Goal: Task Accomplishment & Management: Use online tool/utility

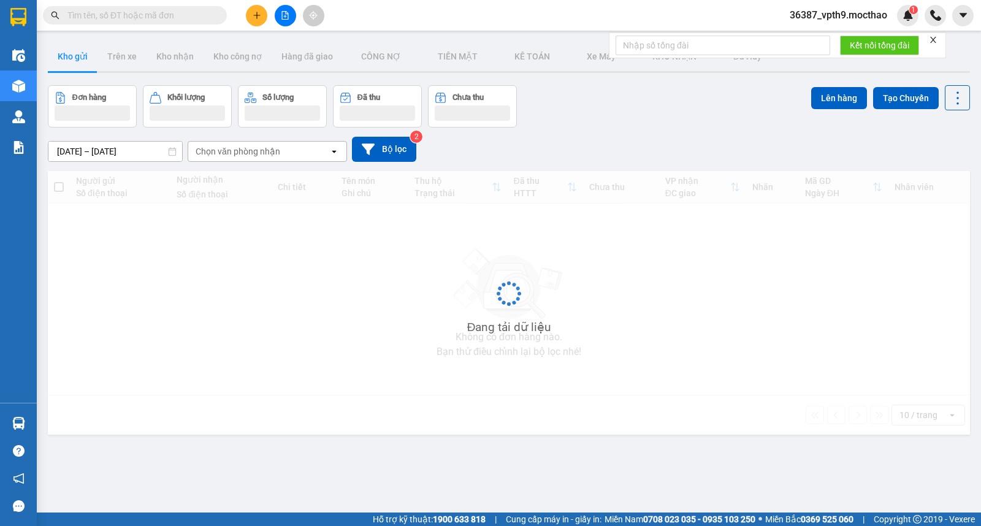
click at [933, 40] on icon "close" at bounding box center [933, 40] width 9 height 9
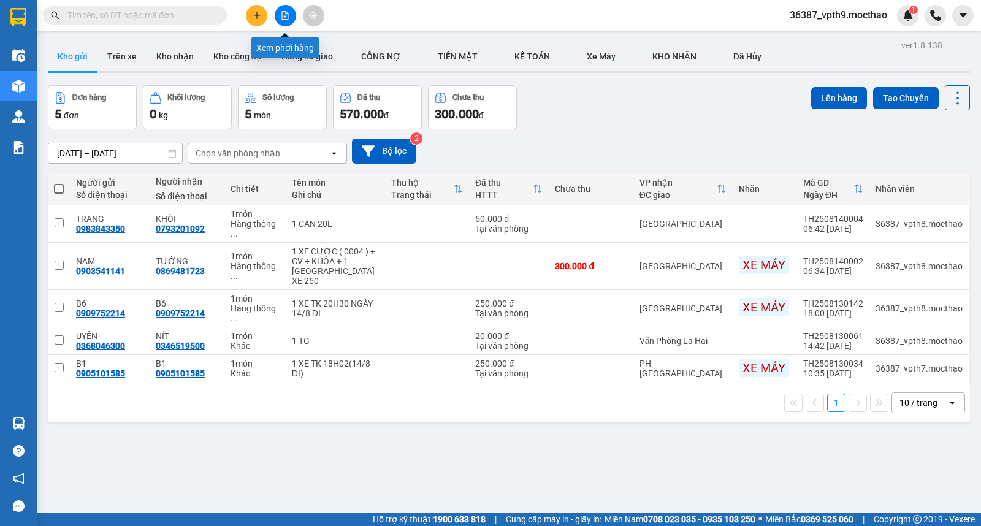
click at [288, 8] on button at bounding box center [285, 15] width 21 height 21
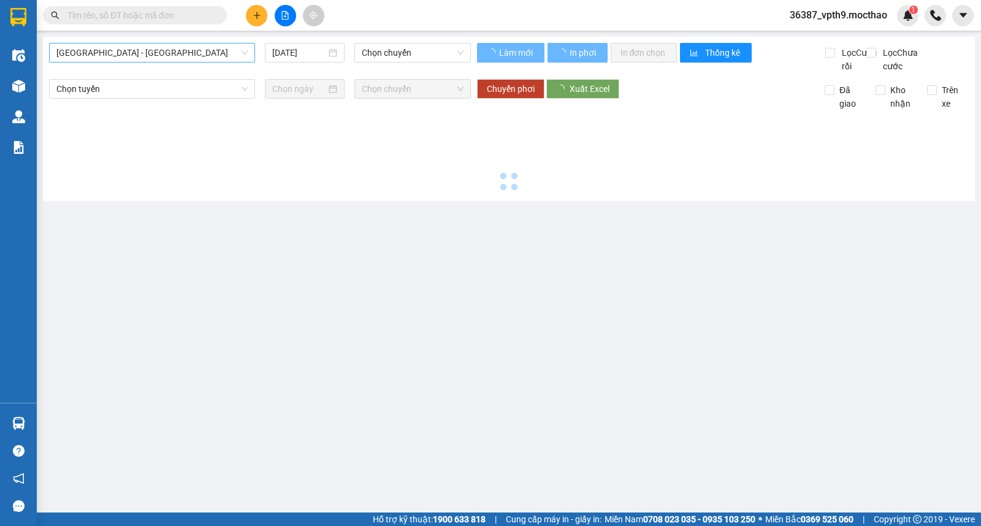
click at [131, 59] on span "[GEOGRAPHIC_DATA] - [GEOGRAPHIC_DATA]" at bounding box center [151, 53] width 191 height 18
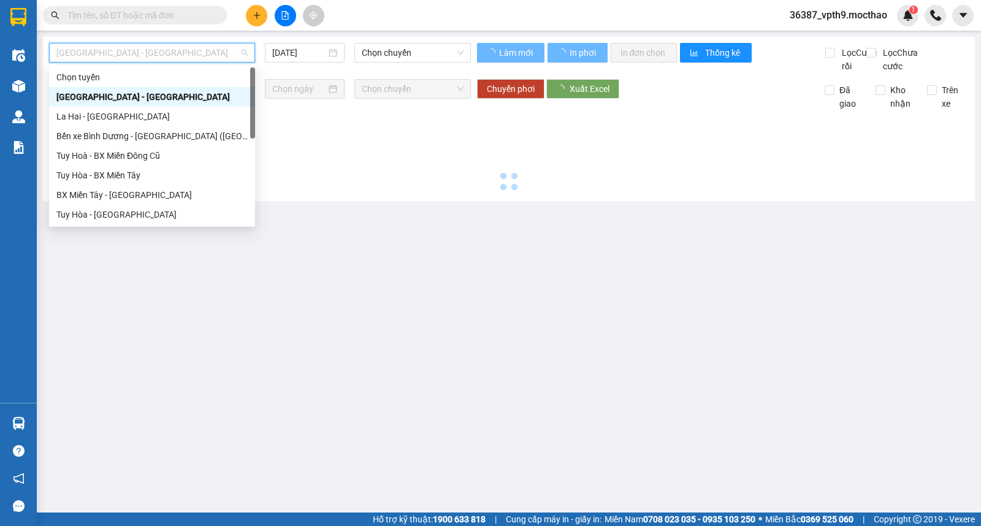
type input "[DATE]"
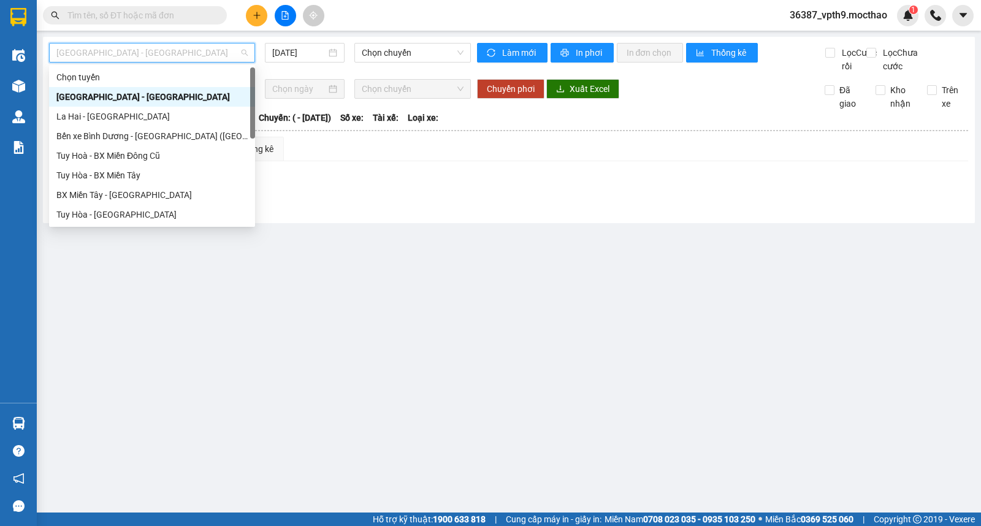
type input "D"
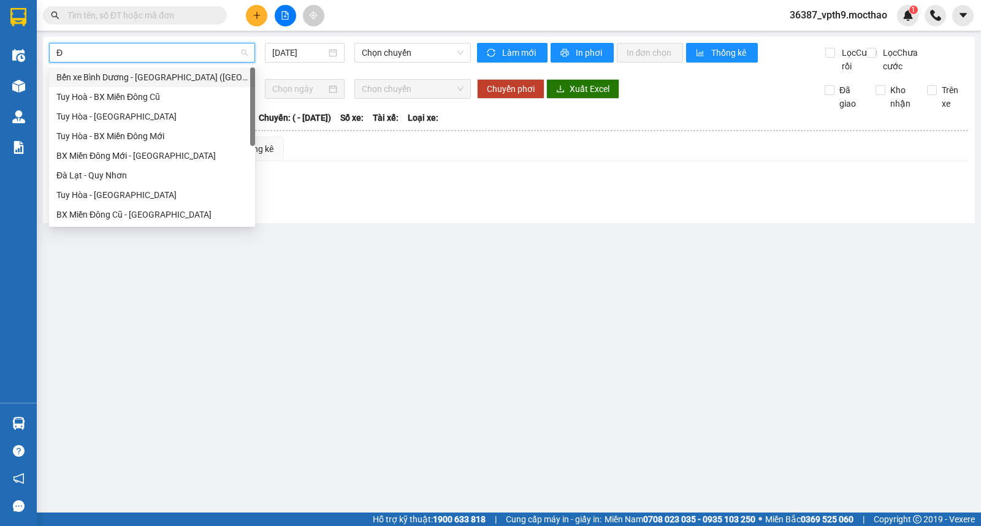
type input "ĐA"
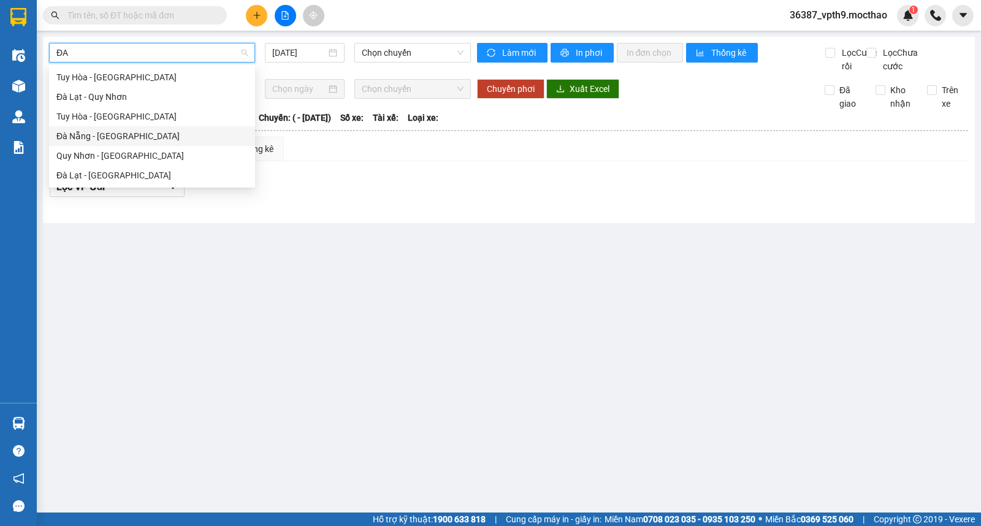
click at [118, 142] on div "Đà Nẵng - [GEOGRAPHIC_DATA]" at bounding box center [151, 135] width 191 height 13
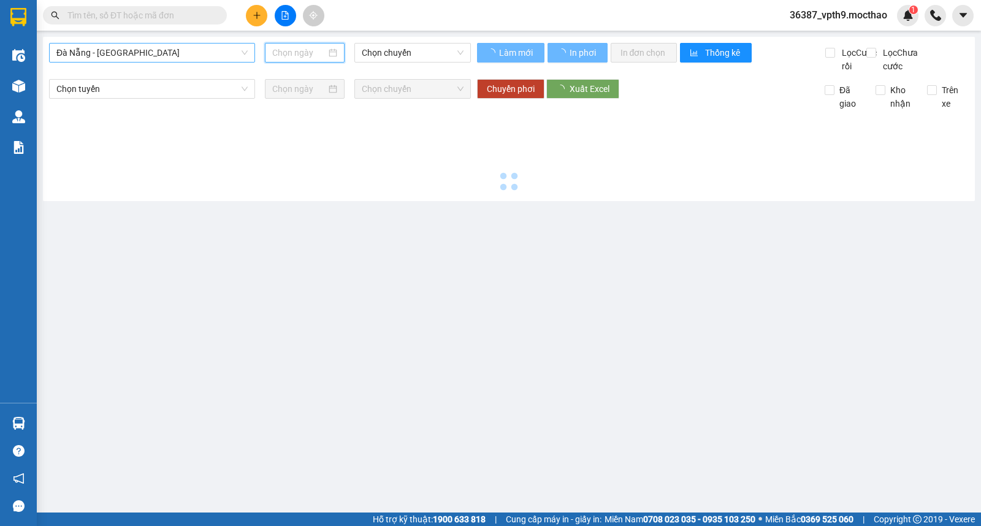
click at [297, 58] on input at bounding box center [299, 52] width 55 height 13
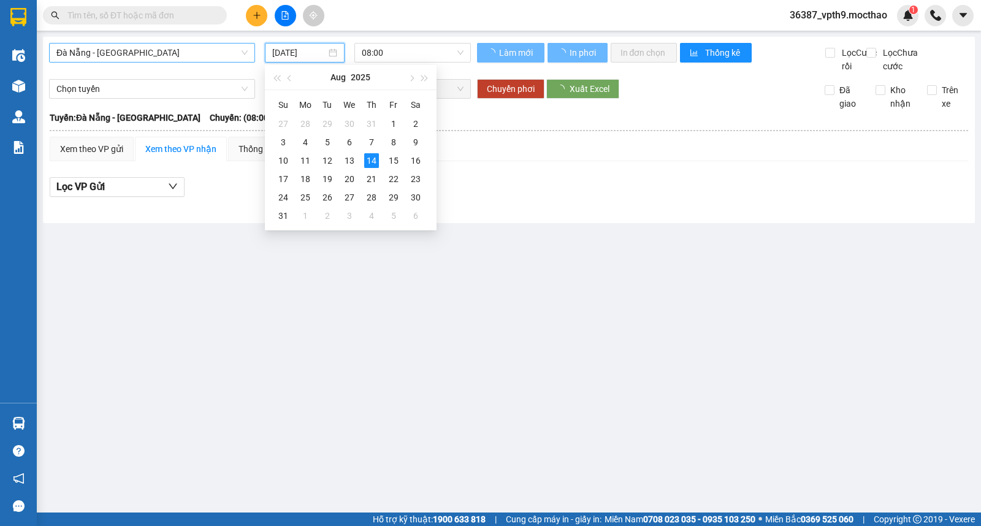
drag, startPoint x: 353, startPoint y: 160, endPoint x: 390, endPoint y: 104, distance: 67.2
click at [353, 160] on div "13" at bounding box center [349, 160] width 15 height 15
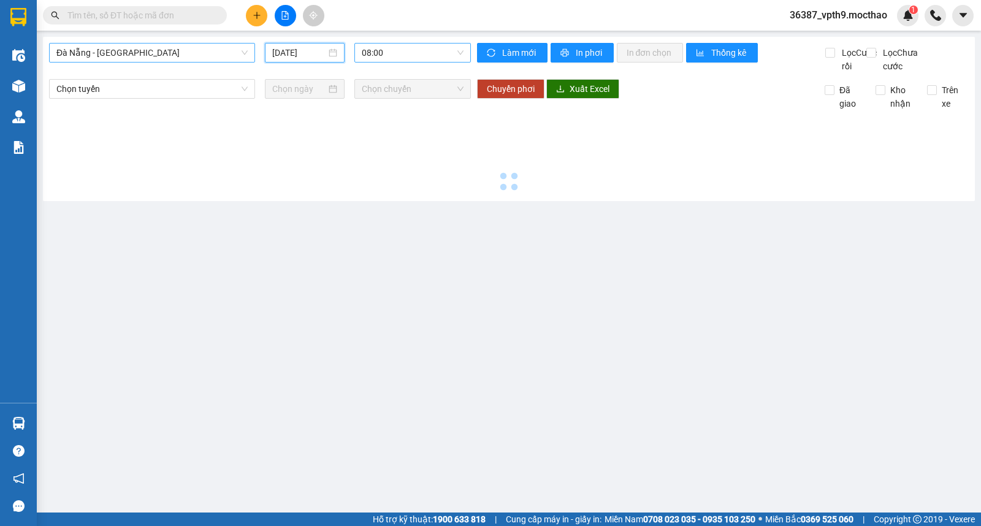
type input "[DATE]"
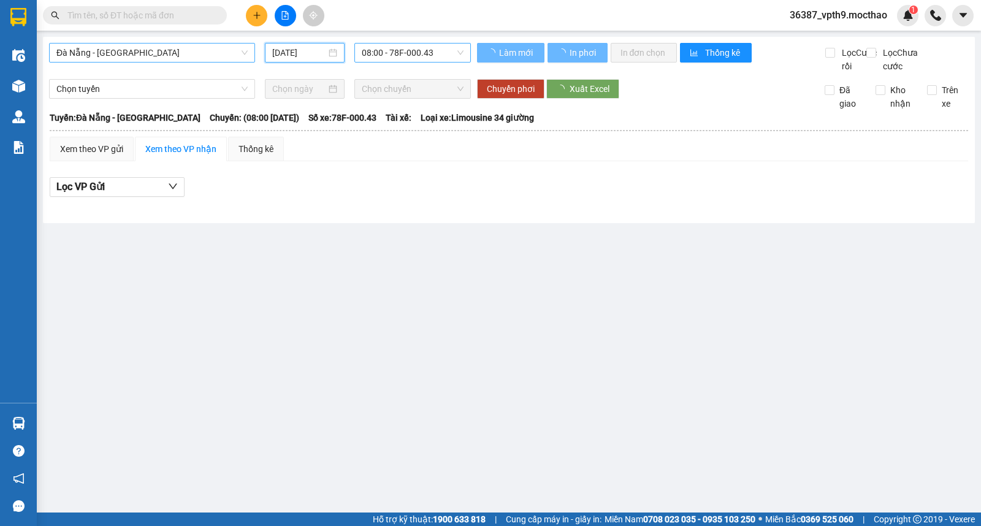
click at [433, 48] on span "08:00 - 78F-000.43" at bounding box center [412, 53] width 101 height 18
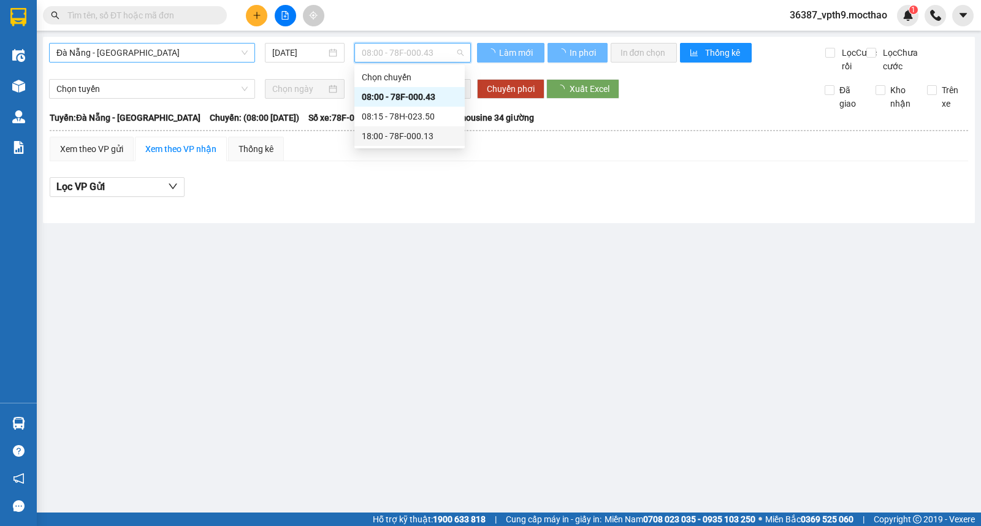
click at [417, 136] on div "18:00 - 78F-000.13" at bounding box center [410, 135] width 96 height 13
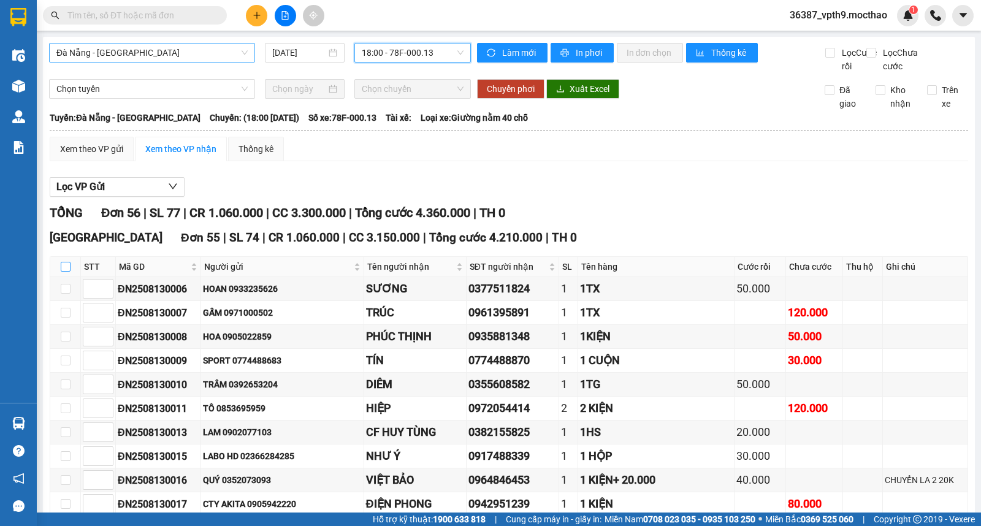
click at [66, 272] on input "checkbox" at bounding box center [66, 267] width 10 height 10
checkbox input "true"
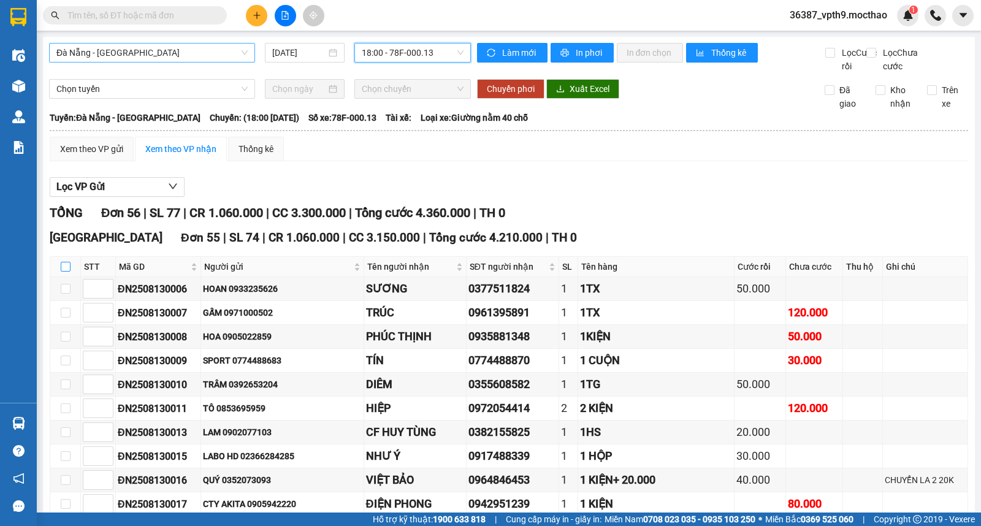
checkbox input "true"
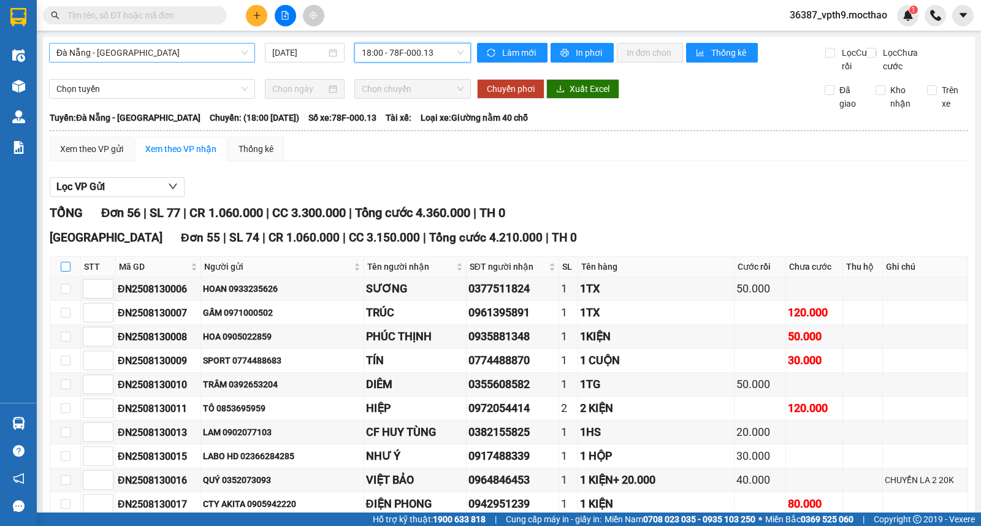
checkbox input "true"
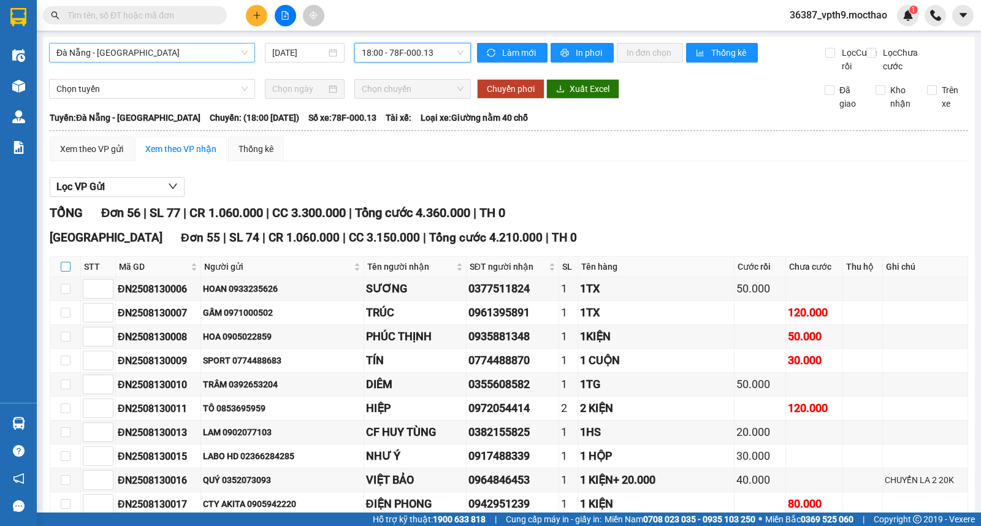
checkbox input "true"
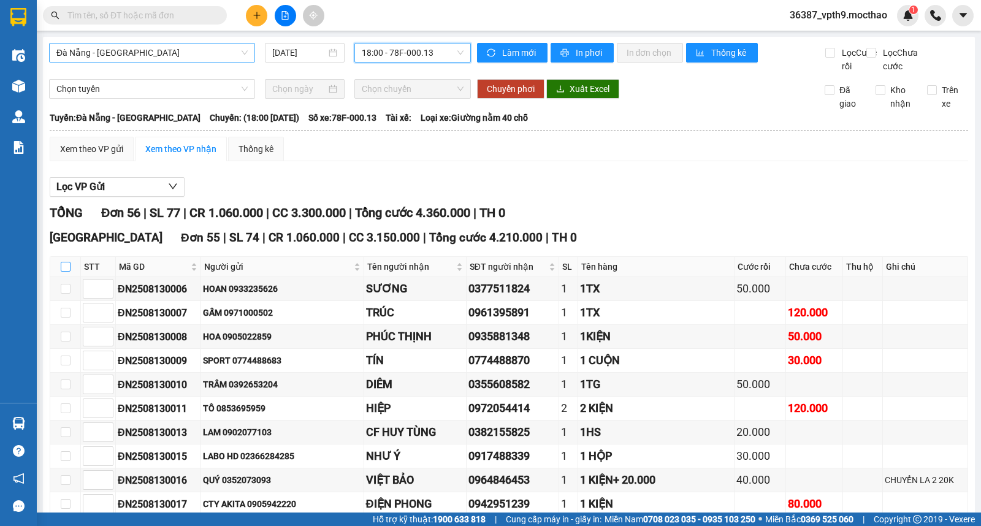
checkbox input "true"
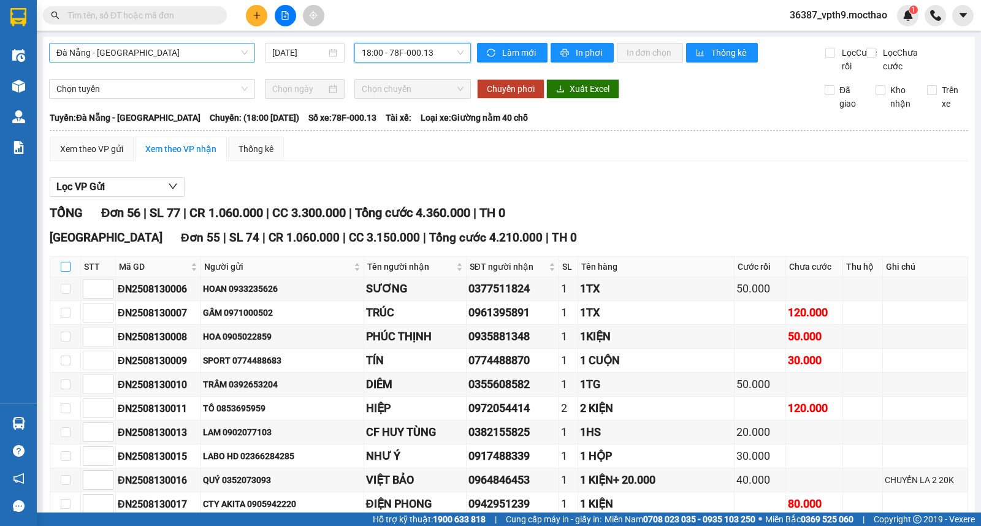
checkbox input "true"
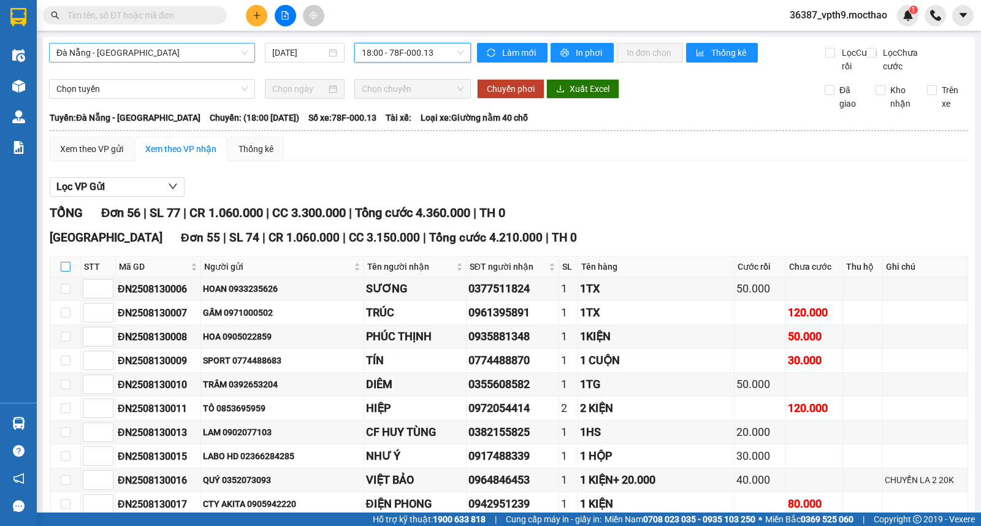
checkbox input "true"
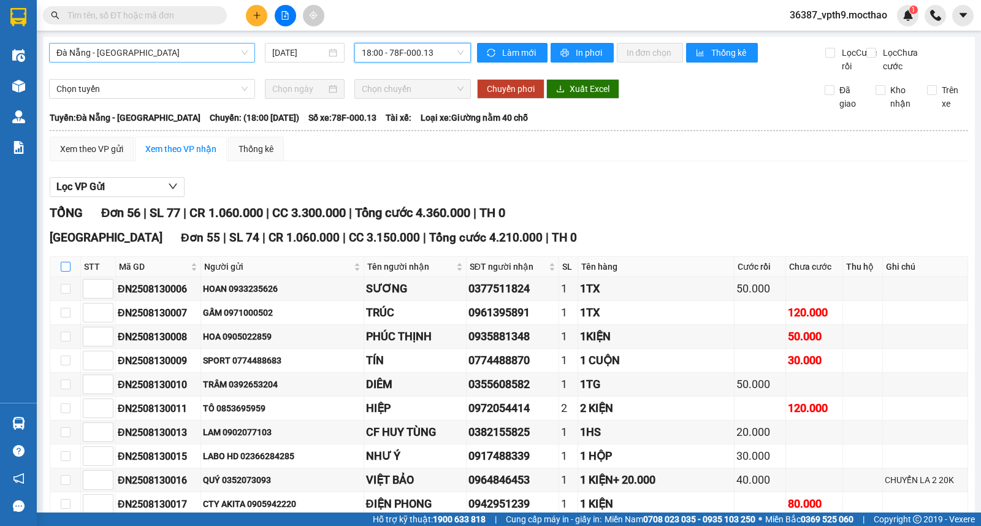
checkbox input "true"
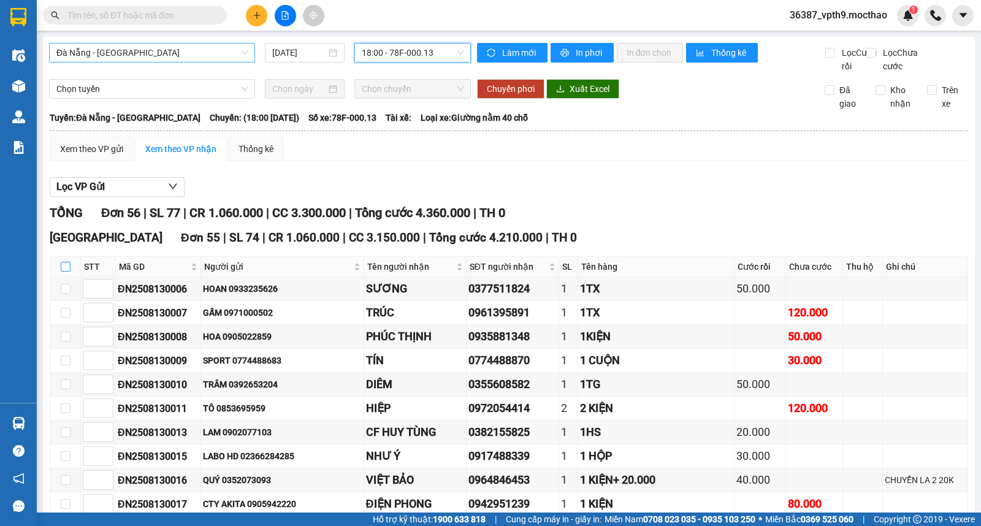
checkbox input "true"
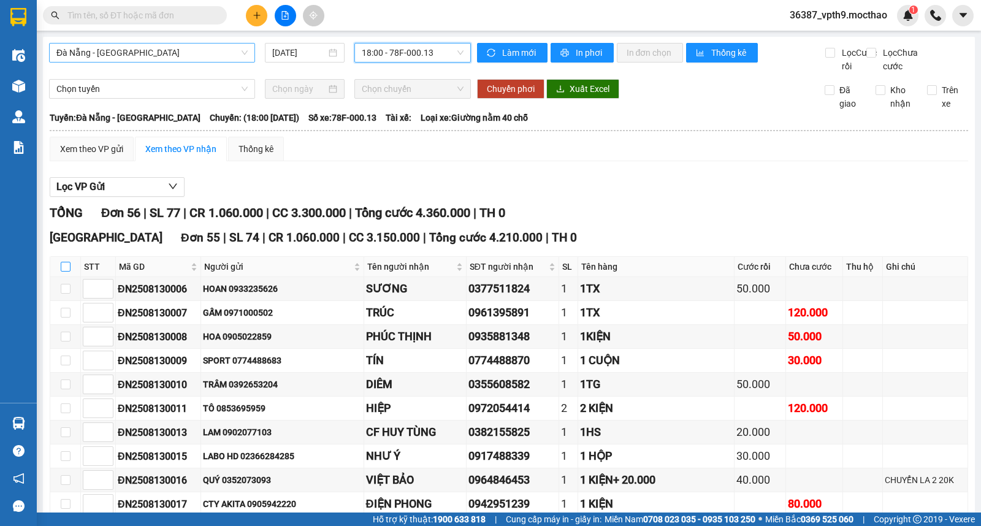
checkbox input "true"
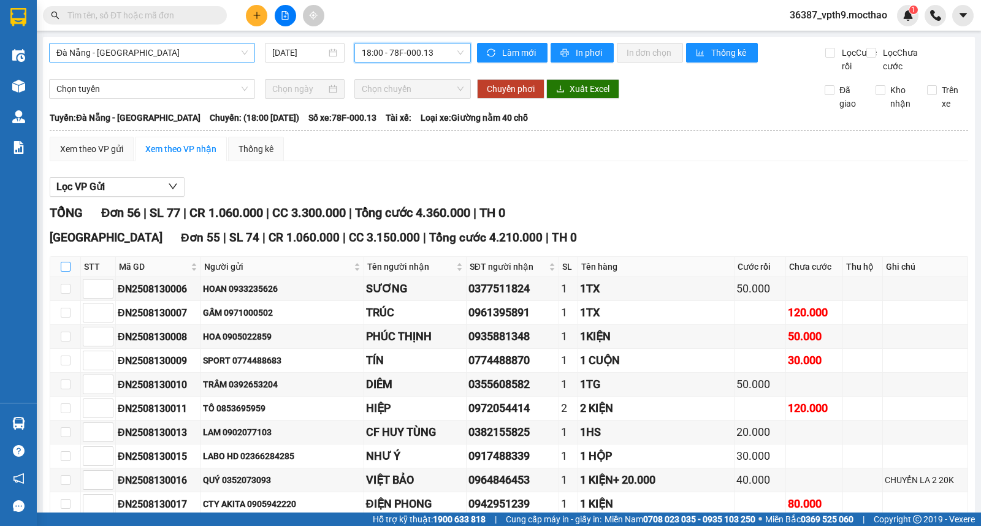
checkbox input "true"
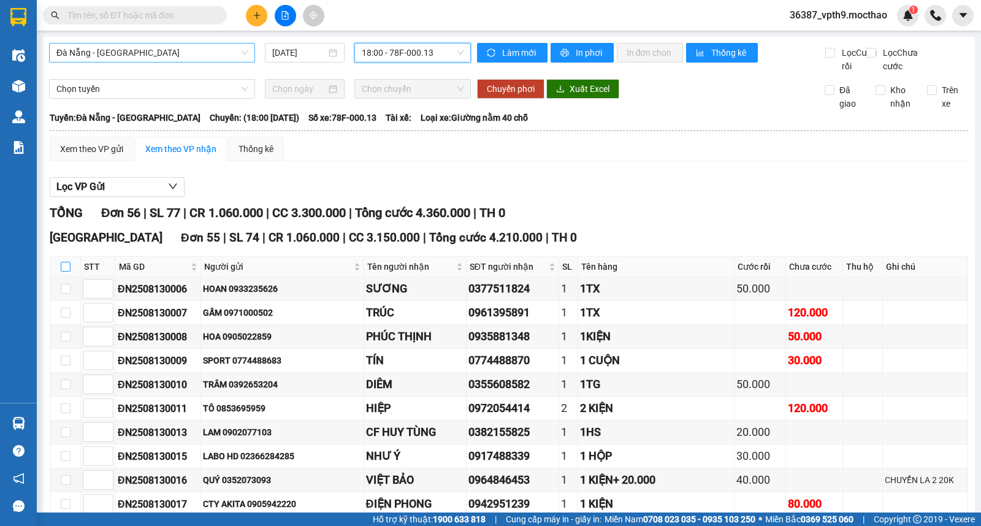
checkbox input "true"
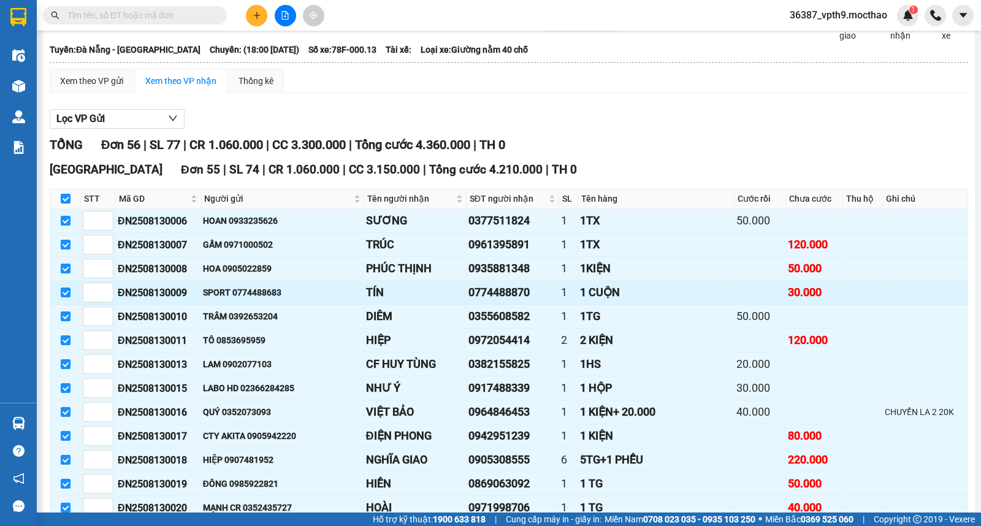
scroll to position [136, 0]
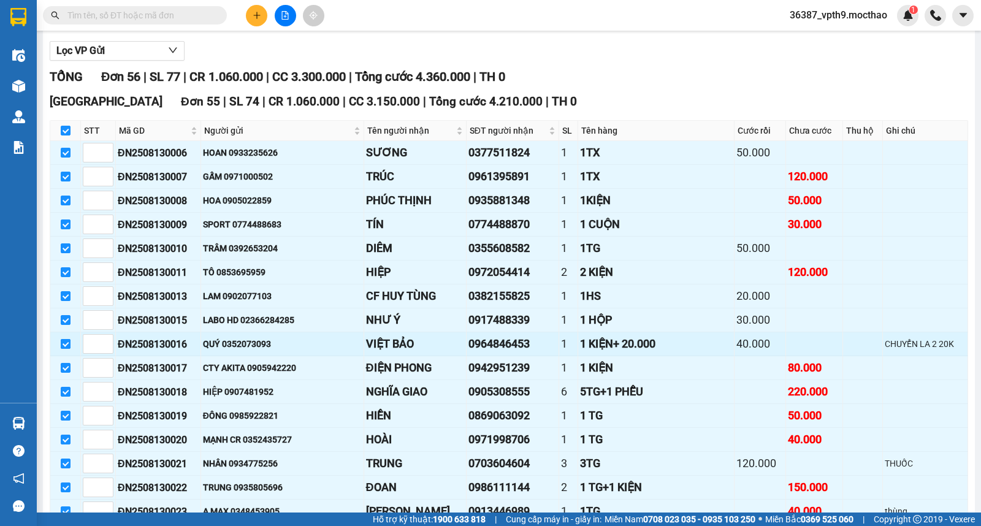
click at [62, 349] on input "checkbox" at bounding box center [66, 344] width 10 height 10
checkbox input "false"
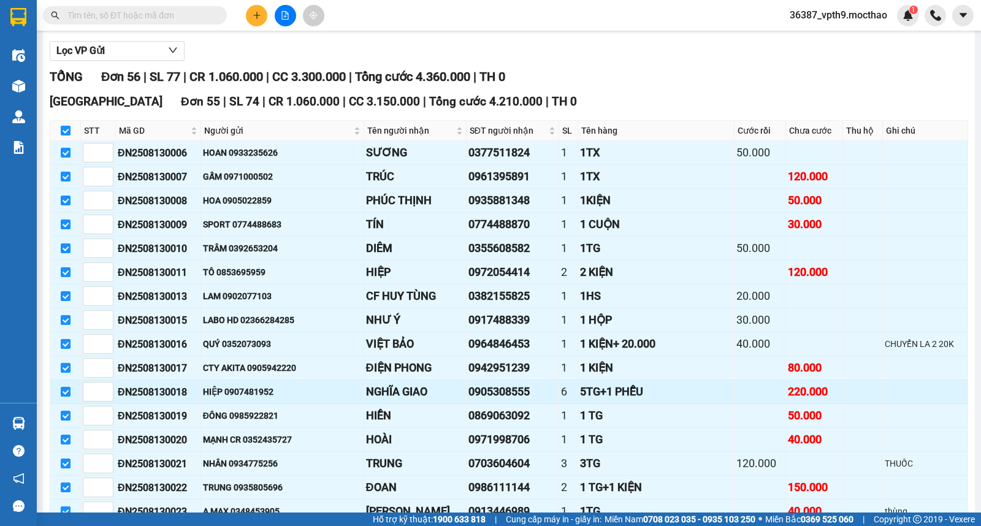
checkbox input "false"
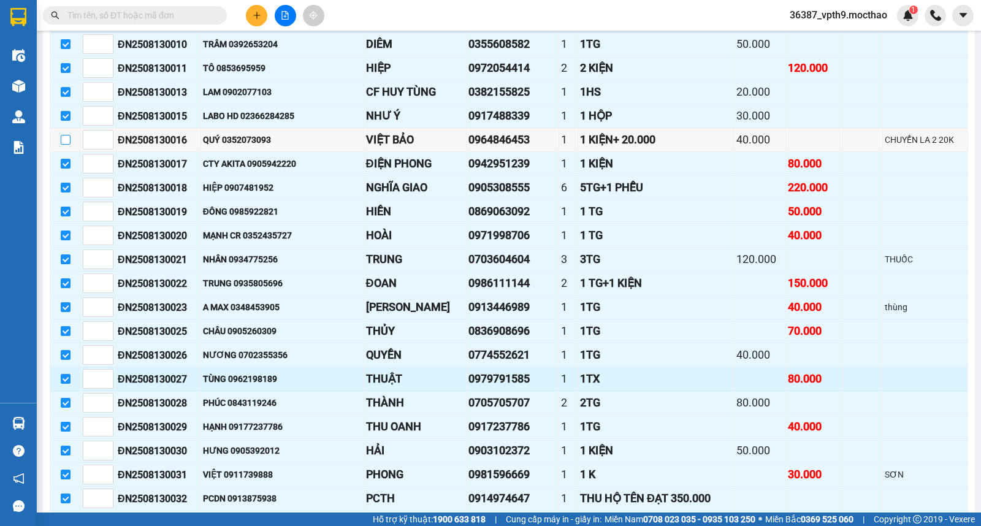
scroll to position [408, 0]
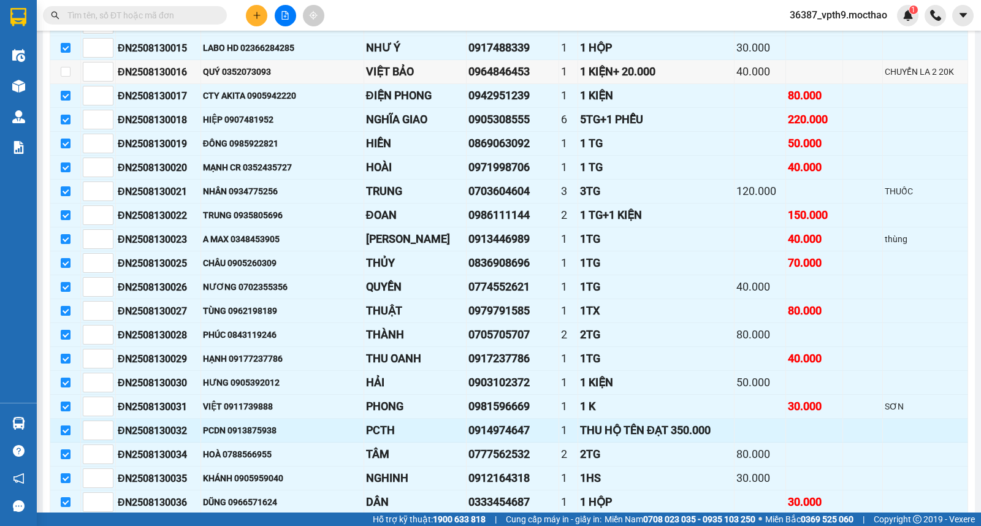
click at [63, 435] on input "checkbox" at bounding box center [66, 431] width 10 height 10
checkbox input "false"
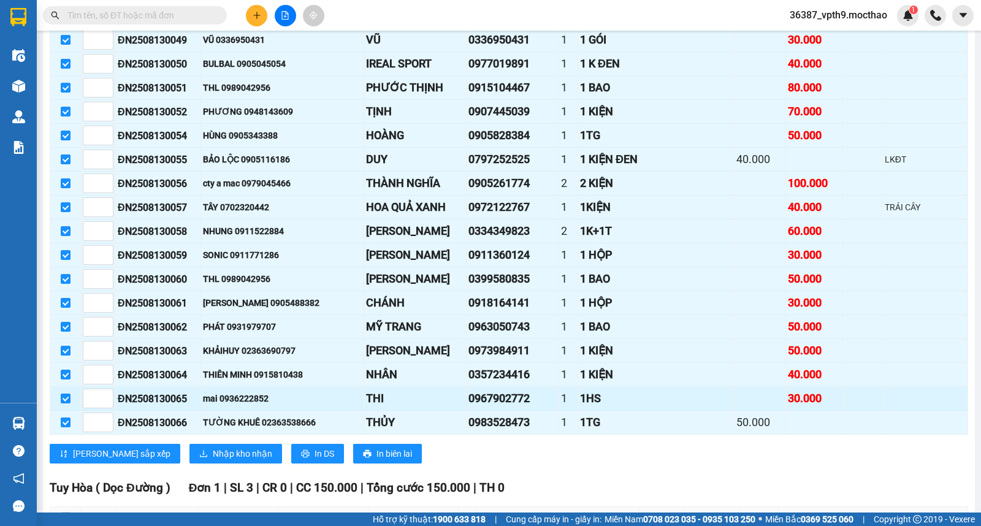
scroll to position [1283, 0]
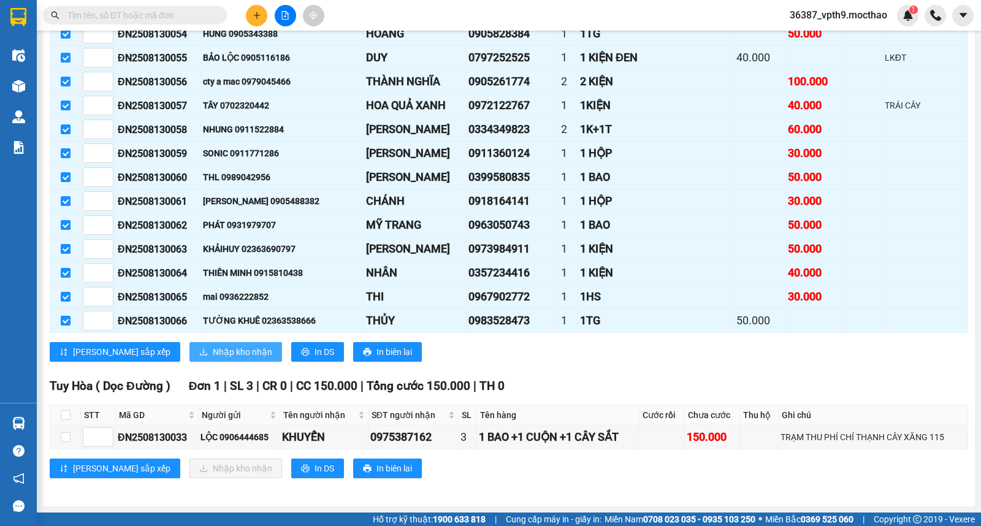
click at [213, 348] on span "Nhập kho nhận" at bounding box center [242, 351] width 59 height 13
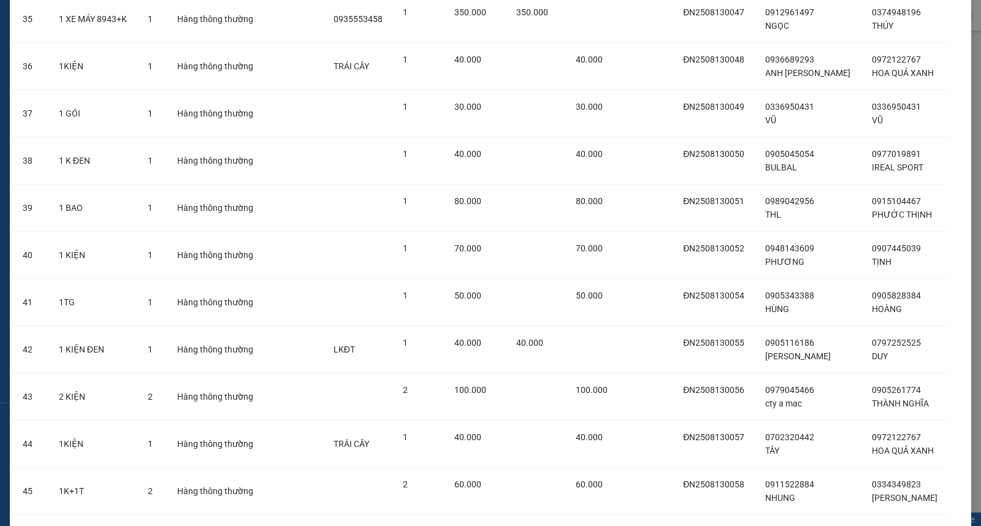
scroll to position [2170, 0]
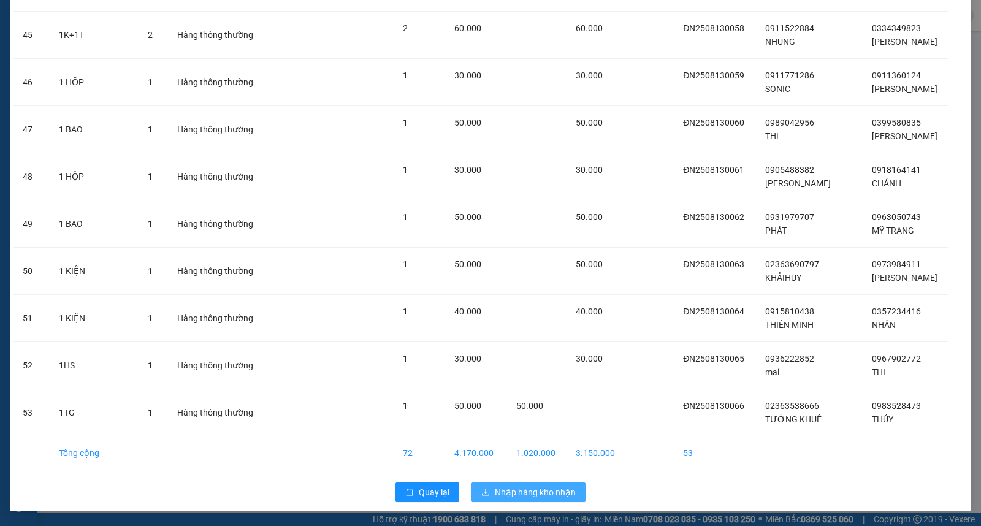
click at [542, 494] on span "Nhập hàng kho nhận" at bounding box center [535, 492] width 81 height 13
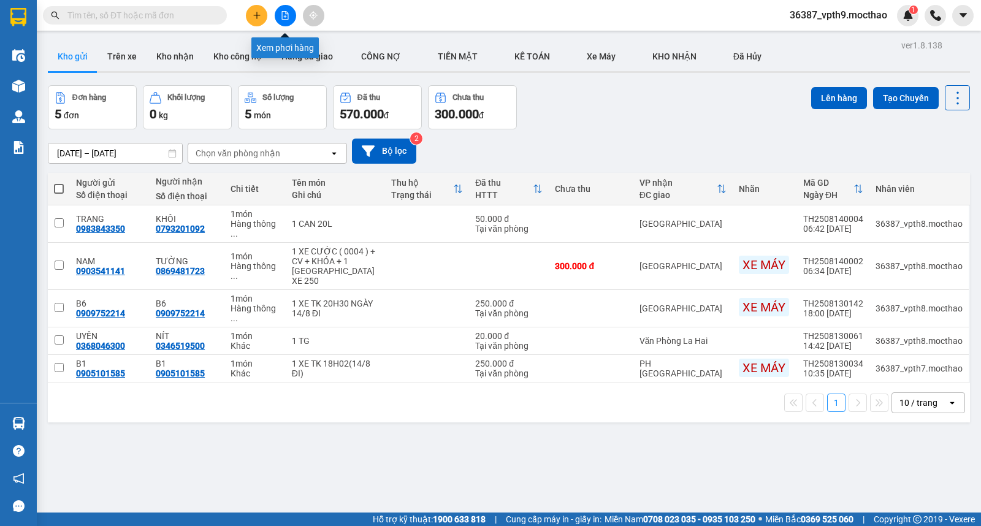
click at [285, 14] on icon "file-add" at bounding box center [285, 15] width 9 height 9
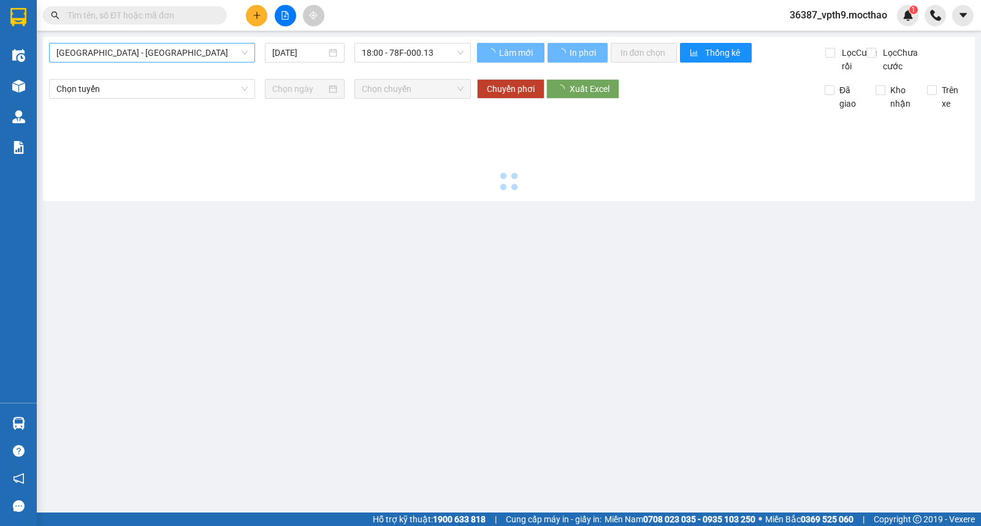
type input "[DATE]"
click at [162, 55] on span "[GEOGRAPHIC_DATA] - [GEOGRAPHIC_DATA]" at bounding box center [151, 53] width 191 height 18
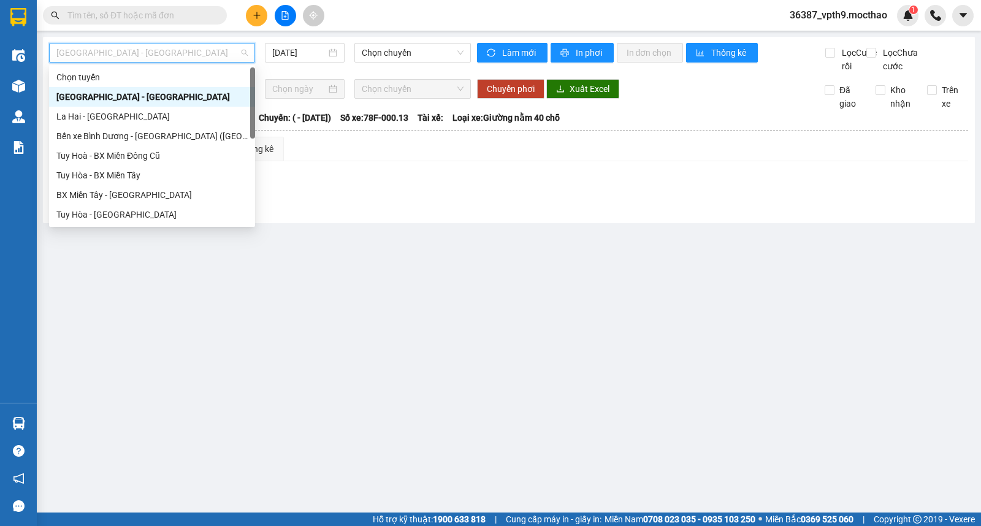
type input "Q"
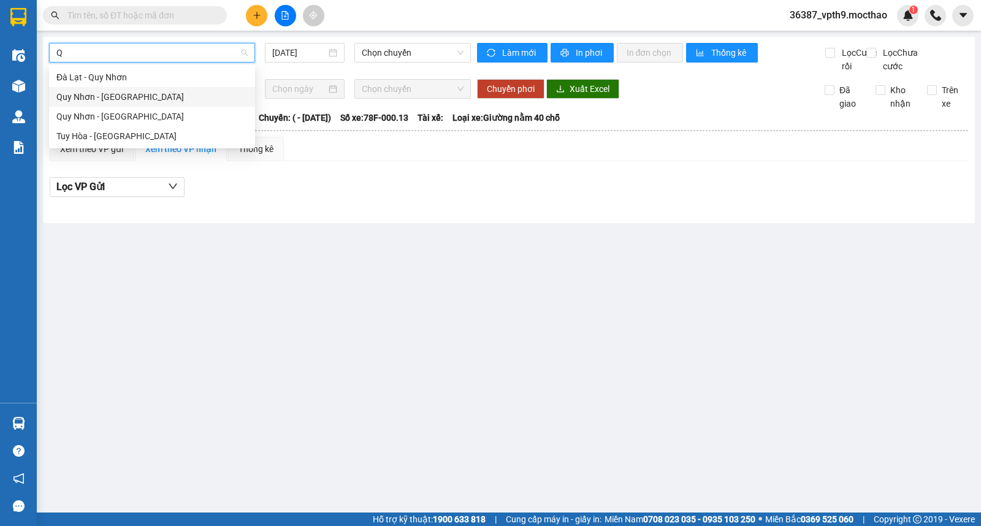
click at [112, 95] on div "Quy Nhơn - [GEOGRAPHIC_DATA]" at bounding box center [151, 96] width 191 height 13
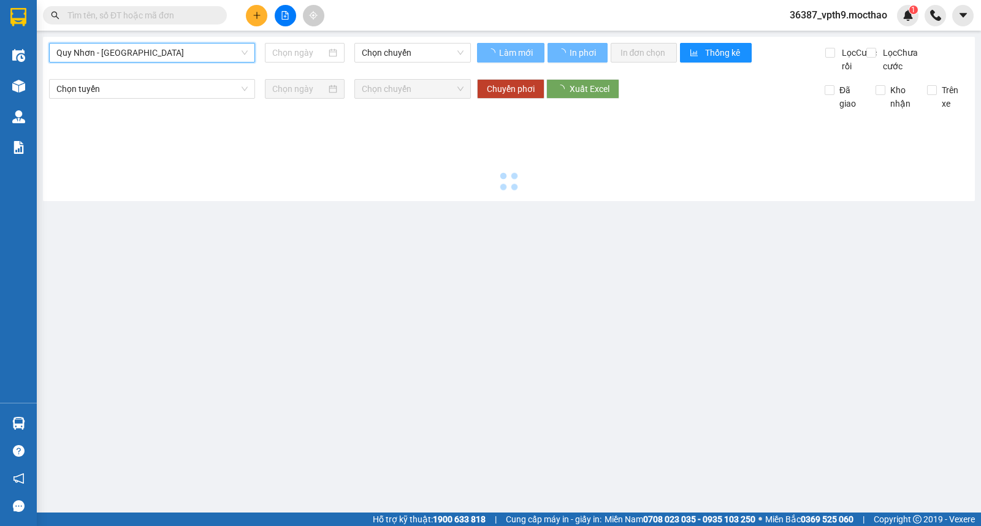
type input "[DATE]"
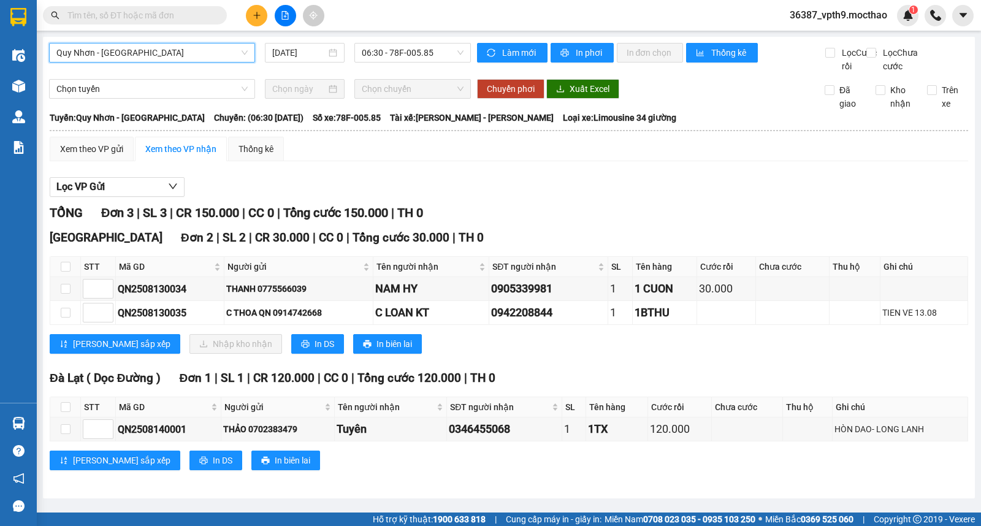
scroll to position [156, 0]
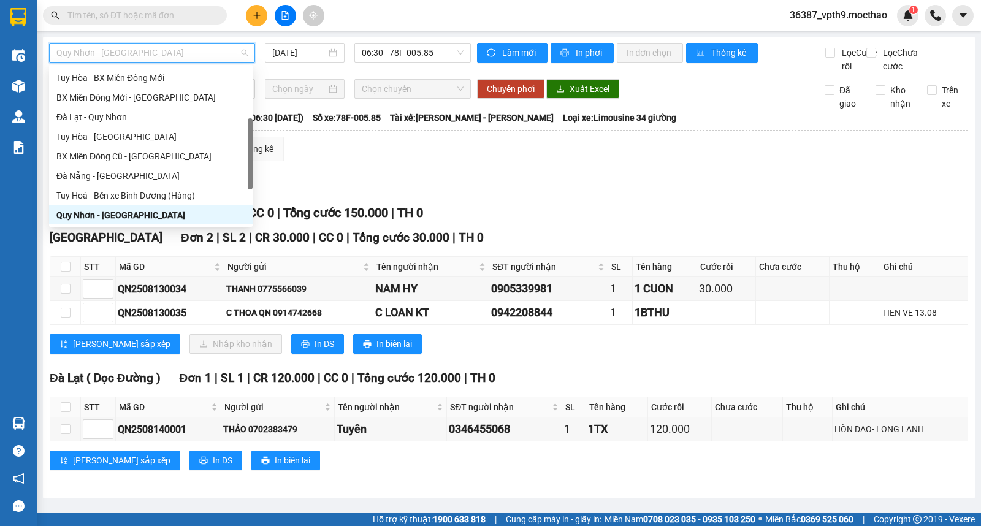
click at [192, 60] on span "Quy Nhơn - [GEOGRAPHIC_DATA]" at bounding box center [151, 53] width 191 height 18
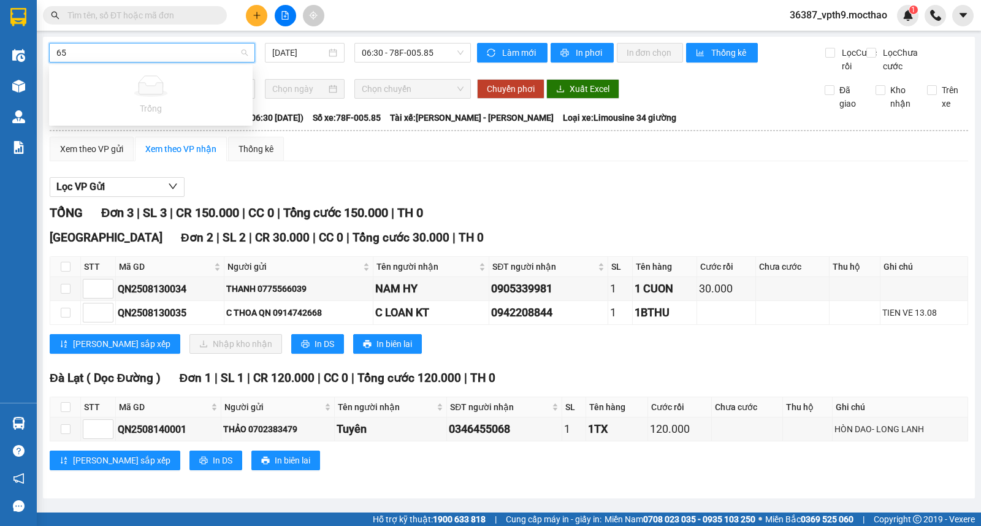
type input "65"
click at [200, 17] on input "text" at bounding box center [139, 15] width 145 height 13
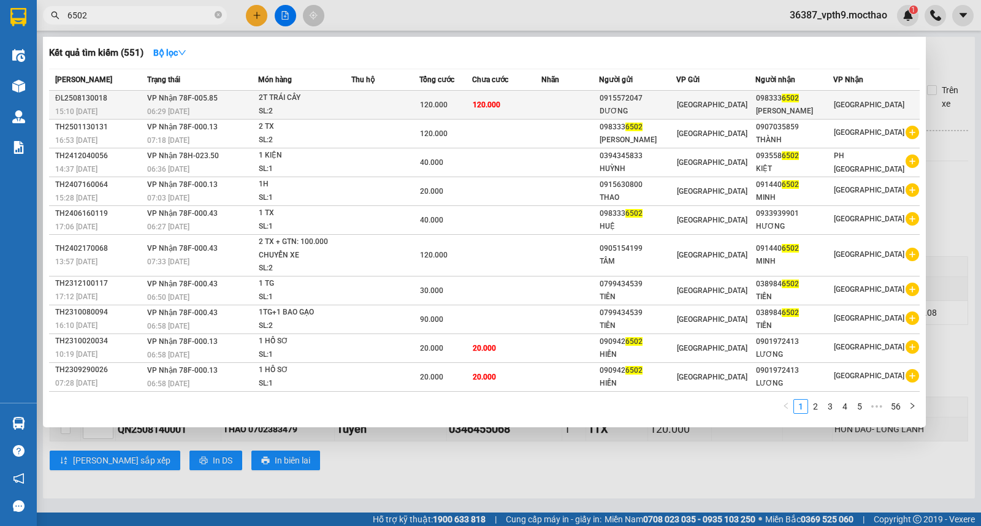
type input "6502"
click at [390, 100] on td at bounding box center [385, 105] width 68 height 29
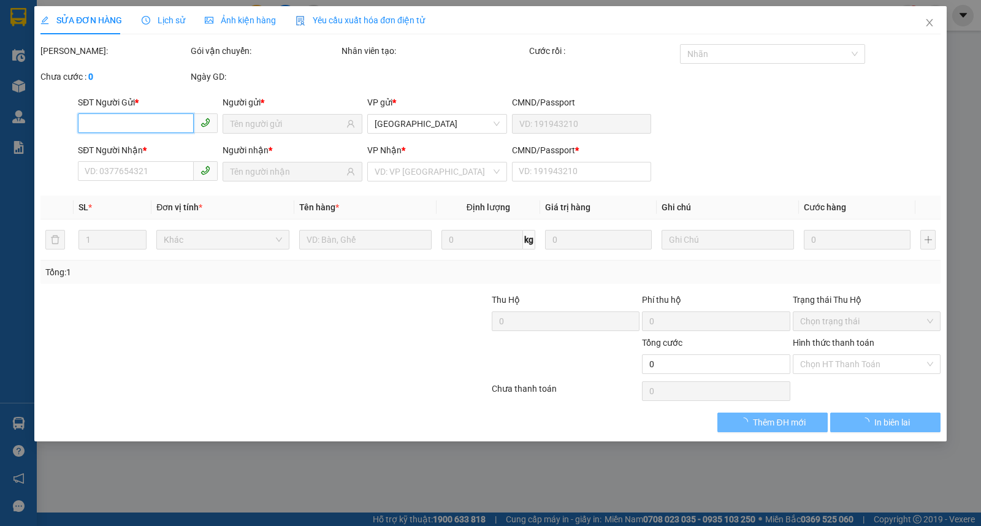
type input "0915572047"
type input "DƯƠNG"
type input "0983336502"
type input "GIA BẢO"
type input "0"
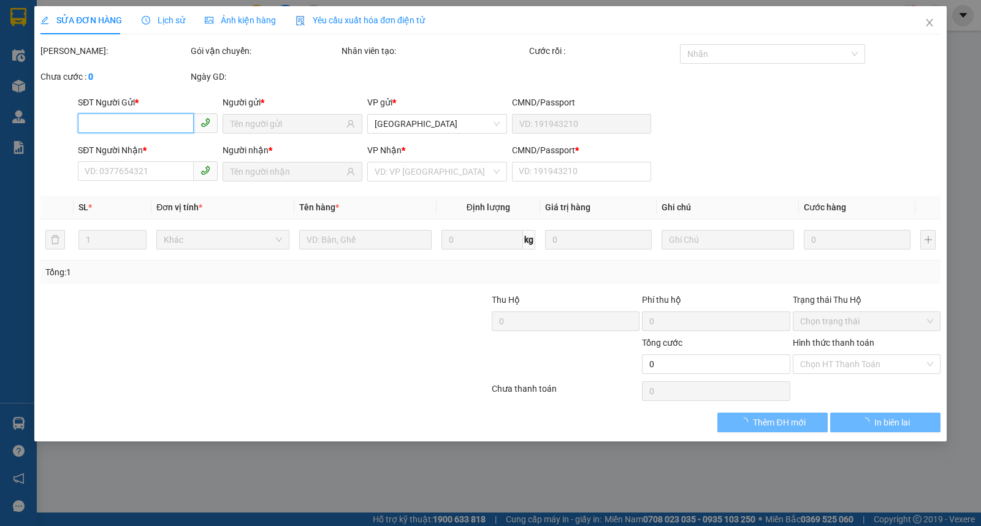
type input "120.000"
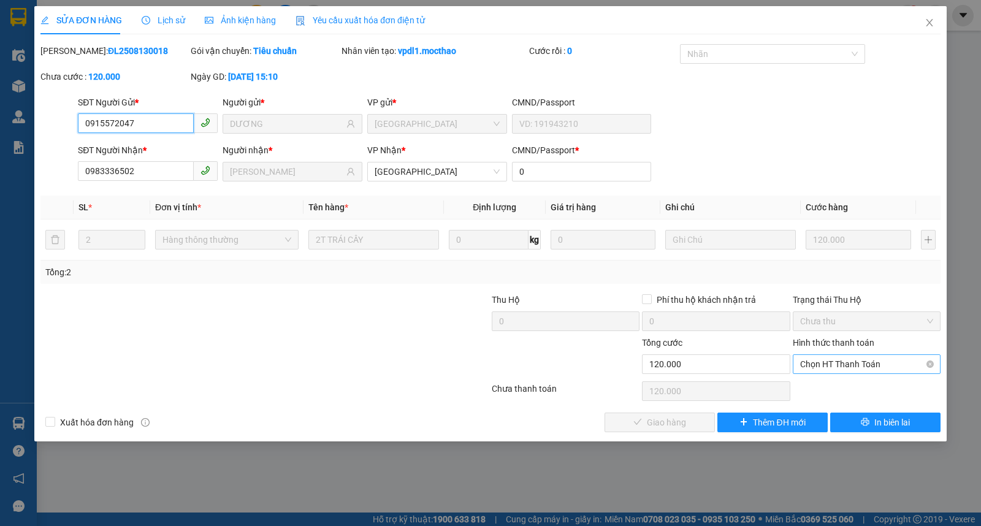
click at [836, 358] on span "Chọn HT Thanh Toán" at bounding box center [866, 364] width 133 height 18
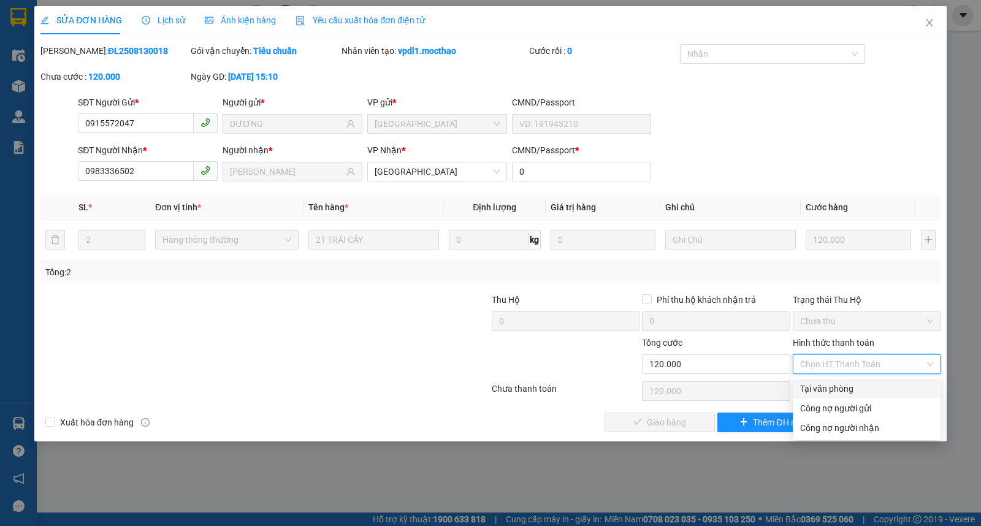
click at [836, 389] on div "Tại văn phòng" at bounding box center [866, 388] width 133 height 13
type input "0"
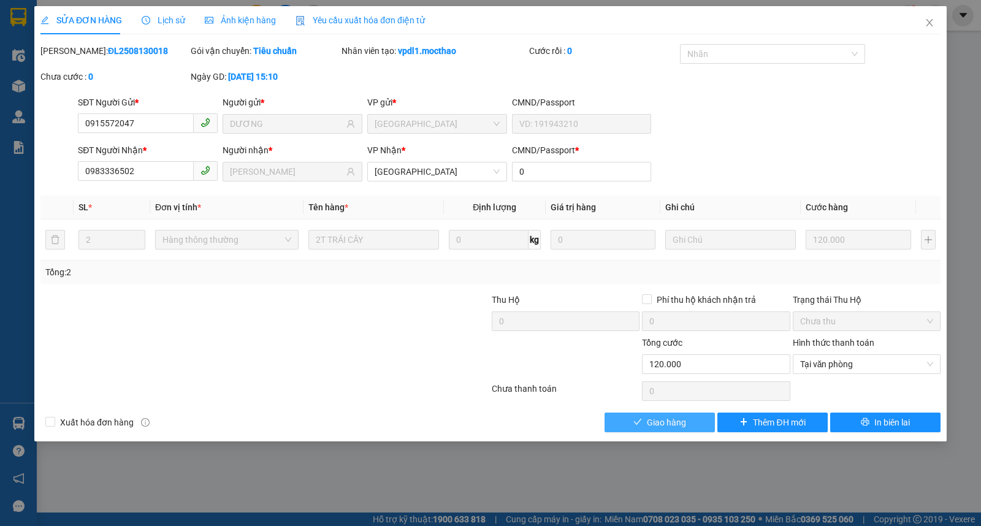
click at [622, 427] on button "Giao hàng" at bounding box center [660, 423] width 110 height 20
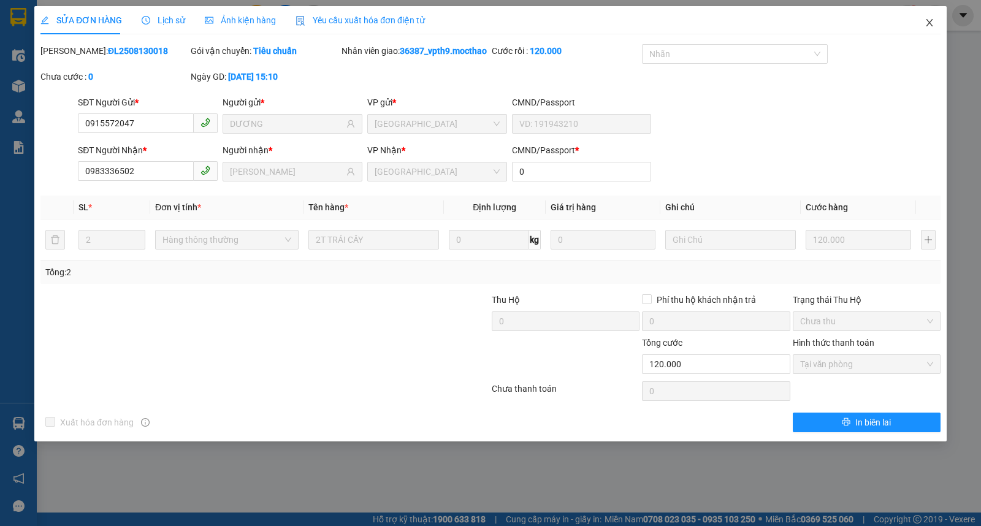
click at [931, 25] on icon "close" at bounding box center [929, 22] width 7 height 7
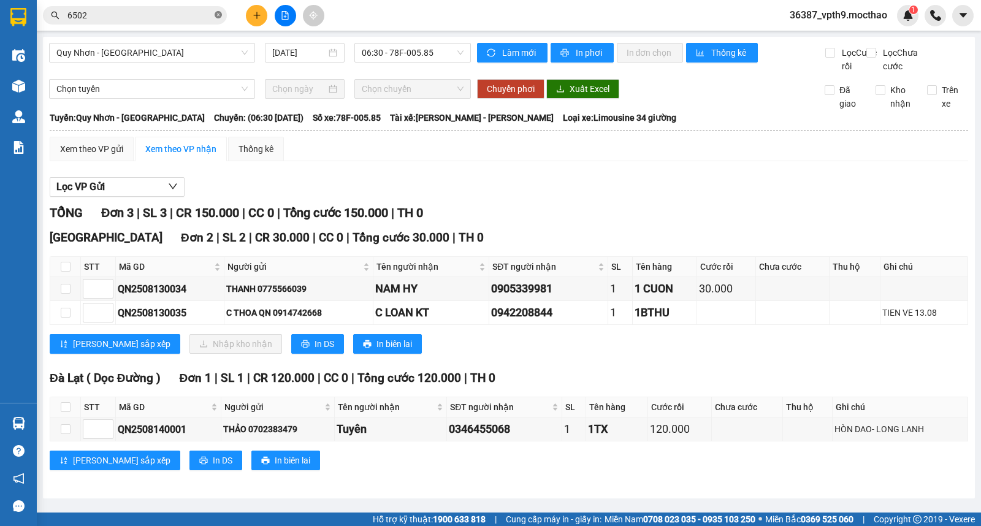
click at [221, 13] on icon "close-circle" at bounding box center [218, 14] width 7 height 7
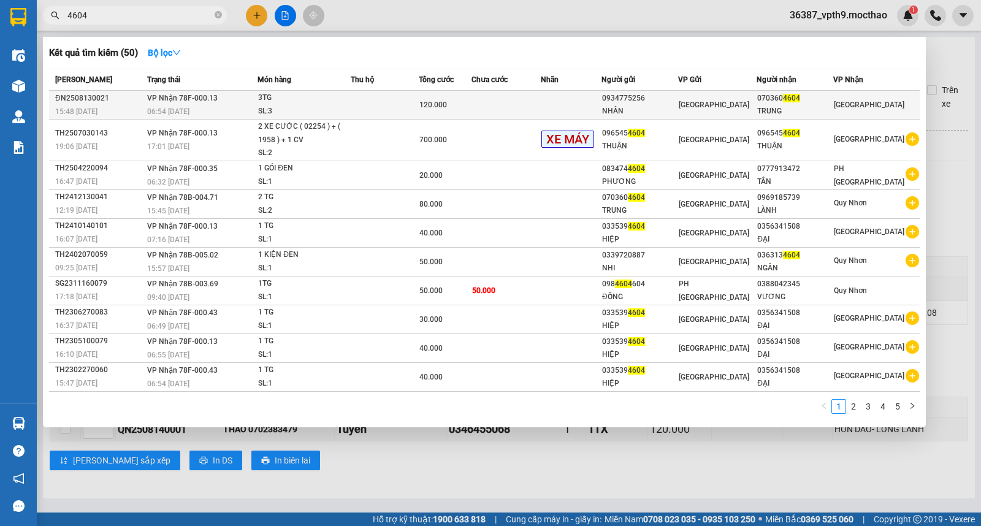
type input "4604"
click at [833, 109] on div "TRUNG" at bounding box center [794, 111] width 75 height 13
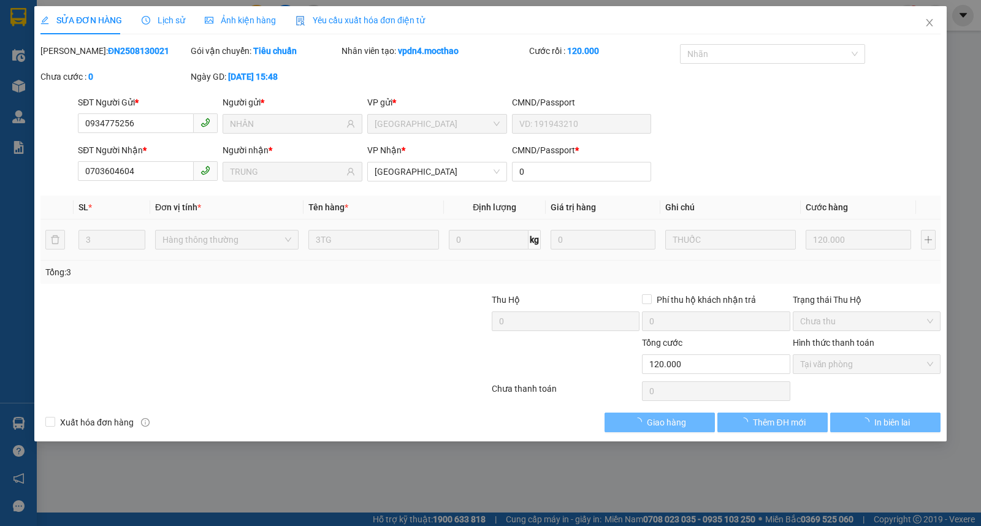
type input "0934775256"
type input "NHÂN"
type input "0703604604"
type input "TRUNG"
type input "0"
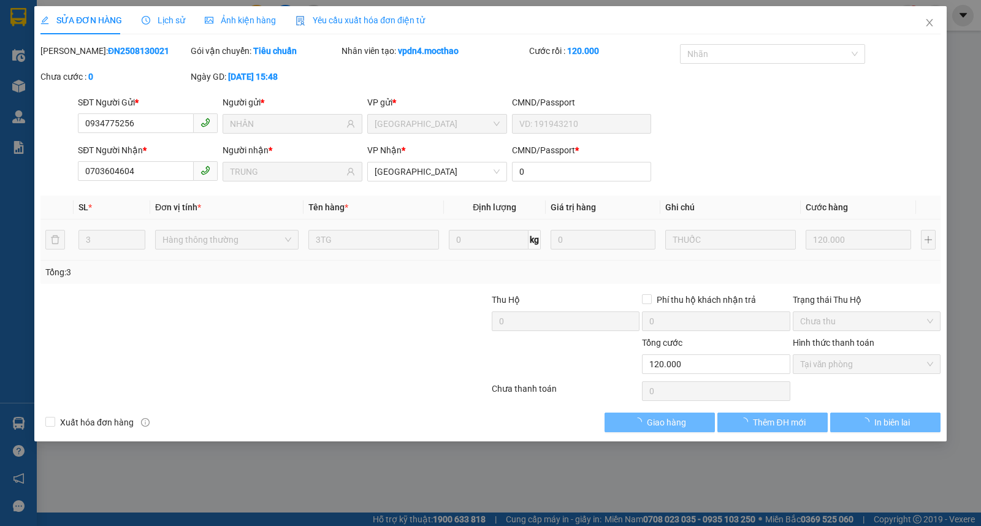
type input "120.000"
checkbox input "true"
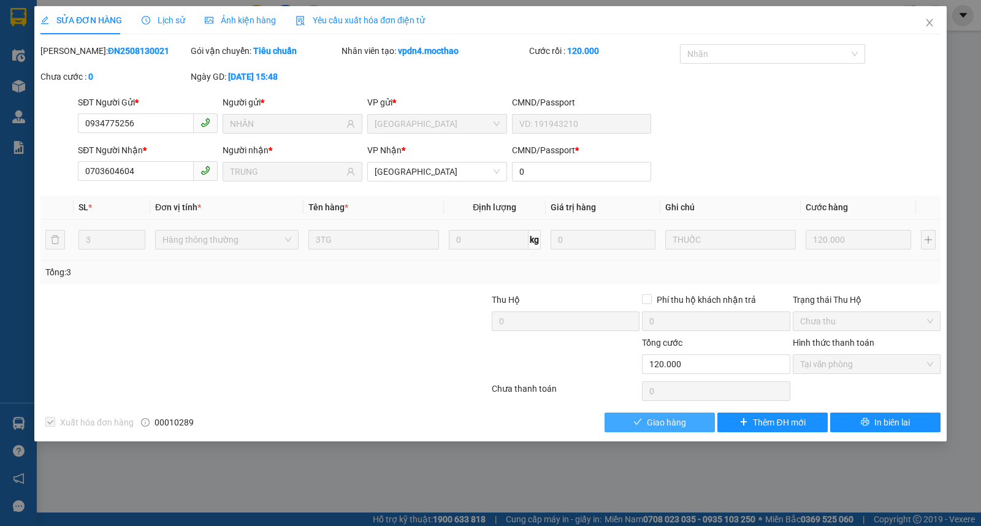
click at [667, 421] on span "Giao hàng" at bounding box center [666, 422] width 39 height 13
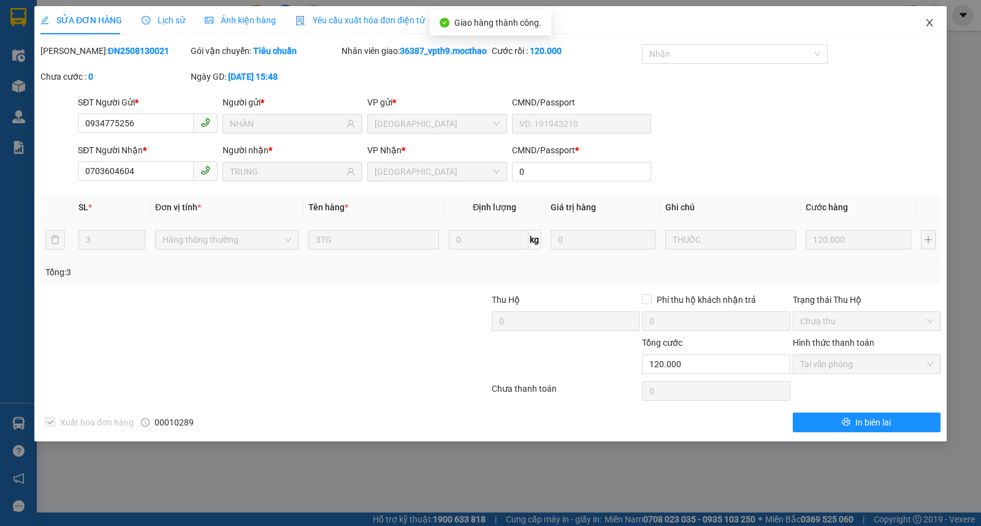
click at [935, 15] on span "Close" at bounding box center [929, 23] width 34 height 34
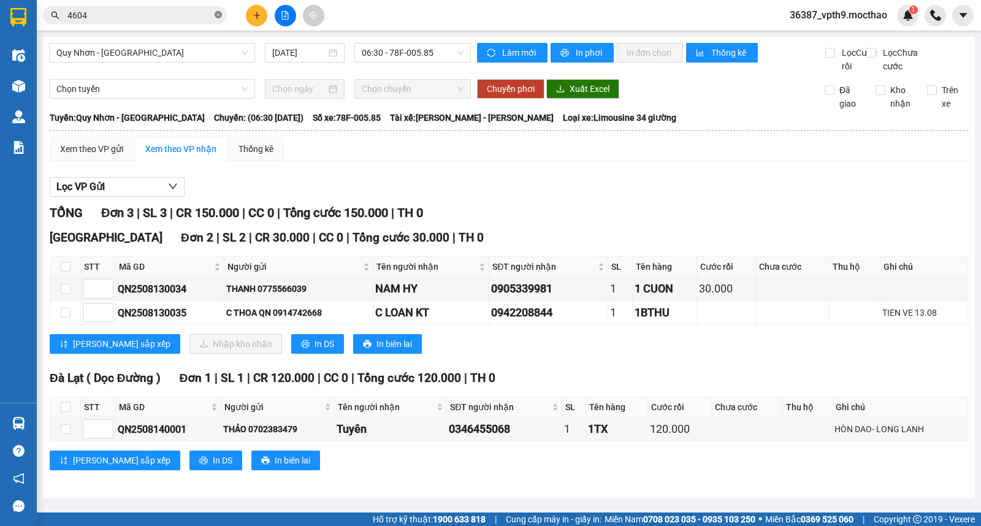
click at [219, 13] on icon "close-circle" at bounding box center [218, 14] width 7 height 7
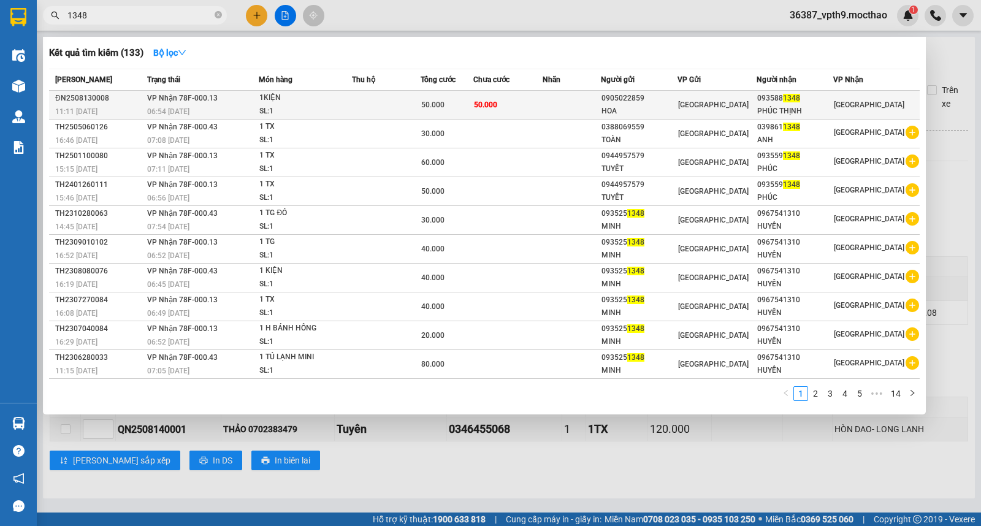
type input "1348"
click at [833, 110] on div "PHÚC THỊNH" at bounding box center [794, 111] width 75 height 13
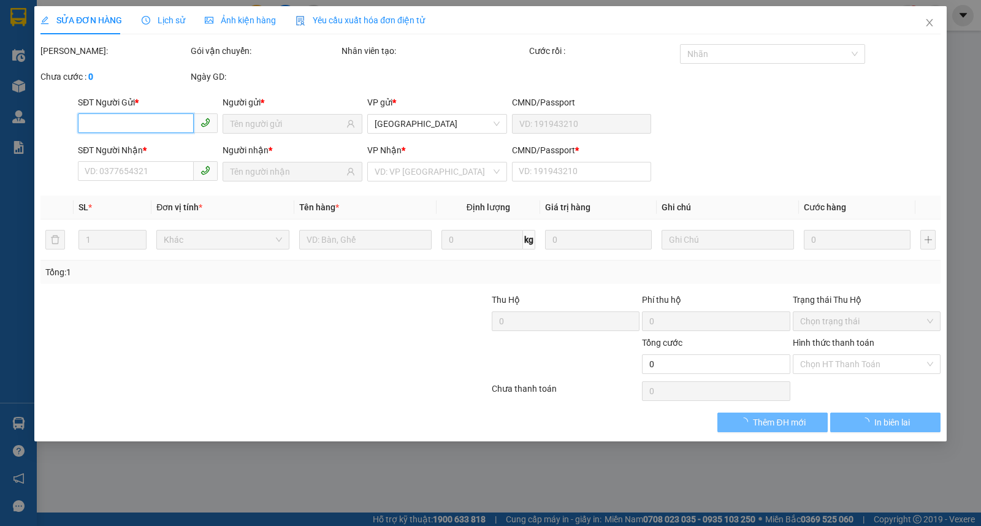
type input "0905022859"
type input "HOA"
type input "0935881348"
type input "PHÚC THỊNH"
type input "0"
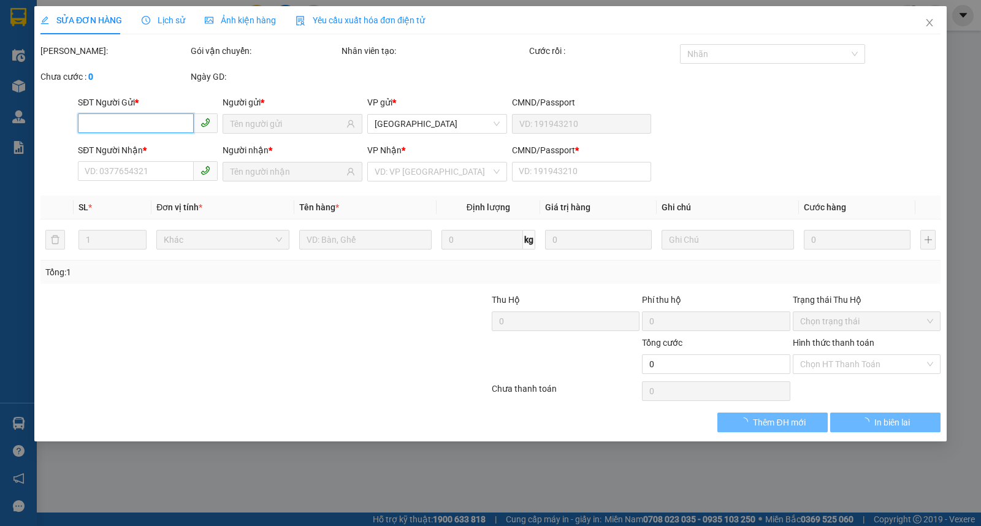
type input "50.000"
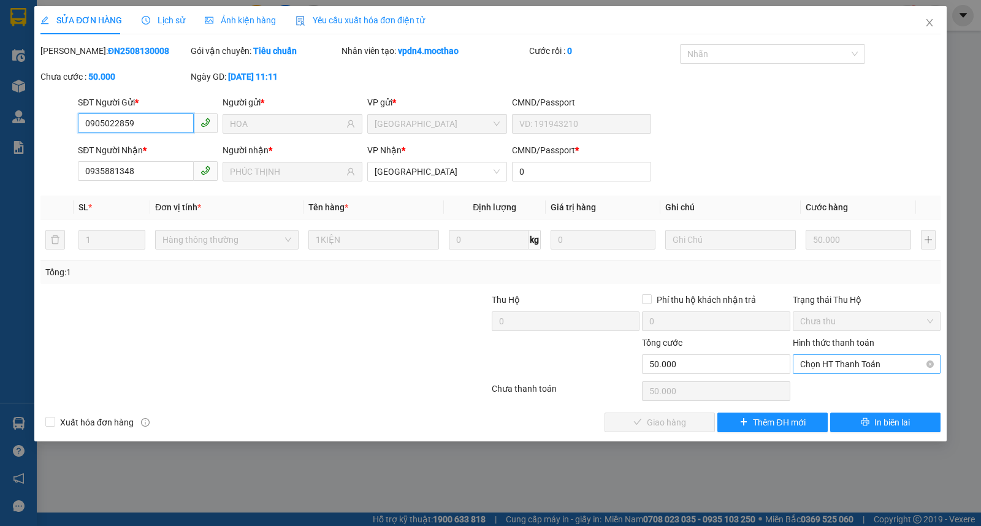
click at [843, 362] on span "Chọn HT Thanh Toán" at bounding box center [866, 364] width 133 height 18
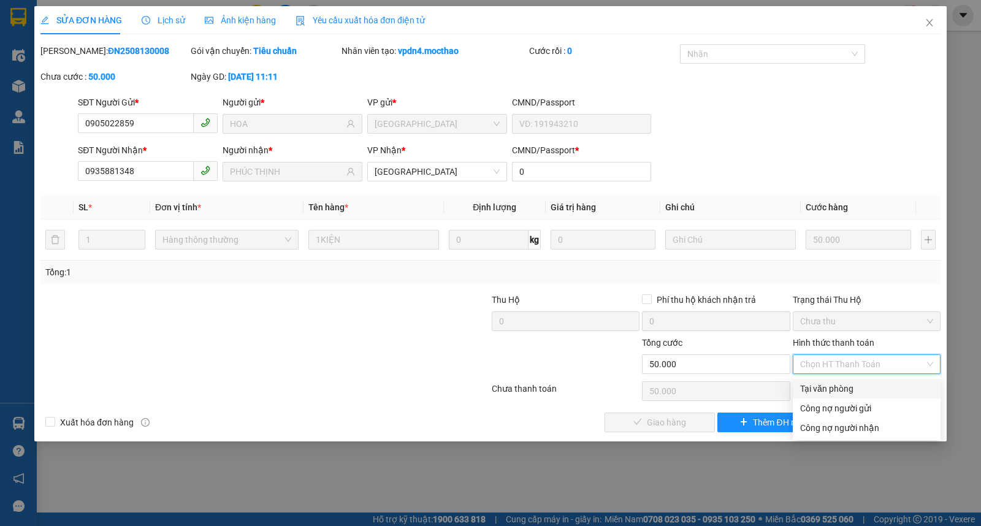
drag, startPoint x: 838, startPoint y: 388, endPoint x: 635, endPoint y: 434, distance: 208.1
click at [837, 388] on div "Tại văn phòng" at bounding box center [866, 388] width 133 height 13
type input "0"
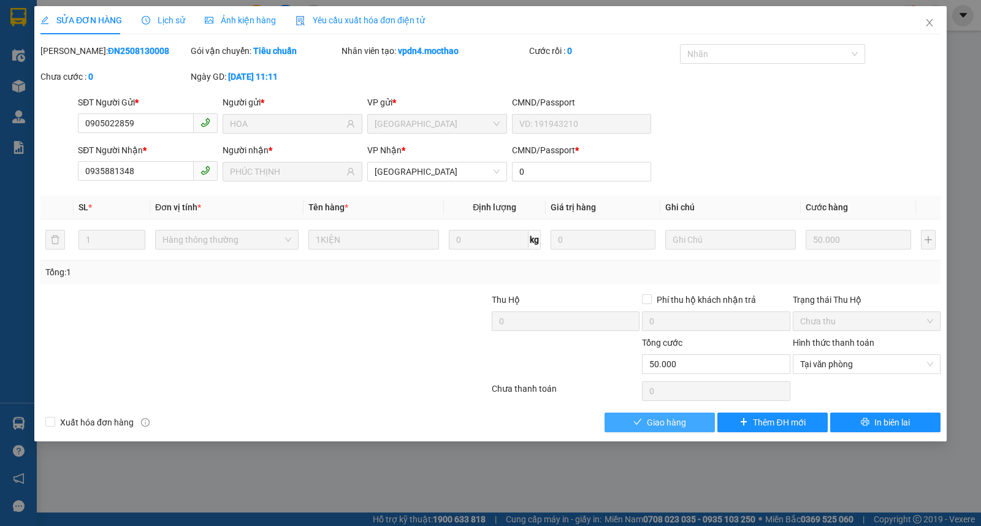
click at [647, 424] on span "Giao hàng" at bounding box center [666, 422] width 39 height 13
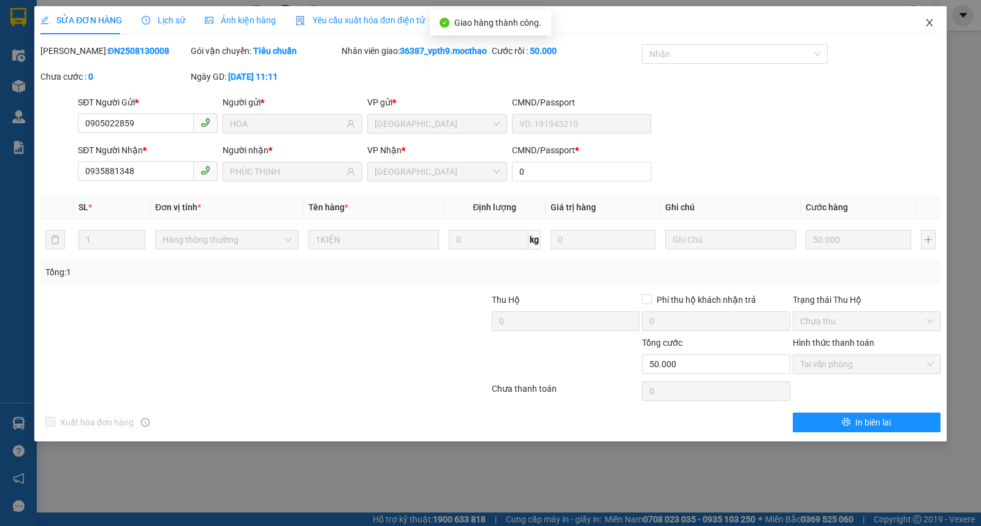
click at [928, 23] on icon "close" at bounding box center [930, 23] width 10 height 10
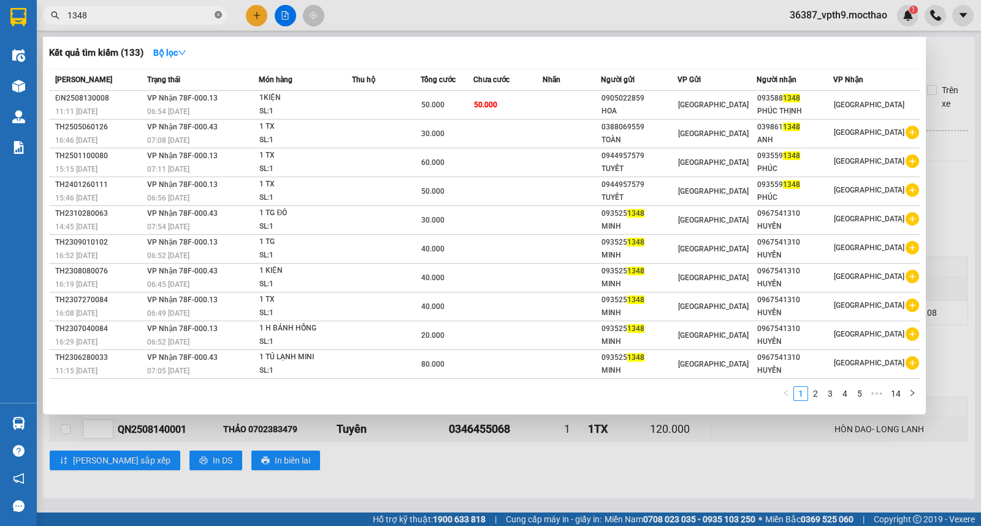
click at [221, 14] on icon "close-circle" at bounding box center [218, 14] width 7 height 7
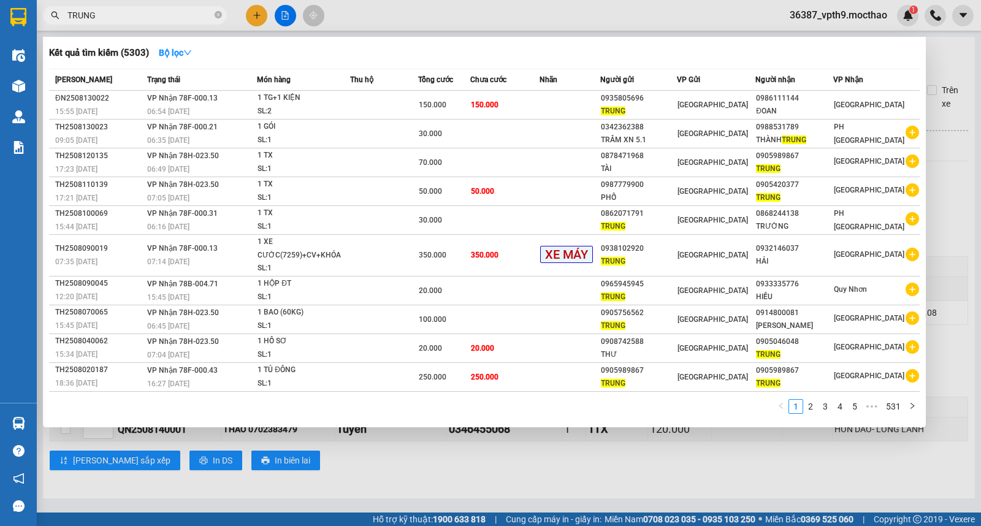
type input "TRUNG"
click at [948, 51] on div at bounding box center [490, 263] width 981 height 526
click at [220, 15] on icon "close-circle" at bounding box center [218, 14] width 7 height 7
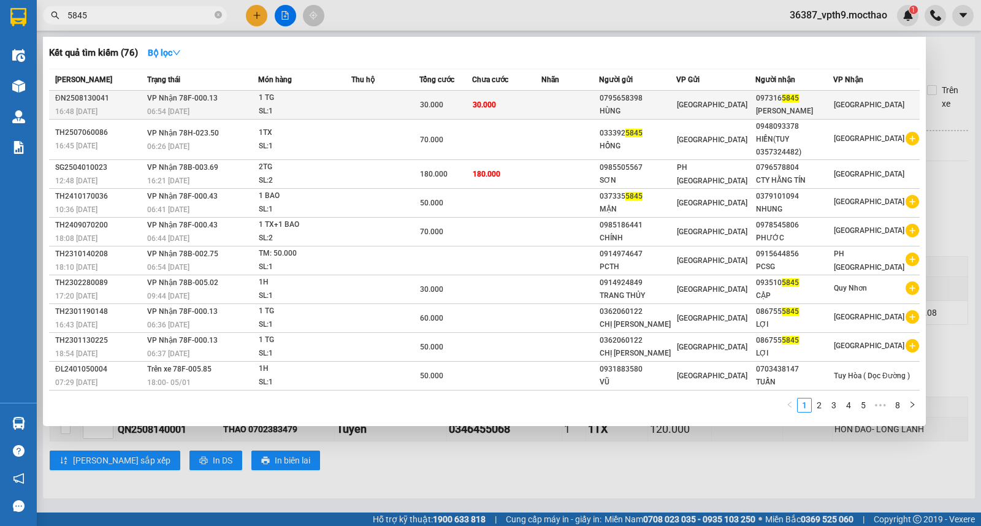
type input "5845"
click at [819, 109] on div "[PERSON_NAME]" at bounding box center [794, 111] width 77 height 13
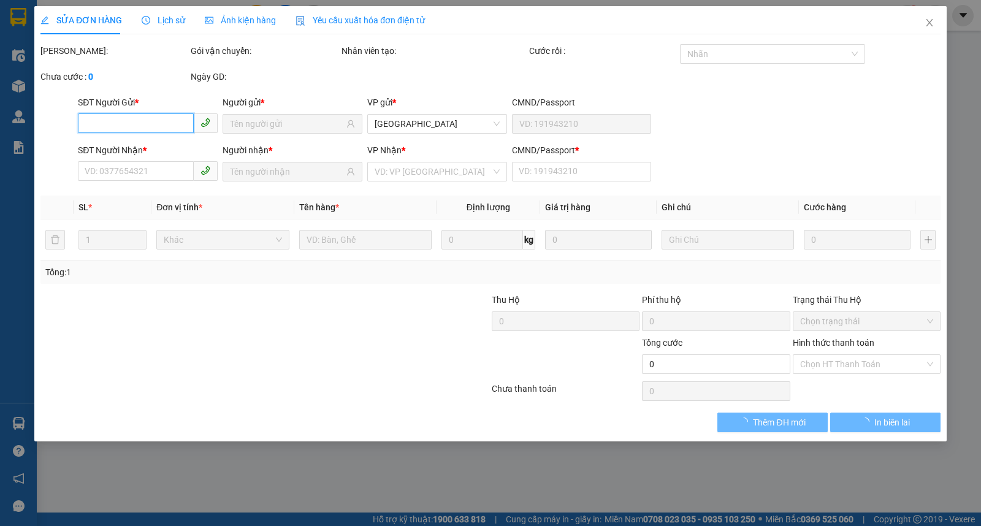
type input "0795658398"
type input "HÙNG"
type input "0973165845"
type input "[PERSON_NAME]"
type input "0"
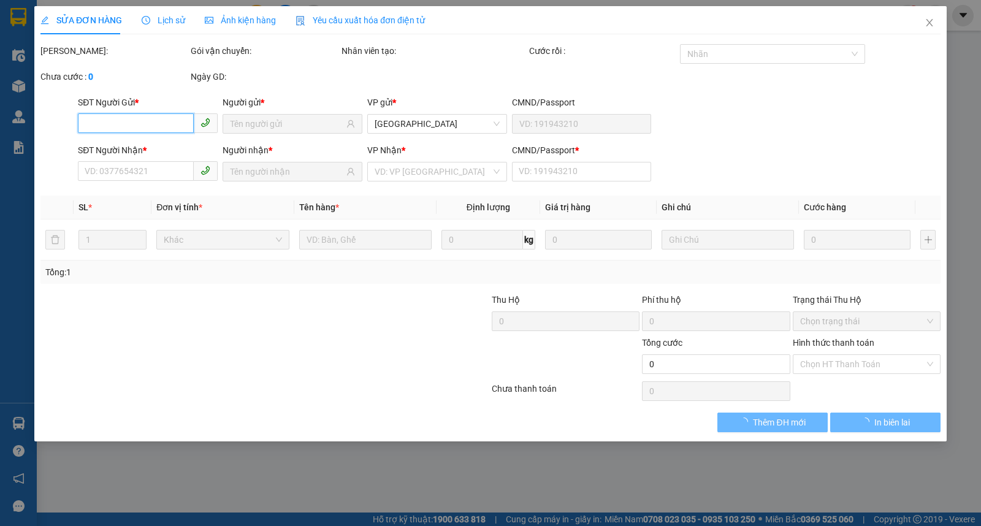
type input "30.000"
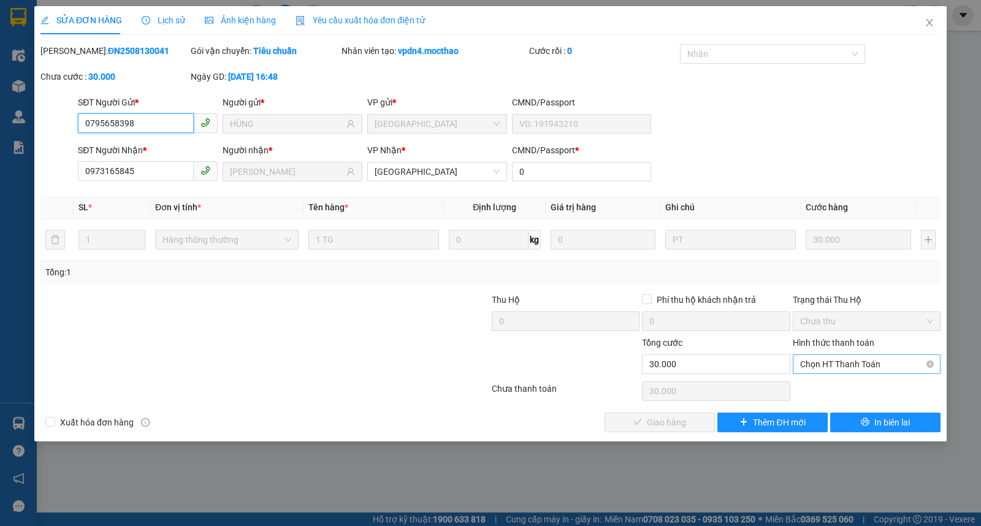
click at [828, 364] on span "Chọn HT Thanh Toán" at bounding box center [866, 364] width 133 height 18
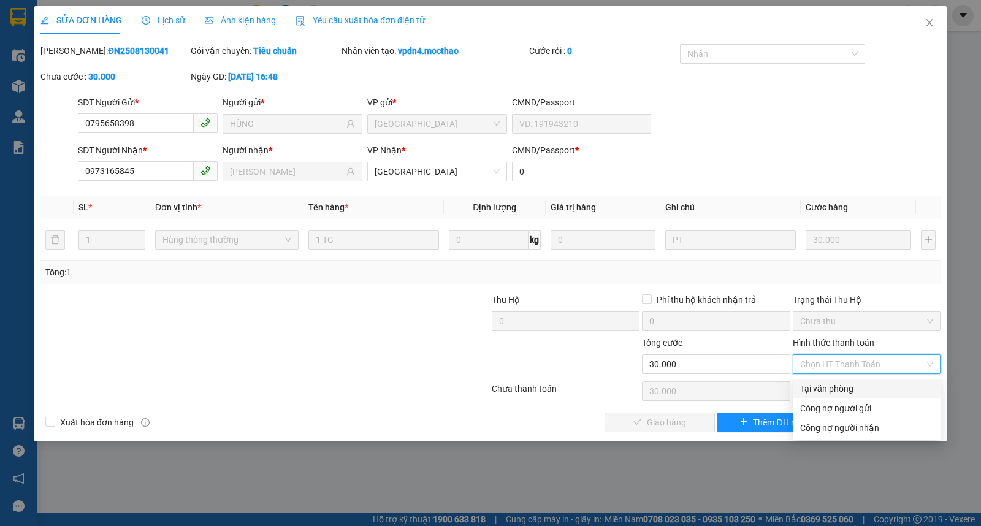
drag, startPoint x: 825, startPoint y: 389, endPoint x: 724, endPoint y: 408, distance: 102.9
click at [824, 391] on div "Tại văn phòng" at bounding box center [866, 388] width 133 height 13
type input "0"
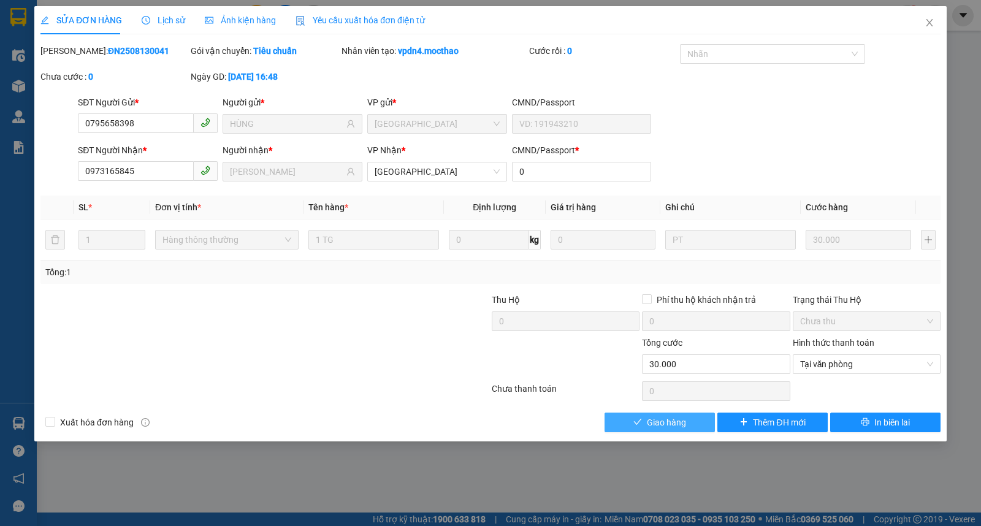
click at [678, 426] on span "Giao hàng" at bounding box center [666, 422] width 39 height 13
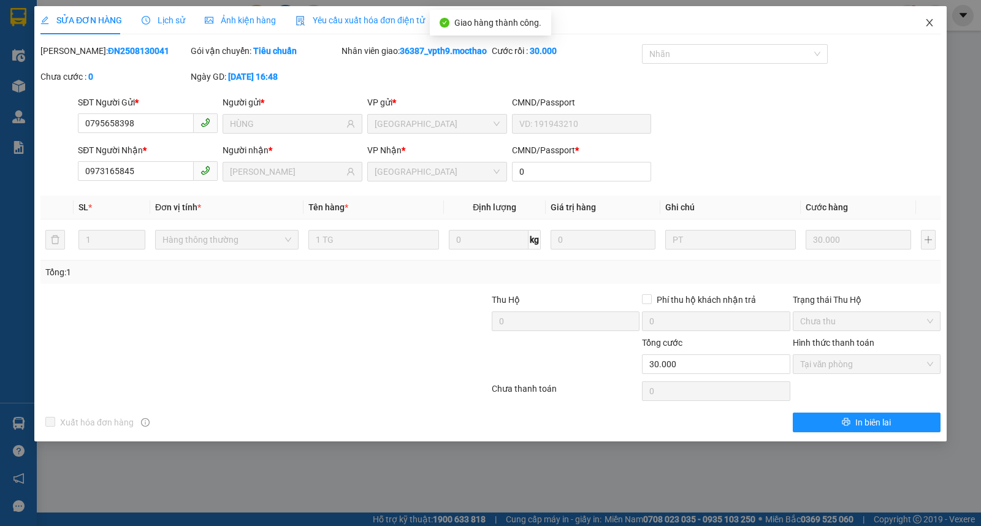
click at [930, 19] on icon "close" at bounding box center [930, 23] width 10 height 10
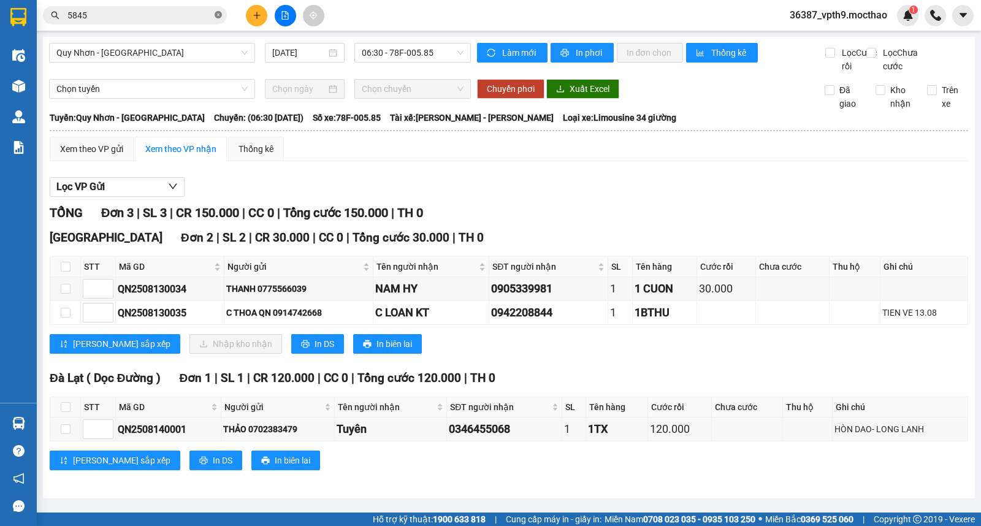
click at [216, 18] on icon "close-circle" at bounding box center [218, 14] width 7 height 7
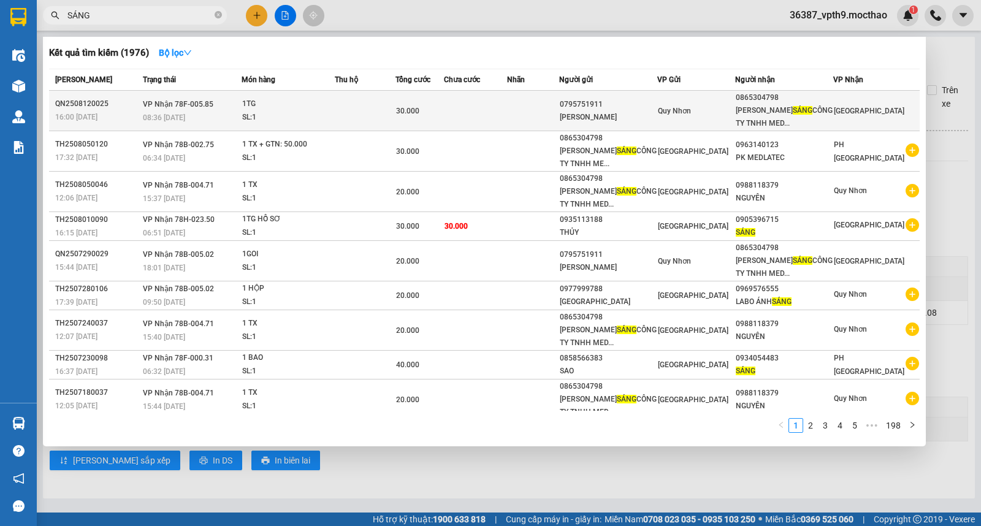
type input "SÁNG"
click at [849, 115] on span "[GEOGRAPHIC_DATA]" at bounding box center [869, 111] width 71 height 9
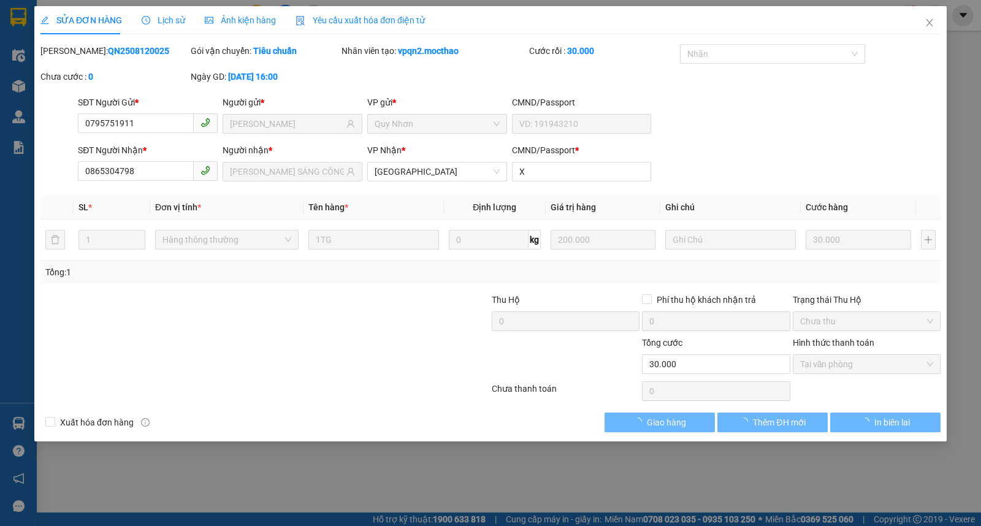
type input "0795751911"
type input "TRẦN SÔ"
type input "0865304798"
type input "ĐẶNG VĂN SÁNG CÔNG TY TNHH MEDLATEC VIỆT NAM"
type input "X"
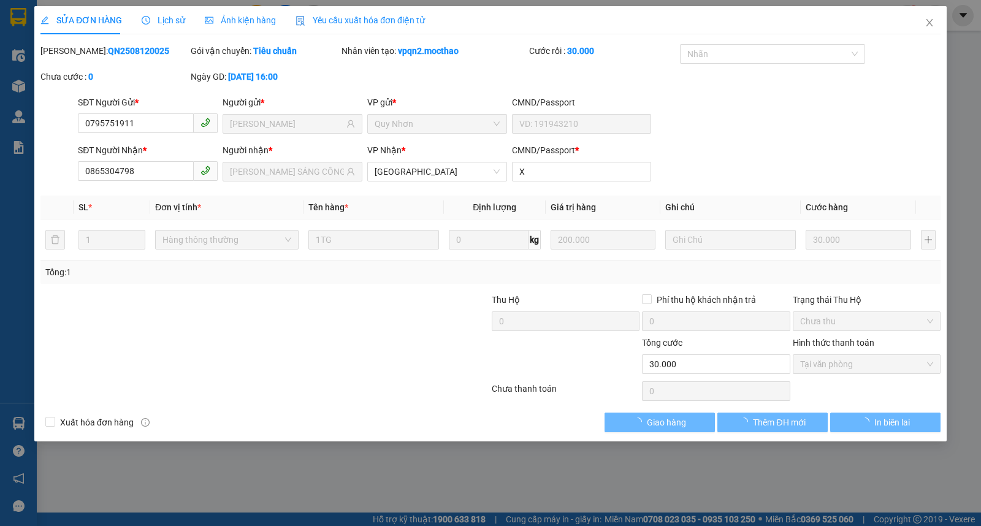
type input "30.000"
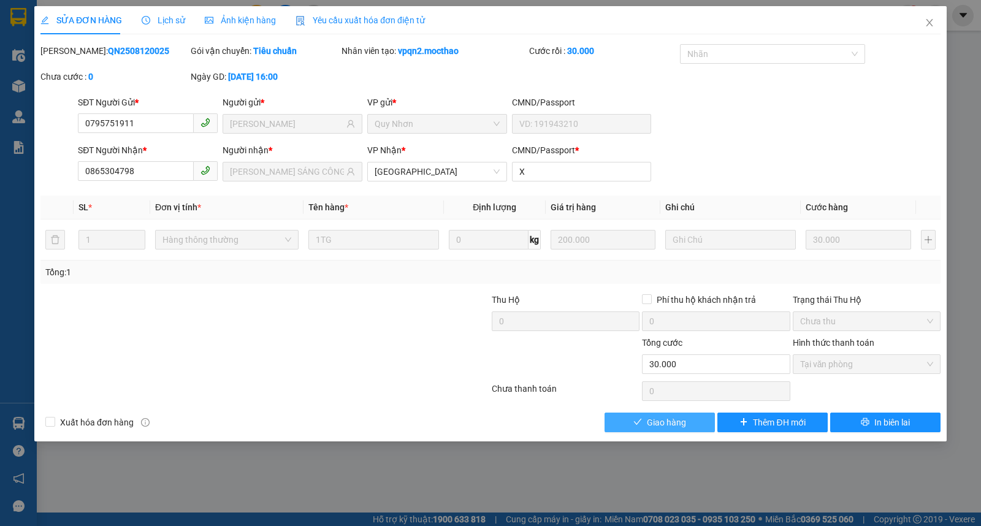
click at [679, 418] on span "Giao hàng" at bounding box center [666, 422] width 39 height 13
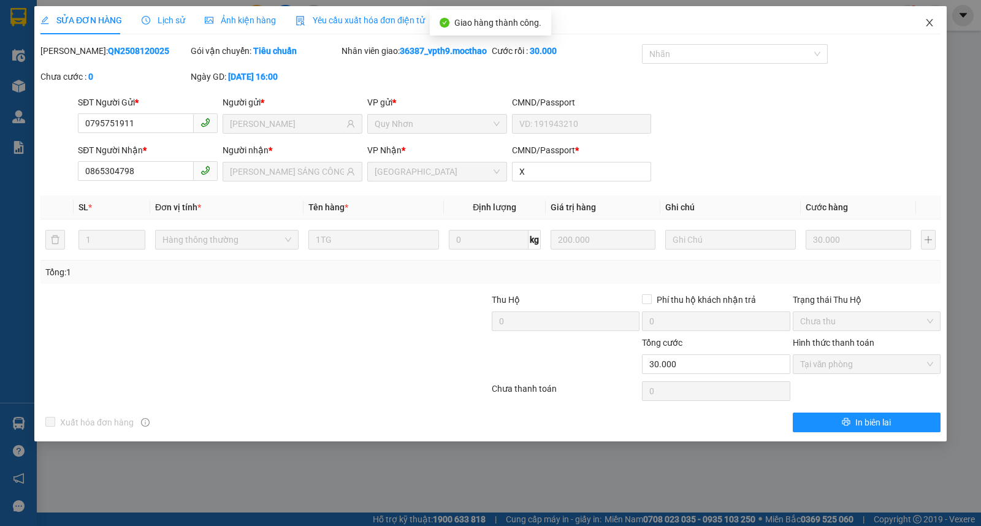
click at [935, 23] on span "Close" at bounding box center [929, 23] width 34 height 34
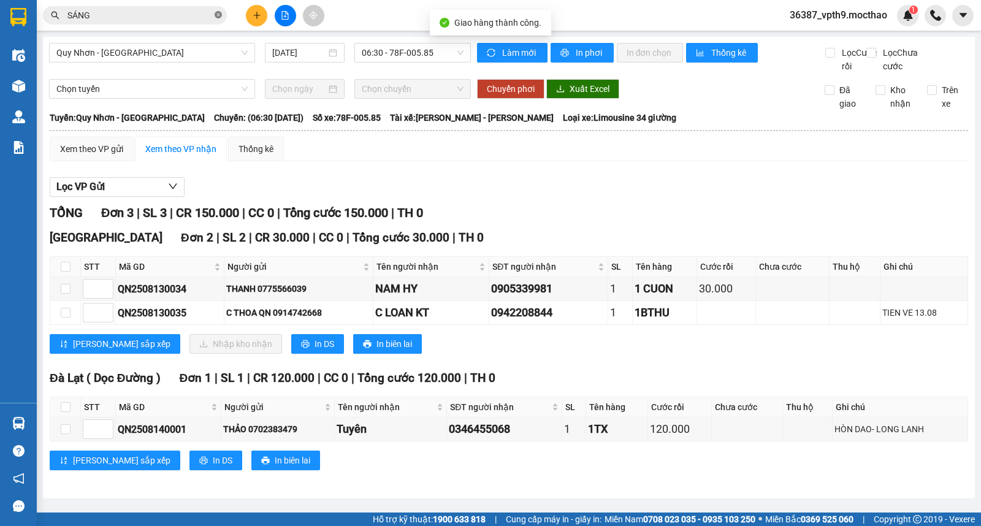
click at [220, 17] on icon "close-circle" at bounding box center [218, 14] width 7 height 7
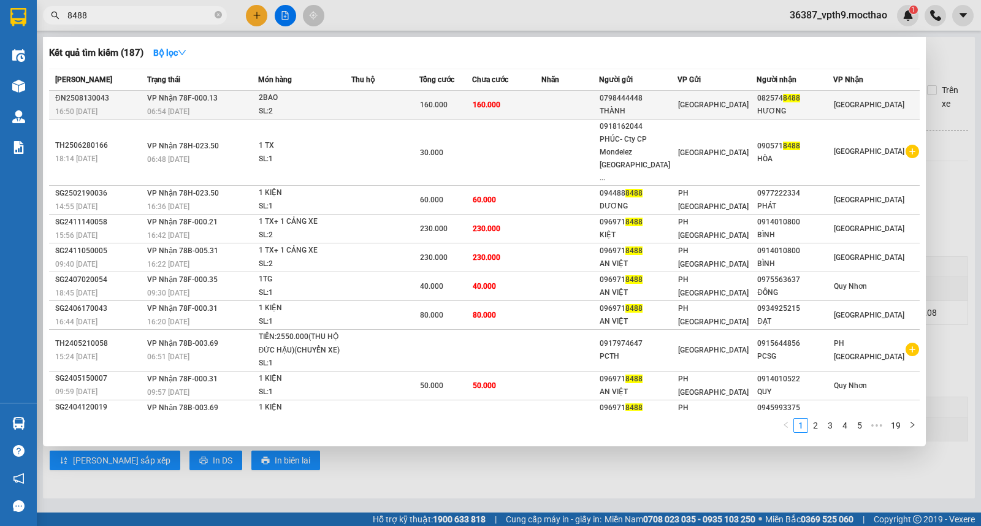
type input "8488"
click at [816, 106] on div "HƯƠNG" at bounding box center [794, 111] width 75 height 13
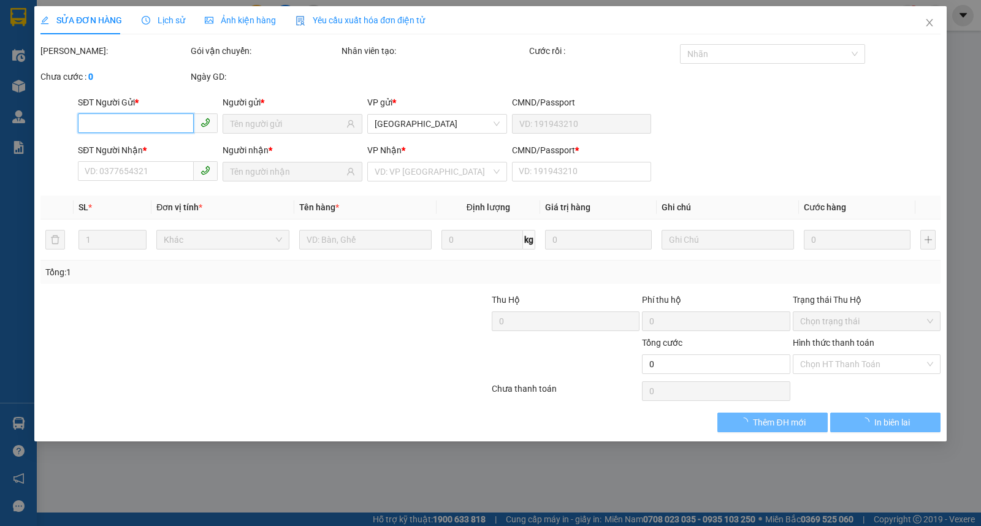
type input "0798444448"
type input "THÀNH"
type input "0825748488"
type input "HƯƠNG"
type input "0"
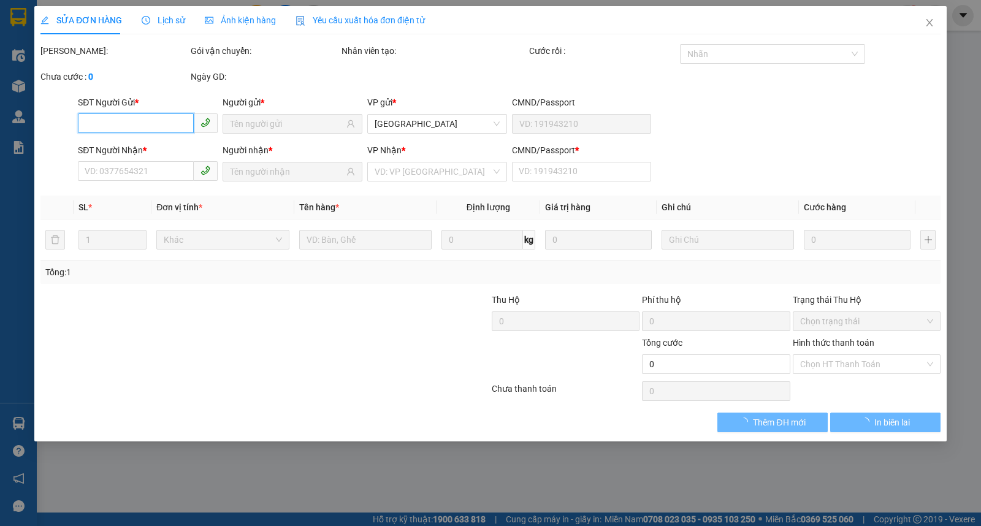
type input "160.000"
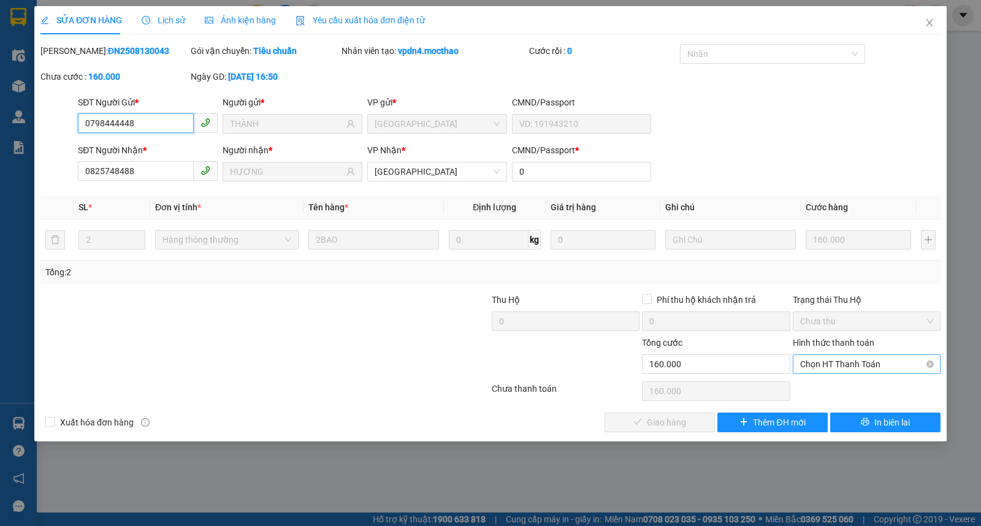
click at [843, 361] on span "Chọn HT Thanh Toán" at bounding box center [866, 364] width 133 height 18
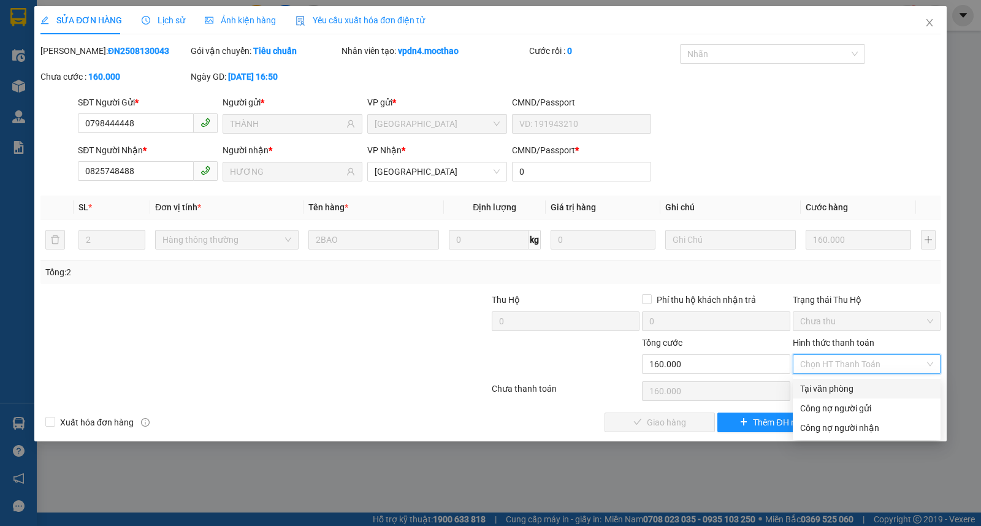
drag, startPoint x: 839, startPoint y: 388, endPoint x: 823, endPoint y: 394, distance: 16.9
click at [838, 388] on div "Tại văn phòng" at bounding box center [866, 388] width 133 height 13
type input "0"
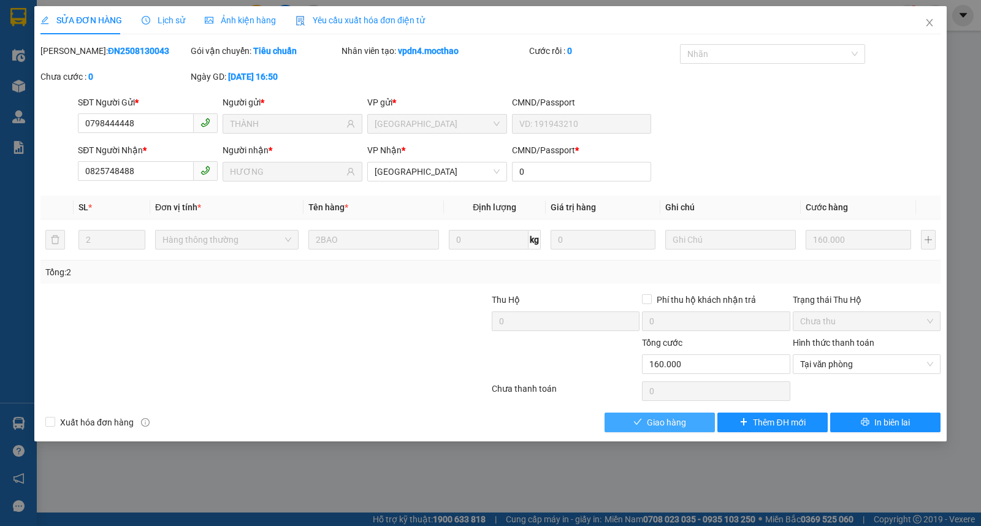
click at [677, 418] on span "Giao hàng" at bounding box center [666, 422] width 39 height 13
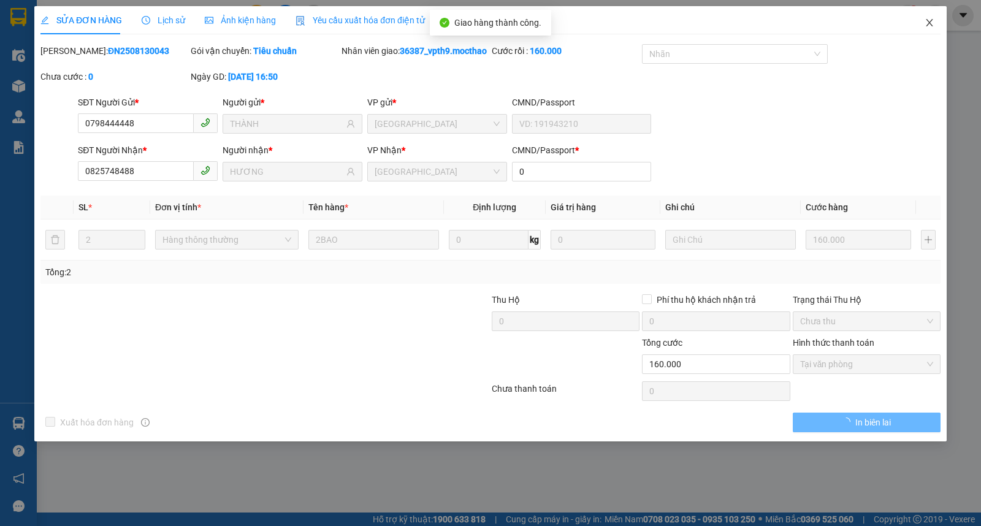
click at [933, 17] on span "Close" at bounding box center [929, 23] width 34 height 34
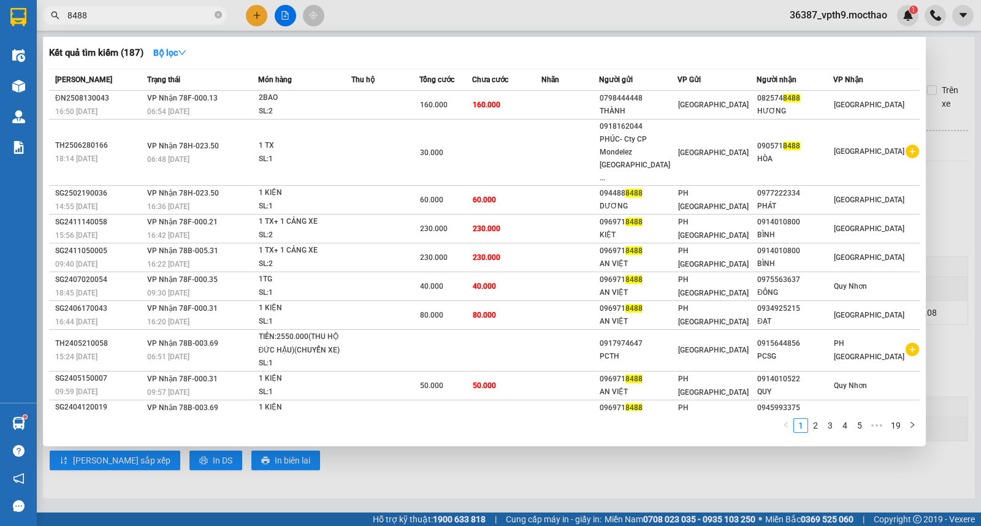
click at [123, 9] on input "8488" at bounding box center [139, 15] width 145 height 13
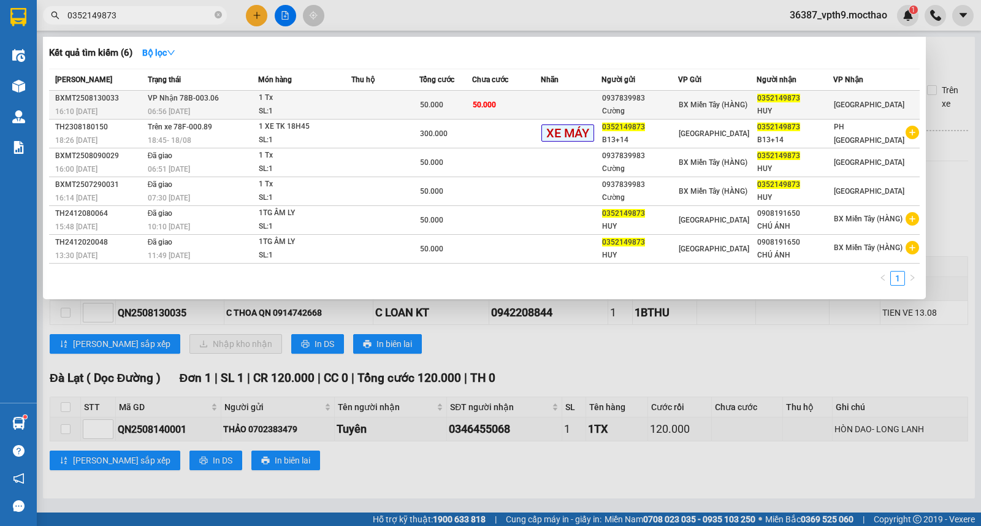
type input "0352149873"
click at [340, 97] on div "1 Tx" at bounding box center [305, 97] width 92 height 13
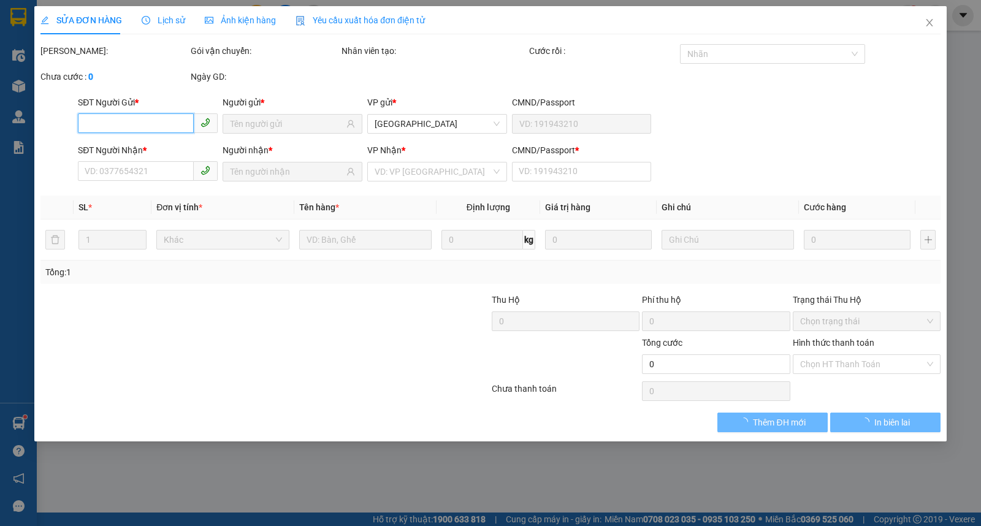
type input "0937839983"
type input "Cường"
type input "0352149873"
type input "HUY"
type input "0"
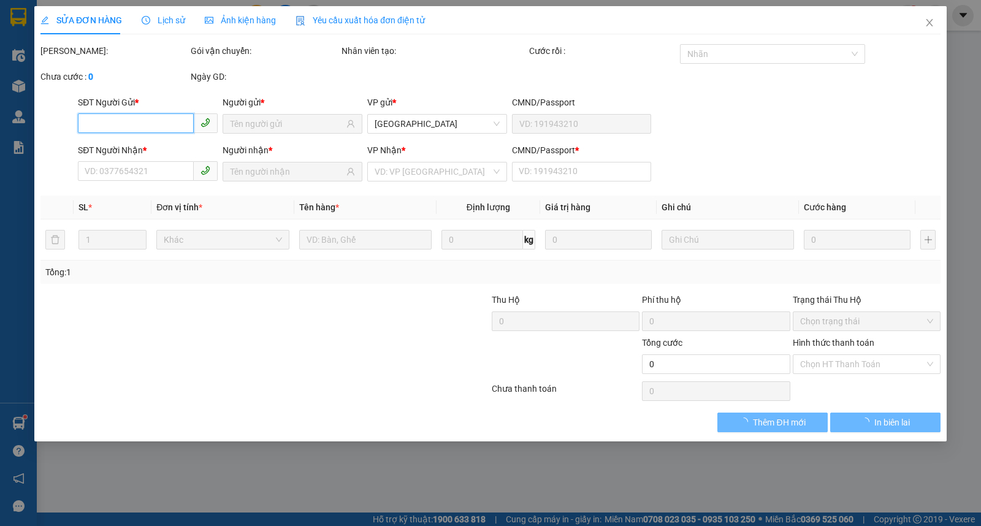
type input "50.000"
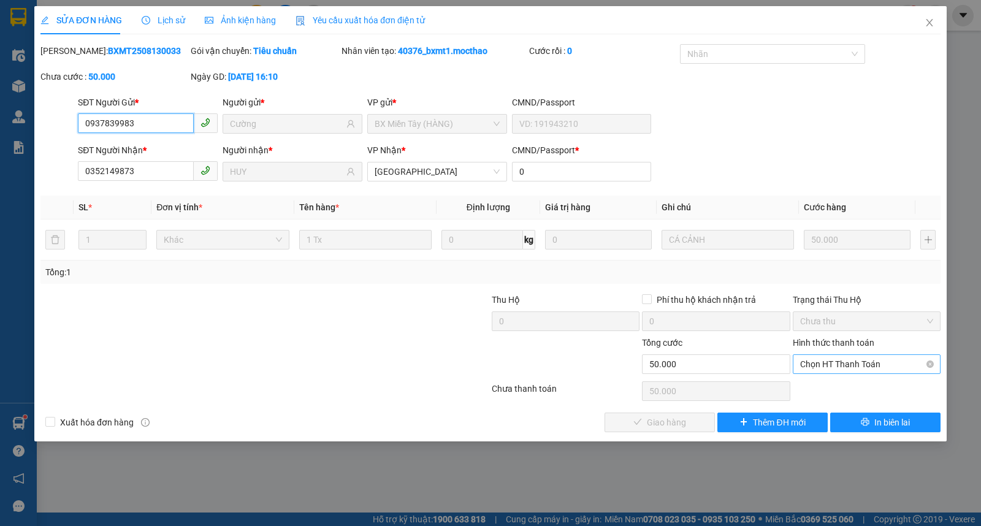
click at [822, 364] on span "Chọn HT Thanh Toán" at bounding box center [866, 364] width 133 height 18
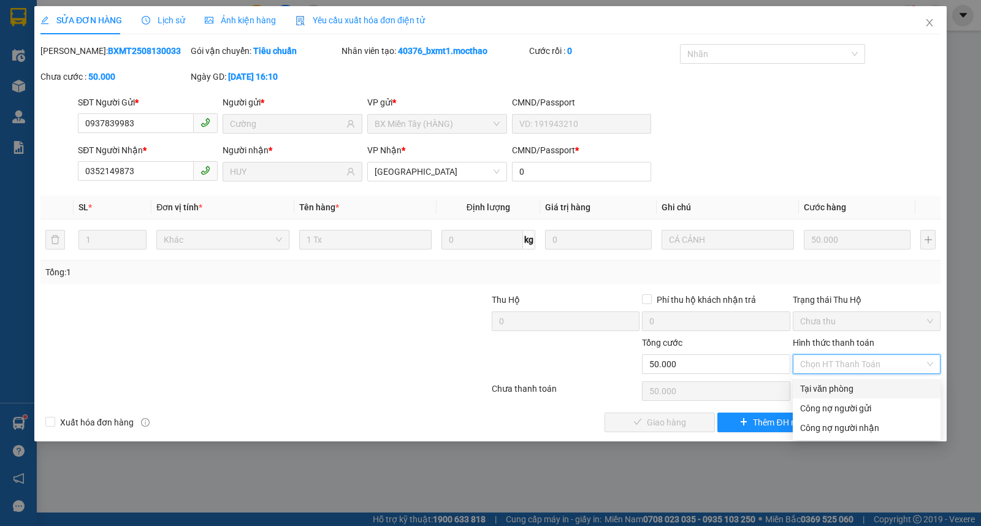
click at [817, 388] on div "Tại văn phòng" at bounding box center [866, 388] width 133 height 13
type input "0"
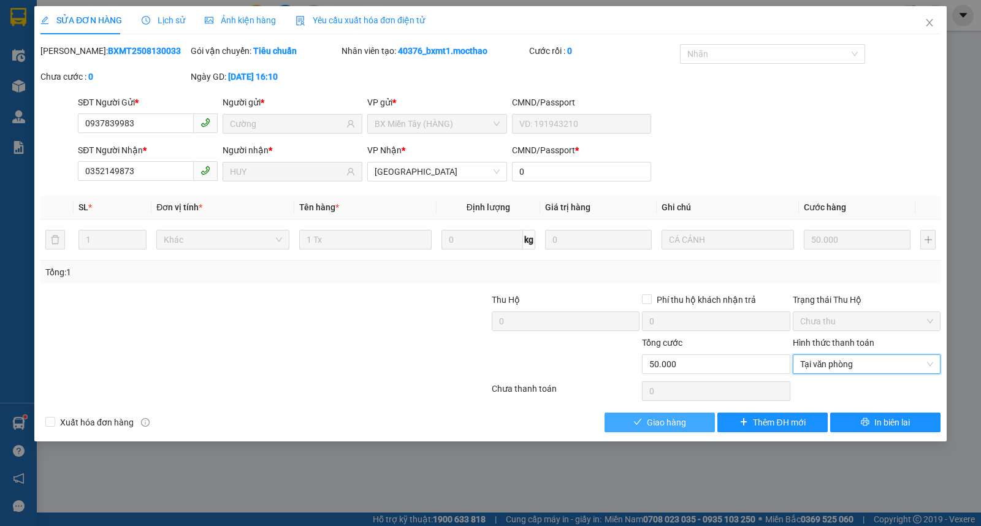
click at [696, 419] on button "Giao hàng" at bounding box center [660, 423] width 110 height 20
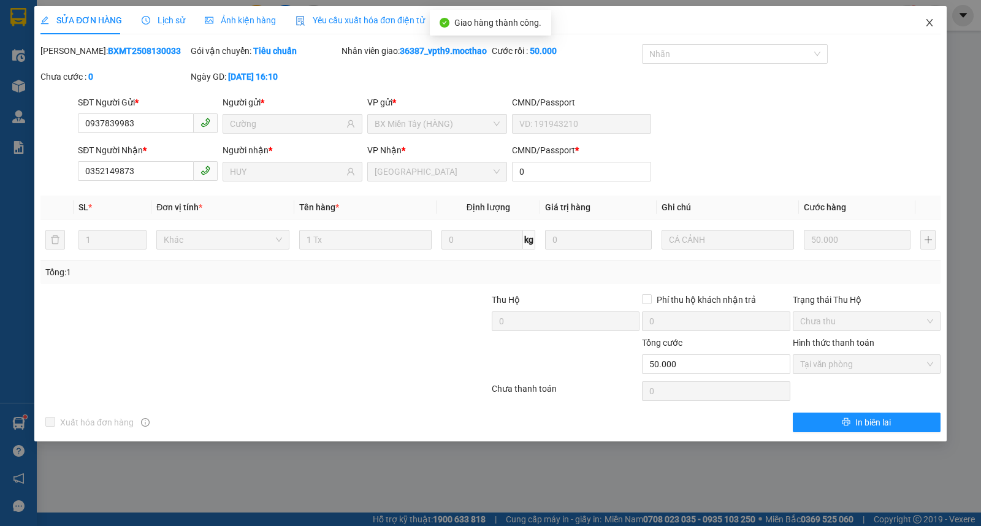
click at [933, 29] on span "Close" at bounding box center [929, 23] width 34 height 34
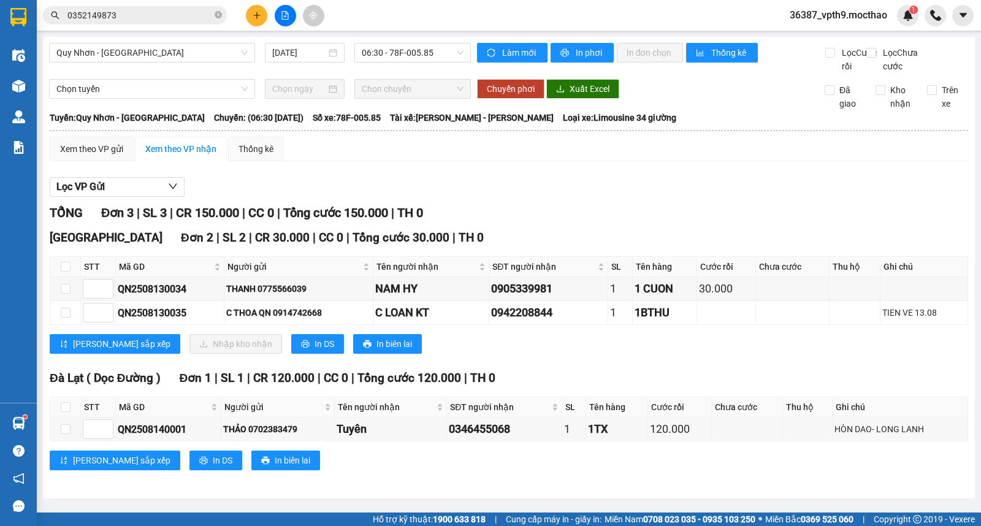
click at [222, 17] on span "0352149873" at bounding box center [135, 15] width 184 height 18
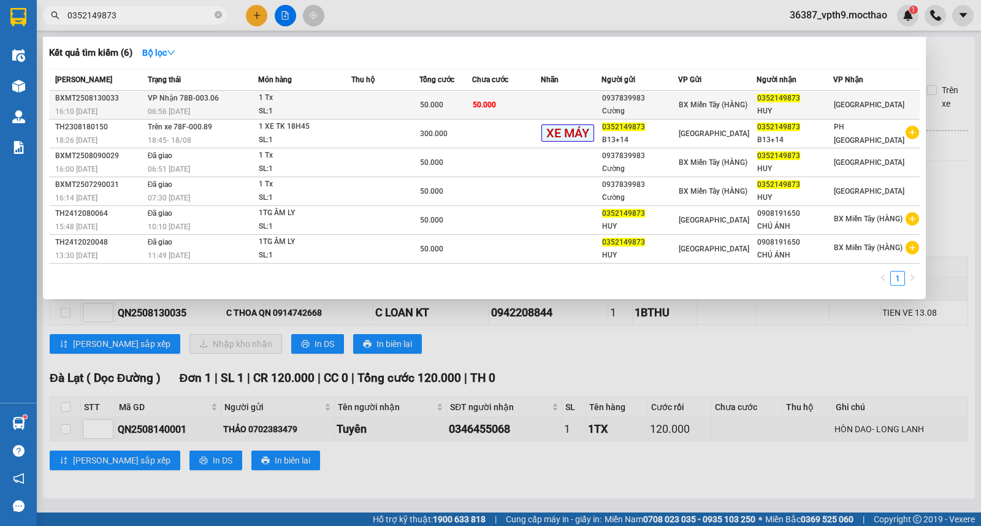
click at [724, 103] on span "BX Miền Tây (HÀNG)" at bounding box center [713, 105] width 69 height 9
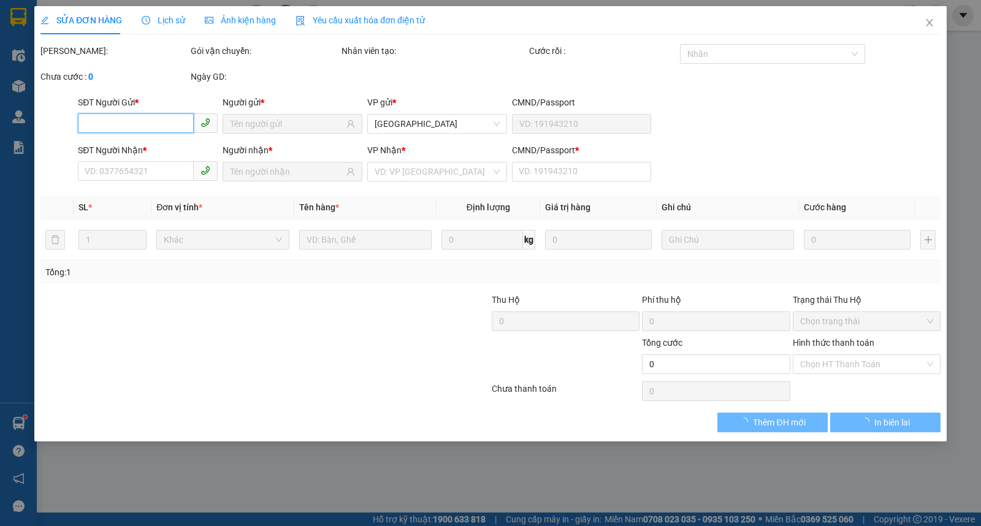
type input "0937839983"
type input "Cường"
type input "0352149873"
type input "HUY"
type input "0"
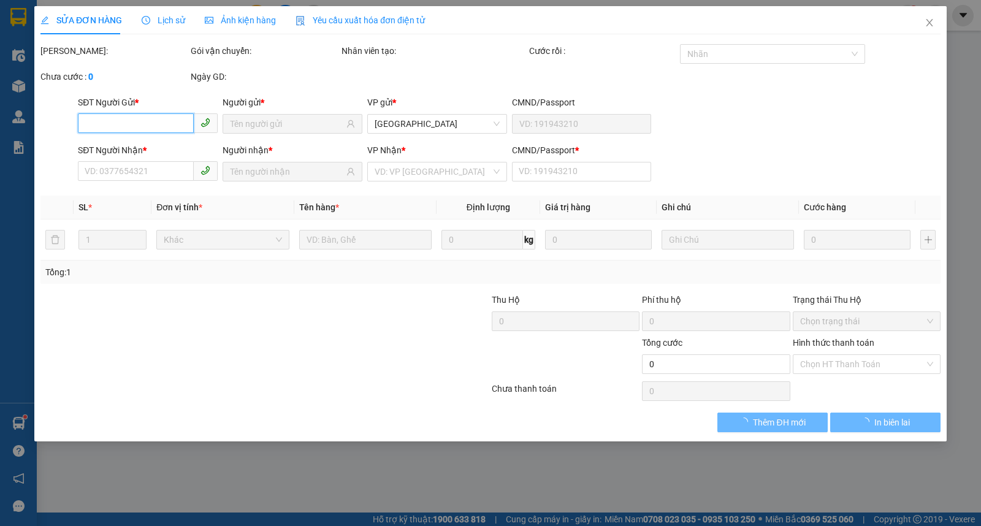
type input "50.000"
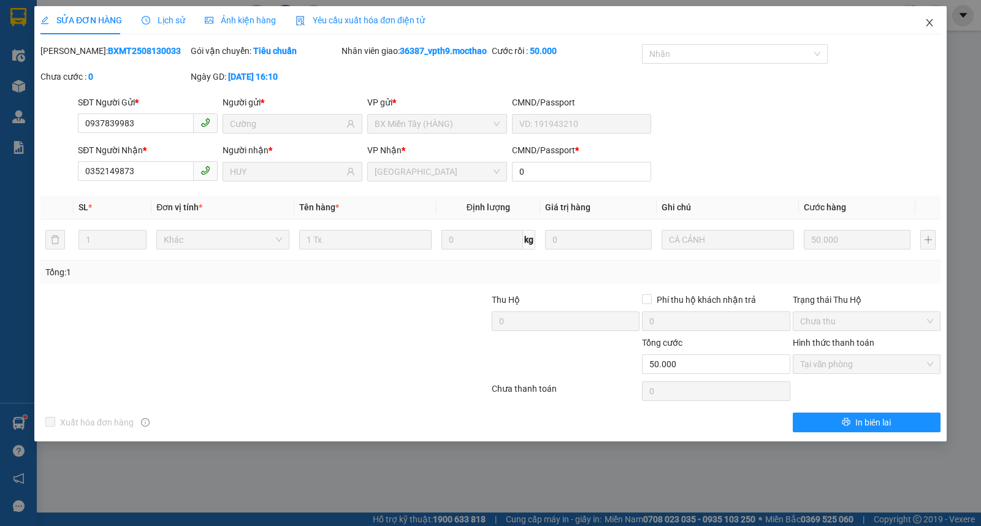
click at [926, 23] on icon "close" at bounding box center [930, 23] width 10 height 10
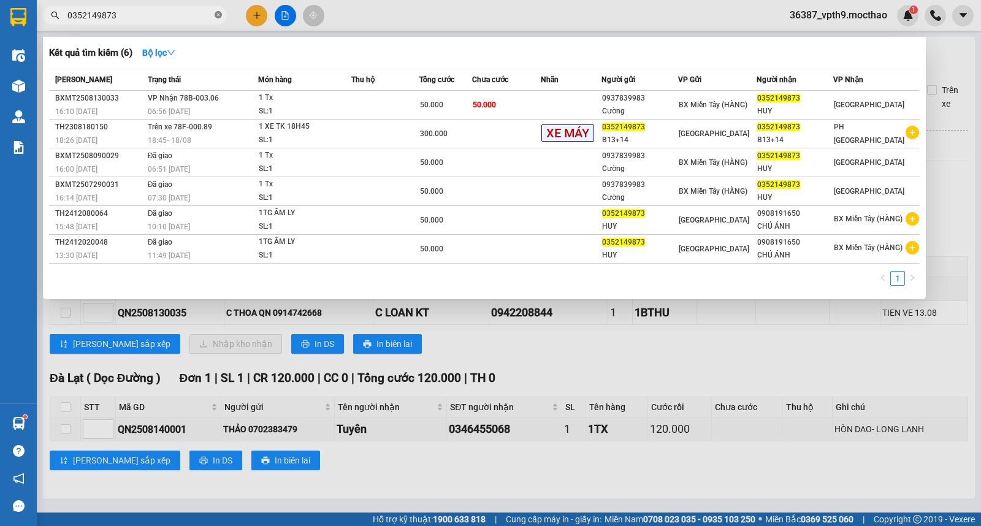
click at [219, 15] on icon "close-circle" at bounding box center [218, 14] width 7 height 7
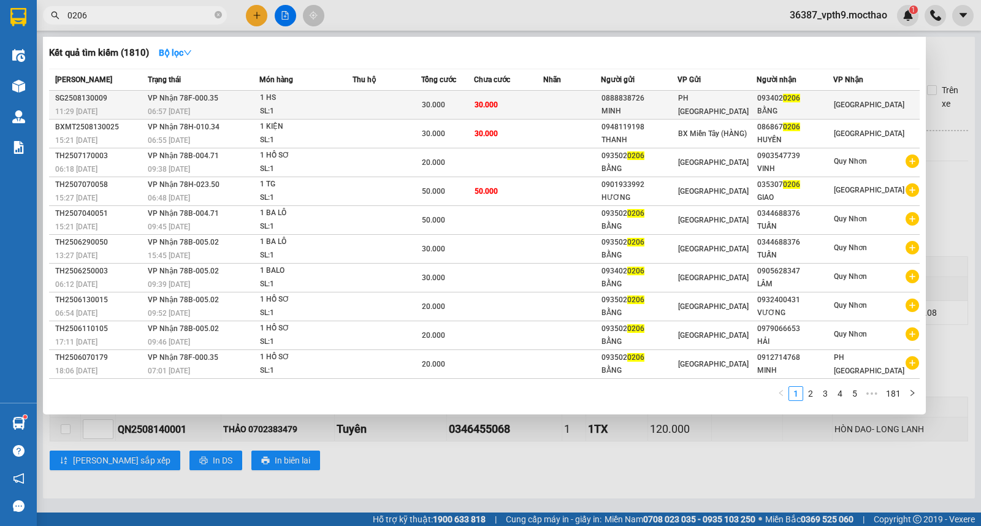
type input "0206"
click at [833, 101] on div "093402 0206" at bounding box center [794, 98] width 75 height 13
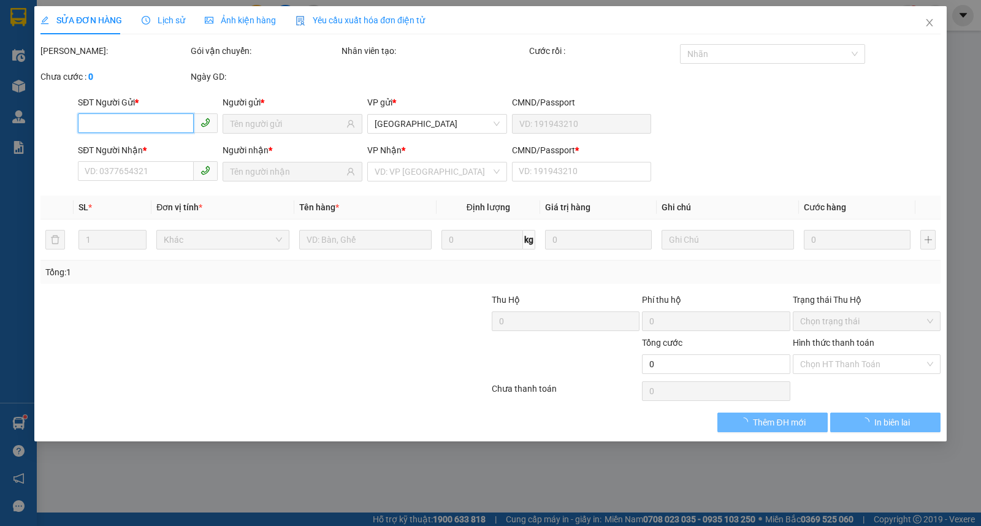
type input "0888838726"
type input "MINH"
type input "0934020206"
type input "BẰNG"
type input "1"
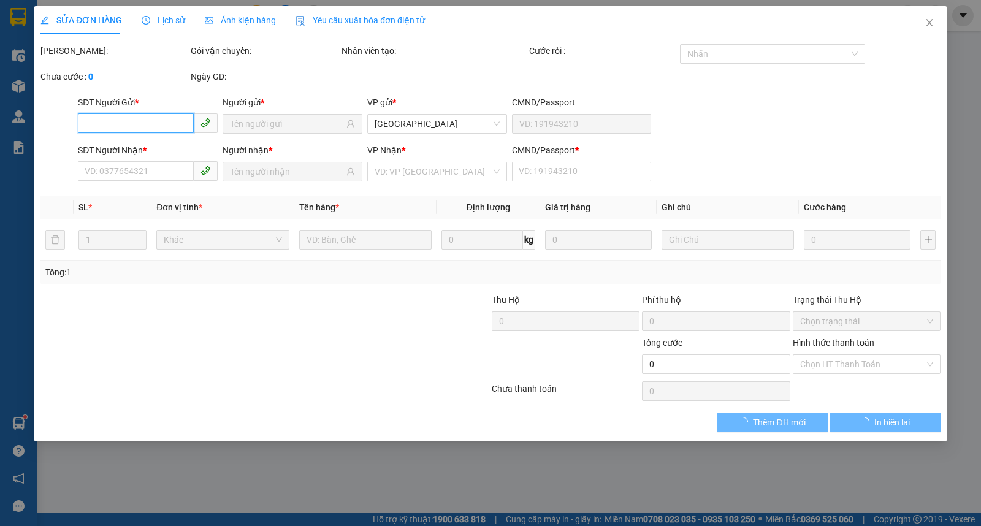
type input "30.000"
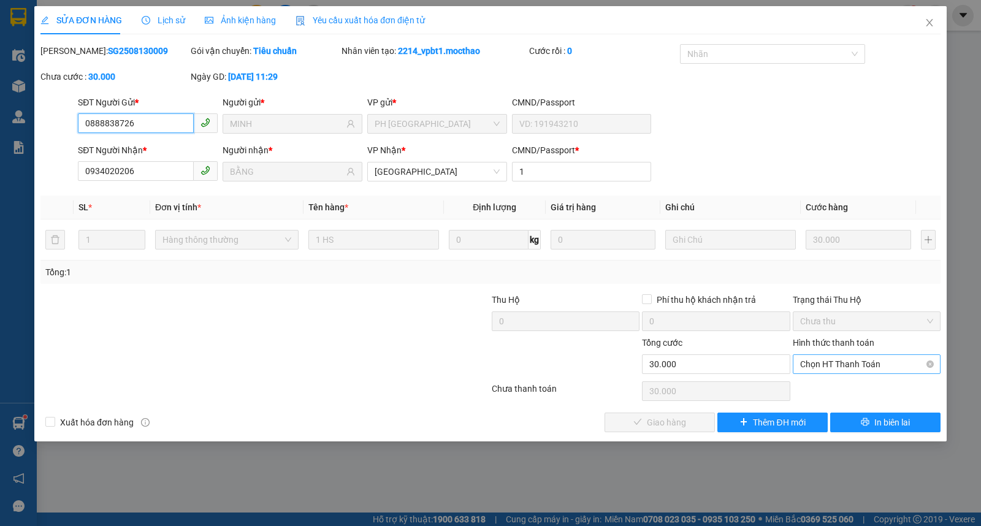
click at [828, 365] on span "Chọn HT Thanh Toán" at bounding box center [866, 364] width 133 height 18
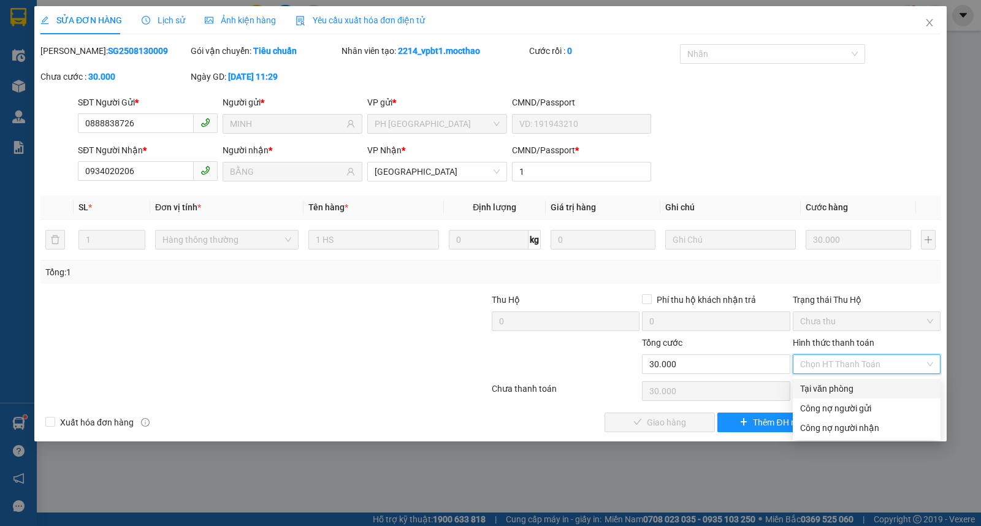
click at [833, 382] on div "Tại văn phòng" at bounding box center [866, 388] width 133 height 13
type input "0"
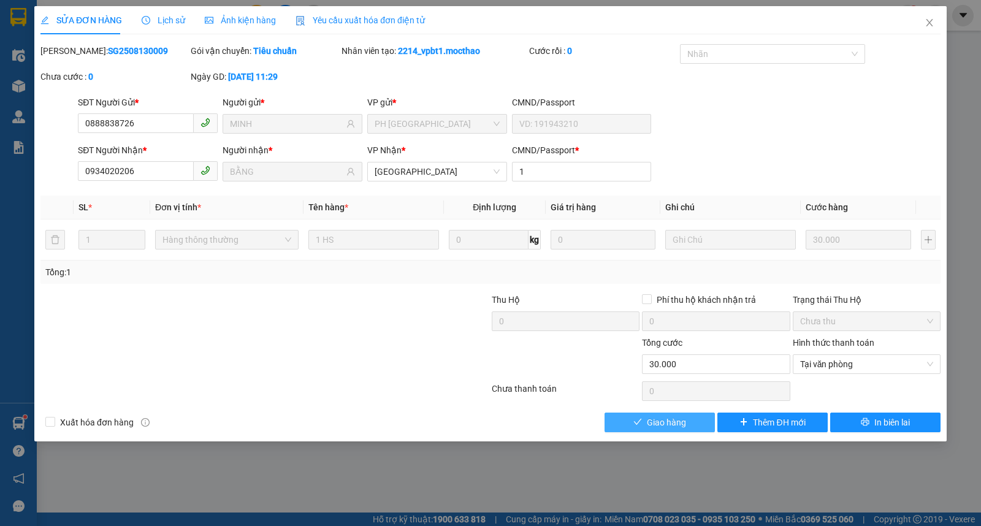
click at [689, 421] on button "Giao hàng" at bounding box center [660, 423] width 110 height 20
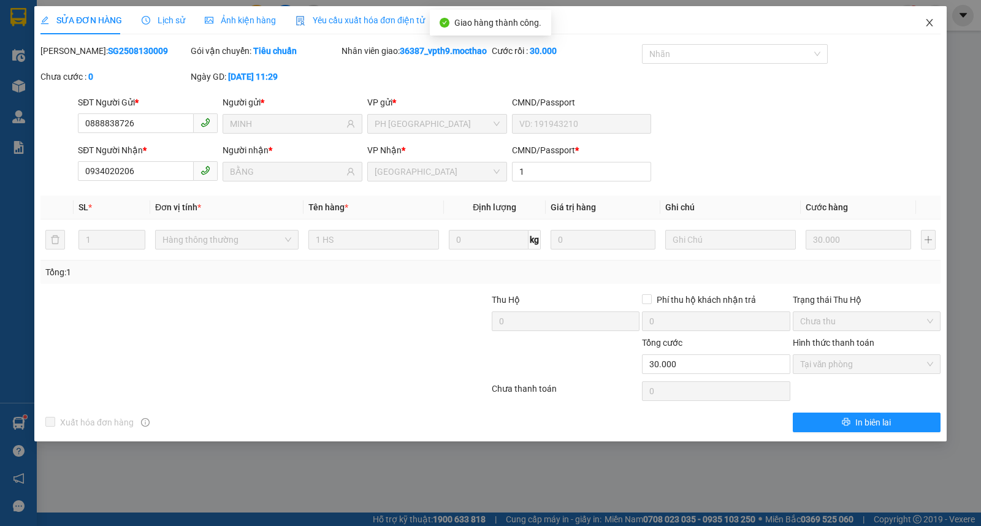
click at [929, 23] on icon "close" at bounding box center [929, 22] width 7 height 7
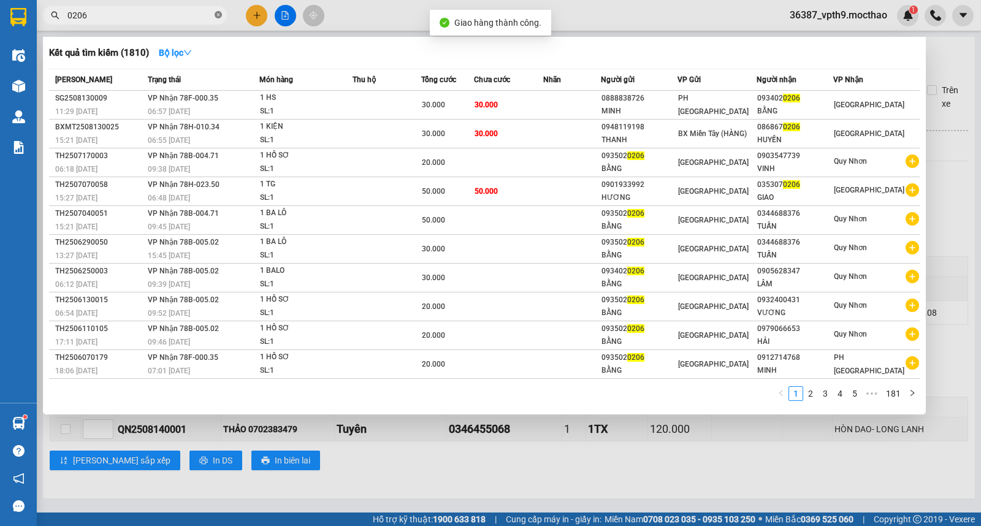
click at [215, 20] on span at bounding box center [218, 16] width 7 height 12
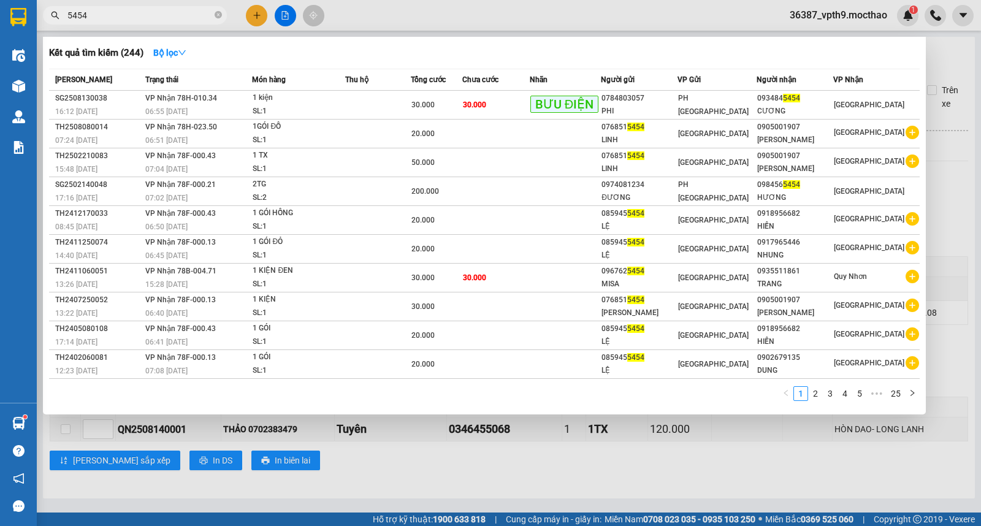
type input "5454"
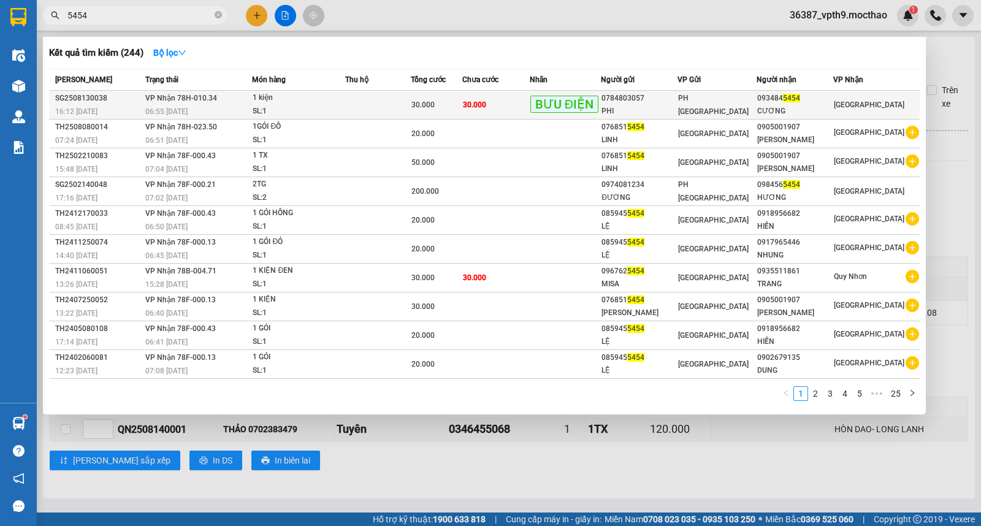
click at [768, 108] on div "CƯƠNG" at bounding box center [794, 111] width 75 height 13
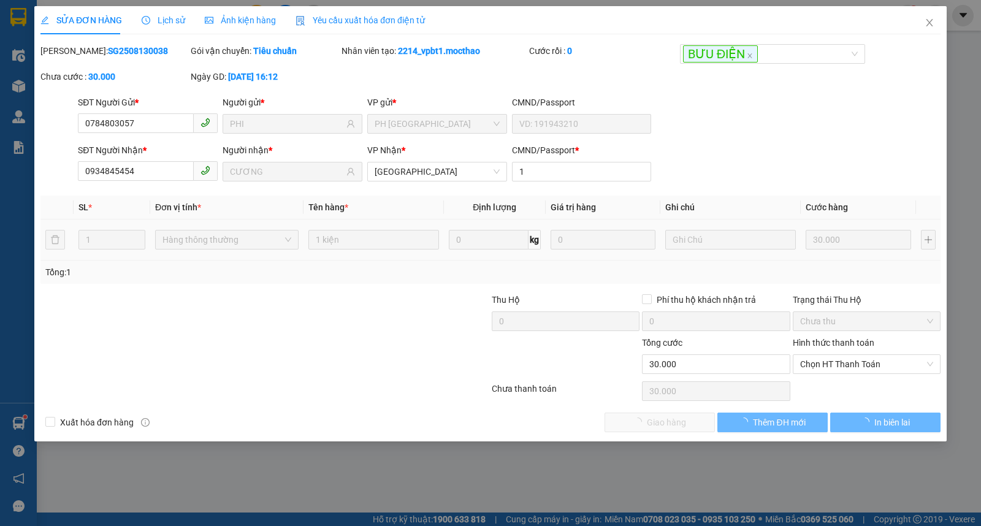
type input "0784803057"
type input "PHI"
type input "0934845454"
type input "CƯƠNG"
type input "1"
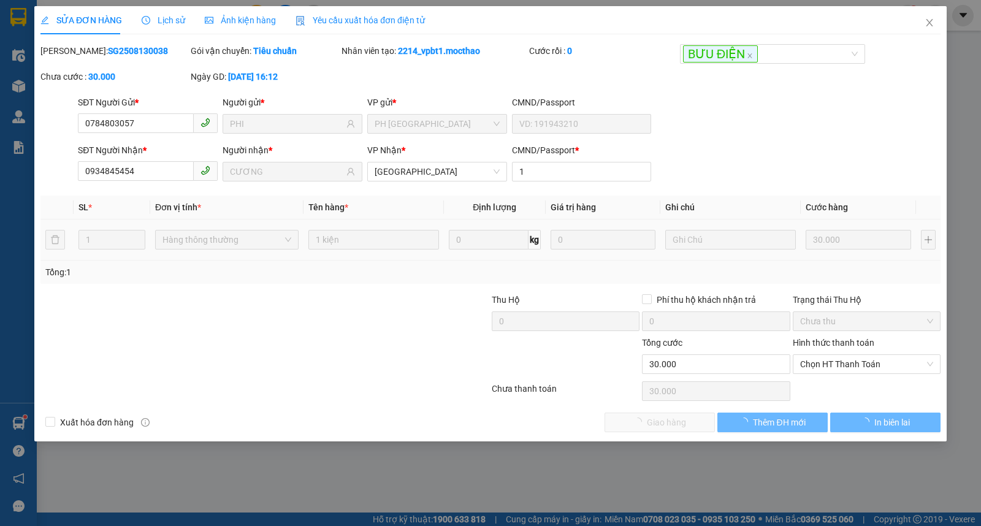
type input "30.000"
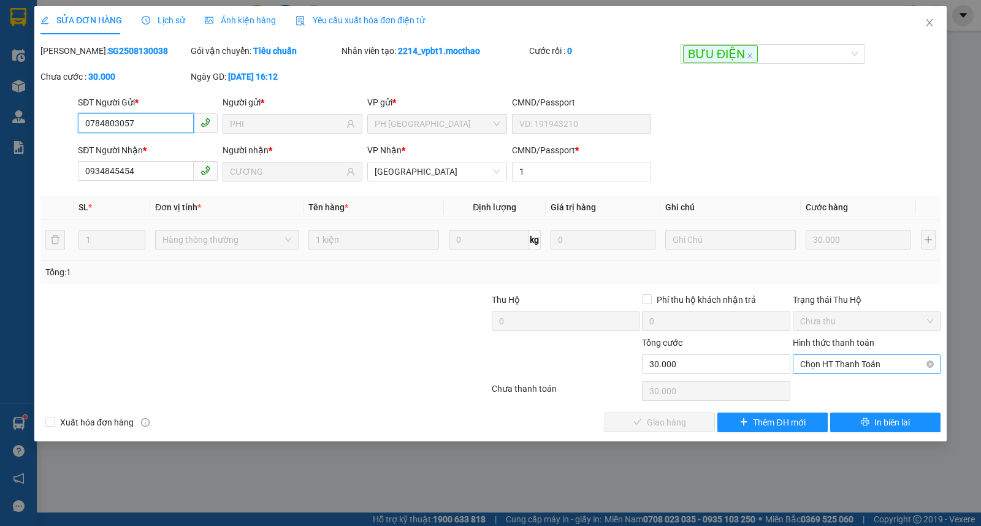
click at [811, 366] on span "Chọn HT Thanh Toán" at bounding box center [866, 364] width 133 height 18
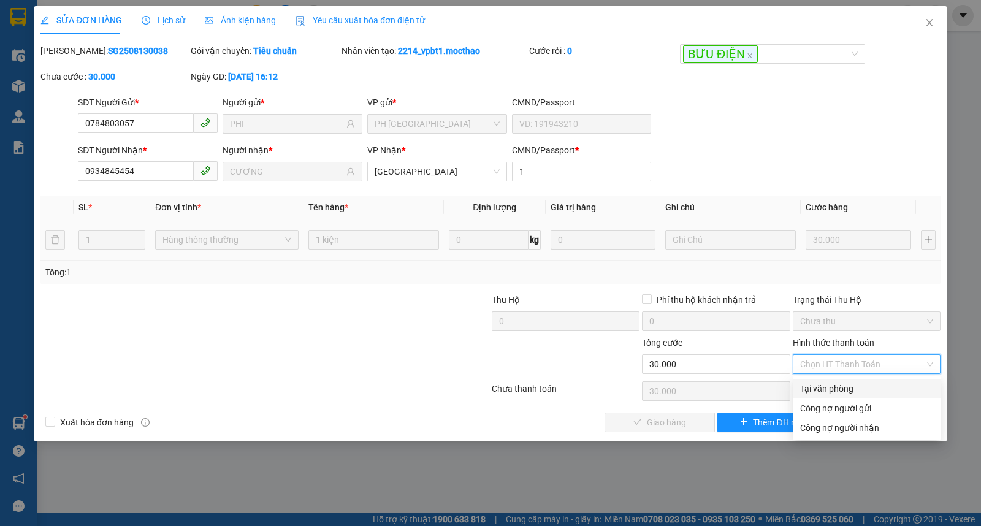
drag, startPoint x: 814, startPoint y: 388, endPoint x: 684, endPoint y: 412, distance: 132.2
click at [814, 391] on div "Tại văn phòng" at bounding box center [866, 388] width 133 height 13
type input "0"
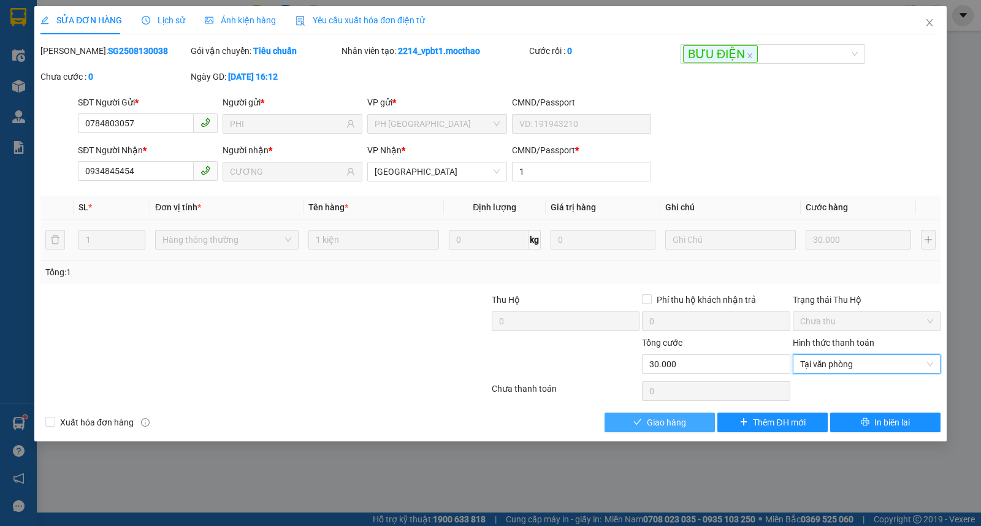
drag, startPoint x: 675, startPoint y: 419, endPoint x: 743, endPoint y: 308, distance: 130.7
click at [676, 418] on span "Giao hàng" at bounding box center [666, 422] width 39 height 13
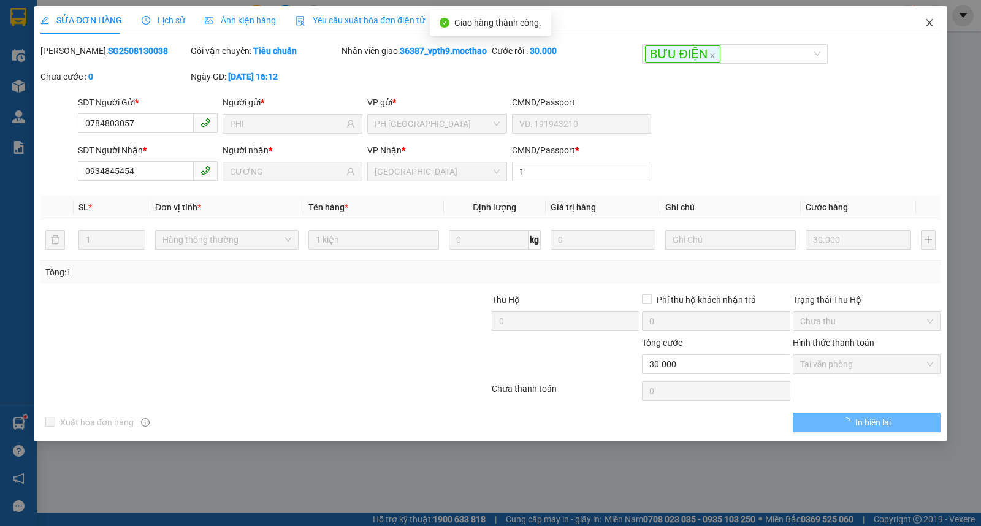
click at [925, 23] on icon "close" at bounding box center [930, 23] width 10 height 10
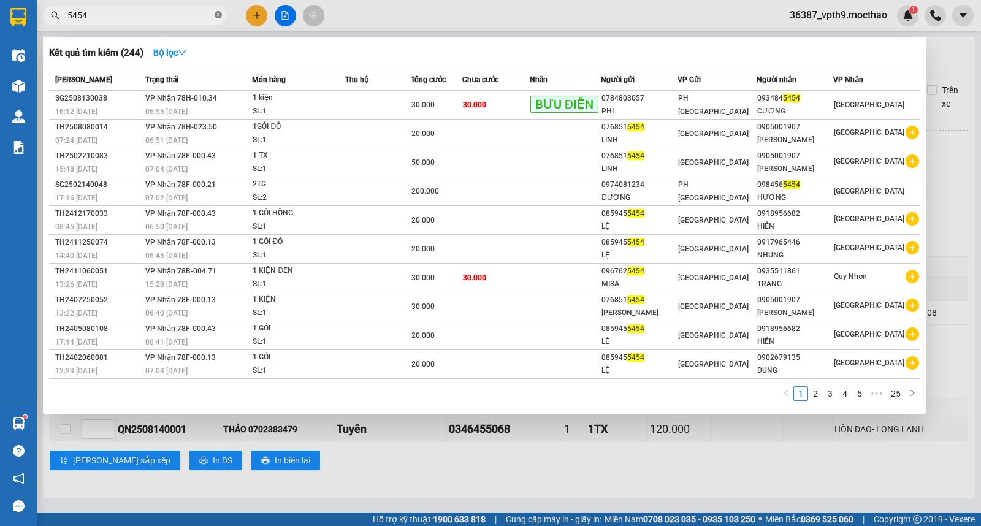
click at [221, 17] on icon "close-circle" at bounding box center [218, 14] width 7 height 7
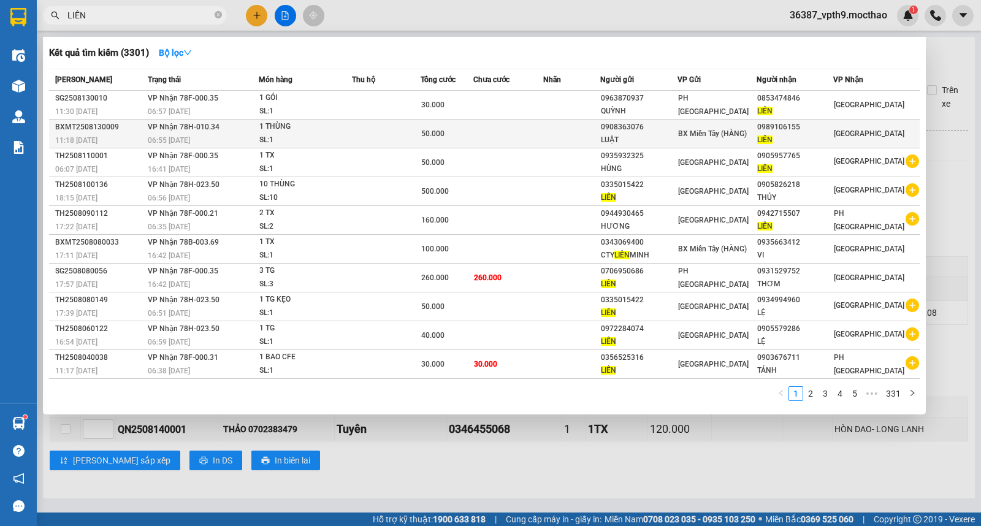
type input "LIÊN"
click at [847, 132] on span "[GEOGRAPHIC_DATA]" at bounding box center [869, 133] width 71 height 9
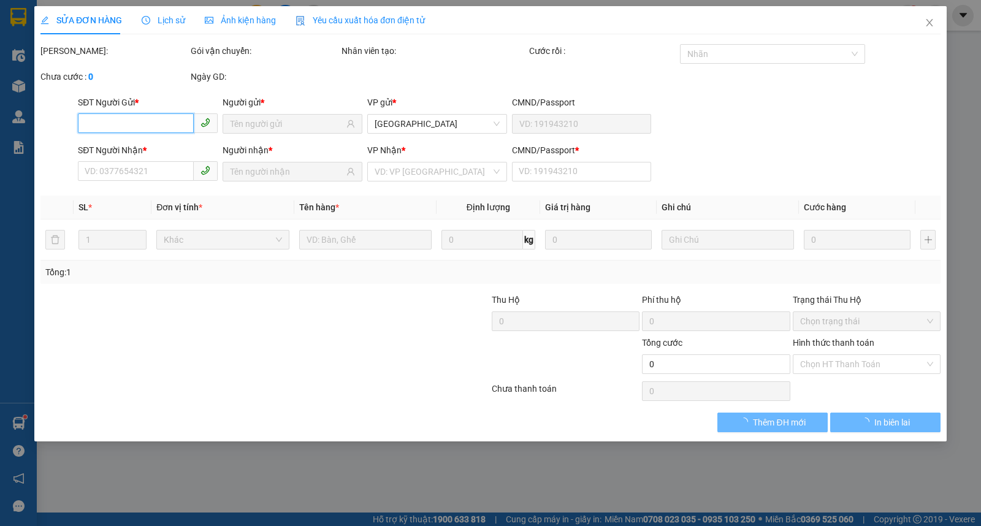
type input "0908363076"
type input "LUẬT"
type input "0989106155"
type input "LIÊN"
type input "0"
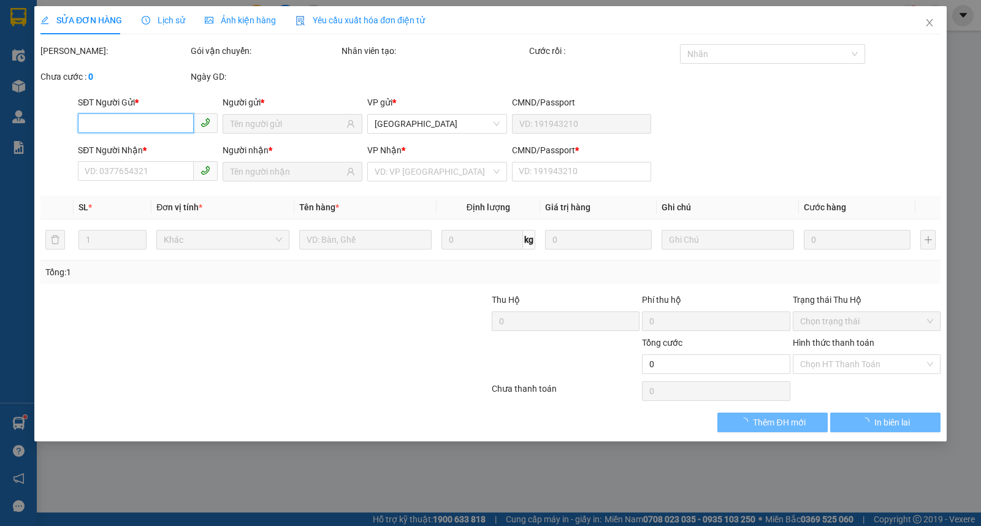
type input "50.000"
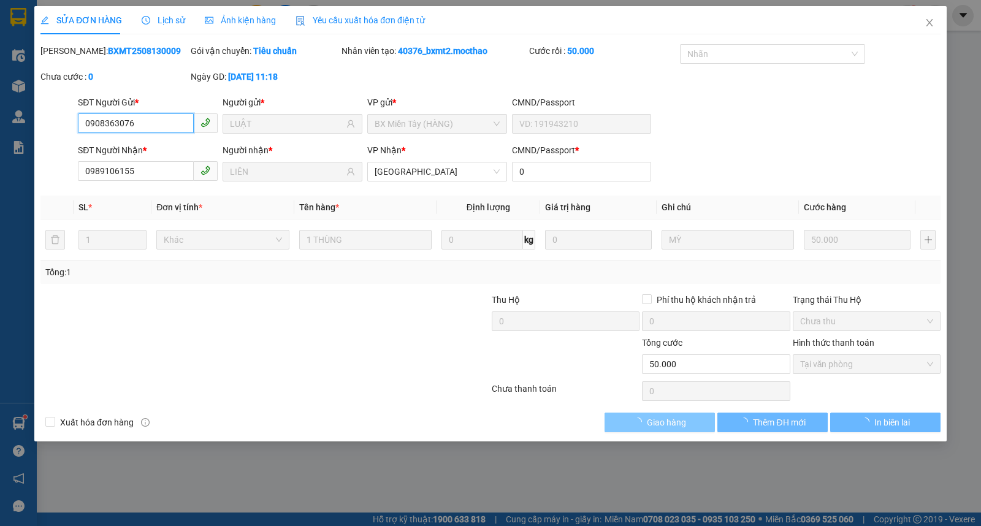
checkbox input "true"
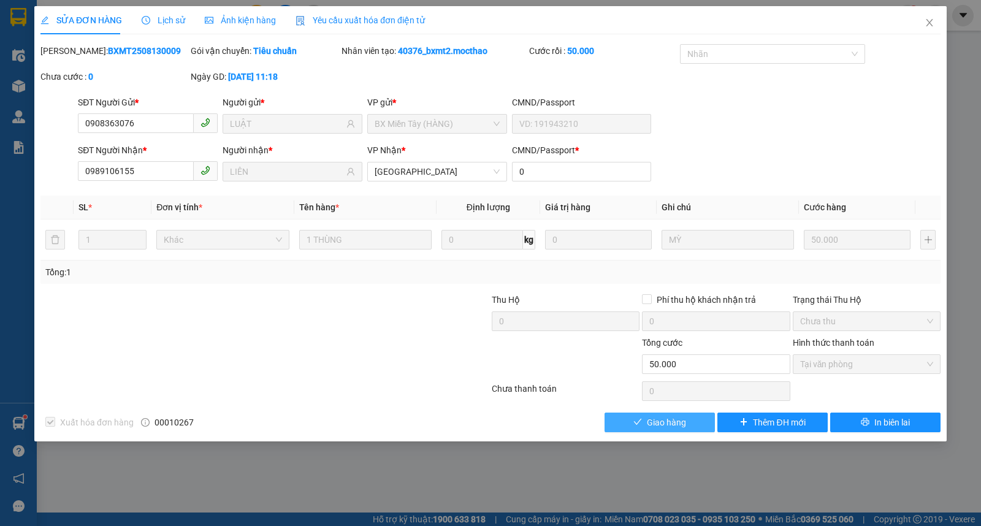
click at [685, 426] on span "Giao hàng" at bounding box center [666, 422] width 39 height 13
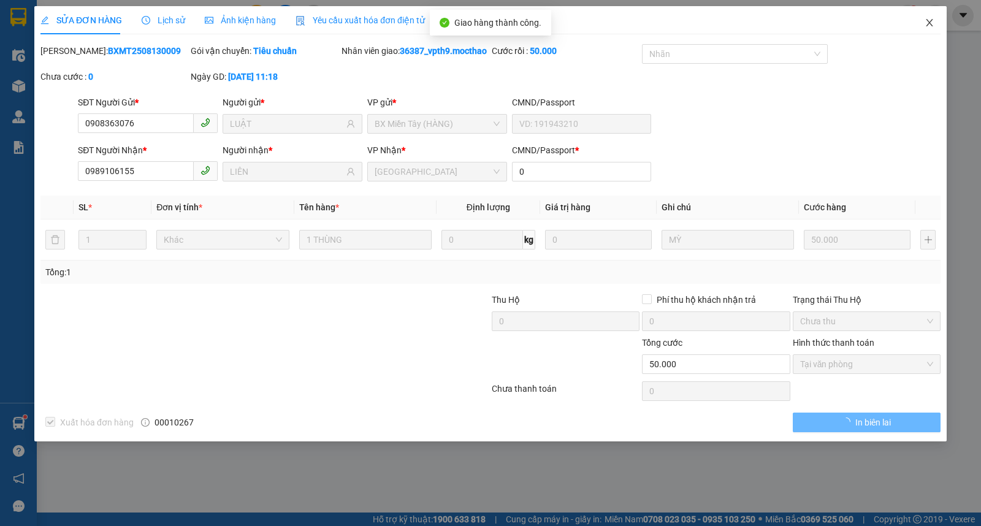
click at [927, 26] on icon "close" at bounding box center [929, 22] width 7 height 7
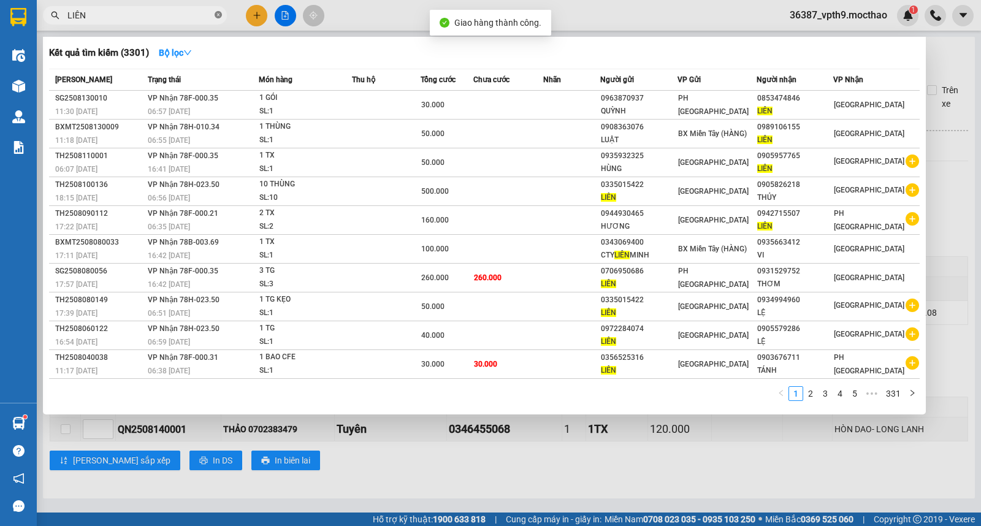
click at [218, 14] on icon "close-circle" at bounding box center [218, 14] width 7 height 7
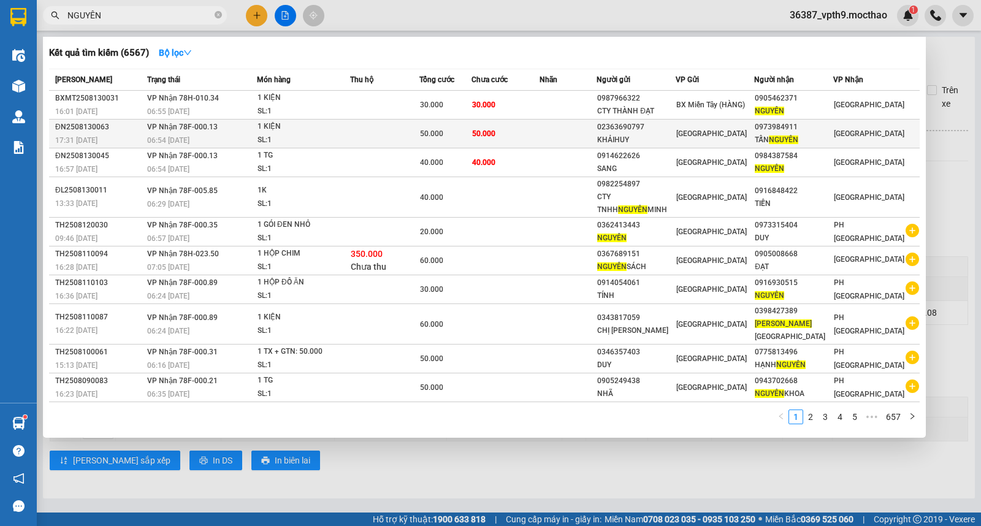
type input "NGUYÊN"
click at [844, 134] on span "[GEOGRAPHIC_DATA]" at bounding box center [869, 133] width 71 height 9
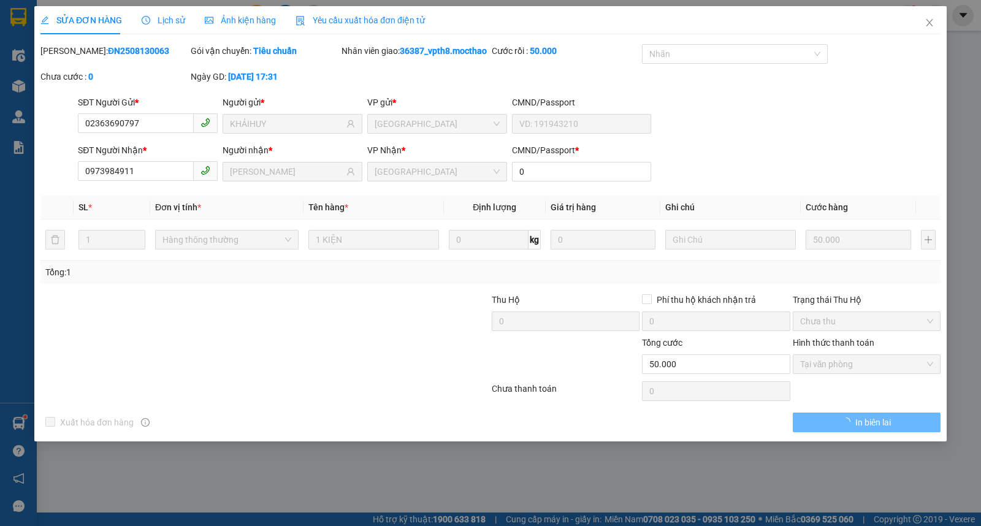
type input "02363690797"
type input "KHẢIHUY"
type input "0973984911"
type input "[PERSON_NAME]"
type input "0"
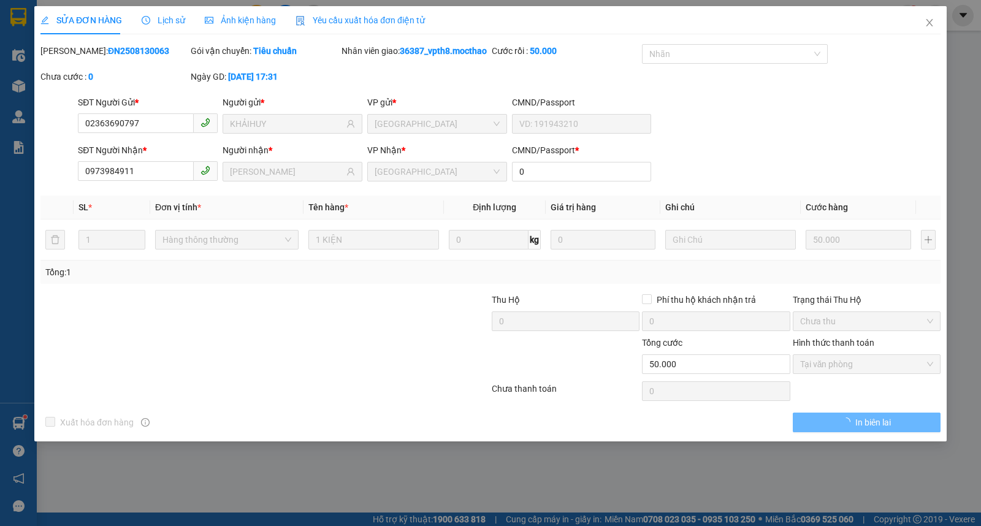
type input "50.000"
drag, startPoint x: 932, startPoint y: 25, endPoint x: 454, endPoint y: 26, distance: 478.3
click at [930, 26] on icon "close" at bounding box center [930, 23] width 10 height 10
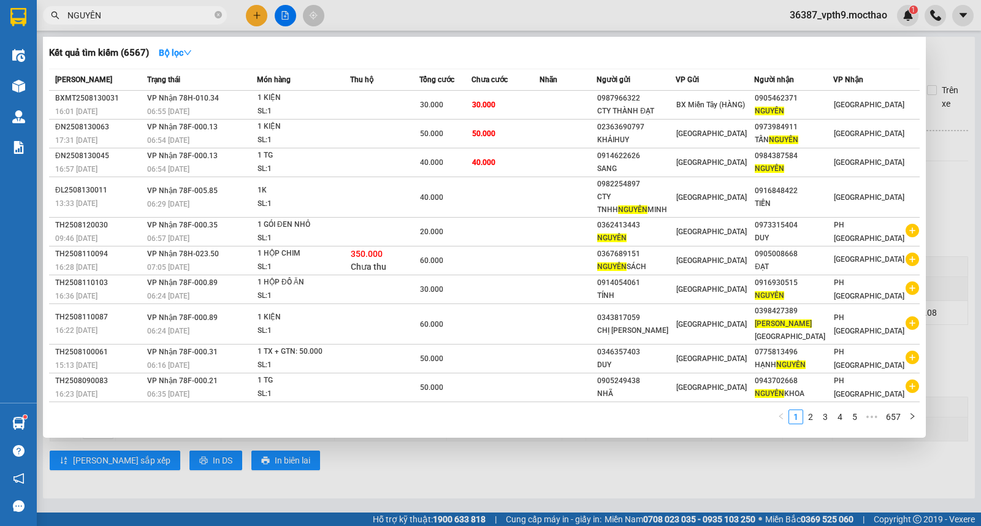
click at [158, 16] on input "NGUYÊN" at bounding box center [139, 15] width 145 height 13
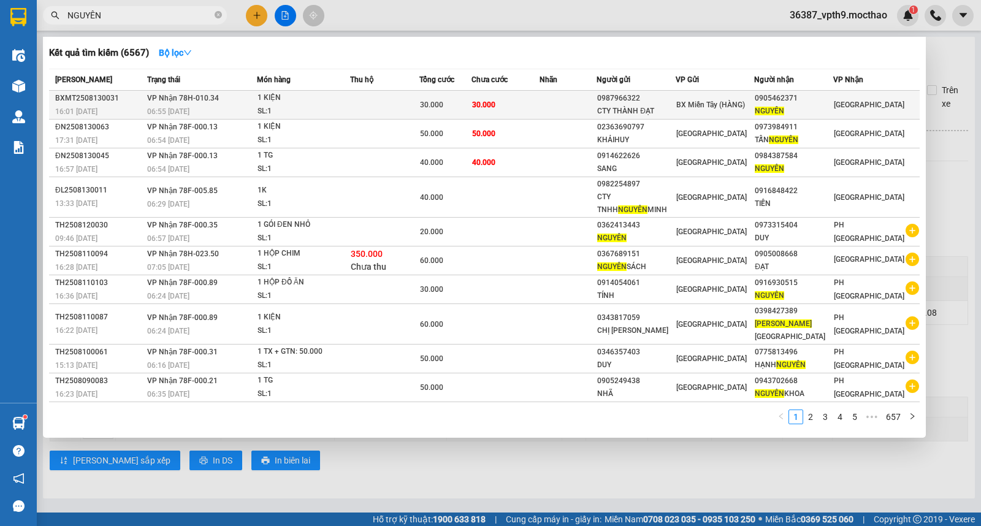
click at [797, 107] on div "NGUYÊN" at bounding box center [794, 111] width 78 height 13
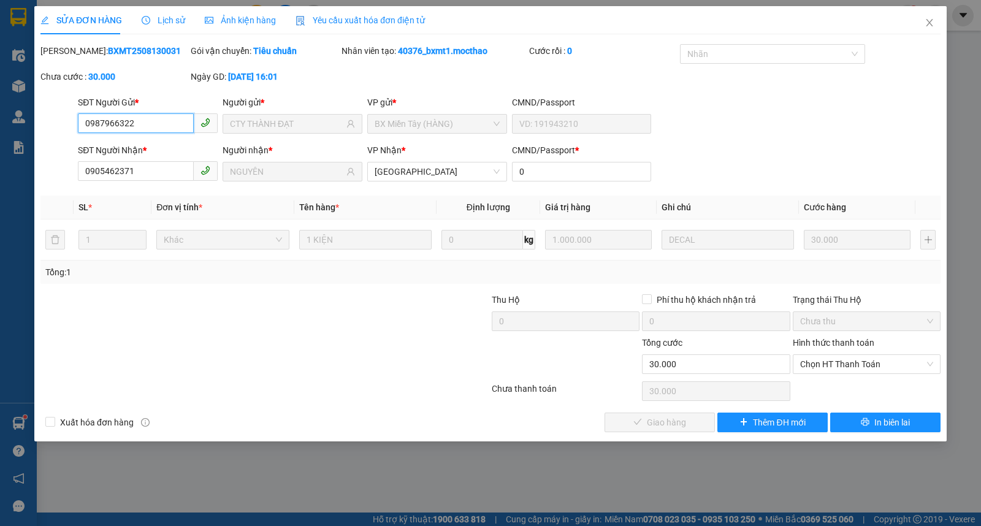
type input "0987966322"
type input "CTY THÀNH ĐẠT"
type input "0905462371"
type input "NGUYÊN"
type input "0"
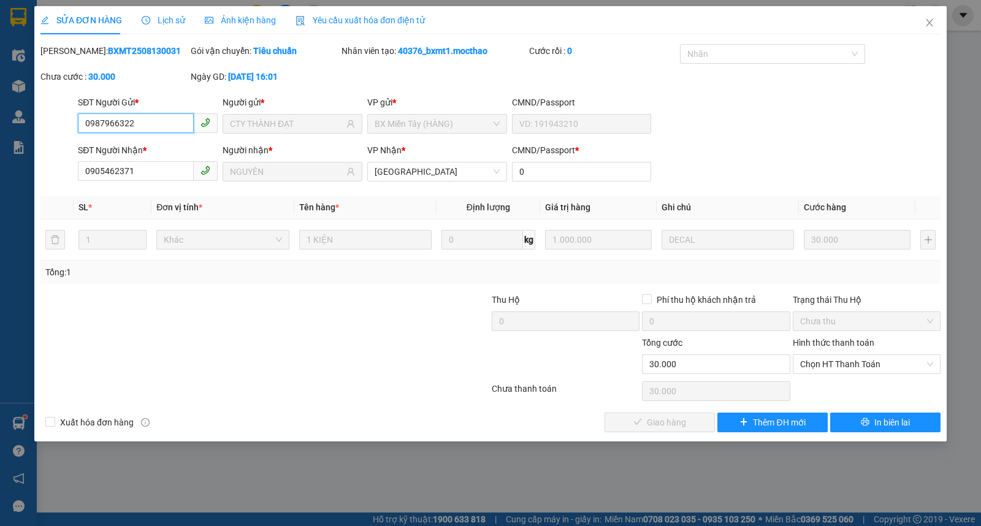
type input "30.000"
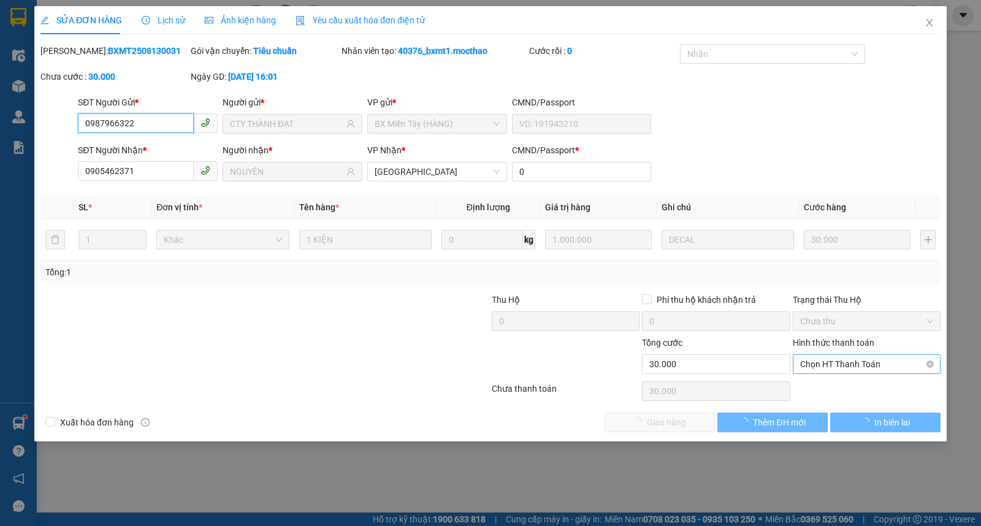
click at [843, 361] on span "Chọn HT Thanh Toán" at bounding box center [866, 364] width 133 height 18
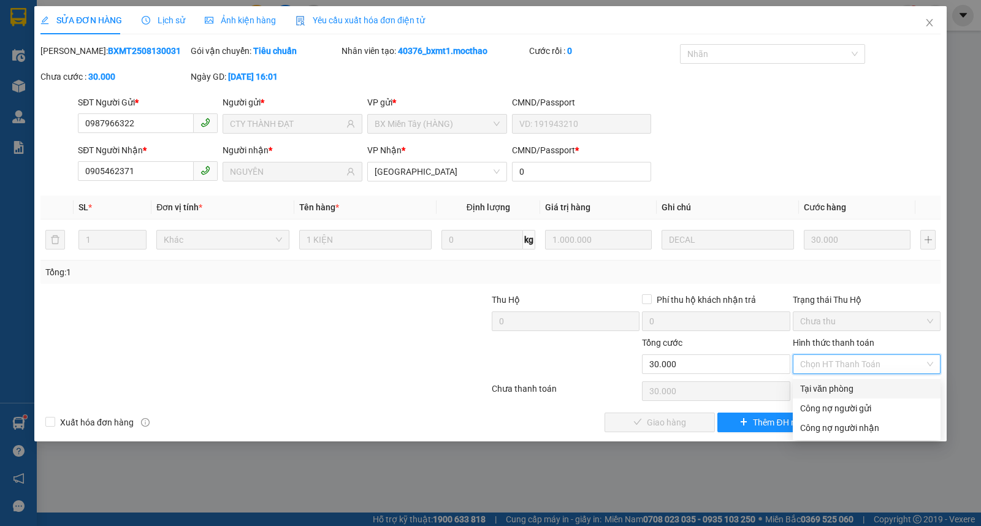
drag, startPoint x: 834, startPoint y: 387, endPoint x: 763, endPoint y: 400, distance: 71.7
click at [833, 387] on div "Tại văn phòng" at bounding box center [866, 388] width 133 height 13
type input "0"
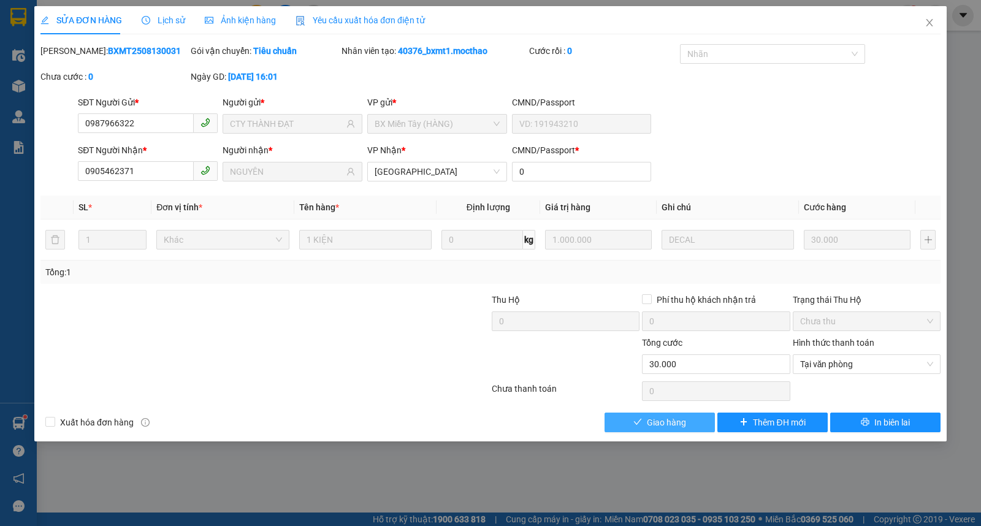
click at [640, 424] on icon "check" at bounding box center [637, 422] width 9 height 9
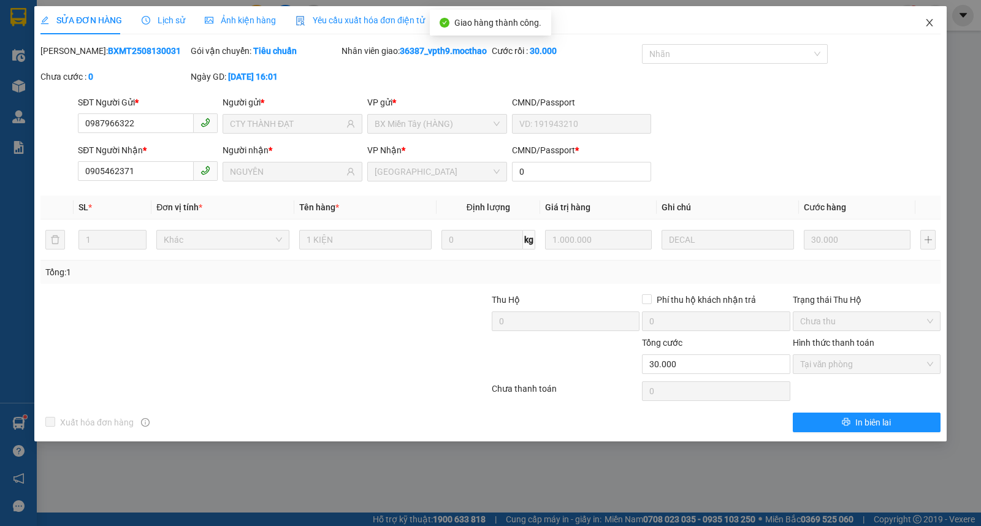
click at [929, 13] on span "Close" at bounding box center [929, 23] width 34 height 34
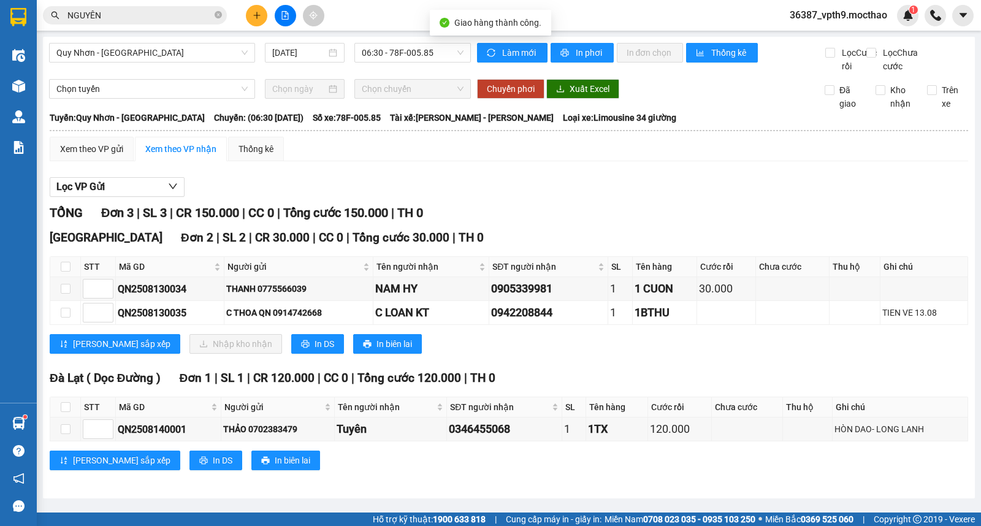
click at [192, 13] on input "NGUYÊN" at bounding box center [139, 15] width 145 height 13
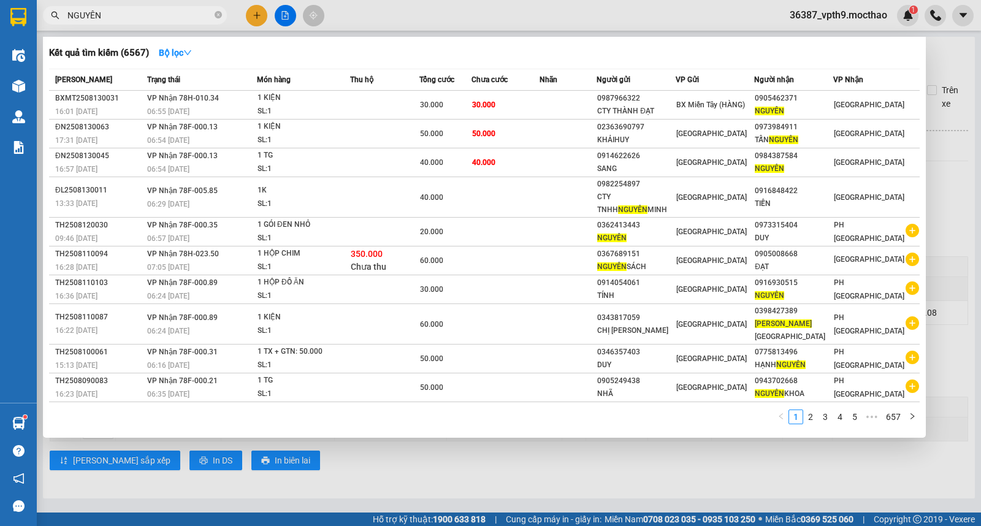
click at [954, 60] on div at bounding box center [490, 263] width 981 height 526
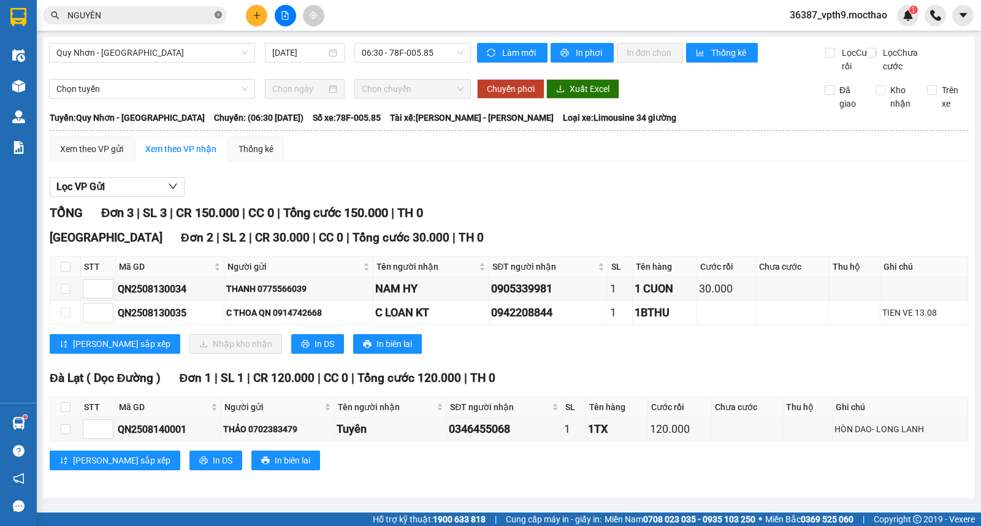
click at [218, 11] on icon "close-circle" at bounding box center [218, 14] width 7 height 7
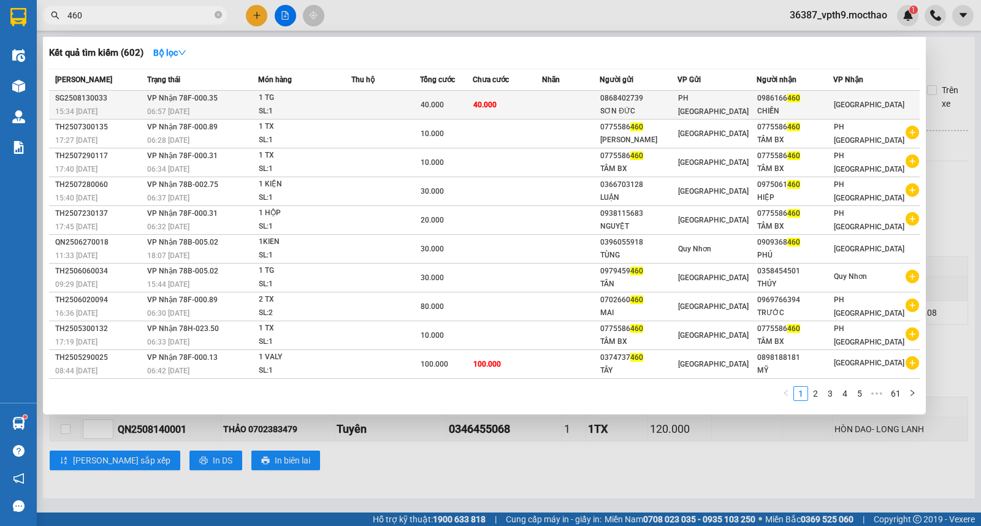
type input "460"
click at [879, 110] on div "[GEOGRAPHIC_DATA]" at bounding box center [876, 104] width 85 height 13
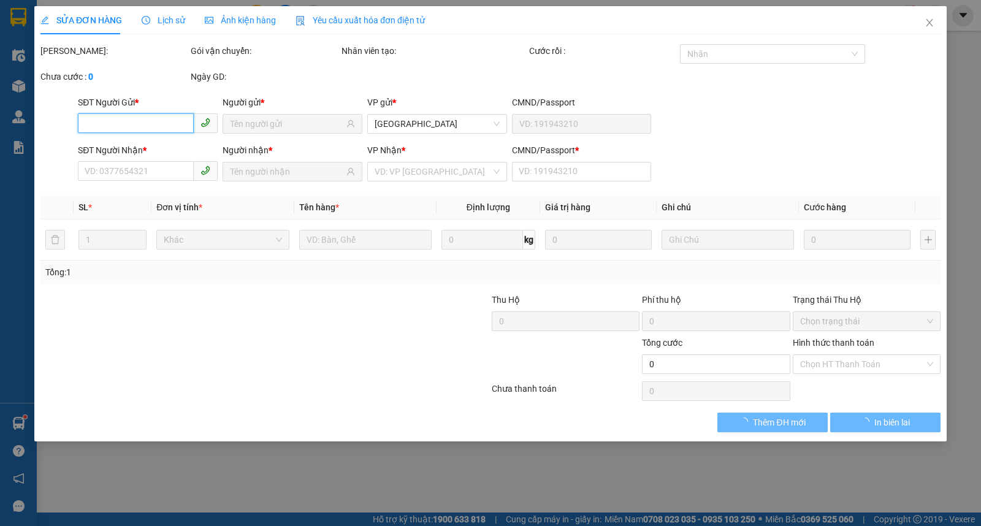
type input "0868402739"
type input "SƠN ĐỨC"
type input "0986166460"
type input "CHIẾN"
type input "1"
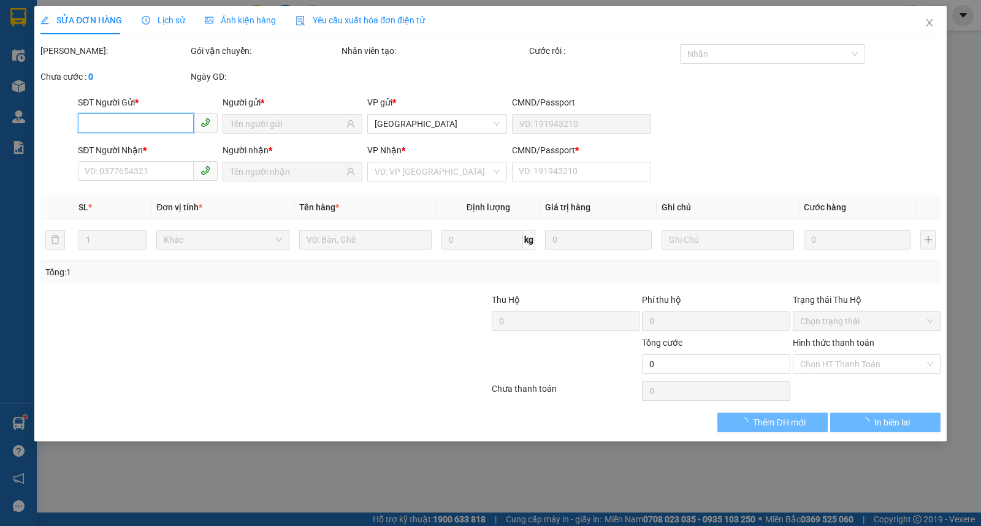
type input "40.000"
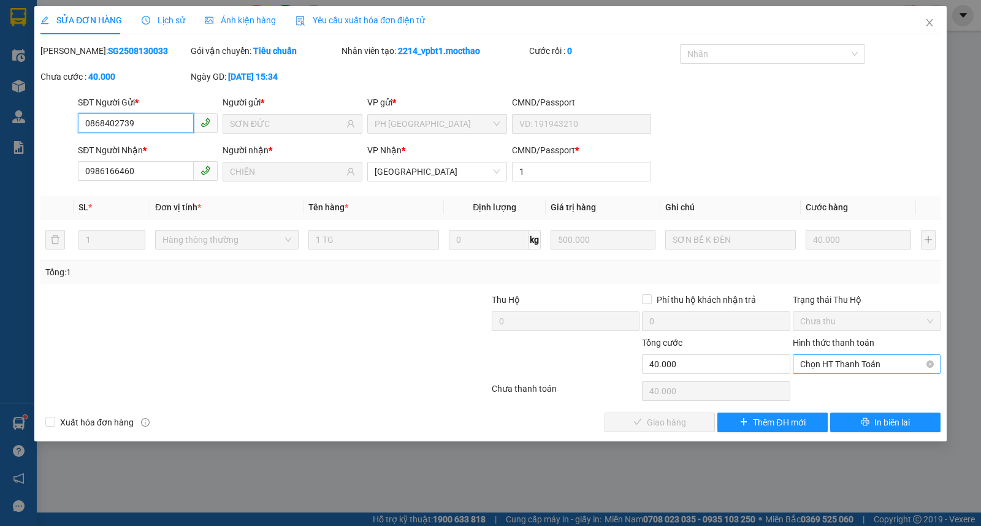
click at [842, 361] on span "Chọn HT Thanh Toán" at bounding box center [866, 364] width 133 height 18
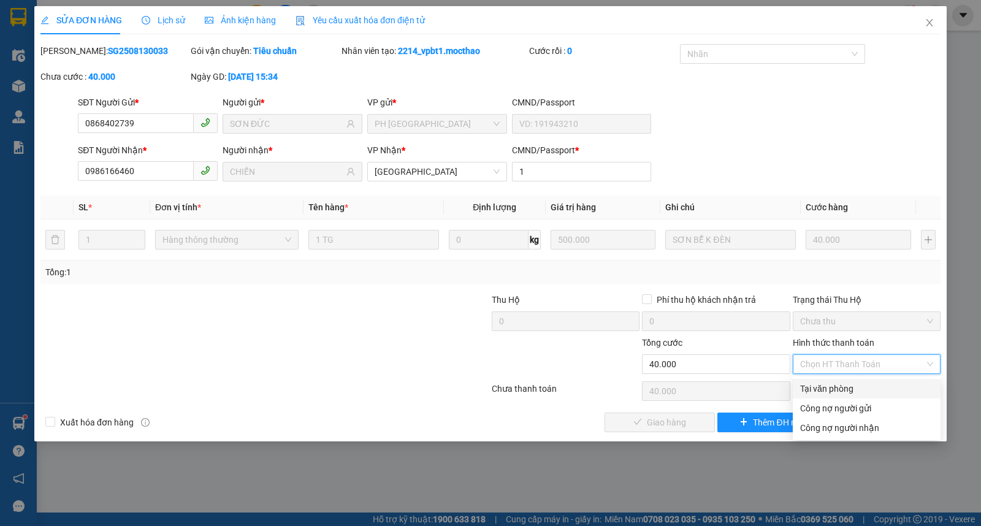
click at [818, 394] on div "Tại văn phòng" at bounding box center [866, 388] width 133 height 13
type input "0"
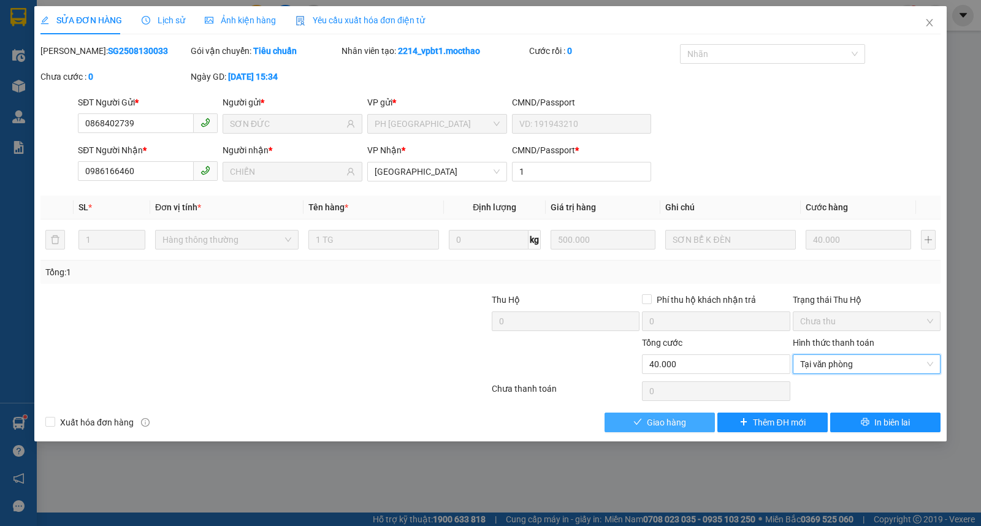
click at [677, 421] on span "Giao hàng" at bounding box center [666, 422] width 39 height 13
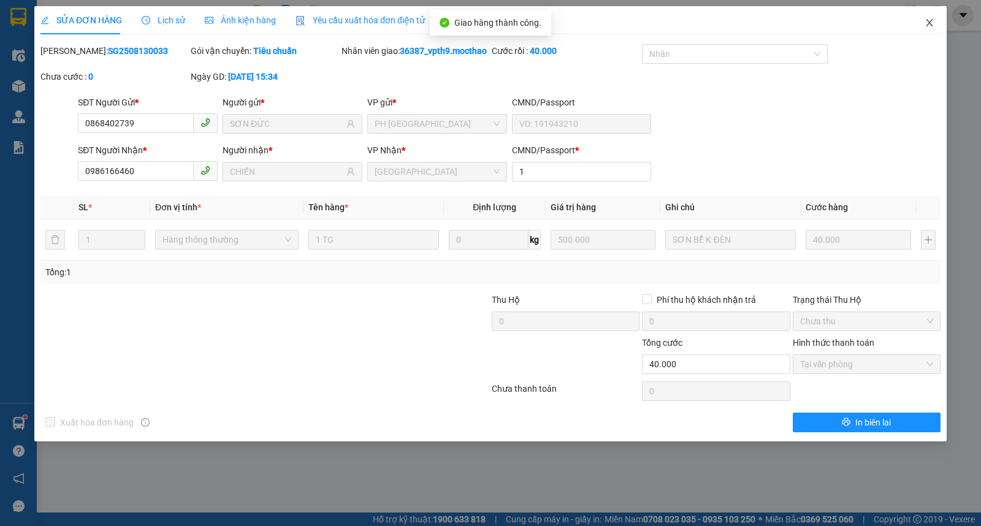
click at [935, 21] on span "Close" at bounding box center [929, 23] width 34 height 34
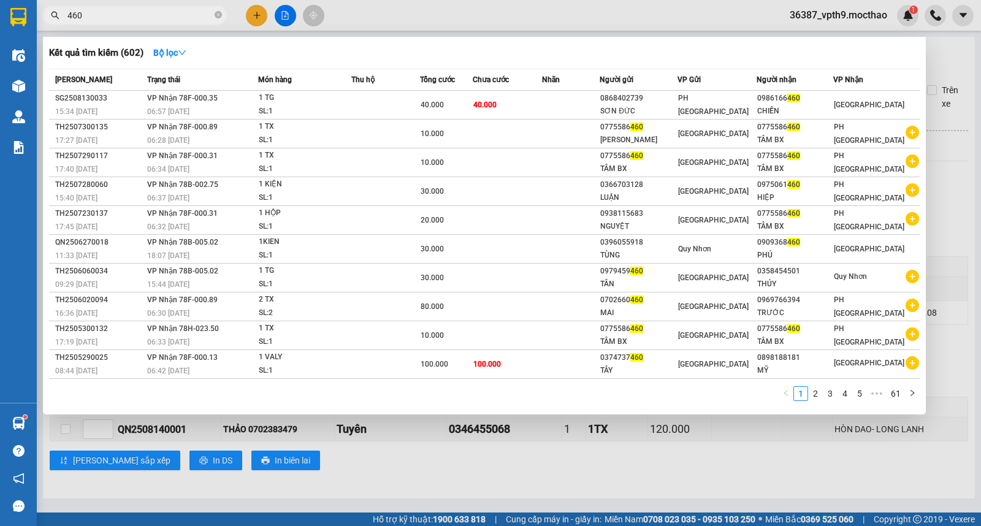
click at [222, 15] on span "460" at bounding box center [135, 15] width 184 height 18
click at [221, 11] on icon "close-circle" at bounding box center [218, 14] width 7 height 7
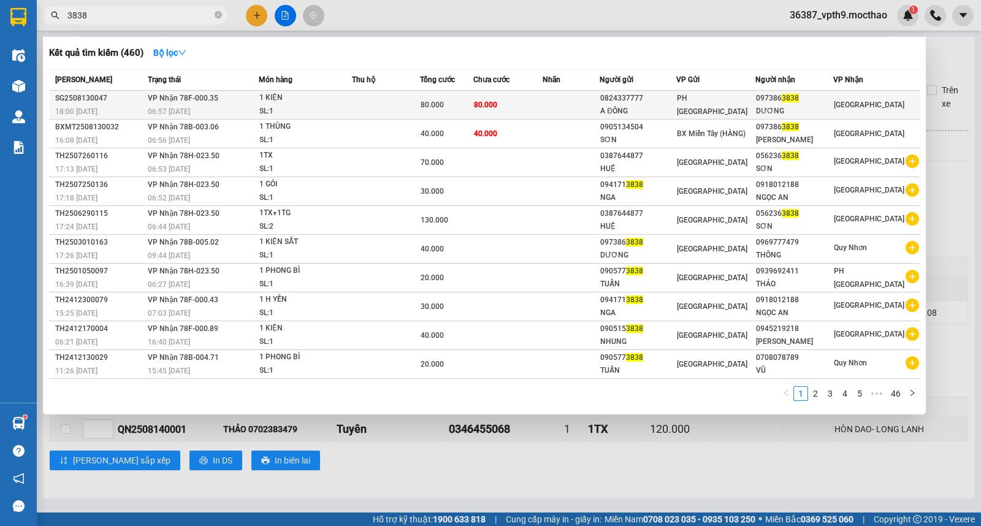
type input "3838"
click at [808, 110] on div "DƯƠNG" at bounding box center [794, 111] width 77 height 13
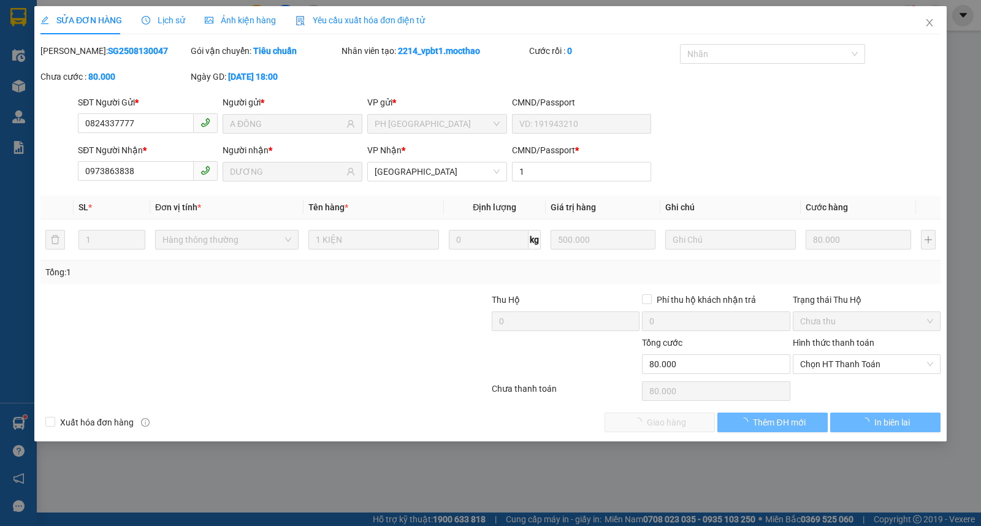
type input "0824337777"
type input "A ĐÔNG"
type input "0973863838"
type input "DƯƠNG"
type input "1"
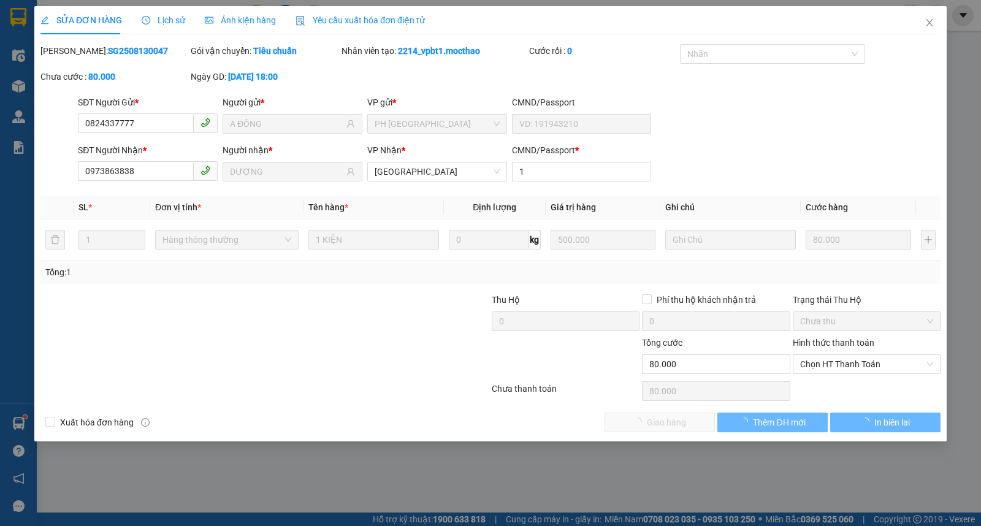
type input "80.000"
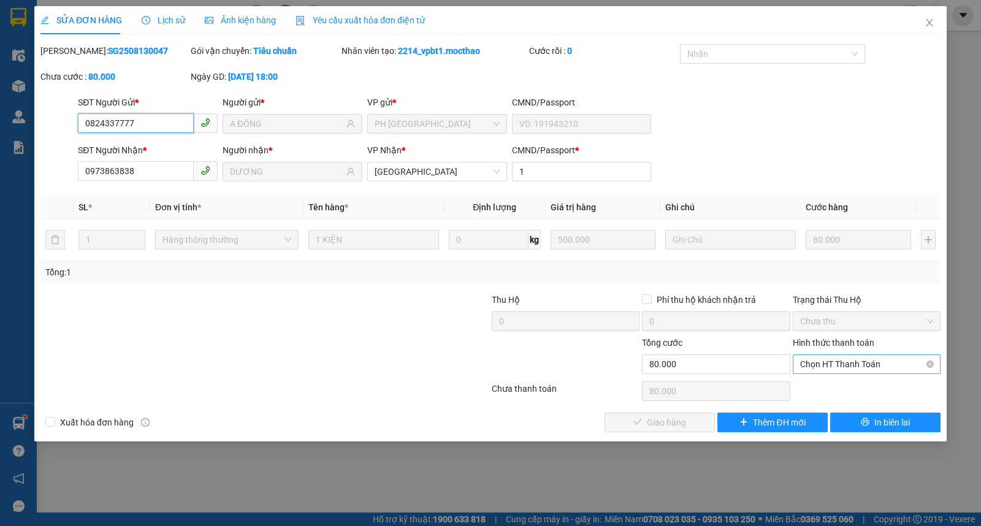
click at [873, 363] on span "Chọn HT Thanh Toán" at bounding box center [866, 364] width 133 height 18
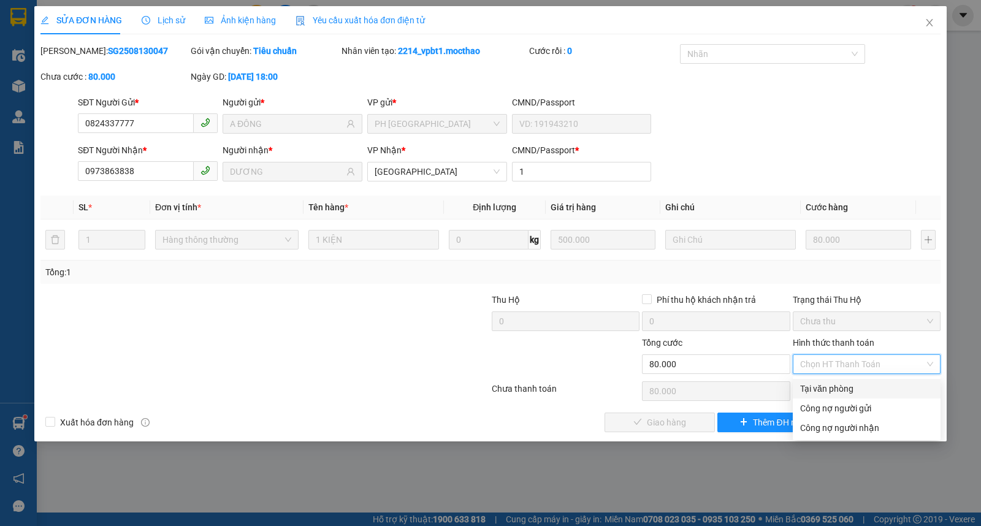
click at [831, 380] on div "Tại văn phòng" at bounding box center [867, 389] width 148 height 20
type input "0"
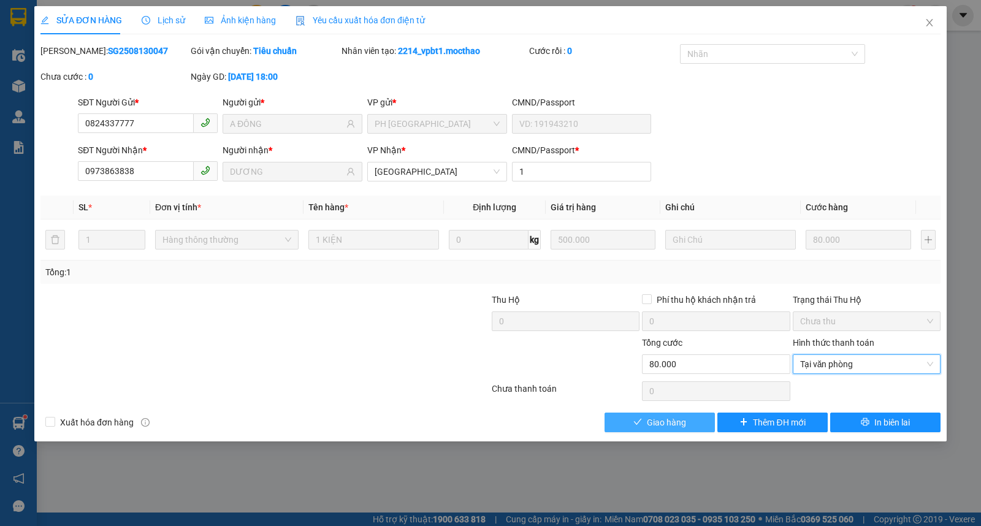
click at [667, 431] on button "Giao hàng" at bounding box center [660, 423] width 110 height 20
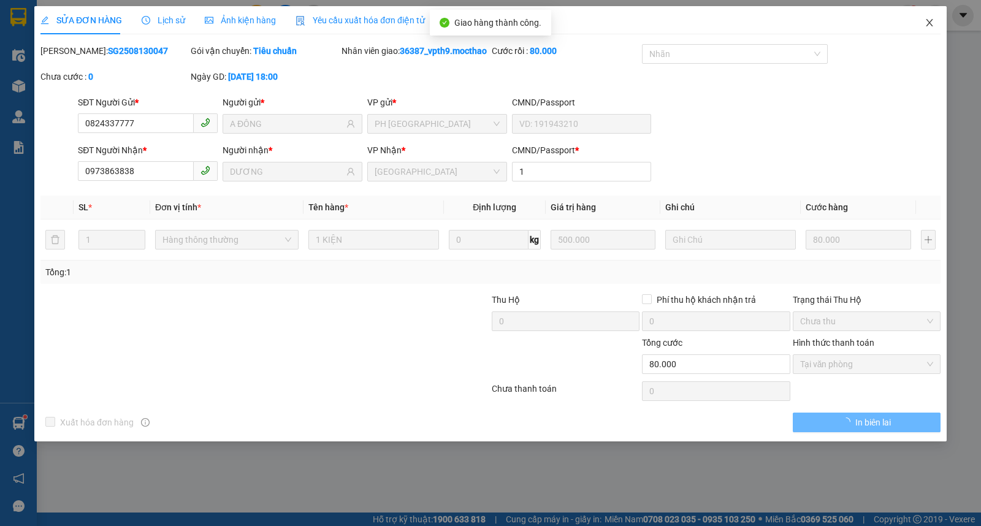
click at [925, 28] on span "Close" at bounding box center [929, 23] width 34 height 34
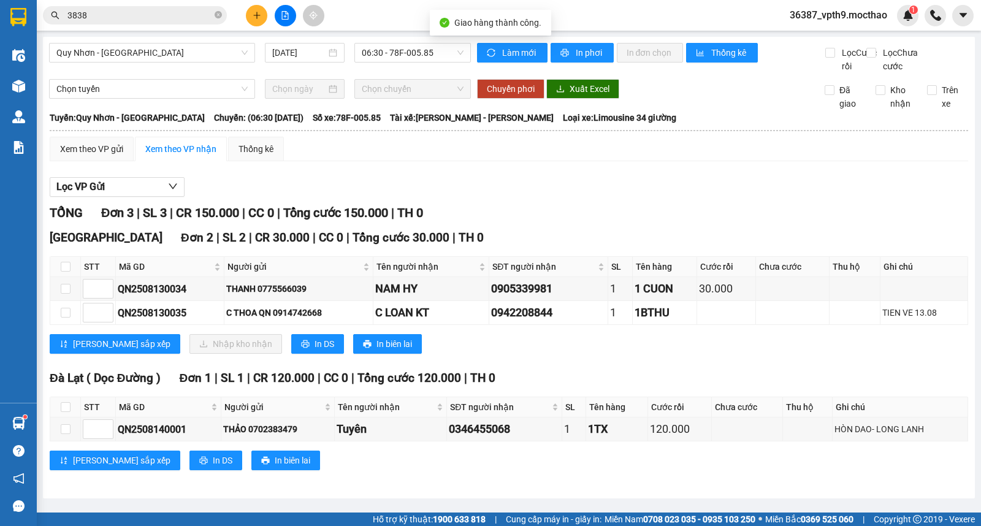
click at [180, 13] on input "3838" at bounding box center [139, 15] width 145 height 13
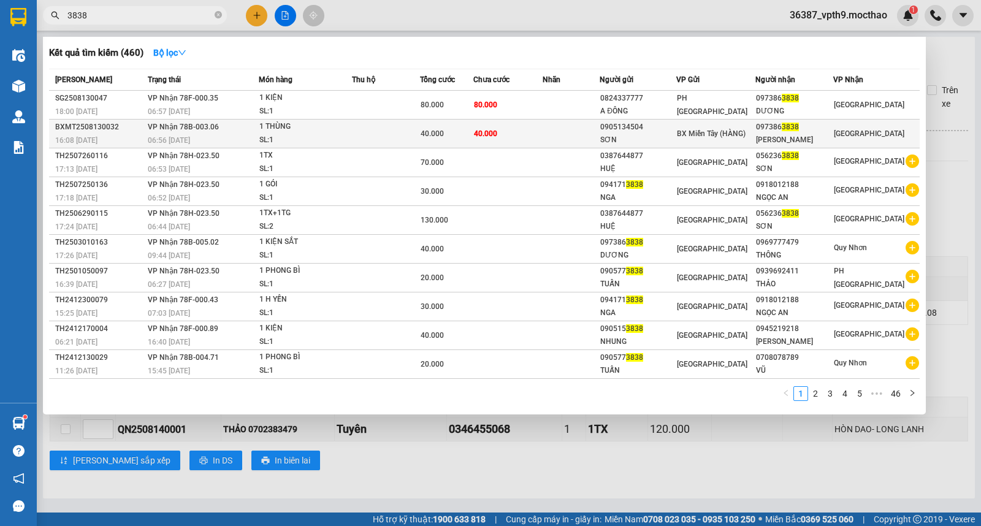
click at [785, 132] on div "097386 3838" at bounding box center [794, 127] width 77 height 13
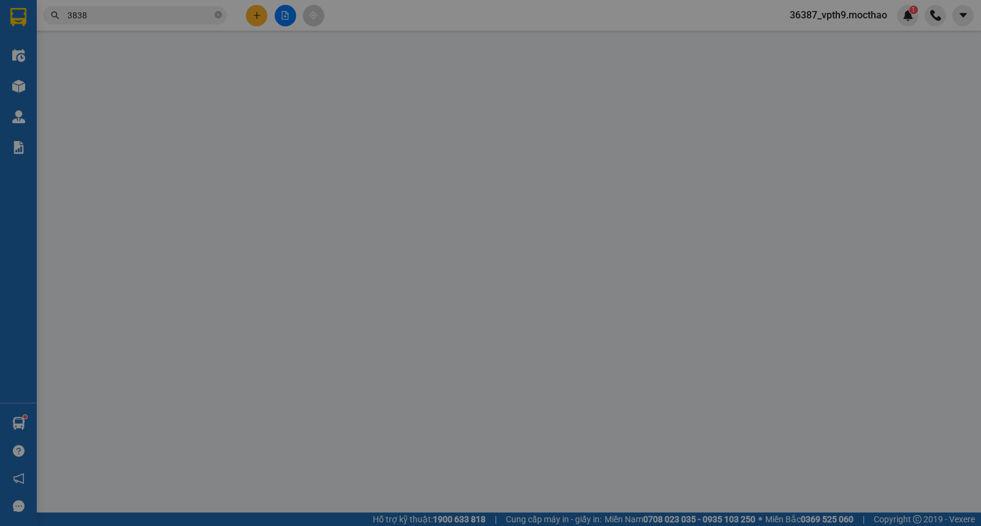
type input "0905134504"
type input "SƠN"
type input "0973863838"
type input "GIA PHÚC"
type input "0"
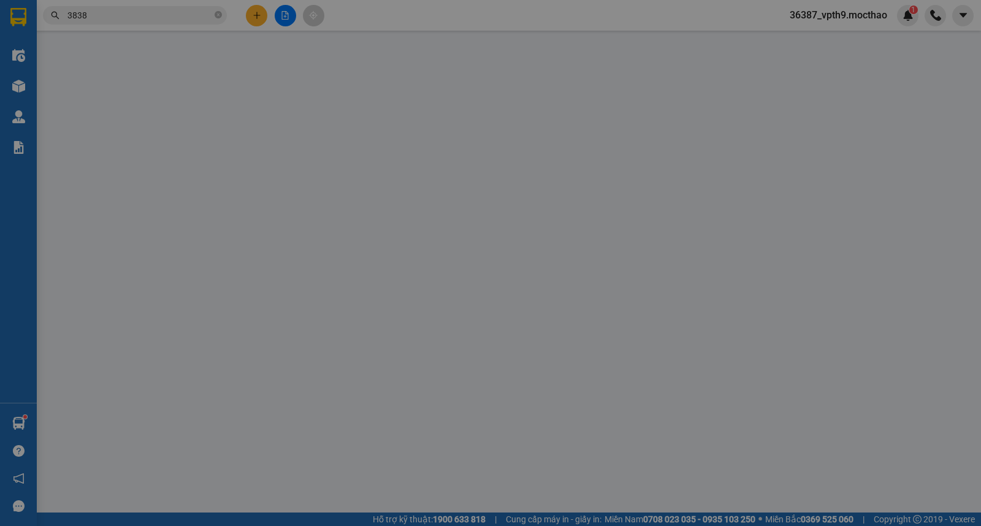
type input "40.000"
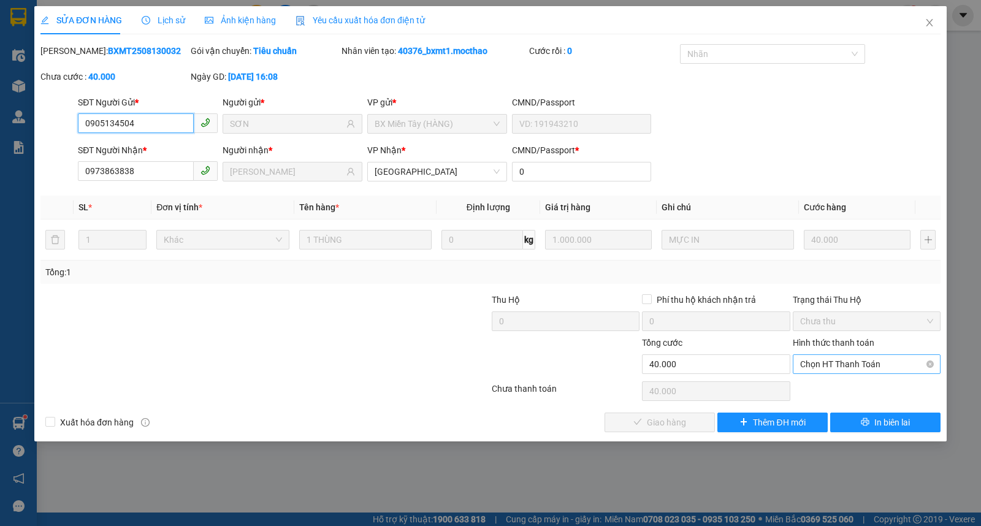
click at [814, 357] on span "Chọn HT Thanh Toán" at bounding box center [866, 364] width 133 height 18
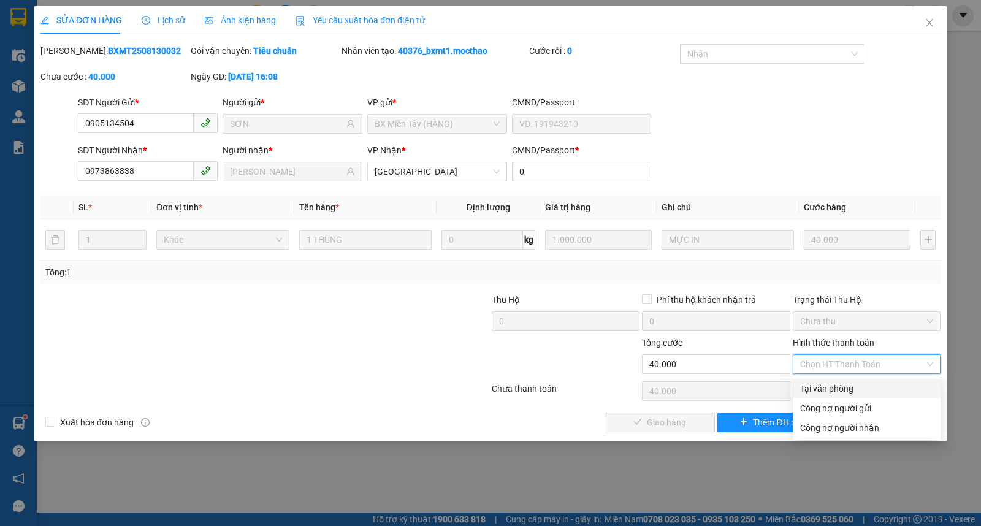
drag, startPoint x: 814, startPoint y: 385, endPoint x: 700, endPoint y: 432, distance: 124.0
click at [814, 386] on div "Tại văn phòng" at bounding box center [866, 388] width 133 height 13
type input "0"
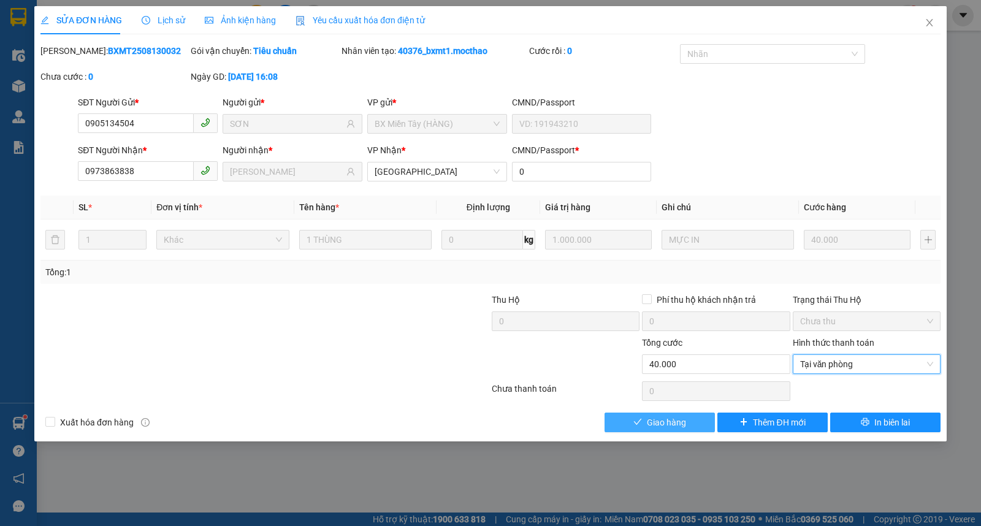
click at [678, 428] on span "Giao hàng" at bounding box center [666, 422] width 39 height 13
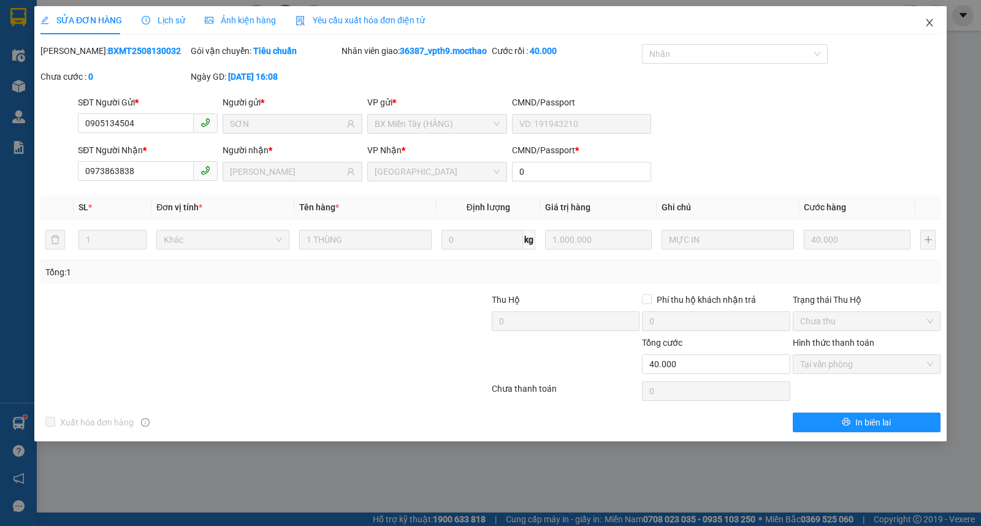
click at [933, 21] on icon "close" at bounding box center [930, 23] width 10 height 10
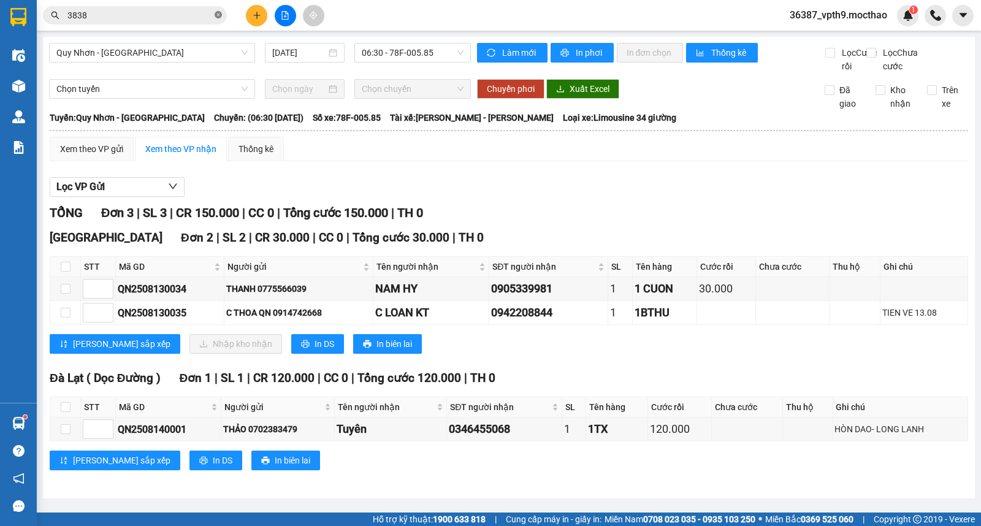
click at [216, 13] on icon "close-circle" at bounding box center [218, 14] width 7 height 7
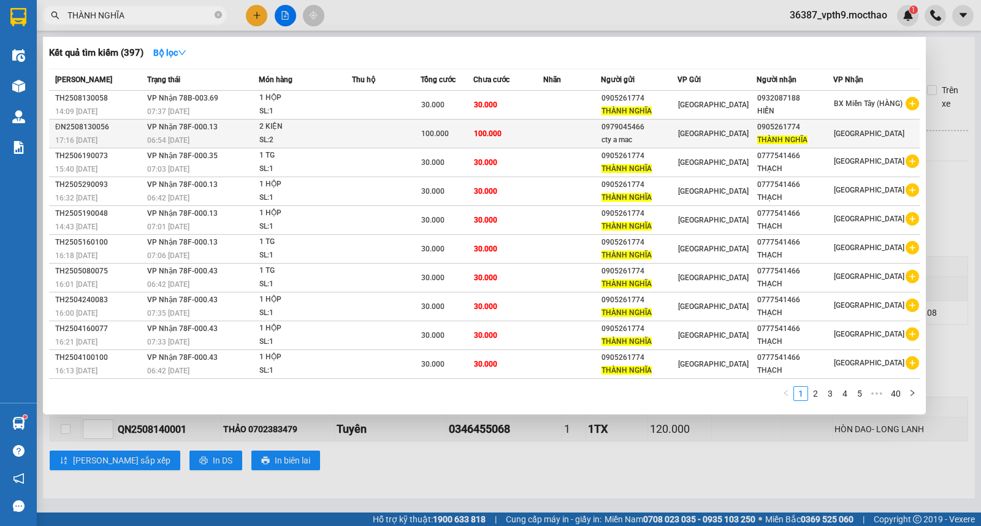
type input "THÀNH NGHĨA"
click at [854, 142] on td "[GEOGRAPHIC_DATA]" at bounding box center [876, 134] width 86 height 29
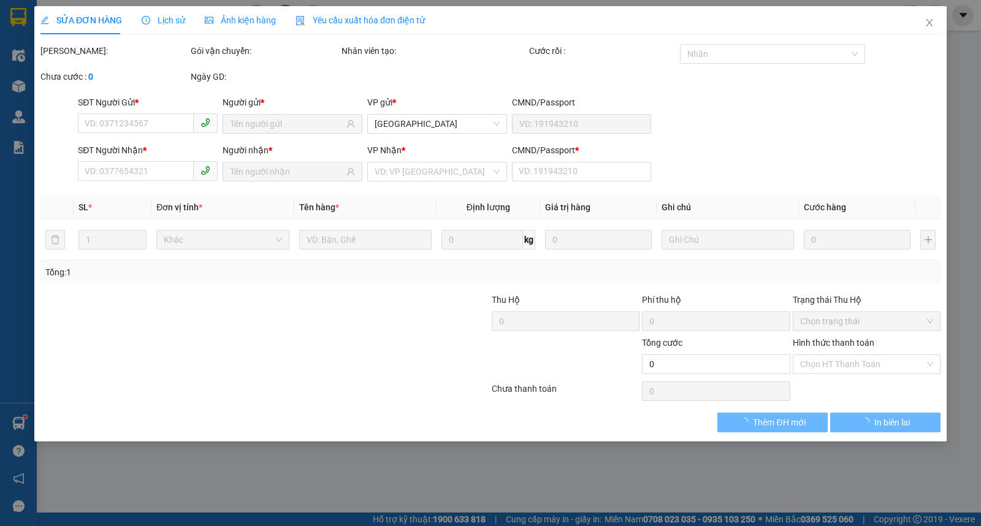
type input "0979045466"
type input "cty a mac"
type input "0905261774"
type input "THÀNH NGHĨA"
type input "0"
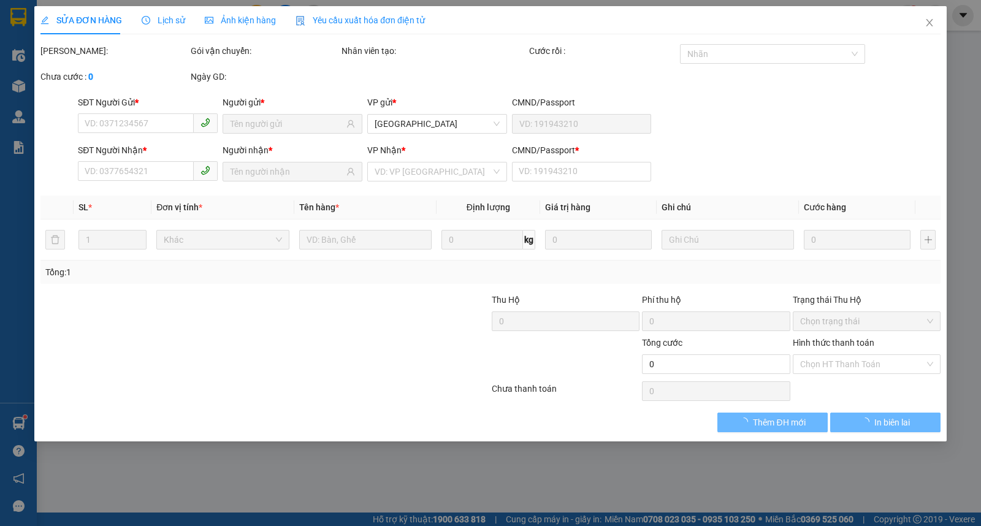
type input "100.000"
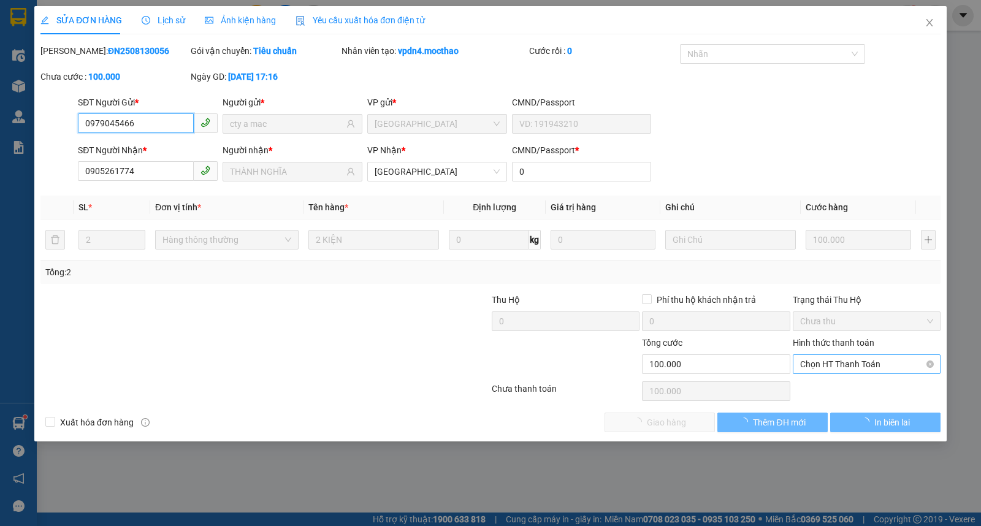
click at [811, 369] on span "Chọn HT Thanh Toán" at bounding box center [866, 364] width 133 height 18
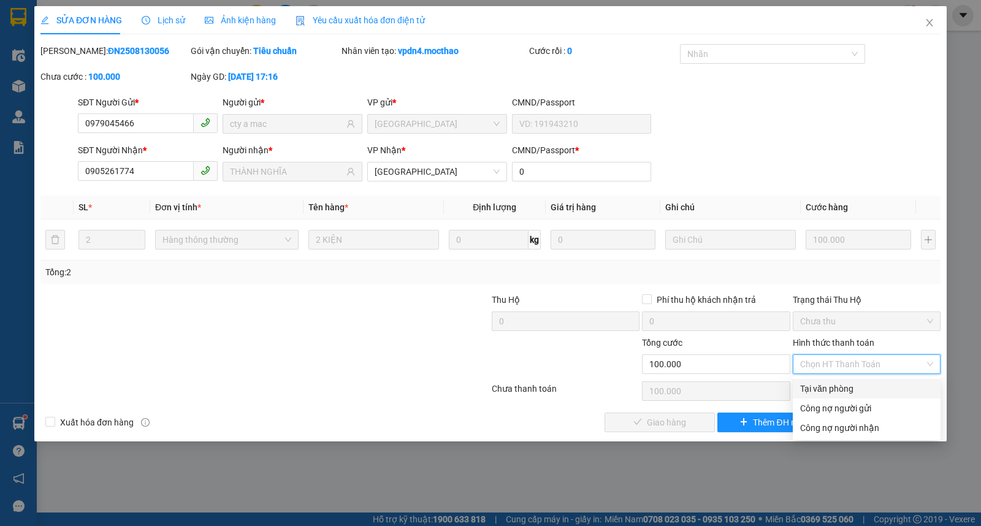
click at [817, 389] on div "Tại văn phòng" at bounding box center [866, 388] width 133 height 13
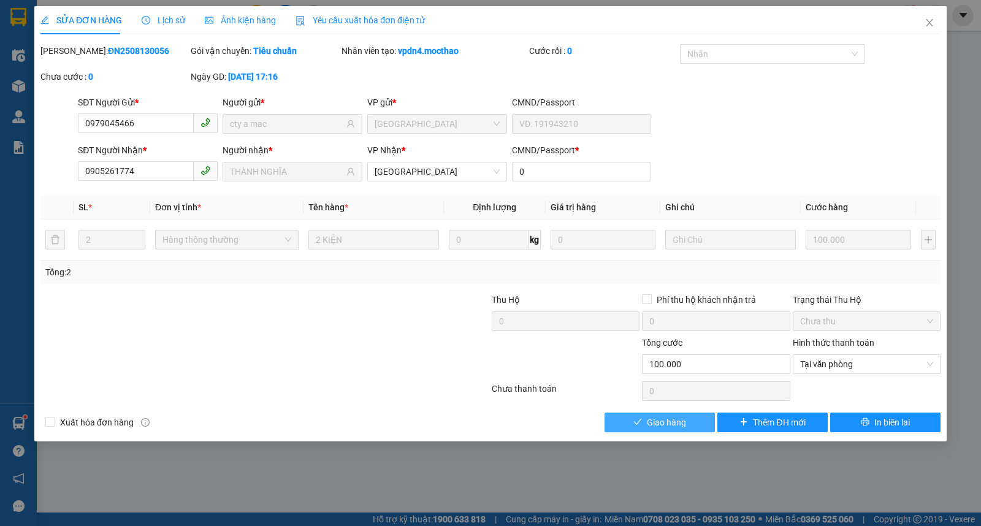
click at [673, 423] on span "Giao hàng" at bounding box center [666, 422] width 39 height 13
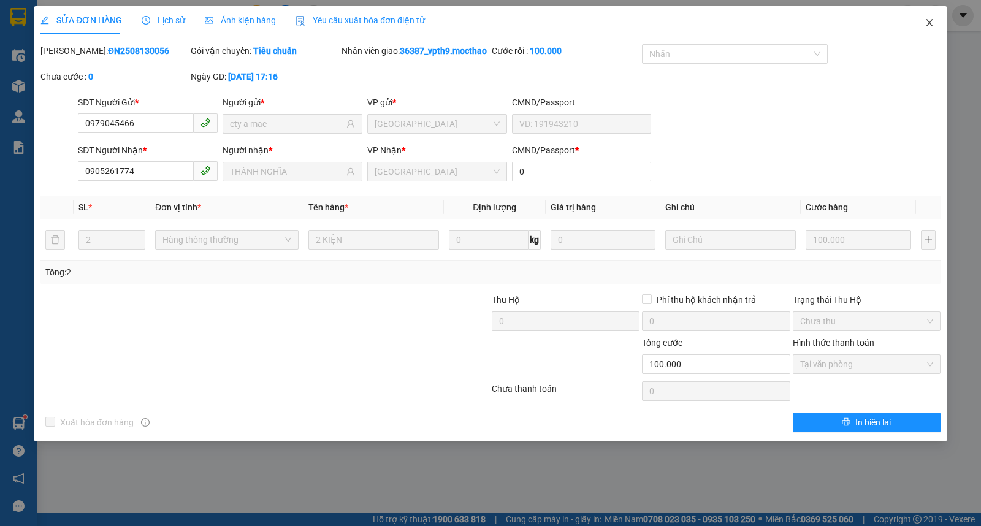
click at [933, 25] on icon "close" at bounding box center [930, 23] width 10 height 10
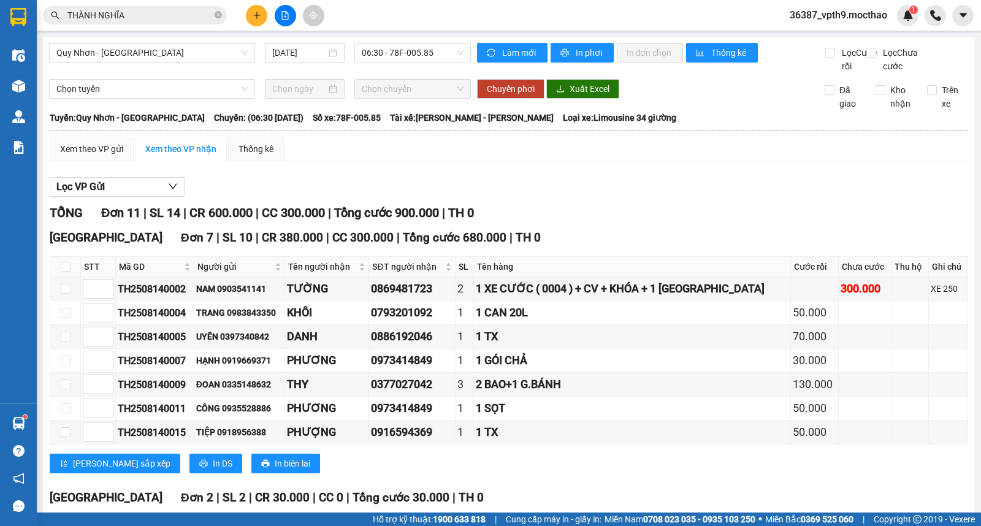
click at [188, 9] on input "THÀNH NGHĨA" at bounding box center [139, 15] width 145 height 13
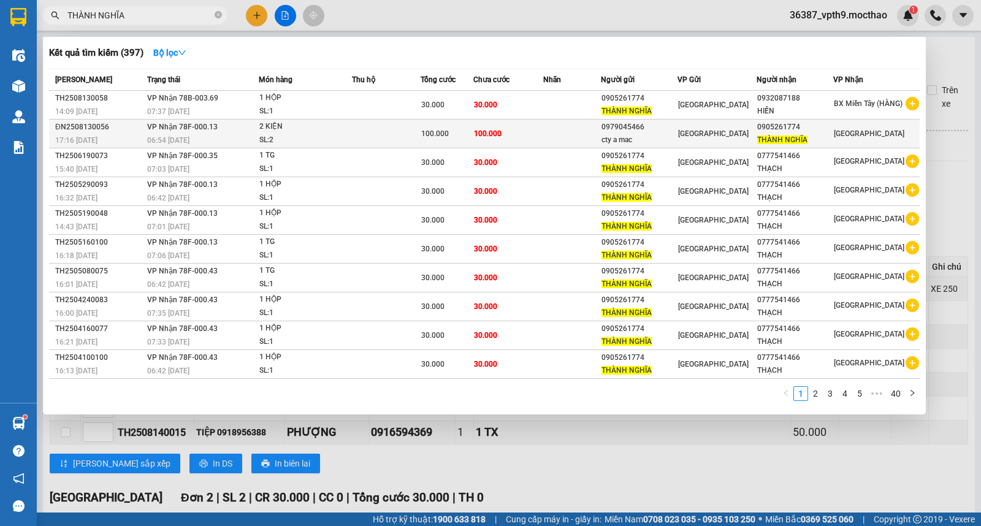
click at [802, 137] on span "THÀNH NGHĨA" at bounding box center [782, 140] width 50 height 9
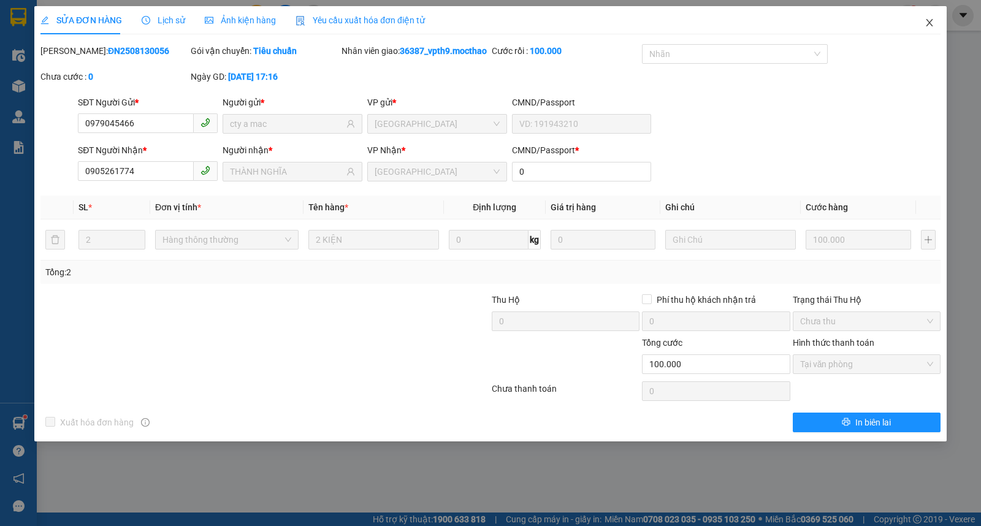
click at [933, 18] on icon "close" at bounding box center [930, 23] width 10 height 10
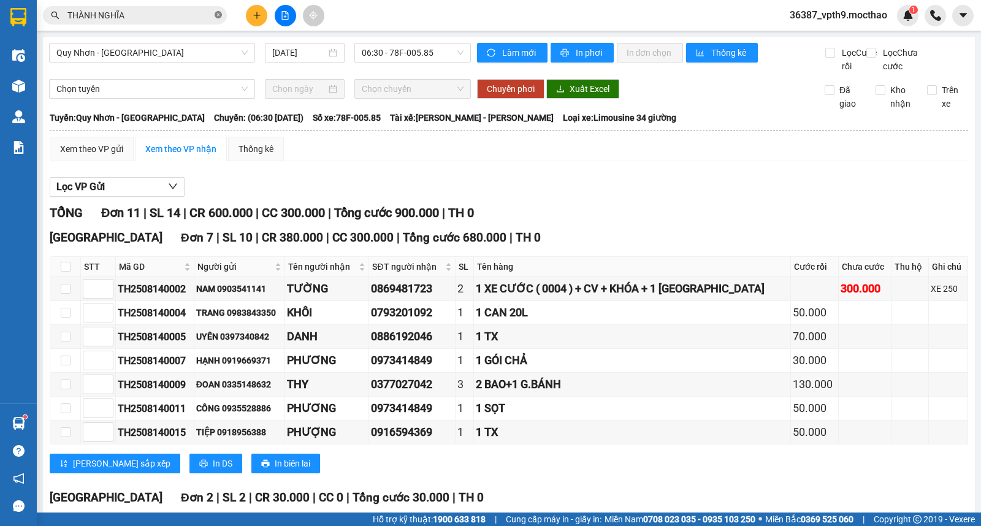
click at [219, 15] on icon "close-circle" at bounding box center [218, 14] width 7 height 7
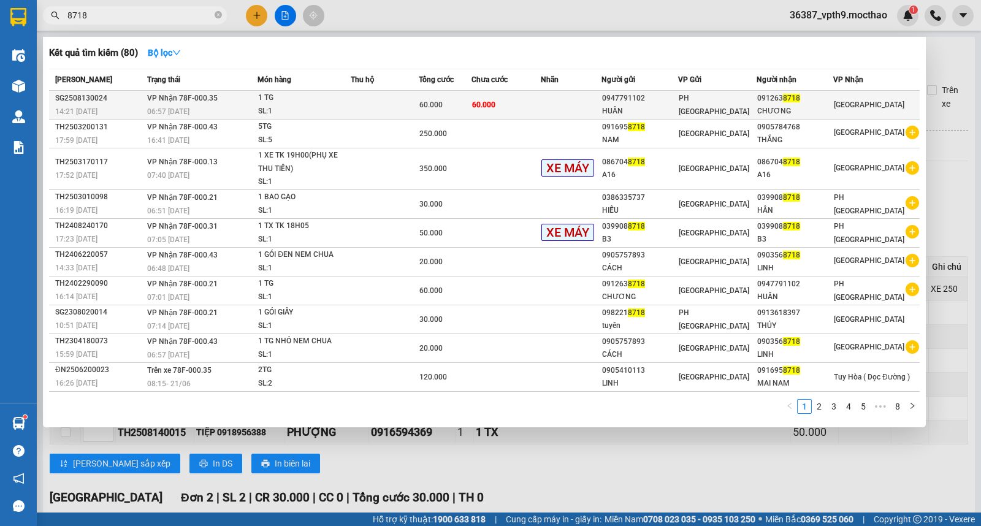
click at [201, 101] on span "VP Nhận 78F-000.35" at bounding box center [182, 98] width 71 height 9
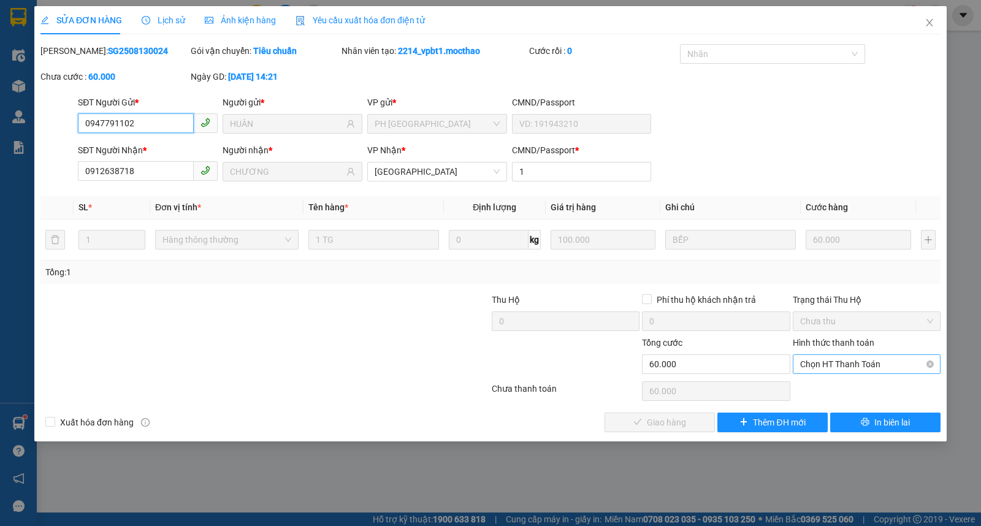
click at [828, 362] on span "Chọn HT Thanh Toán" at bounding box center [866, 364] width 133 height 18
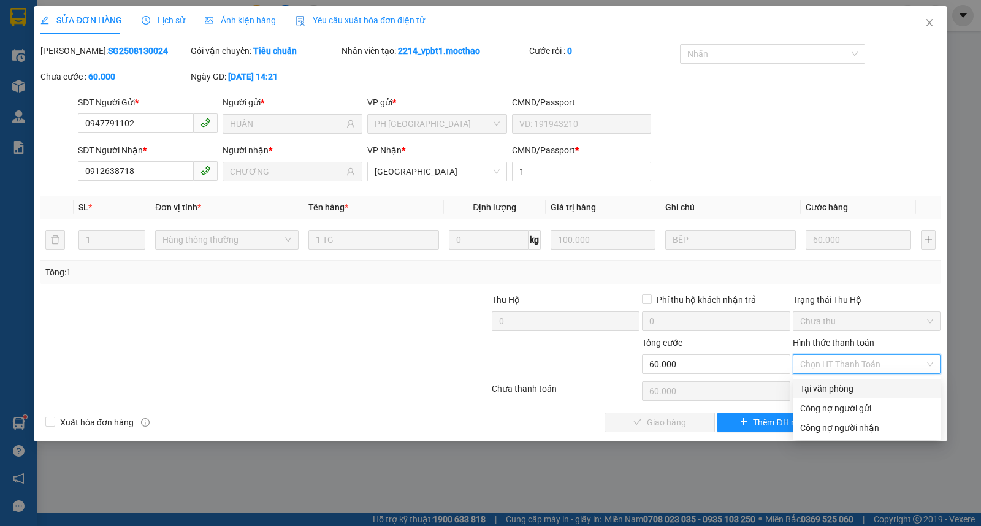
click at [831, 391] on div "Tại văn phòng" at bounding box center [866, 388] width 133 height 13
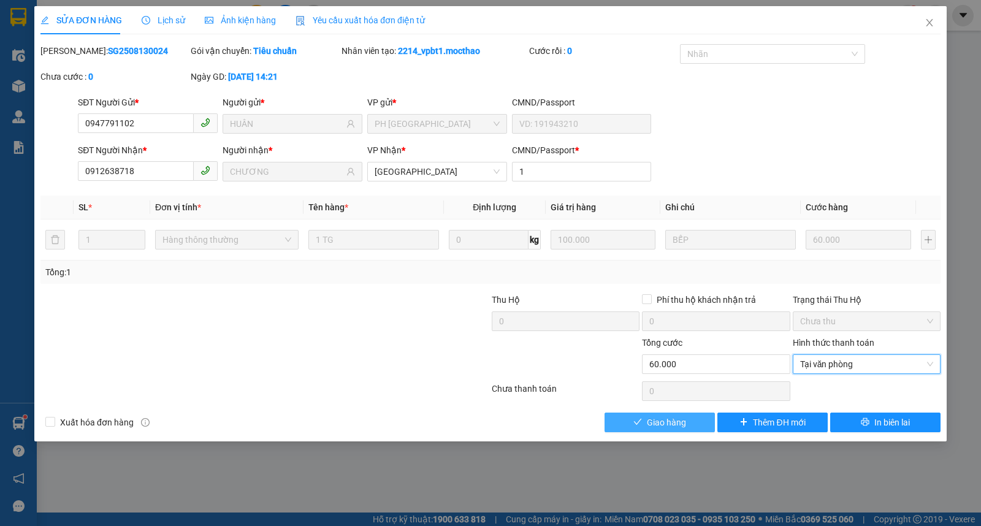
click at [685, 425] on span "Giao hàng" at bounding box center [666, 422] width 39 height 13
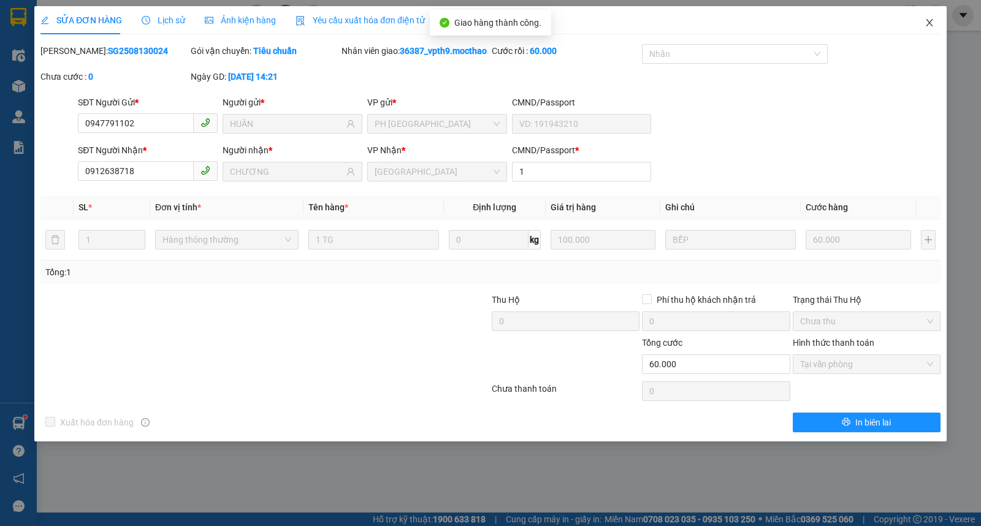
click at [928, 26] on icon "close" at bounding box center [930, 23] width 10 height 10
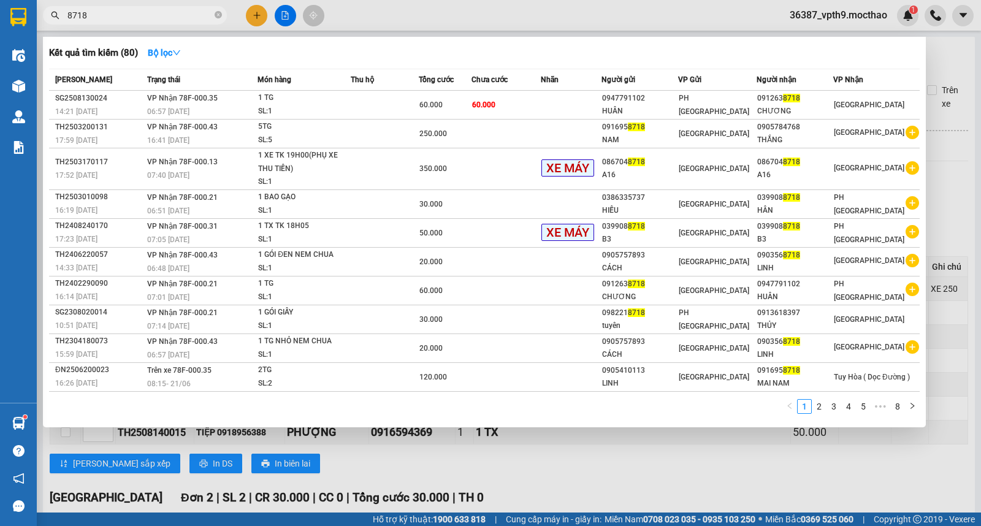
click at [200, 15] on input "8718" at bounding box center [139, 15] width 145 height 13
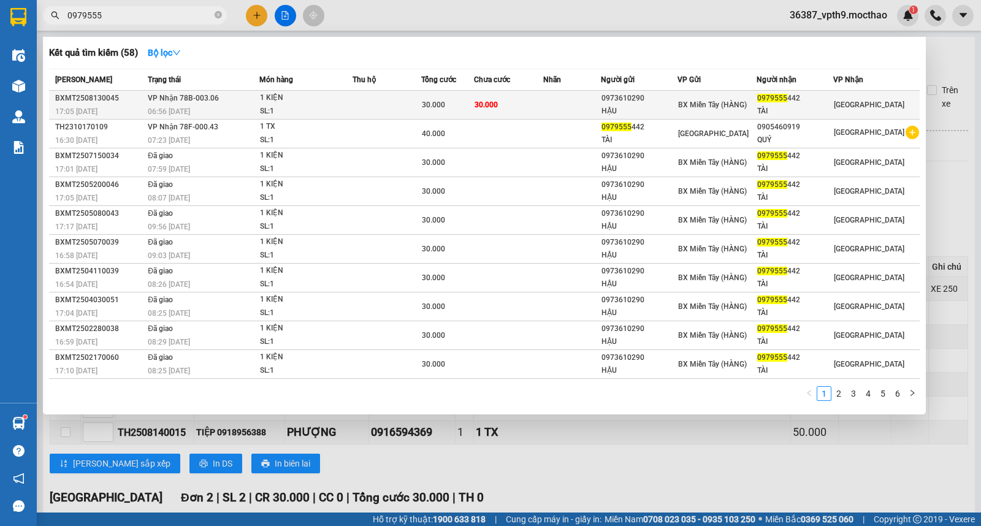
click at [833, 98] on div "0979555 442" at bounding box center [794, 98] width 75 height 13
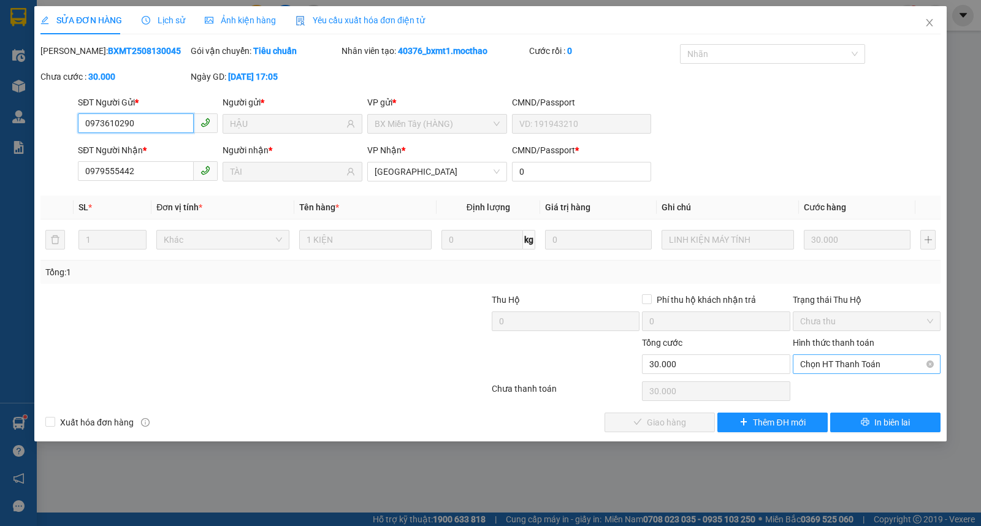
click at [844, 369] on span "Chọn HT Thanh Toán" at bounding box center [866, 364] width 133 height 18
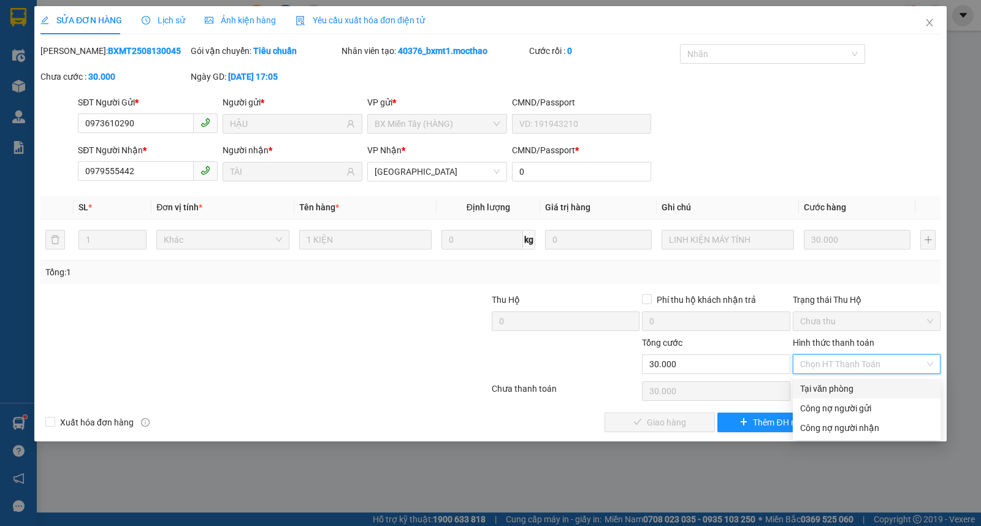
click at [830, 394] on div "Tại văn phòng" at bounding box center [866, 388] width 133 height 13
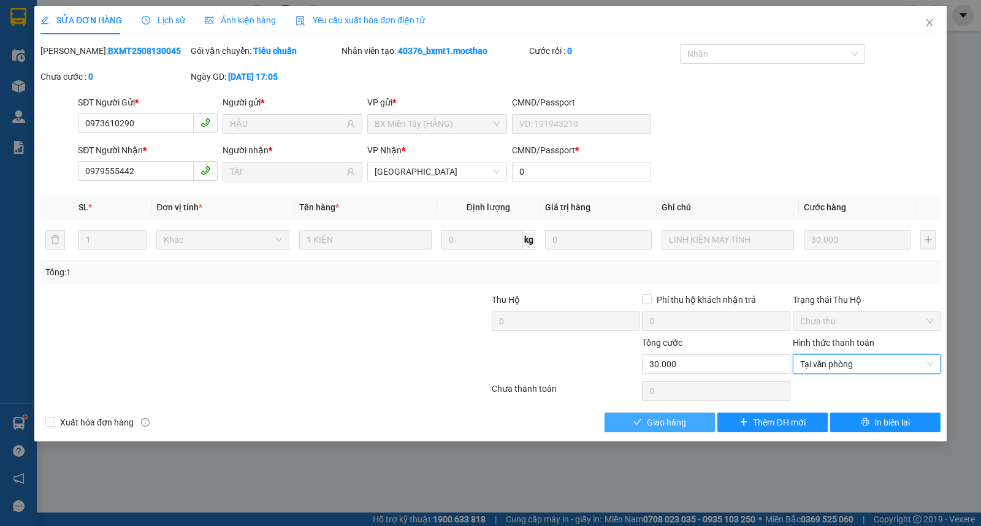
click at [652, 426] on span "Giao hàng" at bounding box center [666, 422] width 39 height 13
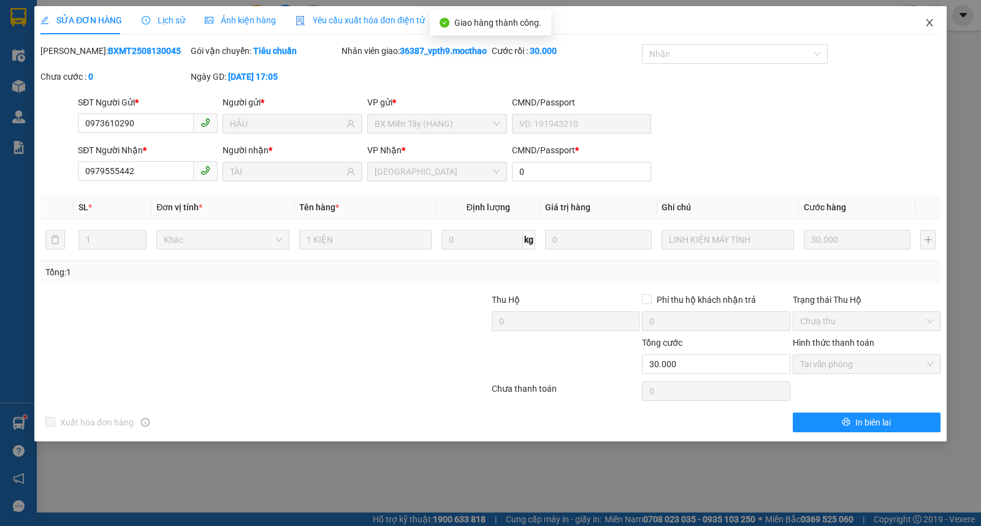
click at [927, 22] on icon "close" at bounding box center [930, 23] width 10 height 10
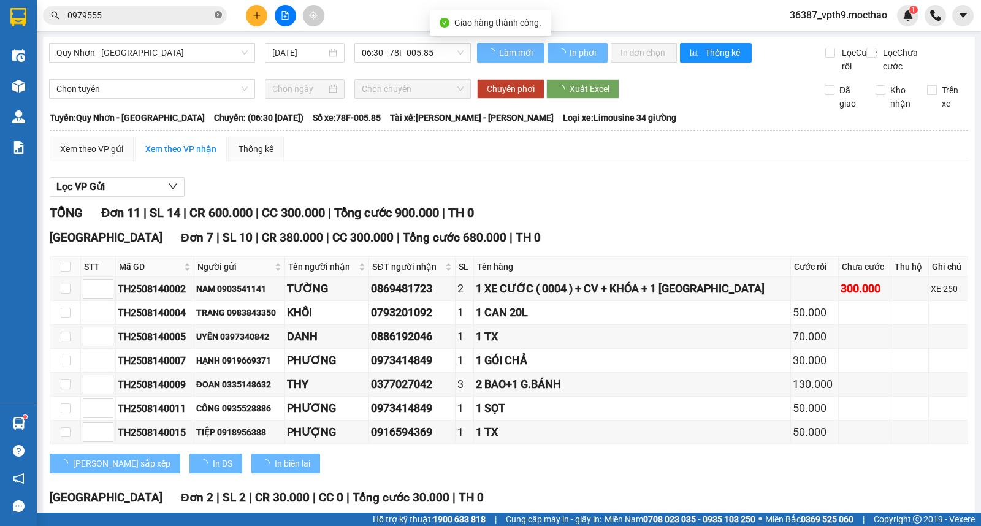
click at [216, 13] on icon "close-circle" at bounding box center [218, 14] width 7 height 7
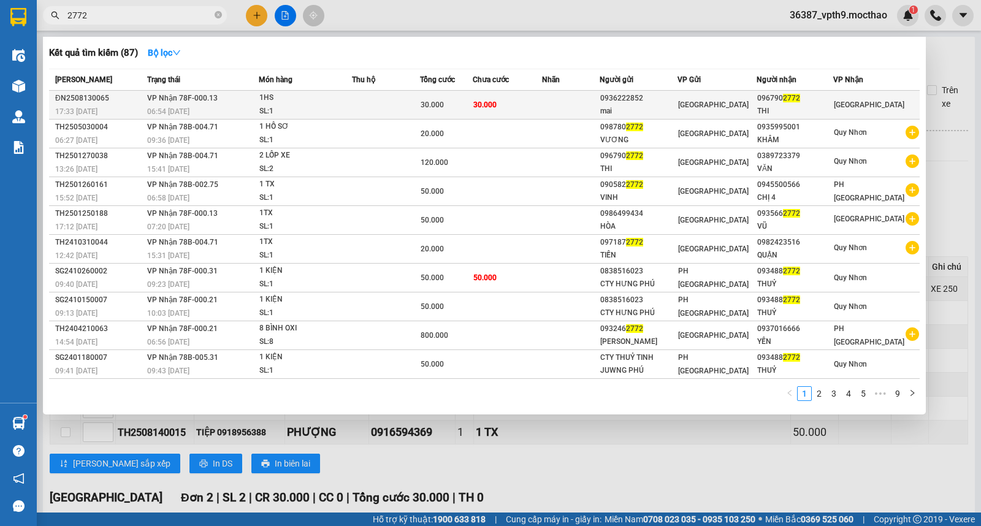
click at [593, 102] on td at bounding box center [571, 105] width 58 height 29
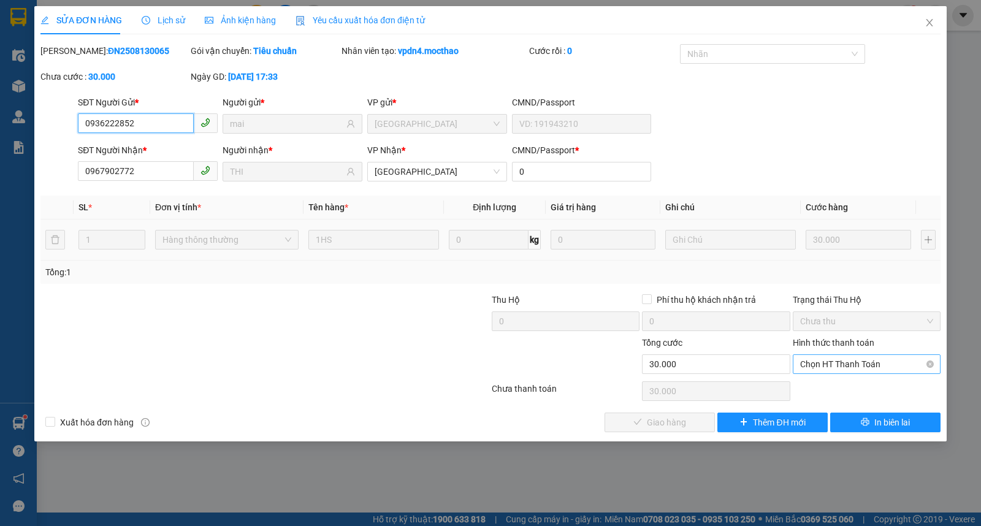
click at [814, 370] on span "Chọn HT Thanh Toán" at bounding box center [866, 364] width 133 height 18
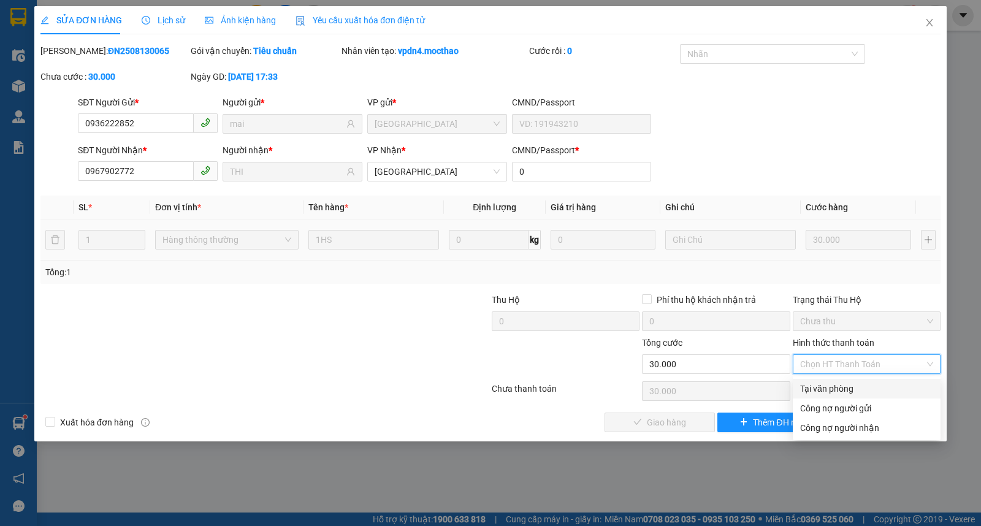
click at [814, 386] on div "Tại văn phòng" at bounding box center [866, 388] width 133 height 13
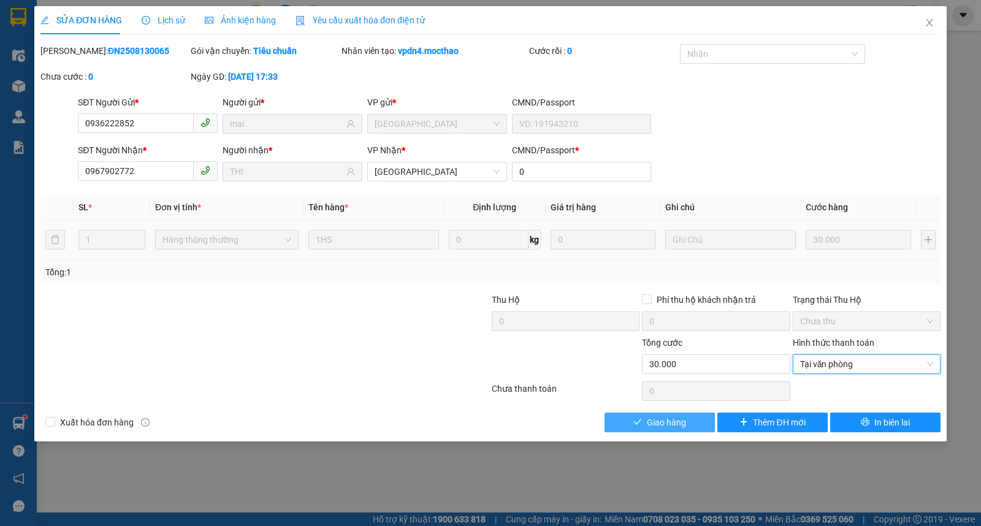
click at [663, 424] on span "Giao hàng" at bounding box center [666, 422] width 39 height 13
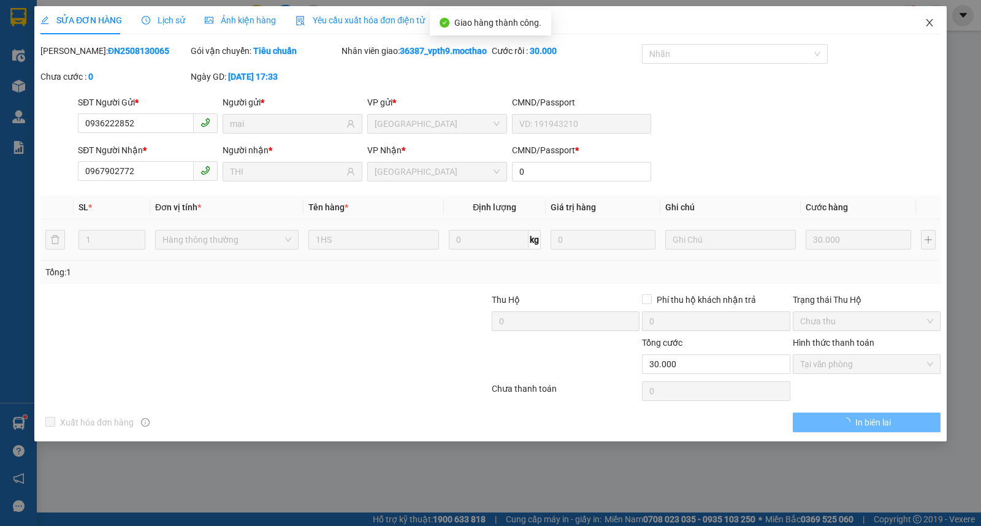
click at [928, 22] on icon "close" at bounding box center [930, 23] width 10 height 10
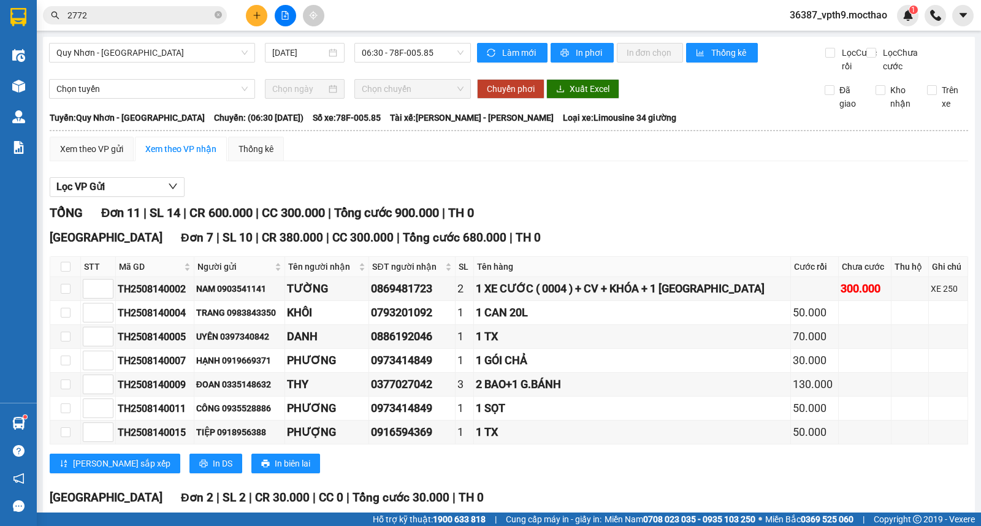
click at [137, 9] on input "2772" at bounding box center [139, 15] width 145 height 13
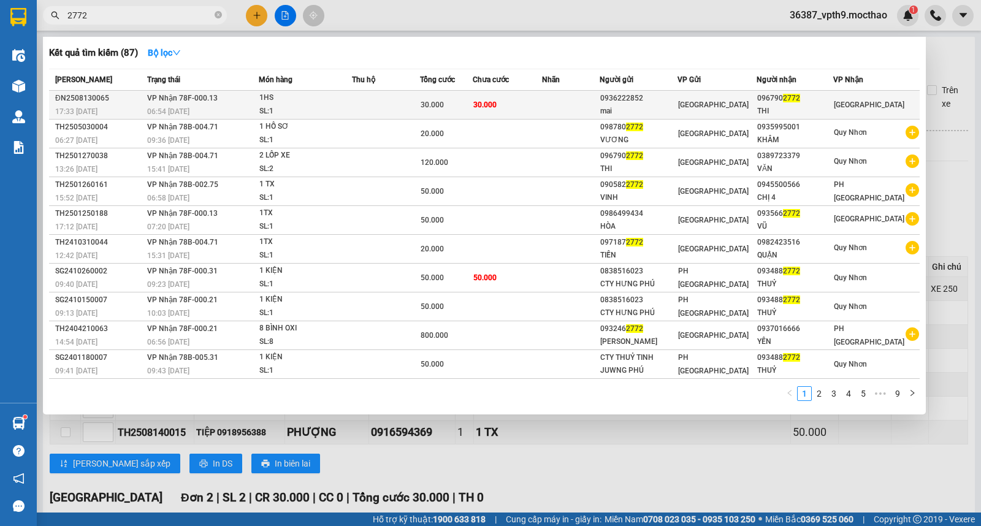
click at [731, 102] on div "[GEOGRAPHIC_DATA]" at bounding box center [717, 104] width 78 height 13
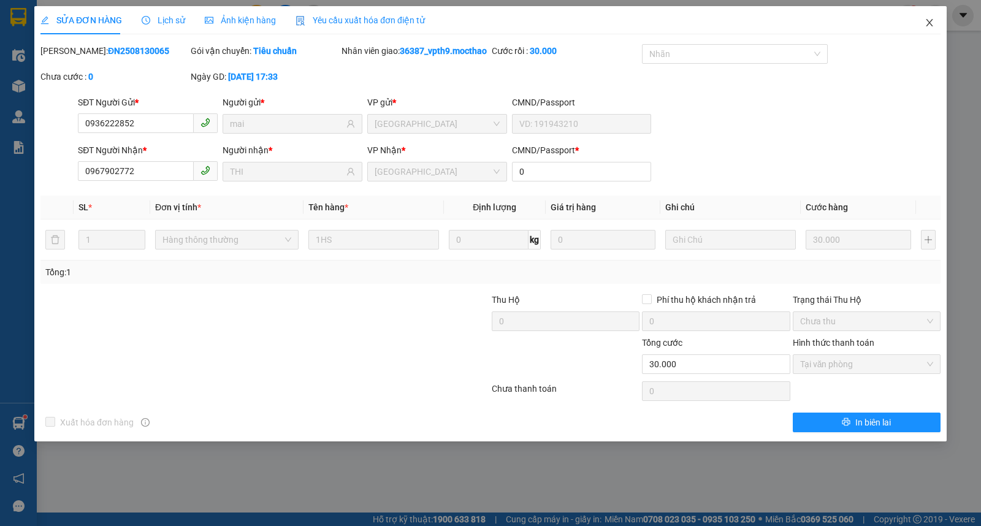
click at [928, 25] on icon "close" at bounding box center [930, 23] width 10 height 10
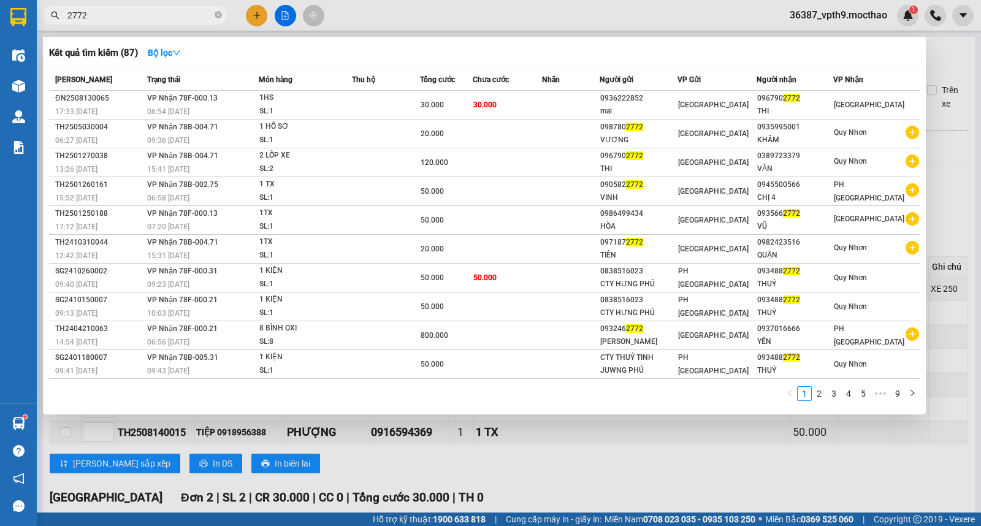
click at [107, 21] on input "2772" at bounding box center [139, 15] width 145 height 13
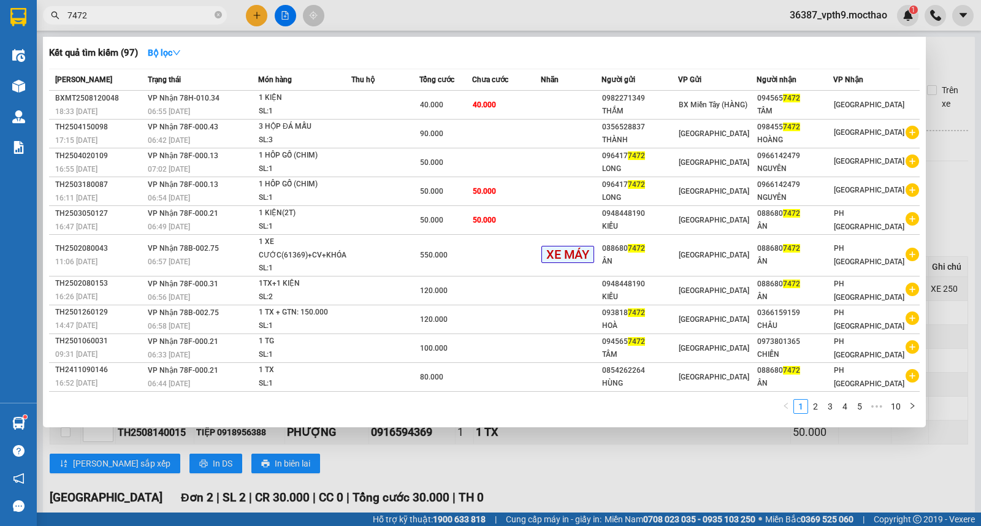
click at [635, 110] on div "THẮM" at bounding box center [639, 111] width 75 height 13
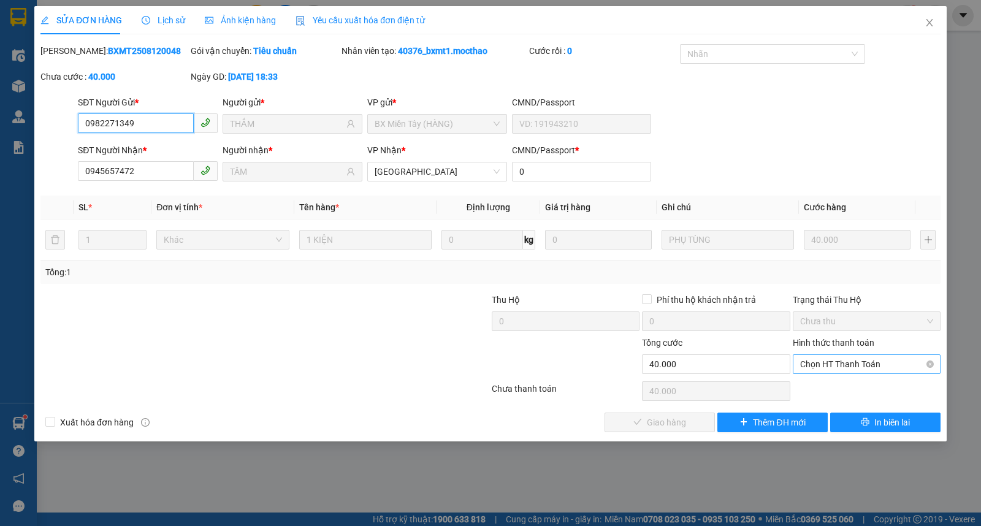
click at [870, 364] on span "Chọn HT Thanh Toán" at bounding box center [866, 364] width 133 height 18
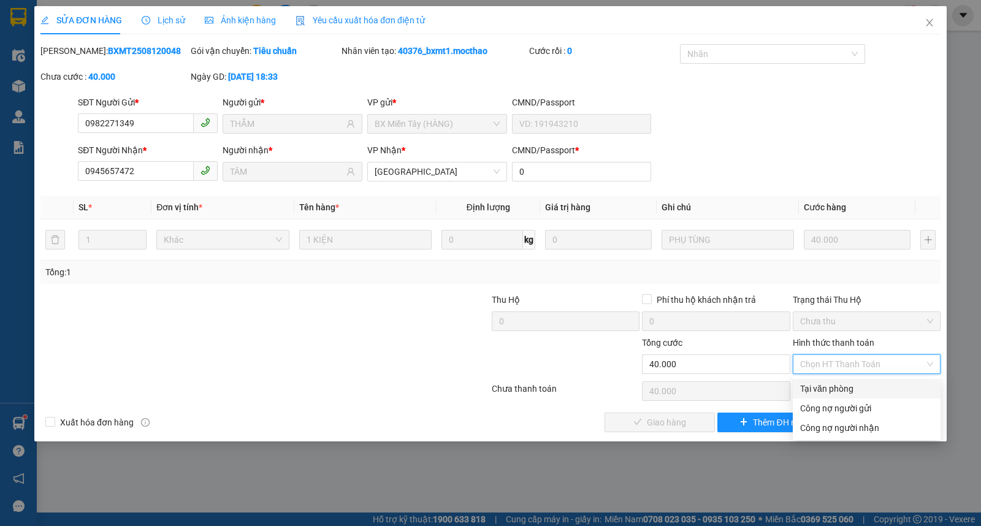
click at [833, 388] on div "Tại văn phòng" at bounding box center [866, 388] width 133 height 13
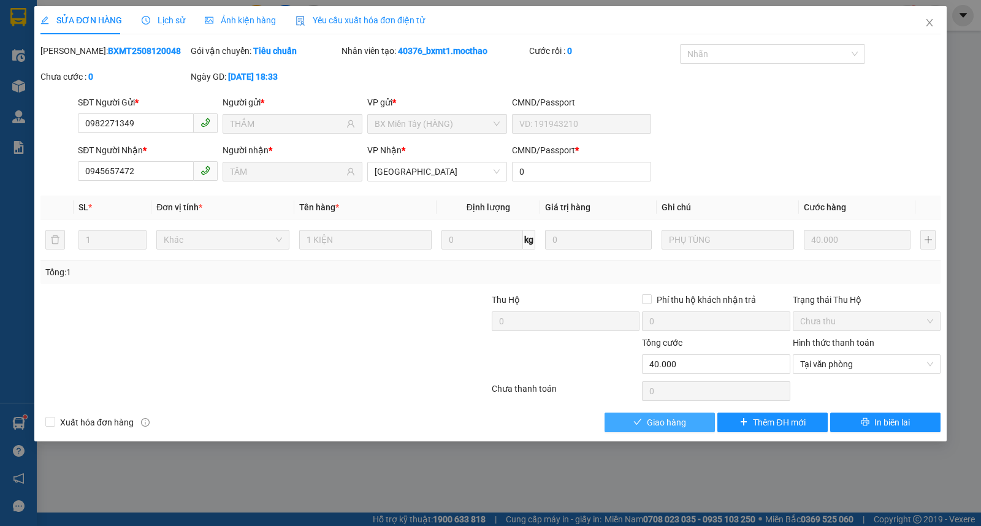
click at [664, 427] on span "Giao hàng" at bounding box center [666, 422] width 39 height 13
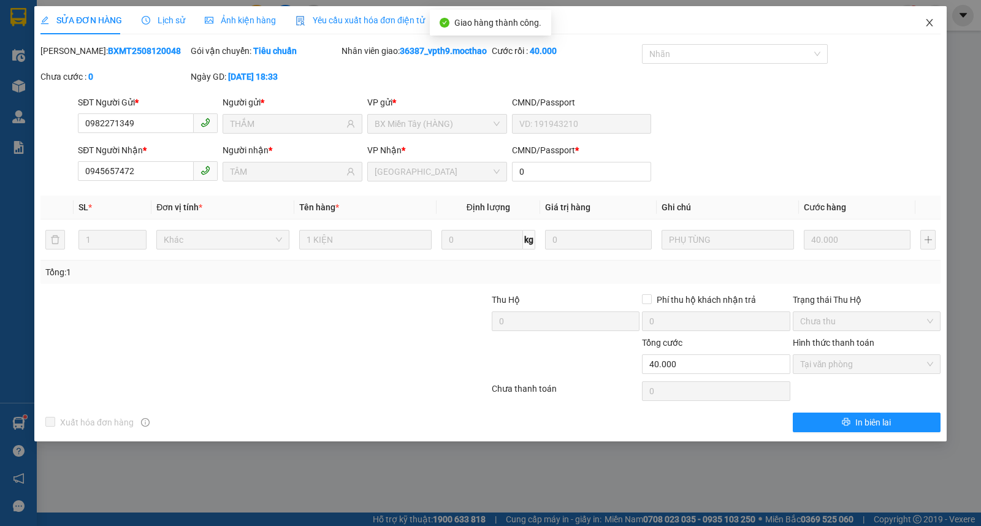
click at [927, 28] on span "Close" at bounding box center [929, 23] width 34 height 34
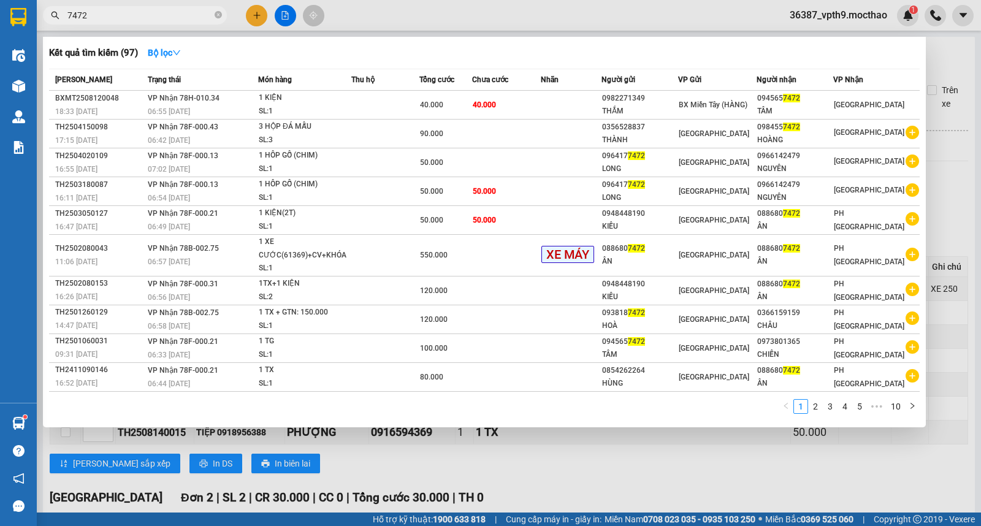
click at [130, 12] on input "7472" at bounding box center [139, 15] width 145 height 13
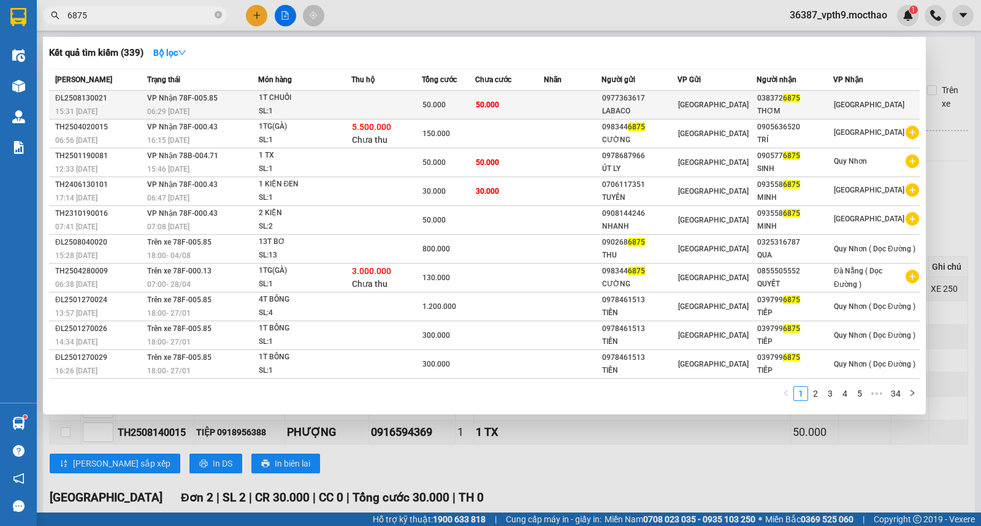
click at [812, 109] on div "THƠM" at bounding box center [794, 111] width 75 height 13
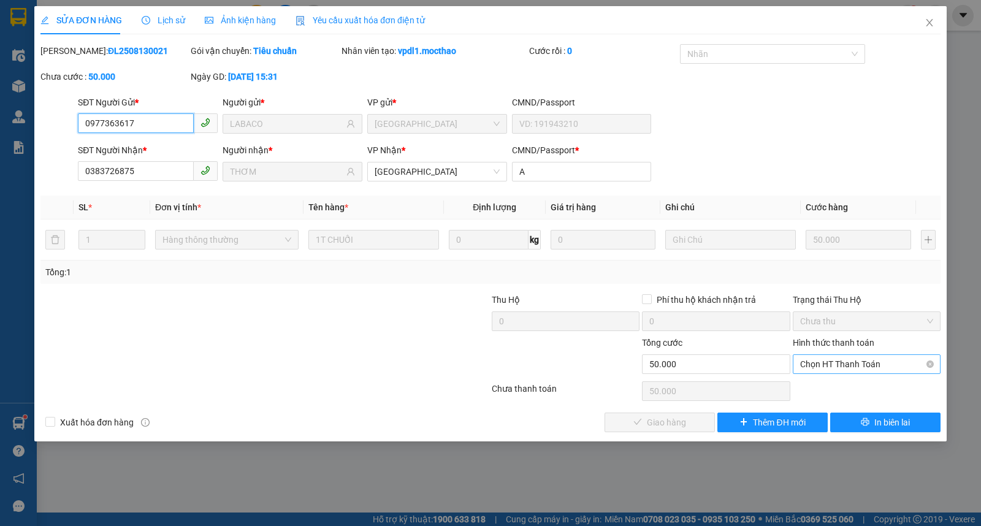
click at [844, 369] on span "Chọn HT Thanh Toán" at bounding box center [866, 364] width 133 height 18
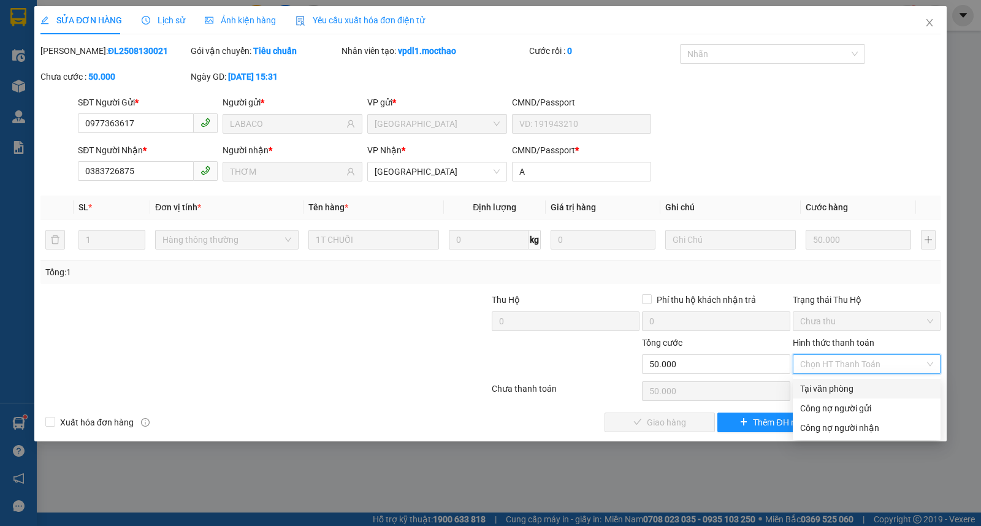
click at [842, 388] on div "Tại văn phòng" at bounding box center [866, 388] width 133 height 13
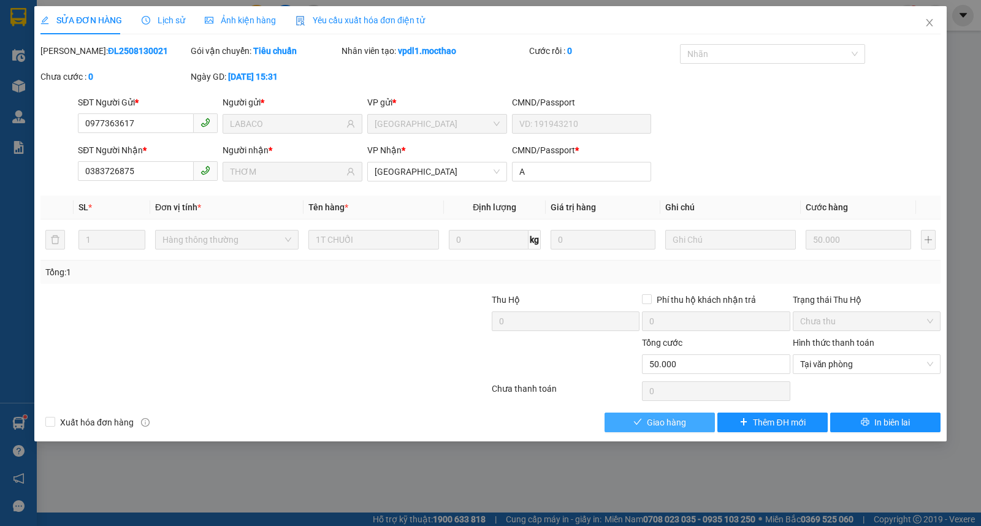
click at [663, 418] on span "Giao hàng" at bounding box center [666, 422] width 39 height 13
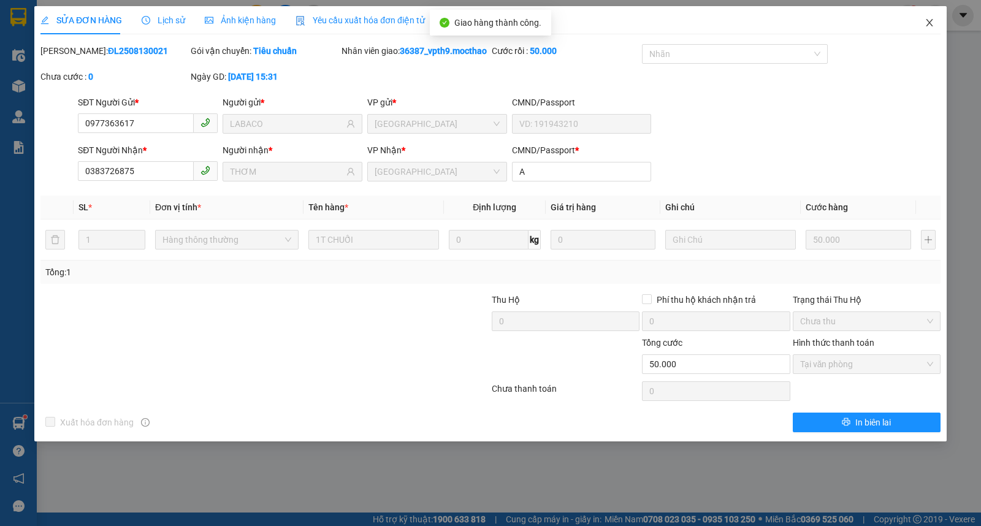
click at [934, 19] on icon "close" at bounding box center [930, 23] width 10 height 10
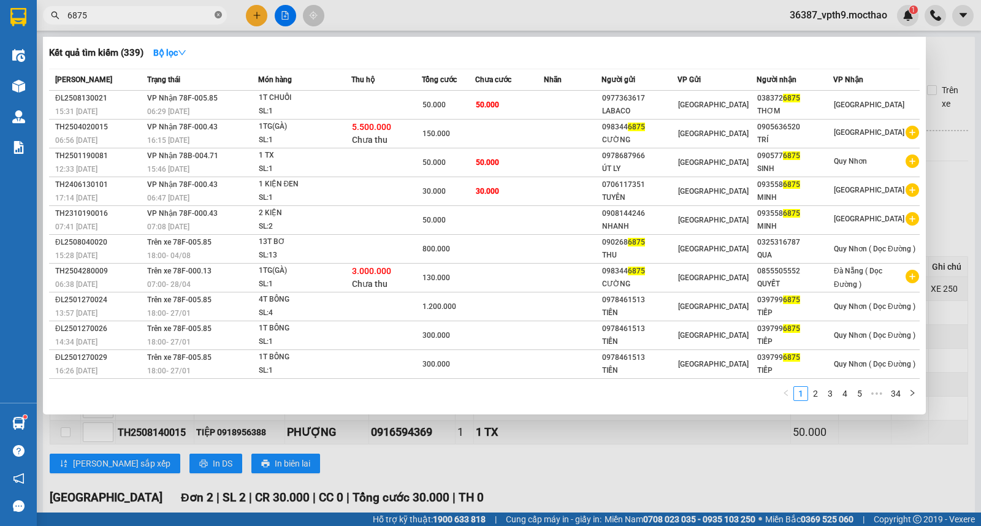
click at [219, 18] on icon "close-circle" at bounding box center [218, 14] width 7 height 7
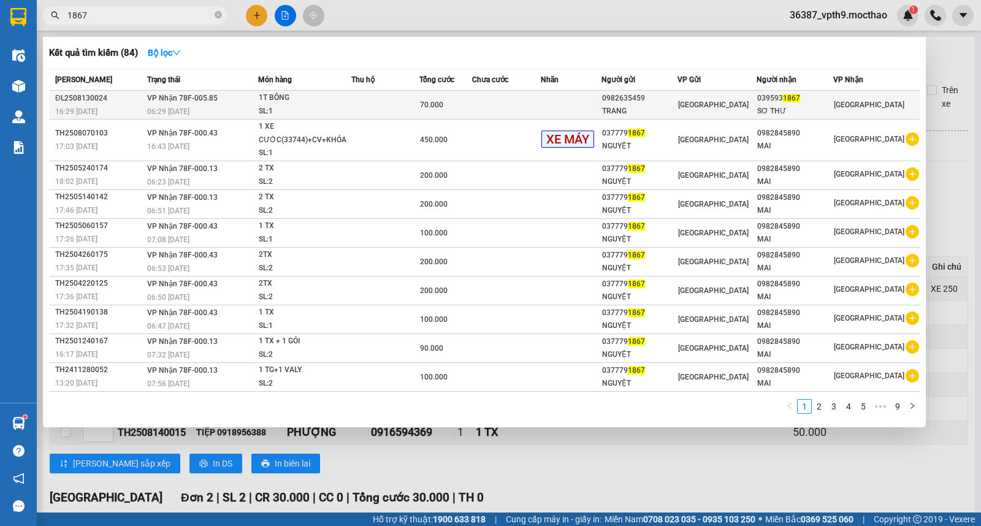
click at [721, 103] on div "[GEOGRAPHIC_DATA]" at bounding box center [717, 104] width 78 height 13
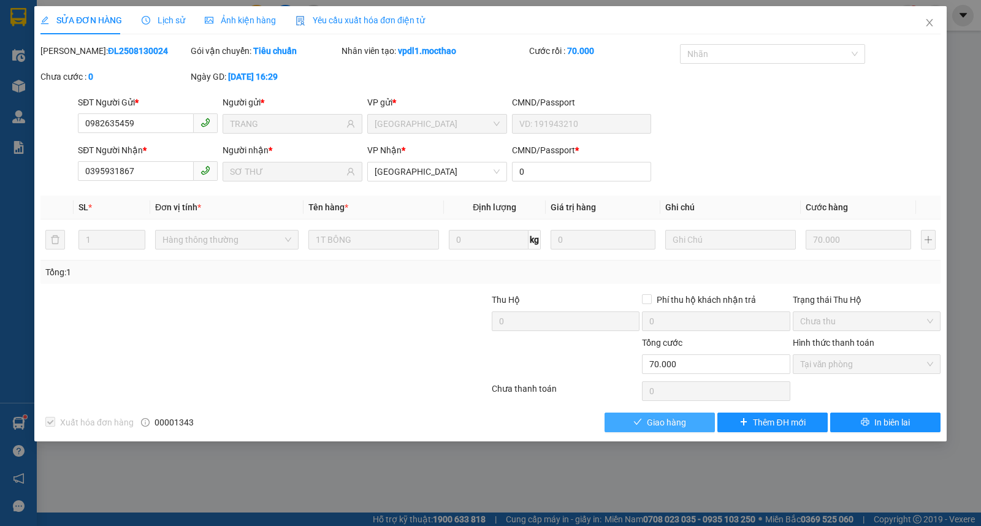
click at [664, 419] on span "Giao hàng" at bounding box center [666, 422] width 39 height 13
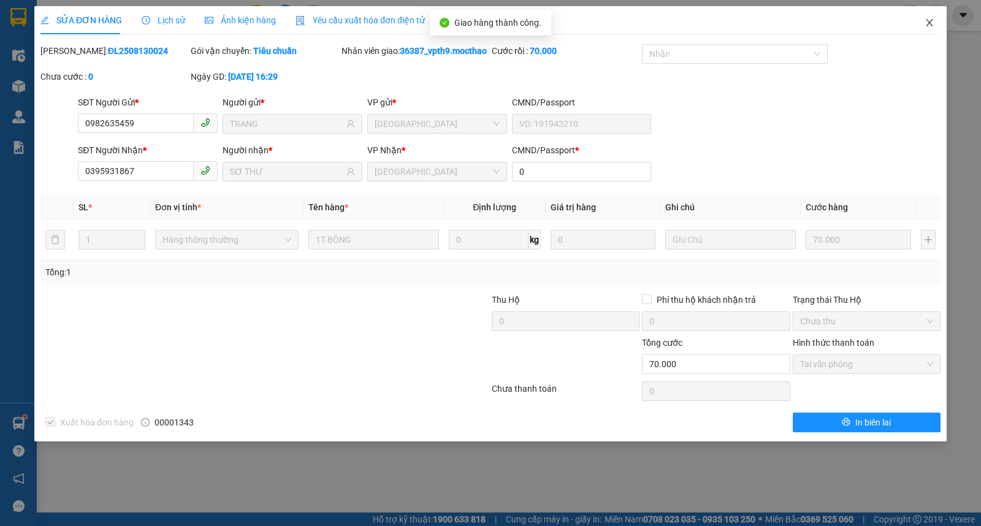
click at [925, 20] on icon "close" at bounding box center [930, 23] width 10 height 10
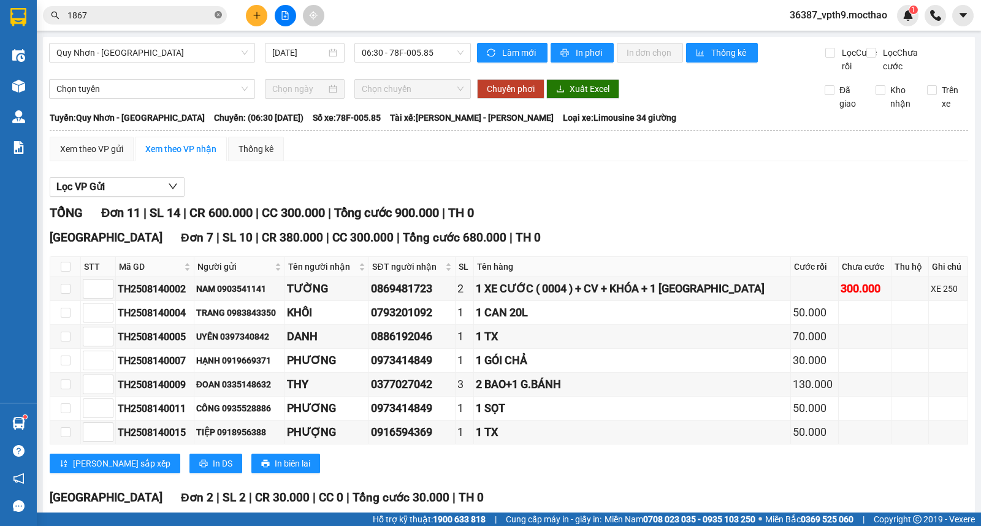
click at [218, 11] on icon "close-circle" at bounding box center [218, 14] width 7 height 7
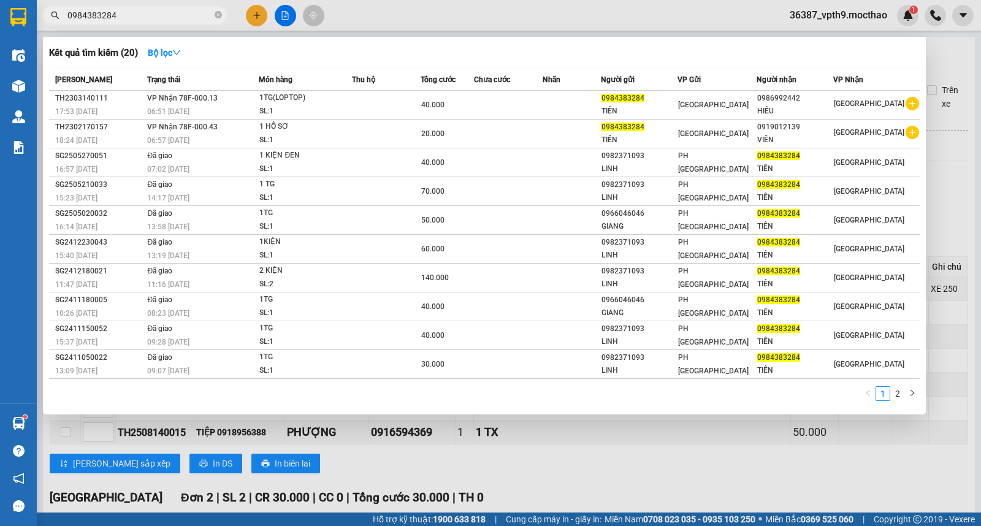
click at [583, 477] on div at bounding box center [490, 263] width 981 height 526
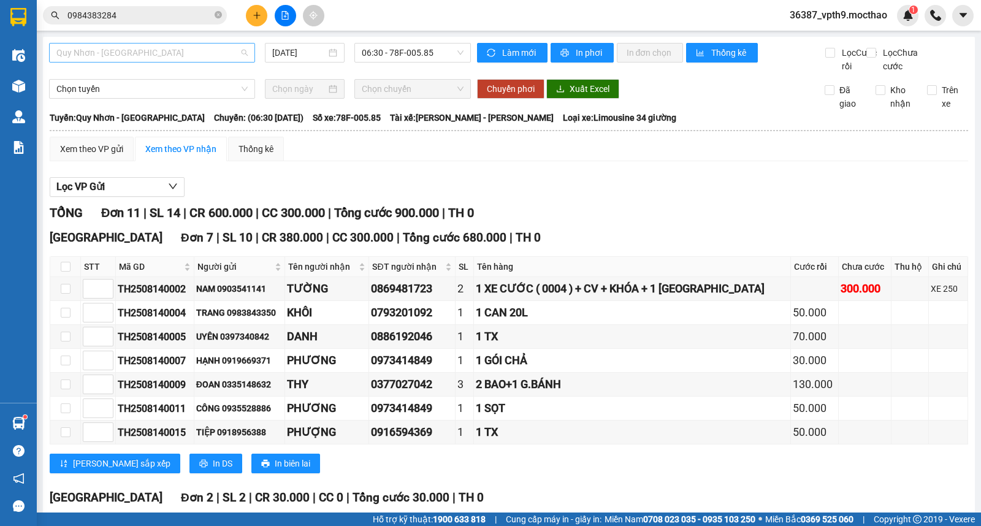
click at [182, 61] on span "Quy Nhơn - Đà Lạt" at bounding box center [151, 53] width 191 height 18
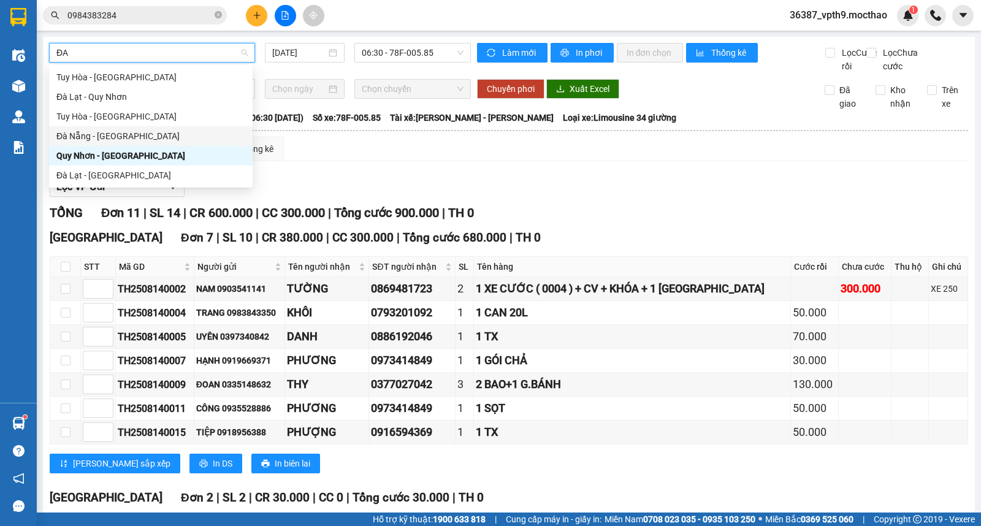
click at [105, 139] on div "Đà Nẵng - [GEOGRAPHIC_DATA]" at bounding box center [150, 135] width 189 height 13
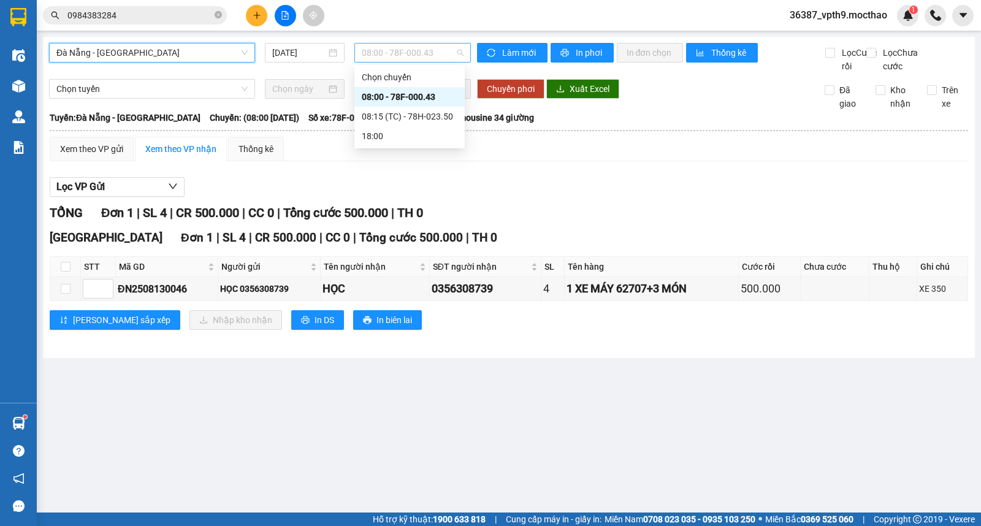
click at [445, 52] on span "08:00 - 78F-000.43" at bounding box center [412, 53] width 101 height 18
click at [427, 123] on div "08:15 (TC) - 78H-023.50" at bounding box center [410, 116] width 96 height 13
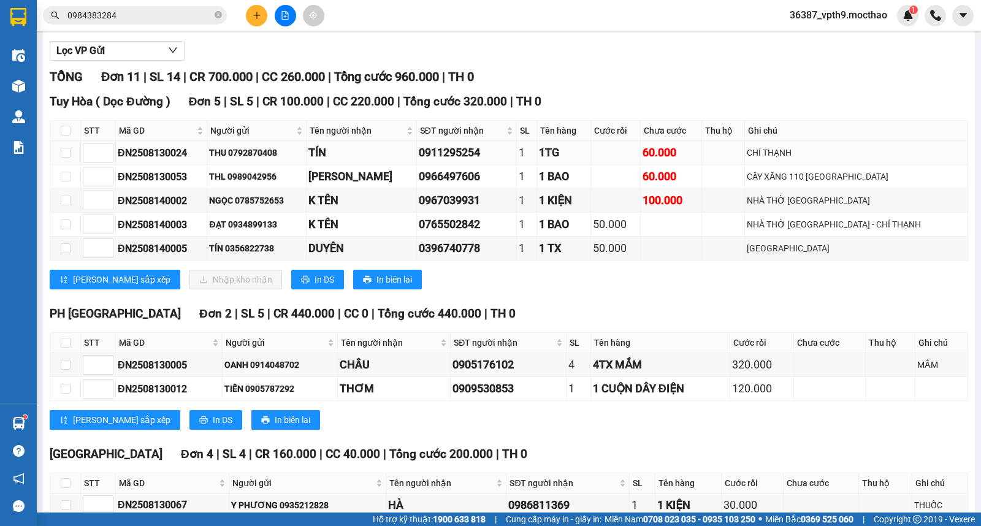
scroll to position [291, 0]
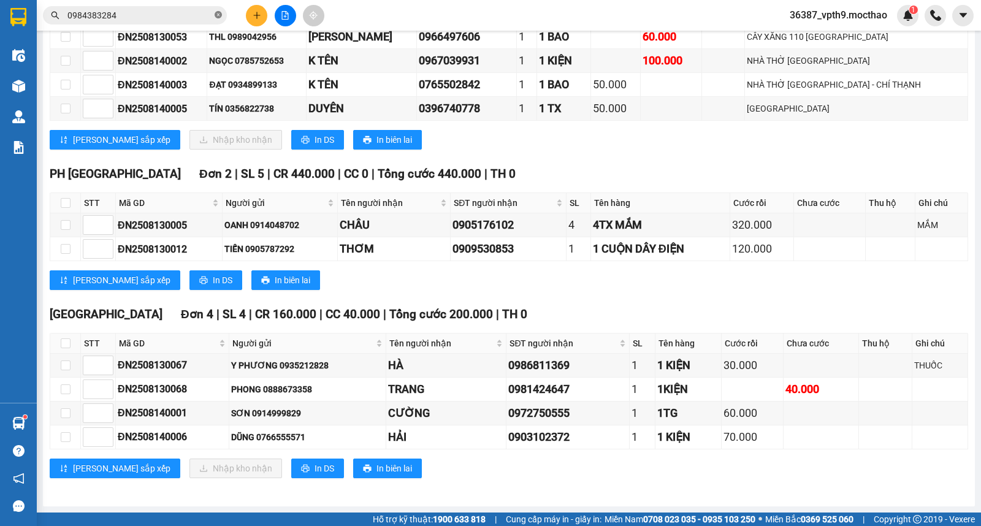
click at [216, 13] on icon "close-circle" at bounding box center [218, 14] width 7 height 7
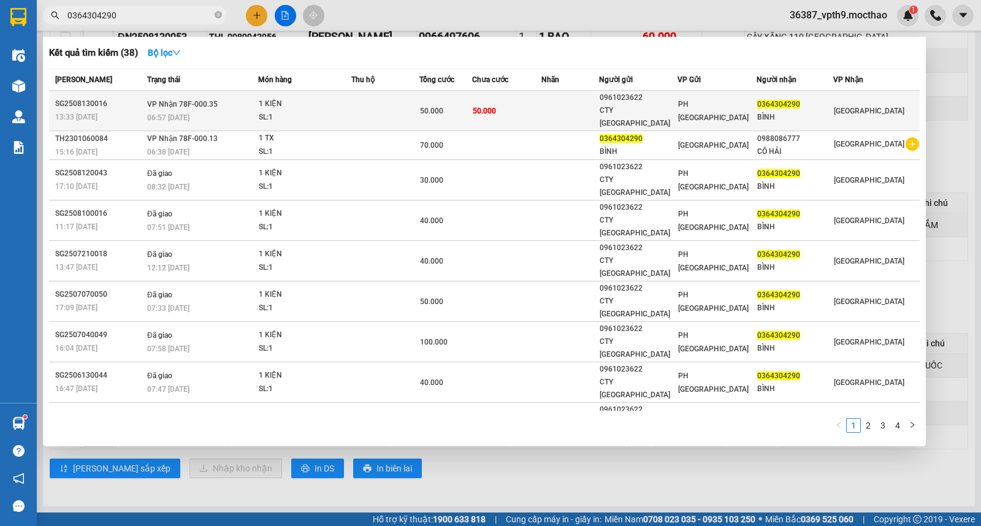
click at [469, 107] on div "50.000" at bounding box center [446, 110] width 52 height 13
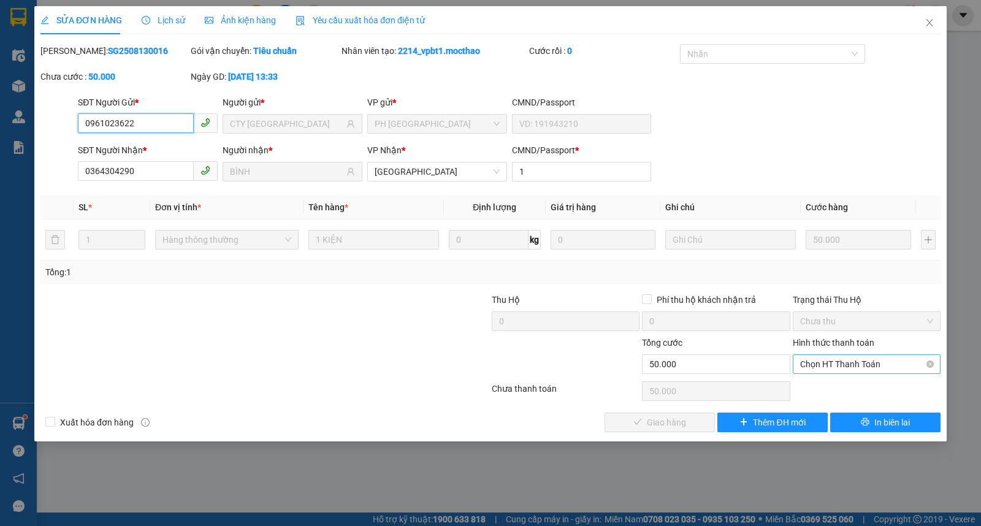
click at [848, 359] on span "Chọn HT Thanh Toán" at bounding box center [866, 364] width 133 height 18
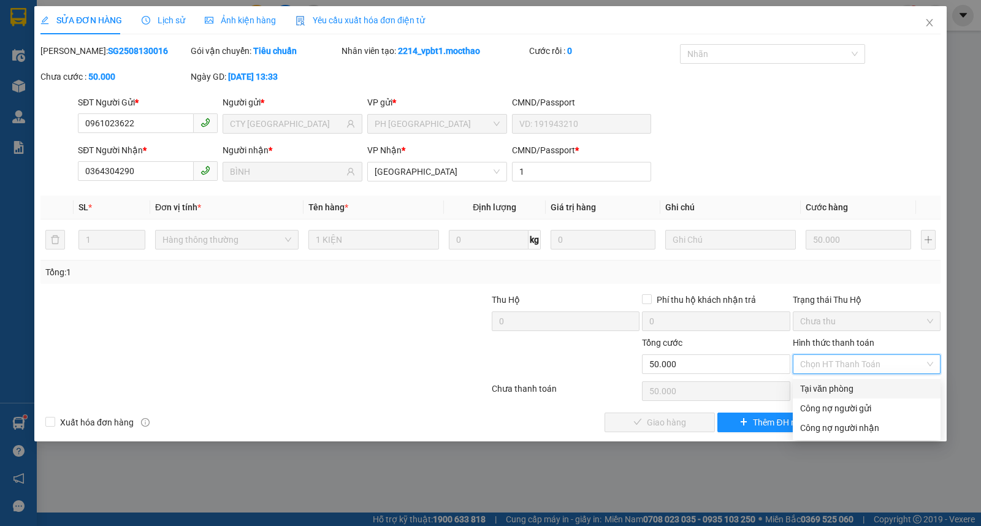
click at [852, 384] on div "Tại văn phòng" at bounding box center [866, 388] width 133 height 13
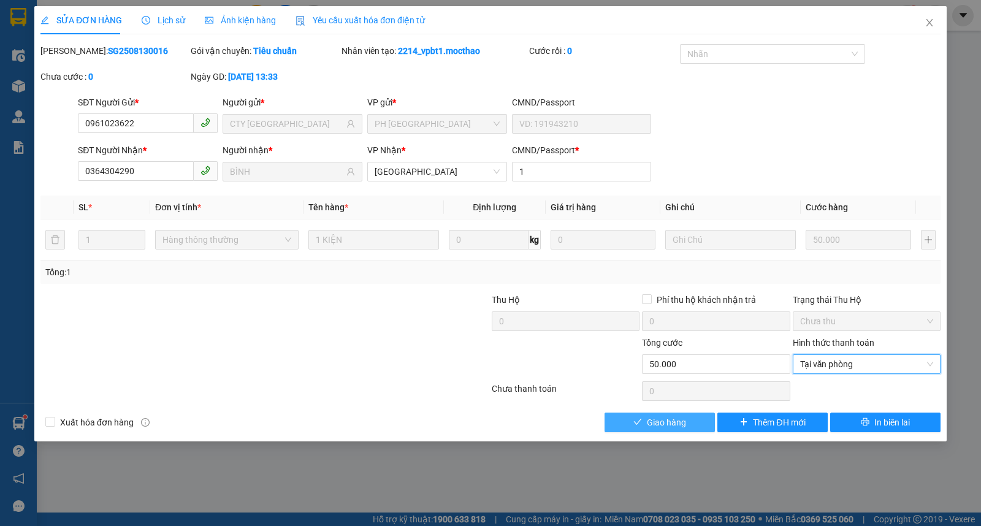
click at [655, 418] on span "Giao hàng" at bounding box center [666, 422] width 39 height 13
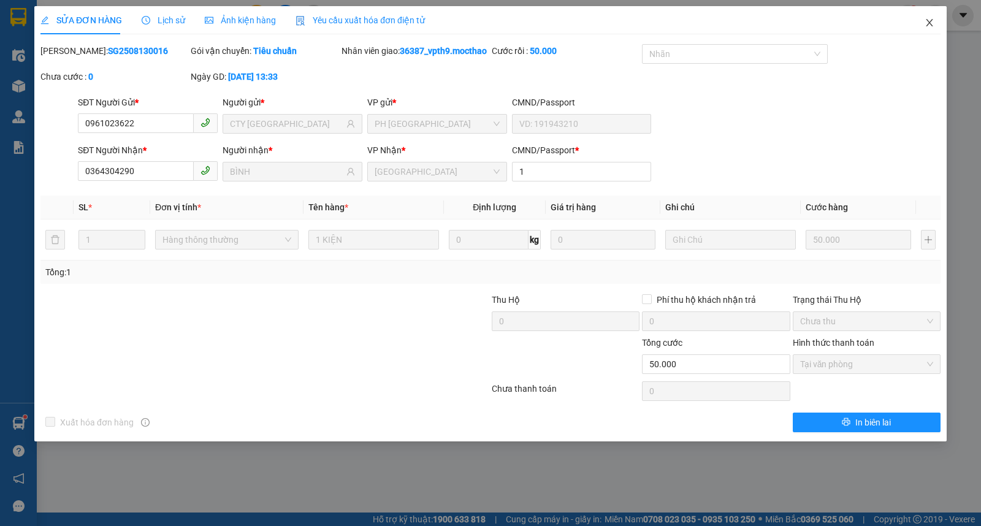
click at [925, 20] on icon "close" at bounding box center [930, 23] width 10 height 10
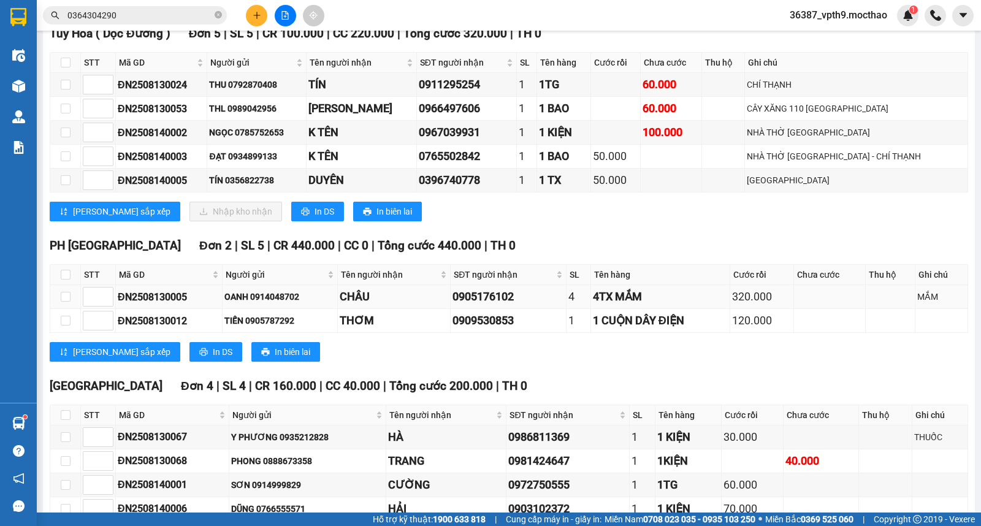
scroll to position [291, 0]
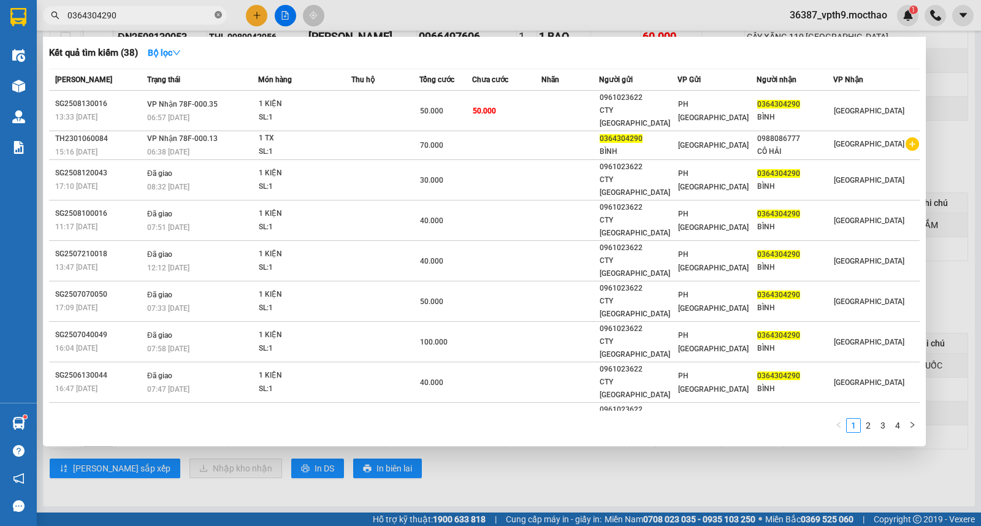
click at [221, 13] on icon "close-circle" at bounding box center [218, 14] width 7 height 7
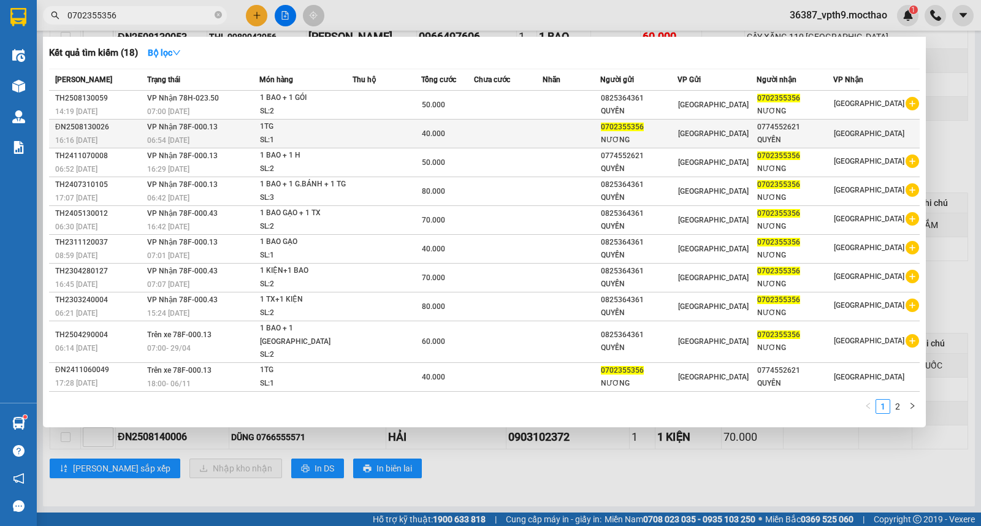
click at [870, 138] on div "[GEOGRAPHIC_DATA]" at bounding box center [876, 133] width 85 height 13
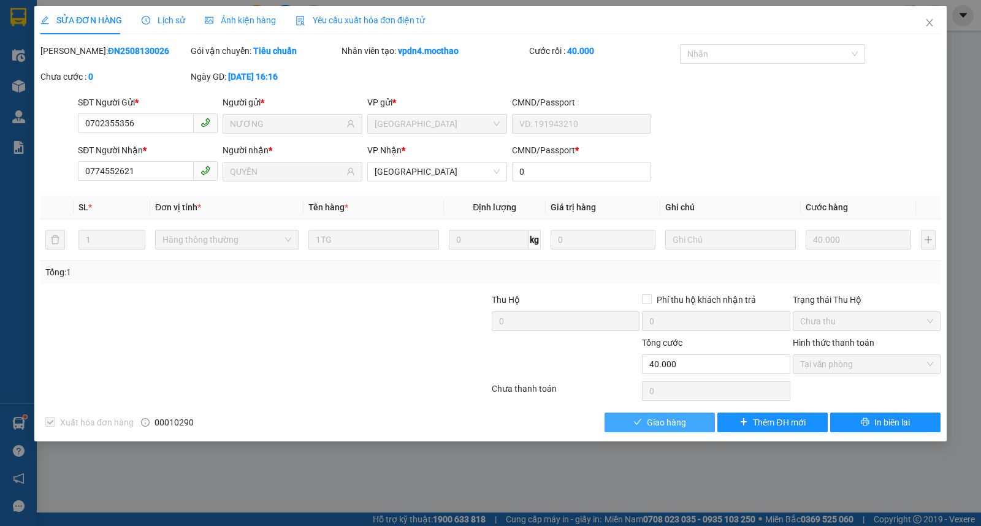
click at [661, 418] on span "Giao hàng" at bounding box center [666, 422] width 39 height 13
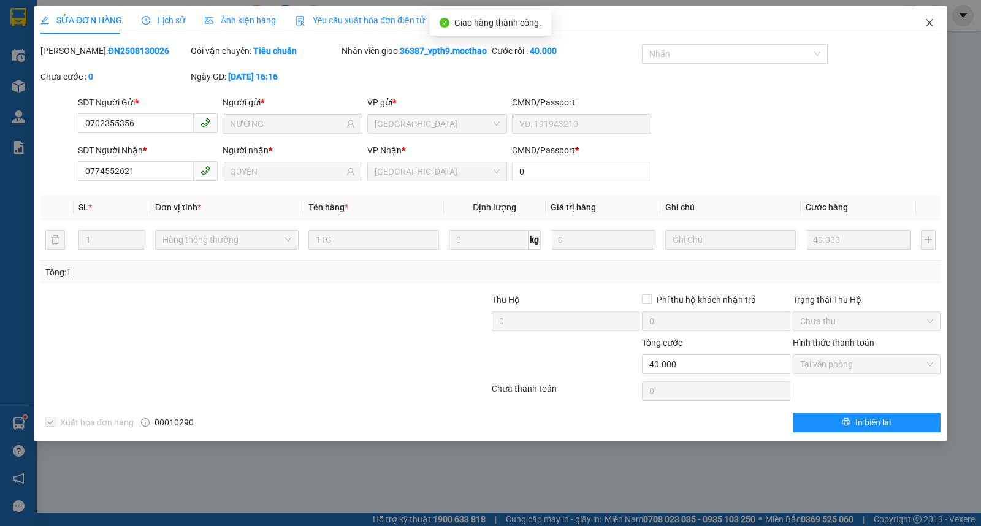
click at [928, 18] on icon "close" at bounding box center [930, 23] width 10 height 10
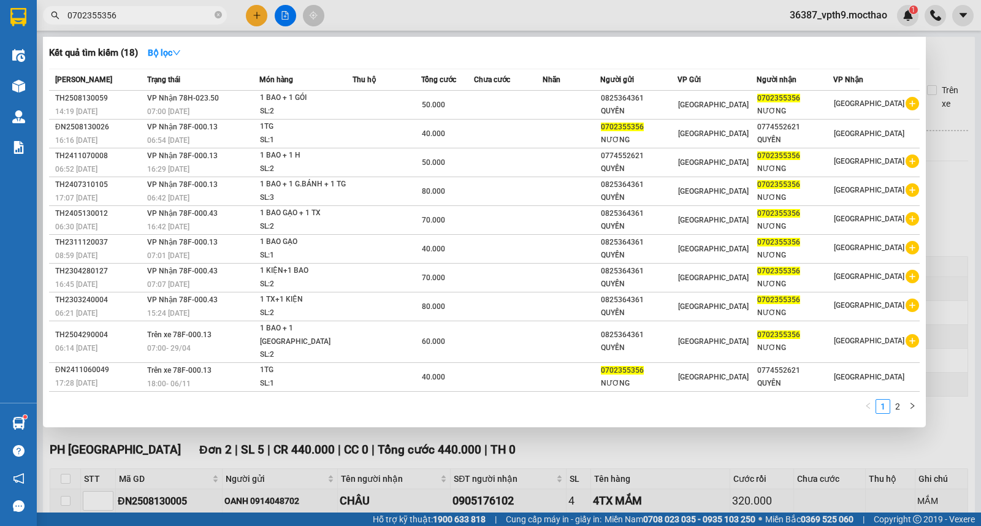
click at [161, 15] on input "0702355356" at bounding box center [139, 15] width 145 height 13
click at [949, 56] on div at bounding box center [490, 263] width 981 height 526
click at [162, 14] on input "0702355356" at bounding box center [139, 15] width 145 height 13
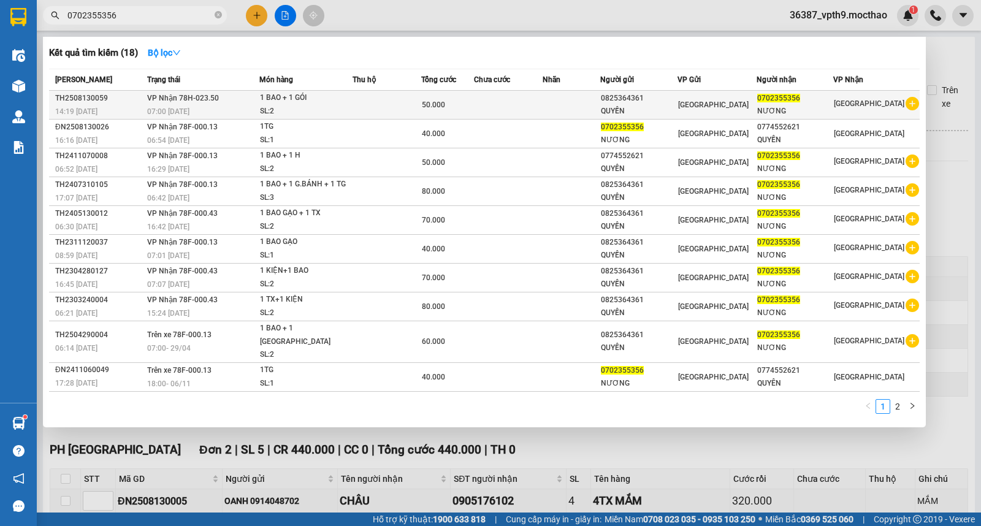
click at [849, 103] on span "[GEOGRAPHIC_DATA]" at bounding box center [869, 103] width 71 height 9
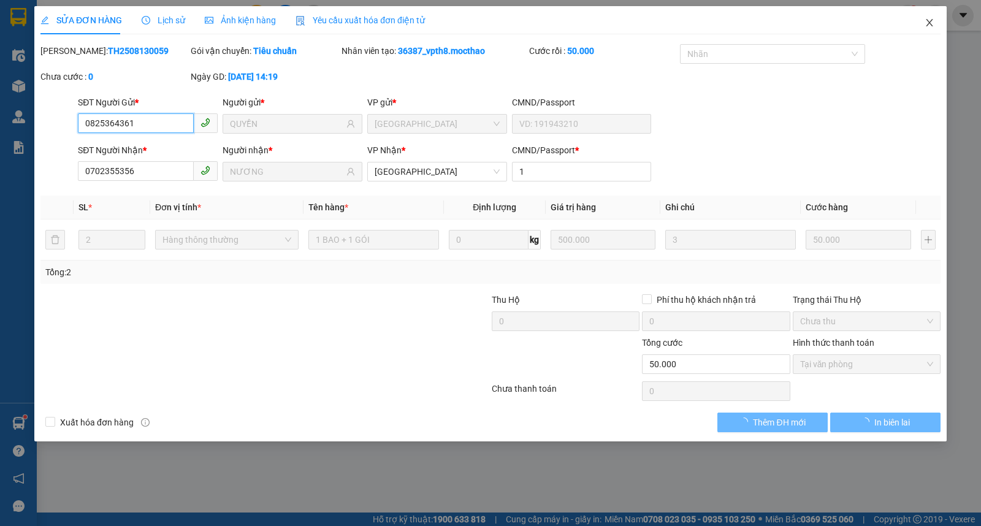
click at [939, 22] on span "Close" at bounding box center [929, 23] width 34 height 34
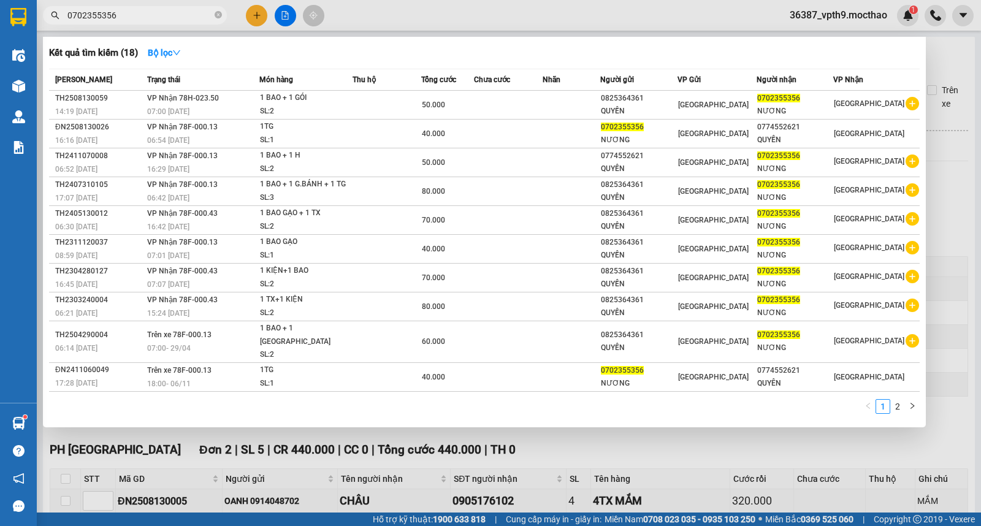
click at [161, 13] on input "0702355356" at bounding box center [139, 15] width 145 height 13
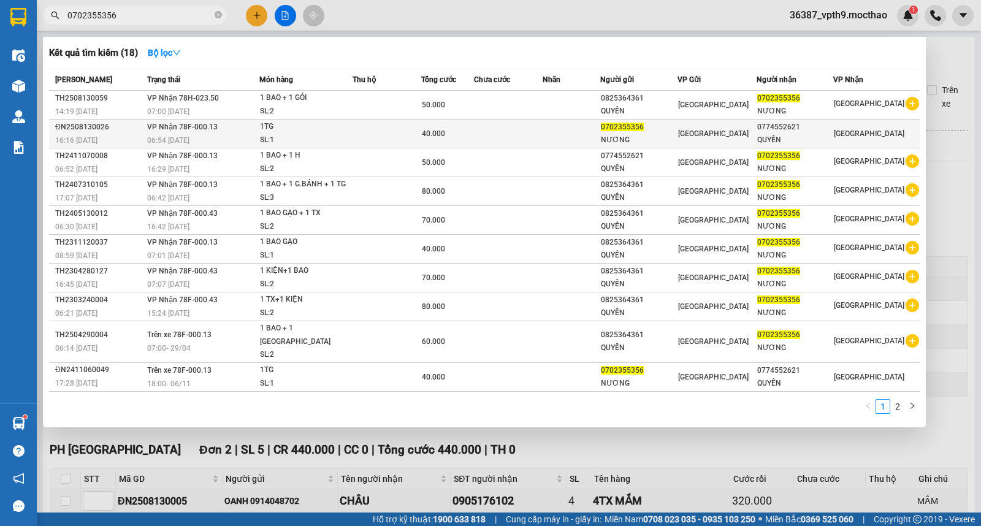
click at [851, 129] on span "[GEOGRAPHIC_DATA]" at bounding box center [869, 133] width 71 height 9
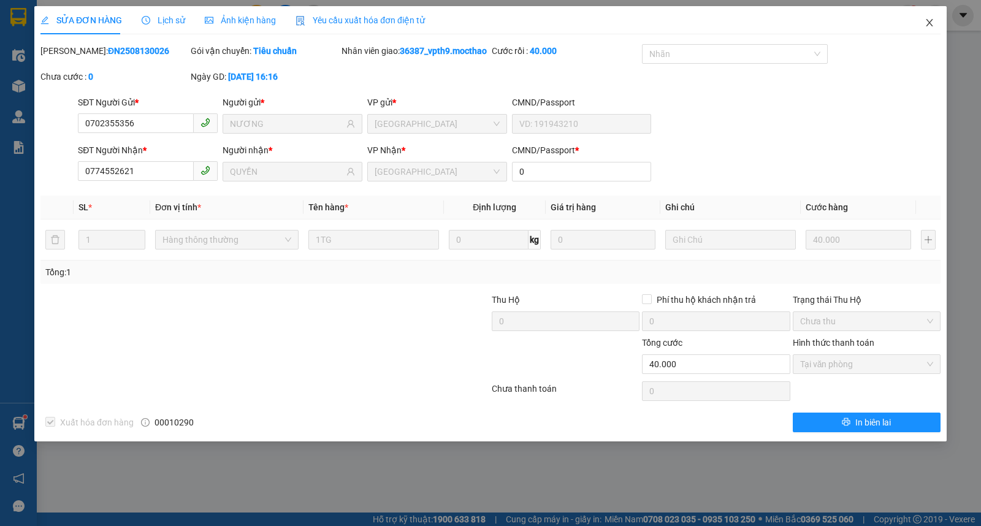
click at [921, 23] on span "Close" at bounding box center [929, 23] width 34 height 34
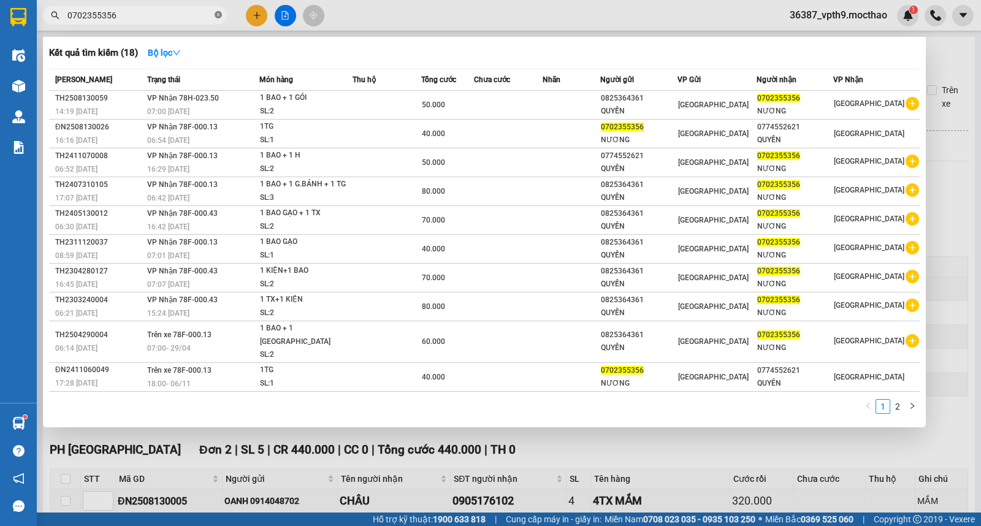
click at [219, 14] on icon "close-circle" at bounding box center [218, 14] width 7 height 7
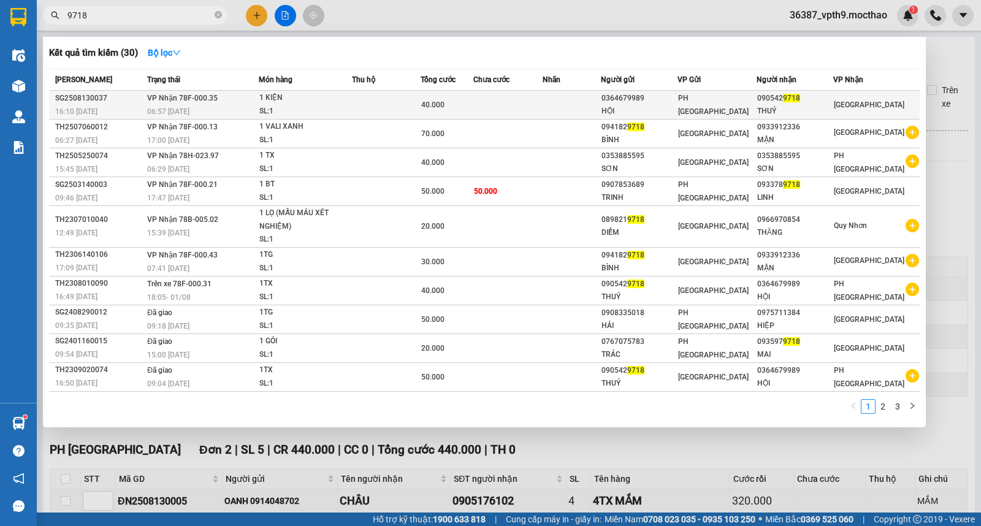
click at [804, 107] on div "THUÝ" at bounding box center [794, 111] width 75 height 13
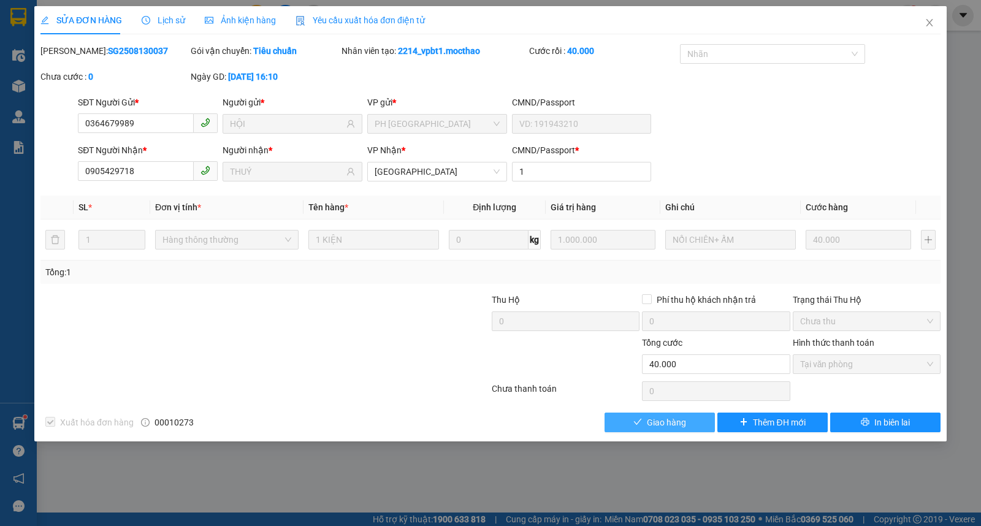
click at [684, 421] on span "Giao hàng" at bounding box center [666, 422] width 39 height 13
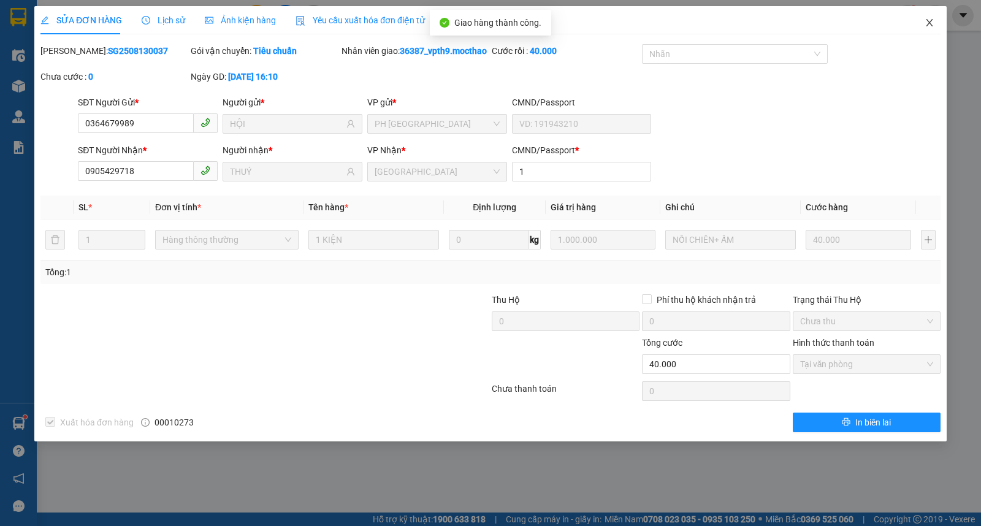
click at [918, 23] on span "Close" at bounding box center [929, 23] width 34 height 34
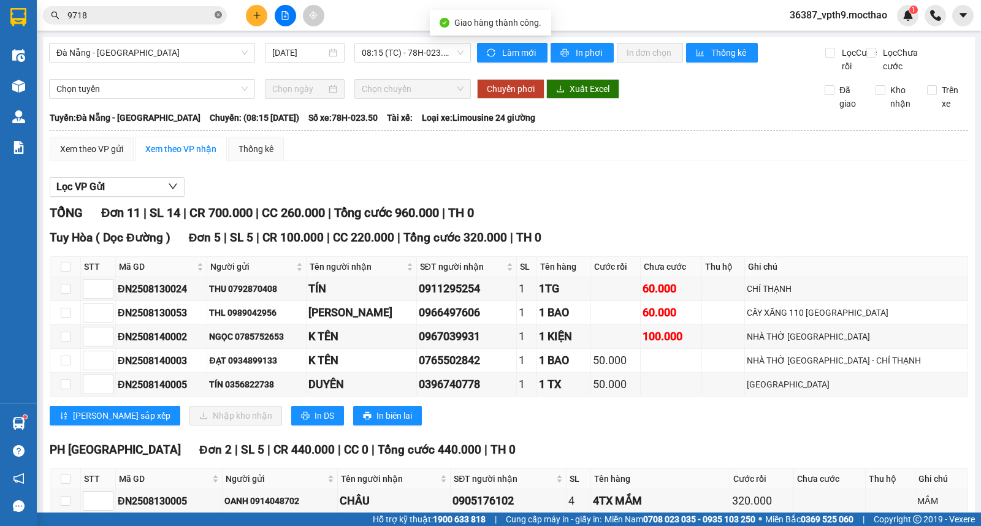
click at [219, 13] on icon "close-circle" at bounding box center [218, 14] width 7 height 7
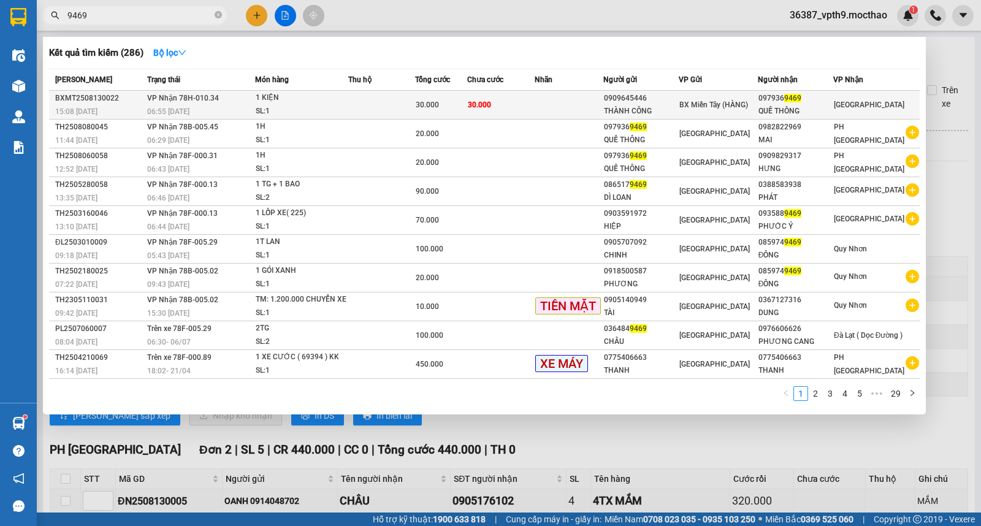
click at [317, 100] on div "1 KIỆN" at bounding box center [302, 97] width 92 height 13
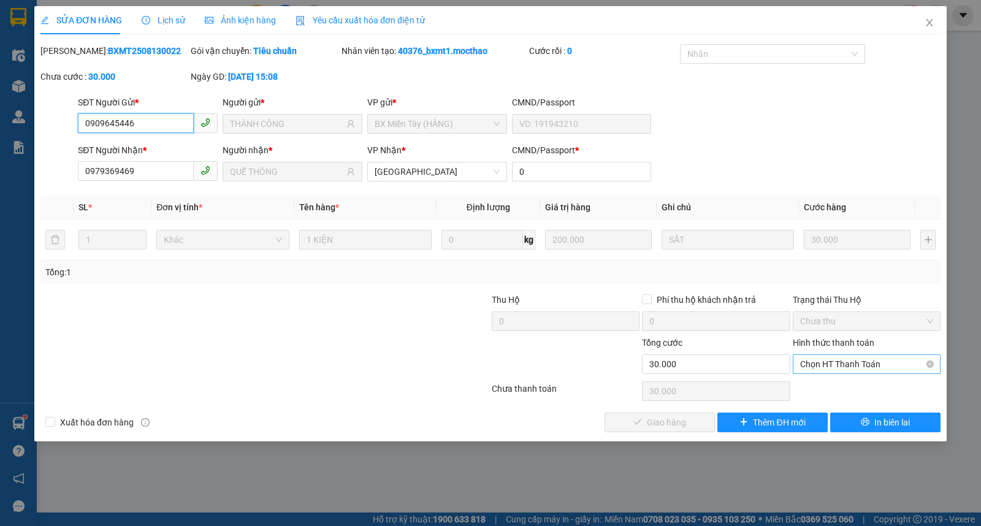
click at [842, 364] on span "Chọn HT Thanh Toán" at bounding box center [866, 364] width 133 height 18
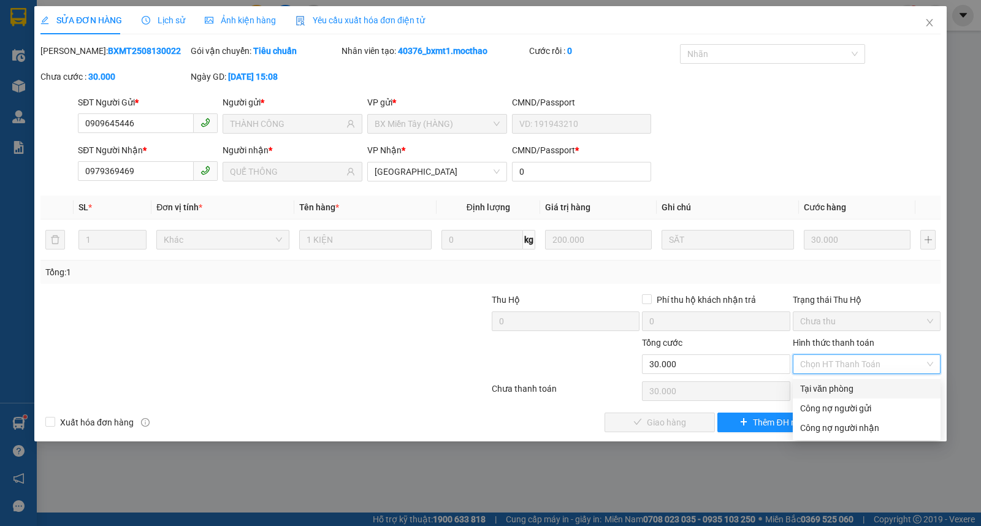
drag, startPoint x: 824, startPoint y: 384, endPoint x: 759, endPoint y: 397, distance: 66.3
click at [822, 385] on div "Tại văn phòng" at bounding box center [866, 388] width 133 height 13
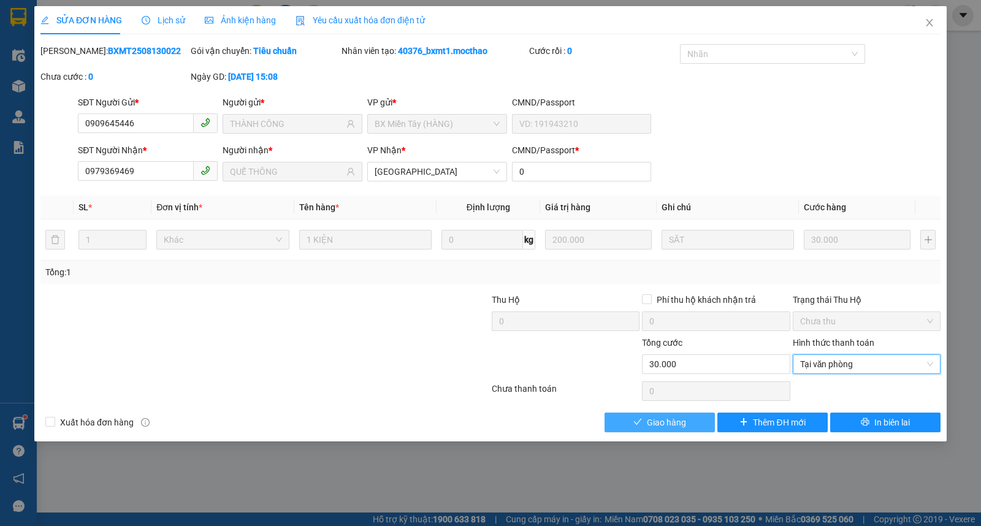
click at [676, 419] on span "Giao hàng" at bounding box center [666, 422] width 39 height 13
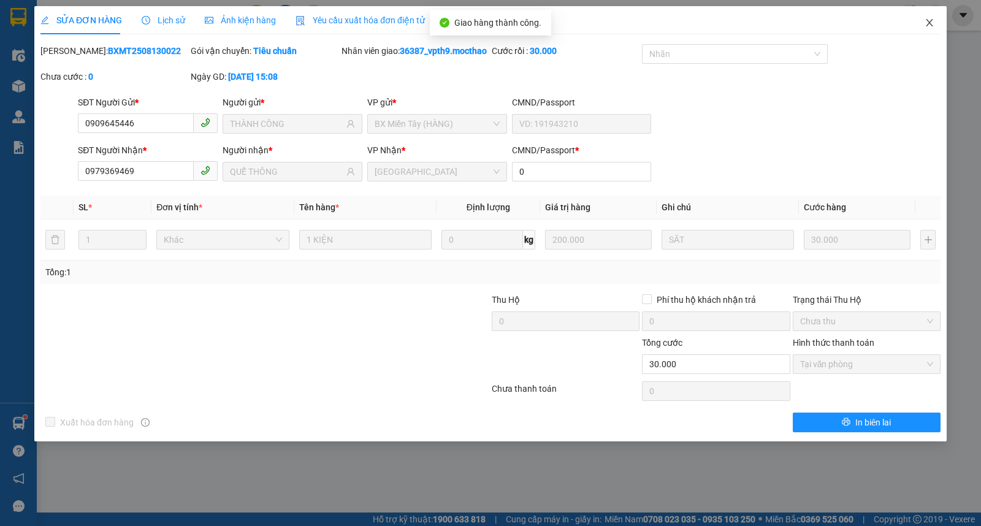
click at [928, 23] on icon "close" at bounding box center [930, 23] width 10 height 10
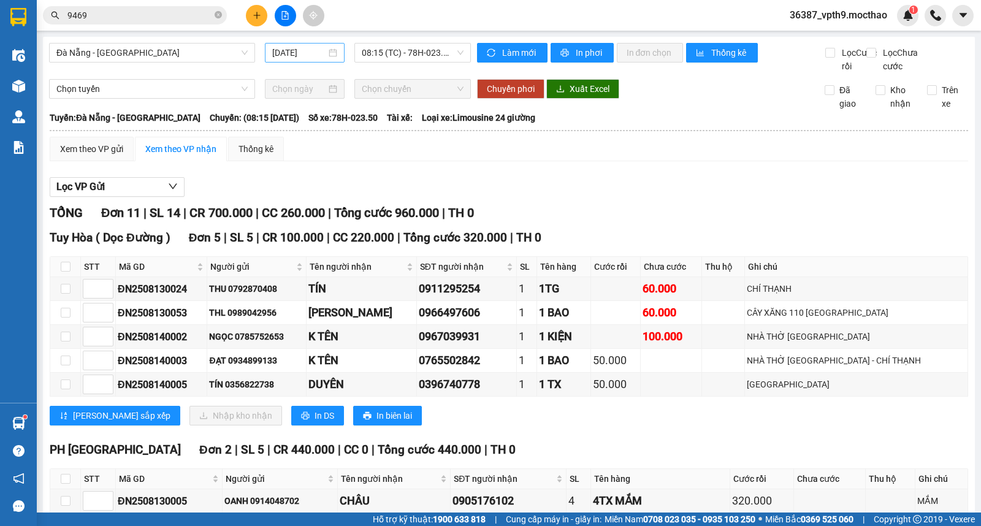
click at [296, 52] on input "14/08/2025" at bounding box center [299, 52] width 55 height 13
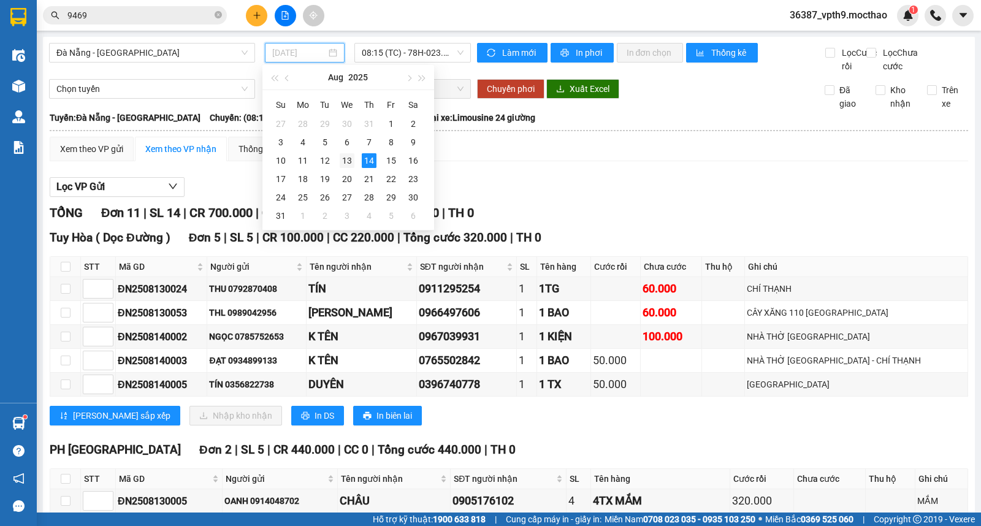
click at [348, 160] on div "13" at bounding box center [347, 160] width 15 height 15
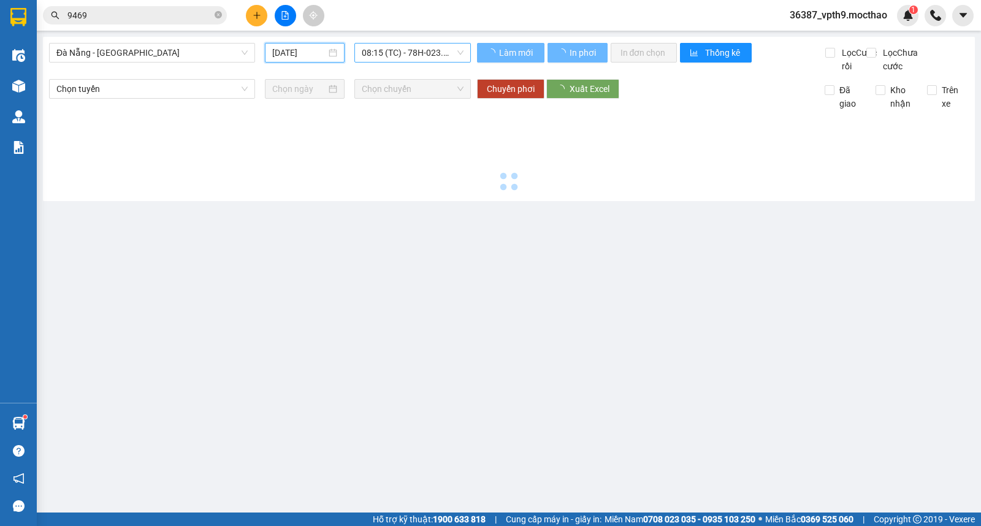
click at [432, 50] on span "08:15 (TC) - 78H-023.50" at bounding box center [412, 53] width 101 height 18
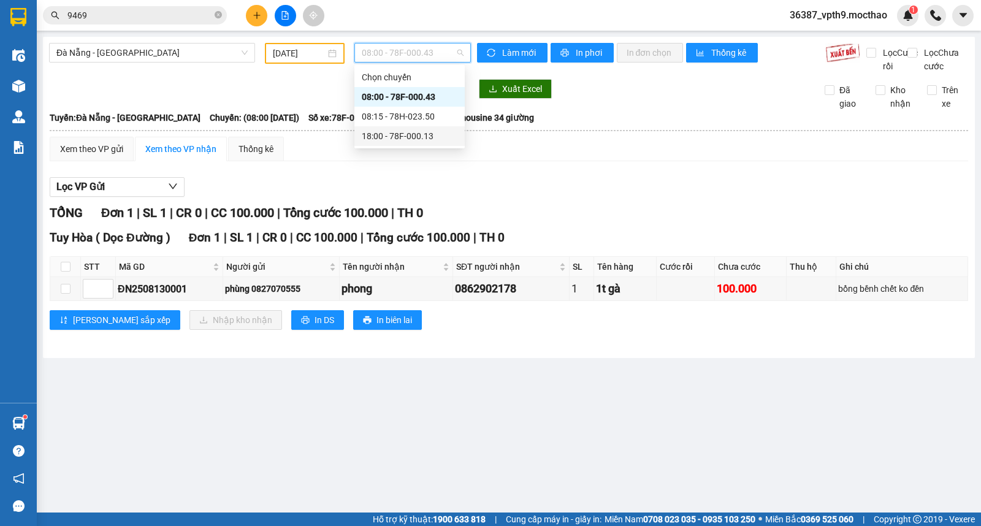
click at [405, 134] on div "18:00 - 78F-000.13" at bounding box center [410, 135] width 96 height 13
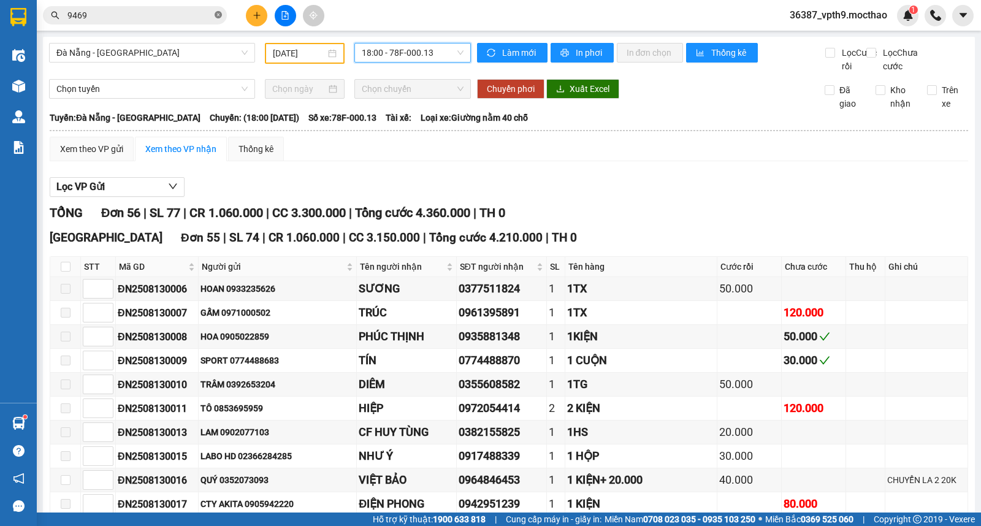
click at [217, 15] on icon "close-circle" at bounding box center [218, 14] width 7 height 7
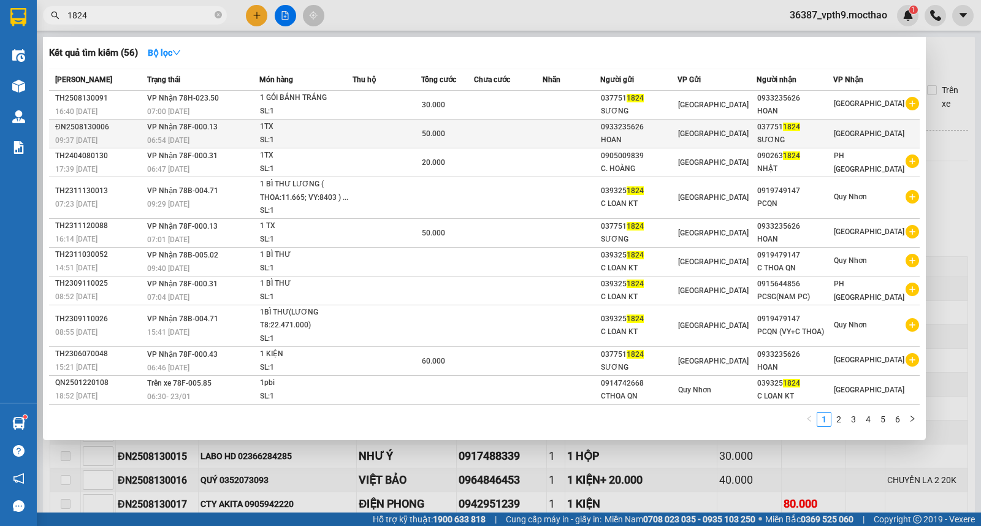
click at [878, 141] on td "[GEOGRAPHIC_DATA]" at bounding box center [876, 134] width 86 height 29
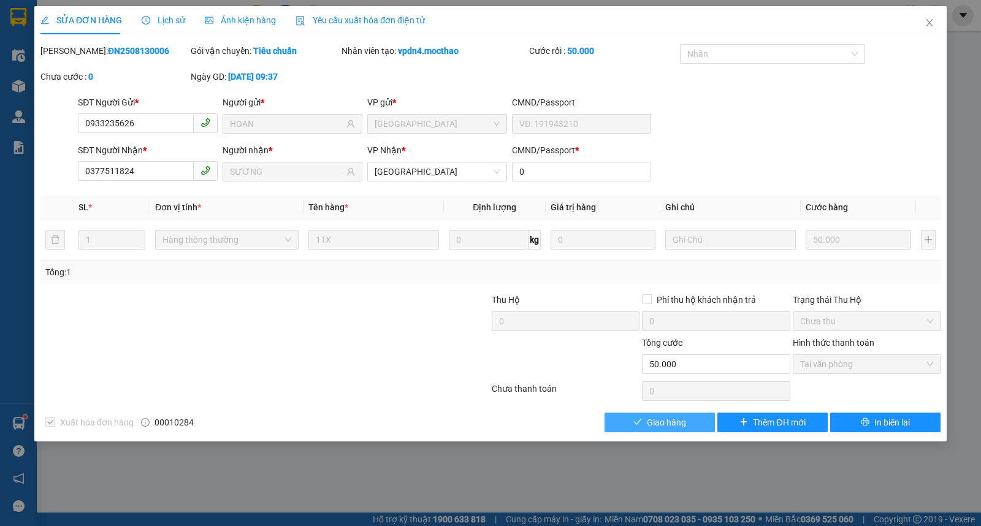
click at [687, 420] on button "Giao hàng" at bounding box center [660, 423] width 110 height 20
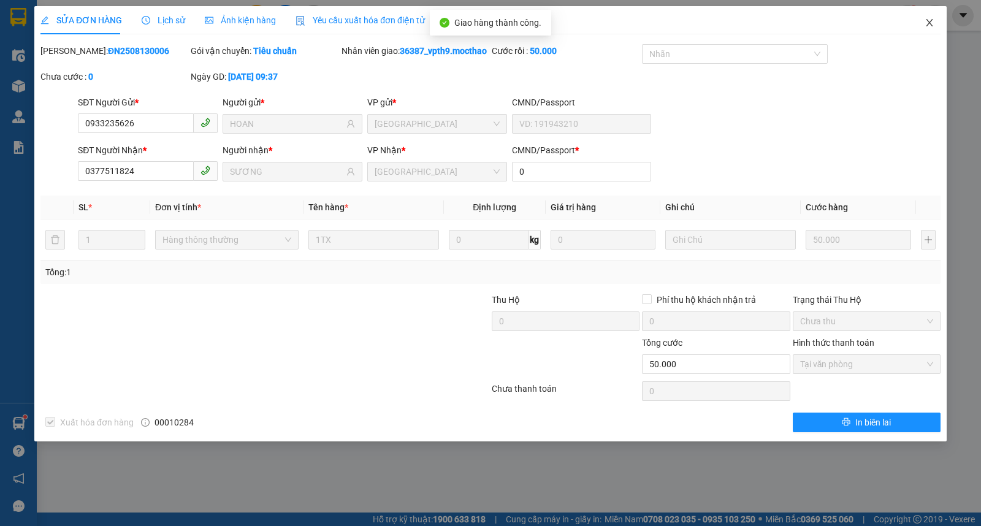
click at [930, 28] on icon "close" at bounding box center [930, 23] width 10 height 10
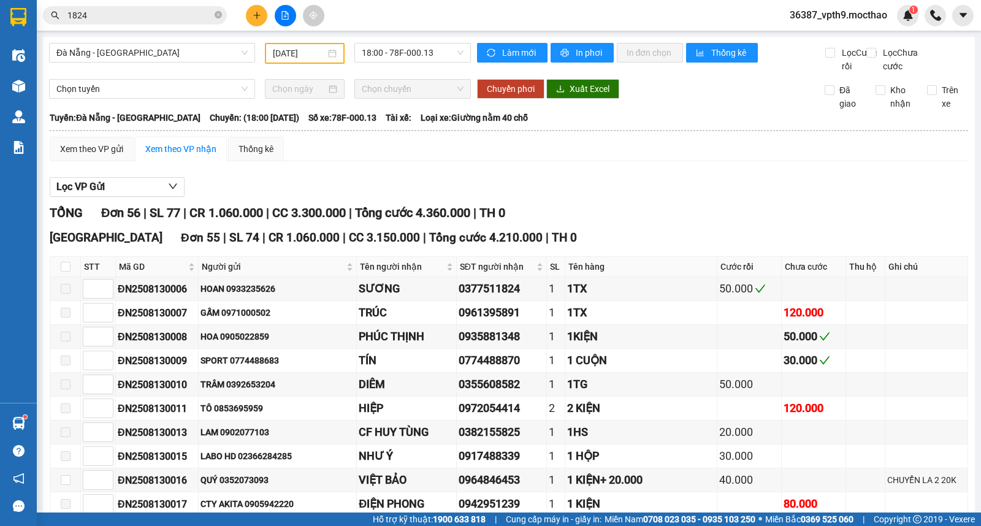
scroll to position [136, 0]
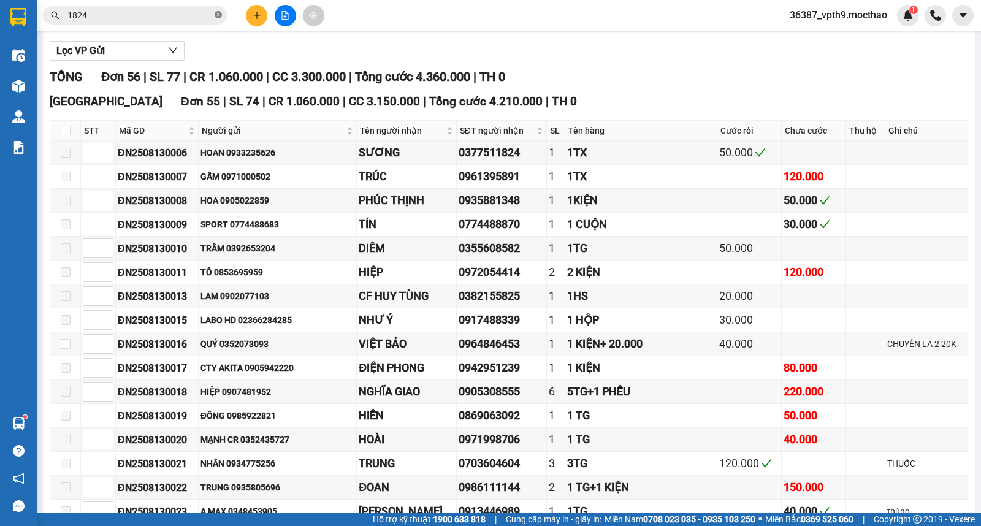
click at [218, 16] on icon "close-circle" at bounding box center [218, 14] width 7 height 7
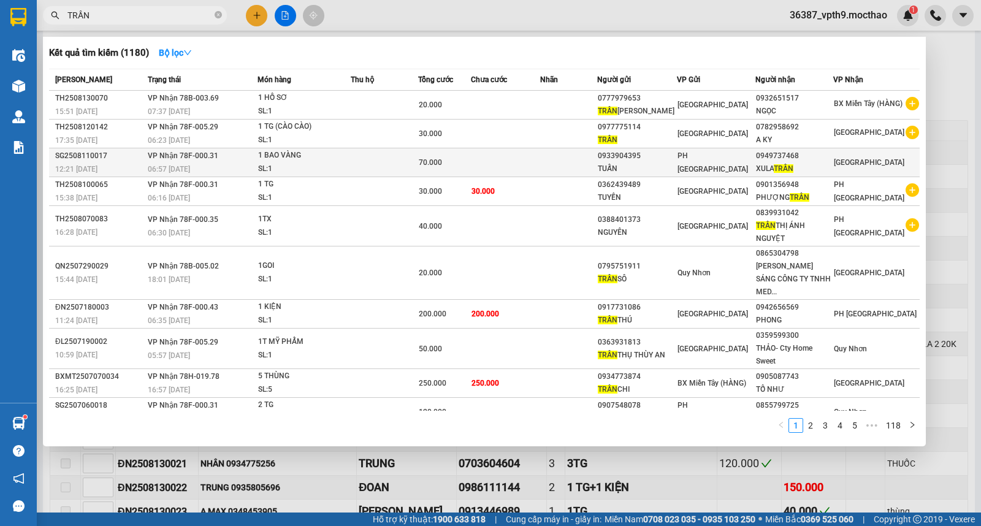
click at [820, 161] on div "0949737468" at bounding box center [794, 156] width 77 height 13
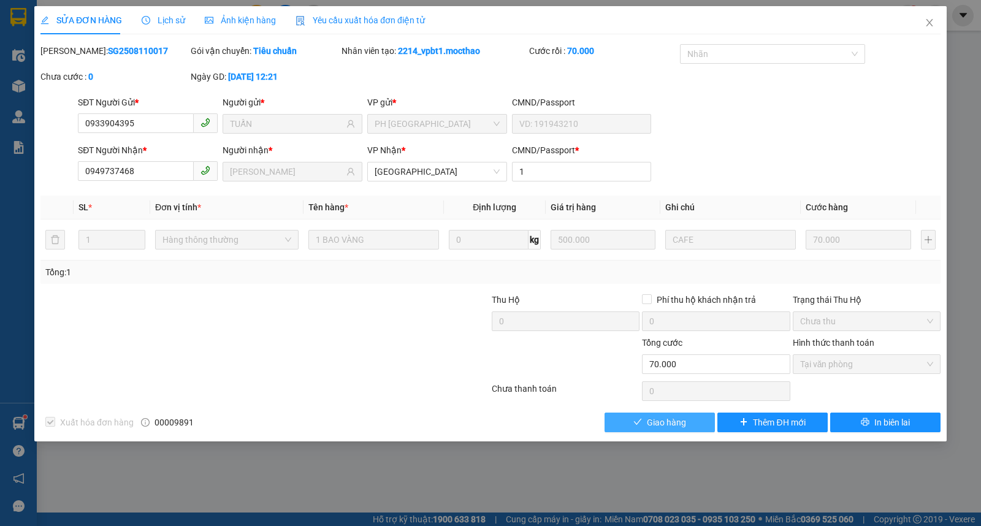
click at [654, 426] on span "Giao hàng" at bounding box center [666, 422] width 39 height 13
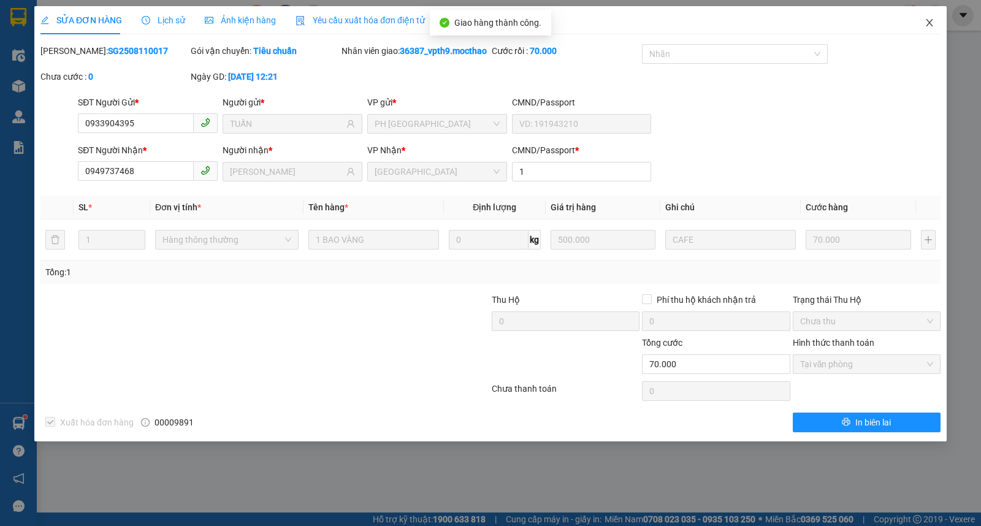
click at [925, 22] on icon "close" at bounding box center [930, 23] width 10 height 10
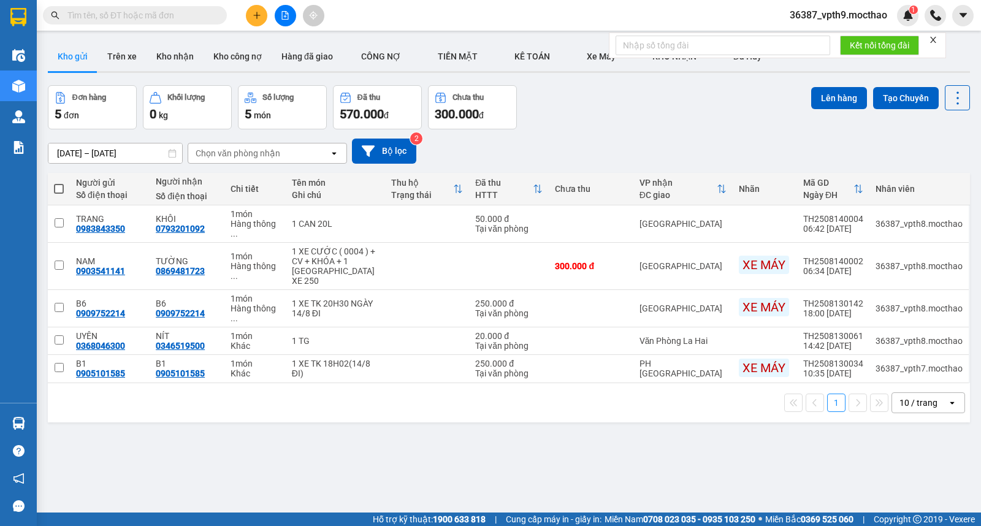
click at [933, 42] on icon "close" at bounding box center [933, 40] width 6 height 6
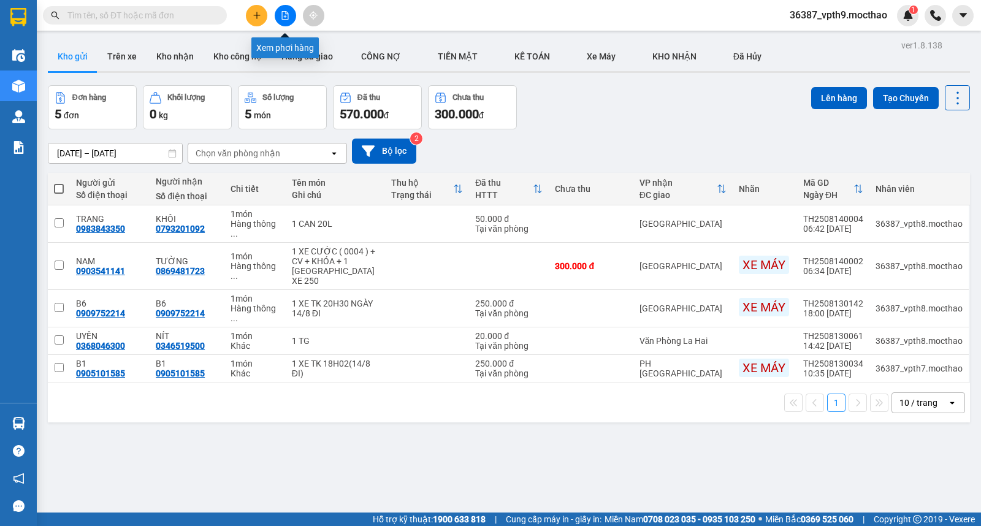
click at [290, 13] on button at bounding box center [285, 15] width 21 height 21
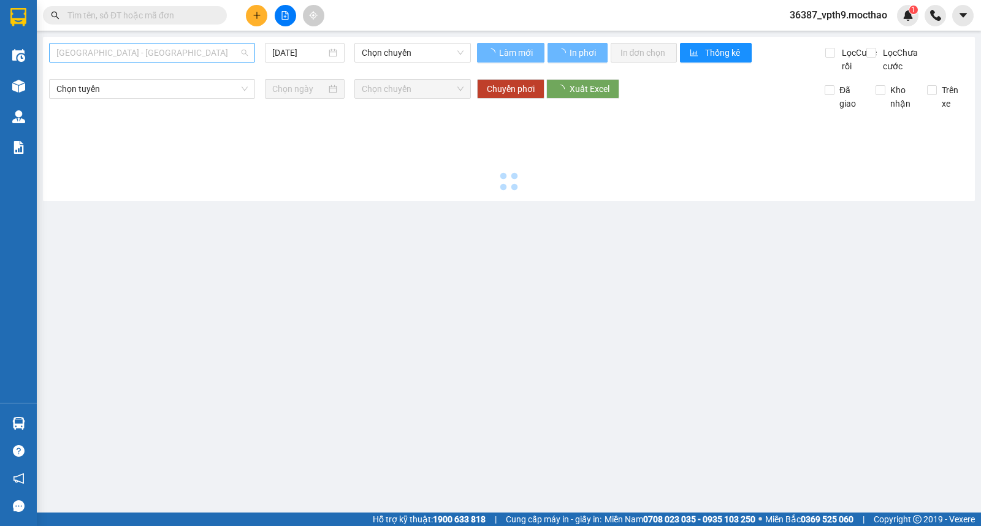
click at [125, 50] on span "[GEOGRAPHIC_DATA] - [GEOGRAPHIC_DATA]" at bounding box center [151, 53] width 191 height 18
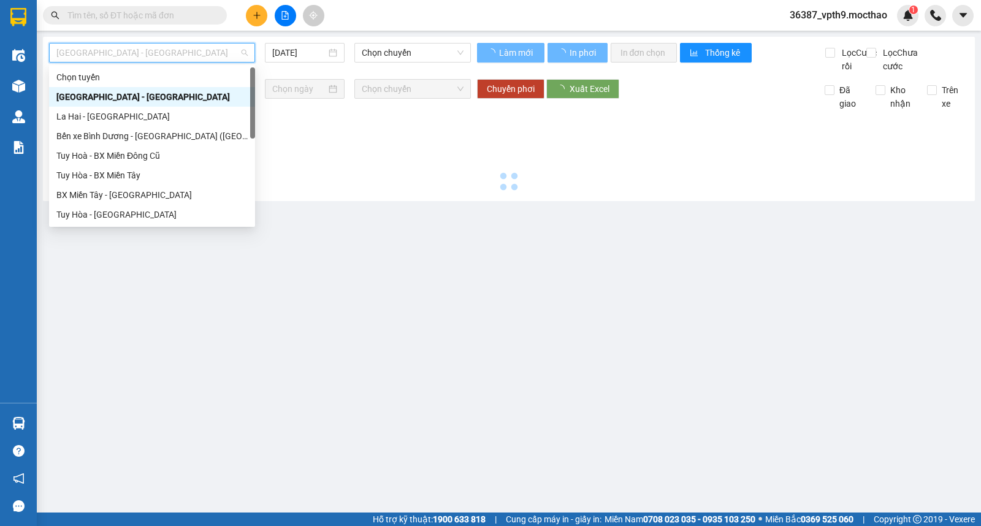
type input "[DATE]"
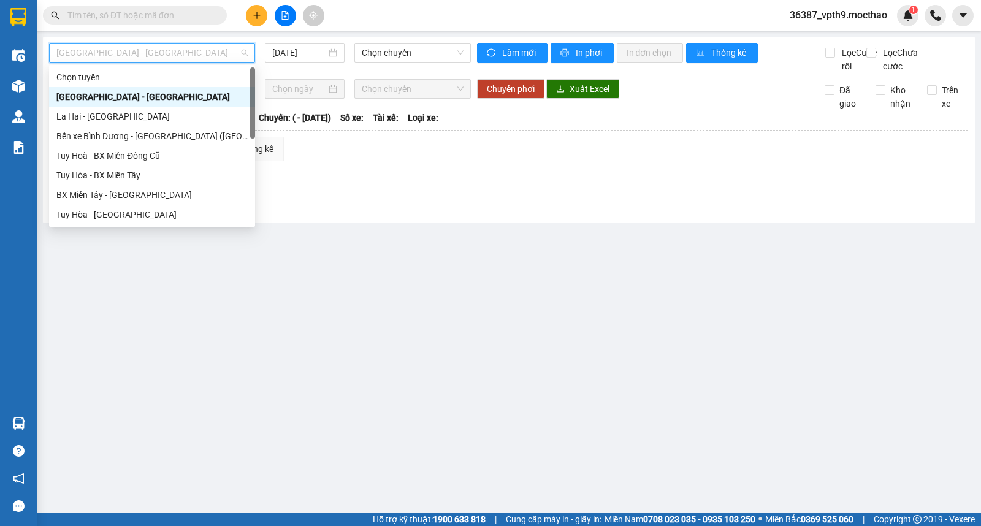
type input "M"
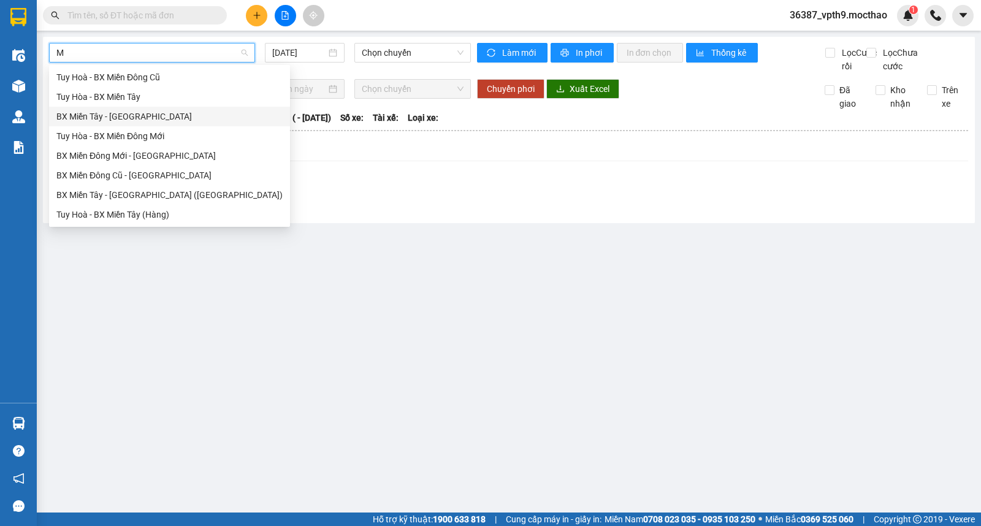
click at [93, 114] on div "BX Miền Tây - [GEOGRAPHIC_DATA]" at bounding box center [169, 116] width 226 height 13
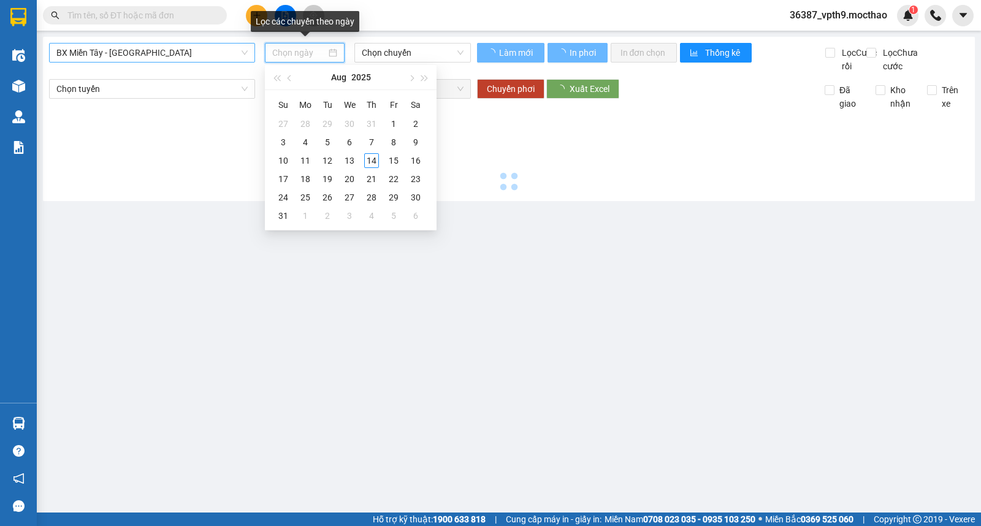
click at [289, 52] on input at bounding box center [299, 52] width 55 height 13
type input "[DATE]"
click at [347, 162] on div "13" at bounding box center [349, 160] width 15 height 15
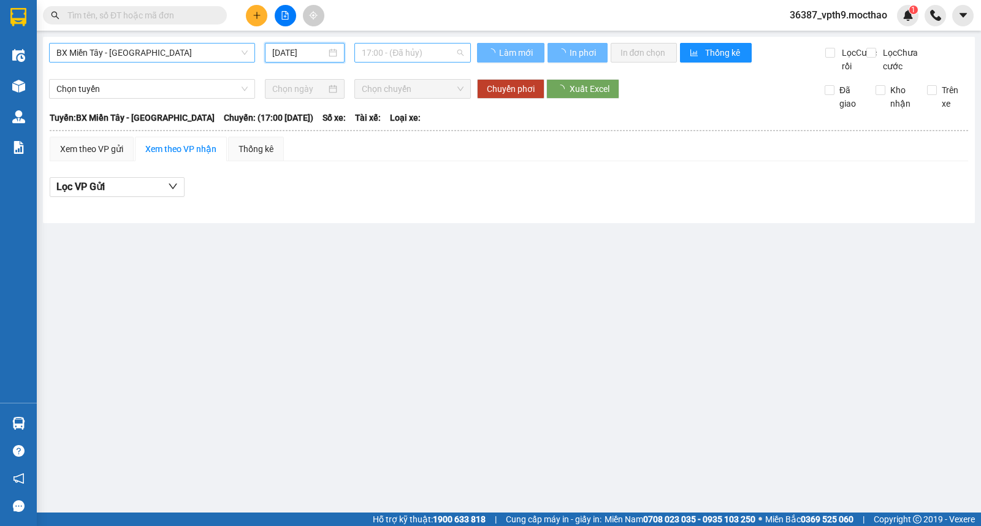
click at [407, 53] on span "17:00 - (Đã hủy)" at bounding box center [412, 53] width 101 height 18
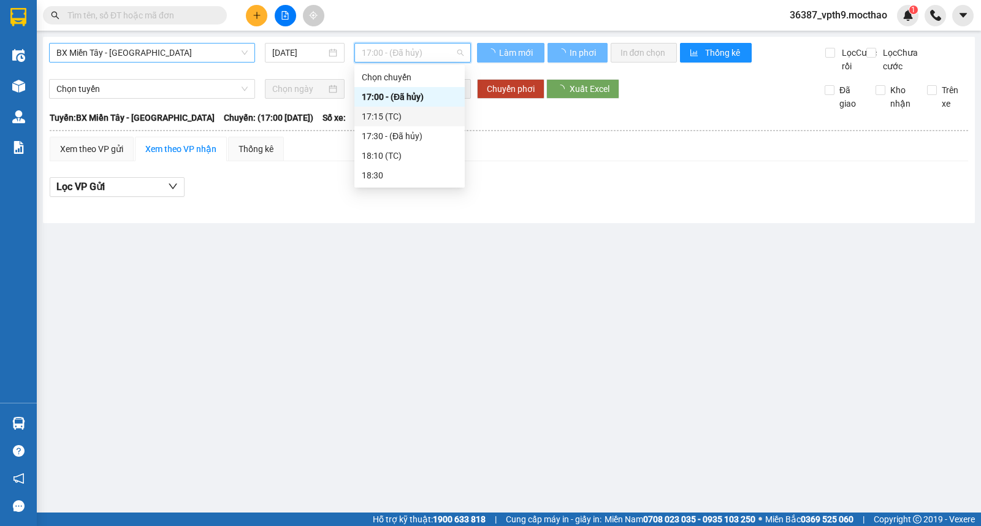
type input "[DATE]"
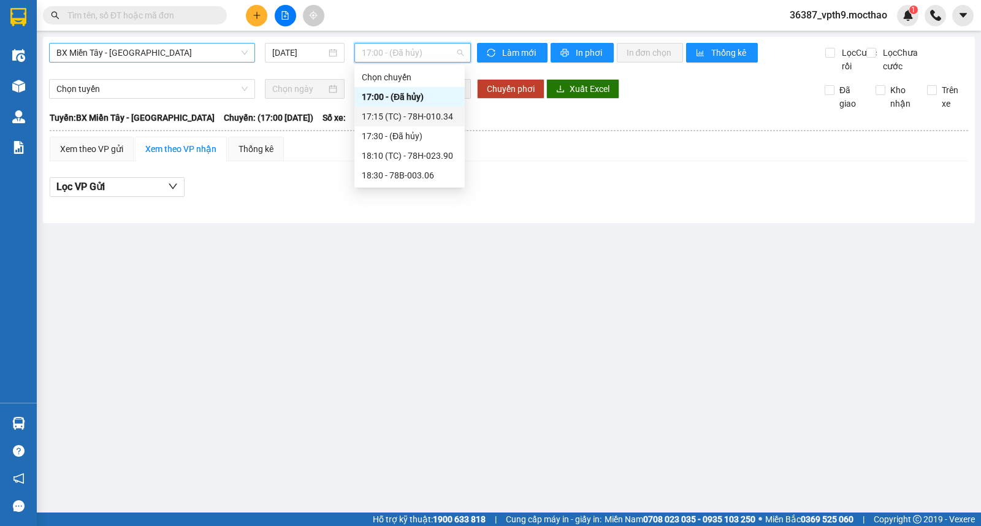
click at [422, 115] on div "17:15 (TC) - 78H-010.34" at bounding box center [410, 116] width 96 height 13
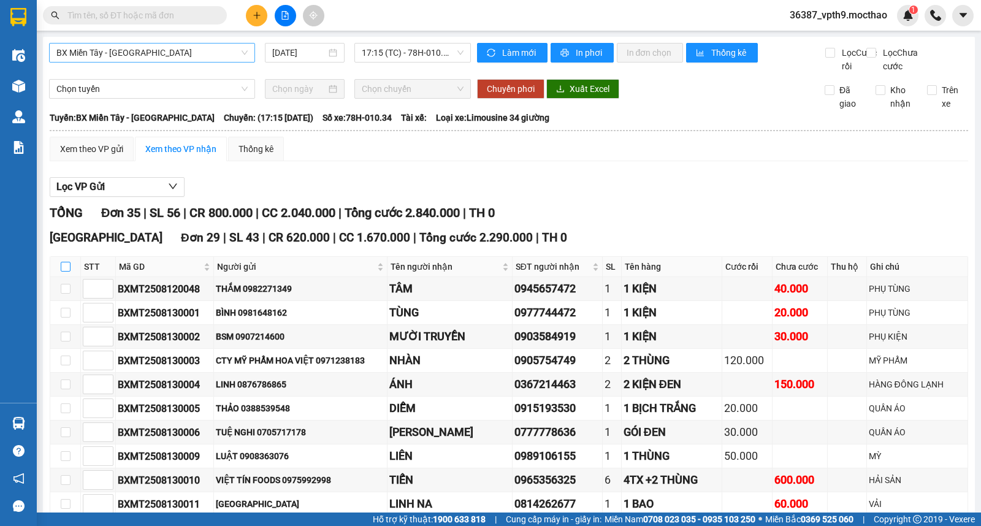
click at [68, 272] on input "checkbox" at bounding box center [66, 267] width 10 height 10
checkbox input "true"
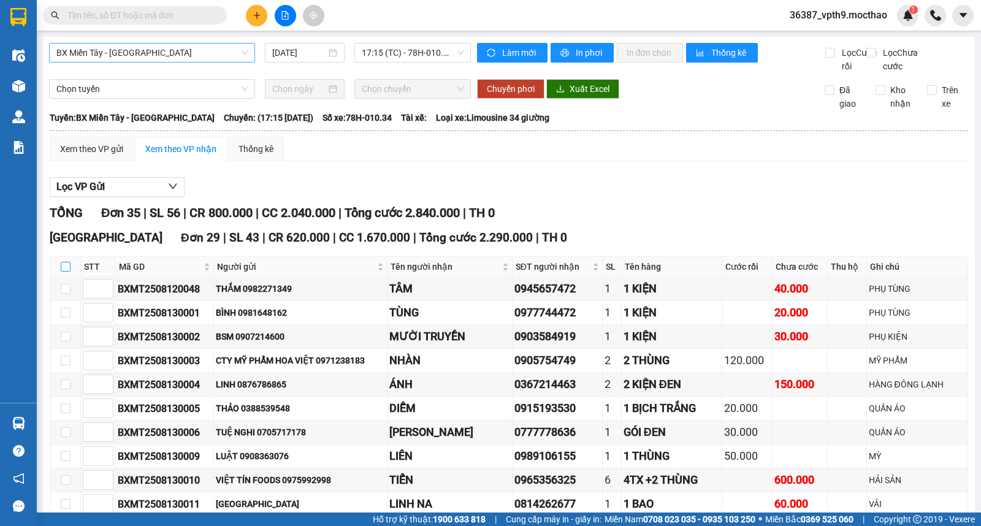
checkbox input "true"
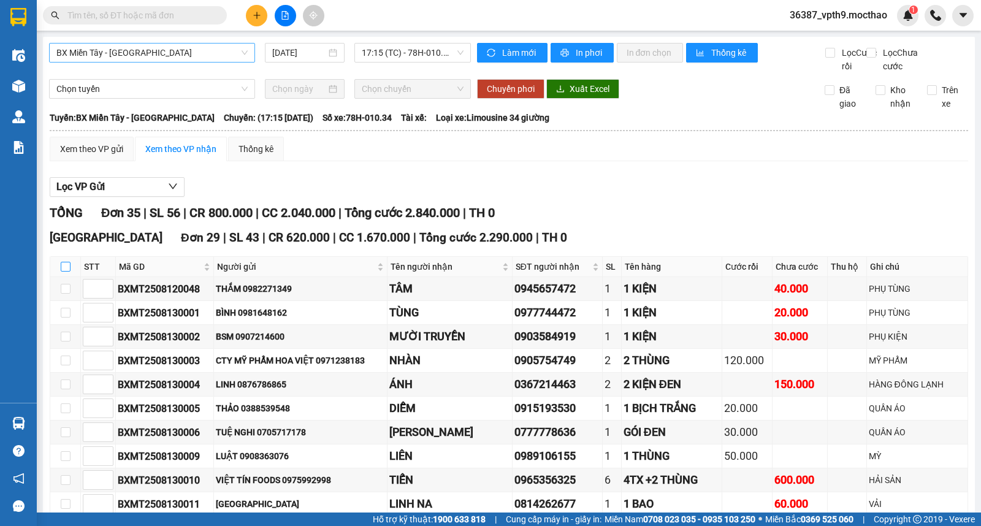
checkbox input "true"
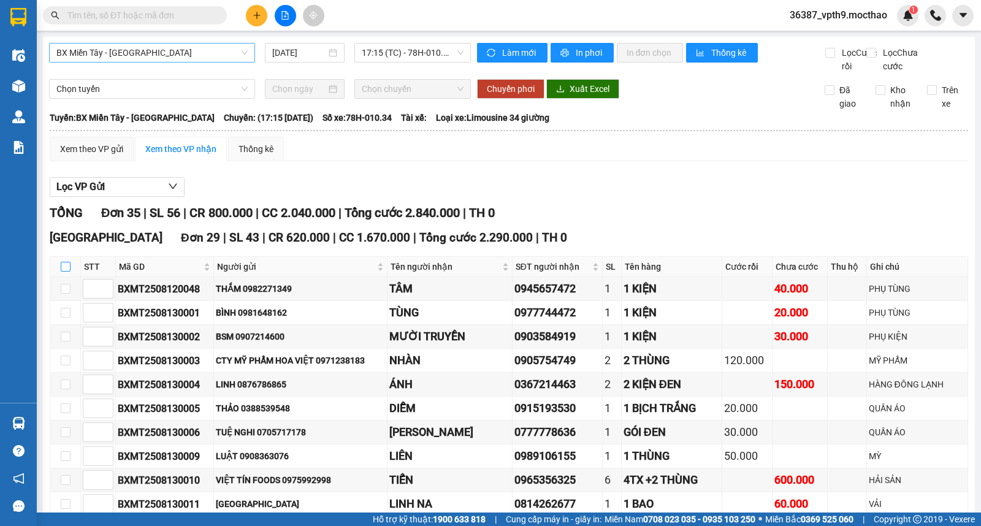
checkbox input "true"
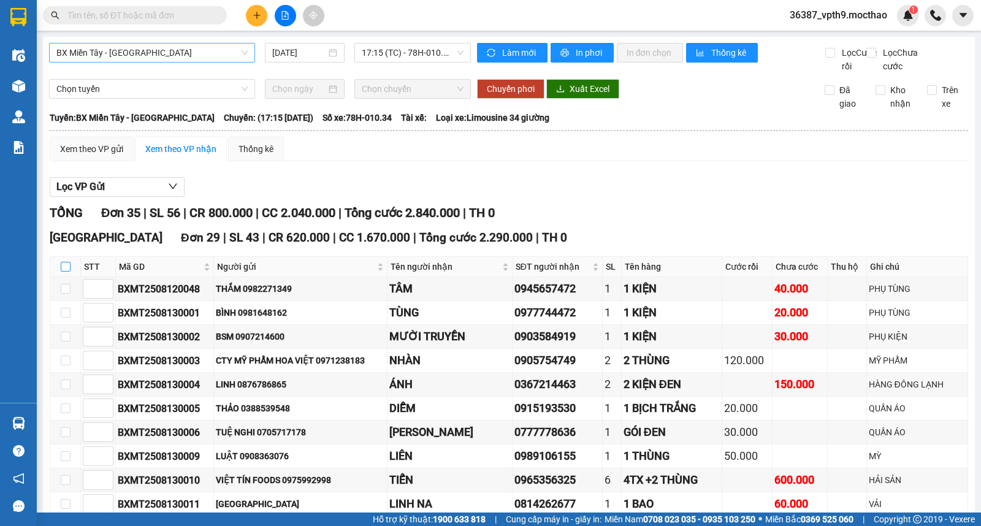
checkbox input "true"
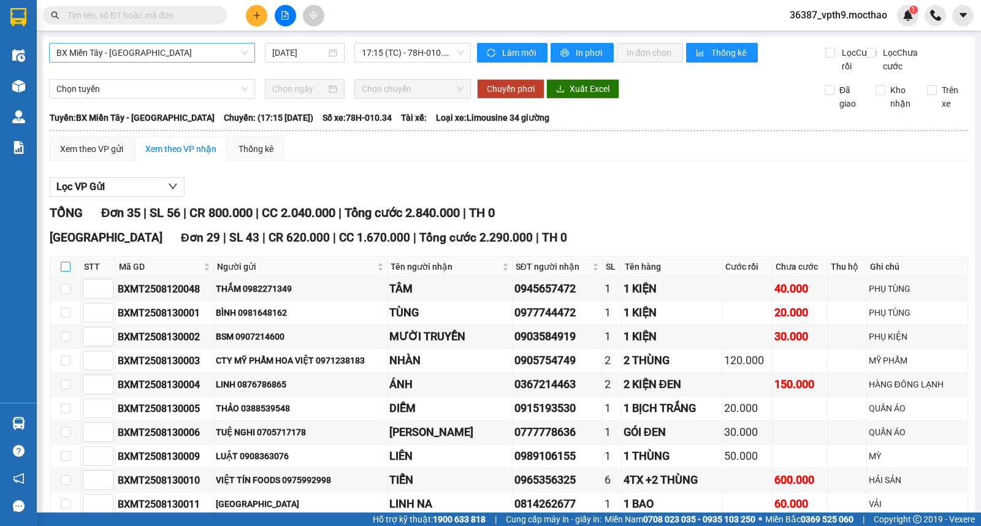
checkbox input "true"
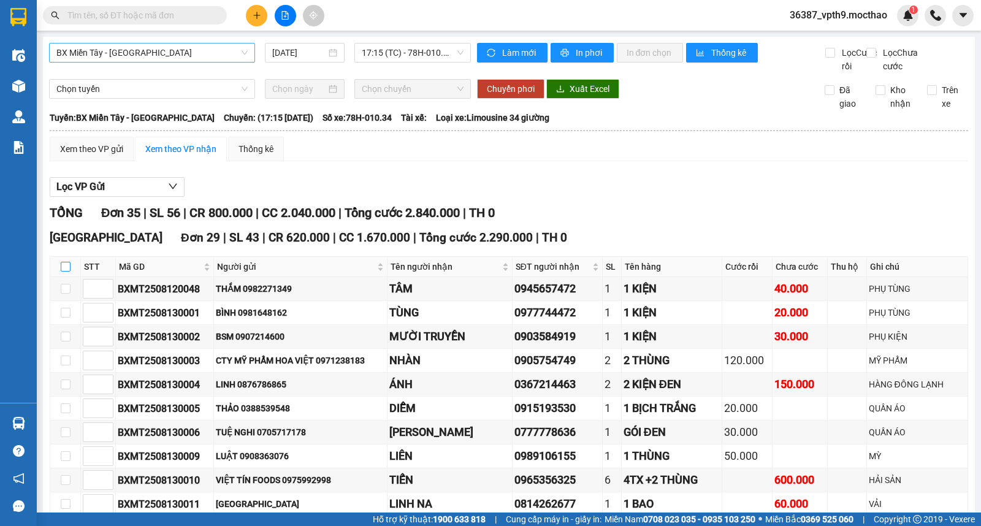
checkbox input "true"
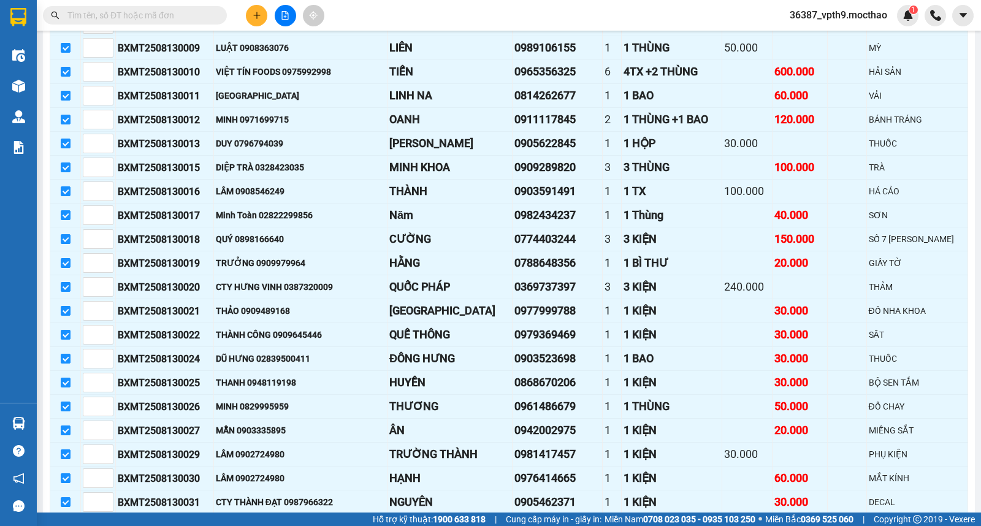
scroll to position [545, 0]
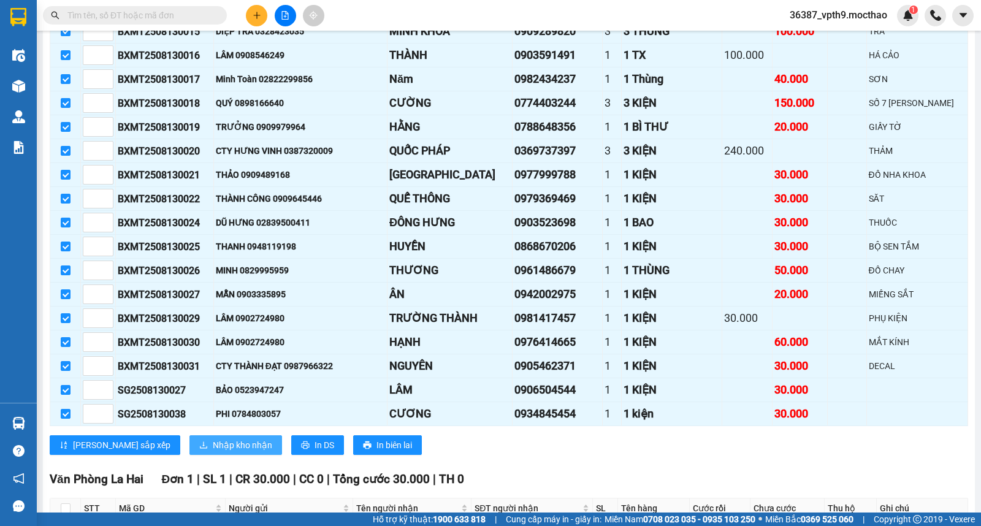
click at [213, 452] on span "Nhập kho nhận" at bounding box center [242, 444] width 59 height 13
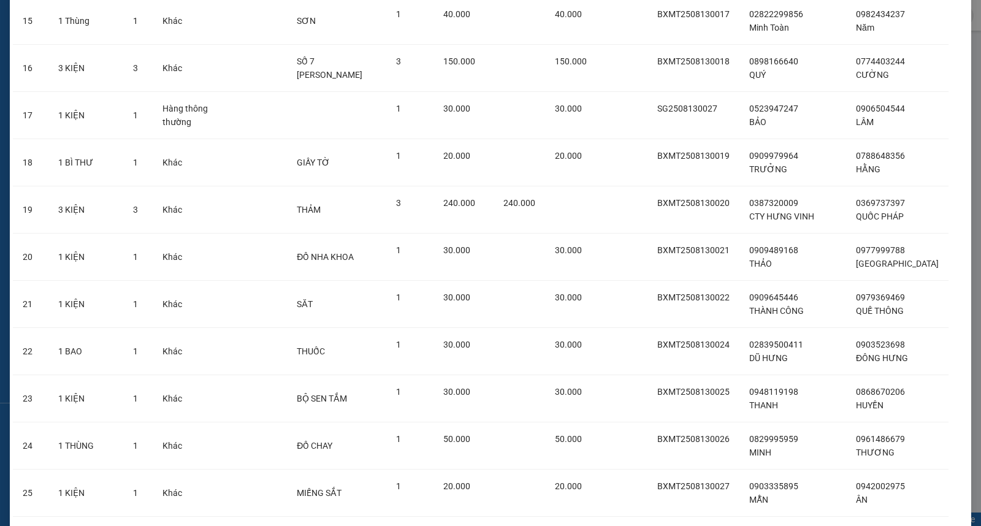
scroll to position [1063, 0]
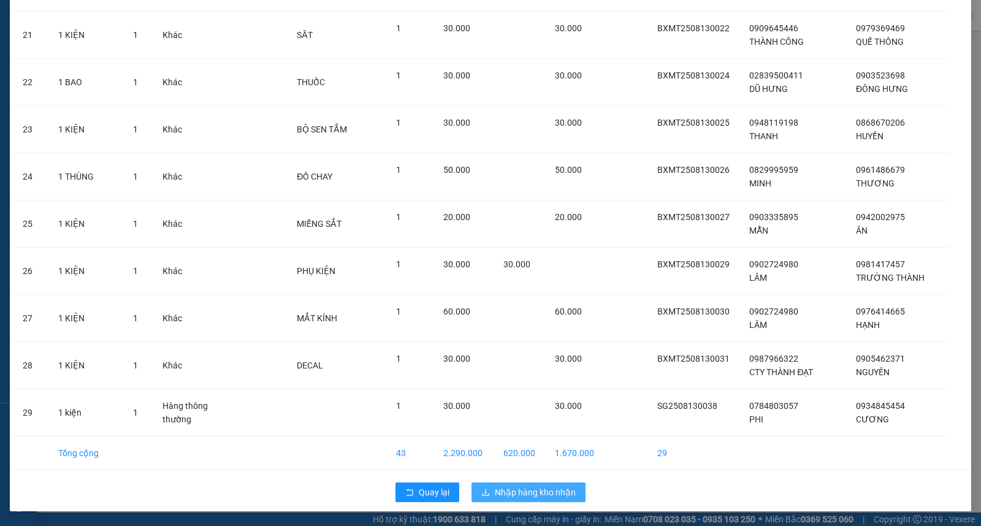
click at [515, 492] on span "Nhập hàng kho nhận" at bounding box center [535, 492] width 81 height 13
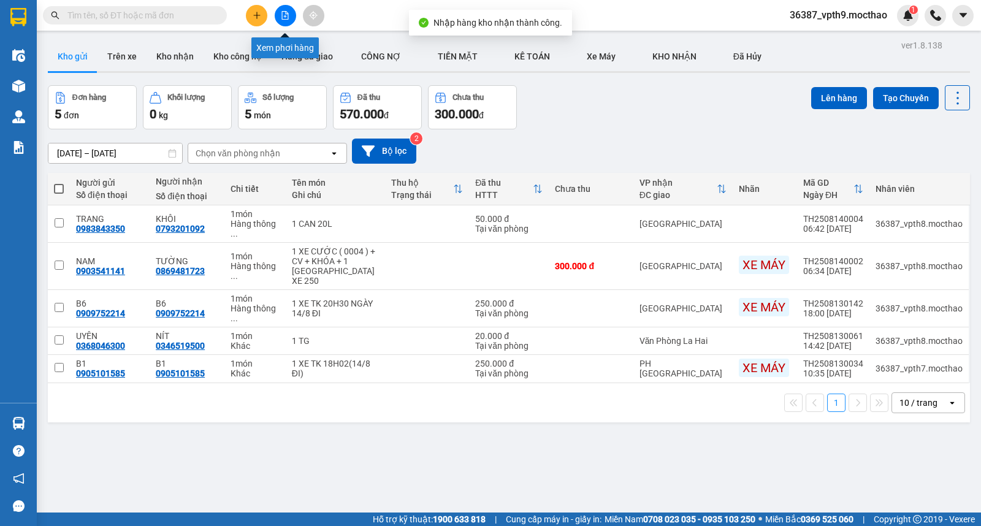
click at [281, 11] on icon "file-add" at bounding box center [285, 15] width 9 height 9
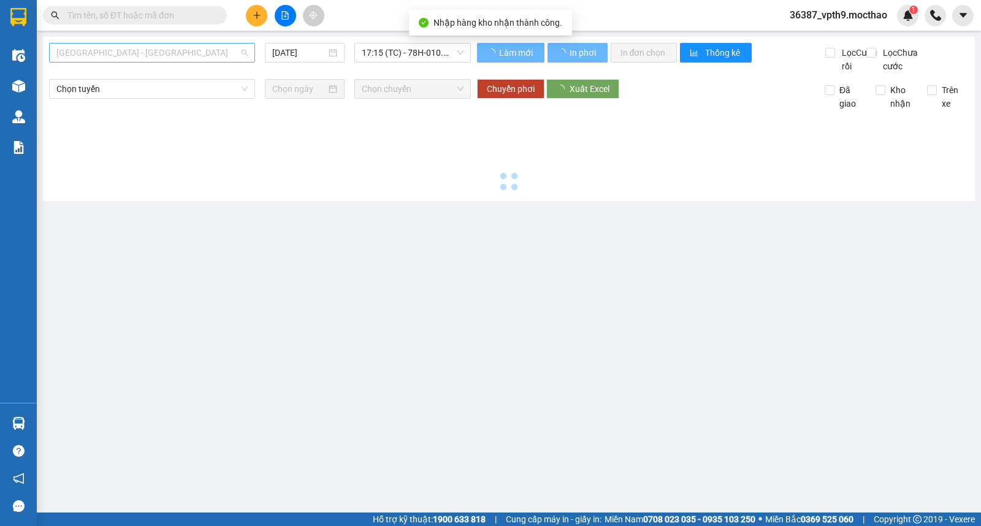
click at [131, 56] on span "[GEOGRAPHIC_DATA] - [GEOGRAPHIC_DATA]" at bounding box center [151, 53] width 191 height 18
type input "[DATE]"
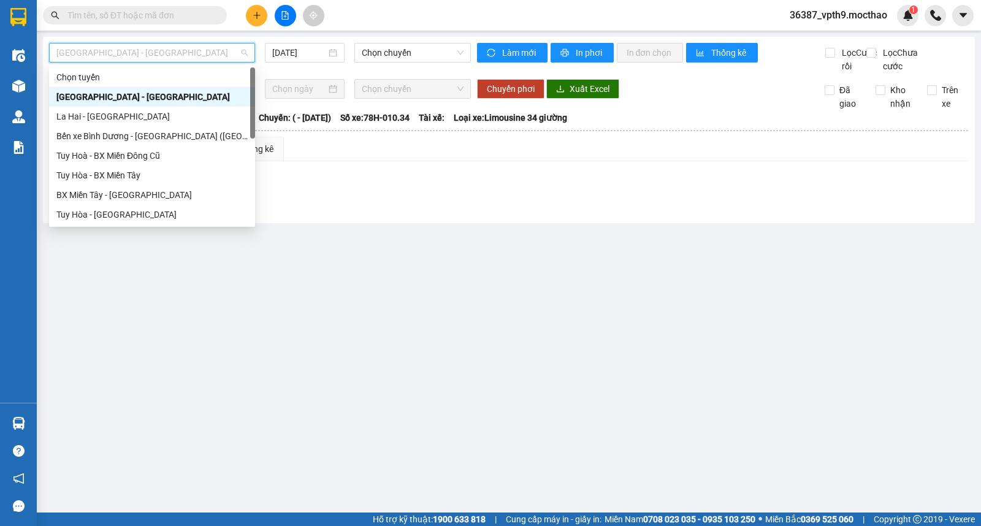
type input "M"
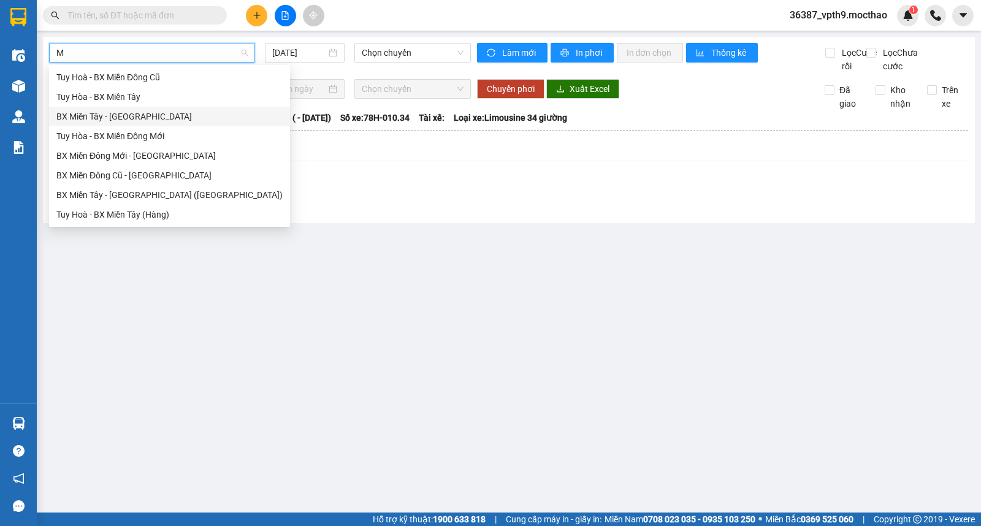
click at [103, 120] on div "BX Miền Tây - [GEOGRAPHIC_DATA]" at bounding box center [169, 116] width 226 height 13
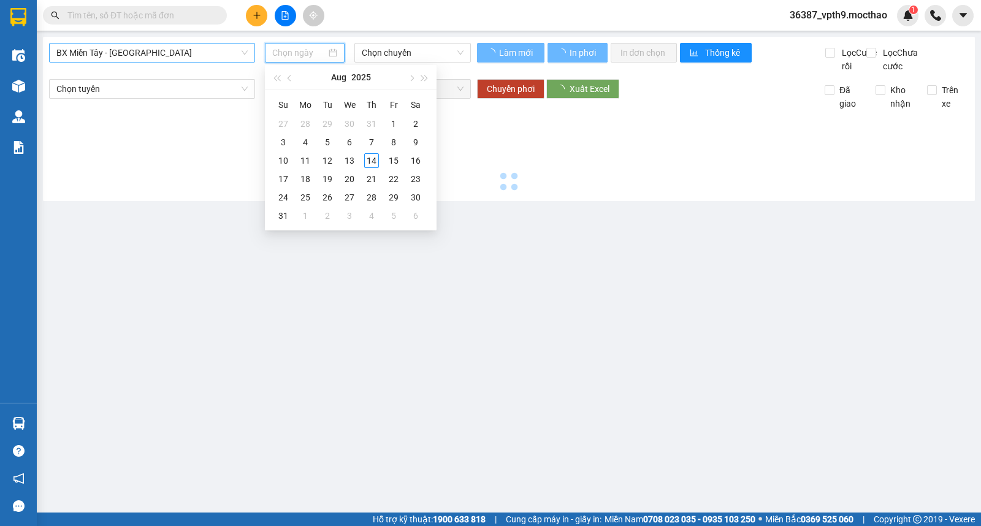
click at [321, 57] on input at bounding box center [299, 52] width 55 height 13
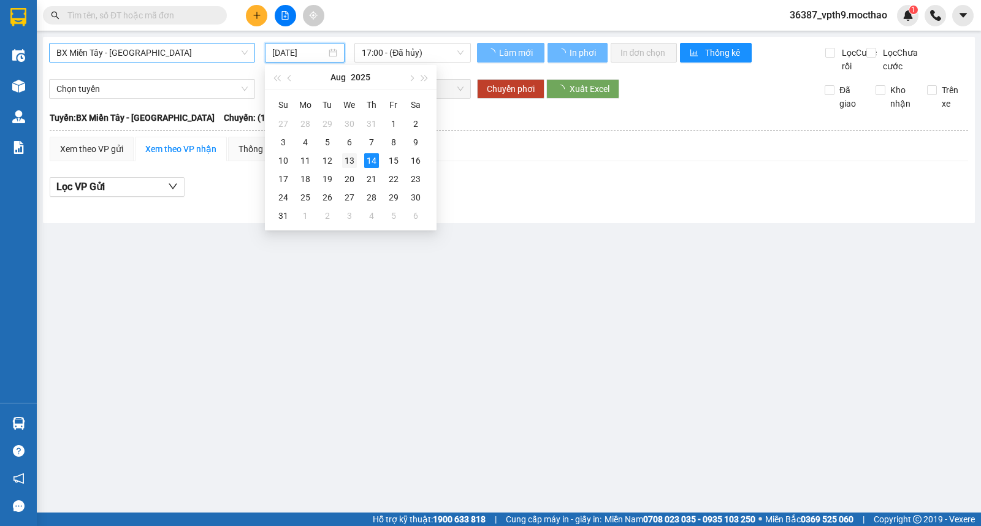
click at [352, 160] on div "13" at bounding box center [349, 160] width 15 height 15
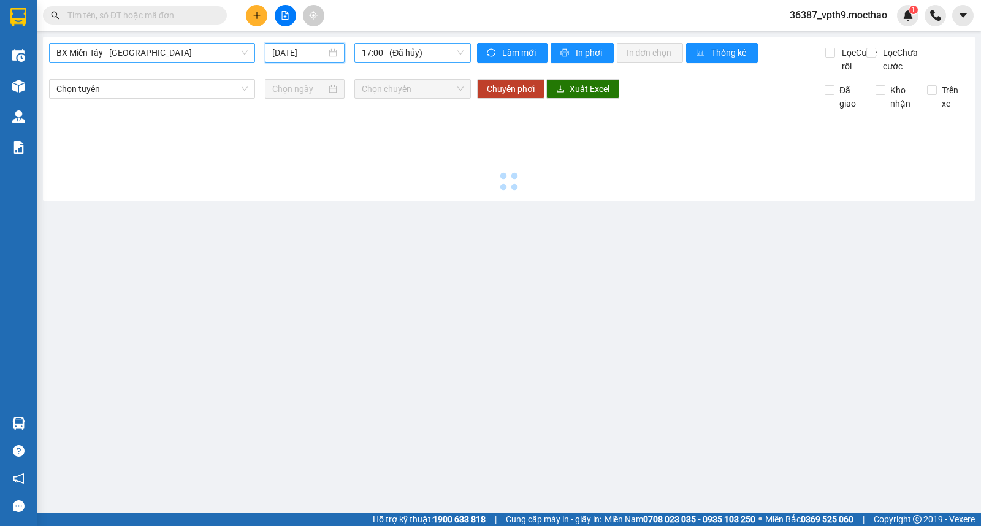
type input "[DATE]"
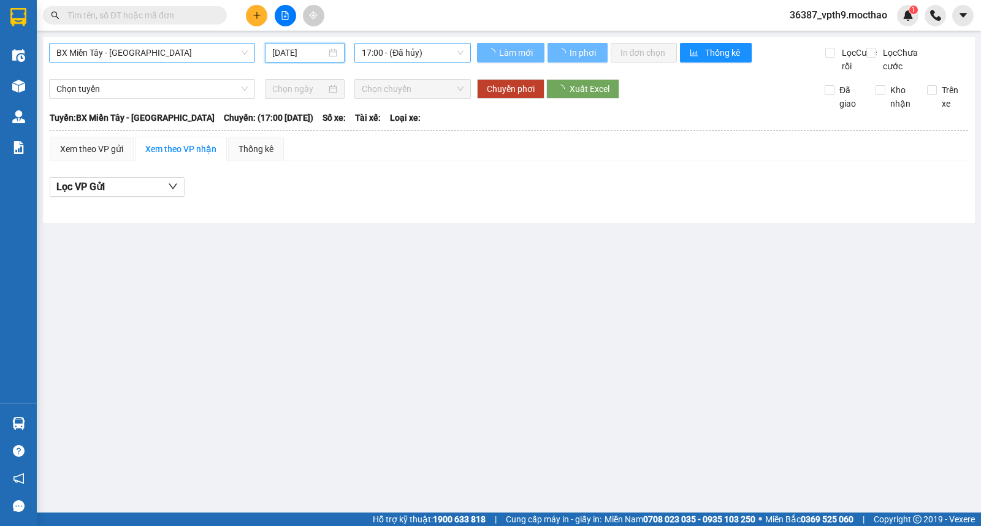
click at [455, 59] on span "17:00 - (Đã hủy)" at bounding box center [412, 53] width 101 height 18
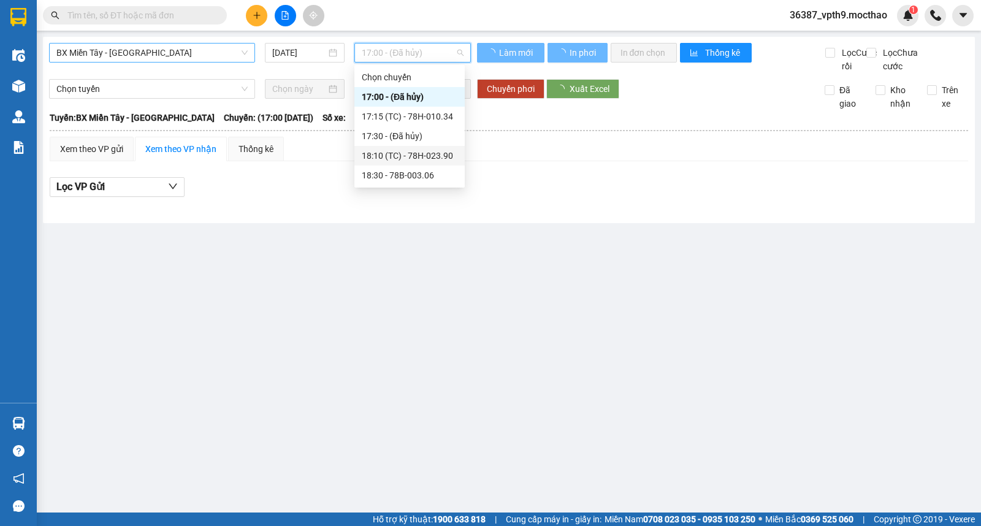
click at [423, 155] on div "18:10 (TC) - 78H-023.90" at bounding box center [410, 155] width 96 height 13
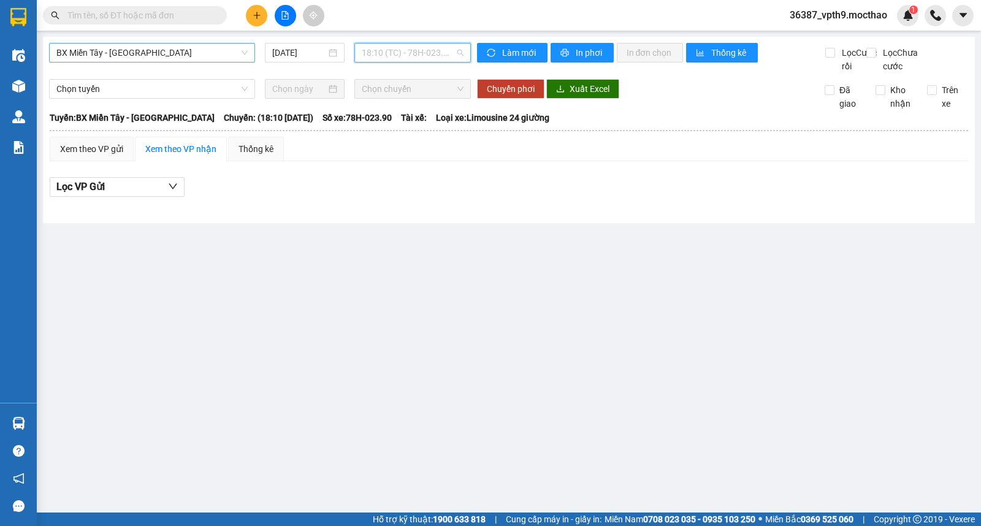
click at [432, 51] on span "18:10 (TC) - 78H-023.90" at bounding box center [412, 53] width 101 height 18
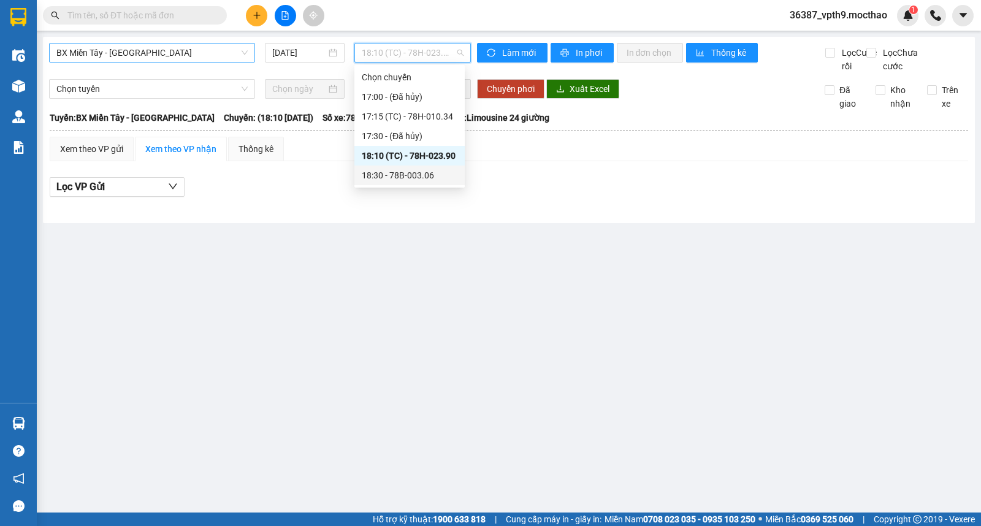
click at [416, 179] on div "18:30 - 78B-003.06" at bounding box center [410, 175] width 96 height 13
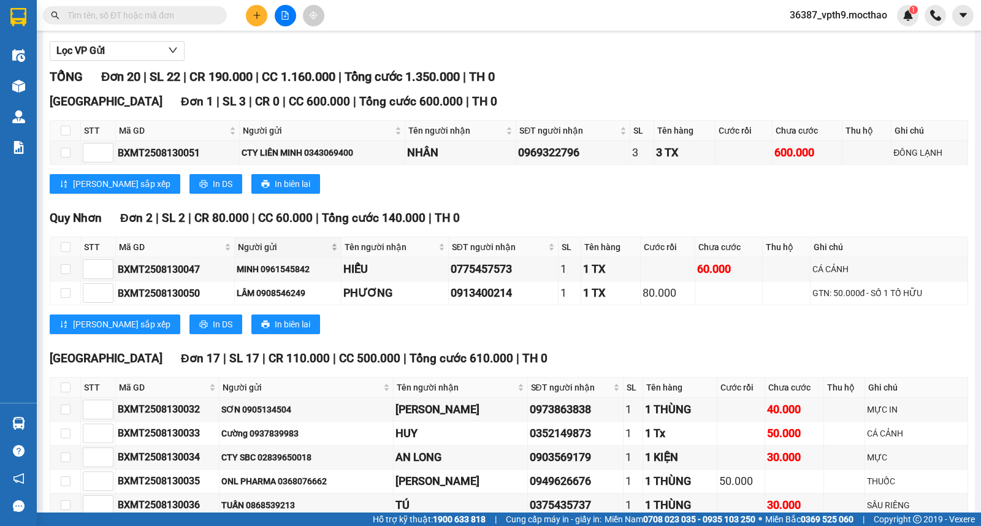
scroll to position [272, 0]
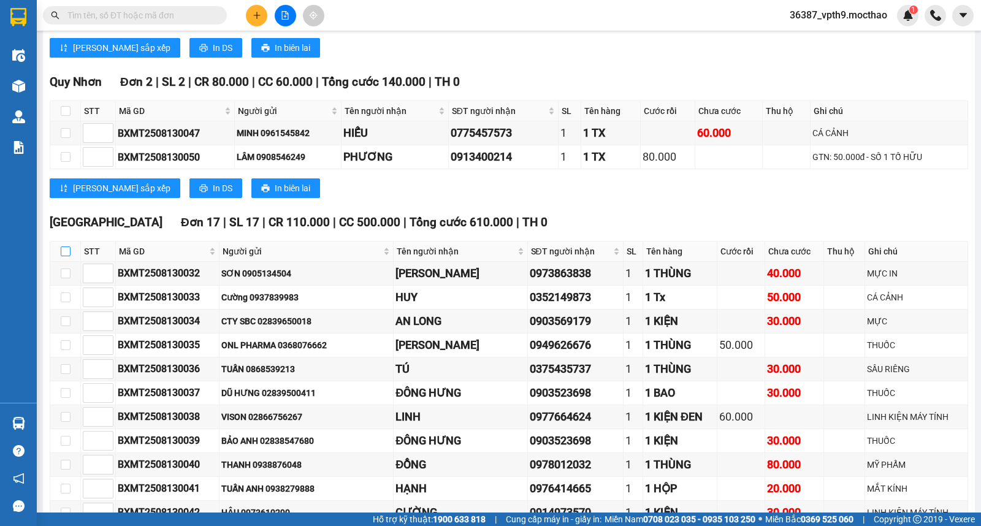
click at [63, 256] on input "checkbox" at bounding box center [66, 252] width 10 height 10
checkbox input "true"
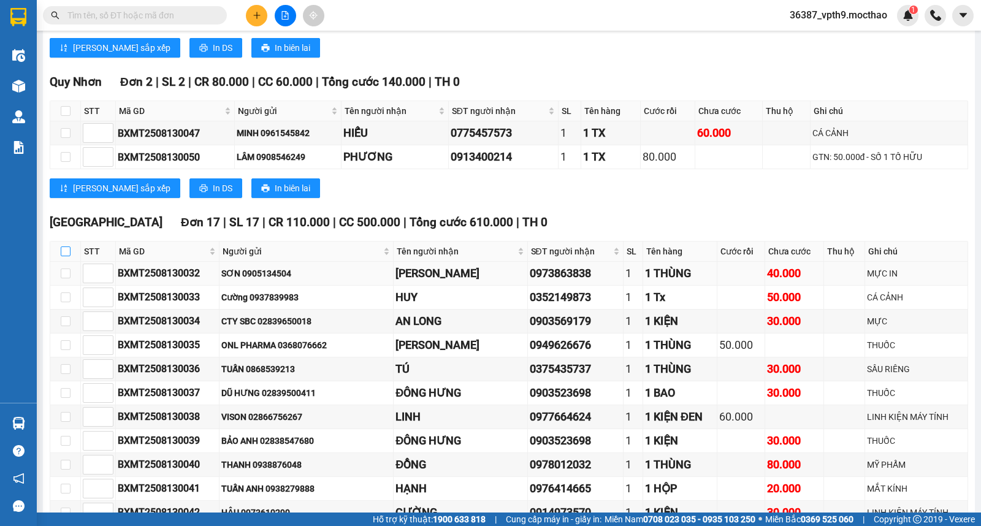
checkbox input "true"
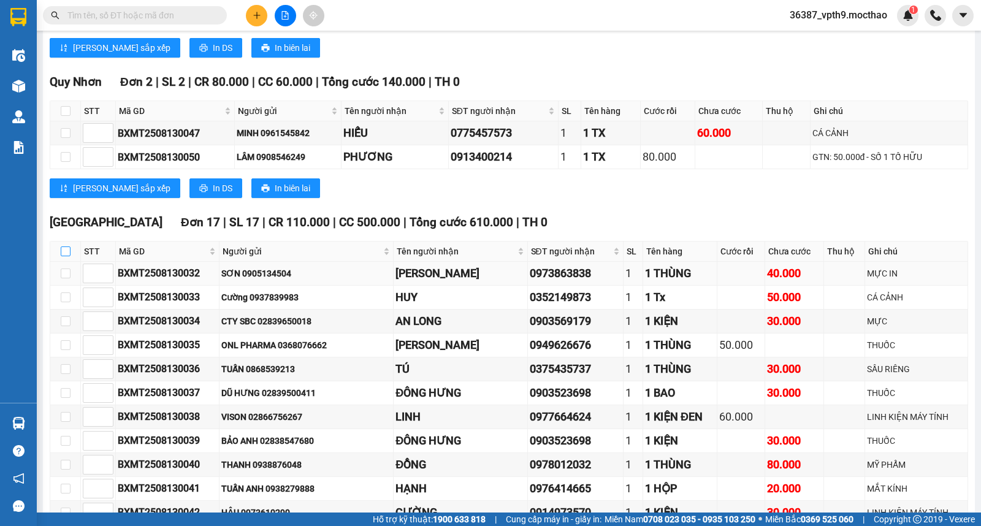
checkbox input "true"
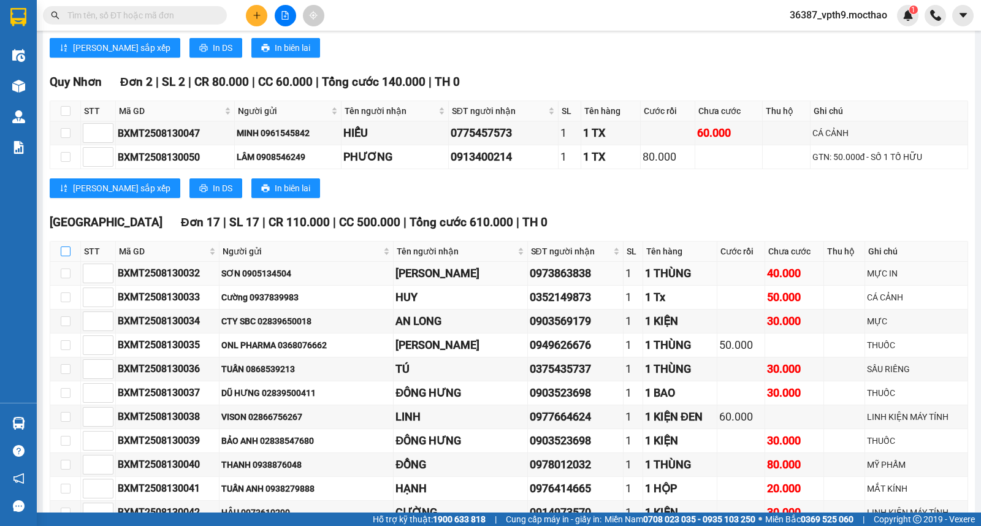
checkbox input "true"
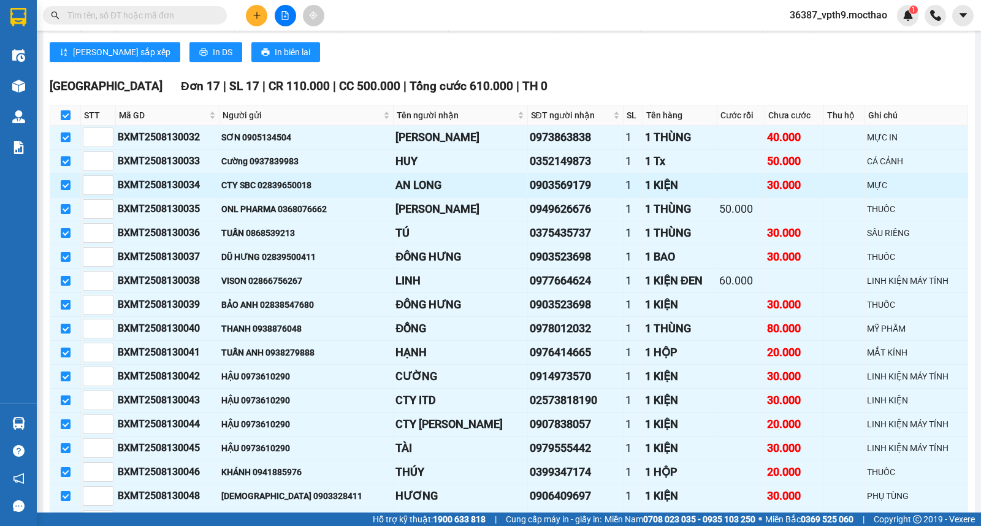
scroll to position [508, 0]
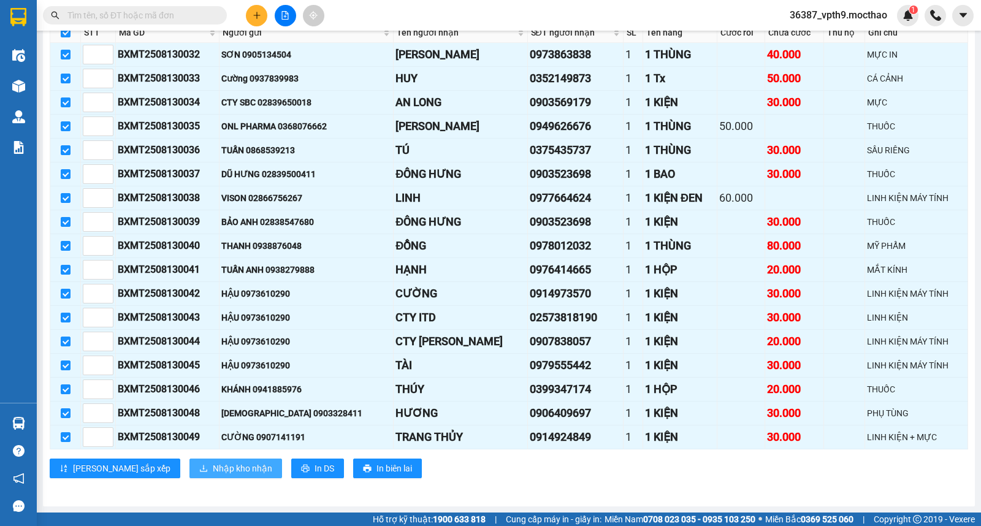
click at [215, 466] on span "Nhập kho nhận" at bounding box center [242, 468] width 59 height 13
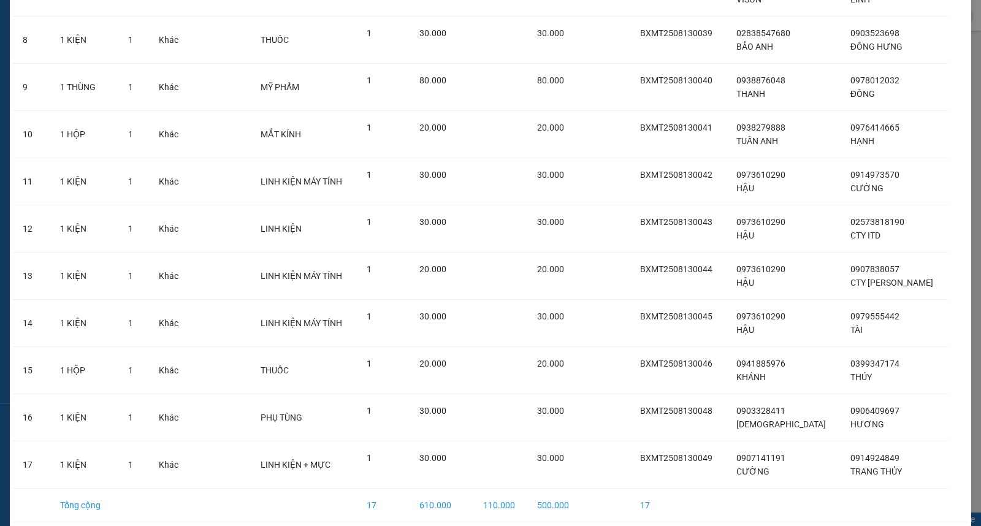
scroll to position [469, 0]
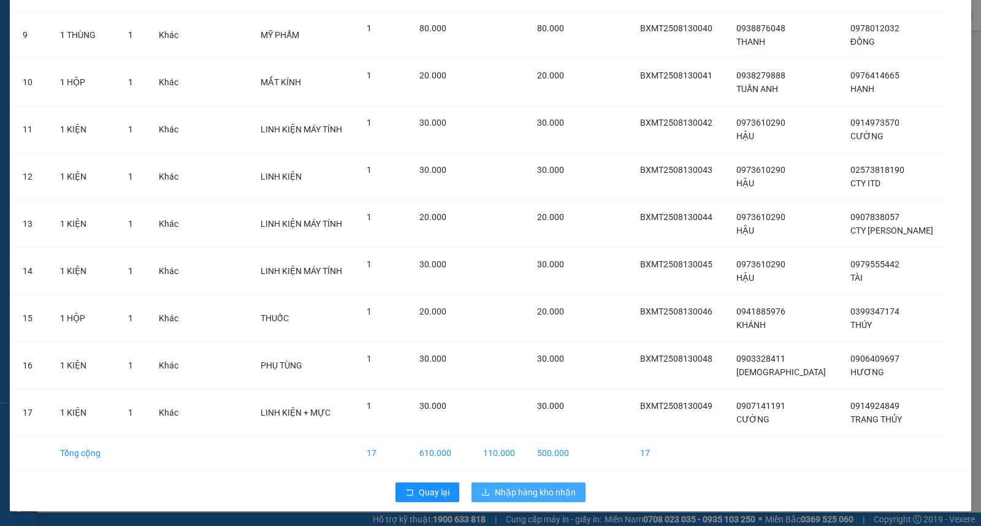
click at [518, 495] on span "Nhập hàng kho nhận" at bounding box center [535, 492] width 81 height 13
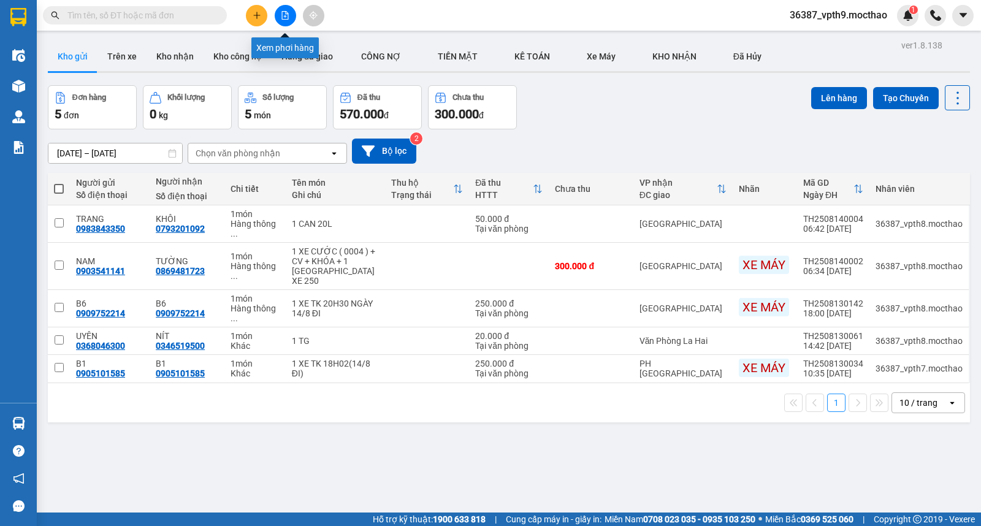
click at [281, 18] on icon "file-add" at bounding box center [285, 15] width 9 height 9
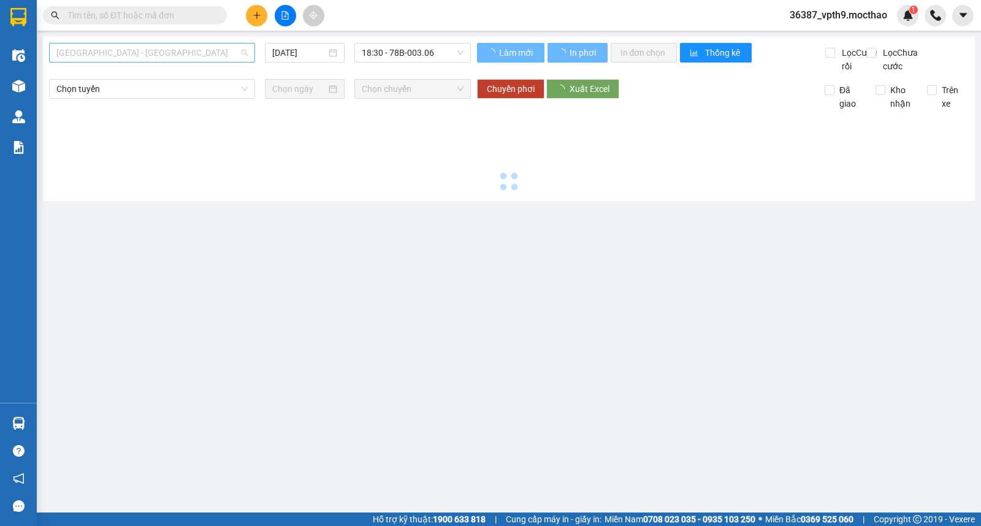
click at [208, 49] on span "[GEOGRAPHIC_DATA] - [GEOGRAPHIC_DATA]" at bounding box center [151, 53] width 191 height 18
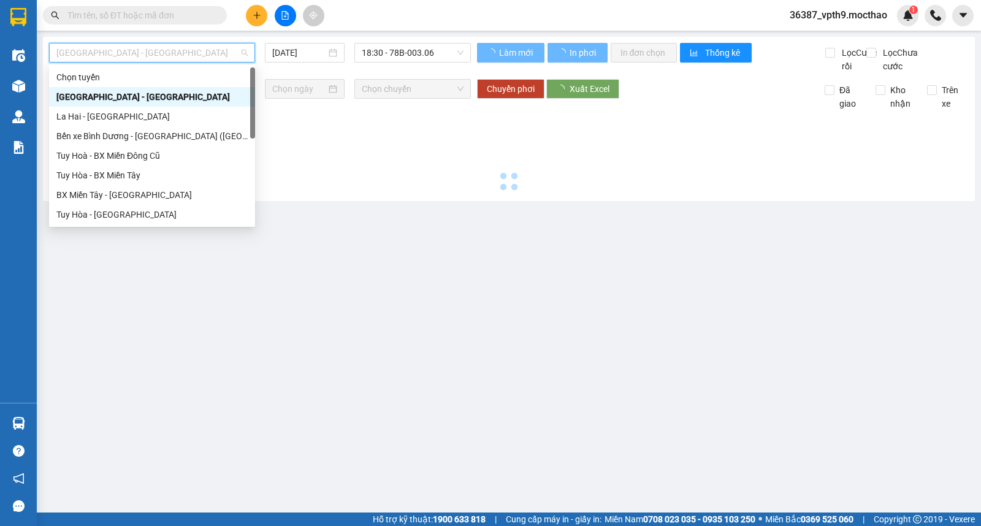
type input "M"
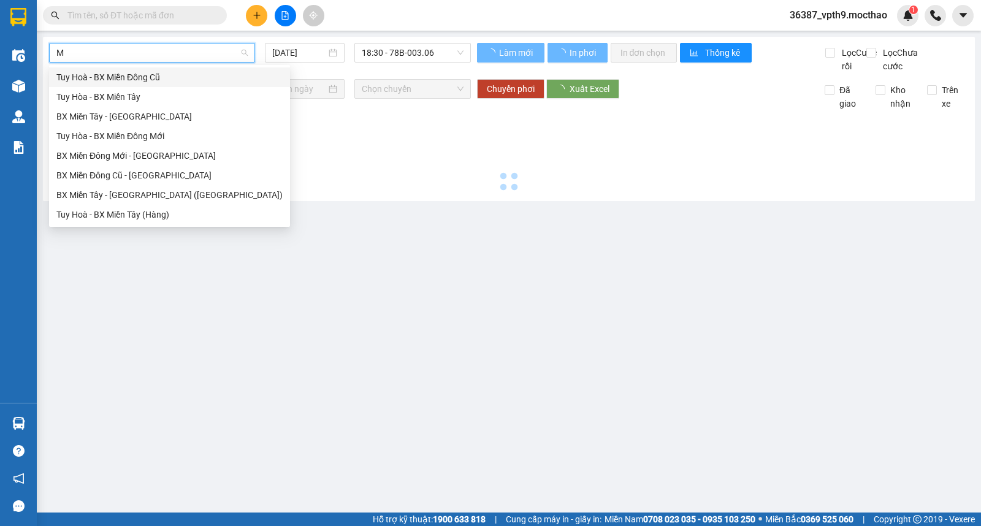
type input "[DATE]"
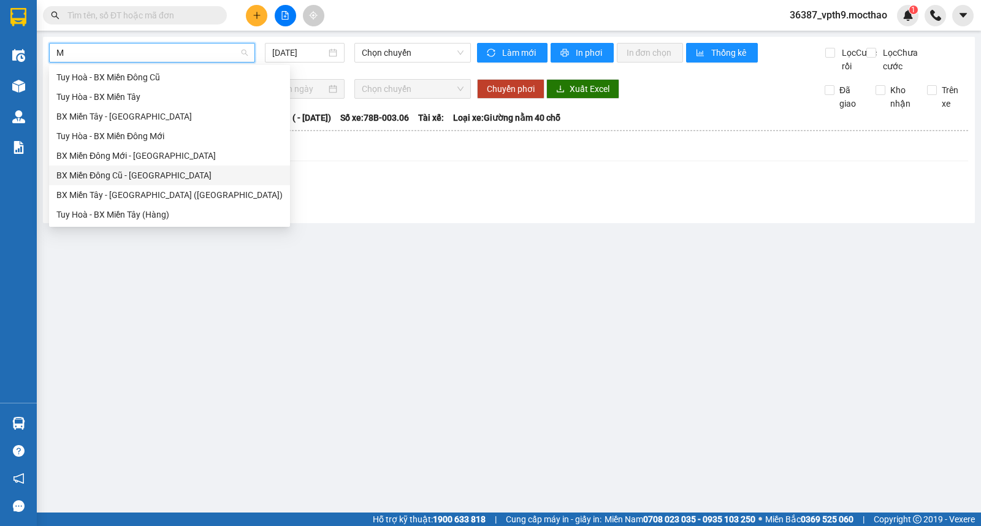
click at [136, 180] on div "BX Miền Đông Cũ - [GEOGRAPHIC_DATA]" at bounding box center [169, 175] width 226 height 13
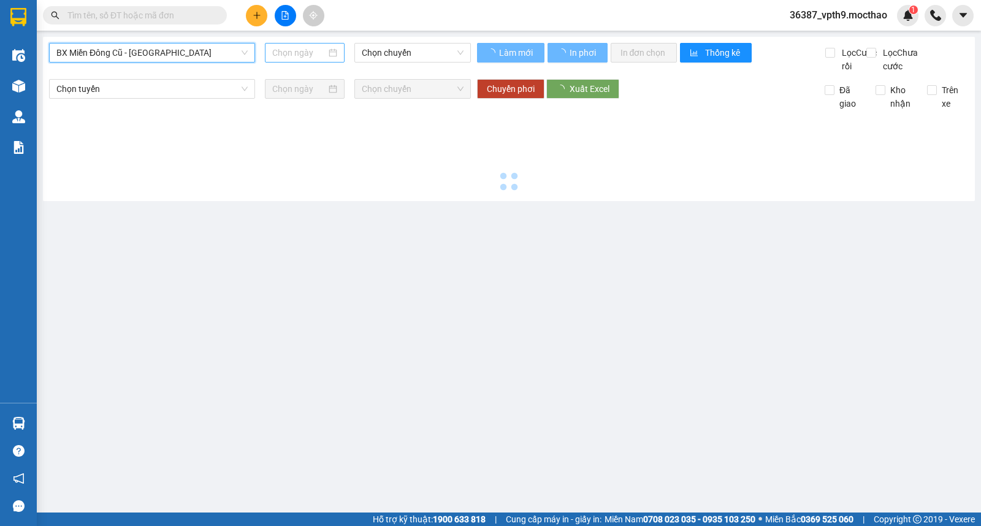
click at [322, 56] on input at bounding box center [299, 52] width 55 height 13
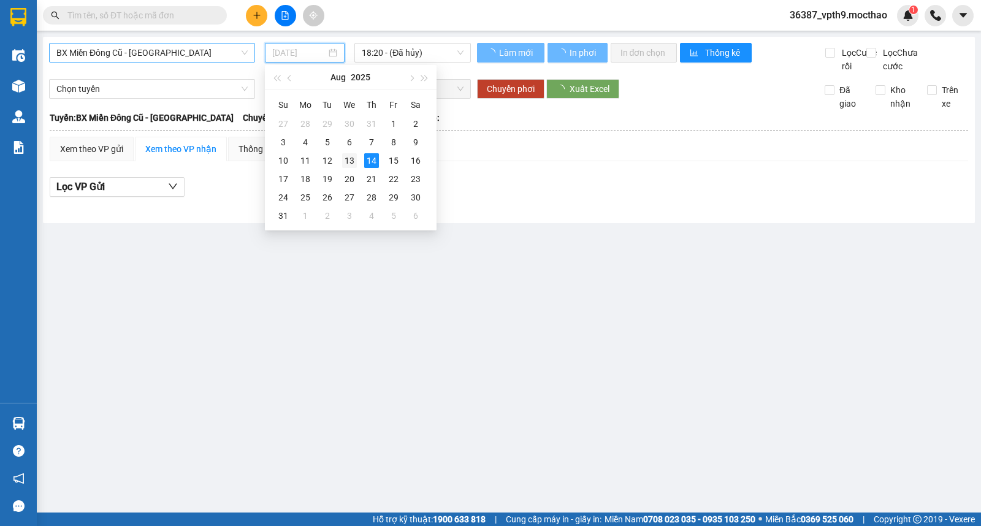
click at [348, 163] on div "13" at bounding box center [349, 160] width 15 height 15
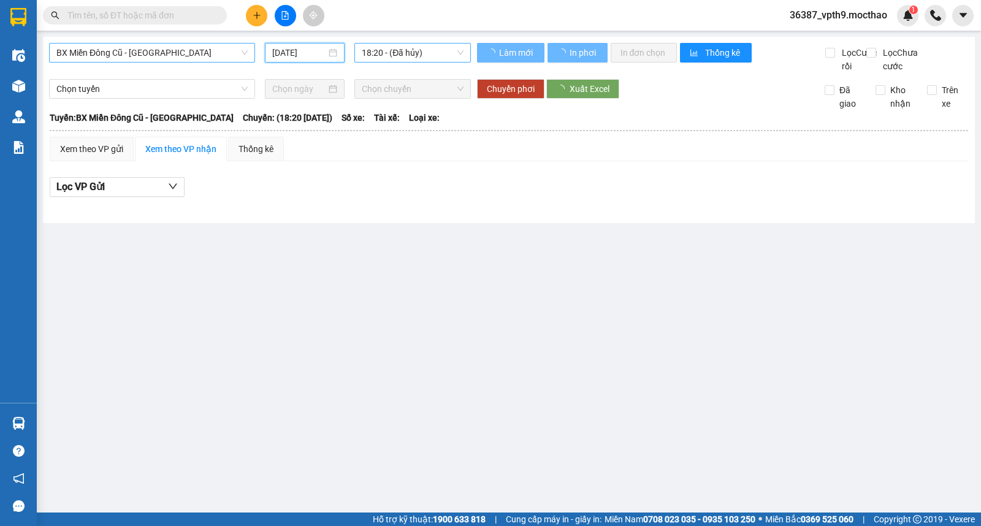
type input "[DATE]"
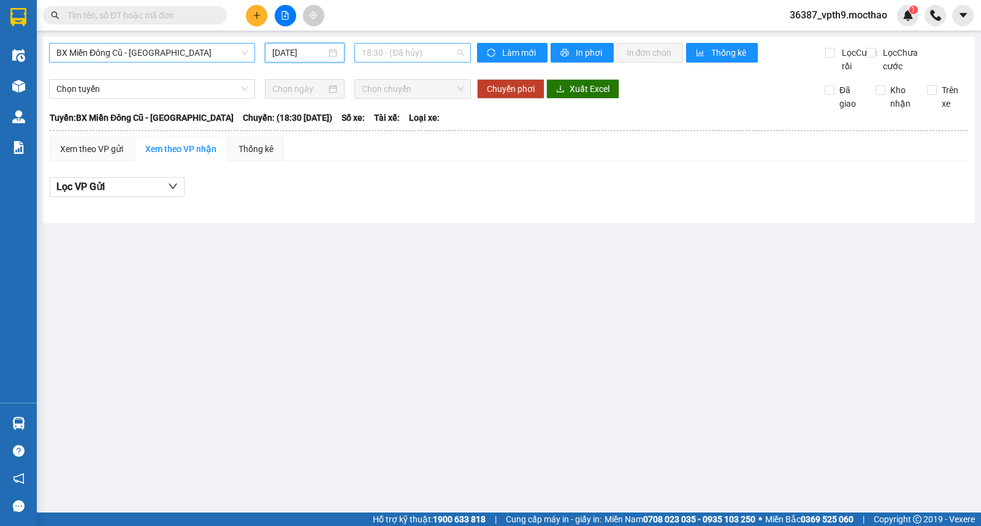
click at [440, 58] on span "18:30 - (Đã hủy)" at bounding box center [412, 53] width 101 height 18
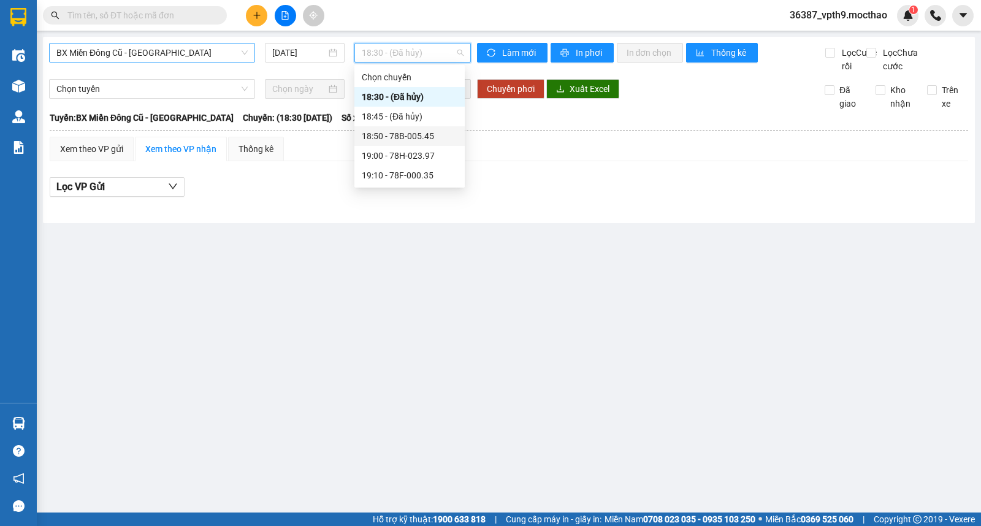
click at [415, 134] on div "18:50 - 78B-005.45" at bounding box center [410, 135] width 96 height 13
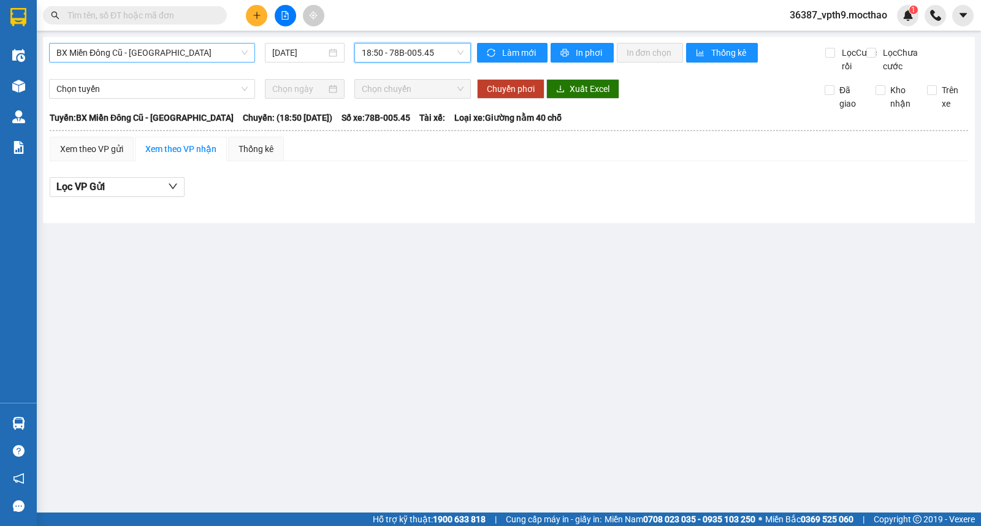
click at [442, 53] on span "18:50 - 78B-005.45" at bounding box center [412, 53] width 101 height 18
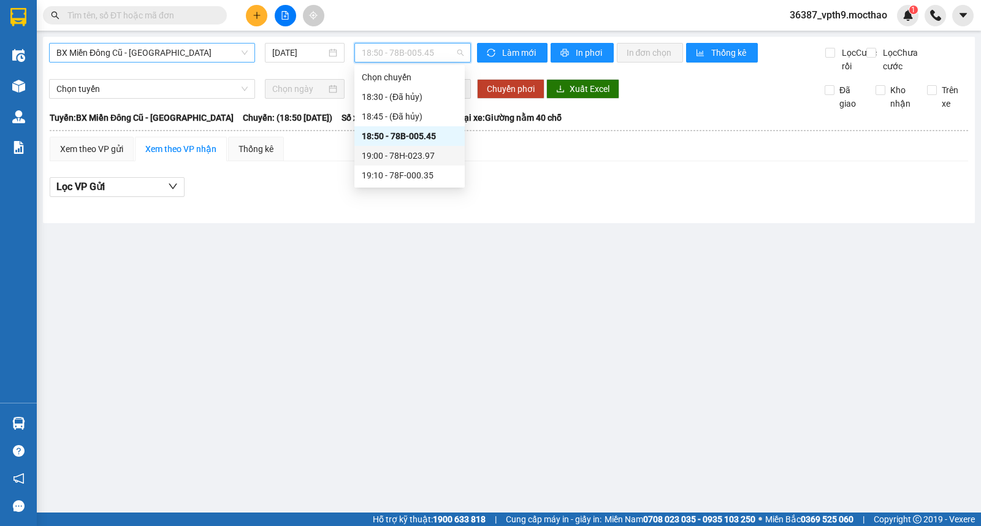
click at [416, 162] on div "19:00 - 78H-023.97" at bounding box center [410, 155] width 96 height 13
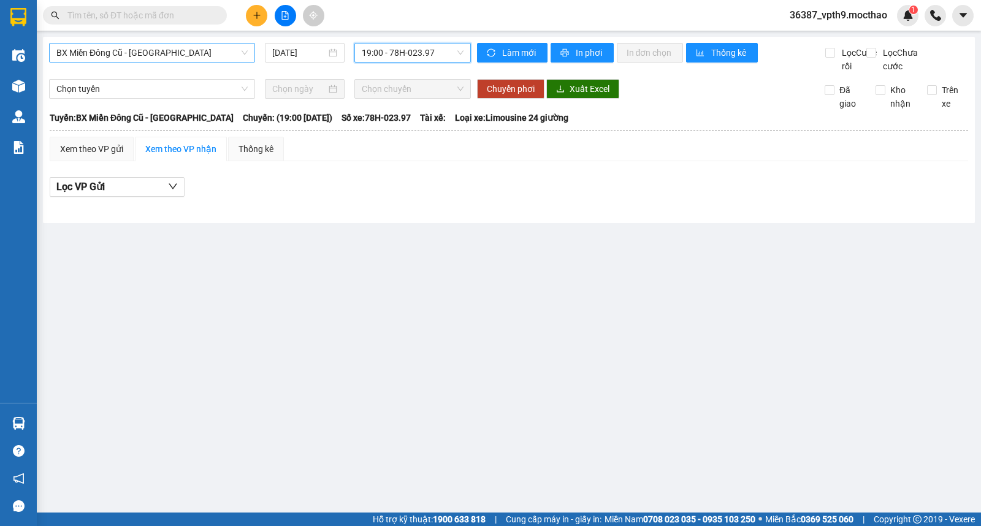
click at [446, 54] on span "19:00 - 78H-023.97" at bounding box center [412, 53] width 101 height 18
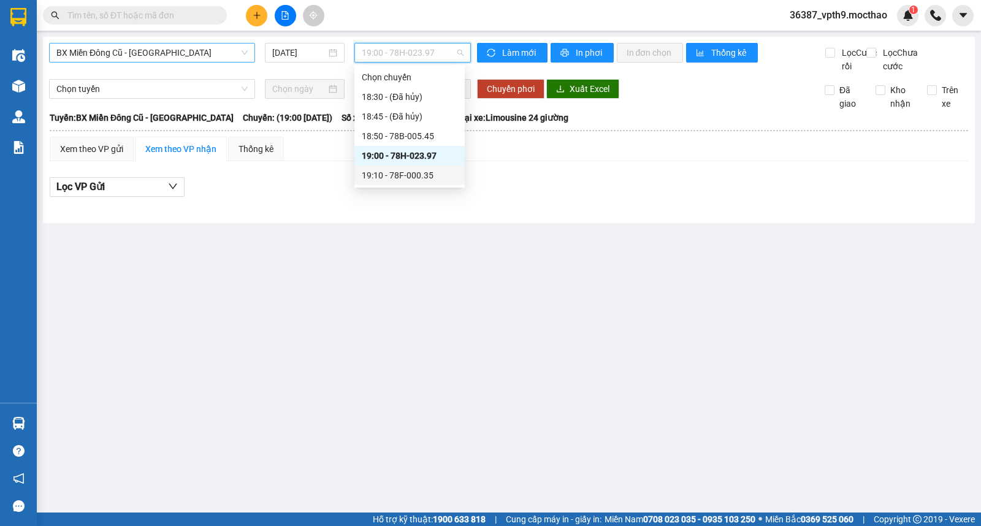
click at [403, 179] on div "19:10 - 78F-000.35" at bounding box center [410, 175] width 96 height 13
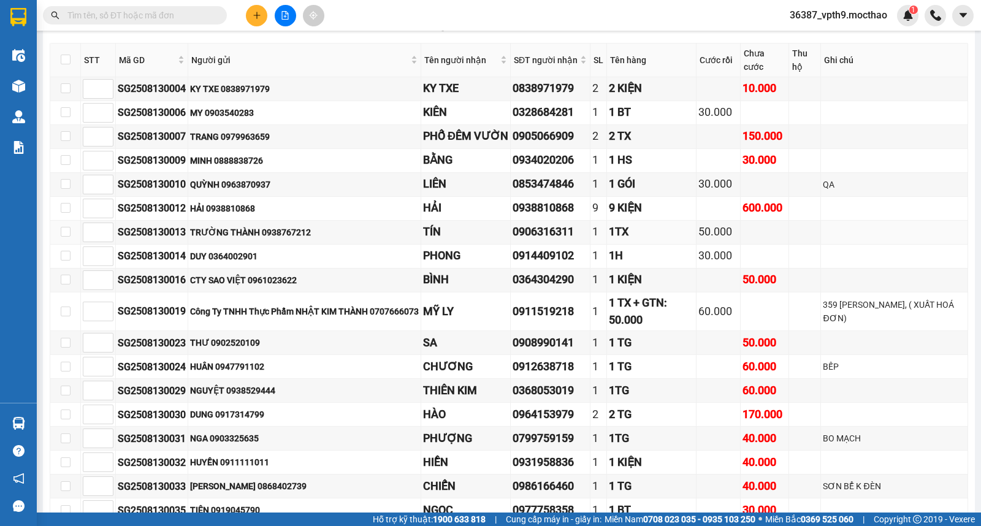
scroll to position [476, 0]
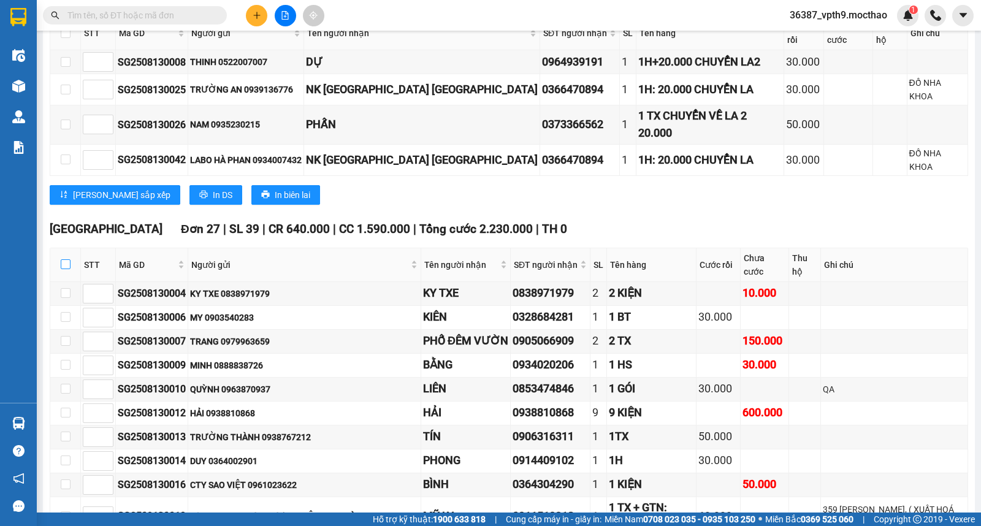
click at [64, 259] on input "checkbox" at bounding box center [66, 264] width 10 height 10
checkbox input "true"
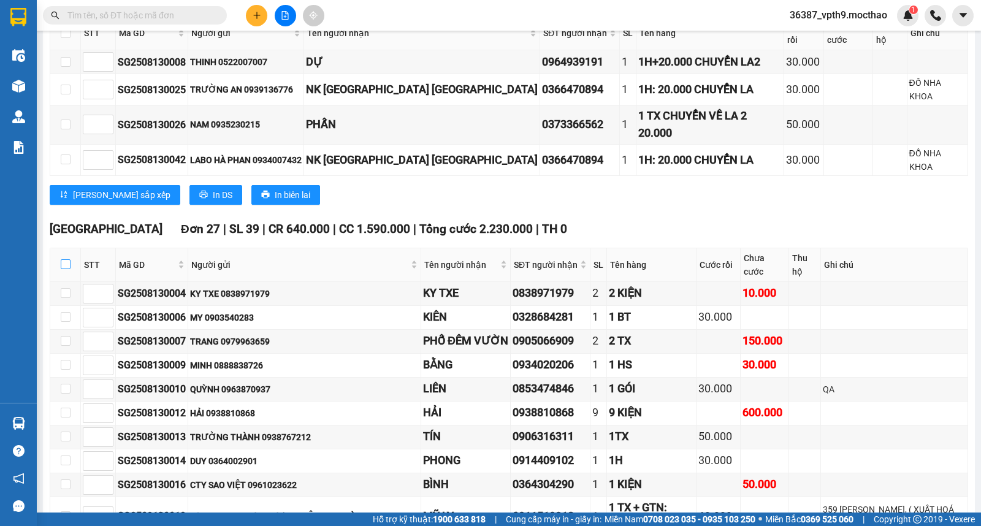
checkbox input "true"
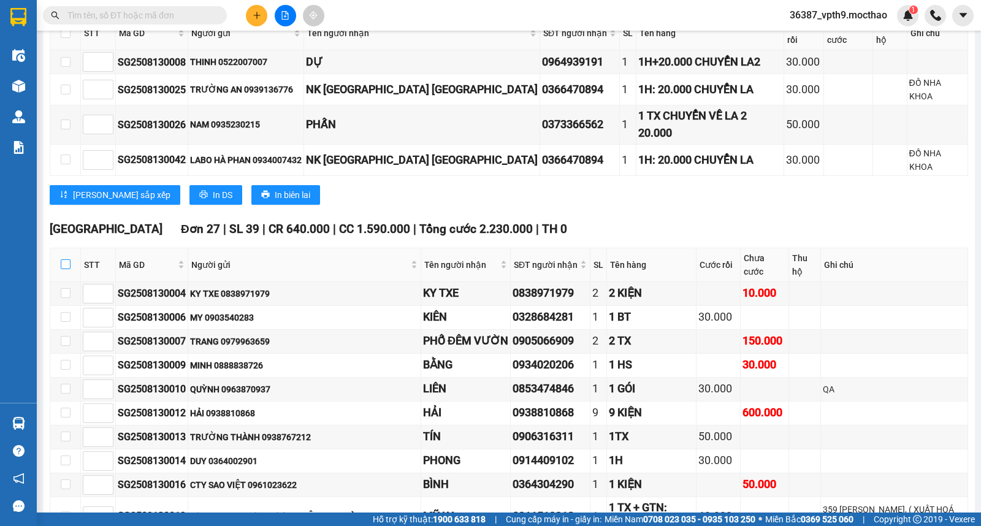
checkbox input "true"
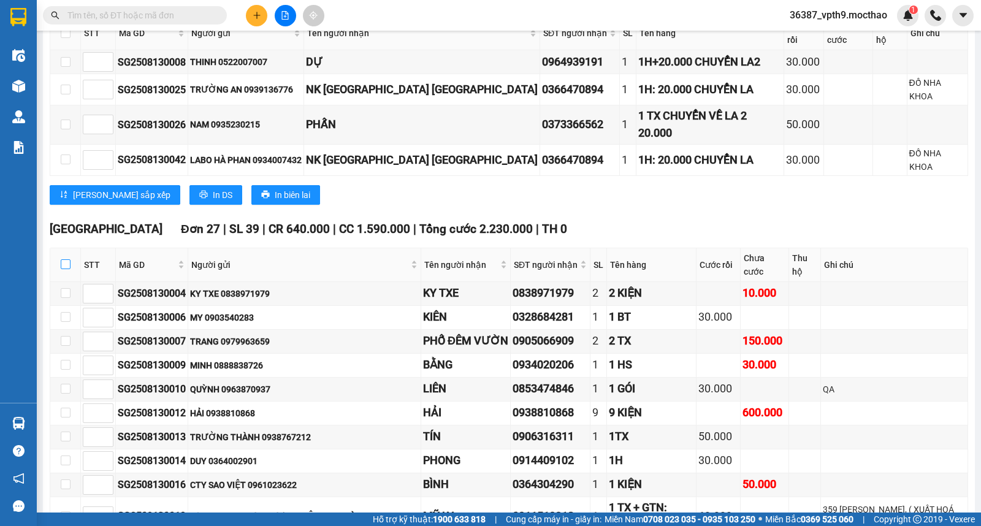
checkbox input "true"
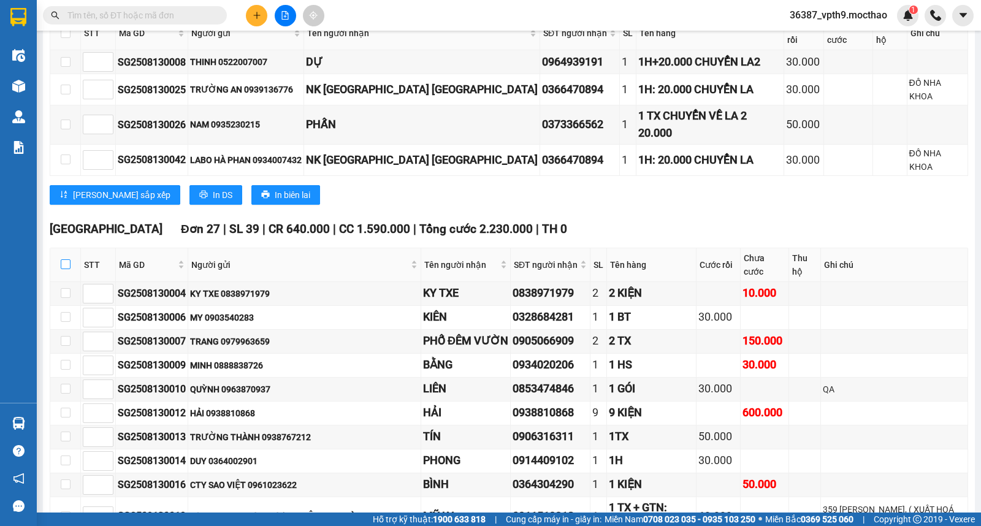
checkbox input "true"
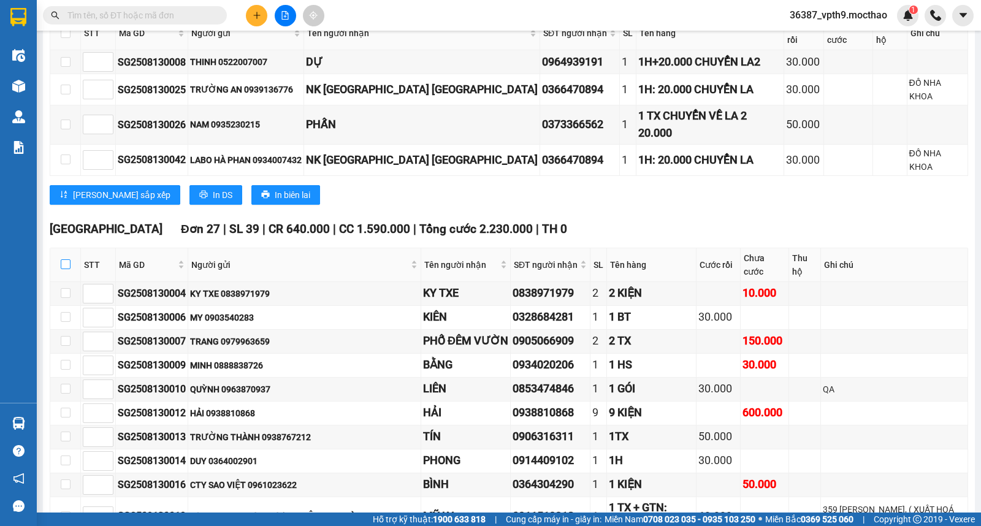
checkbox input "true"
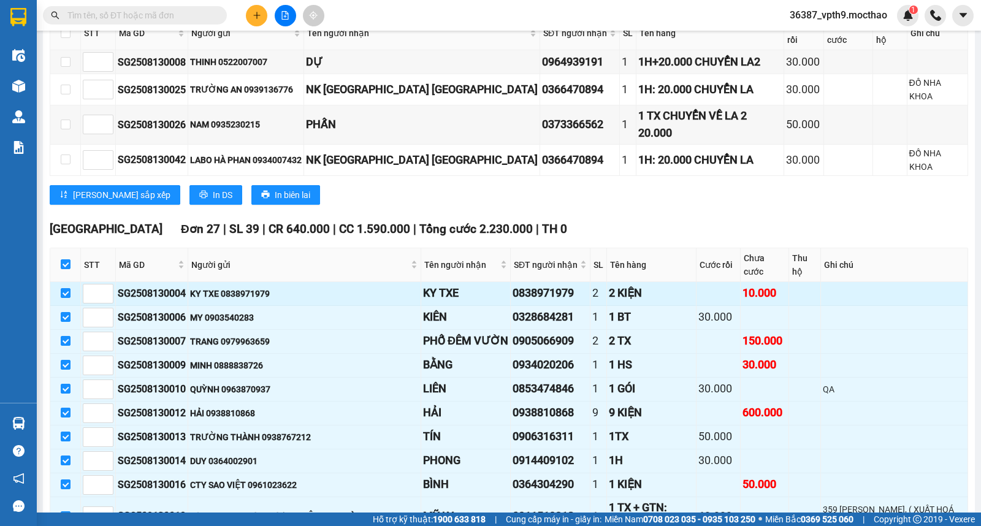
scroll to position [613, 0]
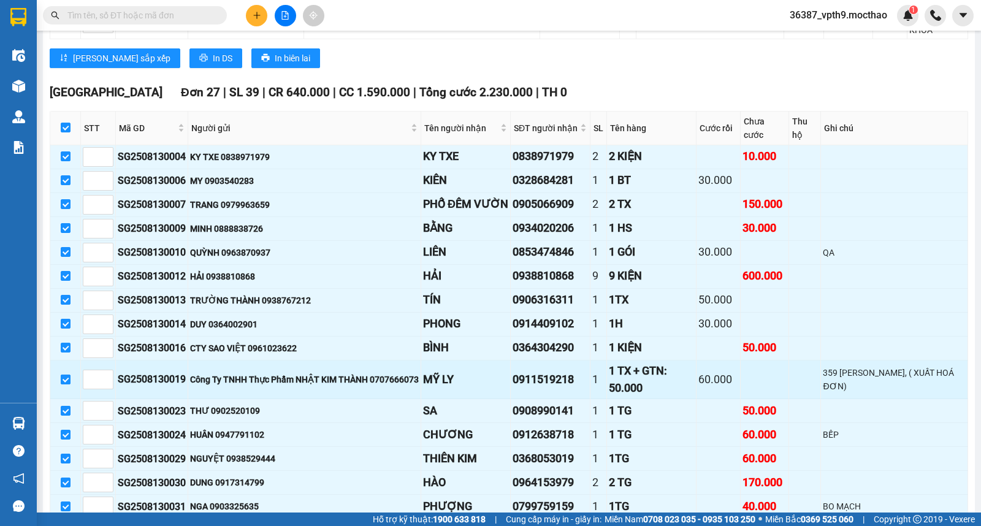
click at [67, 375] on input "checkbox" at bounding box center [66, 380] width 10 height 10
checkbox input "false"
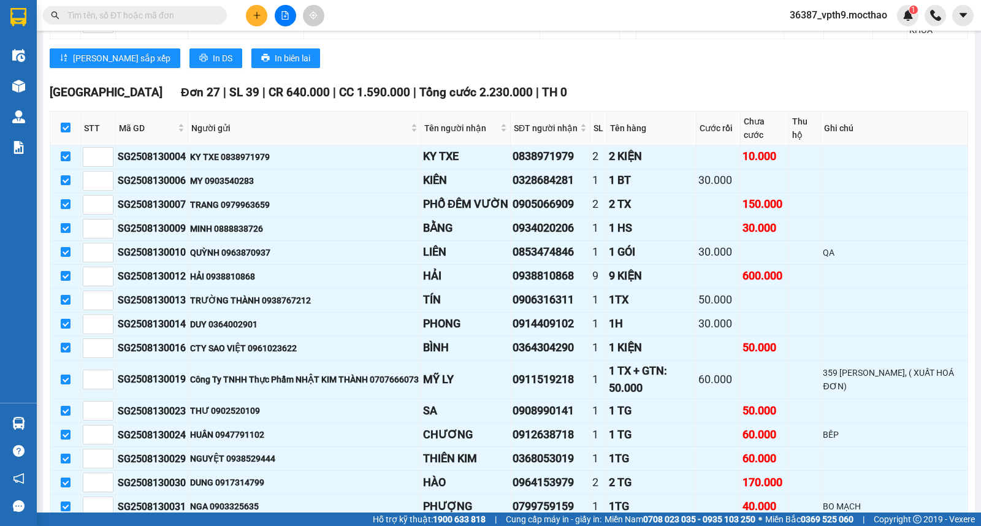
checkbox input "false"
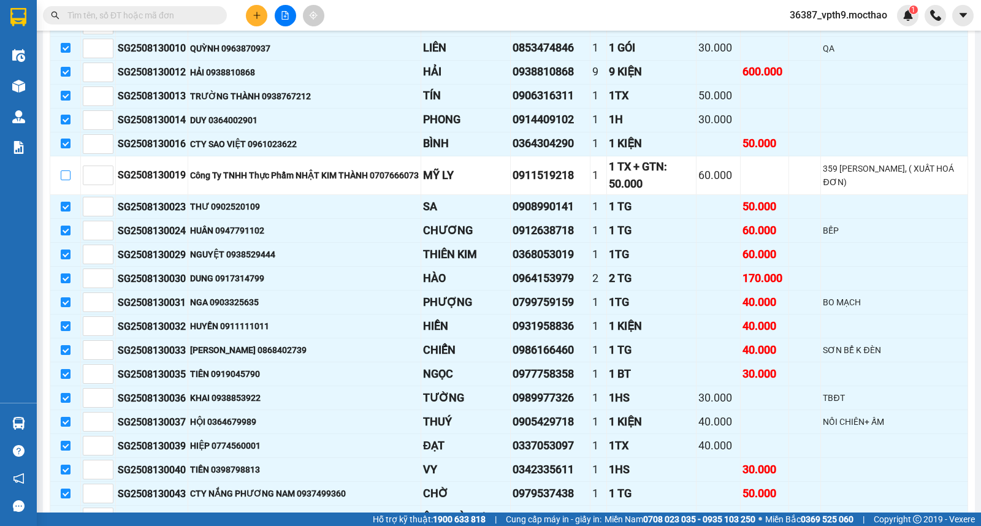
scroll to position [1022, 0]
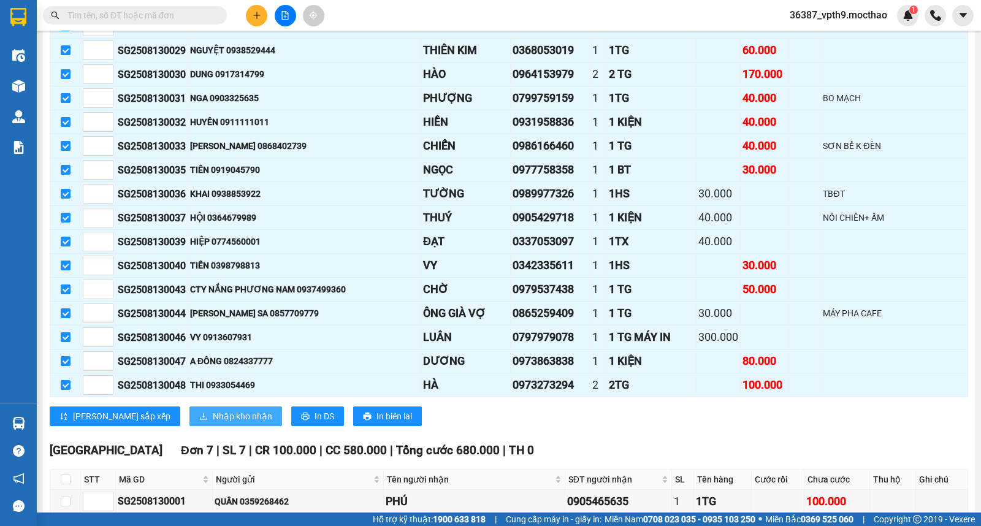
click at [213, 410] on span "Nhập kho nhận" at bounding box center [242, 416] width 59 height 13
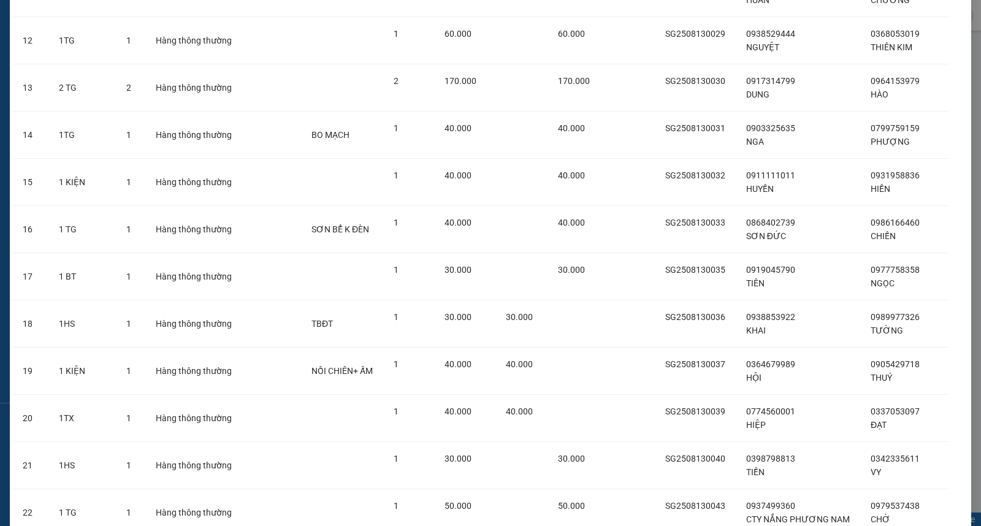
scroll to position [894, 0]
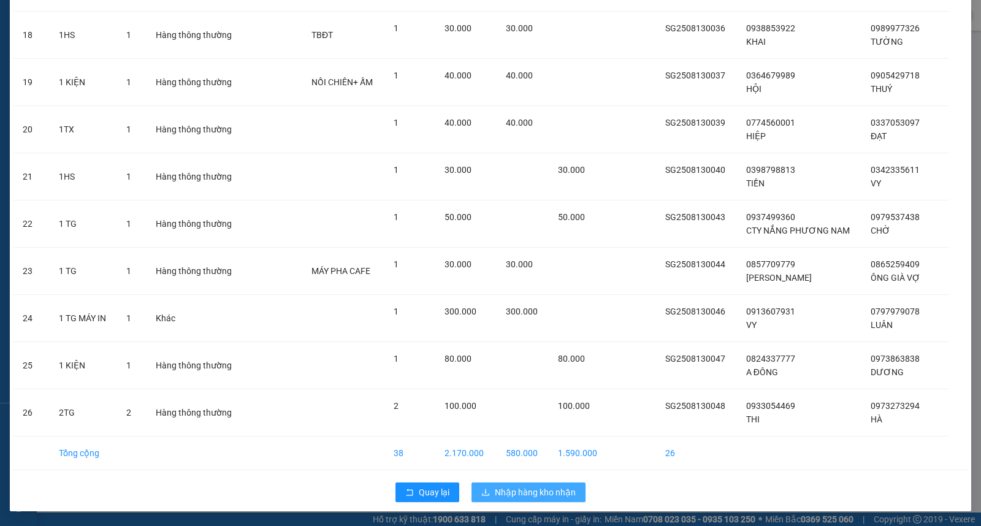
click at [546, 494] on span "Nhập hàng kho nhận" at bounding box center [535, 492] width 81 height 13
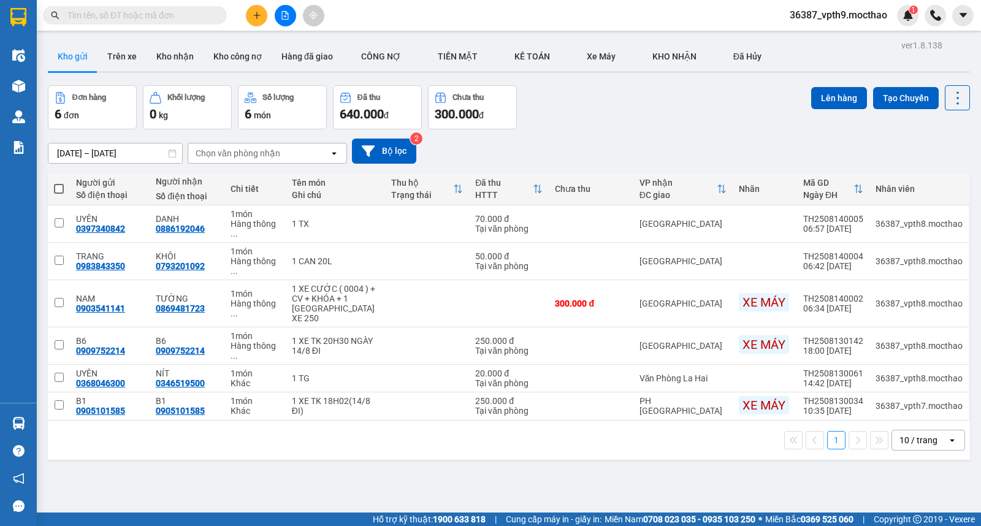
click at [206, 14] on input "text" at bounding box center [139, 15] width 145 height 13
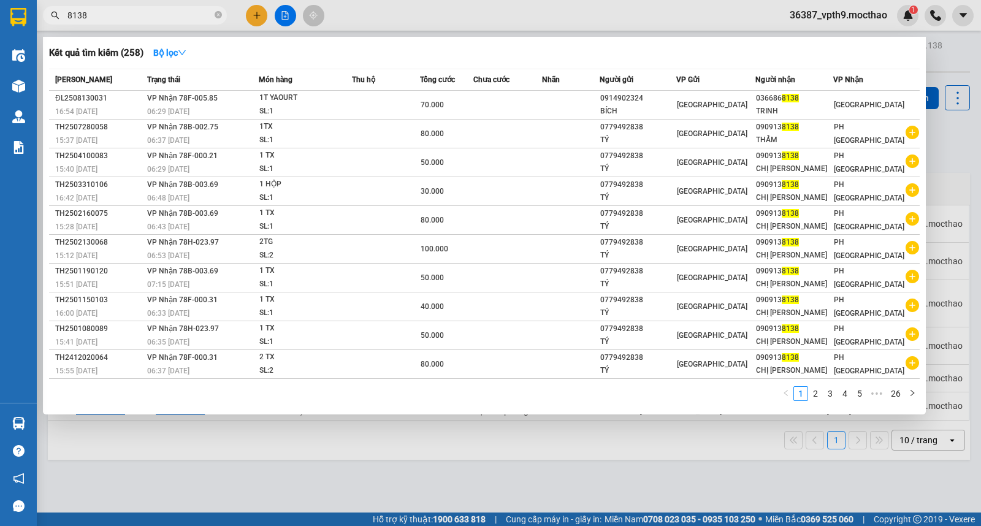
type input "8138"
click at [830, 100] on div "036686 8138" at bounding box center [794, 98] width 77 height 13
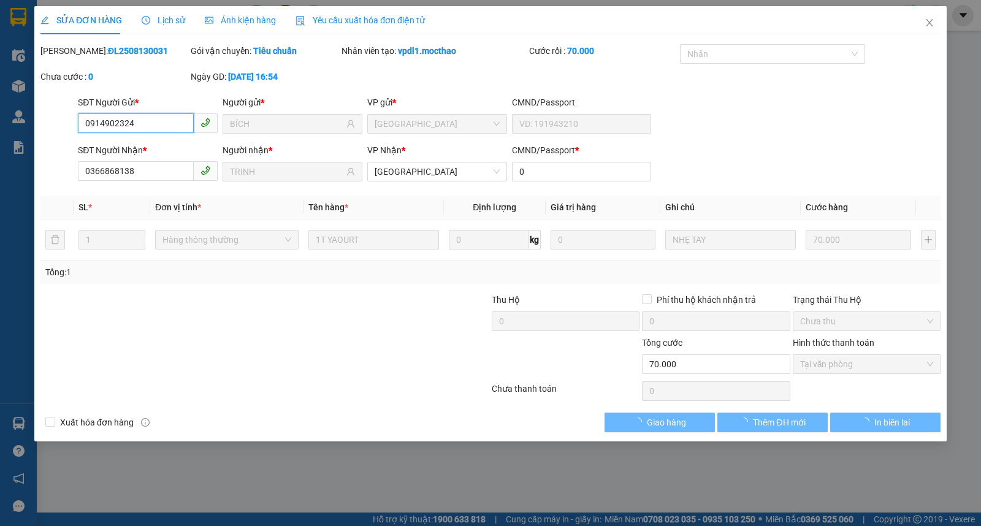
type input "0914902324"
type input "BÍCH"
type input "0366868138"
type input "TRINH"
type input "0"
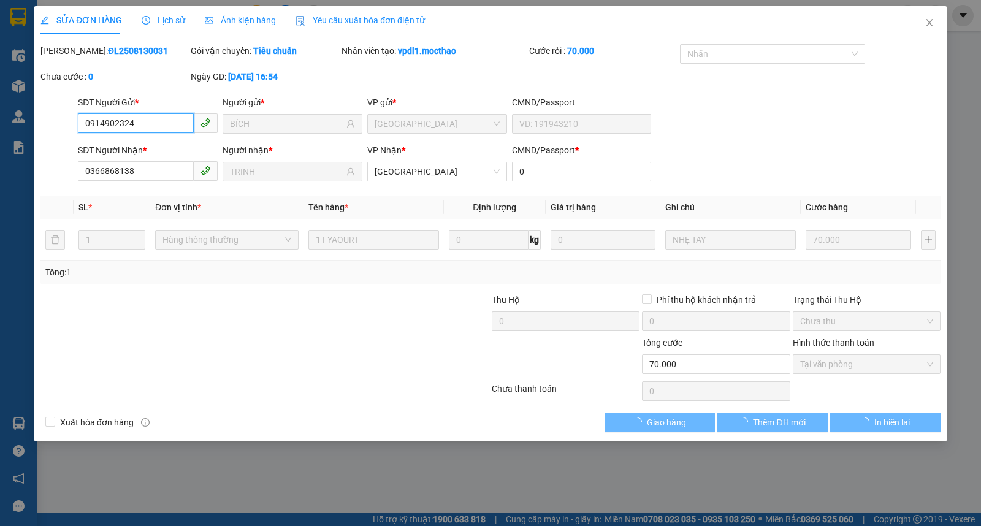
type input "70.000"
checkbox input "true"
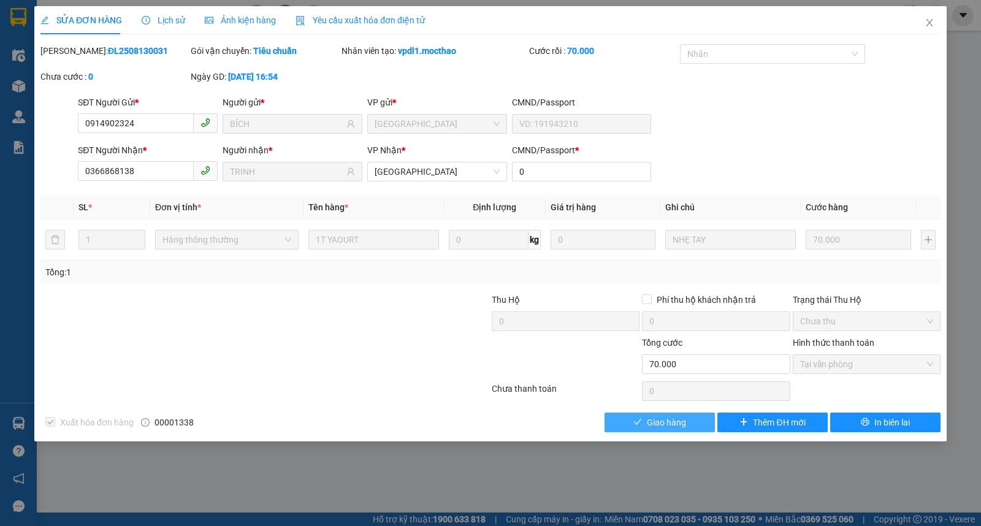
drag, startPoint x: 673, startPoint y: 425, endPoint x: 662, endPoint y: 424, distance: 11.1
click at [673, 424] on span "Giao hàng" at bounding box center [666, 422] width 39 height 13
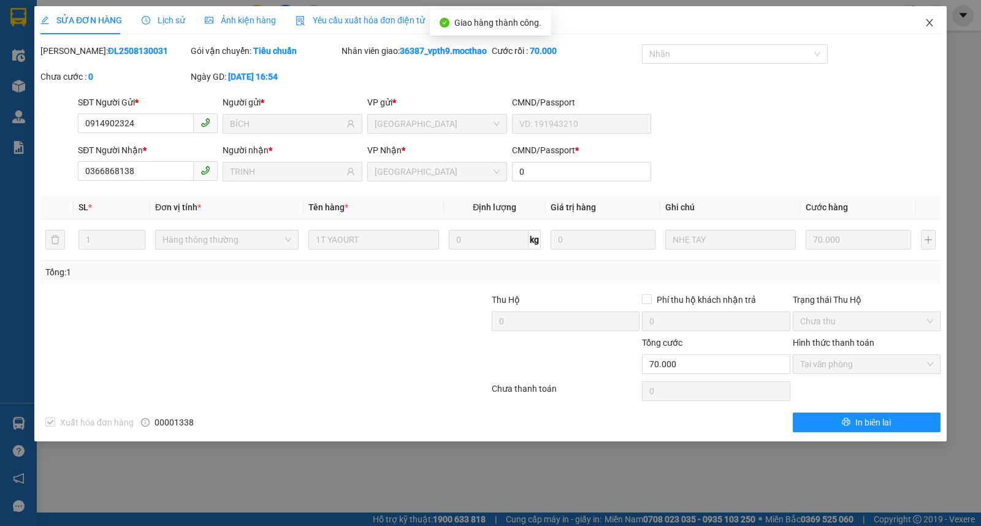
click at [933, 23] on icon "close" at bounding box center [930, 23] width 10 height 10
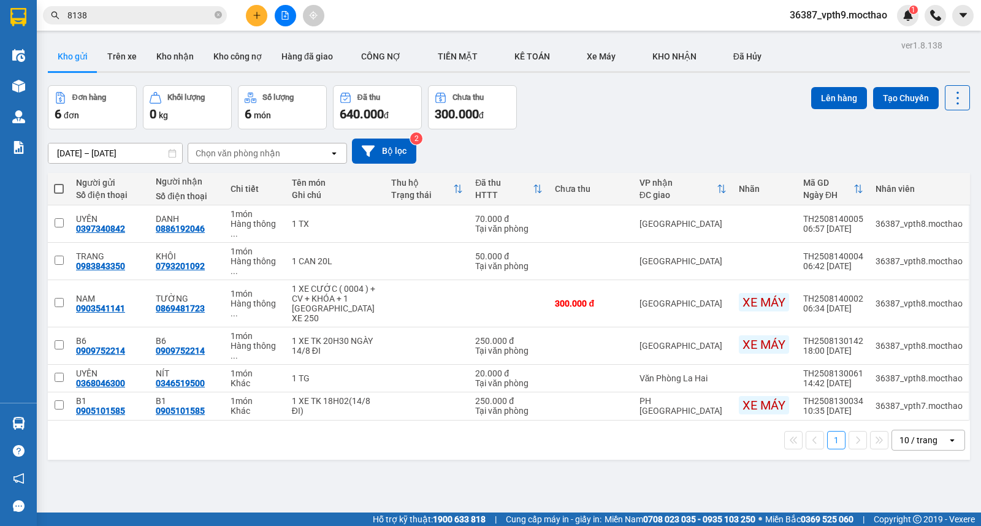
click at [213, 13] on span "8138" at bounding box center [135, 15] width 184 height 18
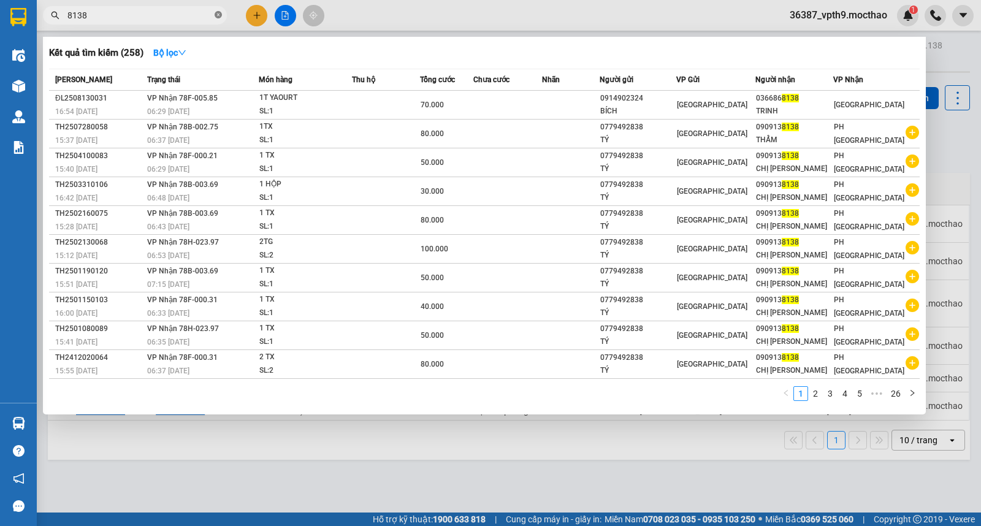
click at [218, 13] on icon "close-circle" at bounding box center [218, 14] width 7 height 7
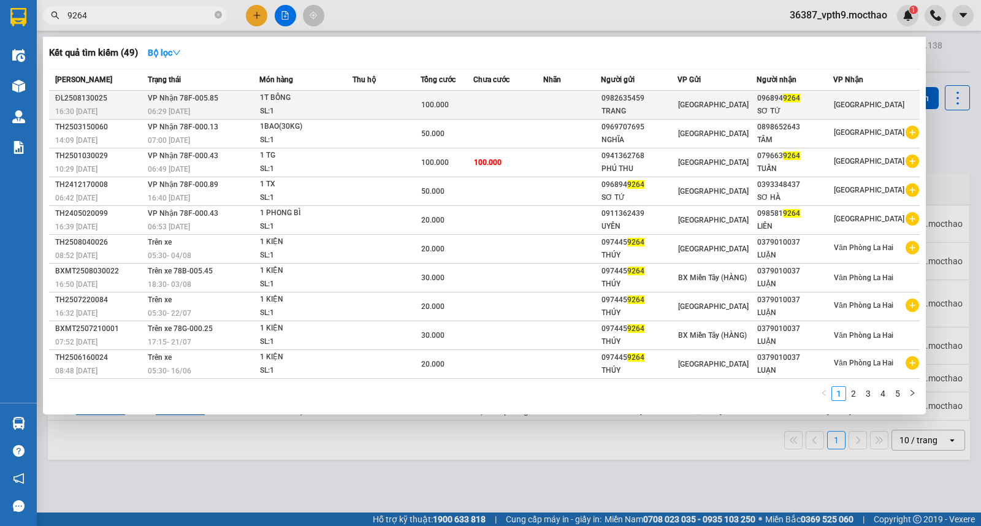
type input "9264"
click at [833, 102] on div "096894 9264" at bounding box center [794, 98] width 75 height 13
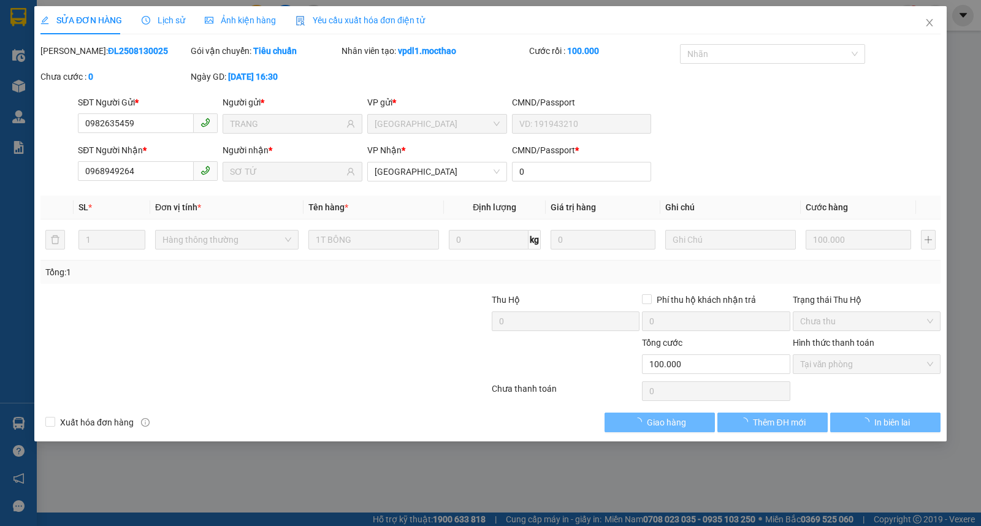
type input "0982635459"
type input "TRANG"
type input "0968949264"
type input "SƠ TỨ"
type input "0"
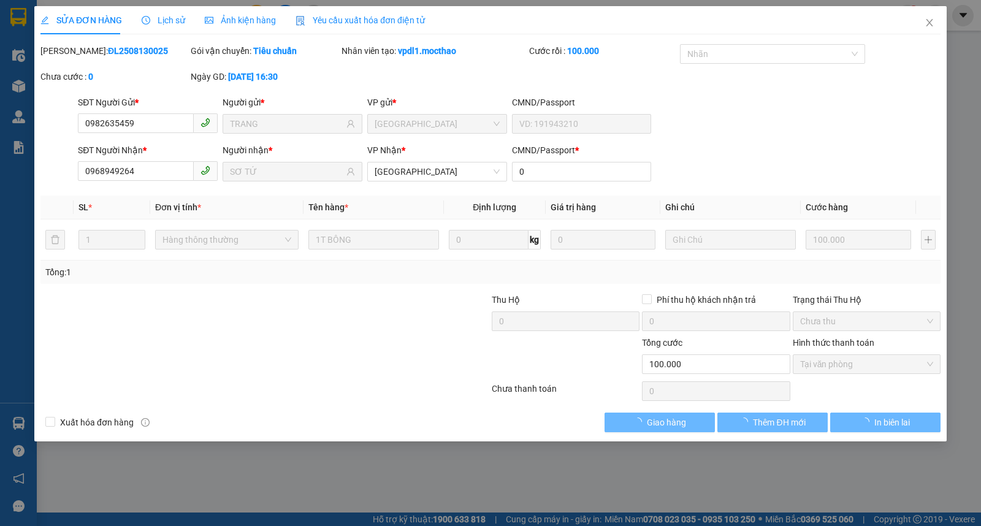
type input "100.000"
checkbox input "true"
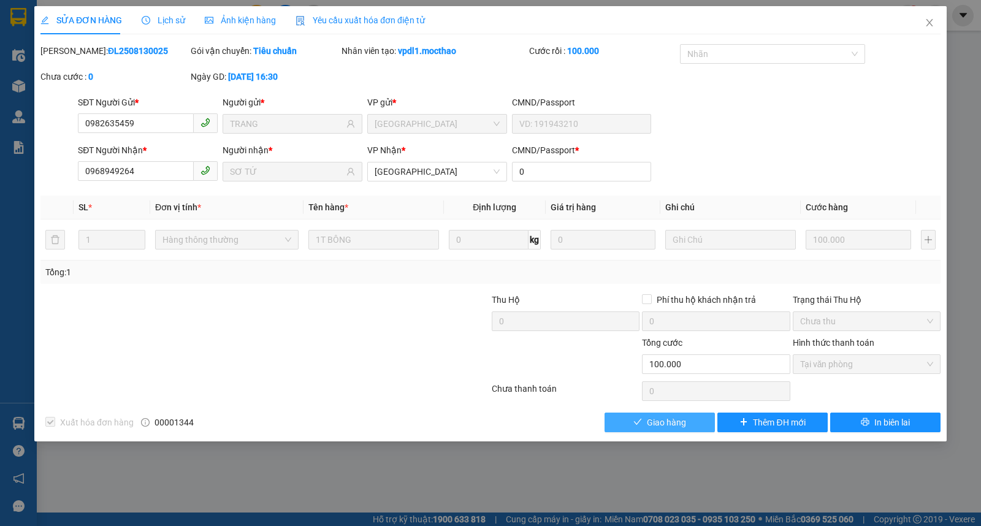
click at [677, 426] on span "Giao hàng" at bounding box center [666, 422] width 39 height 13
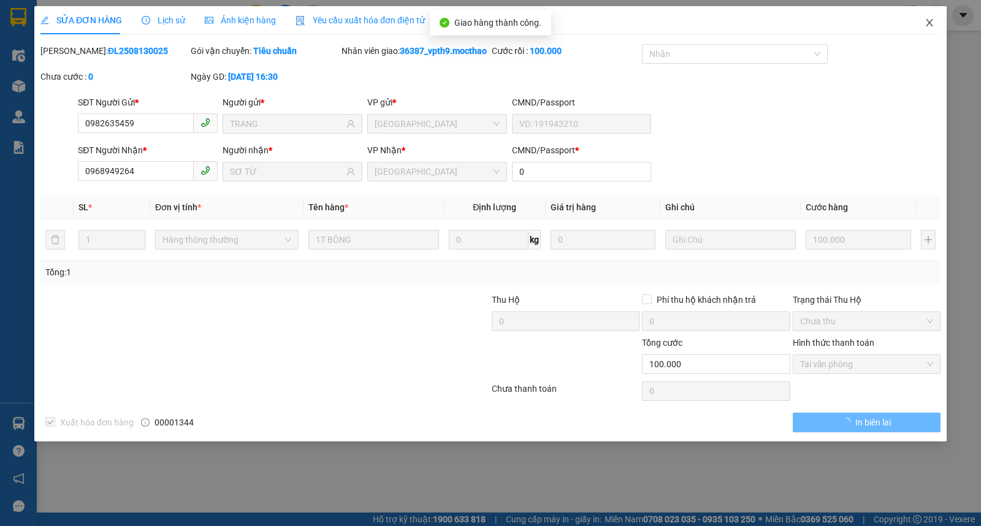
click at [923, 26] on span "Close" at bounding box center [929, 23] width 34 height 34
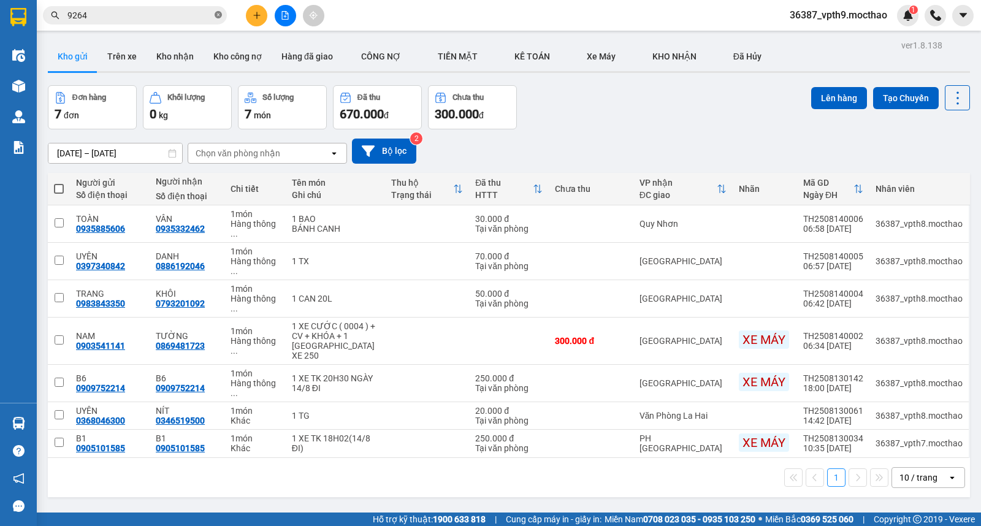
click at [221, 13] on icon "close-circle" at bounding box center [218, 14] width 7 height 7
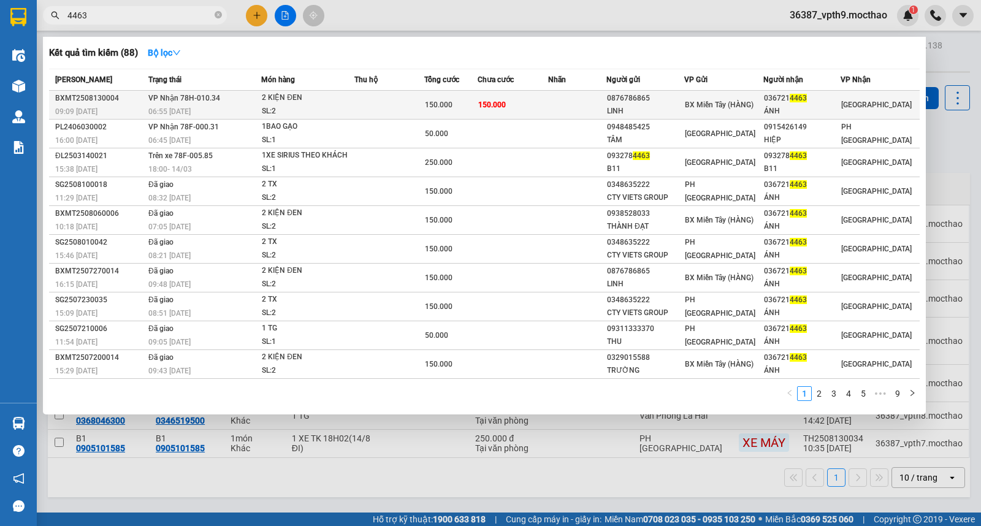
type input "4463"
click at [806, 101] on span "4463" at bounding box center [798, 98] width 17 height 9
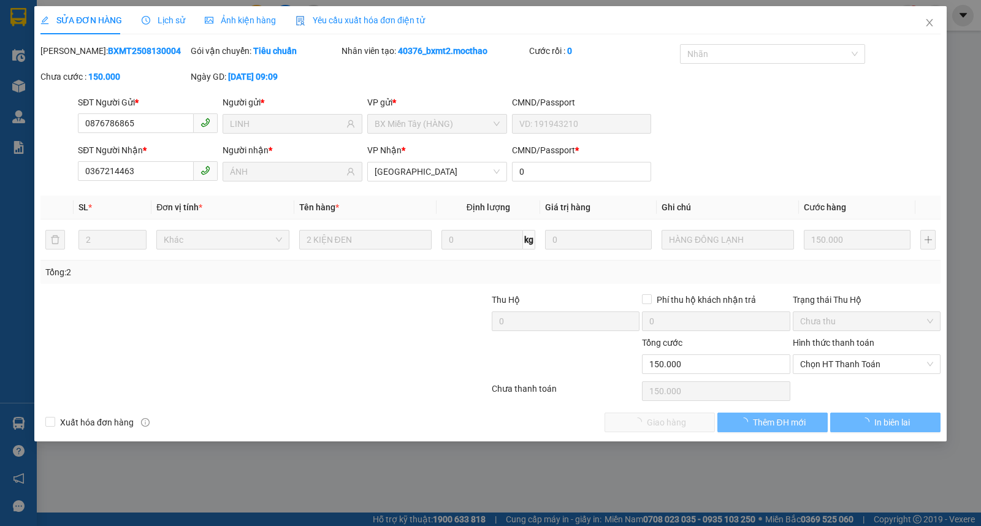
type input "0876786865"
type input "LINH"
type input "0367214463"
type input "ÁNH"
type input "0"
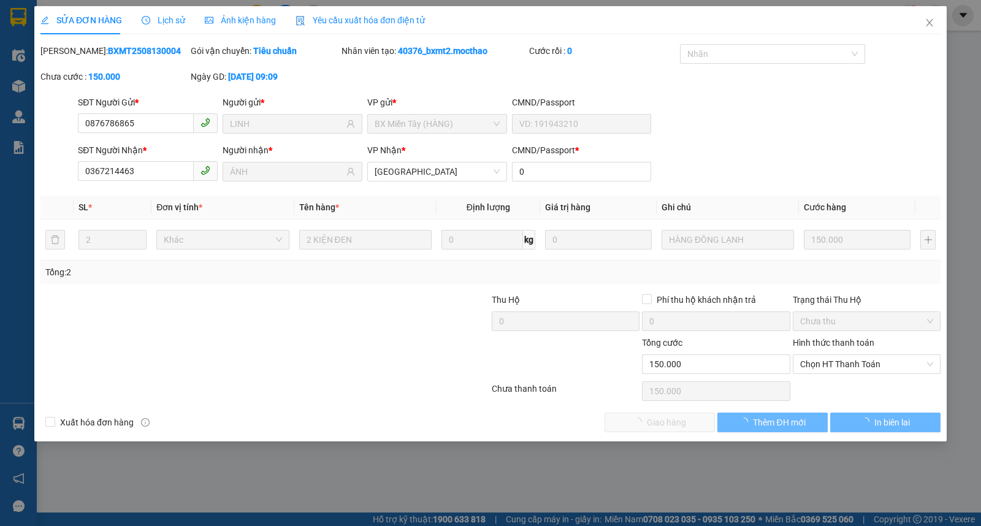
type input "150.000"
click at [819, 367] on span "Chọn HT Thanh Toán" at bounding box center [866, 364] width 133 height 18
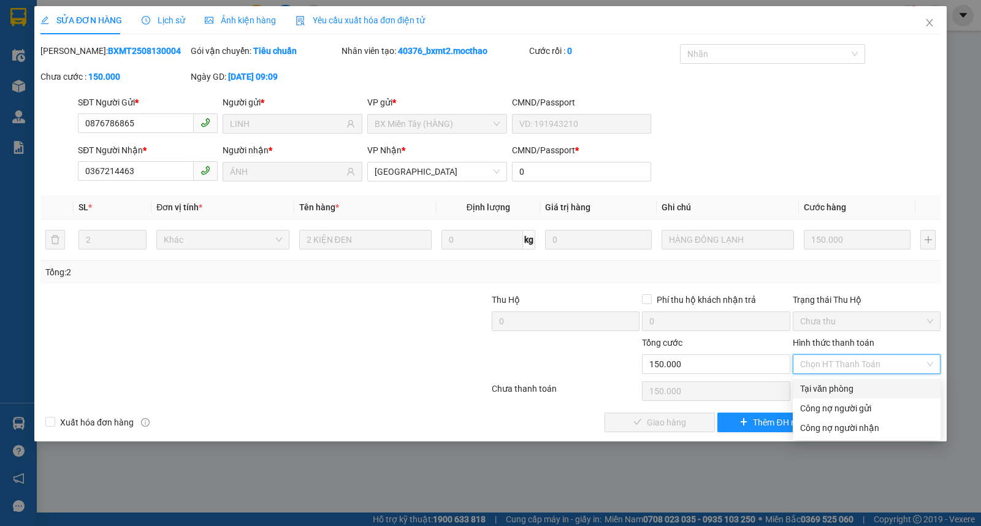
drag, startPoint x: 825, startPoint y: 386, endPoint x: 779, endPoint y: 402, distance: 49.1
click at [825, 388] on div "Tại văn phòng" at bounding box center [866, 388] width 133 height 13
type input "0"
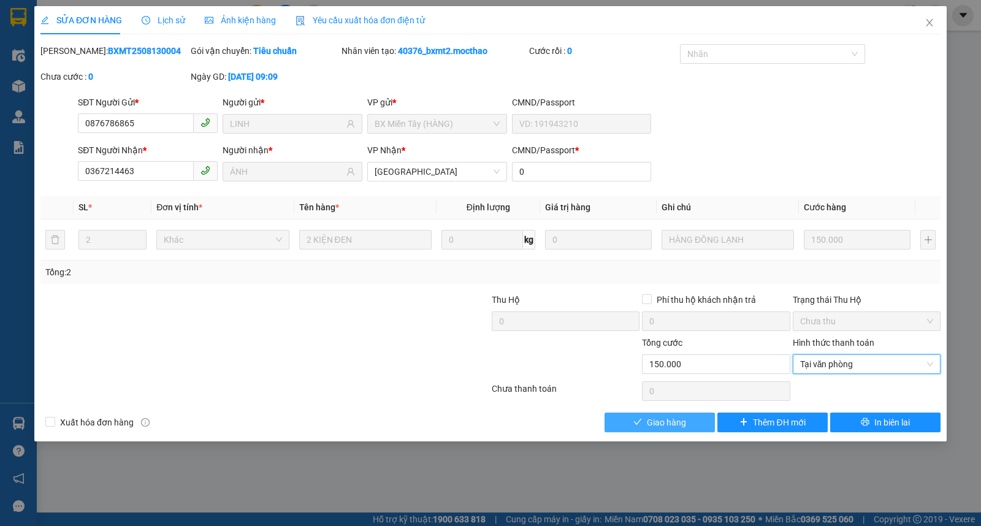
click at [676, 425] on span "Giao hàng" at bounding box center [666, 422] width 39 height 13
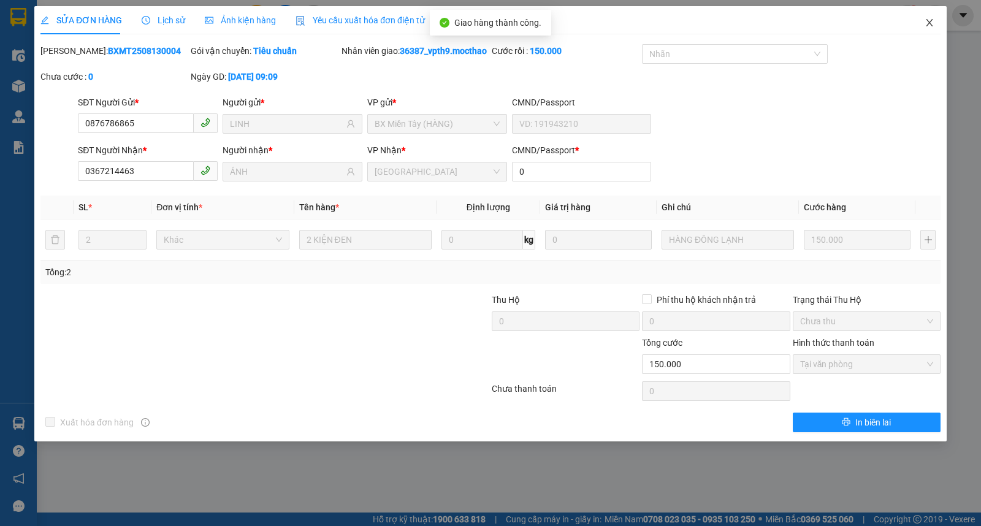
click at [927, 25] on icon "close" at bounding box center [930, 23] width 10 height 10
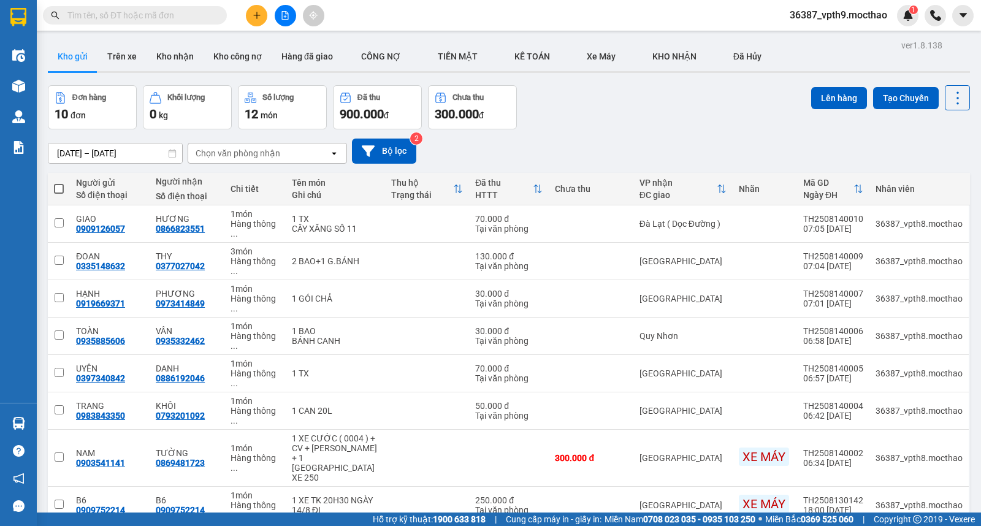
click at [93, 9] on input "text" at bounding box center [139, 15] width 145 height 13
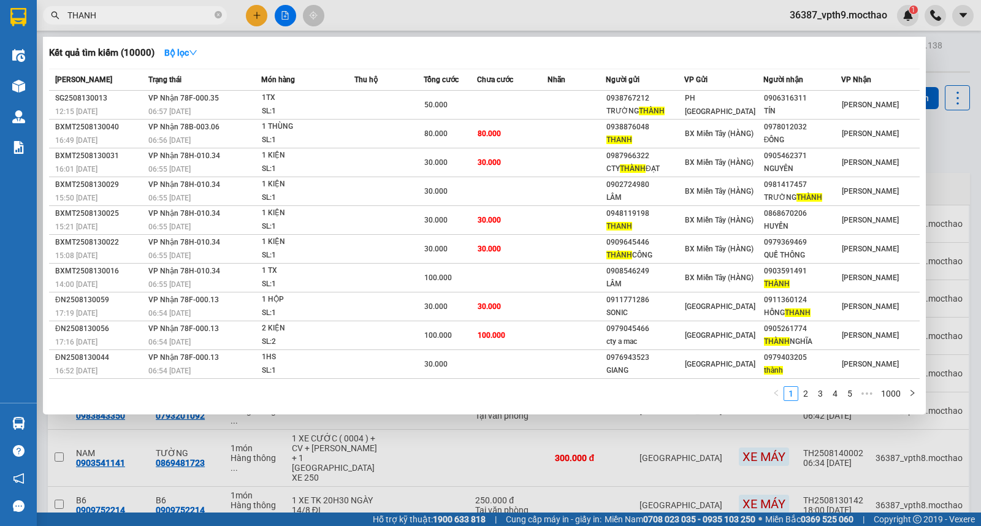
type input "THANH"
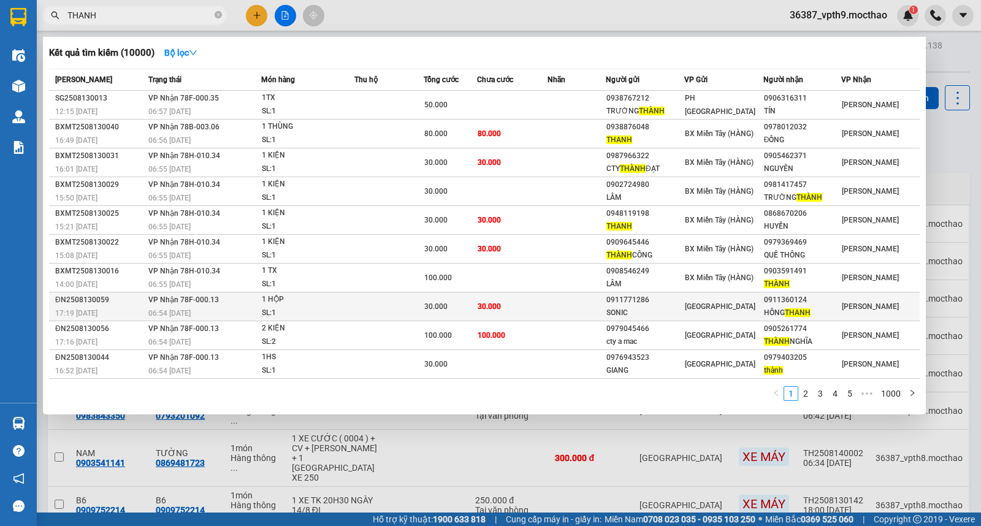
click at [811, 312] on span "THANH" at bounding box center [798, 312] width 26 height 9
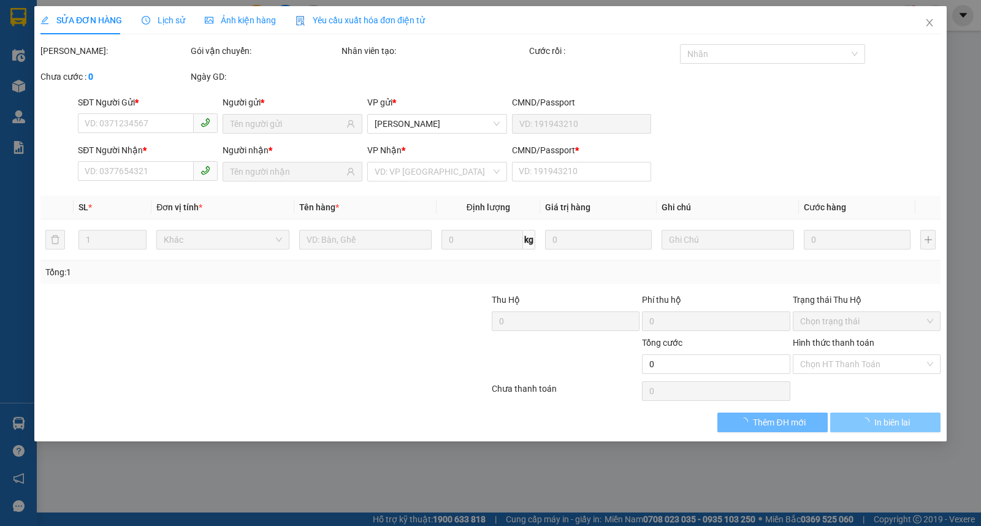
type input "0911771286"
type input "SONIC"
type input "0911360124"
type input "[PERSON_NAME]"
type input "0"
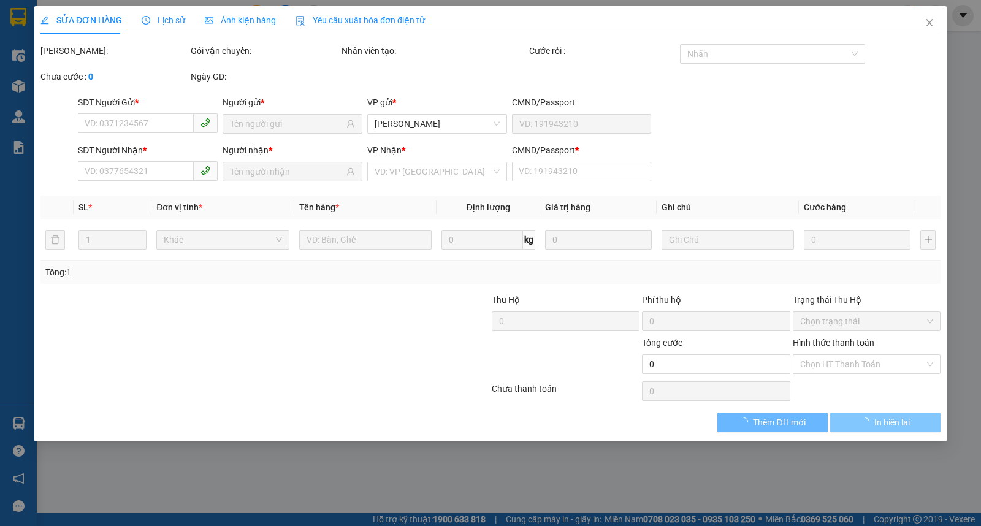
type input "30.000"
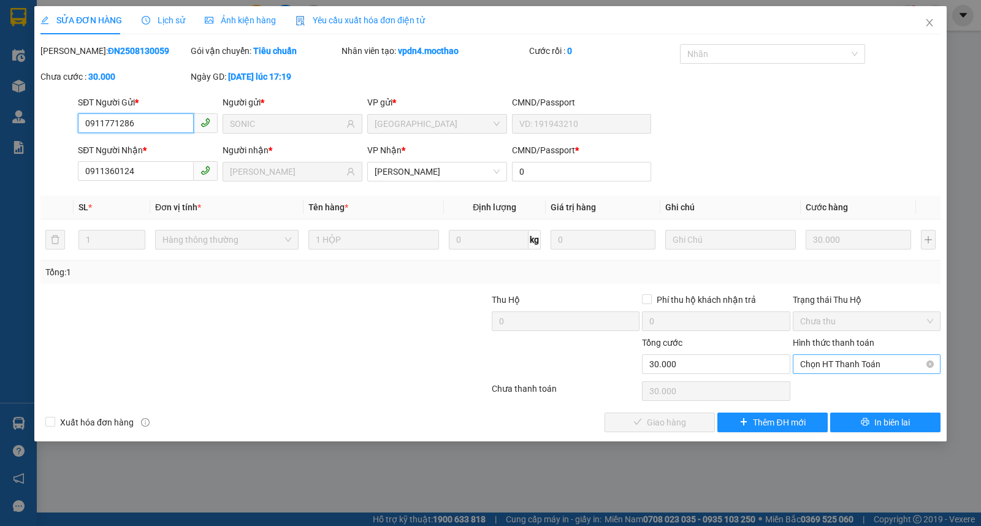
click at [843, 360] on span "Chọn HT Thanh Toán" at bounding box center [866, 364] width 133 height 18
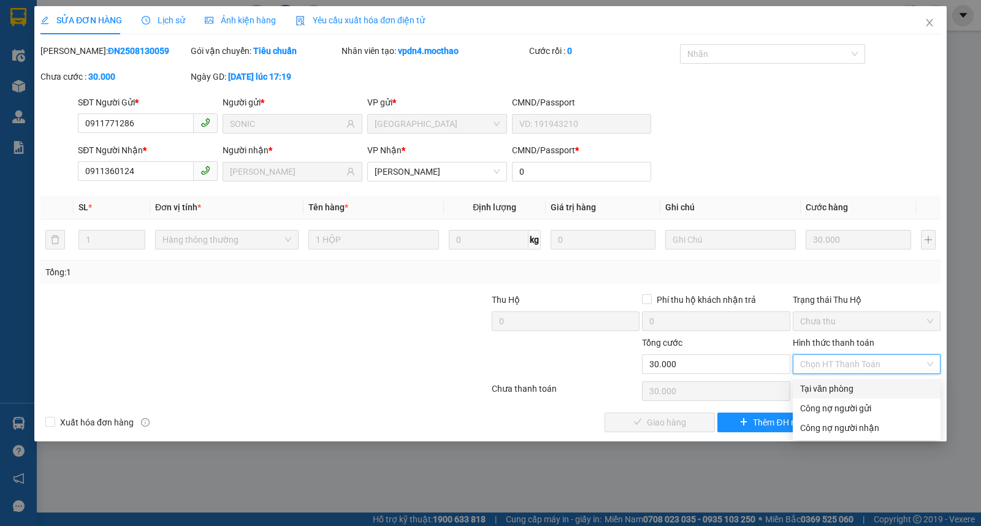
drag, startPoint x: 828, startPoint y: 387, endPoint x: 720, endPoint y: 403, distance: 109.2
click at [826, 388] on div "Tại văn phòng" at bounding box center [866, 388] width 133 height 13
type input "0"
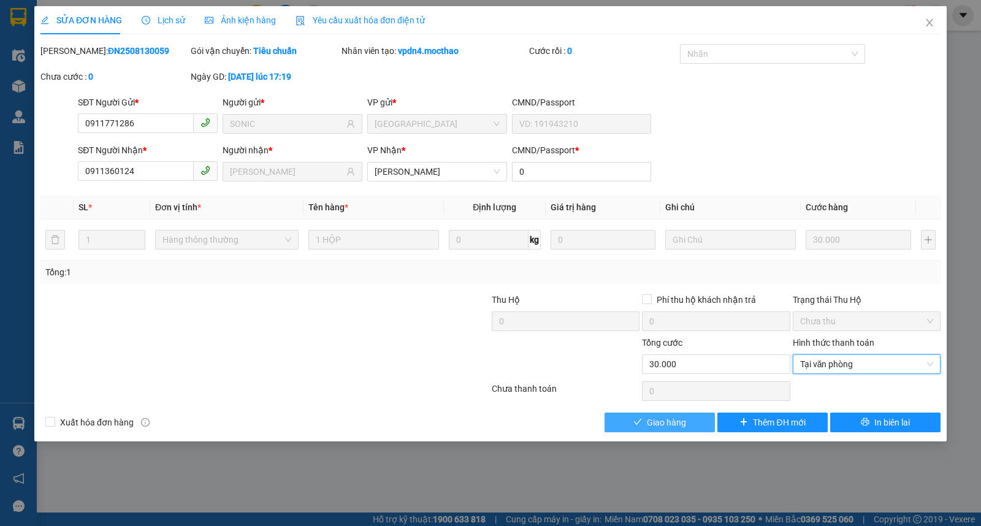
click at [668, 416] on span "Giao hàng" at bounding box center [666, 422] width 39 height 13
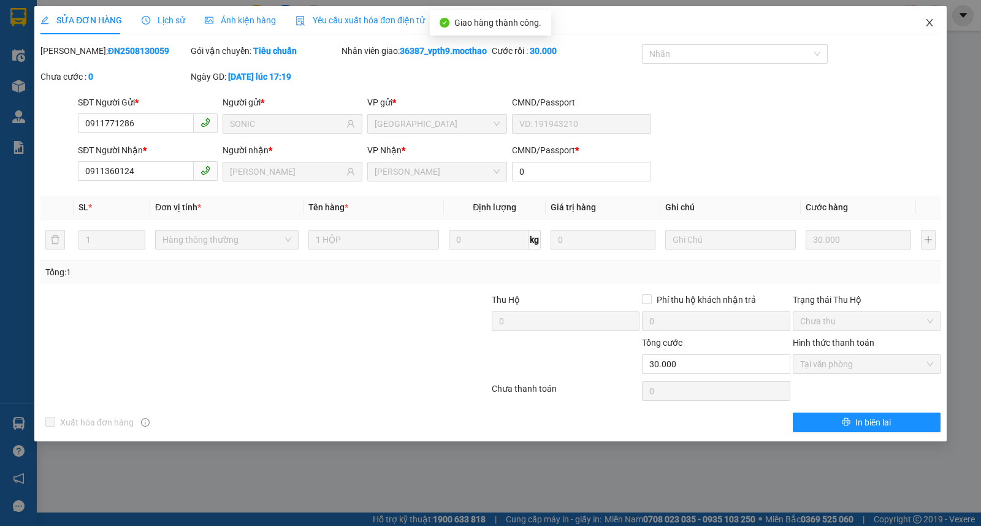
click at [928, 25] on icon "close" at bounding box center [929, 22] width 7 height 7
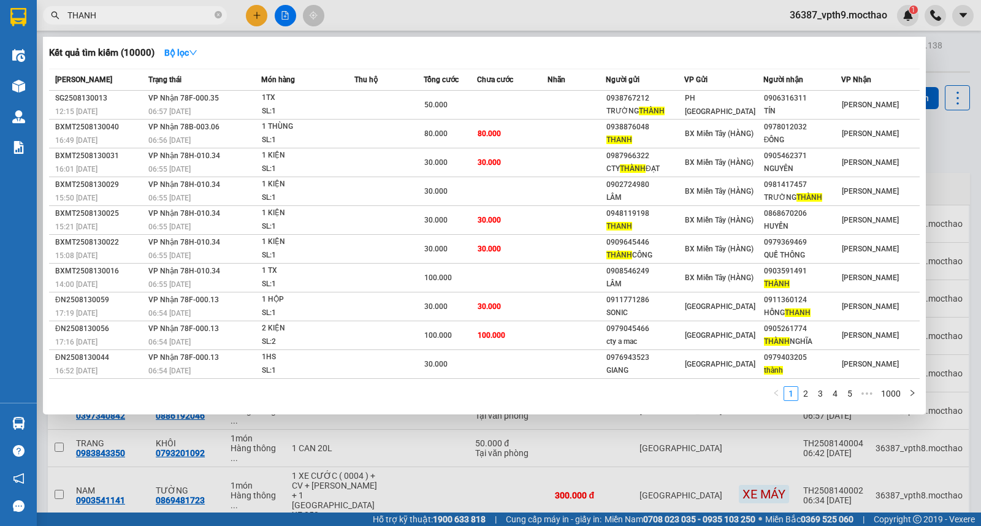
click at [172, 17] on input "THANH" at bounding box center [139, 15] width 145 height 13
click at [808, 395] on link "2" at bounding box center [805, 393] width 13 height 13
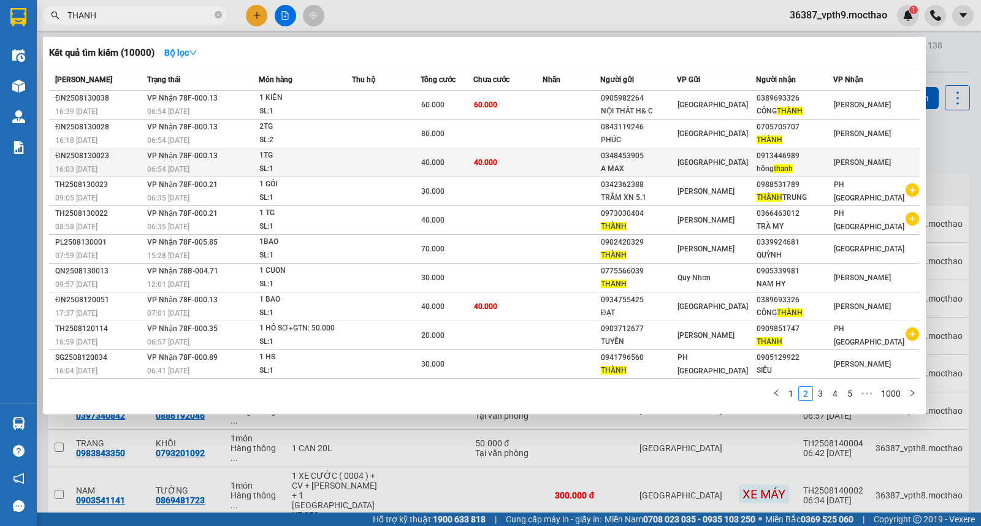
click at [868, 164] on span "[GEOGRAPHIC_DATA]" at bounding box center [862, 162] width 57 height 9
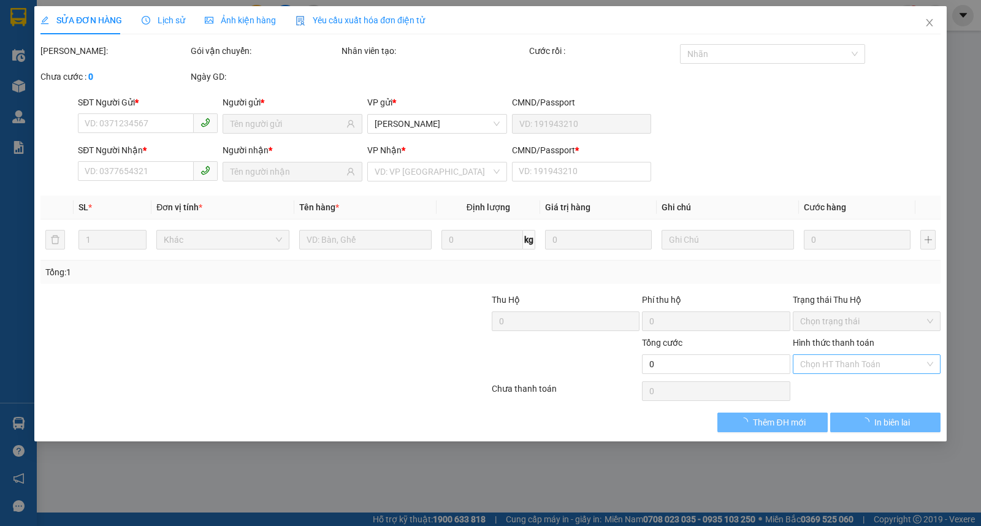
type input "0348453905"
type input "A MAX"
type input "0913446989"
type input "[PERSON_NAME]"
type input "0"
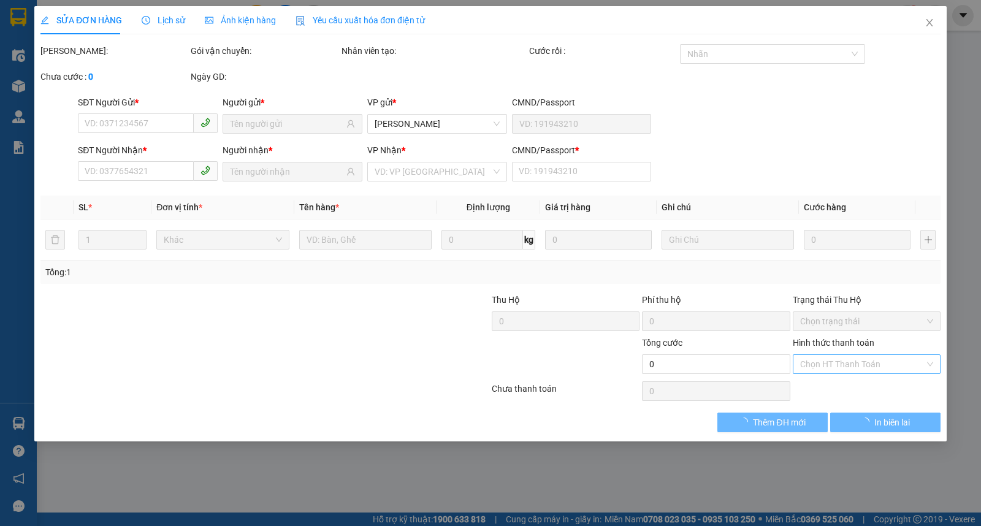
type input "40.000"
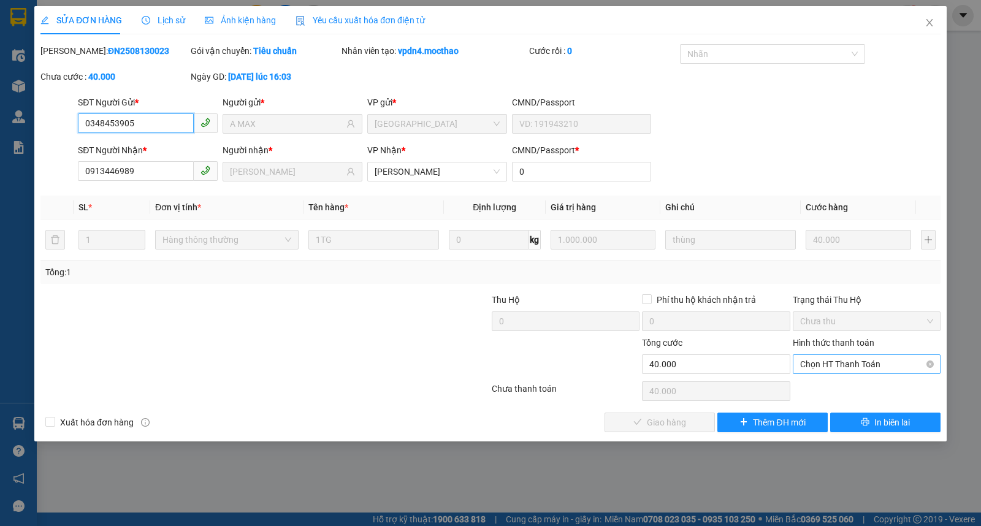
click at [868, 362] on span "Chọn HT Thanh Toán" at bounding box center [866, 364] width 133 height 18
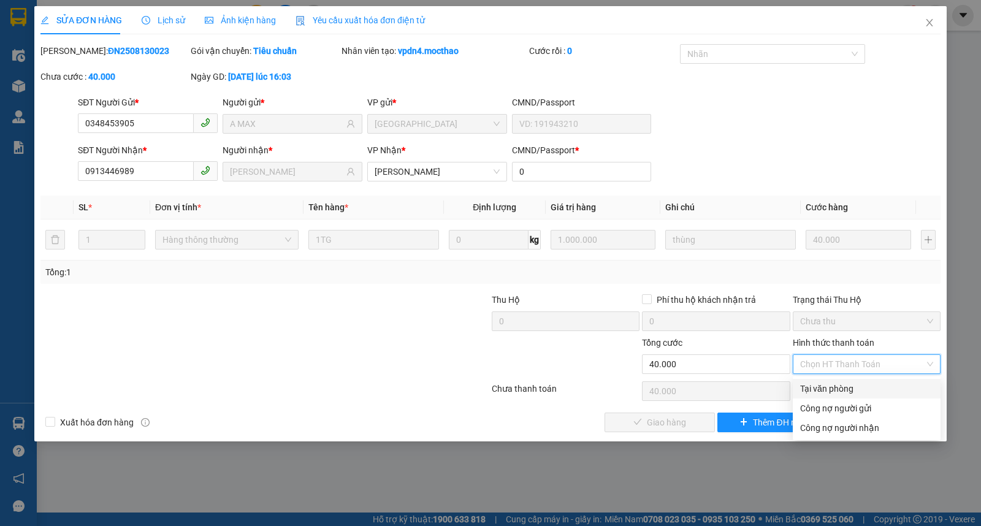
click at [835, 385] on div "Tại văn phòng" at bounding box center [866, 388] width 133 height 13
type input "0"
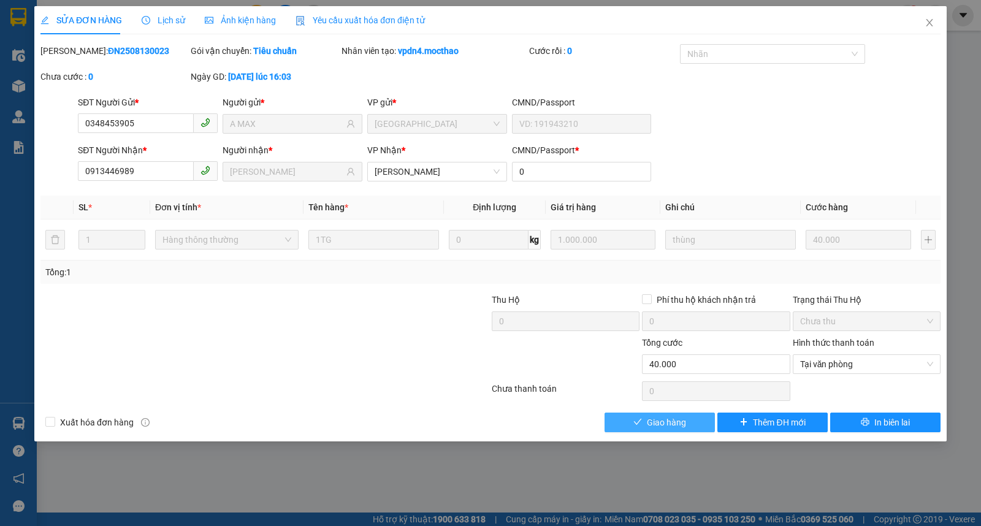
click at [656, 425] on span "Giao hàng" at bounding box center [666, 422] width 39 height 13
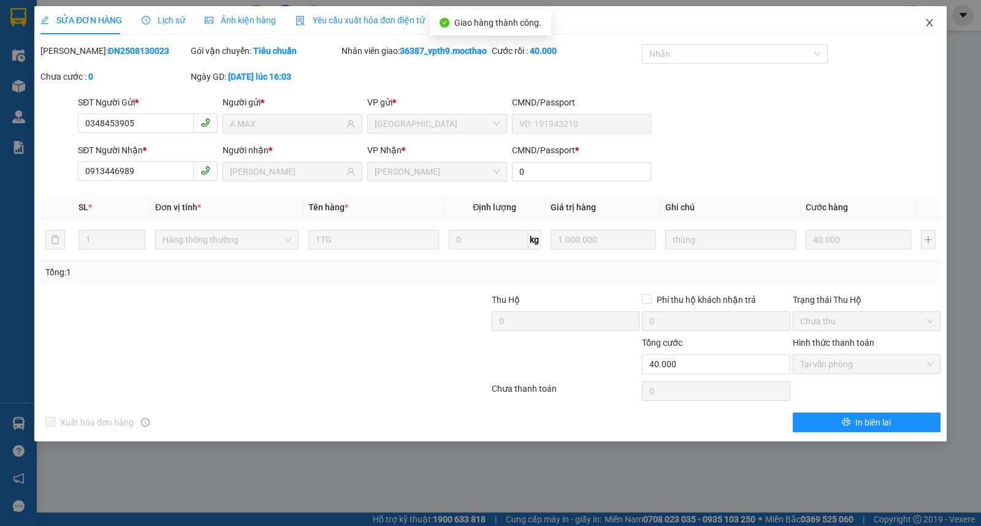
drag, startPoint x: 933, startPoint y: 21, endPoint x: 186, endPoint y: 32, distance: 746.4
click at [928, 25] on icon "close" at bounding box center [930, 23] width 10 height 10
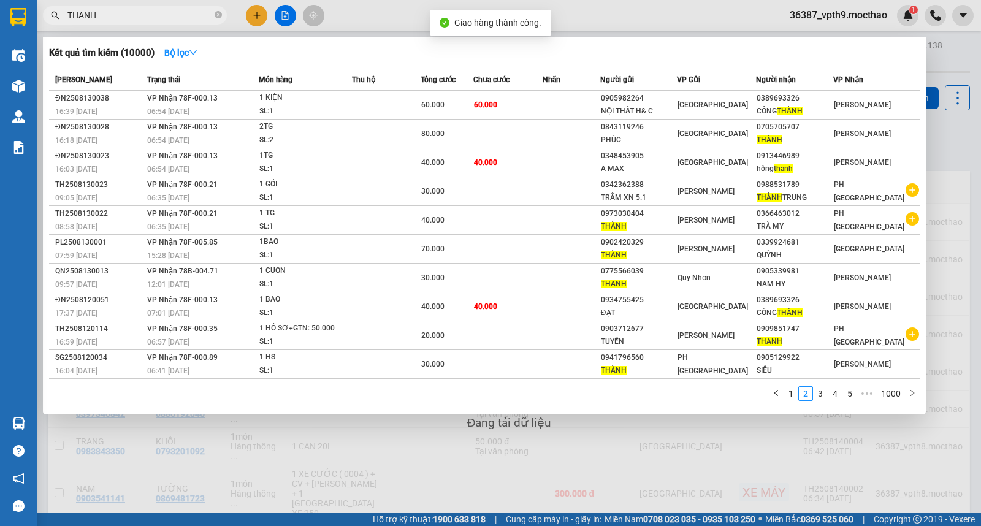
click at [180, 17] on input "THANH" at bounding box center [139, 15] width 145 height 13
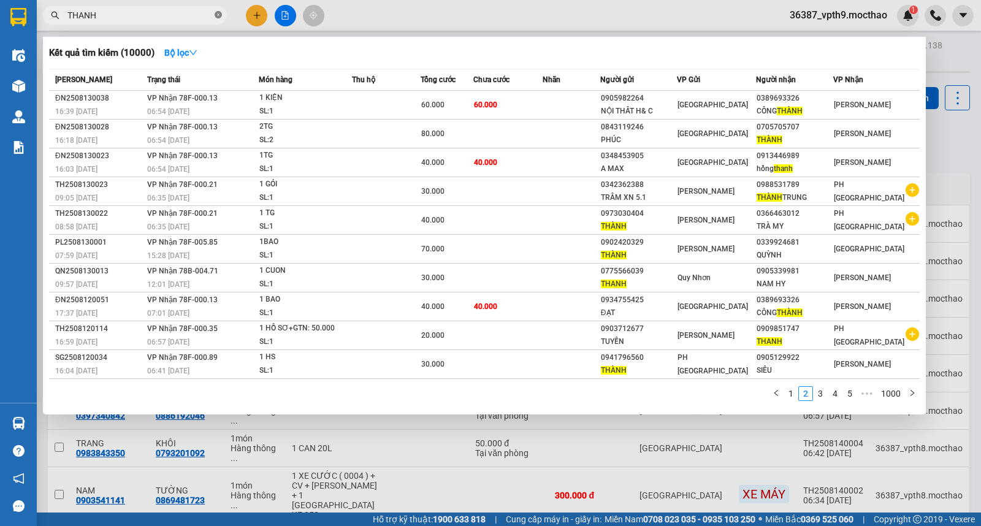
click at [216, 15] on icon "close-circle" at bounding box center [218, 14] width 7 height 7
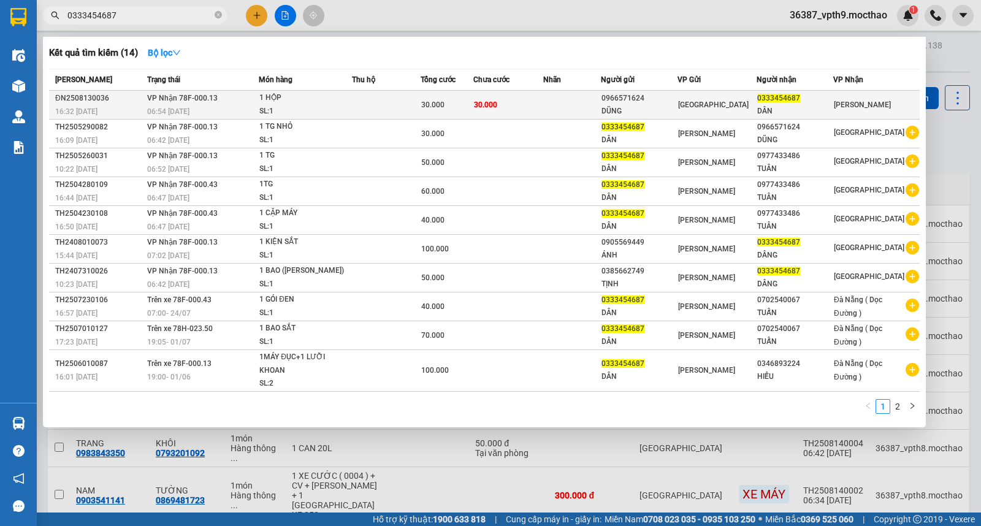
type input "0333454687"
click at [786, 104] on div "0333454687" at bounding box center [794, 98] width 75 height 13
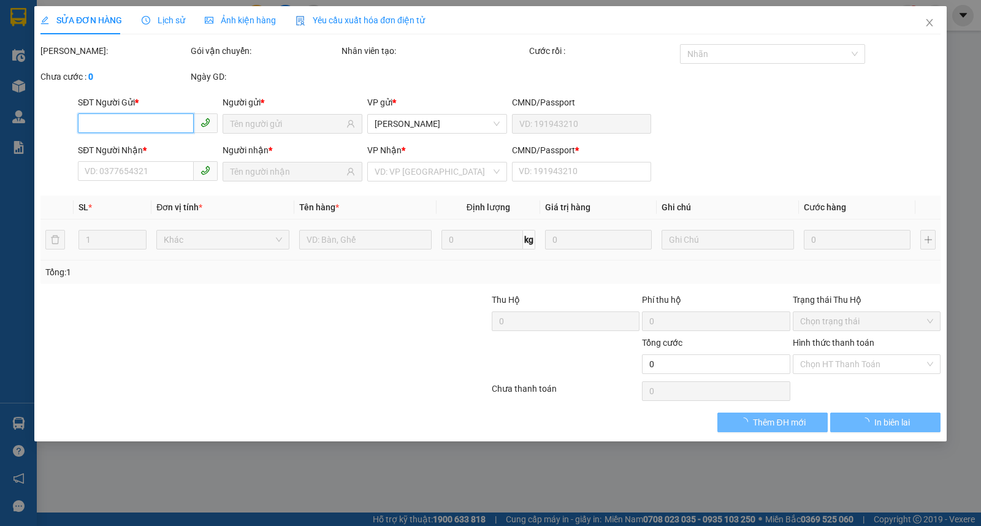
type input "0966571624"
type input "DŨNG"
type input "0333454687"
type input "DÂN"
type input "0"
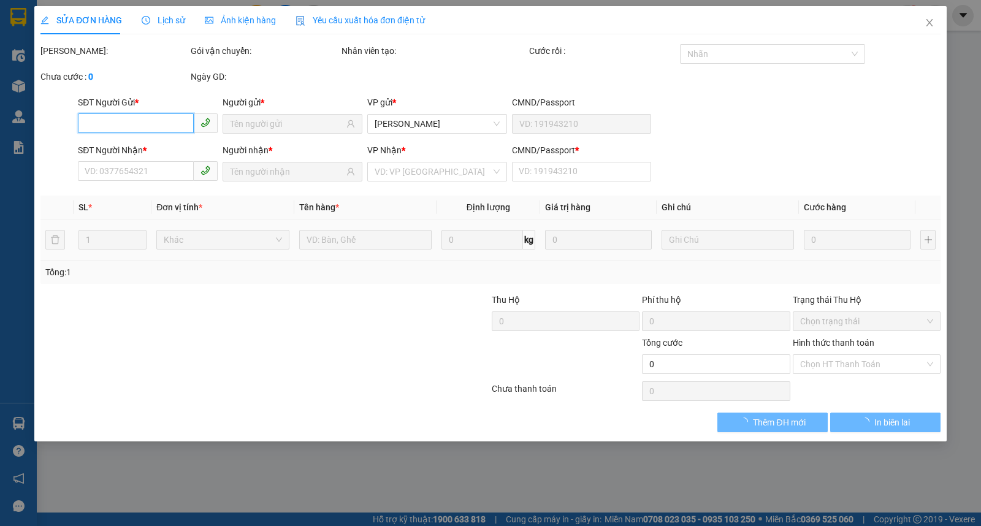
type input "30.000"
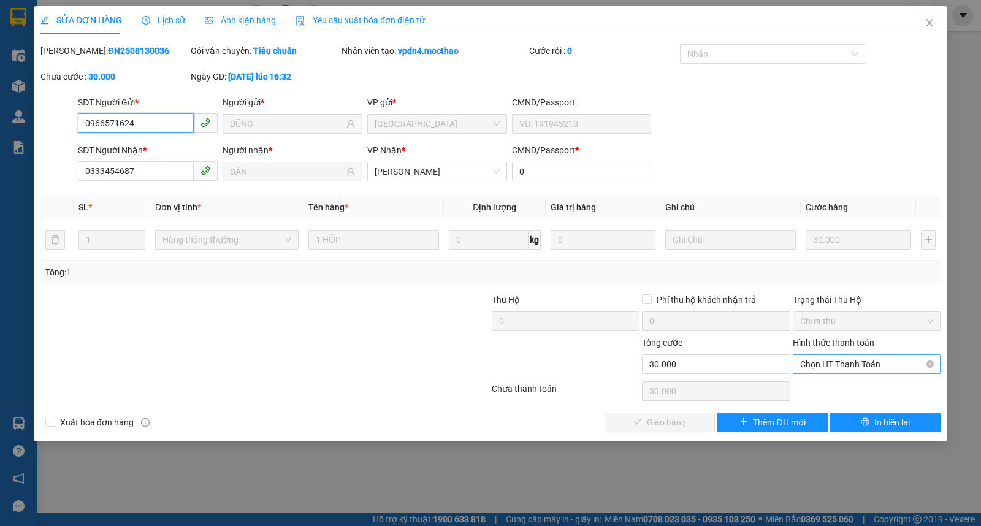
click at [857, 365] on span "Chọn HT Thanh Toán" at bounding box center [866, 364] width 133 height 18
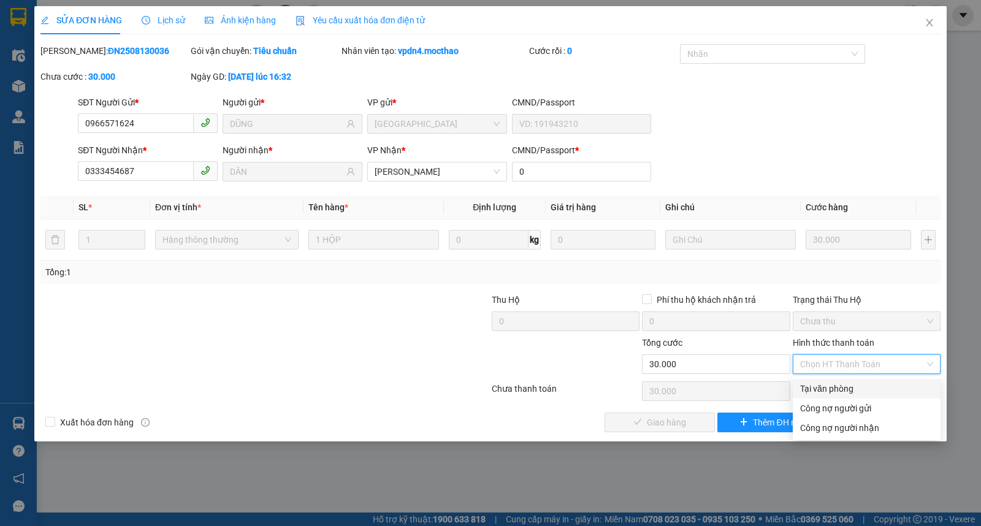
drag, startPoint x: 826, startPoint y: 385, endPoint x: 640, endPoint y: 409, distance: 187.3
click at [825, 386] on div "Tại văn phòng" at bounding box center [866, 388] width 133 height 13
type input "0"
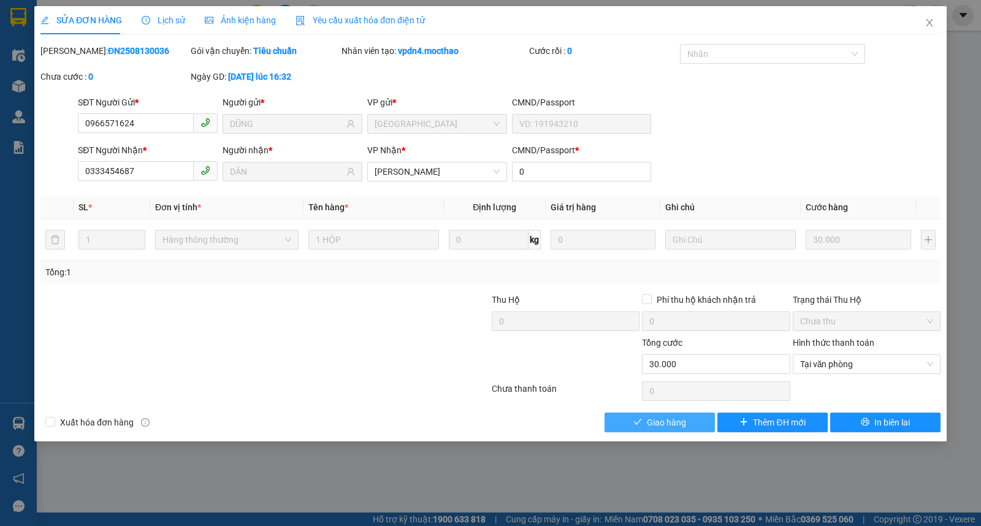
click at [635, 419] on icon "check" at bounding box center [637, 422] width 9 height 9
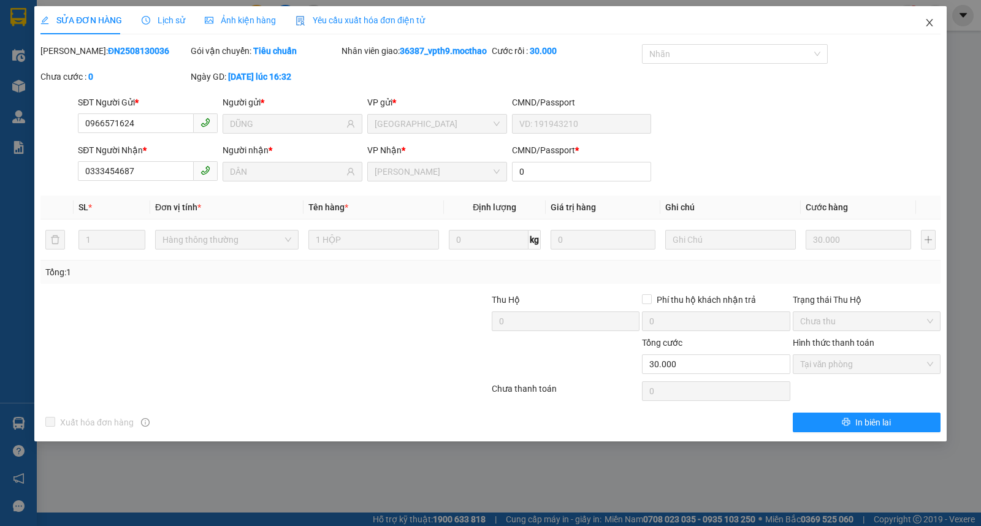
click at [930, 23] on icon "close" at bounding box center [929, 22] width 7 height 7
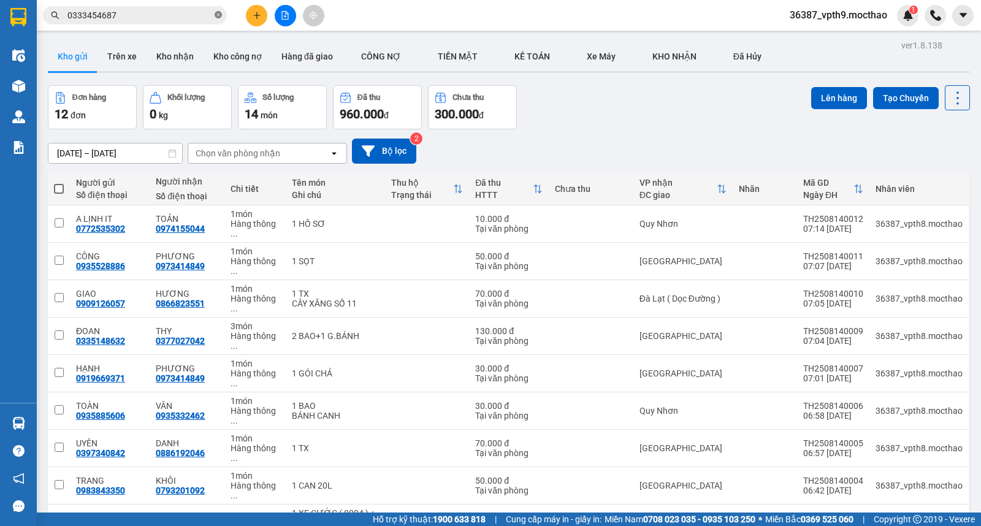
click at [218, 15] on icon "close-circle" at bounding box center [218, 14] width 7 height 7
click at [117, 17] on input "text" at bounding box center [139, 15] width 145 height 13
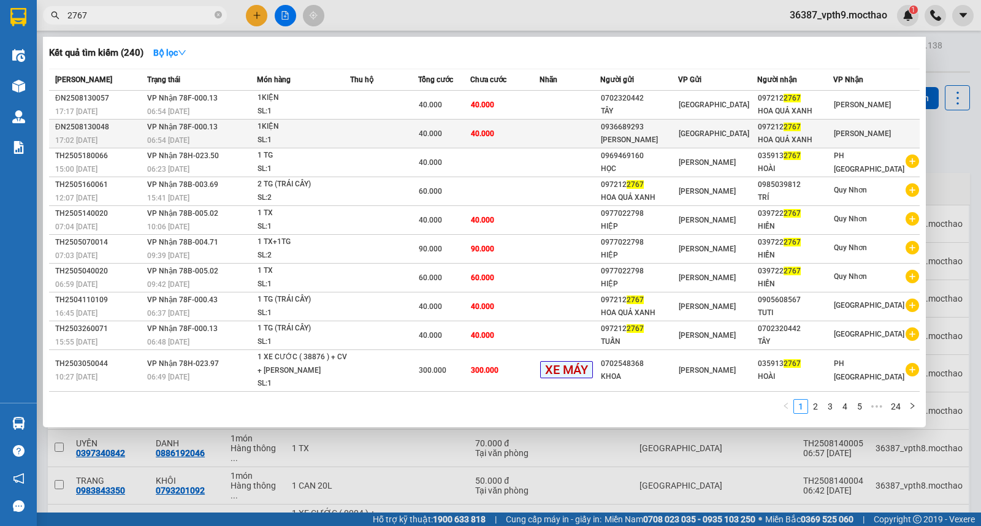
type input "2767"
click at [784, 138] on div "HOA QUẢ XANH" at bounding box center [795, 140] width 75 height 13
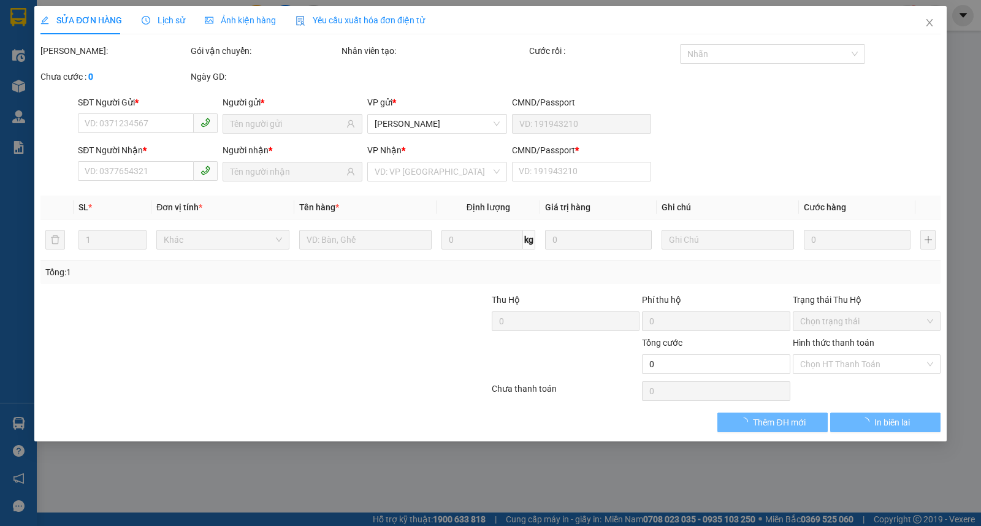
type input "0936689293"
type input "ANH [PERSON_NAME]"
type input "0972122767"
type input "HOA QUẢ XANH"
type input "0"
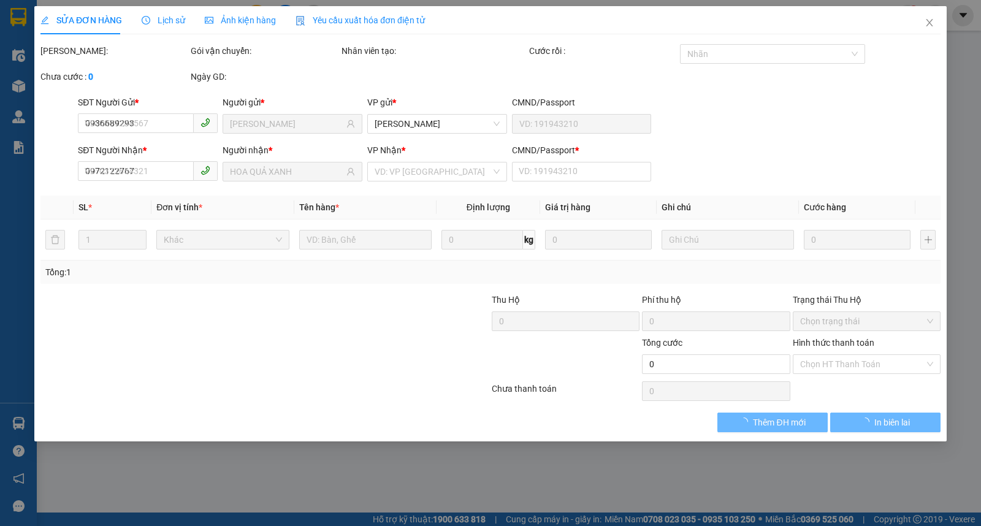
type input "40.000"
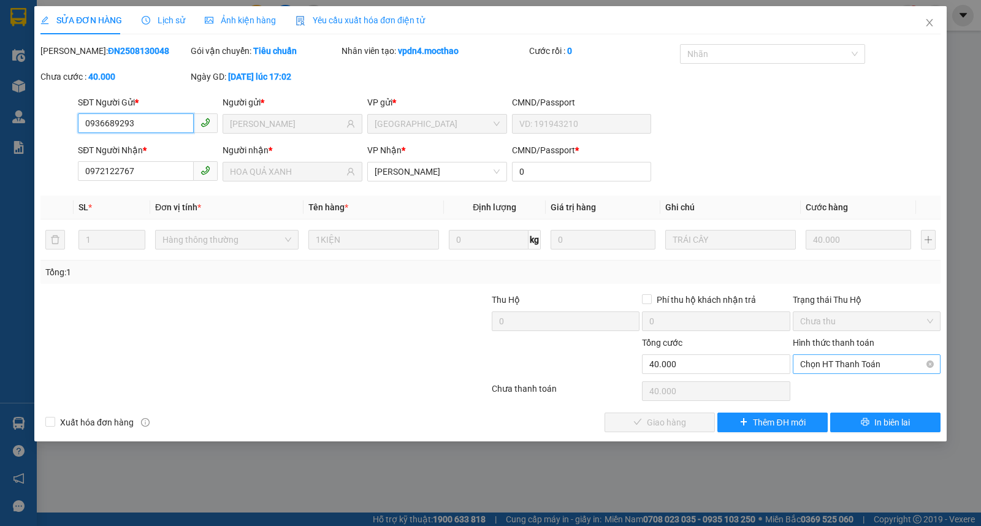
click at [845, 364] on span "Chọn HT Thanh Toán" at bounding box center [866, 364] width 133 height 18
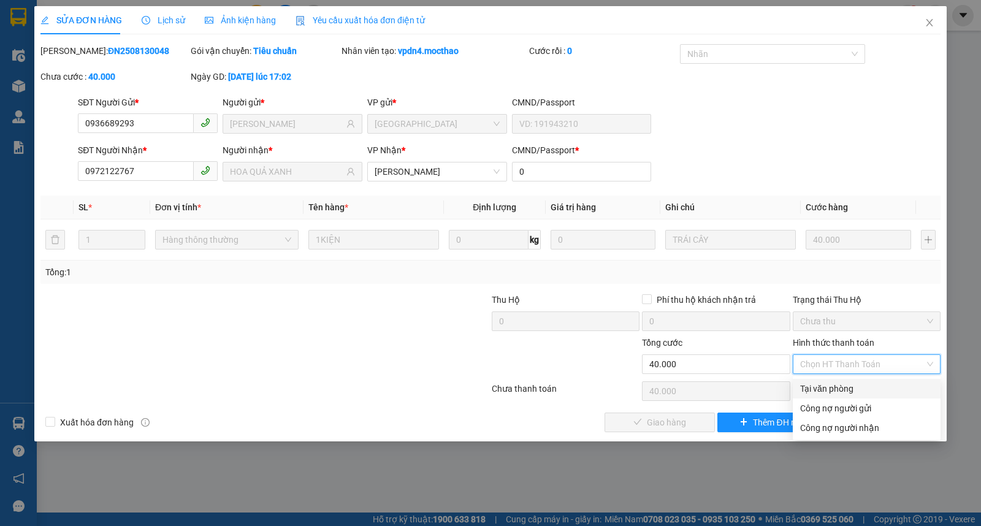
drag, startPoint x: 838, startPoint y: 382, endPoint x: 758, endPoint y: 388, distance: 80.5
click at [836, 383] on div "Tại văn phòng" at bounding box center [866, 388] width 133 height 13
type input "0"
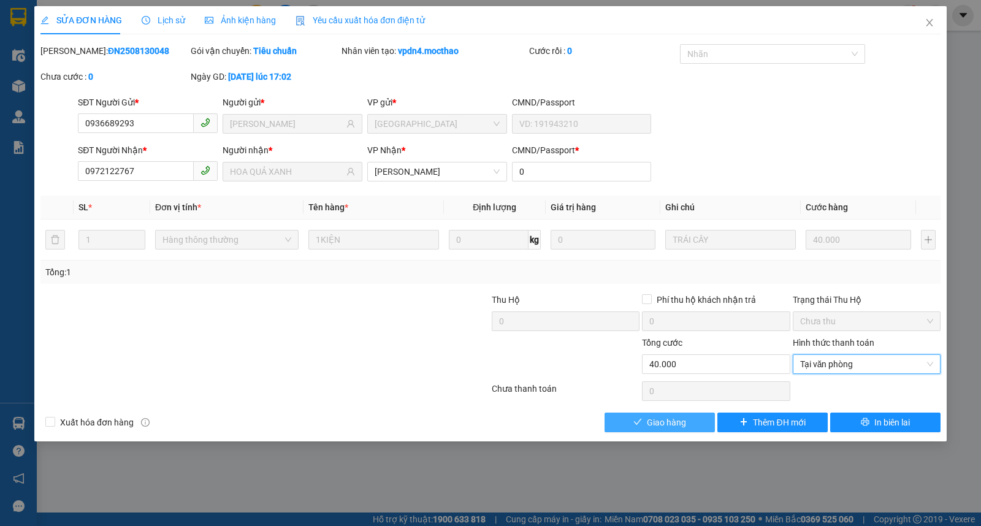
drag, startPoint x: 651, startPoint y: 419, endPoint x: 675, endPoint y: 390, distance: 38.3
click at [651, 421] on span "Giao hàng" at bounding box center [666, 422] width 39 height 13
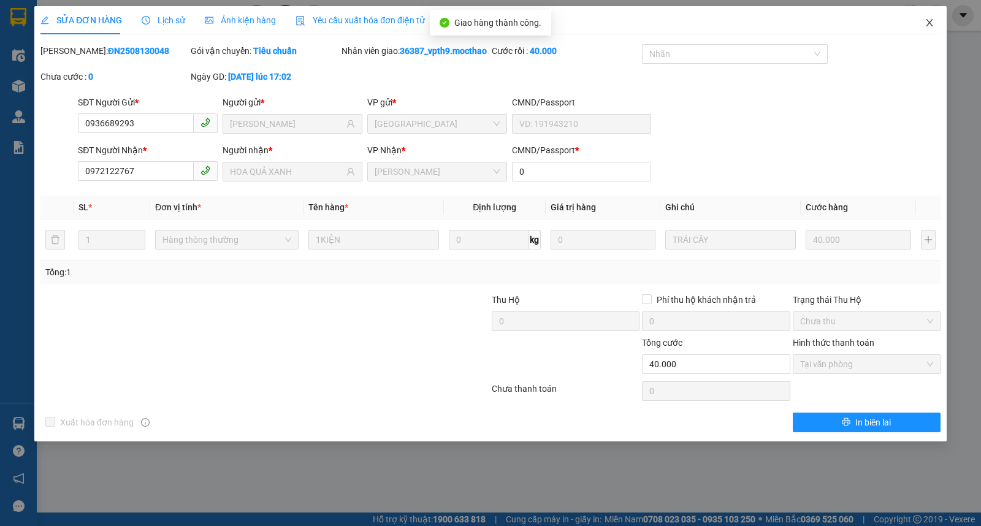
click at [935, 28] on span "Close" at bounding box center [929, 23] width 34 height 34
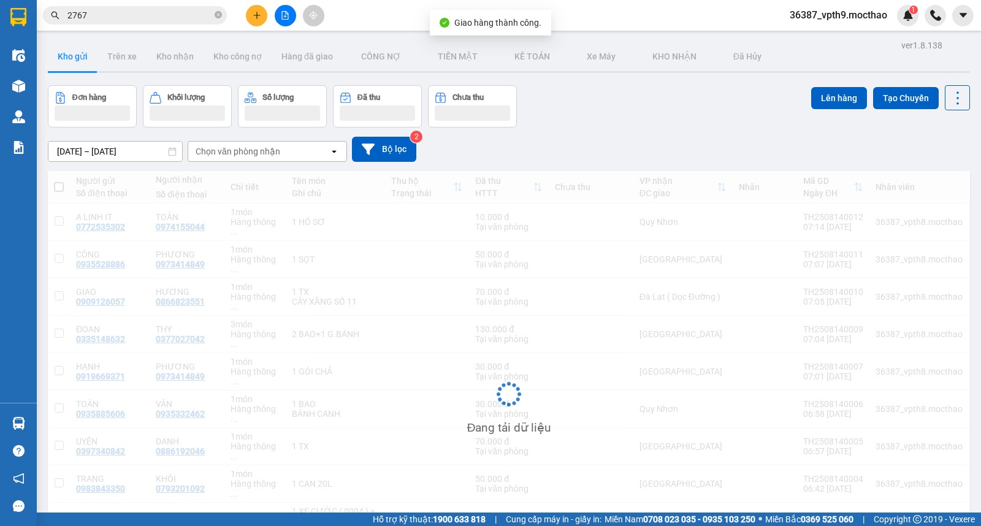
click at [175, 23] on span "2767" at bounding box center [135, 15] width 184 height 18
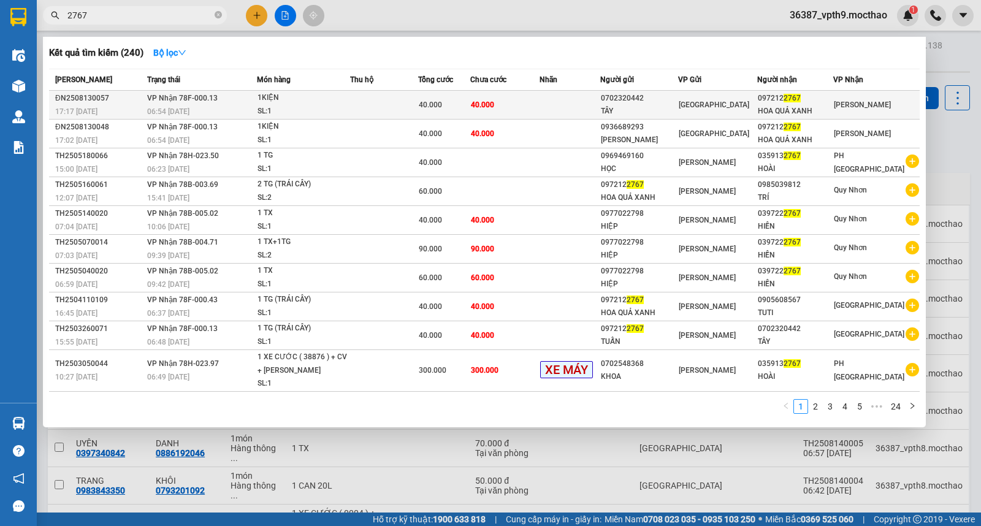
click at [757, 99] on div "[GEOGRAPHIC_DATA]" at bounding box center [718, 104] width 78 height 13
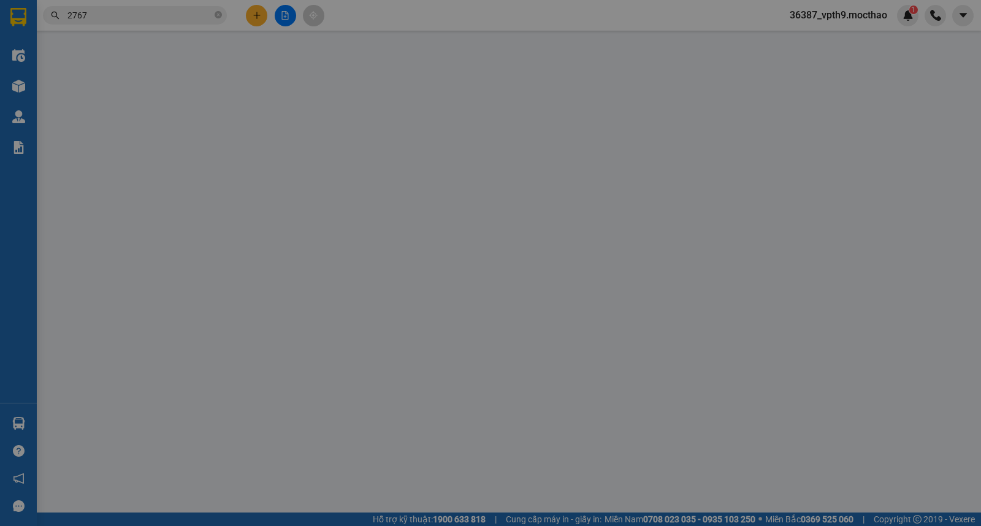
type input "0702320442"
type input "TÂY"
type input "0972122767"
type input "HOA QUẢ XANH"
type input "0"
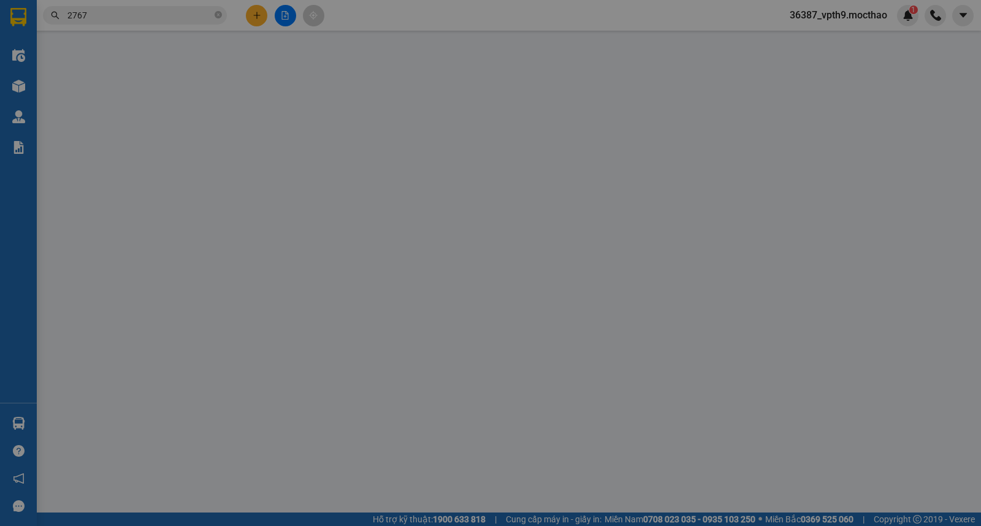
type input "40.000"
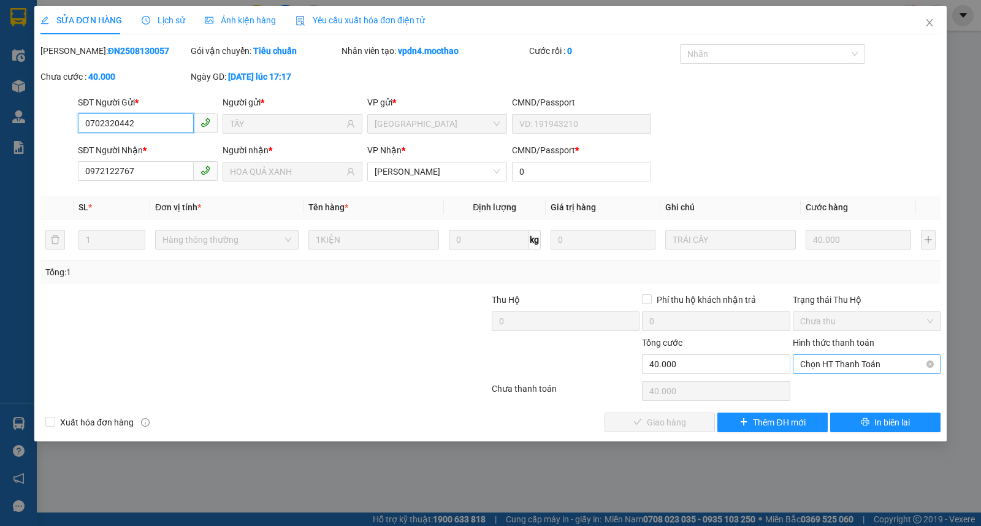
click at [843, 362] on span "Chọn HT Thanh Toán" at bounding box center [866, 364] width 133 height 18
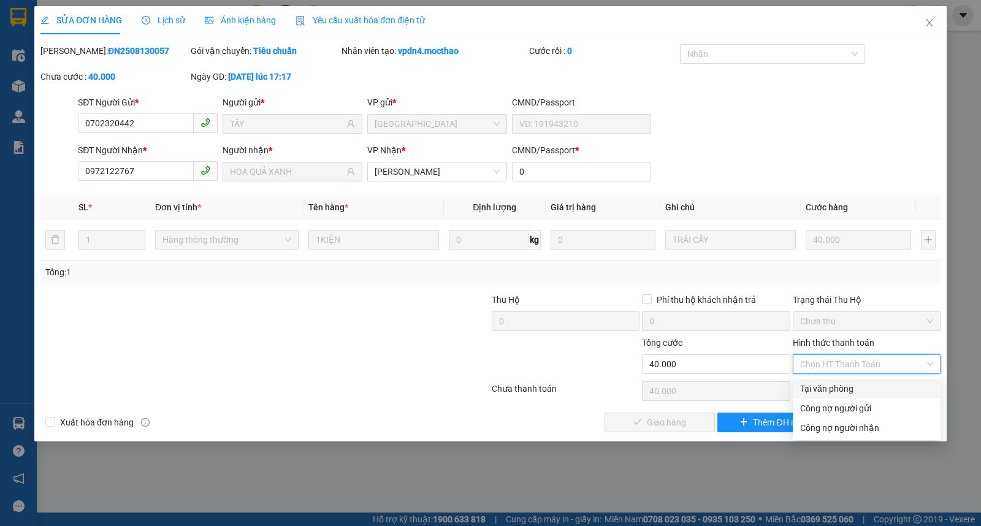
drag, startPoint x: 823, startPoint y: 385, endPoint x: 743, endPoint y: 391, distance: 80.6
click at [820, 386] on div "Tại văn phòng" at bounding box center [866, 388] width 133 height 13
type input "0"
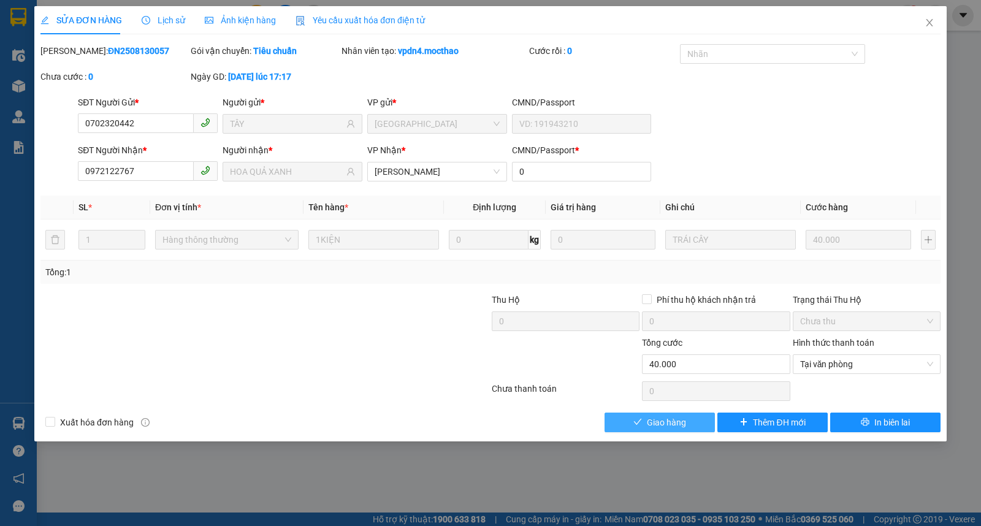
click at [638, 426] on icon "check" at bounding box center [637, 422] width 9 height 9
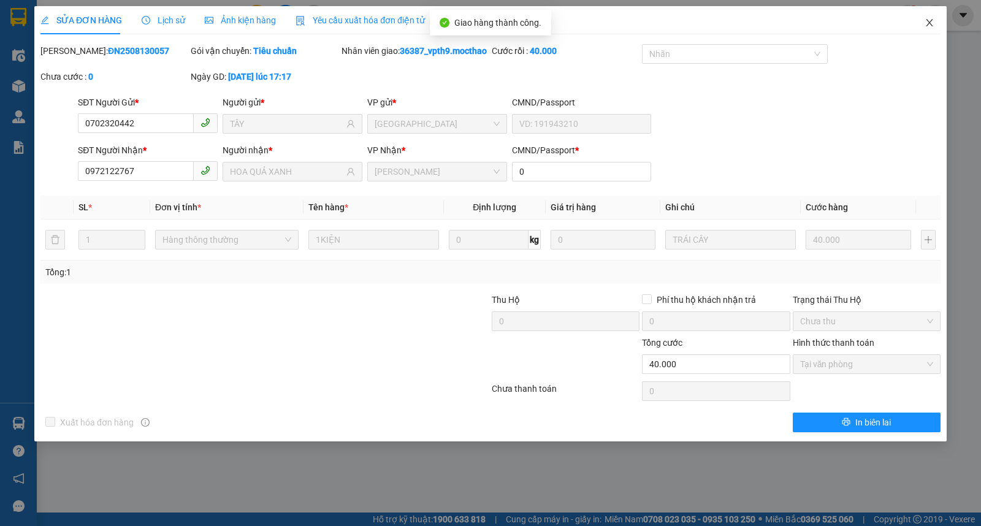
drag, startPoint x: 924, startPoint y: 27, endPoint x: 88, endPoint y: 1, distance: 836.8
click at [921, 27] on span "Close" at bounding box center [929, 23] width 34 height 34
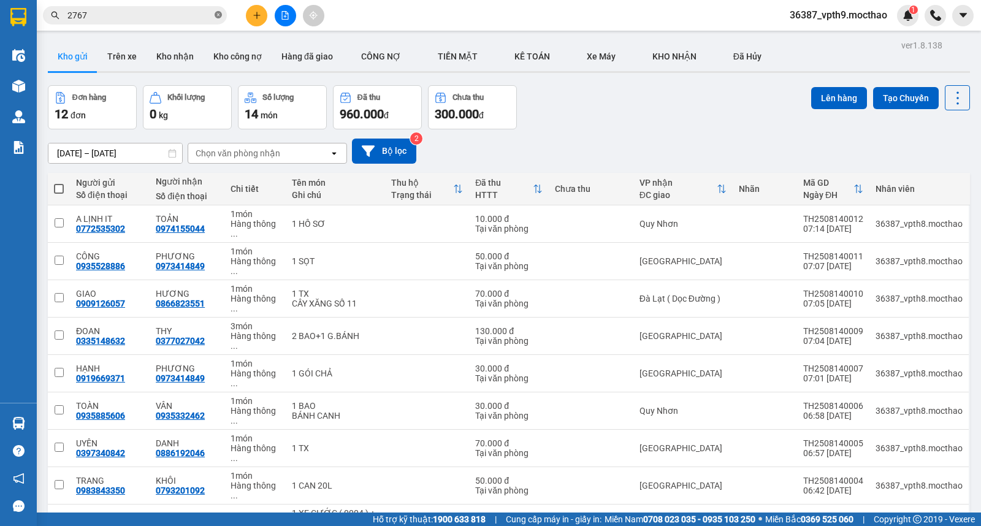
click at [215, 11] on icon "close-circle" at bounding box center [218, 14] width 7 height 7
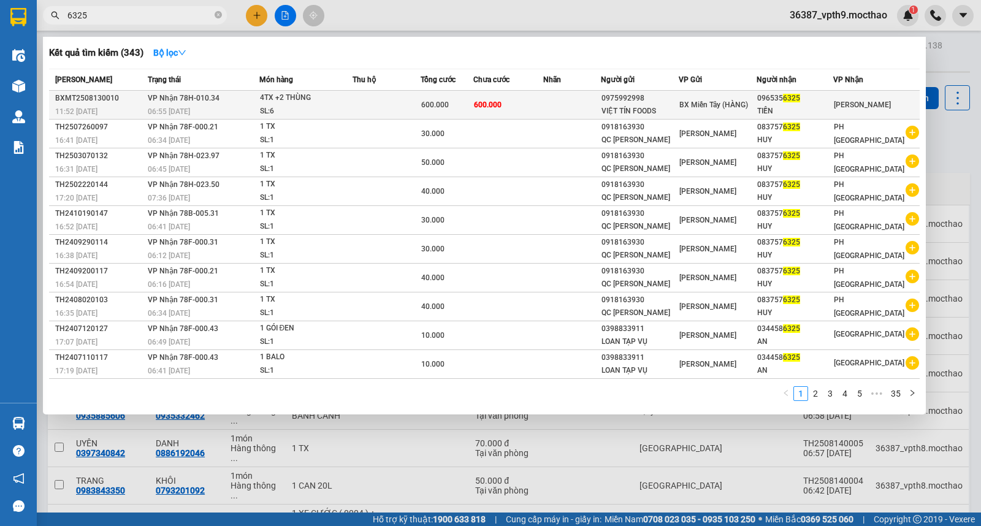
type input "6325"
click at [833, 99] on div "096535 6325" at bounding box center [794, 98] width 75 height 13
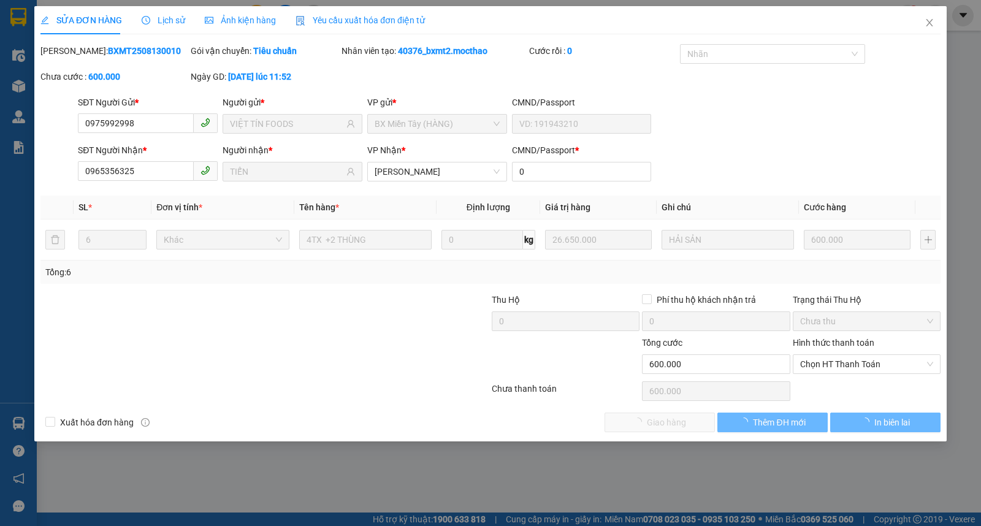
type input "0975992998"
type input "VIỆT TÍN FOODS"
type input "0965356325"
type input "TIẾN"
type input "0"
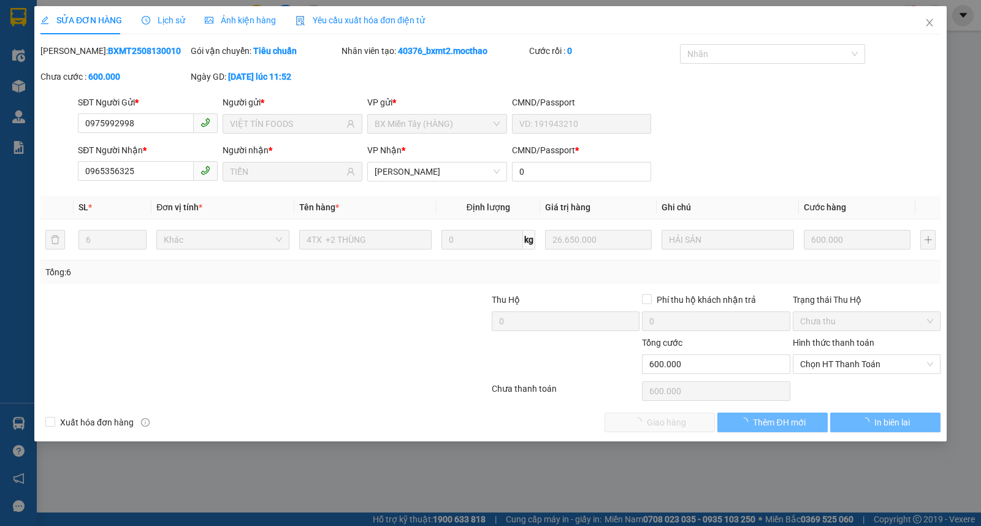
type input "600.000"
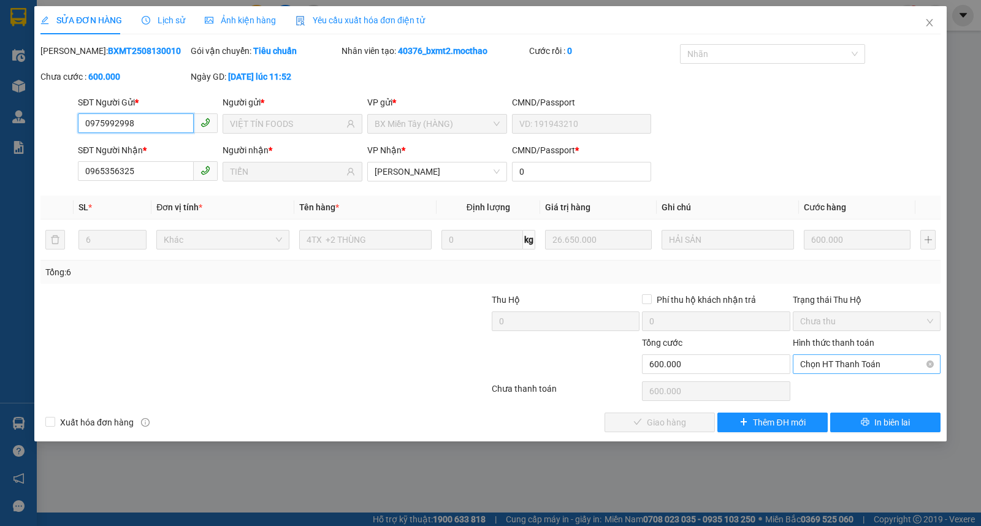
click at [846, 368] on span "Chọn HT Thanh Toán" at bounding box center [866, 364] width 133 height 18
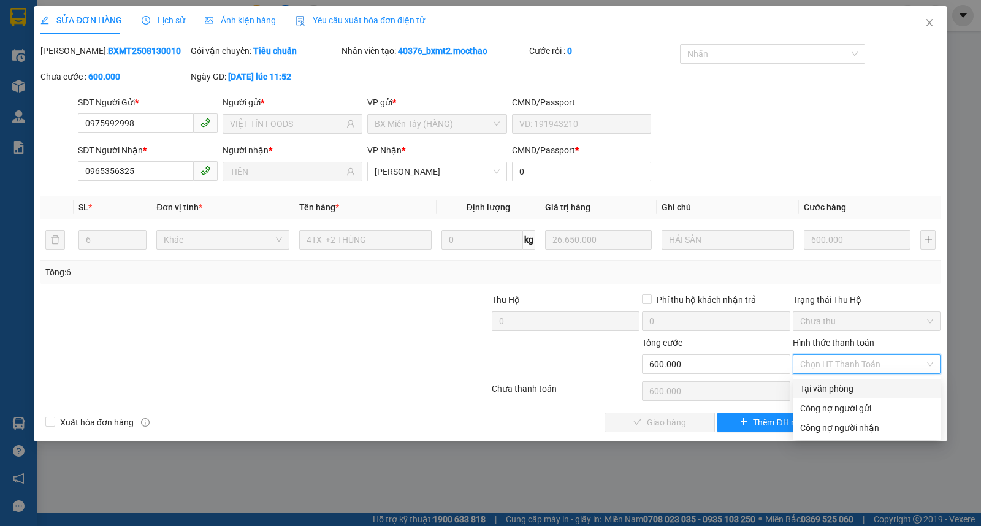
drag, startPoint x: 834, startPoint y: 394, endPoint x: 795, endPoint y: 395, distance: 38.7
click at [831, 394] on div "Tại văn phòng" at bounding box center [866, 388] width 133 height 13
type input "0"
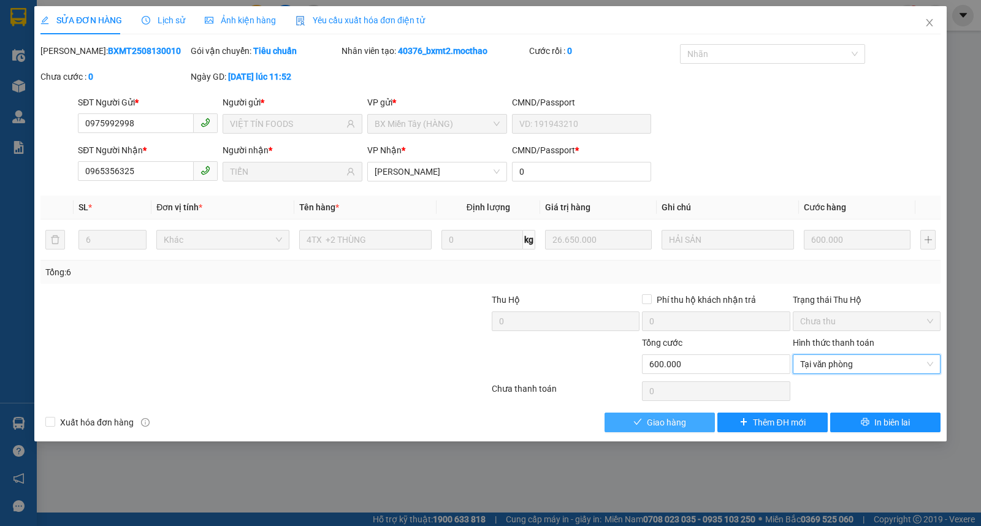
click at [654, 421] on span "Giao hàng" at bounding box center [666, 422] width 39 height 13
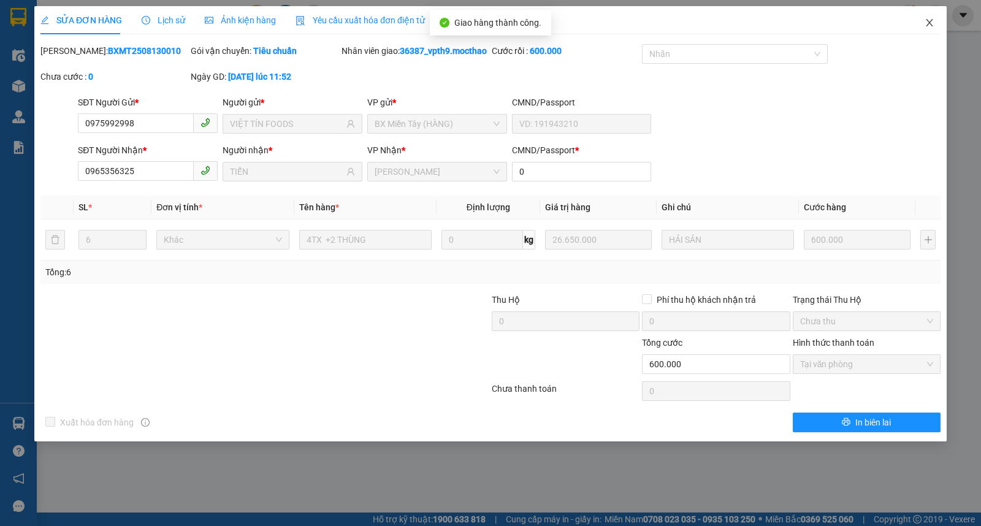
click at [928, 23] on icon "close" at bounding box center [930, 23] width 10 height 10
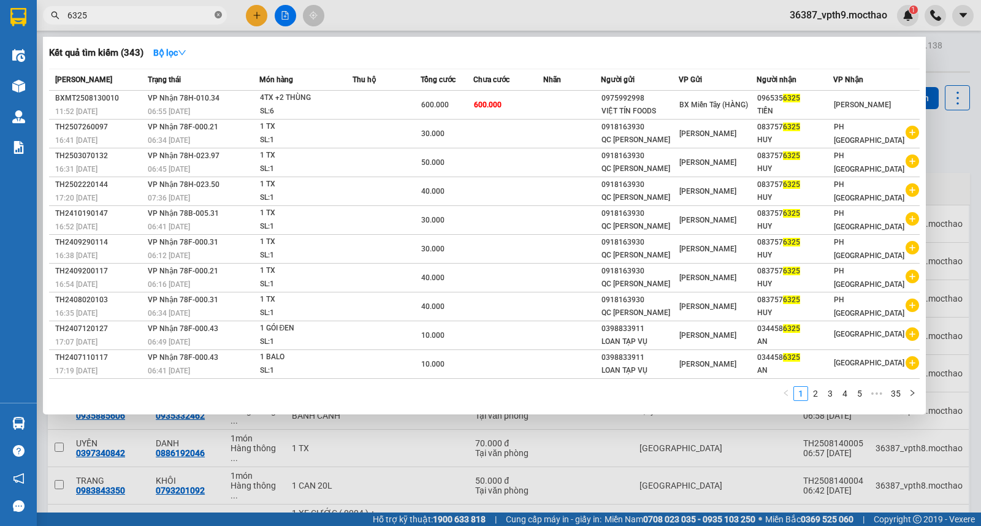
click at [218, 12] on icon "close-circle" at bounding box center [218, 14] width 7 height 7
type input "3570"
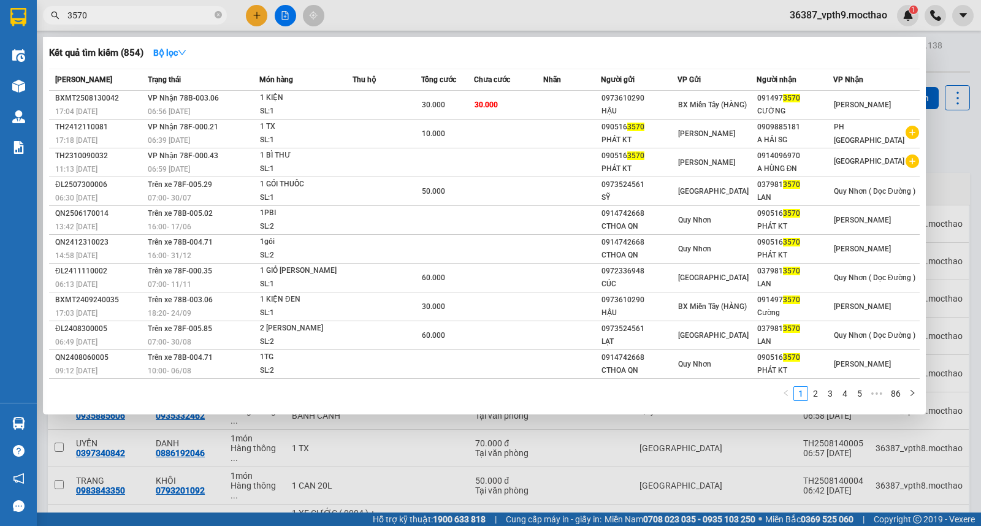
paste input "text"
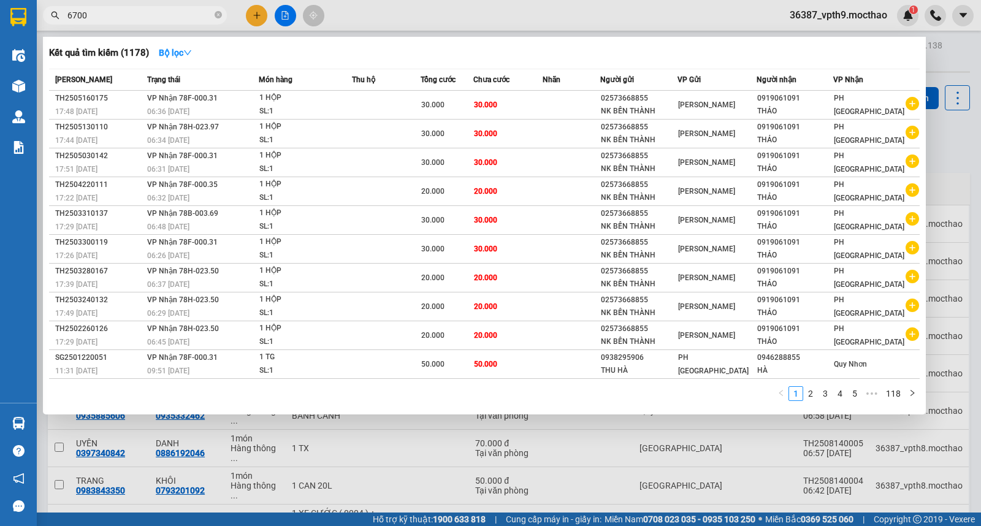
type input "67000"
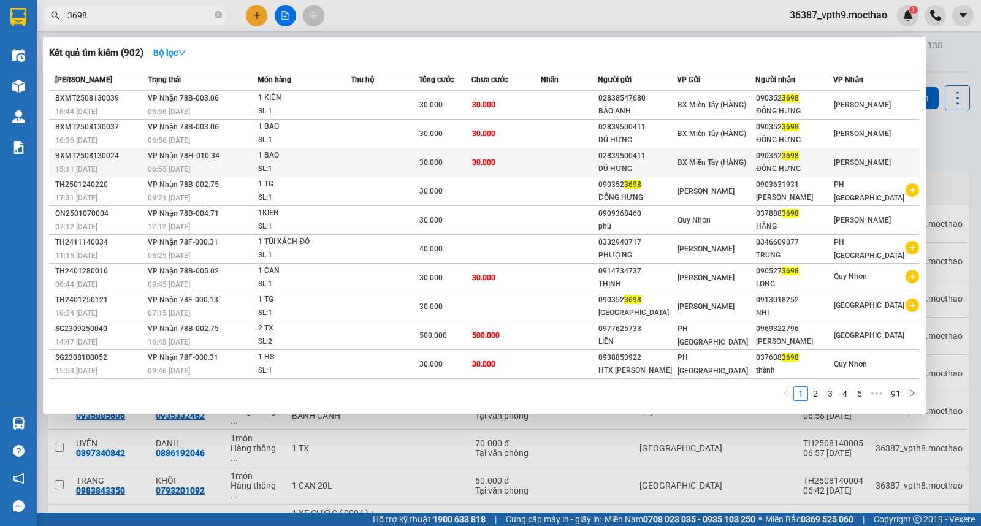
type input "3698"
click at [853, 168] on div "[GEOGRAPHIC_DATA]" at bounding box center [862, 162] width 57 height 13
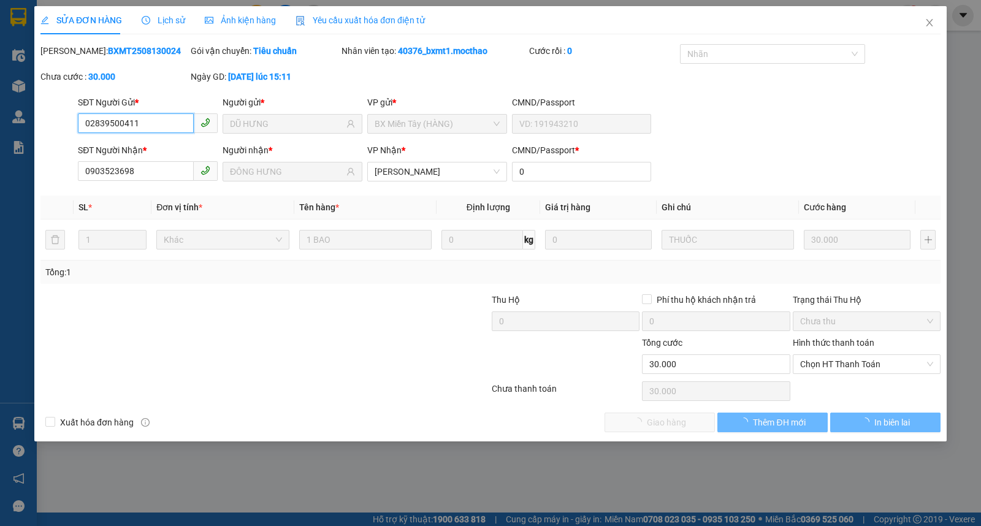
type input "02839500411"
type input "DŨ HƯNG"
type input "0903523698"
type input "ĐÔNG HƯNG"
type input "0"
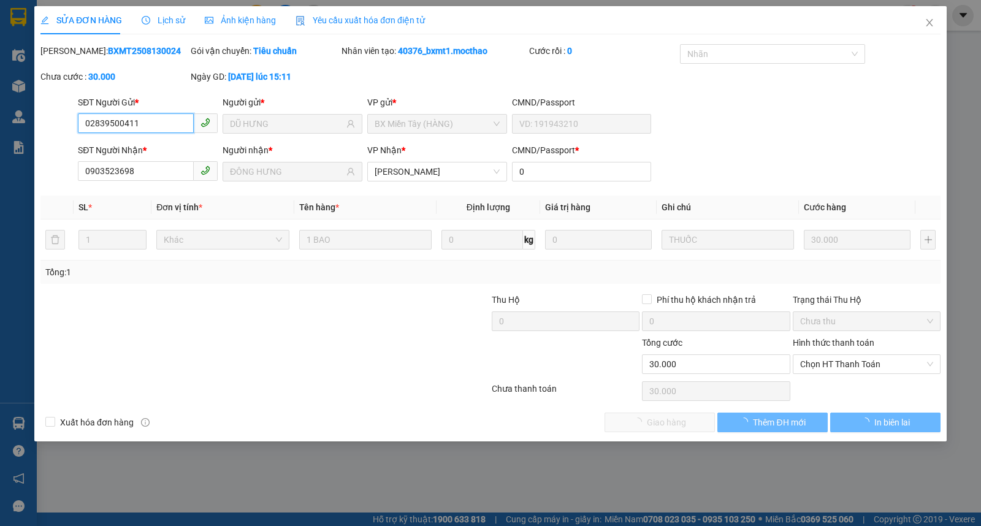
type input "30.000"
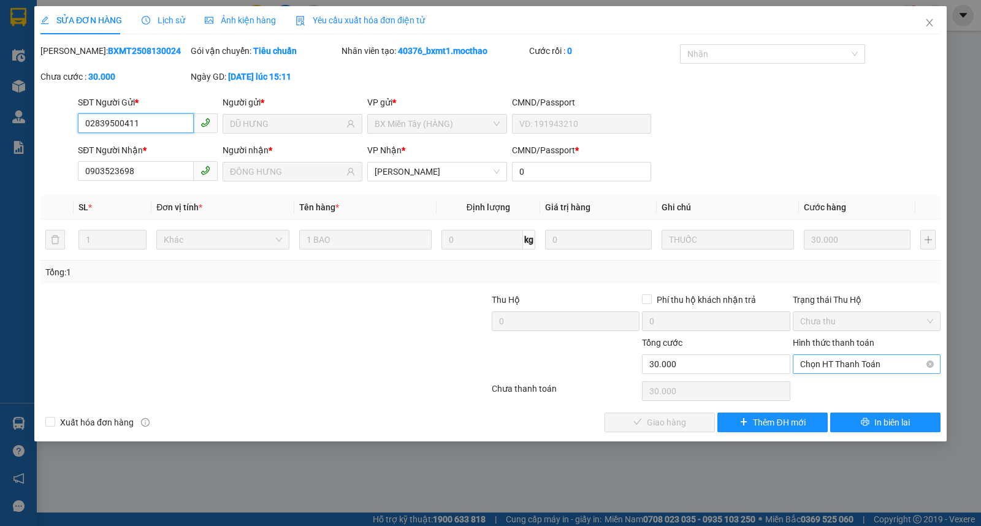
click at [845, 364] on span "Chọn HT Thanh Toán" at bounding box center [866, 364] width 133 height 18
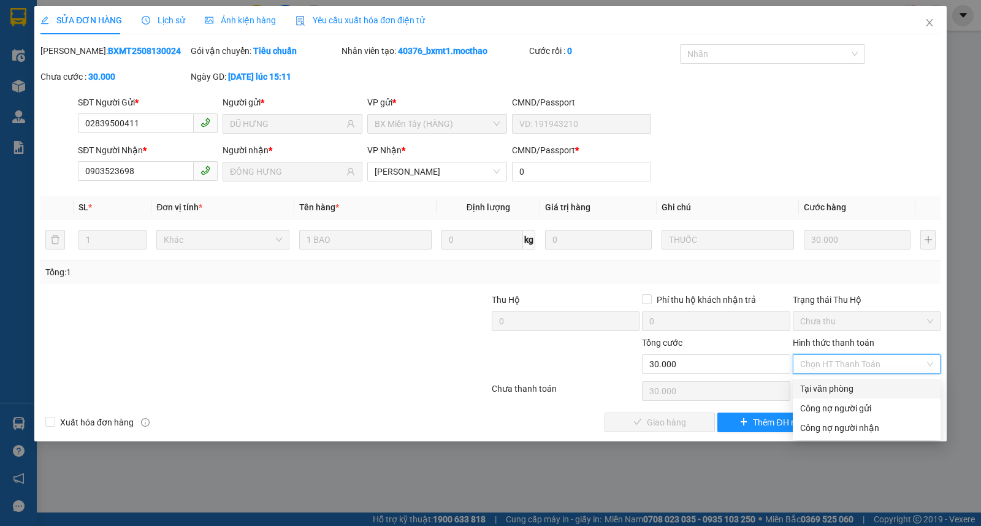
drag, startPoint x: 837, startPoint y: 384, endPoint x: 743, endPoint y: 407, distance: 97.1
click at [837, 384] on div "Tại văn phòng" at bounding box center [866, 388] width 133 height 13
type input "0"
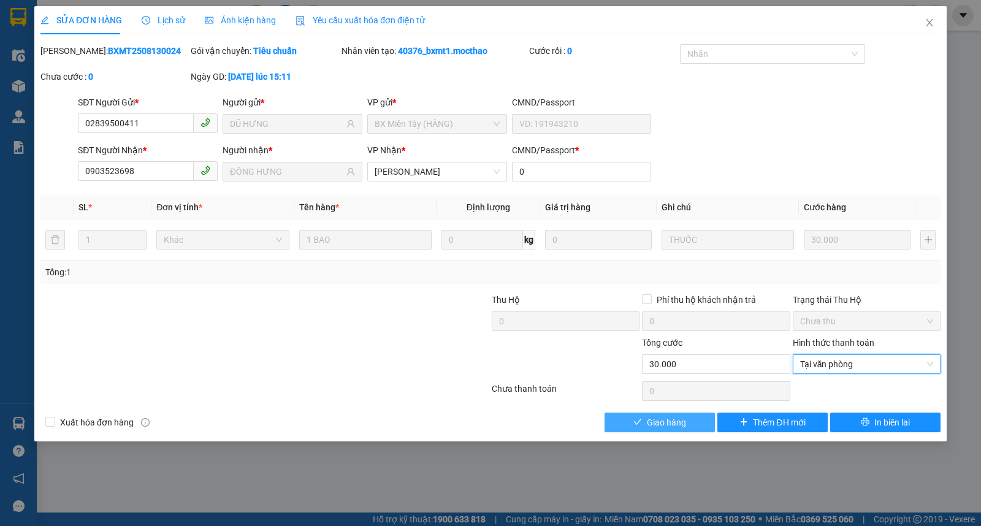
click at [669, 426] on span "Giao hàng" at bounding box center [666, 422] width 39 height 13
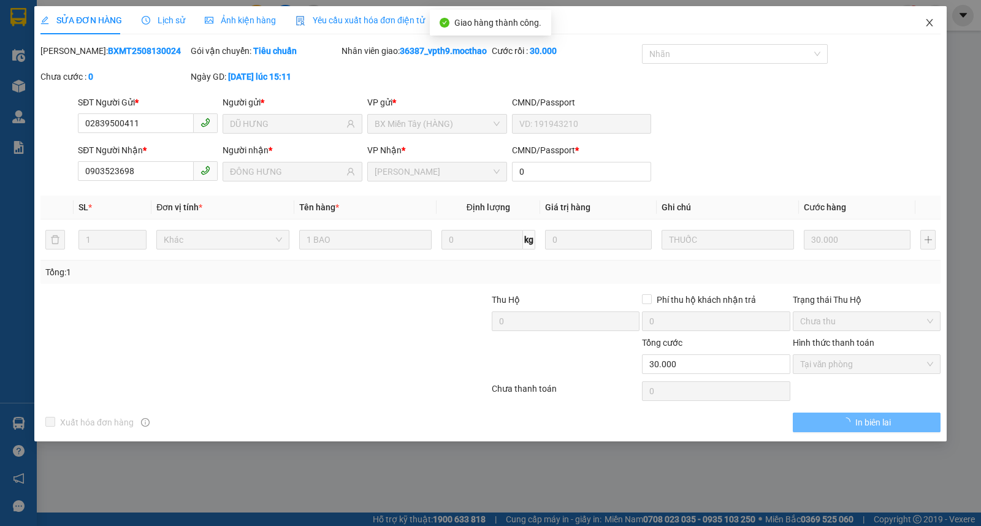
click at [927, 25] on icon "close" at bounding box center [930, 23] width 10 height 10
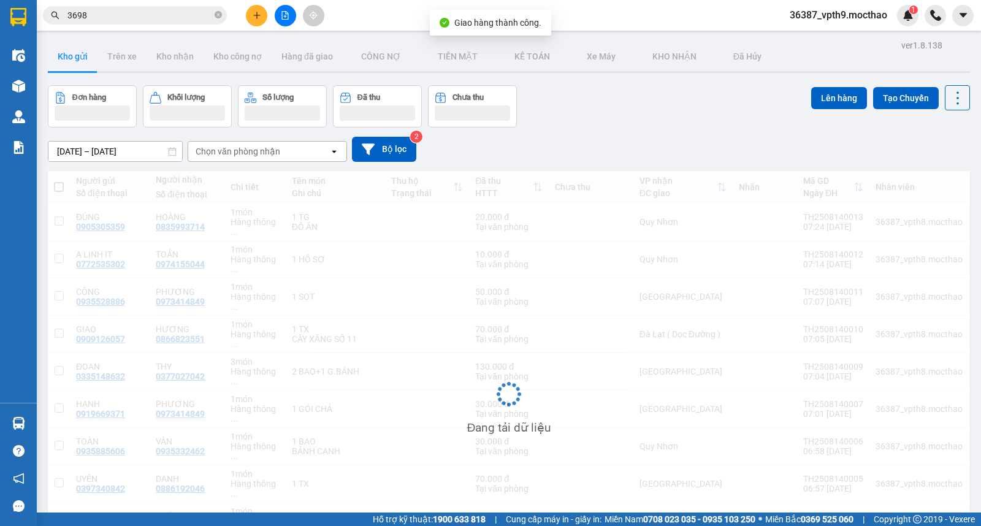
click at [163, 23] on span "3698" at bounding box center [135, 15] width 184 height 18
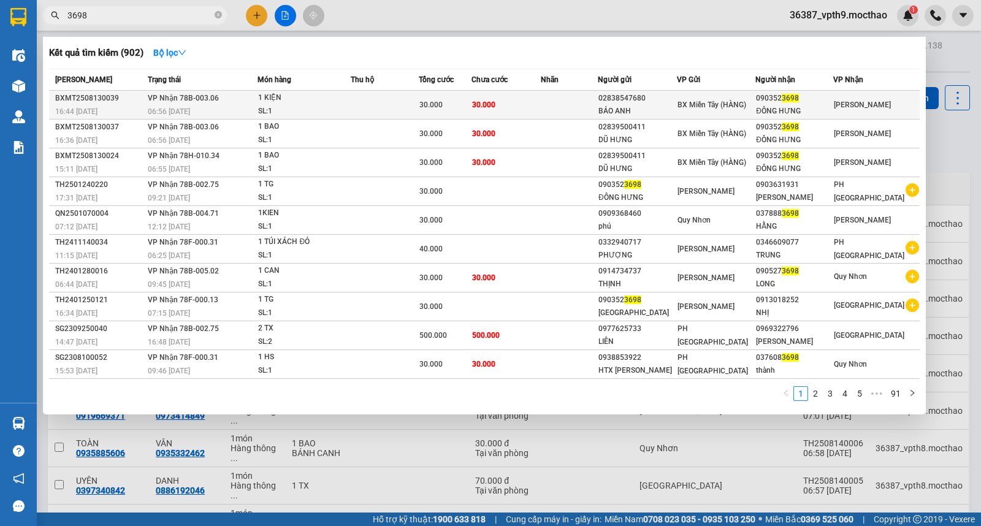
click at [804, 103] on div "090352 3698" at bounding box center [794, 98] width 77 height 13
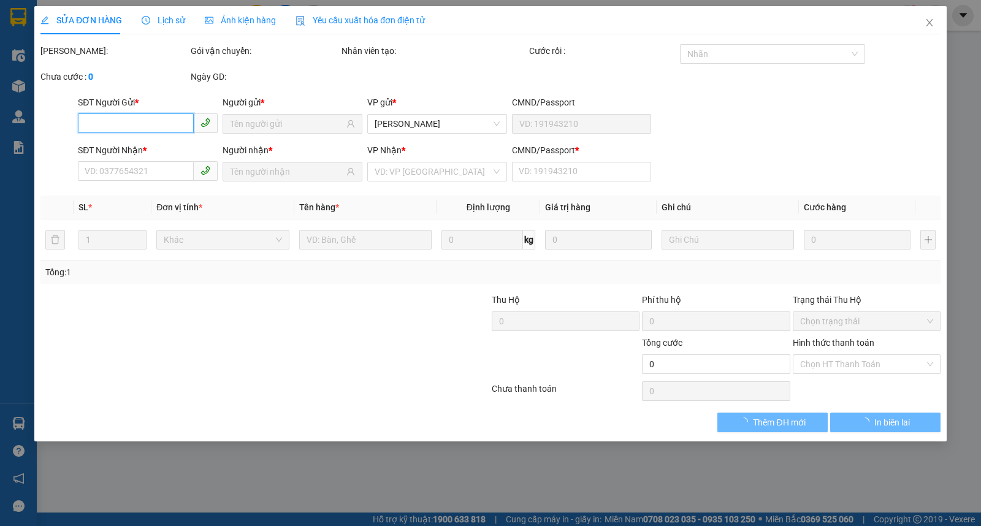
type input "02838547680"
type input "BẢO ANH"
type input "0903523698"
type input "ĐÔNG HƯNG"
type input "0"
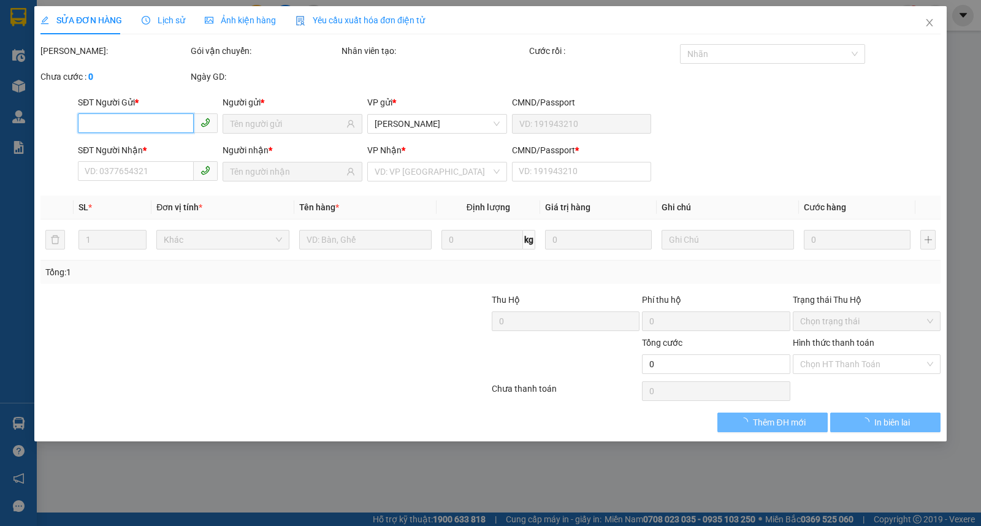
type input "30.000"
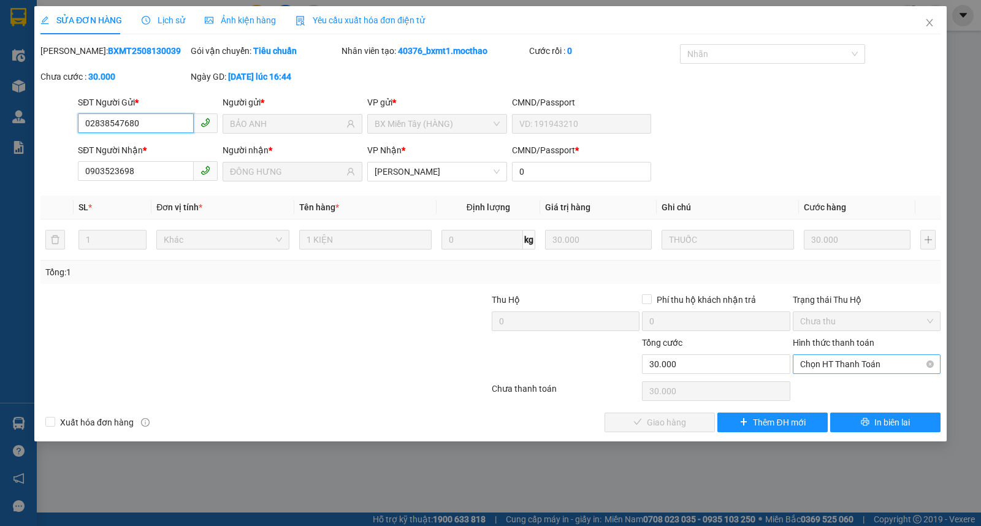
click at [835, 363] on span "Chọn HT Thanh Toán" at bounding box center [866, 364] width 133 height 18
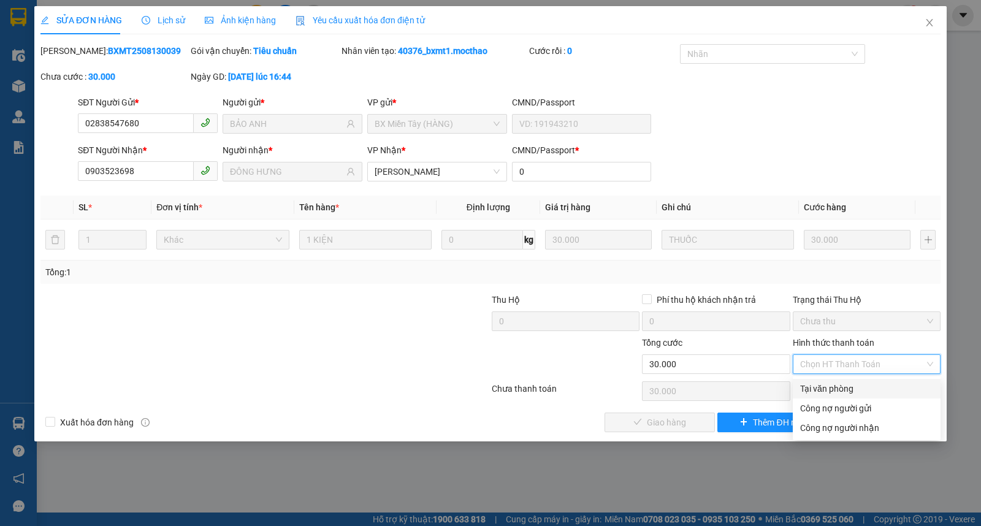
drag, startPoint x: 836, startPoint y: 388, endPoint x: 806, endPoint y: 388, distance: 29.4
click at [835, 388] on div "Tại văn phòng" at bounding box center [866, 388] width 133 height 13
type input "0"
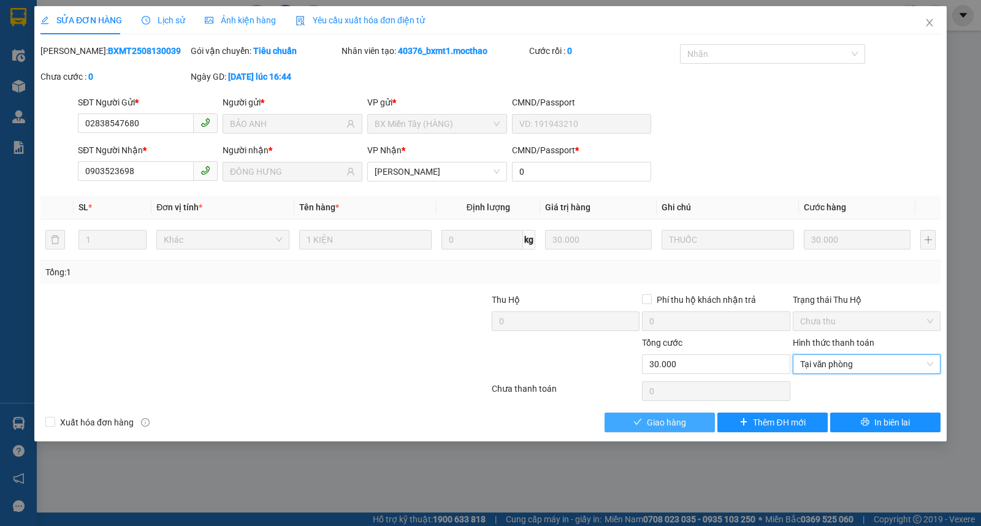
click at [662, 419] on span "Giao hàng" at bounding box center [666, 422] width 39 height 13
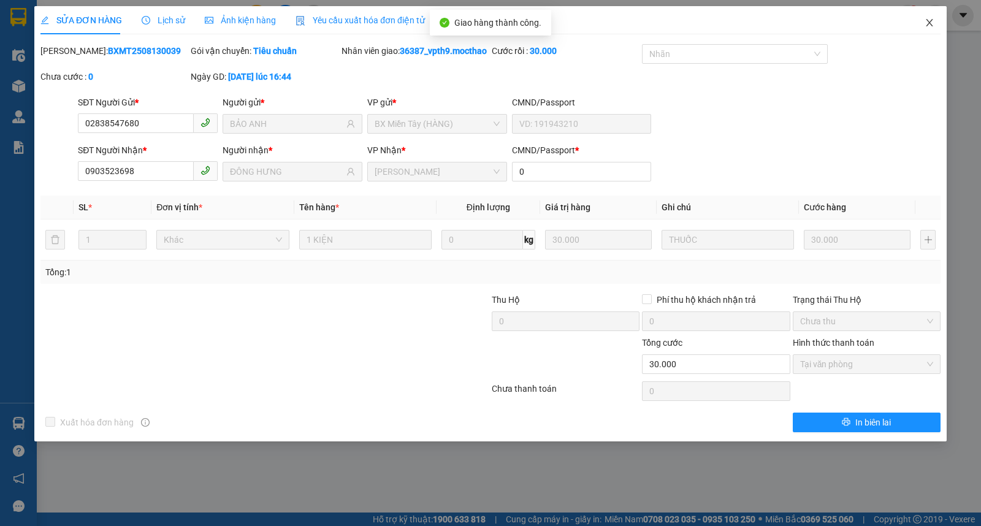
click at [935, 29] on span "Close" at bounding box center [929, 23] width 34 height 34
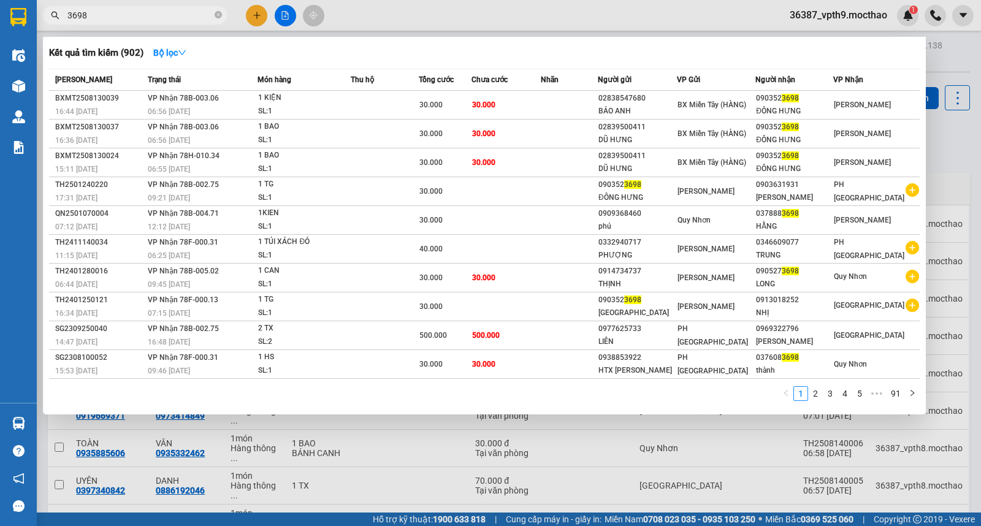
click at [186, 16] on input "3698" at bounding box center [139, 15] width 145 height 13
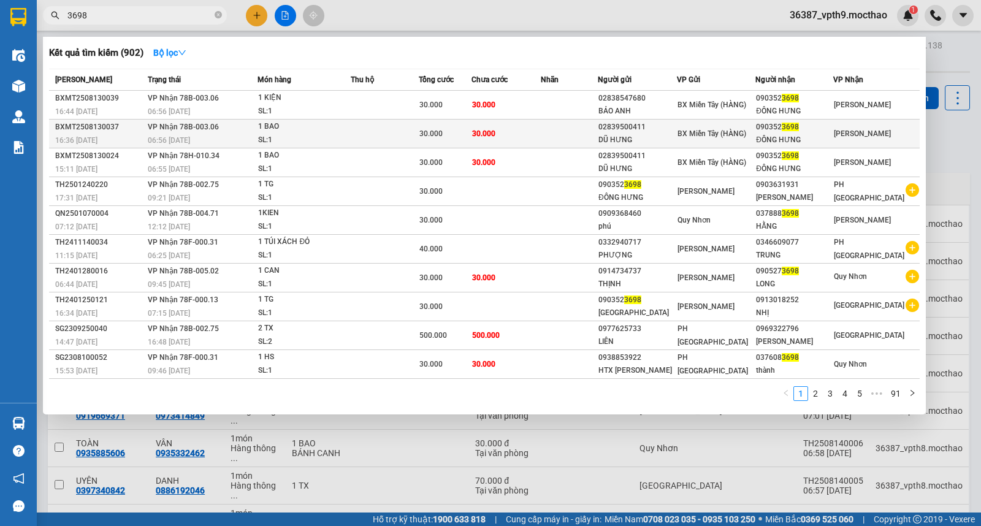
click at [794, 136] on div "ĐÔNG HƯNG" at bounding box center [794, 140] width 77 height 13
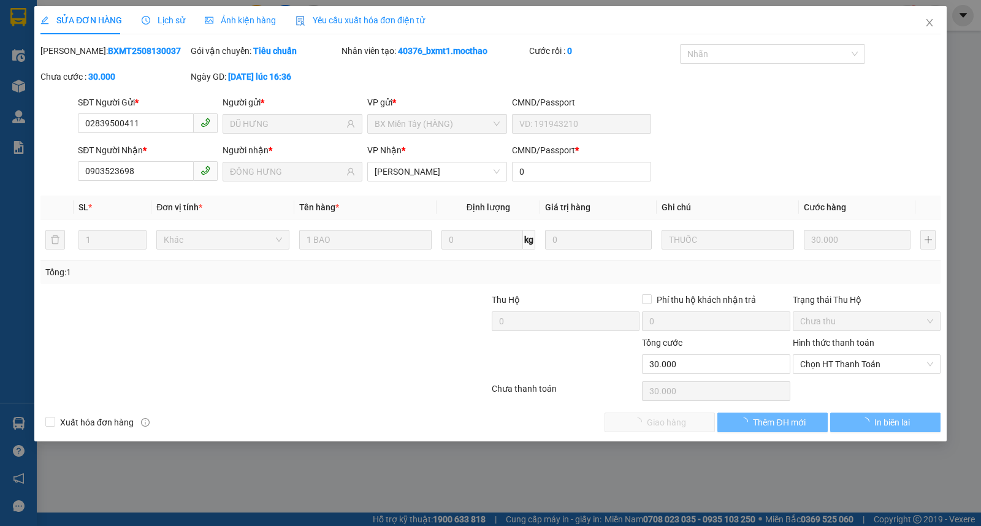
type input "02839500411"
type input "DŨ HƯNG"
type input "0903523698"
type input "ĐÔNG HƯNG"
type input "0"
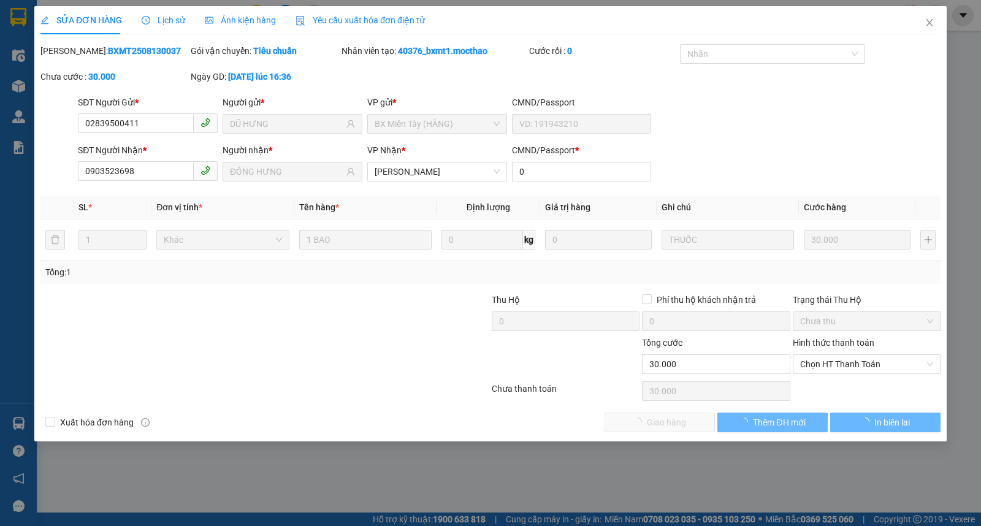
type input "30.000"
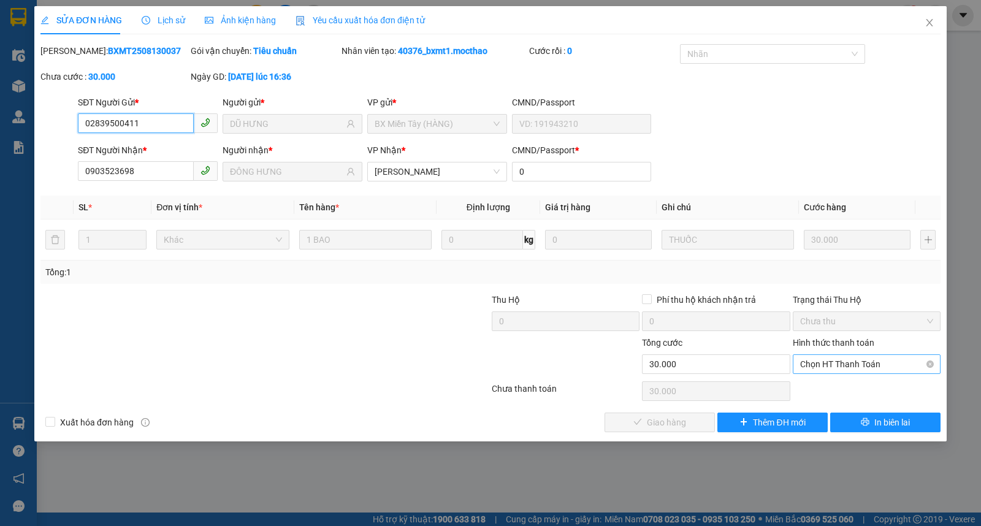
click at [868, 370] on span "Chọn HT Thanh Toán" at bounding box center [866, 364] width 133 height 18
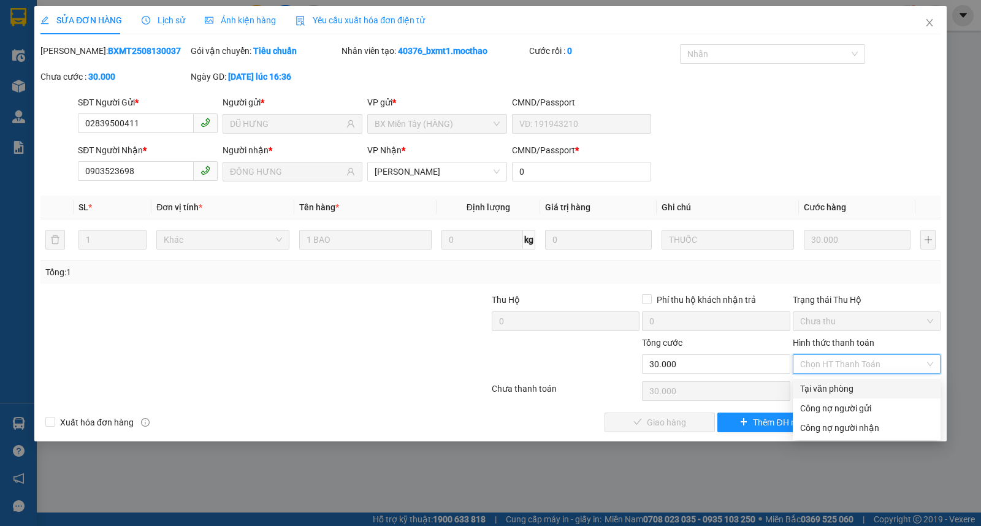
click at [841, 391] on div "Tại văn phòng" at bounding box center [866, 388] width 133 height 13
type input "0"
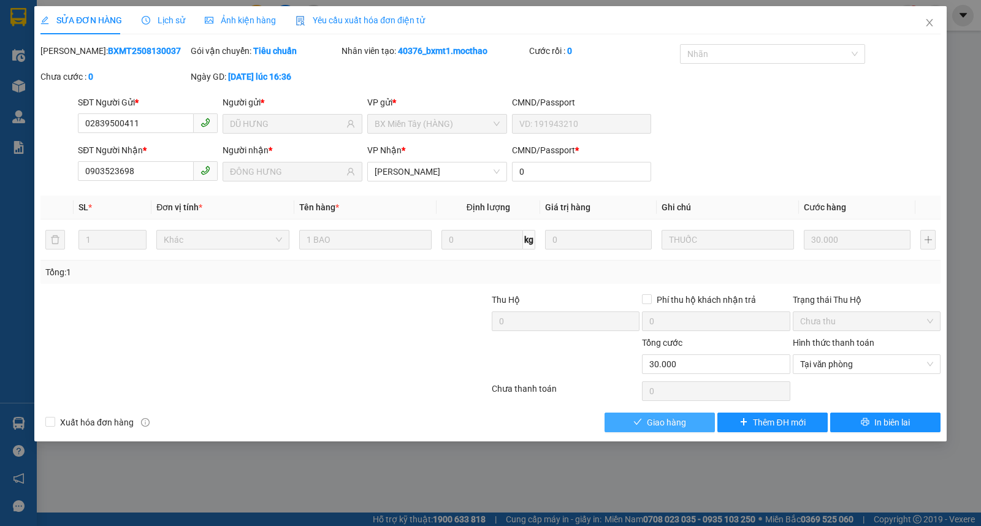
click at [660, 415] on button "Giao hàng" at bounding box center [660, 423] width 110 height 20
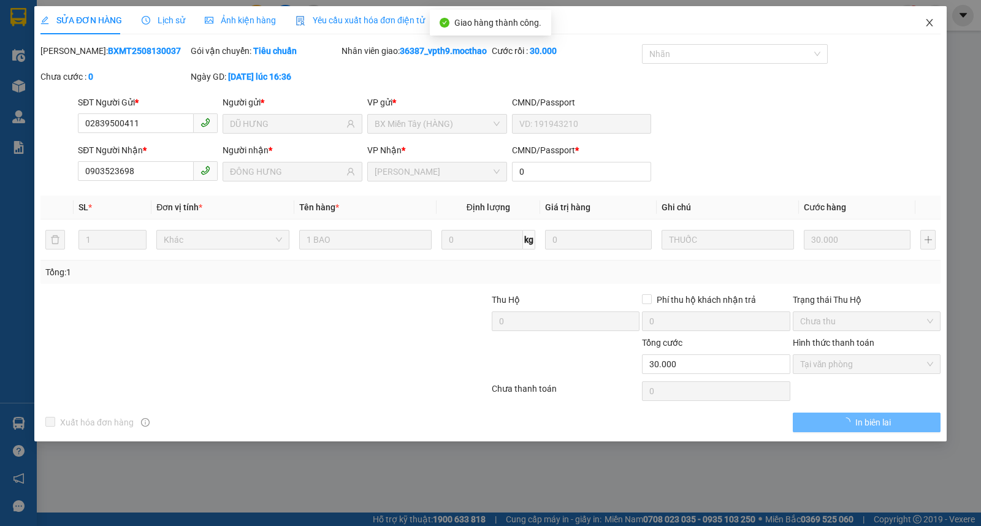
click at [928, 22] on icon "close" at bounding box center [930, 23] width 10 height 10
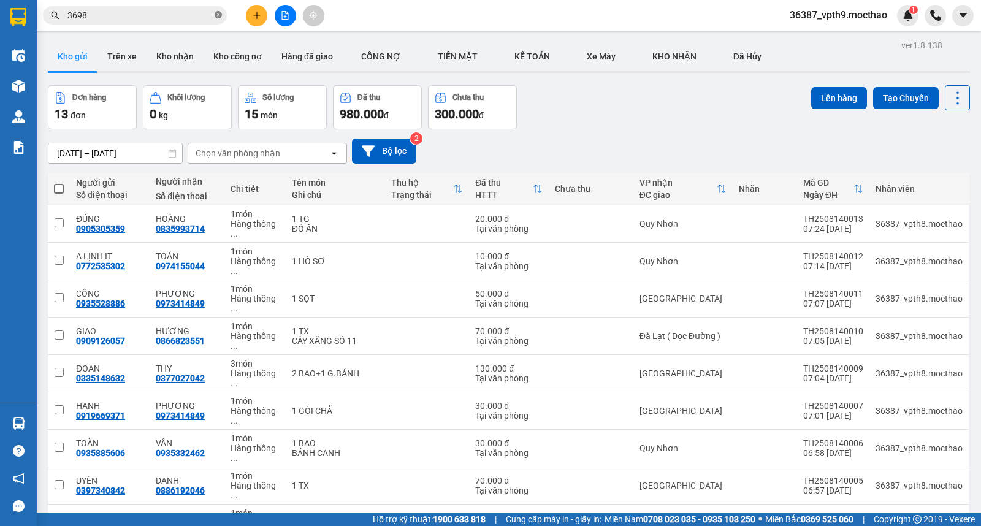
click at [217, 11] on icon "close-circle" at bounding box center [218, 14] width 7 height 7
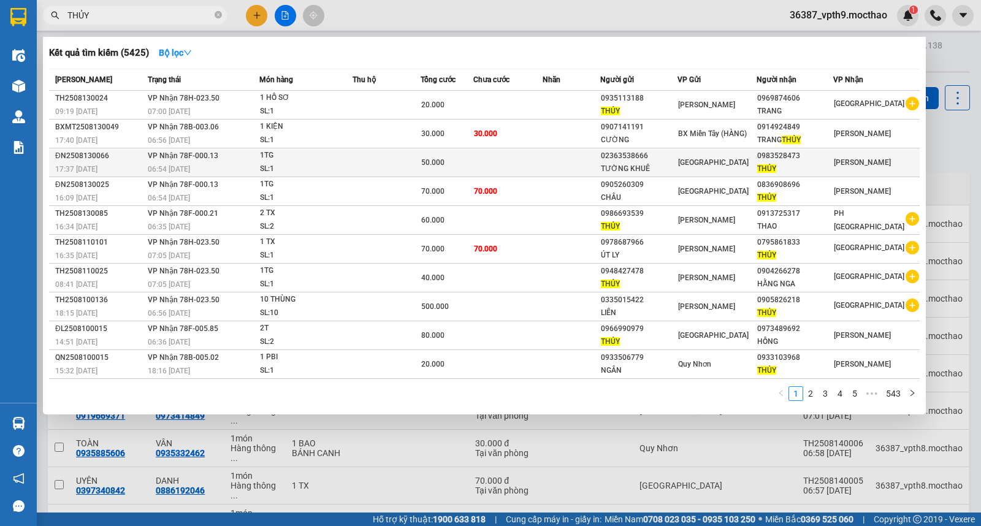
type input "THỦY"
click at [888, 159] on div "[GEOGRAPHIC_DATA]" at bounding box center [876, 162] width 85 height 13
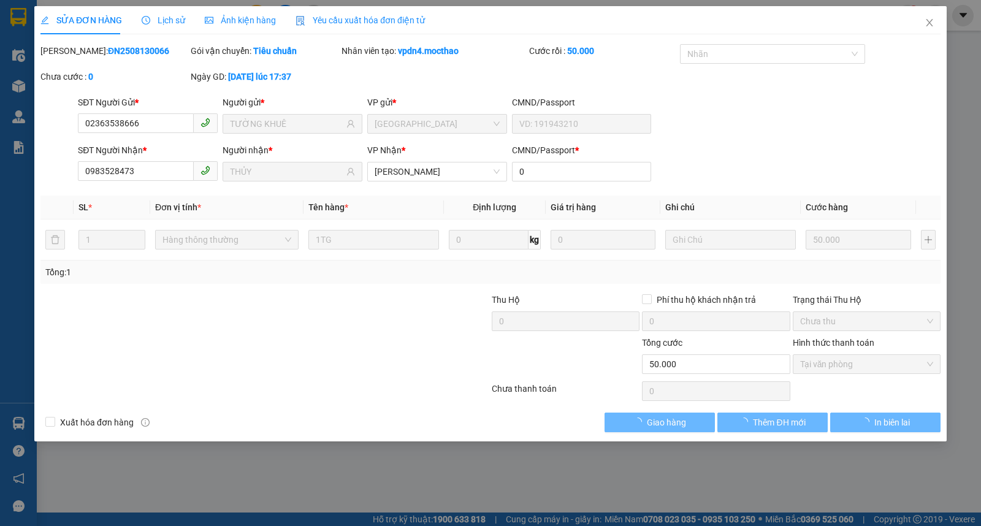
type input "02363538666"
type input "TƯỜNG KHUÊ"
type input "0983528473"
type input "THỦY"
type input "0"
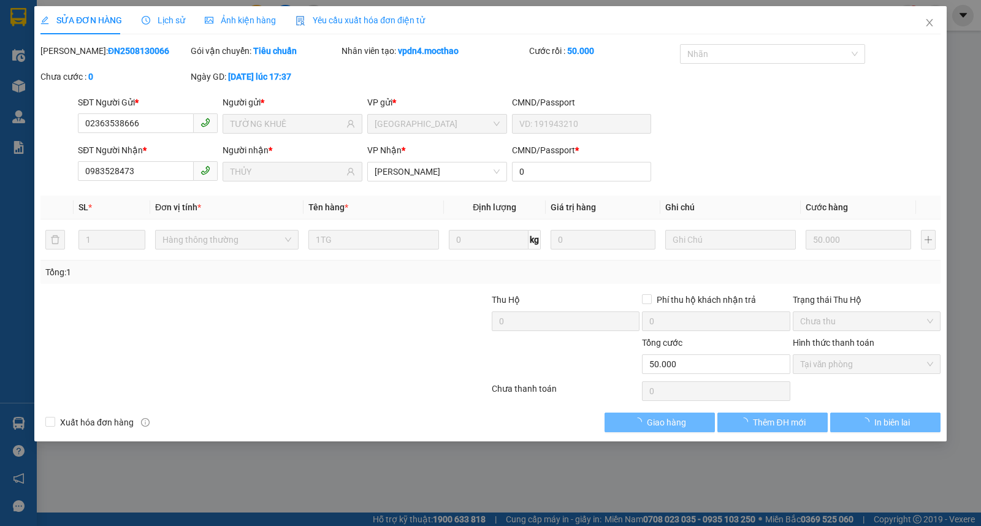
type input "50.000"
checkbox input "true"
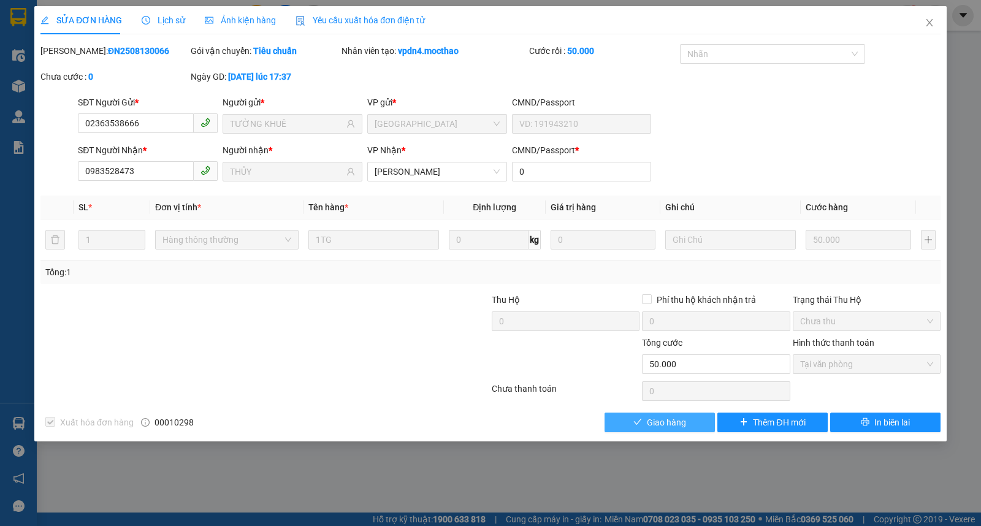
click at [661, 418] on span "Giao hàng" at bounding box center [666, 422] width 39 height 13
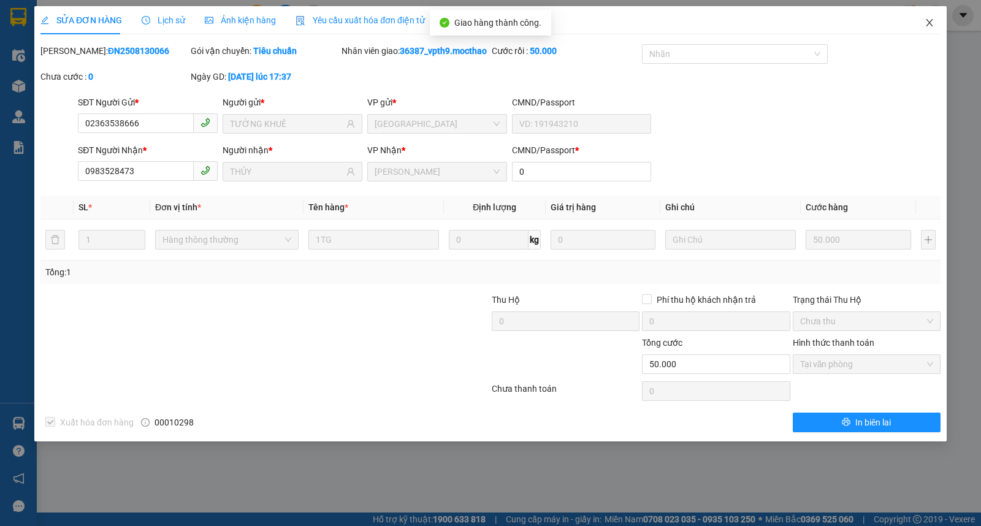
click at [927, 26] on icon "close" at bounding box center [929, 22] width 7 height 7
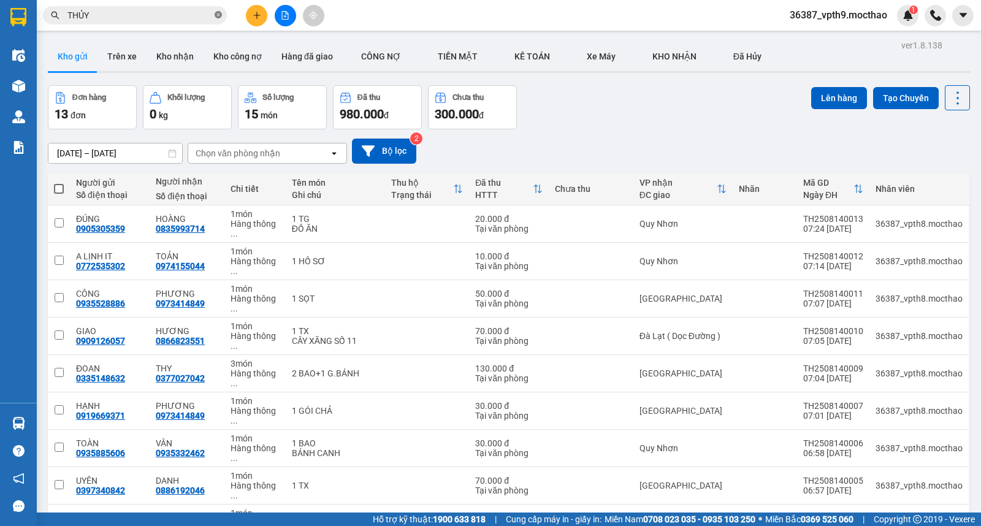
click at [215, 14] on icon "close-circle" at bounding box center [218, 14] width 7 height 7
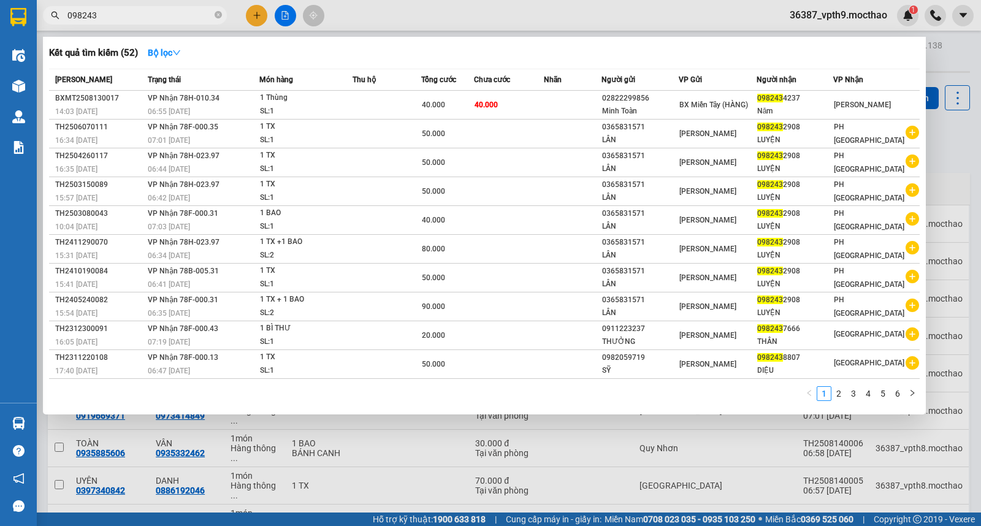
type input "098243"
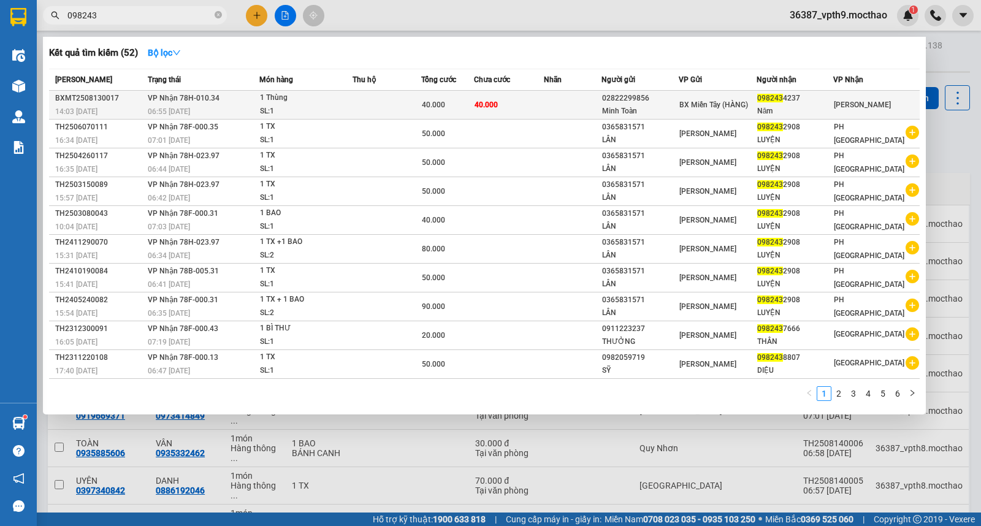
click at [881, 100] on div "[GEOGRAPHIC_DATA]" at bounding box center [876, 104] width 85 height 13
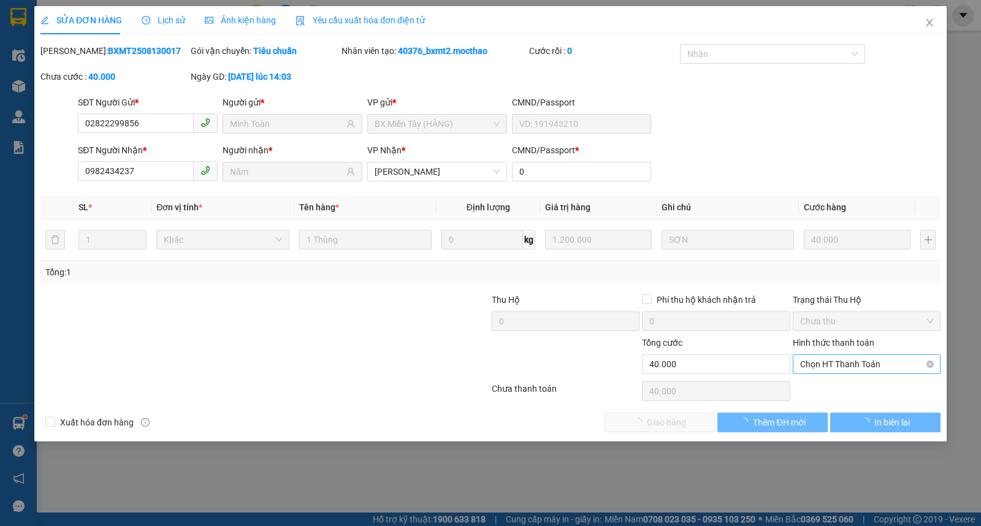
type input "02822299856"
type input "Minh Toàn"
type input "0982434237"
type input "Năm"
type input "0"
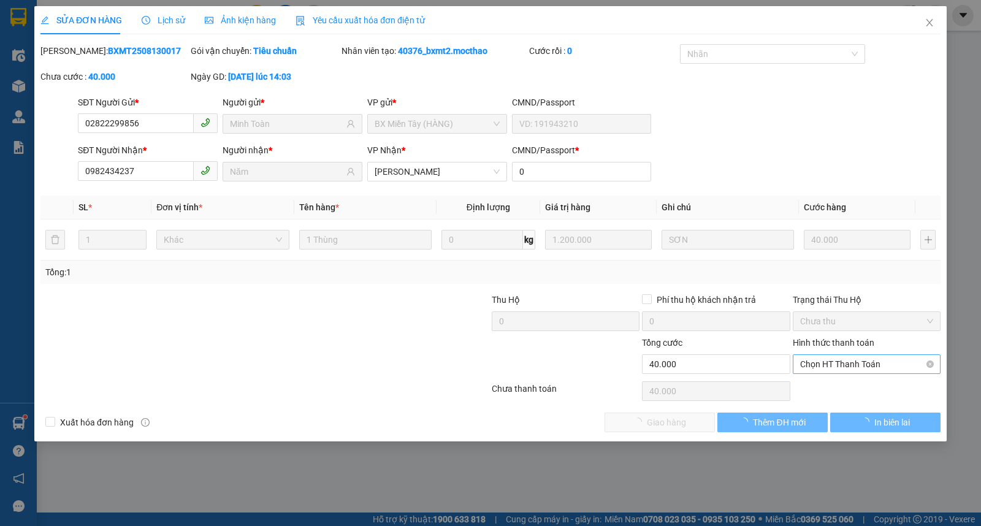
type input "40.000"
click at [838, 360] on span "Chọn HT Thanh Toán" at bounding box center [866, 364] width 133 height 18
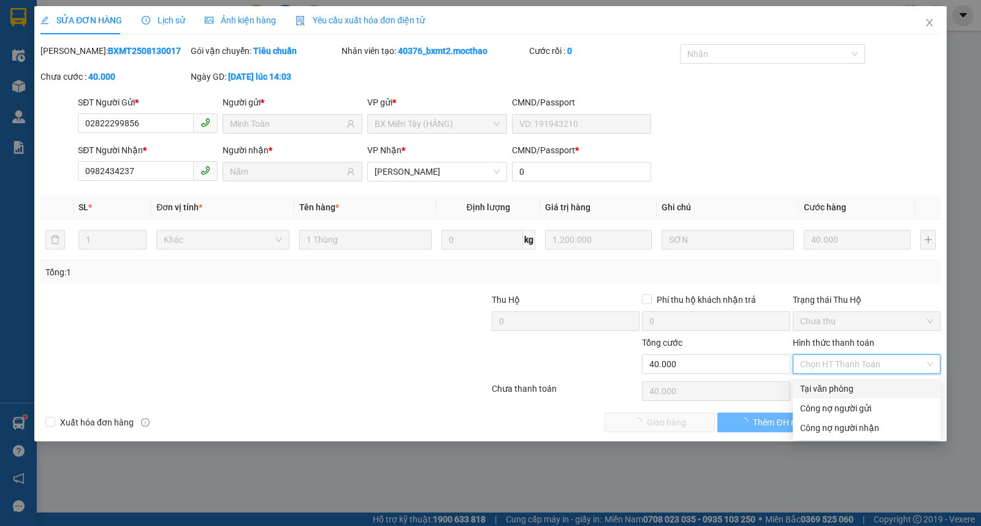
click at [841, 388] on div "Tại văn phòng" at bounding box center [866, 388] width 133 height 13
type input "0"
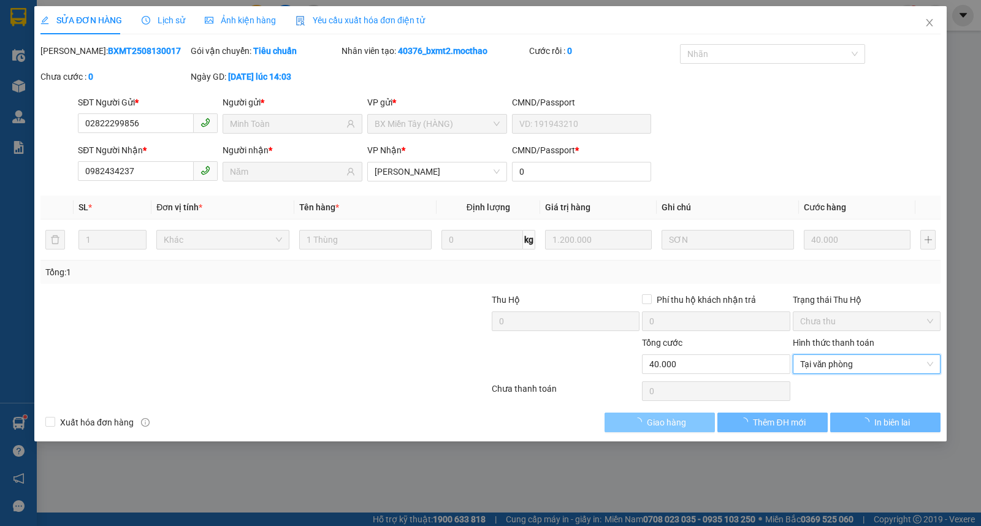
click at [654, 415] on button "Giao hàng" at bounding box center [660, 423] width 110 height 20
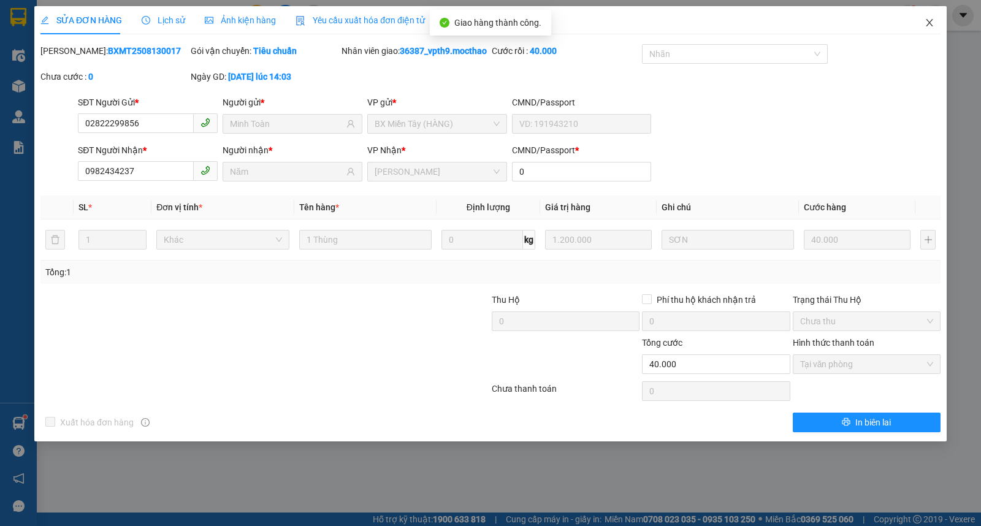
click at [930, 23] on icon "close" at bounding box center [930, 23] width 10 height 10
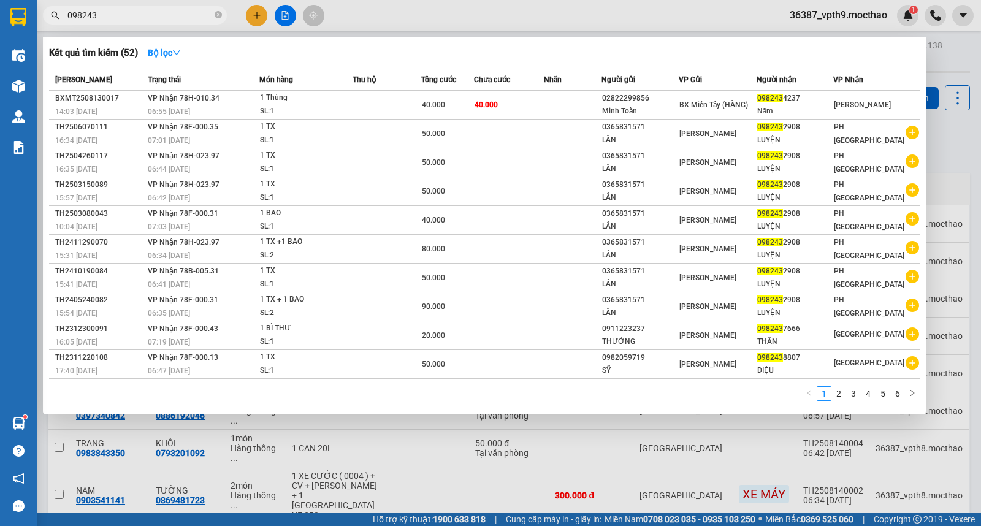
click at [107, 17] on input "098243" at bounding box center [139, 15] width 145 height 13
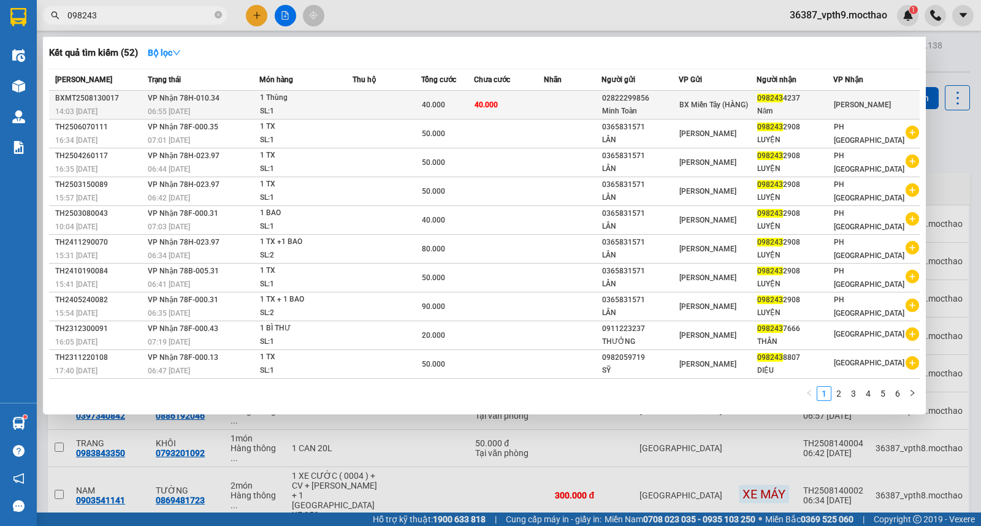
click at [861, 101] on span "[GEOGRAPHIC_DATA]" at bounding box center [862, 105] width 57 height 9
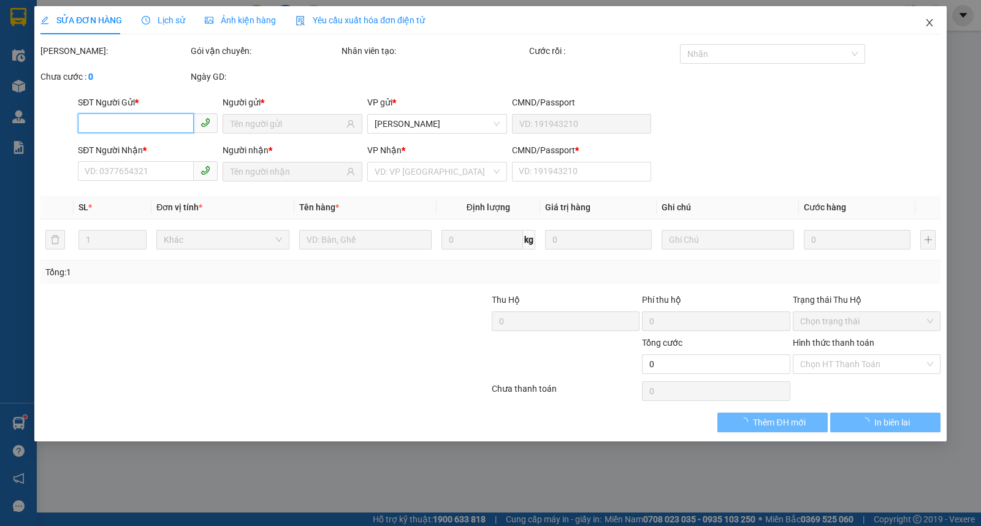
type input "02822299856"
type input "Minh Toàn"
type input "0982434237"
type input "Năm"
type input "0"
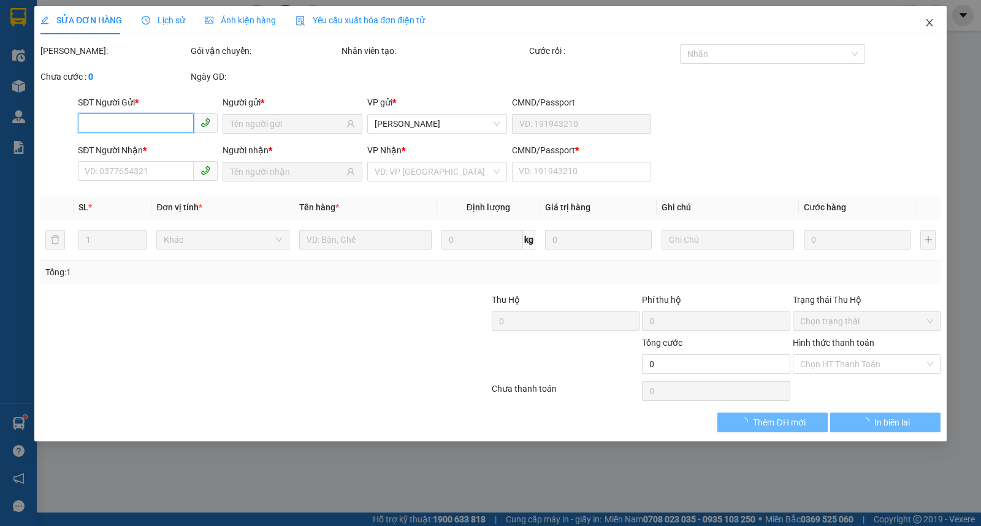
type input "40.000"
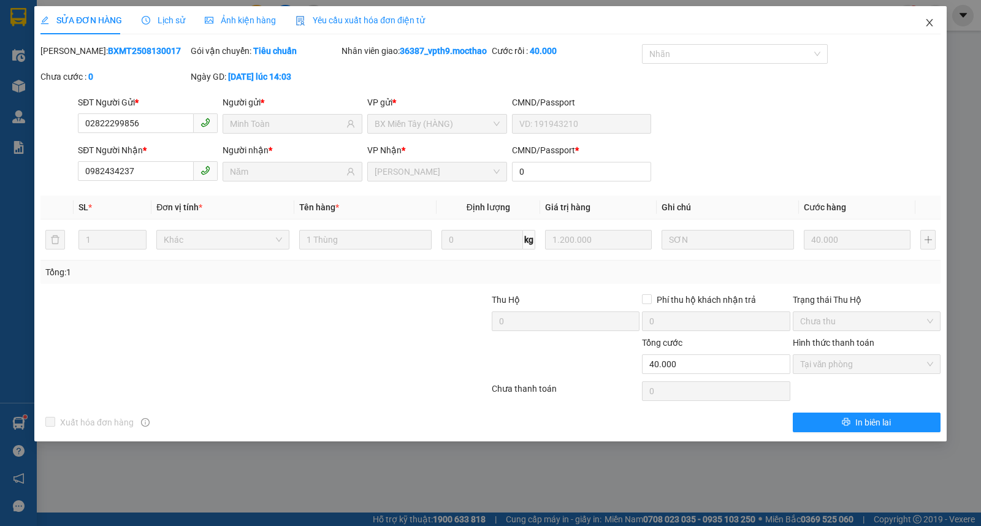
click at [930, 26] on icon "close" at bounding box center [930, 23] width 10 height 10
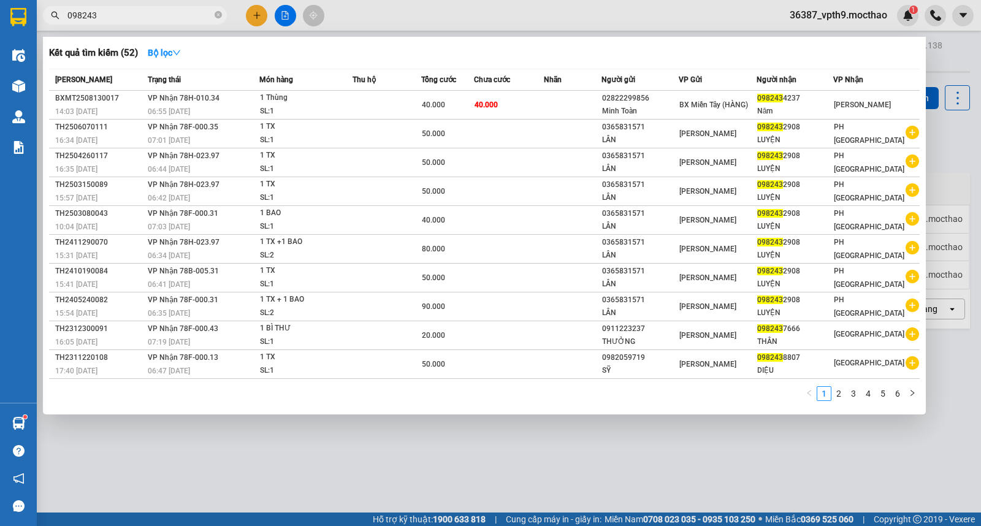
click at [221, 21] on span at bounding box center [218, 15] width 7 height 13
click at [222, 16] on span "098243" at bounding box center [135, 15] width 184 height 18
click at [220, 15] on icon "close-circle" at bounding box center [218, 14] width 7 height 7
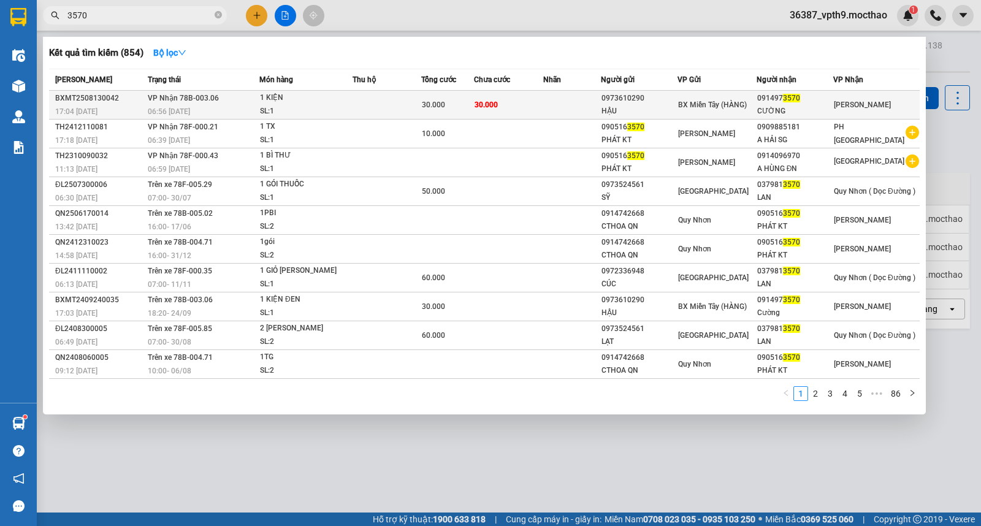
type input "3570"
click at [816, 107] on div "CƯỜNG" at bounding box center [794, 111] width 75 height 13
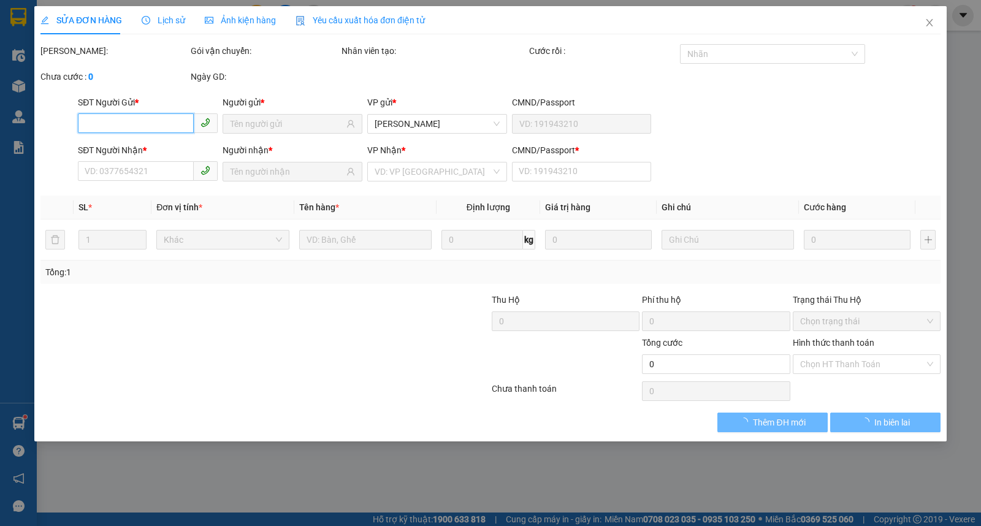
type input "0973610290"
type input "HẬU"
type input "0914973570"
type input "CƯỜNG"
type input "0"
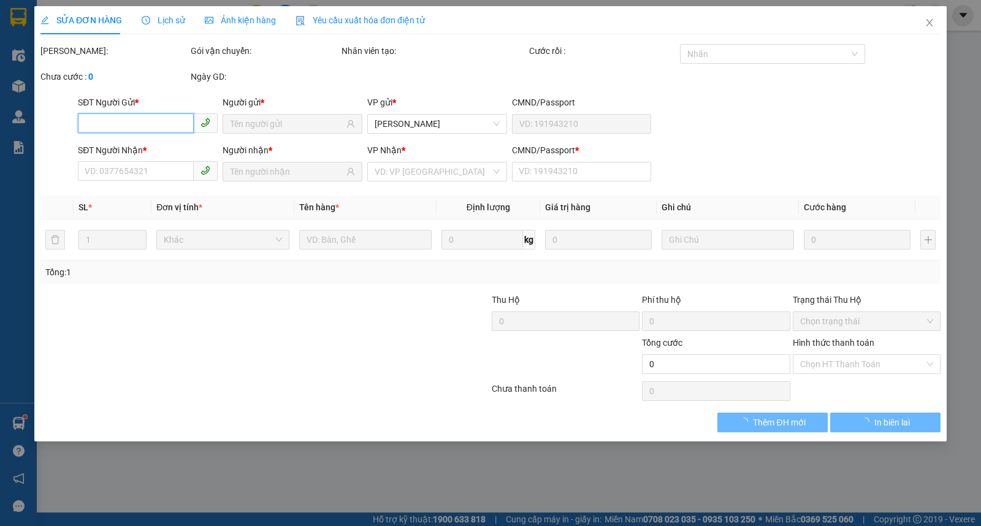
type input "30.000"
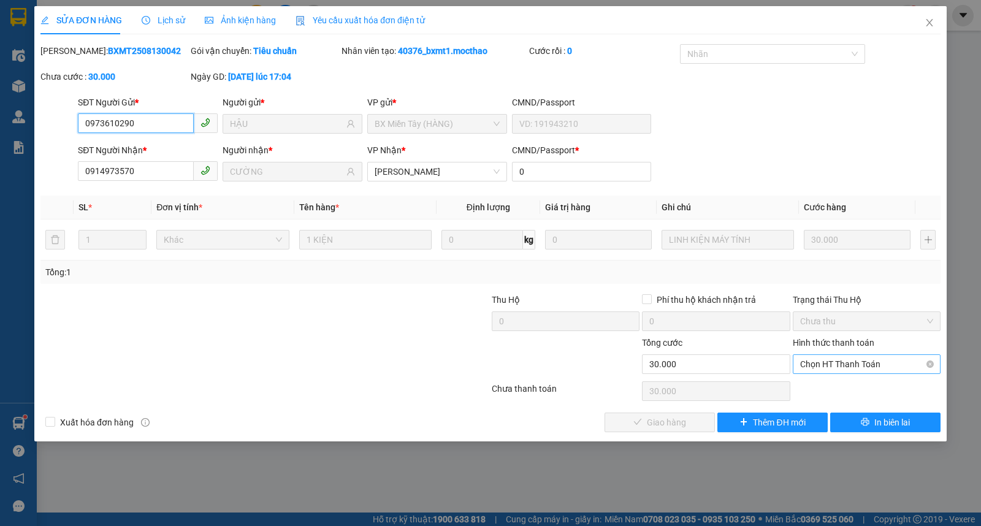
click at [829, 360] on span "Chọn HT Thanh Toán" at bounding box center [866, 364] width 133 height 18
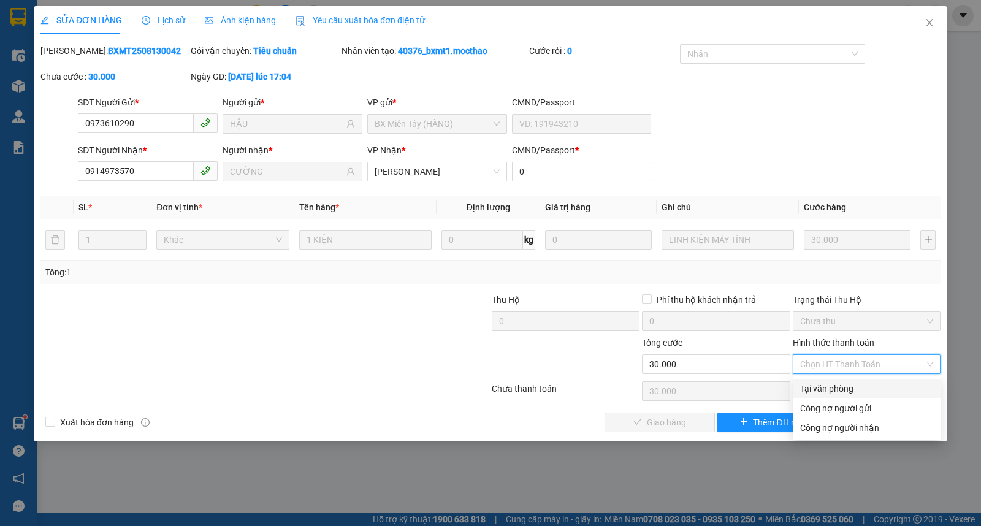
click at [814, 384] on div "Tại văn phòng" at bounding box center [866, 388] width 133 height 13
type input "0"
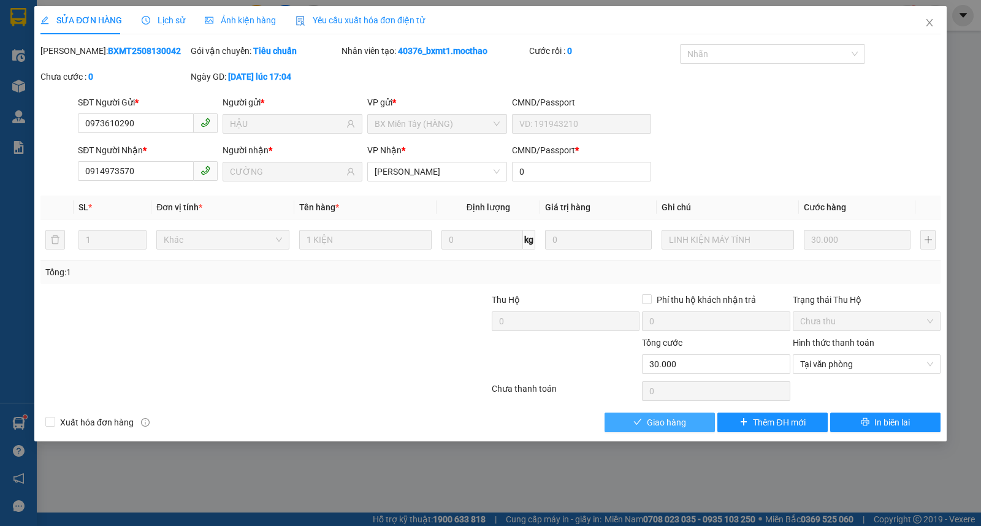
click at [670, 422] on span "Giao hàng" at bounding box center [666, 422] width 39 height 13
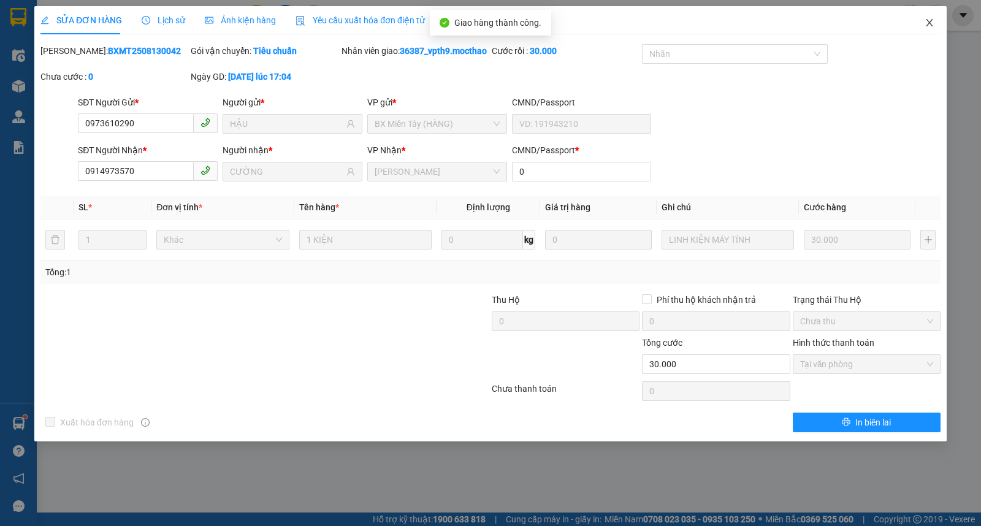
click at [925, 21] on icon "close" at bounding box center [930, 23] width 10 height 10
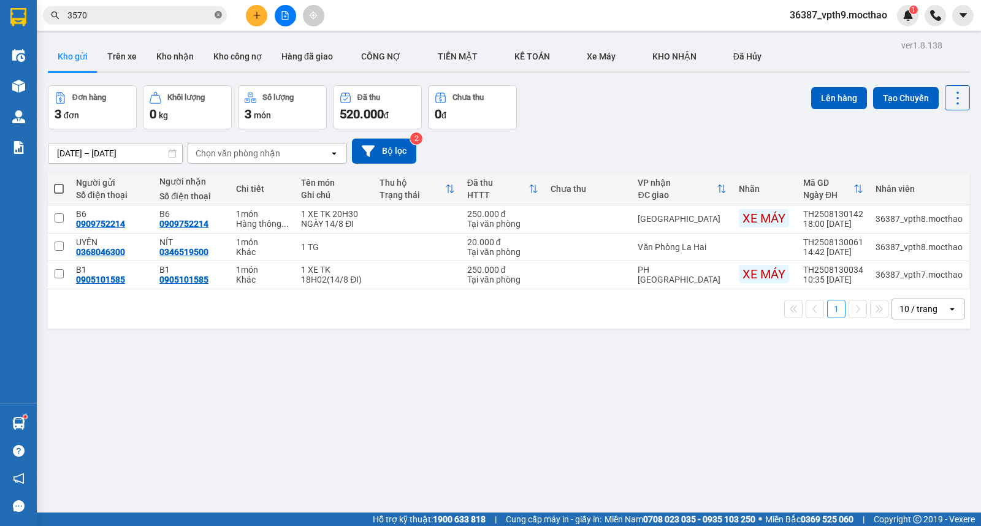
click at [217, 14] on icon "close-circle" at bounding box center [218, 14] width 7 height 7
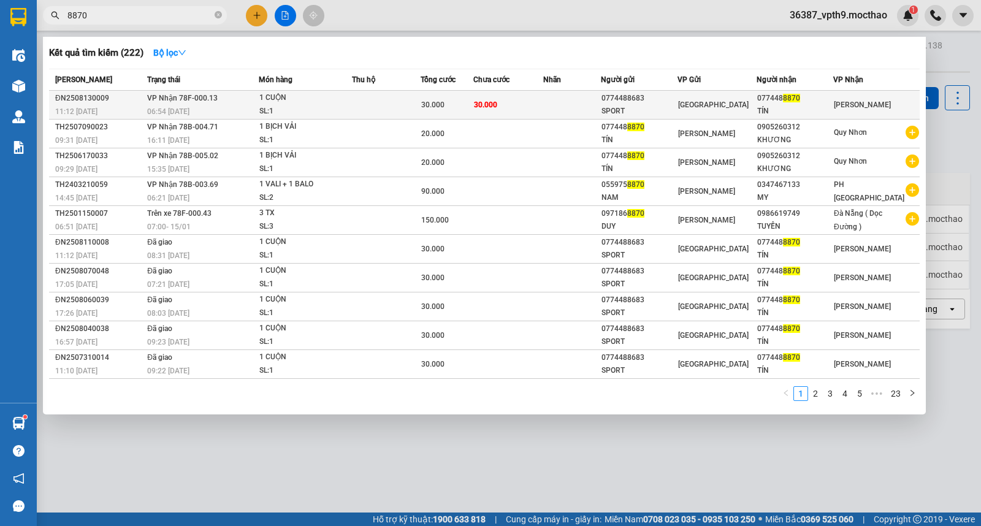
type input "8870"
click at [811, 107] on div "TÍN" at bounding box center [794, 111] width 75 height 13
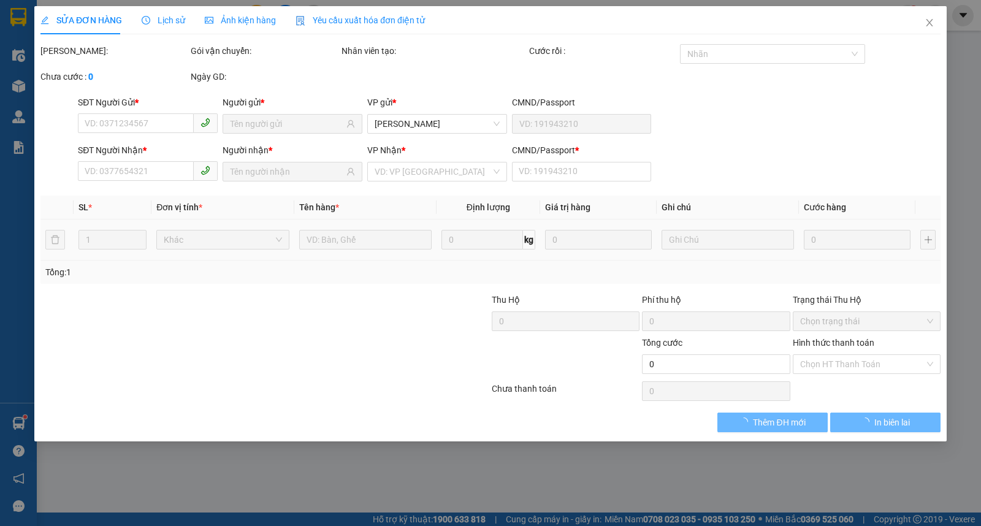
type input "0774488683"
type input "SPORT"
type input "0774488870"
type input "TÍN"
type input "0"
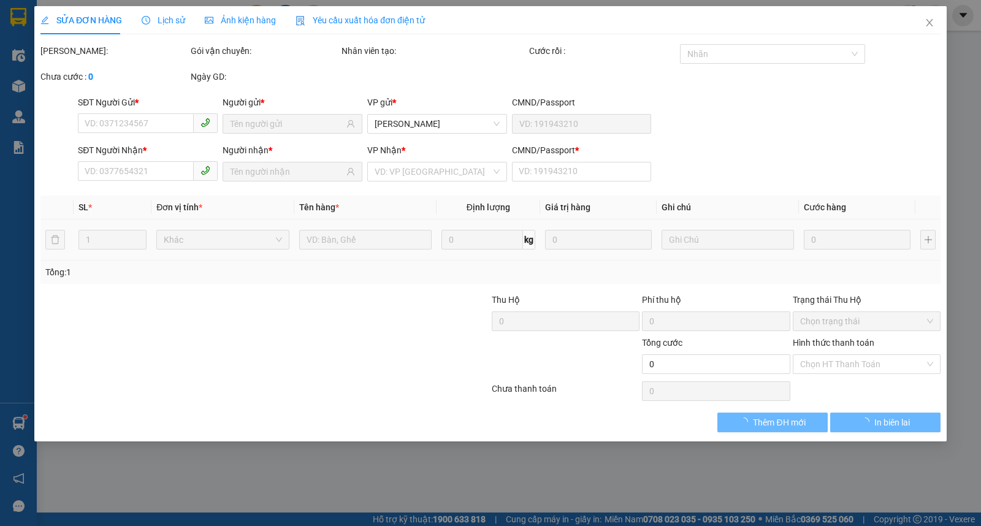
type input "30.000"
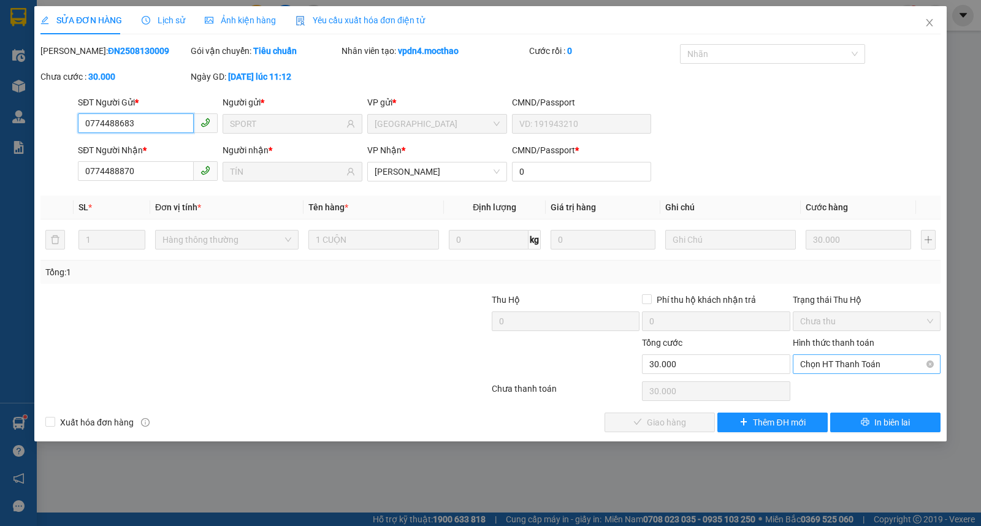
click at [843, 365] on span "Chọn HT Thanh Toán" at bounding box center [866, 364] width 133 height 18
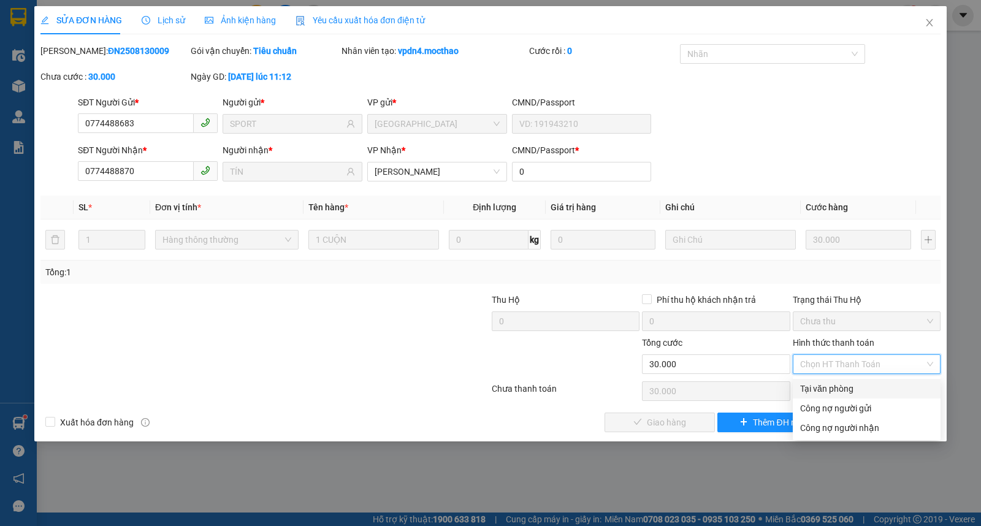
click at [832, 389] on div "Tại văn phòng" at bounding box center [866, 388] width 133 height 13
type input "0"
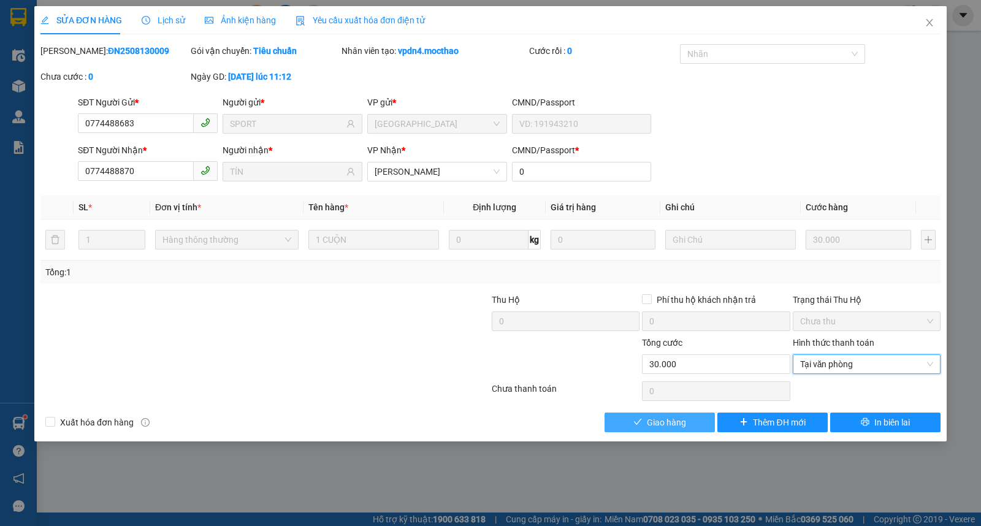
click at [700, 419] on button "Giao hàng" at bounding box center [660, 423] width 110 height 20
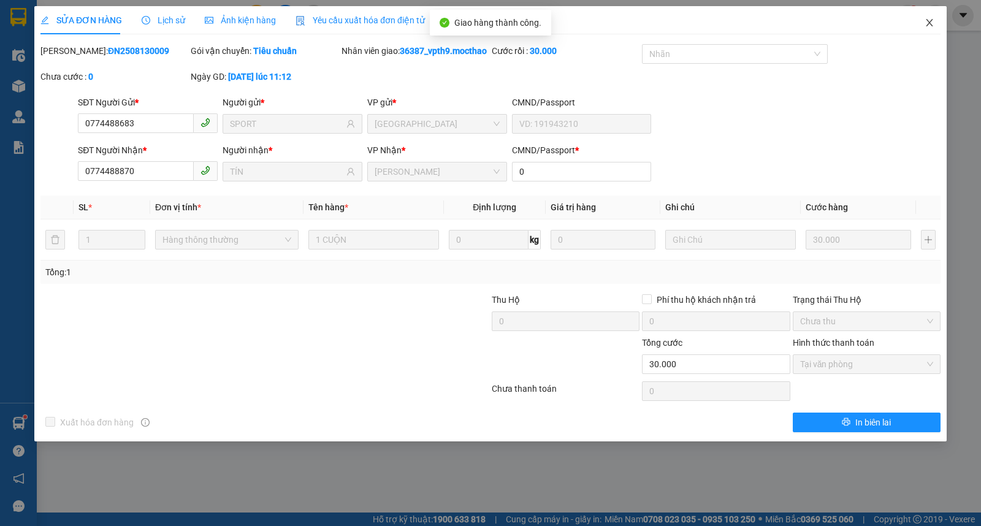
click at [931, 25] on icon "close" at bounding box center [929, 22] width 7 height 7
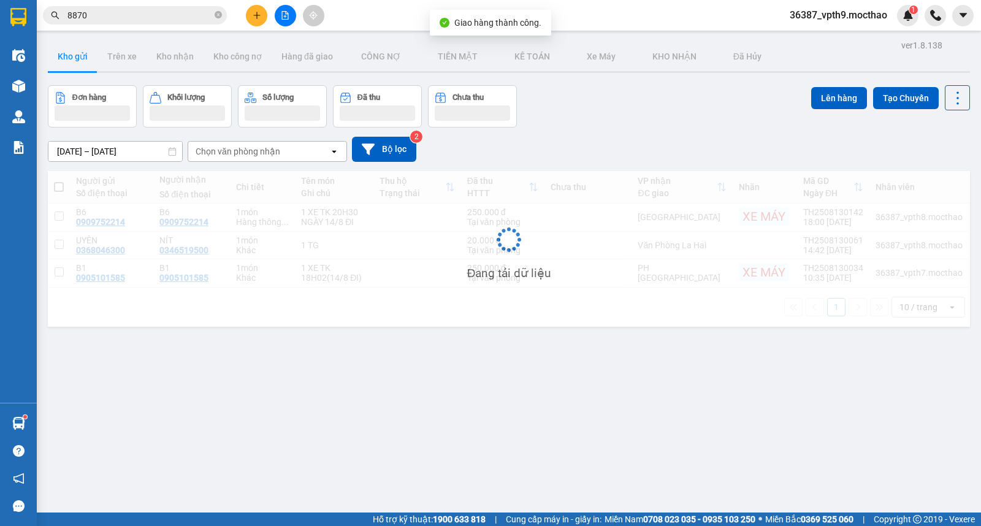
click at [166, 20] on input "8870" at bounding box center [139, 15] width 145 height 13
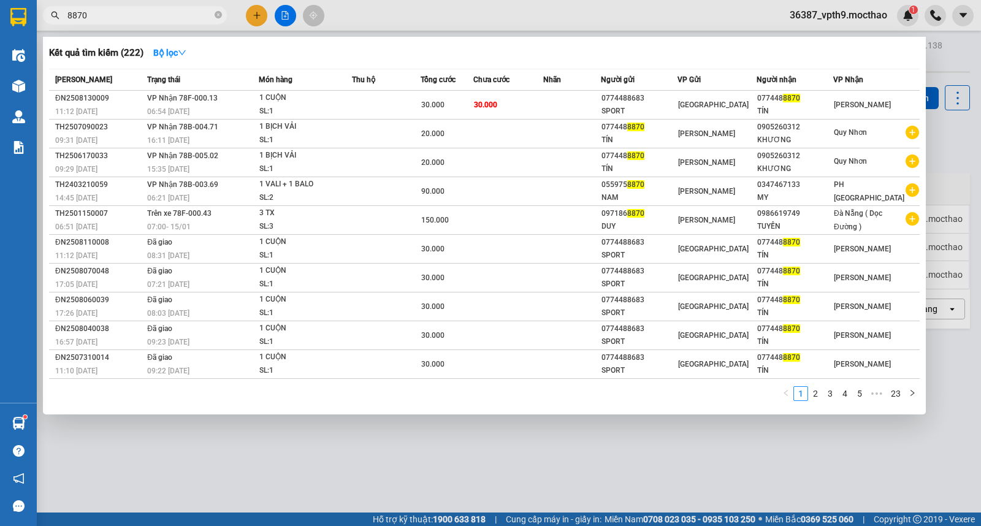
click at [941, 70] on div at bounding box center [490, 263] width 981 height 526
click at [217, 11] on icon "close-circle" at bounding box center [218, 14] width 7 height 7
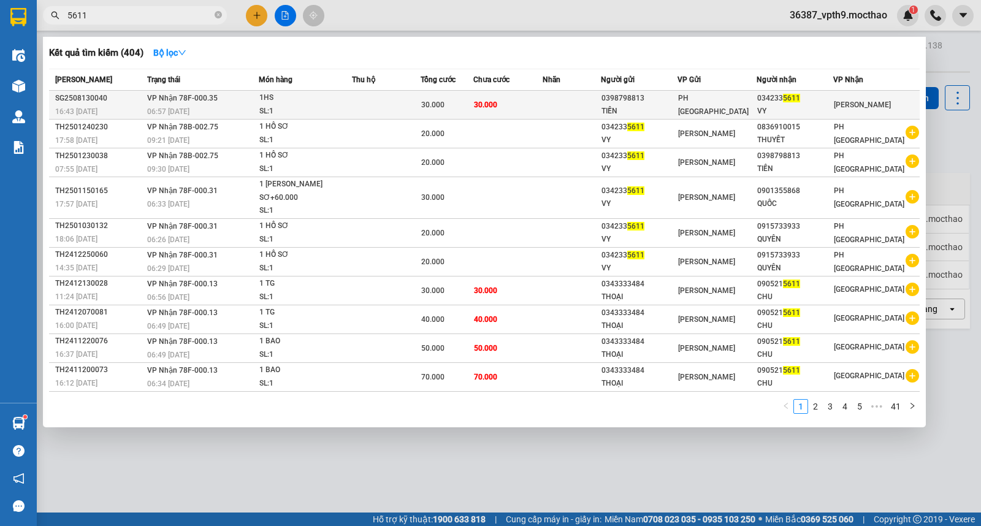
type input "5611"
click at [359, 104] on td at bounding box center [386, 105] width 69 height 29
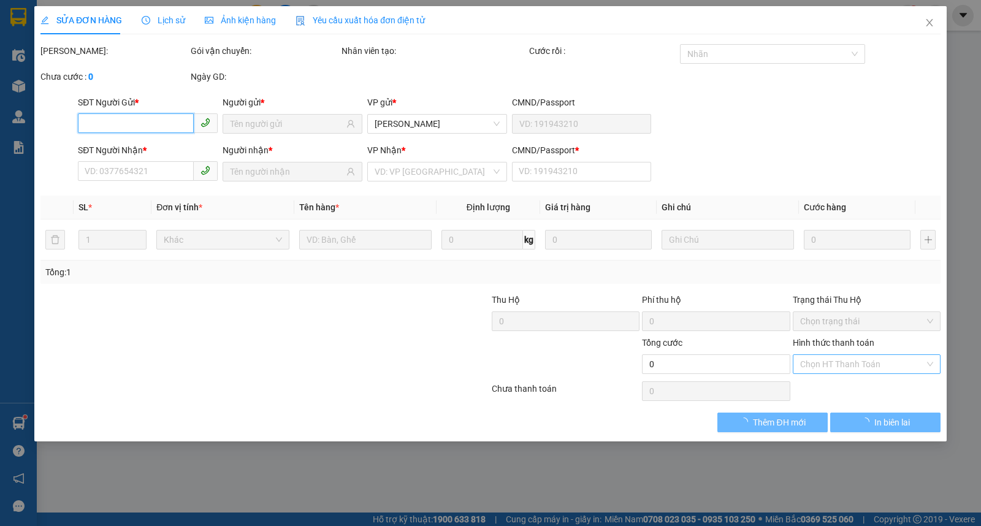
type input "0398798813"
type input "TIỀN"
type input "0342335611"
type input "VY"
type input "1"
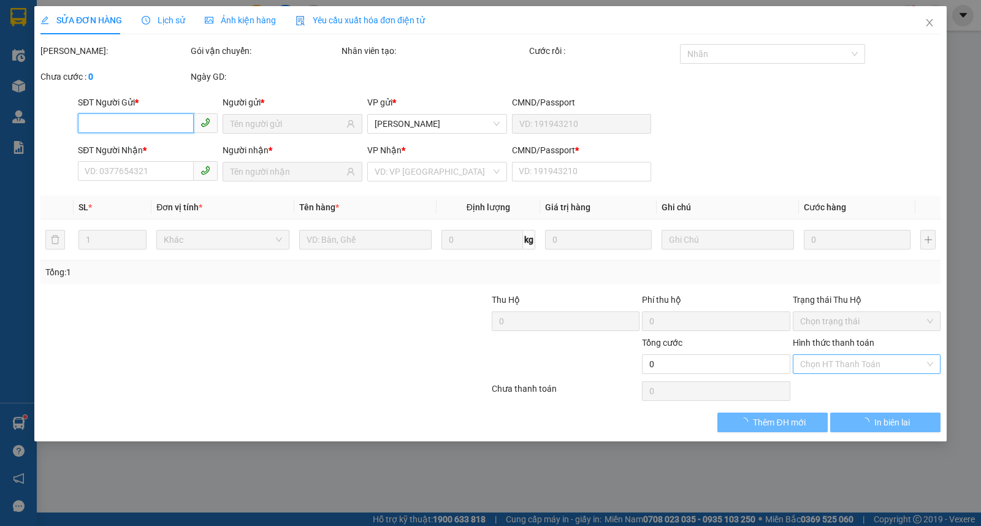
type input "30.000"
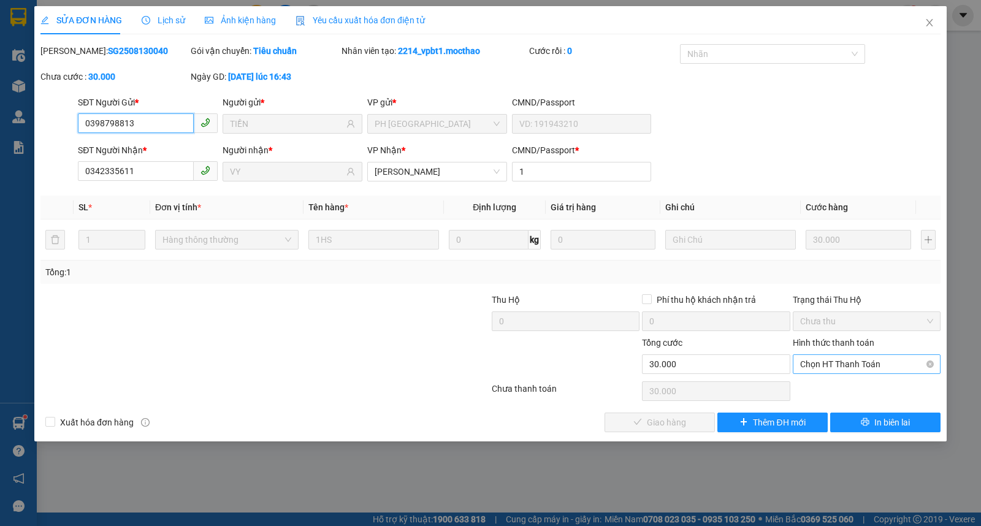
click at [836, 359] on span "Chọn HT Thanh Toán" at bounding box center [866, 364] width 133 height 18
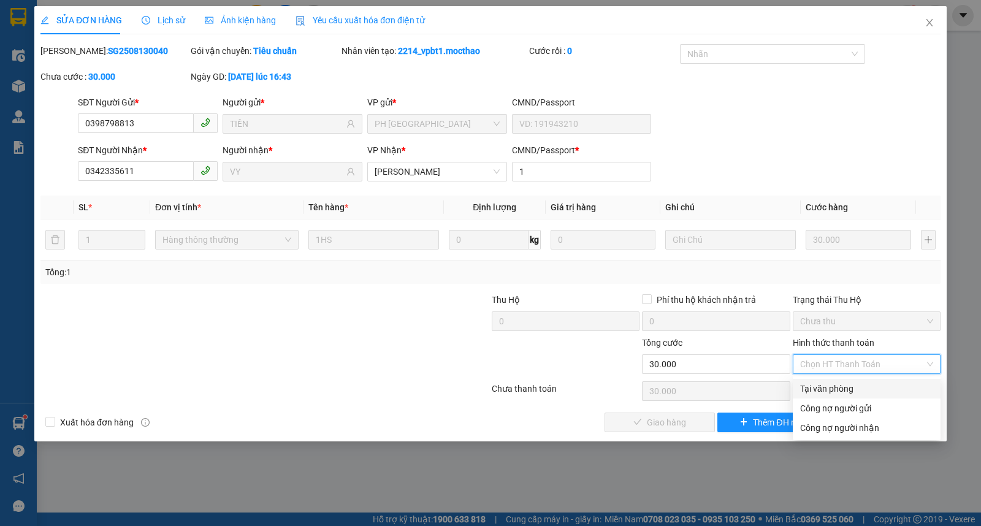
click at [834, 390] on div "Tại văn phòng" at bounding box center [866, 388] width 133 height 13
type input "0"
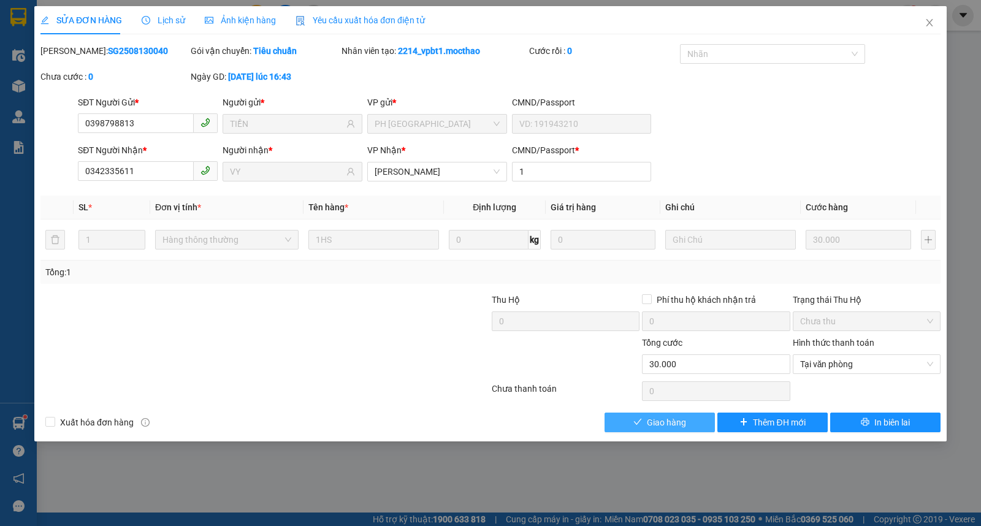
click at [665, 426] on span "Giao hàng" at bounding box center [666, 422] width 39 height 13
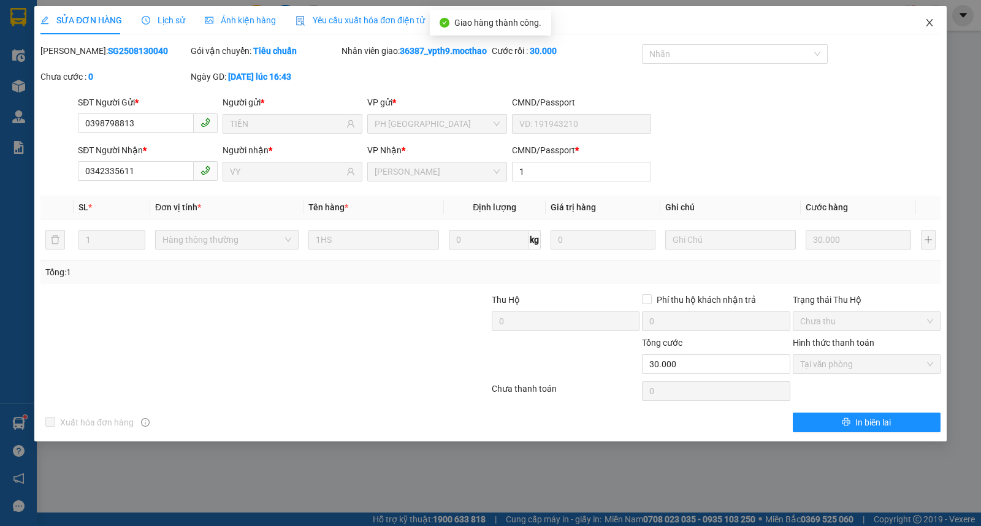
click at [927, 25] on icon "close" at bounding box center [930, 23] width 10 height 10
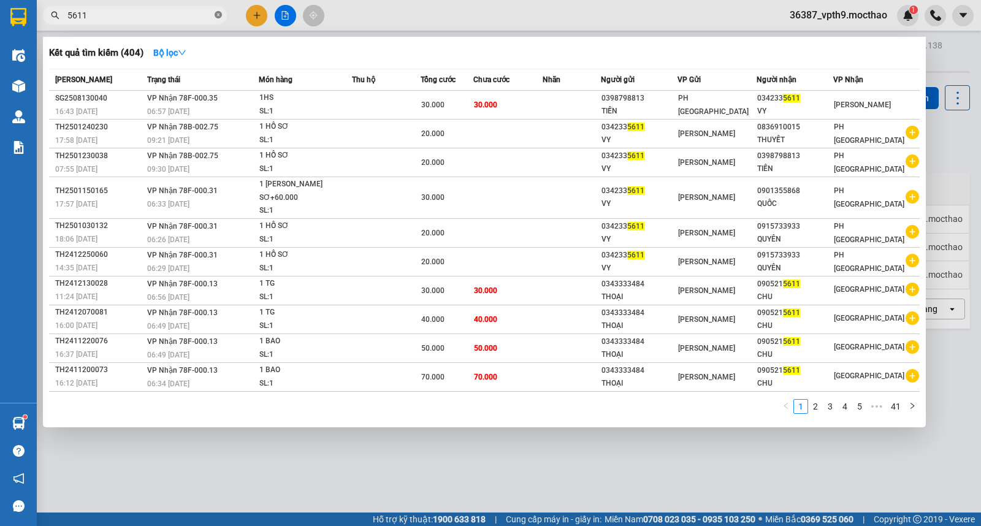
click at [216, 16] on icon "close-circle" at bounding box center [218, 14] width 7 height 7
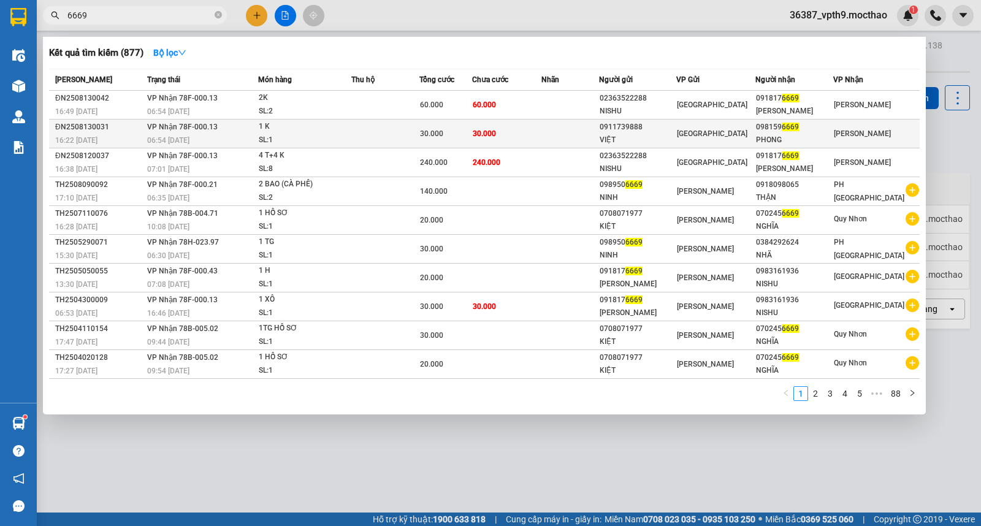
type input "6669"
click at [820, 128] on div "098159 6669" at bounding box center [794, 127] width 77 height 13
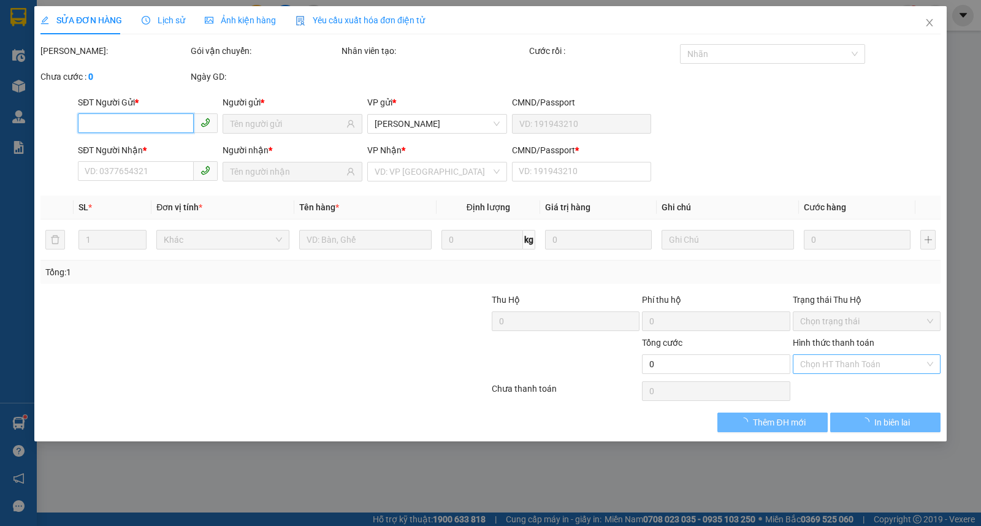
type input "0911739888"
type input "VIỆT"
type input "0981596669"
type input "PHONG"
type input "0"
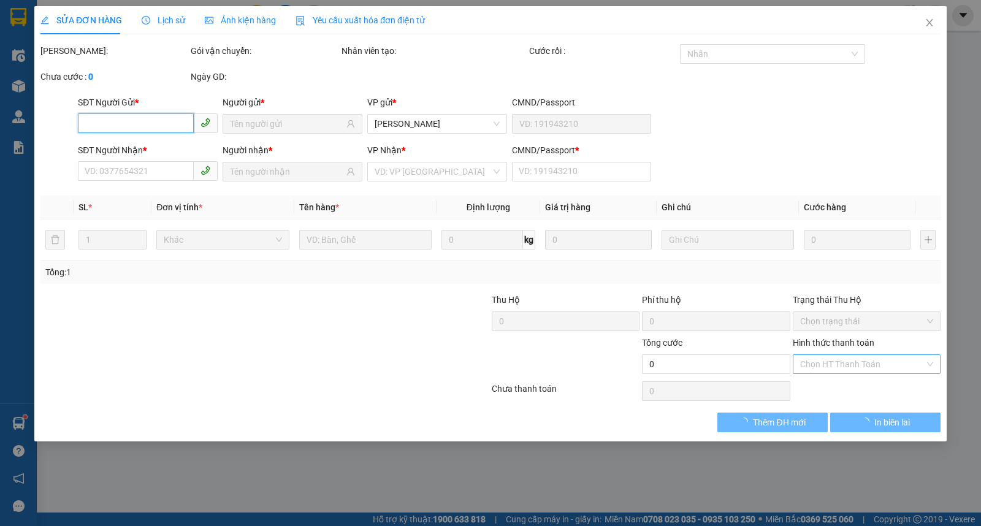
type input "30.000"
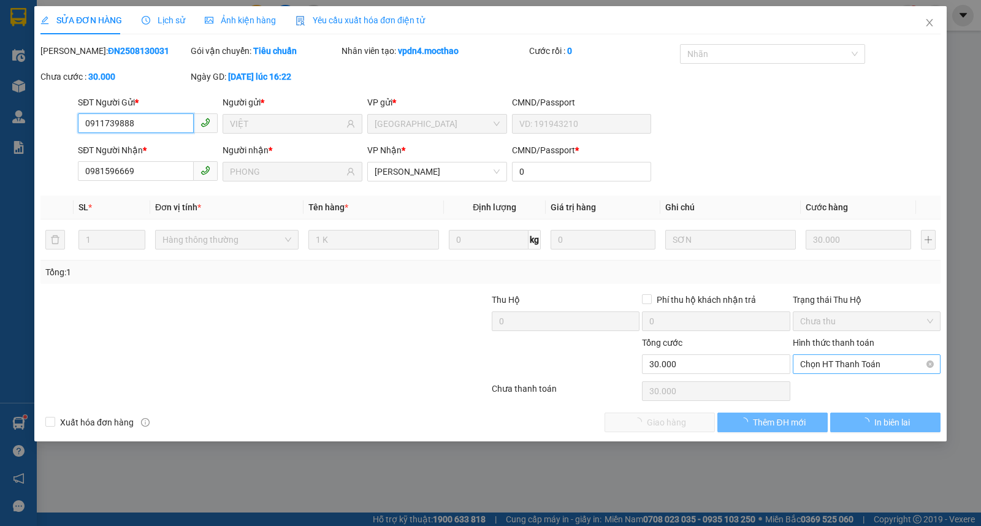
click at [820, 366] on span "Chọn HT Thanh Toán" at bounding box center [866, 364] width 133 height 18
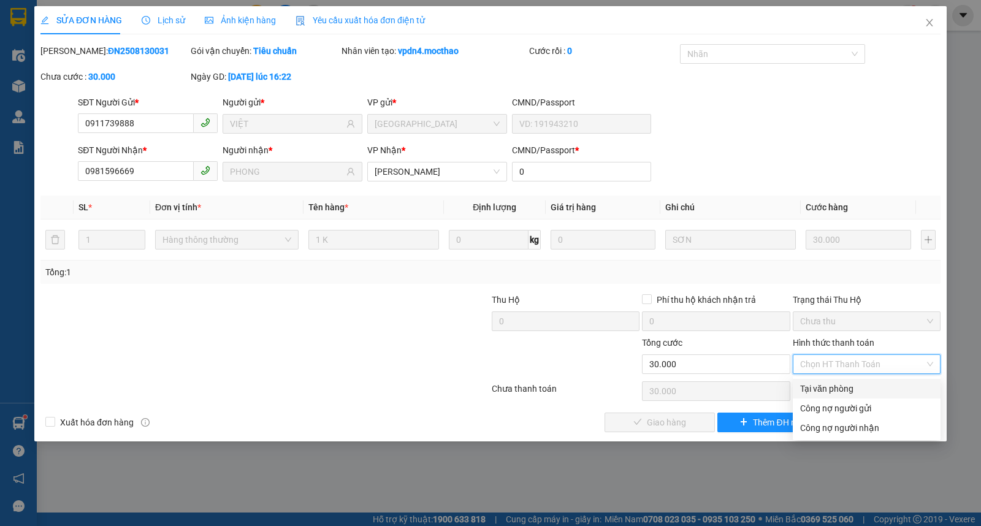
click at [824, 394] on div "Tại văn phòng" at bounding box center [866, 388] width 133 height 13
type input "0"
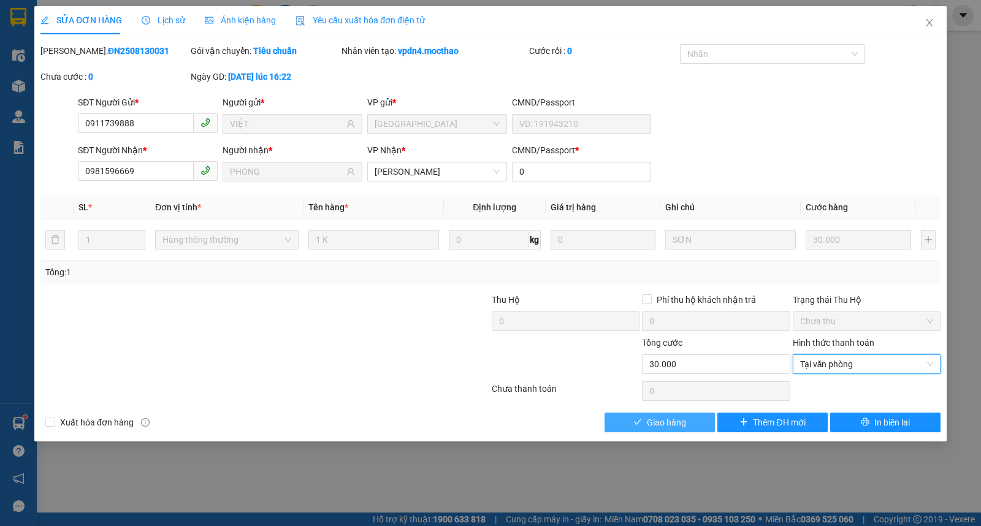
click at [671, 421] on span "Giao hàng" at bounding box center [666, 422] width 39 height 13
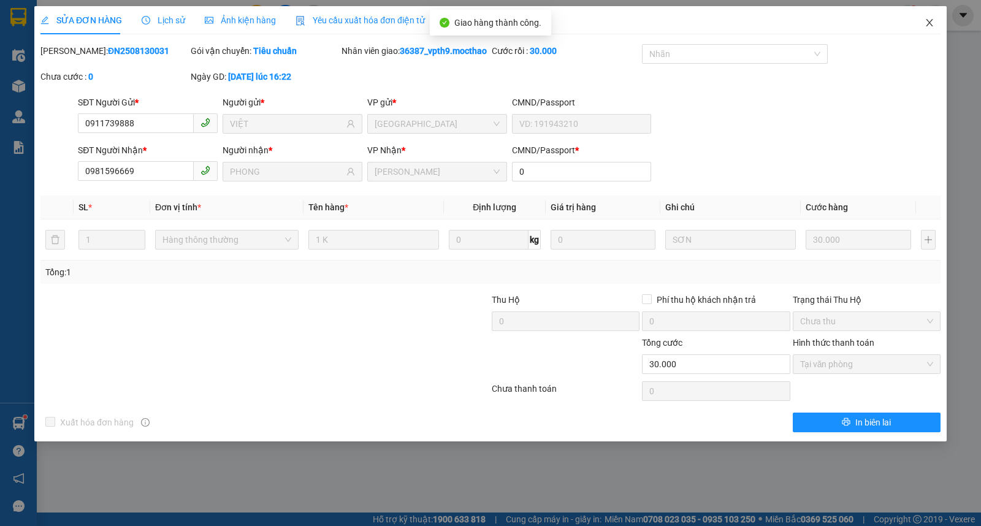
click at [931, 20] on icon "close" at bounding box center [930, 23] width 10 height 10
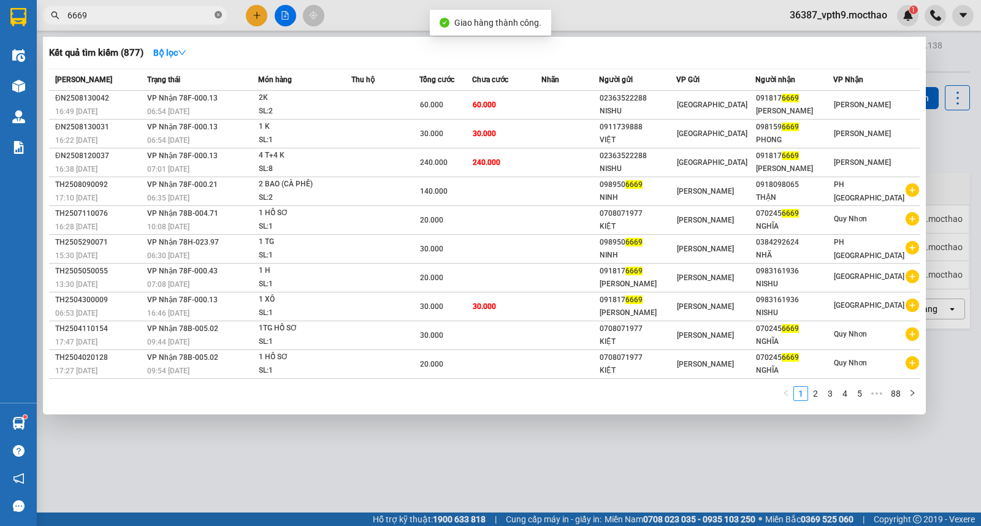
click at [218, 15] on icon "close-circle" at bounding box center [218, 14] width 7 height 7
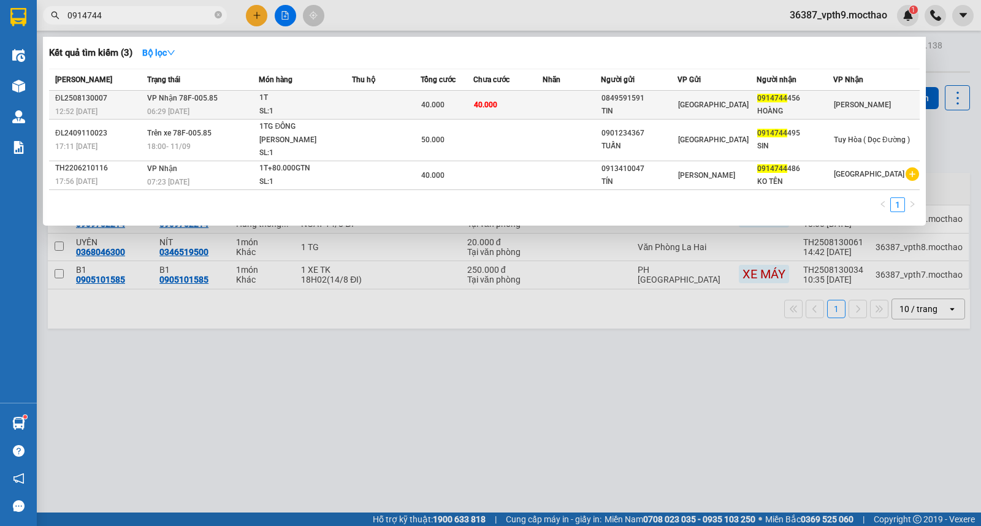
type input "0914744"
click at [169, 105] on div "06:29 [DATE]" at bounding box center [202, 111] width 111 height 13
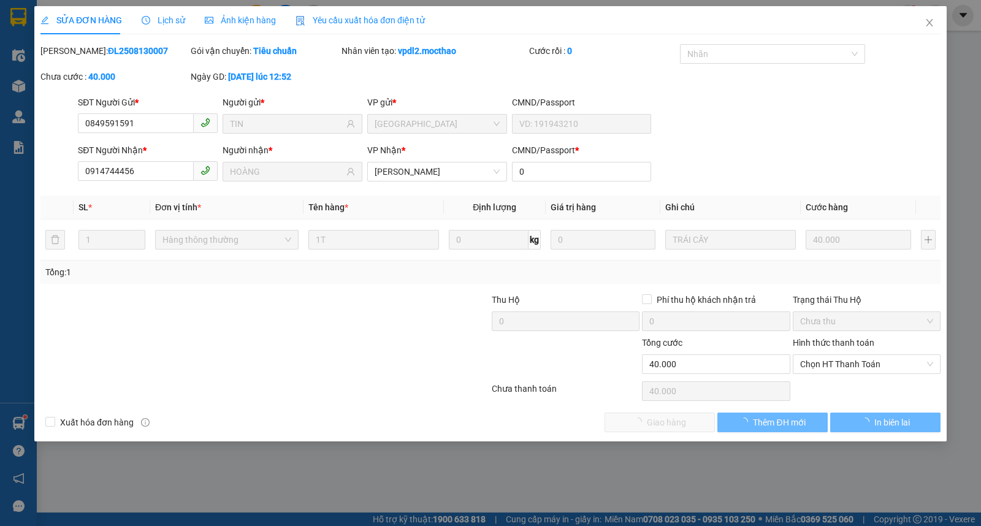
type input "0849591591"
type input "TIN"
type input "0914744456"
type input "HOÀNG"
type input "0"
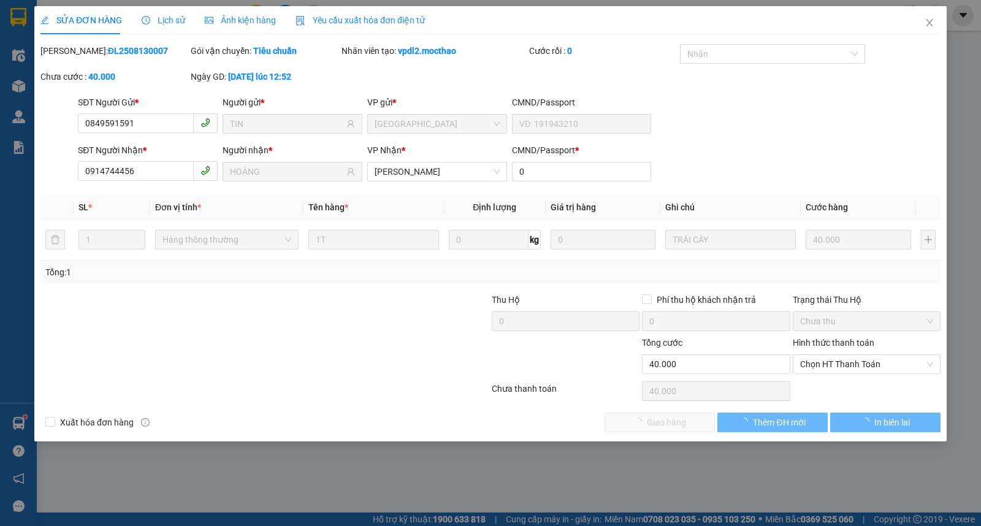
type input "40.000"
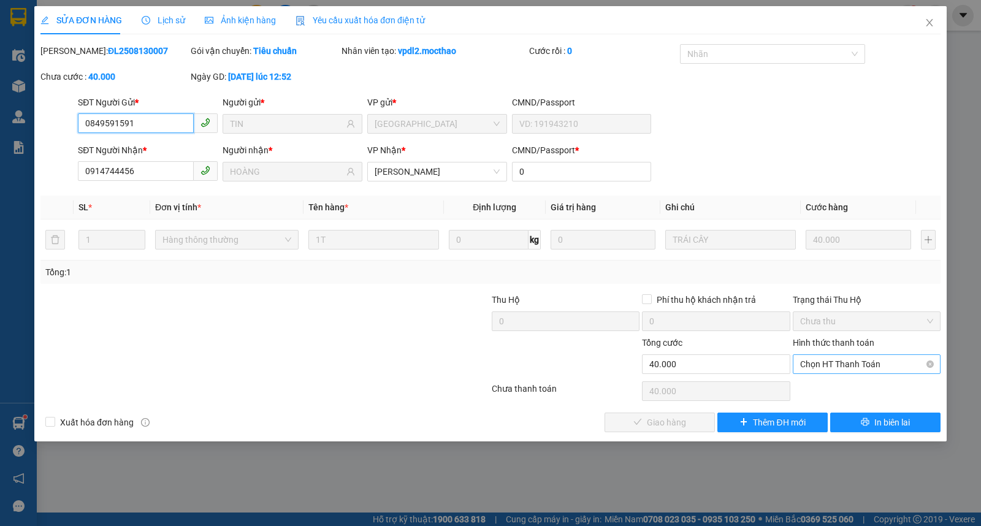
click at [849, 359] on span "Chọn HT Thanh Toán" at bounding box center [866, 364] width 133 height 18
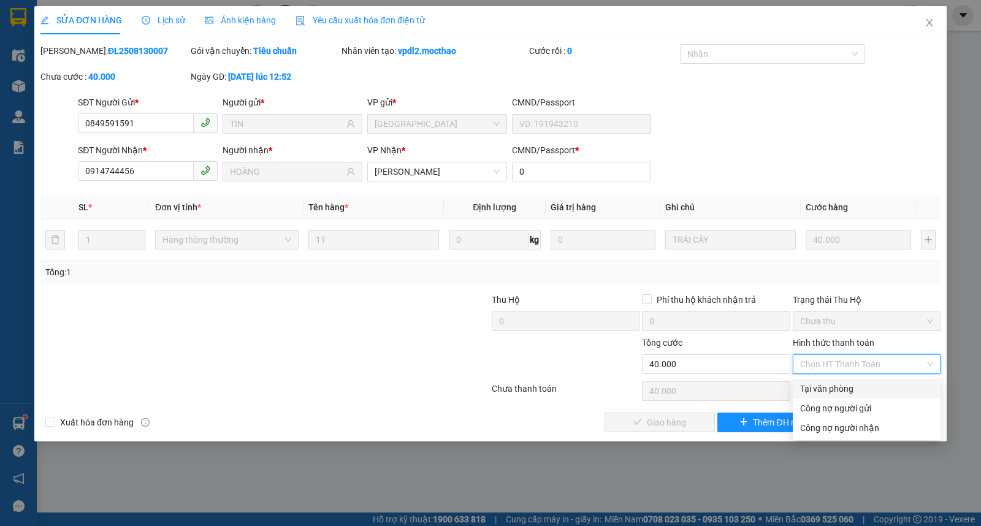
click at [825, 391] on div "Tại văn phòng" at bounding box center [866, 388] width 133 height 13
type input "0"
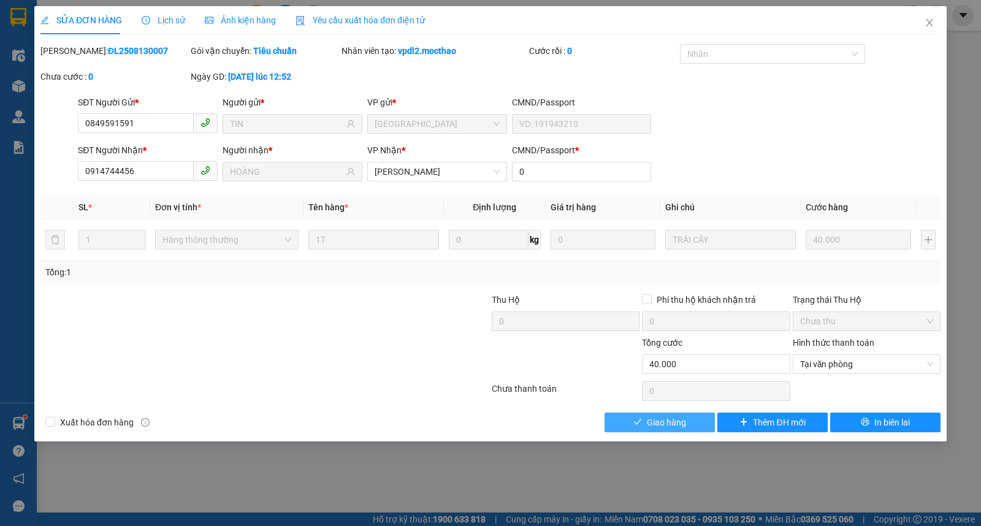
click at [682, 424] on span "Giao hàng" at bounding box center [666, 422] width 39 height 13
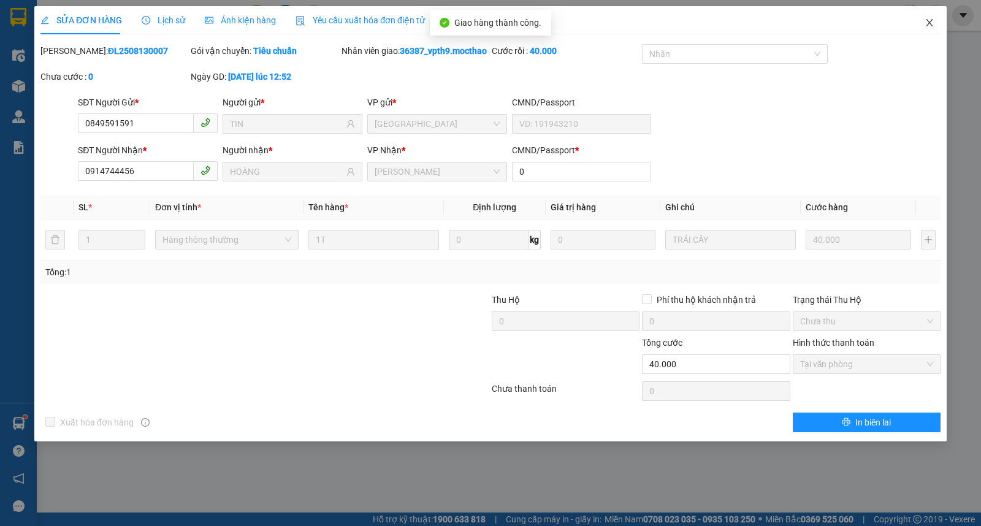
click at [925, 23] on icon "close" at bounding box center [930, 23] width 10 height 10
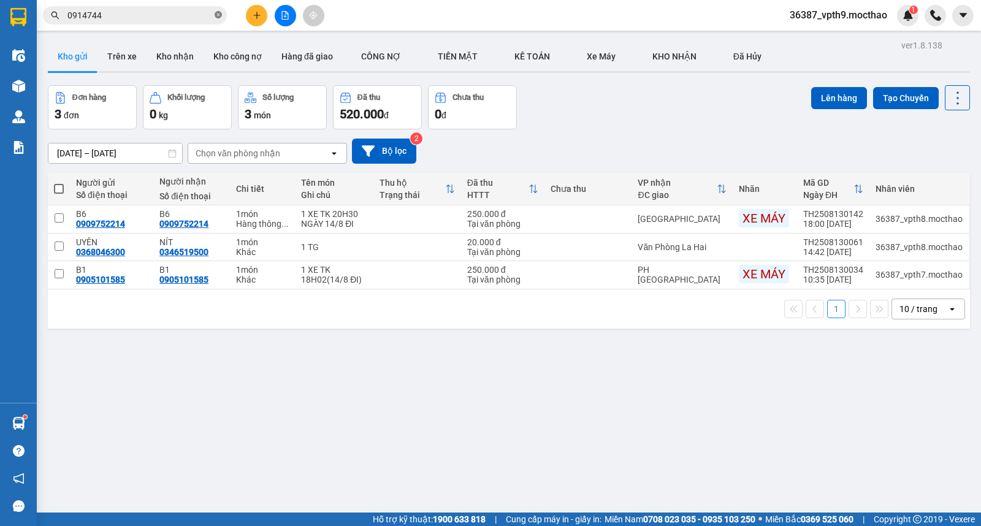
click at [216, 17] on icon "close-circle" at bounding box center [218, 14] width 7 height 7
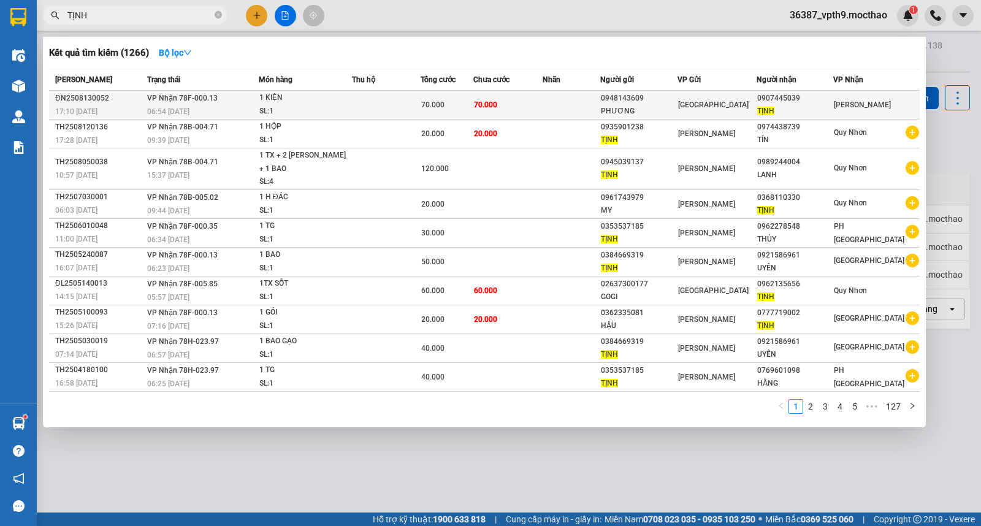
type input "TỊNH"
click at [677, 99] on div "0948143609" at bounding box center [639, 98] width 76 height 13
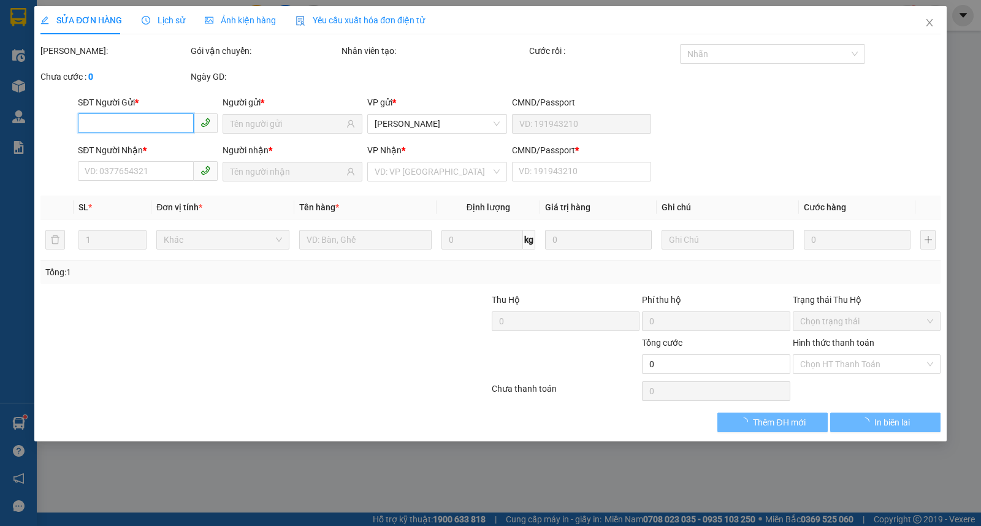
type input "0948143609"
type input "PHƯƠNG"
type input "0907445039"
type input "TỊNH"
type input "0"
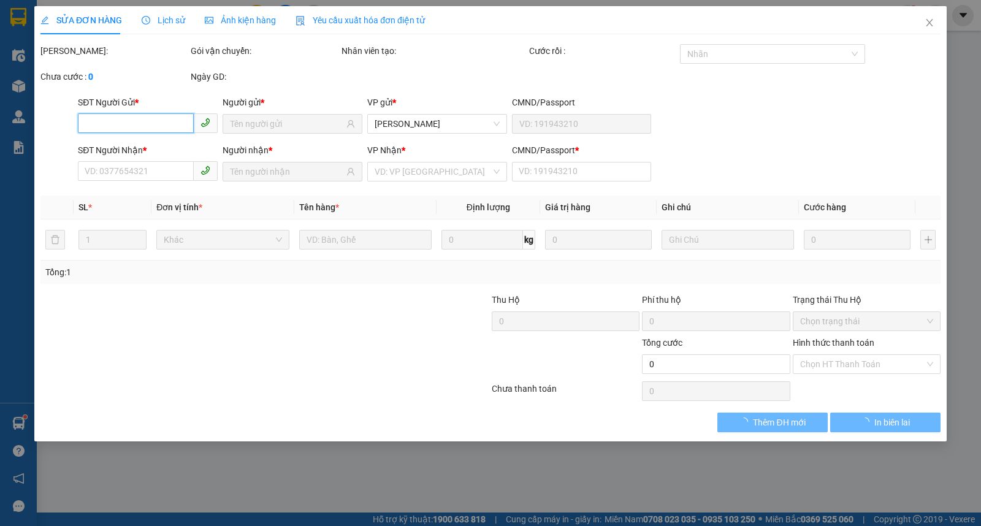
type input "70.000"
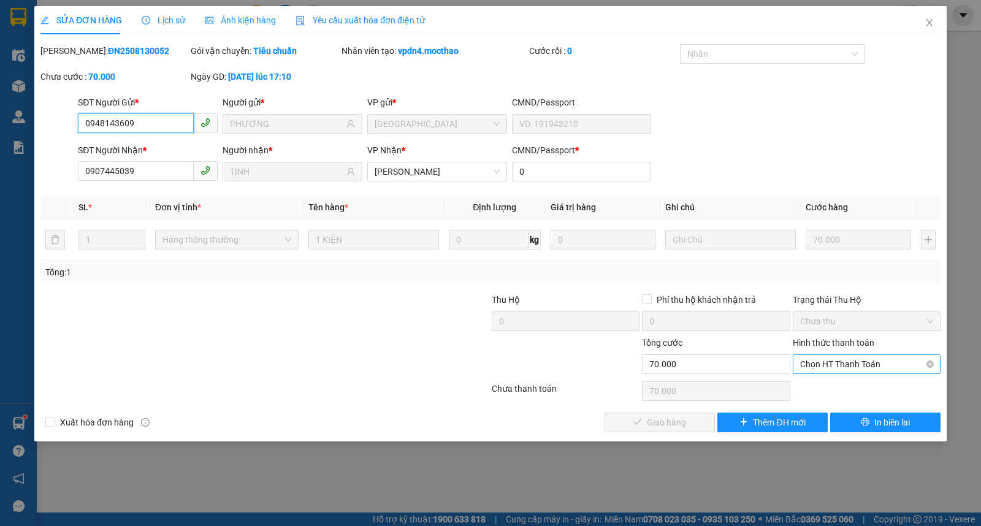
click at [824, 359] on span "Chọn HT Thanh Toán" at bounding box center [866, 364] width 133 height 18
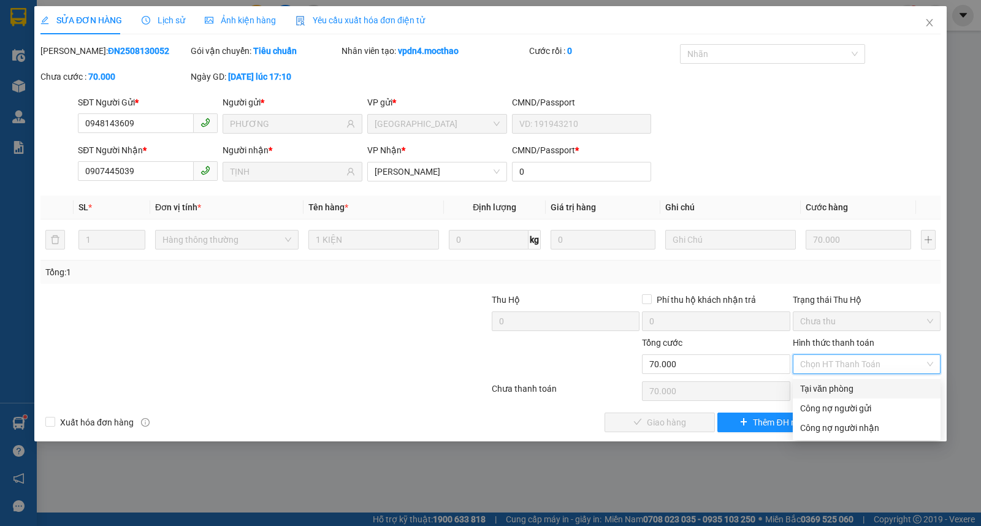
click at [831, 389] on div "Tại văn phòng" at bounding box center [866, 388] width 133 height 13
type input "0"
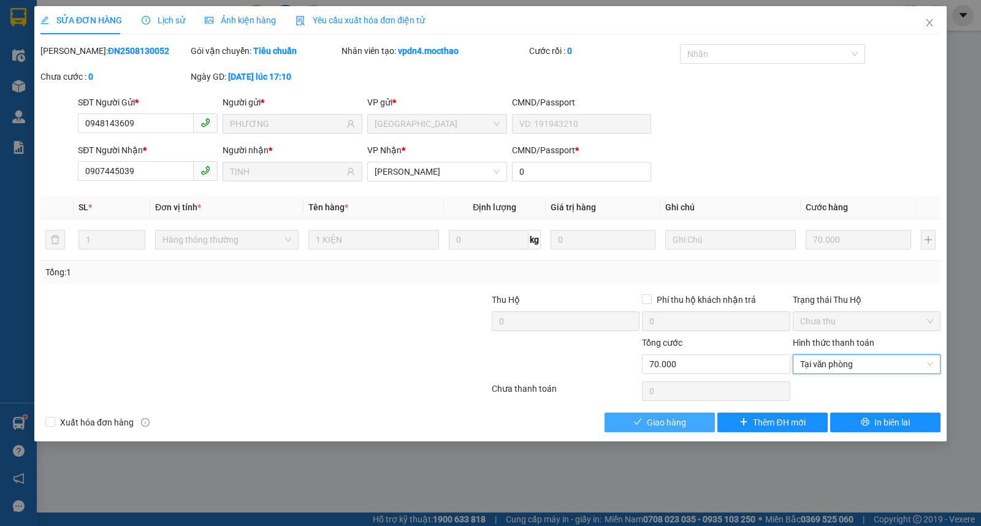
click at [645, 413] on button "Giao hàng" at bounding box center [660, 423] width 110 height 20
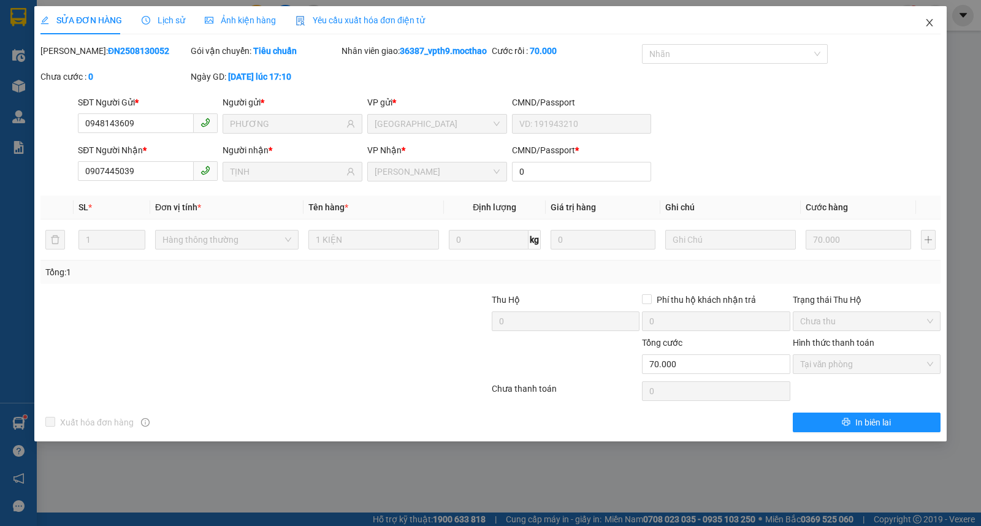
click at [931, 20] on icon "close" at bounding box center [930, 23] width 10 height 10
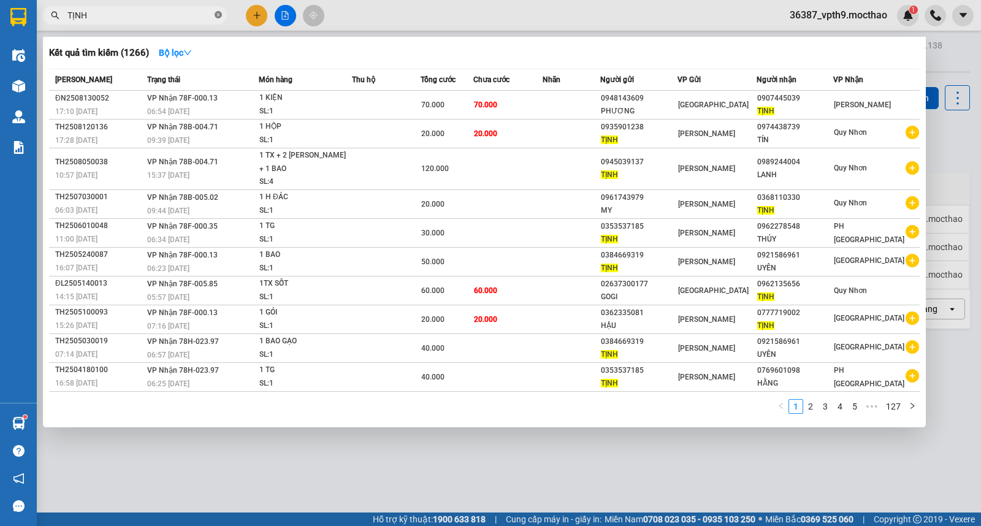
click at [216, 12] on icon "close-circle" at bounding box center [218, 14] width 7 height 7
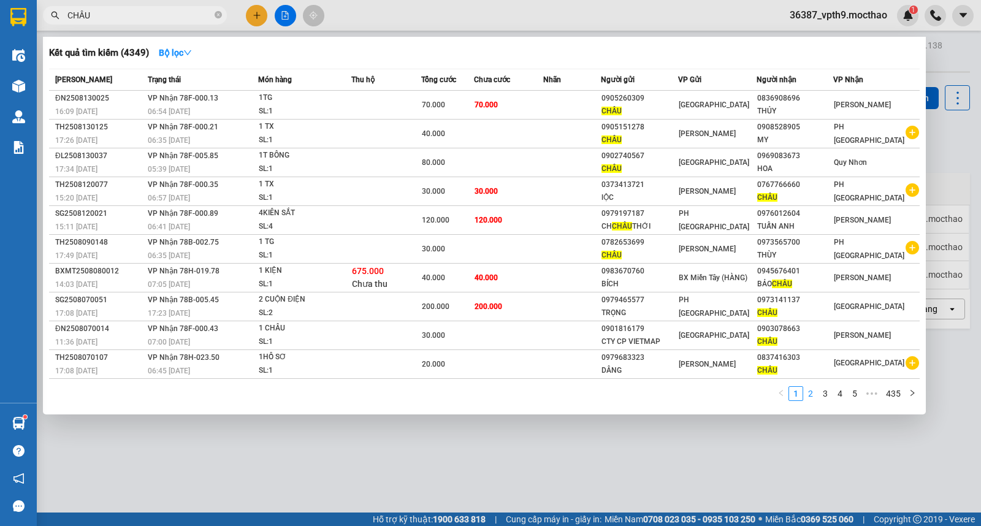
type input "CHÂU"
click at [811, 397] on link "2" at bounding box center [810, 393] width 13 height 13
click at [828, 400] on link "3" at bounding box center [825, 393] width 13 height 13
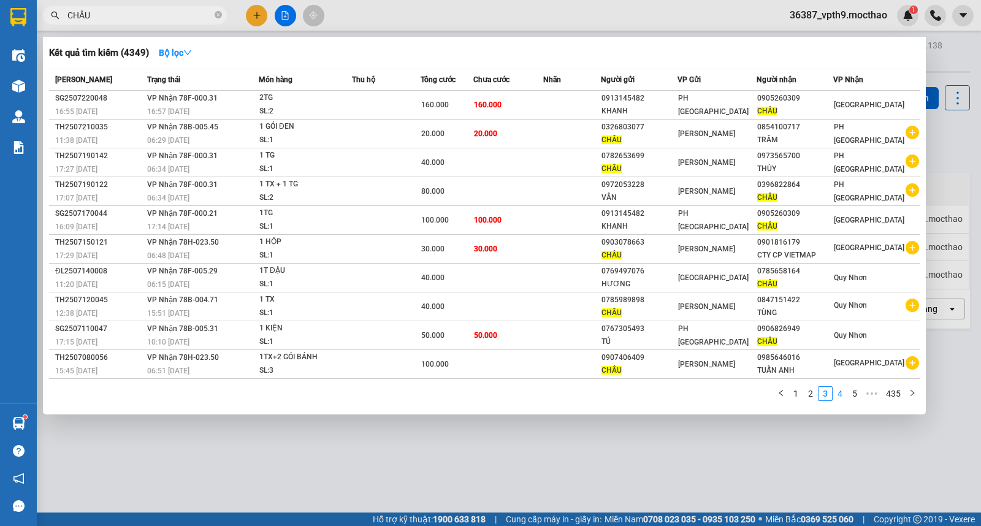
click at [841, 400] on link "4" at bounding box center [839, 393] width 13 height 13
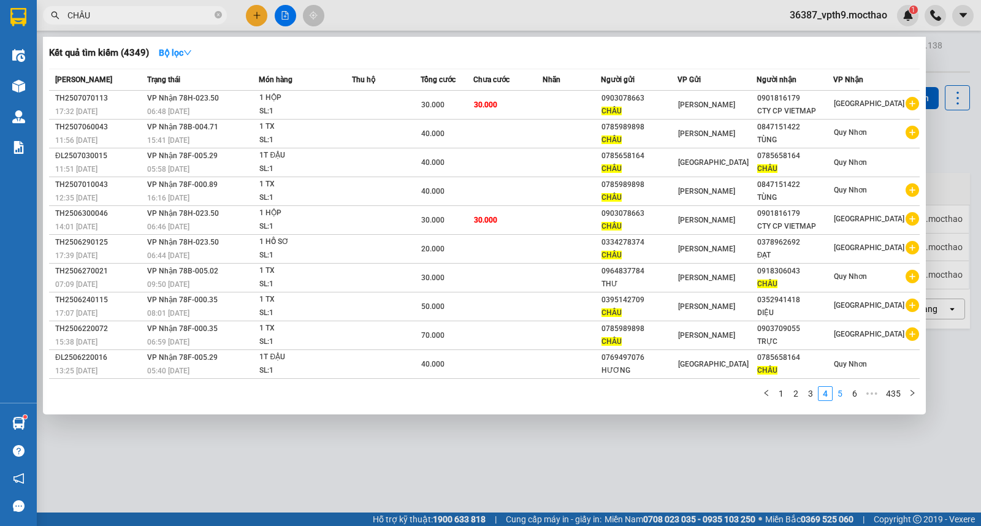
click at [844, 396] on link "5" at bounding box center [839, 393] width 13 height 13
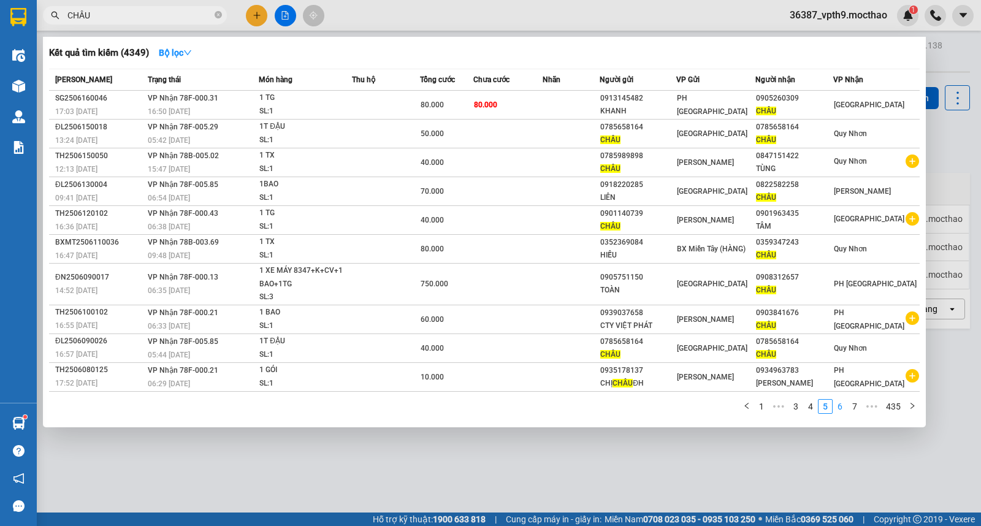
click at [838, 411] on link "6" at bounding box center [839, 406] width 13 height 13
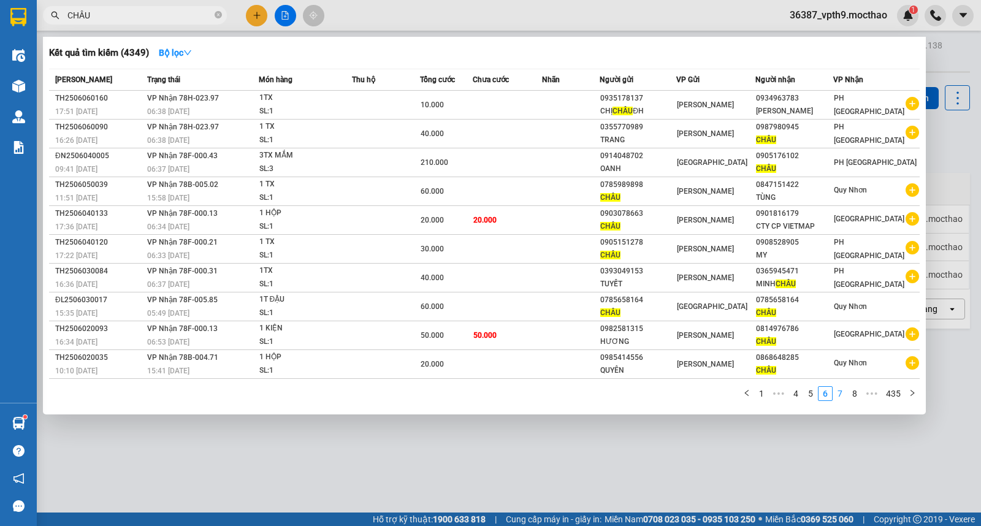
click at [843, 399] on link "7" at bounding box center [839, 393] width 13 height 13
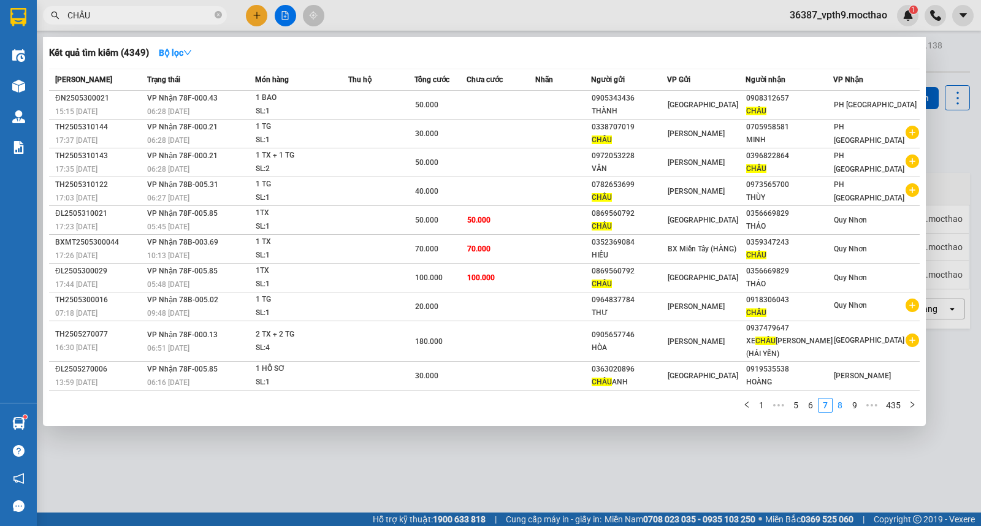
click at [843, 411] on link "8" at bounding box center [839, 405] width 13 height 13
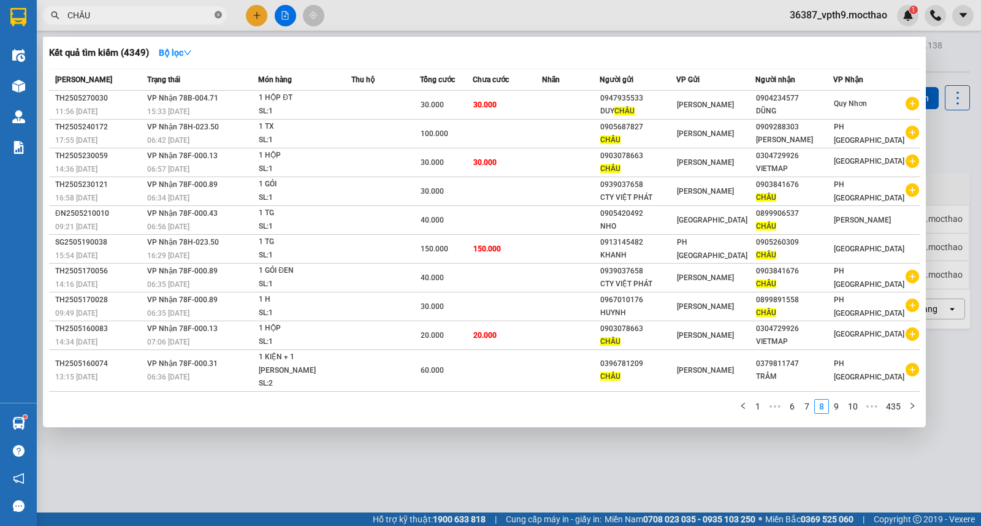
click at [216, 16] on icon "close-circle" at bounding box center [218, 14] width 7 height 7
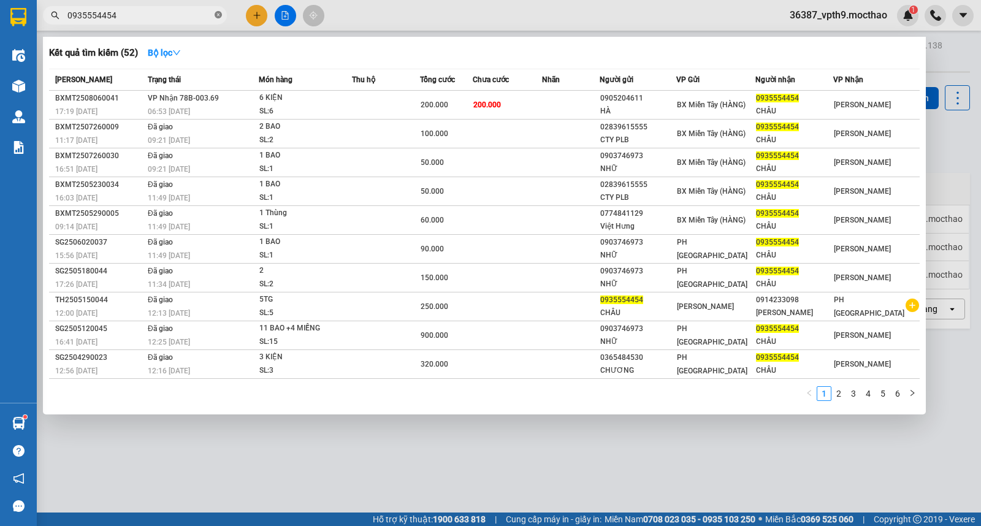
type input "0935554454"
click at [221, 13] on icon "close-circle" at bounding box center [218, 14] width 7 height 7
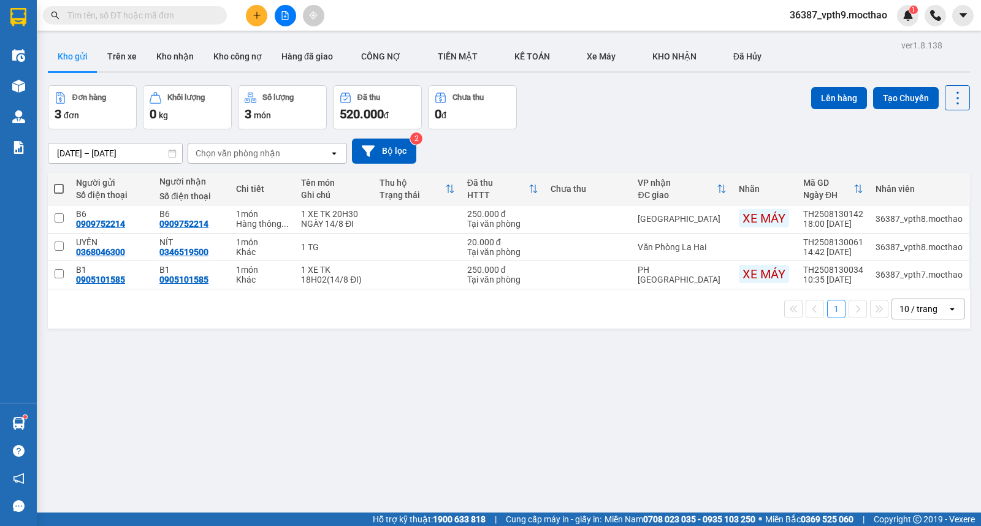
click at [139, 18] on input "text" at bounding box center [139, 15] width 145 height 13
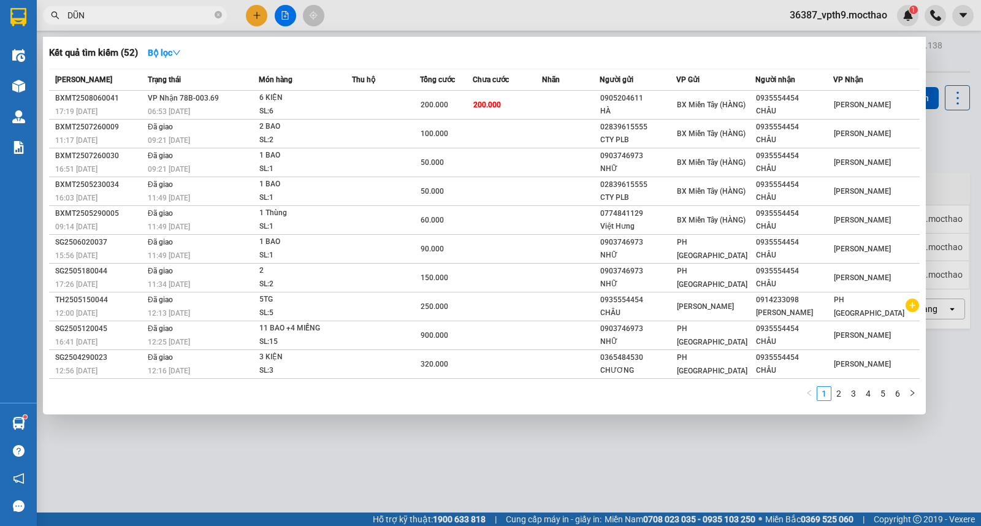
type input "DŨNG"
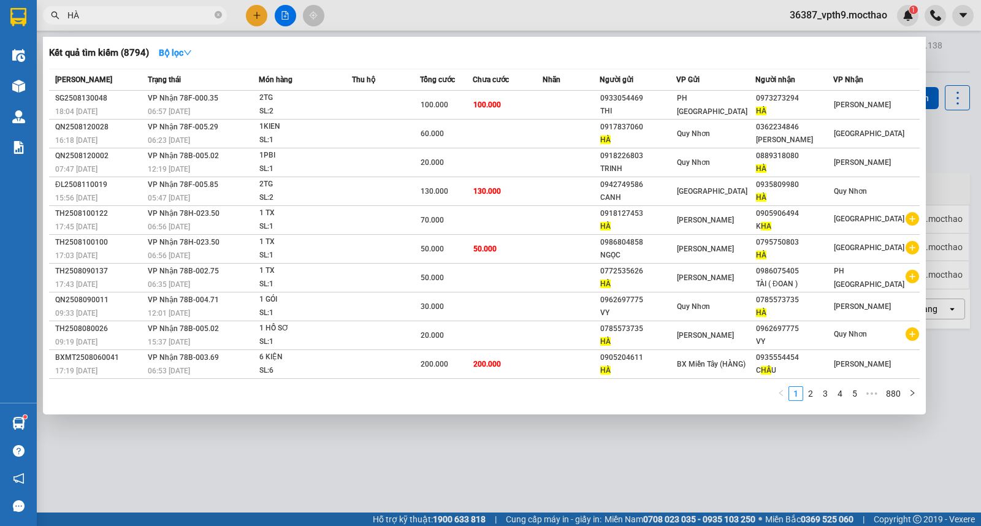
type input "HÀ"
click at [966, 58] on div at bounding box center [490, 263] width 981 height 526
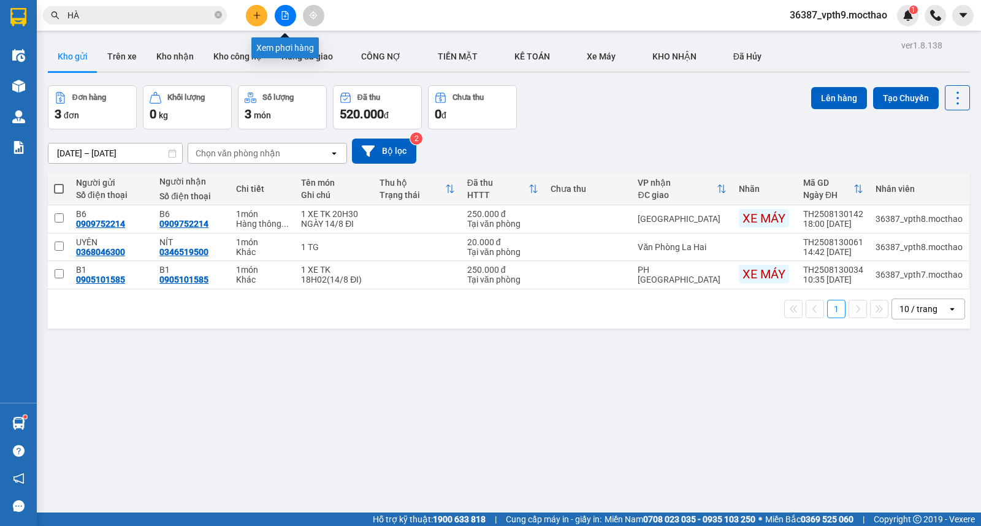
click at [286, 18] on icon "file-add" at bounding box center [285, 15] width 9 height 9
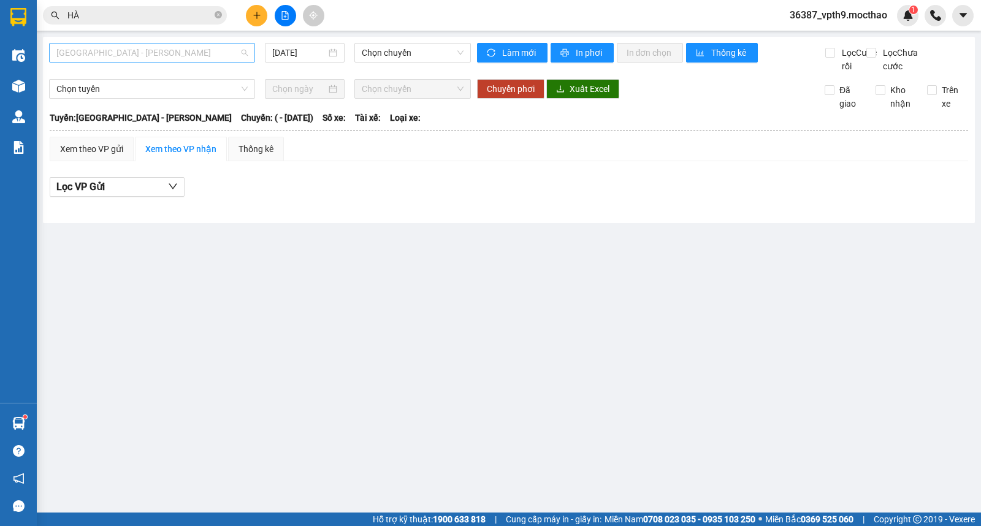
click at [139, 56] on span "[GEOGRAPHIC_DATA] - [GEOGRAPHIC_DATA]" at bounding box center [151, 53] width 191 height 18
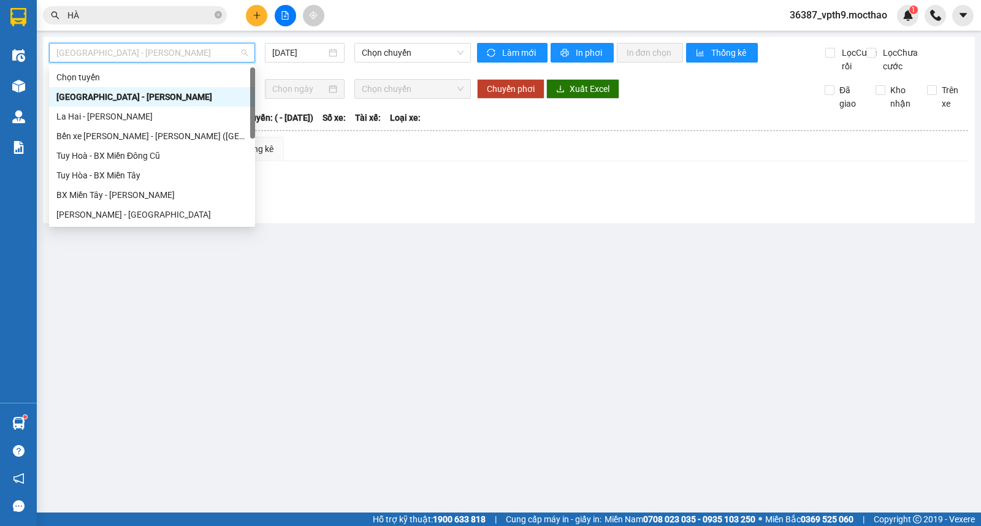
type input "D"
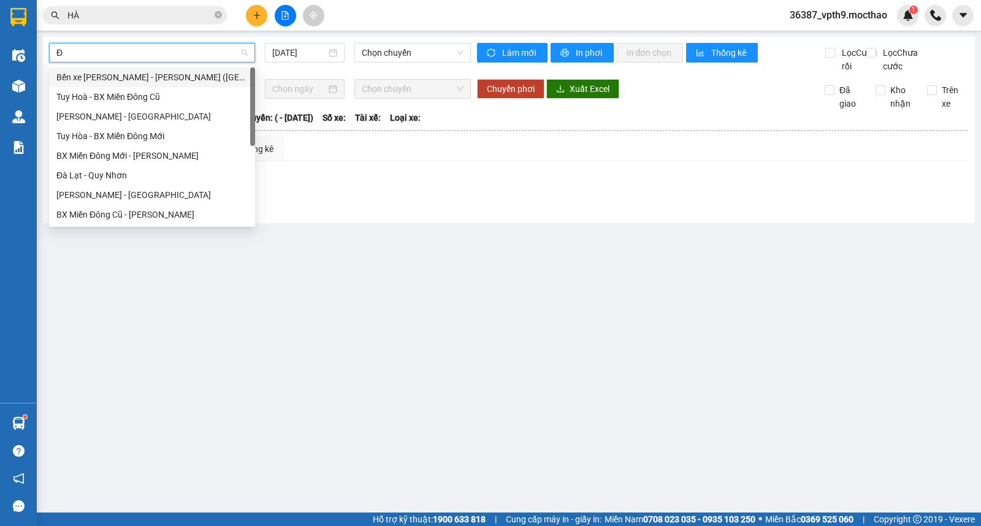
type input "ĐA"
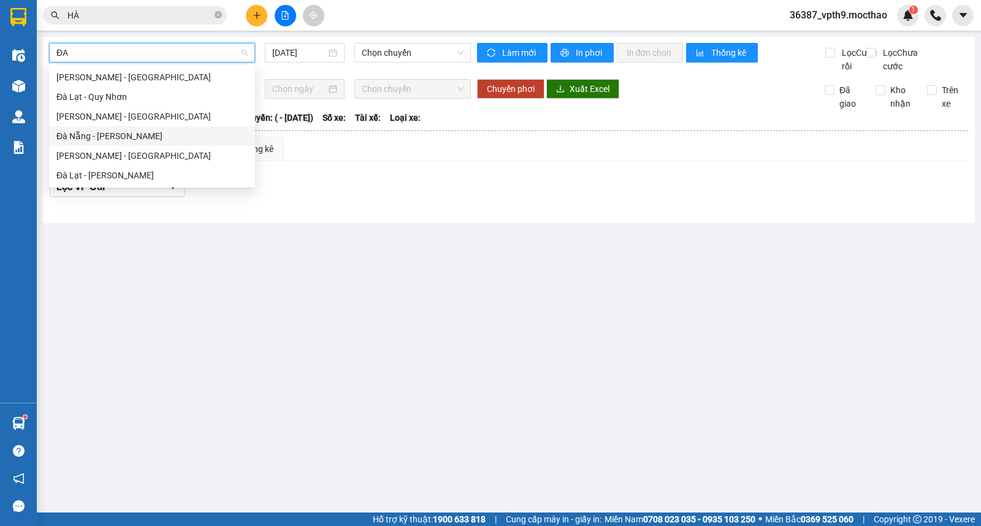
click at [112, 129] on div "Đà Nẵng - [GEOGRAPHIC_DATA]" at bounding box center [151, 135] width 191 height 13
type input "[DATE]"
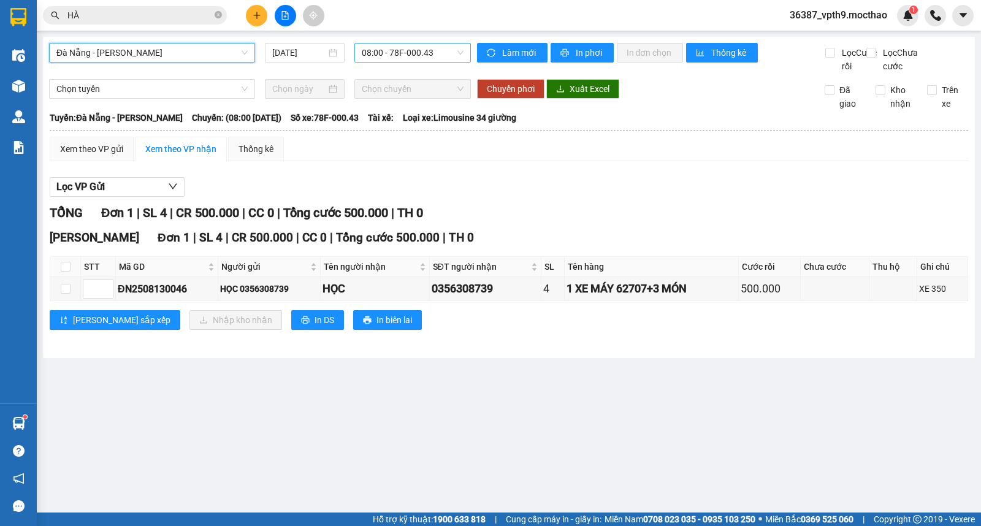
click at [431, 47] on span "08:00 - 78F-000.43" at bounding box center [412, 53] width 101 height 18
click at [423, 114] on div "08:15 (TC) - 78H-023.50" at bounding box center [410, 116] width 96 height 13
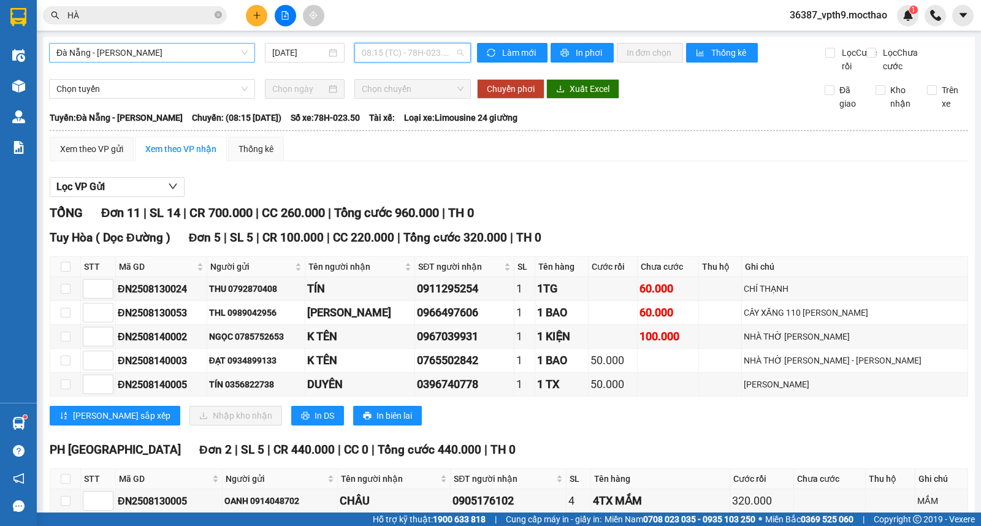
click at [408, 59] on span "08:15 (TC) - 78H-023.50" at bounding box center [412, 53] width 101 height 18
click at [411, 96] on div "08:00 - 78F-000.43" at bounding box center [407, 96] width 96 height 13
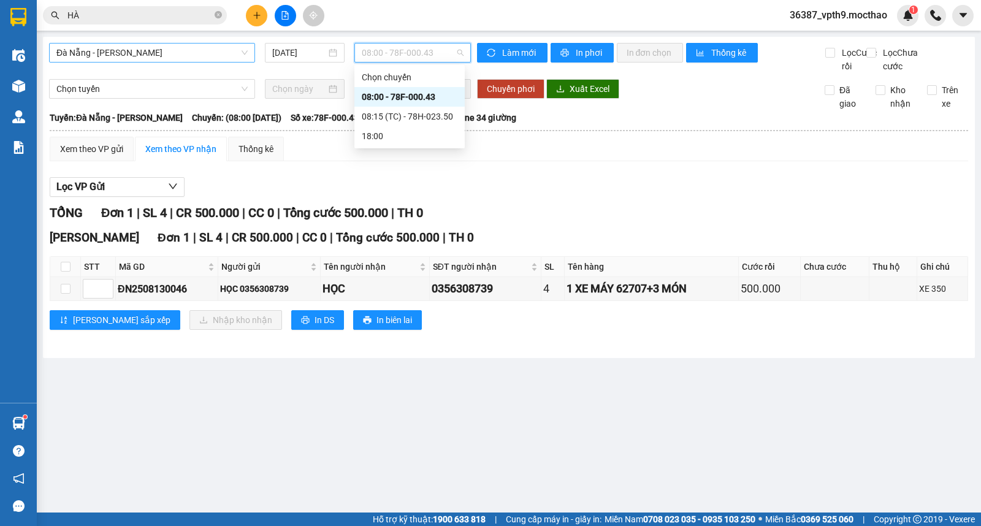
click at [413, 50] on span "08:00 - 78F-000.43" at bounding box center [412, 53] width 101 height 18
click at [419, 110] on div "08:15 (TC) - 78H-023.50" at bounding box center [410, 116] width 96 height 13
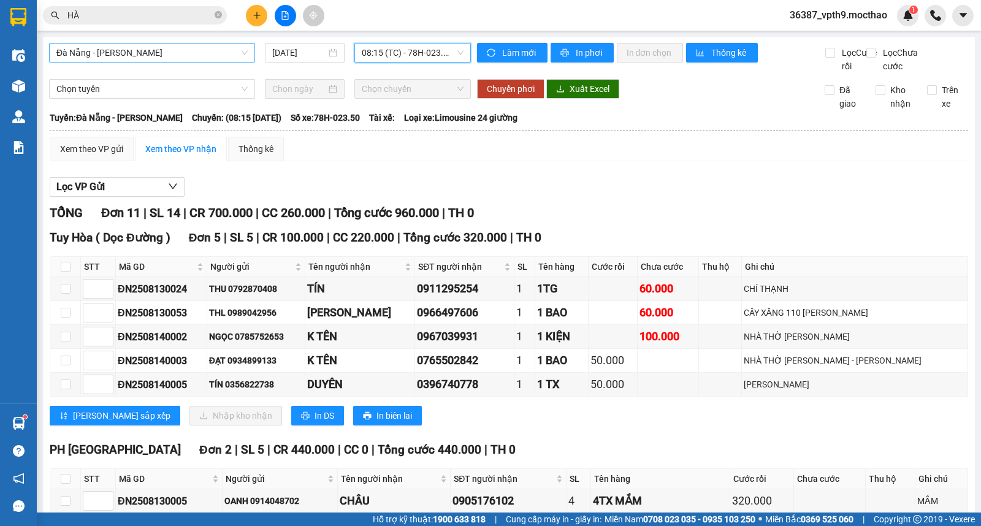
click at [126, 46] on span "Đà Nẵng - [GEOGRAPHIC_DATA]" at bounding box center [151, 53] width 191 height 18
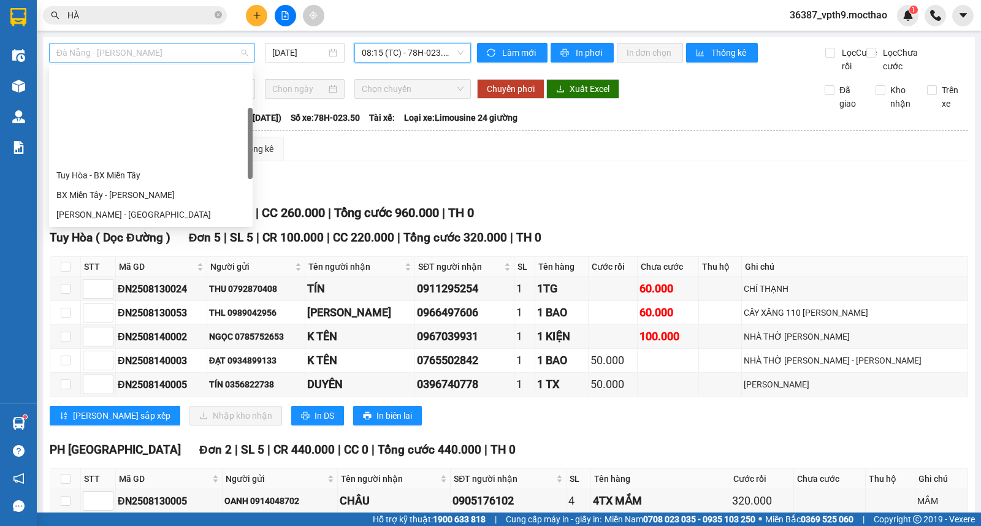
scroll to position [118, 0]
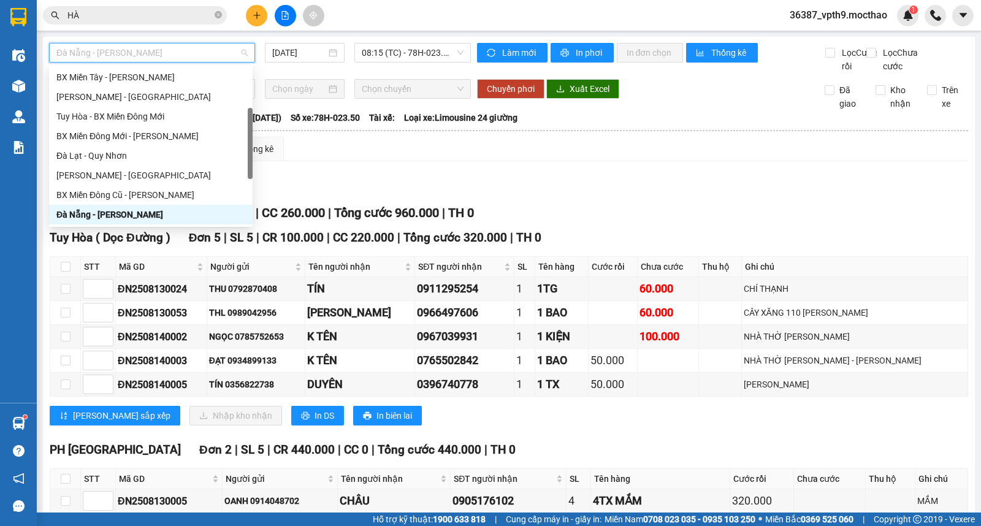
type input "M"
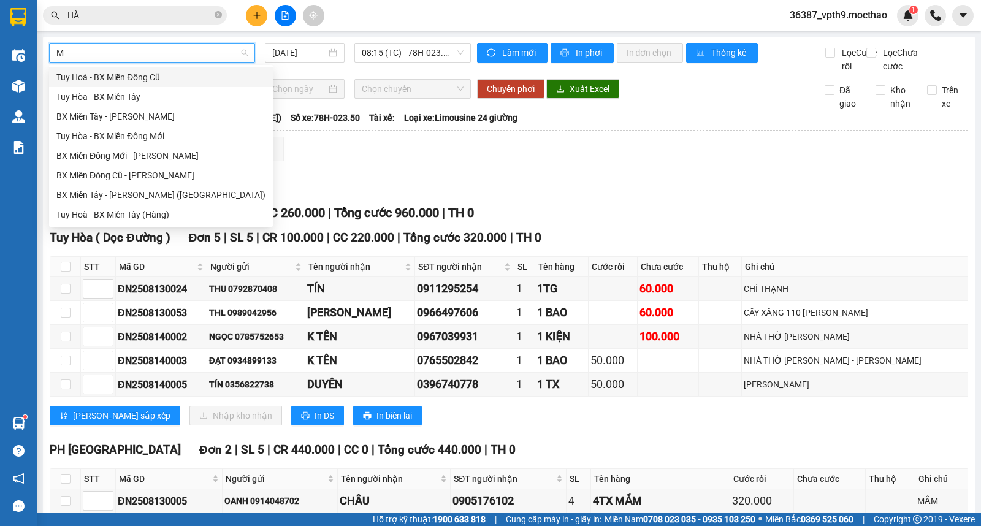
scroll to position [0, 0]
click at [115, 117] on div "BX Miền Tây - [GEOGRAPHIC_DATA]" at bounding box center [160, 116] width 209 height 13
type input "[DATE]"
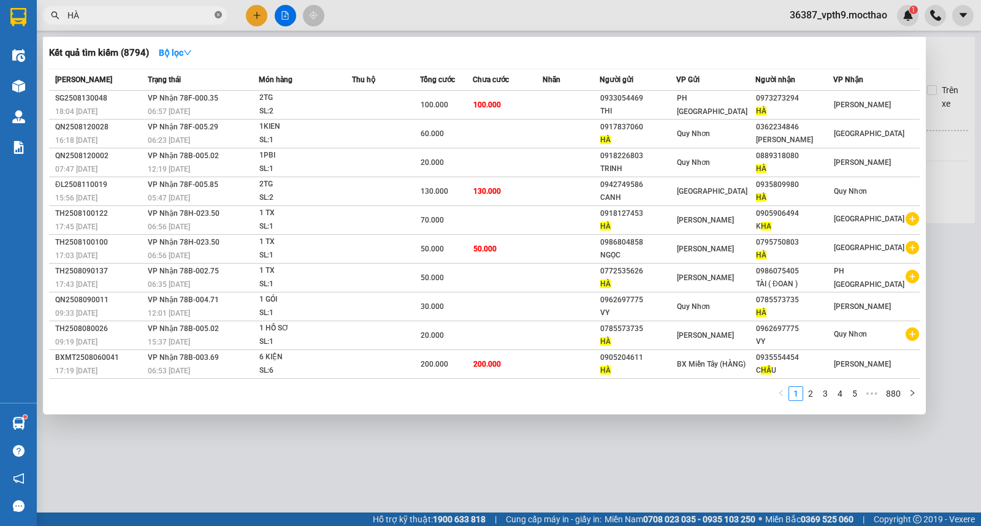
click at [217, 14] on icon "close-circle" at bounding box center [218, 14] width 7 height 7
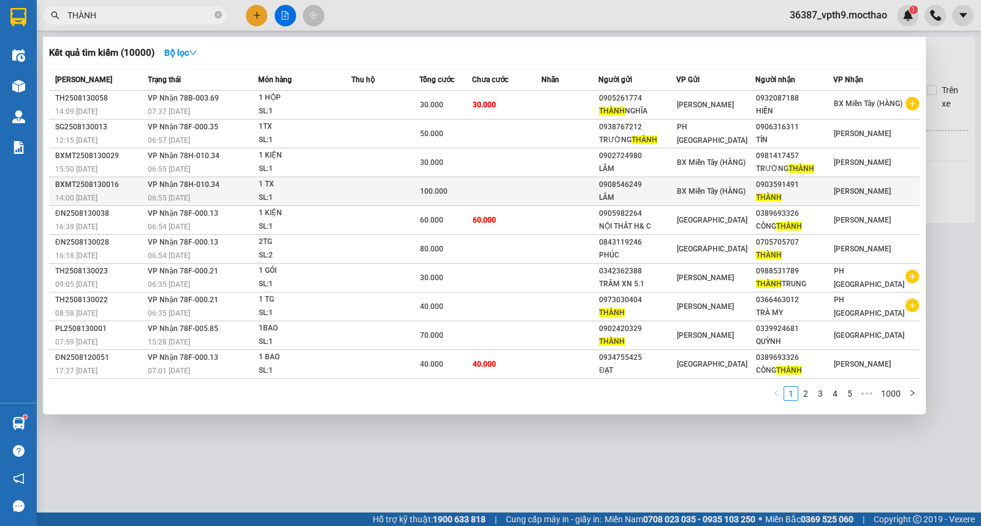
type input "THÀNH"
click at [819, 189] on div "0903591491" at bounding box center [794, 184] width 77 height 13
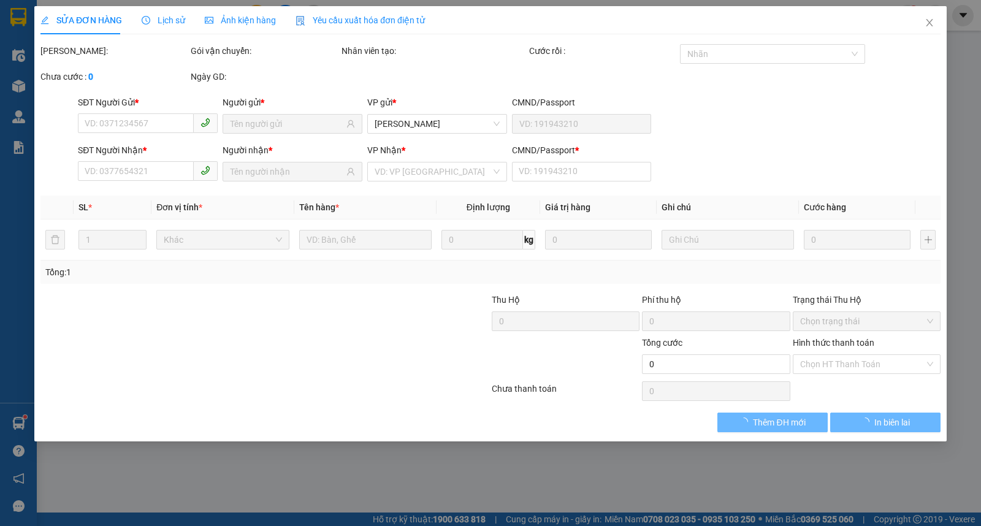
type input "0908546249"
type input "LÂM"
type input "0903591491"
type input "THÀNH"
type input "0"
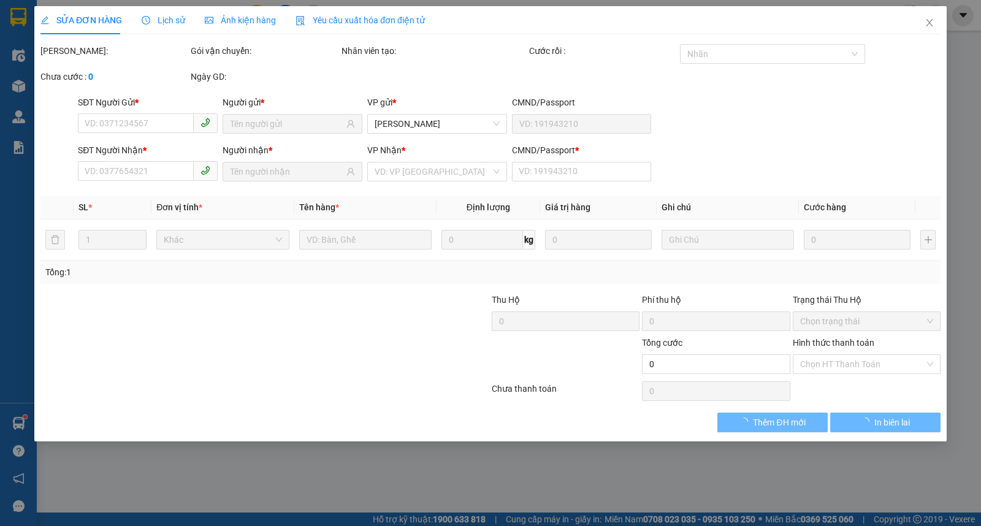
type input "100.000"
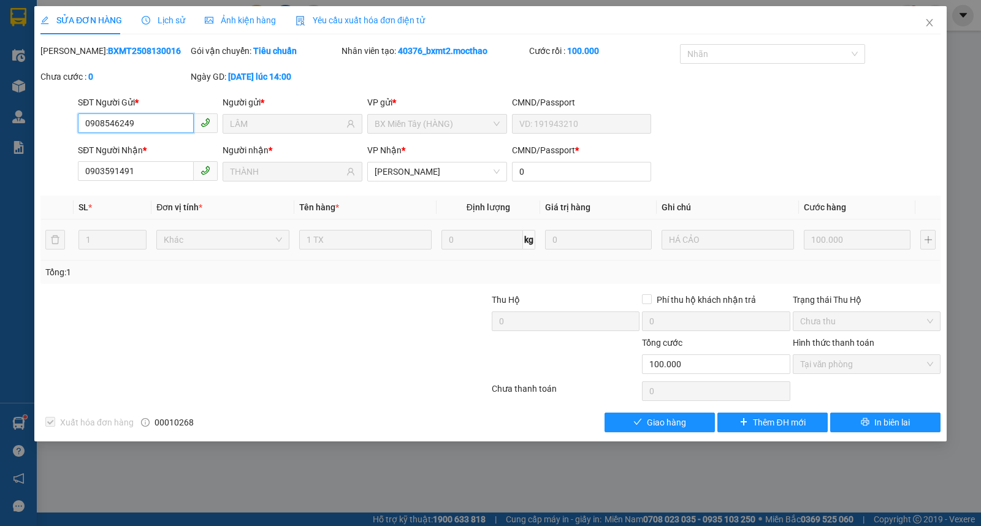
checkbox input "true"
click at [684, 424] on span "Giao hàng" at bounding box center [666, 422] width 39 height 13
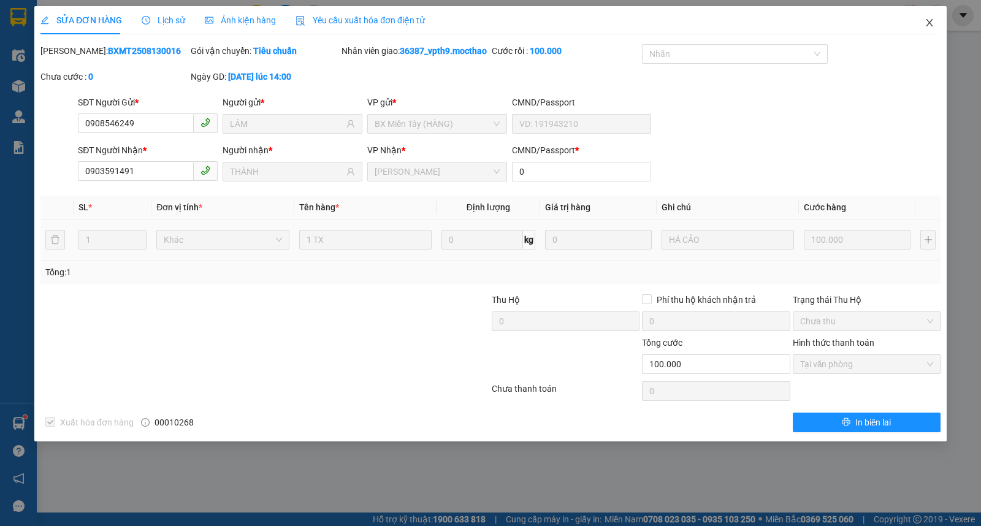
click at [932, 23] on icon "close" at bounding box center [930, 23] width 10 height 10
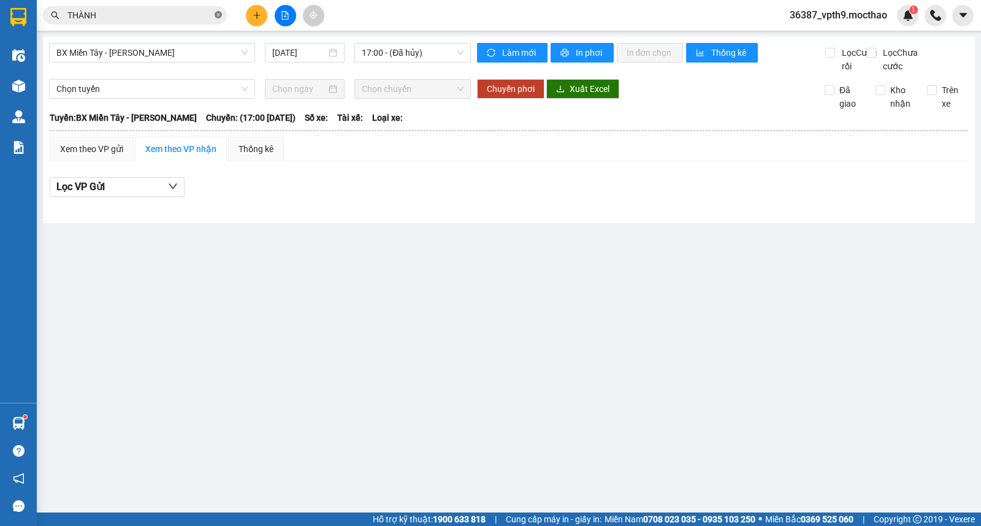
click at [216, 13] on icon "close-circle" at bounding box center [218, 14] width 7 height 7
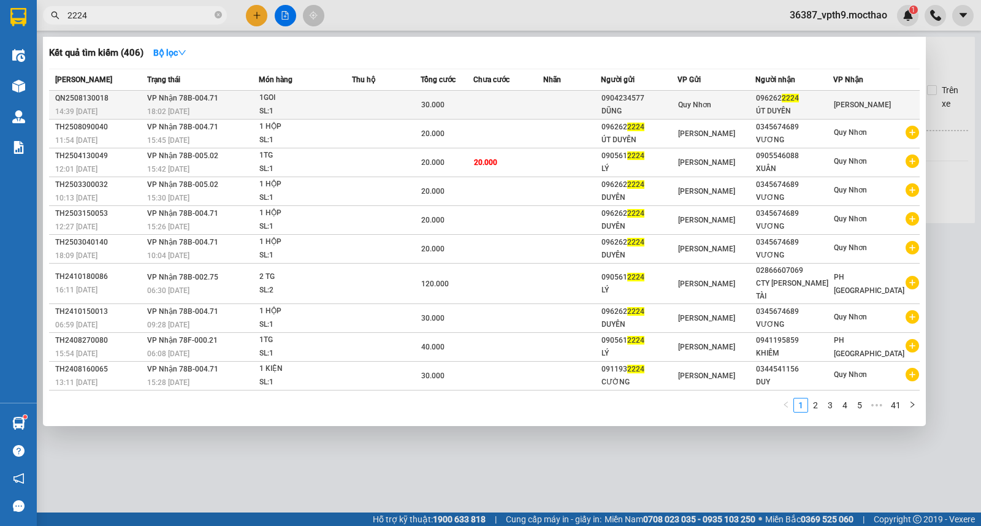
type input "2224"
click at [601, 98] on td at bounding box center [572, 105] width 58 height 29
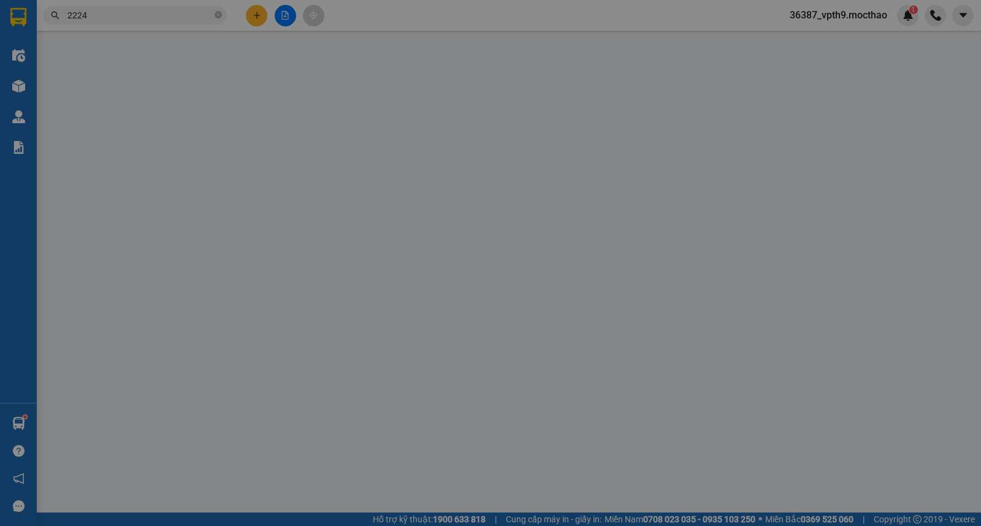
type input "0904234577"
type input "DŨNG"
type input "0962622224"
type input "ÚT DUYÊN"
type input "A"
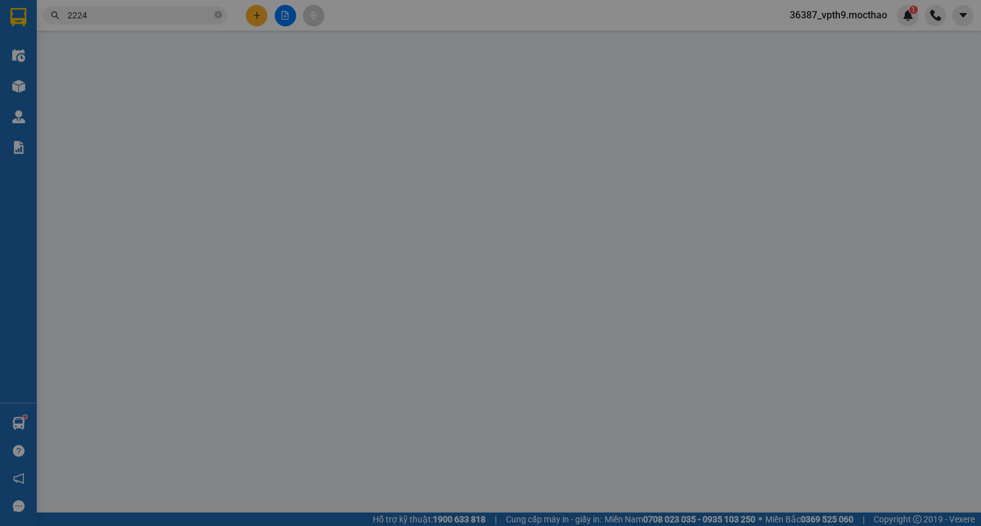
type input "30.000"
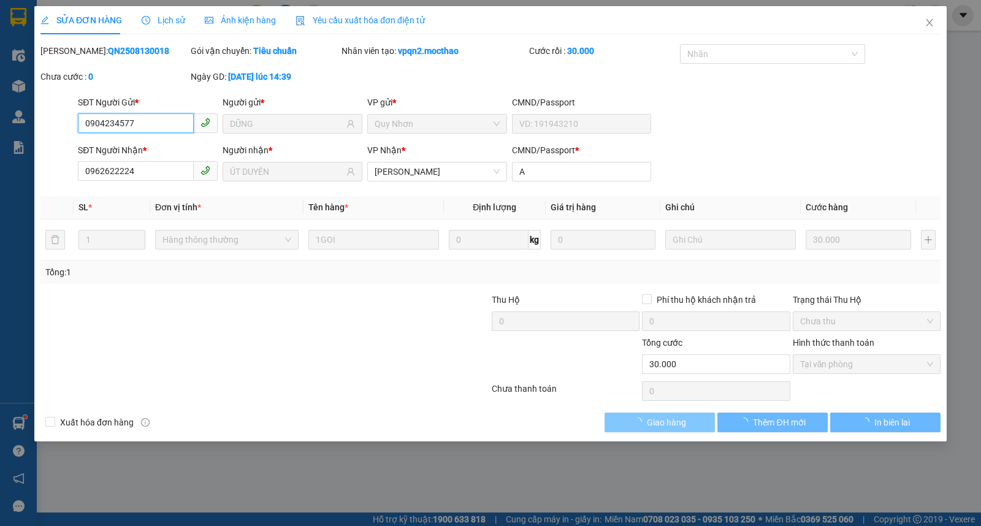
checkbox input "true"
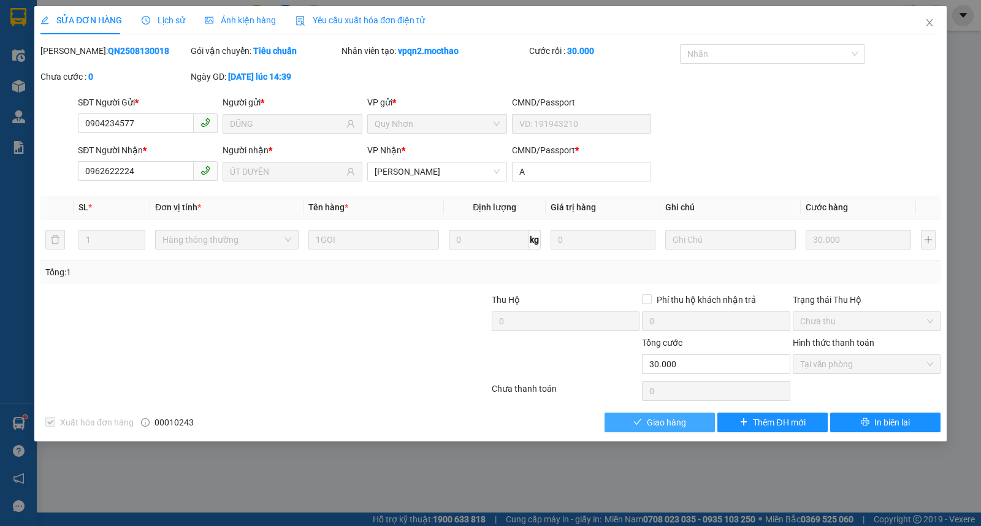
click at [660, 426] on span "Giao hàng" at bounding box center [666, 422] width 39 height 13
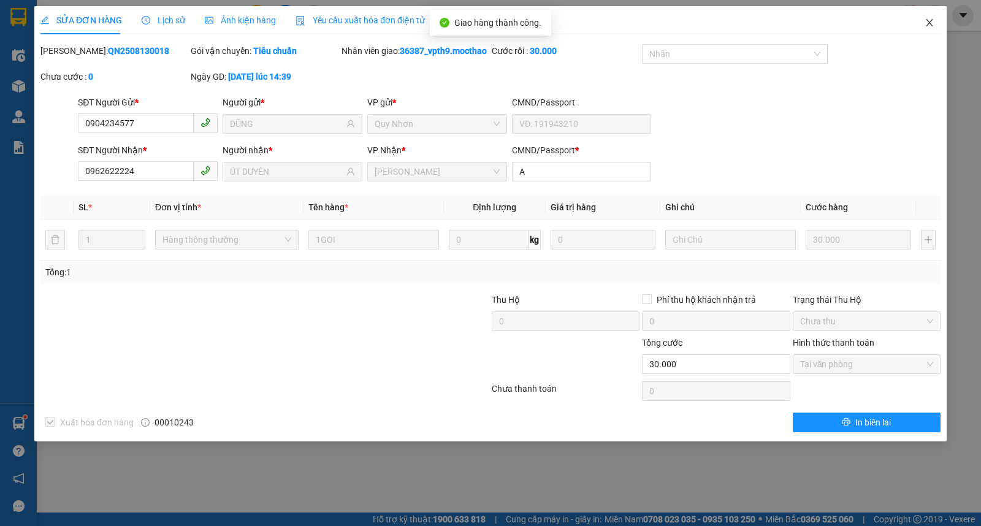
click at [931, 13] on span "Close" at bounding box center [929, 23] width 34 height 34
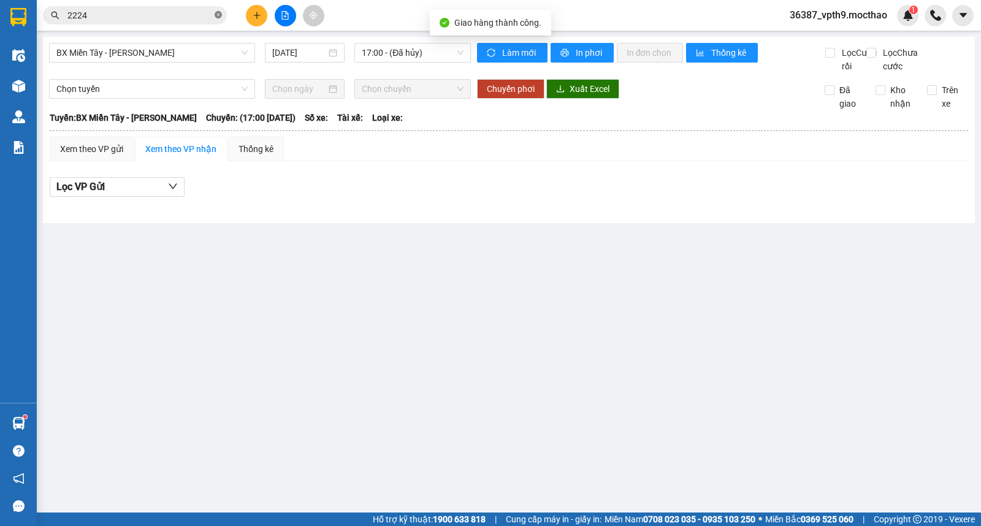
click at [216, 17] on icon "close-circle" at bounding box center [218, 14] width 7 height 7
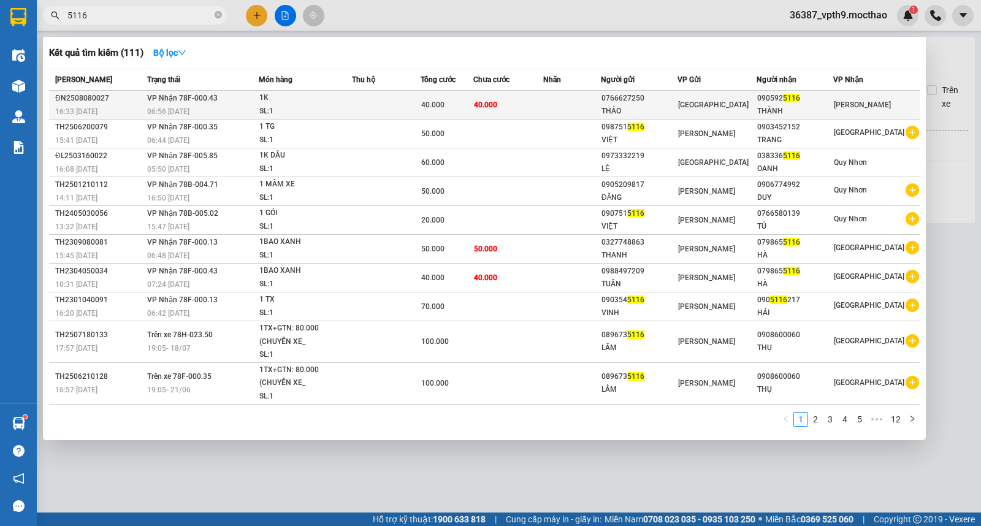
type input "5116"
click at [627, 109] on div "THẢO" at bounding box center [639, 111] width 75 height 13
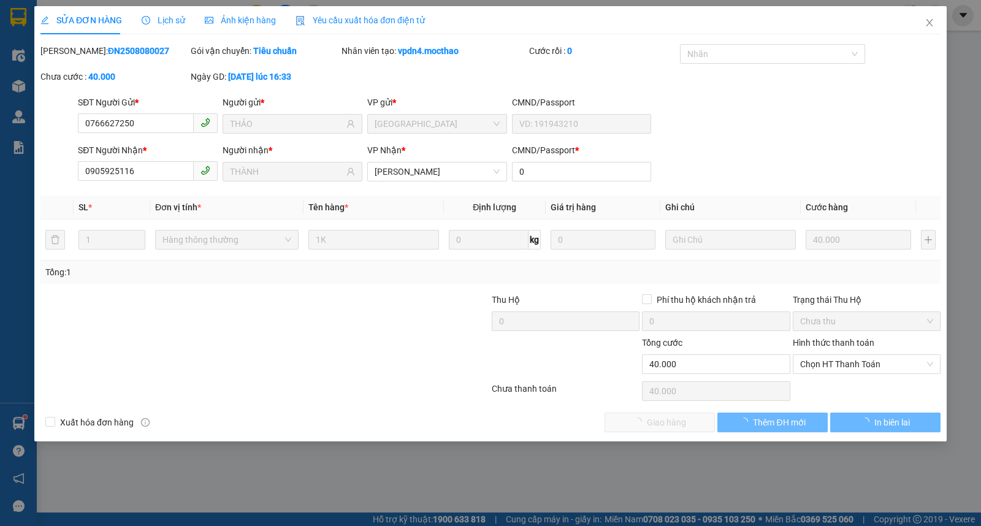
type input "0766627250"
type input "THẢO"
type input "0905925116"
type input "THÀNH"
type input "0"
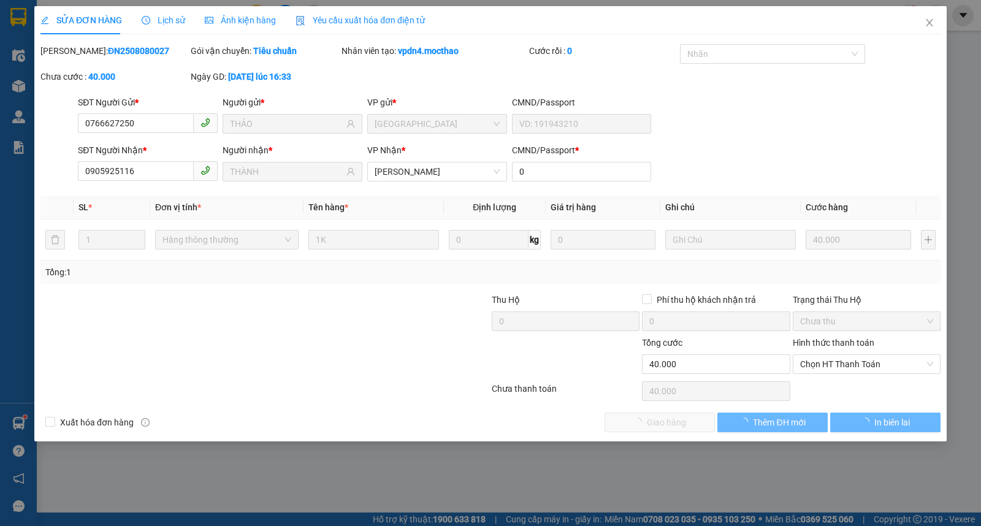
type input "40.000"
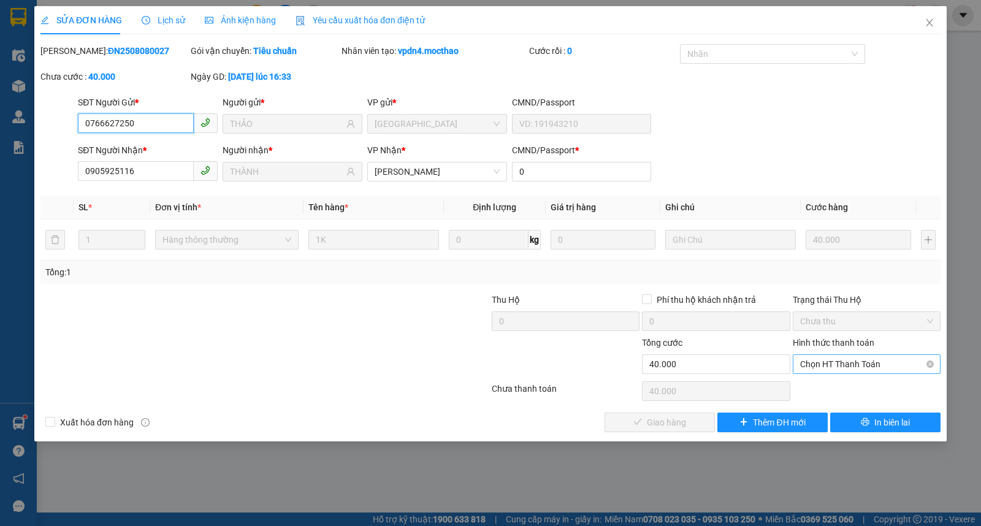
click at [856, 359] on span "Chọn HT Thanh Toán" at bounding box center [866, 364] width 133 height 18
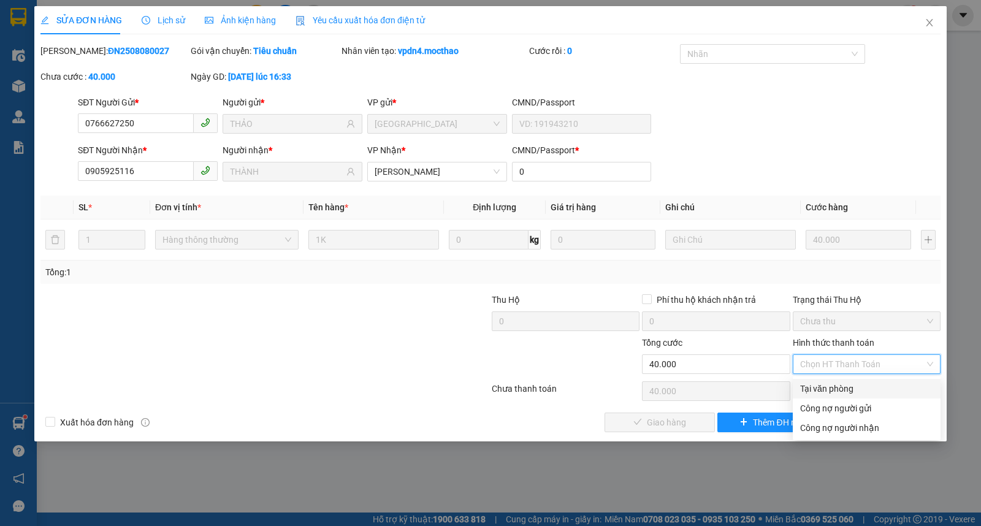
click at [827, 394] on div "Tại văn phòng" at bounding box center [866, 388] width 133 height 13
type input "0"
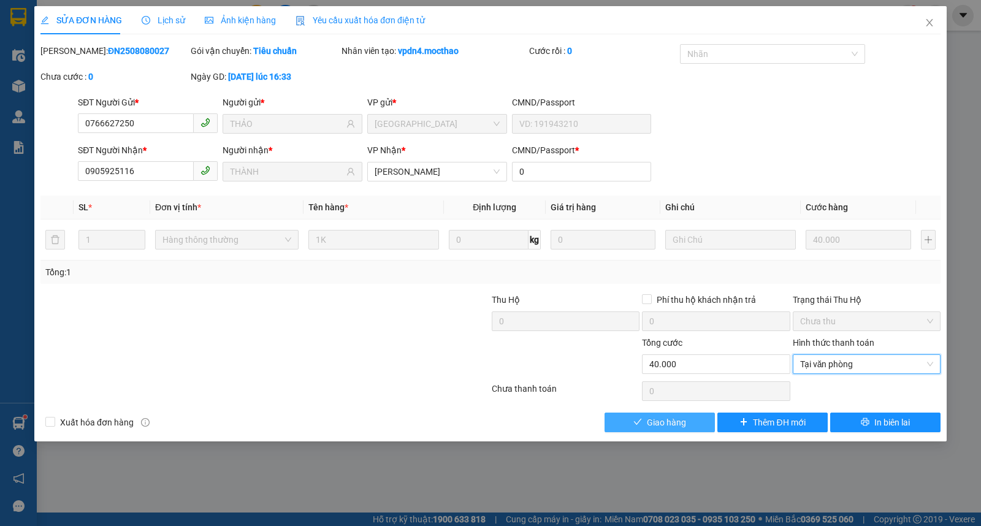
click at [692, 420] on button "Giao hàng" at bounding box center [660, 423] width 110 height 20
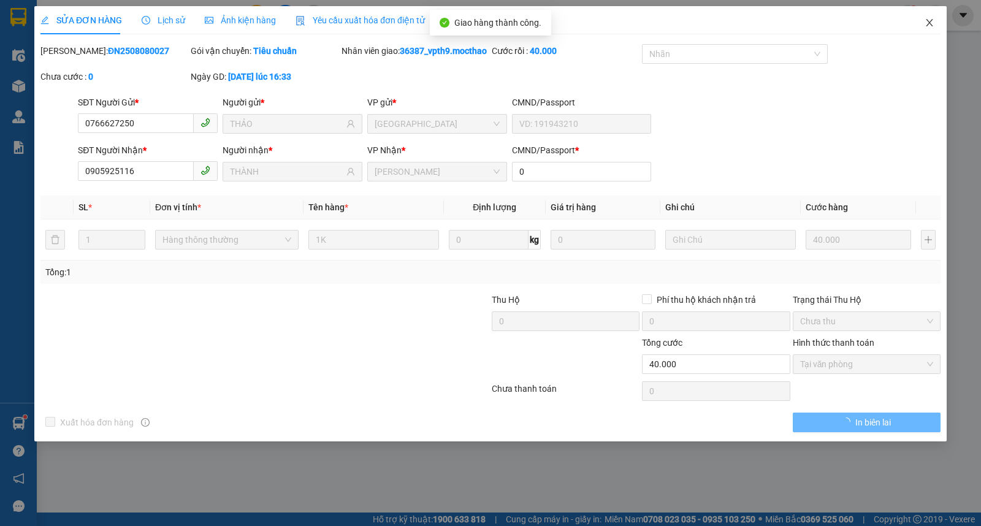
click at [928, 20] on icon "close" at bounding box center [930, 23] width 10 height 10
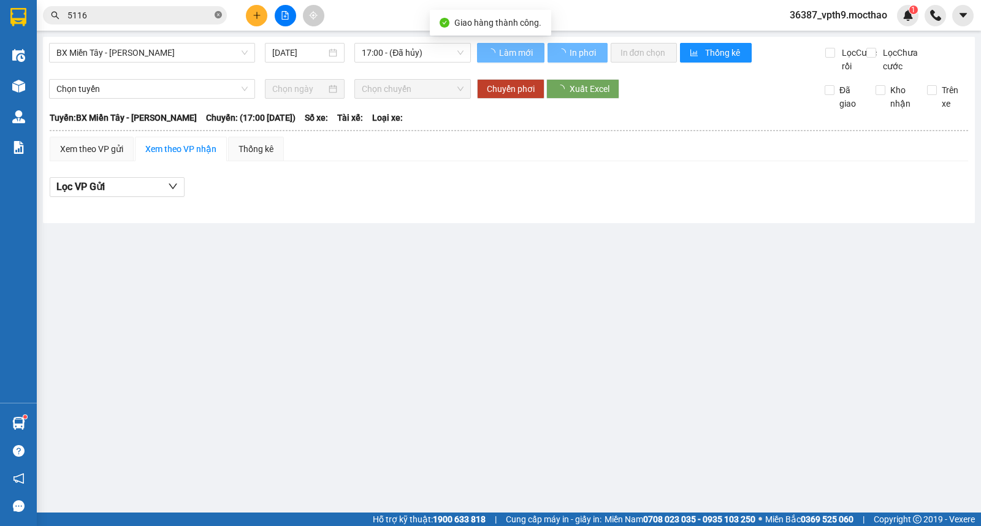
click at [215, 15] on icon "close-circle" at bounding box center [218, 14] width 7 height 7
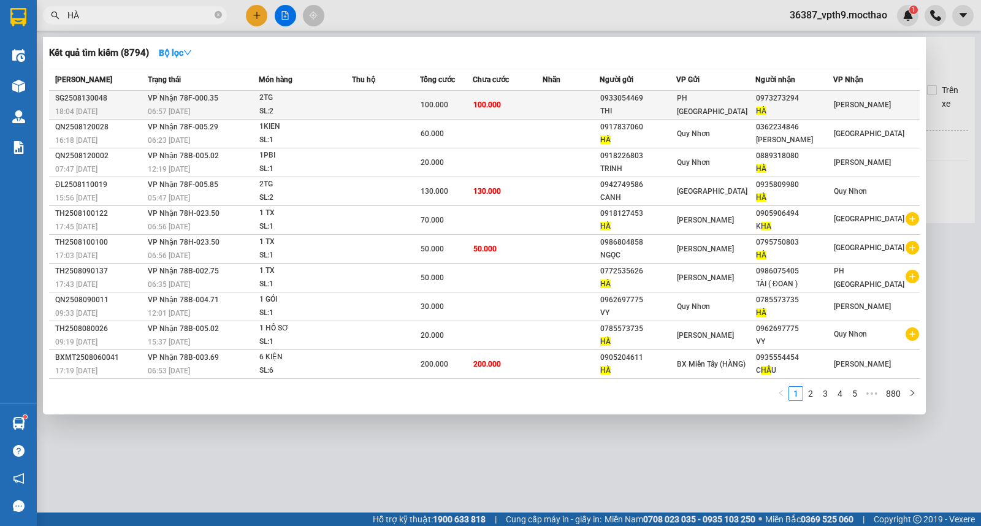
type input "HÀ"
click at [378, 97] on td at bounding box center [386, 105] width 68 height 29
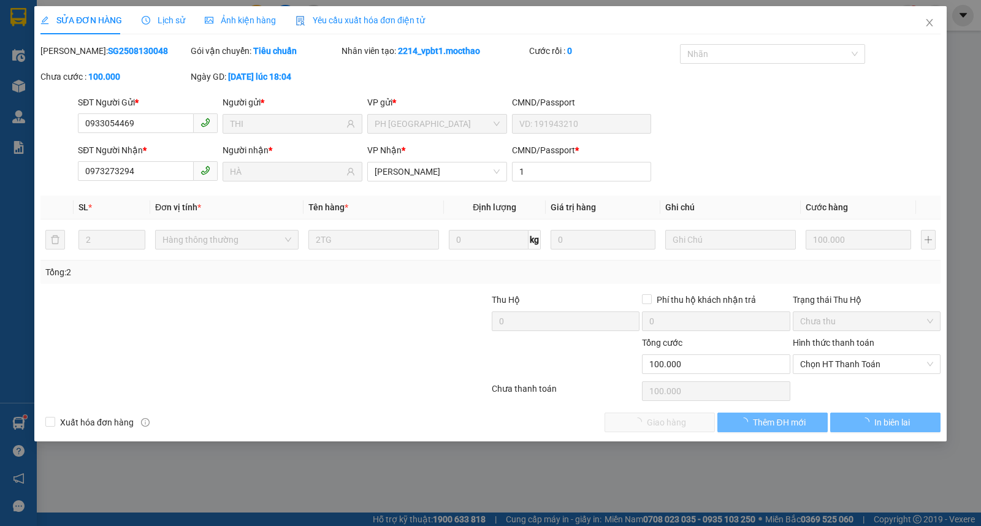
type input "0933054469"
type input "THI"
type input "0973273294"
type input "HÀ"
type input "1"
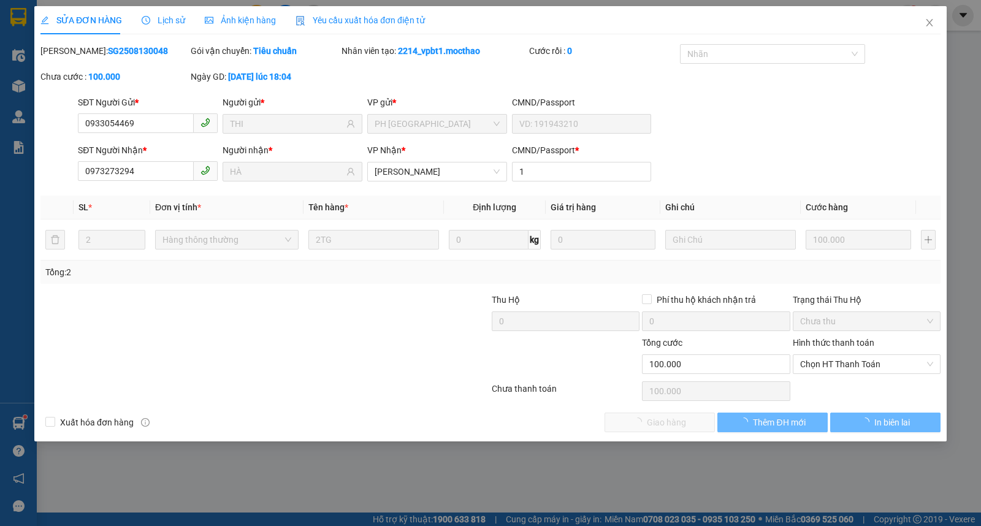
type input "100.000"
click at [833, 362] on span "Chọn HT Thanh Toán" at bounding box center [866, 364] width 133 height 18
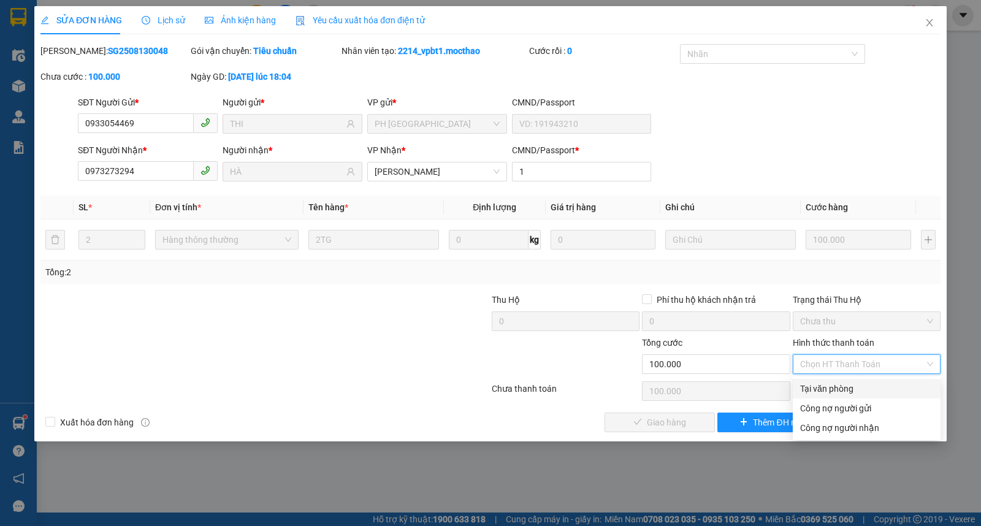
click at [830, 382] on div "Tại văn phòng" at bounding box center [866, 388] width 133 height 13
type input "0"
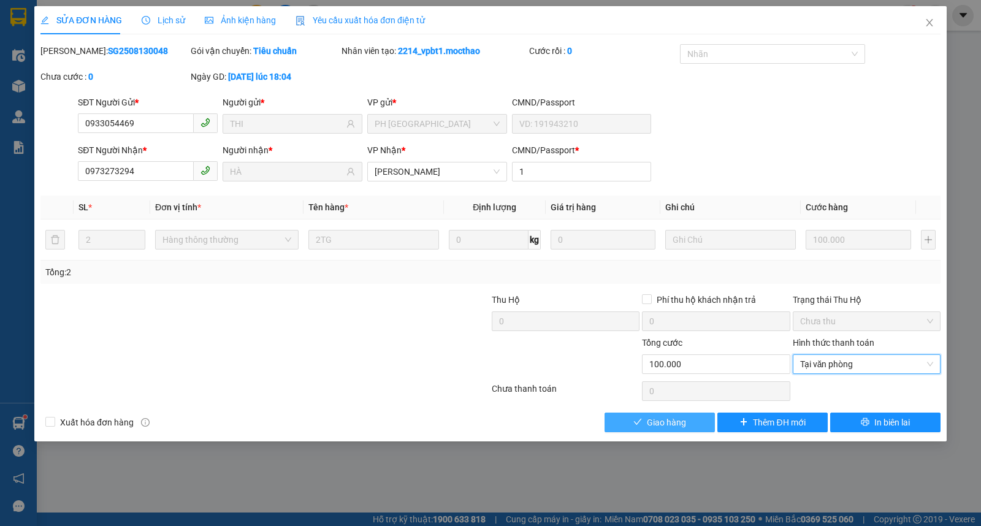
click at [684, 426] on span "Giao hàng" at bounding box center [666, 422] width 39 height 13
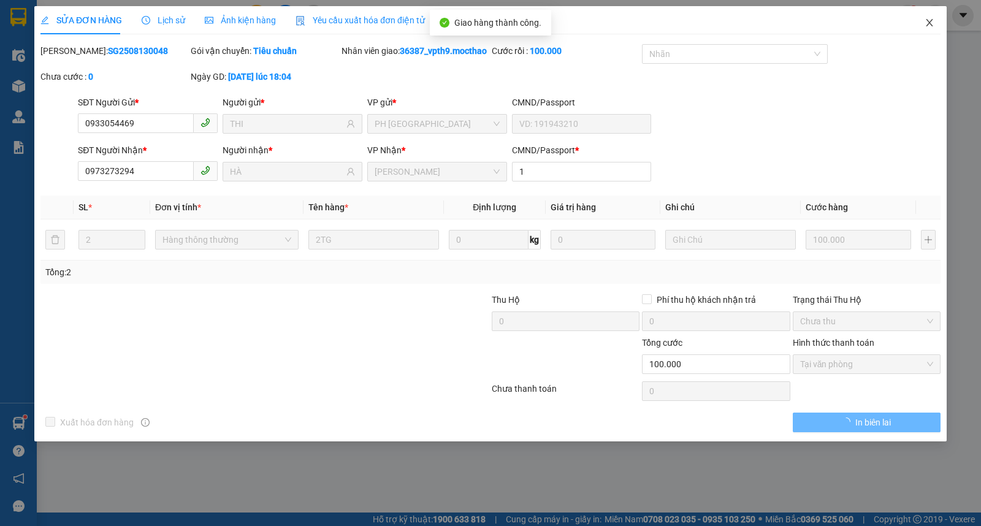
click at [928, 21] on icon "close" at bounding box center [930, 23] width 10 height 10
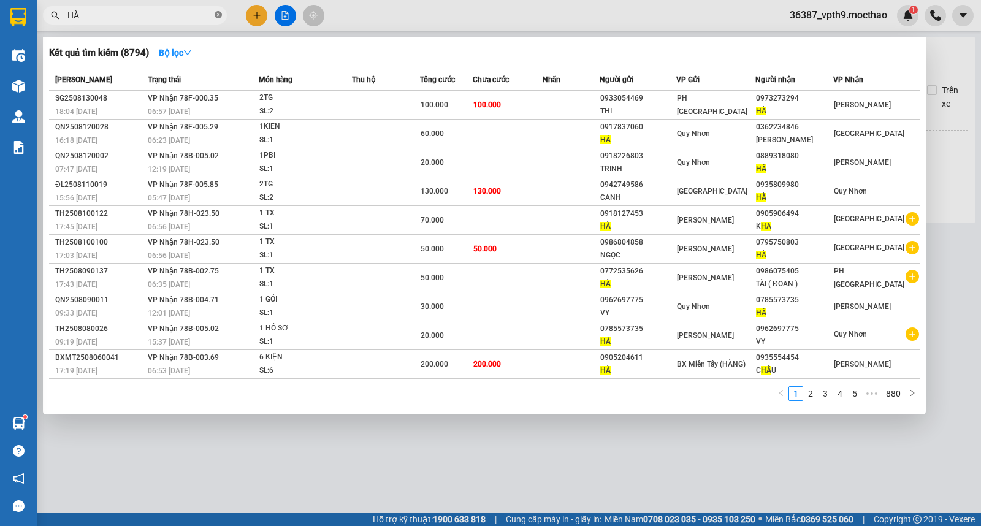
click at [217, 17] on icon "close-circle" at bounding box center [218, 14] width 7 height 7
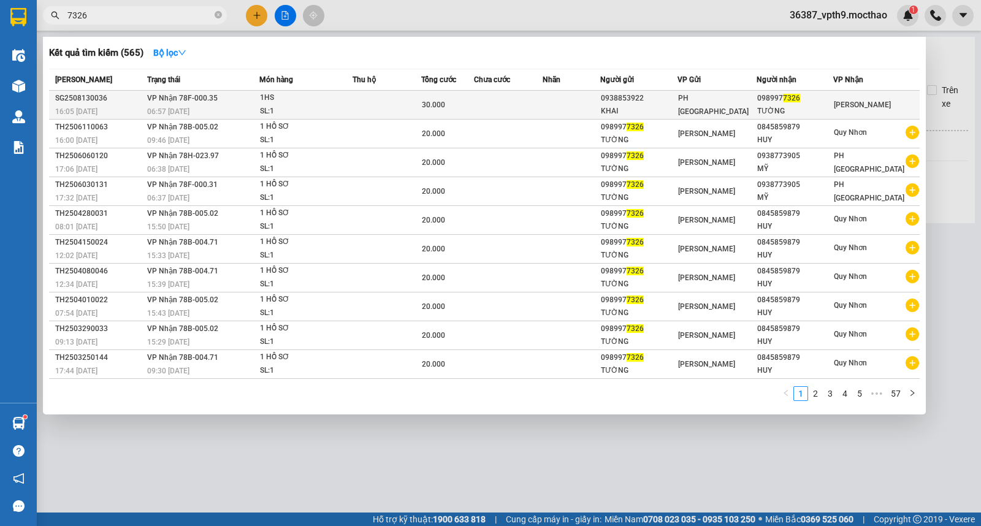
type input "7326"
click at [820, 112] on div "TƯỜNG" at bounding box center [794, 111] width 75 height 13
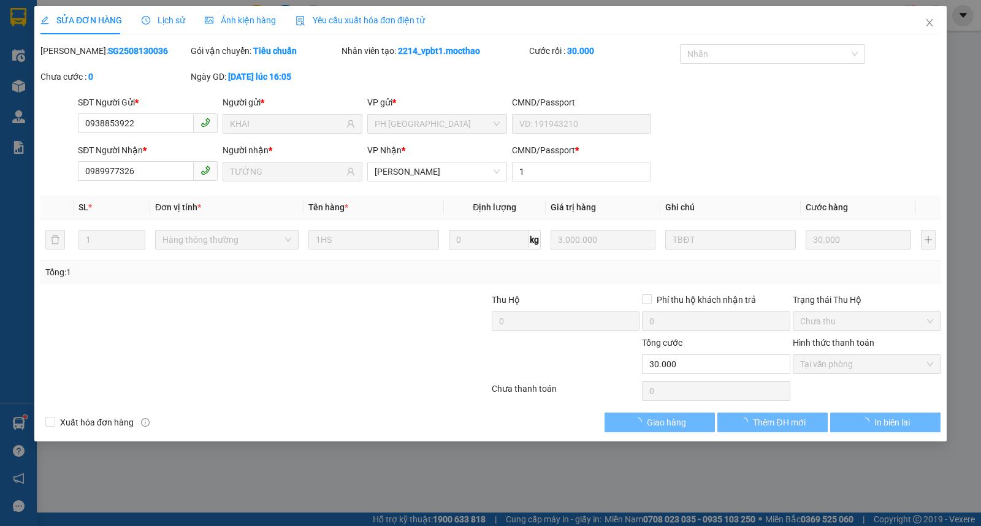
type input "0938853922"
type input "KHAI"
type input "0989977326"
type input "TƯỜNG"
type input "1"
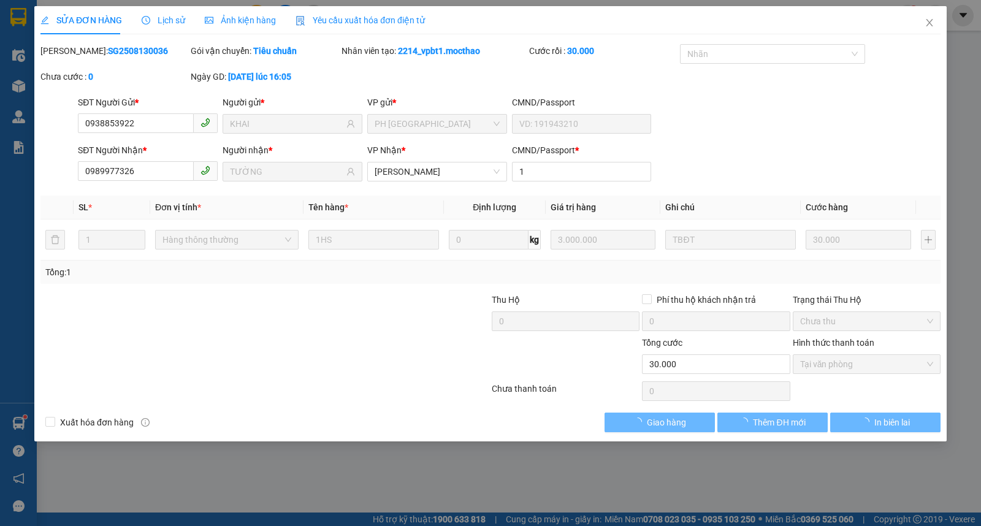
type input "30.000"
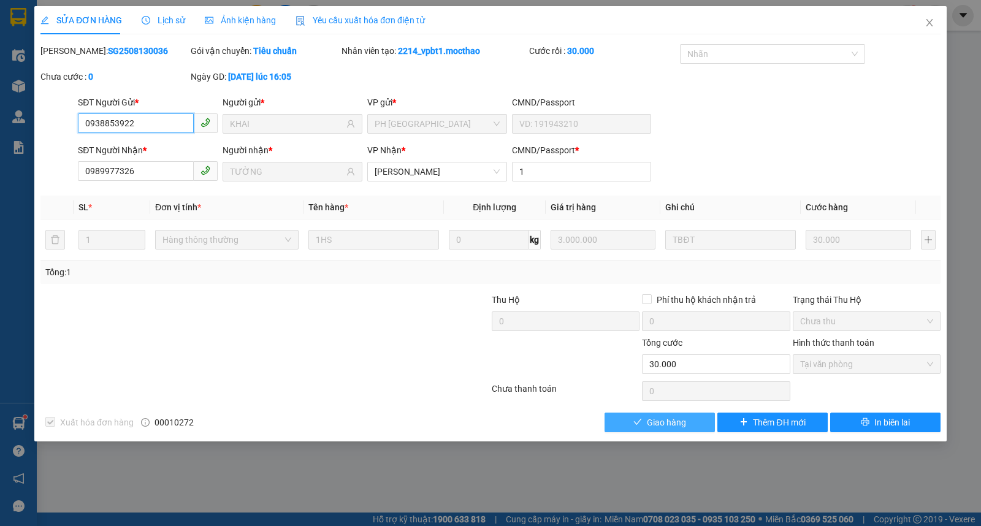
checkbox input "true"
click at [668, 421] on span "Giao hàng" at bounding box center [666, 422] width 39 height 13
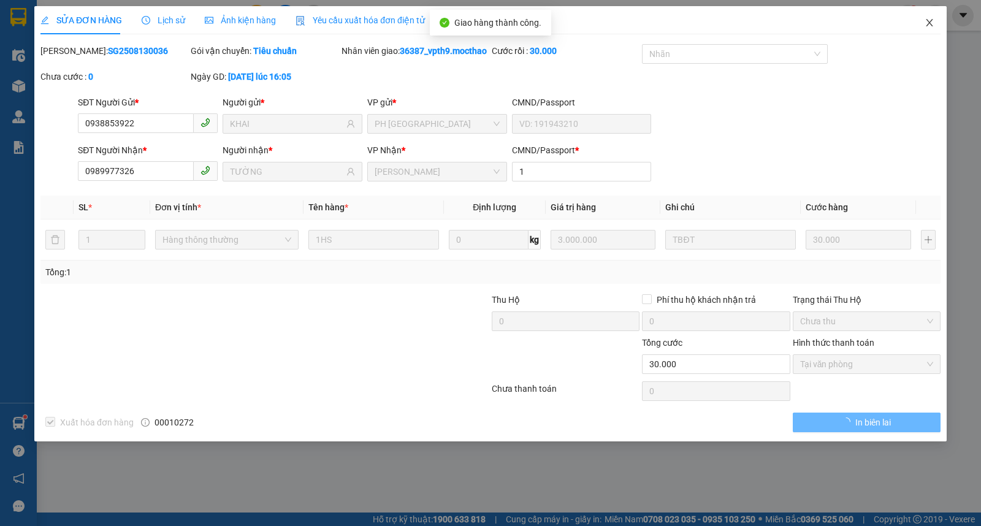
click at [934, 25] on icon "close" at bounding box center [930, 23] width 10 height 10
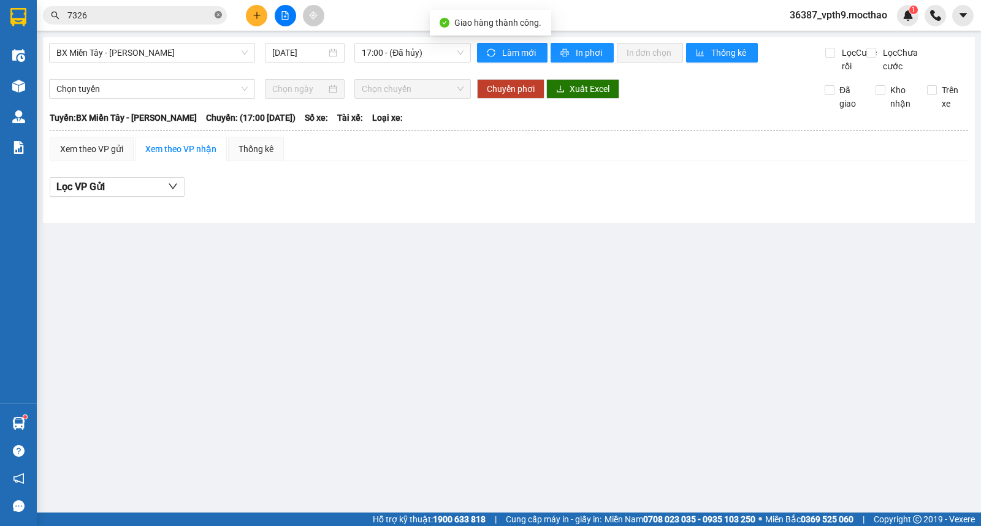
click at [217, 17] on icon "close-circle" at bounding box center [218, 14] width 7 height 7
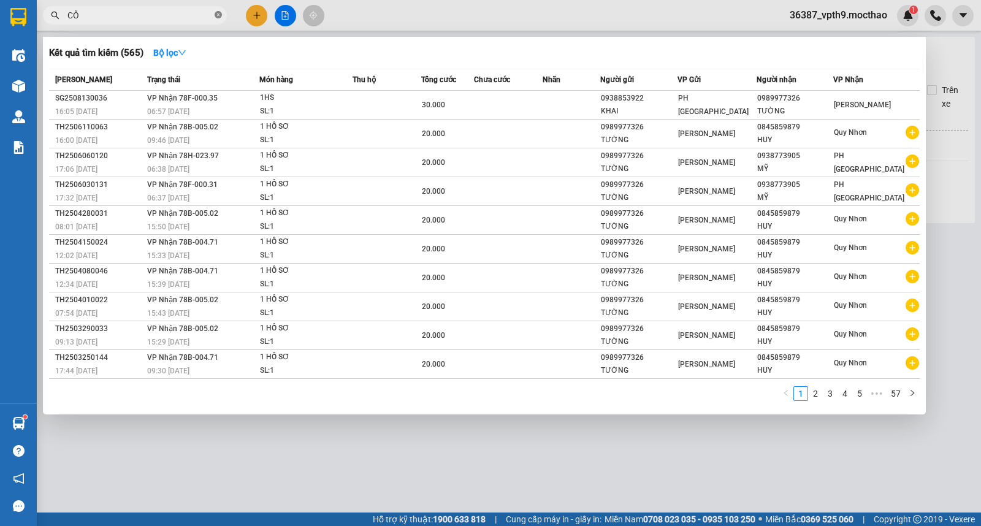
type input "CÔN"
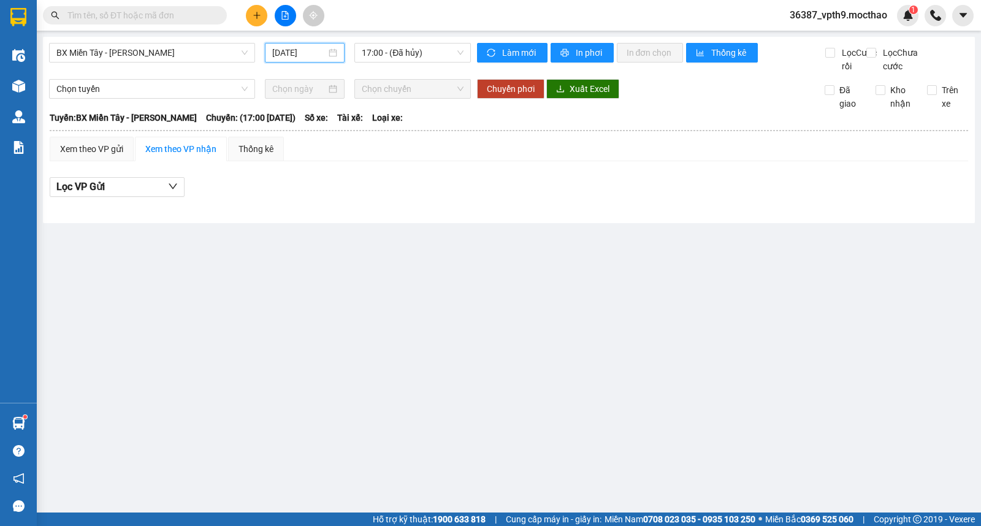
click at [304, 51] on input "[DATE]" at bounding box center [299, 52] width 55 height 13
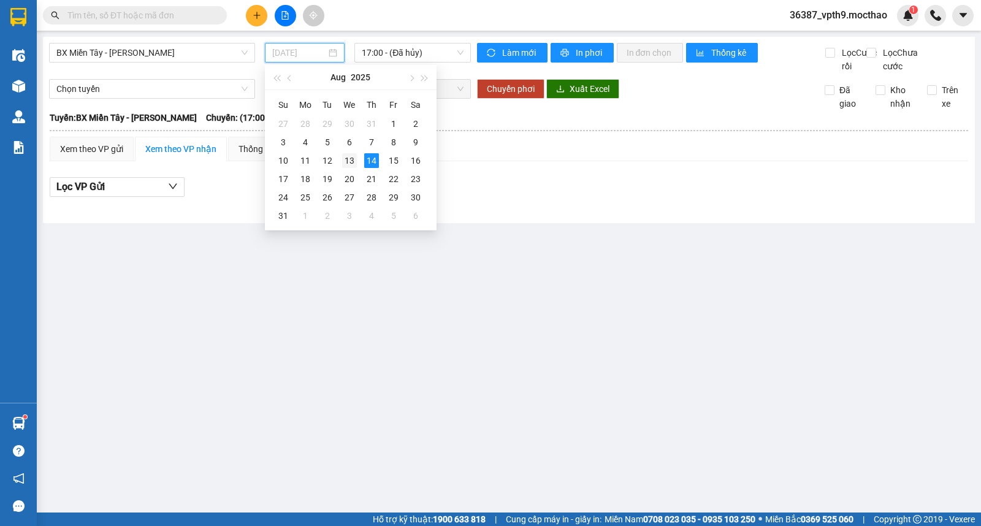
click at [354, 162] on div "13" at bounding box center [349, 160] width 15 height 15
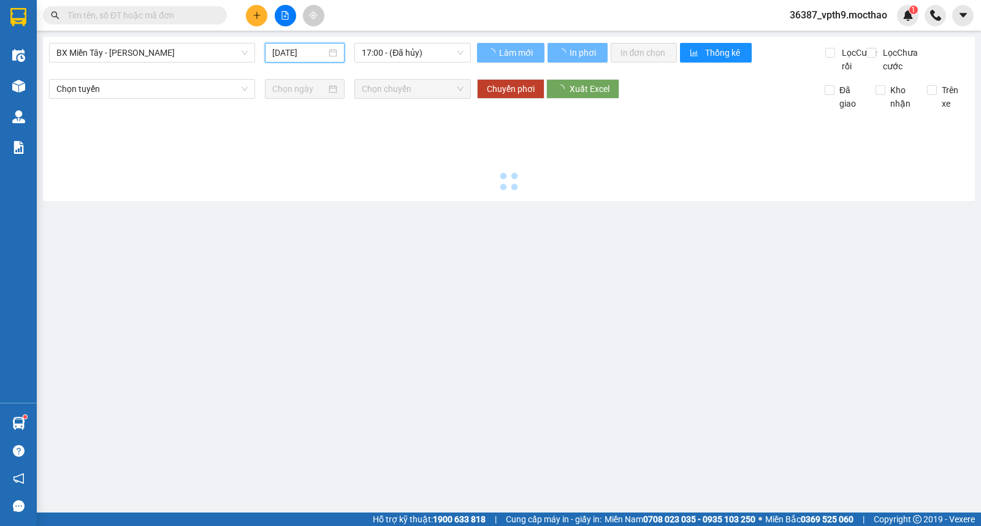
type input "[DATE]"
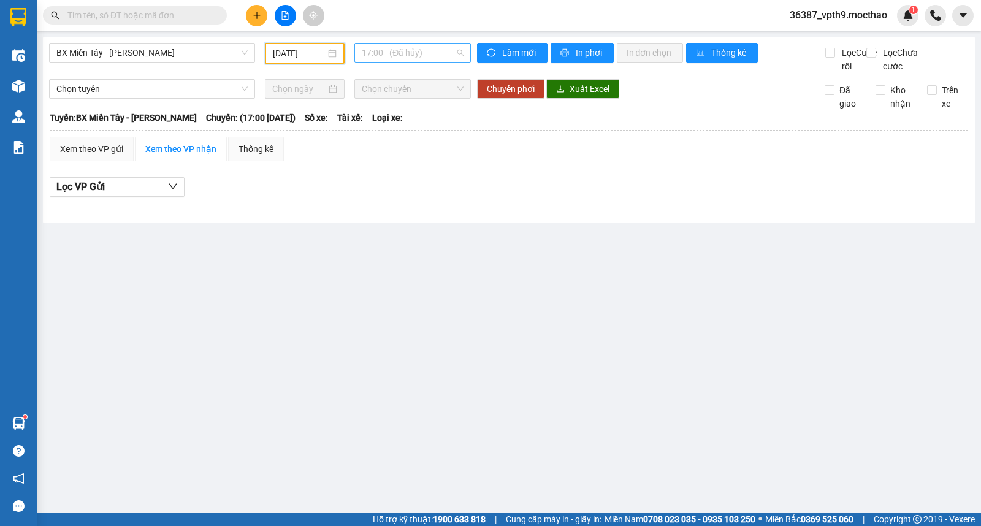
click at [421, 59] on span "17:00 - (Đã hủy)" at bounding box center [412, 53] width 101 height 18
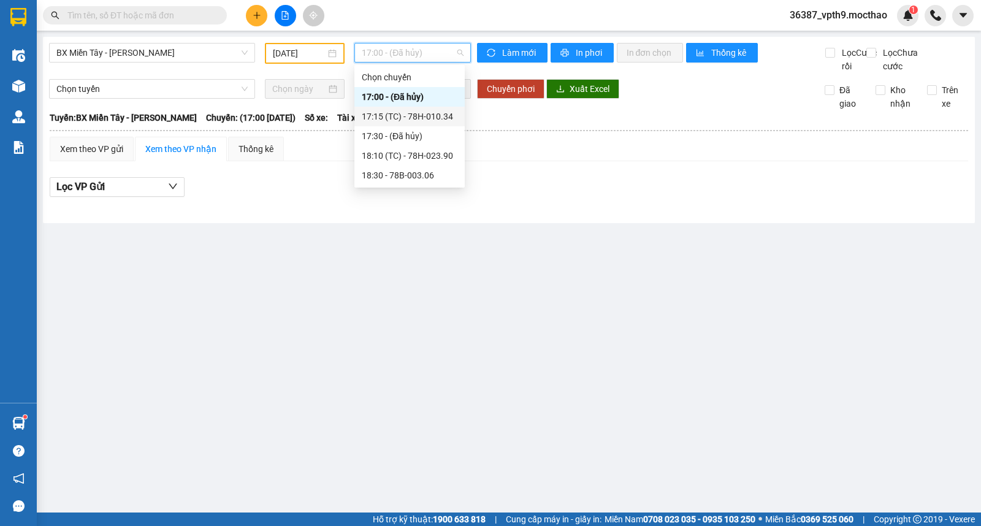
click at [424, 112] on div "17:15 (TC) - 78H-010.34" at bounding box center [410, 116] width 96 height 13
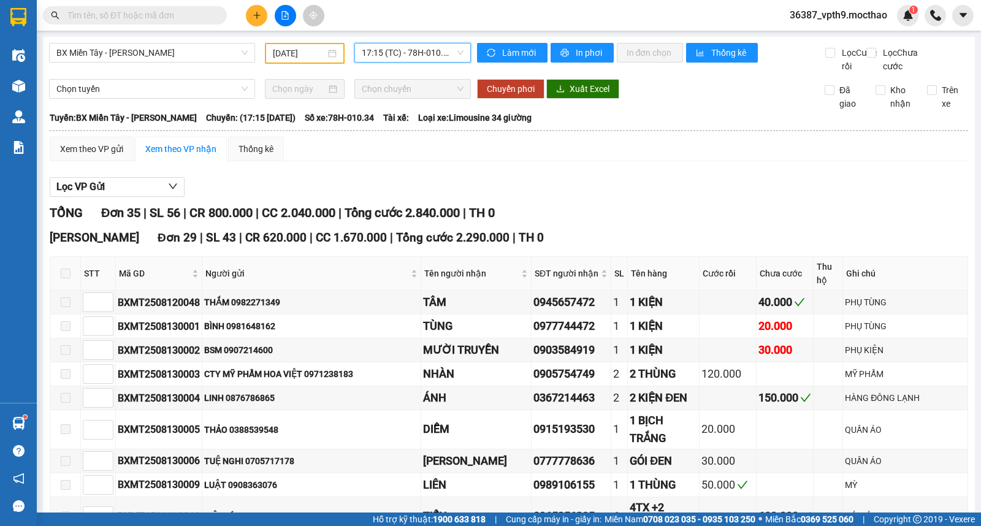
click at [421, 50] on span "17:15 (TC) - 78H-010.34" at bounding box center [412, 53] width 101 height 18
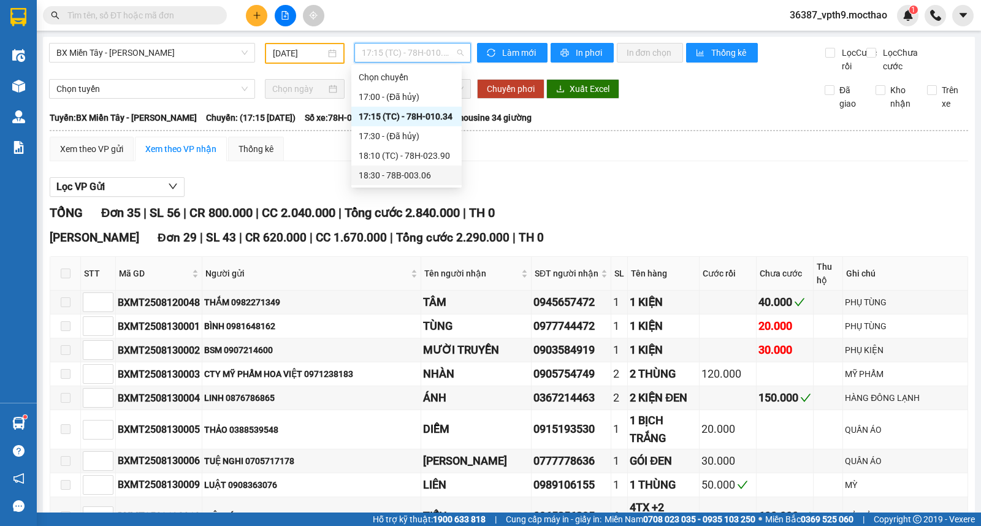
click at [413, 180] on div "18:30 - 78B-003.06" at bounding box center [407, 175] width 96 height 13
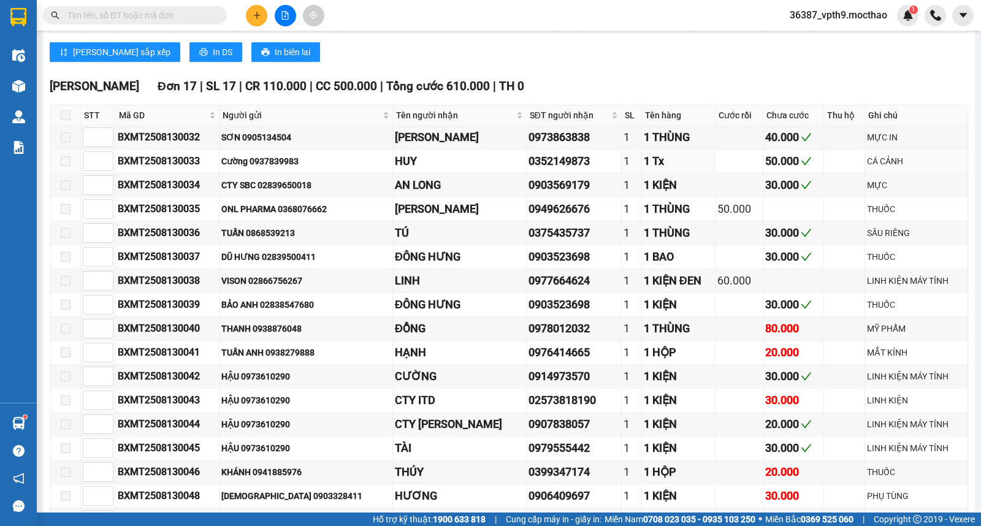
scroll to position [508, 0]
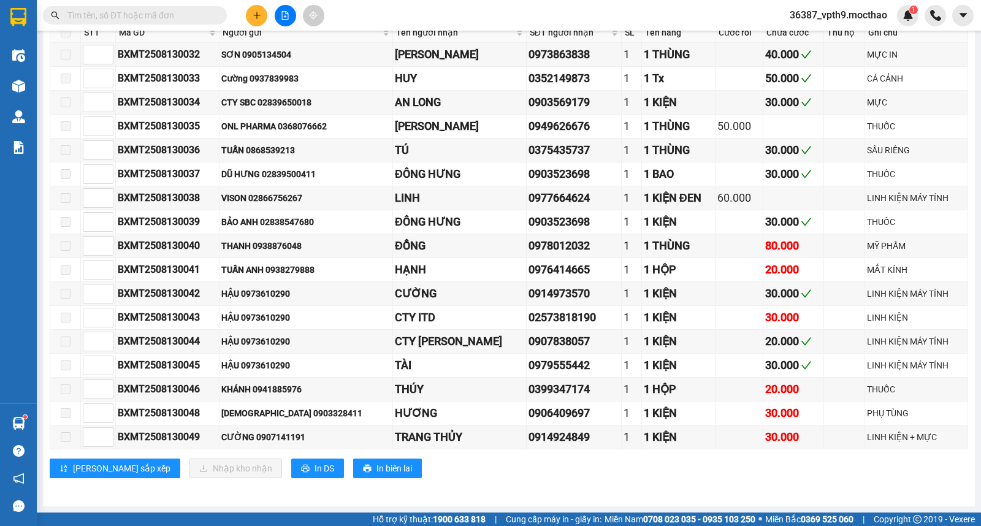
click at [189, 12] on input "text" at bounding box center [139, 15] width 145 height 13
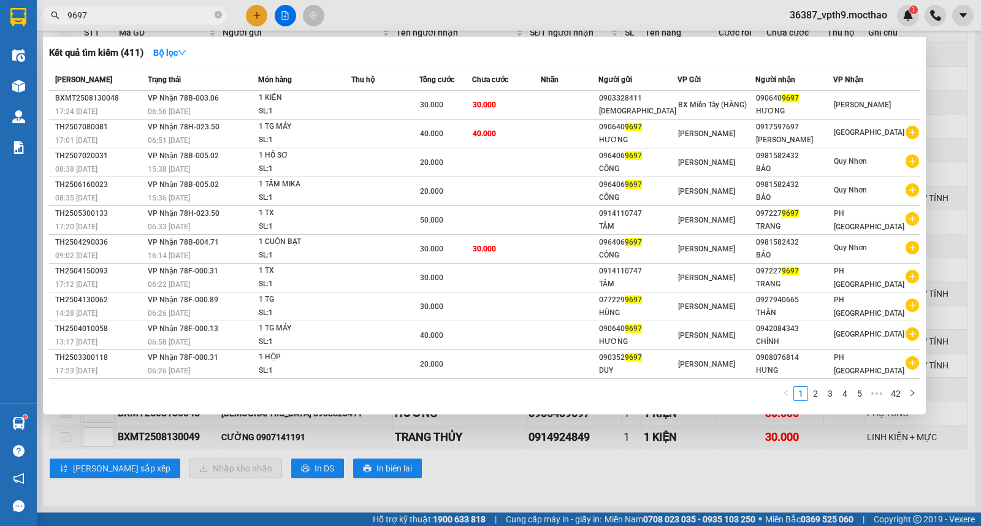
type input "9697"
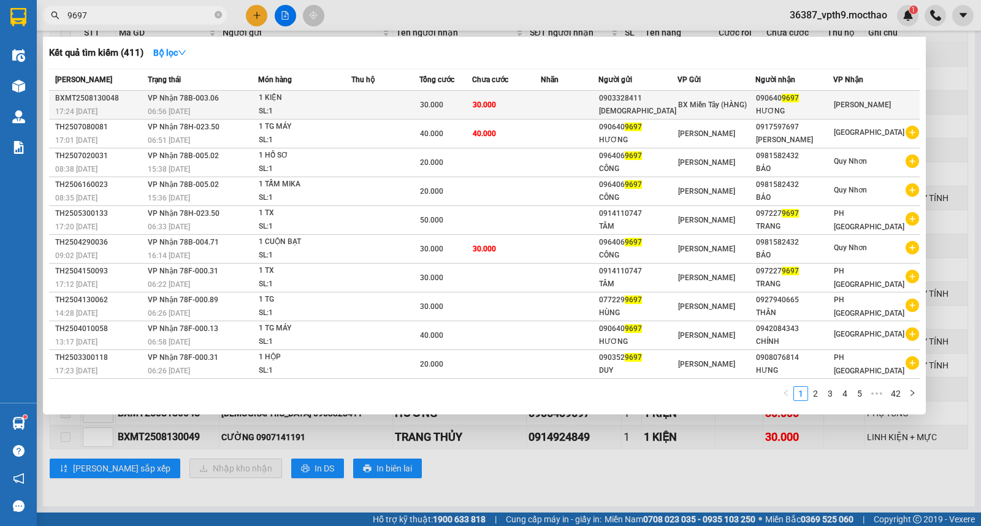
click at [788, 113] on div "HƯƠNG" at bounding box center [794, 111] width 77 height 13
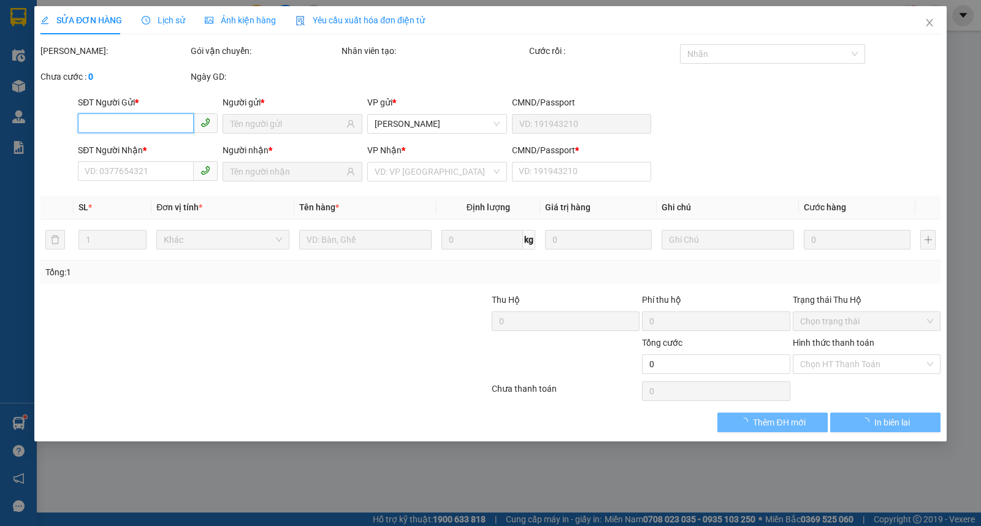
type input "0903328411"
type input "VIỆT THÁI"
type input "0906409697"
type input "HƯƠNG"
type input "0"
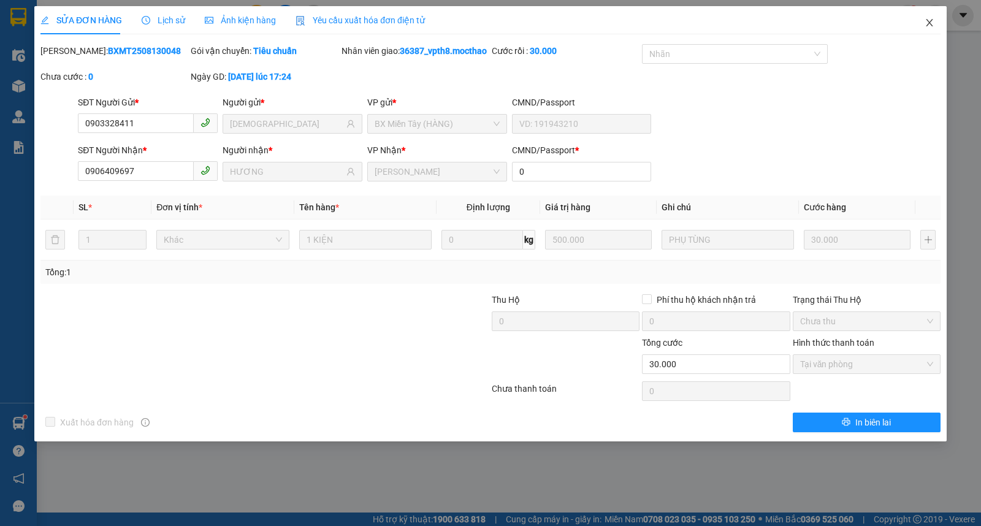
click at [934, 15] on span "Close" at bounding box center [929, 23] width 34 height 34
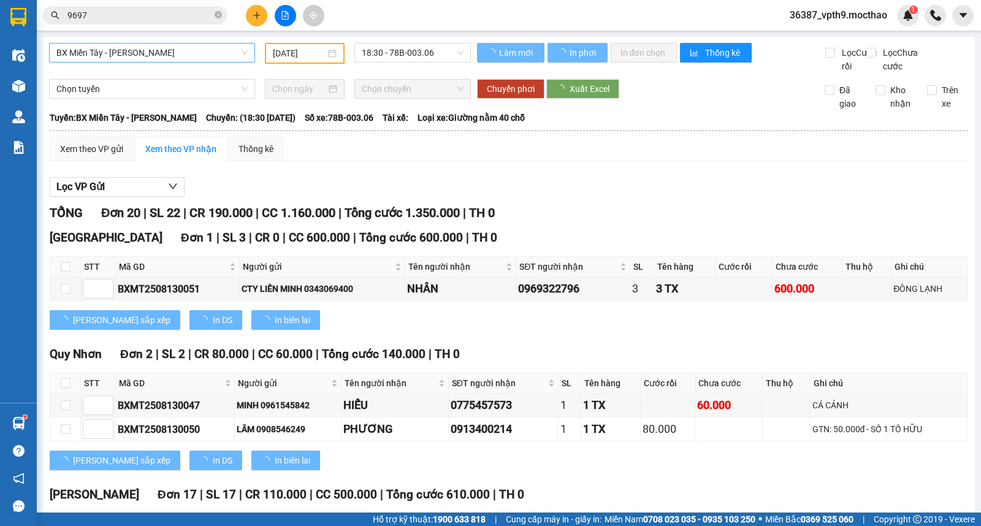
click at [147, 55] on span "BX Miền Tây - [GEOGRAPHIC_DATA]" at bounding box center [151, 53] width 191 height 18
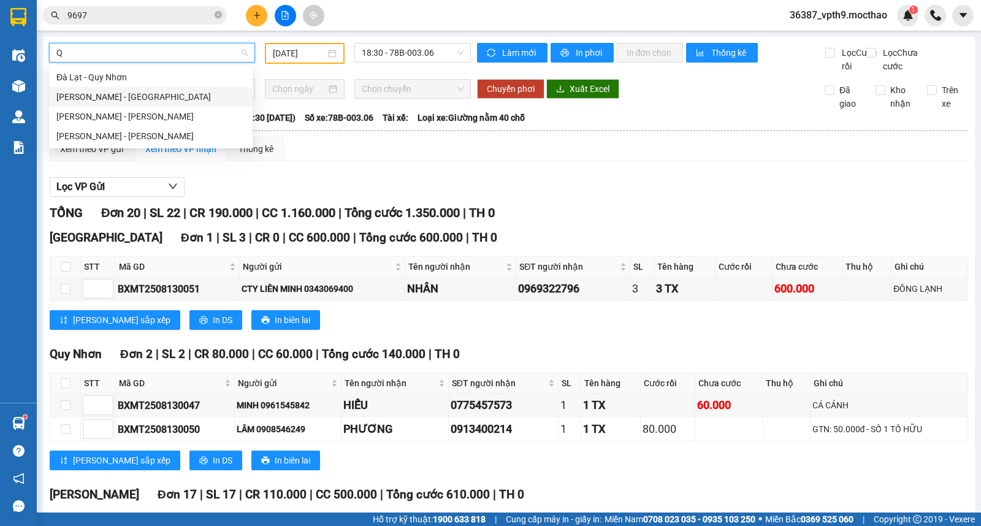
click at [109, 94] on div "Quy Nhơn - [GEOGRAPHIC_DATA]" at bounding box center [150, 96] width 189 height 13
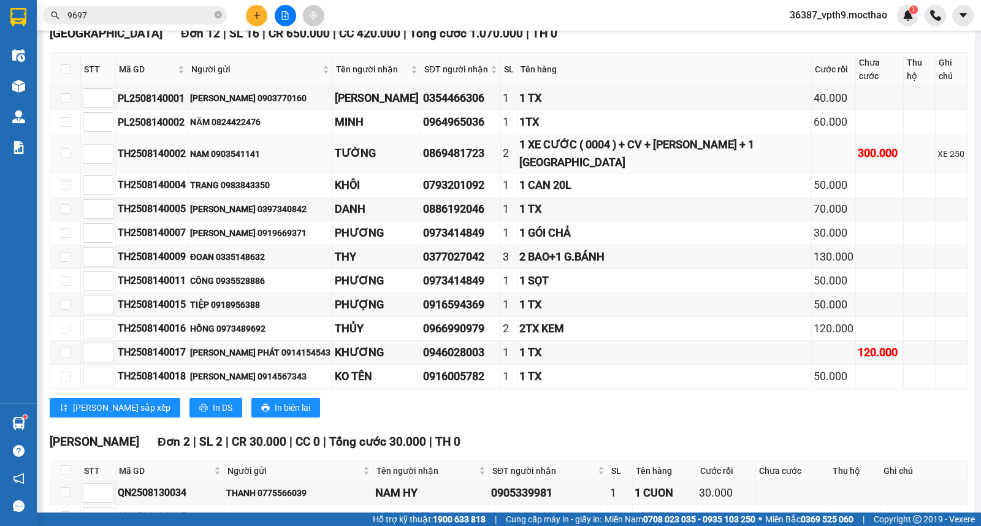
scroll to position [408, 0]
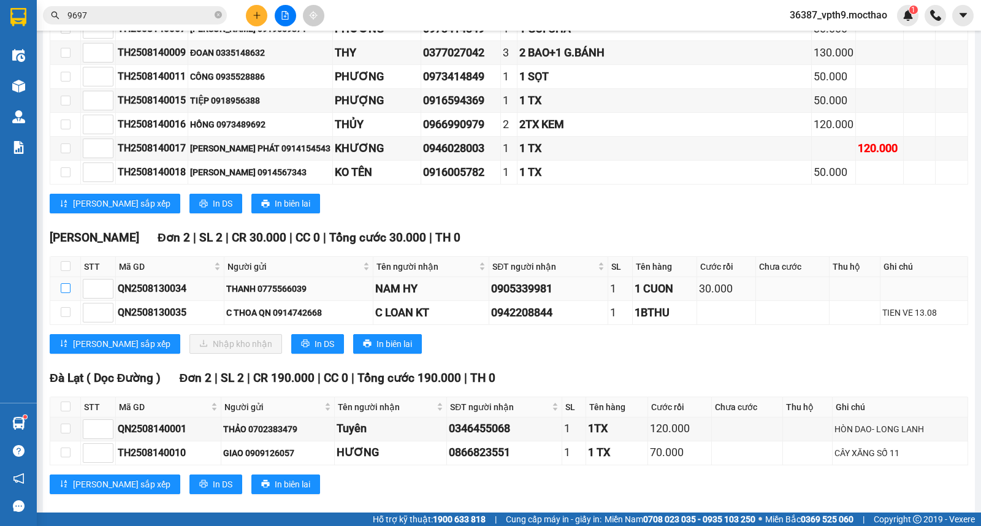
click at [65, 283] on input "checkbox" at bounding box center [66, 288] width 10 height 10
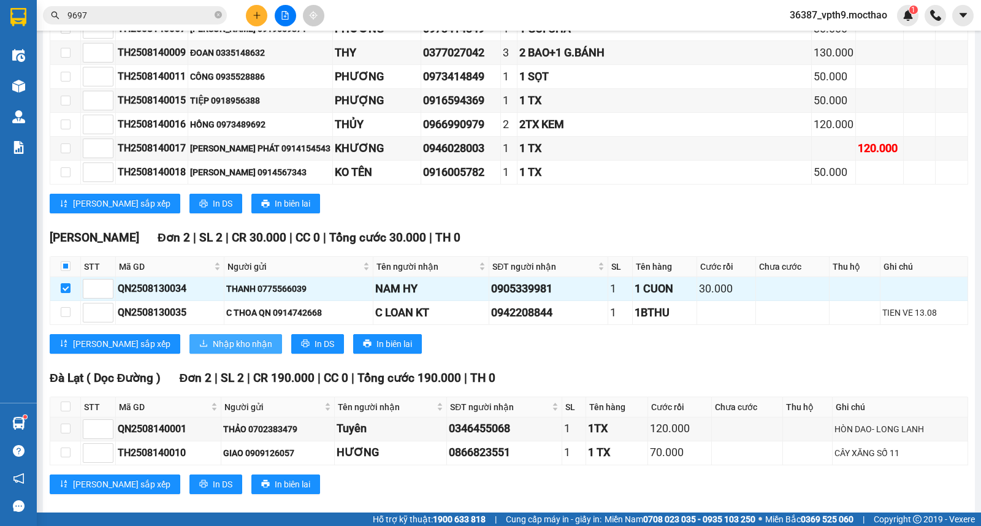
click at [213, 337] on span "Nhập kho nhận" at bounding box center [242, 343] width 59 height 13
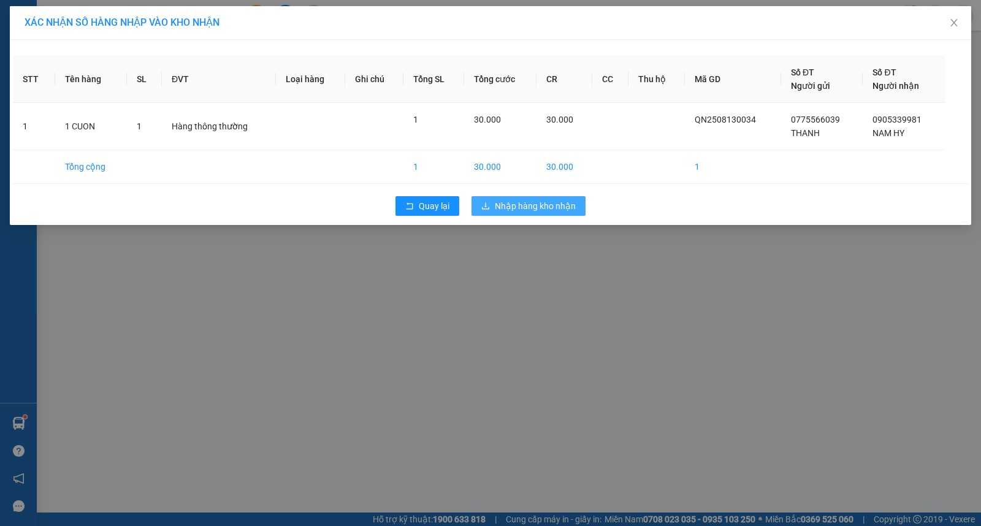
click at [536, 211] on span "Nhập hàng kho nhận" at bounding box center [535, 205] width 81 height 13
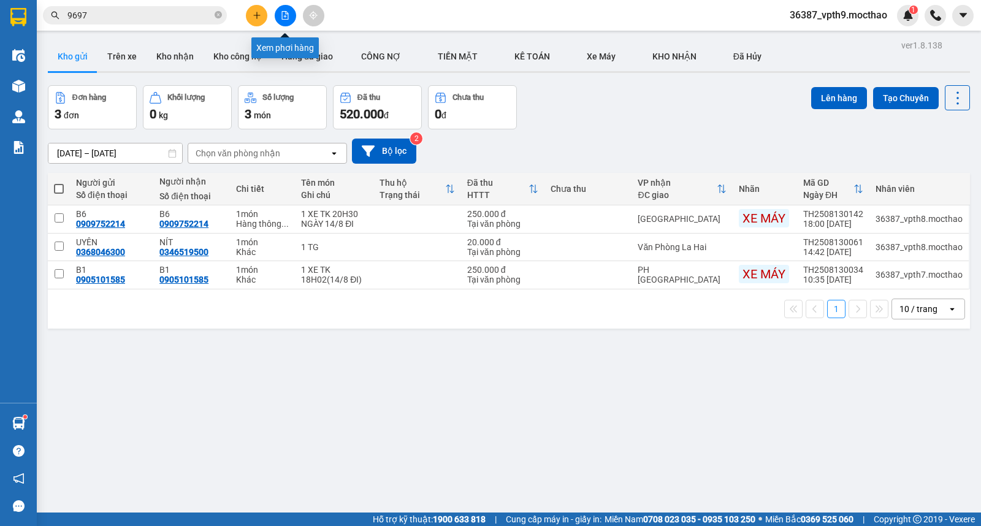
click at [287, 20] on button at bounding box center [285, 15] width 21 height 21
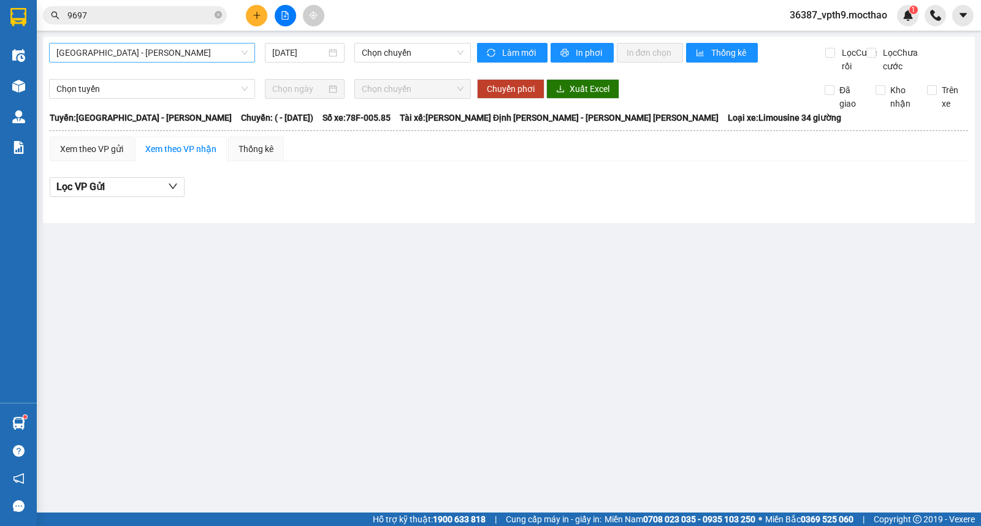
click at [190, 51] on span "[GEOGRAPHIC_DATA] - [GEOGRAPHIC_DATA]" at bounding box center [151, 53] width 191 height 18
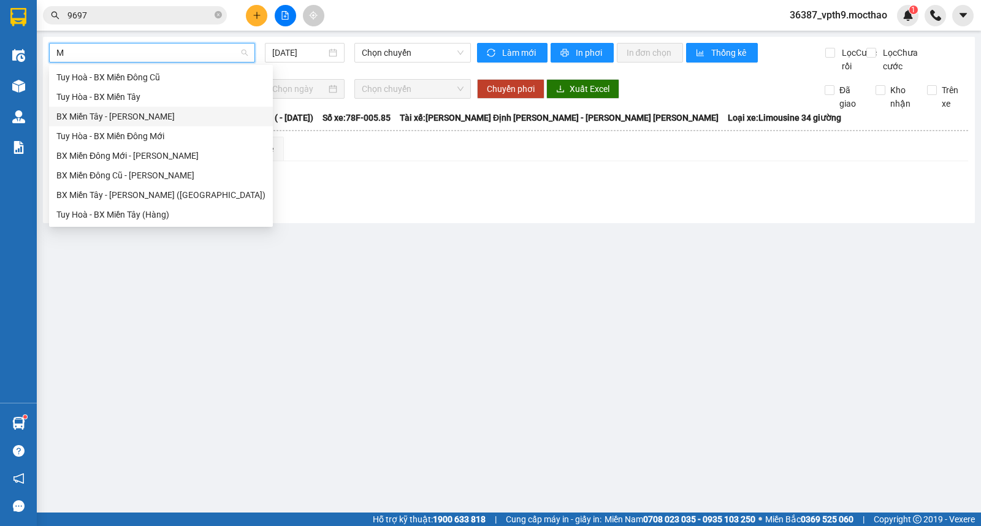
click at [131, 115] on div "BX Miền Tây - [GEOGRAPHIC_DATA]" at bounding box center [160, 116] width 209 height 13
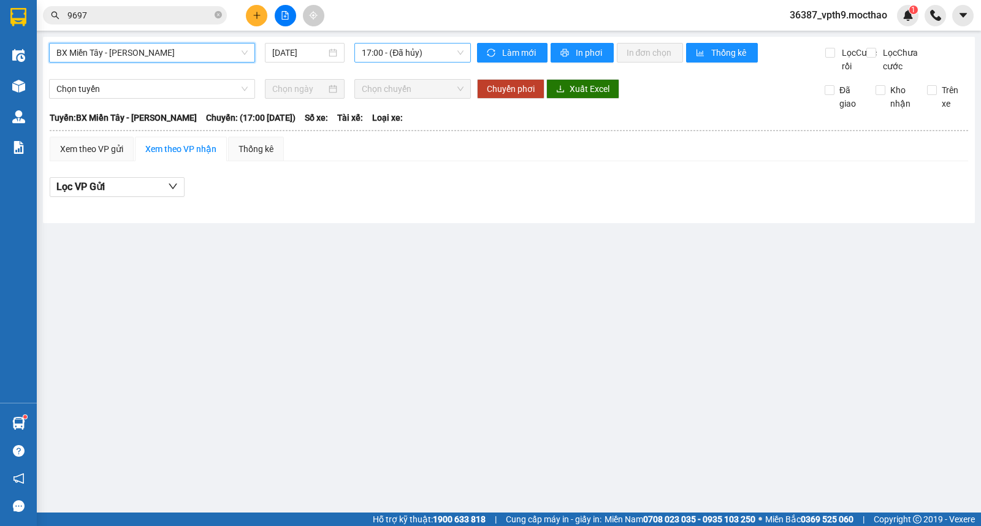
click at [427, 56] on span "17:00 - (Đã hủy)" at bounding box center [412, 53] width 101 height 18
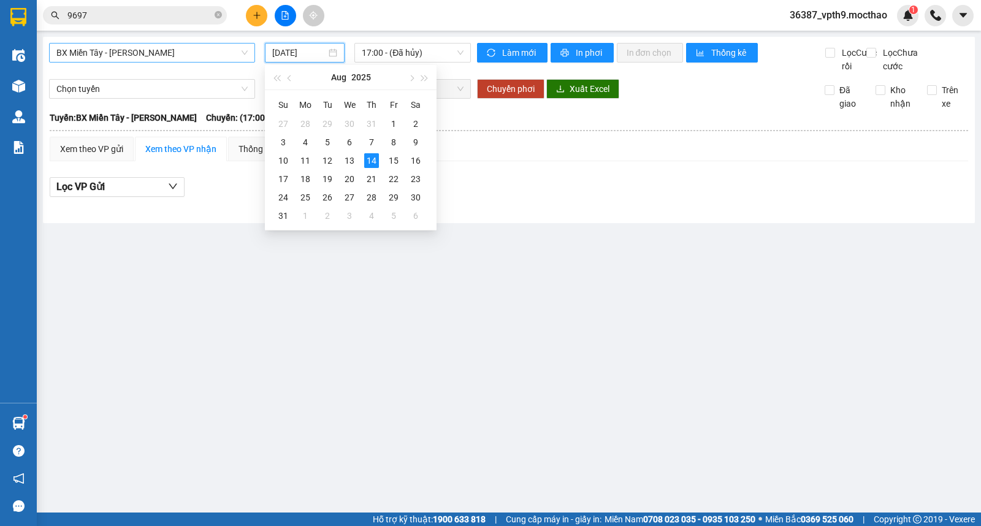
click at [307, 58] on input "[DATE]" at bounding box center [299, 52] width 55 height 13
click at [350, 164] on div "13" at bounding box center [349, 160] width 15 height 15
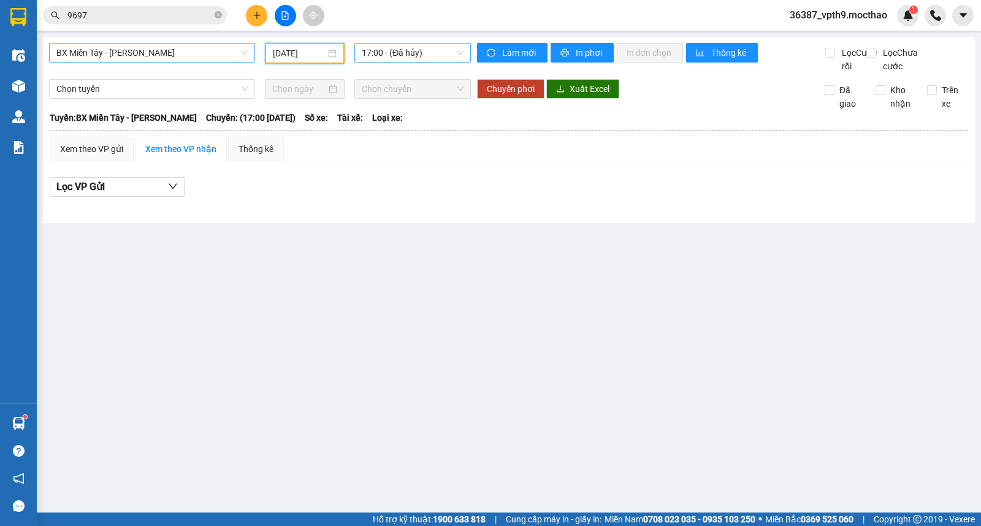
click at [429, 55] on span "17:00 - (Đã hủy)" at bounding box center [412, 53] width 101 height 18
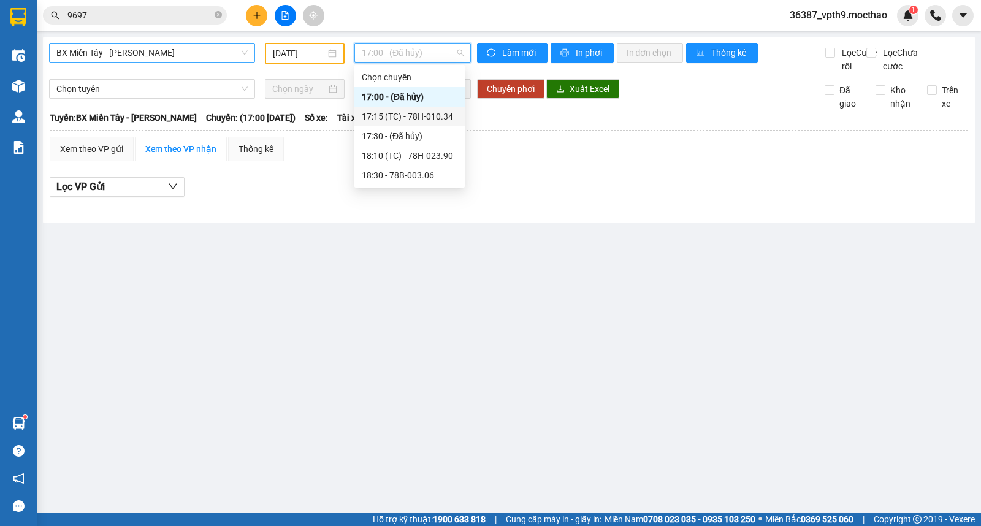
click at [420, 121] on div "17:15 (TC) - 78H-010.34" at bounding box center [410, 116] width 96 height 13
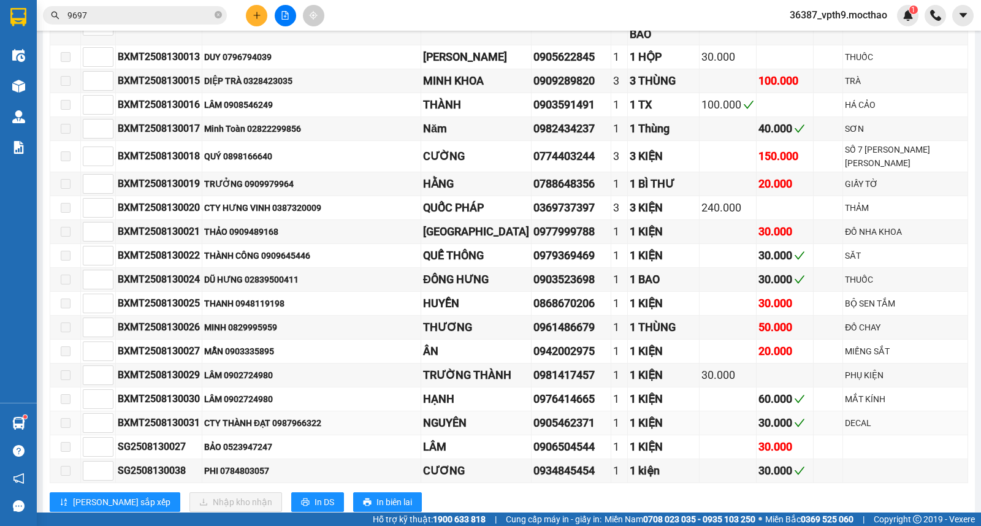
scroll to position [486, 0]
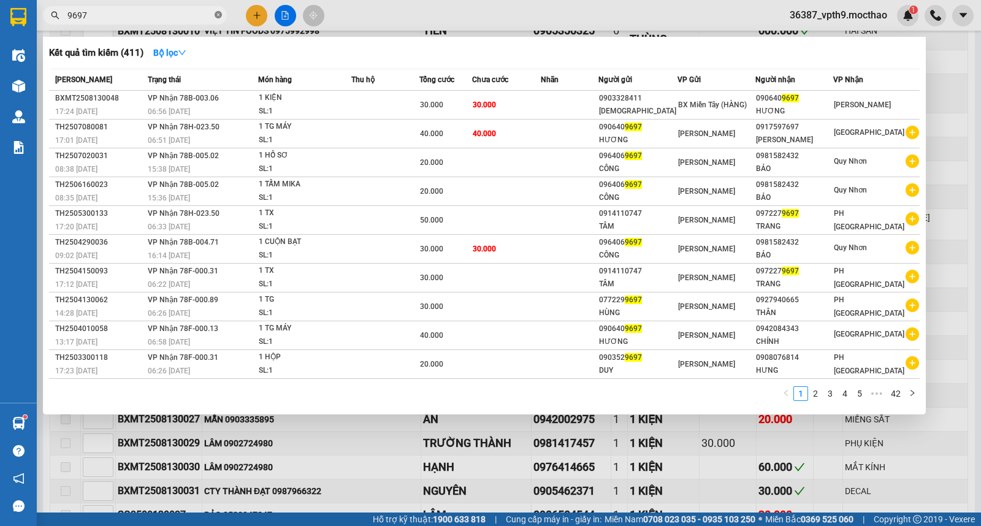
click at [218, 17] on icon "close-circle" at bounding box center [218, 14] width 7 height 7
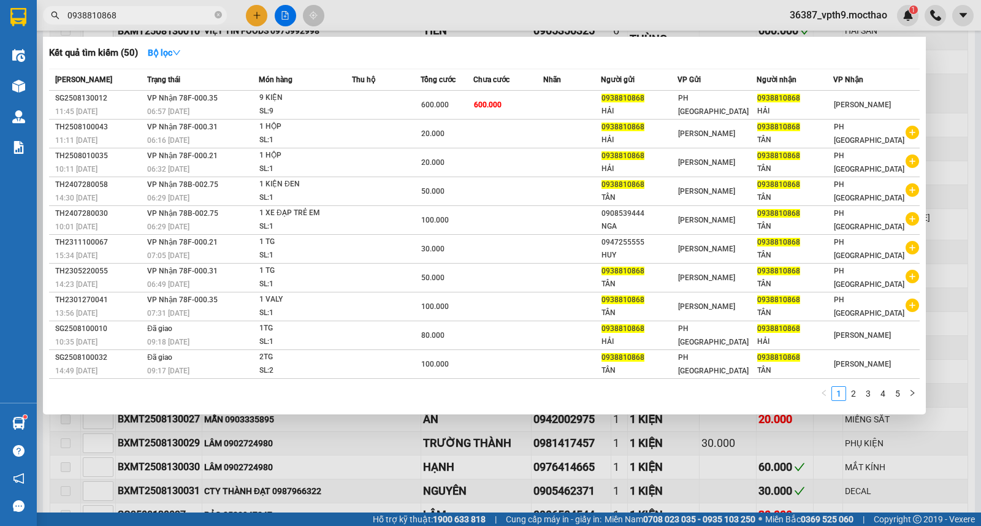
click at [606, 468] on div at bounding box center [490, 263] width 981 height 526
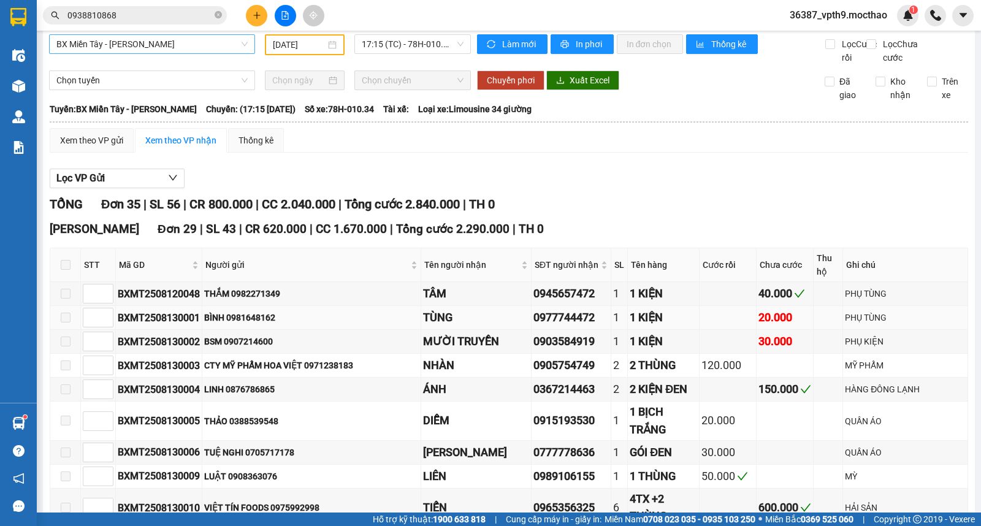
scroll to position [0, 0]
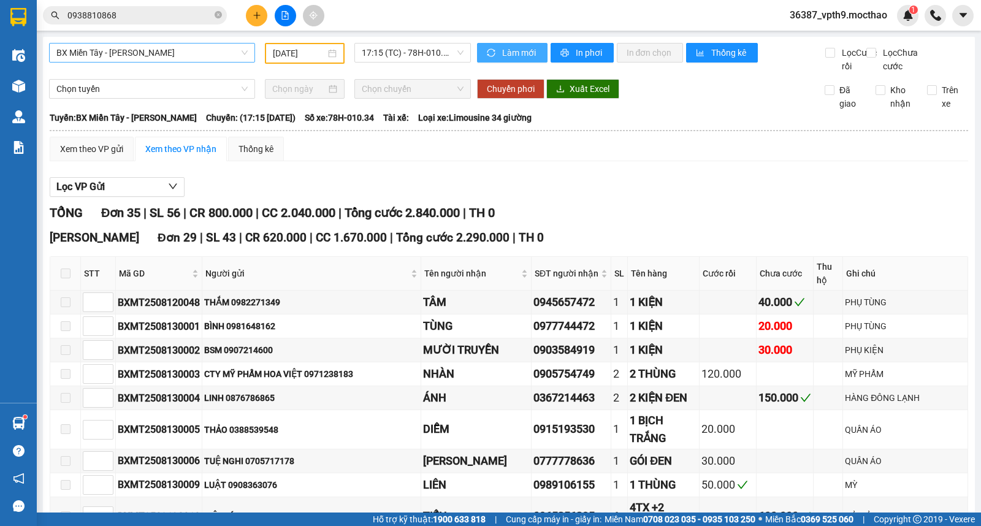
click at [487, 54] on icon "sync" at bounding box center [491, 52] width 9 height 9
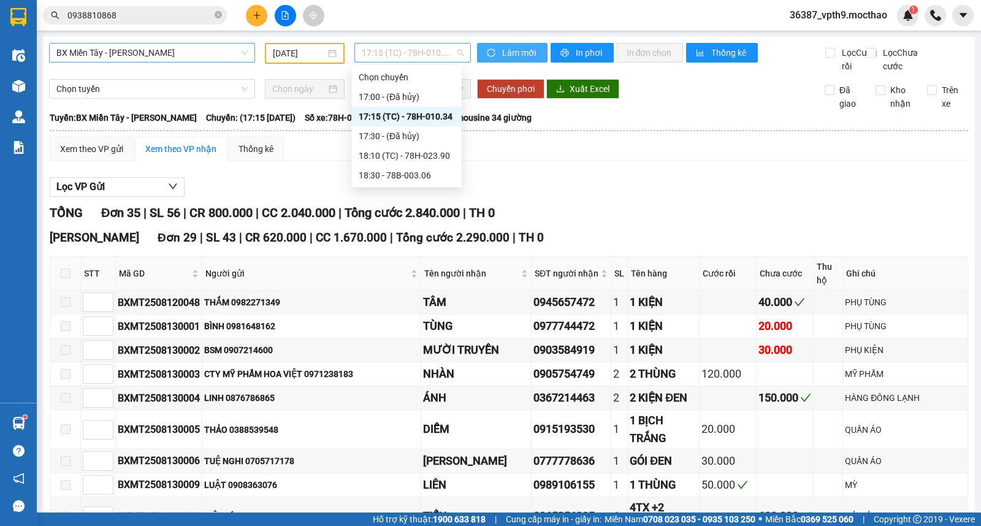
click at [423, 62] on div "17:15 (TC) - 78H-010.34" at bounding box center [412, 53] width 116 height 20
click at [407, 178] on div "18:30 - 78B-003.06" at bounding box center [407, 175] width 96 height 13
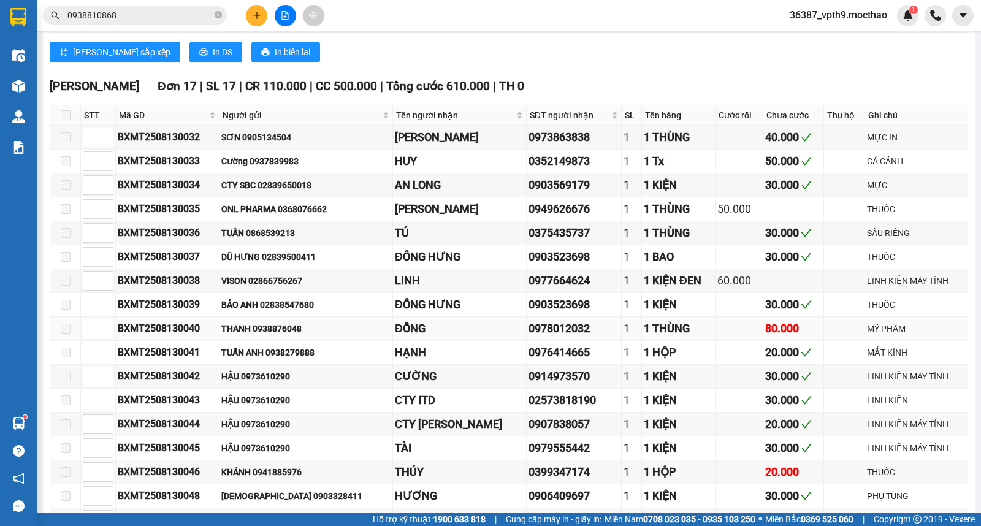
scroll to position [508, 0]
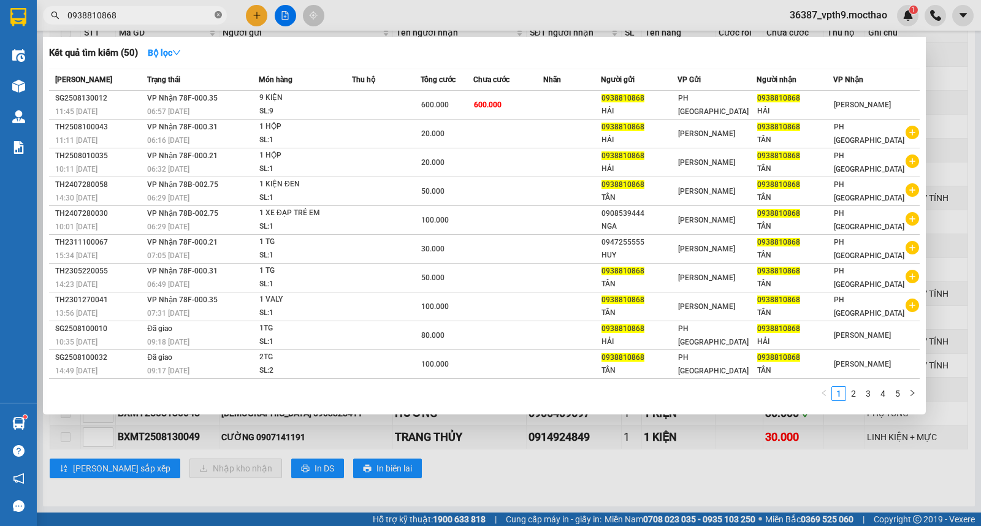
click at [217, 18] on icon "close-circle" at bounding box center [218, 14] width 7 height 7
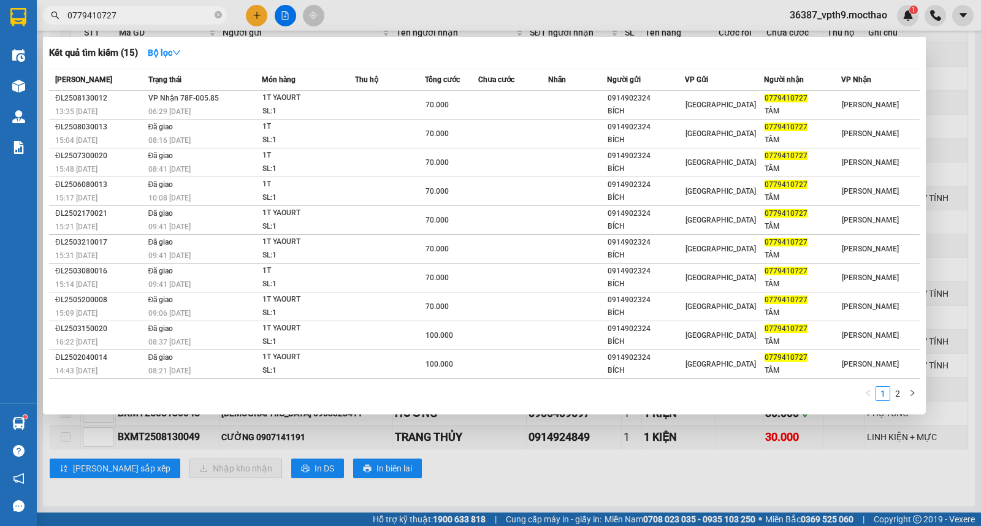
click at [492, 451] on div at bounding box center [490, 263] width 981 height 526
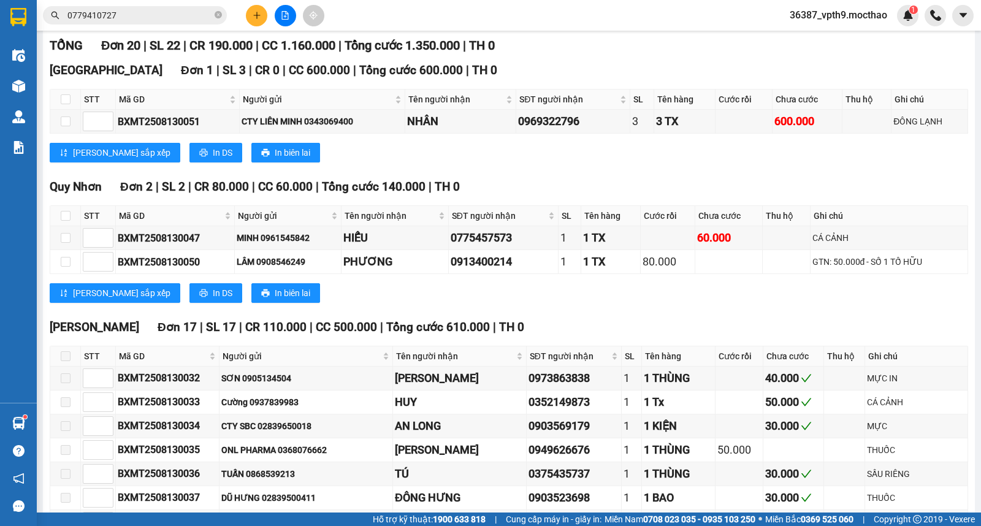
scroll to position [0, 0]
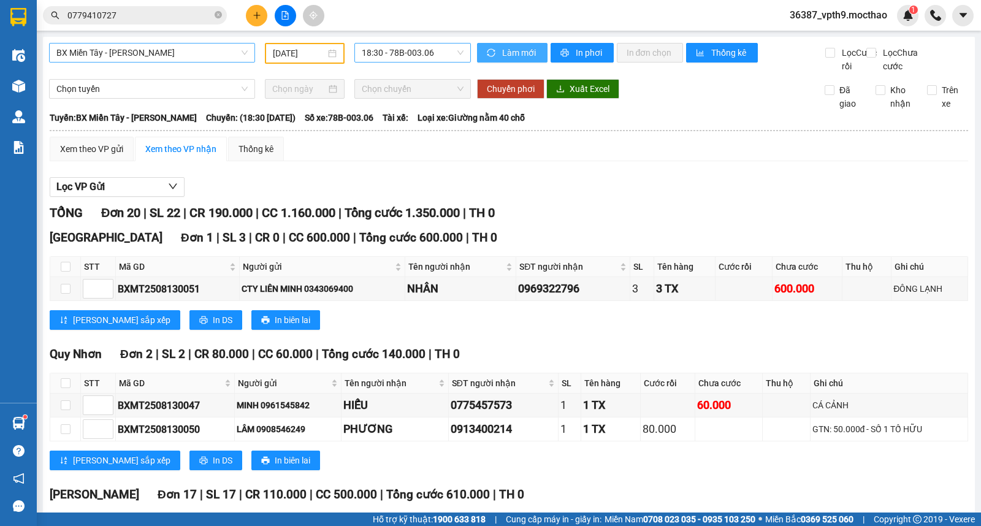
click at [426, 50] on span "18:30 - 78B-003.06" at bounding box center [412, 53] width 101 height 18
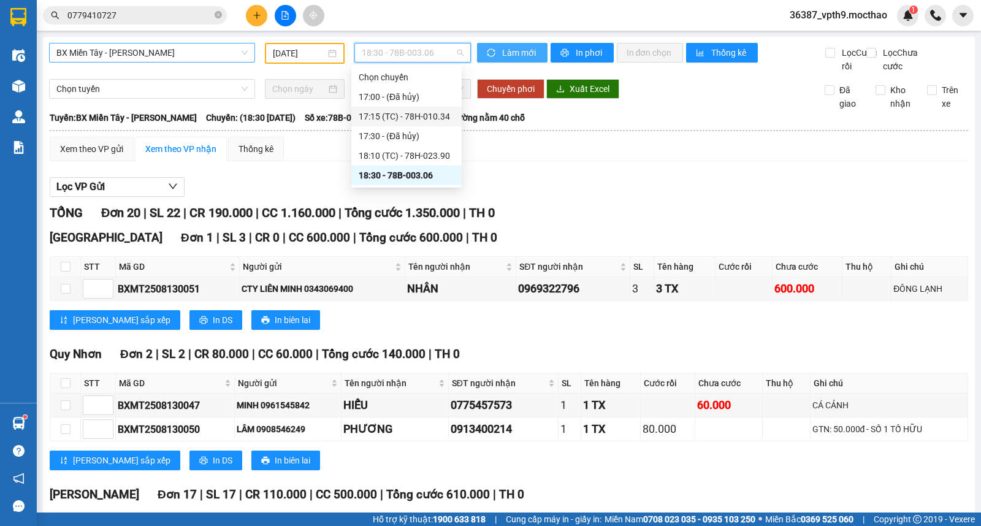
click at [410, 120] on div "17:15 (TC) - 78H-010.34" at bounding box center [407, 116] width 96 height 13
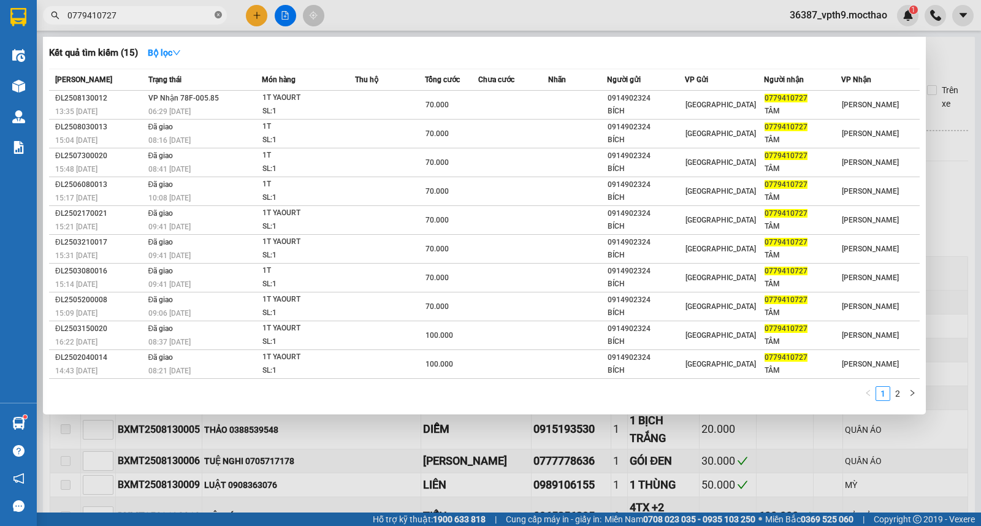
click at [221, 19] on span at bounding box center [218, 16] width 7 height 12
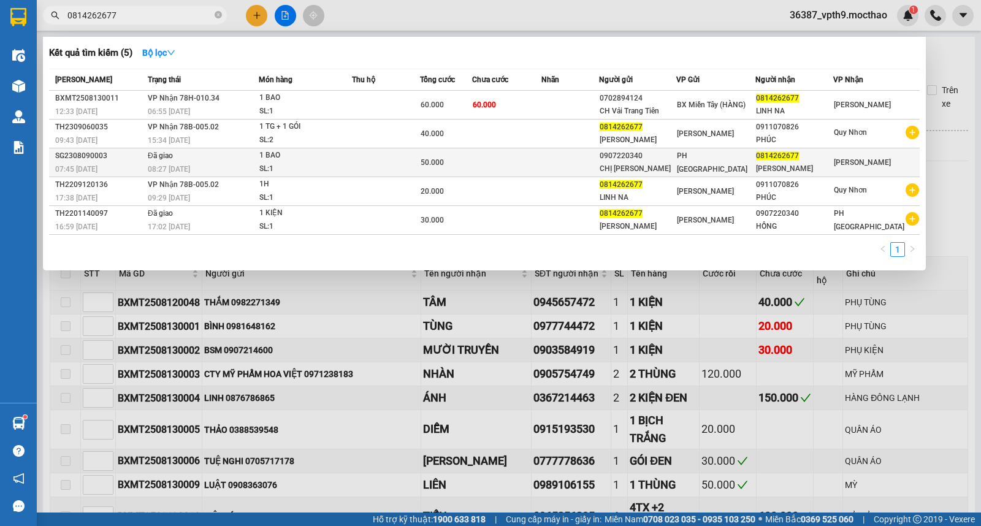
click at [281, 163] on div "SL: 1" at bounding box center [305, 168] width 92 height 13
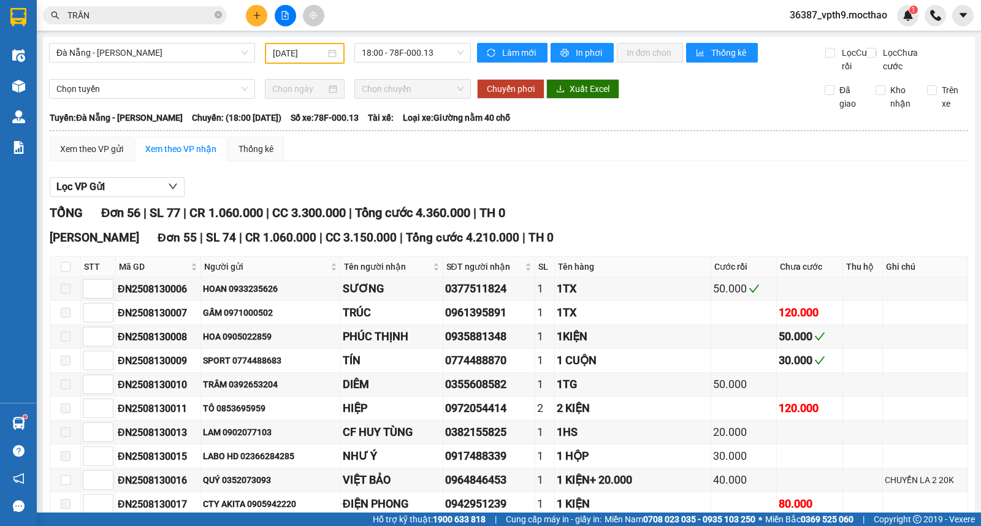
scroll to position [136, 0]
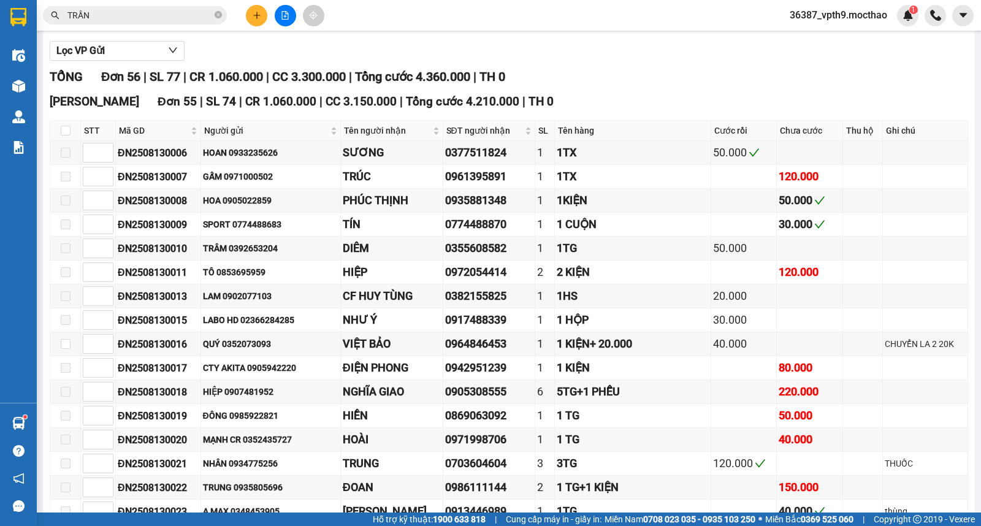
click at [213, 14] on span "TRẦN" at bounding box center [135, 15] width 184 height 18
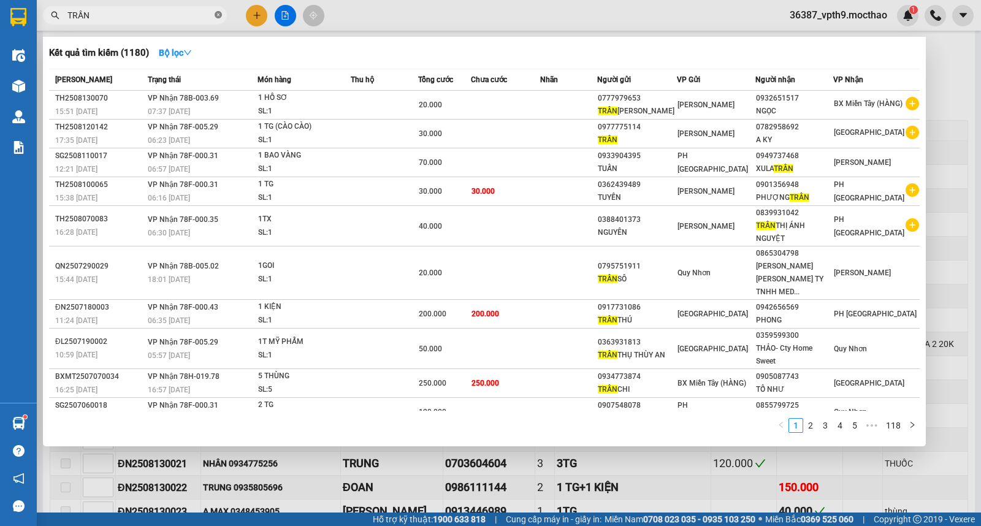
click at [217, 15] on icon "close-circle" at bounding box center [218, 14] width 7 height 7
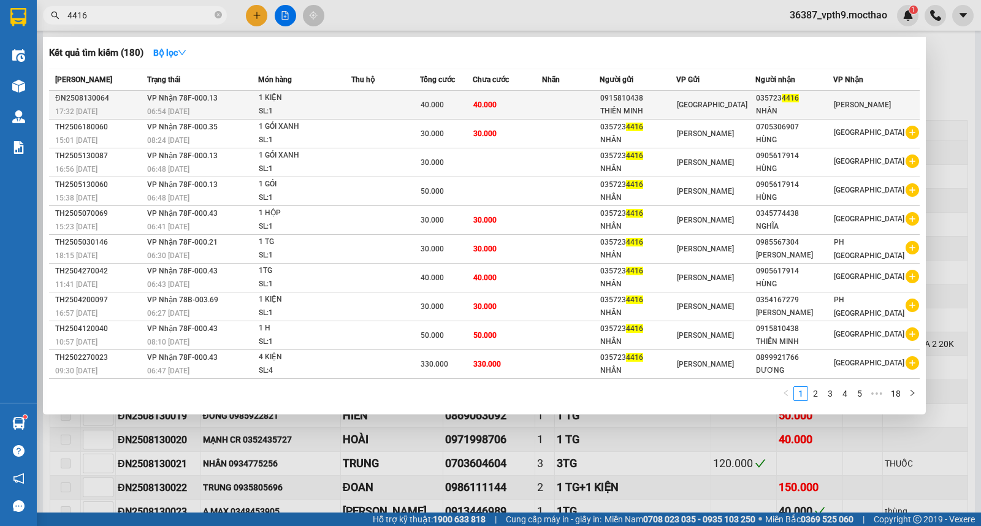
type input "4416"
click at [785, 112] on div "NHÂN" at bounding box center [794, 111] width 77 height 13
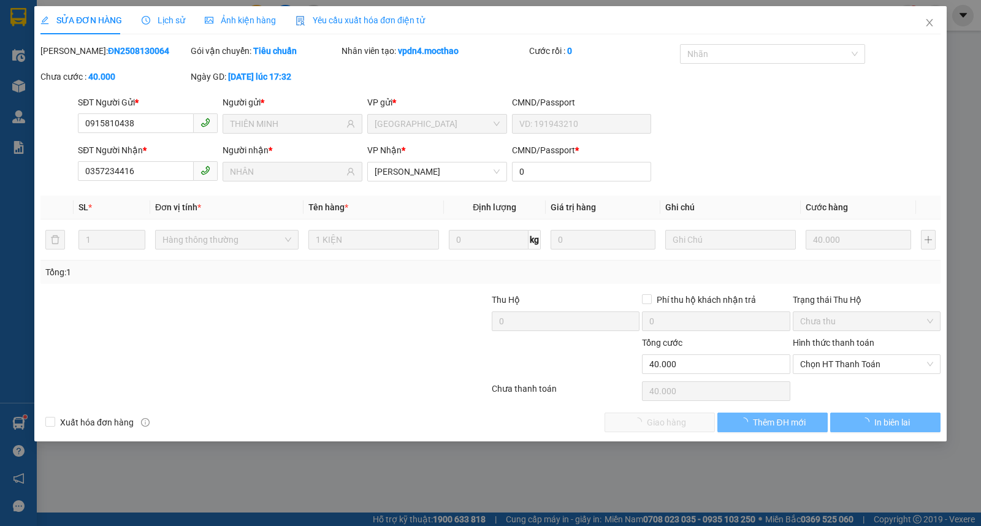
type input "0915810438"
type input "THIÊN MINH"
type input "0357234416"
type input "NHÂN"
type input "0"
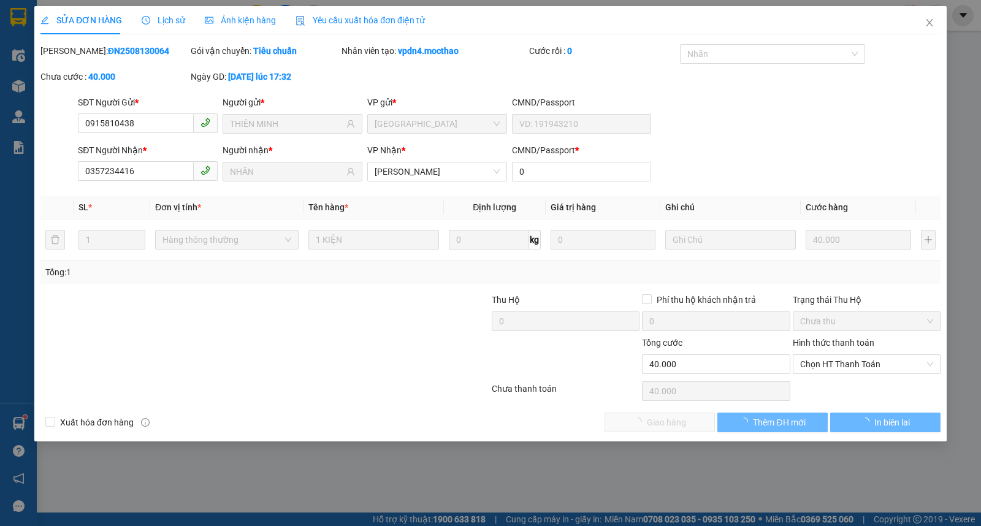
type input "40.000"
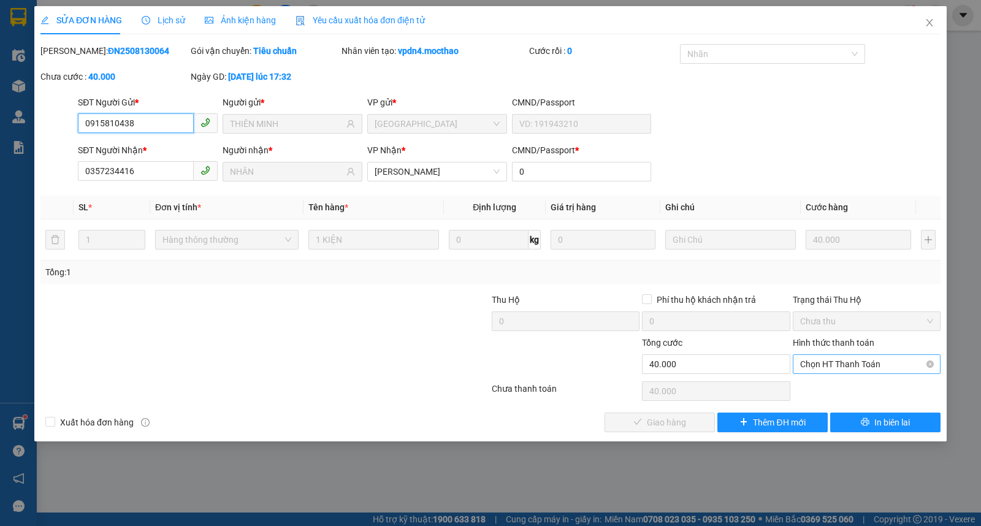
click at [819, 362] on span "Chọn HT Thanh Toán" at bounding box center [866, 364] width 133 height 18
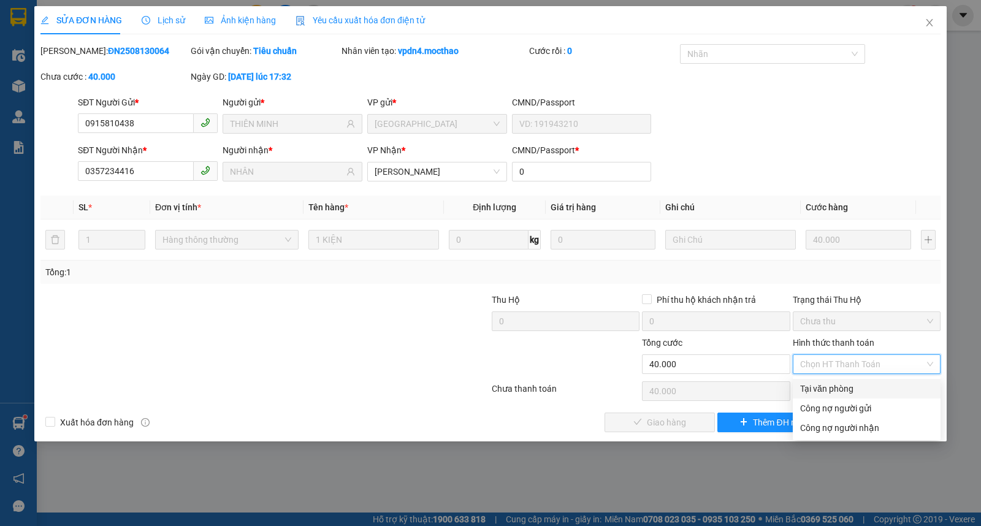
click at [833, 394] on div "Tại văn phòng" at bounding box center [866, 388] width 133 height 13
type input "0"
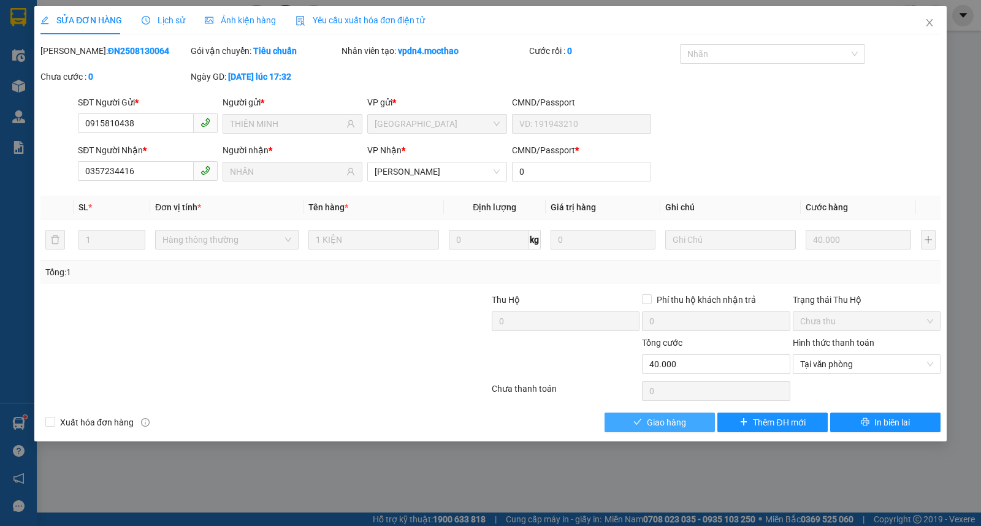
click at [637, 419] on icon "check" at bounding box center [637, 422] width 9 height 9
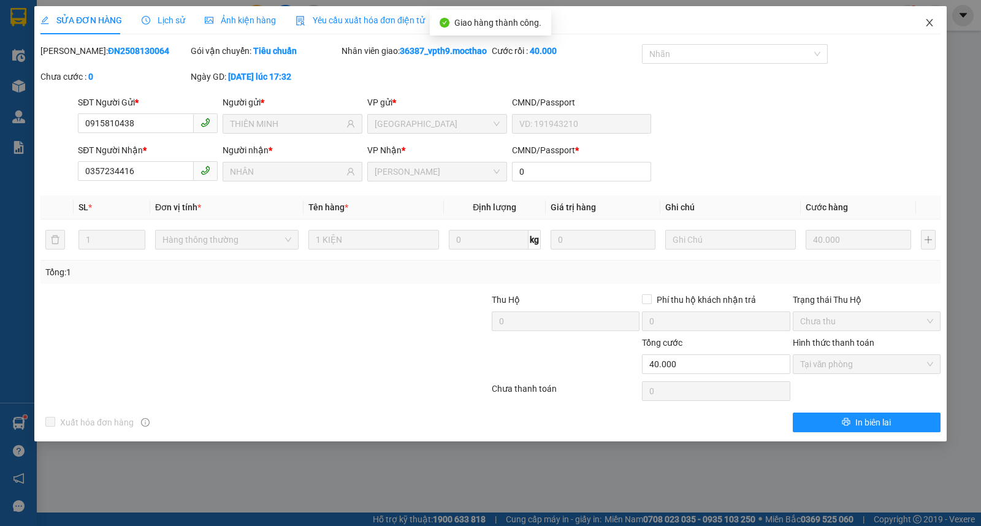
click at [930, 22] on icon "close" at bounding box center [929, 22] width 7 height 7
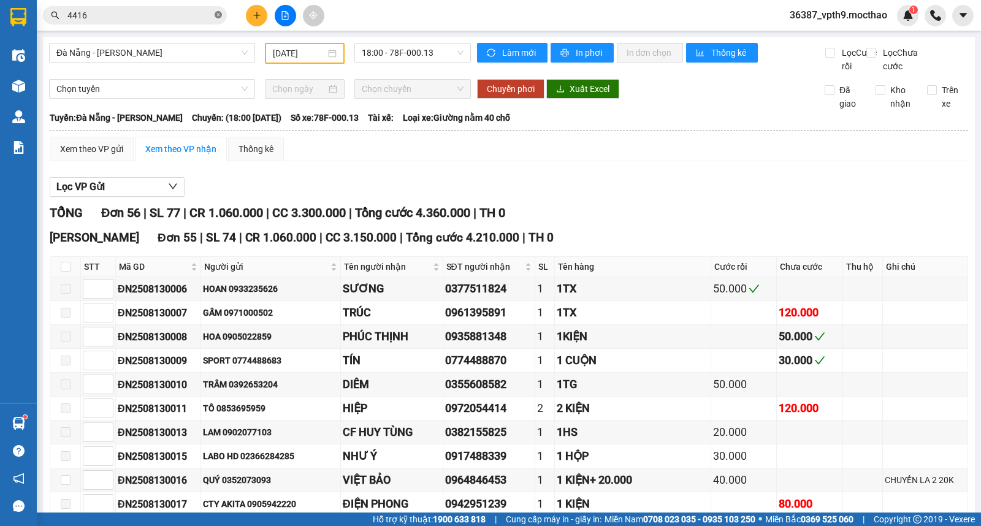
click at [216, 16] on icon "close-circle" at bounding box center [218, 14] width 7 height 7
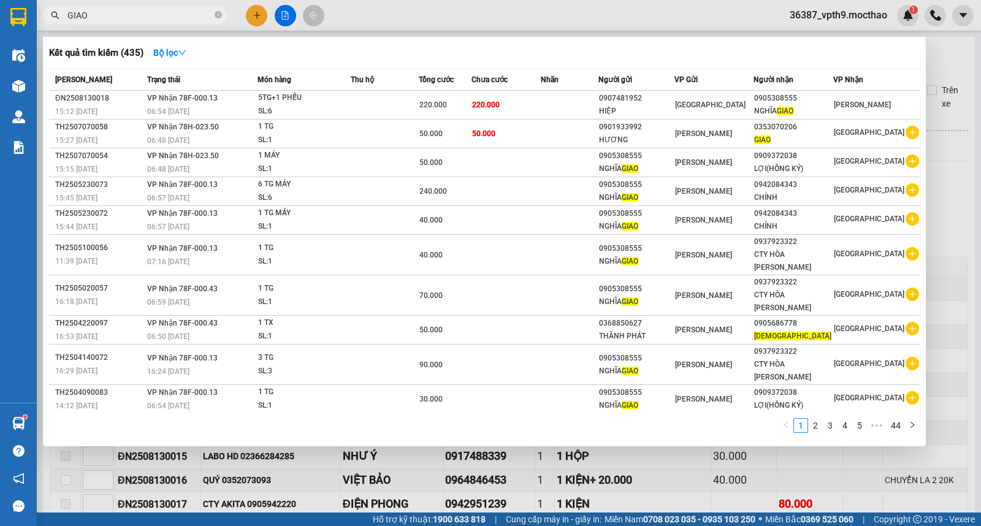
type input "GIAO"
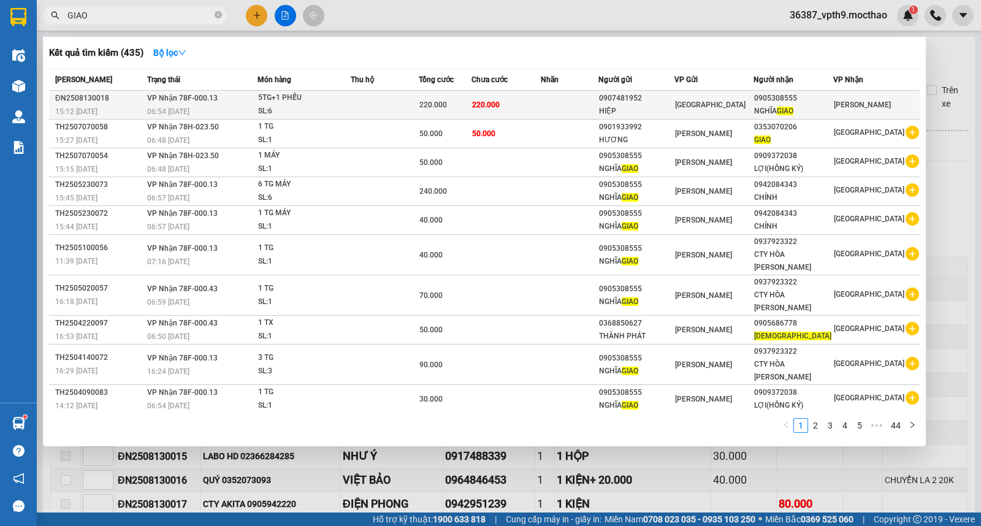
click at [637, 94] on div "0907481952" at bounding box center [636, 98] width 75 height 13
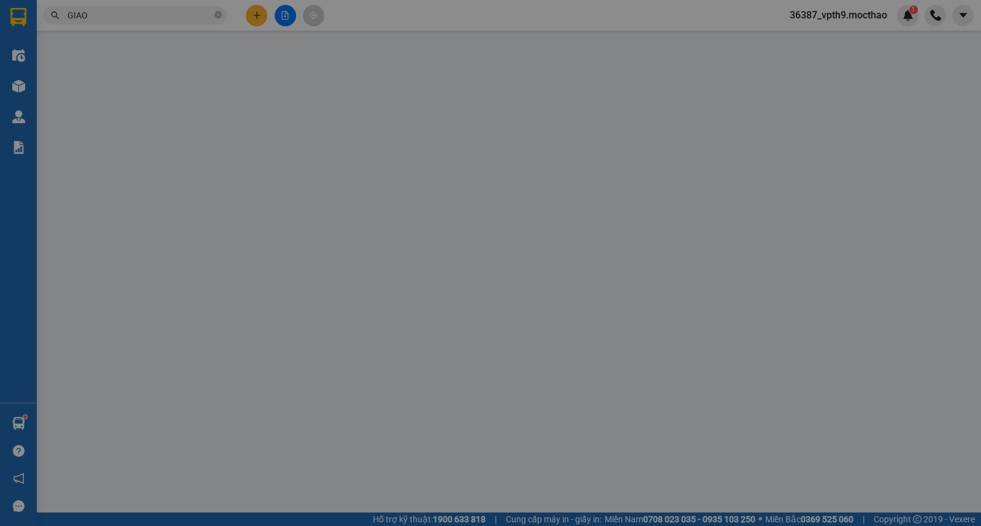
type input "0907481952"
type input "HIỆP"
type input "0905308555"
type input "NGHĨA GIAO"
type input "0"
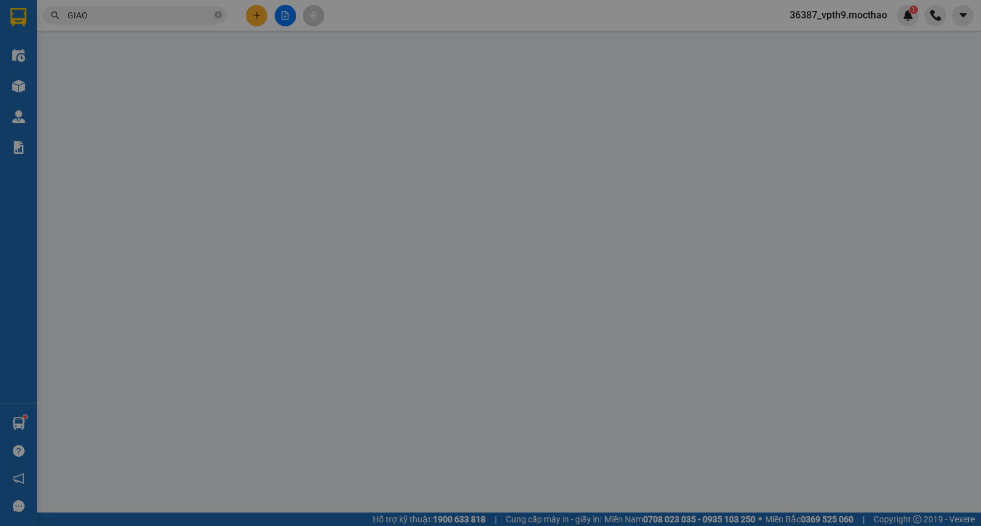
type input "220.000"
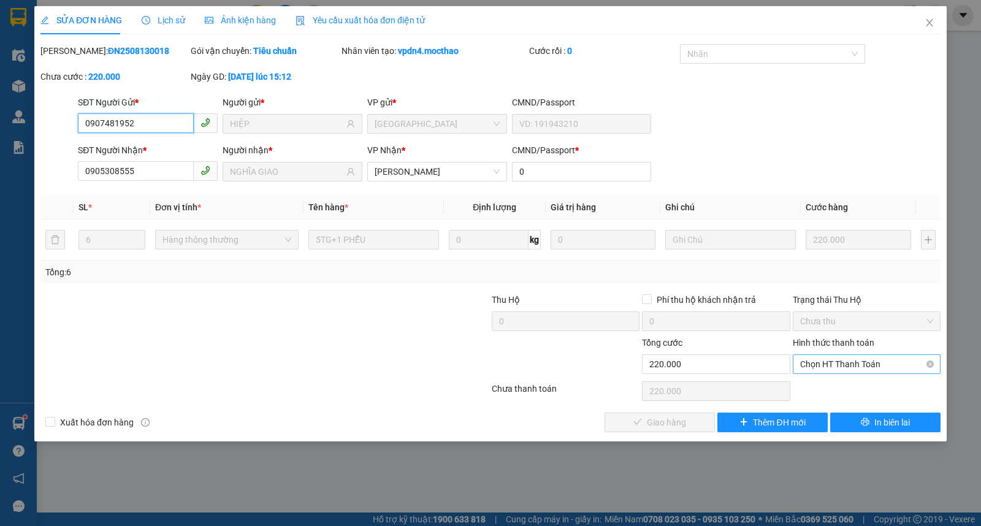
click at [866, 362] on span "Chọn HT Thanh Toán" at bounding box center [866, 364] width 133 height 18
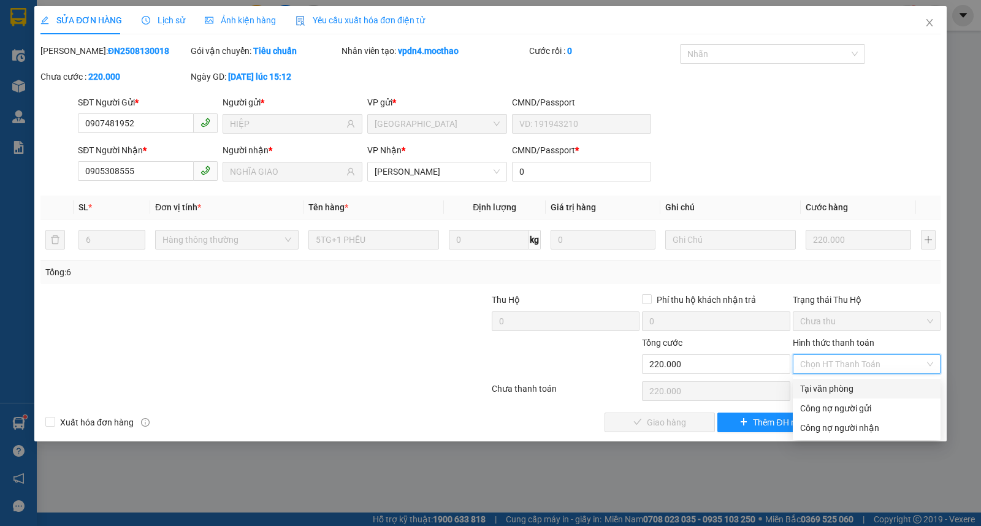
click at [853, 388] on div "Tại văn phòng" at bounding box center [866, 388] width 133 height 13
type input "0"
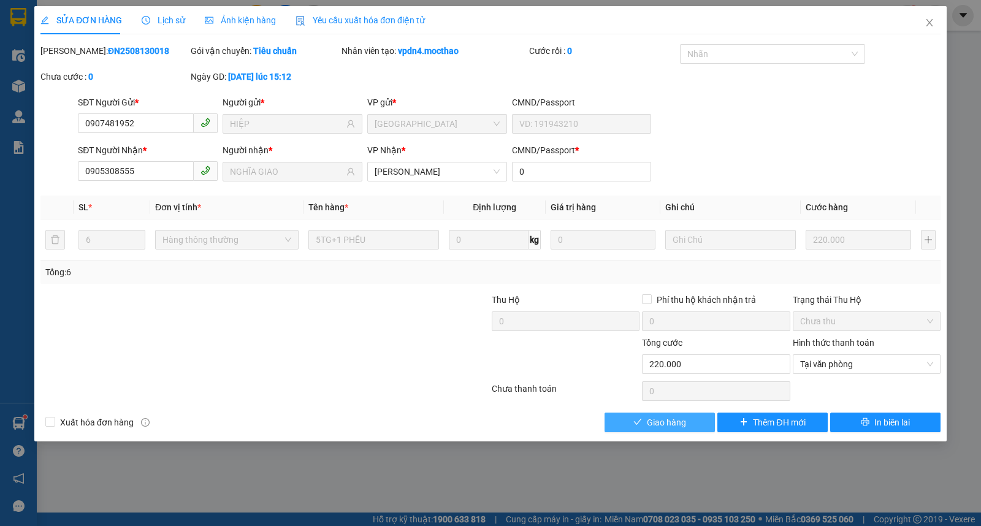
click at [678, 432] on button "Giao hàng" at bounding box center [660, 423] width 110 height 20
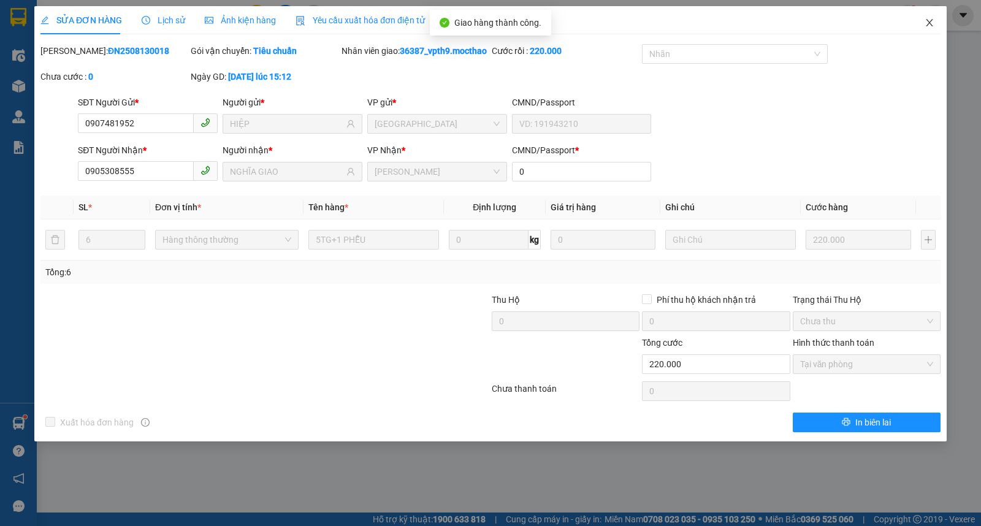
click at [923, 21] on span "Close" at bounding box center [929, 23] width 34 height 34
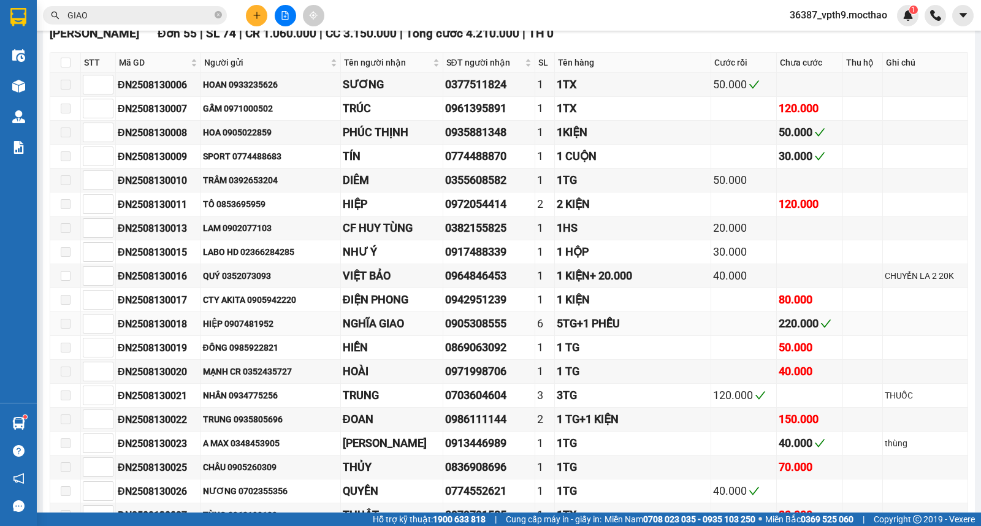
scroll to position [408, 0]
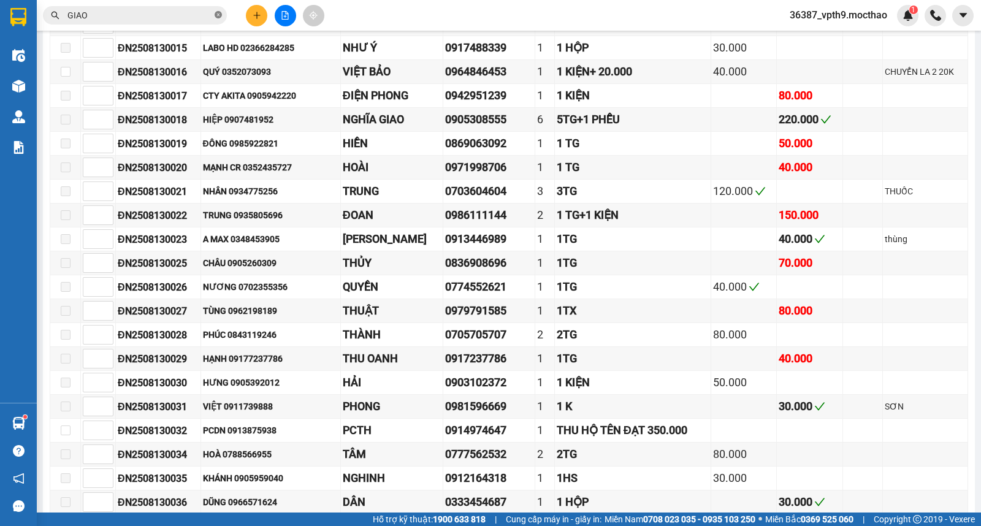
click at [218, 14] on icon "close-circle" at bounding box center [218, 14] width 7 height 7
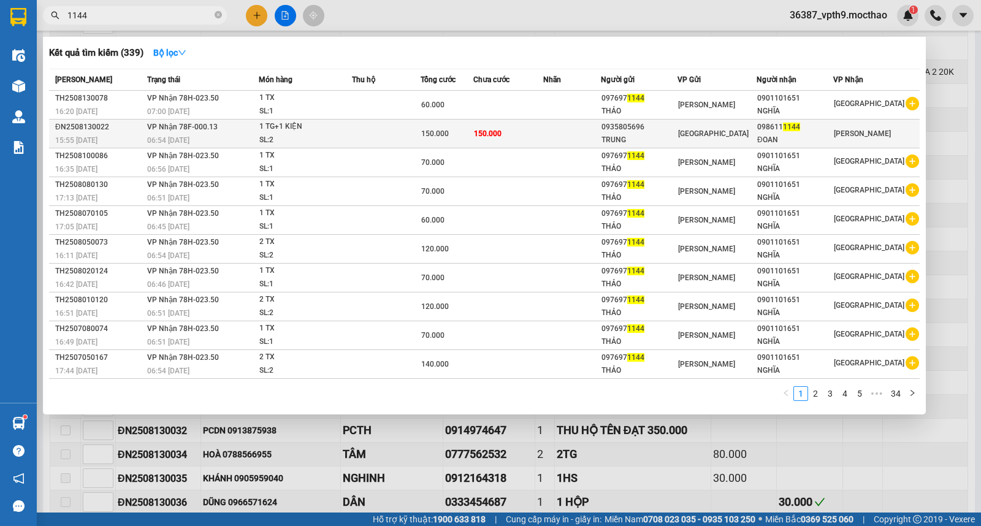
type input "1144"
click at [817, 135] on div "ĐOAN" at bounding box center [794, 140] width 75 height 13
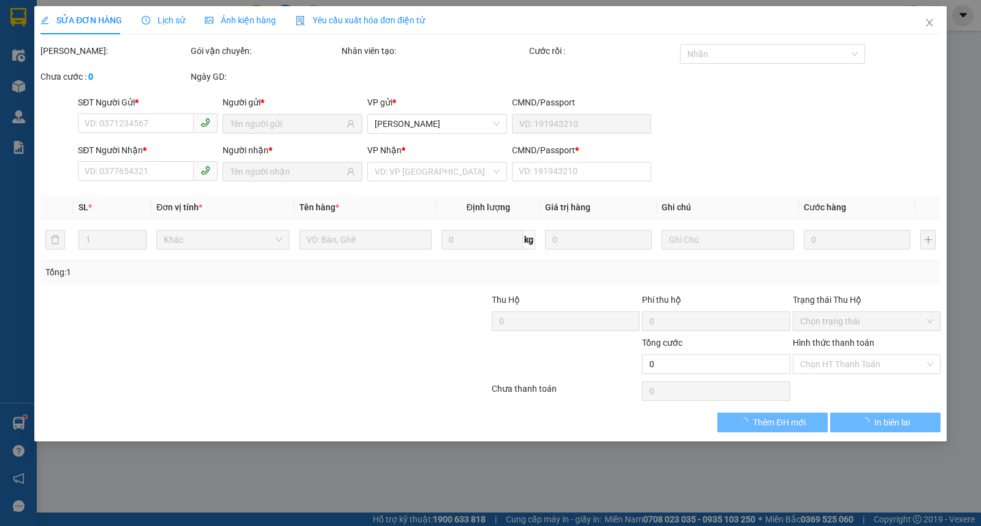
type input "0935805696"
type input "TRUNG"
type input "0986111144"
type input "ĐOAN"
type input "0"
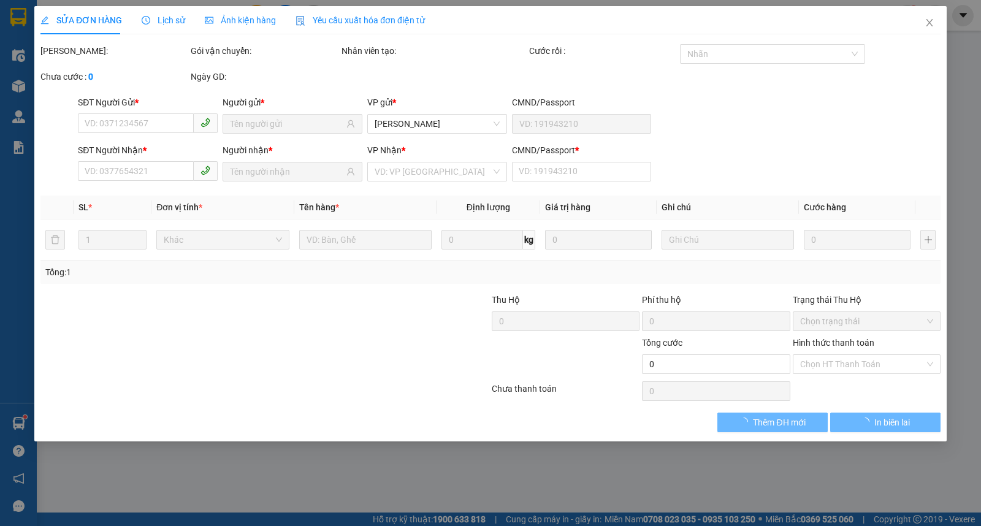
type input "150.000"
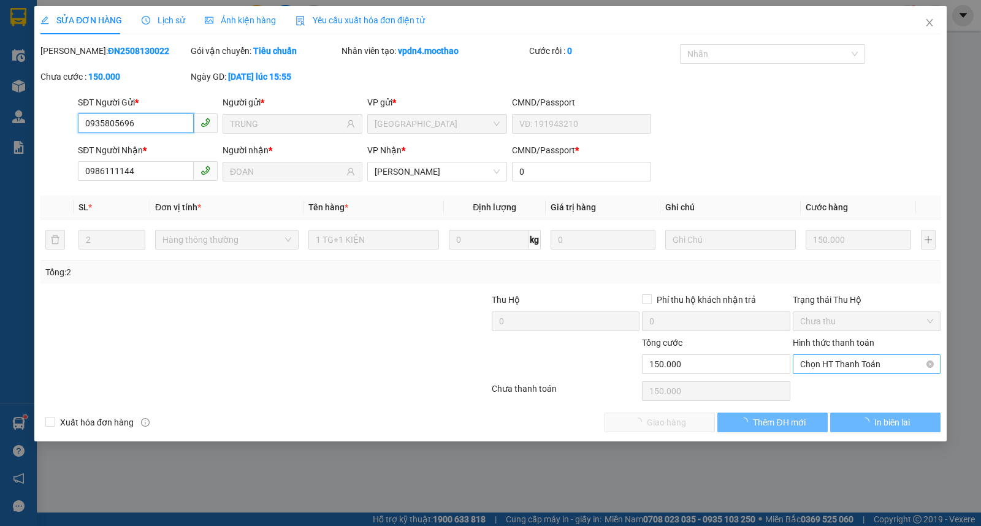
click at [831, 359] on span "Chọn HT Thanh Toán" at bounding box center [866, 364] width 133 height 18
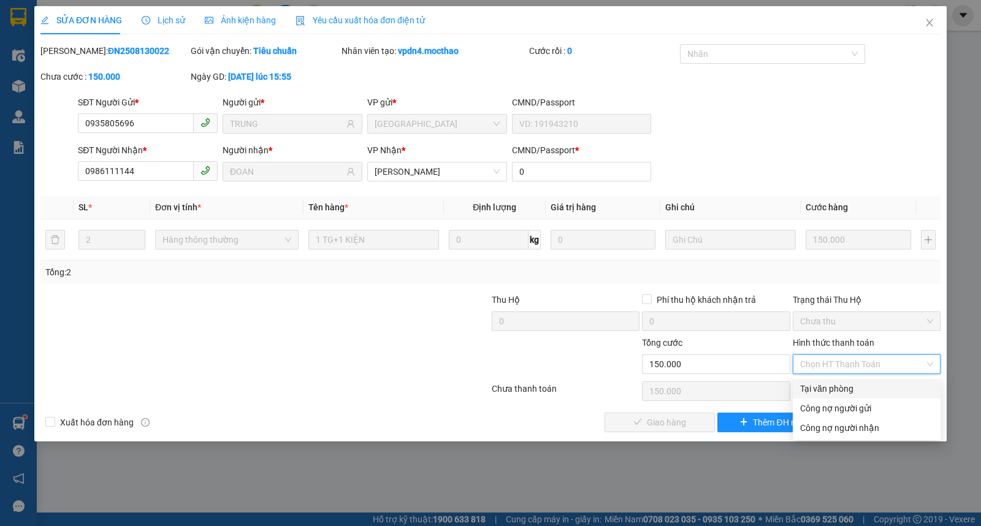
click at [828, 391] on div "Tại văn phòng" at bounding box center [866, 388] width 133 height 13
type input "0"
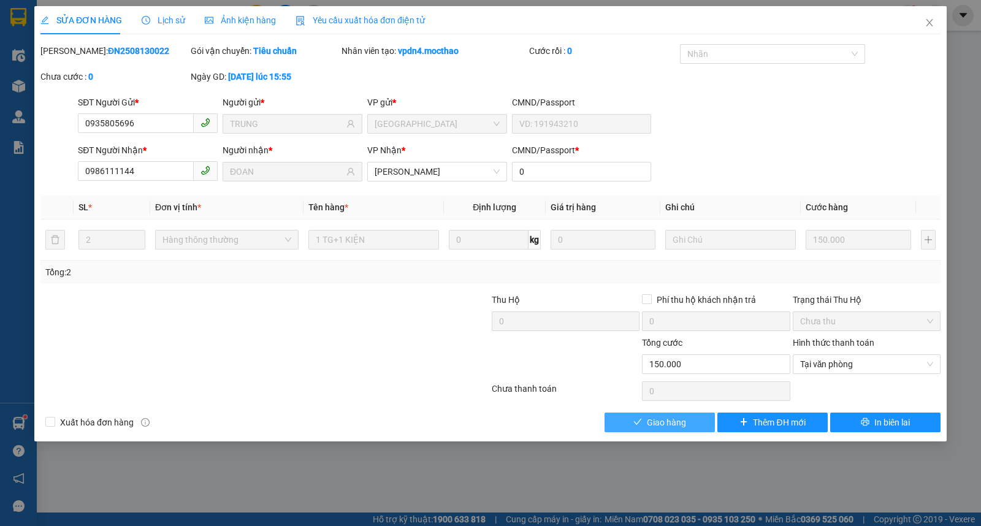
click at [679, 419] on span "Giao hàng" at bounding box center [666, 422] width 39 height 13
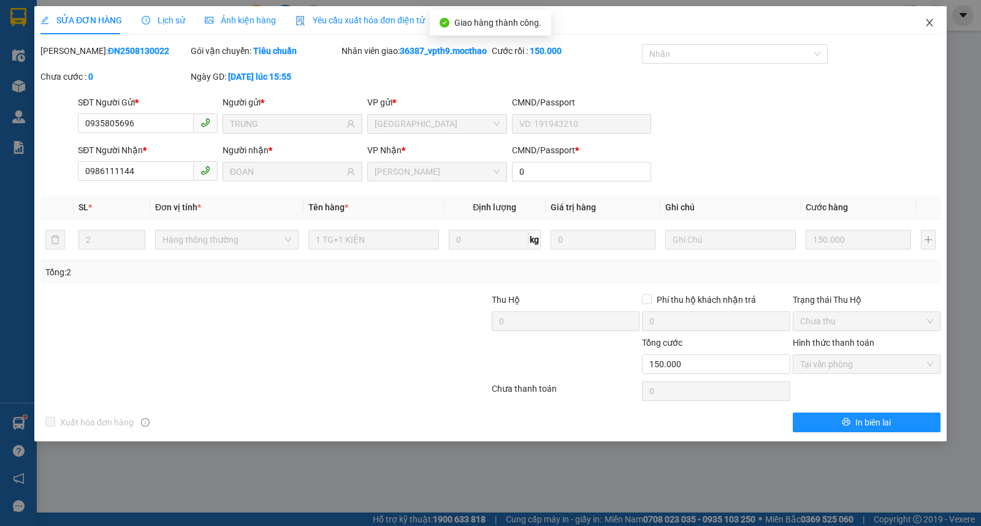
click at [928, 21] on icon "close" at bounding box center [930, 23] width 10 height 10
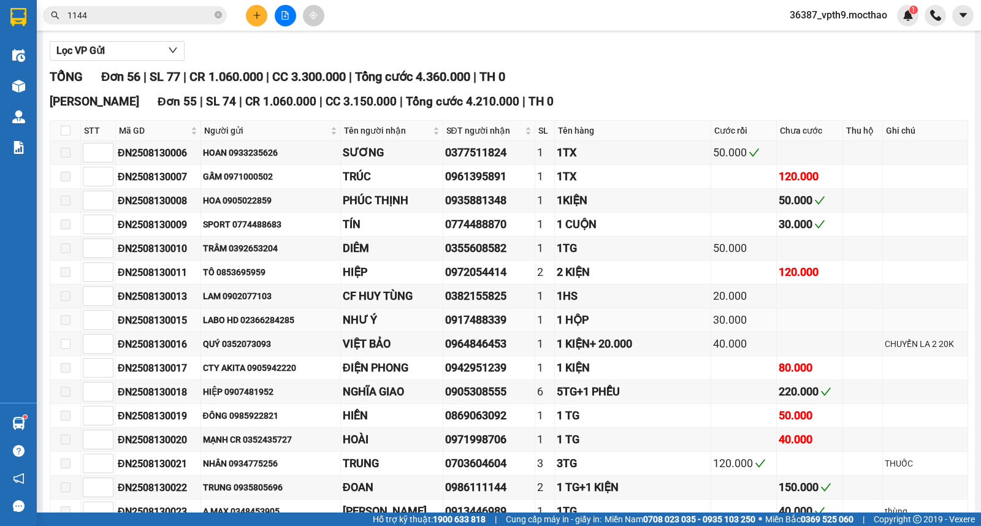
scroll to position [272, 0]
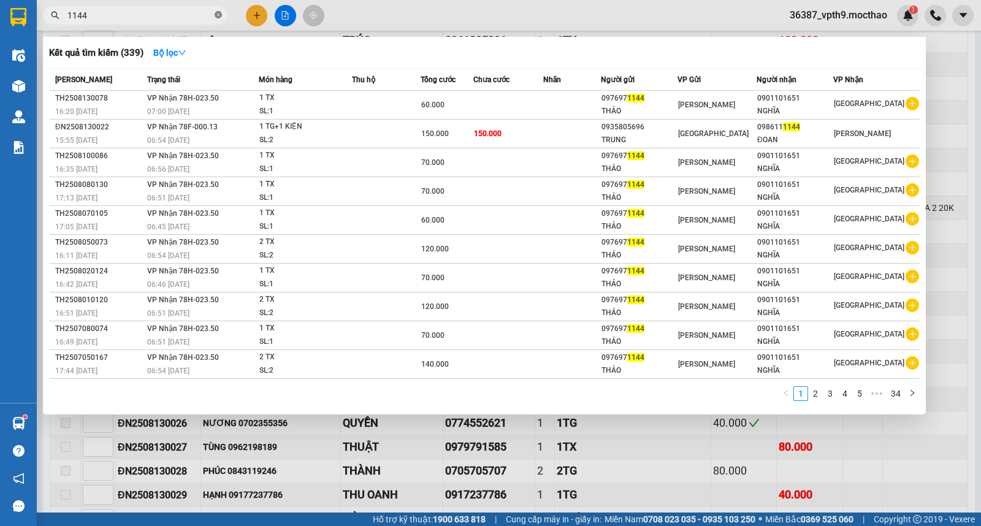
click at [219, 14] on icon "close-circle" at bounding box center [218, 14] width 7 height 7
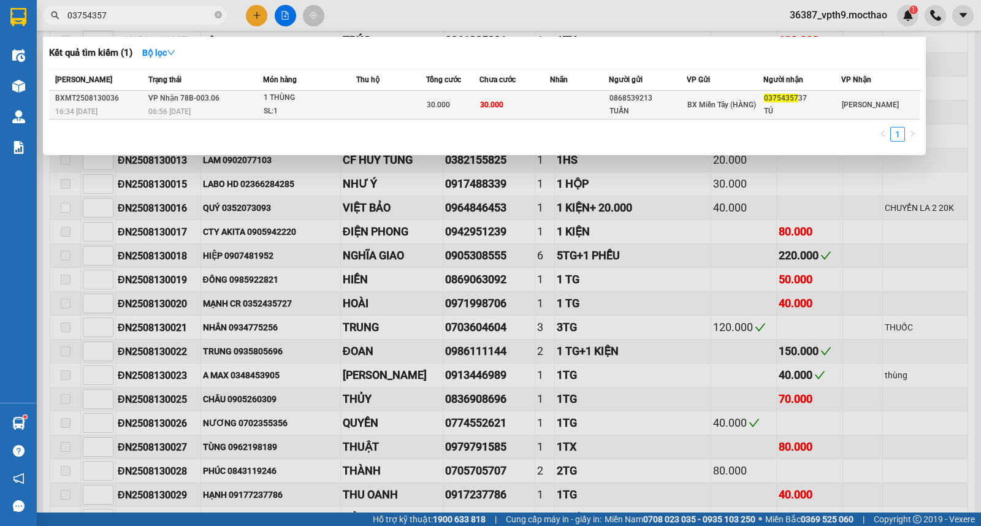
type input "03754357"
click at [749, 105] on span "BX Miền Tây (HÀNG)" at bounding box center [721, 105] width 69 height 9
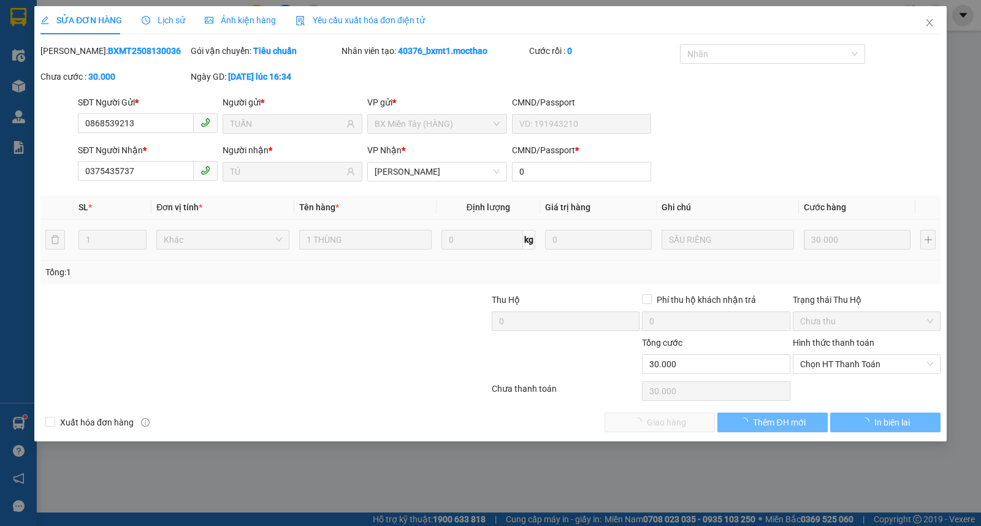
type input "0868539213"
type input "TUẤN"
type input "0375435737"
type input "TÚ"
type input "0"
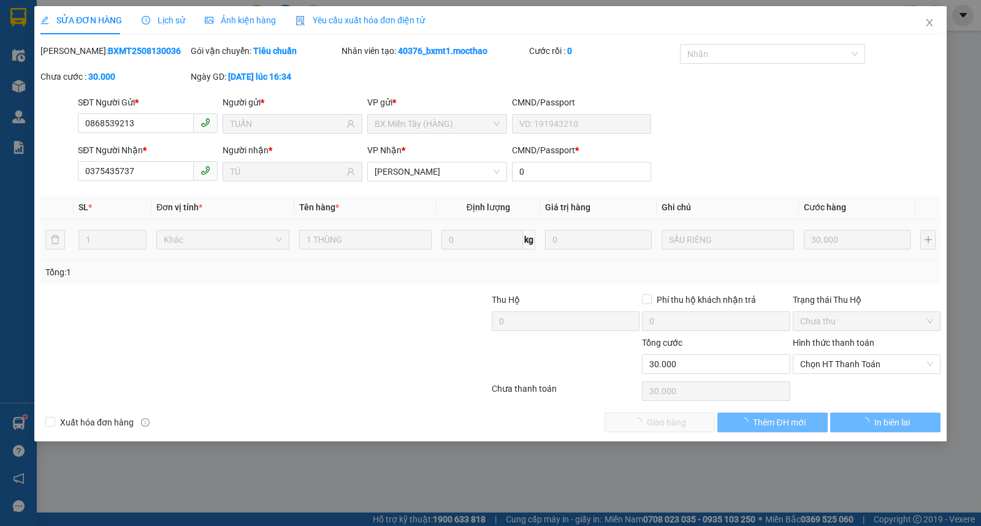
type input "30.000"
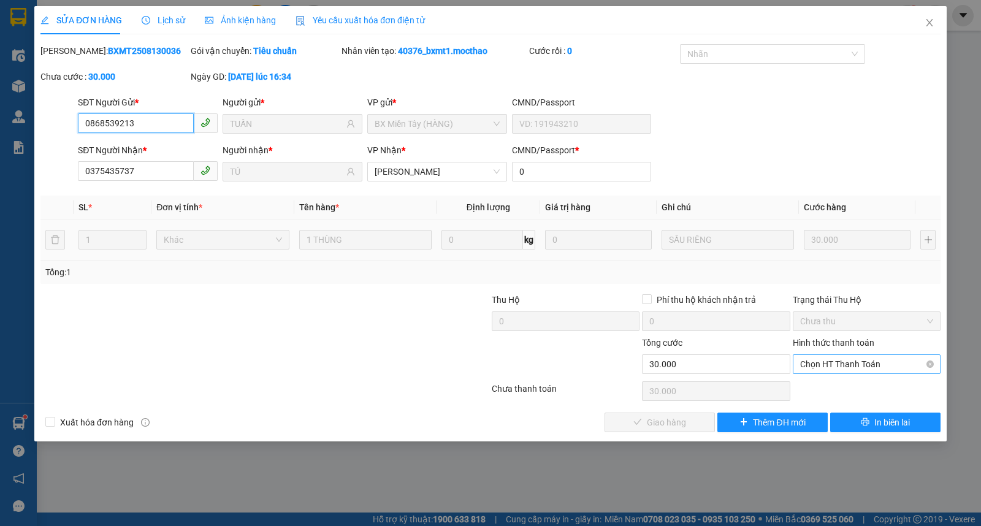
click at [824, 366] on span "Chọn HT Thanh Toán" at bounding box center [866, 364] width 133 height 18
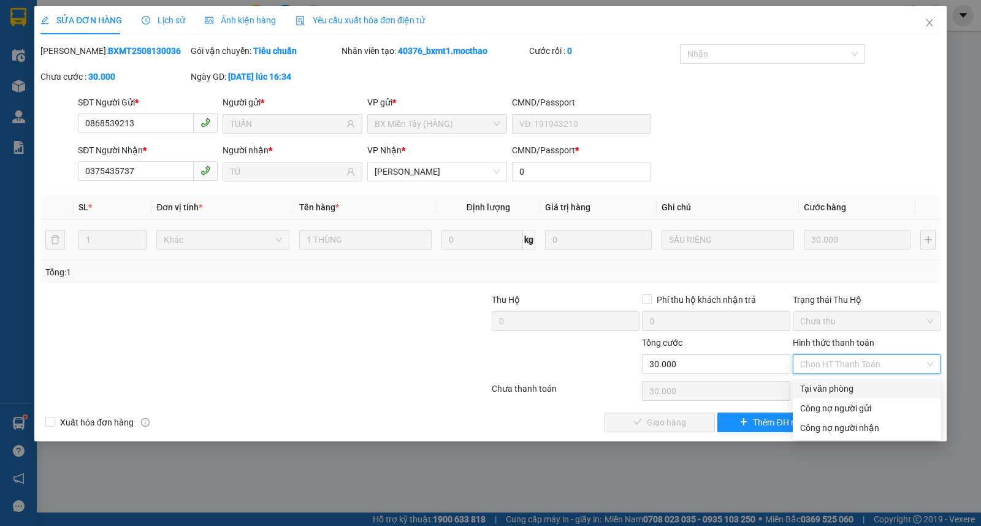
click at [817, 381] on div "Tại văn phòng" at bounding box center [867, 389] width 148 height 20
type input "0"
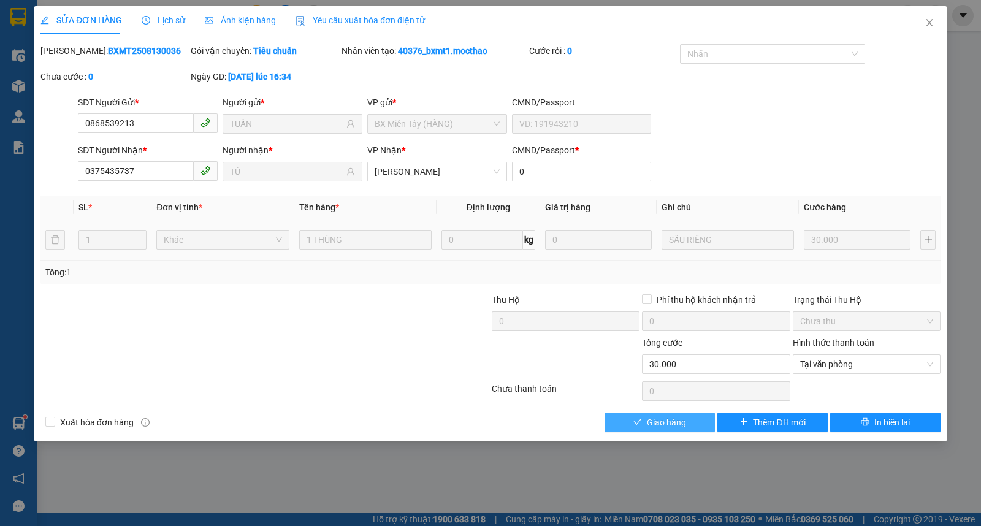
click at [676, 421] on span "Giao hàng" at bounding box center [666, 422] width 39 height 13
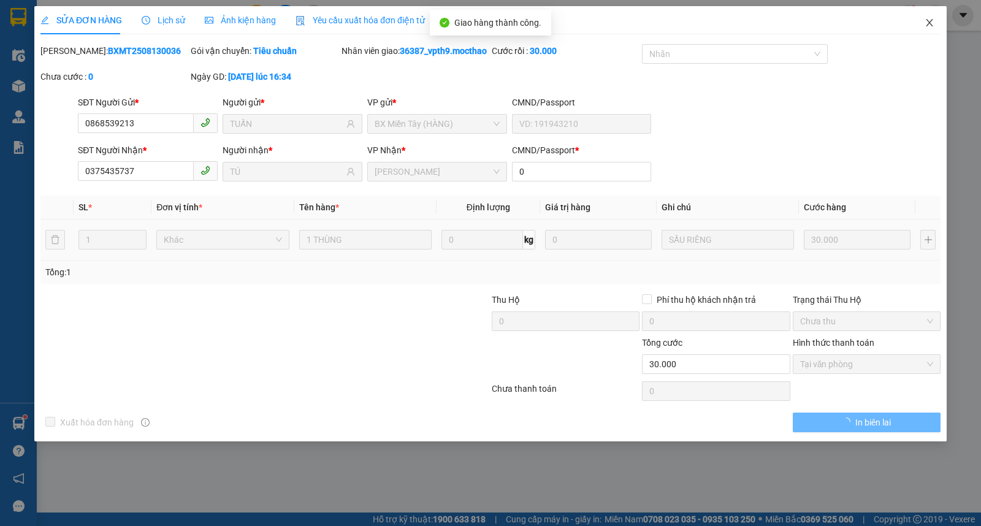
click at [933, 29] on span "Close" at bounding box center [929, 23] width 34 height 34
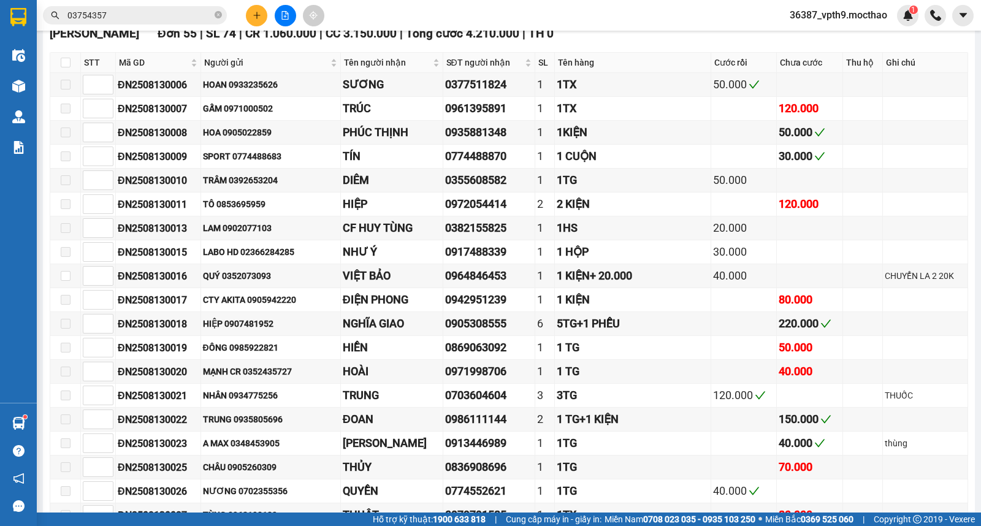
scroll to position [272, 0]
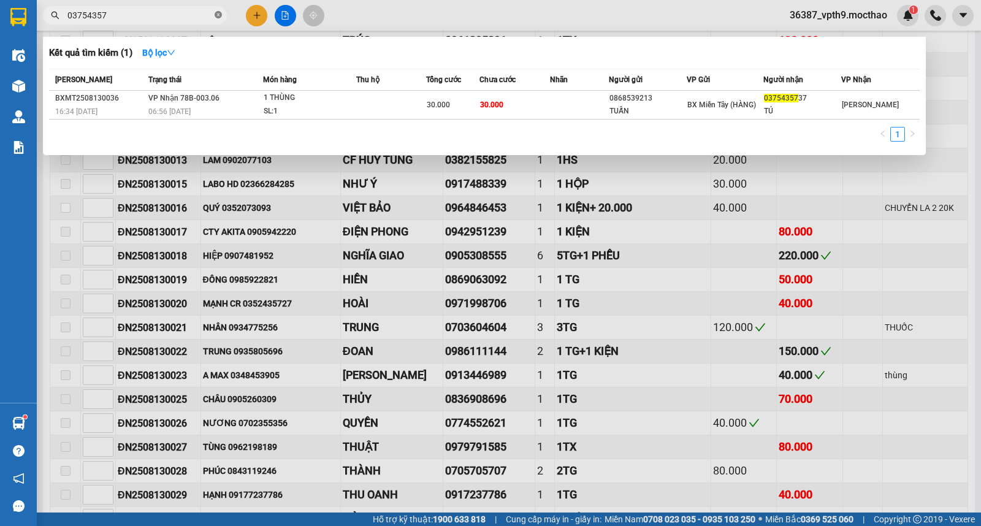
click at [218, 14] on icon "close-circle" at bounding box center [218, 14] width 7 height 7
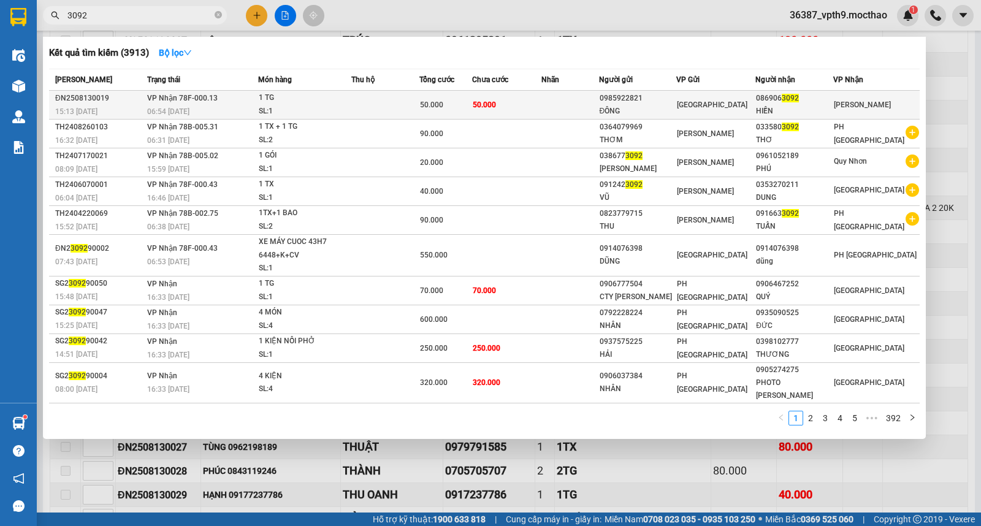
type input "3092"
click at [806, 105] on div "HIỀN" at bounding box center [794, 111] width 77 height 13
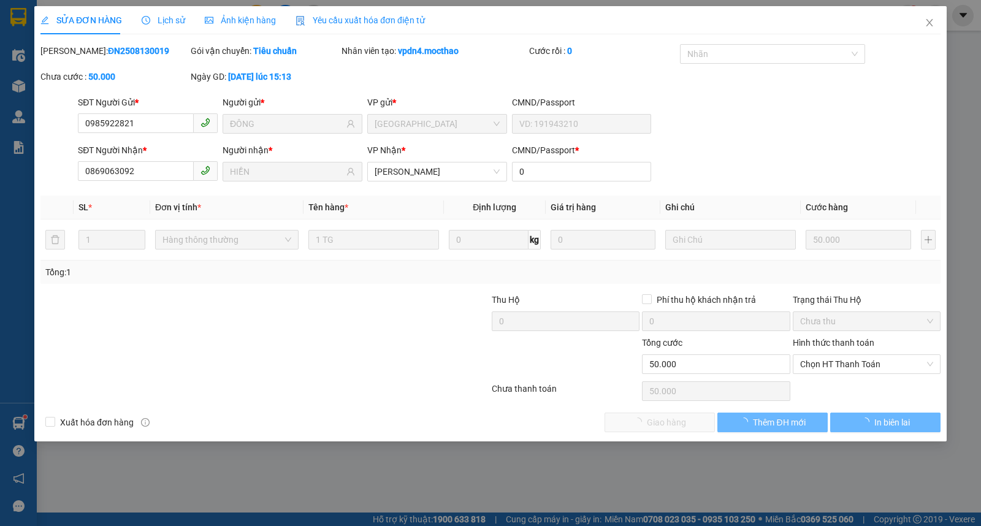
type input "0985922821"
type input "ĐÔNG"
type input "0869063092"
type input "HIỀN"
type input "0"
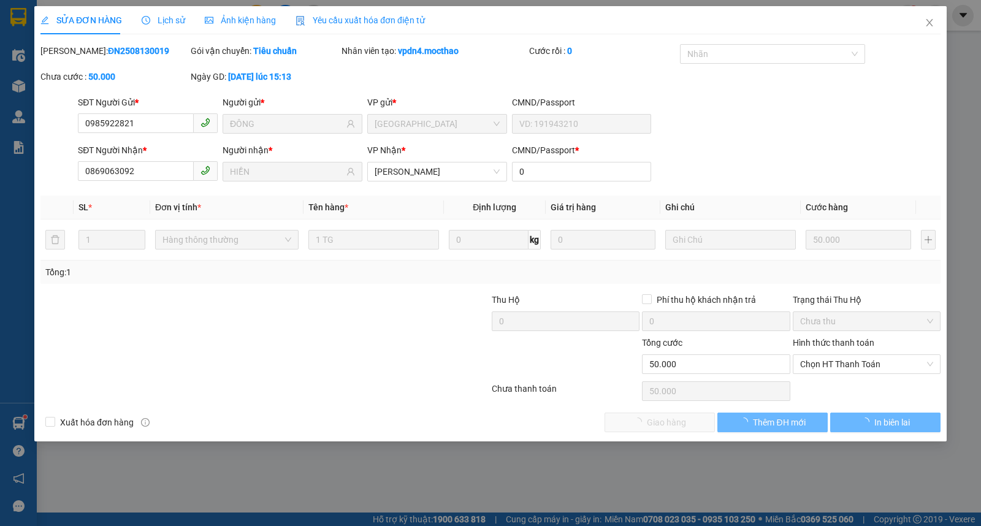
type input "50.000"
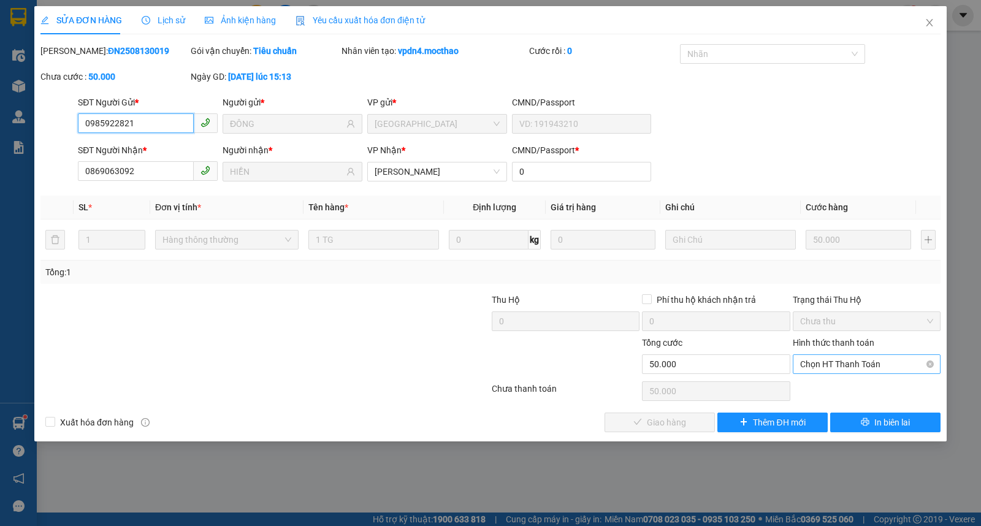
click at [840, 366] on span "Chọn HT Thanh Toán" at bounding box center [866, 364] width 133 height 18
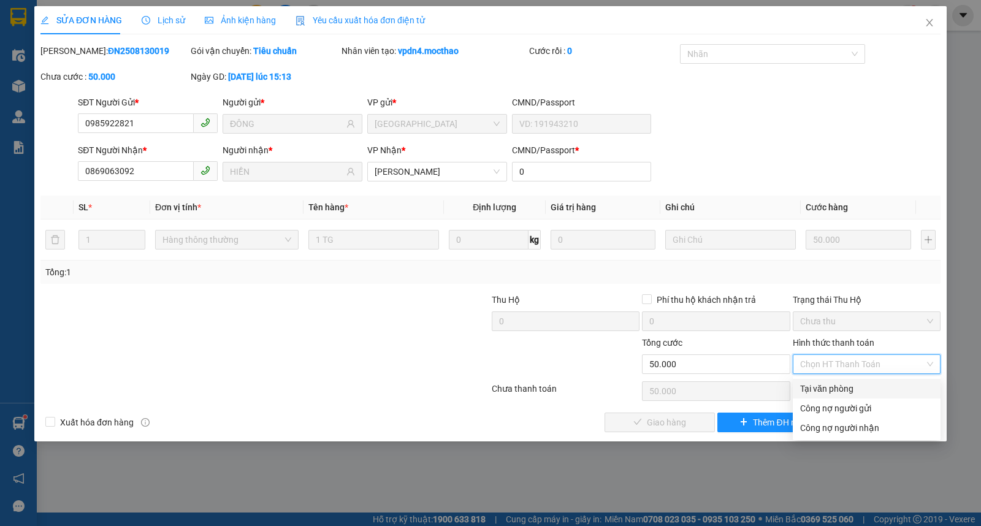
click at [835, 388] on div "Tại văn phòng" at bounding box center [866, 388] width 133 height 13
type input "0"
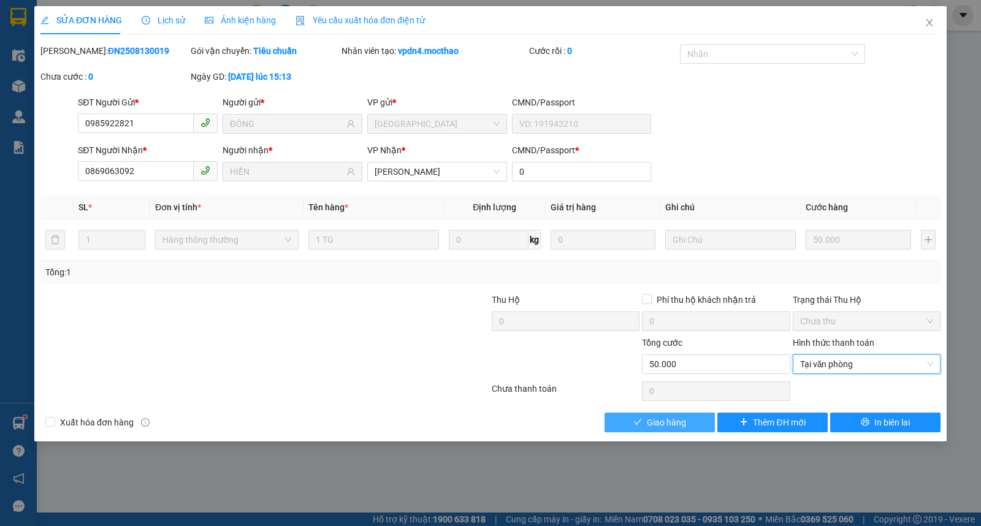
click at [688, 425] on button "Giao hàng" at bounding box center [660, 423] width 110 height 20
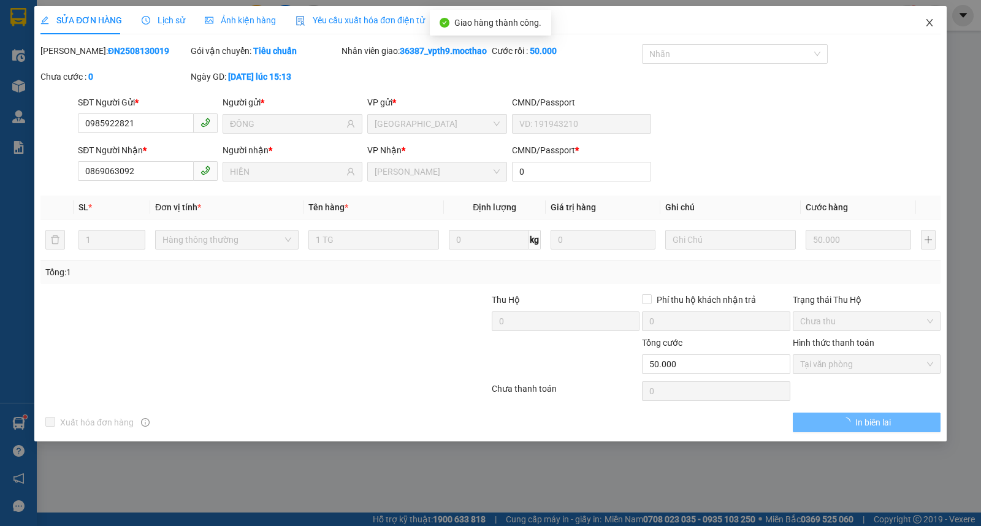
click at [922, 20] on span "Close" at bounding box center [929, 23] width 34 height 34
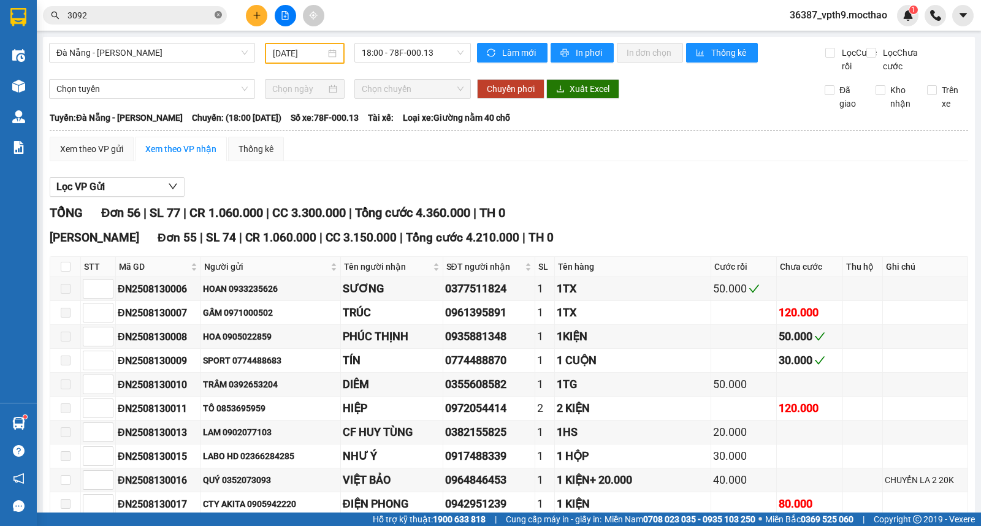
click at [217, 15] on icon "close-circle" at bounding box center [218, 14] width 7 height 7
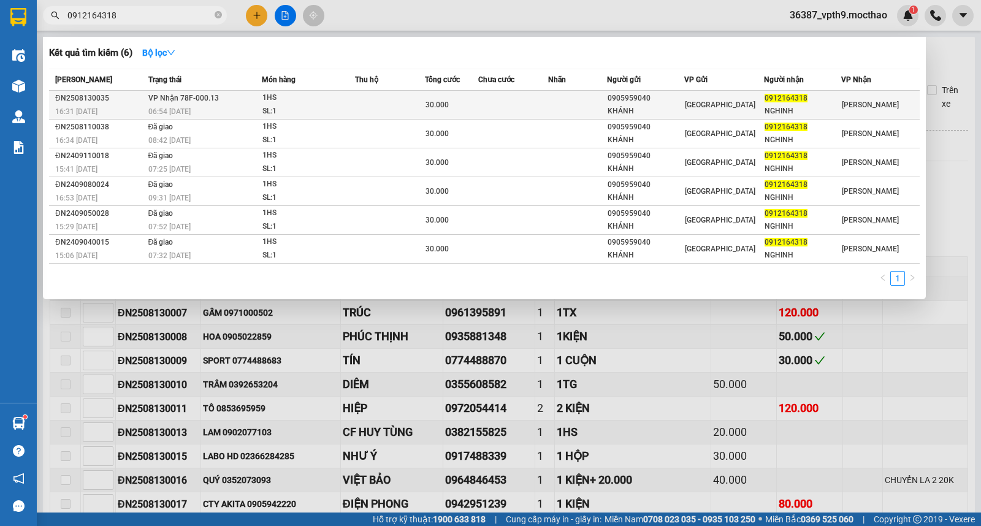
type input "0912164318"
click at [778, 109] on div "NGHINH" at bounding box center [803, 111] width 76 height 13
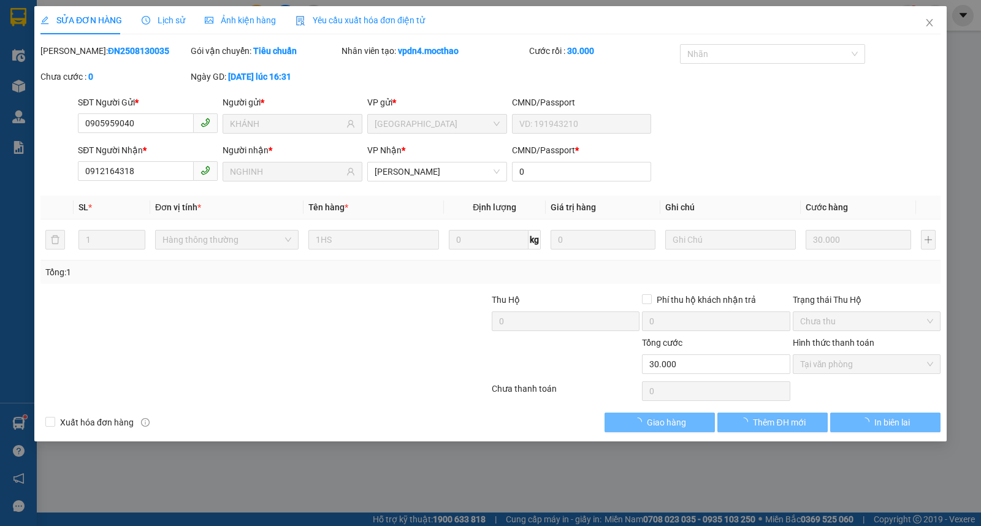
type input "0905959040"
type input "KHÁNH"
type input "0912164318"
type input "NGHINH"
type input "0"
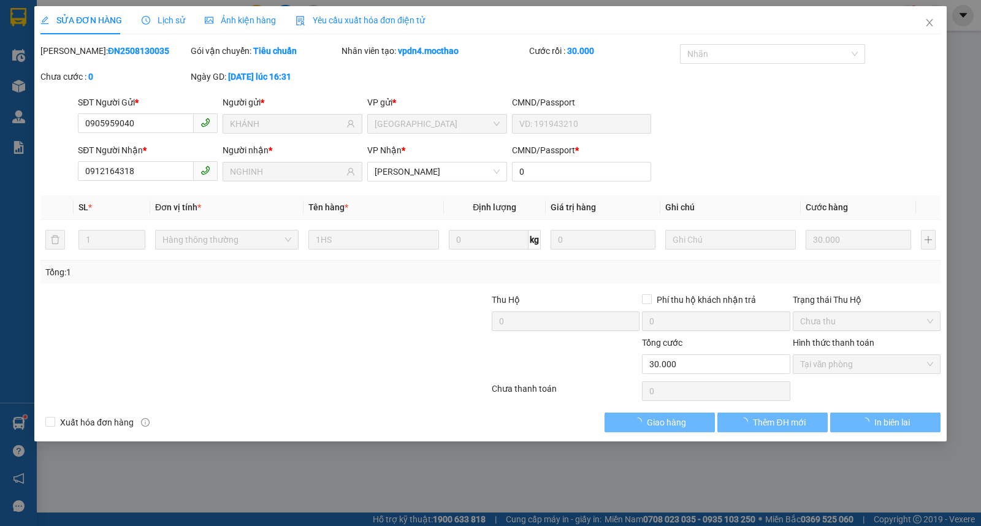
type input "30.000"
checkbox input "true"
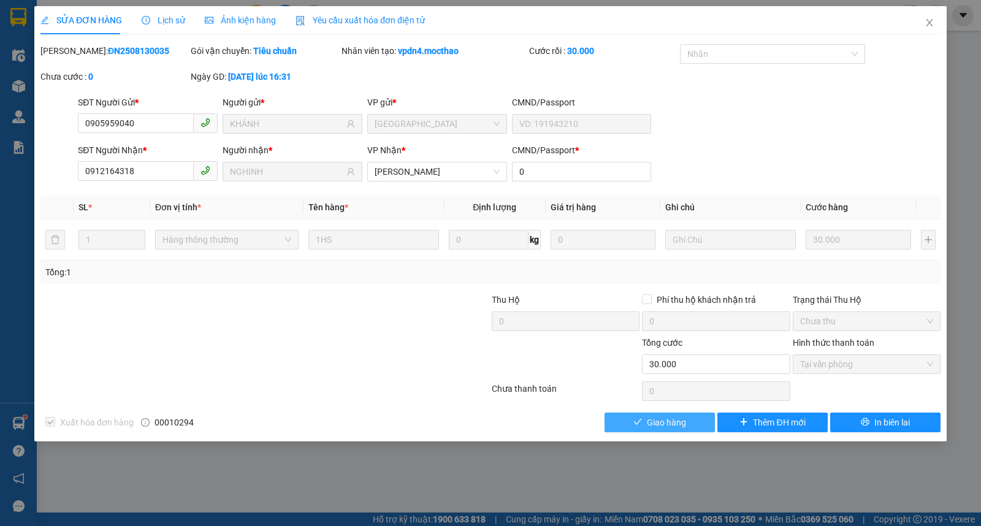
click at [688, 414] on button "Giao hàng" at bounding box center [660, 423] width 110 height 20
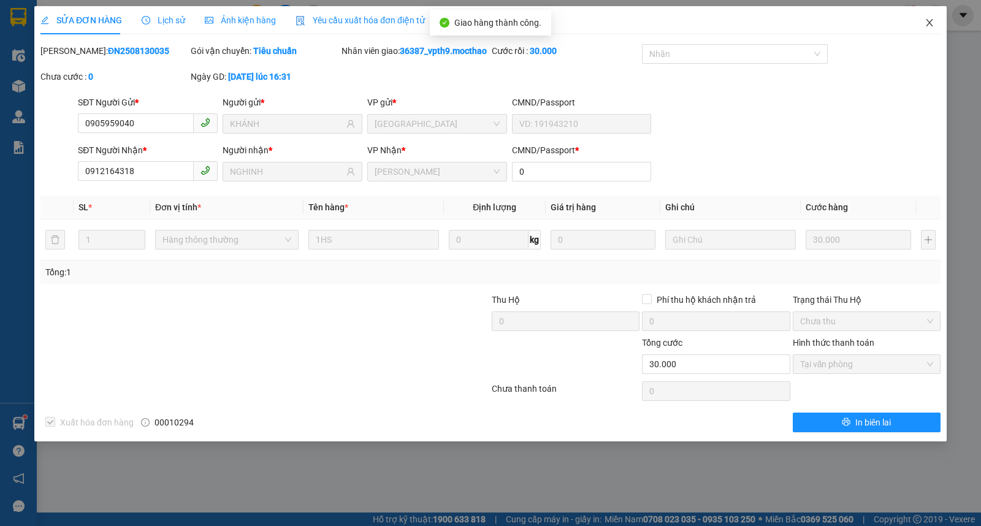
click at [930, 25] on icon "close" at bounding box center [930, 23] width 10 height 10
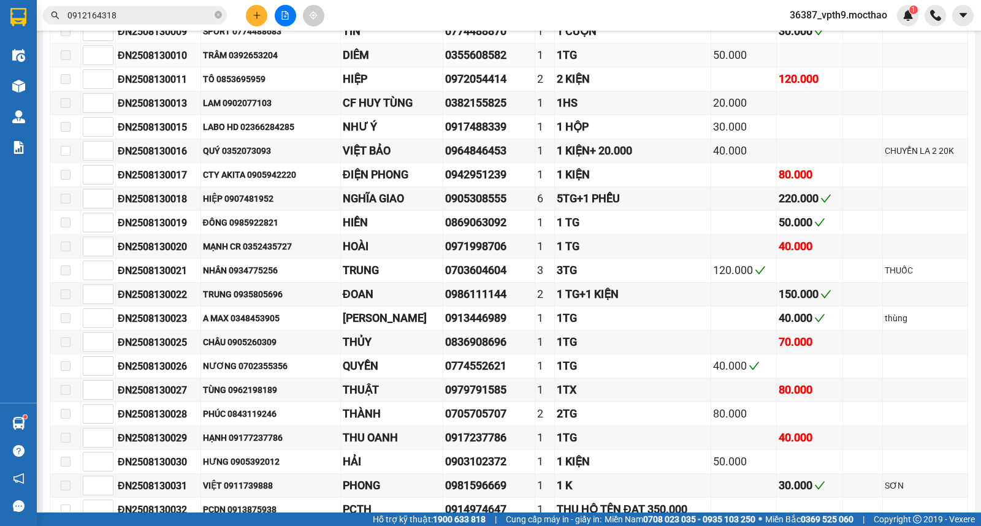
scroll to position [193, 0]
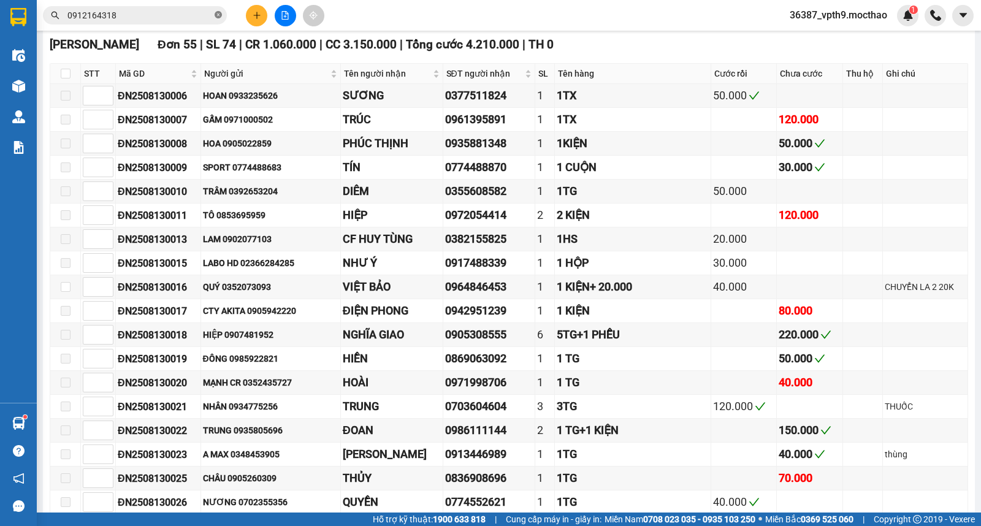
click at [218, 17] on icon "close-circle" at bounding box center [218, 14] width 7 height 7
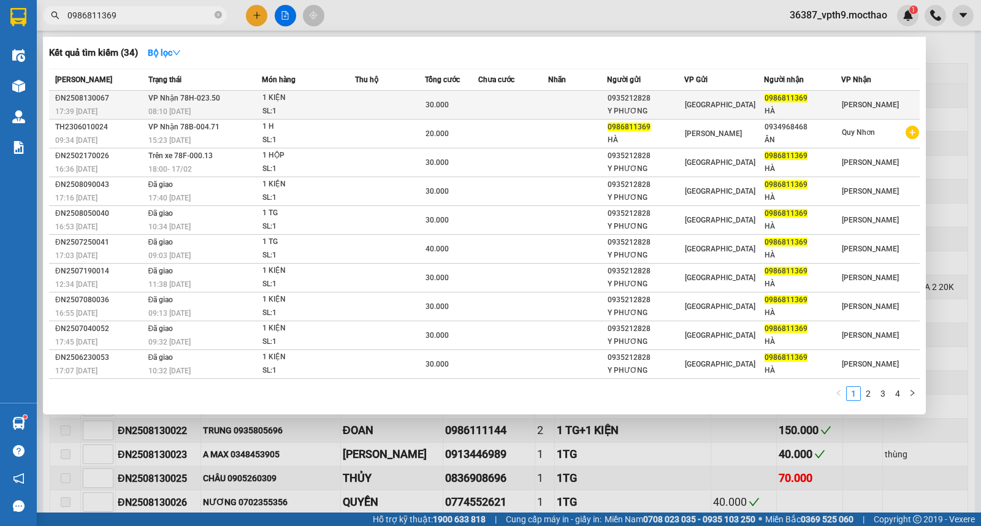
type input "0986811369"
click at [819, 104] on div "0986811369" at bounding box center [803, 98] width 76 height 13
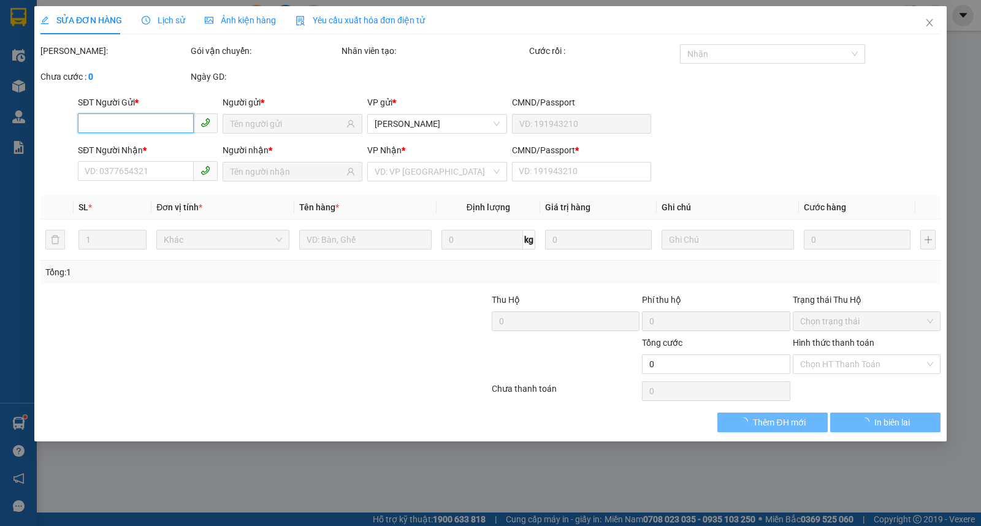
type input "0935212828"
type input "Y PHƯƠNG"
type input "0986811369"
type input "HÀ"
type input "0"
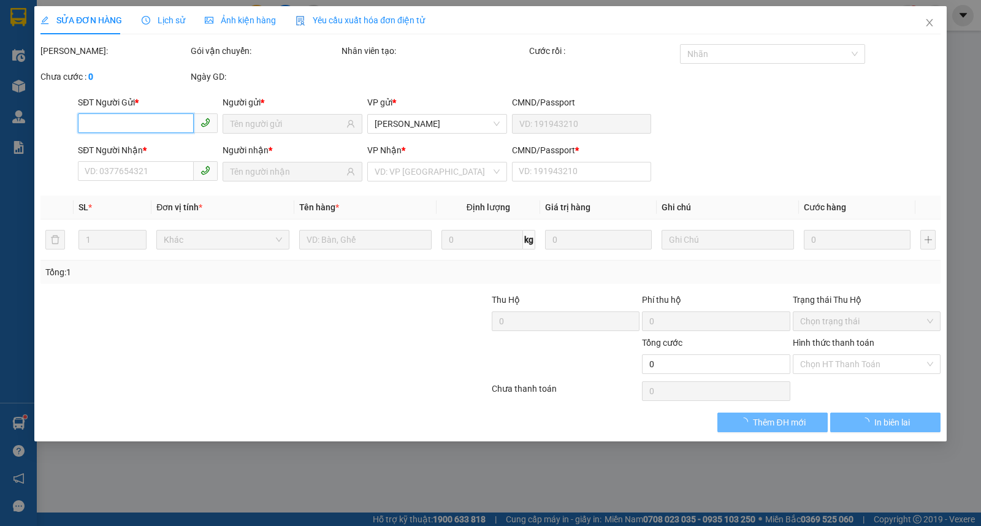
type input "30.000"
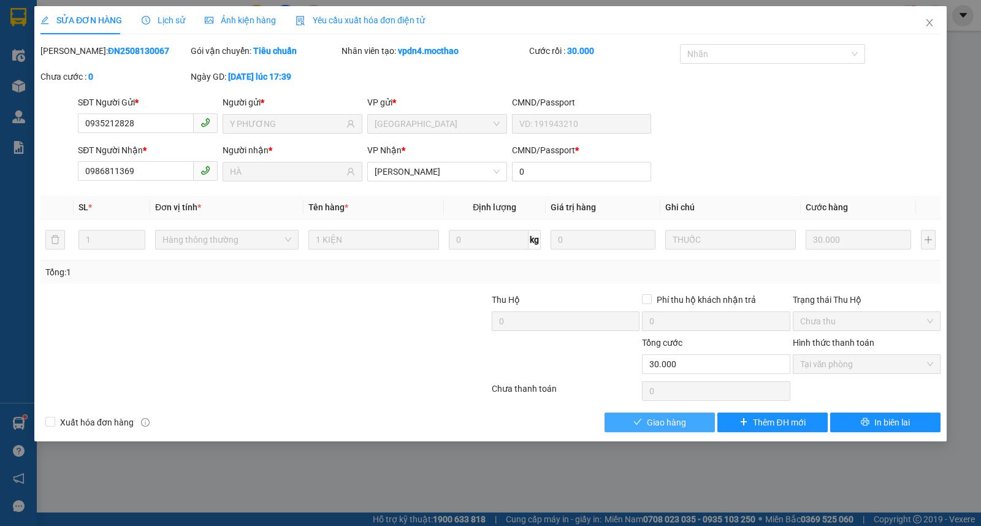
click at [678, 418] on span "Giao hàng" at bounding box center [666, 422] width 39 height 13
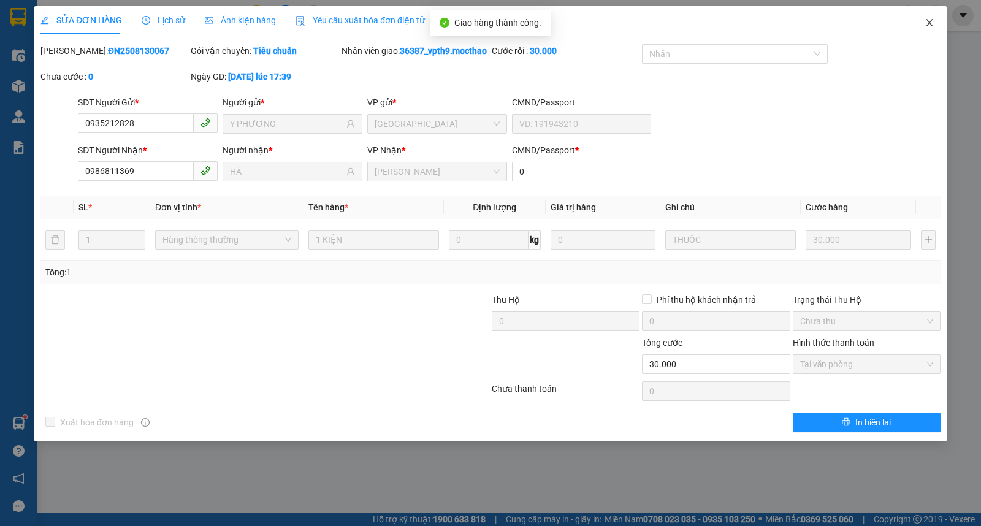
click at [931, 26] on icon "close" at bounding box center [929, 22] width 7 height 7
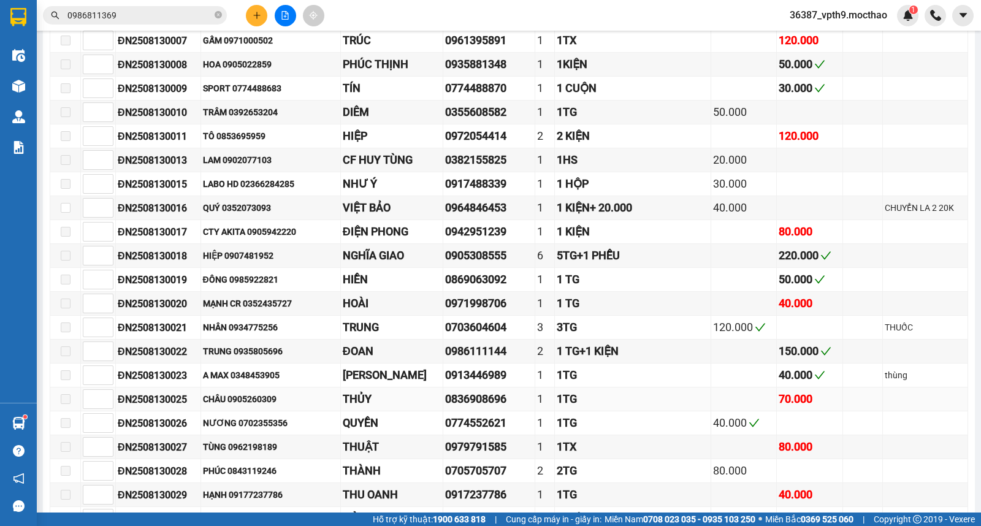
scroll to position [408, 0]
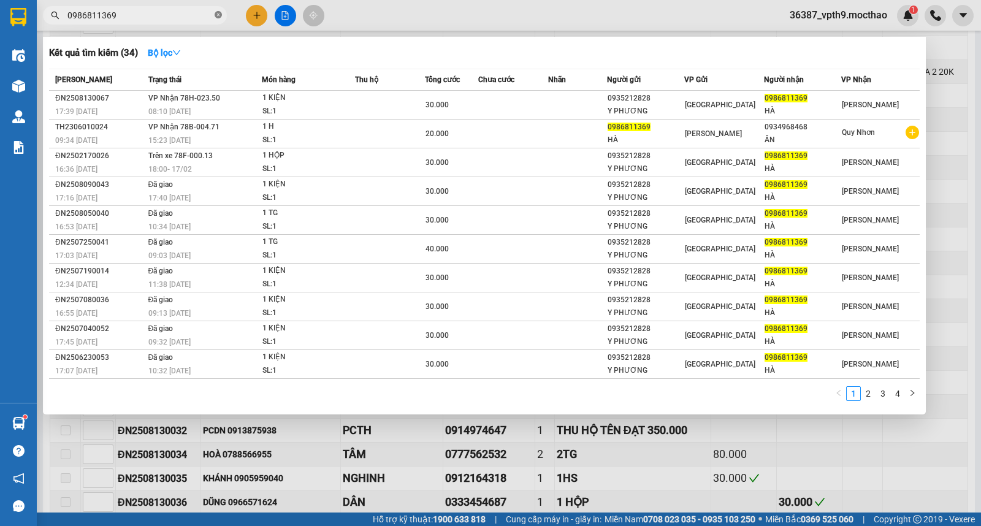
click at [219, 13] on icon "close-circle" at bounding box center [218, 14] width 7 height 7
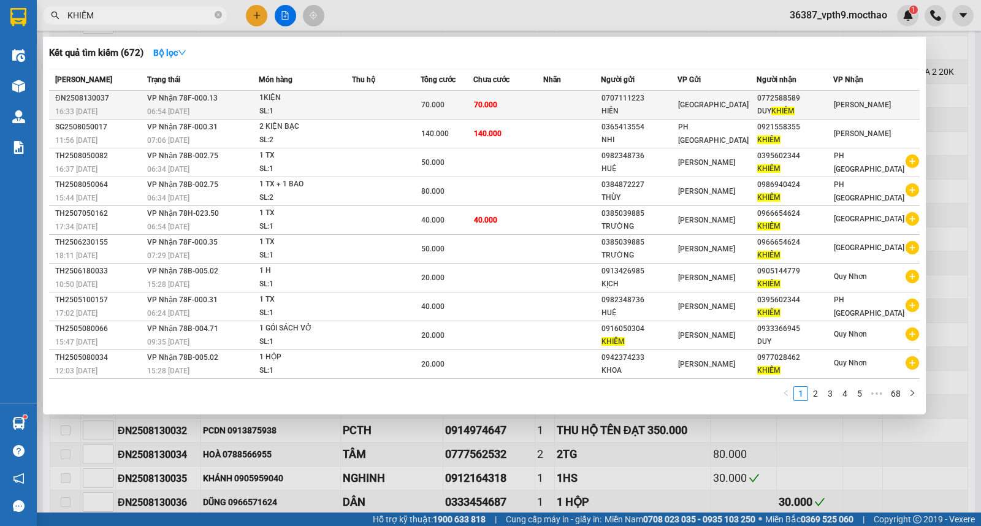
type input "KHIÊM"
click at [808, 98] on div "0772588589" at bounding box center [794, 98] width 75 height 13
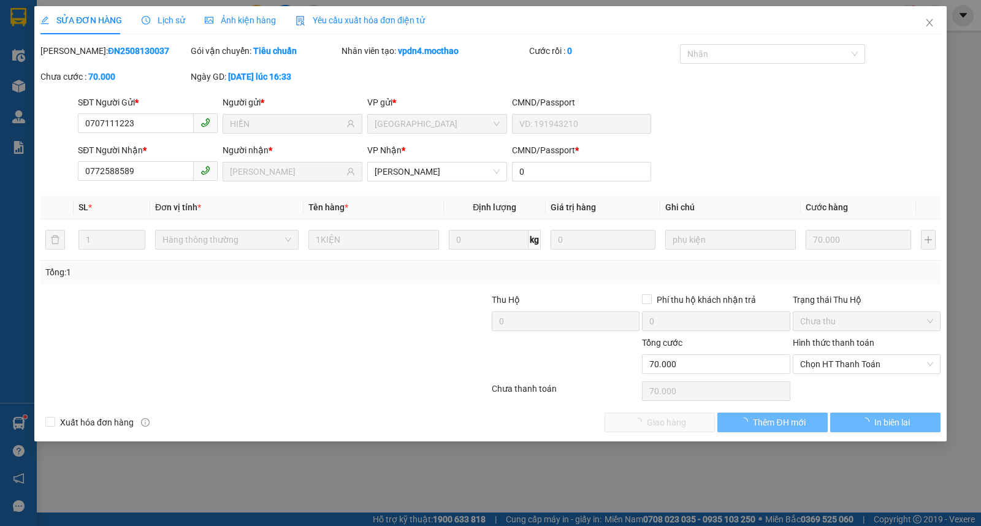
type input "0707111223"
type input "HIỀN"
type input "0772588589"
type input "[PERSON_NAME]"
type input "0"
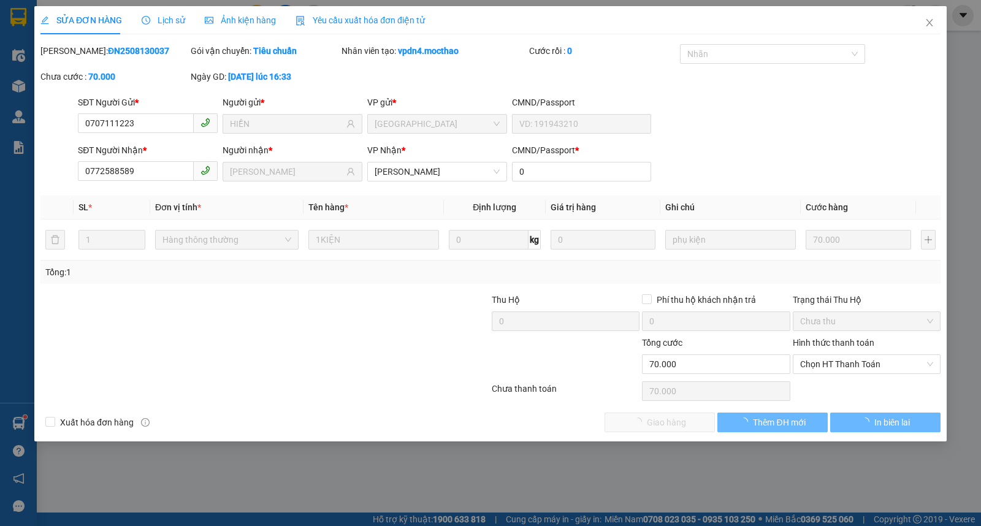
type input "70.000"
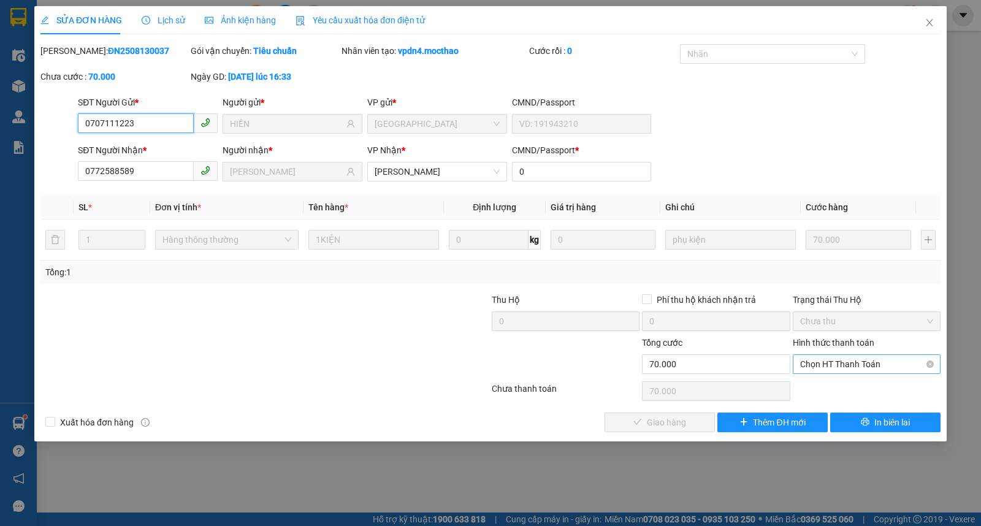
click at [843, 367] on span "Chọn HT Thanh Toán" at bounding box center [866, 364] width 133 height 18
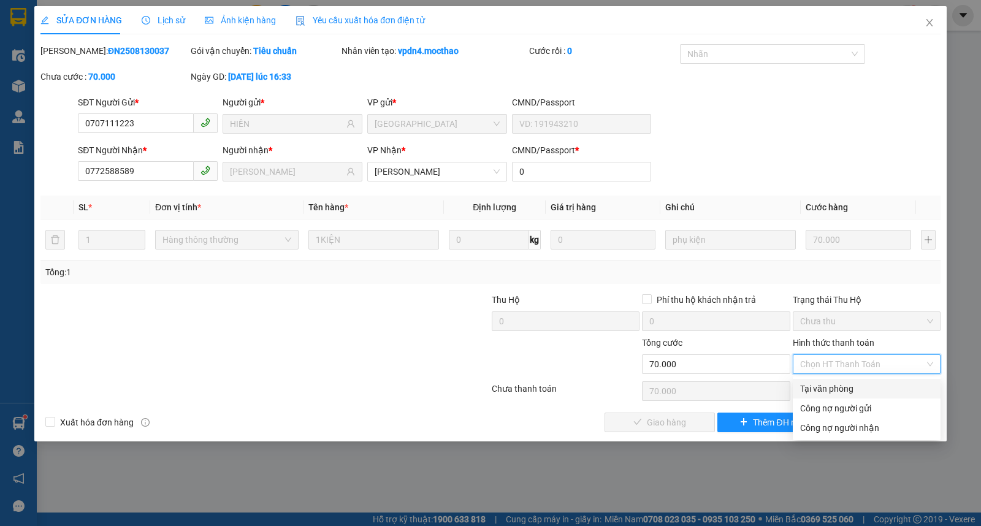
click at [831, 391] on div "Tại văn phòng" at bounding box center [866, 388] width 133 height 13
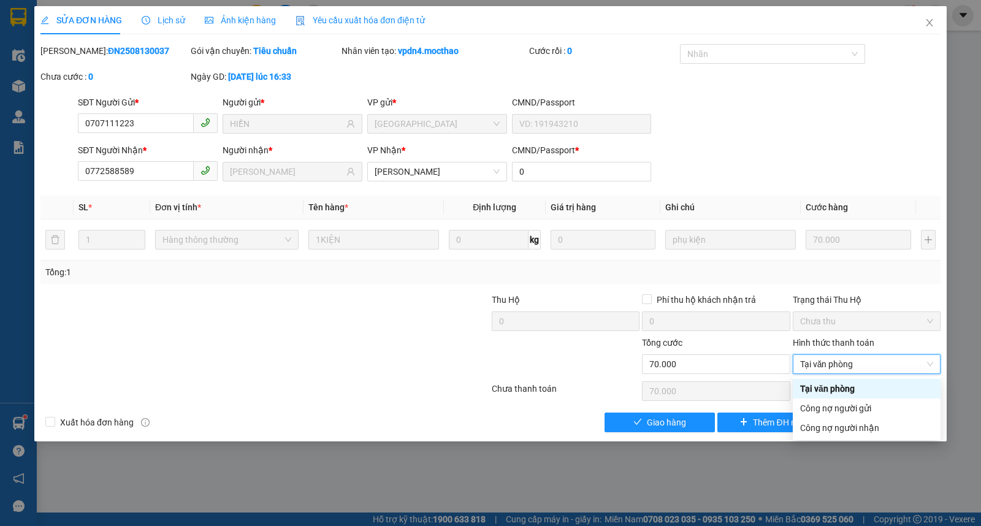
type input "0"
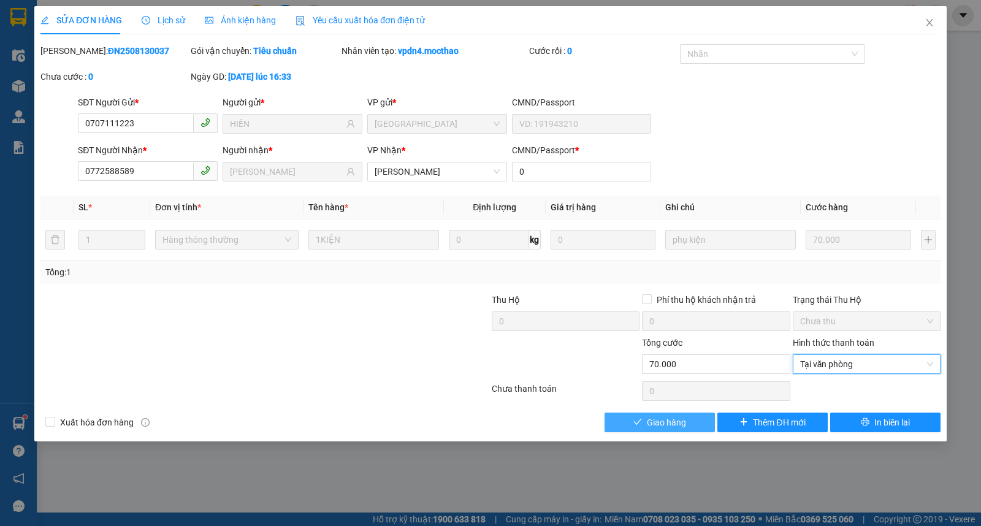
click at [665, 425] on span "Giao hàng" at bounding box center [666, 422] width 39 height 13
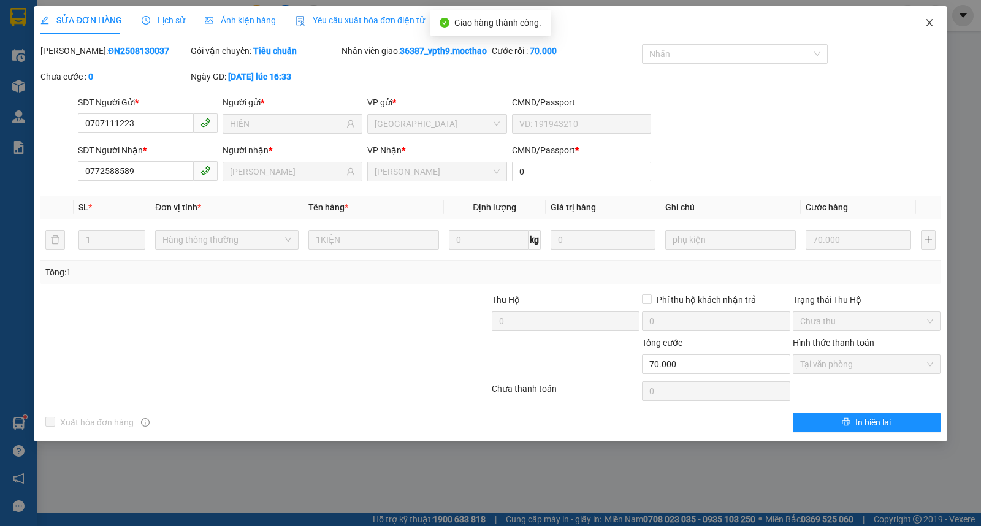
click at [930, 20] on icon "close" at bounding box center [930, 23] width 10 height 10
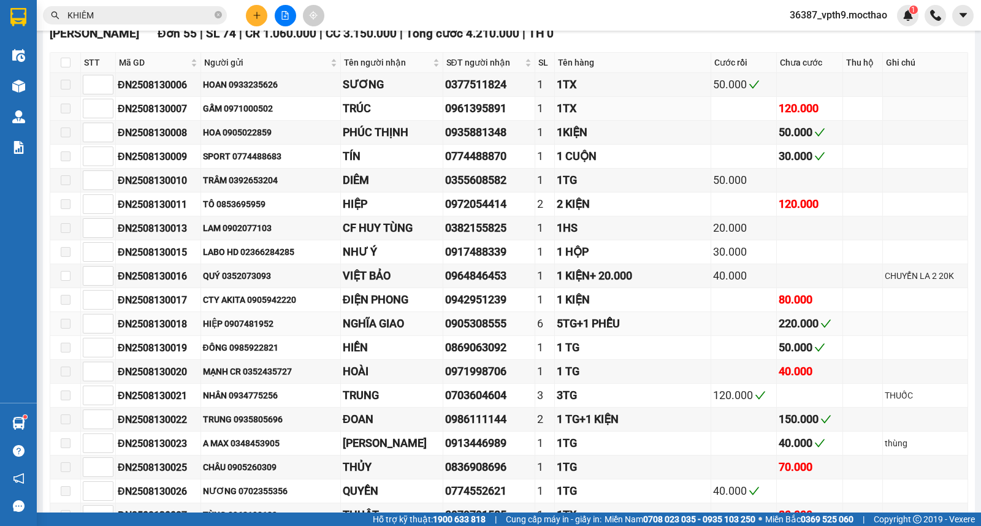
scroll to position [408, 0]
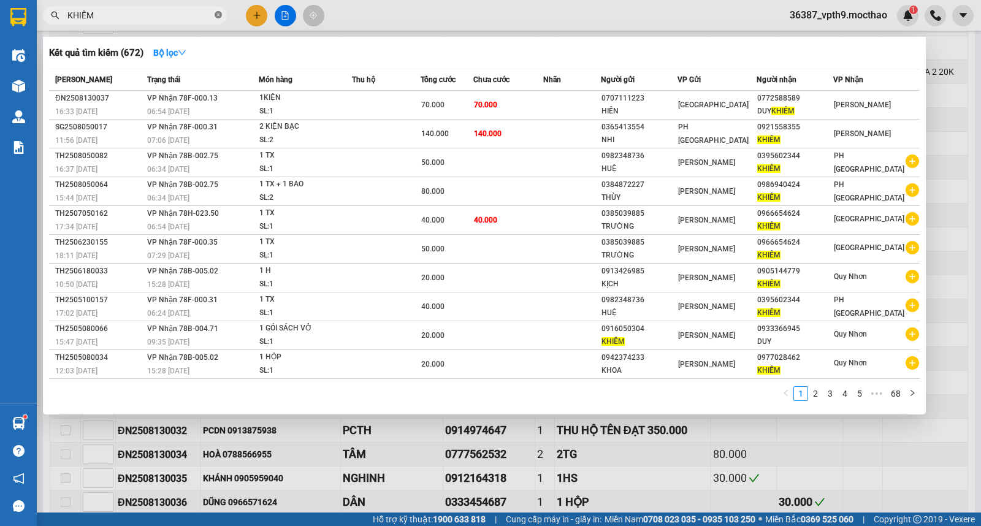
click at [216, 16] on icon "close-circle" at bounding box center [218, 14] width 7 height 7
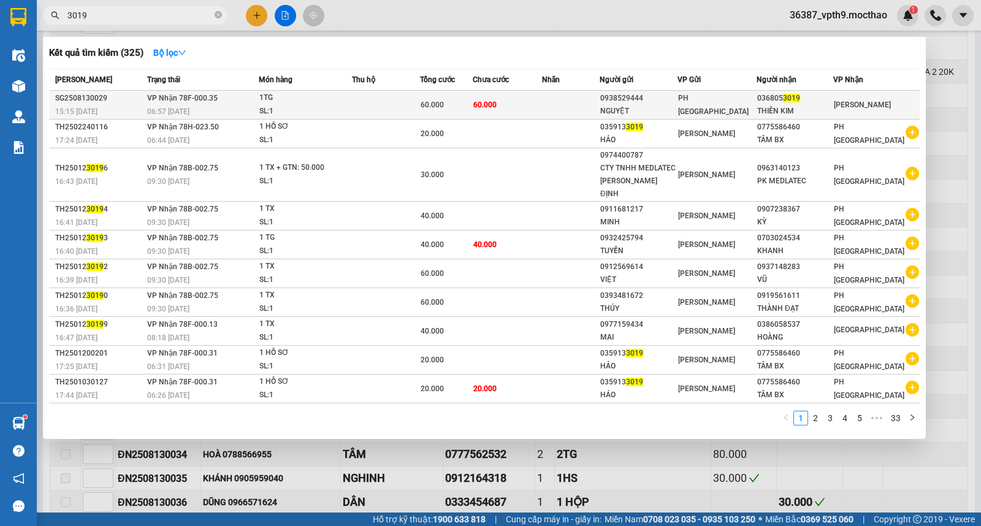
type input "3019"
click at [439, 105] on span "60.000" at bounding box center [432, 105] width 23 height 9
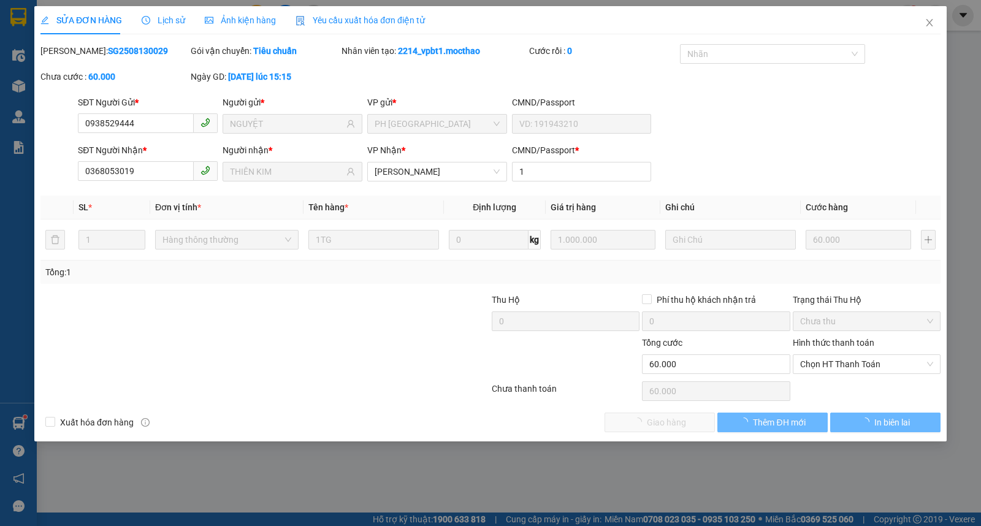
type input "0938529444"
type input "NGUYỆT"
type input "0368053019"
type input "THIÊN KIM"
type input "1"
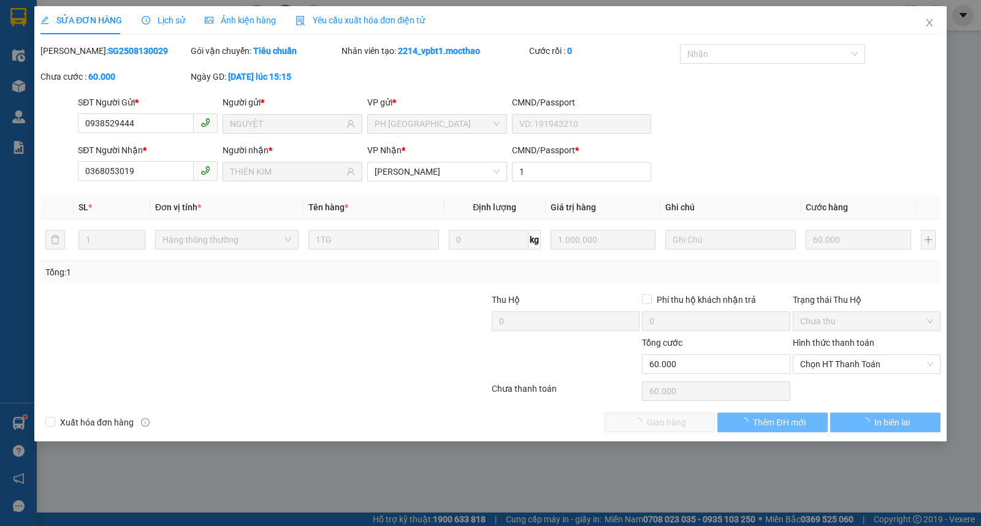
type input "60.000"
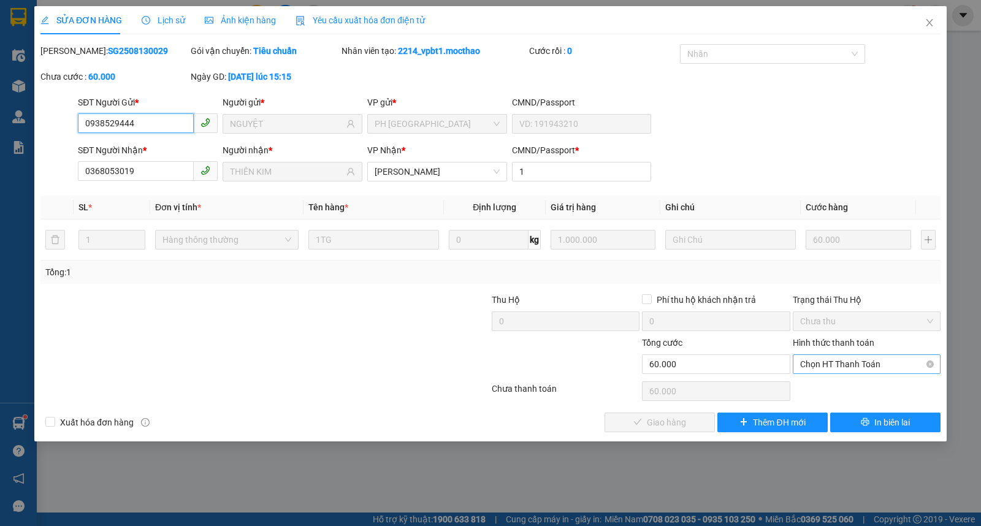
click at [846, 367] on span "Chọn HT Thanh Toán" at bounding box center [866, 364] width 133 height 18
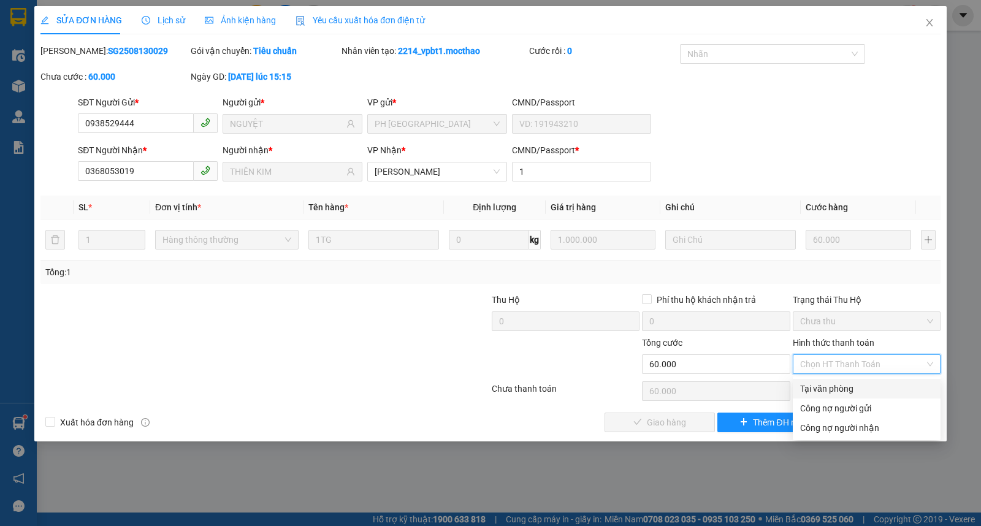
click at [836, 391] on div "Tại văn phòng" at bounding box center [866, 388] width 133 height 13
type input "0"
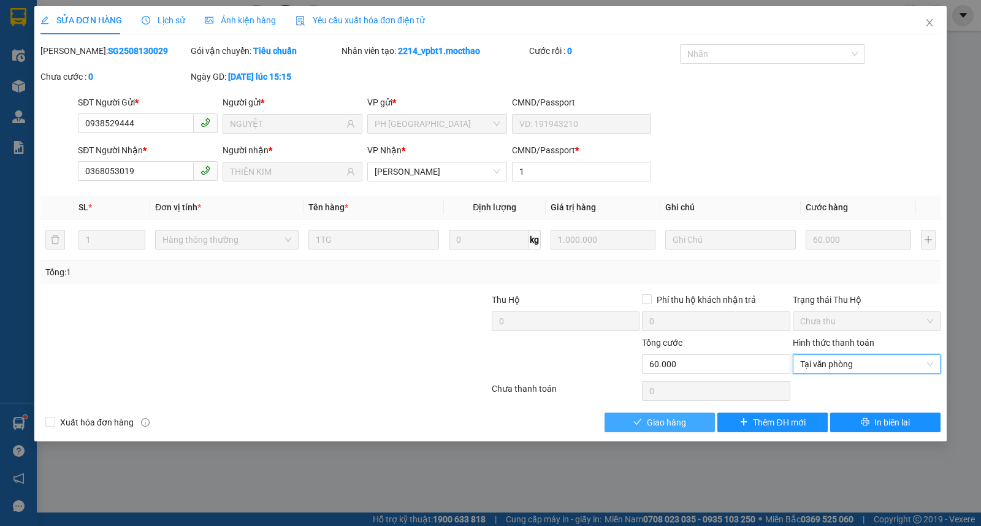
click at [681, 418] on span "Giao hàng" at bounding box center [666, 422] width 39 height 13
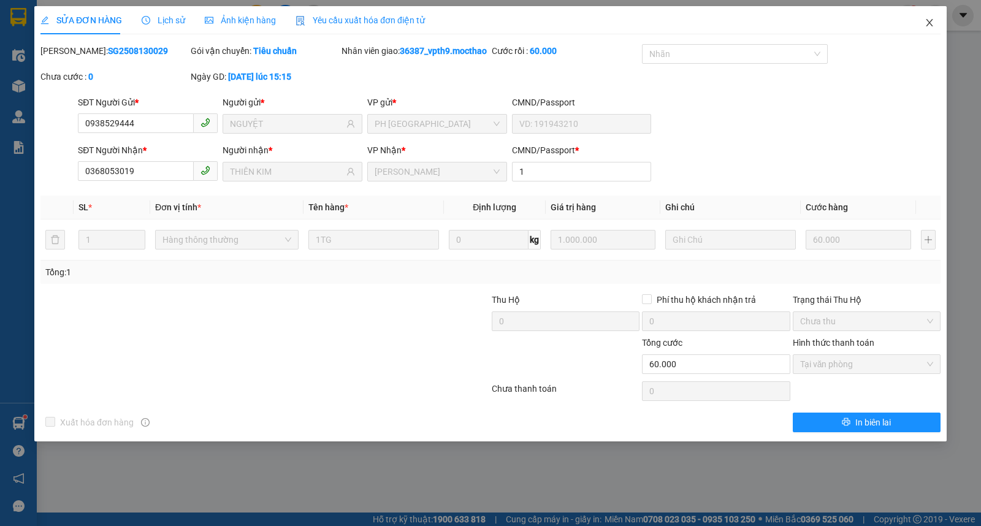
click at [938, 28] on span "Close" at bounding box center [929, 23] width 34 height 34
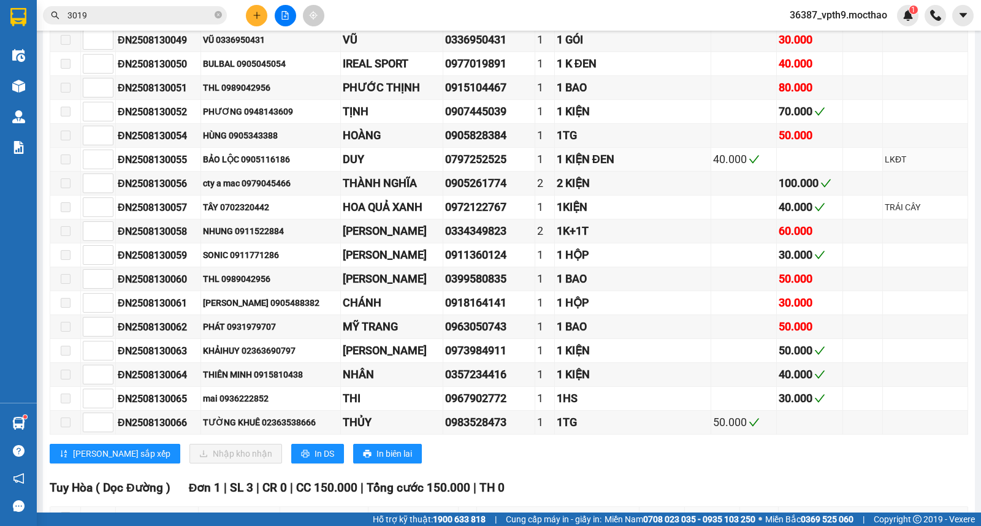
scroll to position [1283, 0]
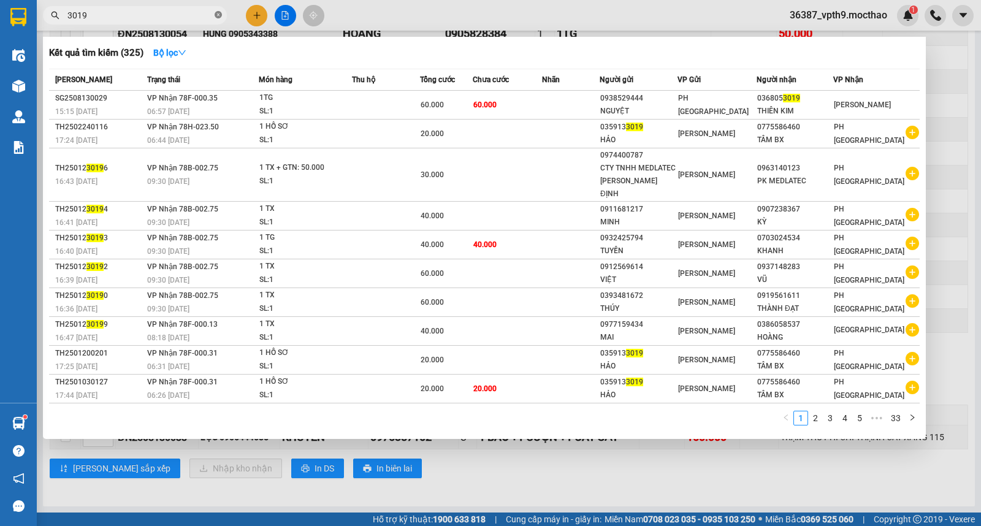
click at [218, 12] on icon "close-circle" at bounding box center [218, 14] width 7 height 7
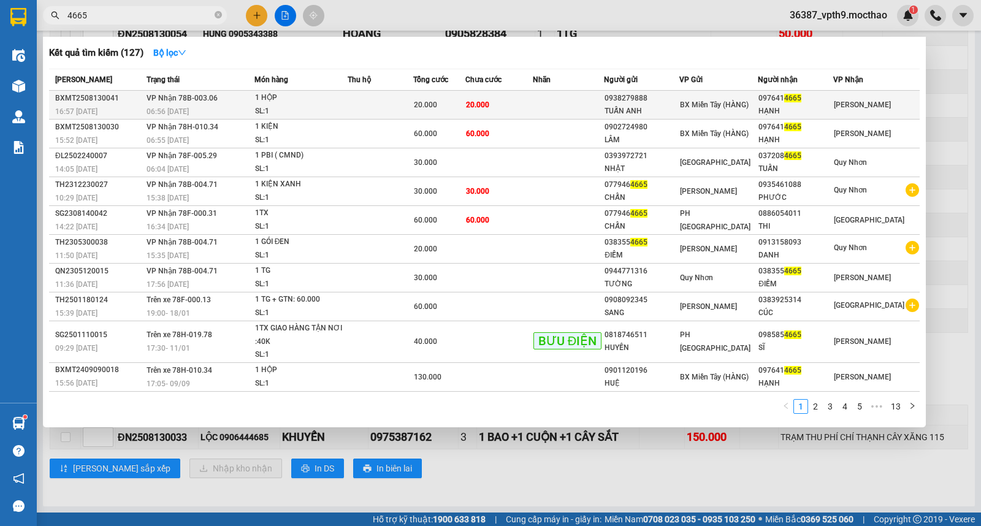
type input "4665"
click at [744, 117] on td "BX Miền Tây (HÀNG)" at bounding box center [718, 105] width 78 height 29
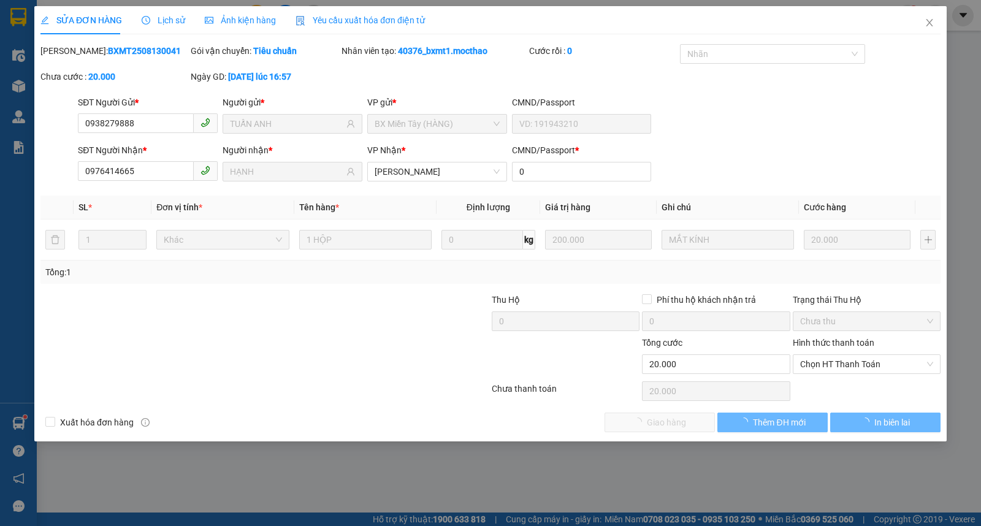
type input "0938279888"
type input "TUẤN ANH"
type input "0976414665"
type input "HẠNH"
type input "0"
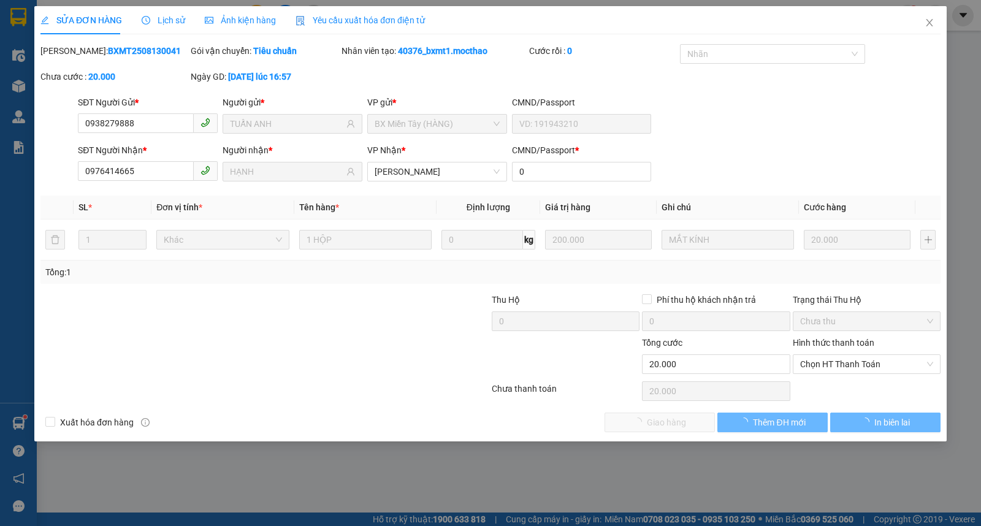
type input "20.000"
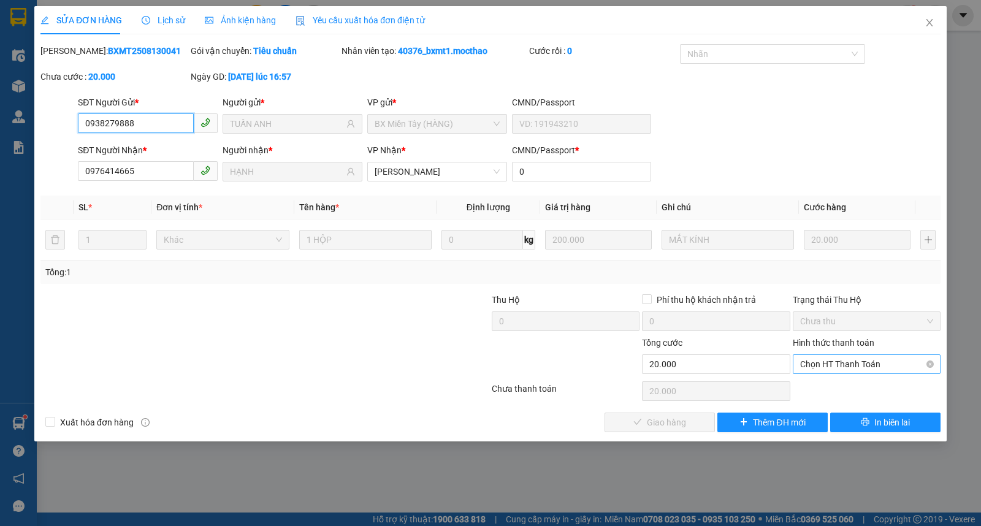
click at [869, 371] on span "Chọn HT Thanh Toán" at bounding box center [866, 364] width 133 height 18
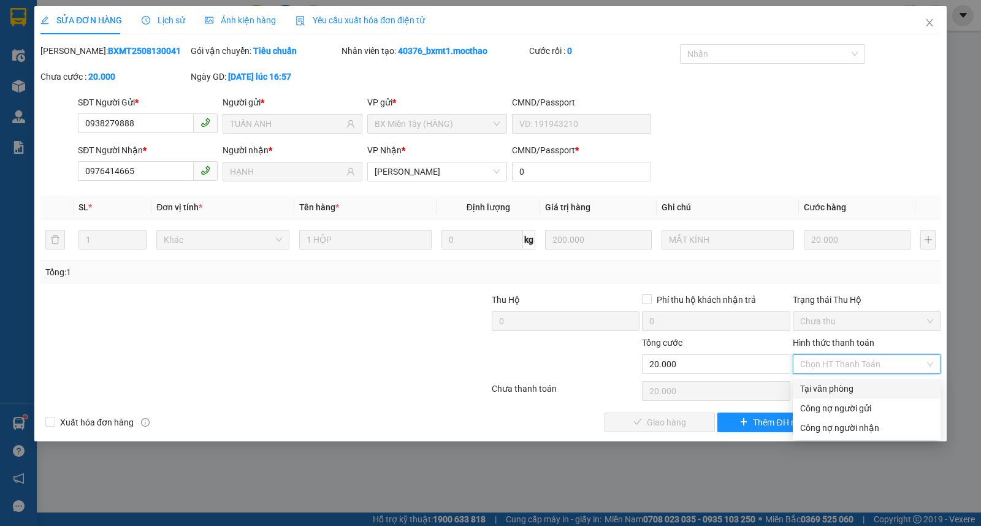
click at [854, 381] on div "Tại văn phòng" at bounding box center [867, 389] width 148 height 20
type input "0"
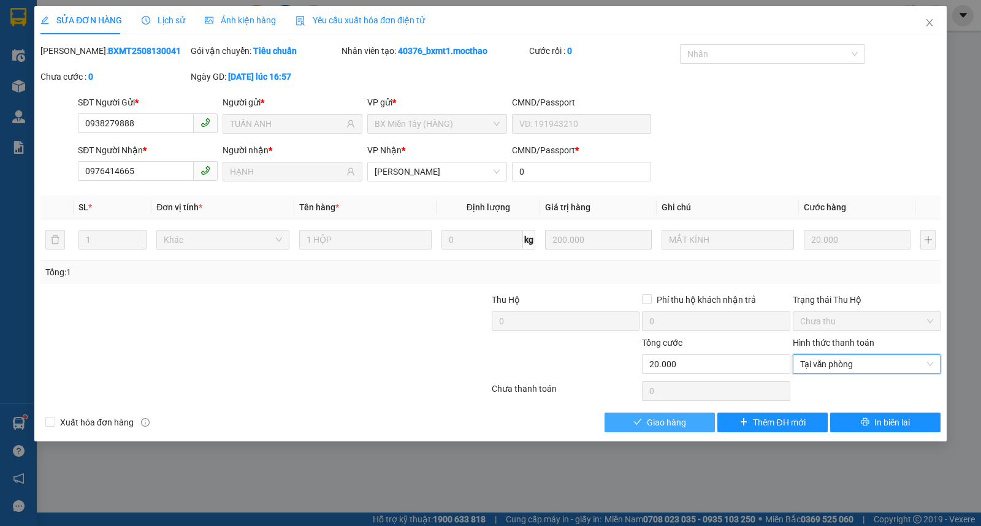
click at [658, 416] on span "Giao hàng" at bounding box center [666, 422] width 39 height 13
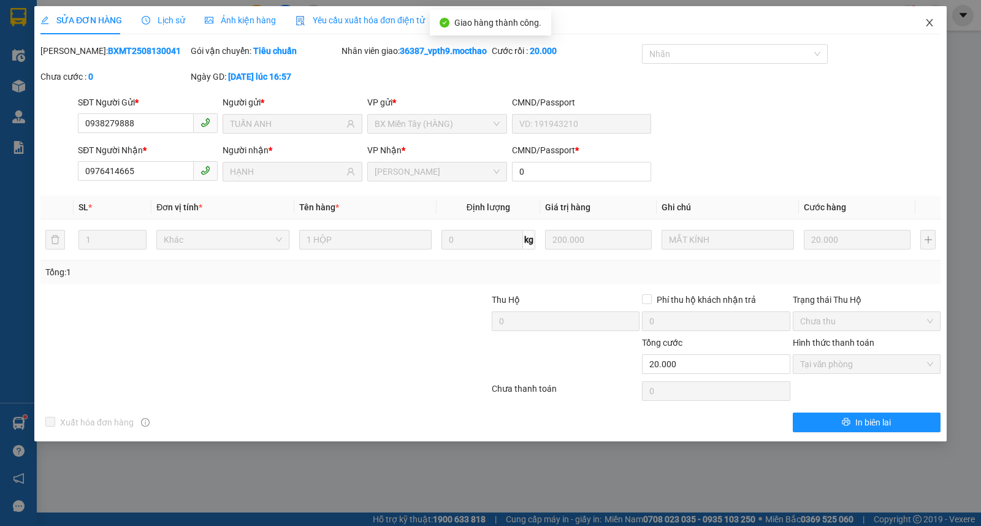
click at [941, 25] on span "Close" at bounding box center [929, 23] width 34 height 34
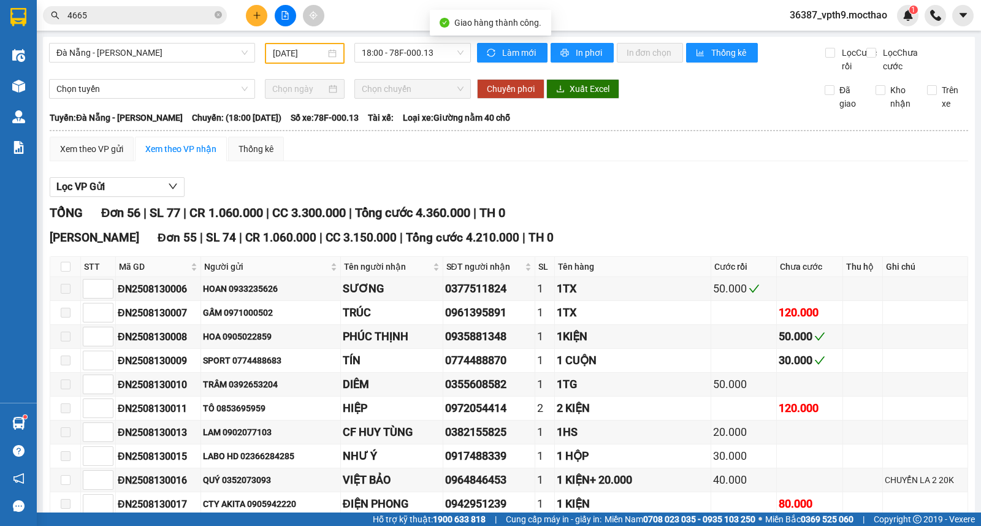
click at [189, 13] on input "4665" at bounding box center [139, 15] width 145 height 13
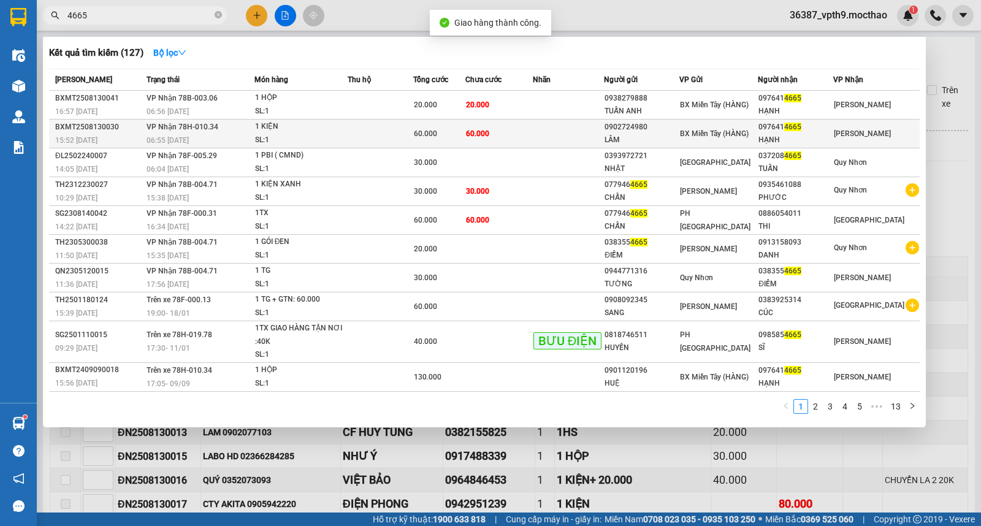
click at [804, 132] on div "097641 4665" at bounding box center [796, 127] width 74 height 13
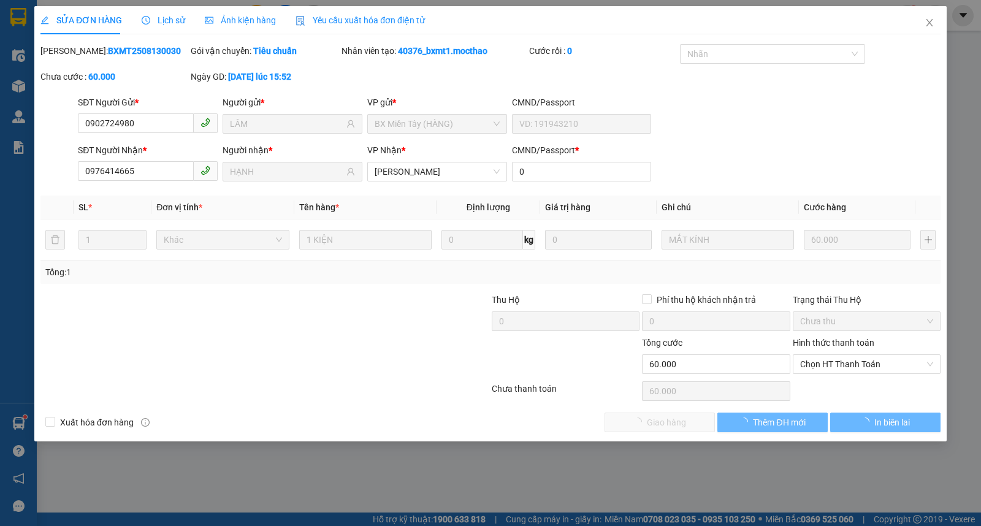
type input "0902724980"
type input "LÂM"
type input "0976414665"
type input "HẠNH"
type input "0"
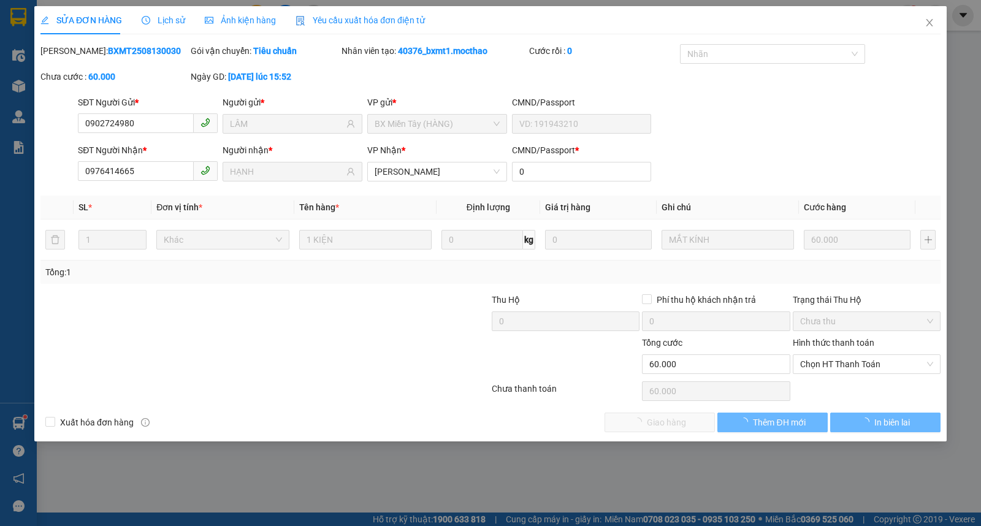
type input "60.000"
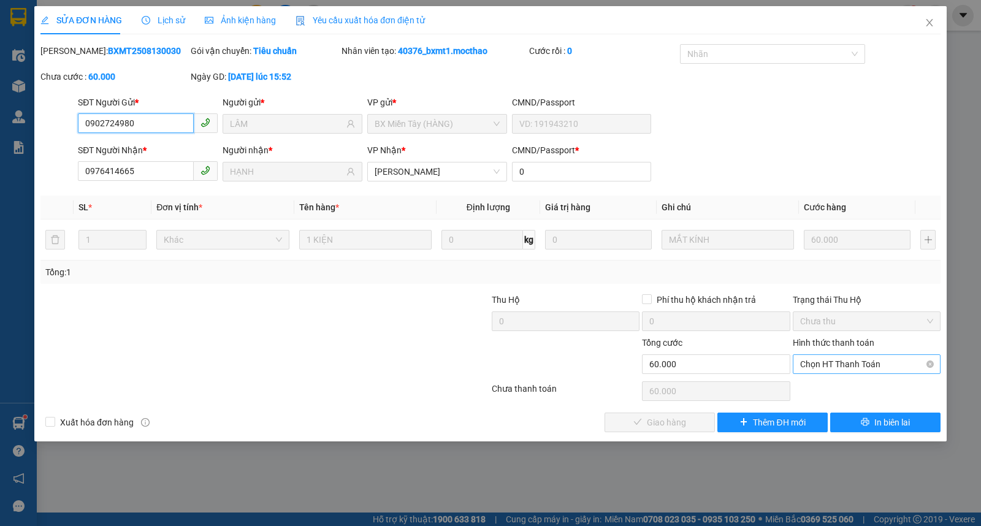
click at [841, 357] on span "Chọn HT Thanh Toán" at bounding box center [866, 364] width 133 height 18
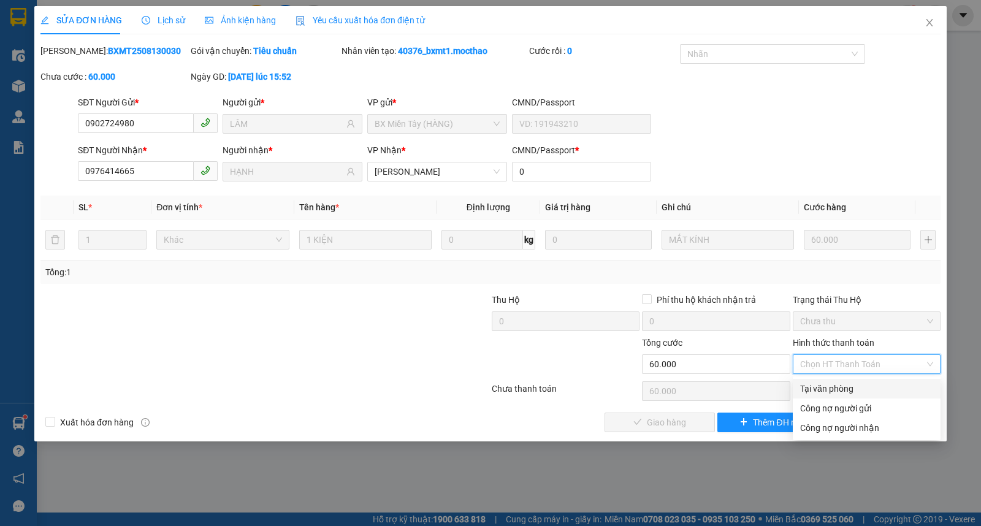
click at [825, 388] on div "Tại văn phòng" at bounding box center [866, 388] width 133 height 13
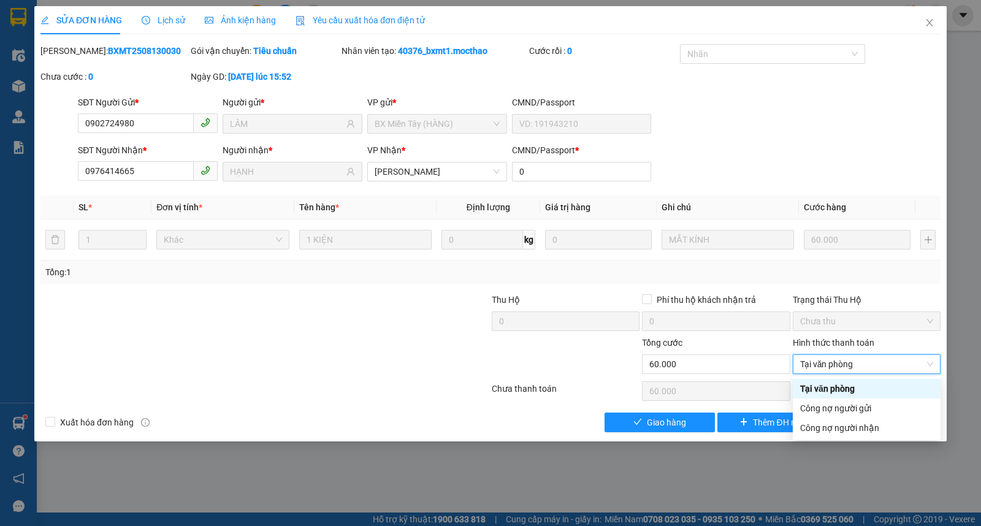
type input "0"
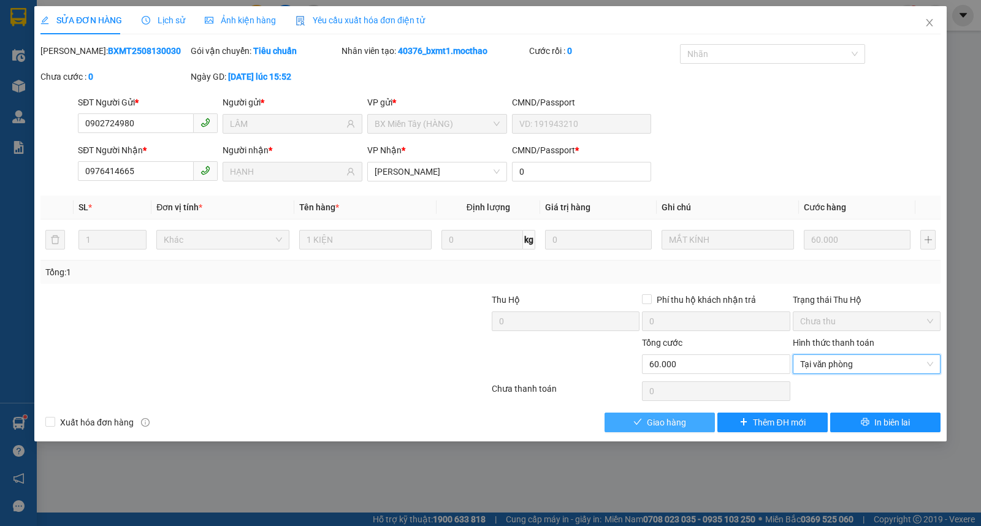
click at [660, 424] on span "Giao hàng" at bounding box center [666, 422] width 39 height 13
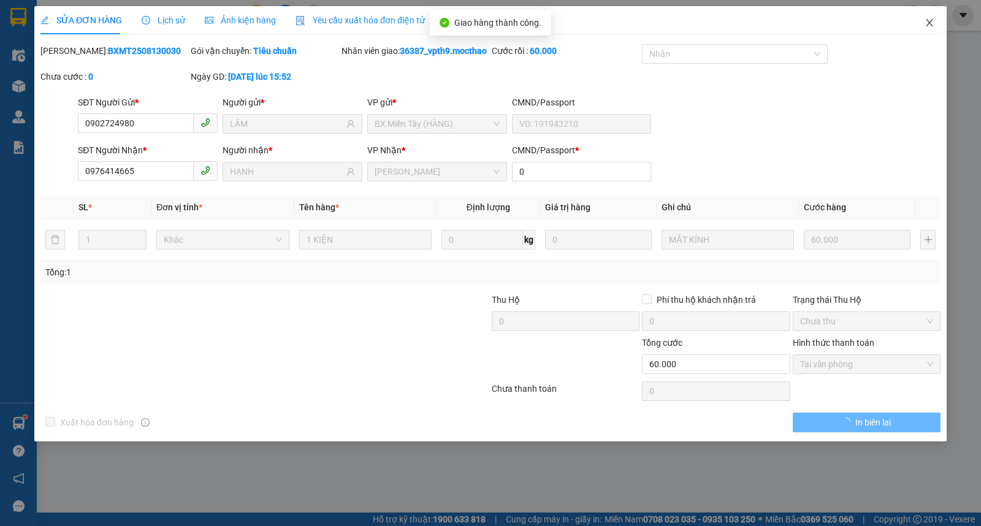
click at [929, 21] on icon "close" at bounding box center [930, 23] width 10 height 10
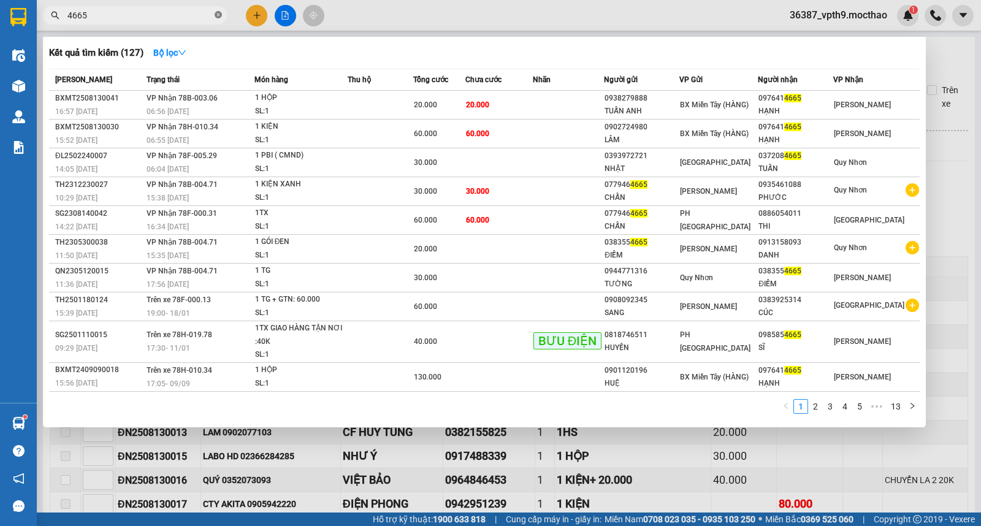
click at [217, 16] on icon "close-circle" at bounding box center [218, 14] width 7 height 7
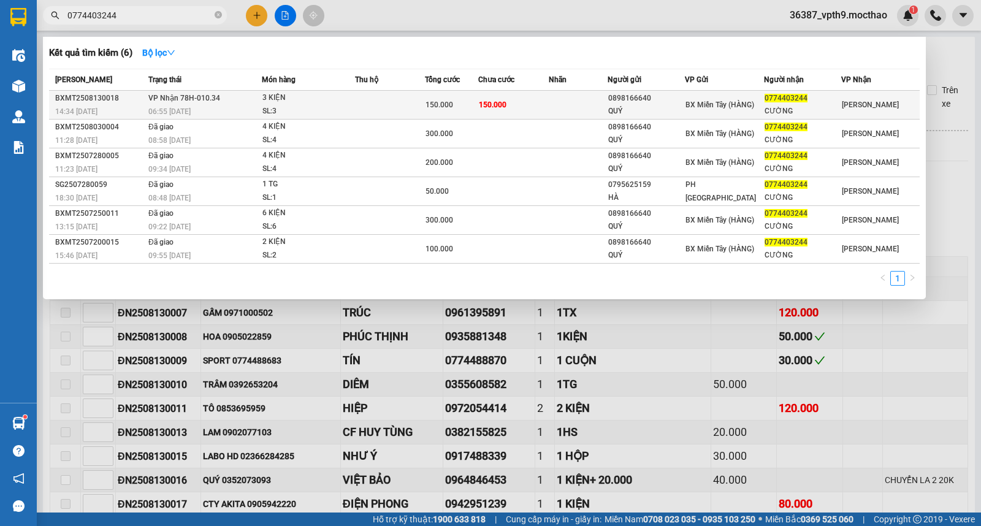
type input "0774403244"
click at [804, 102] on div "0774403244" at bounding box center [803, 98] width 76 height 13
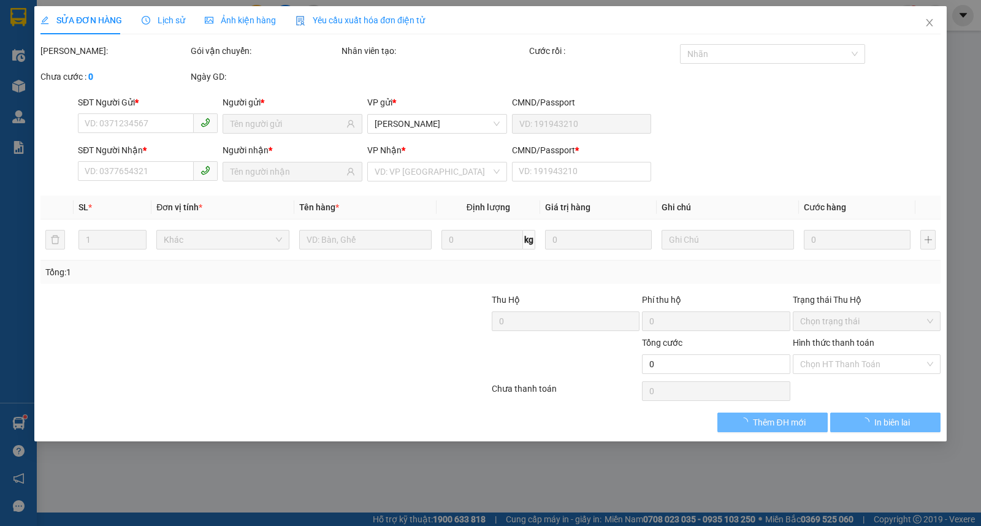
type input "0898166640"
type input "QUÝ"
type input "0774403244"
type input "CƯỜNG"
type input "0"
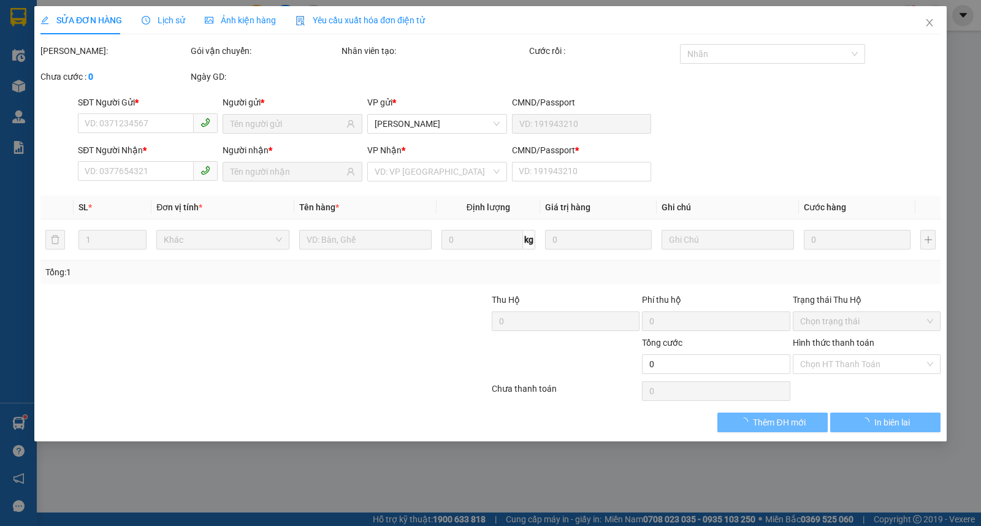
type input "150.000"
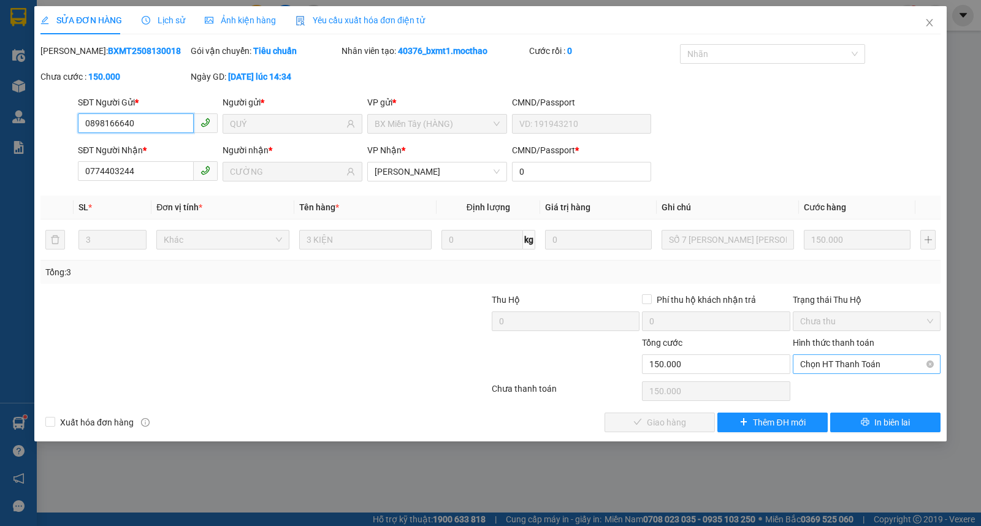
click at [835, 363] on span "Chọn HT Thanh Toán" at bounding box center [866, 364] width 133 height 18
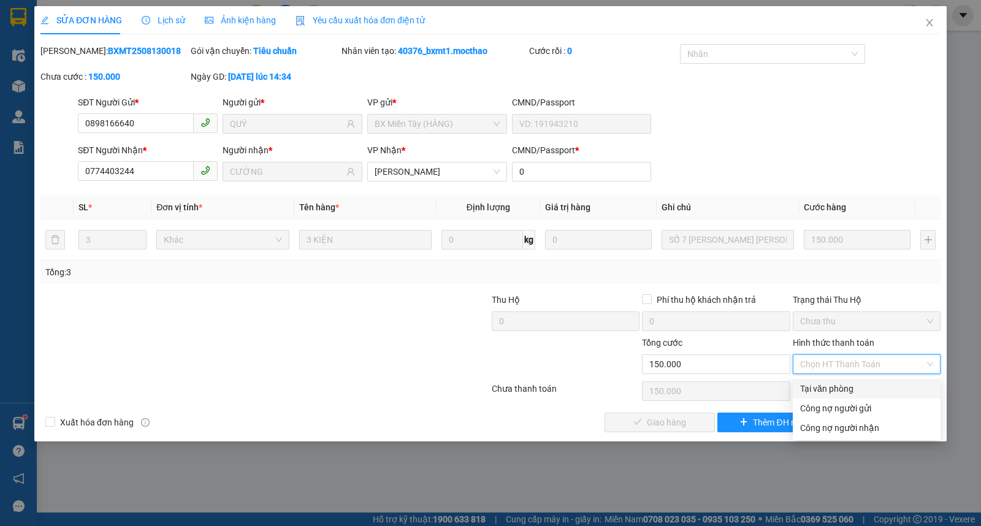
click at [820, 383] on div "Tại văn phòng" at bounding box center [866, 388] width 133 height 13
type input "0"
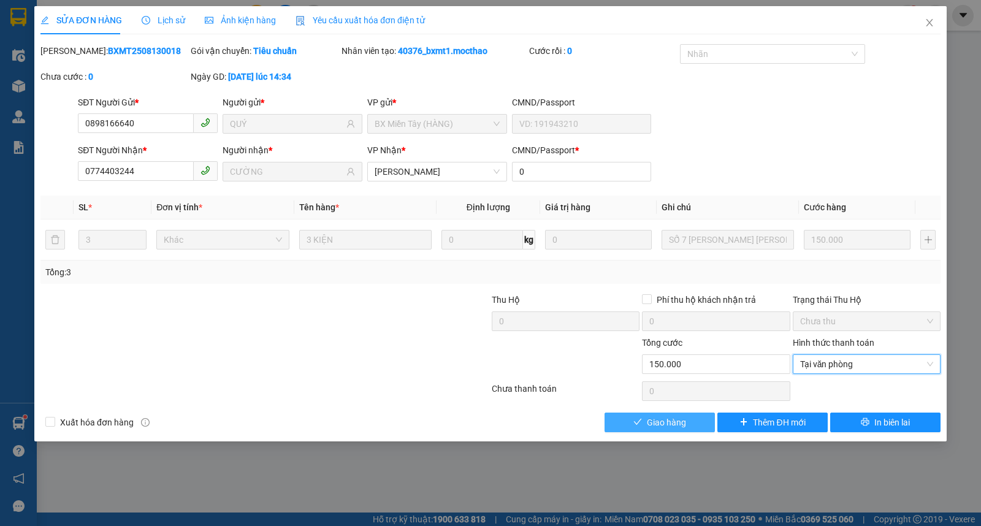
click at [666, 429] on span "Giao hàng" at bounding box center [666, 422] width 39 height 13
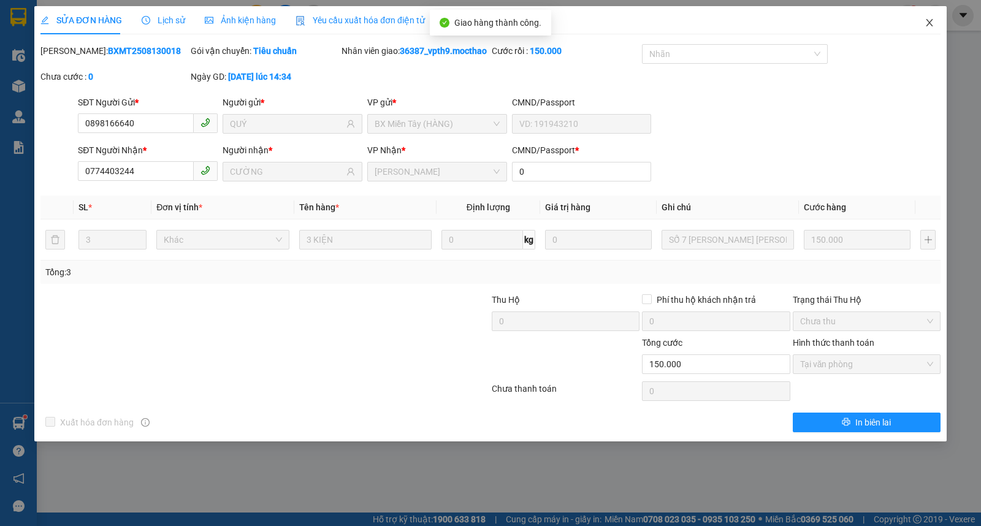
click at [928, 20] on icon "close" at bounding box center [930, 23] width 10 height 10
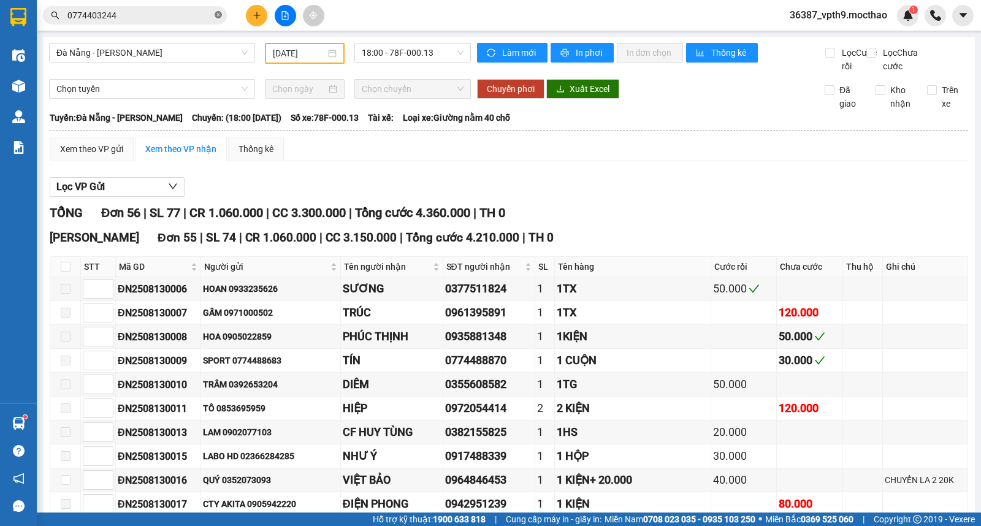
click at [221, 15] on icon "close-circle" at bounding box center [218, 14] width 7 height 7
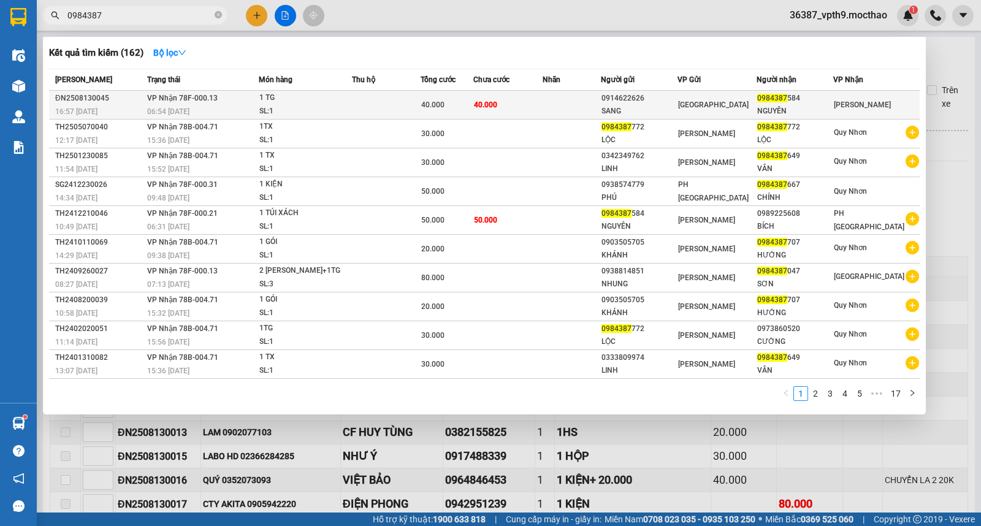
type input "0984387"
click at [652, 105] on div "SANG" at bounding box center [639, 111] width 75 height 13
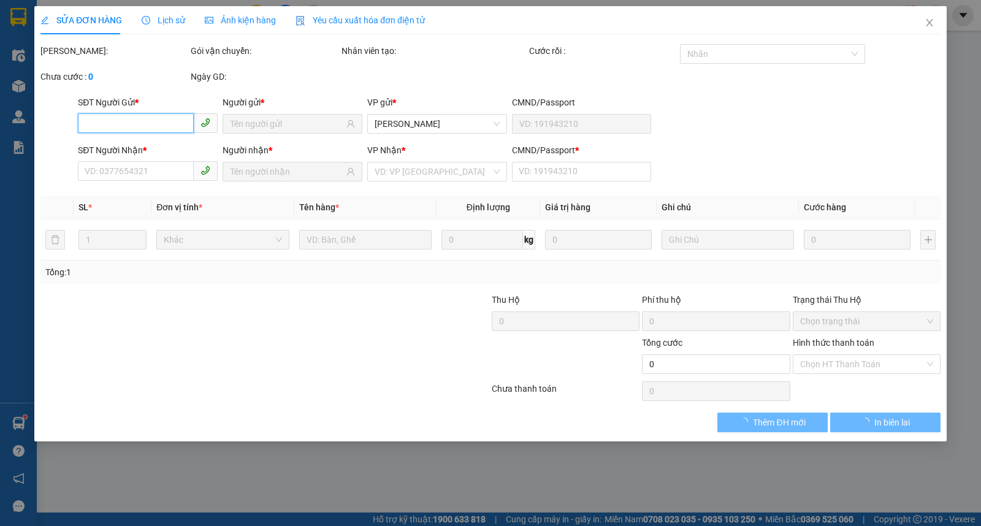
type input "0914622626"
type input "SANG"
type input "0984387584"
type input "NGUYÊN"
type input "0"
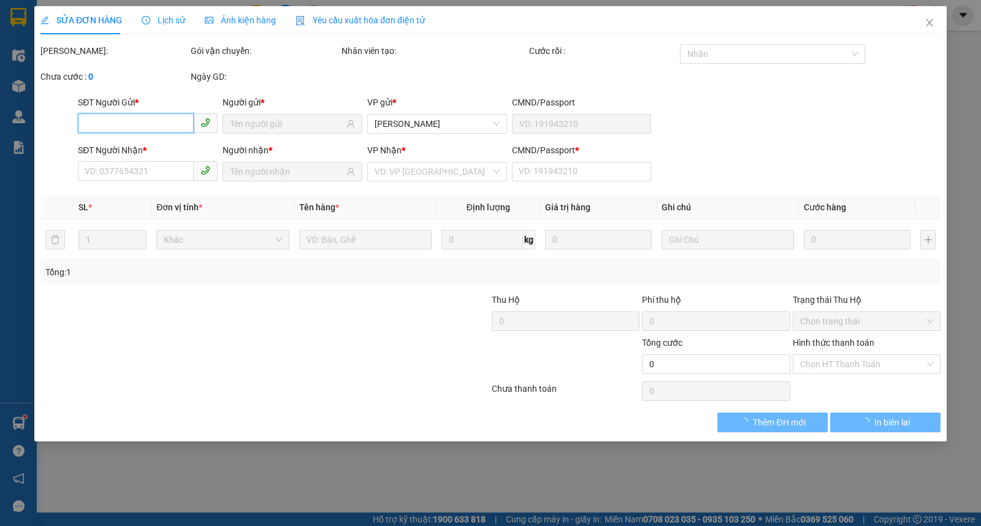
type input "40.000"
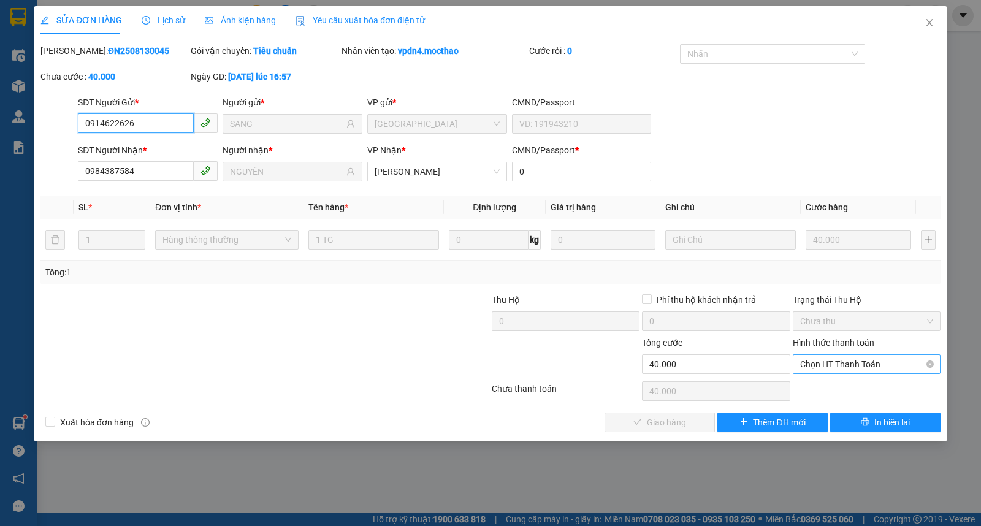
click at [820, 360] on span "Chọn HT Thanh Toán" at bounding box center [866, 364] width 133 height 18
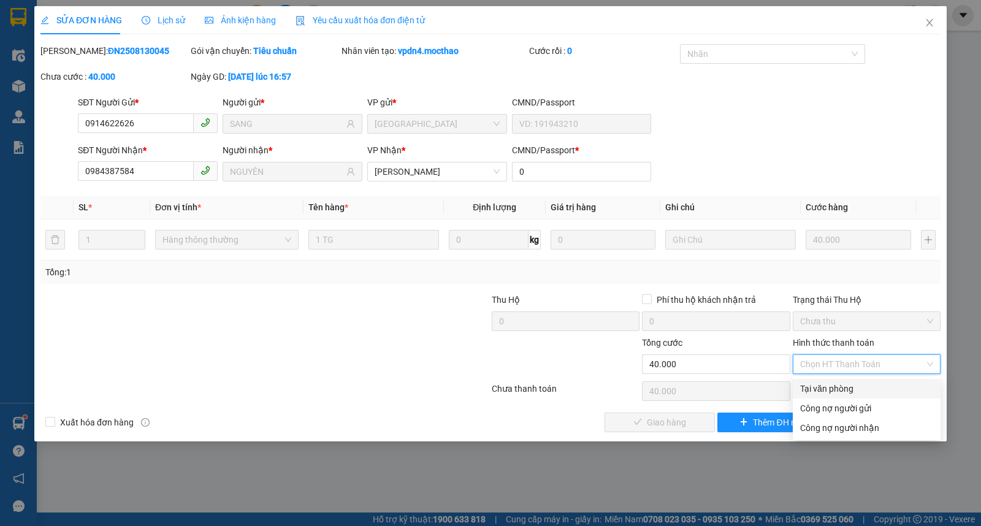
click at [816, 391] on div "Tại văn phòng" at bounding box center [866, 388] width 133 height 13
type input "0"
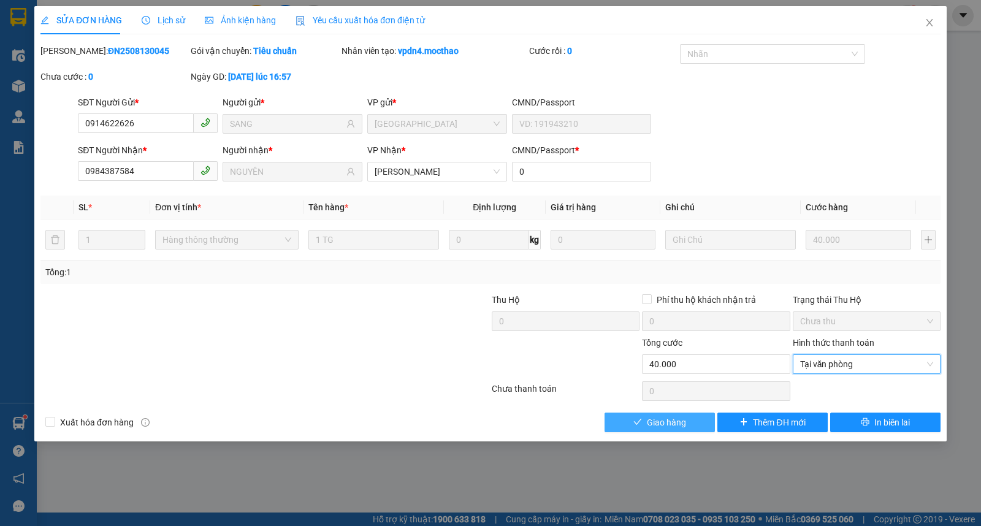
click at [682, 426] on span "Giao hàng" at bounding box center [666, 422] width 39 height 13
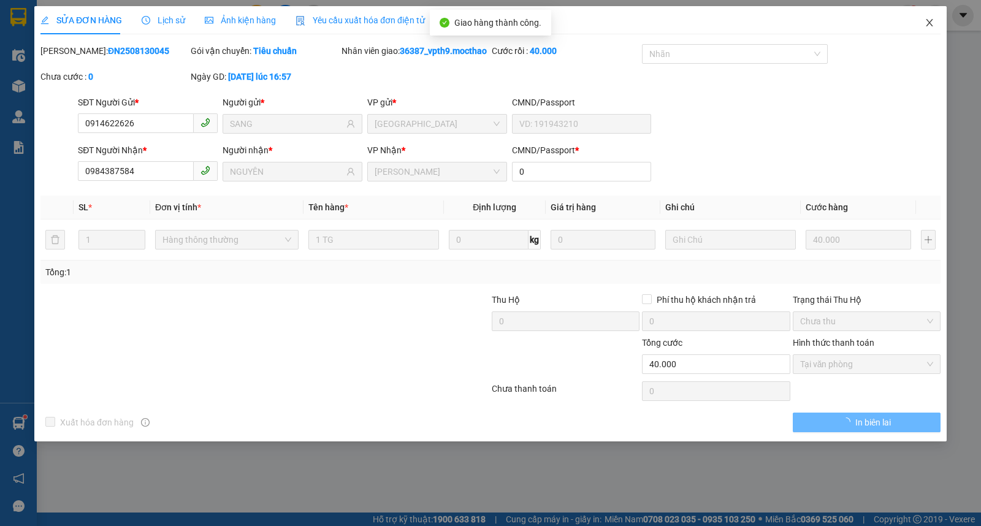
click at [933, 23] on icon "close" at bounding box center [930, 23] width 10 height 10
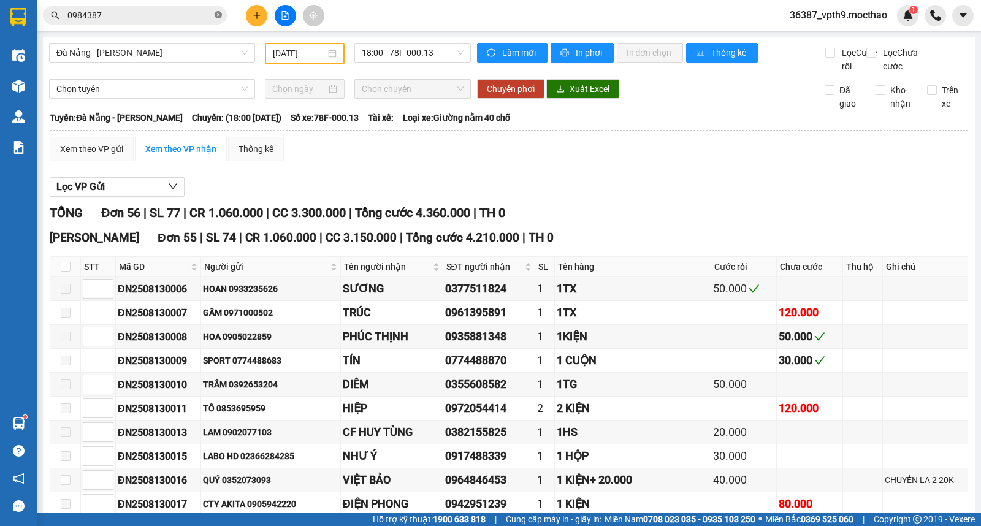
click at [221, 15] on icon "close-circle" at bounding box center [218, 14] width 7 height 7
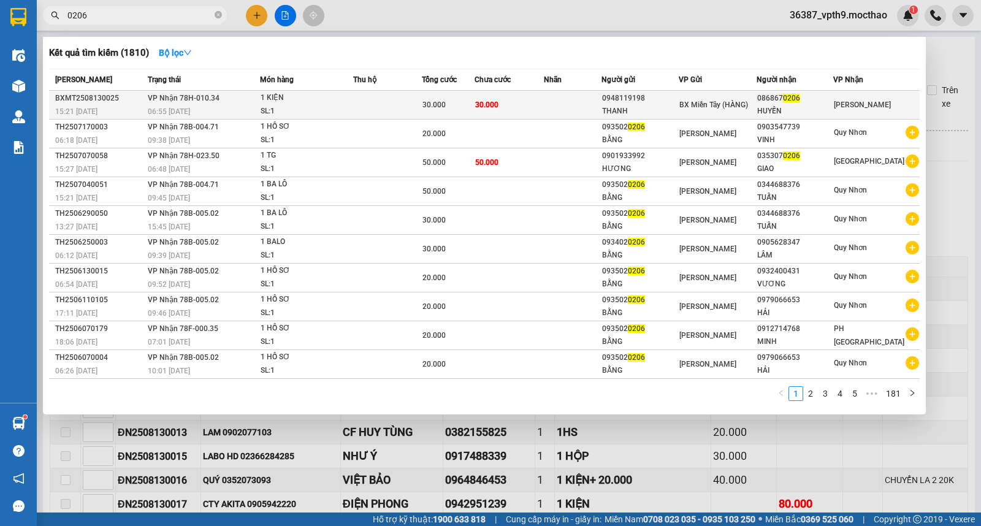
type input "0206"
click at [808, 100] on div "086867 0206" at bounding box center [794, 98] width 75 height 13
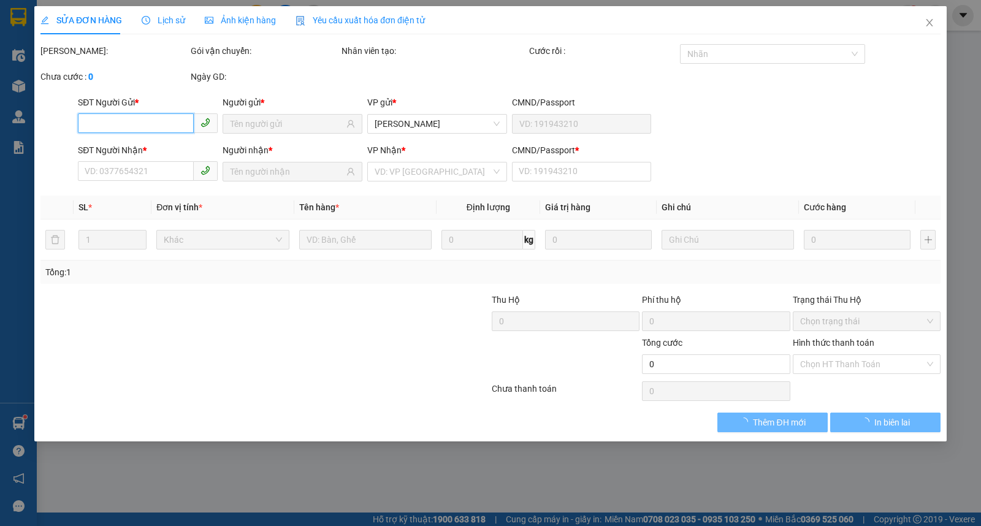
type input "0948119198"
type input "THANH"
type input "0868670206"
type input "HUYỀN"
type input "0"
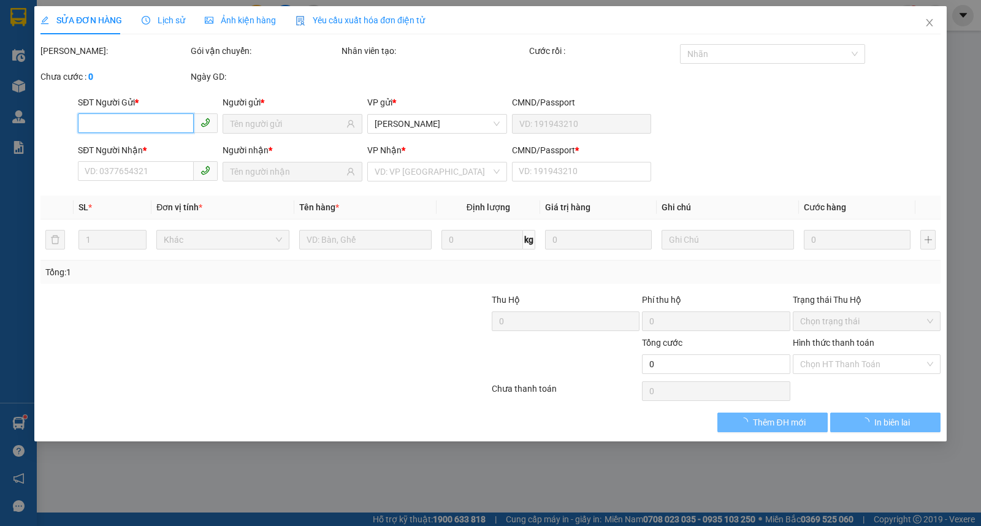
type input "30.000"
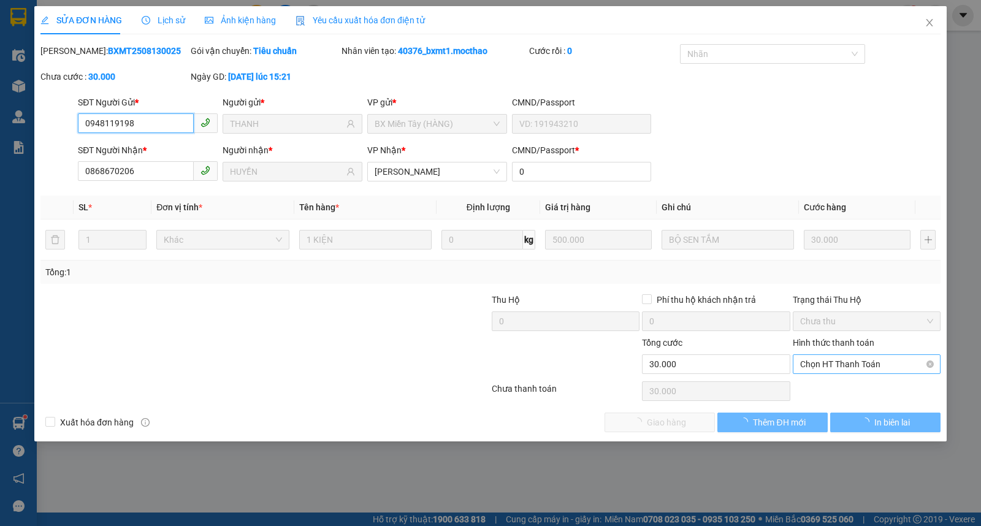
click at [806, 364] on span "Chọn HT Thanh Toán" at bounding box center [866, 364] width 133 height 18
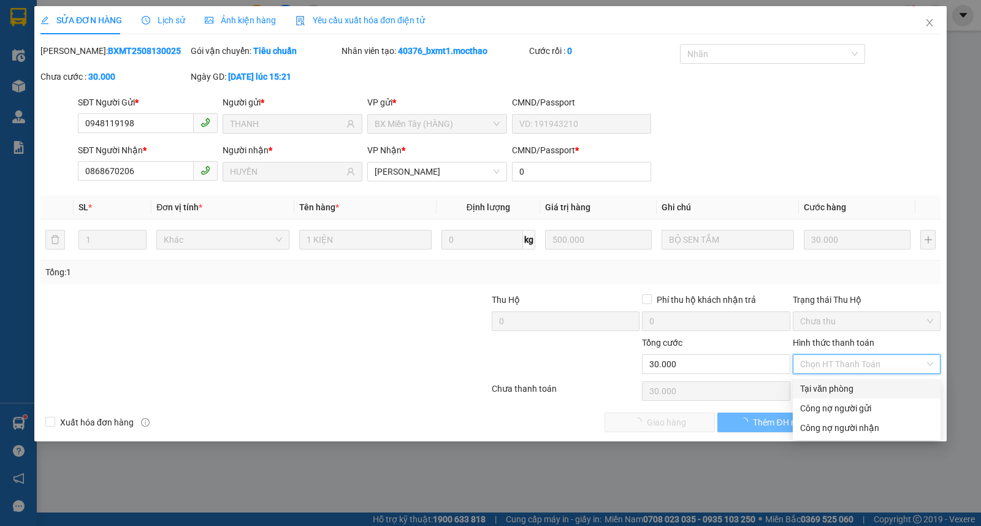
click at [810, 391] on div "Tại văn phòng" at bounding box center [866, 388] width 133 height 13
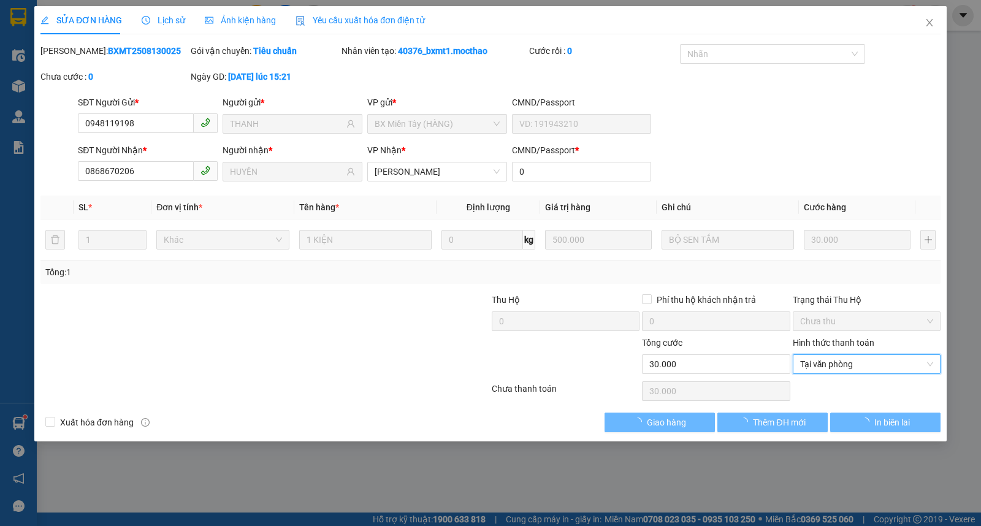
type input "0"
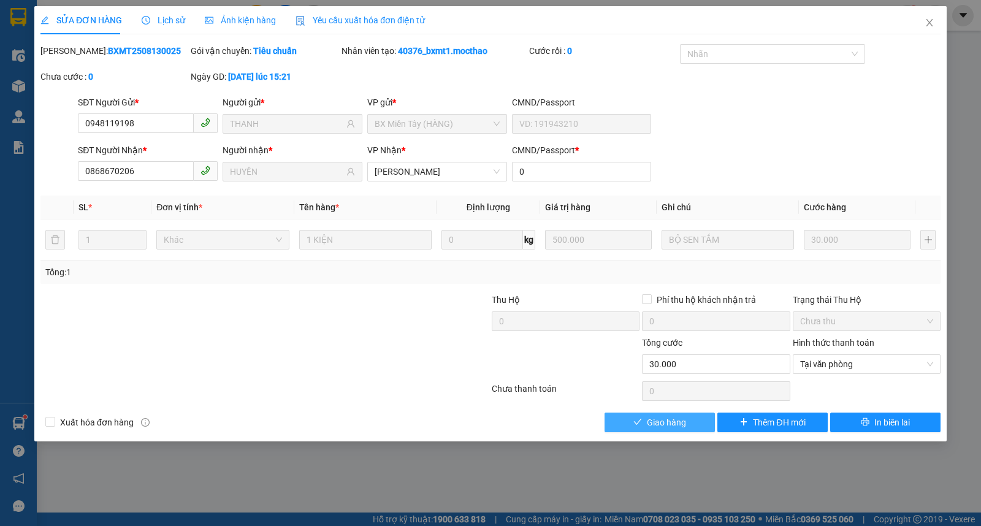
click at [689, 420] on button "Giao hàng" at bounding box center [660, 423] width 110 height 20
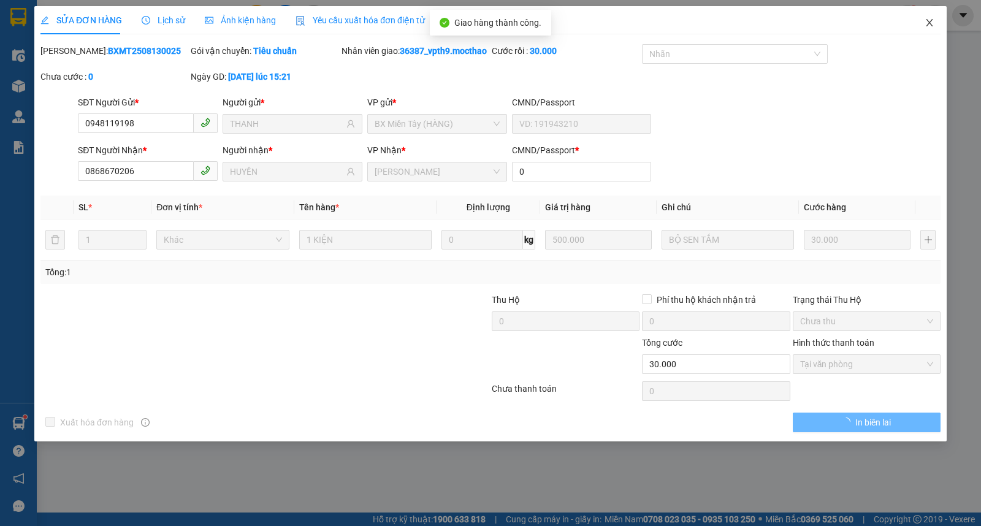
click at [931, 17] on span "Close" at bounding box center [929, 23] width 34 height 34
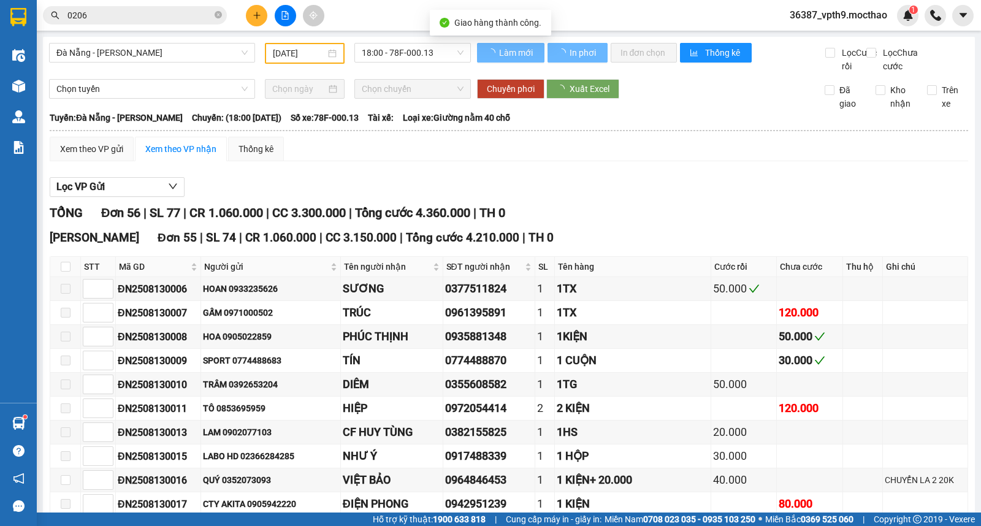
click at [219, 13] on icon "close-circle" at bounding box center [218, 14] width 7 height 7
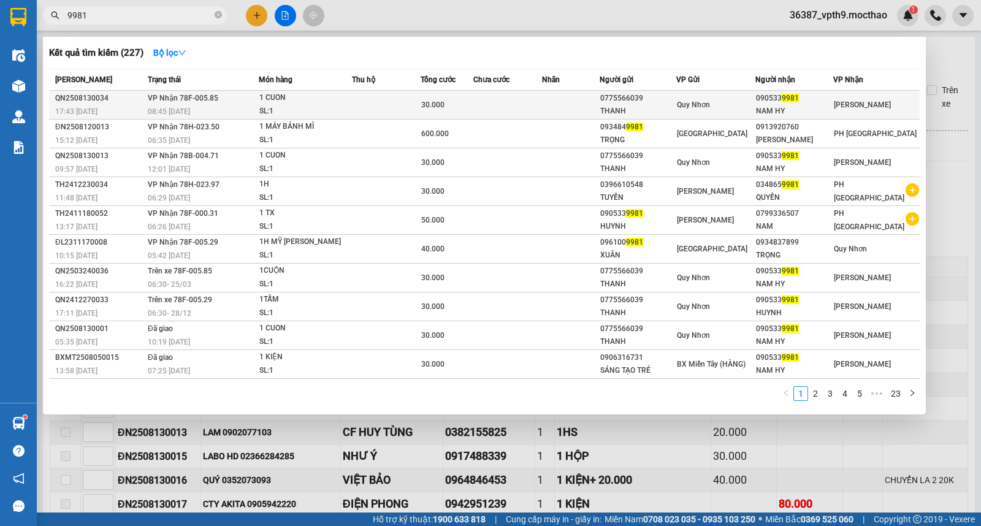
type input "9981"
click at [461, 109] on div "30.000" at bounding box center [447, 104] width 52 height 13
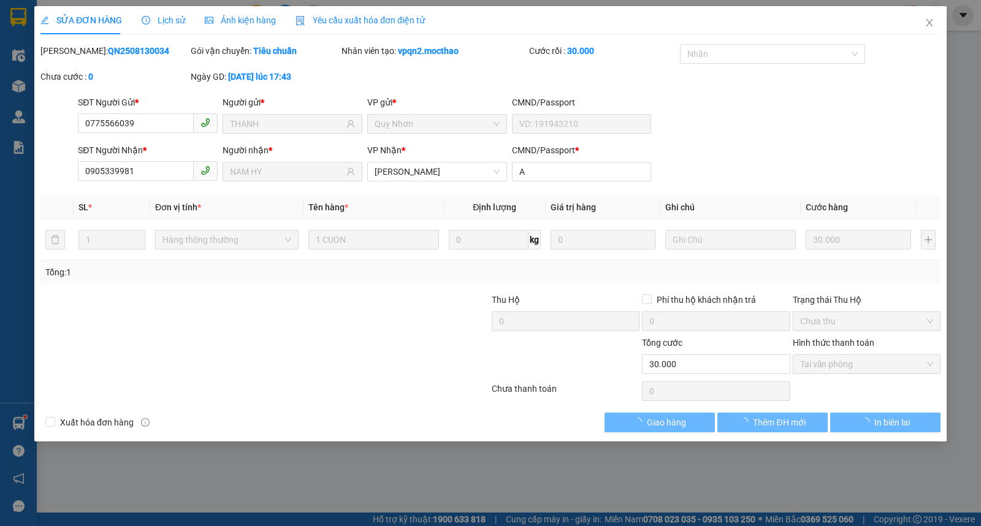
type input "0775566039"
type input "THANH"
type input "0905339981"
type input "NAM HY"
type input "A"
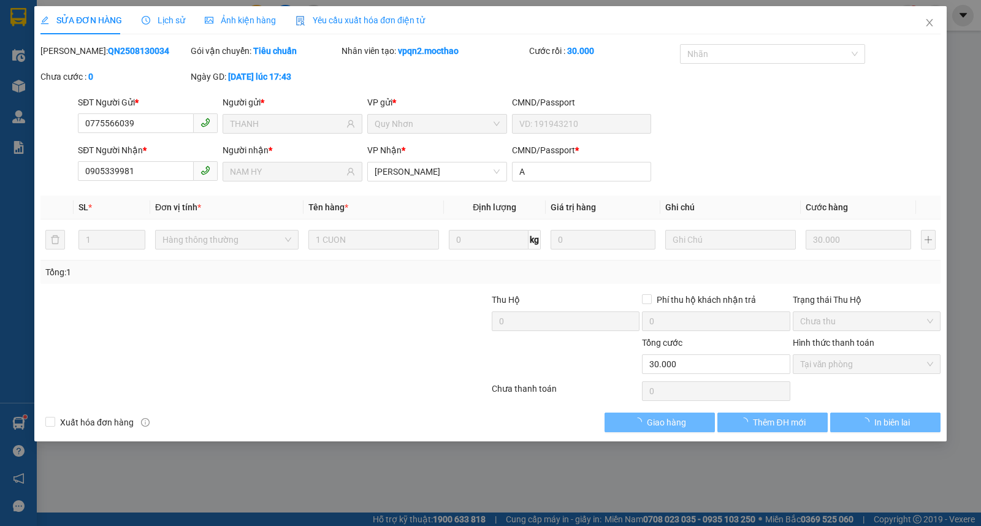
type input "30.000"
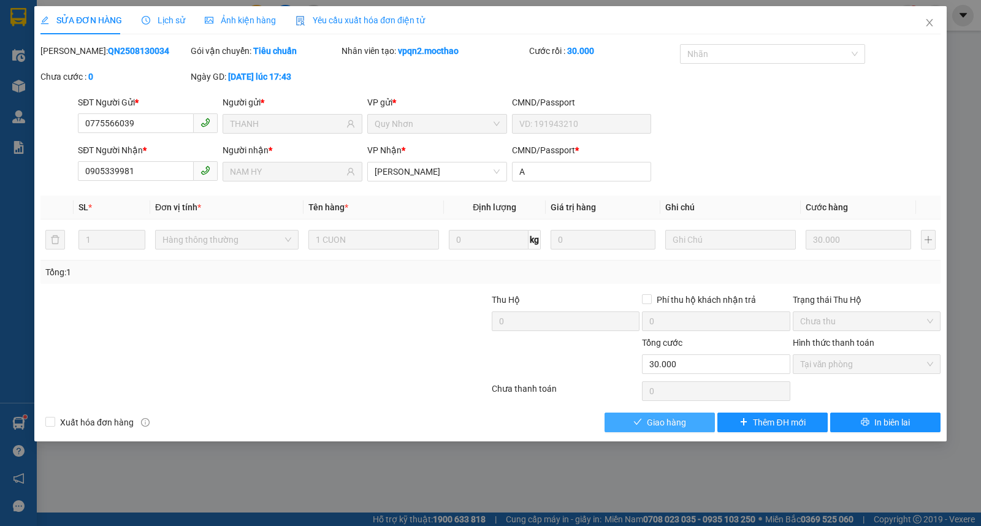
click at [647, 426] on span "Giao hàng" at bounding box center [666, 422] width 39 height 13
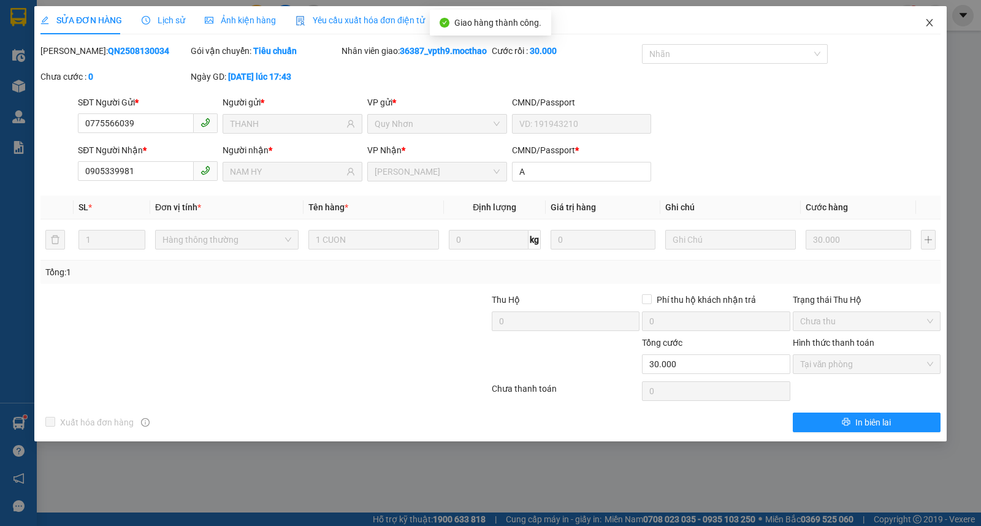
click at [930, 32] on span "Close" at bounding box center [929, 23] width 34 height 34
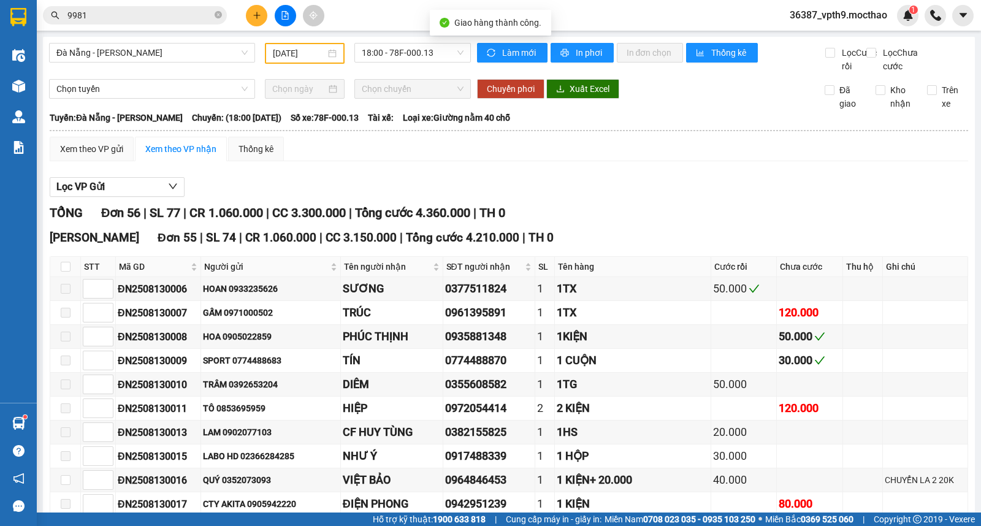
click at [204, 20] on input "9981" at bounding box center [139, 15] width 145 height 13
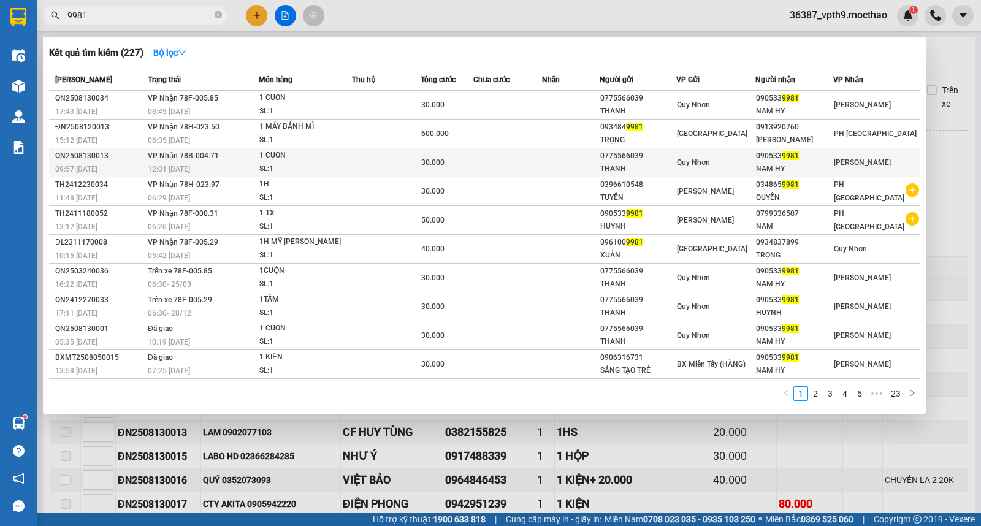
click at [812, 159] on div "090533 9981" at bounding box center [794, 156] width 77 height 13
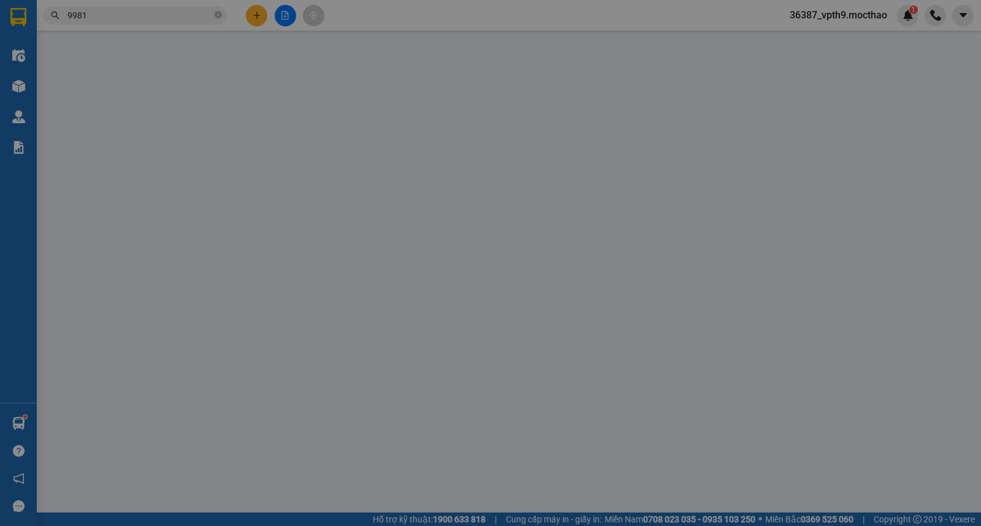
type input "0775566039"
type input "THANH"
type input "0905339981"
type input "NAM HY"
type input "A"
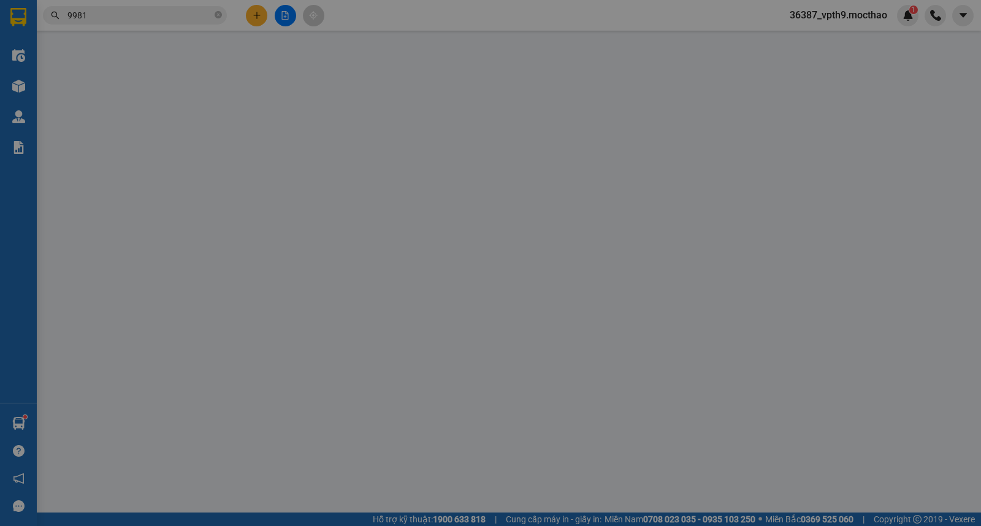
type input "30.000"
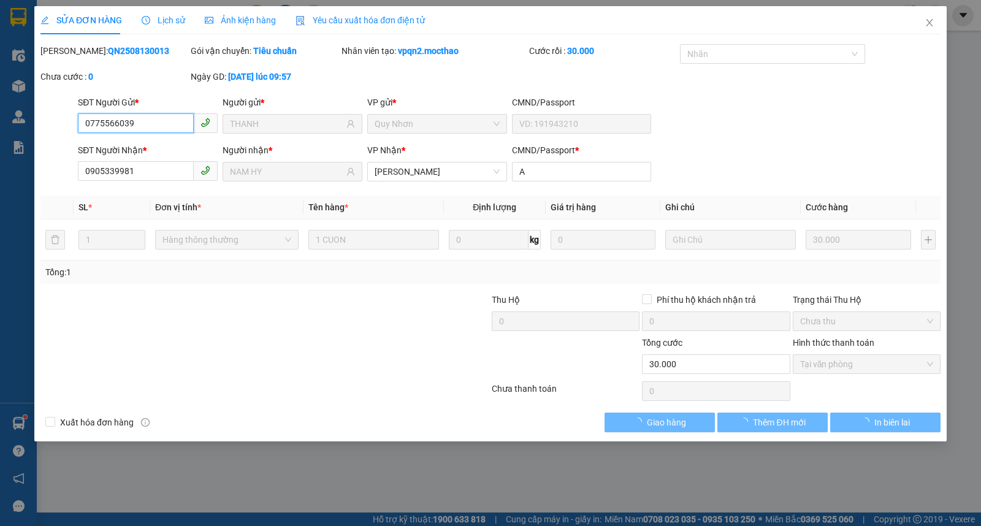
checkbox input "true"
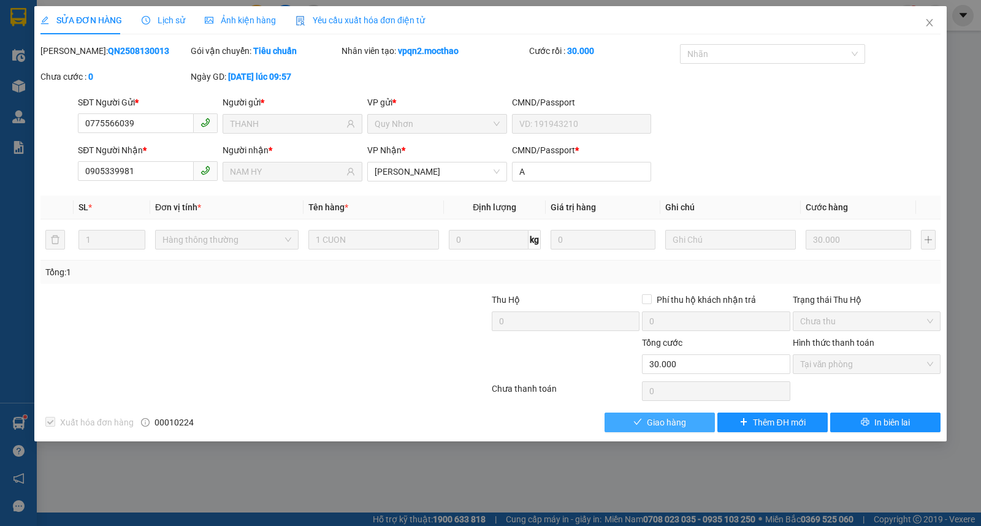
click at [654, 419] on span "Giao hàng" at bounding box center [666, 422] width 39 height 13
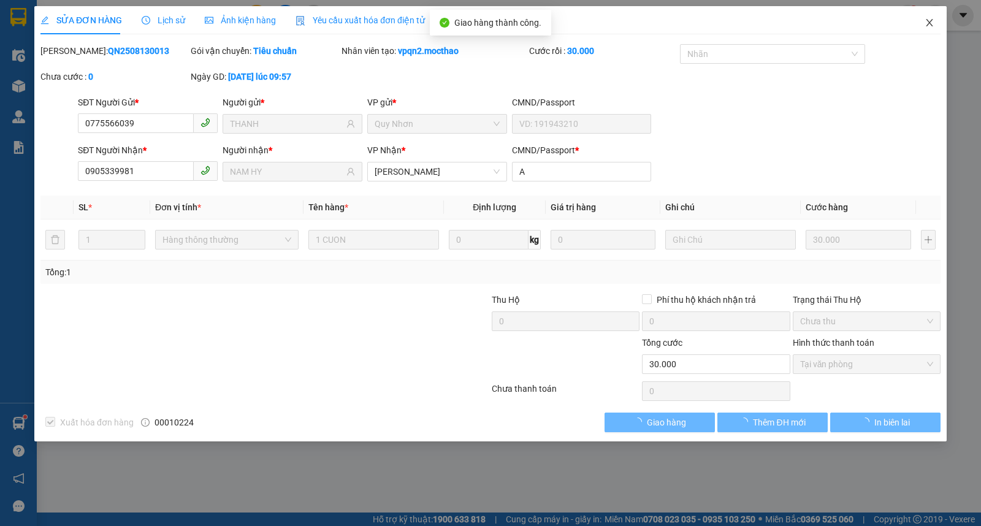
click at [932, 22] on icon "close" at bounding box center [930, 23] width 10 height 10
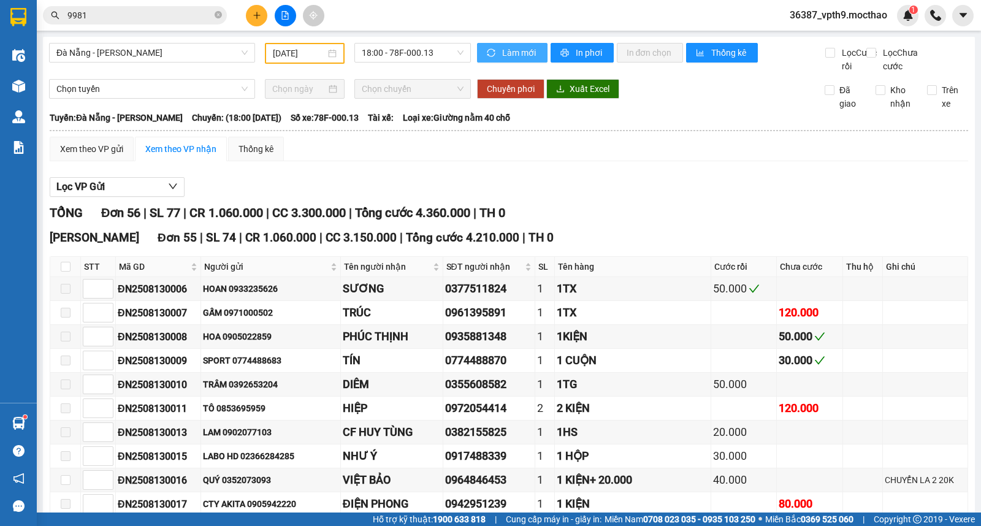
click at [514, 58] on span "Làm mới" at bounding box center [520, 52] width 36 height 13
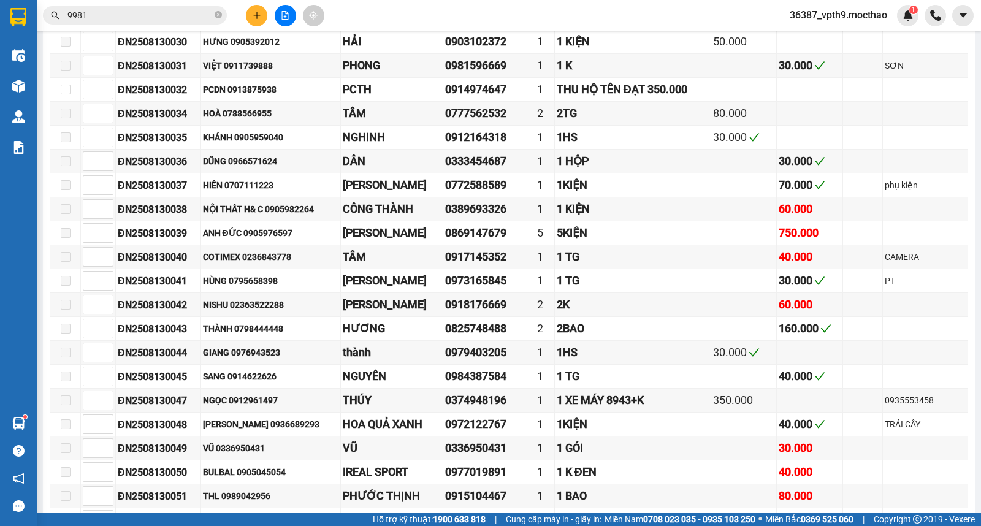
scroll to position [1022, 0]
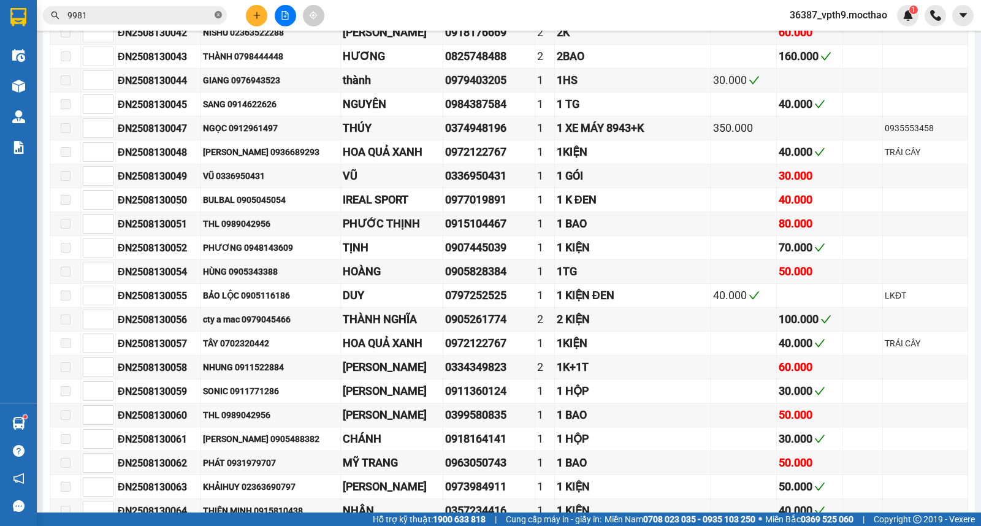
click at [218, 17] on icon "close-circle" at bounding box center [218, 14] width 7 height 7
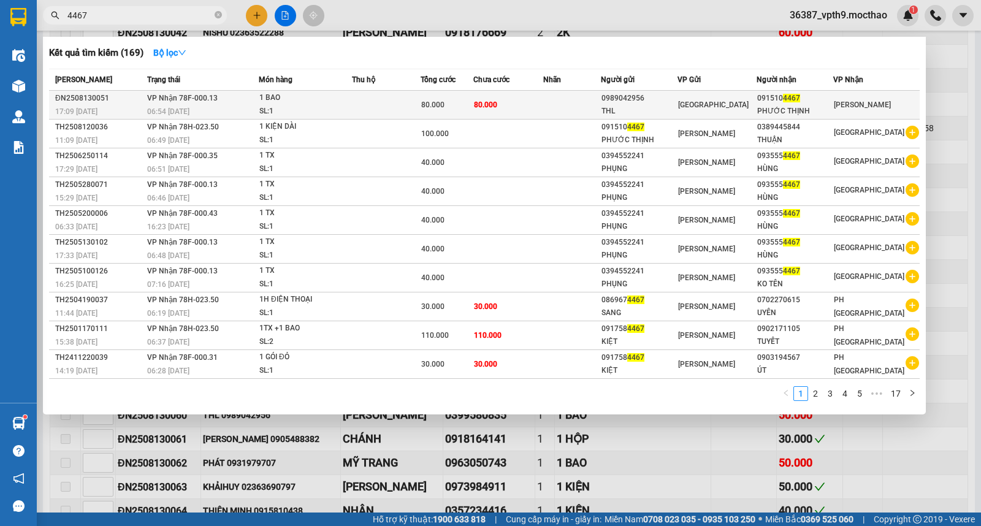
type input "4467"
click at [814, 105] on div "PHƯỚC THỊNH" at bounding box center [794, 111] width 75 height 13
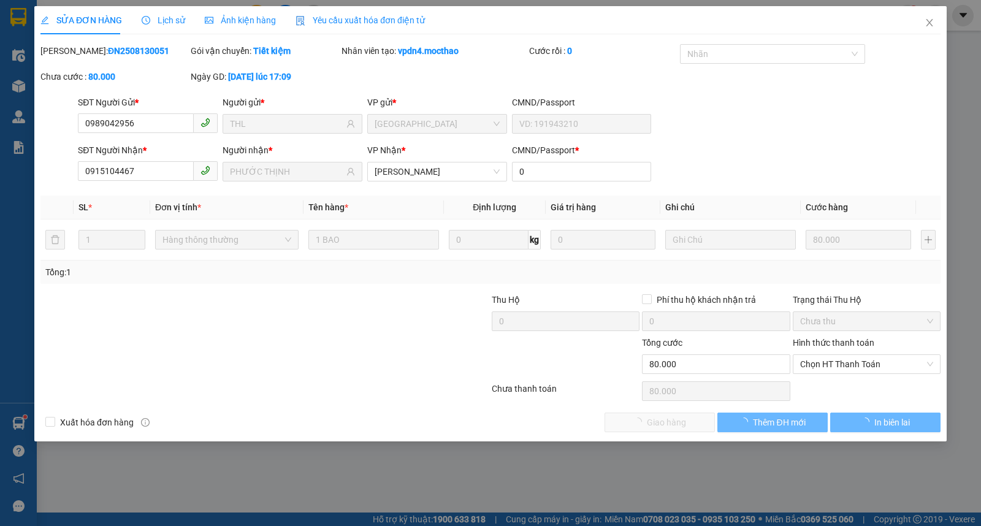
type input "0989042956"
type input "THL"
type input "0915104467"
type input "PHƯỚC THỊNH"
type input "0"
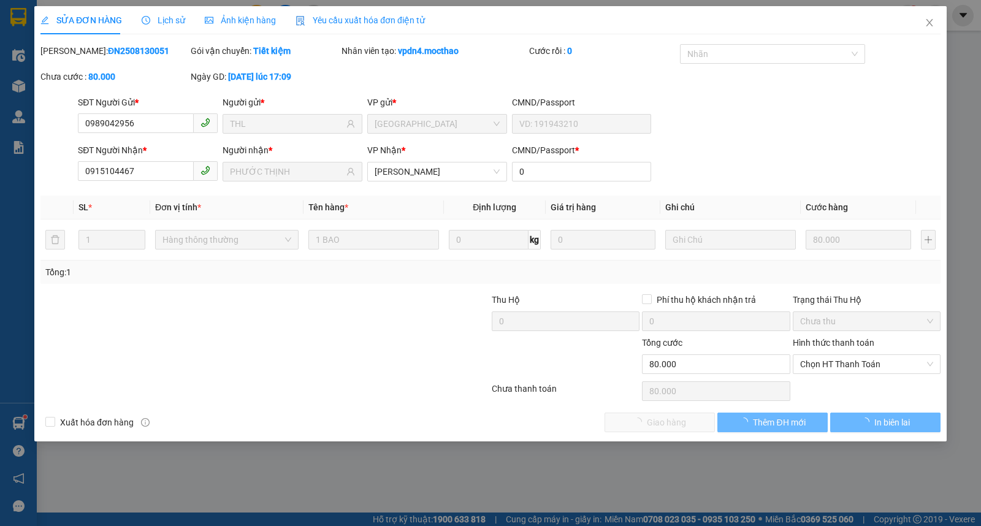
type input "80.000"
click at [819, 368] on span "Chọn HT Thanh Toán" at bounding box center [866, 364] width 133 height 18
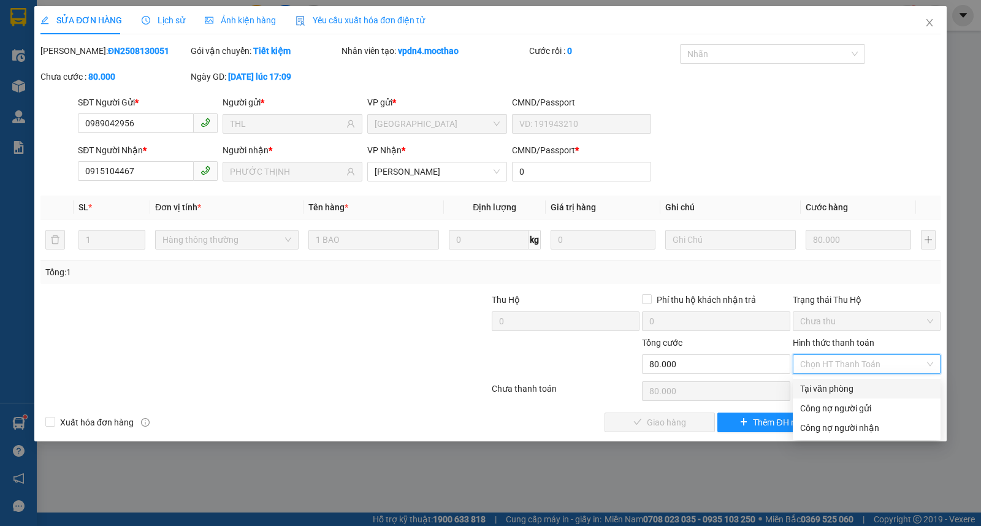
click at [816, 391] on div "Tại văn phòng" at bounding box center [866, 388] width 133 height 13
type input "0"
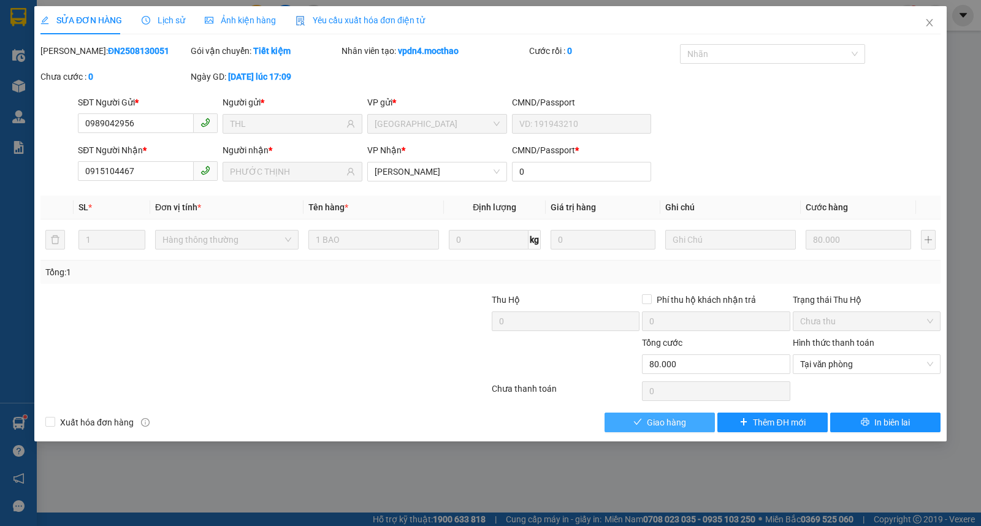
click at [667, 416] on span "Giao hàng" at bounding box center [666, 422] width 39 height 13
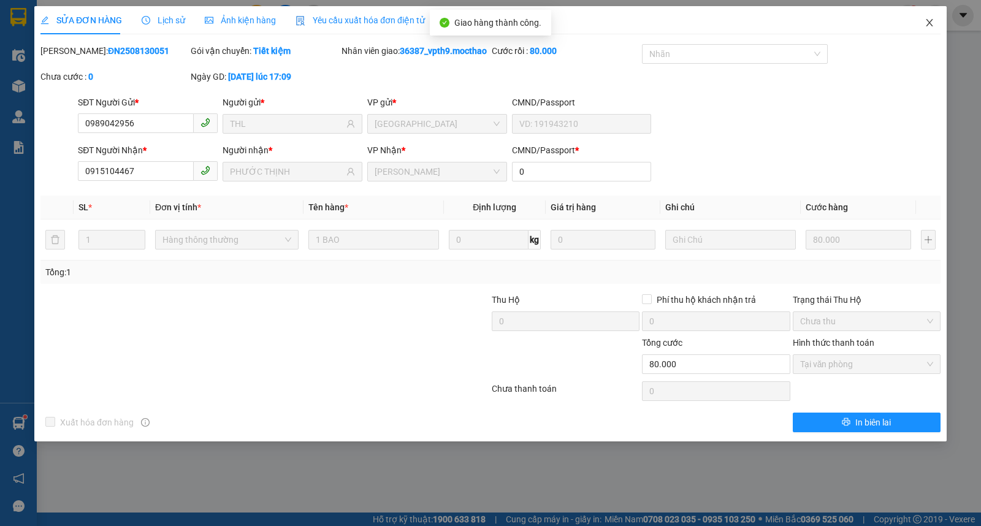
click at [933, 27] on icon "close" at bounding box center [930, 23] width 10 height 10
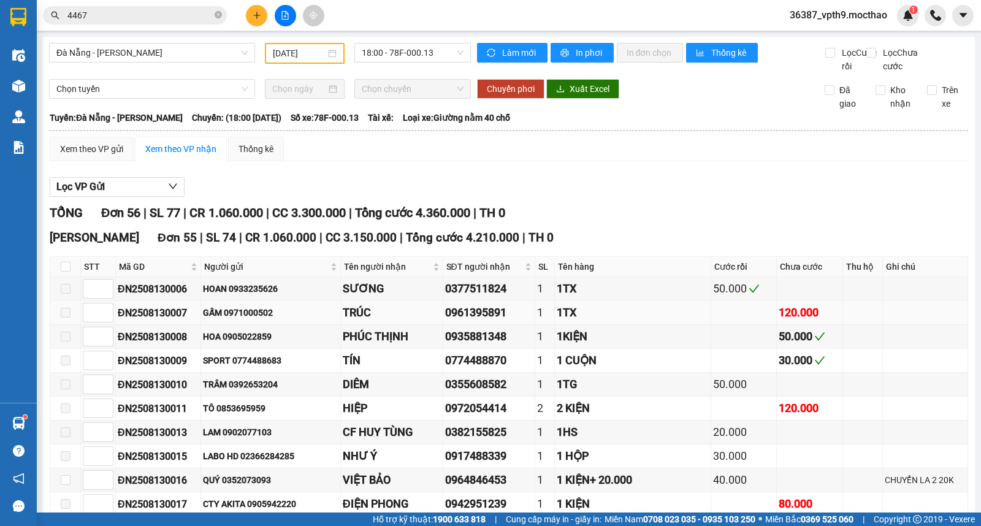
scroll to position [136, 0]
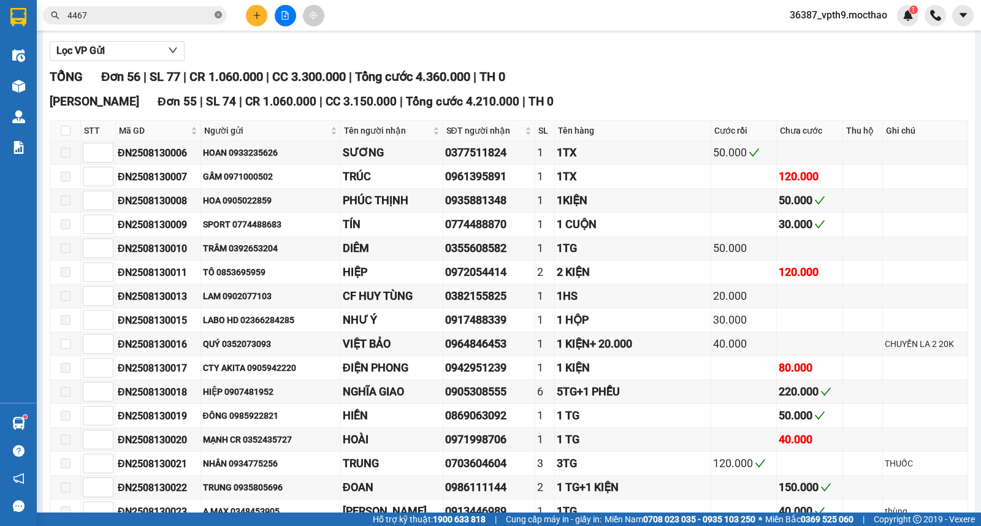
click at [216, 13] on icon "close-circle" at bounding box center [218, 14] width 7 height 7
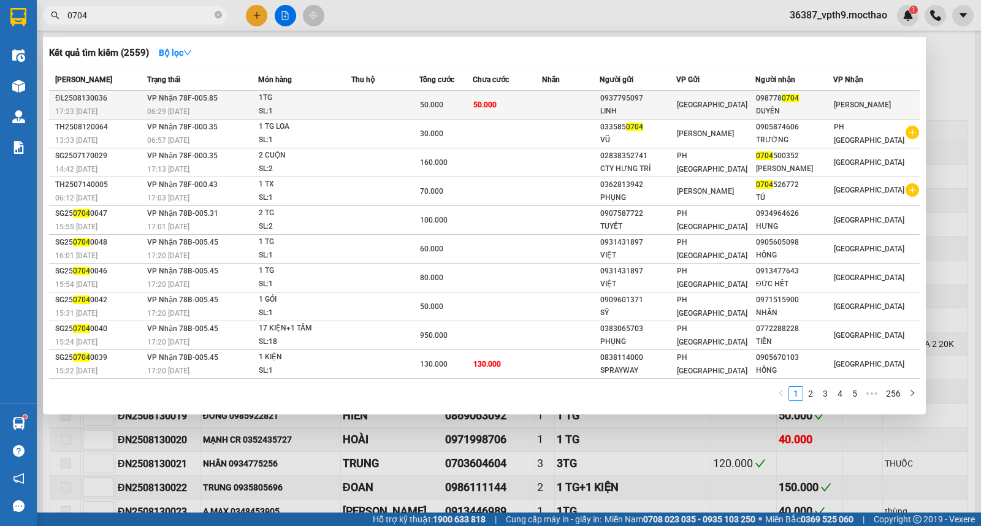
type input "0704"
click at [820, 104] on div "098778 0704" at bounding box center [794, 98] width 77 height 13
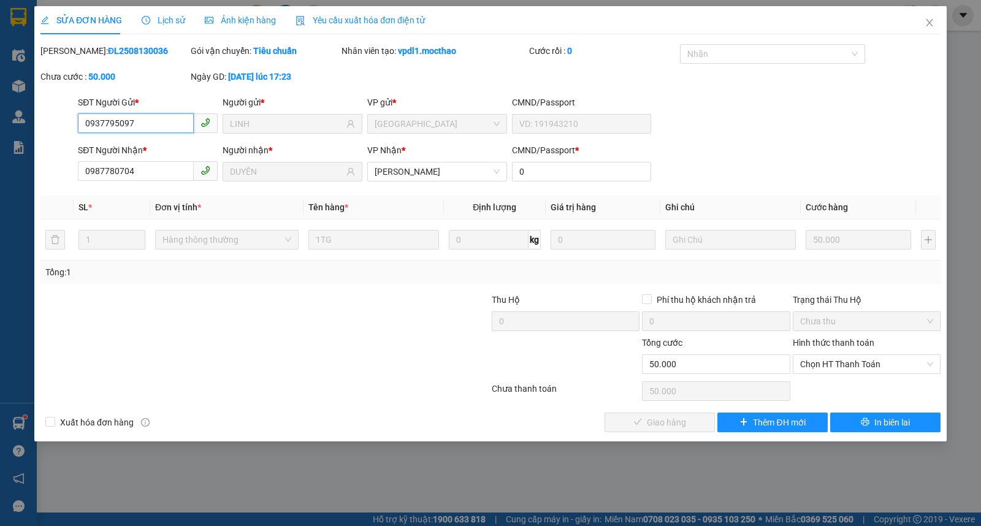
type input "0937795097"
type input "LINH"
type input "0987780704"
type input "DUYÊN"
type input "0"
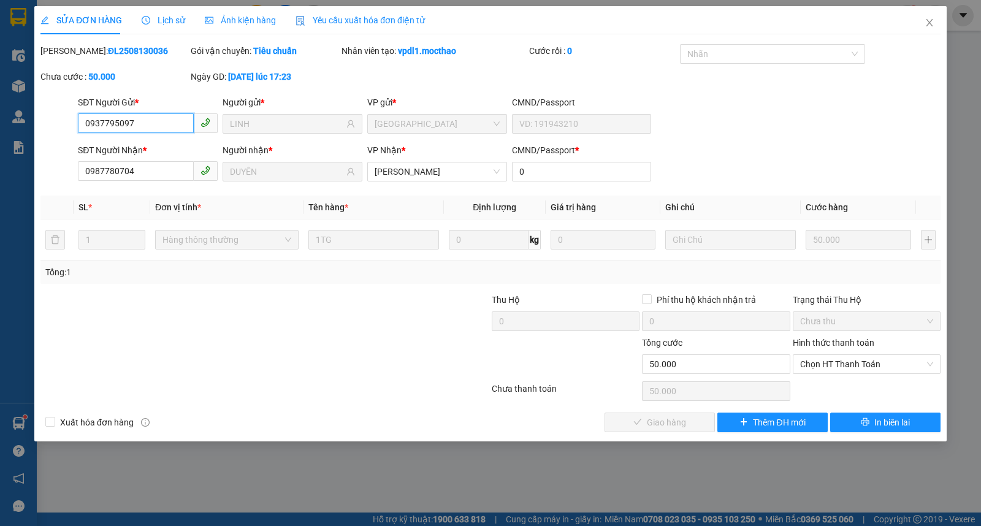
type input "50.000"
click at [849, 365] on span "Chọn HT Thanh Toán" at bounding box center [866, 364] width 133 height 18
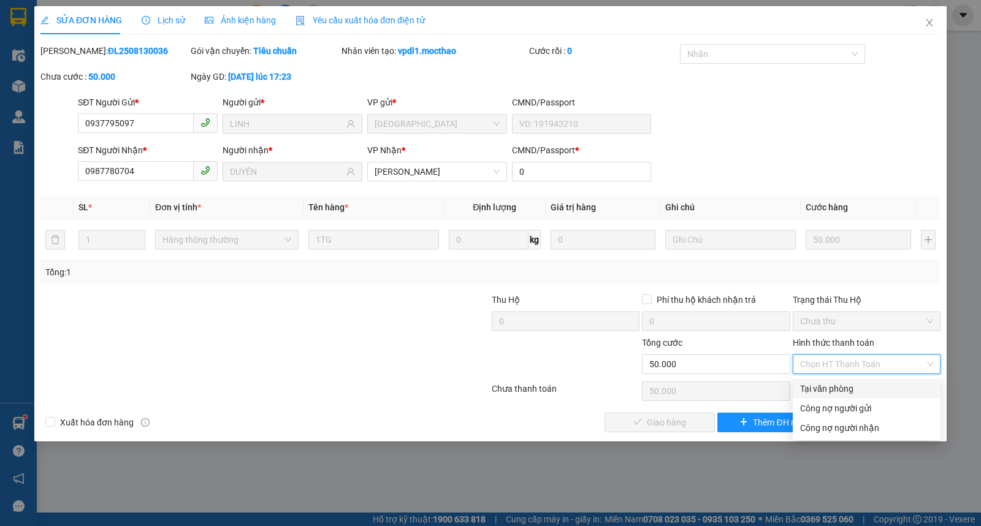
drag, startPoint x: 831, startPoint y: 388, endPoint x: 663, endPoint y: 405, distance: 169.6
click at [831, 389] on div "Tại văn phòng" at bounding box center [866, 388] width 133 height 13
type input "0"
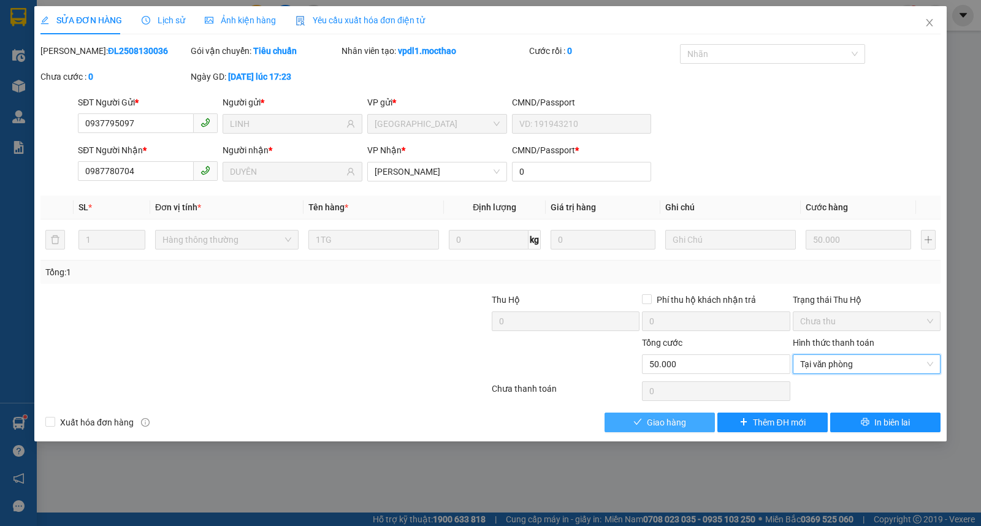
click at [660, 428] on span "Giao hàng" at bounding box center [666, 422] width 39 height 13
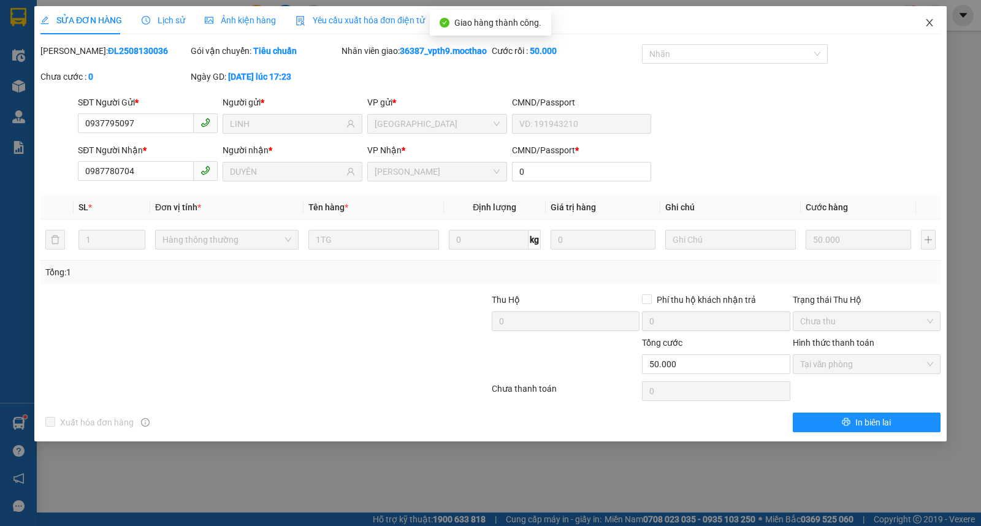
click at [935, 32] on span "Close" at bounding box center [929, 23] width 34 height 34
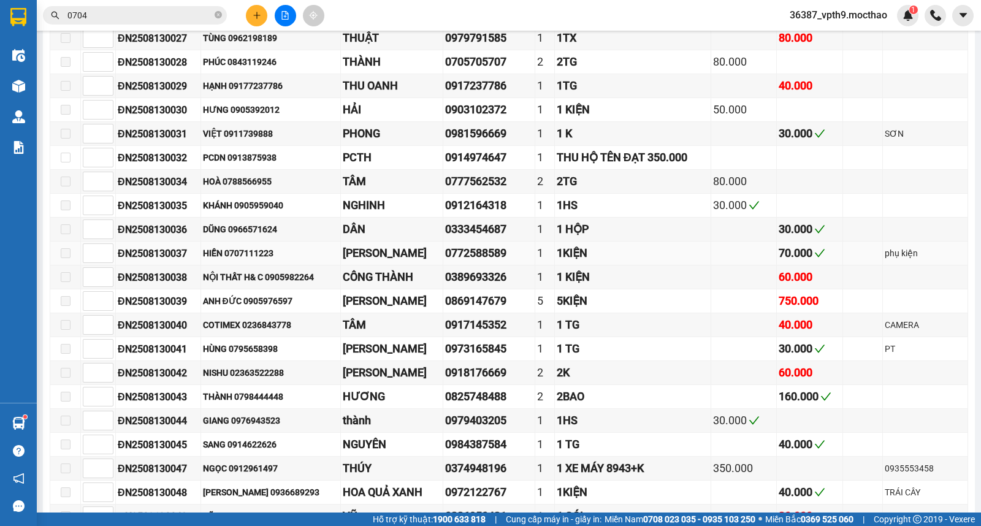
scroll to position [885, 0]
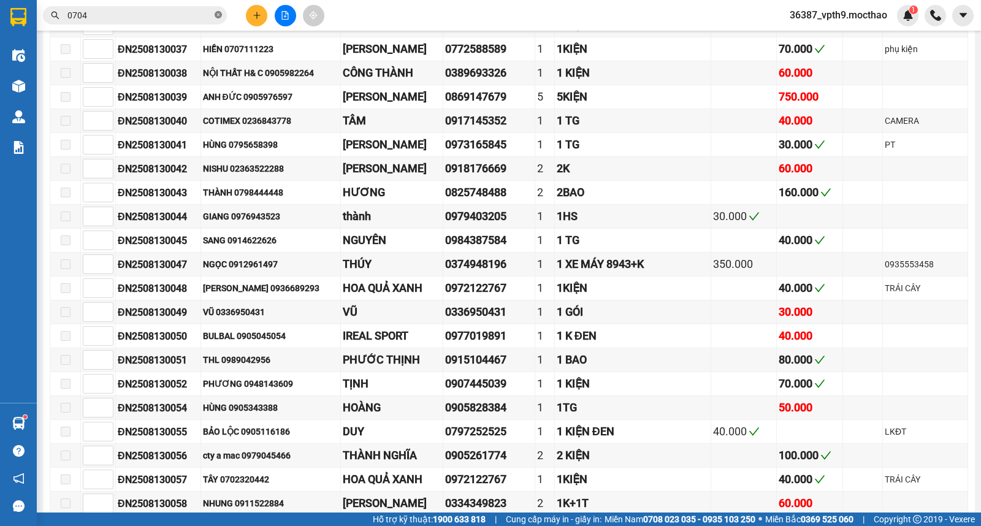
click at [218, 18] on icon "close-circle" at bounding box center [218, 14] width 7 height 7
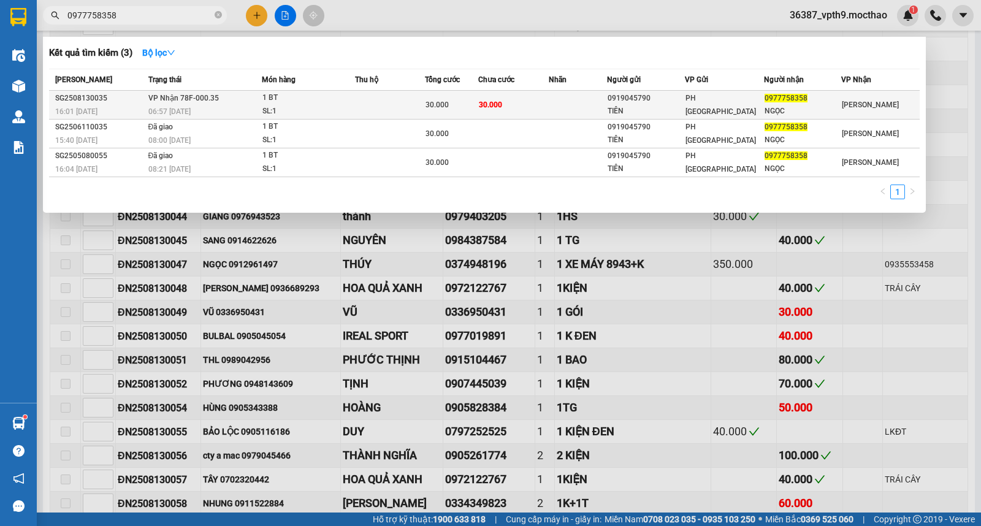
type input "0977758358"
click at [852, 108] on span "[GEOGRAPHIC_DATA]" at bounding box center [870, 105] width 57 height 9
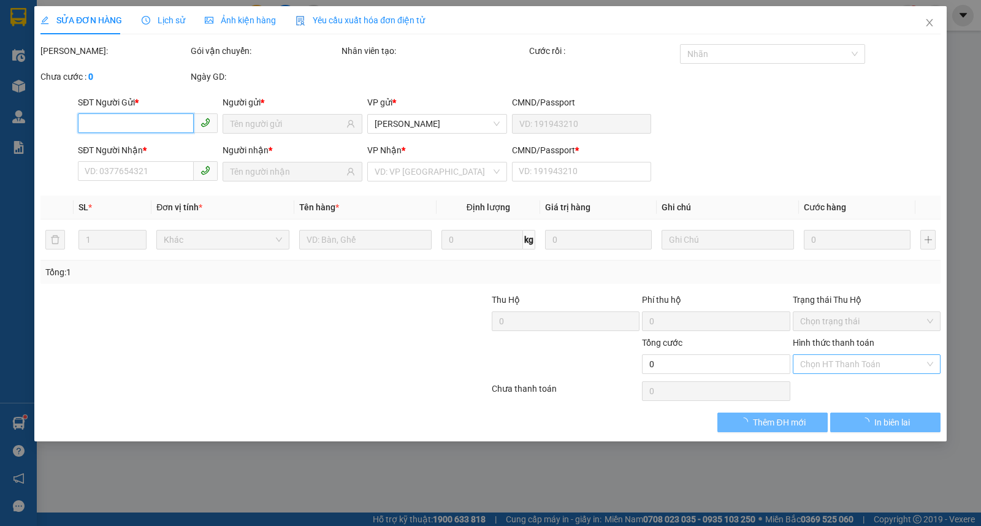
type input "0919045790"
type input "TIÊN"
type input "0977758358"
type input "NGỌC"
type input "1"
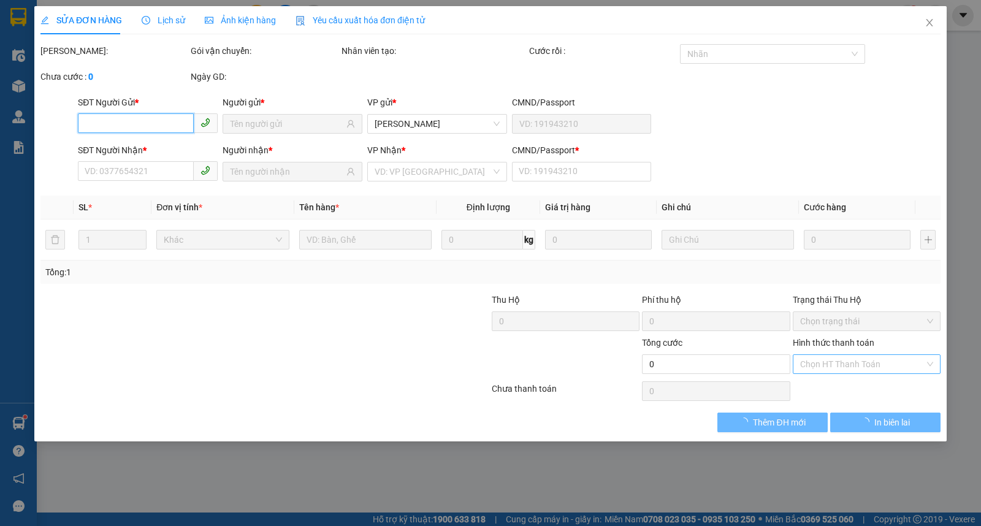
type input "30.000"
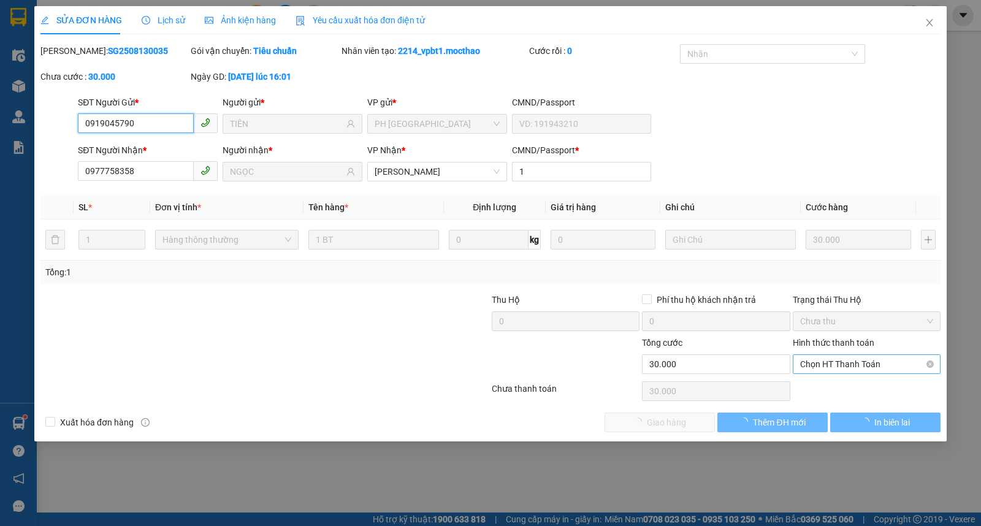
click at [835, 359] on span "Chọn HT Thanh Toán" at bounding box center [866, 364] width 133 height 18
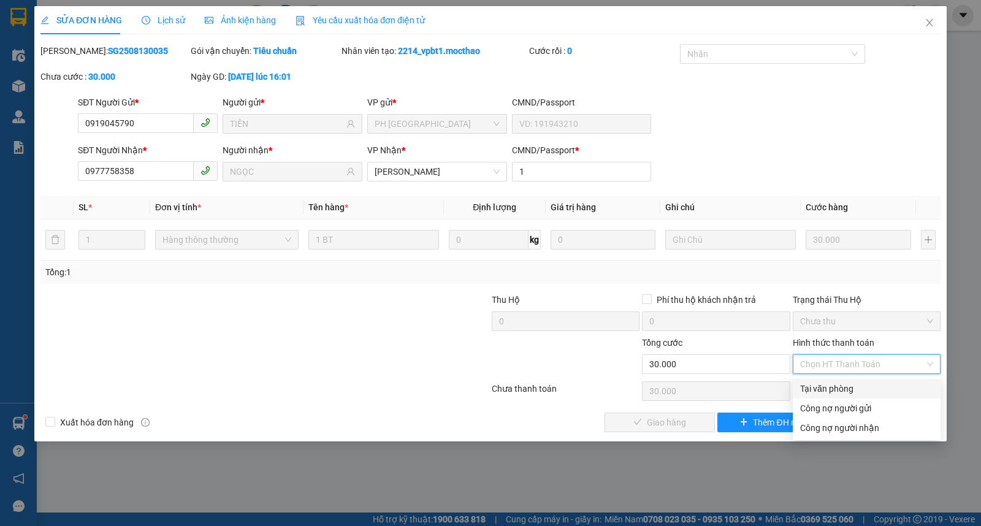
click at [828, 387] on div "Tại văn phòng" at bounding box center [866, 388] width 133 height 13
type input "0"
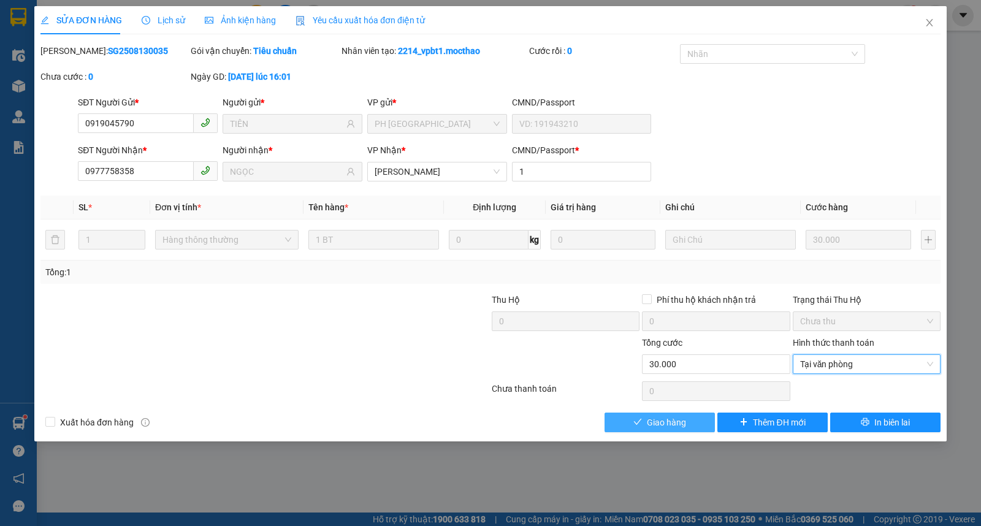
click at [670, 421] on span "Giao hàng" at bounding box center [666, 422] width 39 height 13
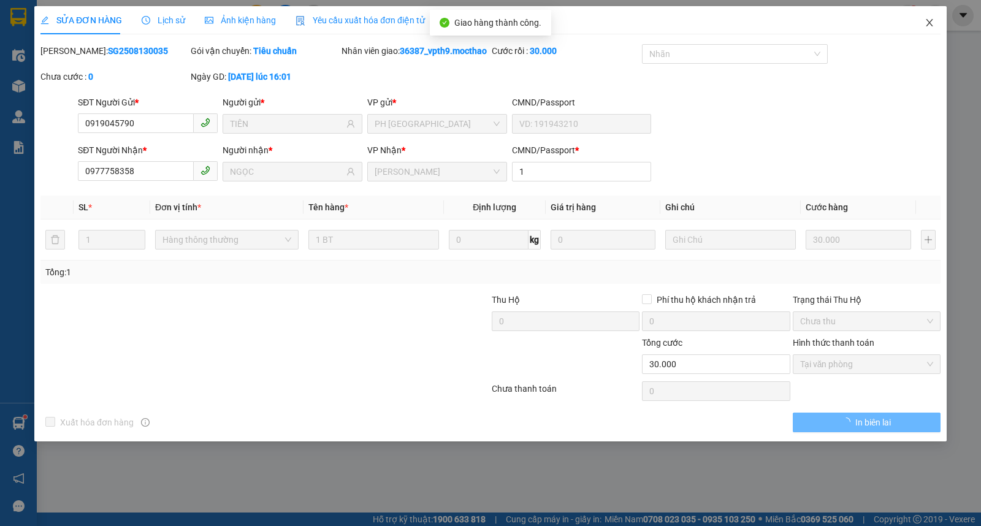
click at [927, 26] on icon "close" at bounding box center [929, 22] width 7 height 7
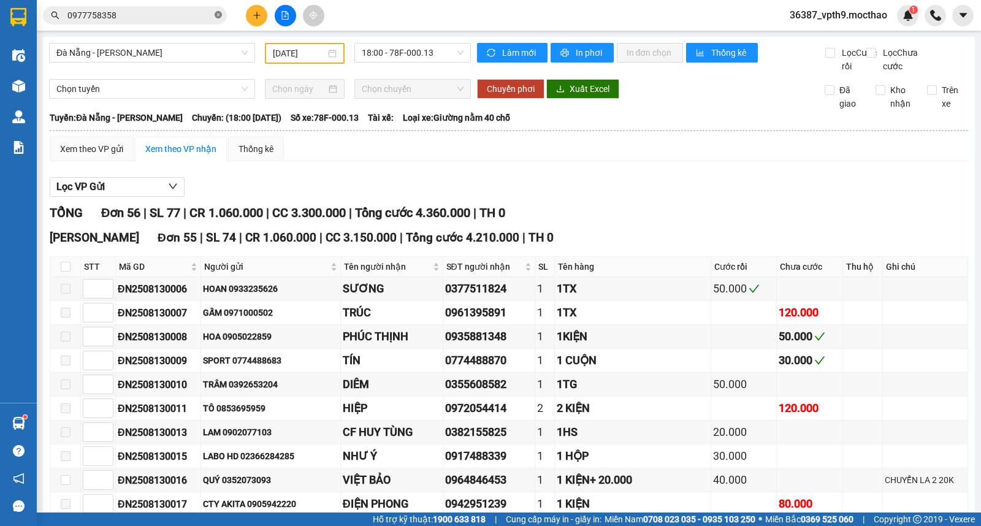
click at [221, 18] on icon "close-circle" at bounding box center [218, 14] width 7 height 7
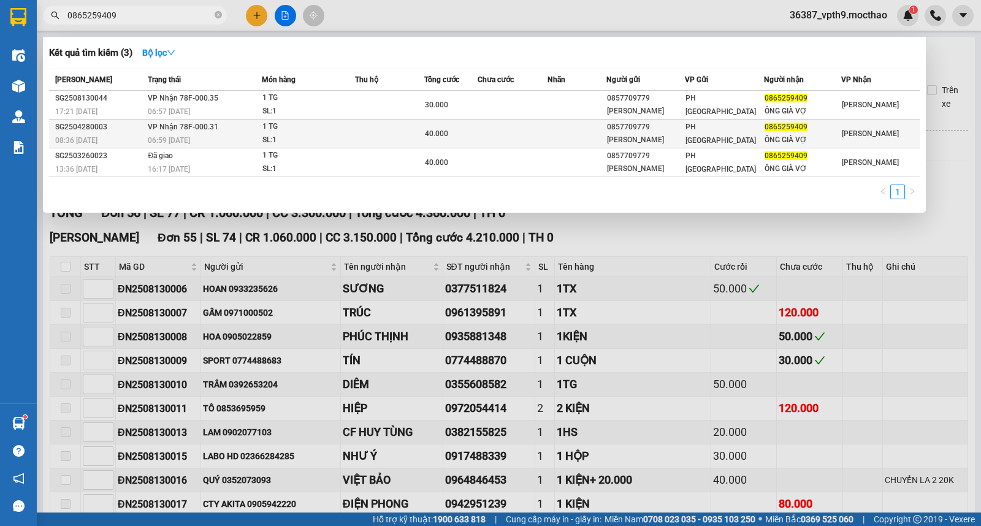
type input "0865259409"
click at [201, 132] on td "VP Nhận 78F-000.31 06:59 - 29/04" at bounding box center [203, 134] width 117 height 29
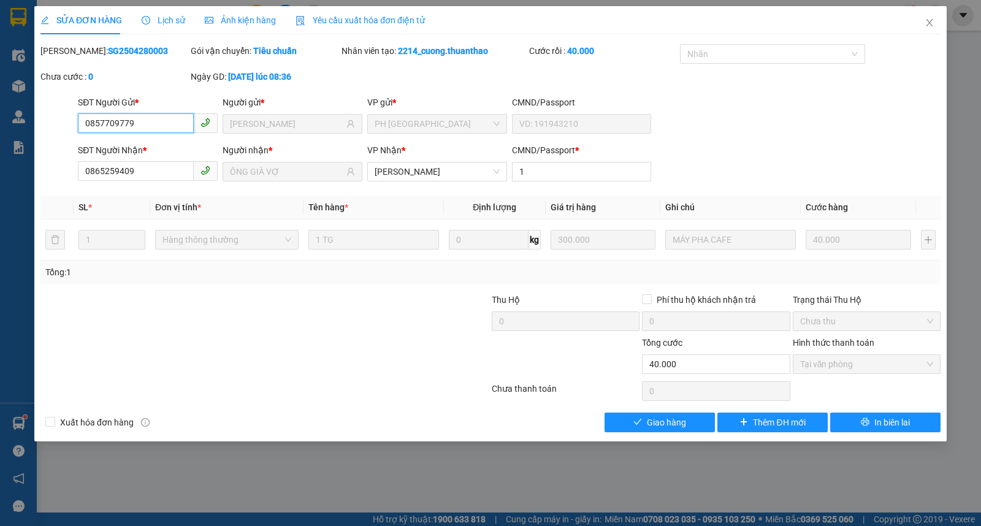
type input "0857709779"
type input "KIM SA"
type input "0865259409"
type input "ÔNG GIÀ VỢ"
type input "1"
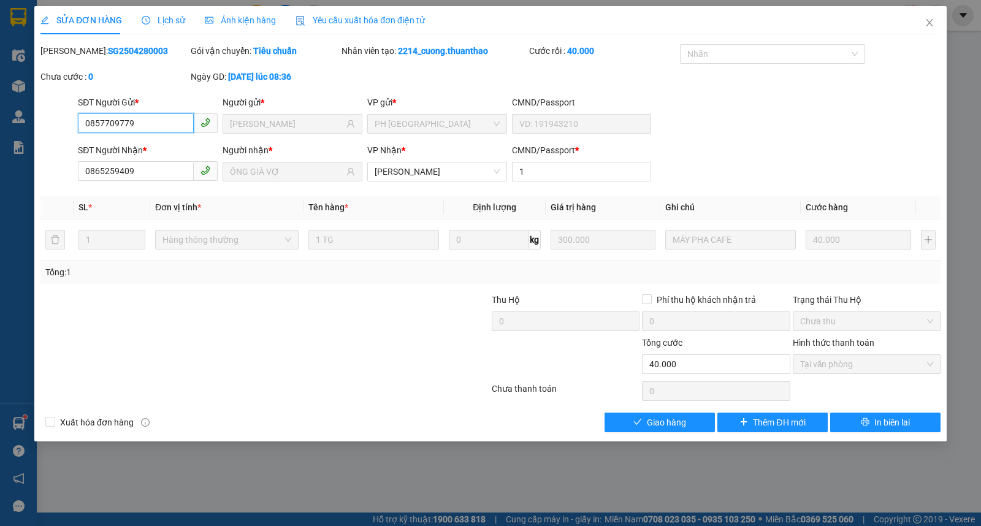
type input "40.000"
click at [666, 416] on span "Giao hàng" at bounding box center [666, 422] width 39 height 13
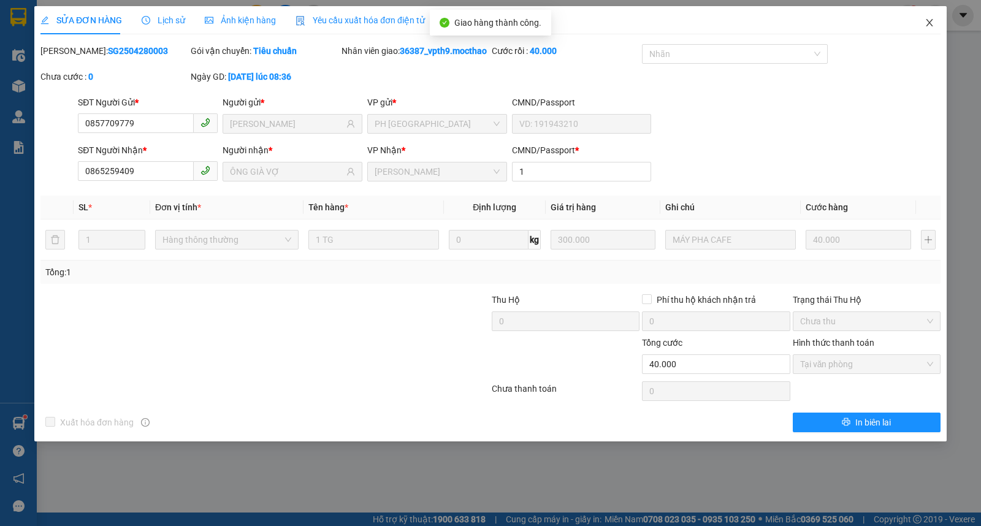
click at [923, 21] on span "Close" at bounding box center [929, 23] width 34 height 34
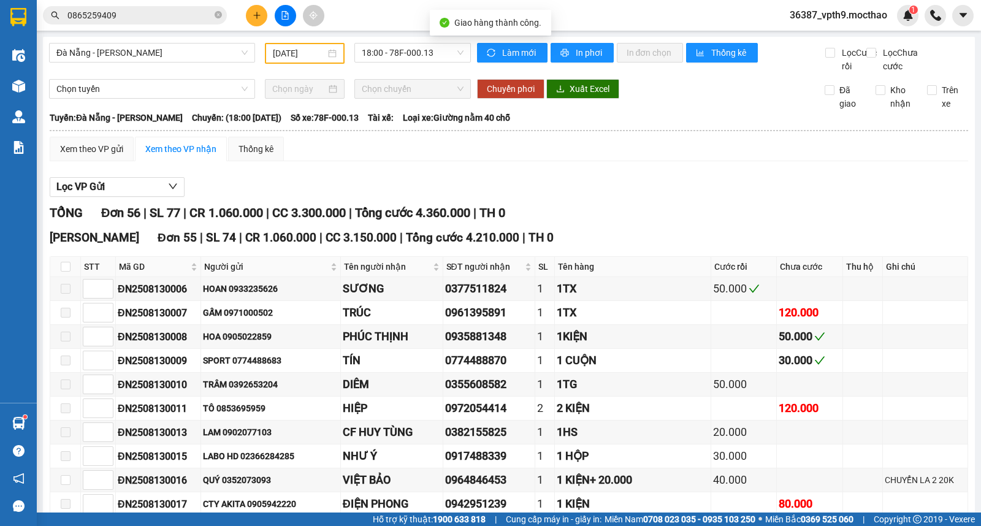
click at [169, 25] on div "Kết quả tìm kiếm ( 3 ) Bộ lọc Mã ĐH Trạng thái Món hàng Thu hộ Tổng cước Chưa c…" at bounding box center [119, 15] width 239 height 21
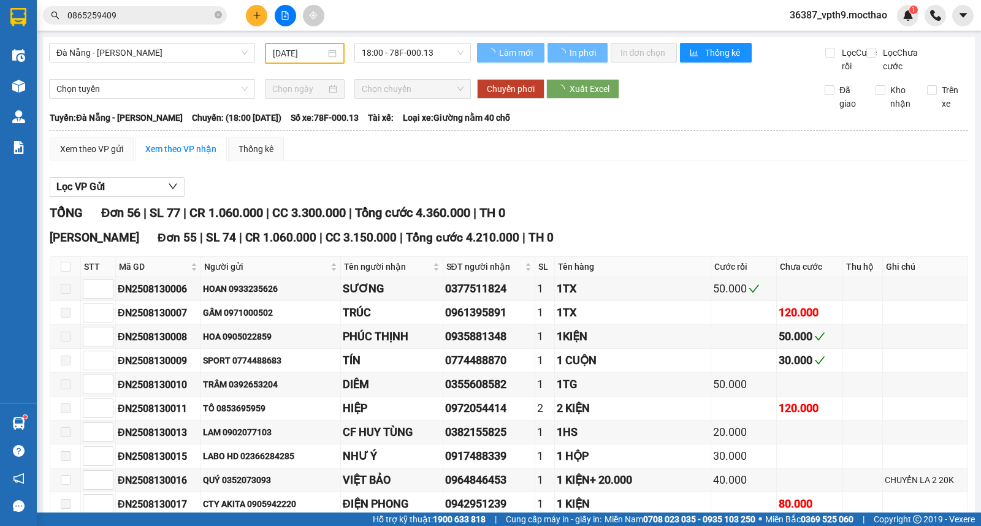
click at [184, 13] on input "0865259409" at bounding box center [139, 15] width 145 height 13
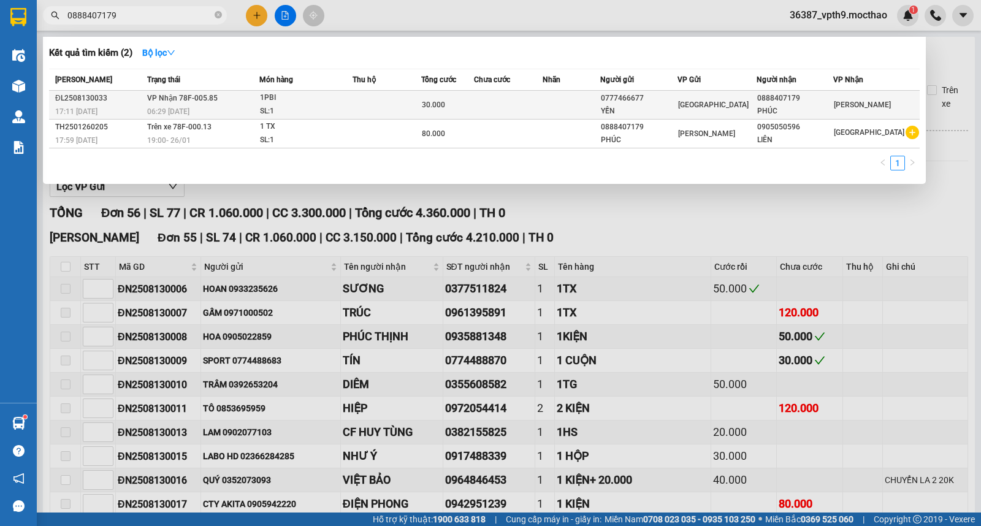
type input "0888407179"
click at [467, 107] on div "30.000" at bounding box center [448, 104] width 52 height 13
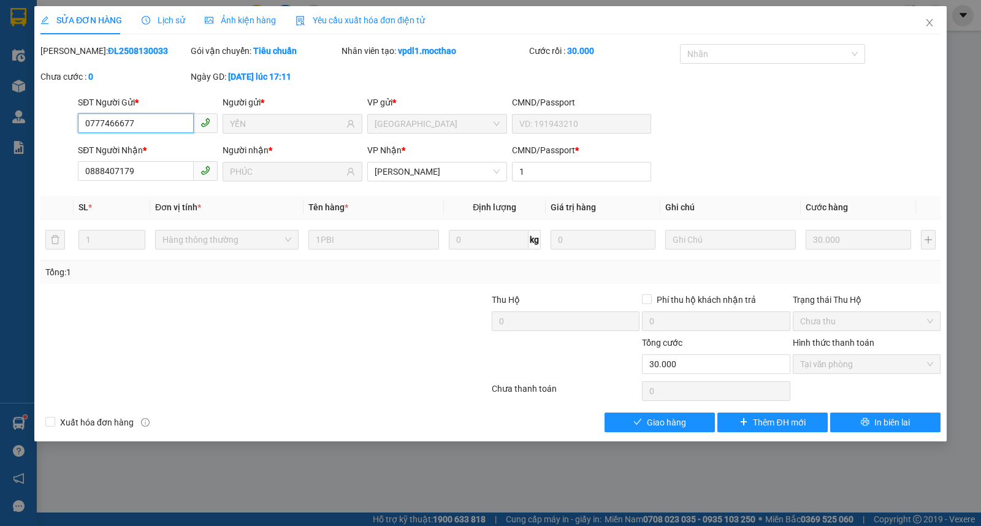
type input "0777466677"
type input "YẾN"
type input "0888407179"
type input "PHÚC"
type input "1"
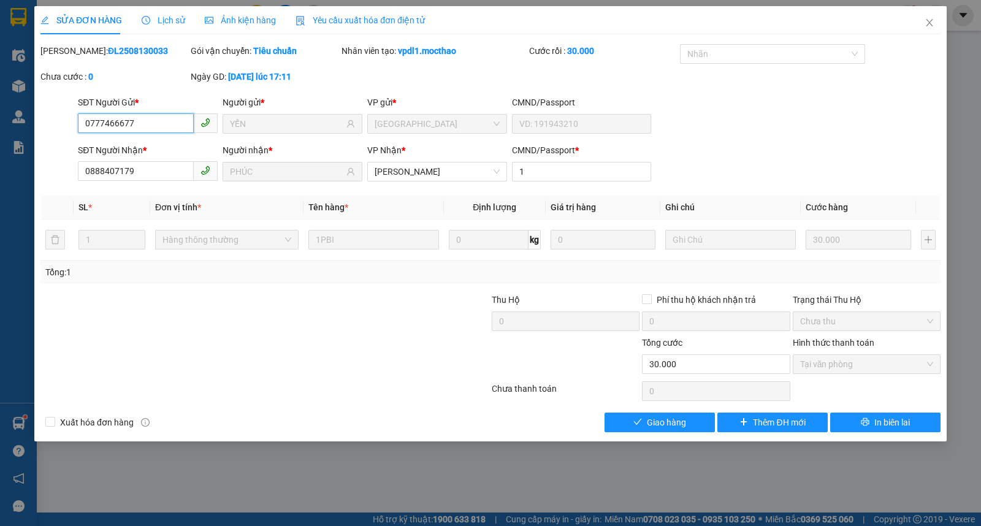
type input "30.000"
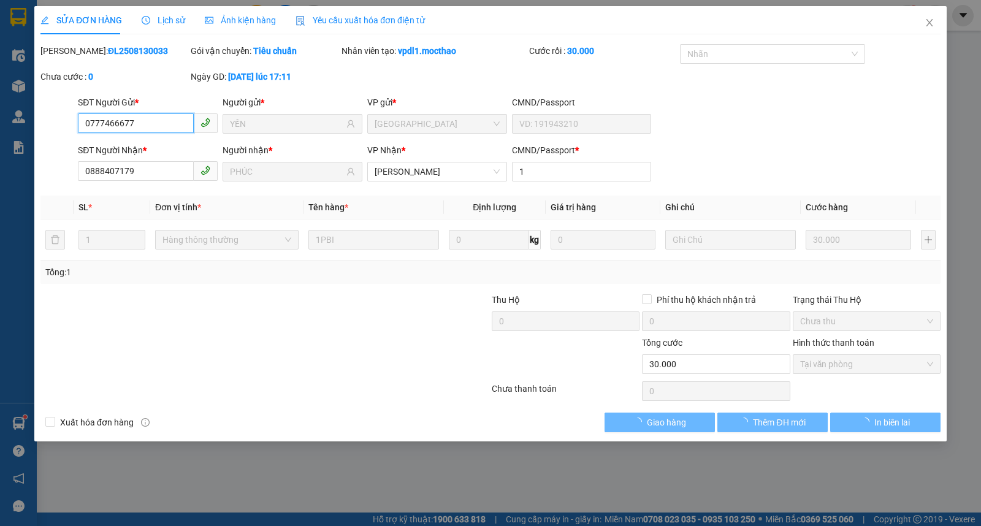
checkbox input "true"
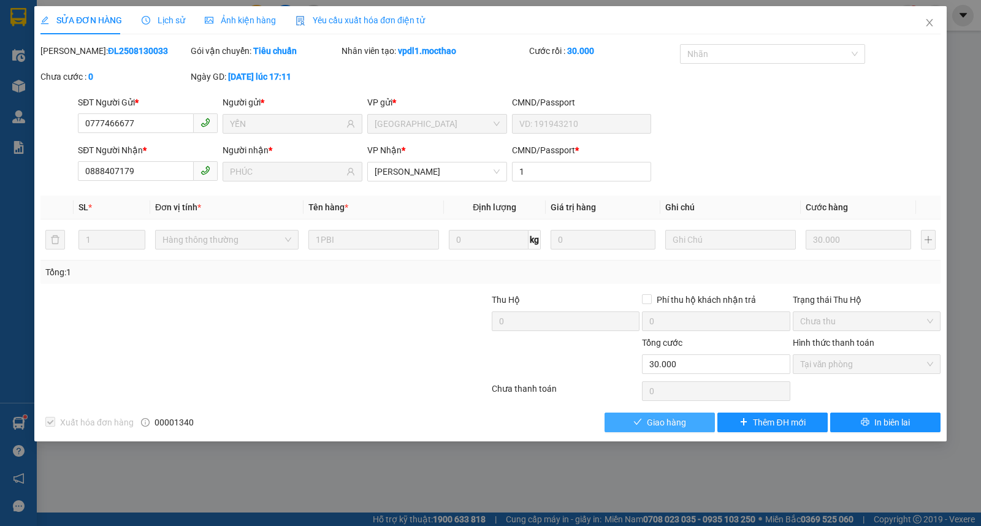
click at [681, 419] on span "Giao hàng" at bounding box center [666, 422] width 39 height 13
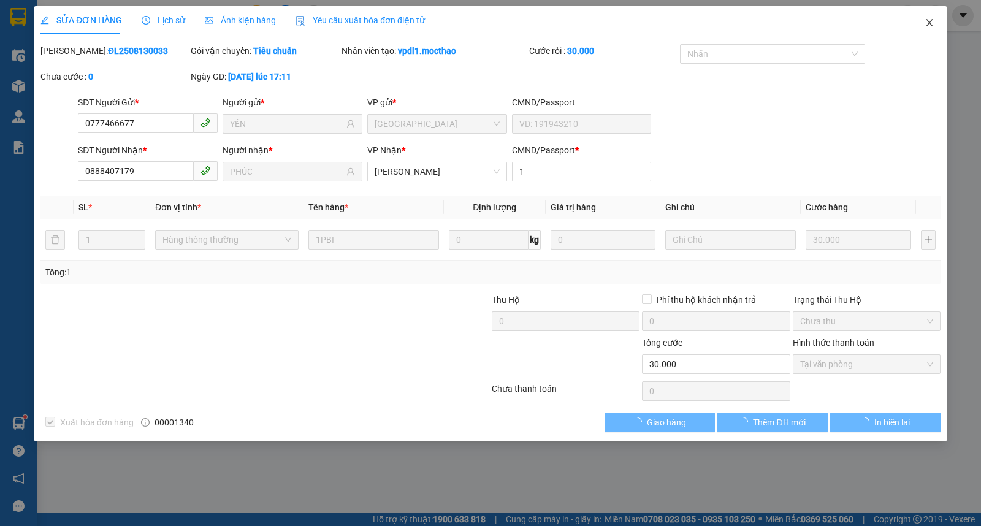
click at [931, 23] on icon "close" at bounding box center [930, 23] width 10 height 10
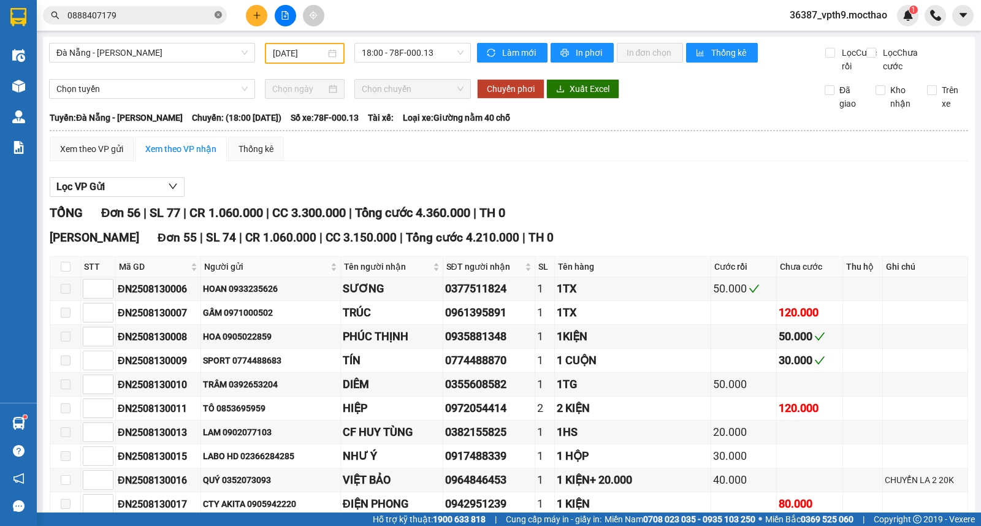
click at [220, 19] on span at bounding box center [218, 16] width 7 height 12
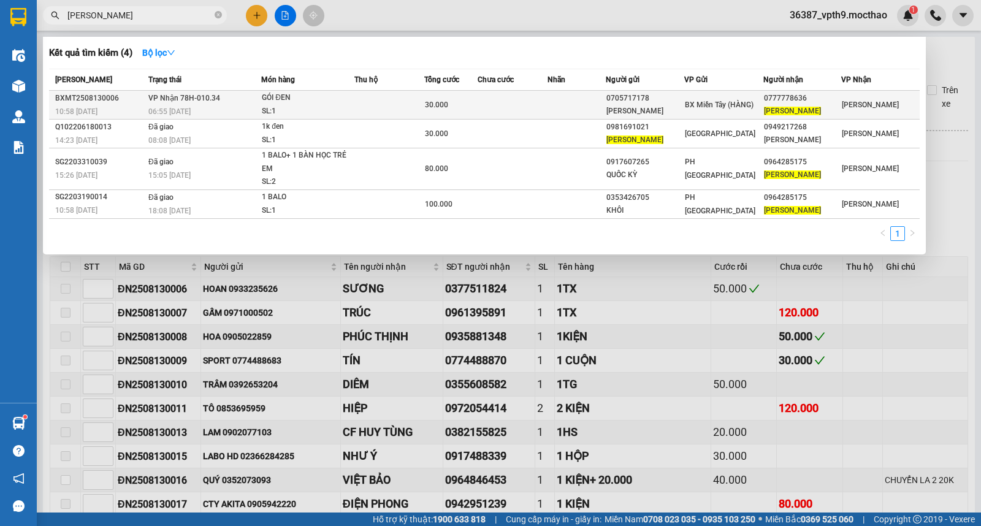
type input "KIM KHA"
click at [840, 105] on div "KIM KHA" at bounding box center [802, 111] width 77 height 13
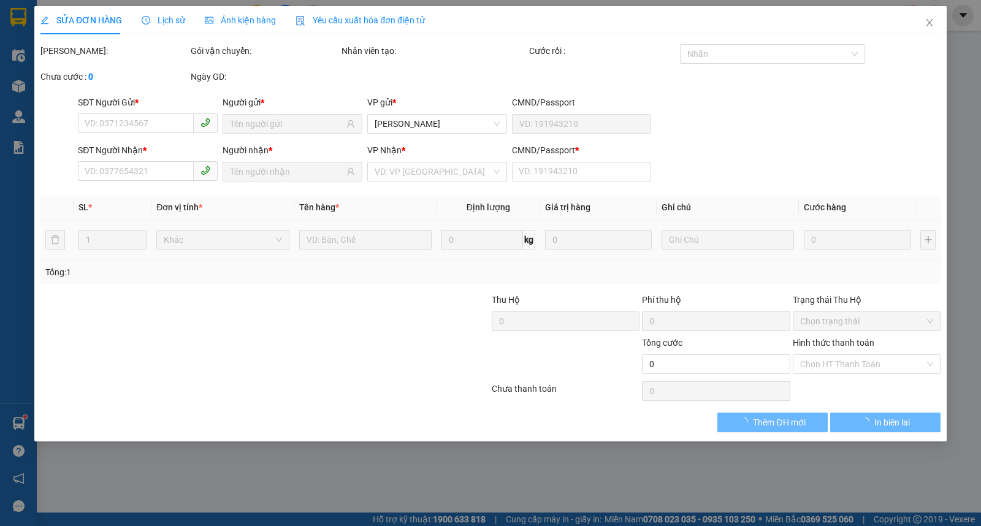
type input "0705717178"
type input "TUỆ NGHI"
type input "0777778636"
type input "KIM KHA"
type input "0"
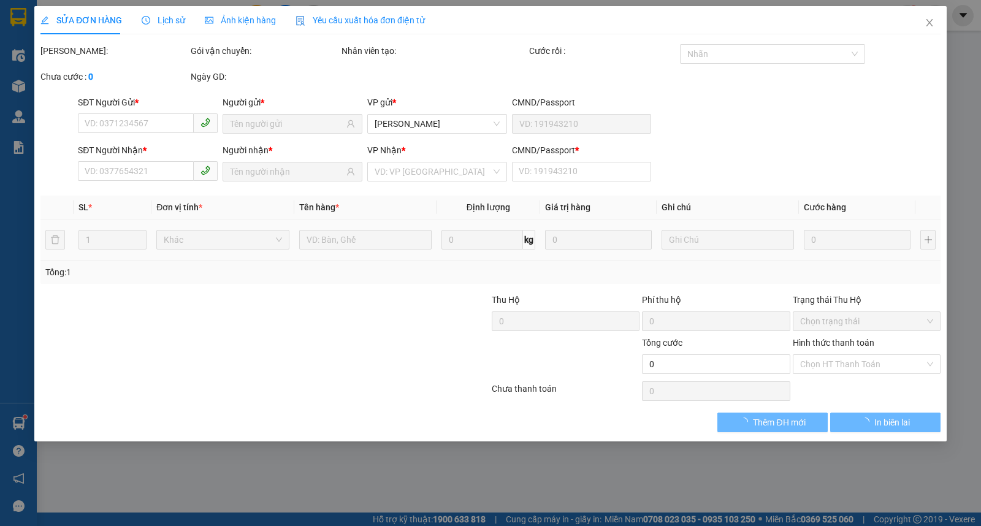
type input "30.000"
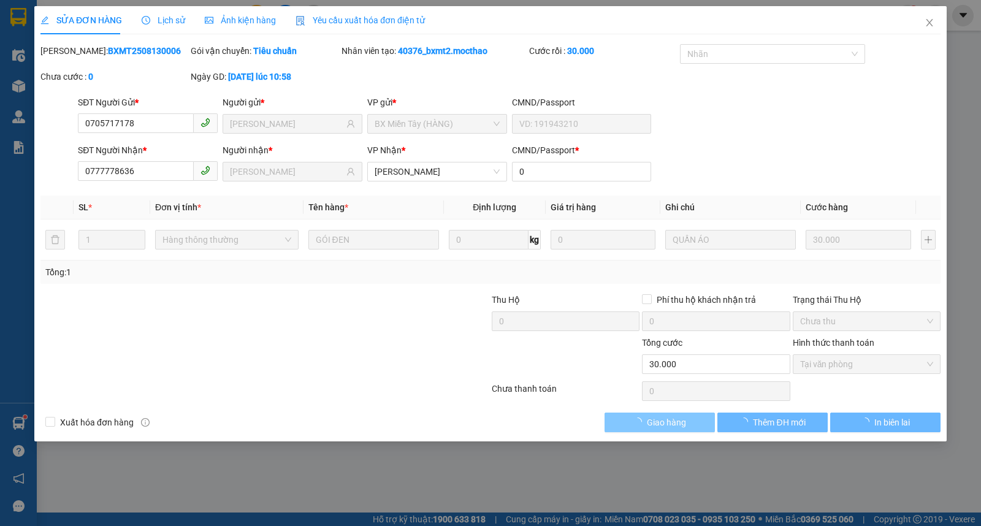
click at [679, 424] on span "Giao hàng" at bounding box center [666, 422] width 39 height 13
checkbox input "true"
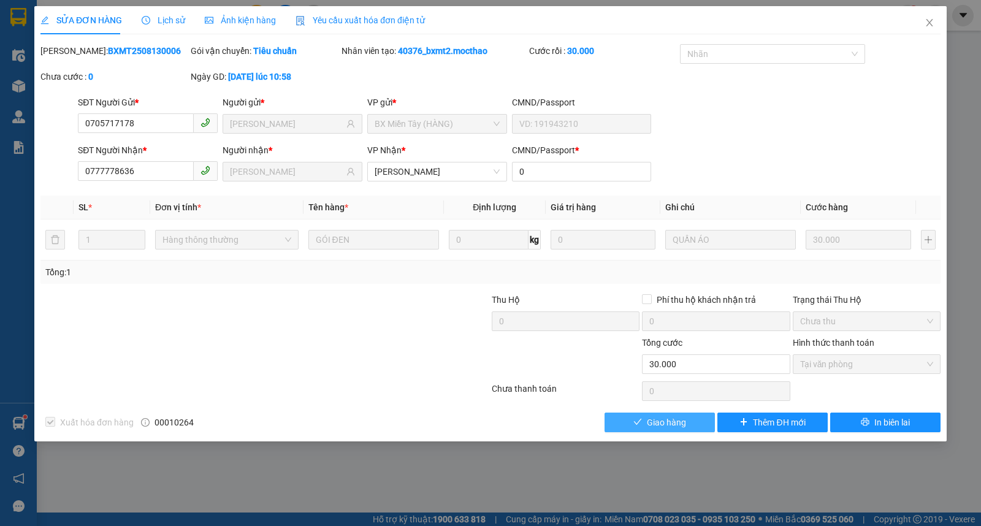
click at [660, 413] on button "Giao hàng" at bounding box center [660, 423] width 110 height 20
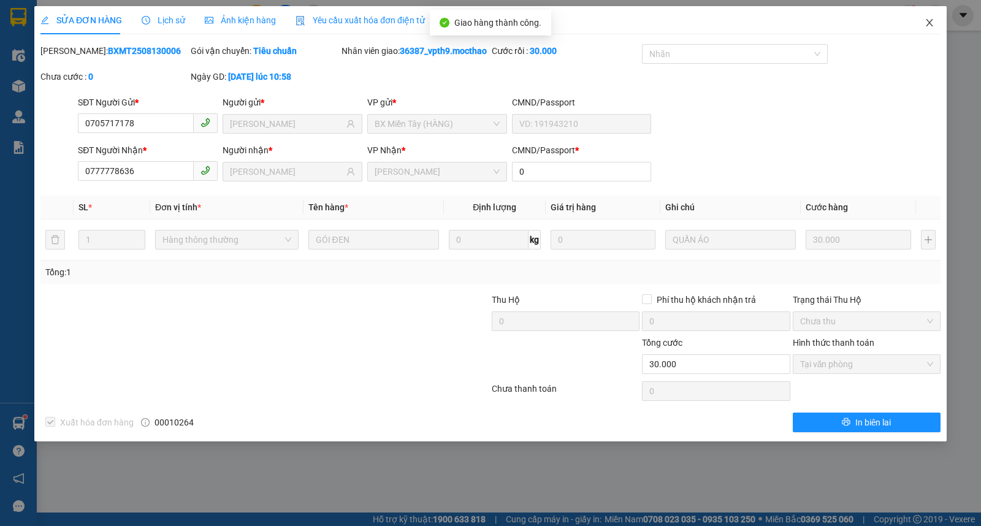
click at [927, 21] on icon "close" at bounding box center [930, 23] width 10 height 10
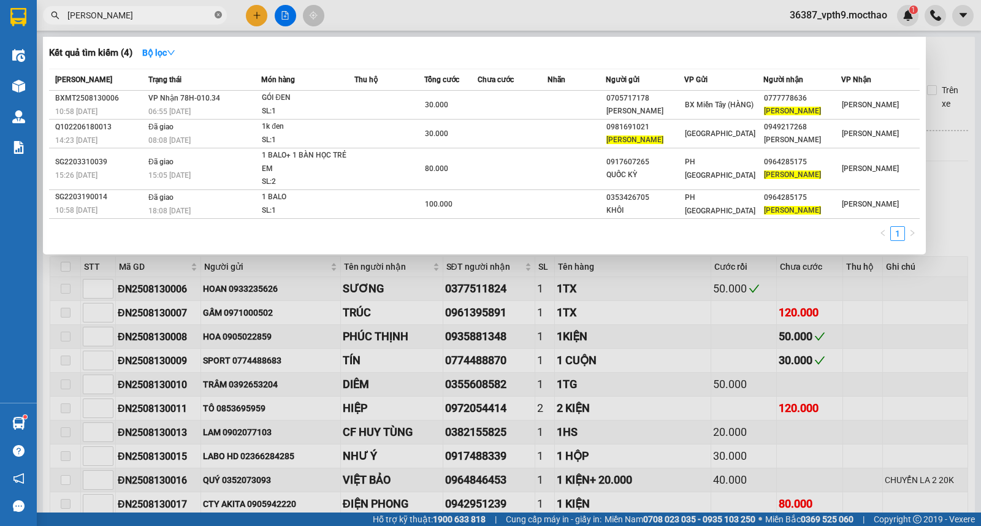
click at [220, 18] on icon "close-circle" at bounding box center [218, 14] width 7 height 7
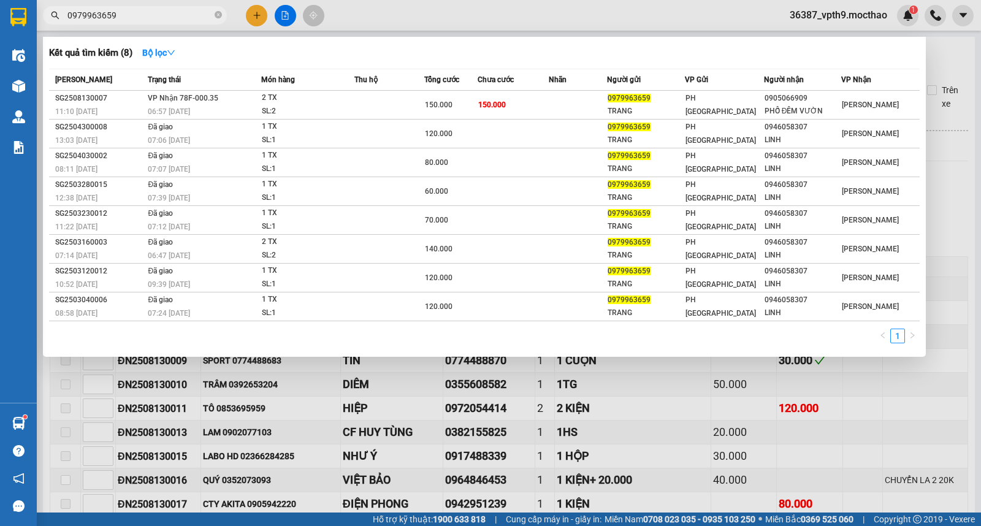
type input "0979963659"
click at [764, 486] on div at bounding box center [490, 263] width 981 height 526
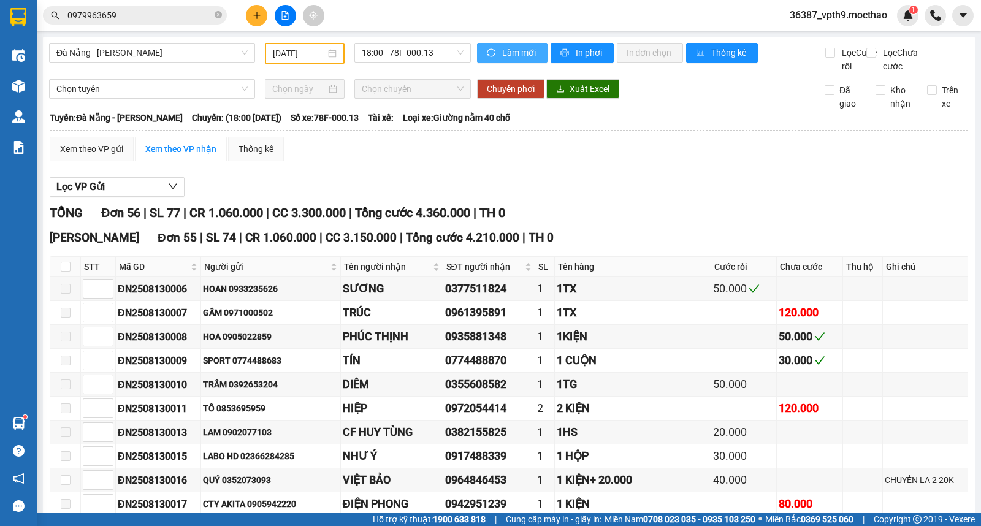
click at [513, 50] on span "Làm mới" at bounding box center [520, 52] width 36 height 13
click at [868, 59] on label "Lọc Chưa cước" at bounding box center [896, 59] width 61 height 27
click at [868, 58] on input "Lọc Chưa cước" at bounding box center [872, 53] width 12 height 10
checkbox input "true"
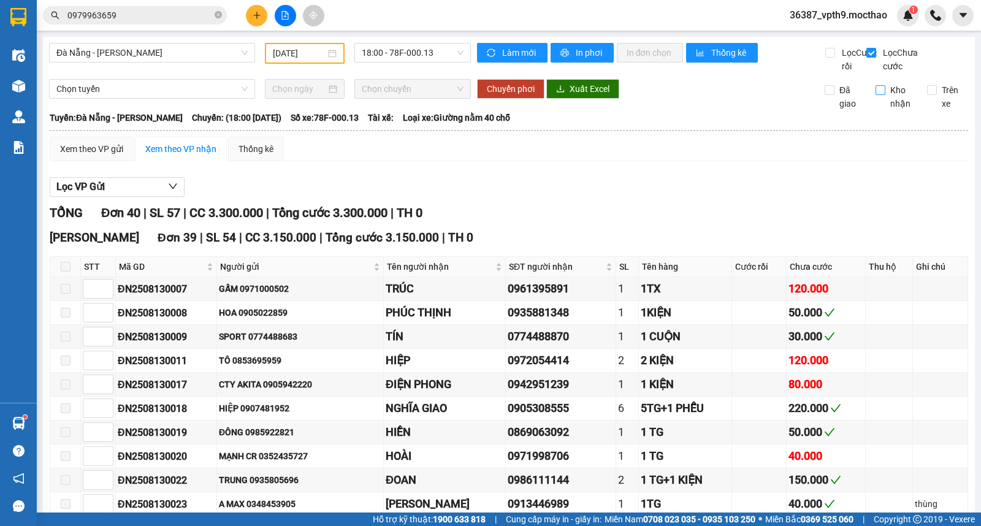
click at [885, 102] on span "Kho nhận" at bounding box center [901, 96] width 32 height 27
click at [881, 95] on input "Kho nhận" at bounding box center [881, 90] width 10 height 10
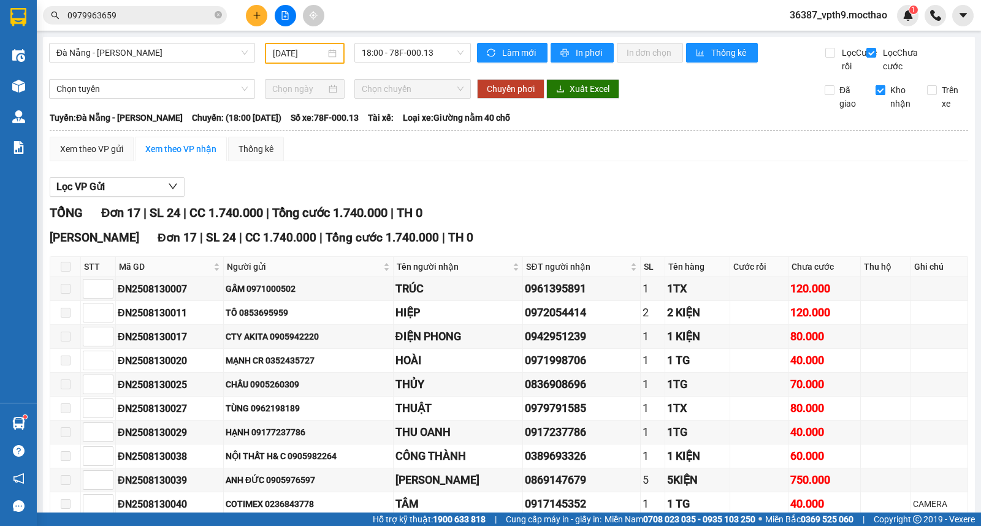
click at [887, 108] on span "Kho nhận" at bounding box center [901, 96] width 32 height 27
click at [885, 95] on input "Kho nhận" at bounding box center [881, 90] width 10 height 10
checkbox input "false"
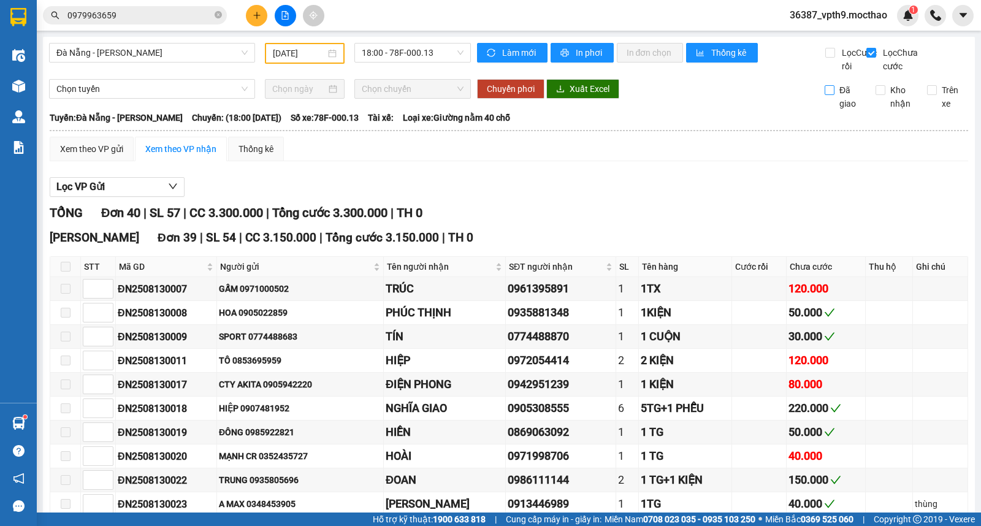
click at [835, 109] on span "Đã giao" at bounding box center [851, 96] width 32 height 27
click at [825, 95] on input "Đã giao" at bounding box center [830, 90] width 10 height 10
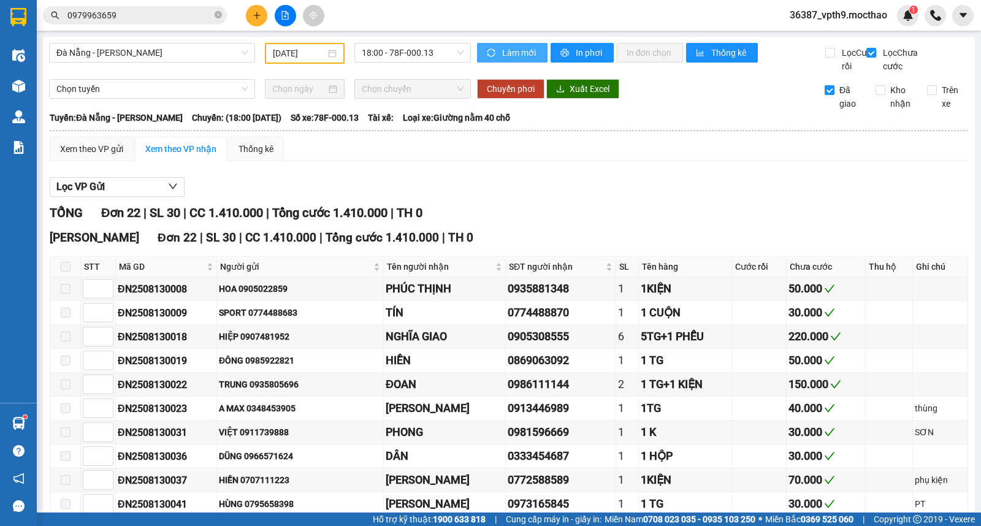
click at [510, 59] on span "Làm mới" at bounding box center [520, 52] width 36 height 13
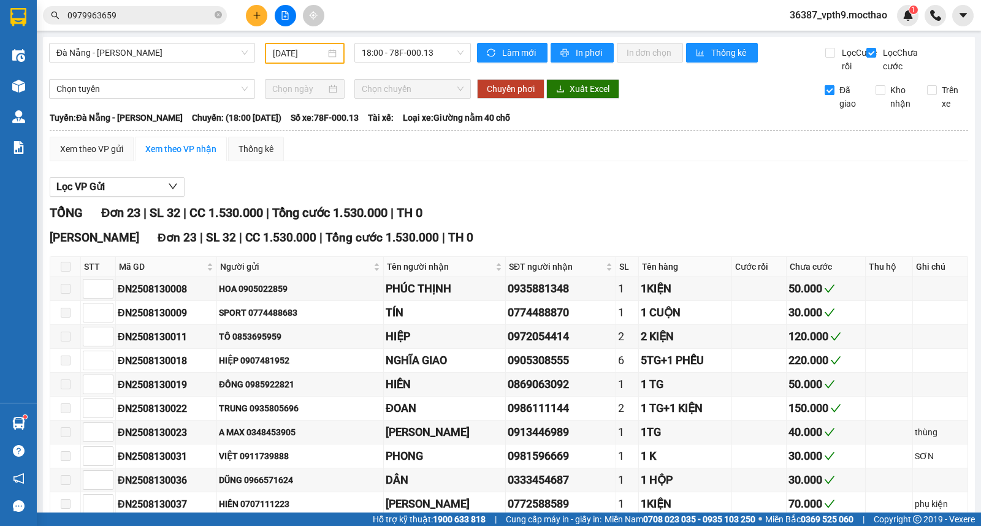
click at [835, 110] on span "Đã giao" at bounding box center [851, 96] width 32 height 27
click at [835, 95] on input "Đã giao" at bounding box center [830, 90] width 10 height 10
checkbox input "false"
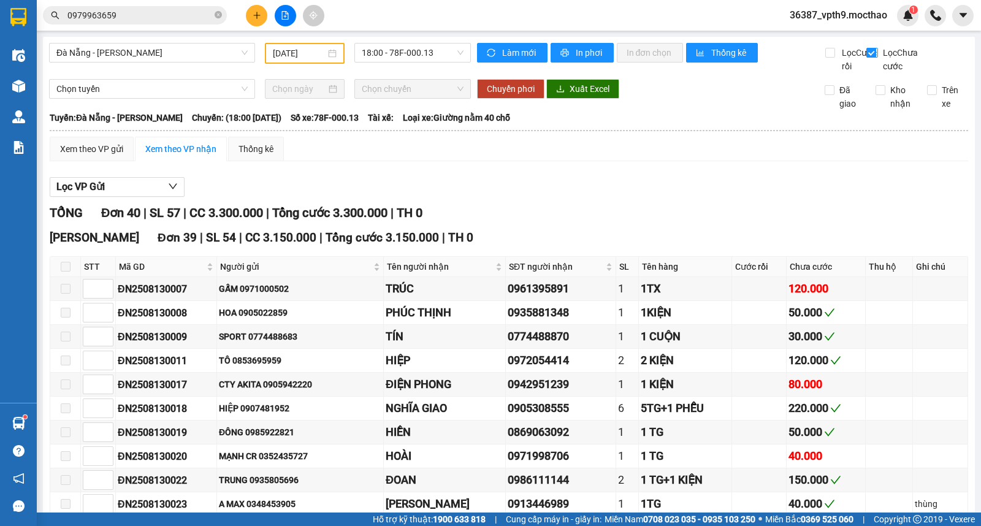
click at [878, 64] on span "Lọc Chưa cước" at bounding box center [903, 59] width 50 height 27
click at [869, 58] on input "Lọc Chưa cước" at bounding box center [872, 53] width 12 height 10
checkbox input "false"
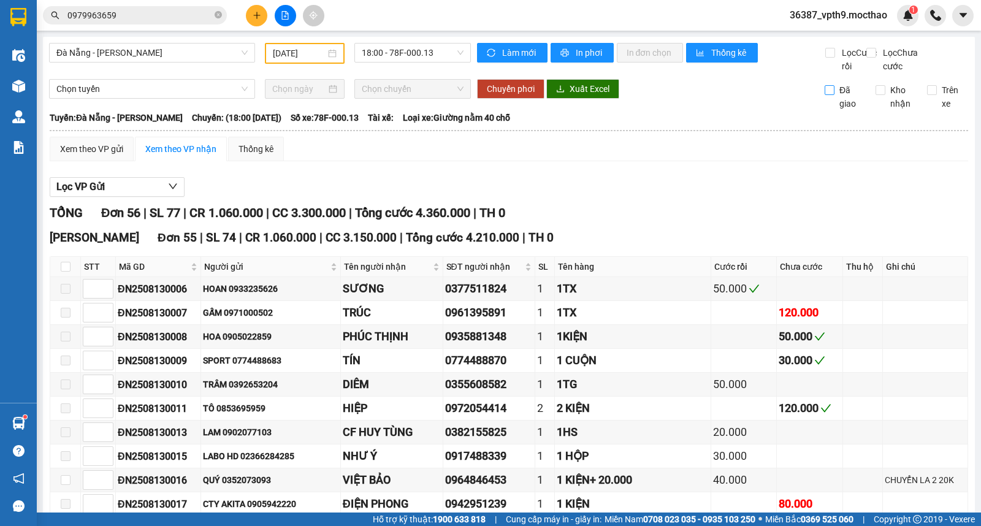
click at [825, 110] on label "Đã giao" at bounding box center [846, 96] width 42 height 27
click at [825, 95] on input "Đã giao" at bounding box center [830, 90] width 10 height 10
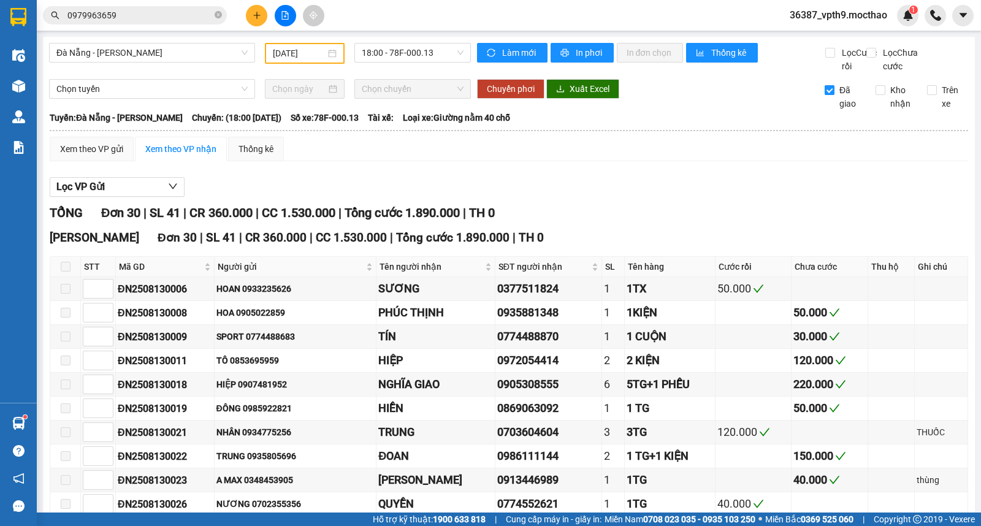
click at [825, 110] on label "Đã giao" at bounding box center [846, 96] width 42 height 27
click at [825, 95] on input "Đã giao" at bounding box center [830, 90] width 10 height 10
checkbox input "false"
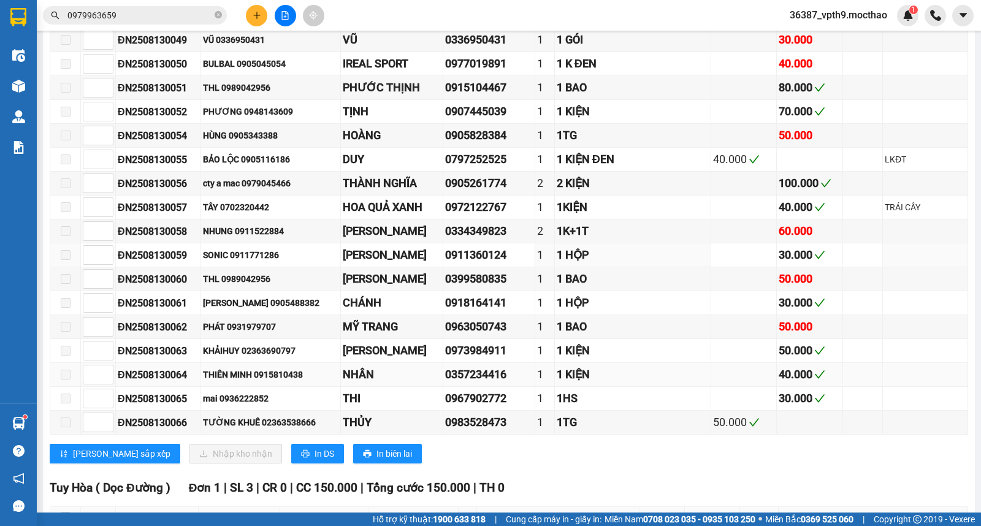
scroll to position [1283, 0]
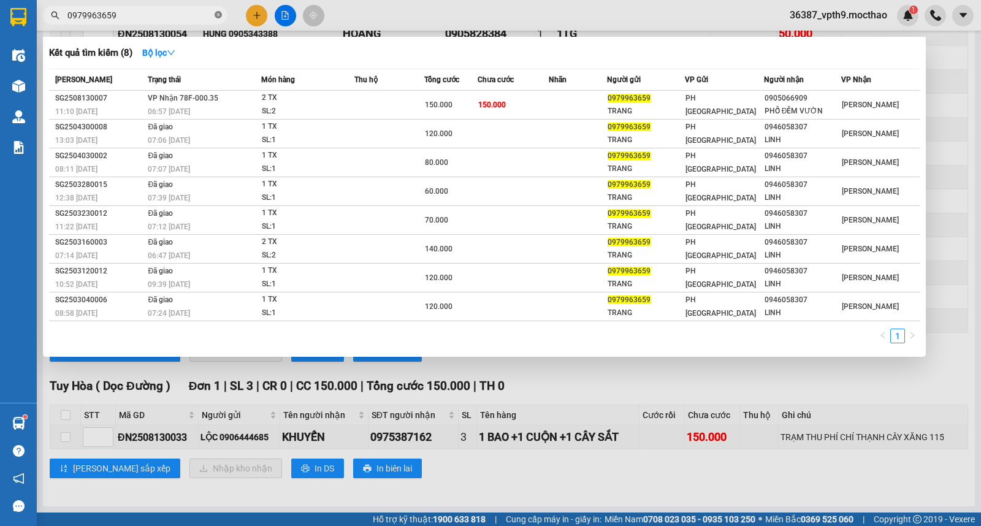
click at [221, 14] on icon "close-circle" at bounding box center [218, 14] width 7 height 7
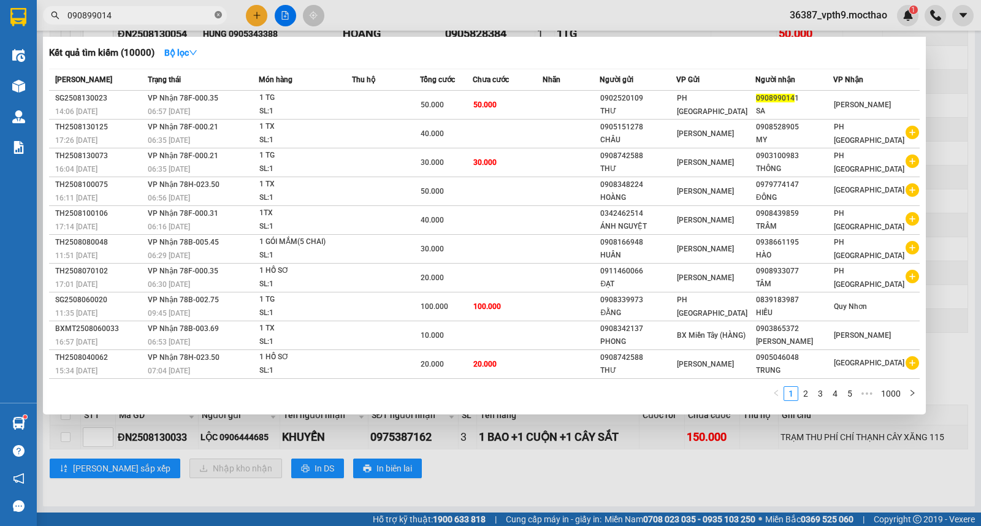
type input "0908990141"
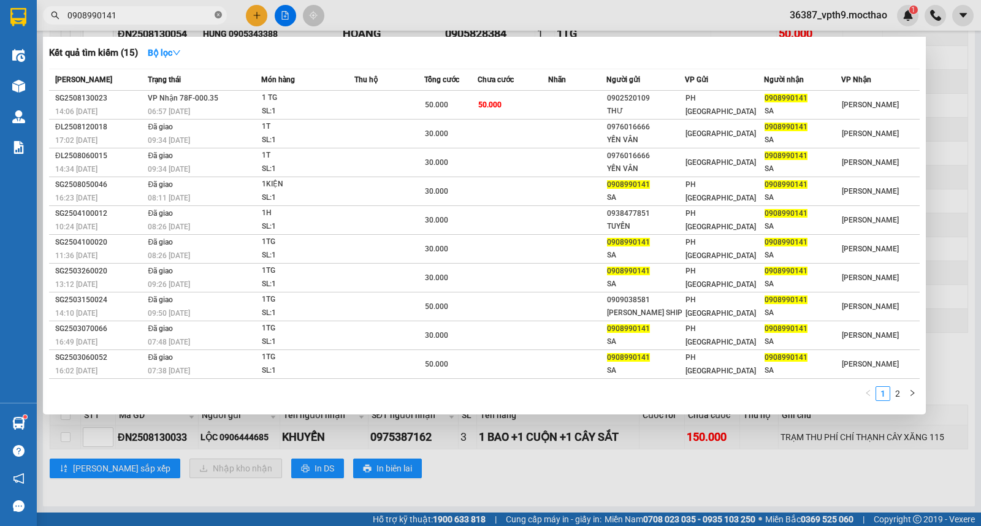
click at [218, 13] on icon "close-circle" at bounding box center [218, 14] width 7 height 7
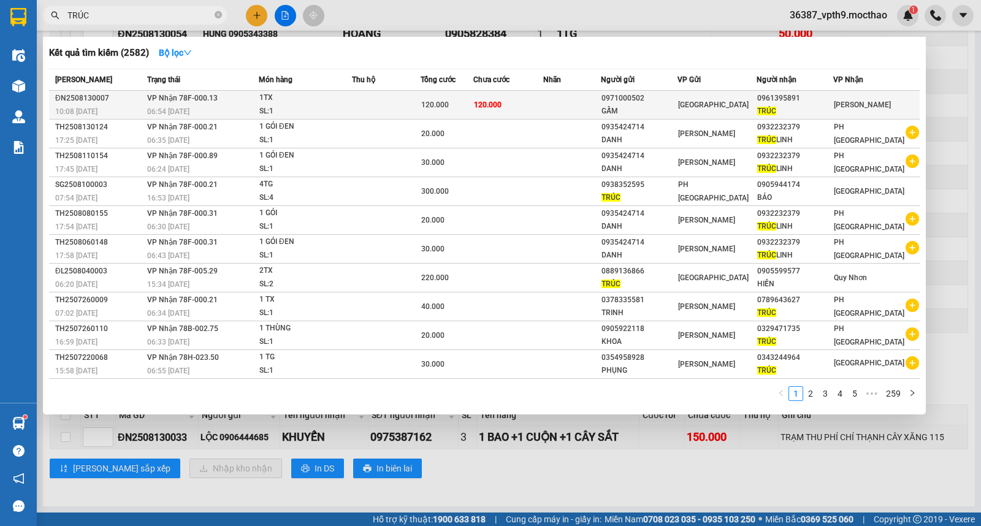
type input "TRÚC"
click at [677, 102] on div "0971000502" at bounding box center [639, 98] width 75 height 13
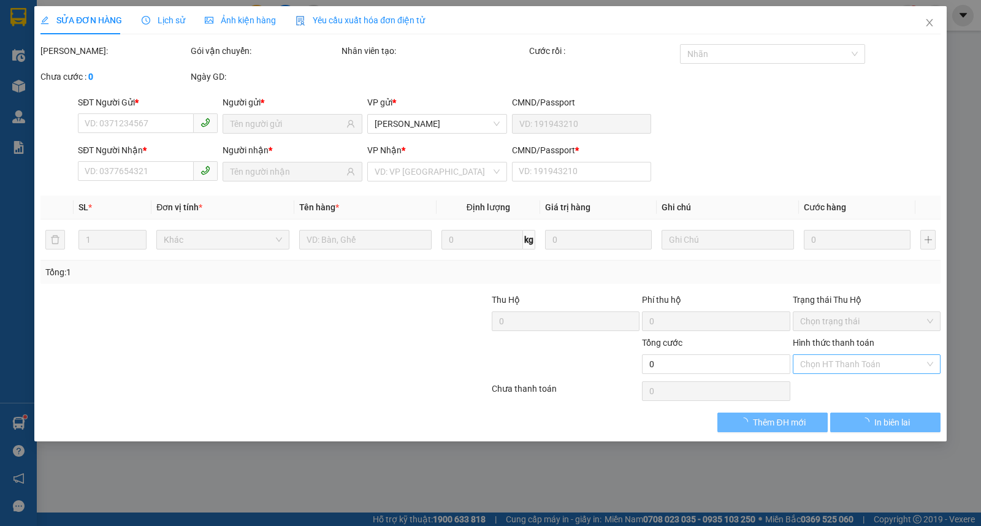
click at [834, 361] on input "Hình thức thanh toán" at bounding box center [862, 364] width 124 height 18
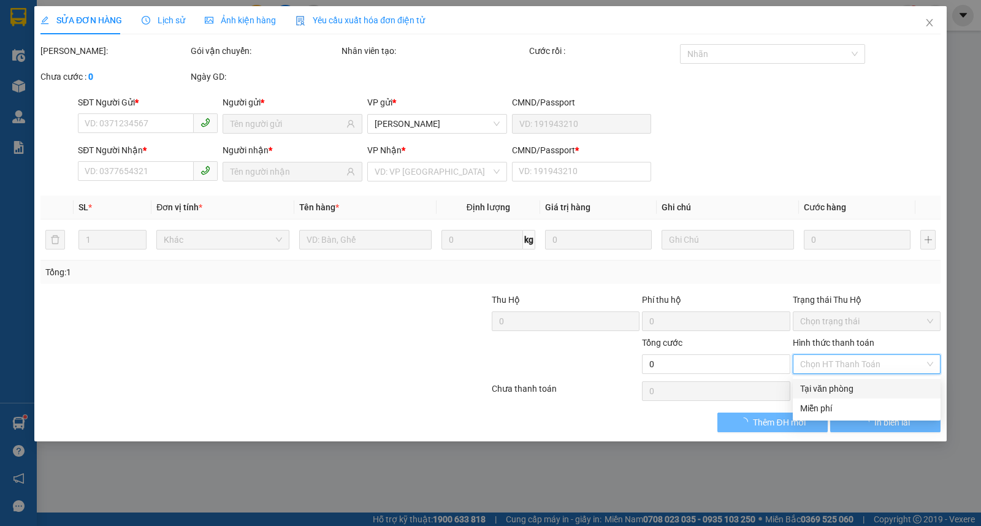
click at [833, 389] on div "Tại văn phòng" at bounding box center [866, 388] width 133 height 13
type input "0"
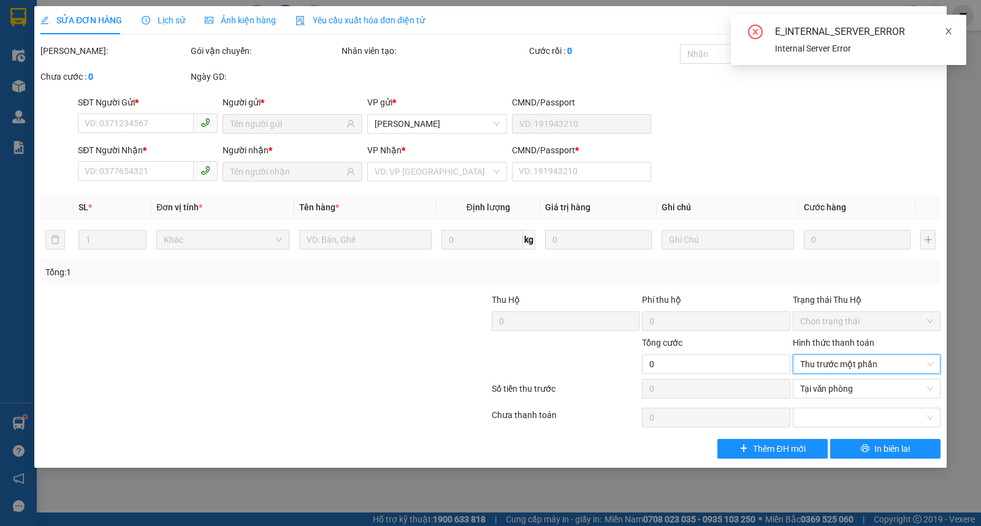
click at [949, 32] on icon "close" at bounding box center [949, 31] width 6 height 6
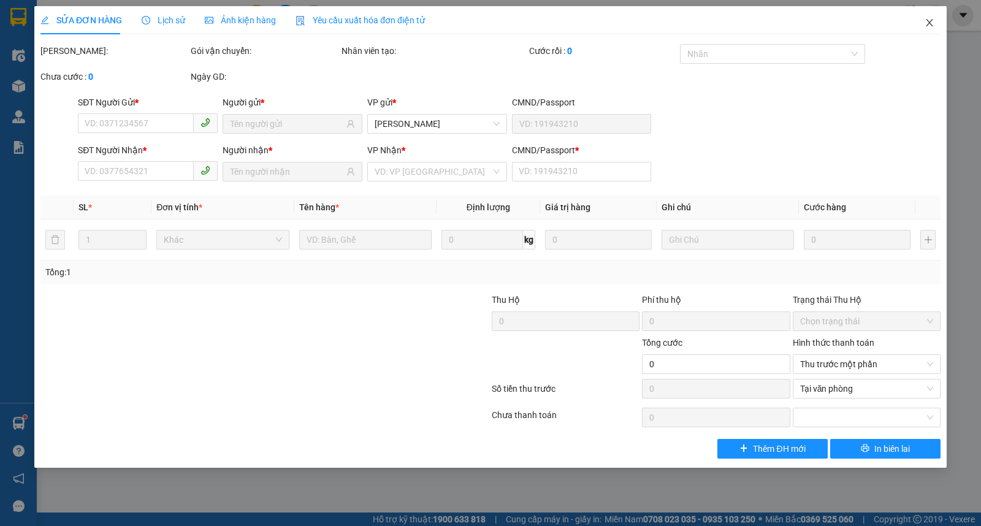
drag, startPoint x: 929, startPoint y: 23, endPoint x: 212, endPoint y: 20, distance: 716.8
click at [928, 23] on icon "close" at bounding box center [930, 23] width 10 height 10
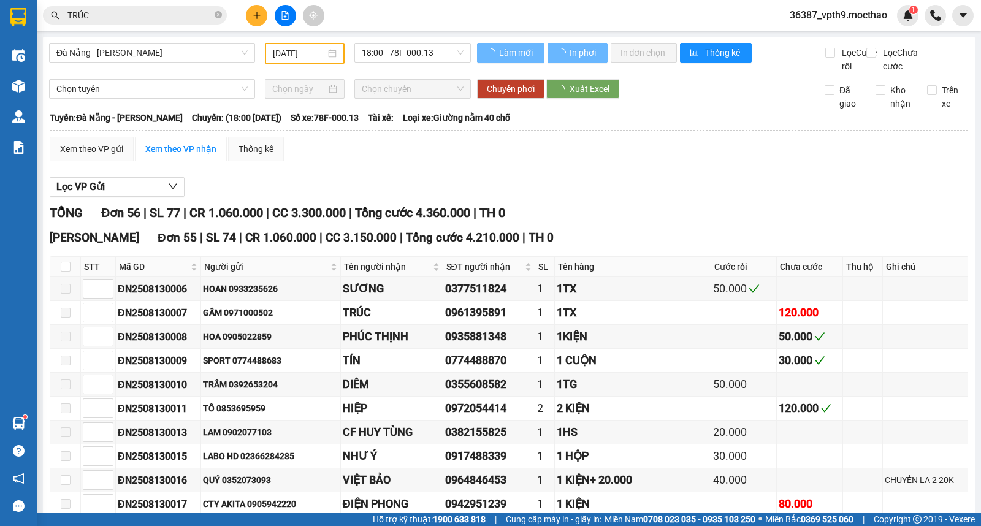
click at [212, 15] on input "TRÚC" at bounding box center [139, 15] width 145 height 13
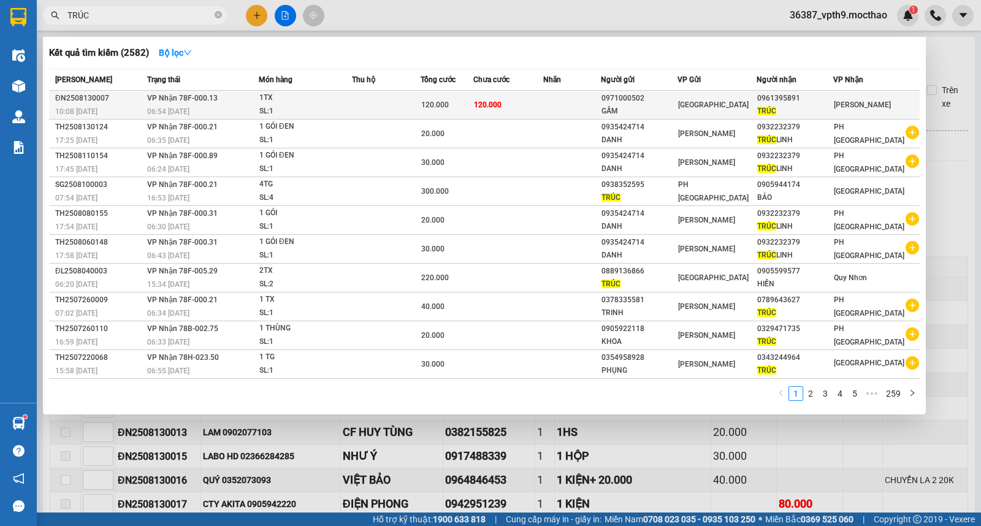
click at [743, 101] on div "[GEOGRAPHIC_DATA]" at bounding box center [717, 104] width 78 height 13
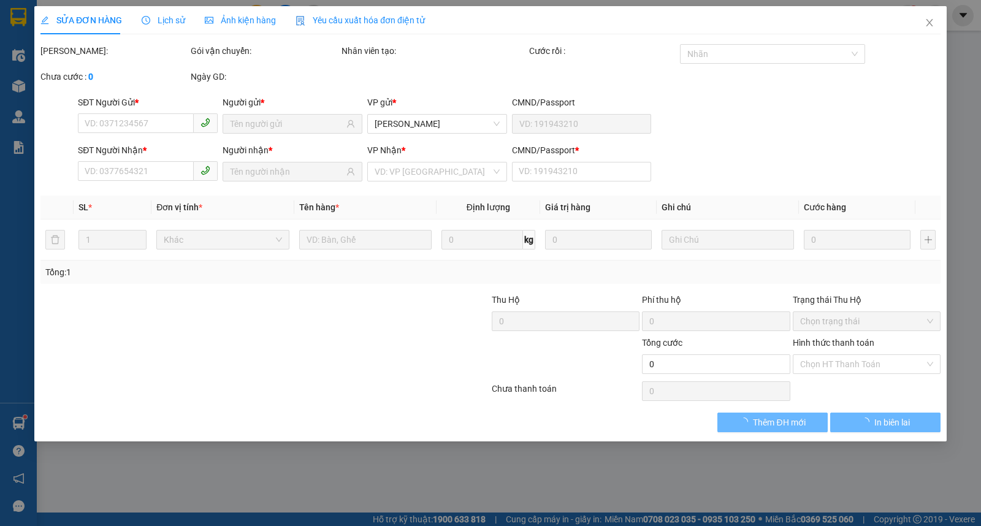
type input "0971000502"
type input "GẤM"
type input "0961395891"
type input "TRÚC"
type input "0"
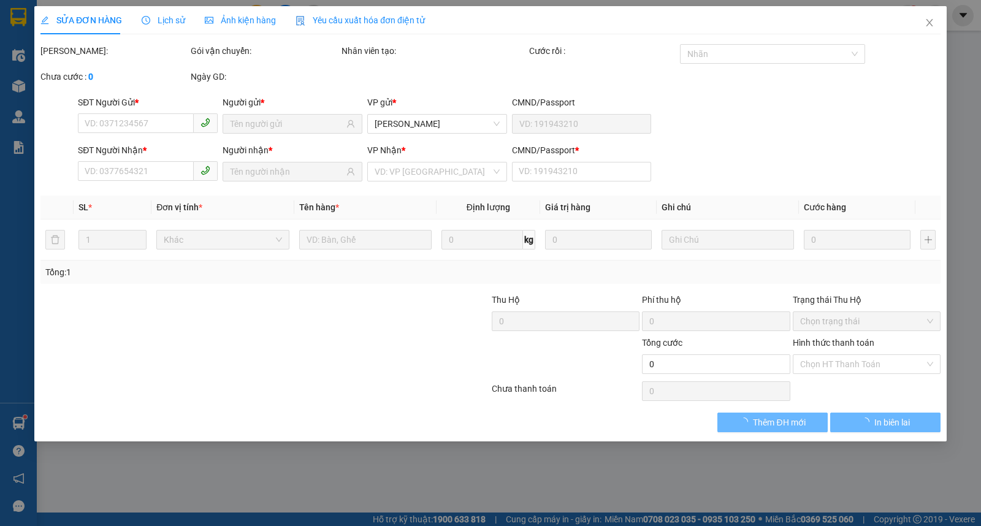
type input "120.000"
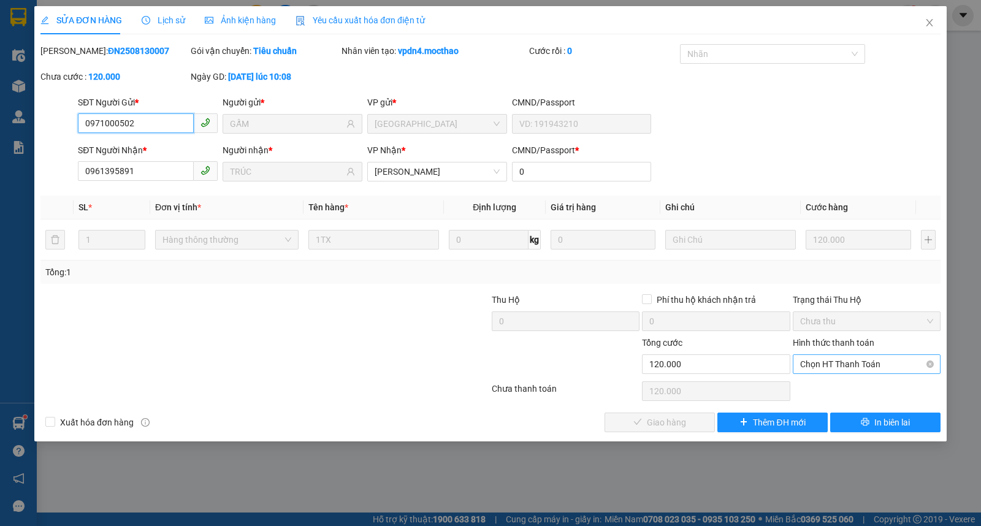
click at [854, 360] on span "Chọn HT Thanh Toán" at bounding box center [866, 364] width 133 height 18
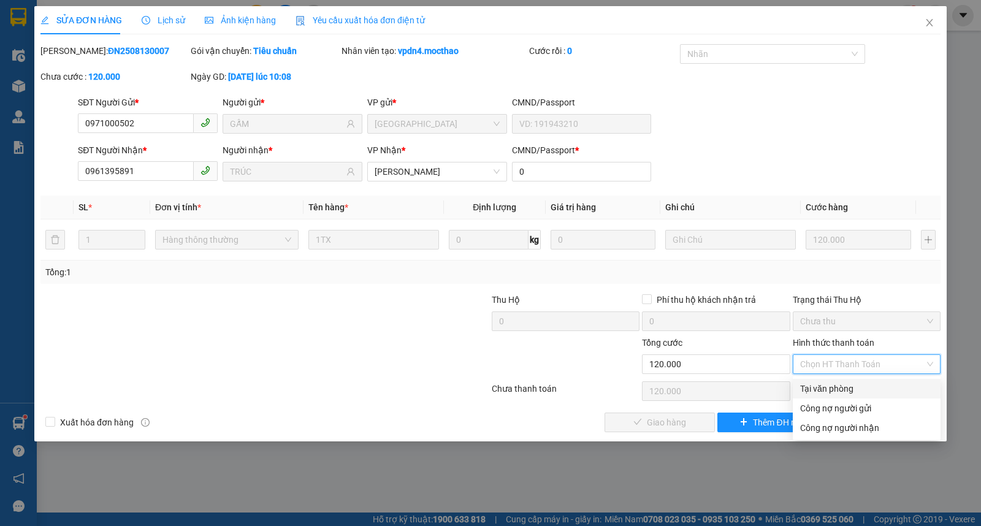
drag, startPoint x: 835, startPoint y: 385, endPoint x: 784, endPoint y: 402, distance: 54.3
click at [835, 385] on div "Tại văn phòng" at bounding box center [866, 388] width 133 height 13
type input "0"
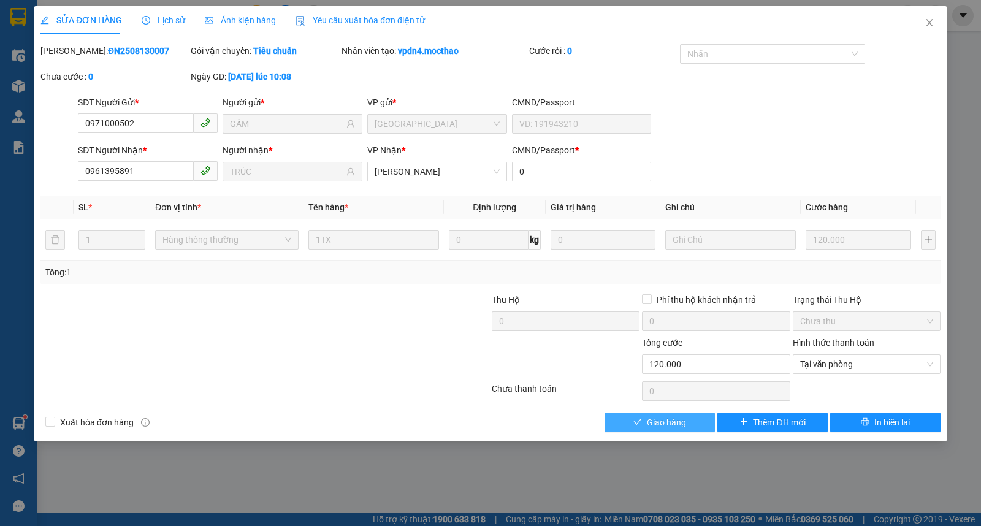
click at [661, 413] on button "Giao hàng" at bounding box center [660, 423] width 110 height 20
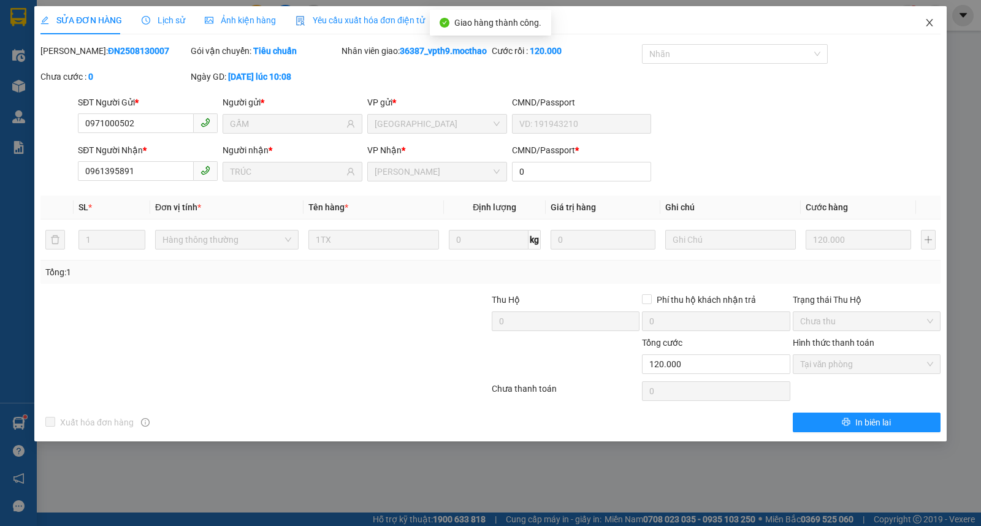
click at [927, 23] on icon "close" at bounding box center [930, 23] width 10 height 10
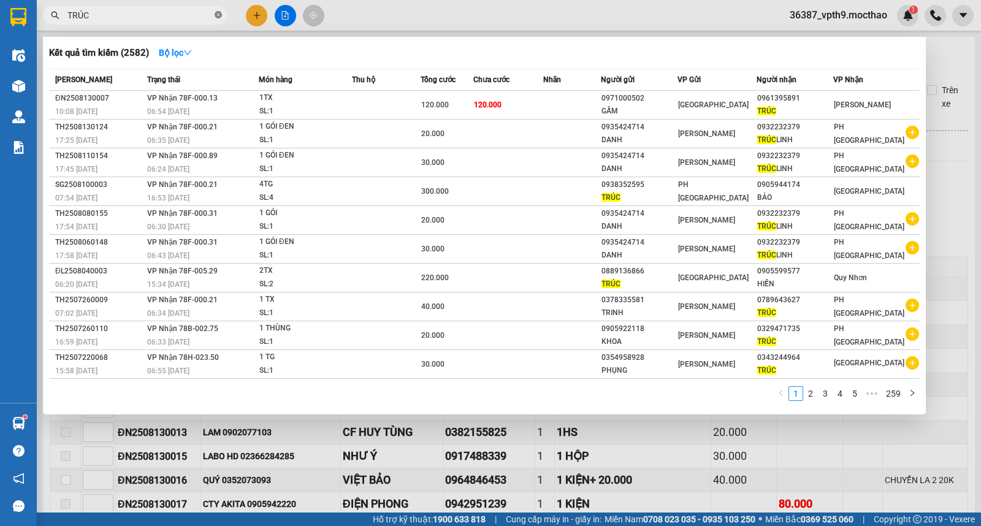
click at [218, 15] on icon "close-circle" at bounding box center [218, 14] width 7 height 7
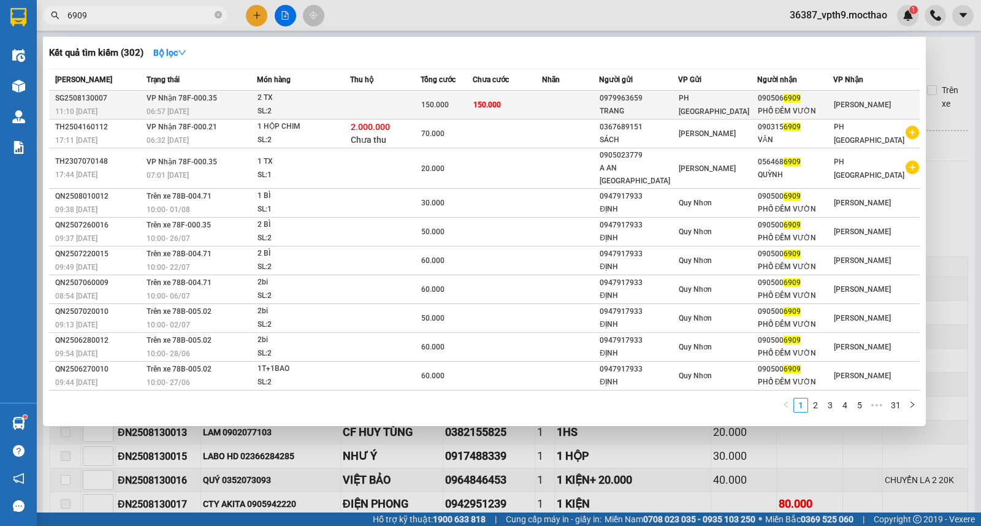
type input "6909"
click at [817, 110] on div "PHỐ ĐÊM VƯỜN" at bounding box center [795, 111] width 75 height 13
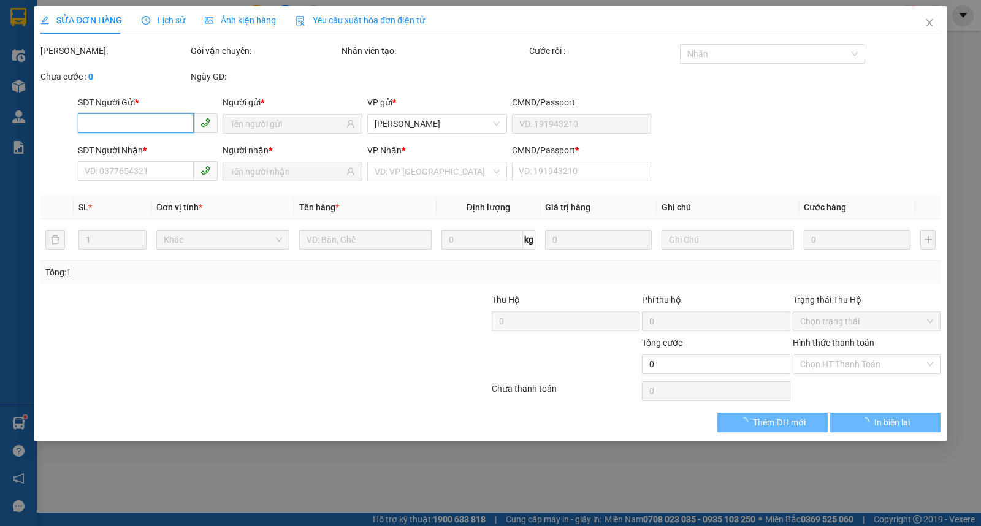
type input "0979963659"
type input "TRANG"
type input "0905066909"
type input "PHỐ ĐÊM VƯỜN"
type input "1"
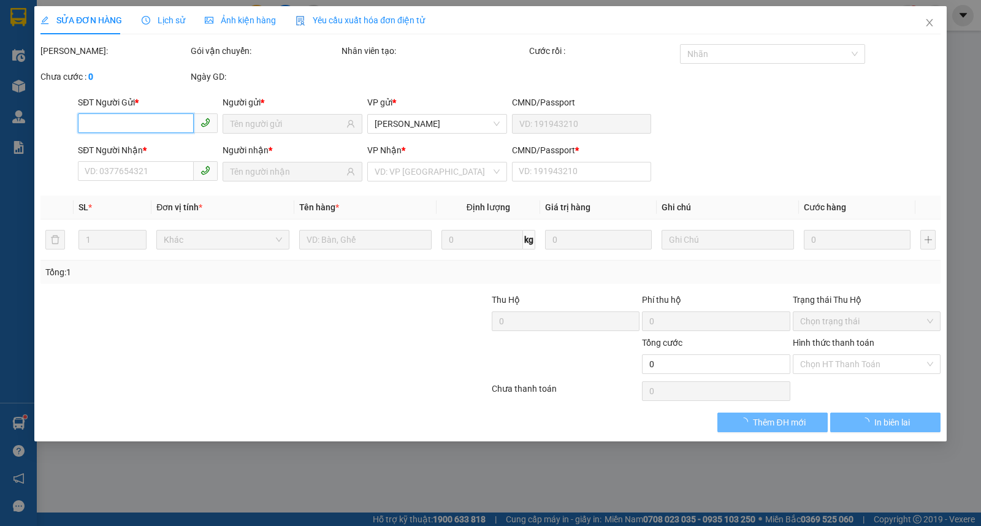
type input "150.000"
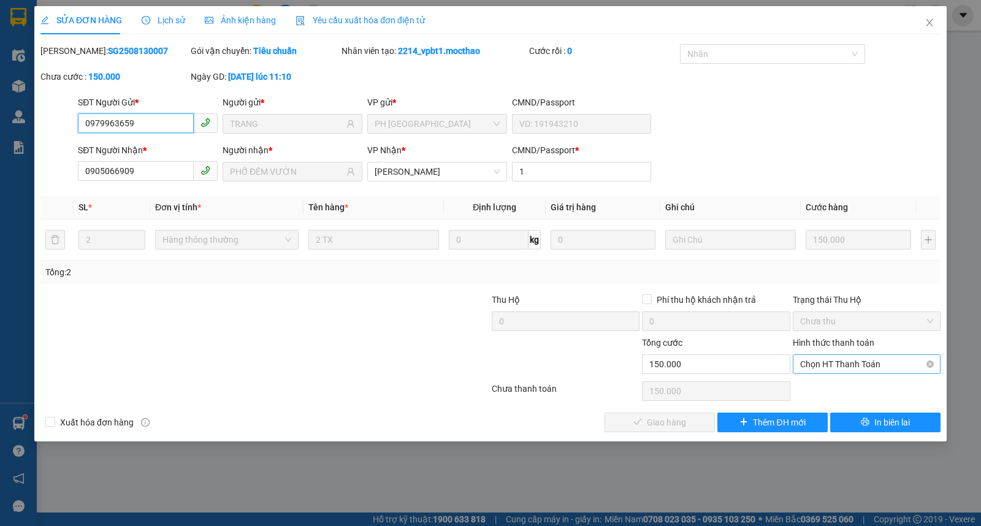
click at [873, 362] on span "Chọn HT Thanh Toán" at bounding box center [866, 364] width 133 height 18
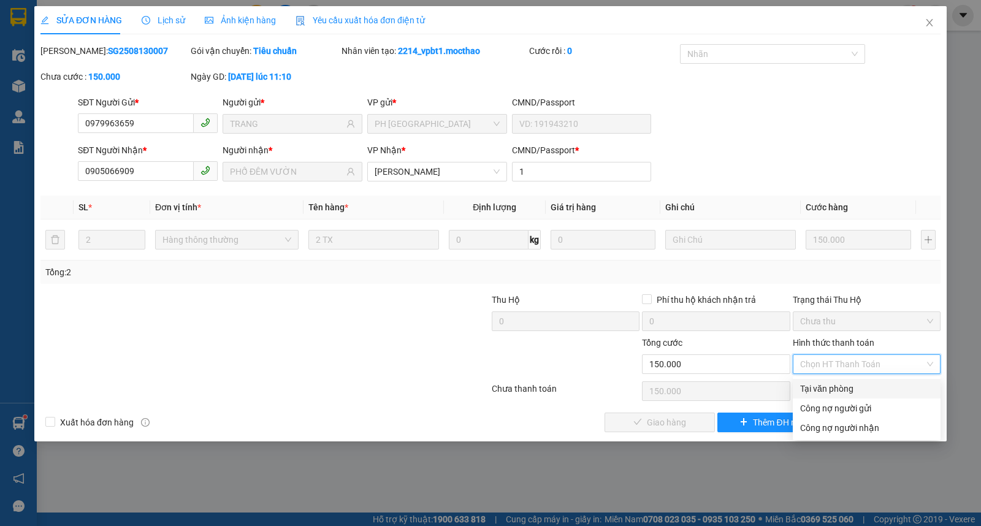
click at [852, 380] on div "Tại văn phòng" at bounding box center [867, 389] width 148 height 20
type input "0"
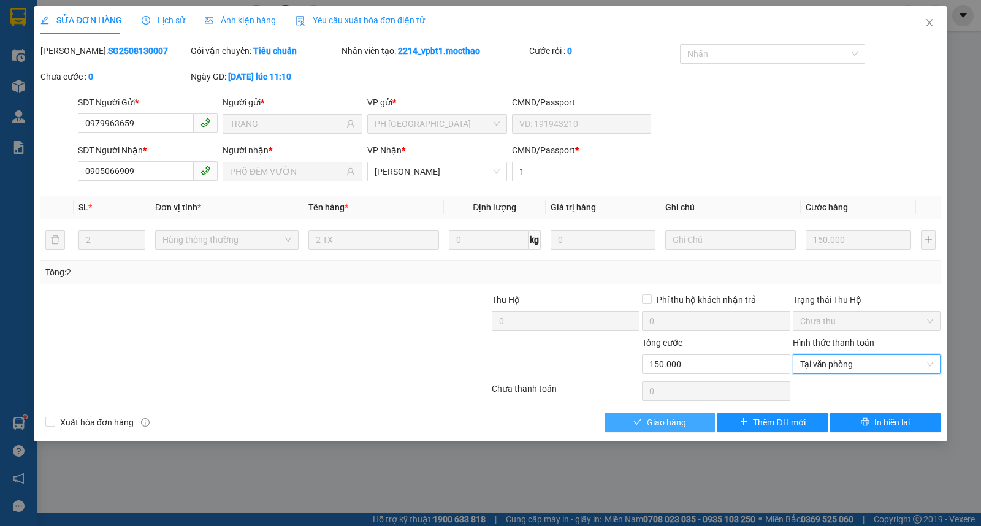
click at [697, 416] on button "Giao hàng" at bounding box center [660, 423] width 110 height 20
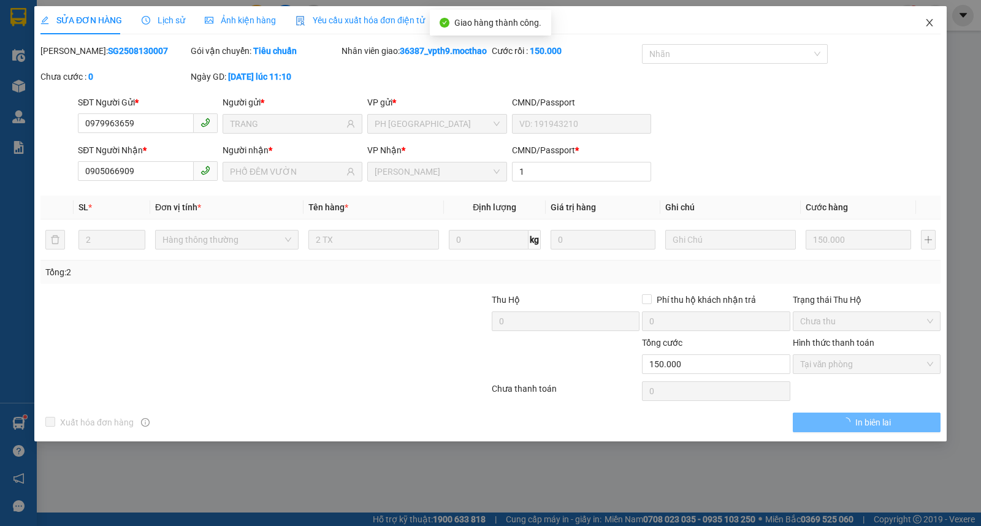
click at [932, 25] on icon "close" at bounding box center [930, 23] width 10 height 10
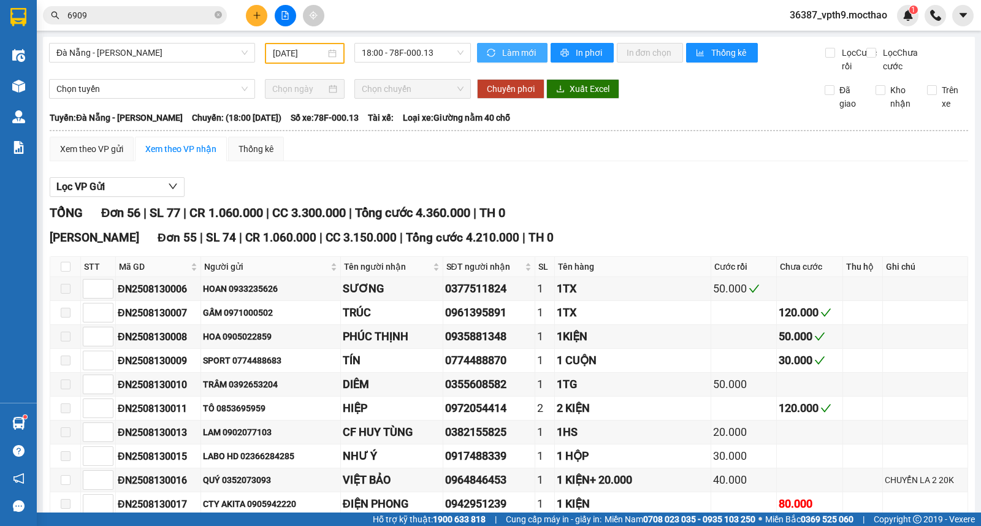
click at [523, 52] on span "Làm mới" at bounding box center [520, 52] width 36 height 13
click at [218, 13] on icon "close-circle" at bounding box center [218, 14] width 7 height 7
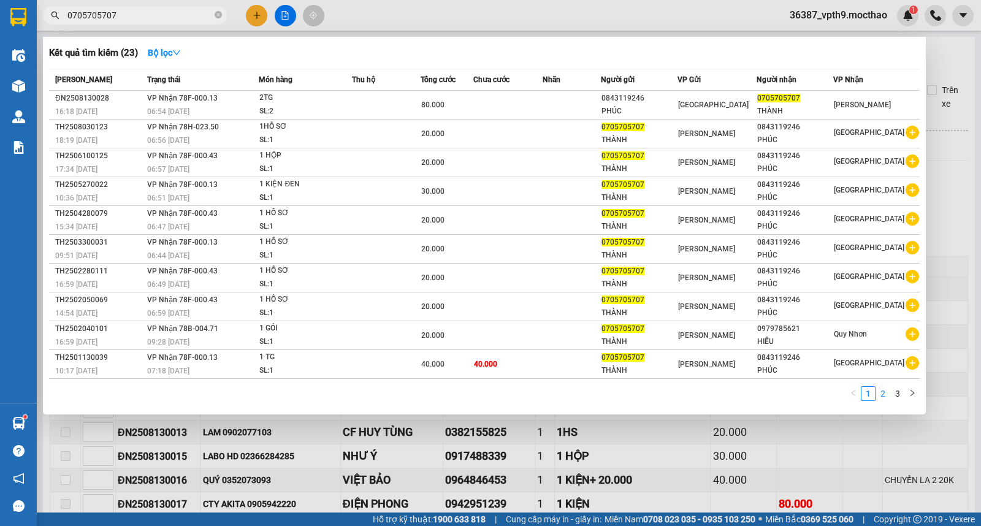
type input "0705705707"
click at [881, 396] on link "2" at bounding box center [882, 393] width 13 height 13
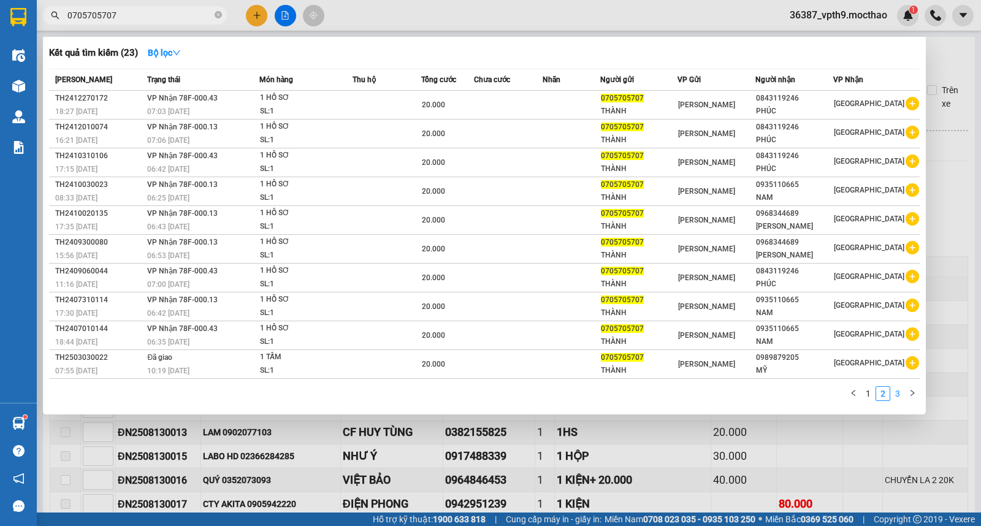
click at [898, 400] on link "3" at bounding box center [897, 393] width 13 height 13
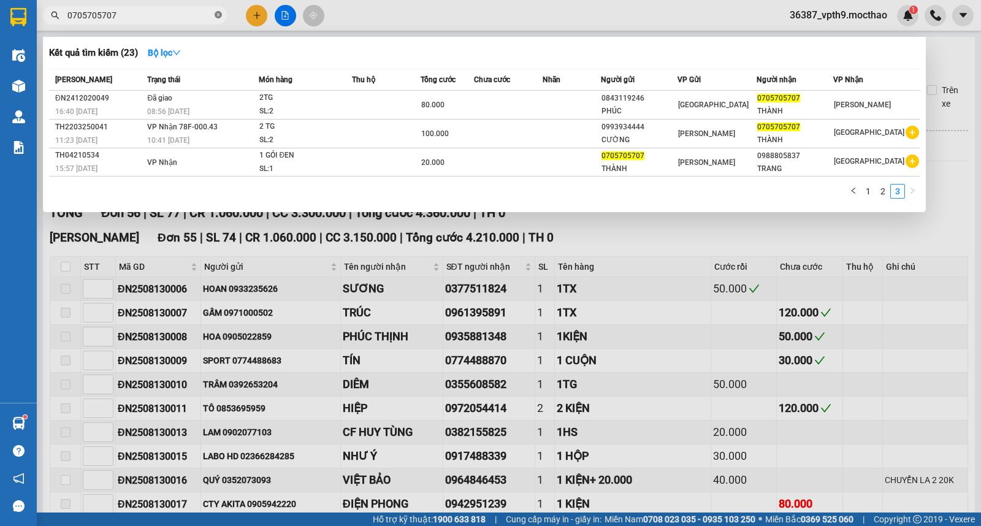
click at [215, 16] on icon "close-circle" at bounding box center [218, 14] width 7 height 7
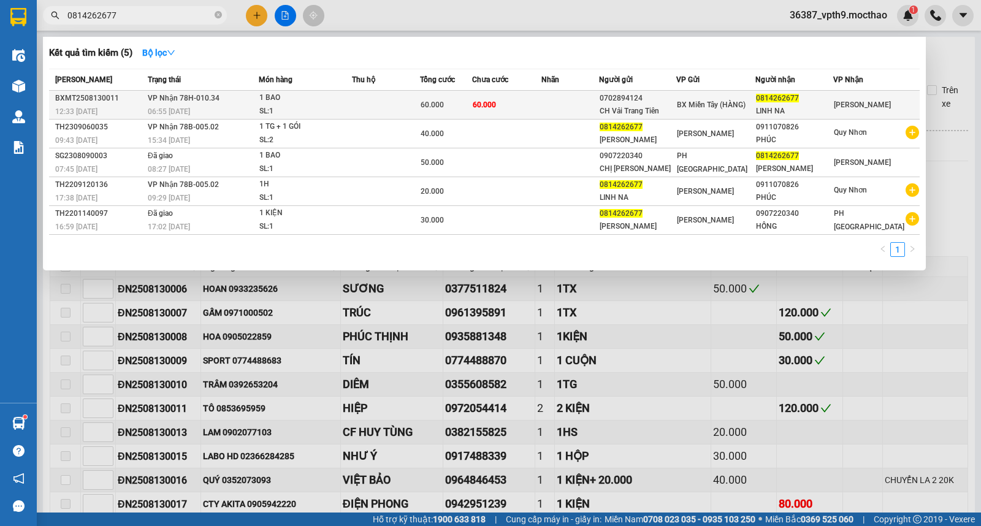
type input "0814262677"
click at [858, 101] on span "[GEOGRAPHIC_DATA]" at bounding box center [862, 105] width 57 height 9
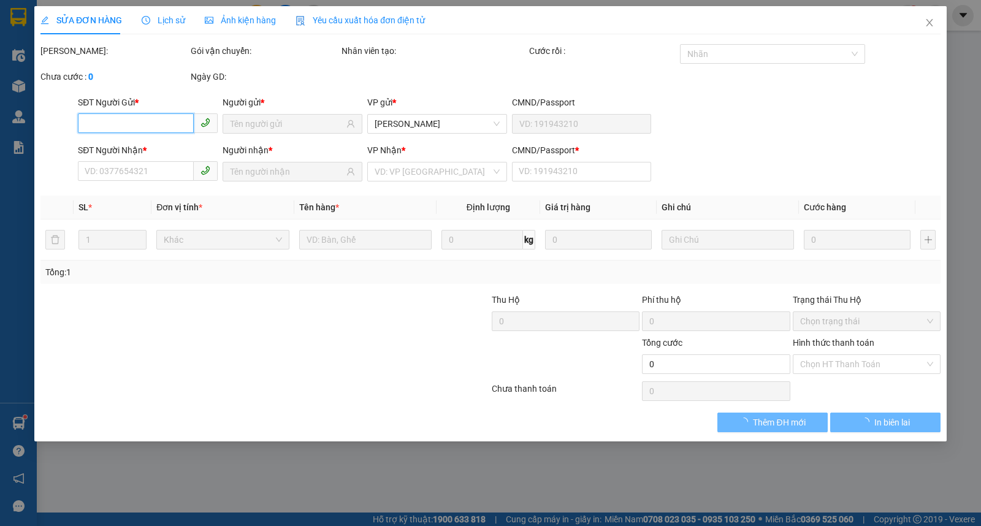
type input "0702894124"
type input "CH Vải Trang Tiên"
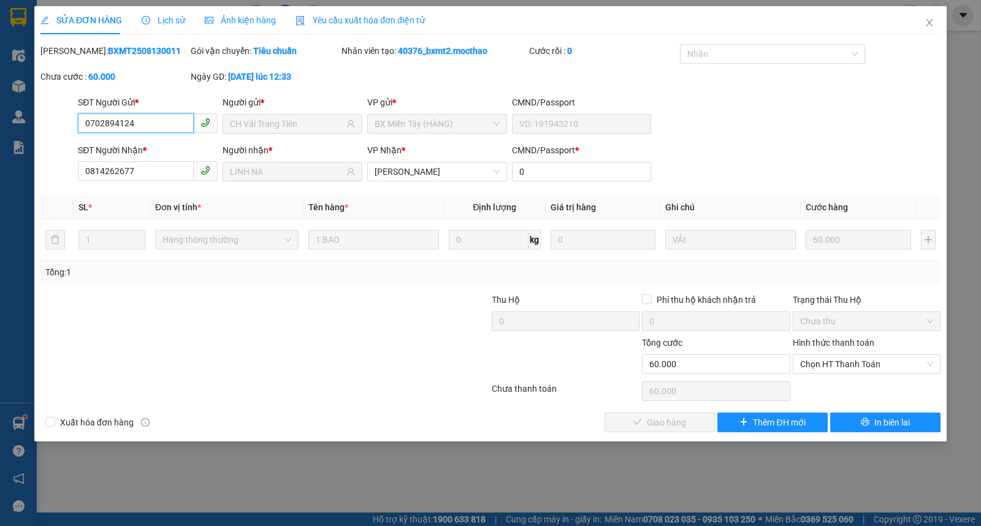
click at [838, 367] on span "Chọn HT Thanh Toán" at bounding box center [866, 364] width 133 height 18
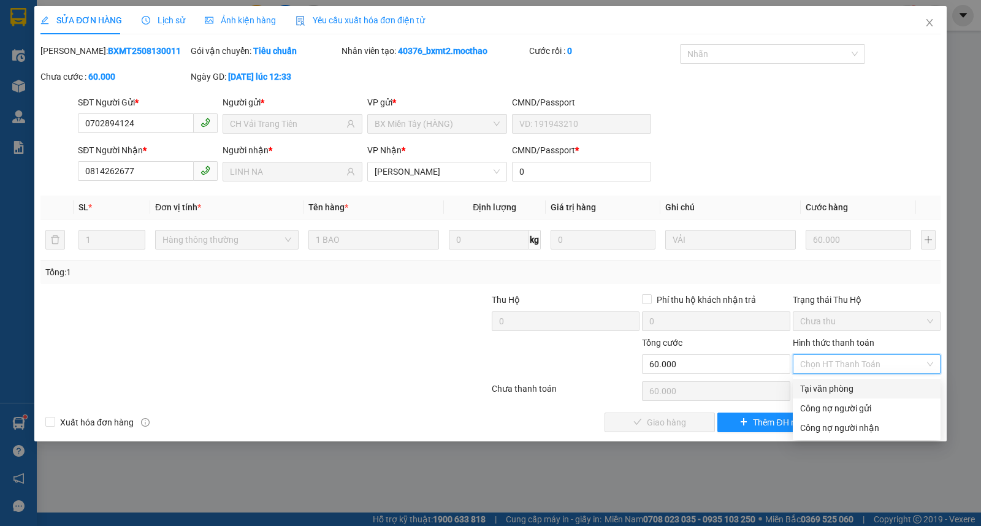
click at [825, 388] on div "Tại văn phòng" at bounding box center [866, 388] width 133 height 13
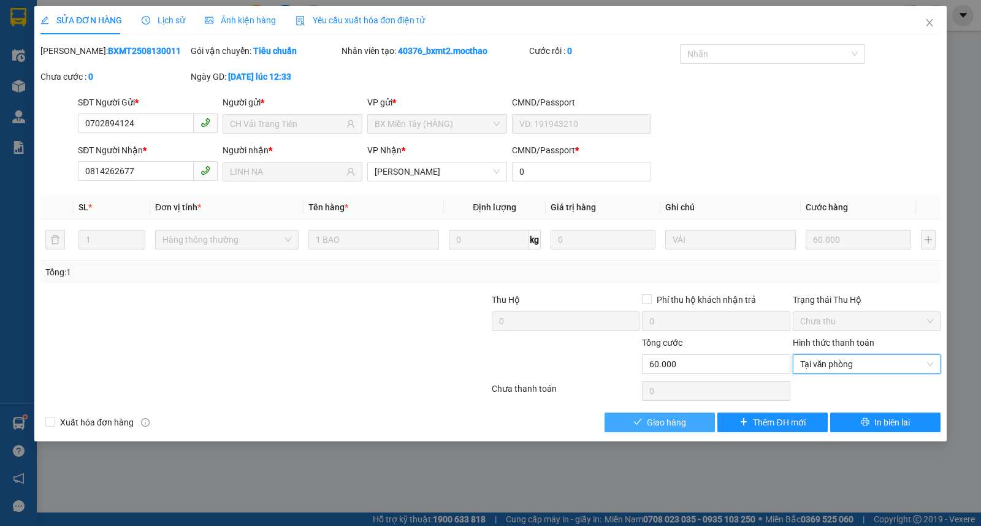
click at [690, 418] on button "Giao hàng" at bounding box center [660, 423] width 110 height 20
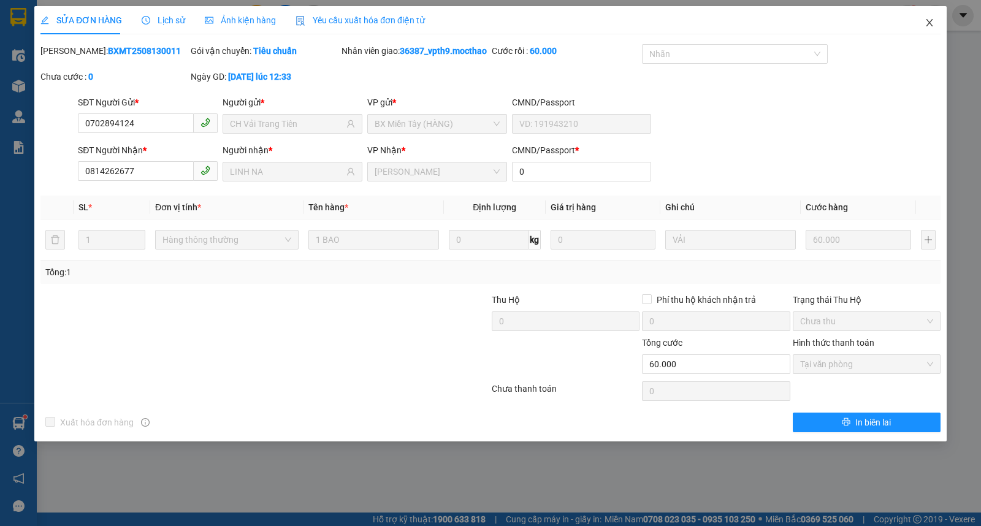
click at [931, 20] on icon "close" at bounding box center [930, 23] width 10 height 10
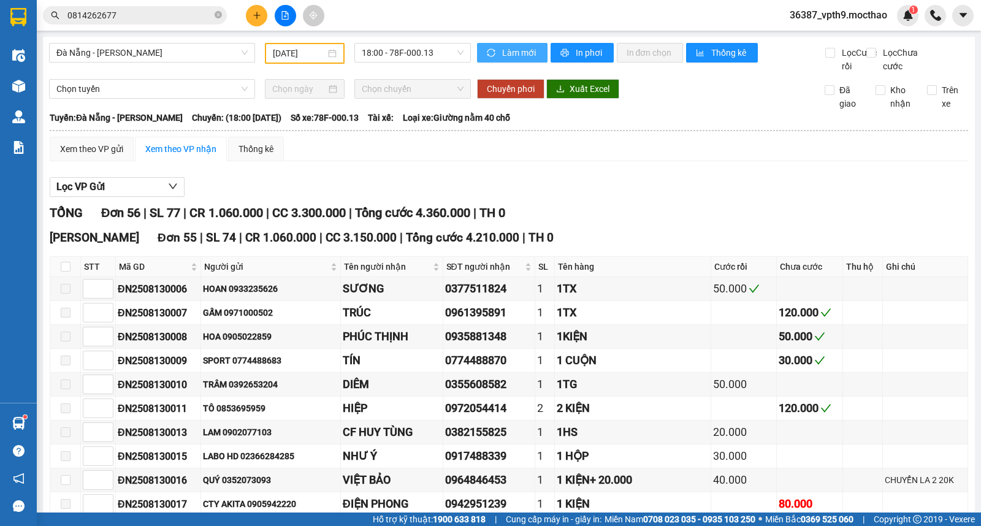
click at [503, 52] on span "Làm mới" at bounding box center [520, 52] width 36 height 13
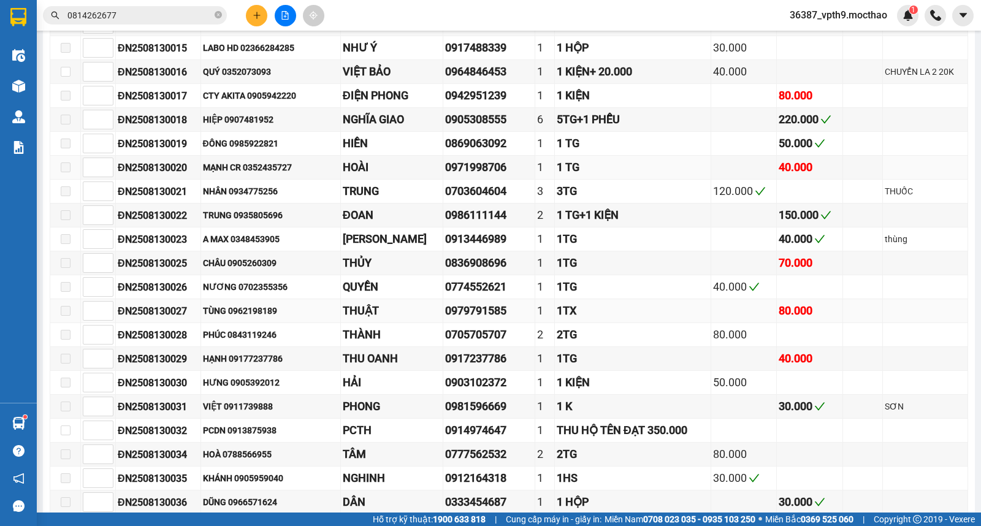
scroll to position [545, 0]
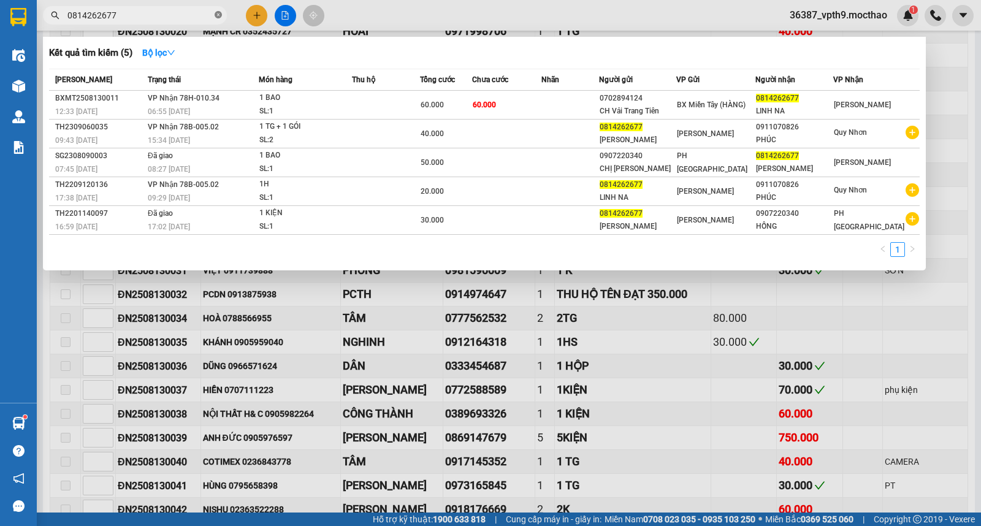
click at [218, 13] on icon "close-circle" at bounding box center [218, 14] width 7 height 7
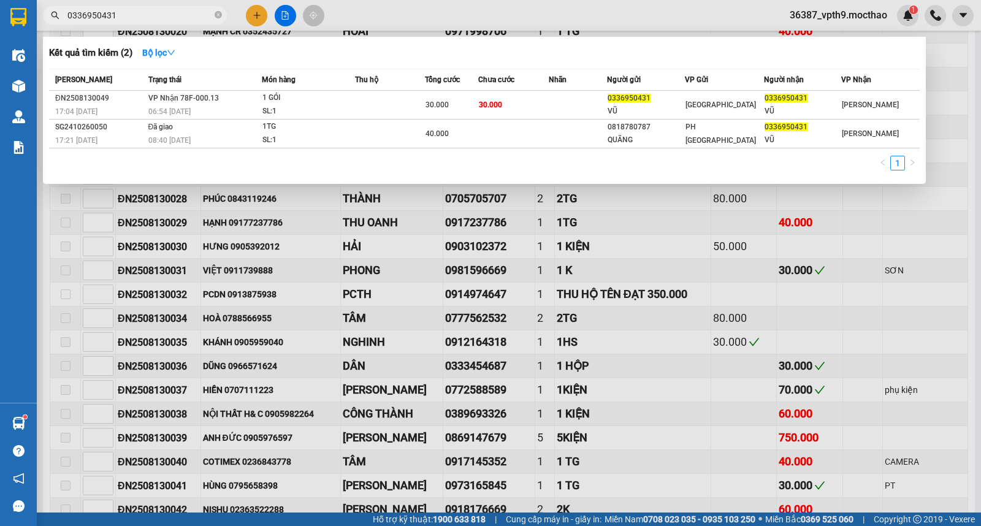
click at [877, 213] on div at bounding box center [490, 263] width 981 height 526
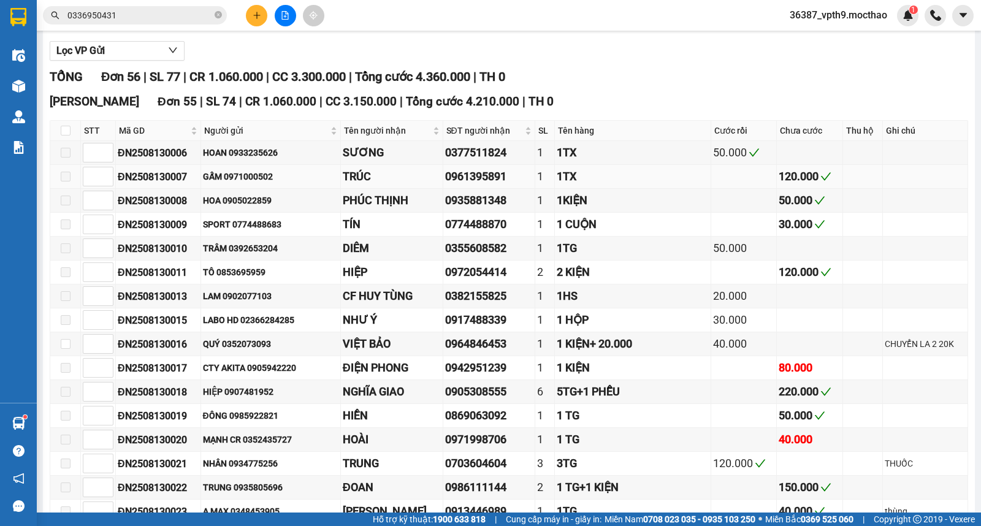
scroll to position [0, 0]
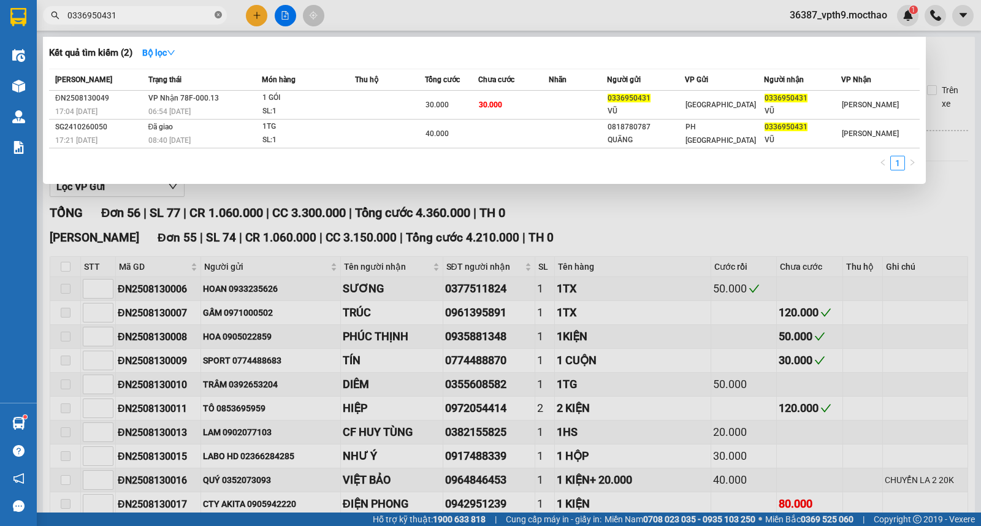
click at [216, 15] on icon "close-circle" at bounding box center [218, 14] width 7 height 7
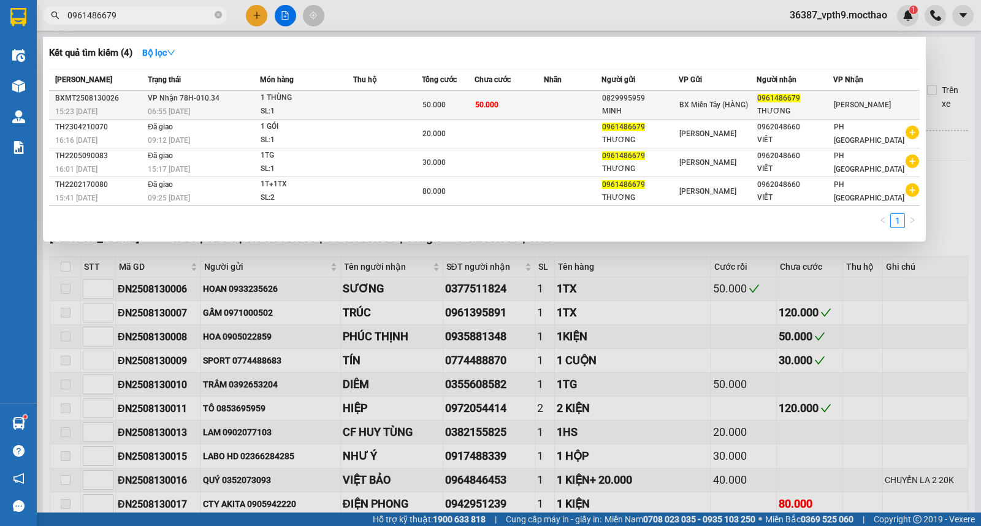
click at [507, 105] on td "50.000" at bounding box center [509, 105] width 69 height 29
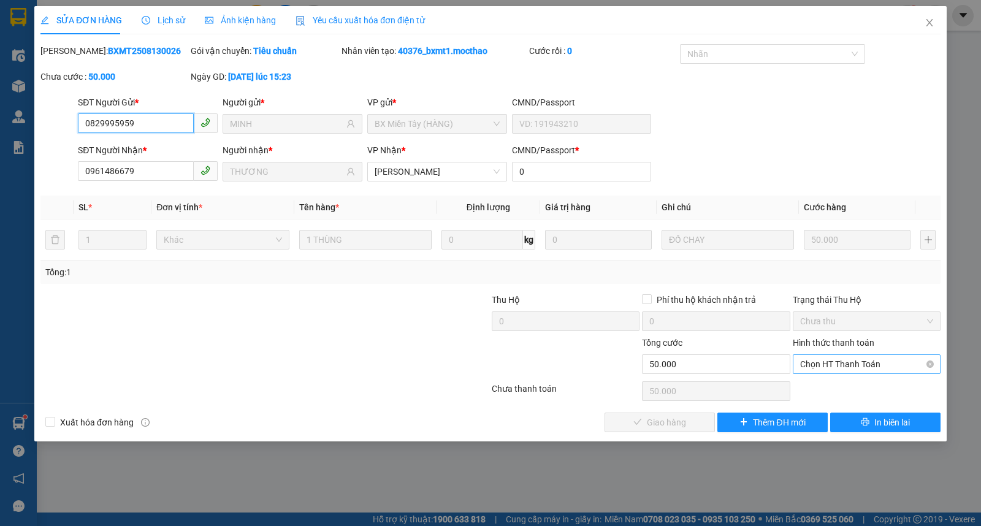
click at [820, 368] on span "Chọn HT Thanh Toán" at bounding box center [866, 364] width 133 height 18
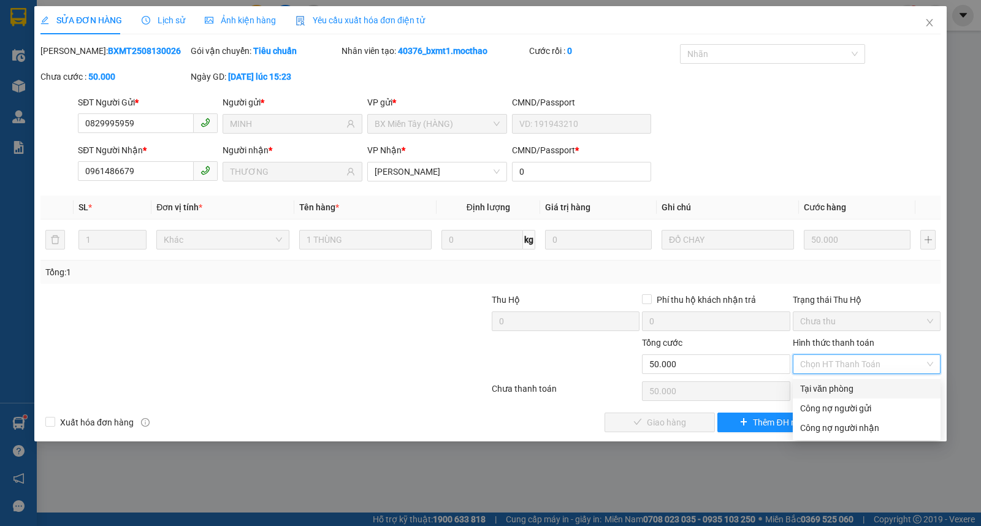
drag, startPoint x: 816, startPoint y: 383, endPoint x: 632, endPoint y: 415, distance: 186.6
click at [816, 384] on div "Tại văn phòng" at bounding box center [866, 388] width 133 height 13
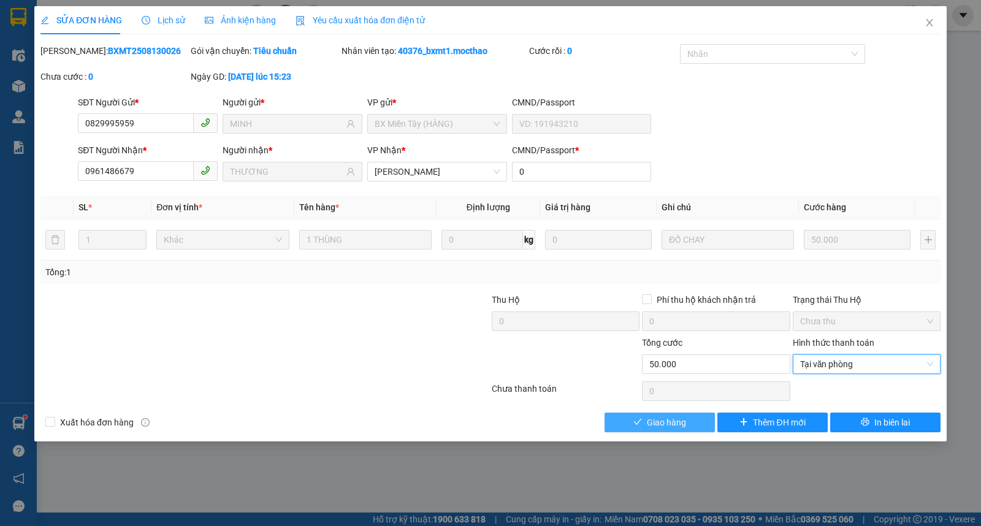
click at [649, 423] on span "Giao hàng" at bounding box center [666, 422] width 39 height 13
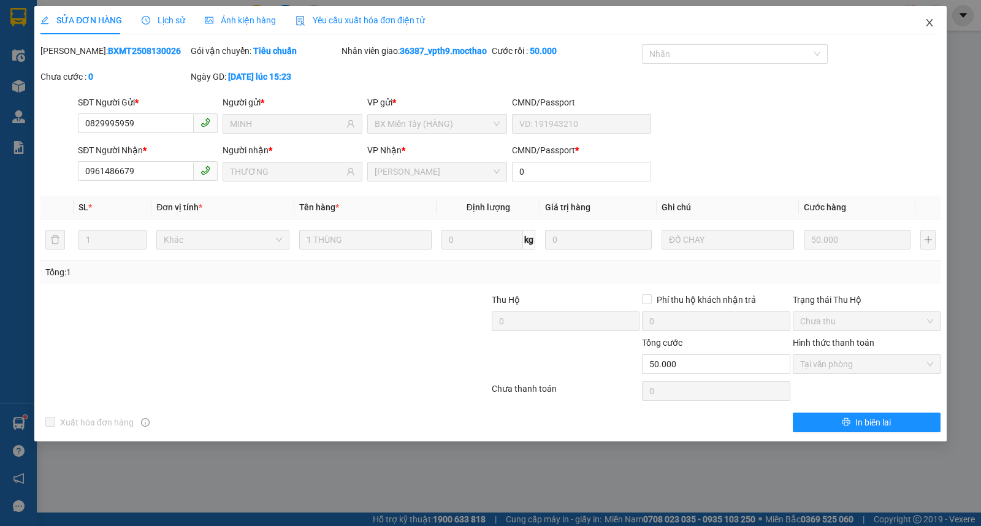
click at [931, 21] on icon "close" at bounding box center [929, 22] width 7 height 7
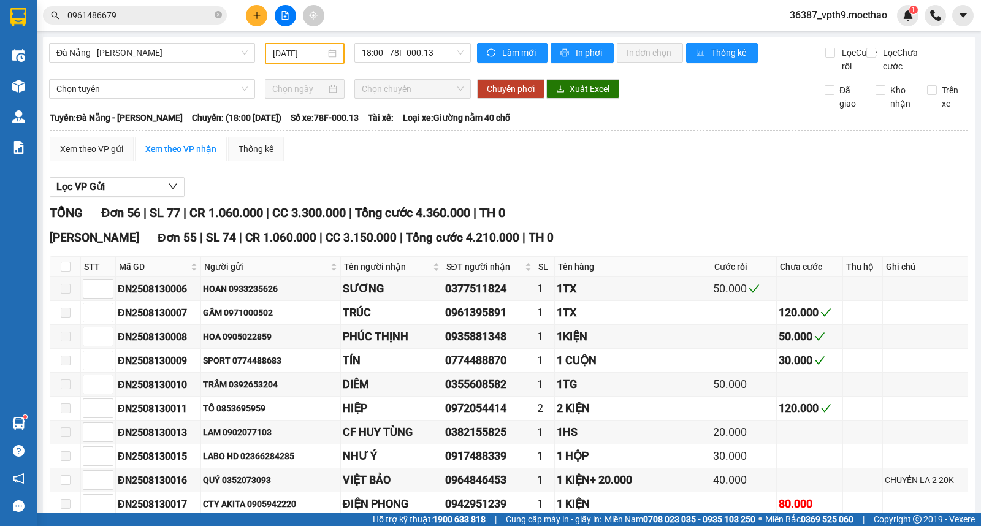
click at [509, 51] on span "Làm mới" at bounding box center [520, 52] width 36 height 13
click at [866, 58] on input "Lọc Chưa cước" at bounding box center [872, 53] width 12 height 10
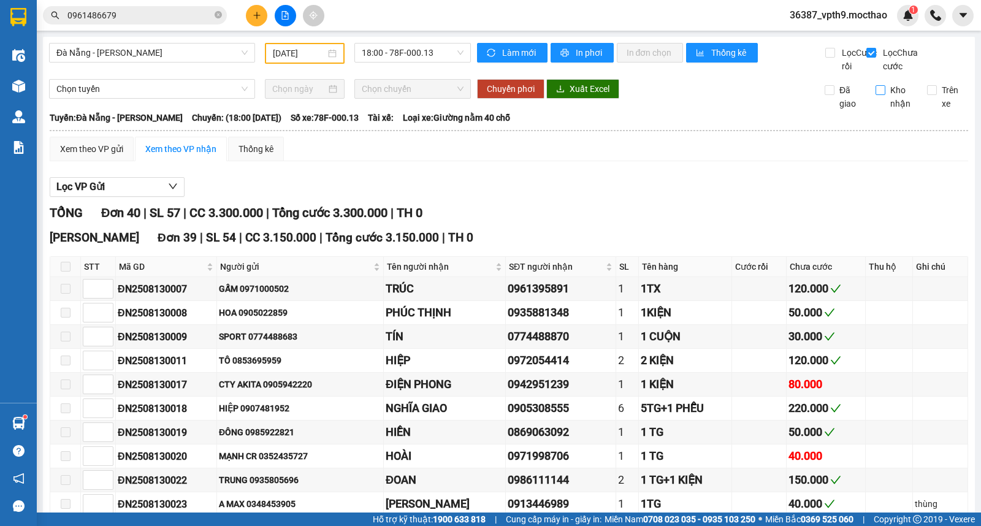
click at [885, 104] on span "Kho nhận" at bounding box center [901, 96] width 32 height 27
click at [881, 95] on input "Kho nhận" at bounding box center [881, 90] width 10 height 10
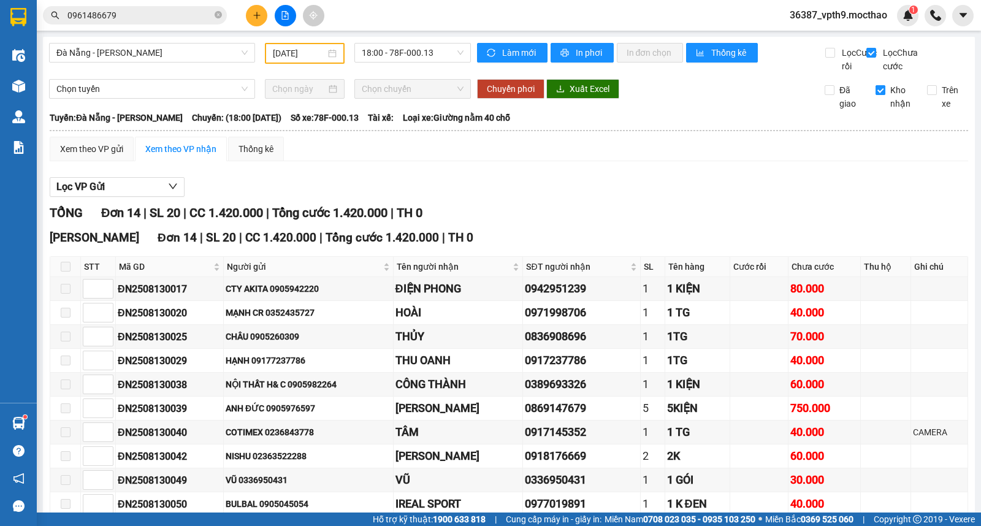
click at [885, 107] on span "Kho nhận" at bounding box center [901, 96] width 32 height 27
click at [877, 95] on input "Kho nhận" at bounding box center [881, 90] width 10 height 10
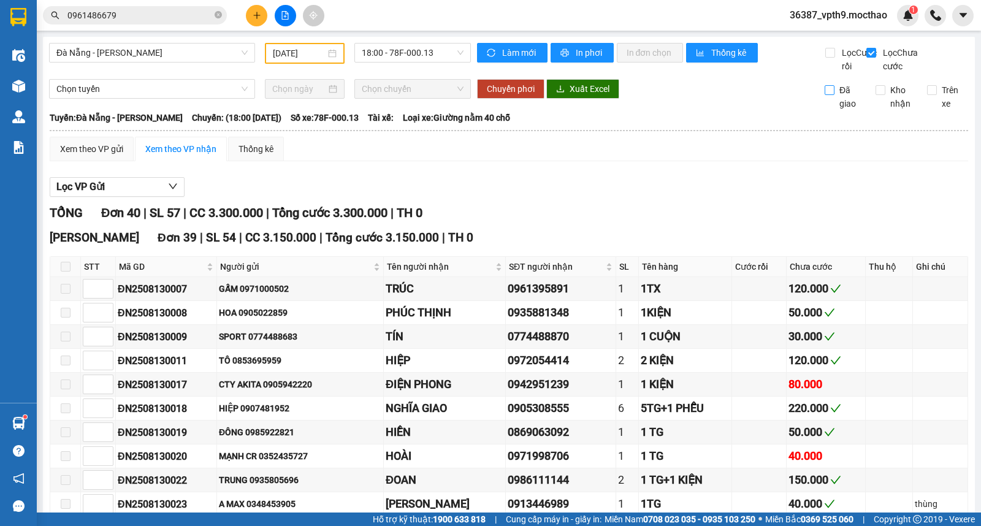
click at [838, 110] on span "Đã giao" at bounding box center [851, 96] width 32 height 27
click at [835, 95] on input "Đã giao" at bounding box center [830, 90] width 10 height 10
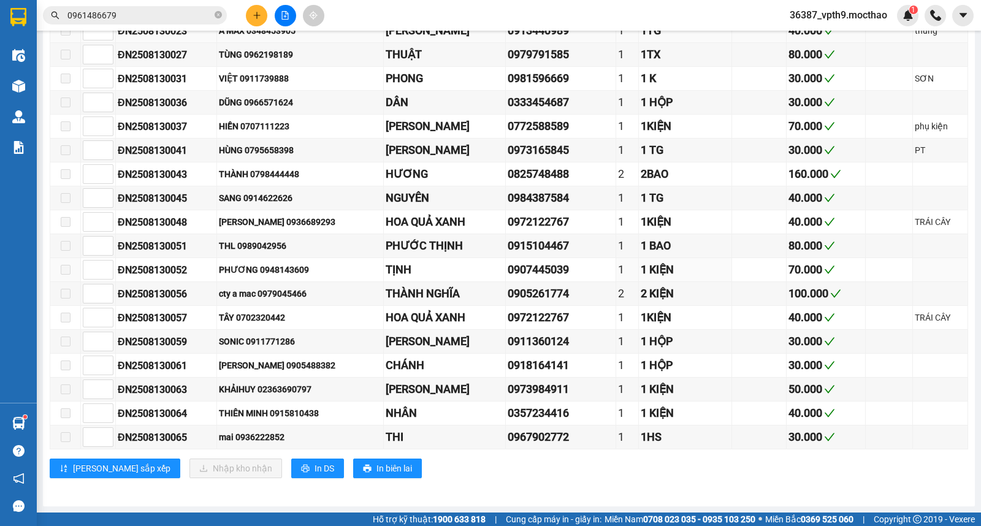
scroll to position [375, 0]
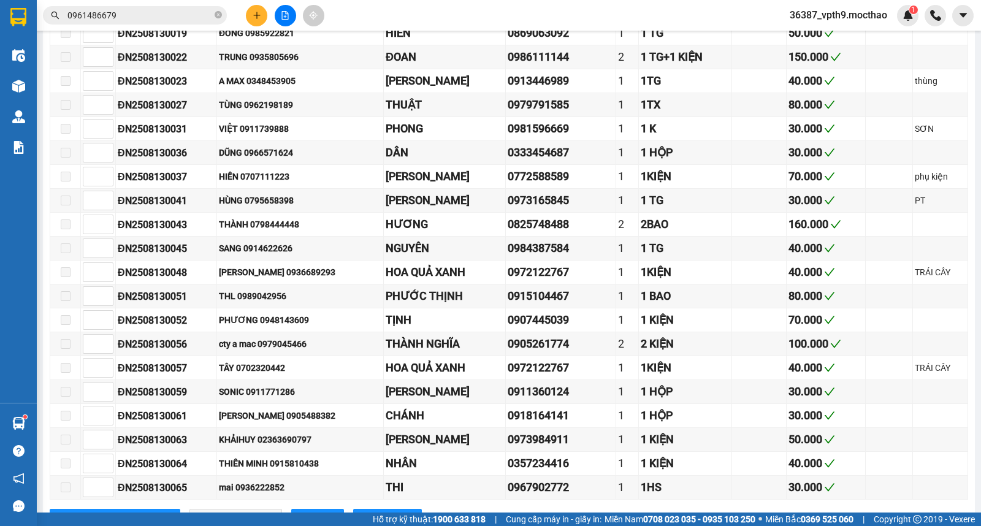
click at [131, 15] on input "0961486679" at bounding box center [139, 15] width 145 height 13
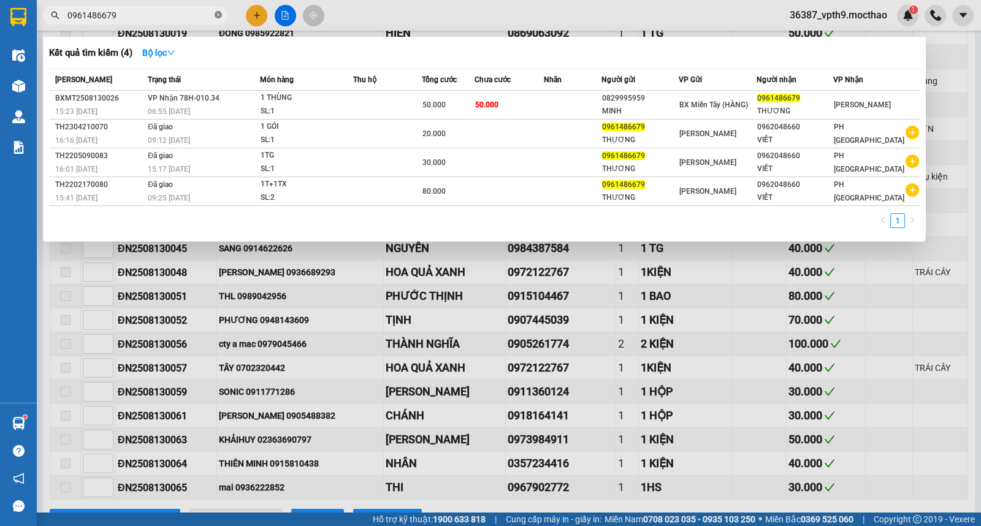
click at [221, 12] on icon "close-circle" at bounding box center [218, 14] width 7 height 7
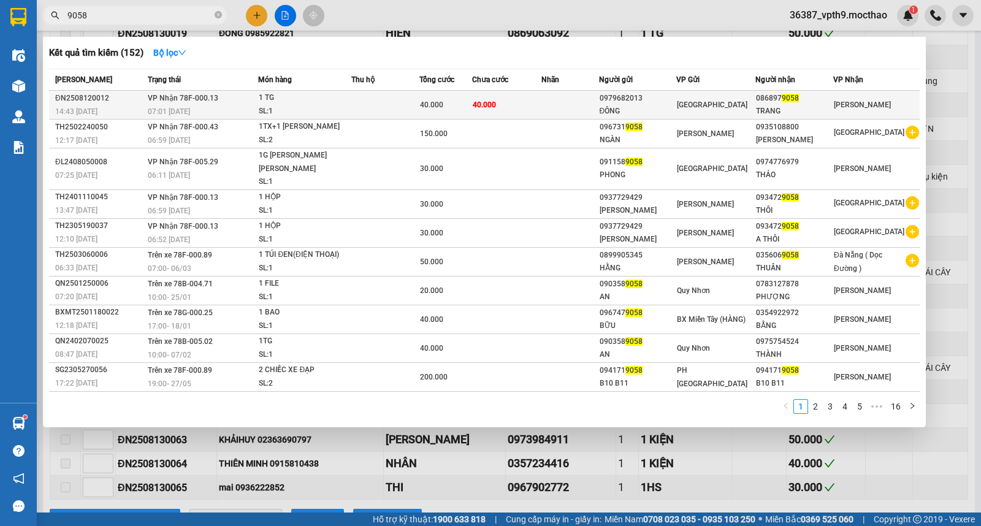
click at [779, 104] on div "086897 9058" at bounding box center [794, 98] width 77 height 13
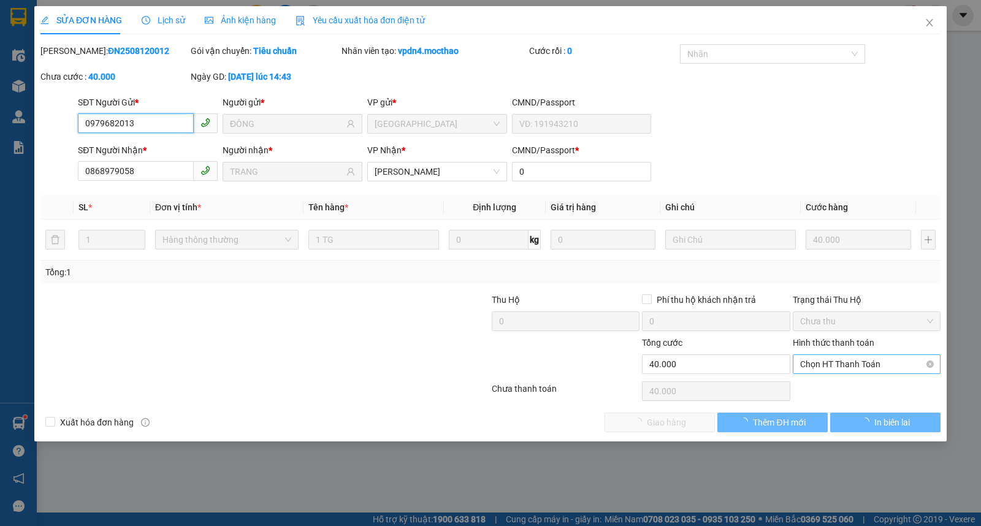
click at [835, 366] on span "Chọn HT Thanh Toán" at bounding box center [866, 364] width 133 height 18
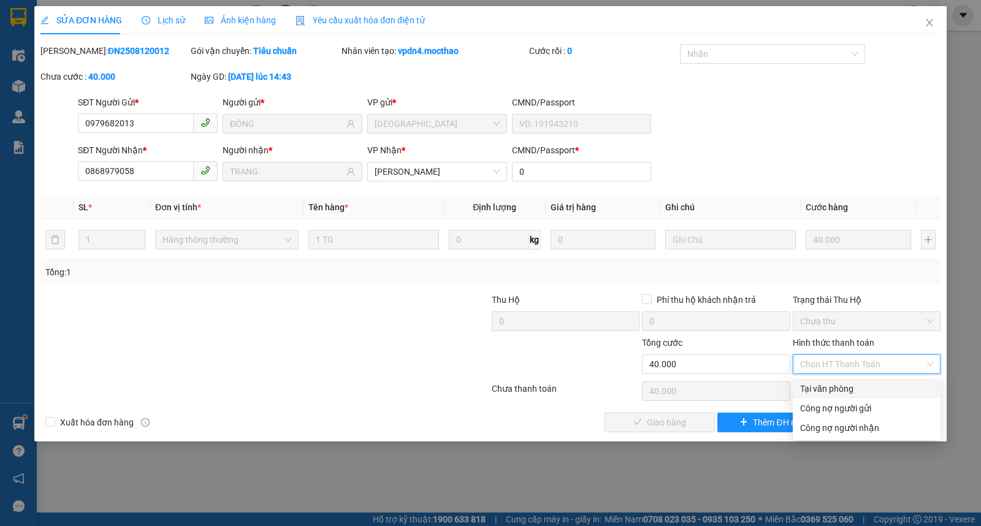
click at [830, 386] on div "Tại văn phòng" at bounding box center [866, 388] width 133 height 13
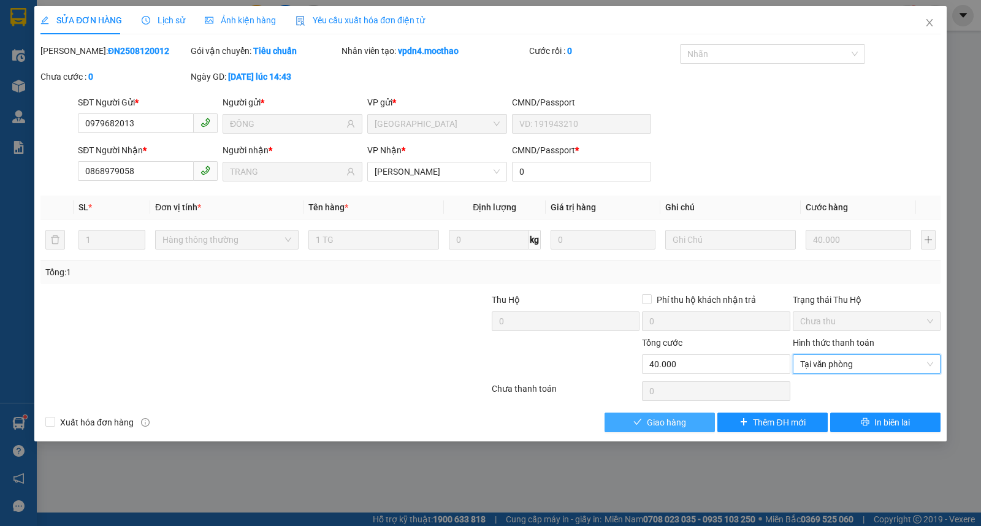
click at [671, 426] on span "Giao hàng" at bounding box center [666, 422] width 39 height 13
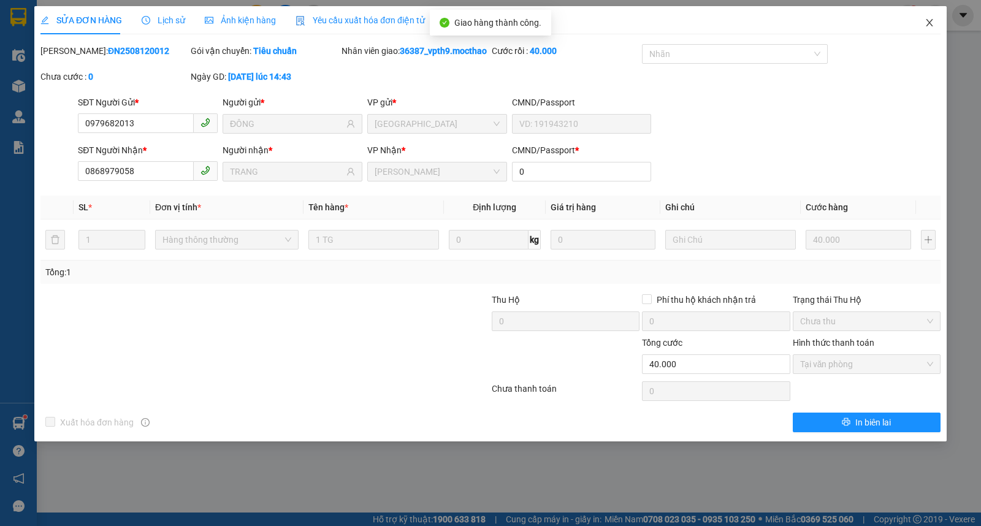
click at [935, 20] on span "Close" at bounding box center [929, 23] width 34 height 34
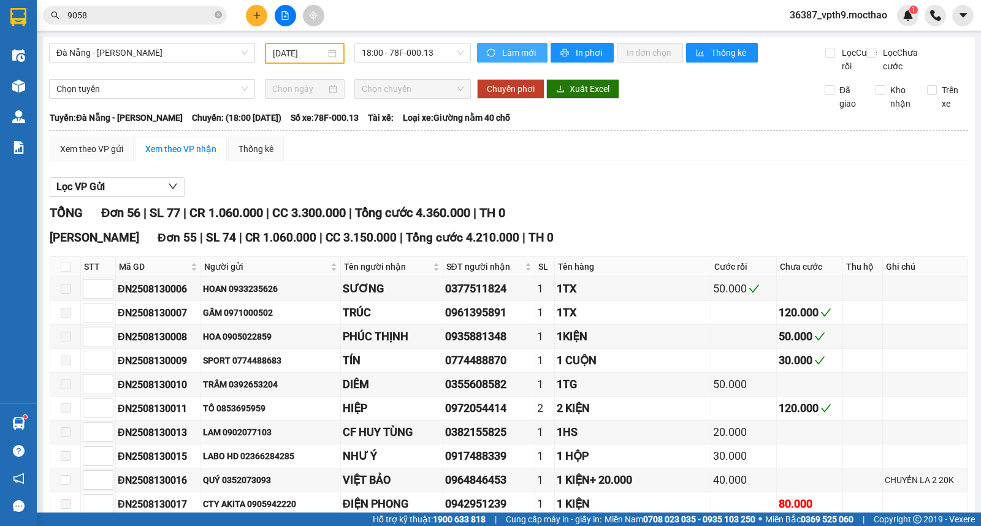
click at [502, 58] on span "Làm mới" at bounding box center [520, 52] width 36 height 13
click at [878, 53] on span "Lọc Chưa cước" at bounding box center [903, 59] width 50 height 27
click at [870, 53] on input "Lọc Chưa cước" at bounding box center [872, 53] width 12 height 10
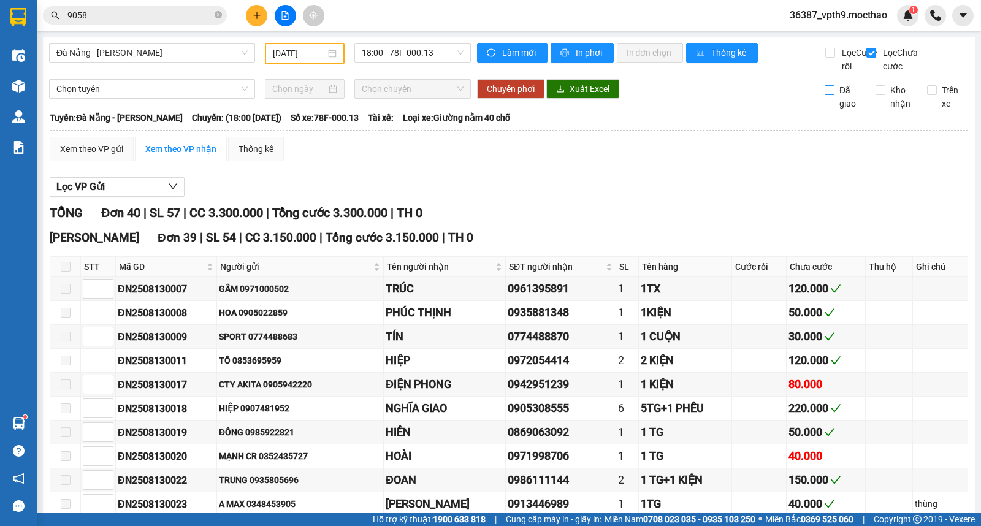
click at [835, 107] on span "Đã giao" at bounding box center [851, 96] width 32 height 27
click at [835, 95] on input "Đã giao" at bounding box center [830, 90] width 10 height 10
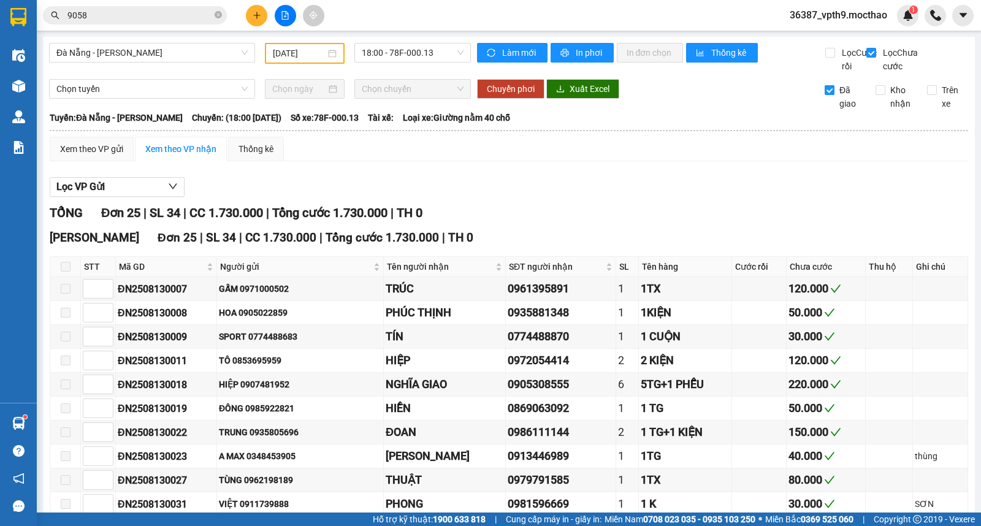
click at [835, 107] on span "Đã giao" at bounding box center [851, 96] width 32 height 27
click at [835, 95] on input "Đã giao" at bounding box center [830, 90] width 10 height 10
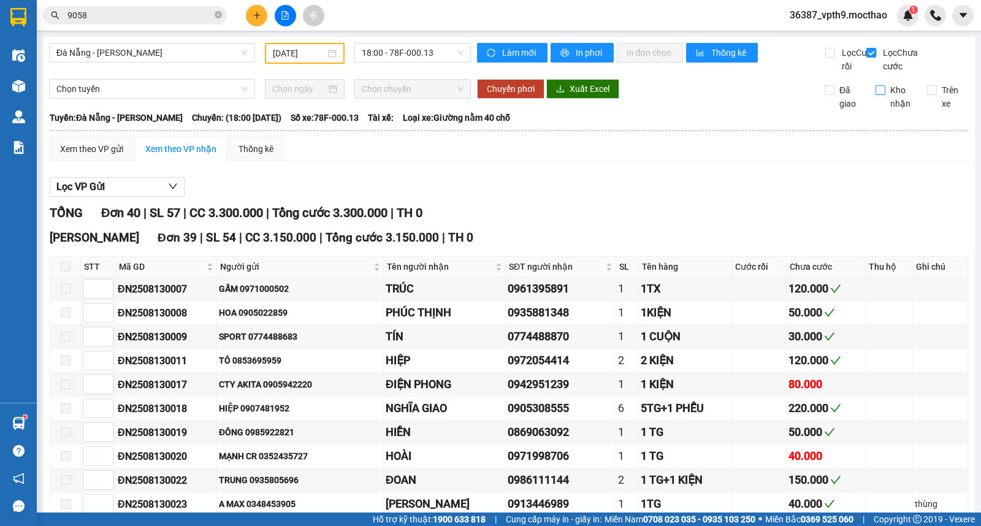
click at [876, 95] on input "Kho nhận" at bounding box center [881, 90] width 10 height 10
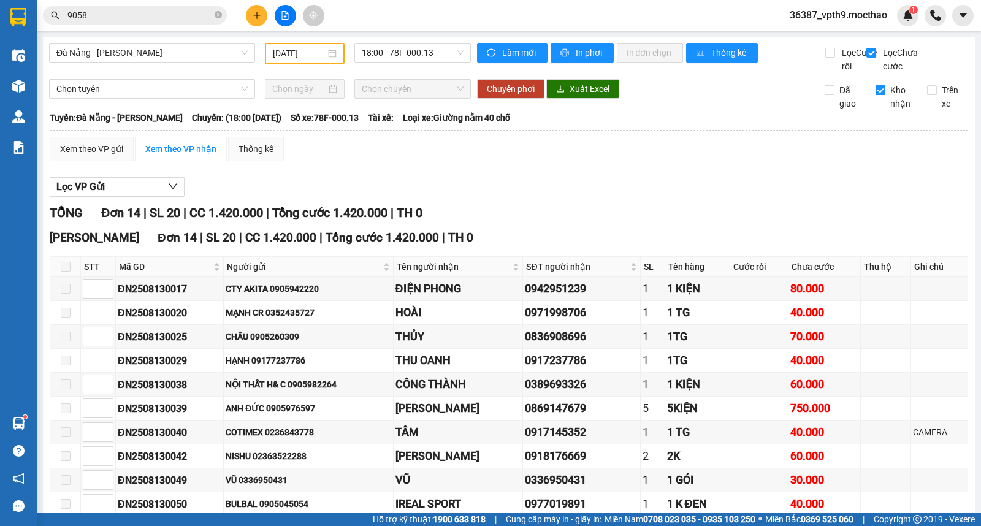
click at [885, 104] on span "Kho nhận" at bounding box center [901, 96] width 32 height 27
click at [879, 95] on input "Kho nhận" at bounding box center [881, 90] width 10 height 10
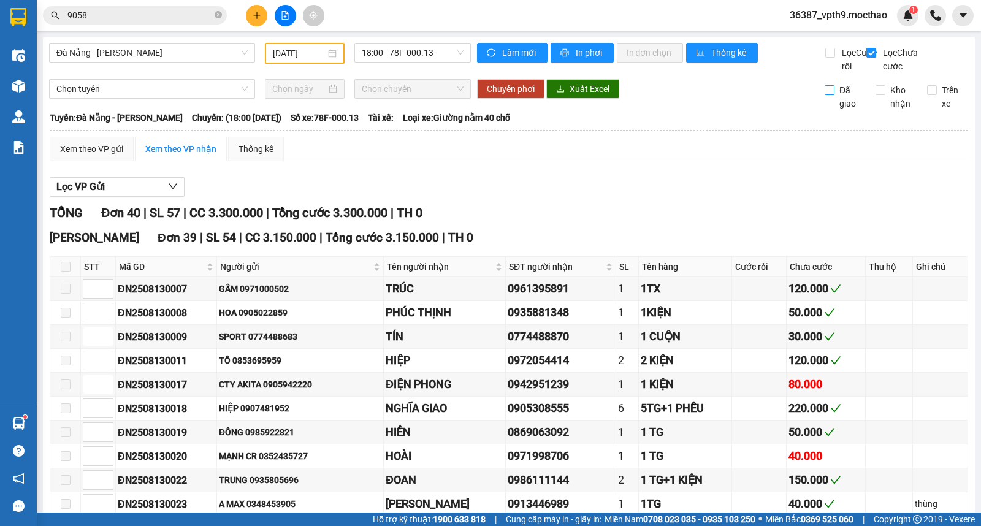
click at [825, 110] on label "Đã giao" at bounding box center [846, 96] width 42 height 27
click at [825, 95] on input "Đã giao" at bounding box center [830, 90] width 10 height 10
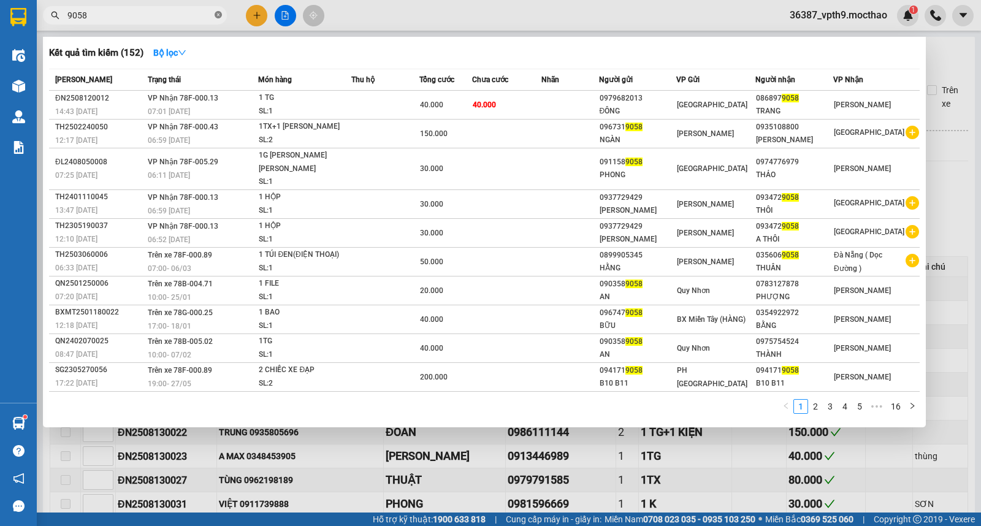
click at [221, 15] on icon "close-circle" at bounding box center [218, 14] width 7 height 7
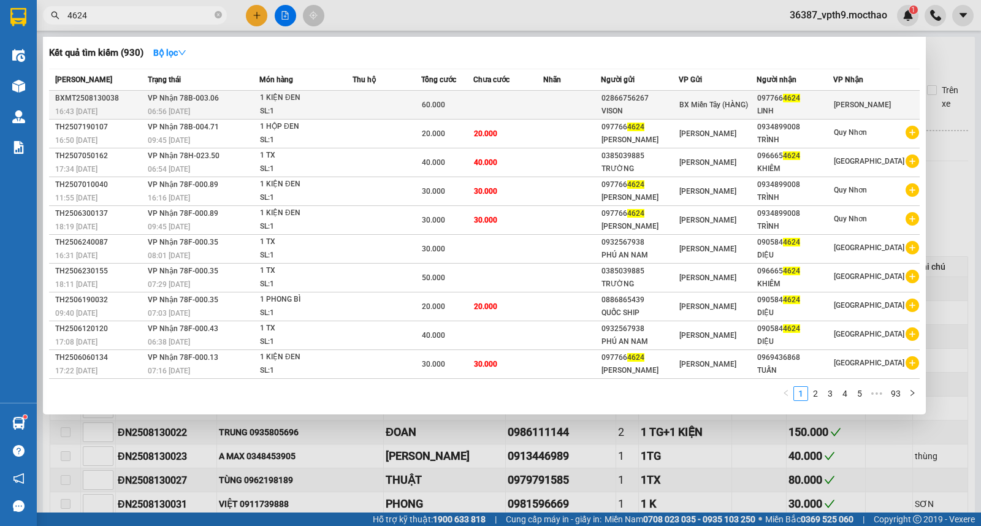
click at [814, 93] on div "097766 4624" at bounding box center [794, 98] width 75 height 13
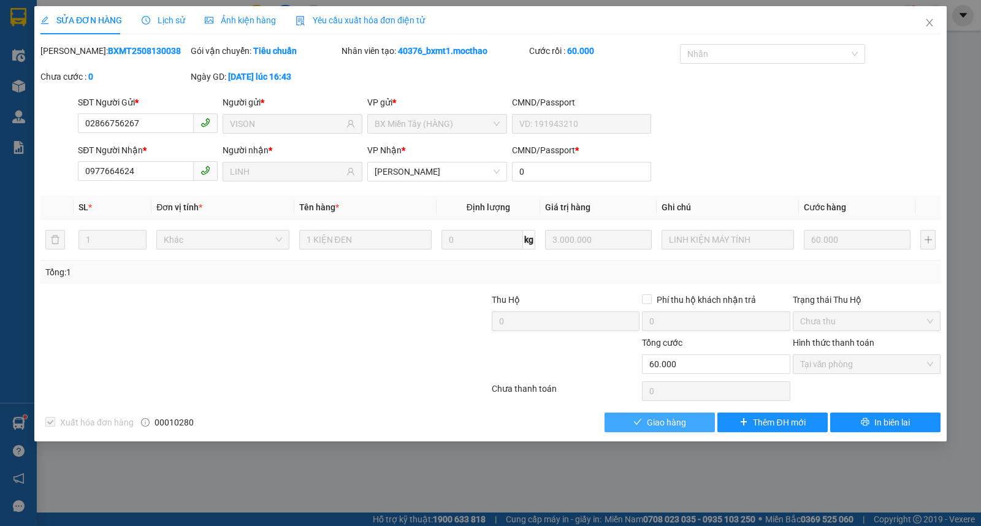
click at [675, 425] on span "Giao hàng" at bounding box center [666, 422] width 39 height 13
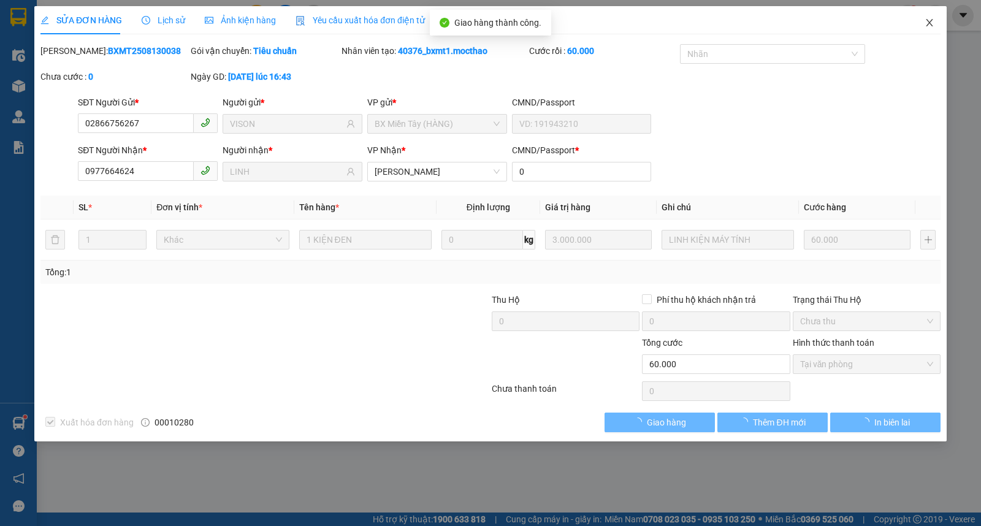
click at [928, 22] on icon "close" at bounding box center [929, 22] width 7 height 7
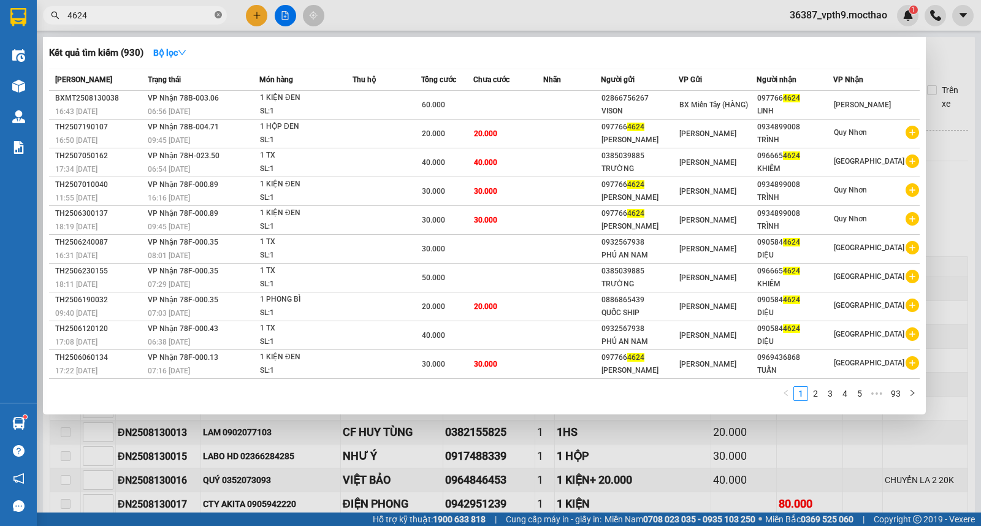
click at [215, 14] on icon "close-circle" at bounding box center [218, 14] width 7 height 7
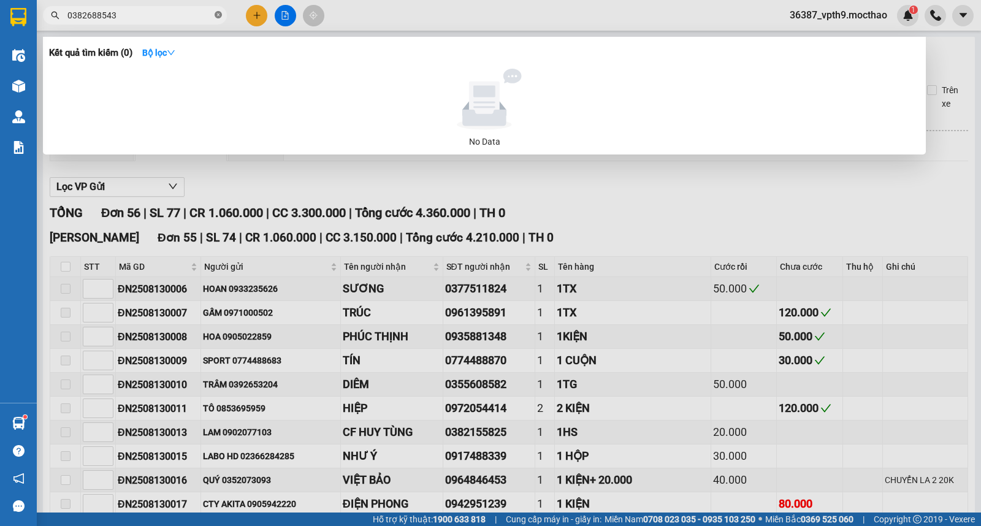
click at [218, 15] on icon "close-circle" at bounding box center [218, 14] width 7 height 7
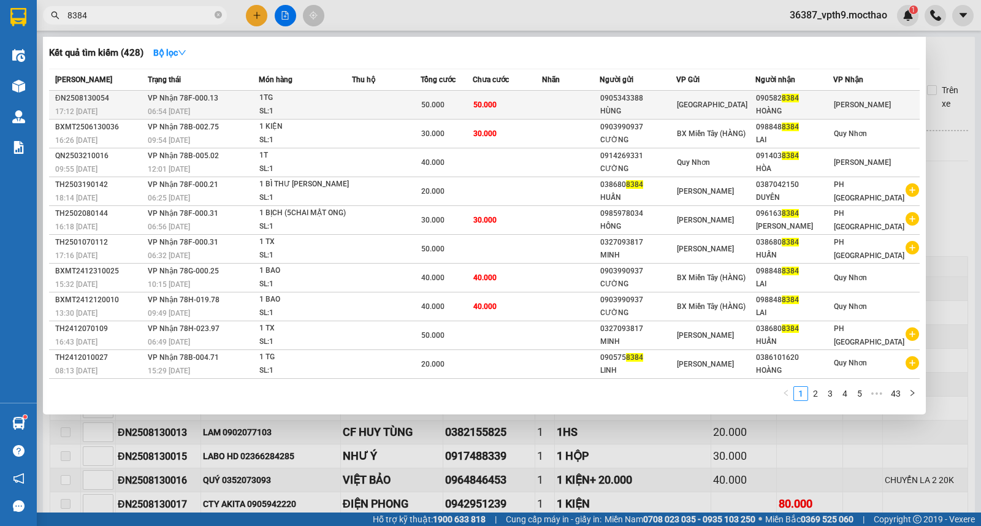
click at [833, 105] on div "HOÀNG" at bounding box center [794, 111] width 77 height 13
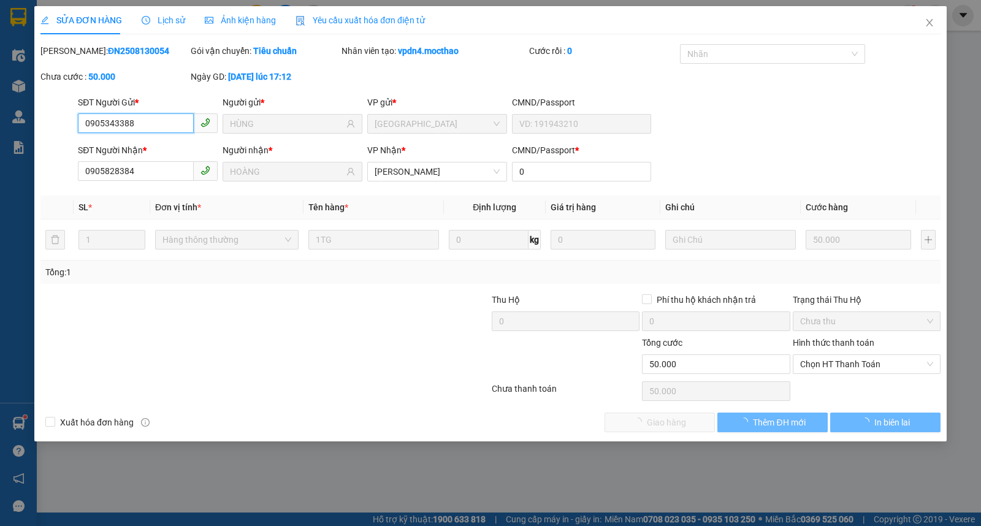
click at [846, 366] on span "Chọn HT Thanh Toán" at bounding box center [866, 364] width 133 height 18
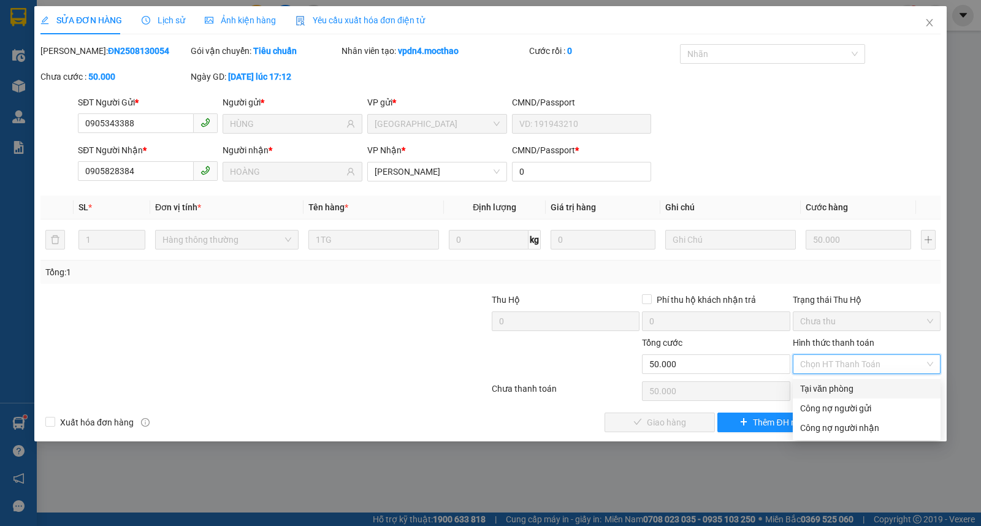
click at [840, 384] on div "Tại văn phòng" at bounding box center [866, 388] width 133 height 13
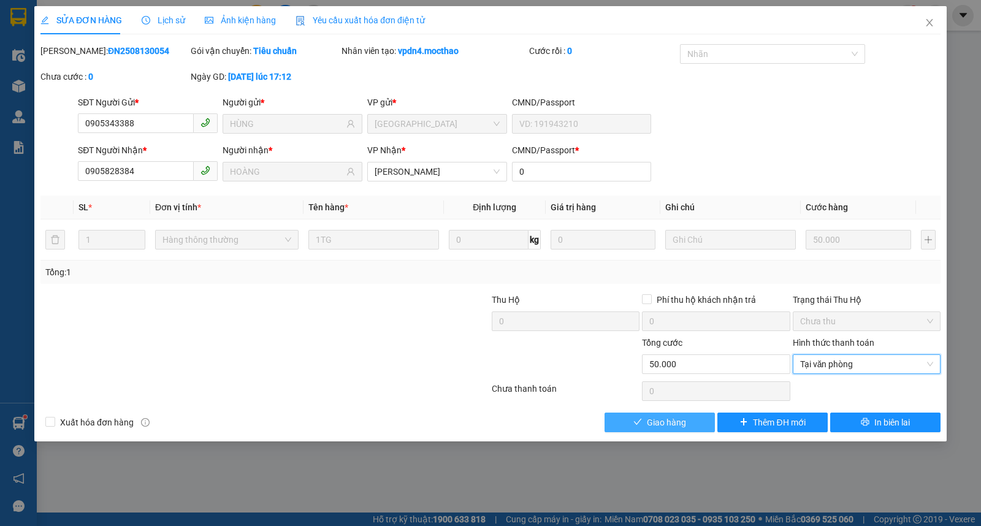
click at [679, 422] on span "Giao hàng" at bounding box center [666, 422] width 39 height 13
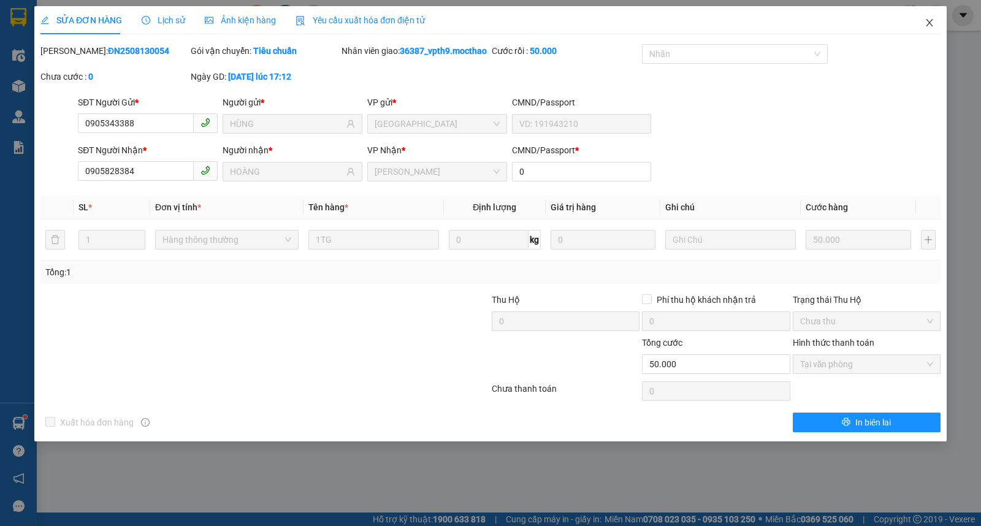
click at [935, 19] on span "Close" at bounding box center [929, 23] width 34 height 34
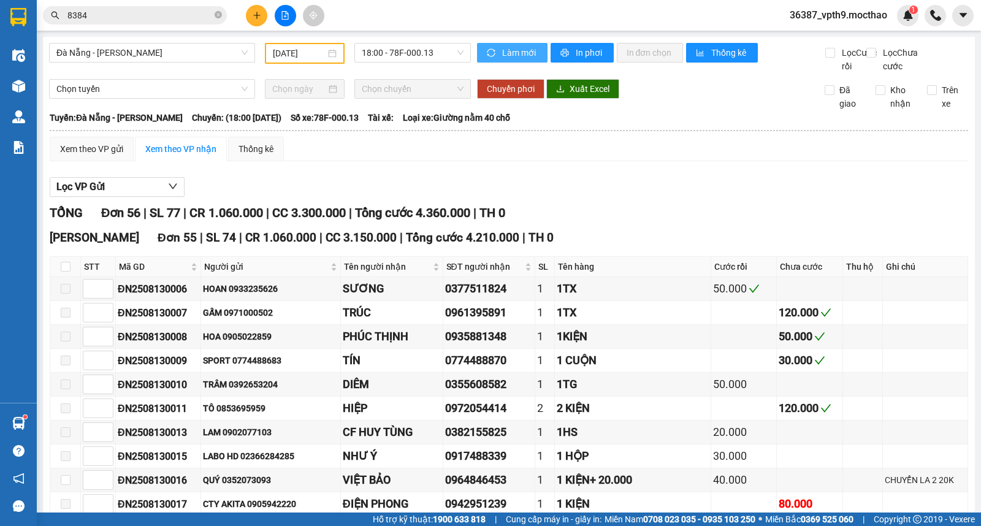
click at [502, 47] on span "Làm mới" at bounding box center [520, 52] width 36 height 13
click at [866, 56] on input "Lọc Chưa cước" at bounding box center [872, 53] width 12 height 10
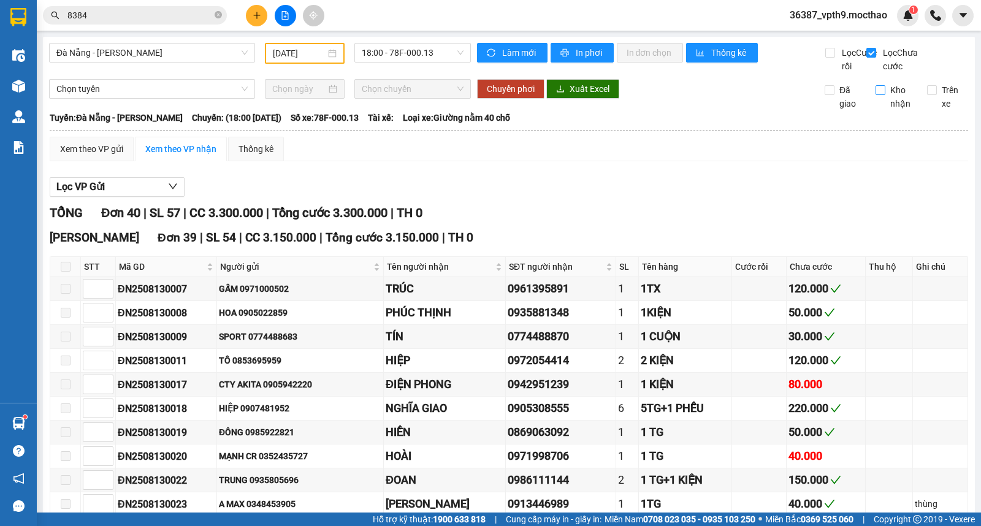
click at [885, 106] on span "Kho nhận" at bounding box center [901, 96] width 32 height 27
click at [882, 95] on input "Kho nhận" at bounding box center [881, 90] width 10 height 10
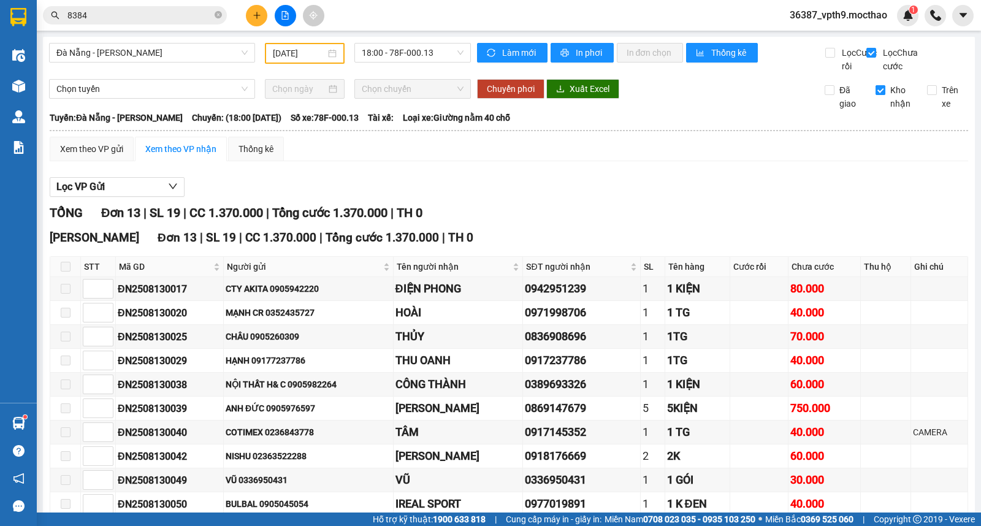
click at [885, 102] on span "Kho nhận" at bounding box center [901, 96] width 32 height 27
click at [884, 95] on input "Kho nhận" at bounding box center [881, 90] width 10 height 10
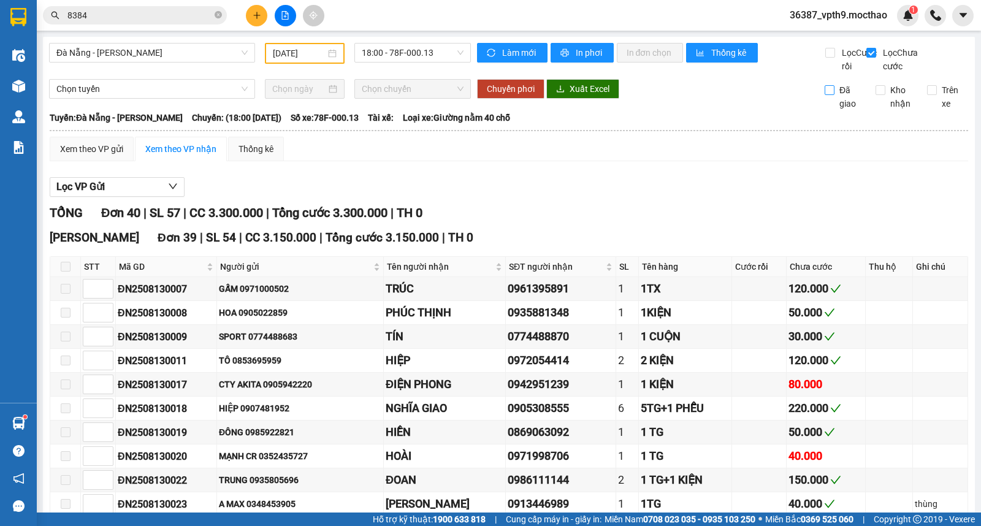
click at [835, 110] on span "Đã giao" at bounding box center [851, 96] width 32 height 27
click at [831, 95] on input "Đã giao" at bounding box center [830, 90] width 10 height 10
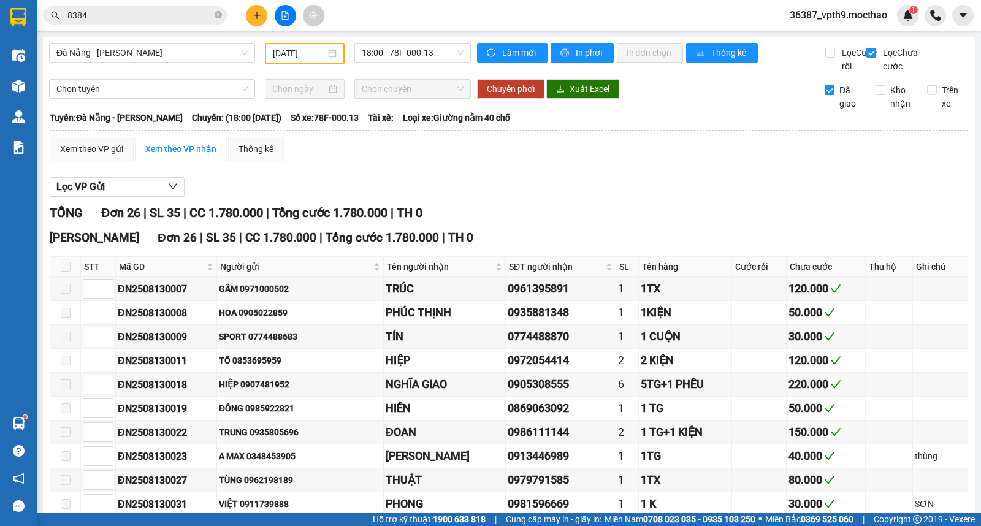
click at [835, 108] on span "Đã giao" at bounding box center [851, 96] width 32 height 27
click at [828, 95] on input "Đã giao" at bounding box center [830, 90] width 10 height 10
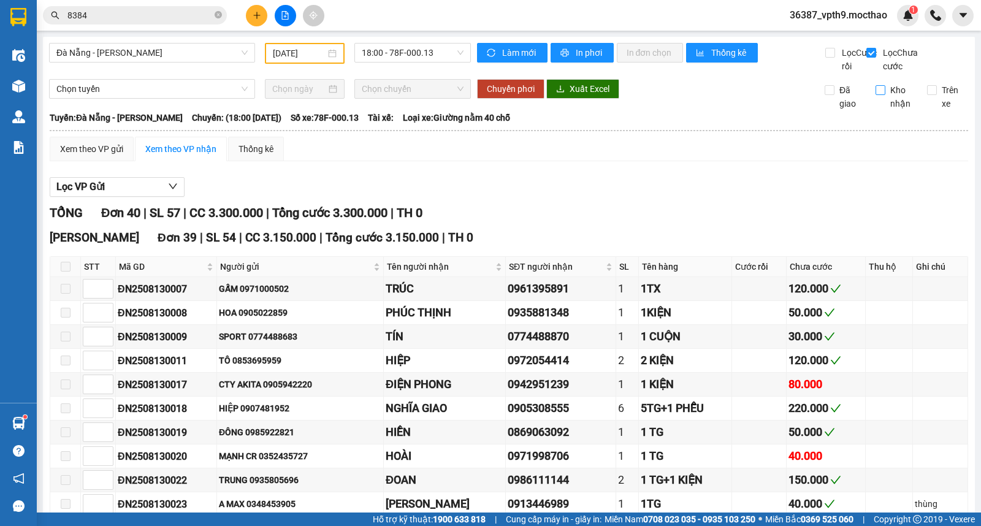
click at [876, 95] on input "Kho nhận" at bounding box center [881, 90] width 10 height 10
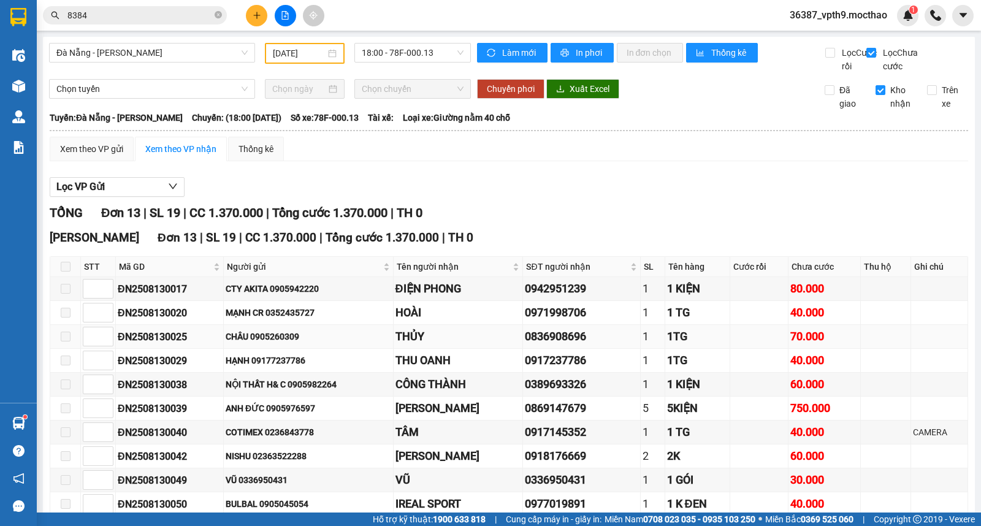
scroll to position [155, 0]
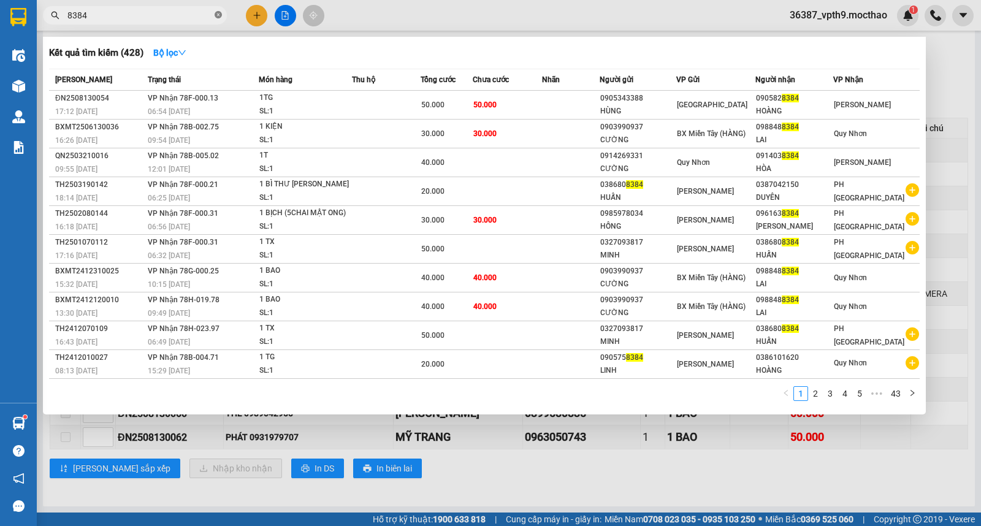
click at [218, 15] on icon "close-circle" at bounding box center [218, 14] width 7 height 7
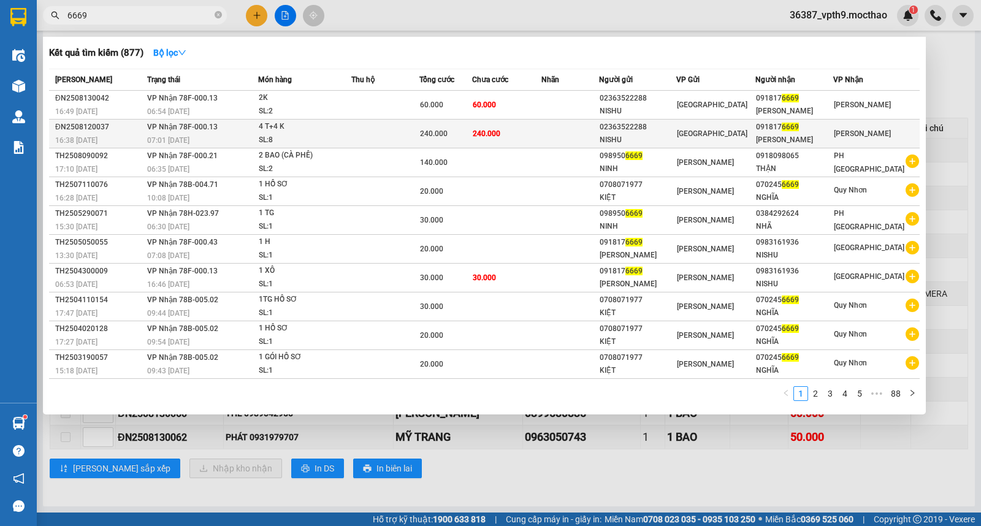
click at [613, 131] on div "02363522288" at bounding box center [638, 127] width 77 height 13
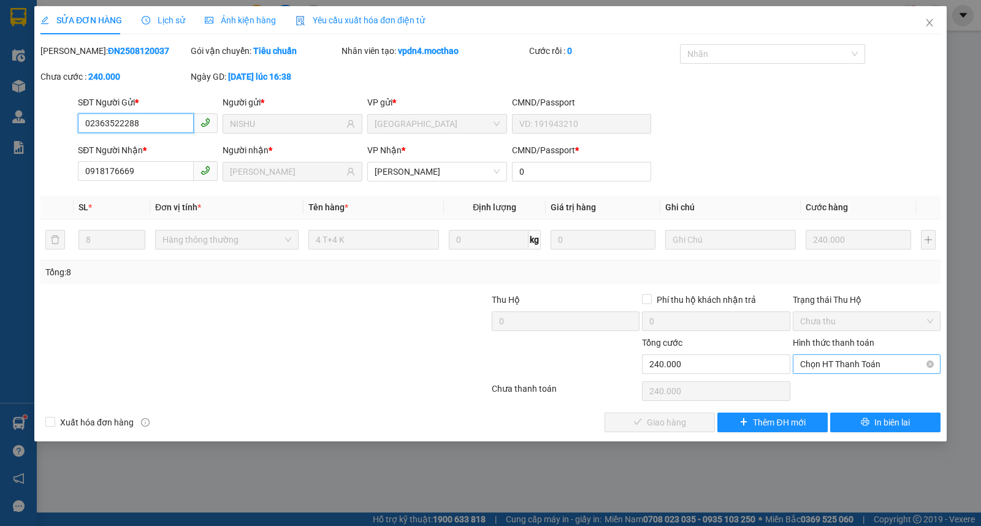
click at [847, 365] on span "Chọn HT Thanh Toán" at bounding box center [866, 364] width 133 height 18
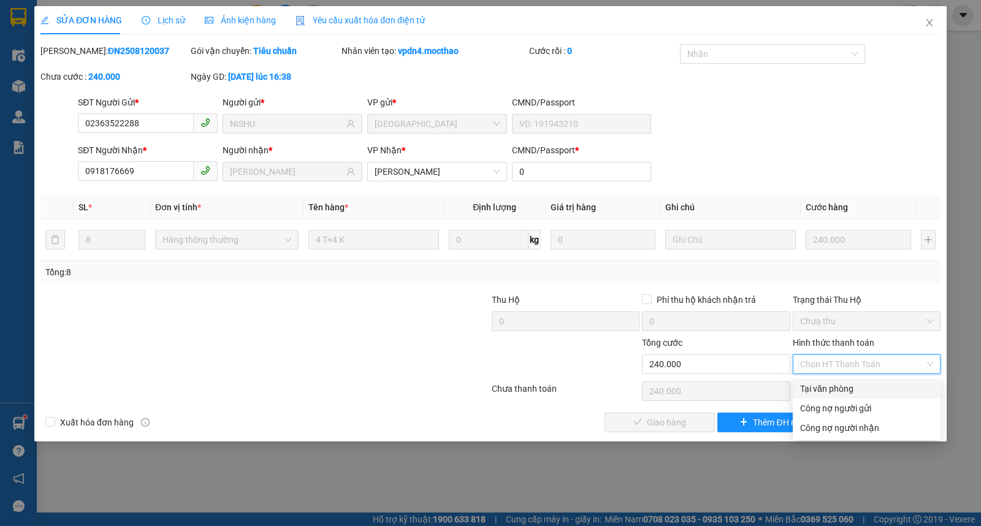
click at [830, 388] on div "Tại văn phòng" at bounding box center [866, 388] width 133 height 13
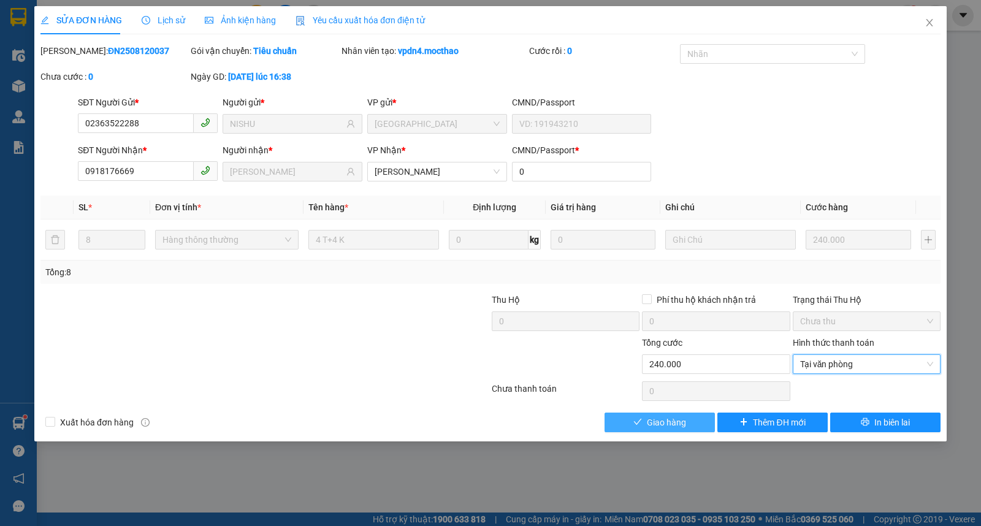
click at [673, 420] on span "Giao hàng" at bounding box center [666, 422] width 39 height 13
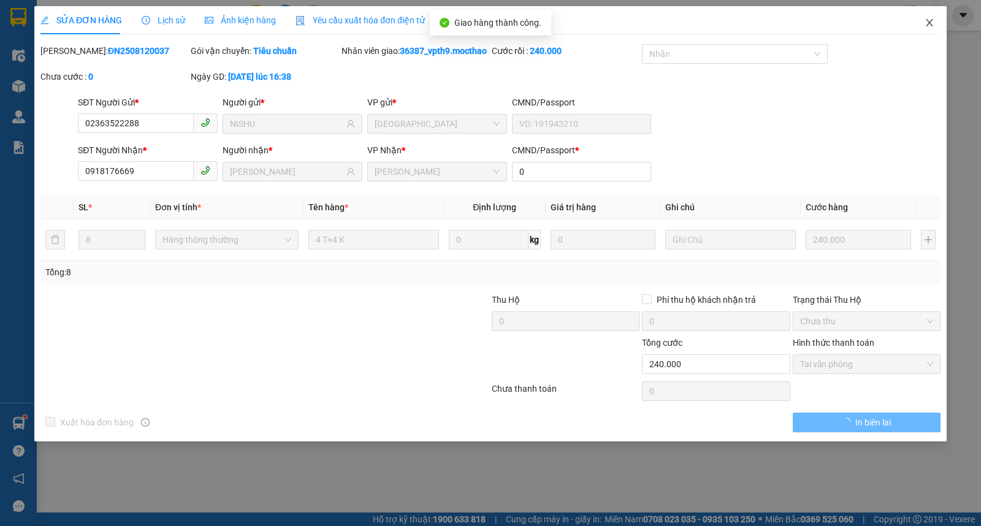
click at [939, 31] on span "Close" at bounding box center [929, 23] width 34 height 34
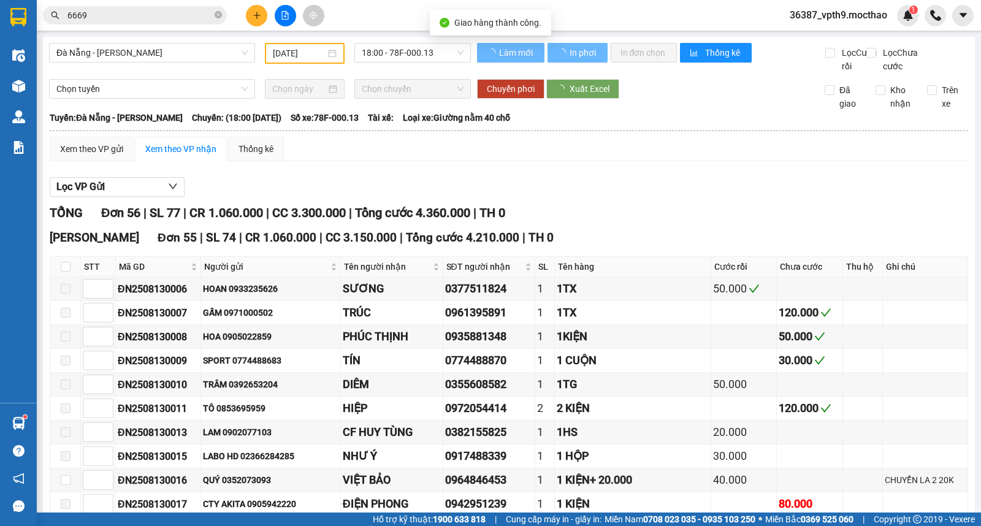
click at [170, 13] on input "6669" at bounding box center [139, 15] width 145 height 13
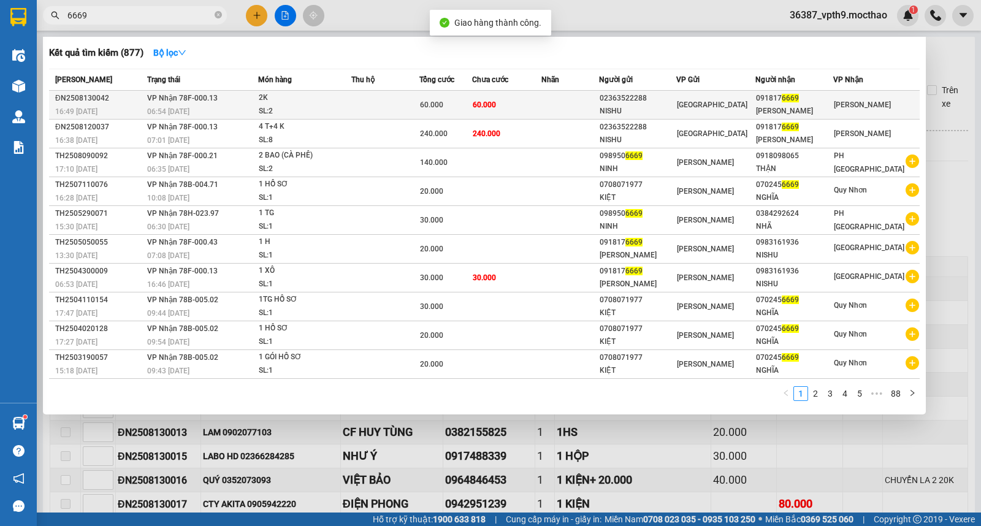
click at [676, 107] on div "NISHU" at bounding box center [638, 111] width 77 height 13
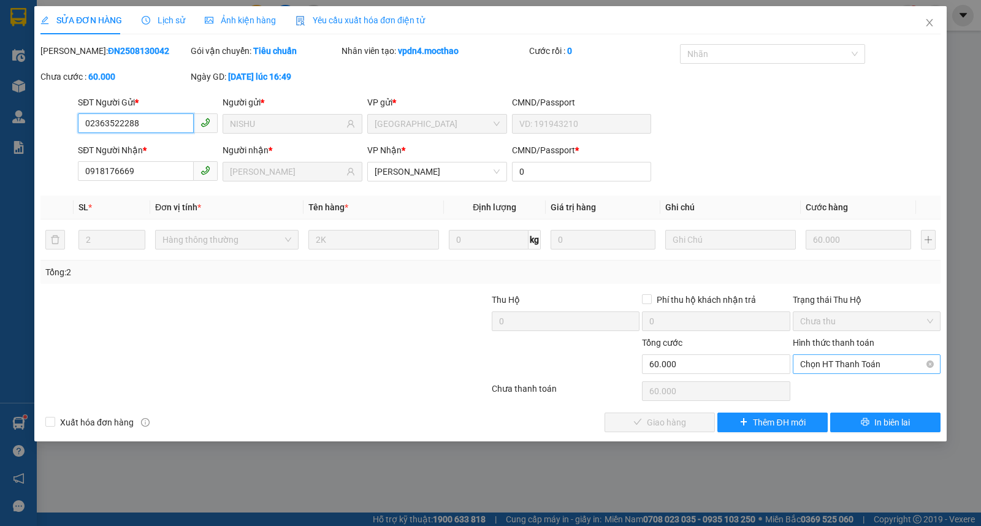
click at [834, 369] on span "Chọn HT Thanh Toán" at bounding box center [866, 364] width 133 height 18
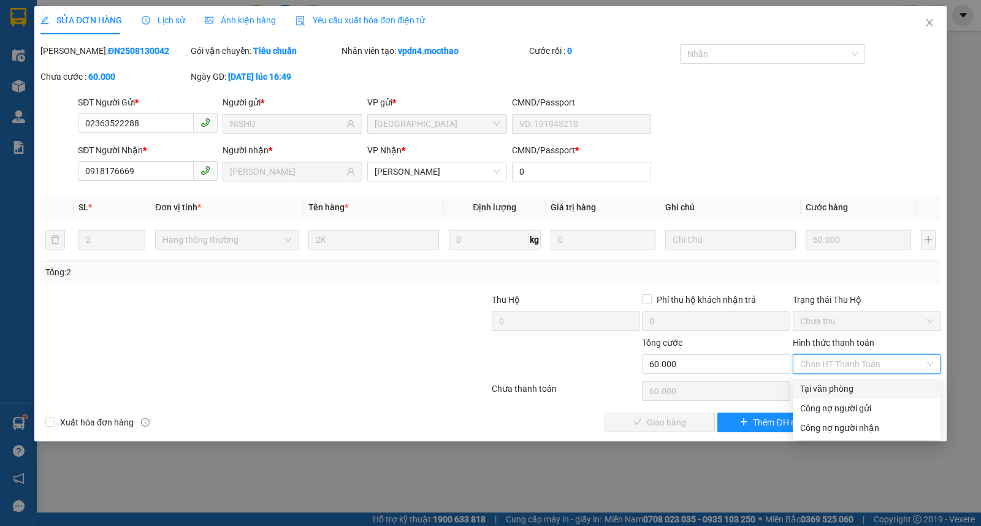
click at [831, 393] on div "Tại văn phòng" at bounding box center [866, 388] width 133 height 13
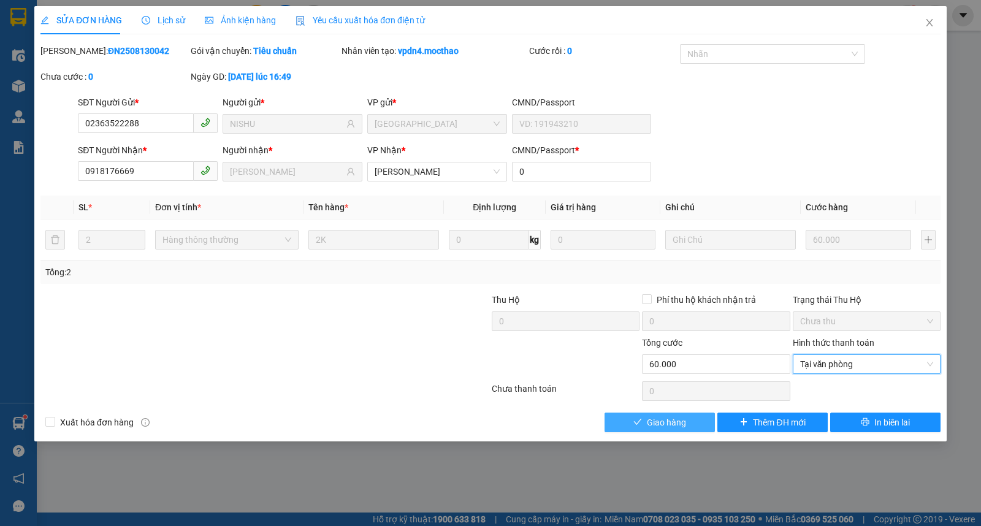
click at [665, 428] on span "Giao hàng" at bounding box center [666, 422] width 39 height 13
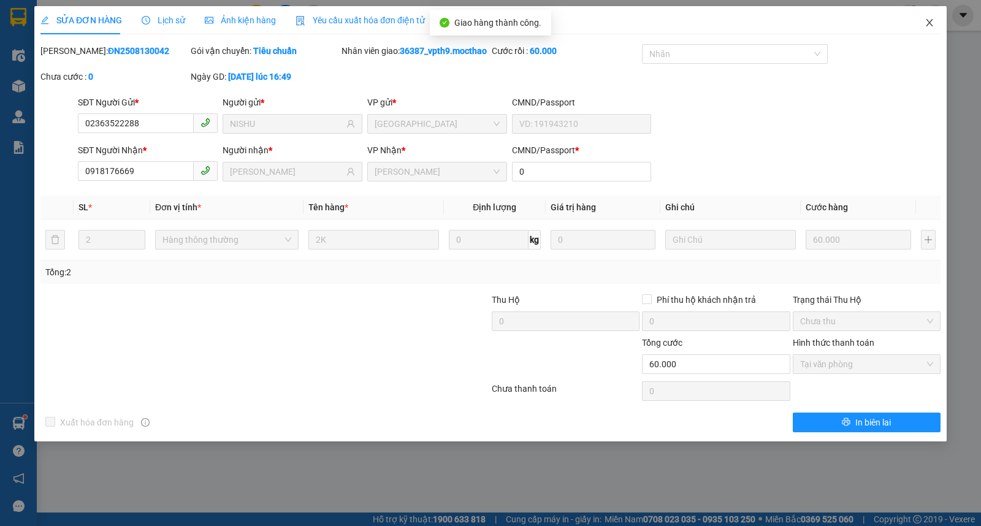
click at [933, 21] on icon "close" at bounding box center [930, 23] width 10 height 10
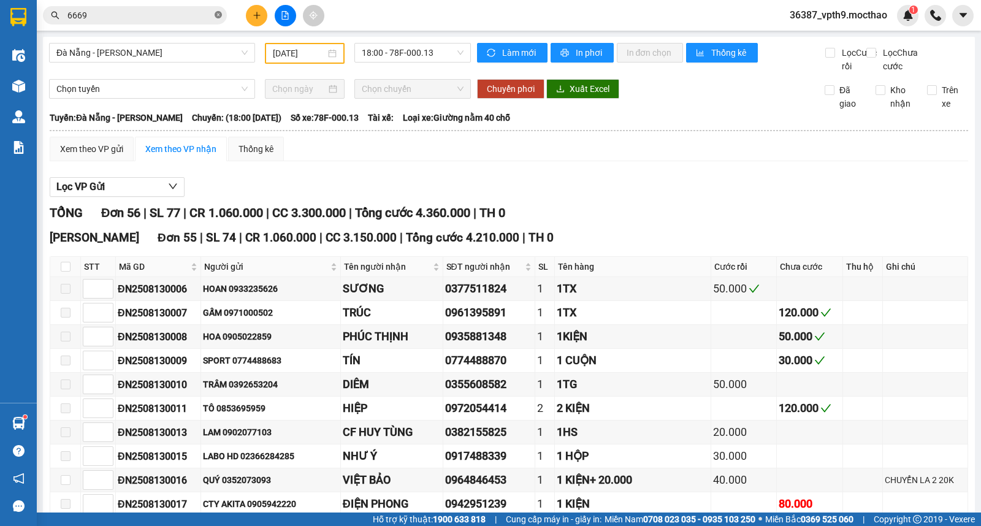
click at [217, 11] on icon "close-circle" at bounding box center [218, 14] width 7 height 7
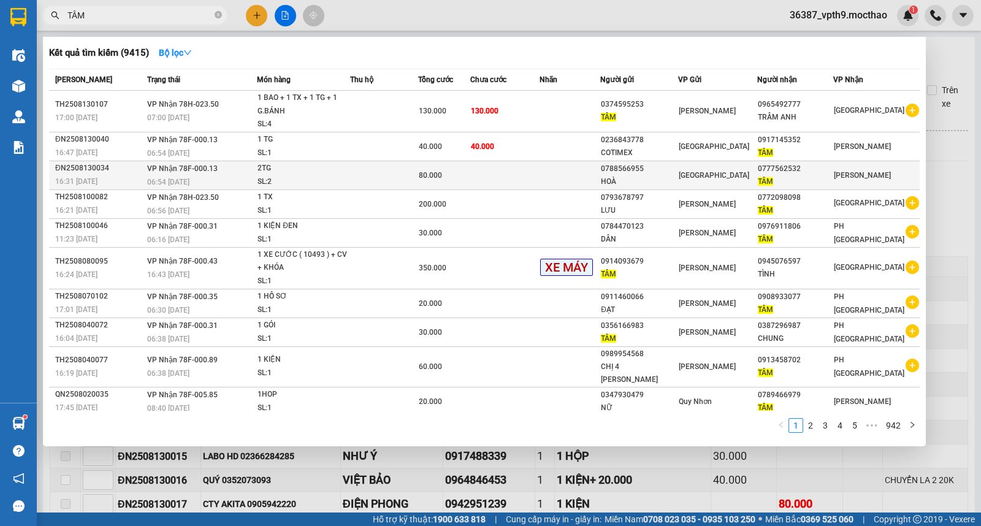
click at [833, 170] on div "0777562532" at bounding box center [795, 168] width 75 height 13
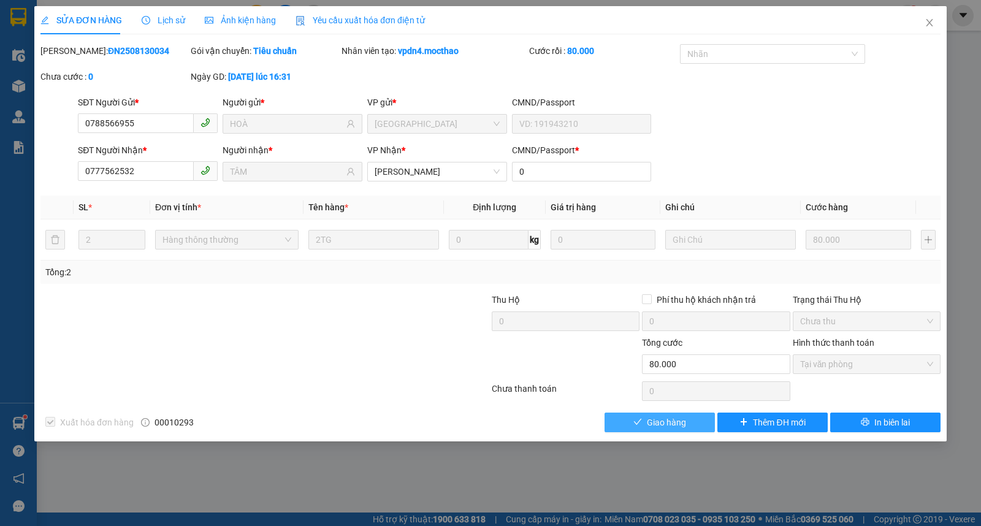
click at [681, 426] on span "Giao hàng" at bounding box center [666, 422] width 39 height 13
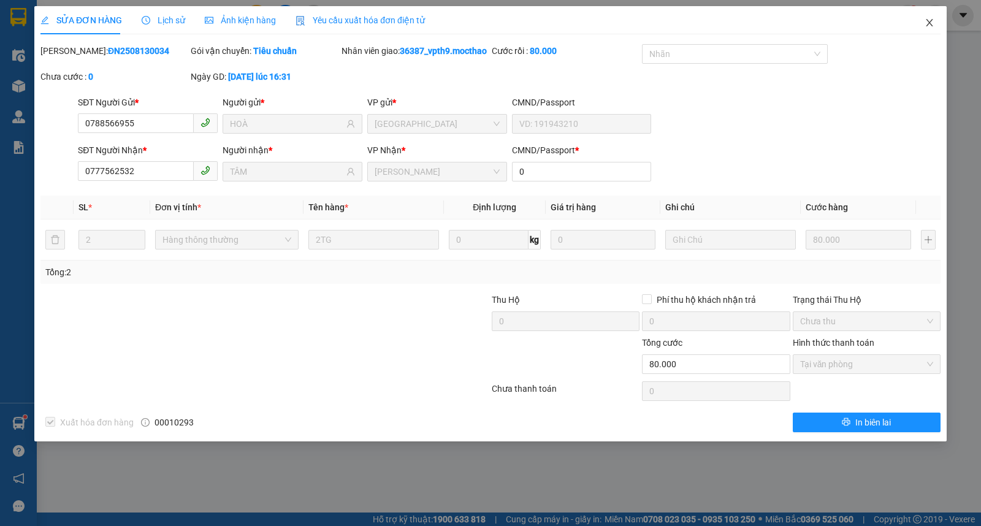
click at [925, 21] on icon "close" at bounding box center [930, 23] width 10 height 10
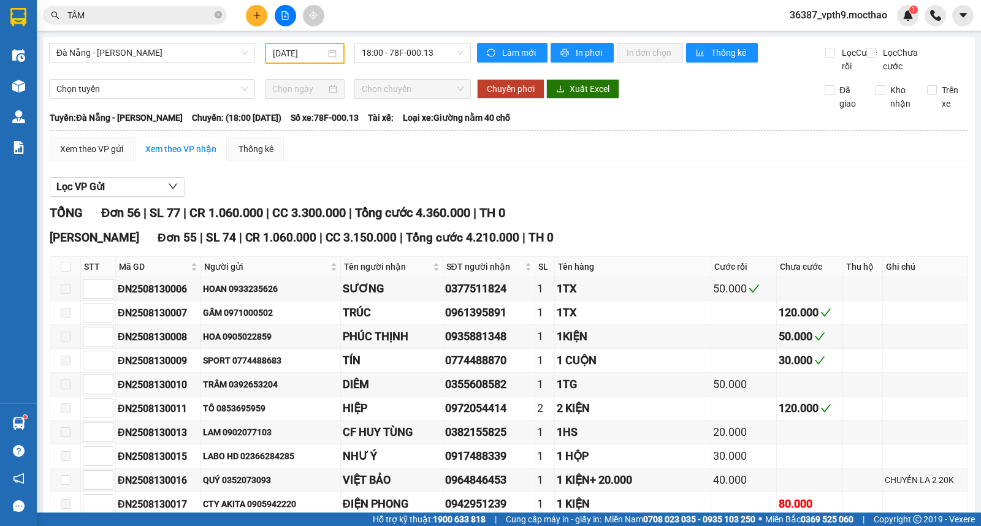
scroll to position [613, 0]
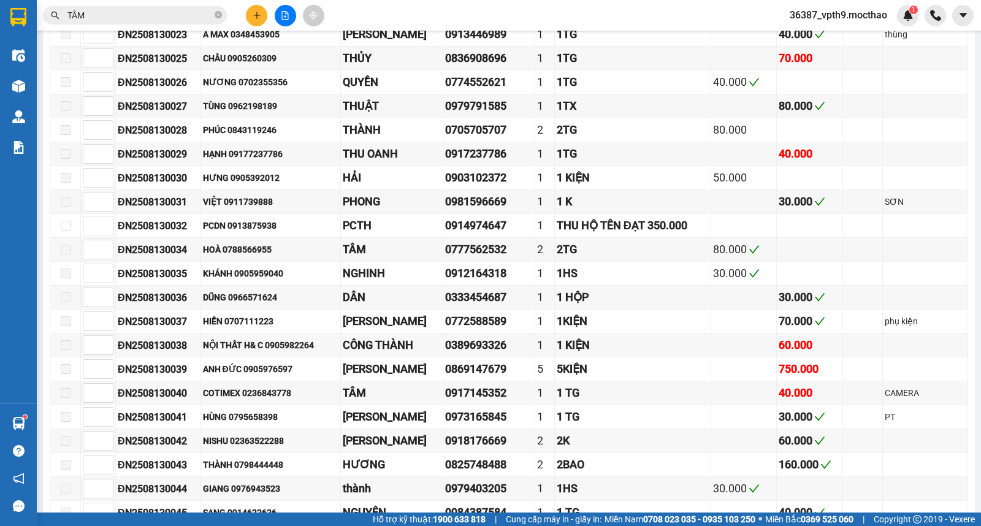
click at [167, 20] on input "TÂM" at bounding box center [139, 15] width 145 height 13
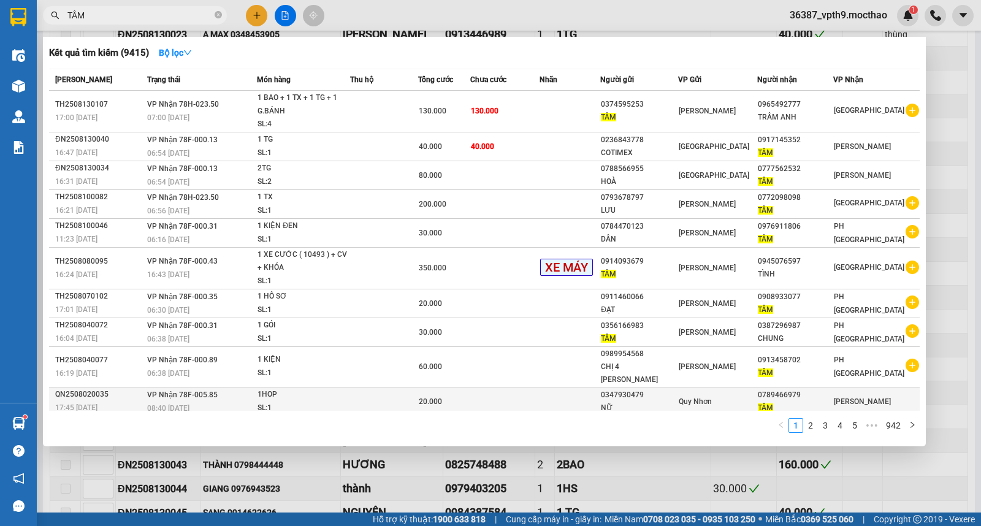
click at [801, 402] on div "TÂM" at bounding box center [795, 408] width 75 height 13
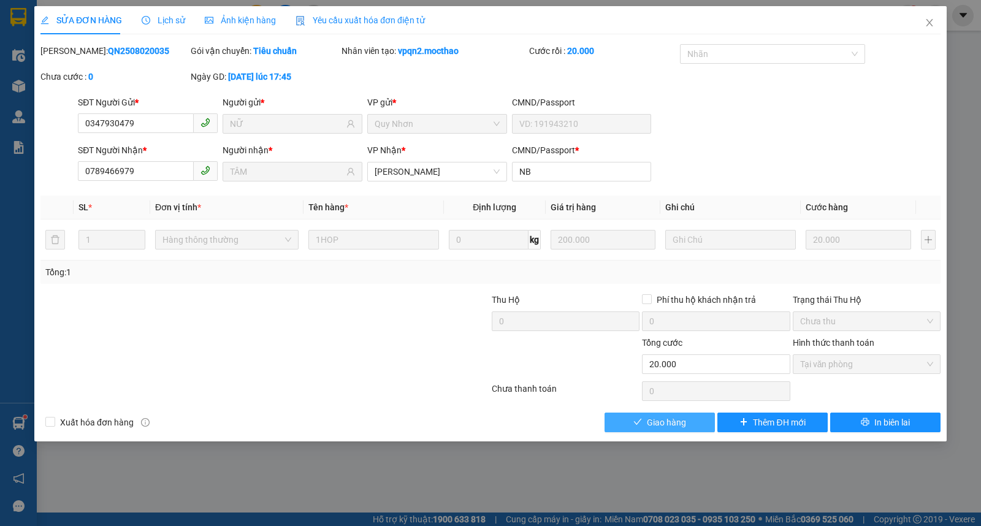
click at [657, 423] on span "Giao hàng" at bounding box center [666, 422] width 39 height 13
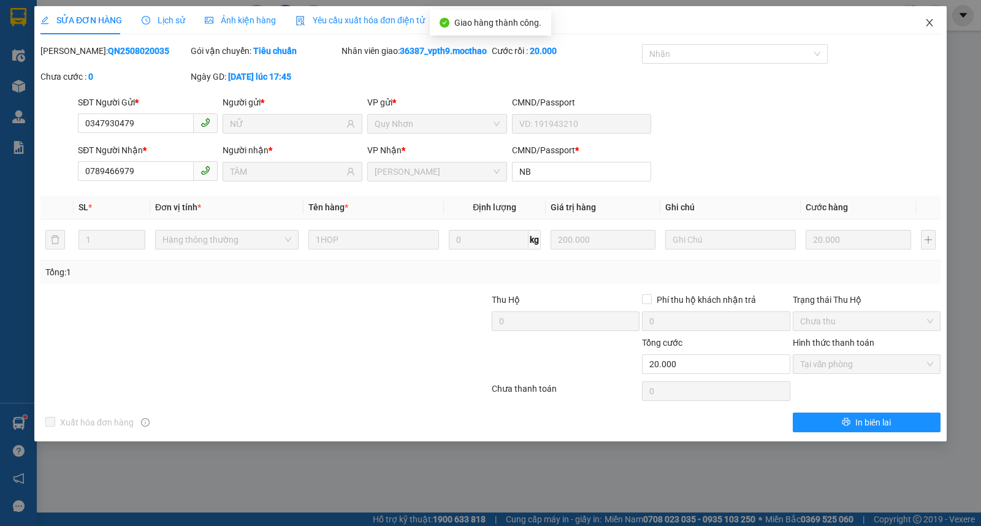
click at [928, 21] on icon "close" at bounding box center [929, 22] width 7 height 7
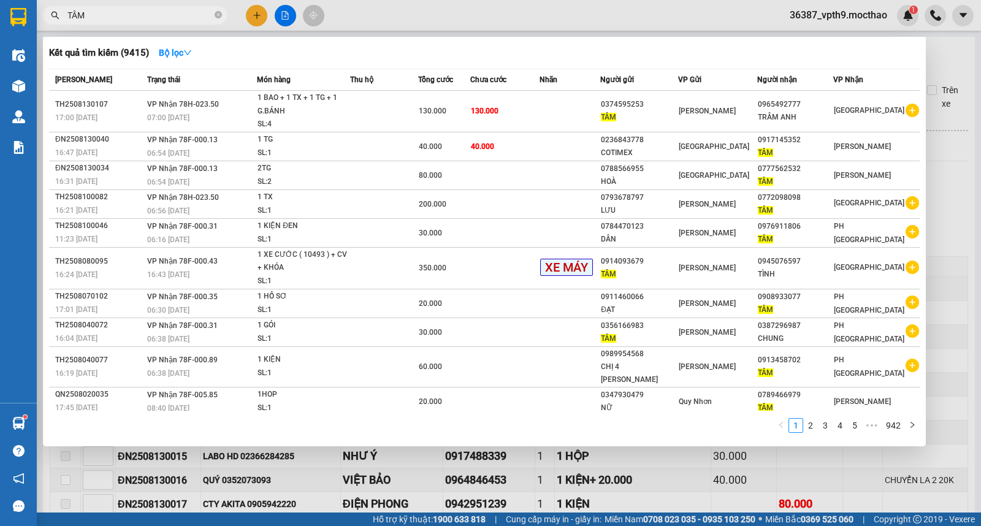
click at [150, 18] on input "TÂM" at bounding box center [139, 15] width 145 height 13
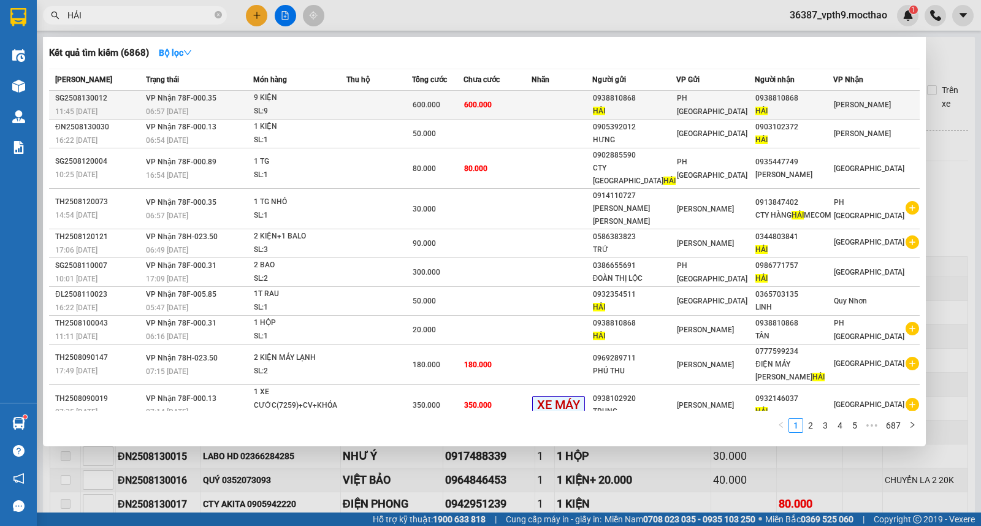
click at [792, 95] on div "0938810868" at bounding box center [793, 98] width 77 height 13
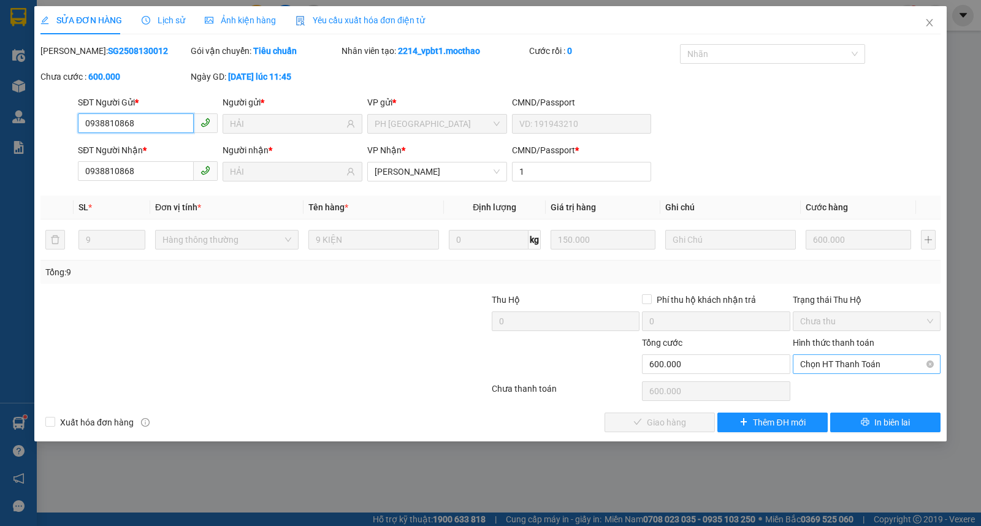
click at [831, 365] on span "Chọn HT Thanh Toán" at bounding box center [866, 364] width 133 height 18
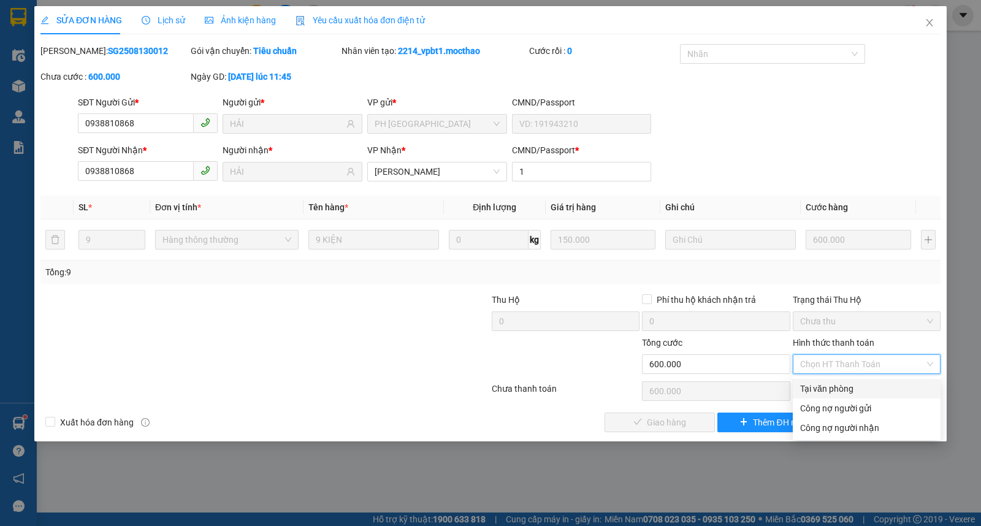
click at [832, 388] on div "Tại văn phòng" at bounding box center [866, 388] width 133 height 13
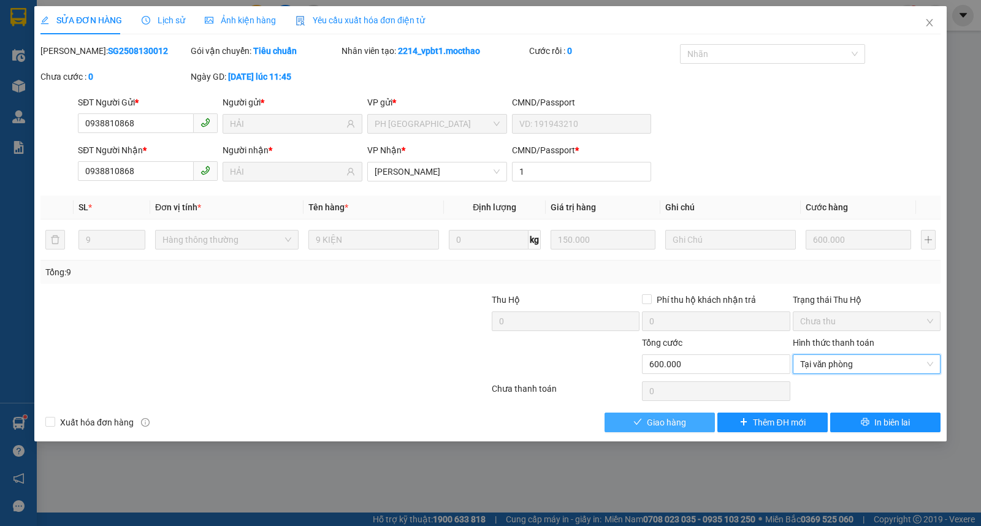
click at [671, 424] on span "Giao hàng" at bounding box center [666, 422] width 39 height 13
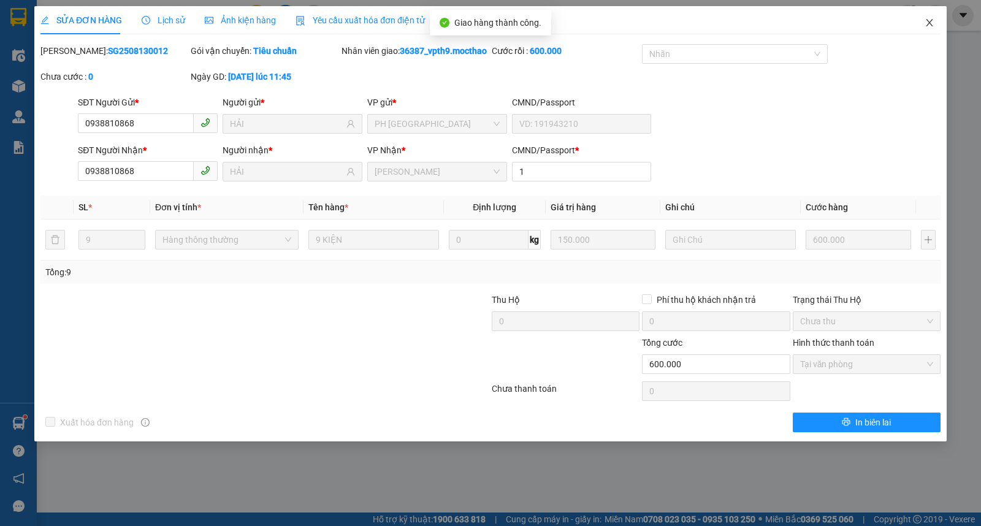
click at [930, 16] on span "Close" at bounding box center [929, 23] width 34 height 34
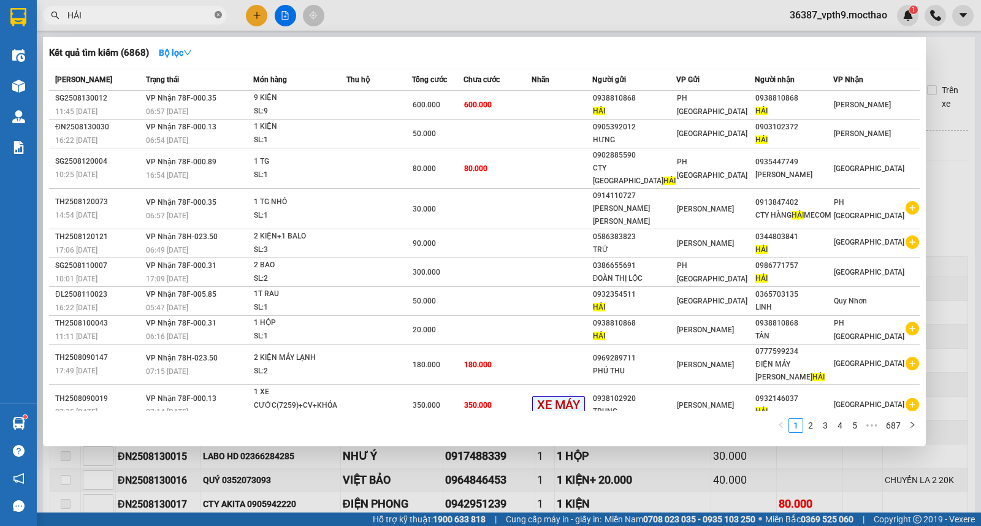
click at [218, 15] on icon "close-circle" at bounding box center [218, 14] width 7 height 7
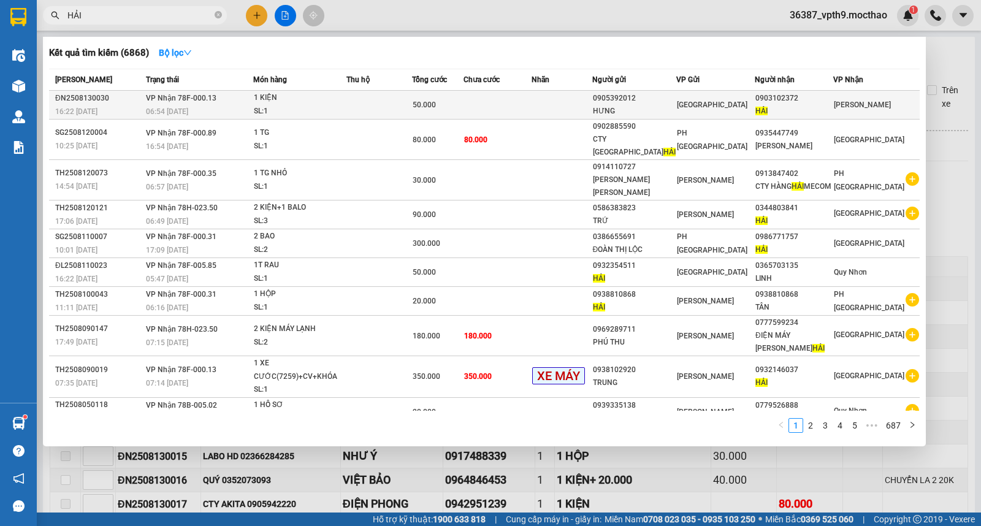
click at [801, 99] on div "0903102372" at bounding box center [793, 98] width 77 height 13
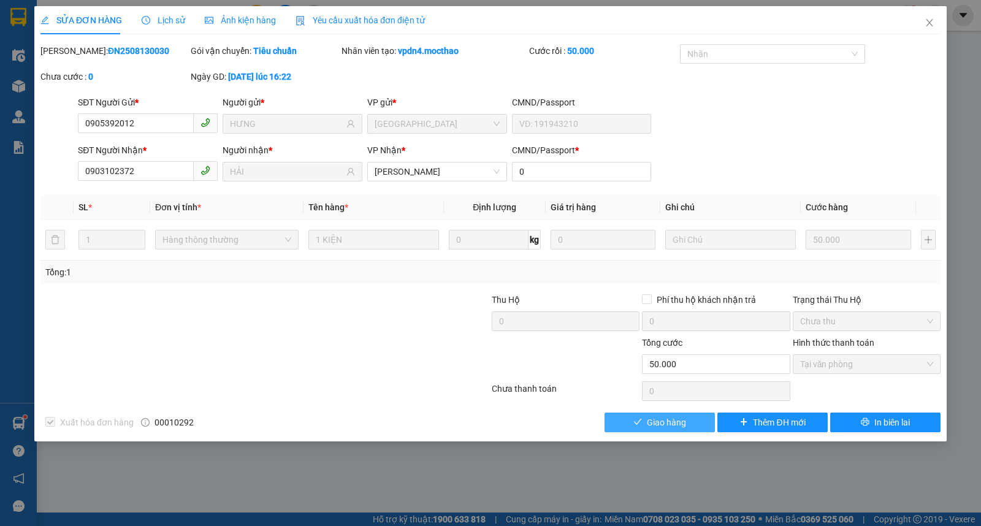
click at [653, 419] on span "Giao hàng" at bounding box center [666, 422] width 39 height 13
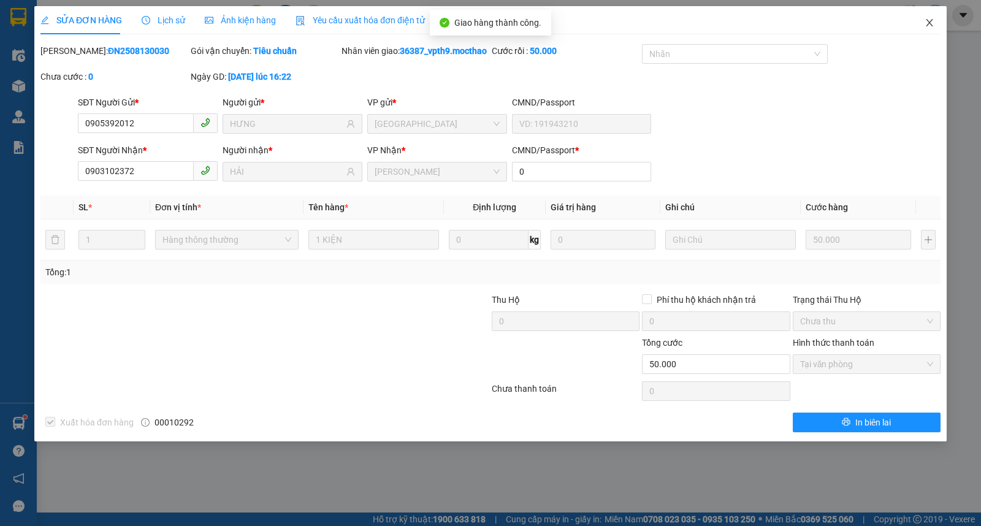
click at [928, 18] on icon "close" at bounding box center [930, 23] width 10 height 10
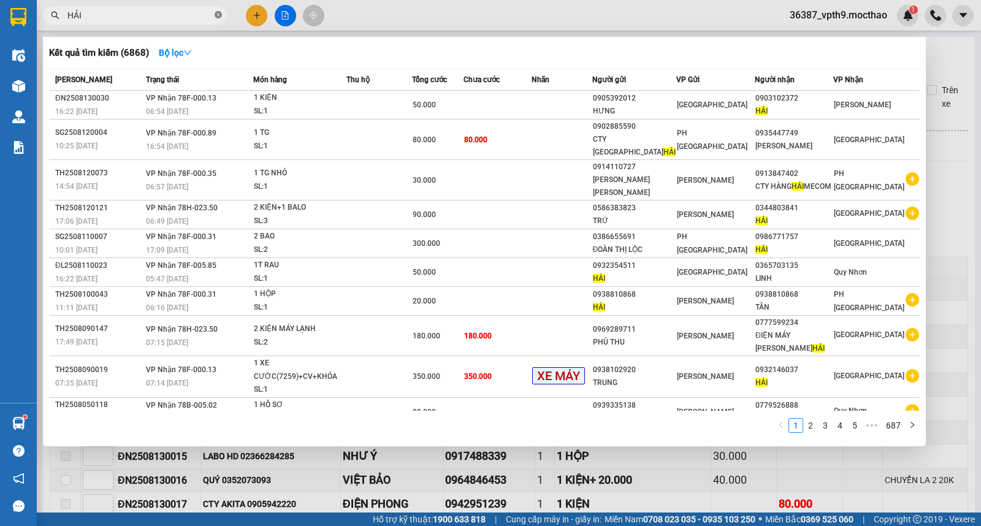
click at [215, 11] on icon "close-circle" at bounding box center [218, 14] width 7 height 7
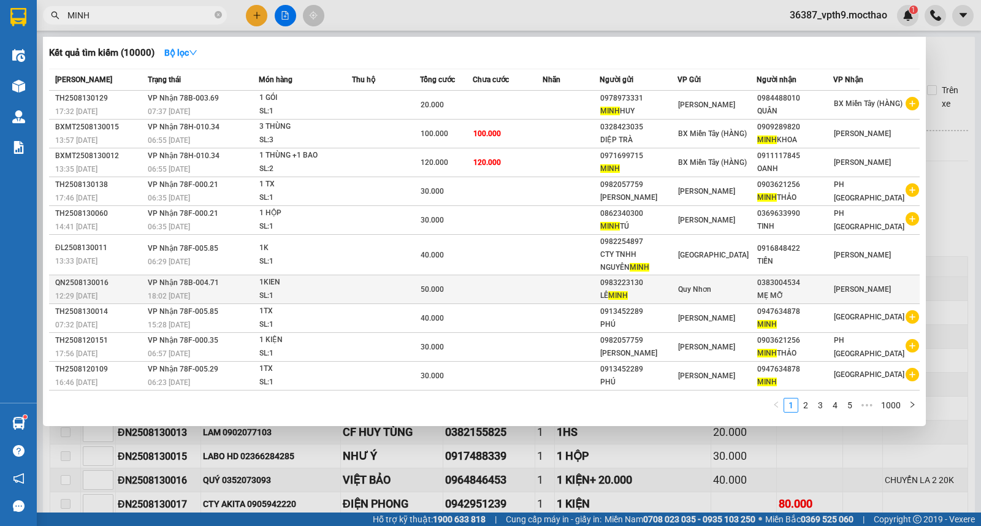
click at [774, 286] on div "0383004534" at bounding box center [794, 283] width 75 height 13
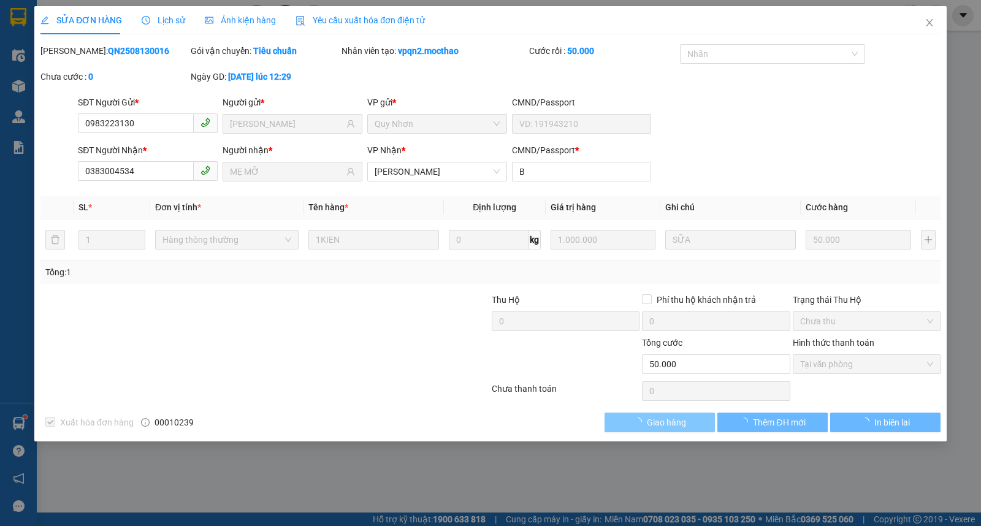
click at [679, 421] on span "Giao hàng" at bounding box center [666, 422] width 39 height 13
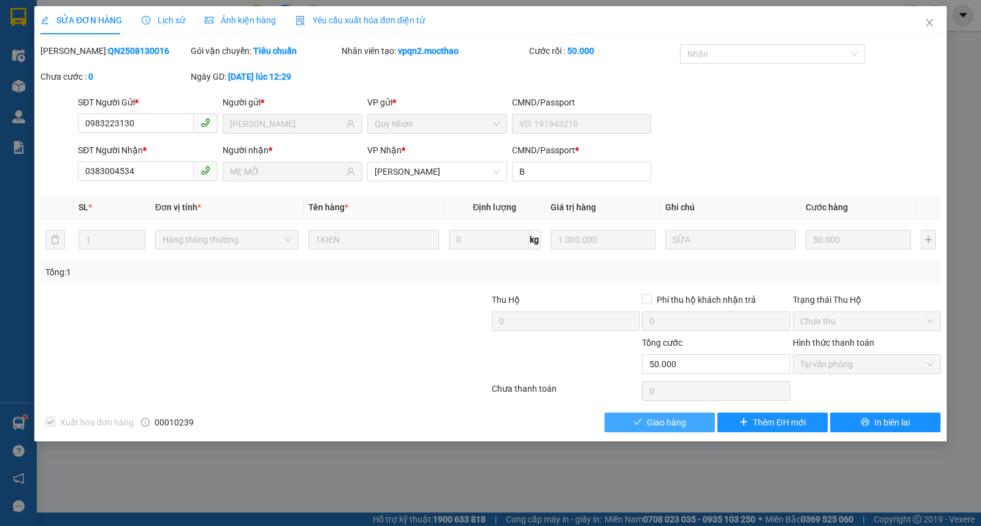
click at [649, 425] on span "Giao hàng" at bounding box center [666, 422] width 39 height 13
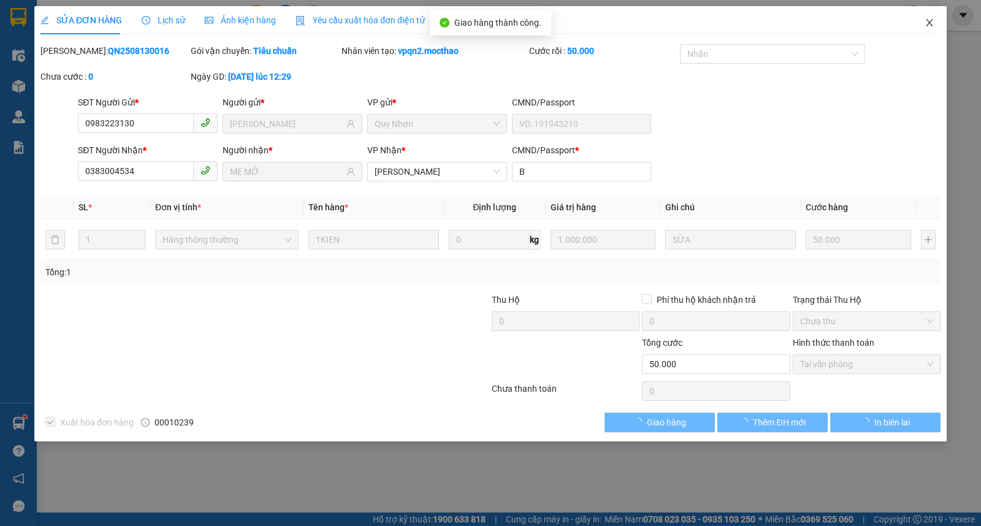
click at [927, 26] on icon "close" at bounding box center [929, 22] width 7 height 7
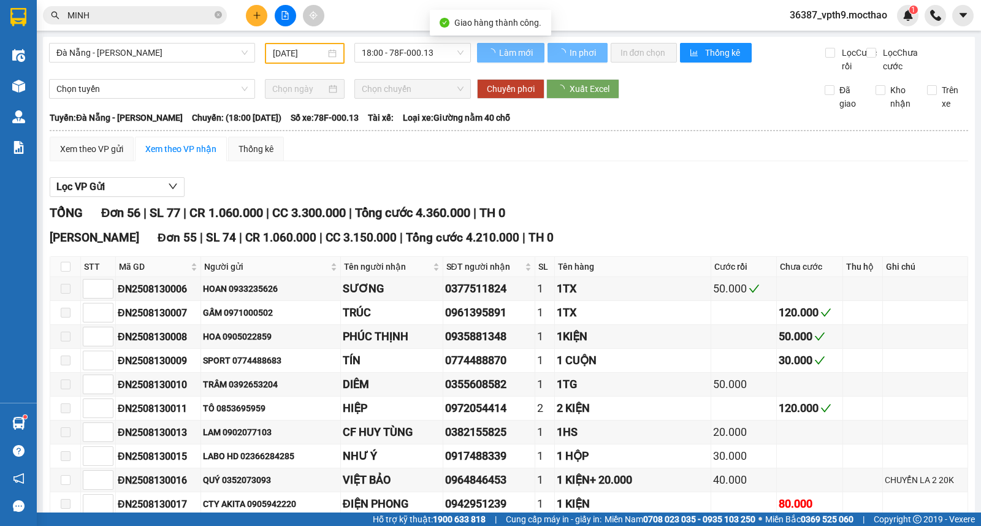
click at [151, 17] on input "MINH" at bounding box center [139, 15] width 145 height 13
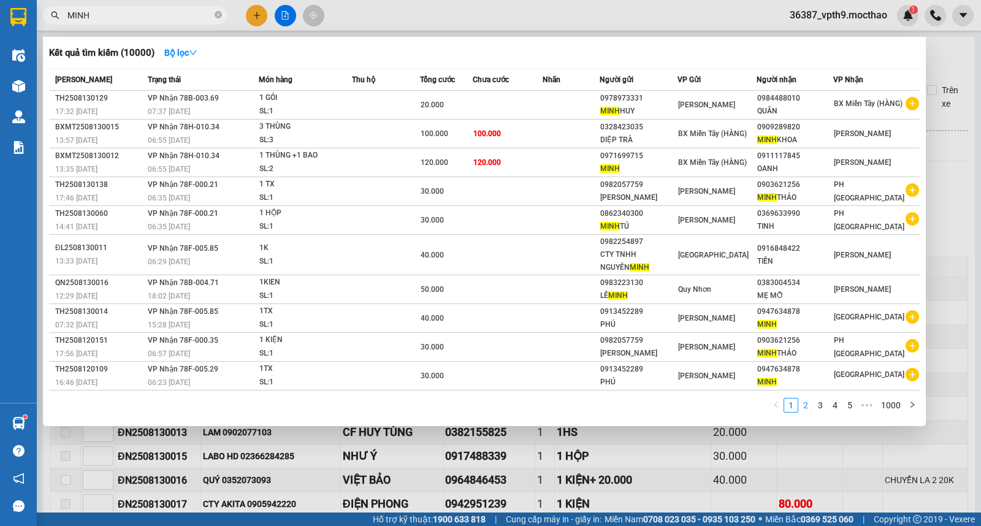
click at [805, 411] on link "2" at bounding box center [805, 405] width 13 height 13
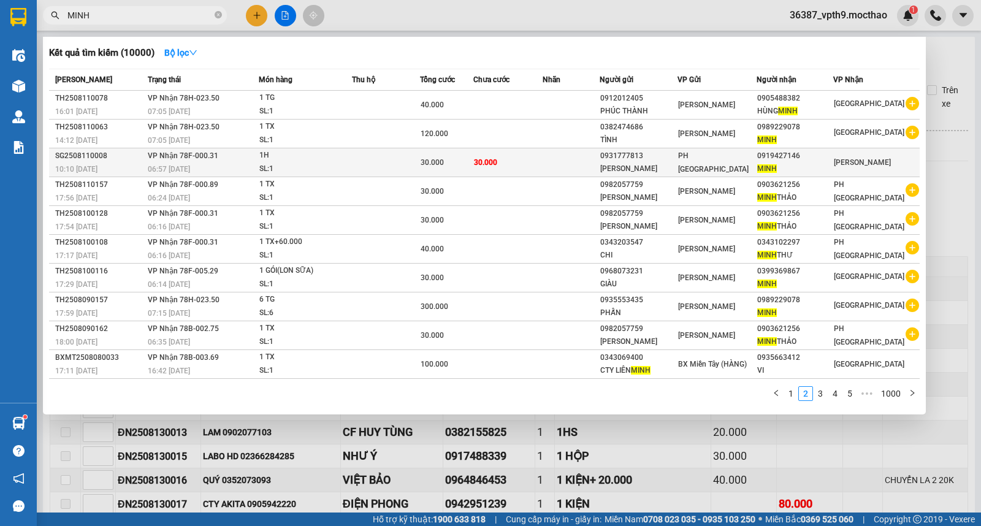
click at [756, 158] on div "PH [GEOGRAPHIC_DATA]" at bounding box center [717, 162] width 78 height 27
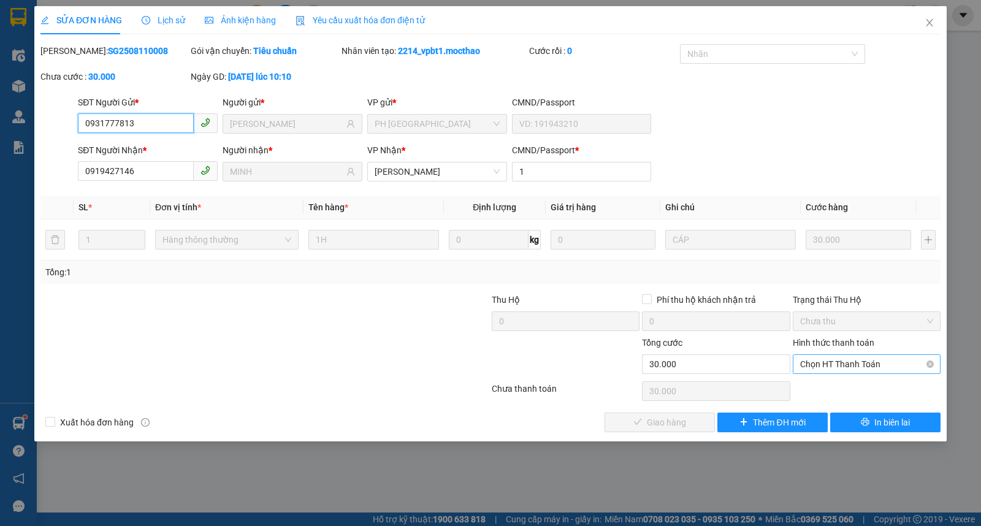
click at [841, 366] on span "Chọn HT Thanh Toán" at bounding box center [866, 364] width 133 height 18
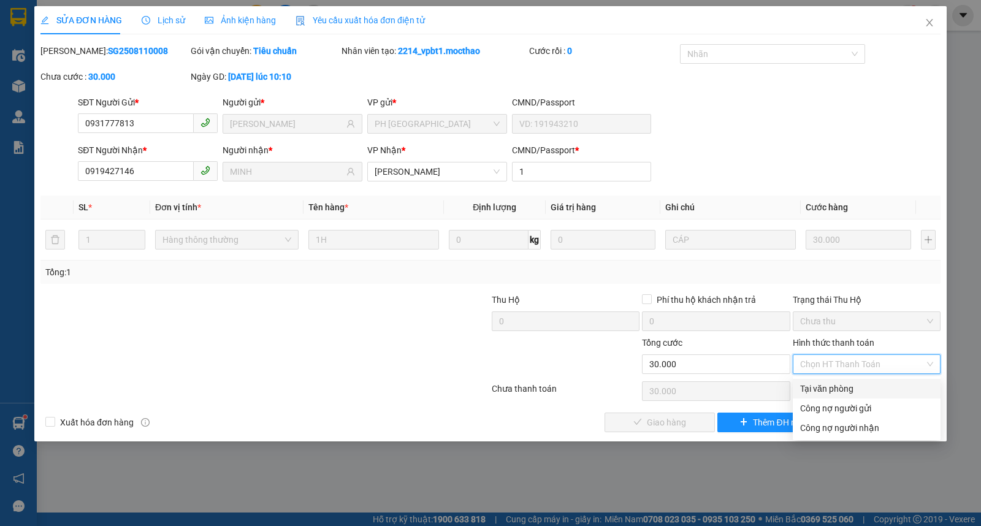
click at [831, 391] on div "Tại văn phòng" at bounding box center [866, 388] width 133 height 13
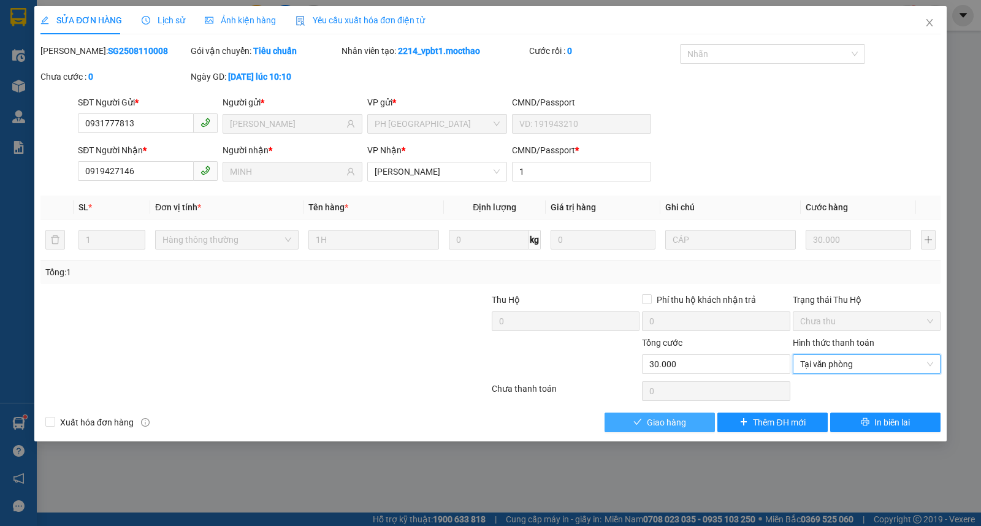
click at [670, 427] on span "Giao hàng" at bounding box center [666, 422] width 39 height 13
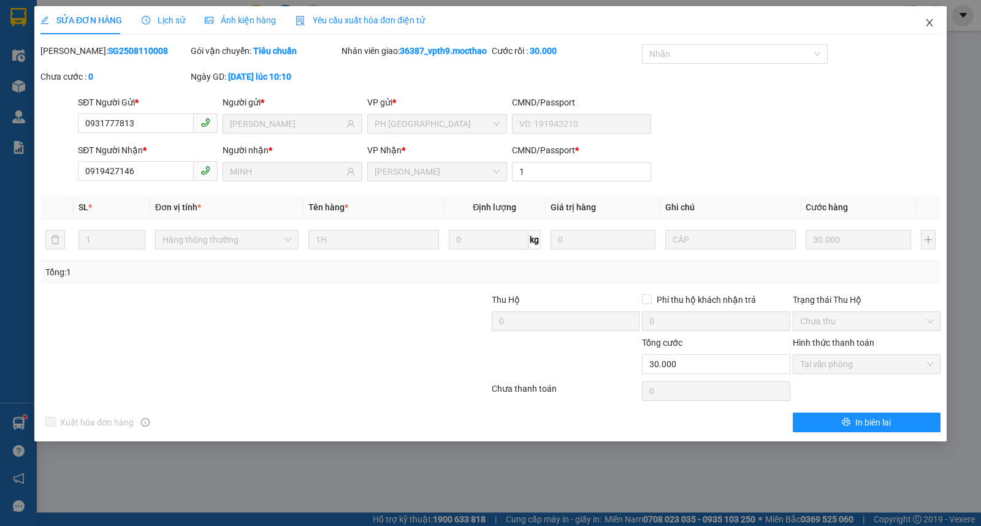
click at [930, 25] on icon "close" at bounding box center [929, 22] width 7 height 7
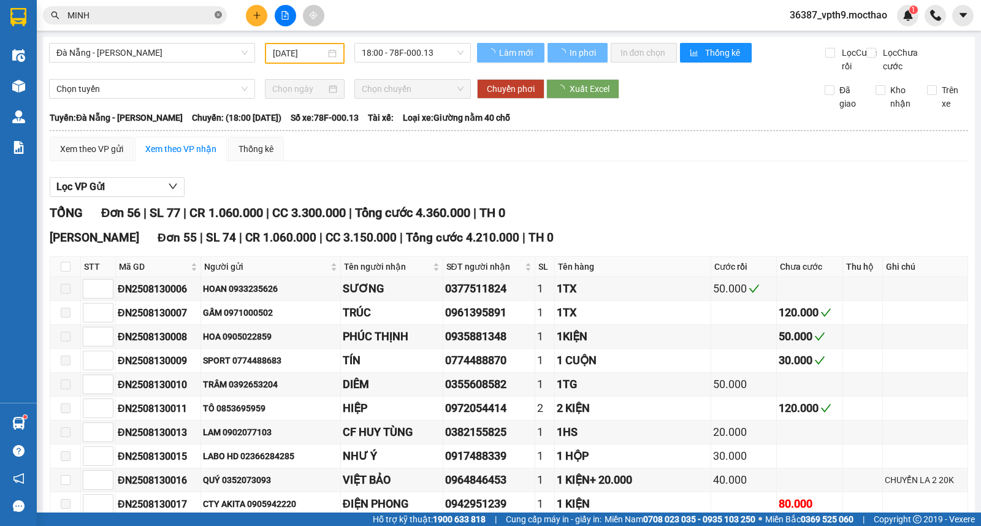
click at [215, 16] on icon "close-circle" at bounding box center [218, 14] width 7 height 7
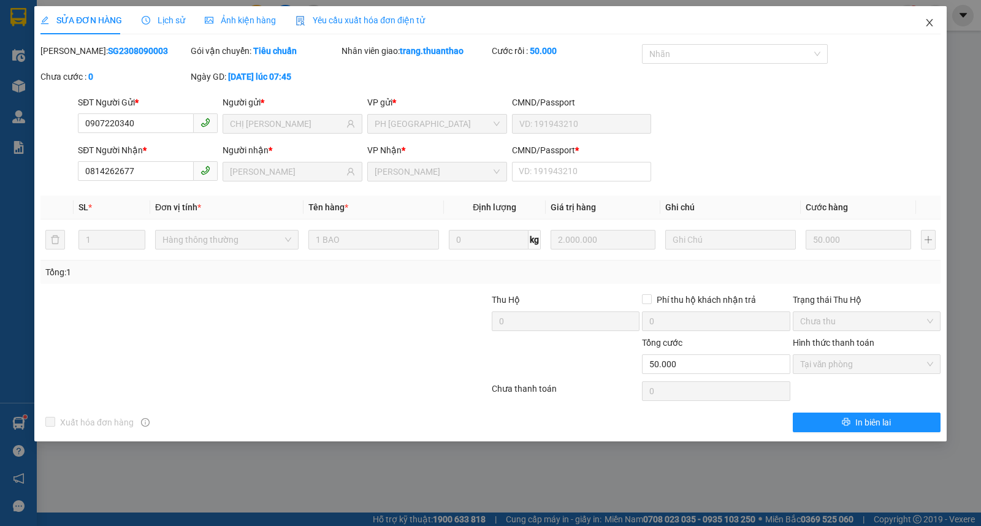
click at [932, 26] on icon "close" at bounding box center [929, 22] width 7 height 7
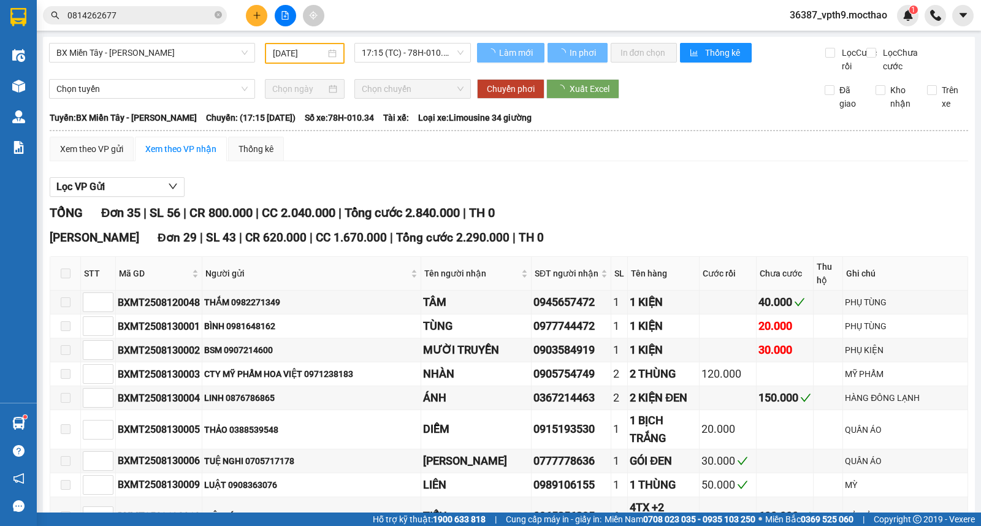
click at [148, 14] on input "0814262677" at bounding box center [139, 15] width 145 height 13
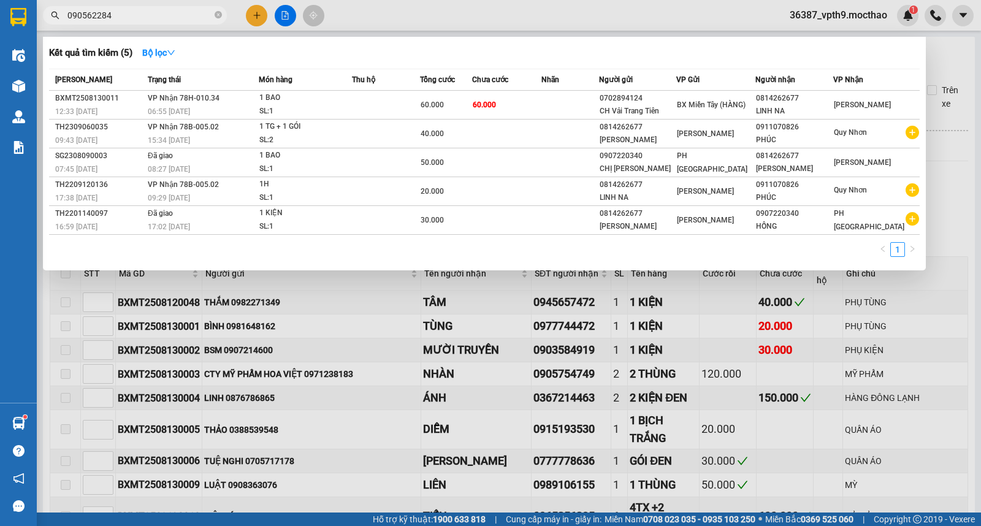
type input "0905622845"
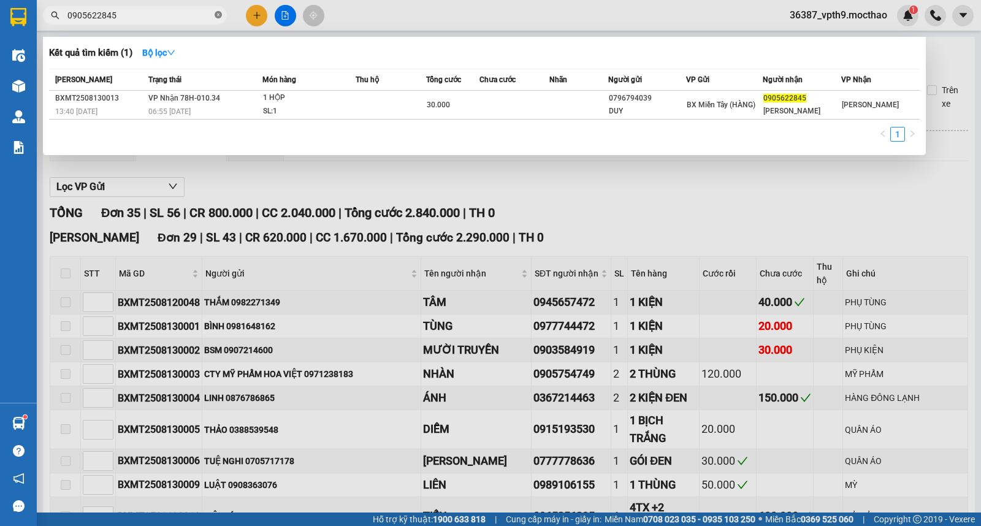
click at [218, 17] on icon "close-circle" at bounding box center [218, 14] width 7 height 7
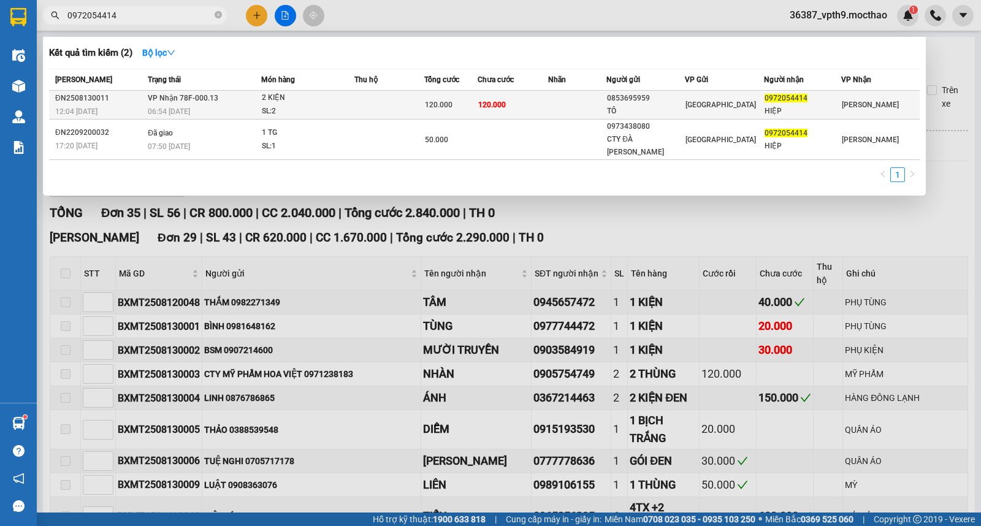
type input "0972054414"
click at [613, 104] on div "0853695959" at bounding box center [645, 98] width 77 height 13
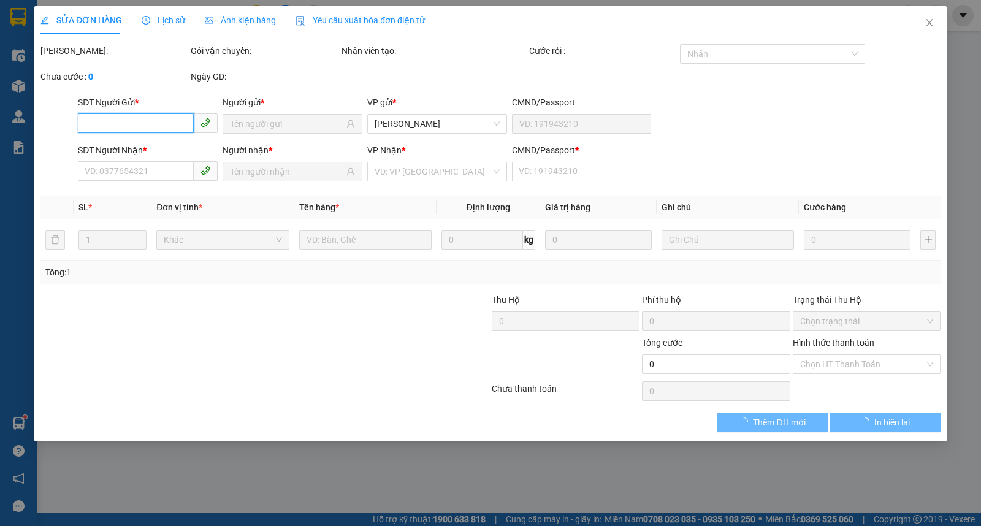
type input "0853695959"
type input "TÔ"
type input "0972054414"
type input "HIỆP"
type input "0"
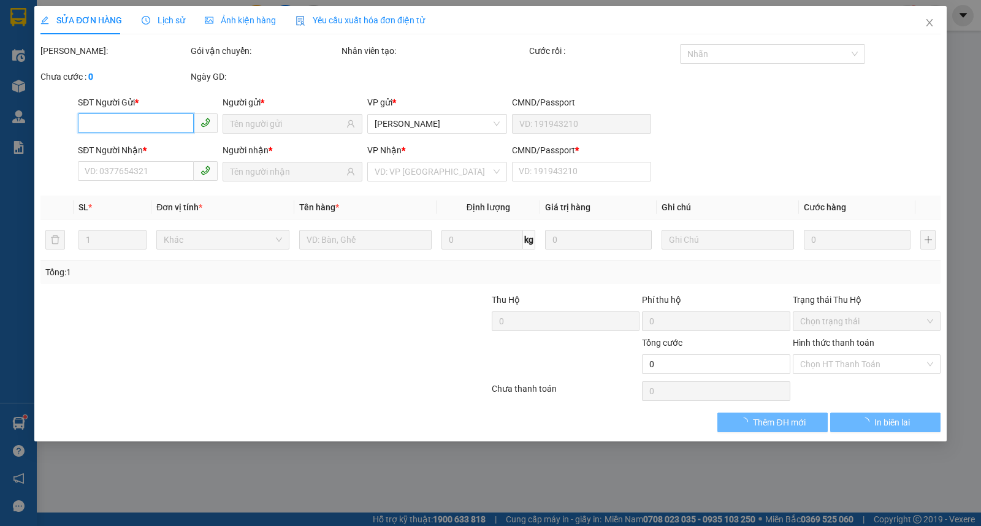
type input "120.000"
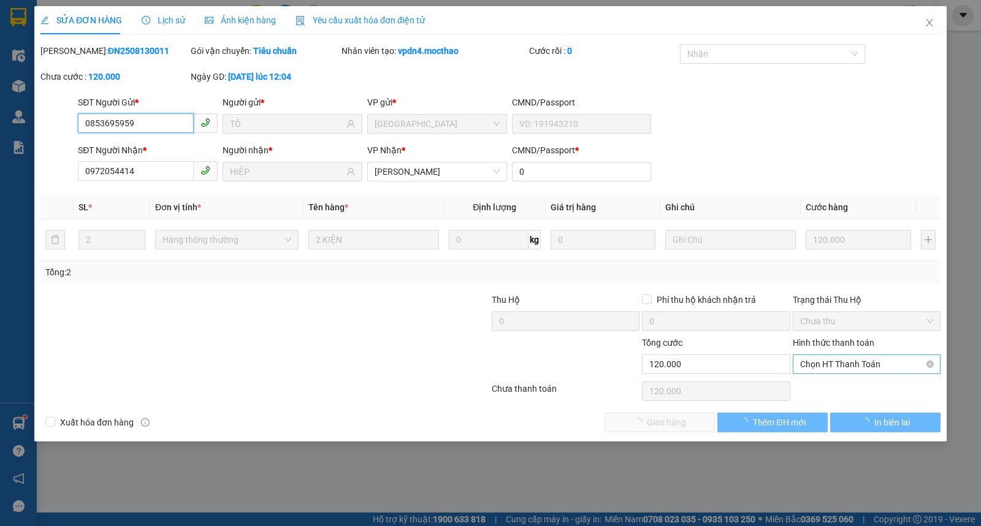
click at [834, 364] on span "Chọn HT Thanh Toán" at bounding box center [866, 364] width 133 height 18
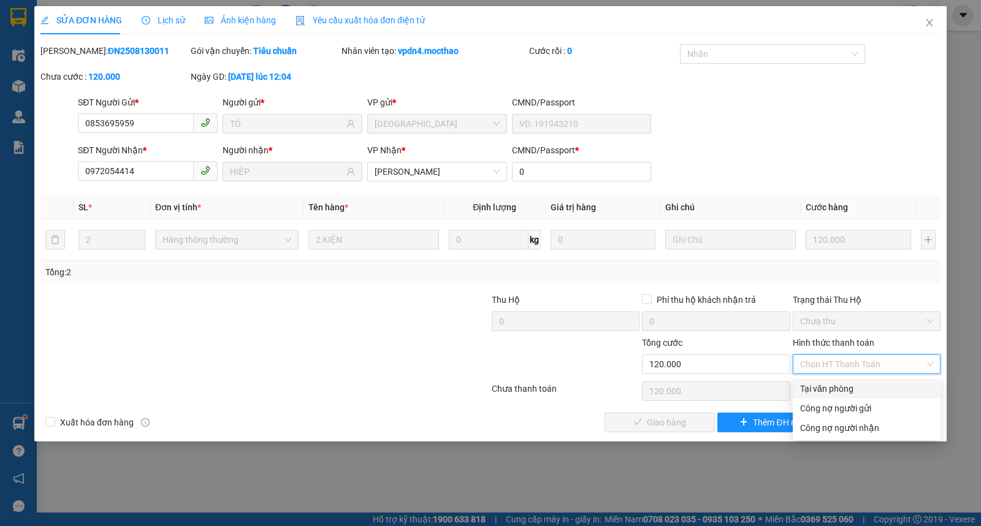
click at [820, 383] on div "Tại văn phòng" at bounding box center [866, 388] width 133 height 13
type input "0"
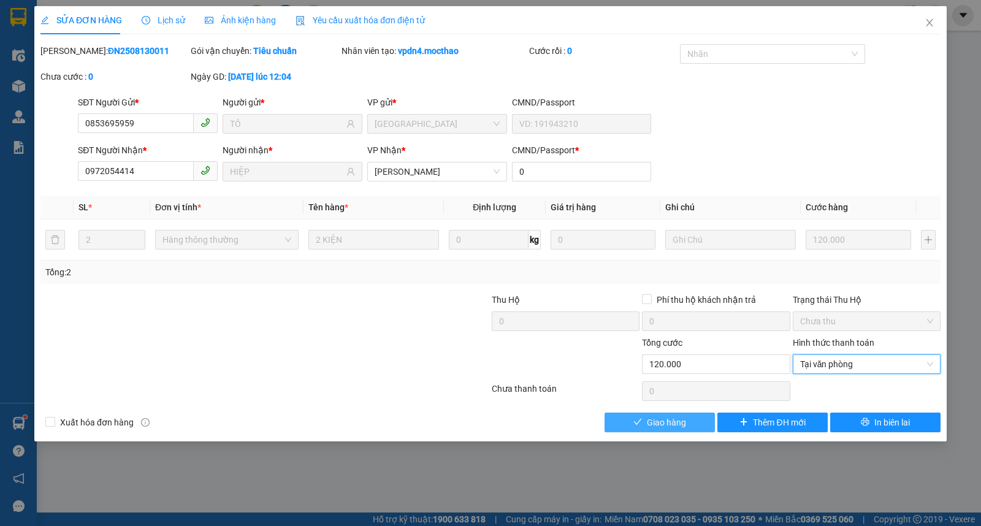
click at [638, 426] on icon "check" at bounding box center [637, 422] width 9 height 9
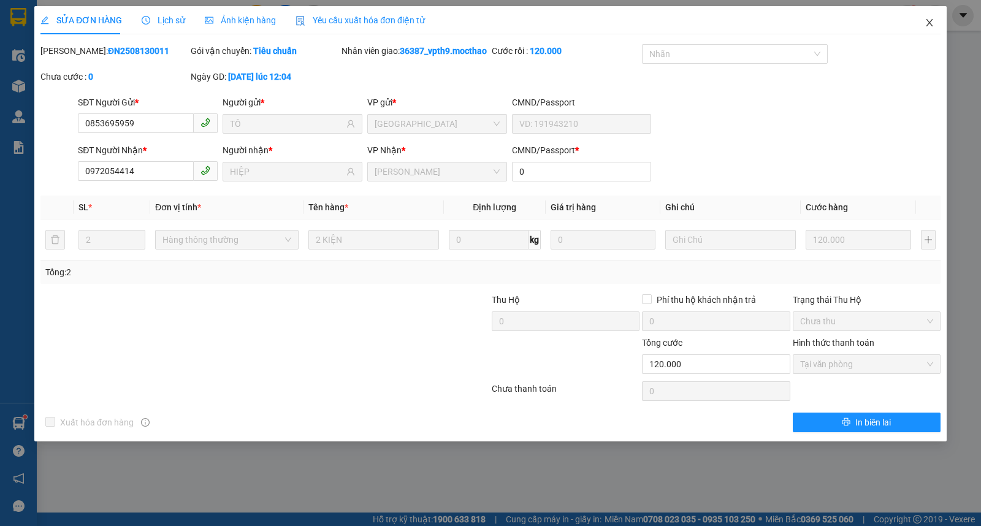
click at [925, 19] on icon "close" at bounding box center [930, 23] width 10 height 10
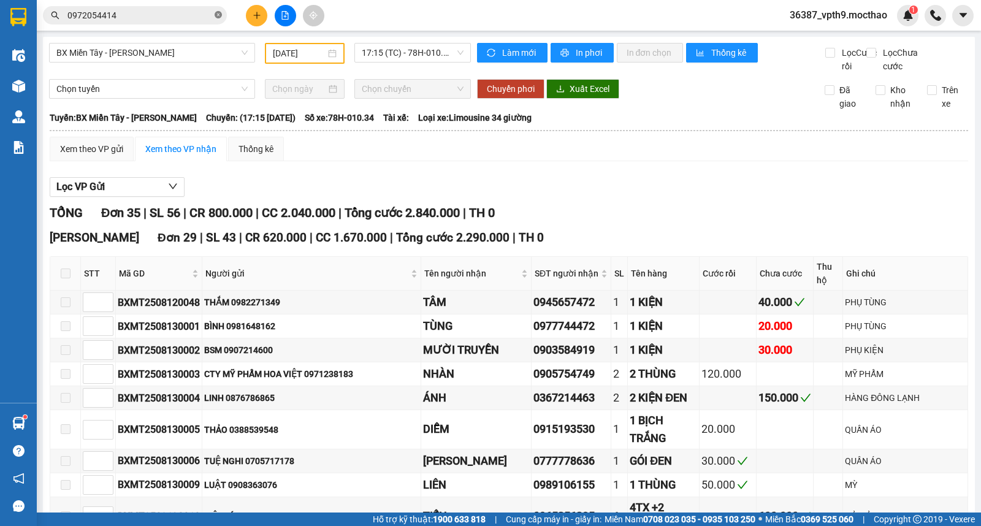
click at [220, 17] on icon "close-circle" at bounding box center [218, 14] width 7 height 7
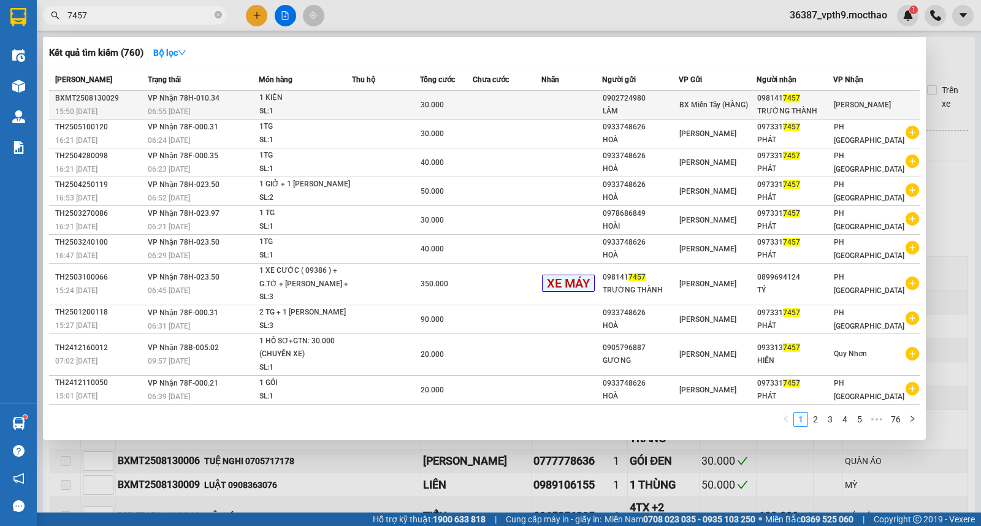
type input "7457"
click at [299, 94] on div "1 KIỆN" at bounding box center [305, 97] width 92 height 13
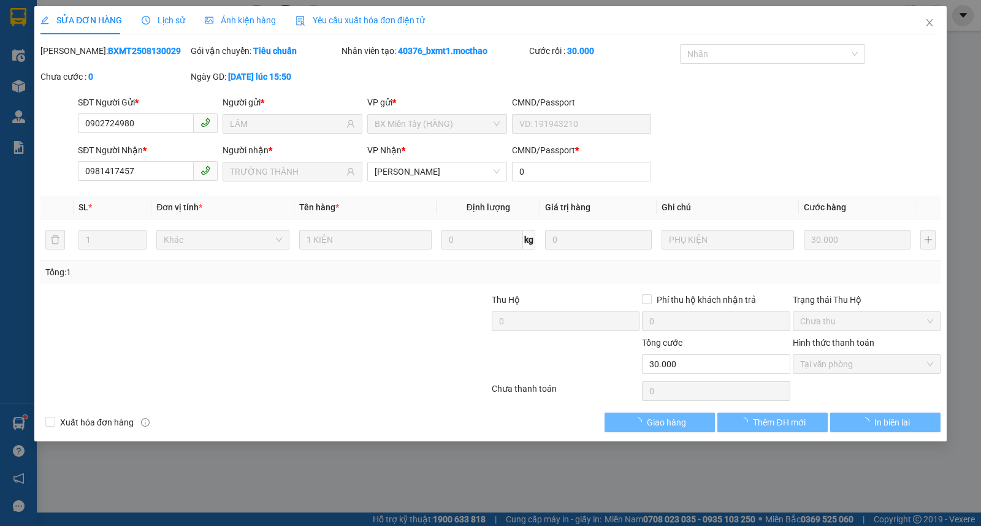
type input "0902724980"
type input "LÂM"
type input "0981417457"
type input "TRƯỜNG THÀNH"
type input "0"
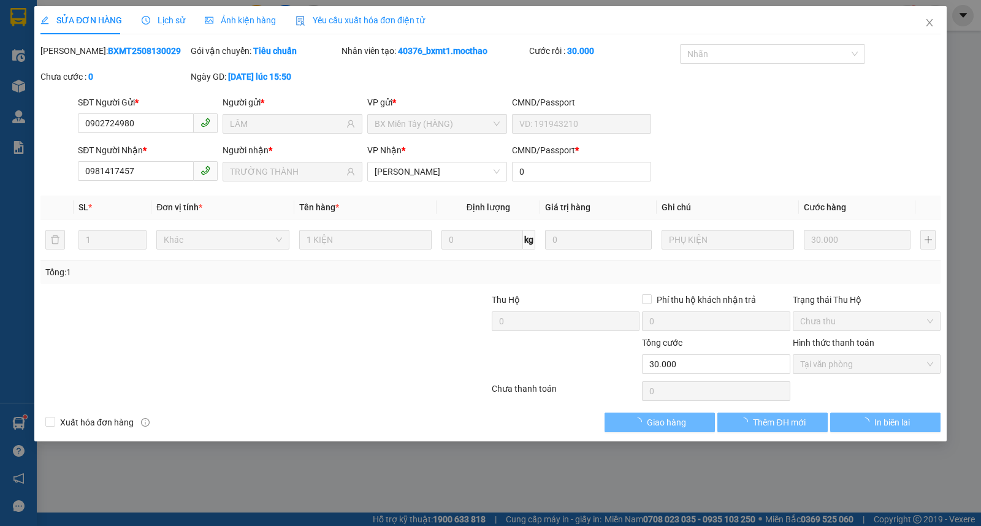
type input "30.000"
checkbox input "true"
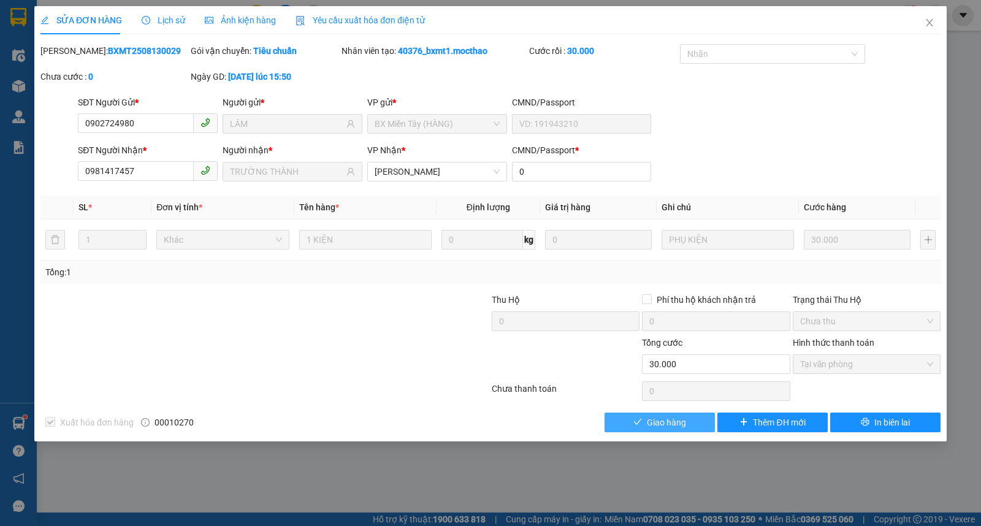
click at [617, 421] on button "Giao hàng" at bounding box center [660, 423] width 110 height 20
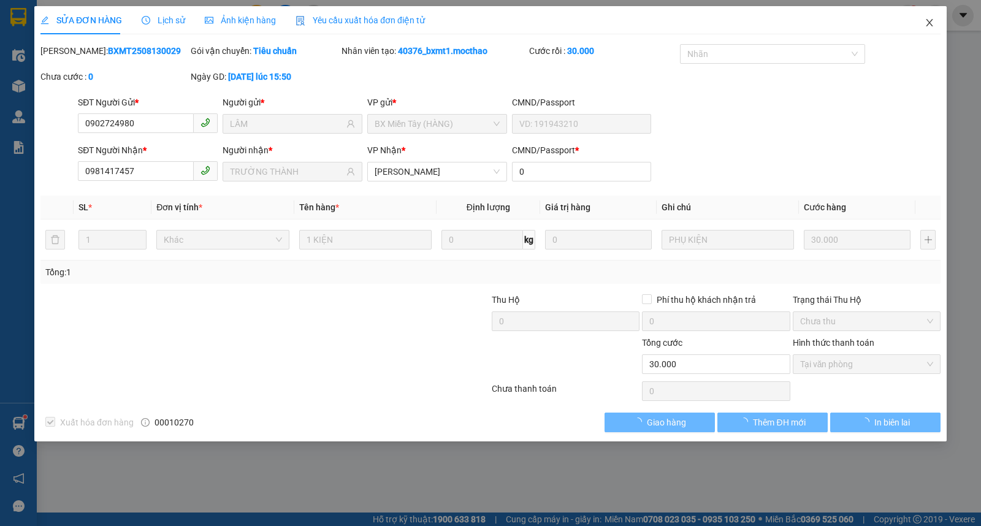
click at [927, 29] on span "Close" at bounding box center [929, 23] width 34 height 34
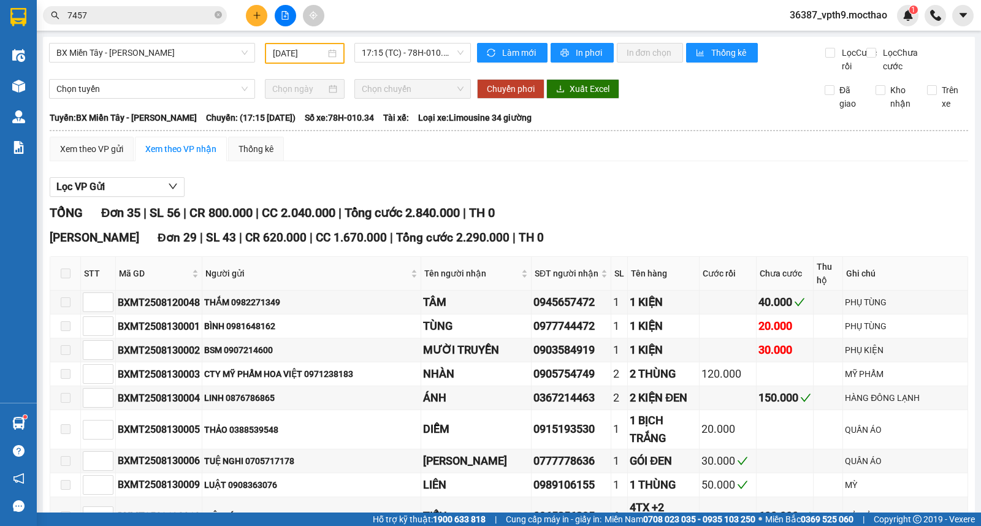
click at [219, 15] on icon "close-circle" at bounding box center [218, 14] width 7 height 7
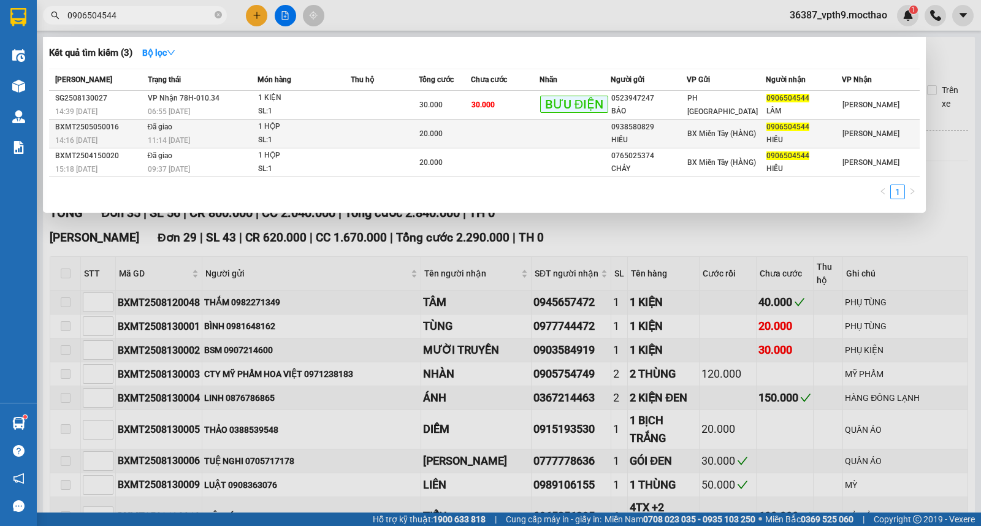
type input "0906504544"
click at [411, 134] on td at bounding box center [384, 134] width 67 height 29
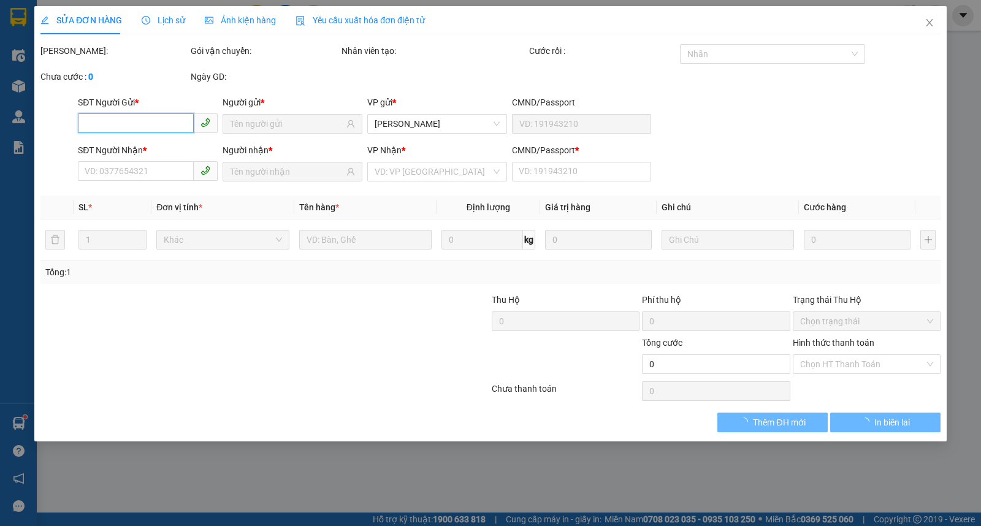
type input "0938580829"
type input "HIẾU"
type input "0906504544"
type input "HIẾU"
type input "0"
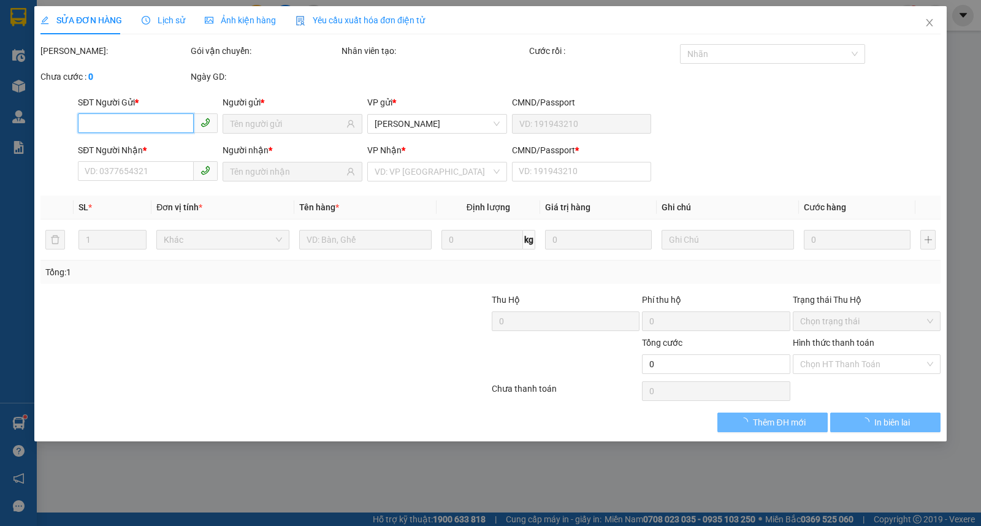
type input "20.000"
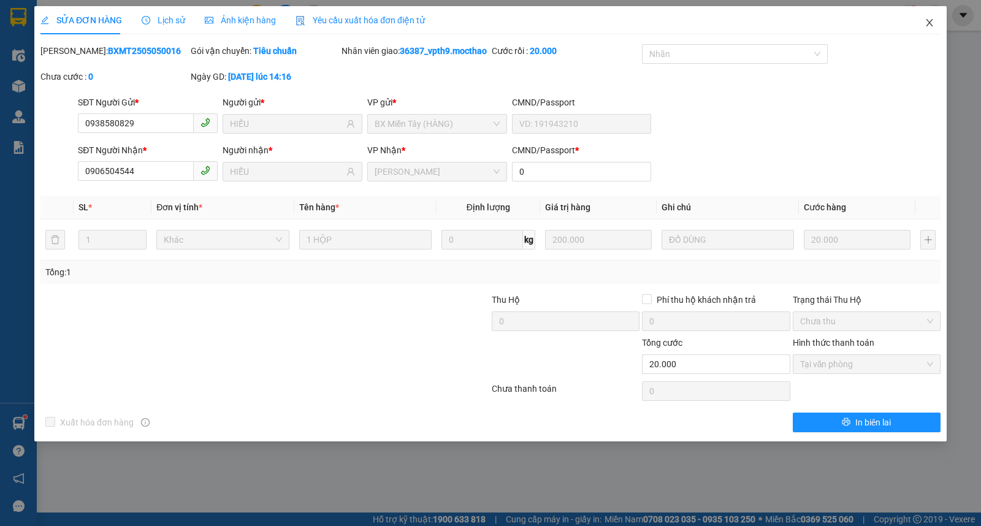
click at [930, 23] on icon "close" at bounding box center [930, 23] width 10 height 10
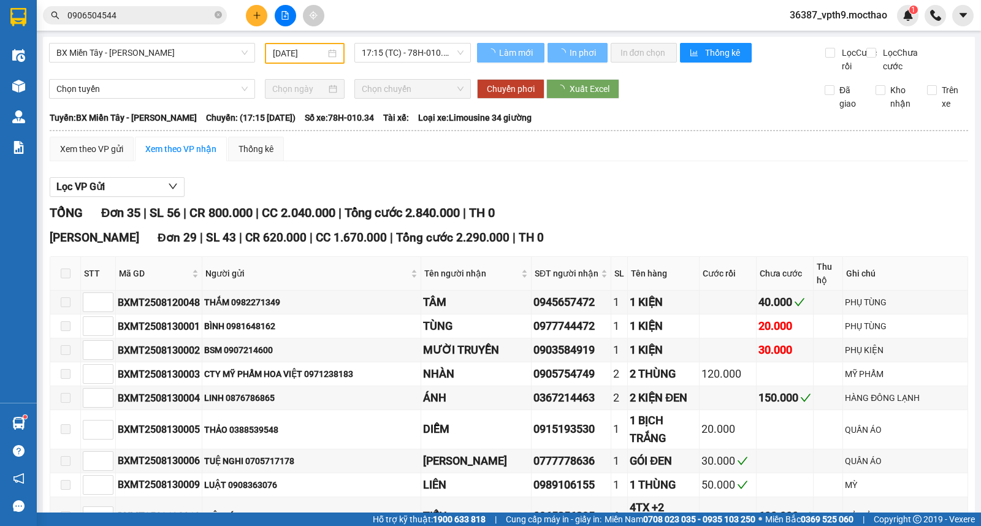
click at [192, 19] on input "0906504544" at bounding box center [139, 15] width 145 height 13
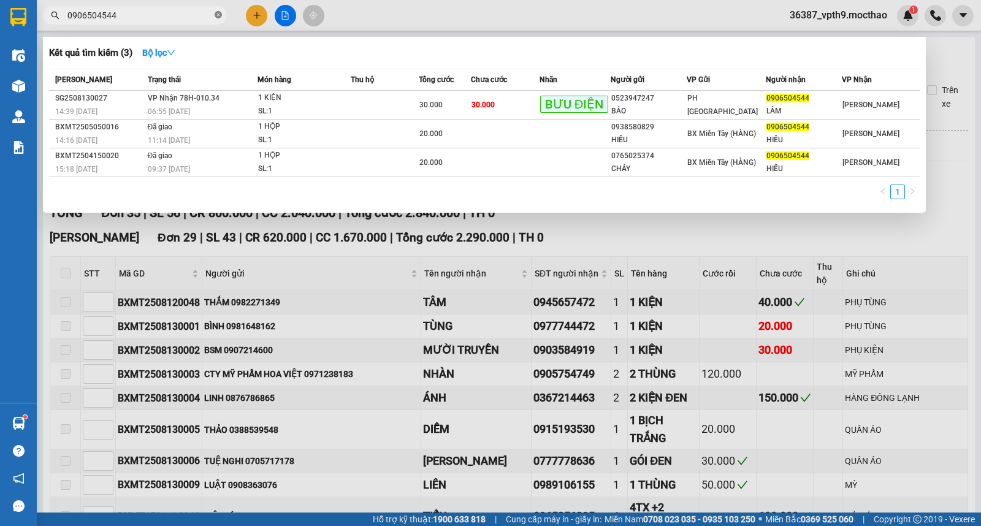
click at [218, 15] on icon "close-circle" at bounding box center [218, 14] width 7 height 7
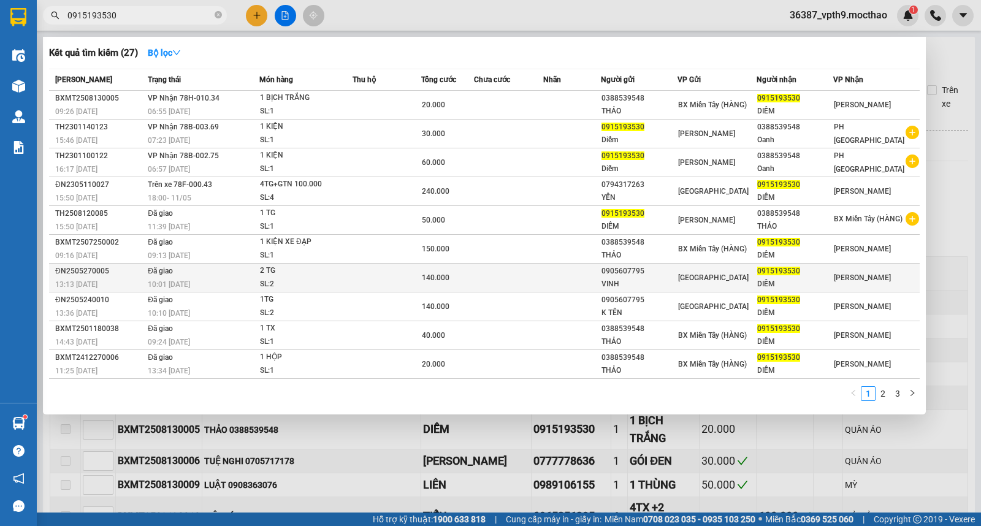
type input "0915193530"
click at [259, 273] on td "Đã giao 10:01 - 28/05" at bounding box center [202, 278] width 115 height 29
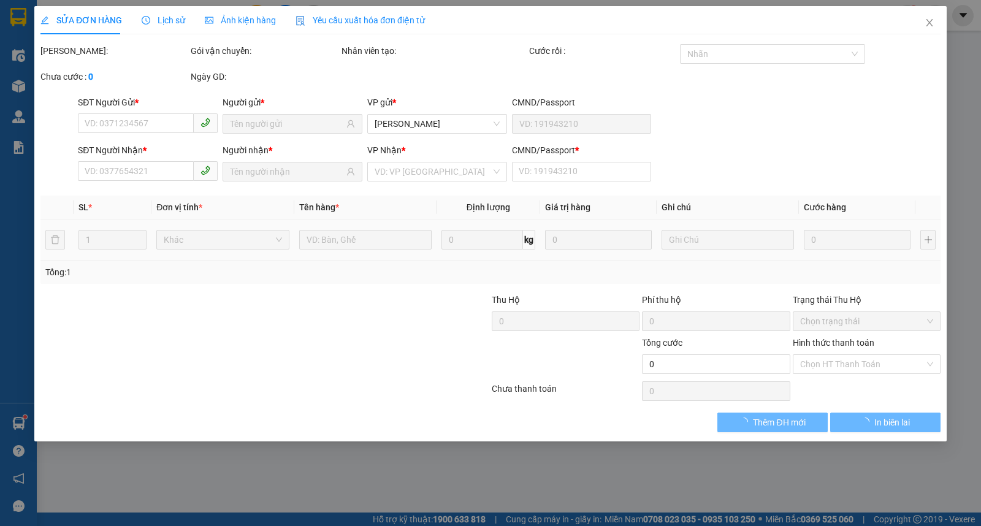
type input "0905607795"
type input "VINH"
type input "0915193530"
type input "DIỄM"
type input "0"
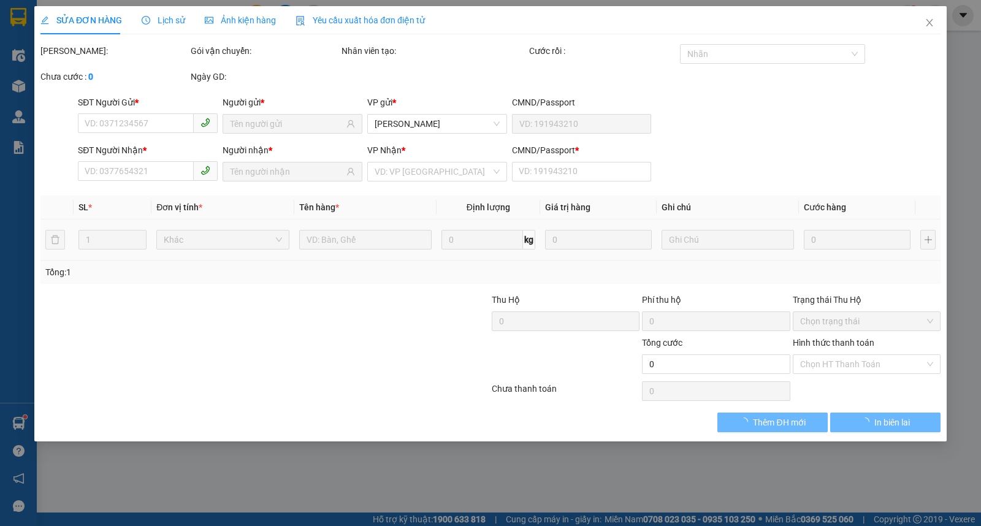
type input "140.000"
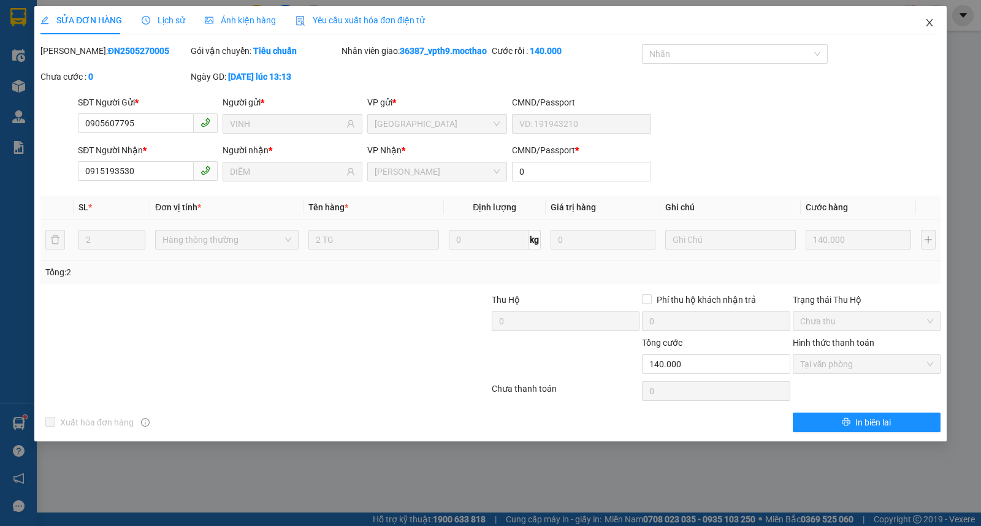
click at [928, 21] on icon "close" at bounding box center [929, 22] width 7 height 7
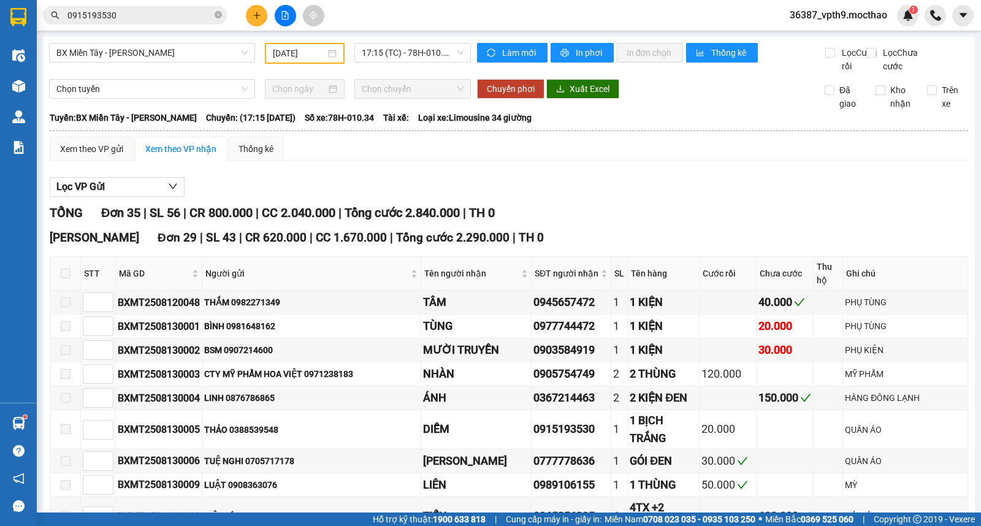
click at [178, 22] on span "0915193530" at bounding box center [135, 15] width 184 height 18
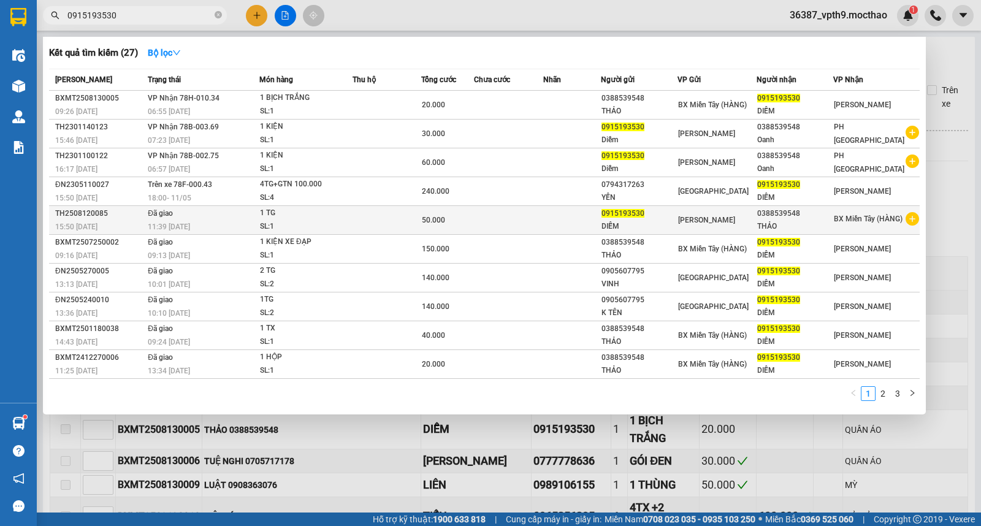
click at [218, 215] on td "Đã giao 11:39 - 13/08" at bounding box center [202, 220] width 115 height 29
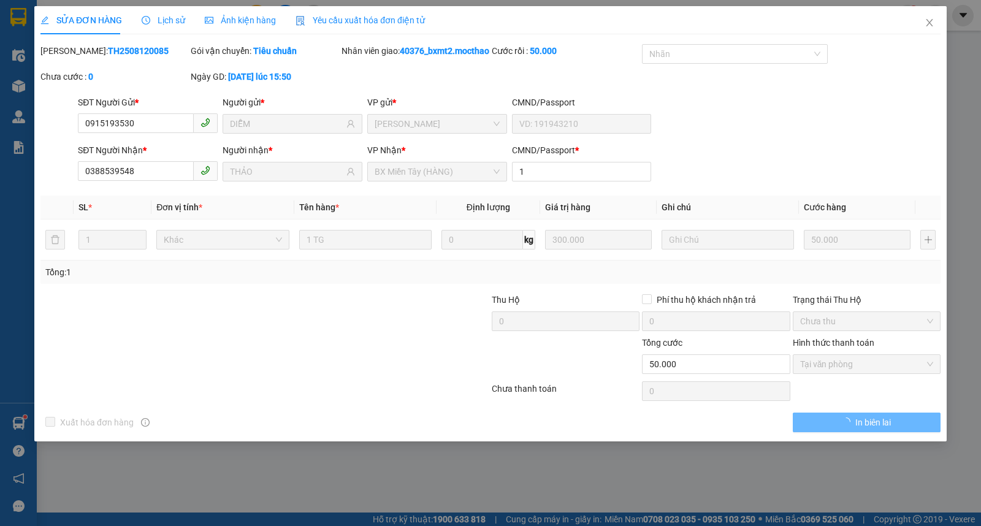
type input "0915193530"
type input "DIỄM"
type input "0388539548"
type input "THẢO"
type input "1"
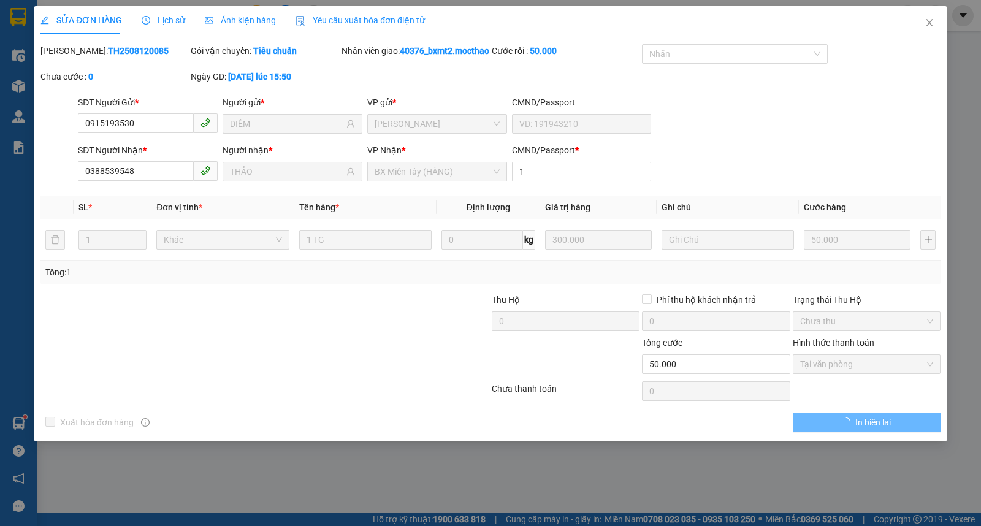
type input "50.000"
click at [922, 33] on span "Close" at bounding box center [929, 23] width 34 height 34
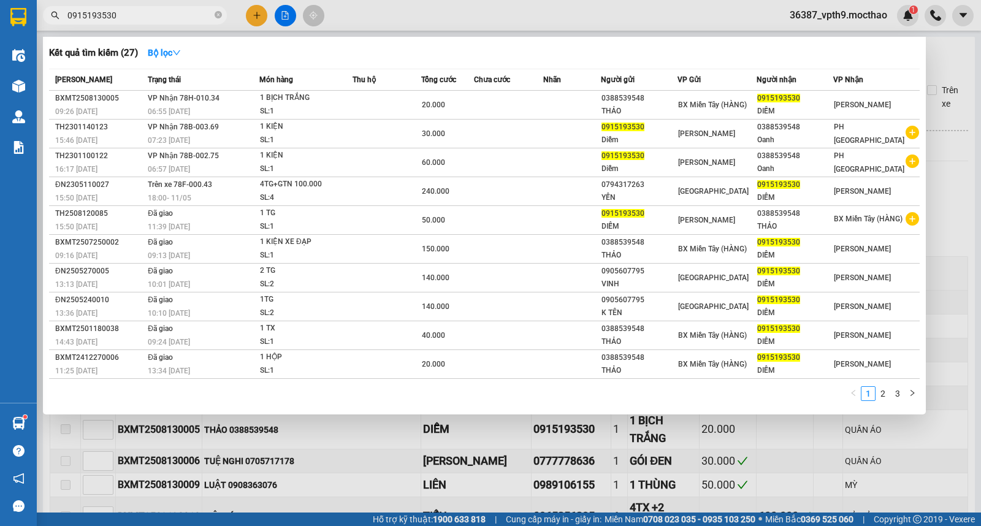
click at [199, 15] on input "0915193530" at bounding box center [139, 15] width 145 height 13
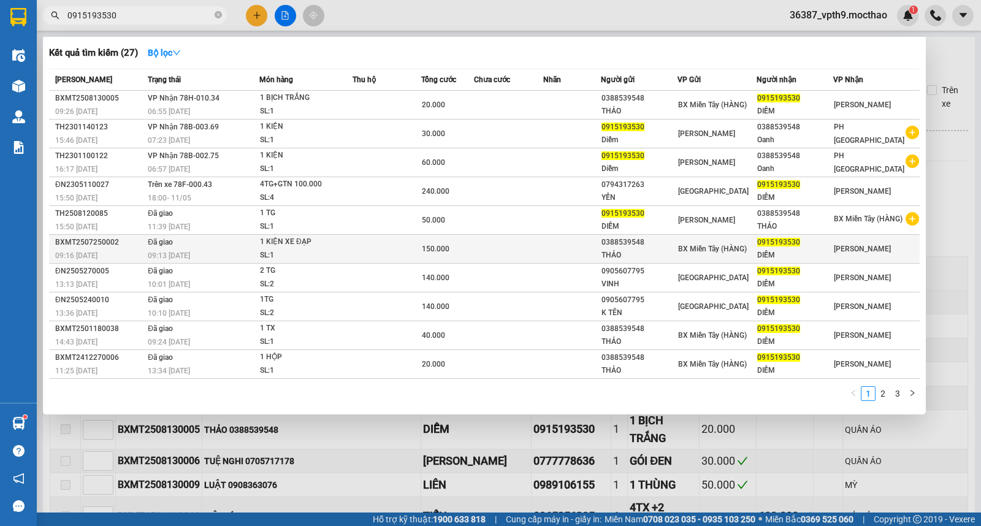
click at [278, 248] on div "1 KIỆN XE ĐẠP" at bounding box center [306, 241] width 92 height 13
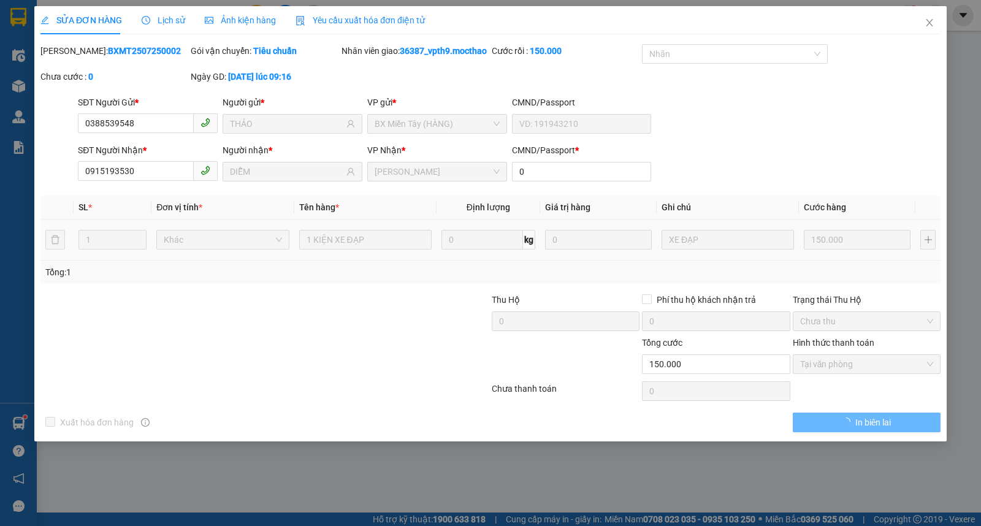
type input "0388539548"
type input "THẢO"
type input "0915193530"
type input "DIỄM"
type input "0"
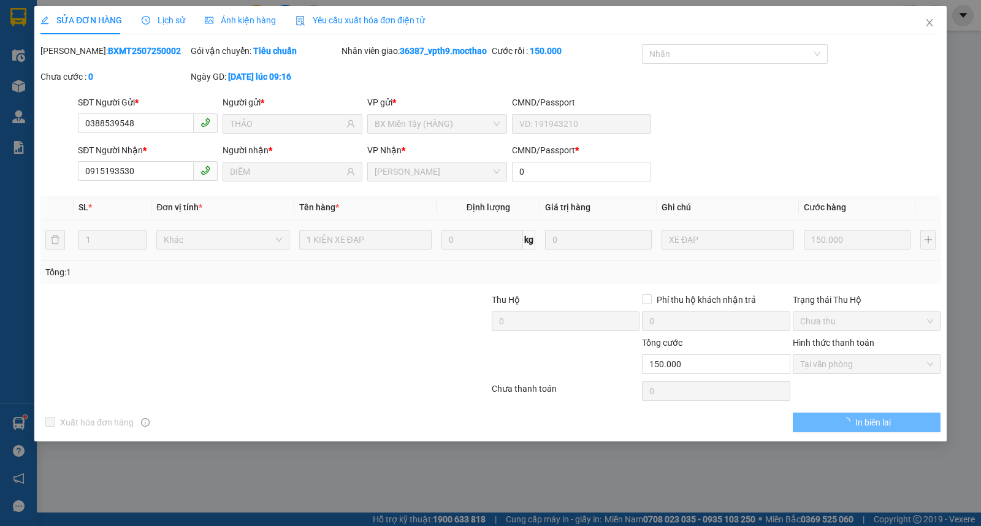
type input "150.000"
click at [930, 21] on icon "close" at bounding box center [930, 23] width 10 height 10
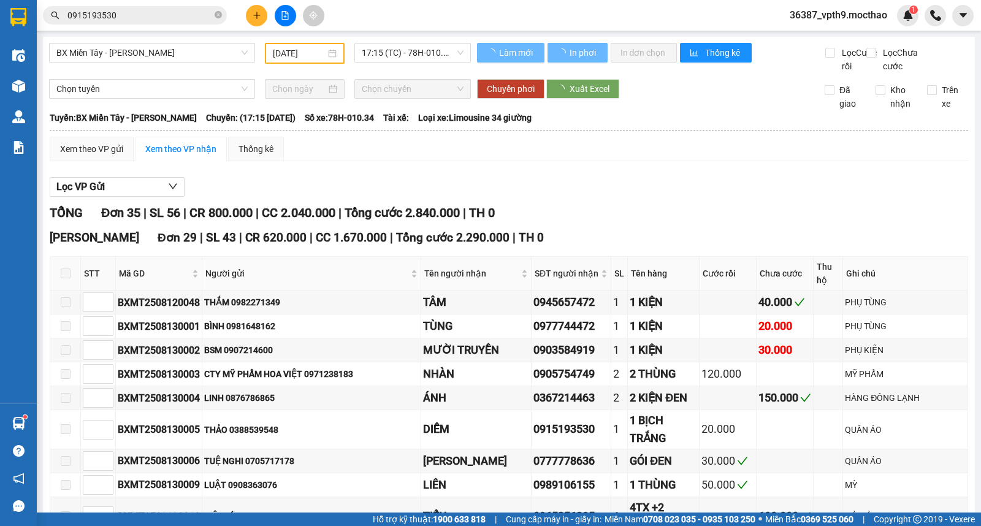
click at [155, 21] on input "0915193530" at bounding box center [139, 15] width 145 height 13
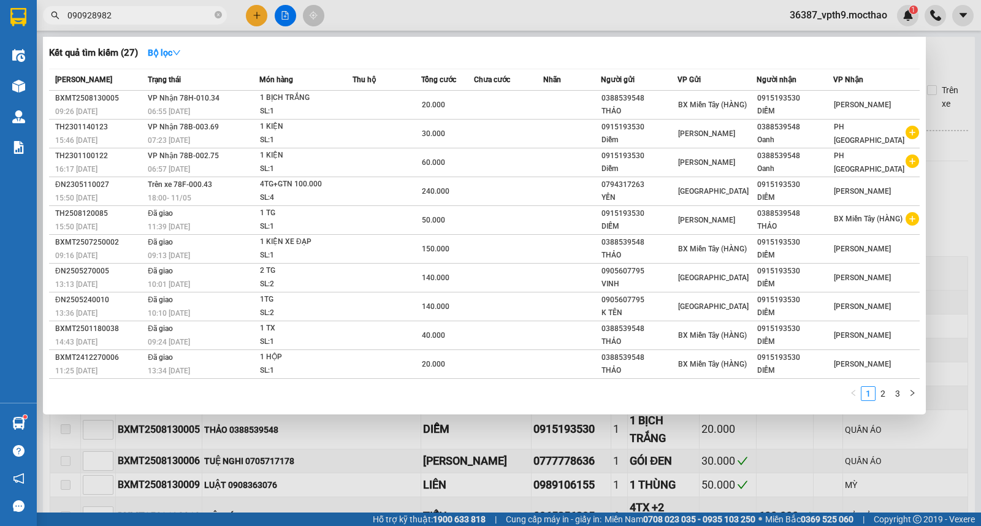
type input "0909289820"
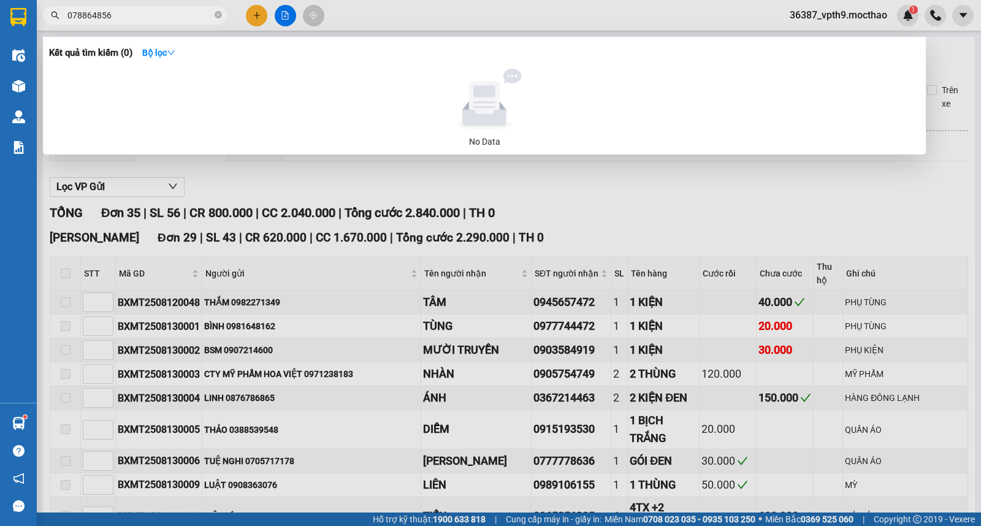
type input "0788648356"
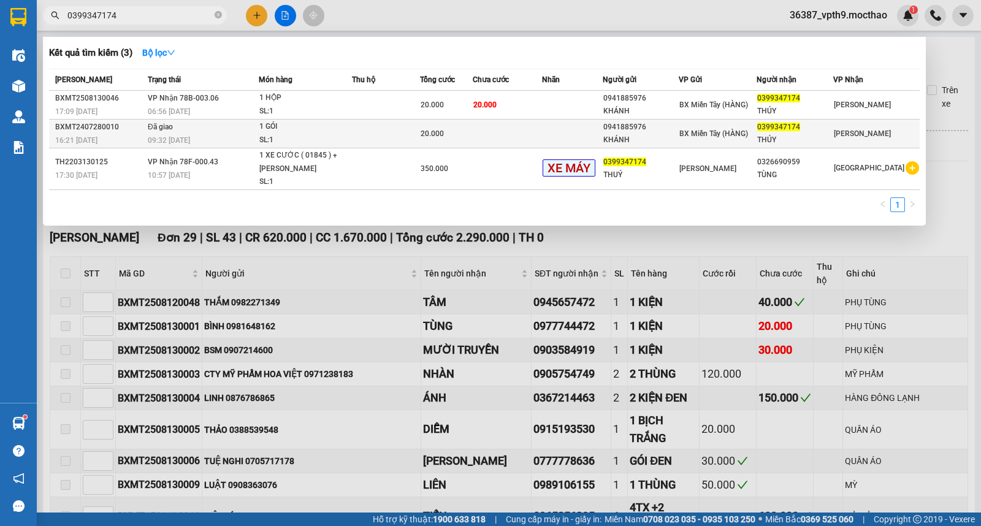
type input "0399347174"
click at [540, 121] on td at bounding box center [507, 134] width 69 height 29
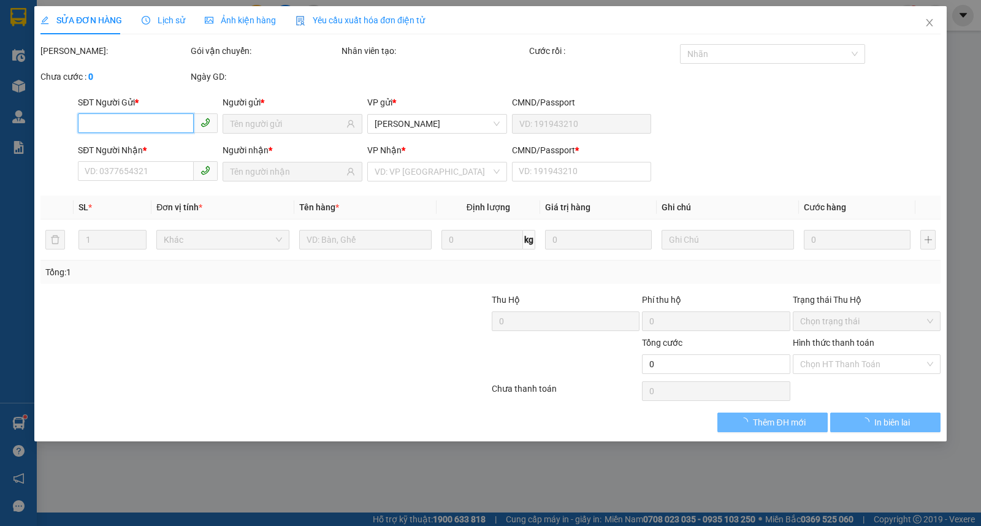
type input "0941885976"
type input "KHÁNH"
type input "0399347174"
type input "THÚY"
type input "0"
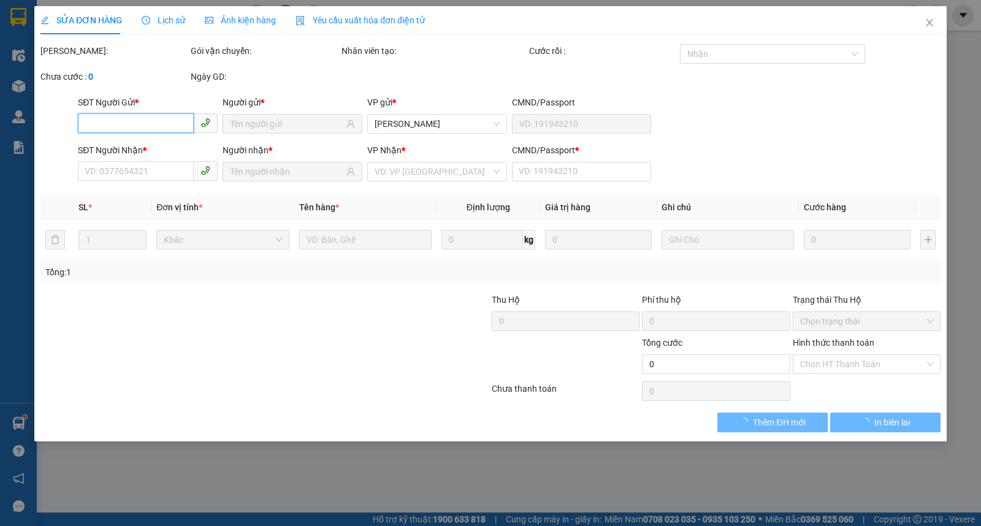
type input "20.000"
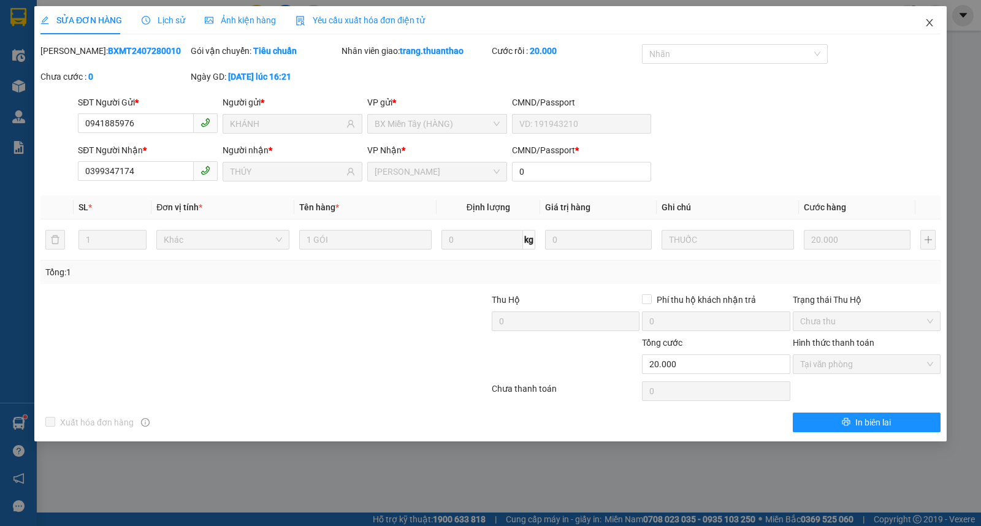
click at [932, 10] on span "Close" at bounding box center [929, 23] width 34 height 34
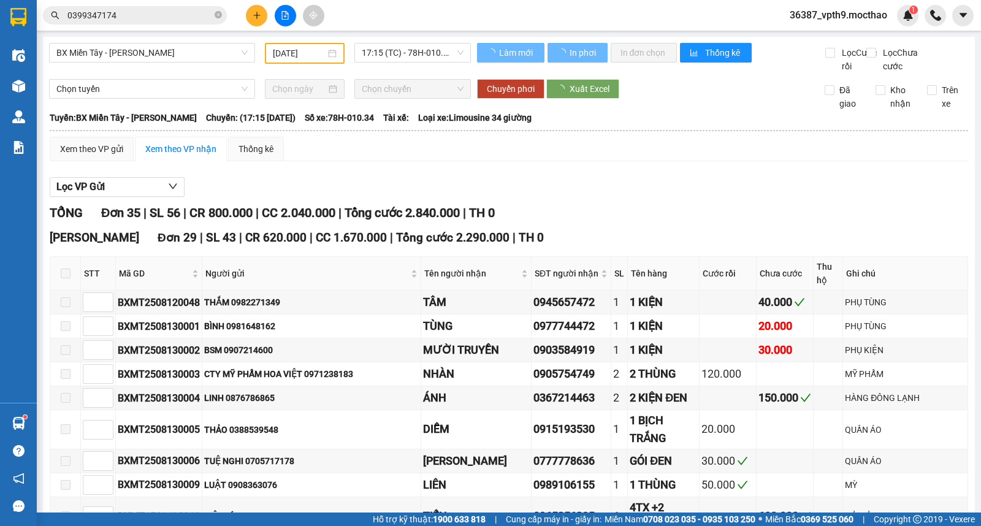
click at [129, 9] on input "0399347174" at bounding box center [139, 15] width 145 height 13
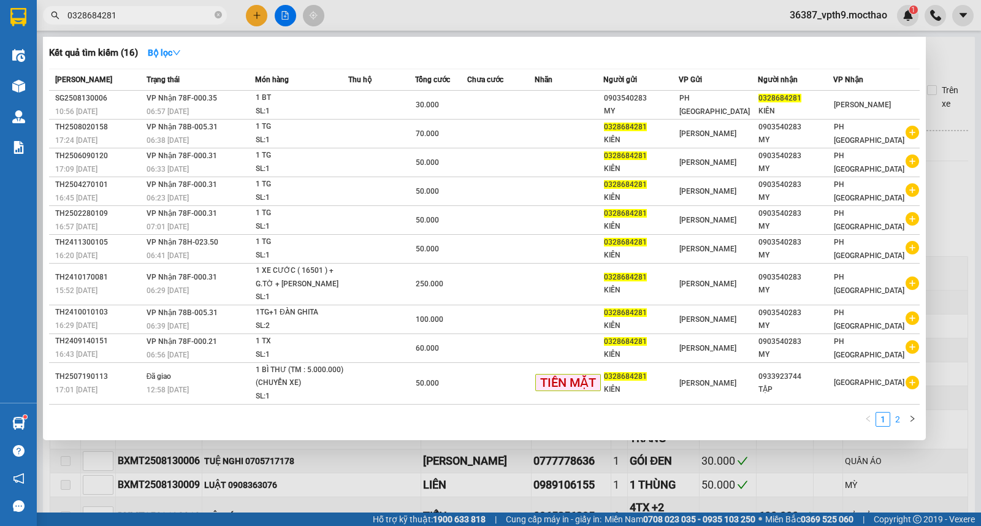
type input "0328684281"
click at [895, 422] on link "2" at bounding box center [897, 419] width 13 height 13
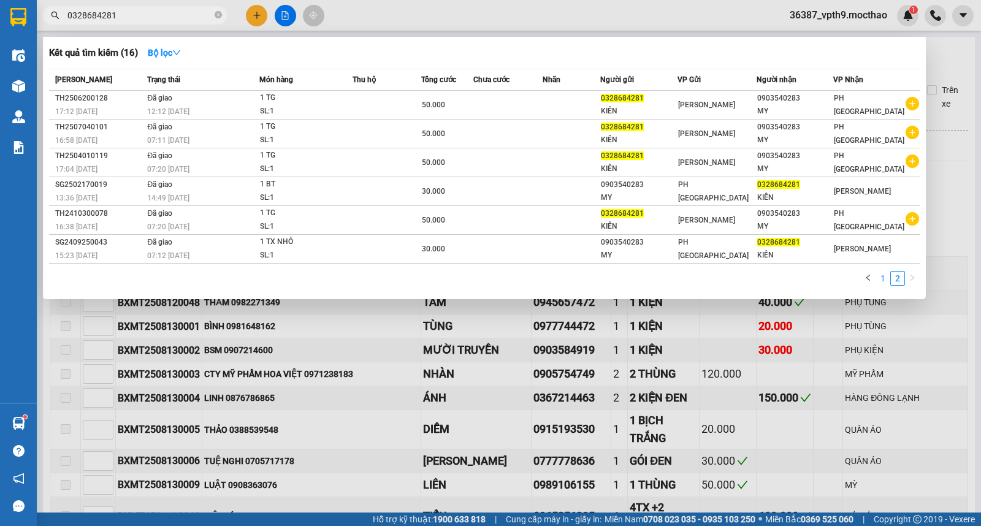
click at [879, 277] on link "1" at bounding box center [882, 278] width 13 height 13
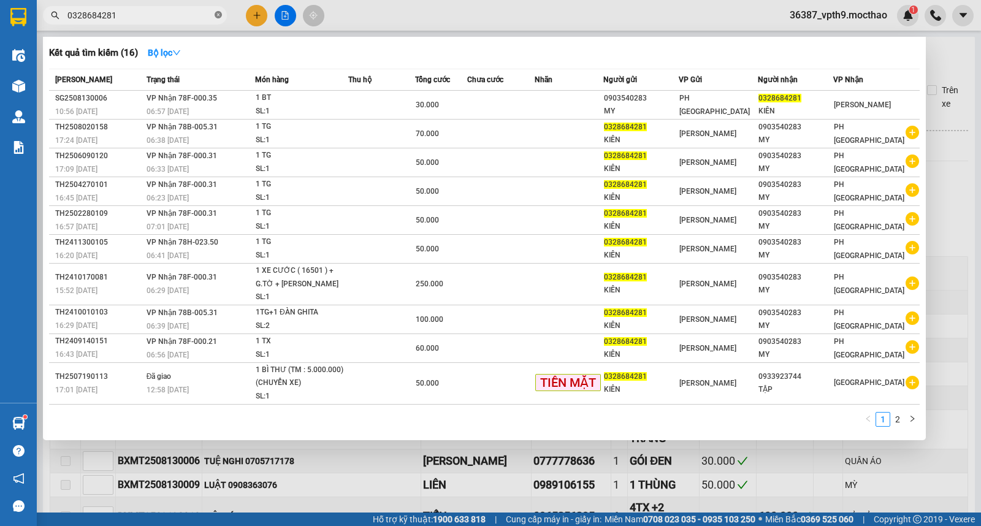
click at [216, 15] on icon "close-circle" at bounding box center [218, 14] width 7 height 7
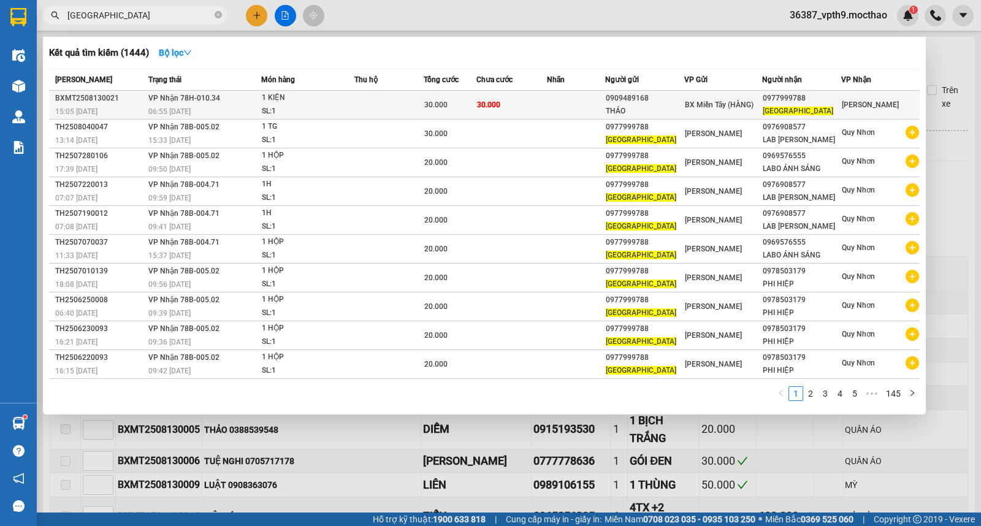
type input "MỸ NHA"
click at [506, 104] on td "30.000" at bounding box center [511, 105] width 70 height 29
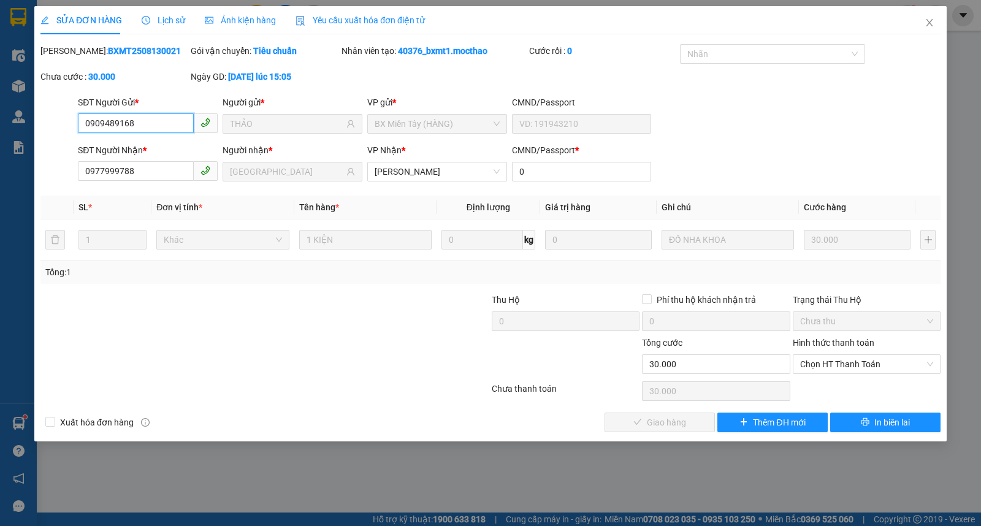
type input "0909489168"
type input "THẢO"
type input "0977999788"
type input "MỸ NHA"
type input "0"
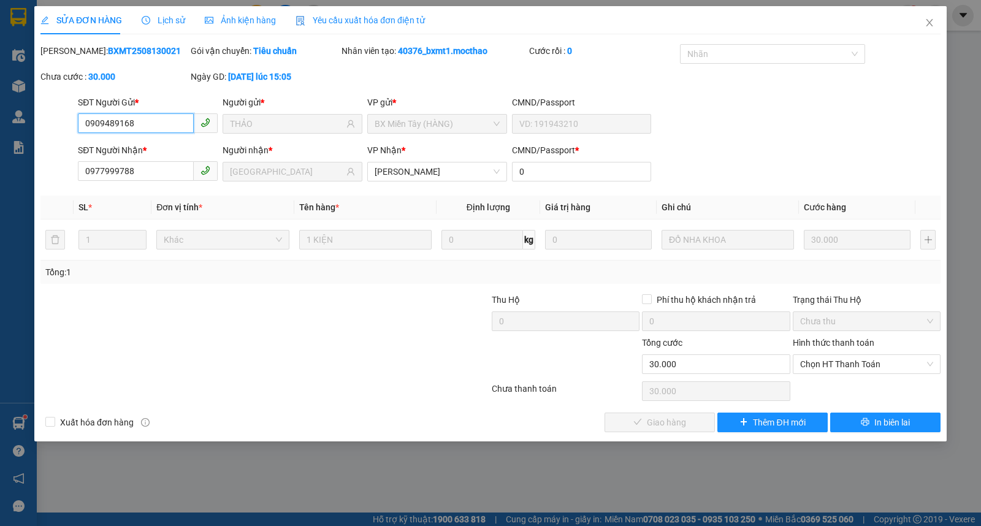
type input "30.000"
click at [854, 356] on span "Chọn HT Thanh Toán" at bounding box center [866, 364] width 133 height 18
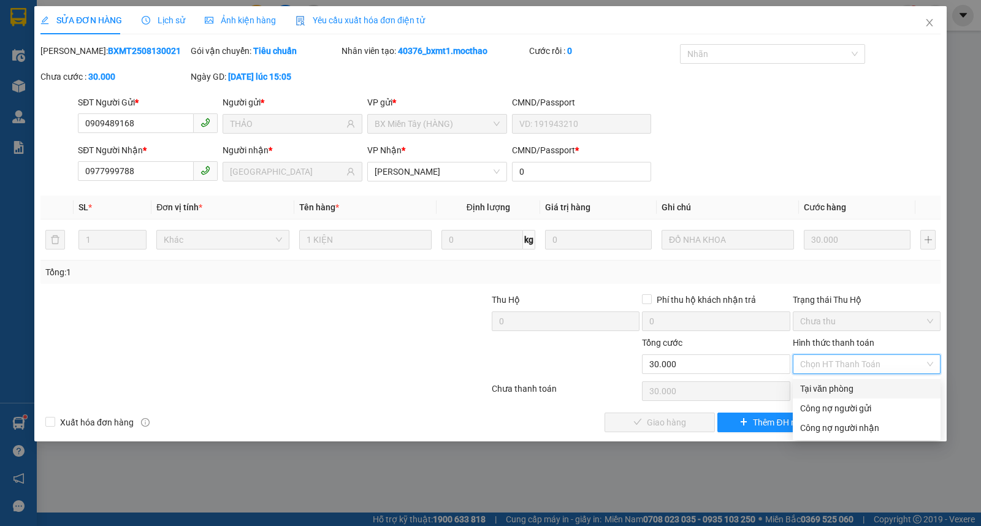
click at [831, 382] on div "Tại văn phòng" at bounding box center [866, 388] width 133 height 13
type input "0"
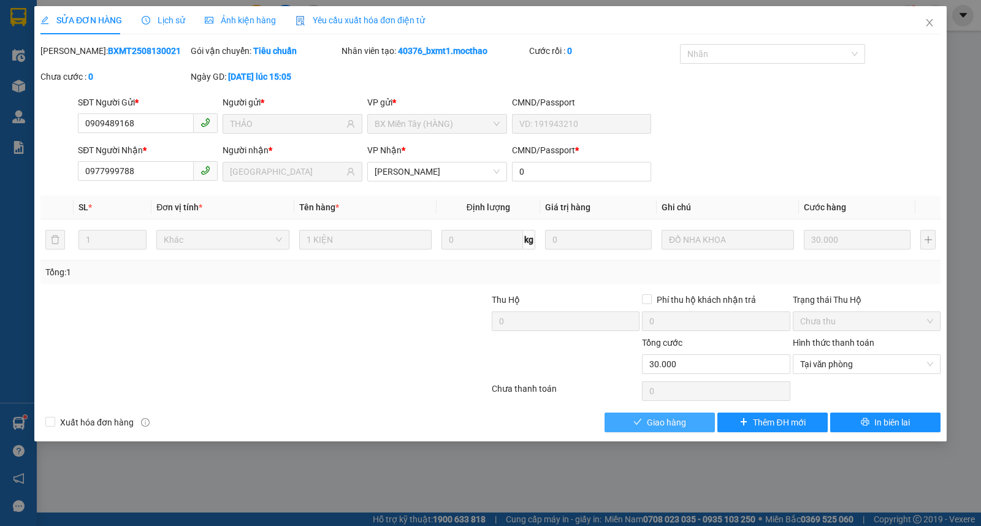
click at [650, 423] on span "Giao hàng" at bounding box center [666, 422] width 39 height 13
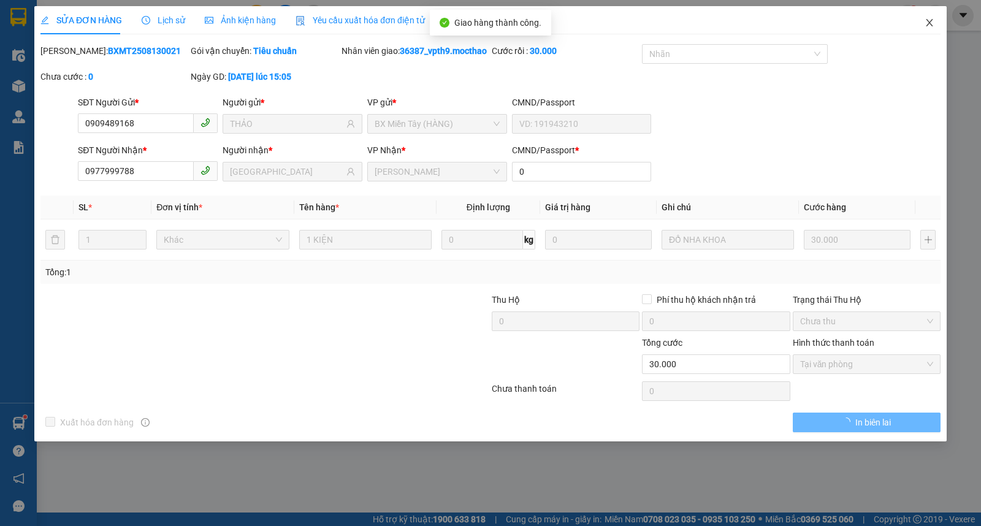
click at [928, 21] on icon "close" at bounding box center [929, 22] width 7 height 7
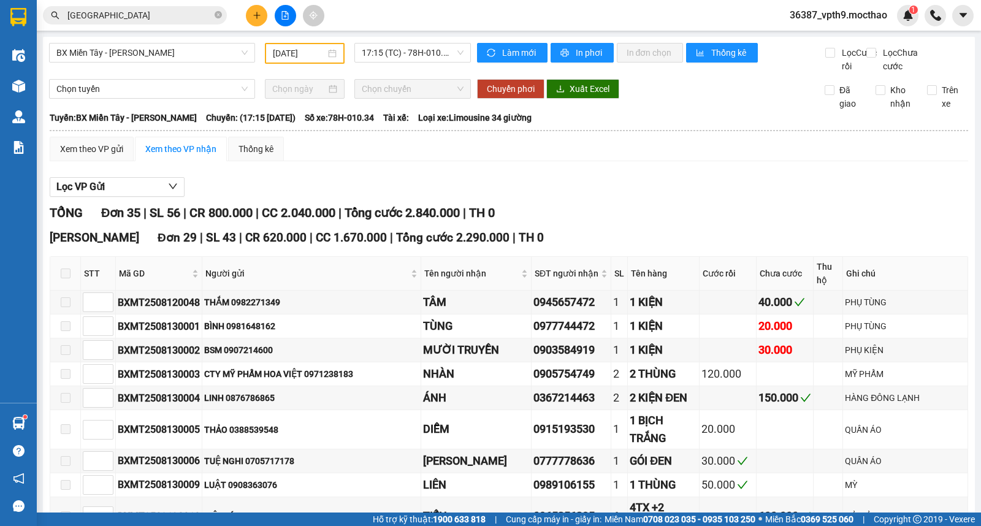
click at [154, 16] on input "MỸ NHA" at bounding box center [139, 15] width 145 height 13
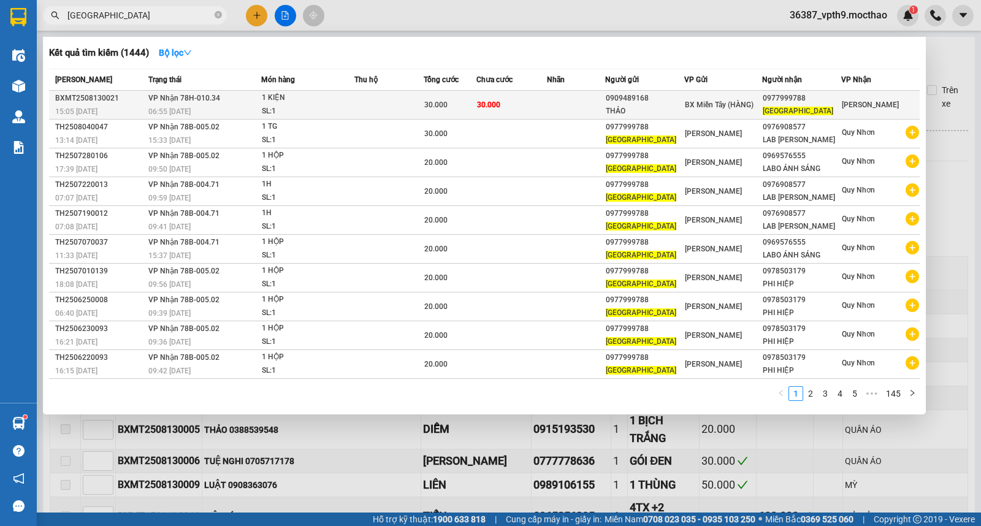
click at [773, 110] on span "MỸ NHA" at bounding box center [798, 111] width 71 height 9
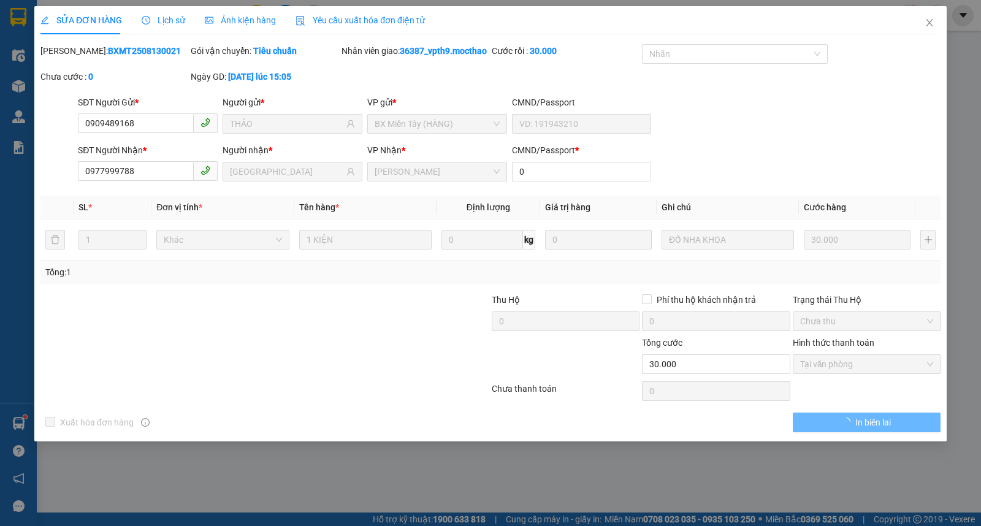
type input "0909489168"
type input "THẢO"
type input "0977999788"
type input "MỸ NHA"
type input "0"
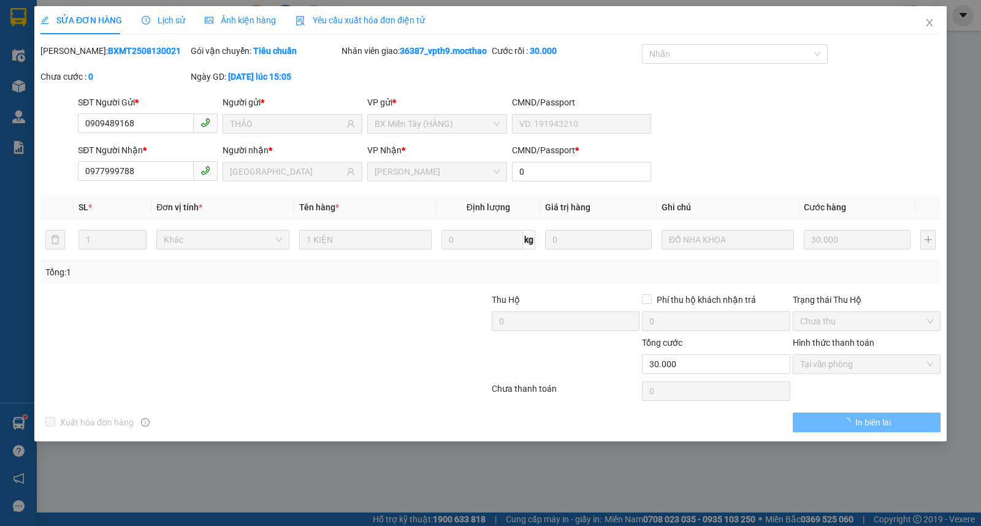
type input "30.000"
click at [929, 27] on icon "close" at bounding box center [930, 23] width 10 height 10
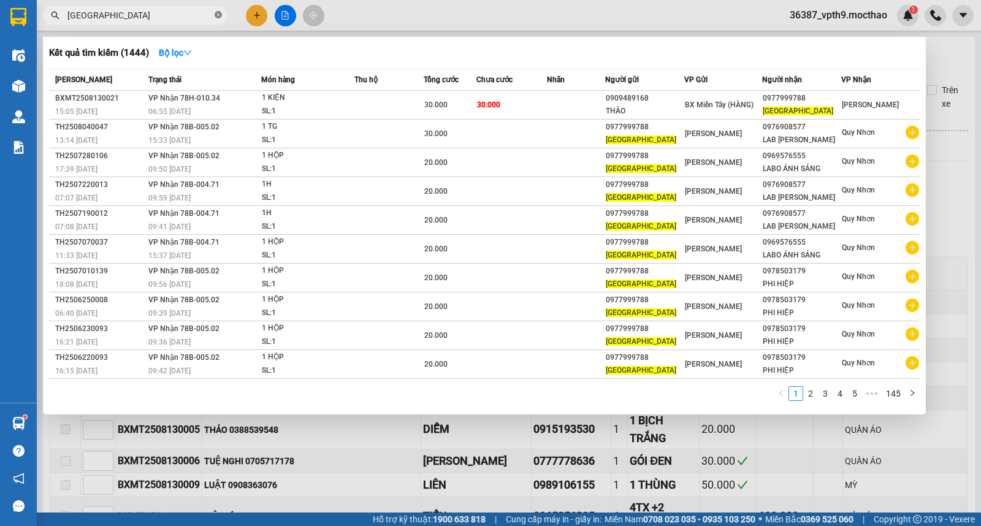
click at [221, 13] on icon "close-circle" at bounding box center [218, 14] width 7 height 7
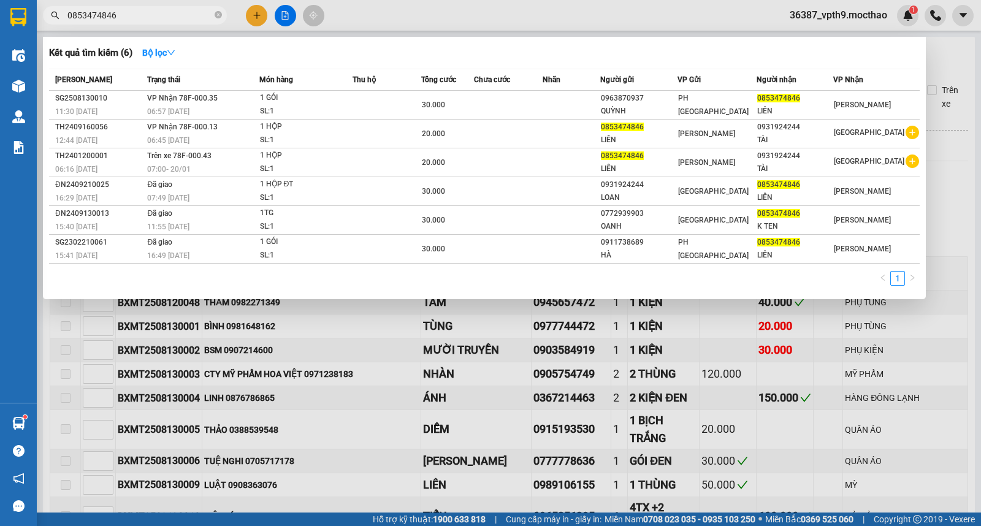
type input "0853474846"
click at [964, 58] on div at bounding box center [490, 263] width 981 height 526
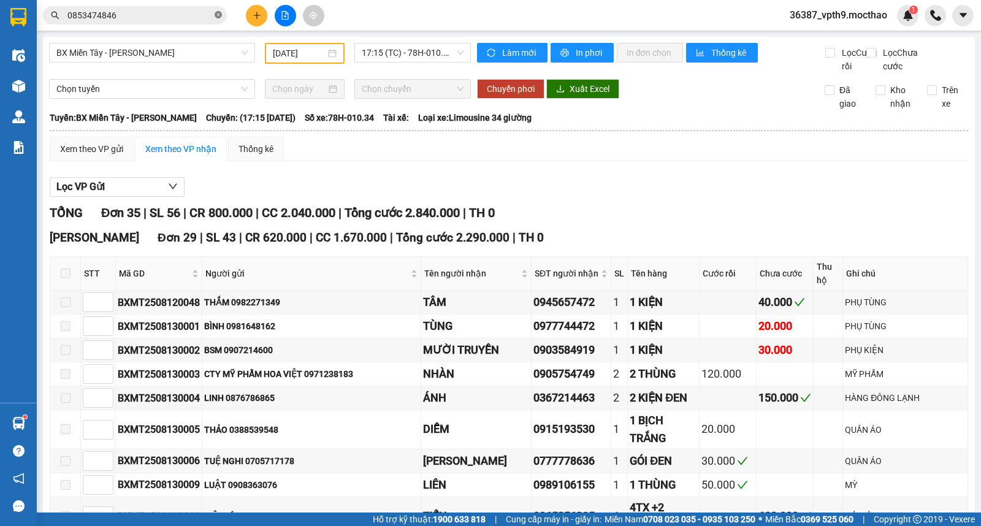
click at [216, 13] on icon "close-circle" at bounding box center [218, 14] width 7 height 7
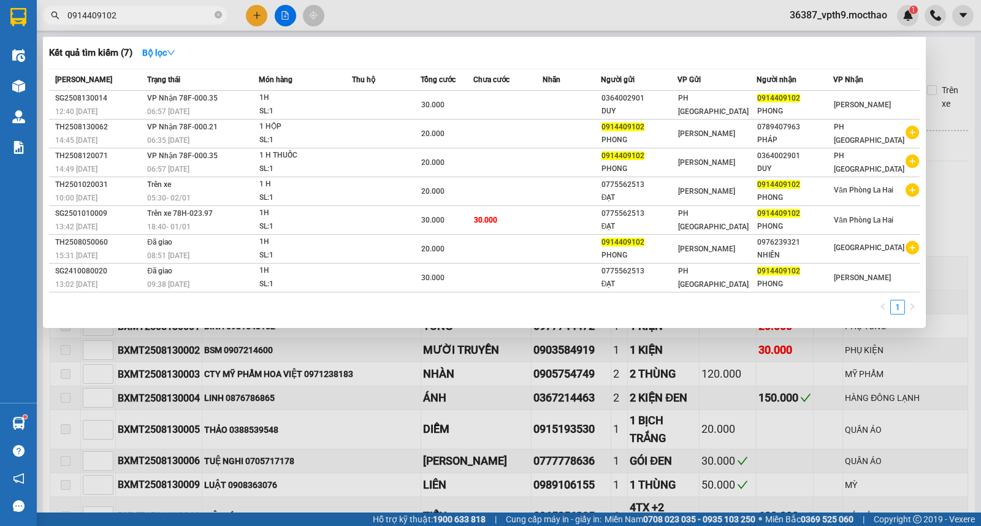
type input "0914409102"
click at [939, 55] on div at bounding box center [490, 263] width 981 height 526
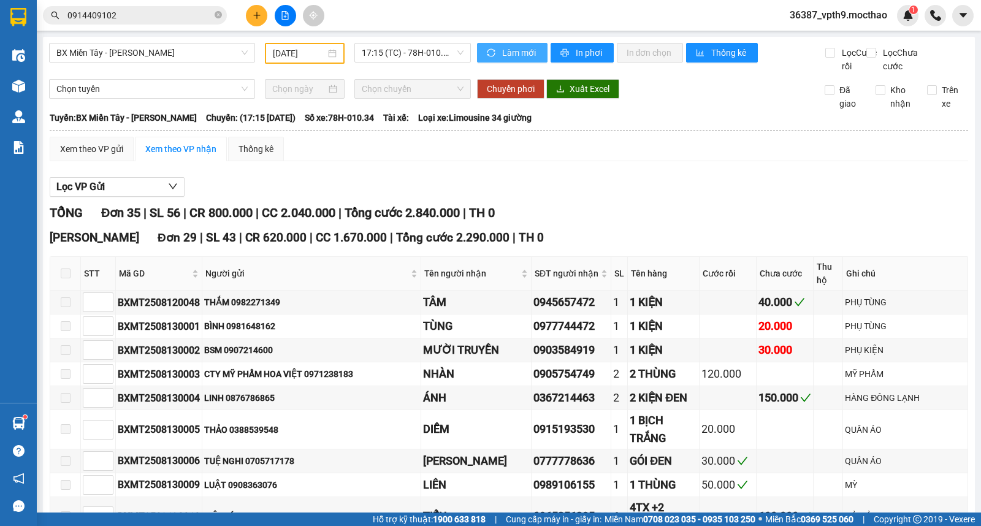
click at [529, 54] on span "Làm mới" at bounding box center [520, 52] width 36 height 13
click at [502, 48] on span "Làm mới" at bounding box center [520, 52] width 36 height 13
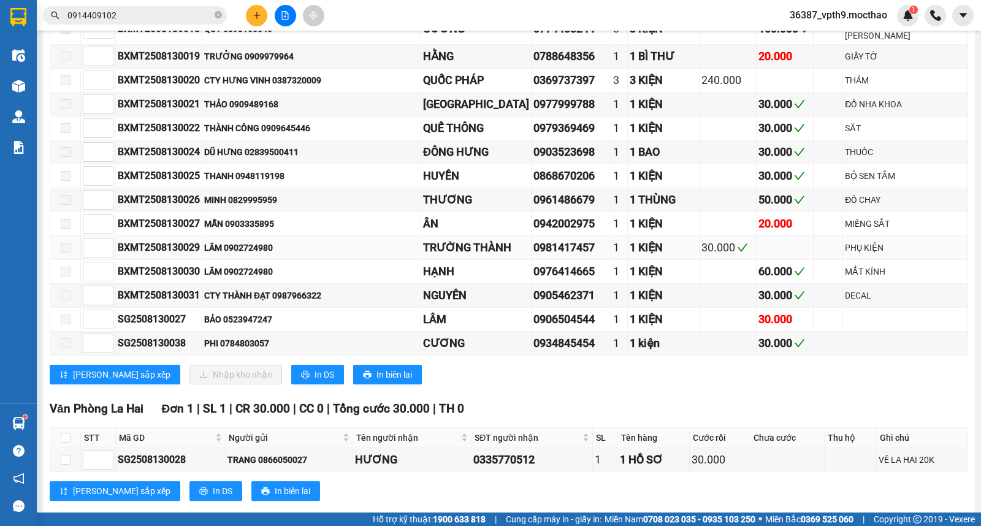
scroll to position [476, 0]
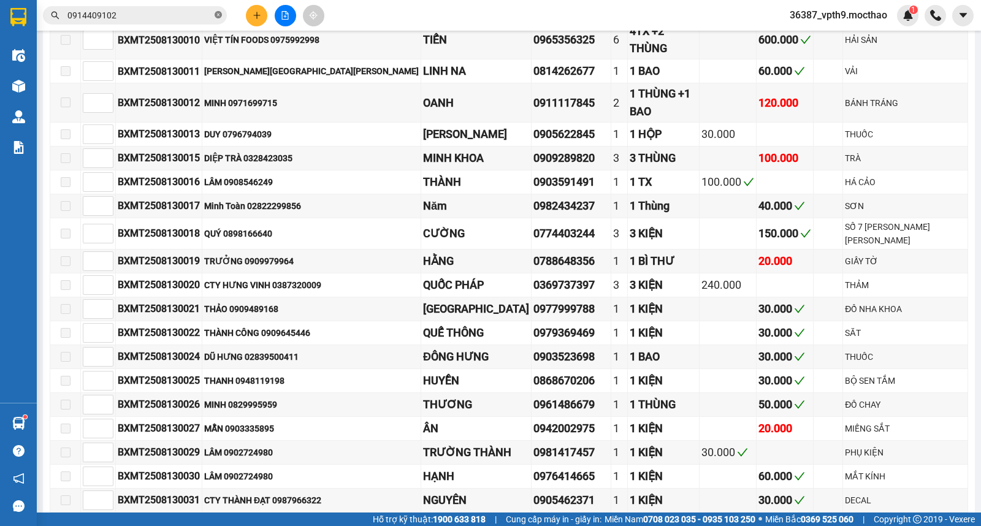
click at [217, 11] on icon "close-circle" at bounding box center [218, 14] width 7 height 7
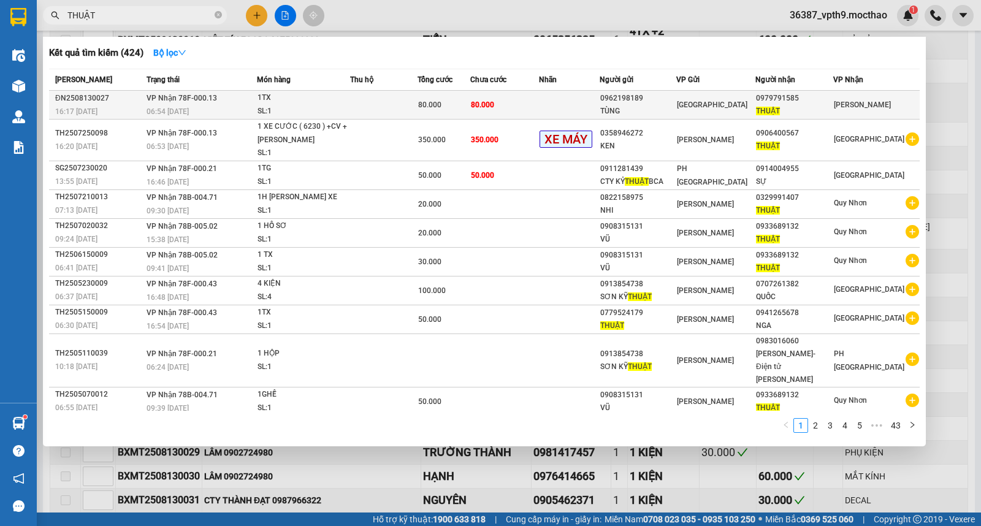
type input "THUẬT"
click at [745, 109] on div "[GEOGRAPHIC_DATA]" at bounding box center [716, 104] width 78 height 13
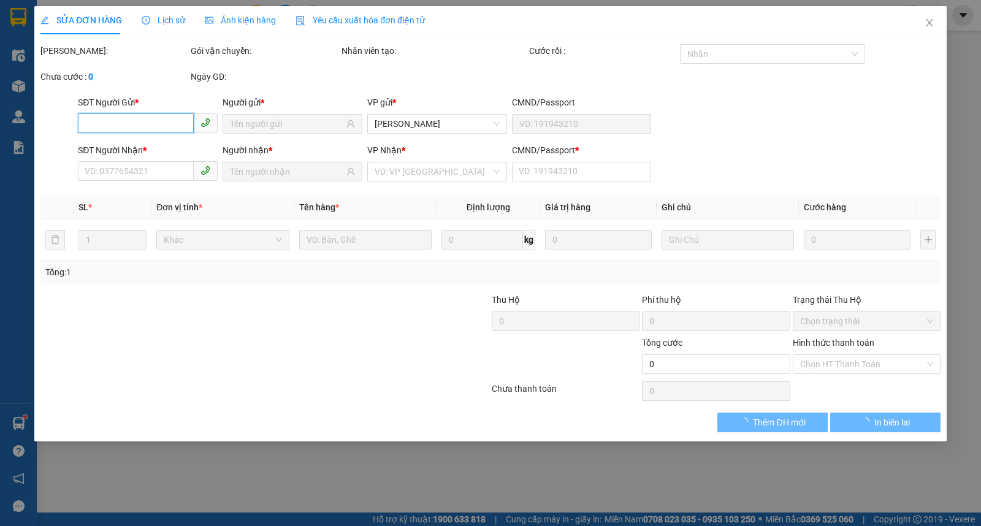
type input "0962198189"
type input "TÙNG"
type input "0979791585"
type input "THUẬT"
type input "0"
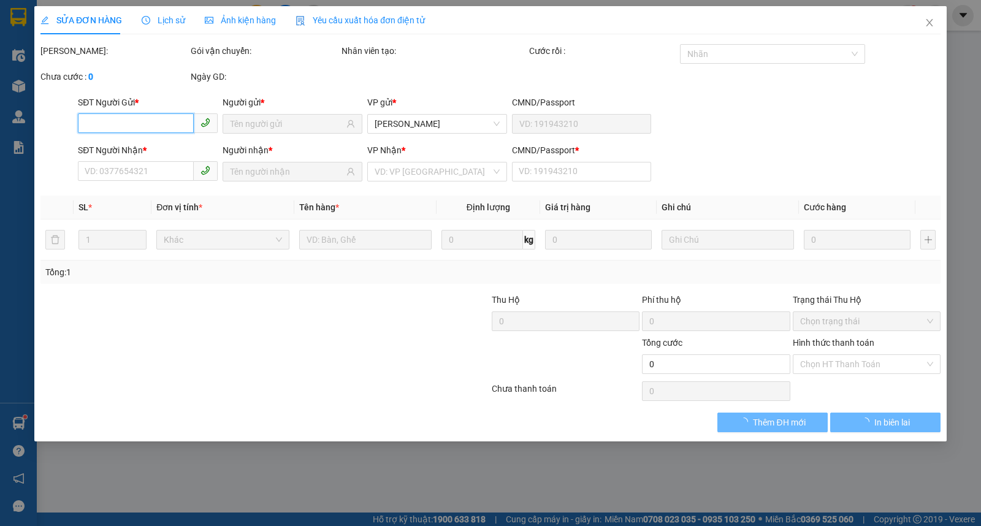
type input "80.000"
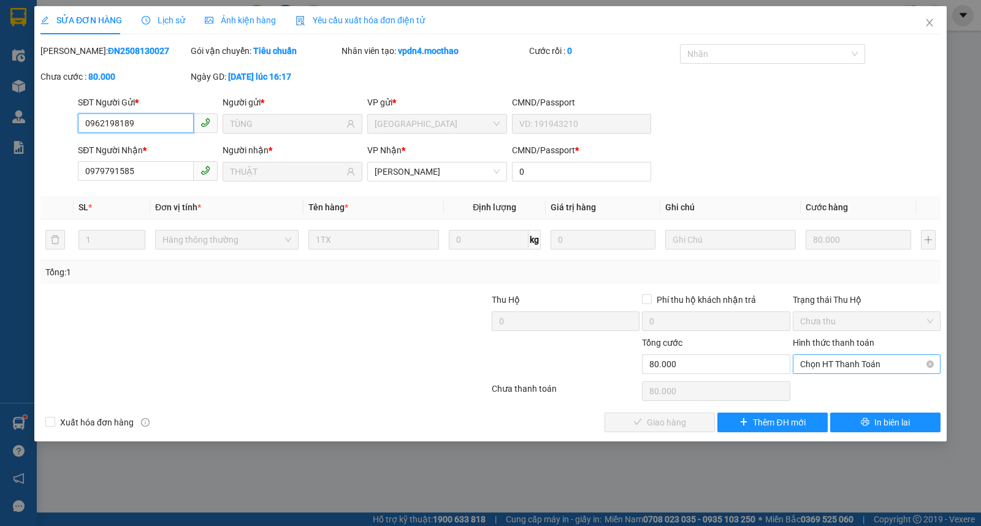
click at [831, 361] on span "Chọn HT Thanh Toán" at bounding box center [866, 364] width 133 height 18
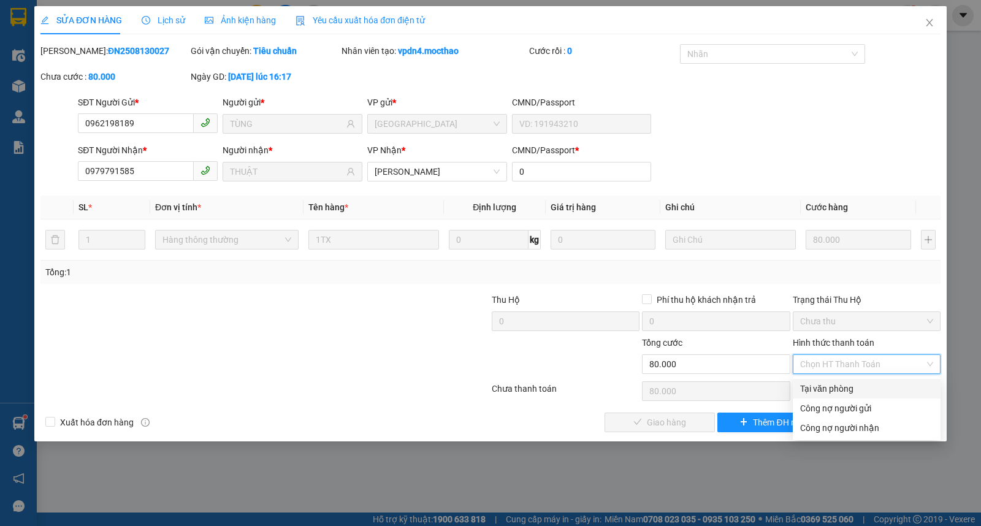
drag, startPoint x: 824, startPoint y: 385, endPoint x: 785, endPoint y: 411, distance: 46.9
click at [824, 386] on div "Tại văn phòng" at bounding box center [866, 388] width 133 height 13
type input "0"
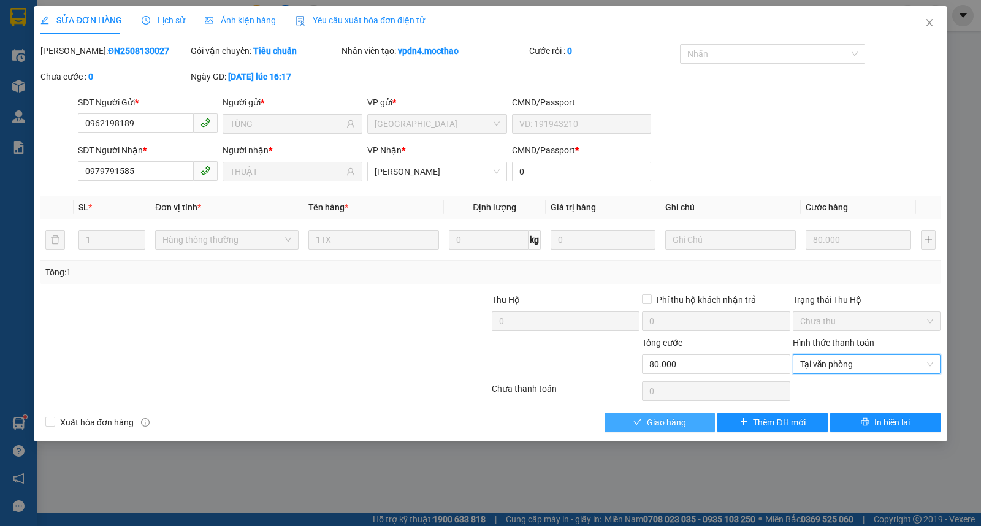
click at [675, 421] on span "Giao hàng" at bounding box center [666, 422] width 39 height 13
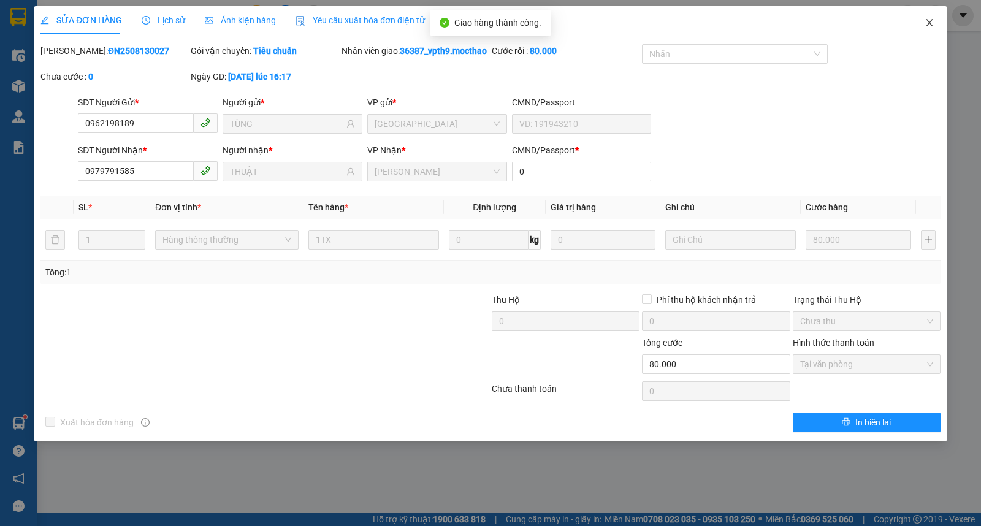
click at [927, 19] on icon "close" at bounding box center [930, 23] width 10 height 10
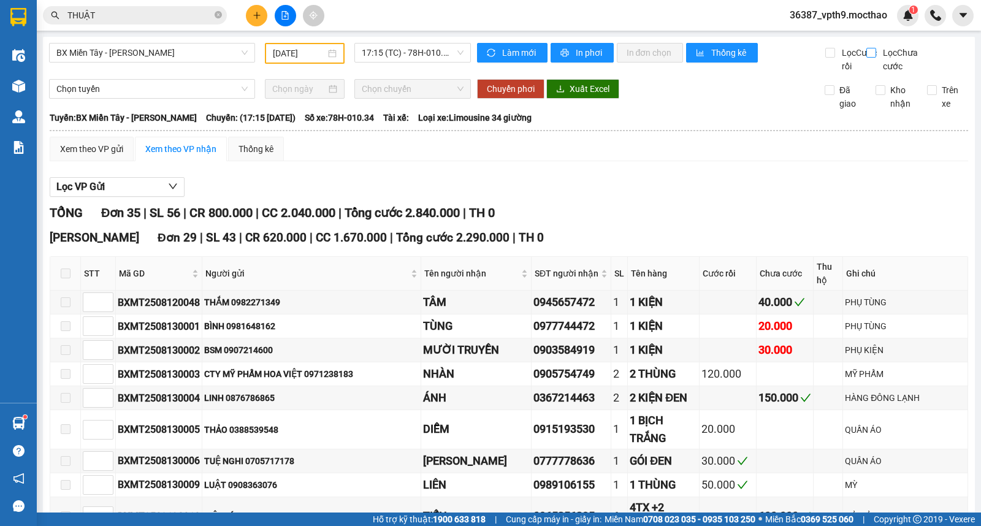
click at [878, 50] on span "Lọc Chưa cước" at bounding box center [903, 59] width 50 height 27
click at [869, 50] on input "Lọc Chưa cước" at bounding box center [872, 53] width 12 height 10
checkbox input "true"
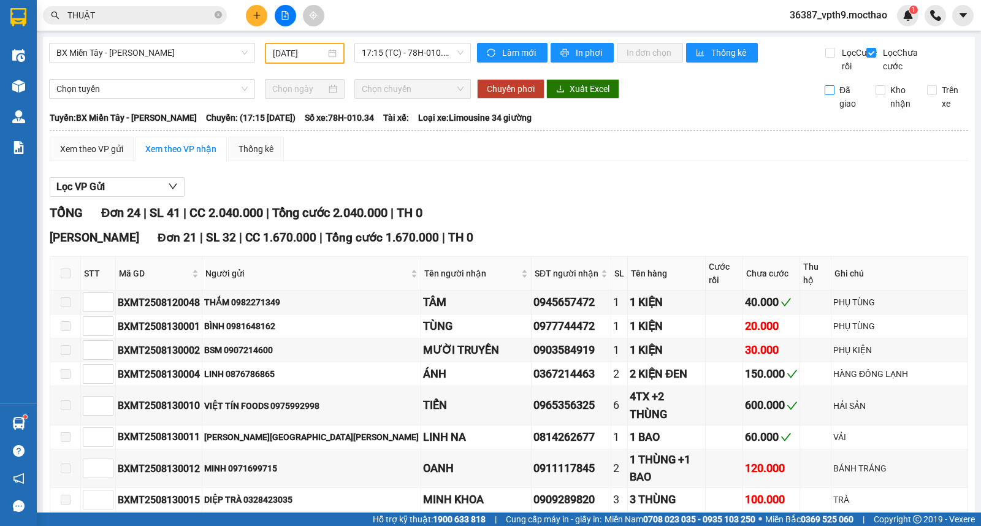
click at [825, 110] on label "Đã giao" at bounding box center [846, 96] width 42 height 27
click at [825, 95] on input "Đã giao" at bounding box center [830, 90] width 10 height 10
checkbox input "true"
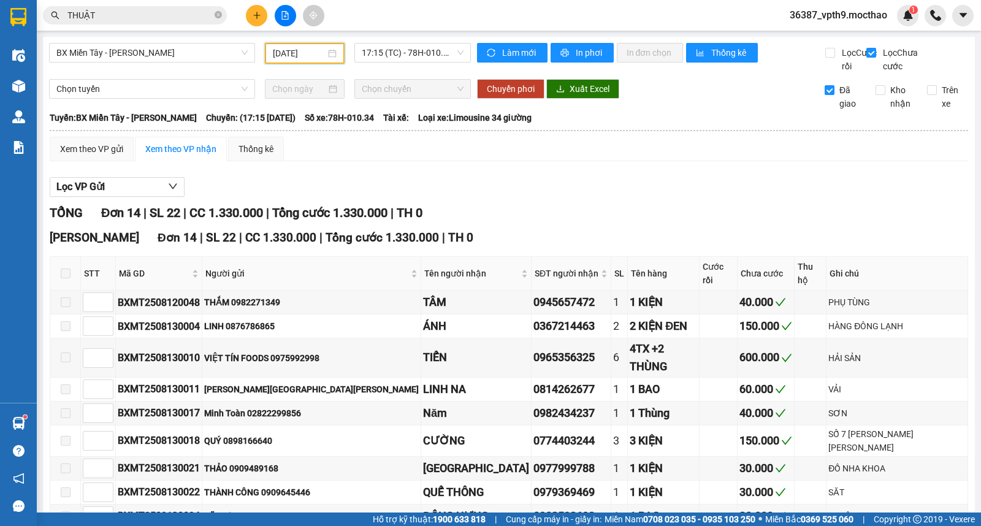
click at [302, 55] on input "[DATE]" at bounding box center [299, 53] width 53 height 13
click at [669, 223] on div "TỔNG Đơn 14 | SL 22 | CC 1.330.000 | Tổng cước 1.330.000 | TH 0" at bounding box center [509, 213] width 919 height 19
click at [302, 53] on input "[DATE]" at bounding box center [299, 53] width 53 height 13
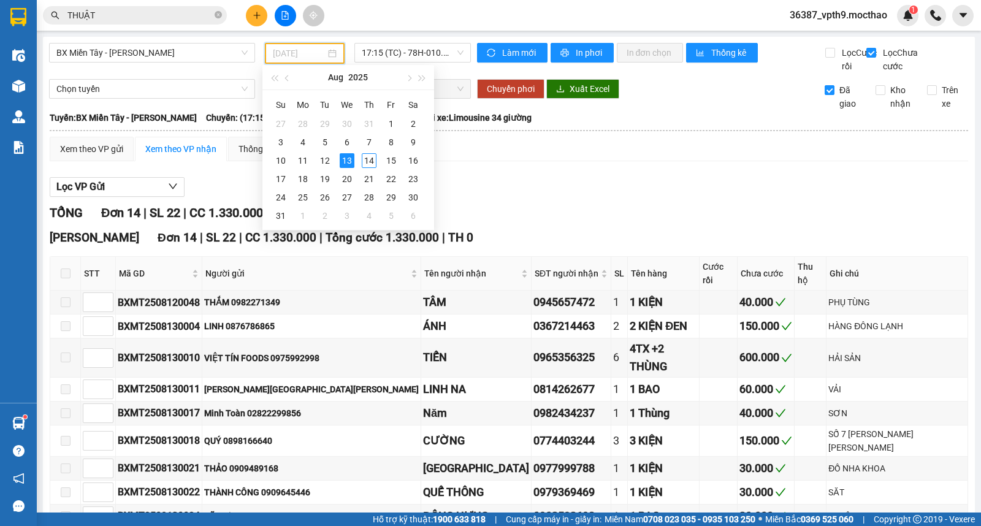
type input "[DATE]"
click at [348, 158] on div "13" at bounding box center [347, 160] width 15 height 15
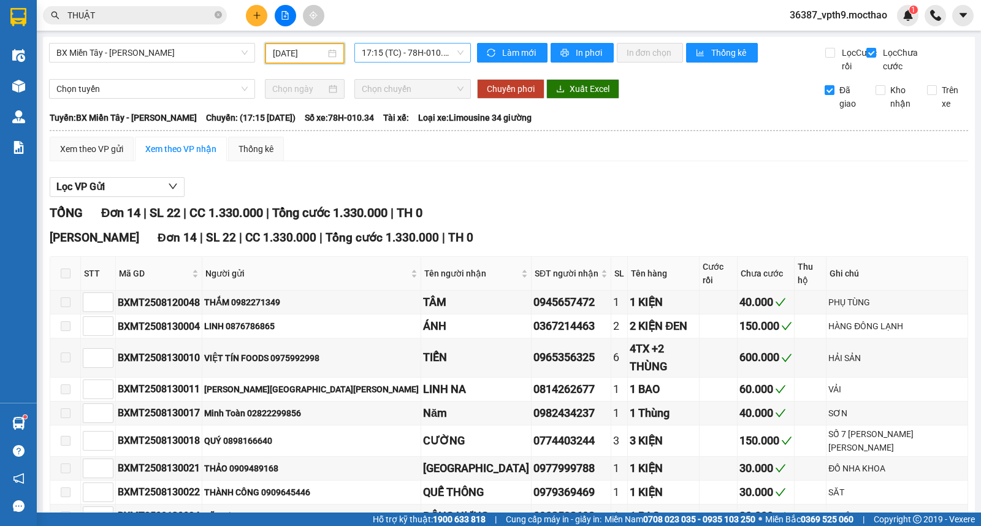
click at [440, 53] on span "17:15 (TC) - 78H-010.34" at bounding box center [412, 53] width 101 height 18
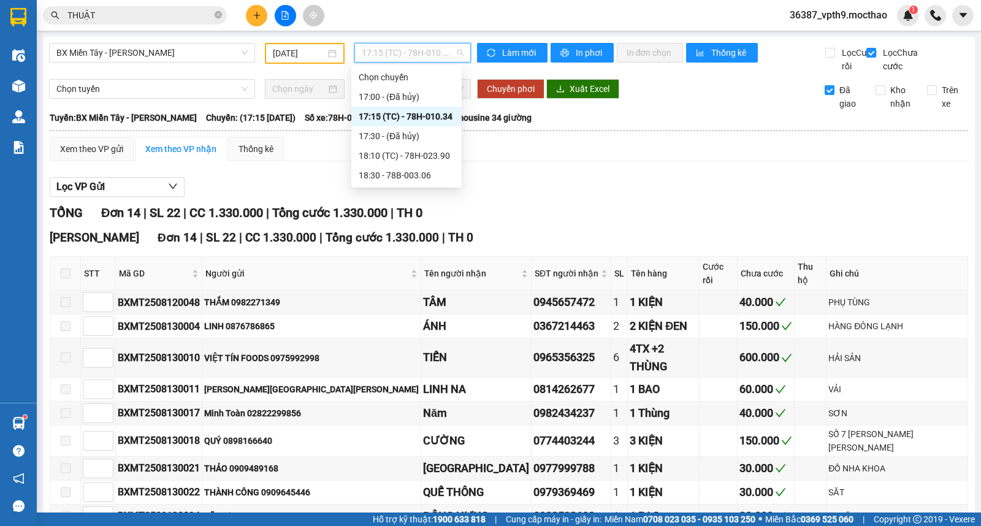
click at [406, 118] on div "17:15 (TC) - 78H-010.34" at bounding box center [407, 116] width 96 height 13
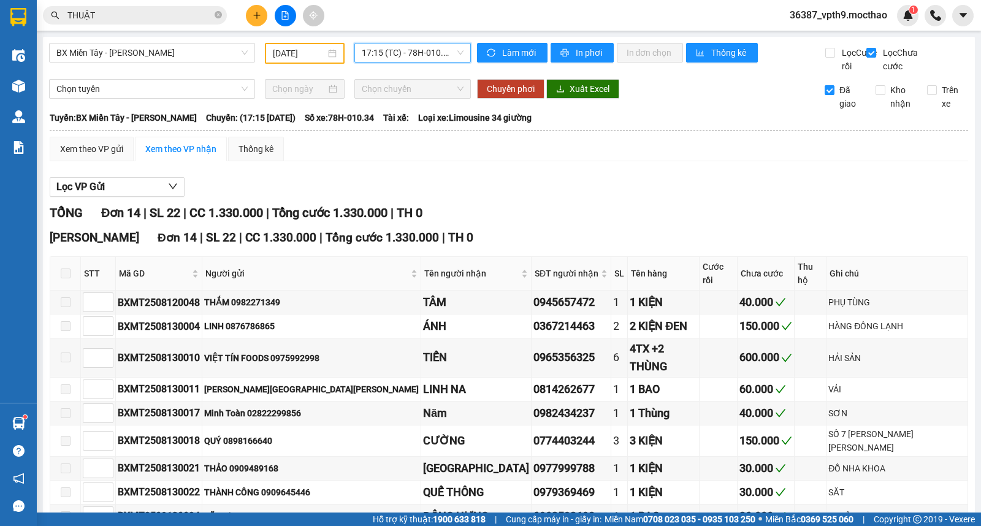
click at [137, 9] on input "THUẬT" at bounding box center [139, 15] width 145 height 13
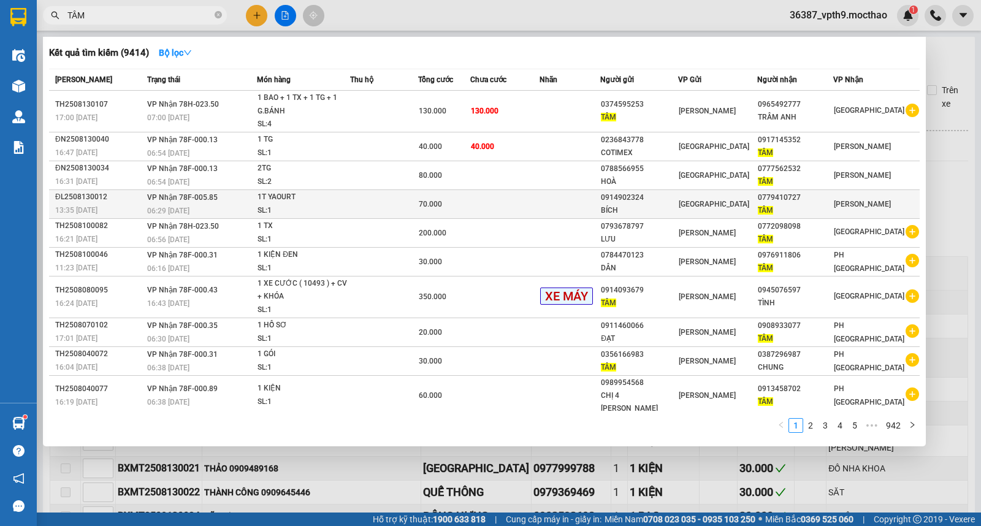
type input "TÂM"
click at [824, 206] on div "TÂM" at bounding box center [795, 210] width 75 height 13
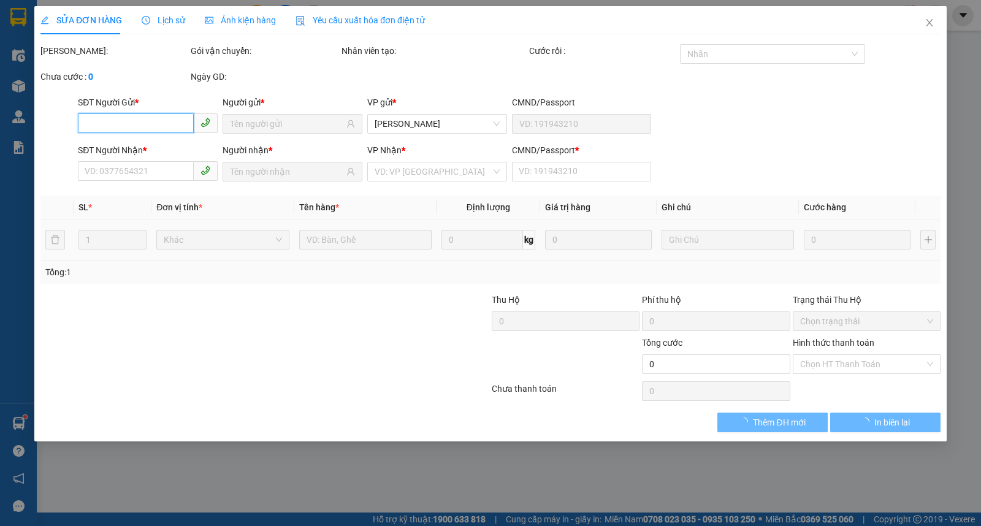
type input "0914902324"
type input "BÍCH"
type input "0779410727"
type input "TÂM"
type input "0"
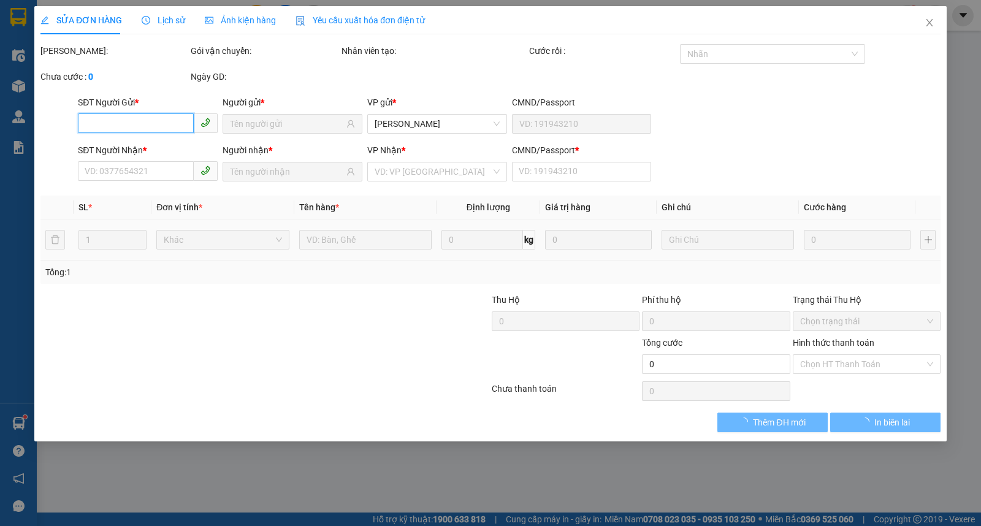
type input "70.000"
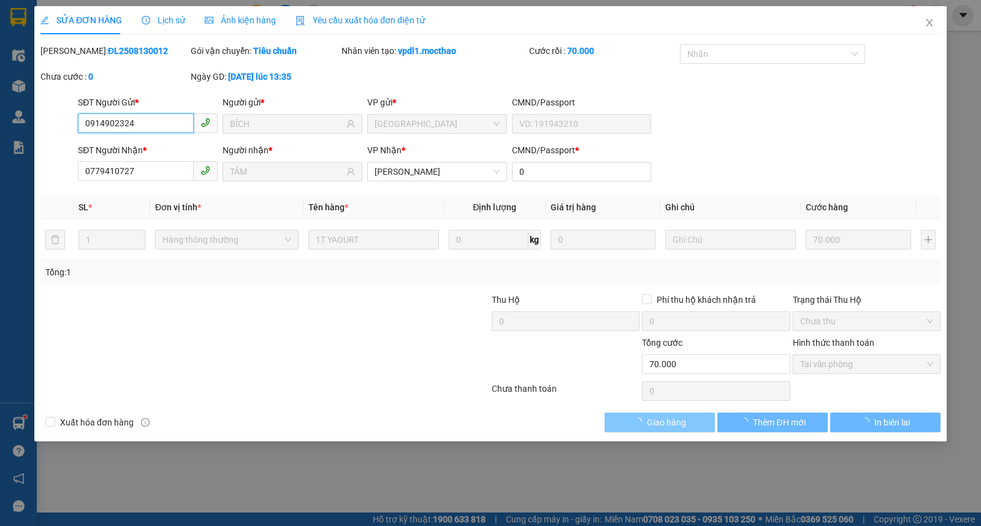
checkbox input "true"
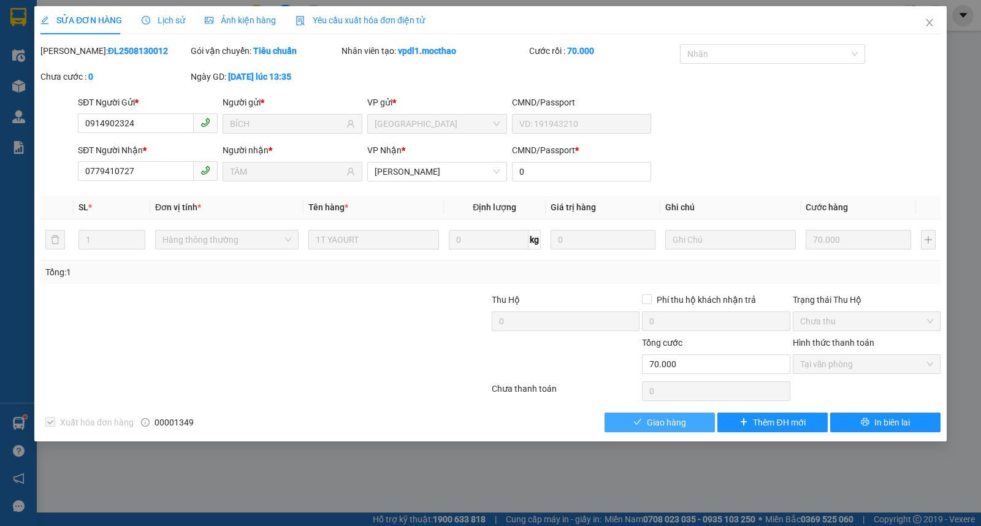
click at [679, 426] on span "Giao hàng" at bounding box center [666, 422] width 39 height 13
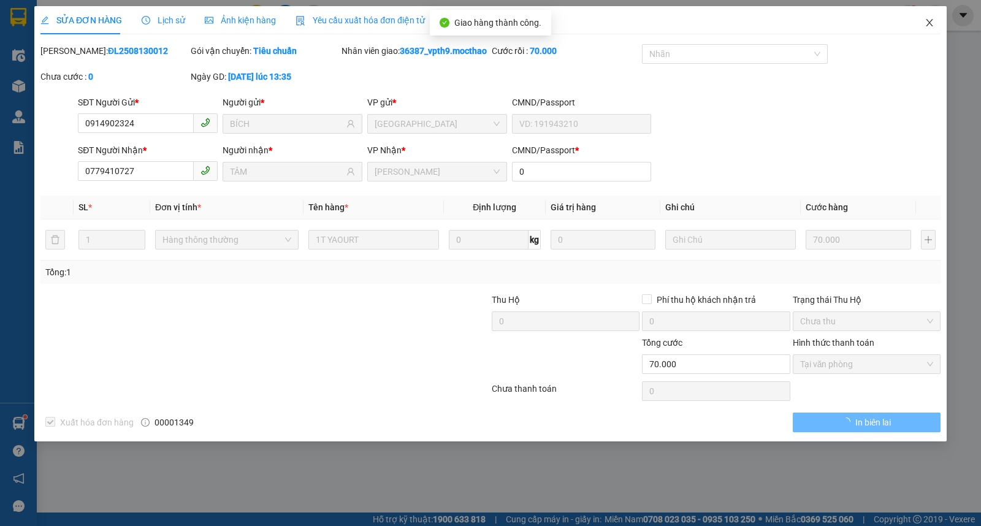
click at [923, 21] on span "Close" at bounding box center [929, 23] width 34 height 34
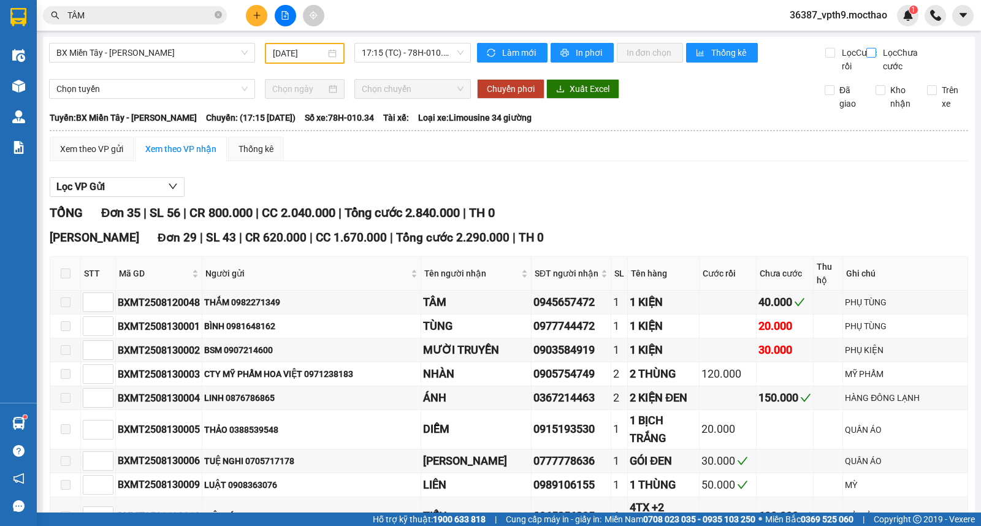
click at [868, 53] on input "Lọc Chưa cước" at bounding box center [872, 53] width 12 height 10
checkbox input "true"
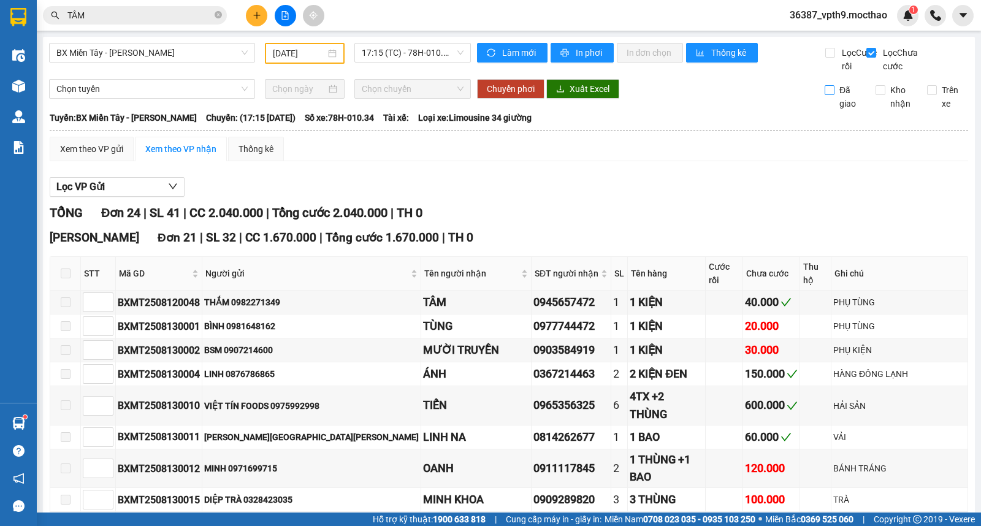
click at [825, 110] on label "Đã giao" at bounding box center [846, 96] width 42 height 27
click at [825, 95] on input "Đã giao" at bounding box center [830, 90] width 10 height 10
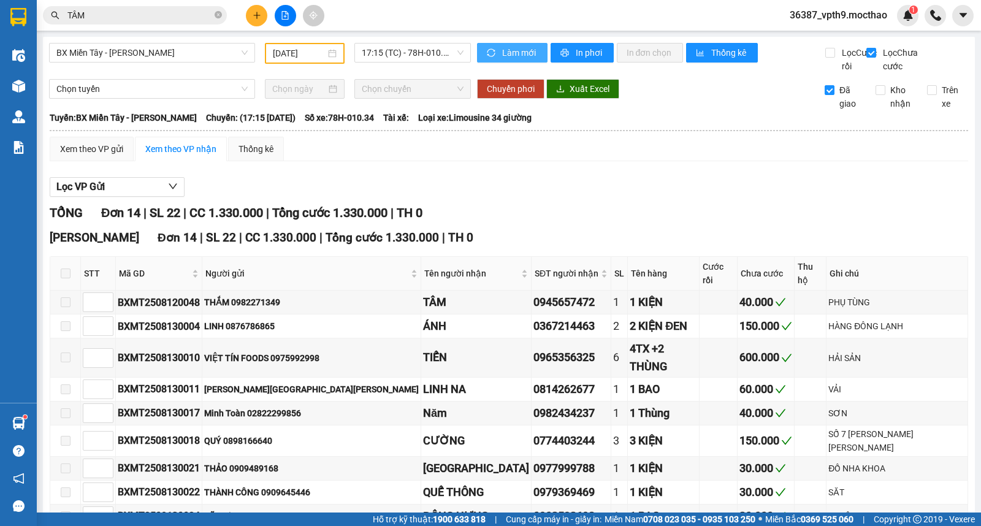
click at [524, 59] on span "Làm mới" at bounding box center [520, 52] width 36 height 13
click at [442, 50] on span "17:15 (TC) - 78H-010.34" at bounding box center [412, 53] width 101 height 18
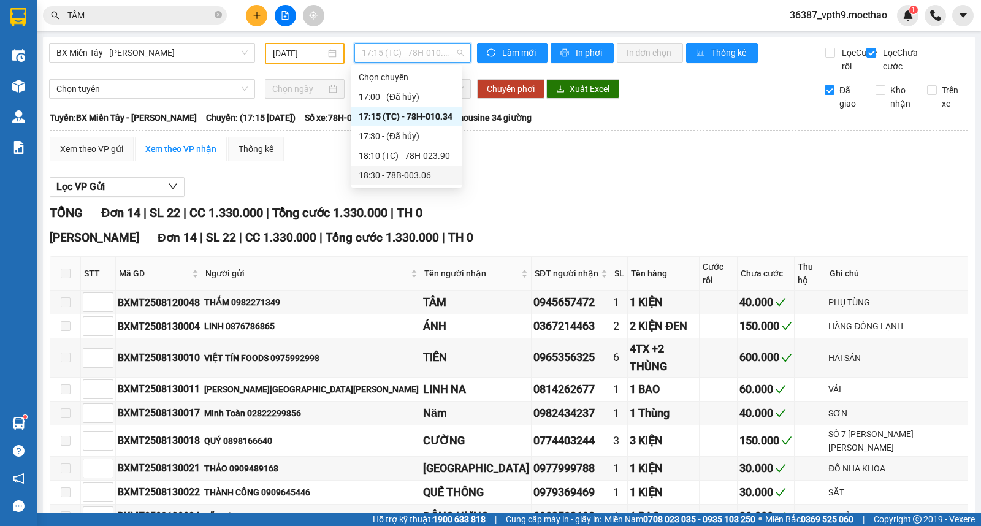
click at [408, 174] on div "18:30 - 78B-003.06" at bounding box center [407, 175] width 96 height 13
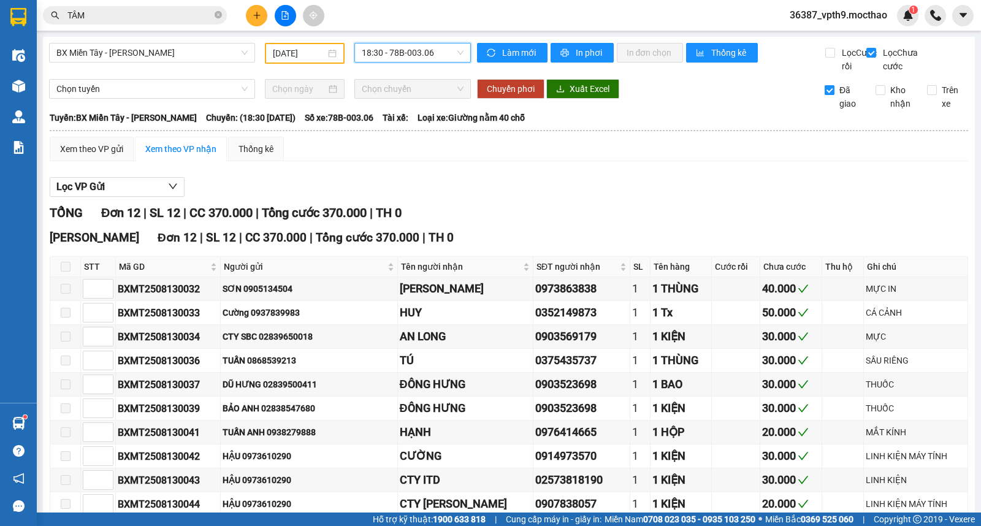
click at [825, 95] on input "Đã giao" at bounding box center [830, 90] width 10 height 10
checkbox input "false"
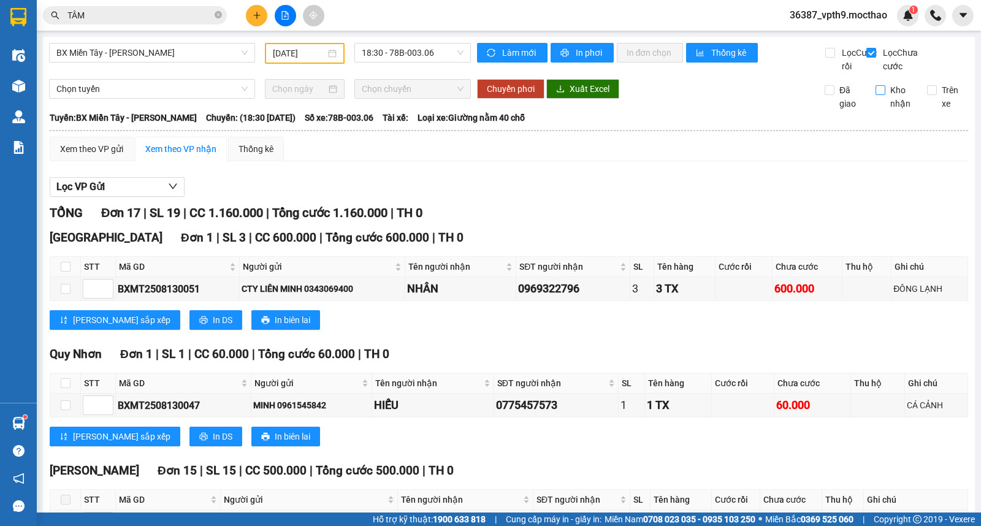
click at [885, 105] on span "Kho nhận" at bounding box center [901, 96] width 32 height 27
click at [881, 95] on input "Kho nhận" at bounding box center [881, 90] width 10 height 10
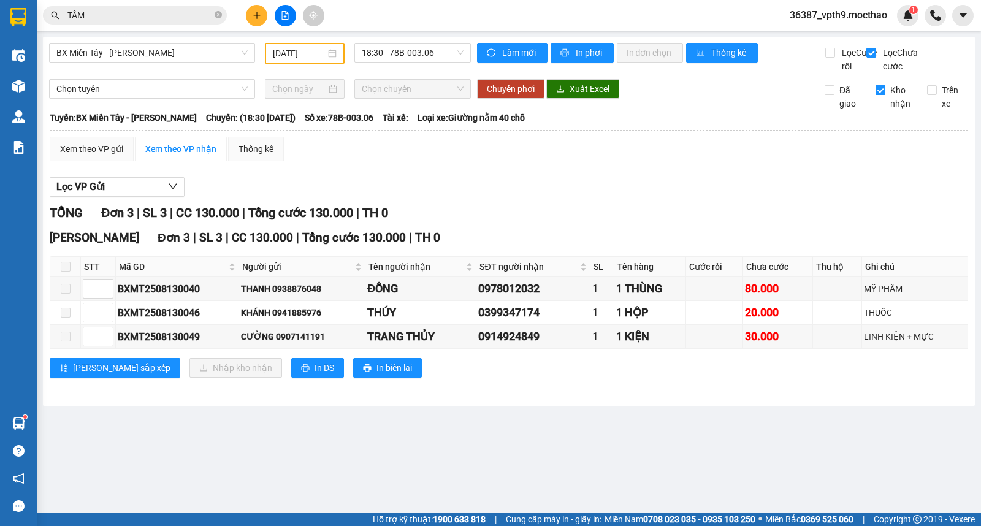
click at [892, 110] on span "Kho nhận" at bounding box center [901, 96] width 32 height 27
click at [885, 95] on input "Kho nhận" at bounding box center [881, 90] width 10 height 10
checkbox input "false"
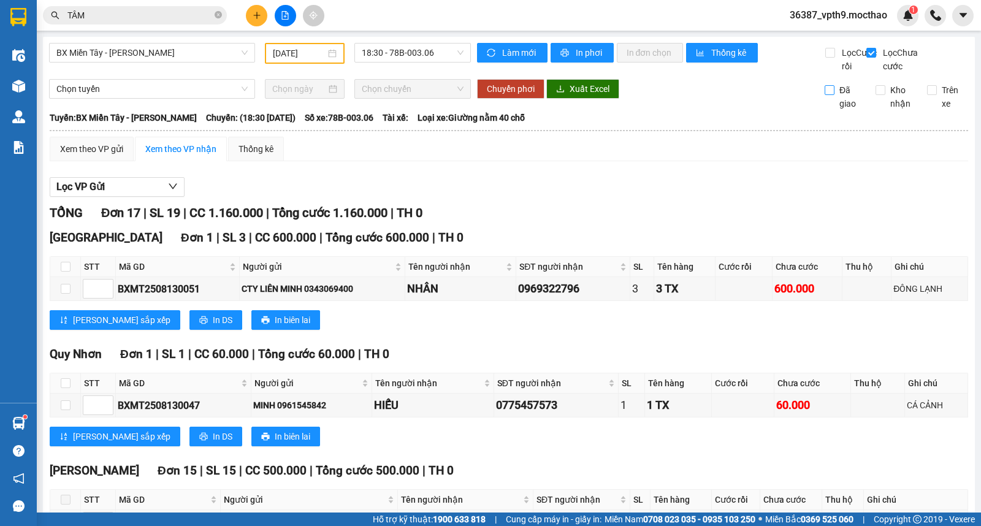
click at [835, 105] on span "Đã giao" at bounding box center [851, 96] width 32 height 27
click at [829, 95] on input "Đã giao" at bounding box center [830, 90] width 10 height 10
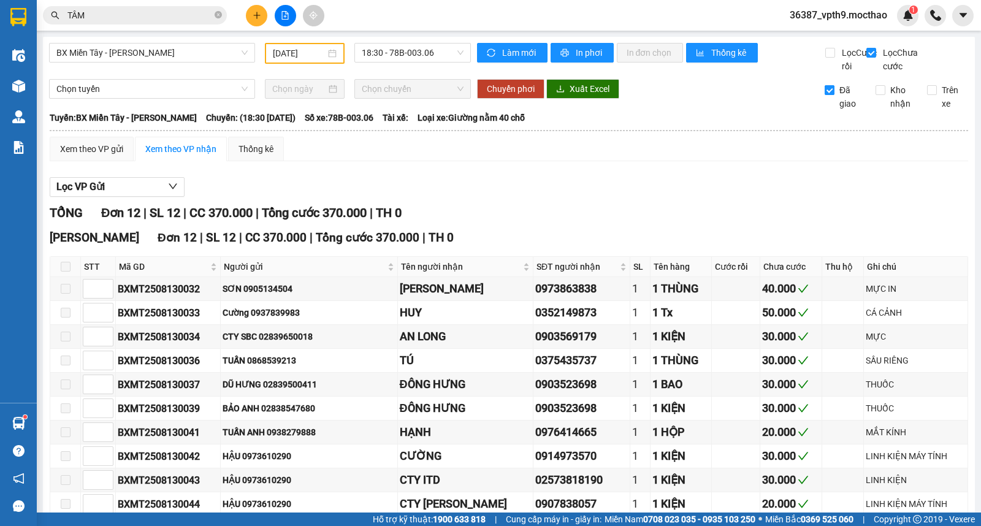
click at [825, 95] on input "Đã giao" at bounding box center [830, 90] width 10 height 10
checkbox input "false"
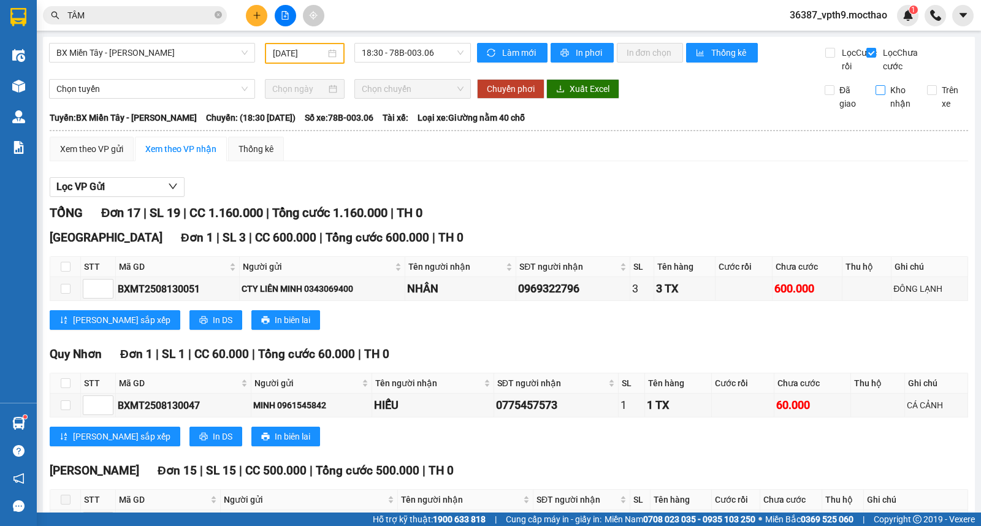
click at [885, 110] on span "Kho nhận" at bounding box center [901, 96] width 32 height 27
click at [879, 95] on input "Kho nhận" at bounding box center [881, 90] width 10 height 10
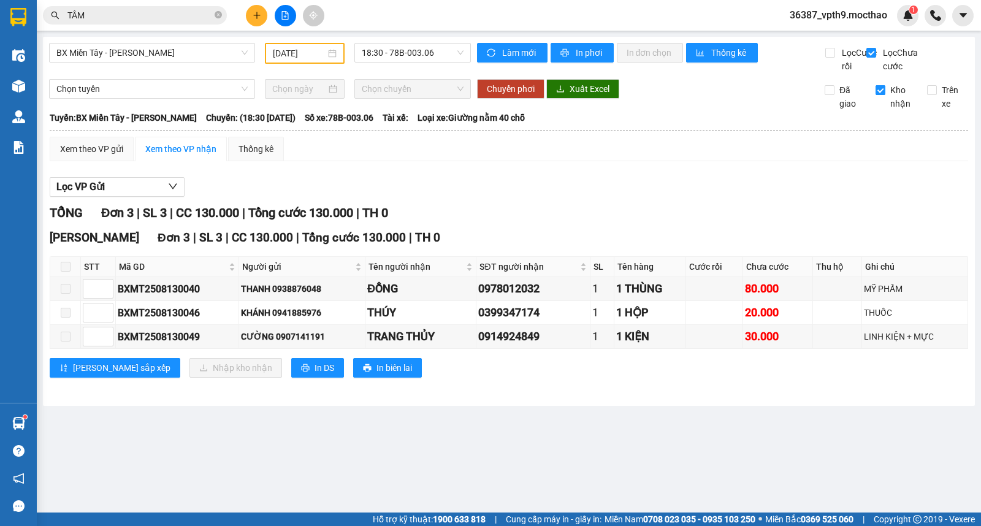
click at [887, 110] on span "Kho nhận" at bounding box center [901, 96] width 32 height 27
click at [885, 95] on input "Kho nhận" at bounding box center [881, 90] width 10 height 10
checkbox input "false"
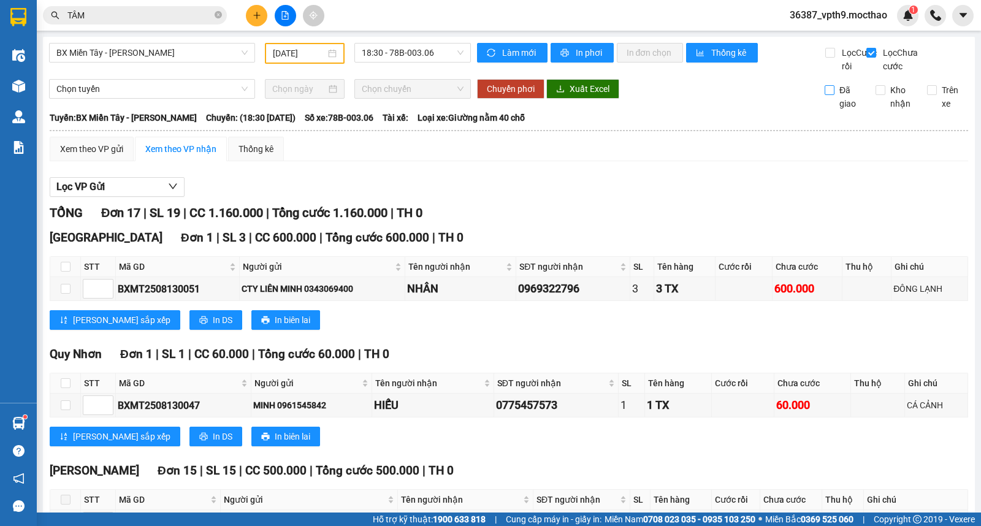
click at [835, 106] on span "Đã giao" at bounding box center [851, 96] width 32 height 27
click at [830, 95] on input "Đã giao" at bounding box center [830, 90] width 10 height 10
checkbox input "true"
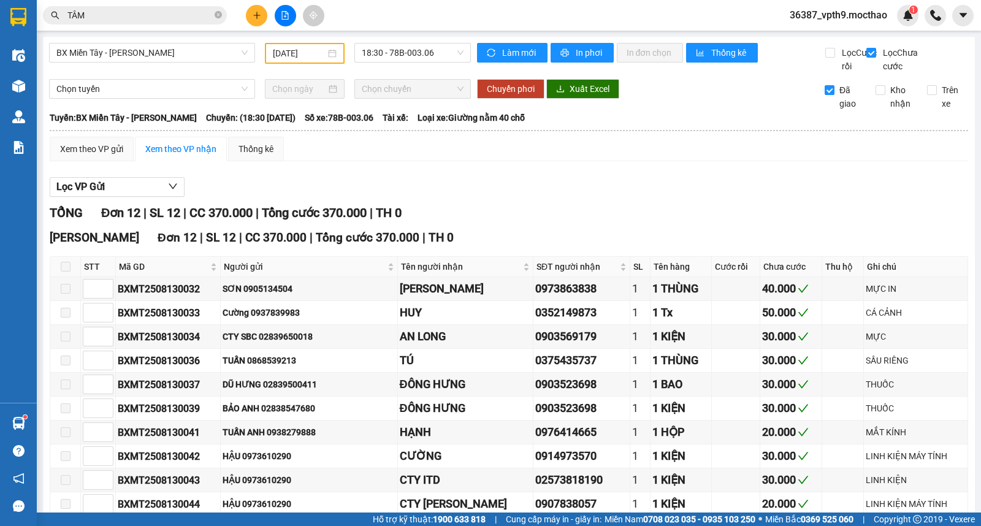
scroll to position [131, 0]
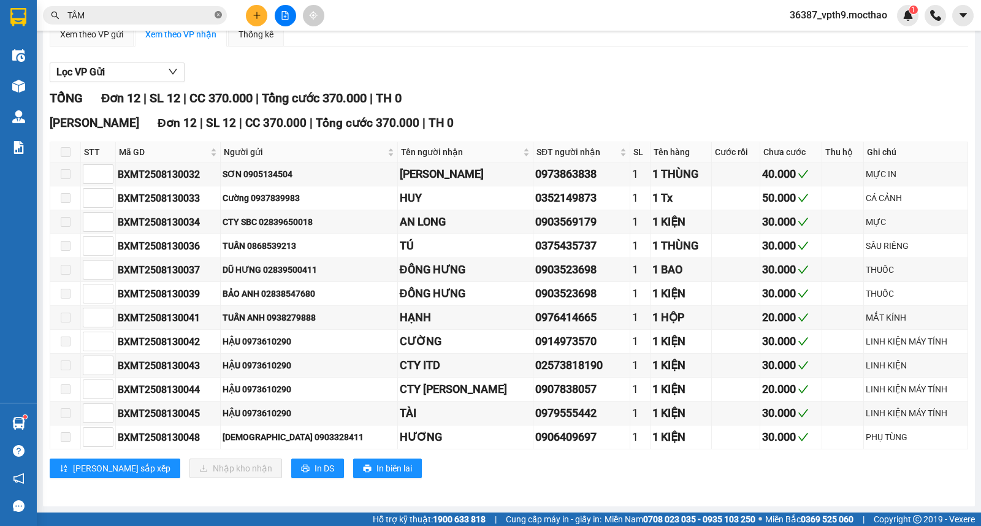
click at [220, 16] on icon "close-circle" at bounding box center [218, 14] width 7 height 7
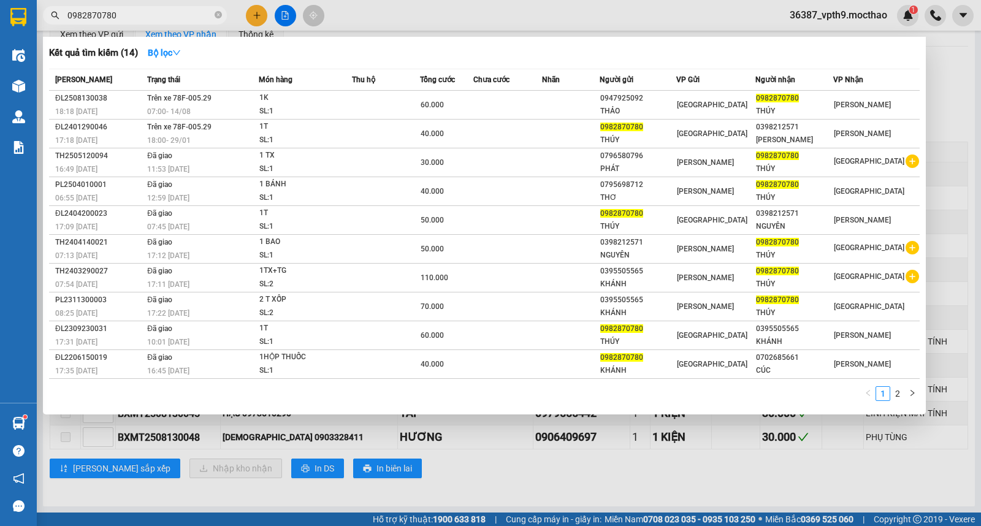
type input "0982870780"
click at [641, 451] on div at bounding box center [490, 263] width 981 height 526
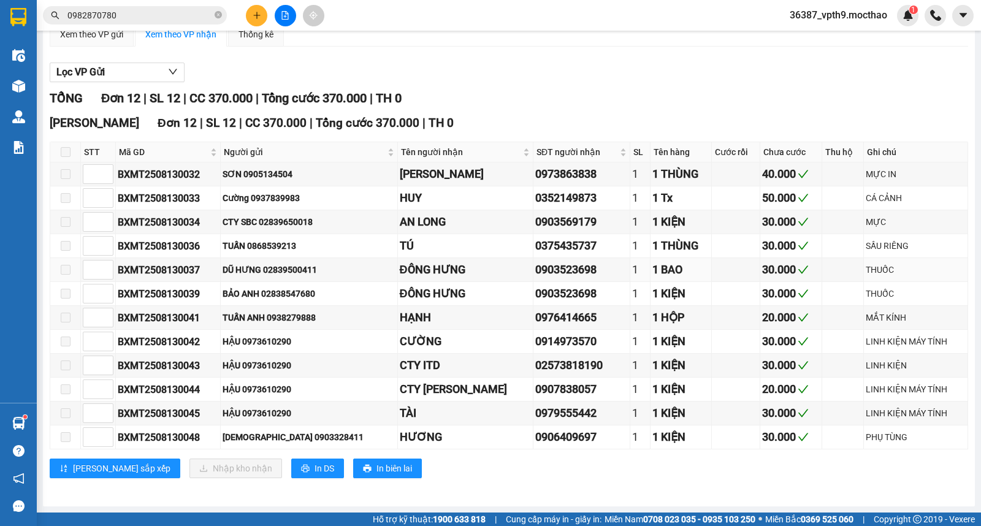
scroll to position [0, 0]
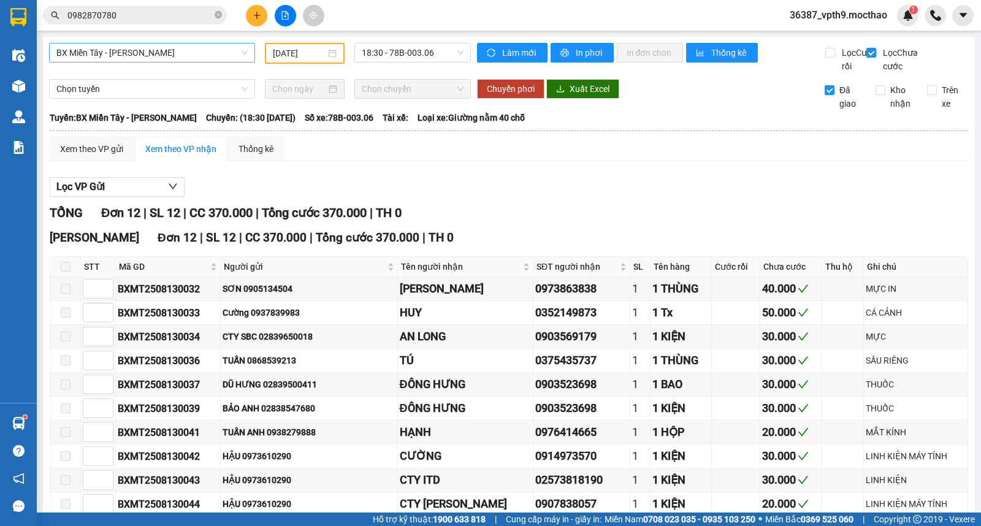
click at [150, 49] on span "BX Miền Tây - Tuy Hòa" at bounding box center [151, 53] width 191 height 18
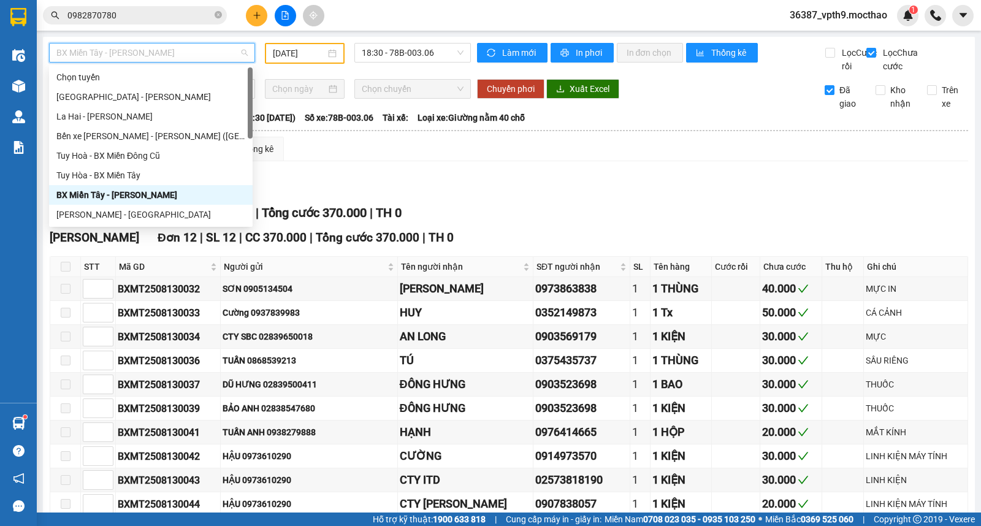
type input "M"
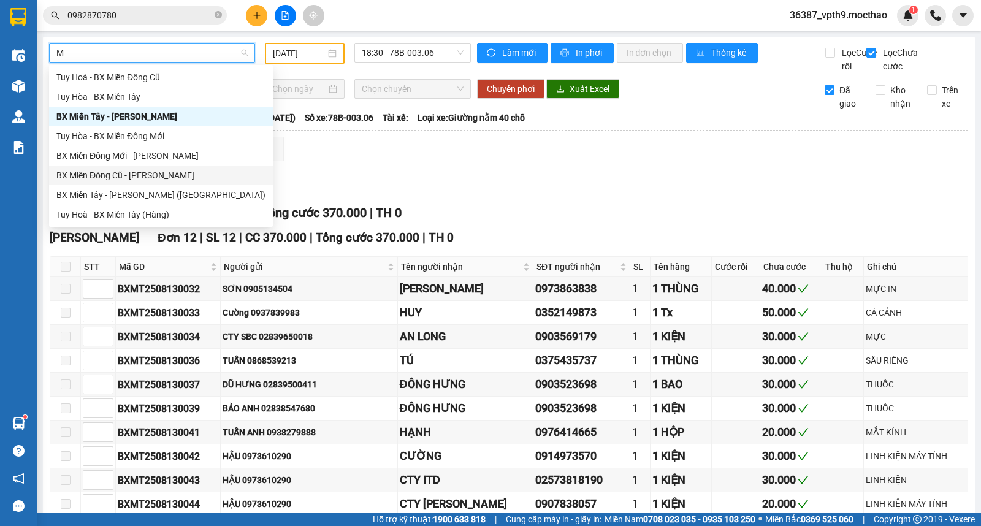
click at [117, 173] on div "BX Miền Đông Cũ - Tuy Hoà" at bounding box center [160, 175] width 209 height 13
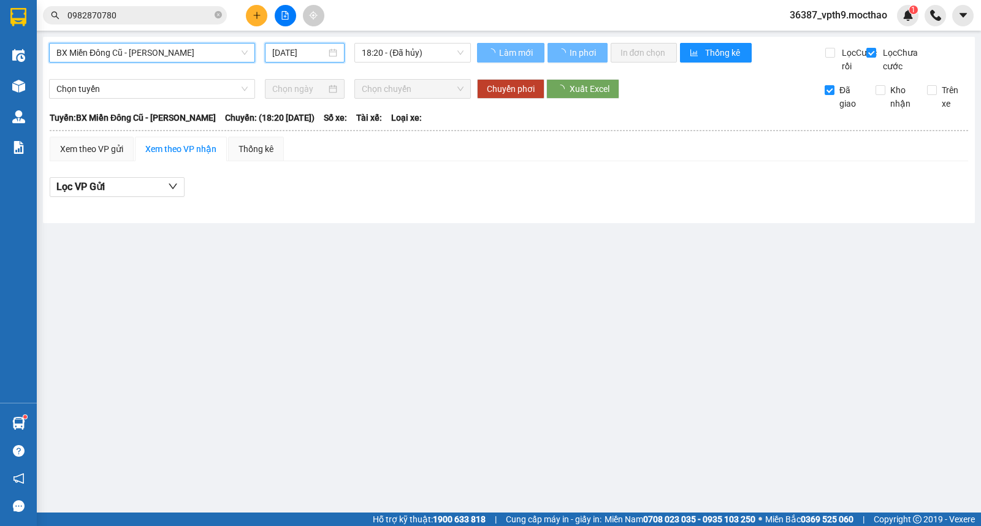
click at [305, 50] on input "14/08/2025" at bounding box center [299, 52] width 55 height 13
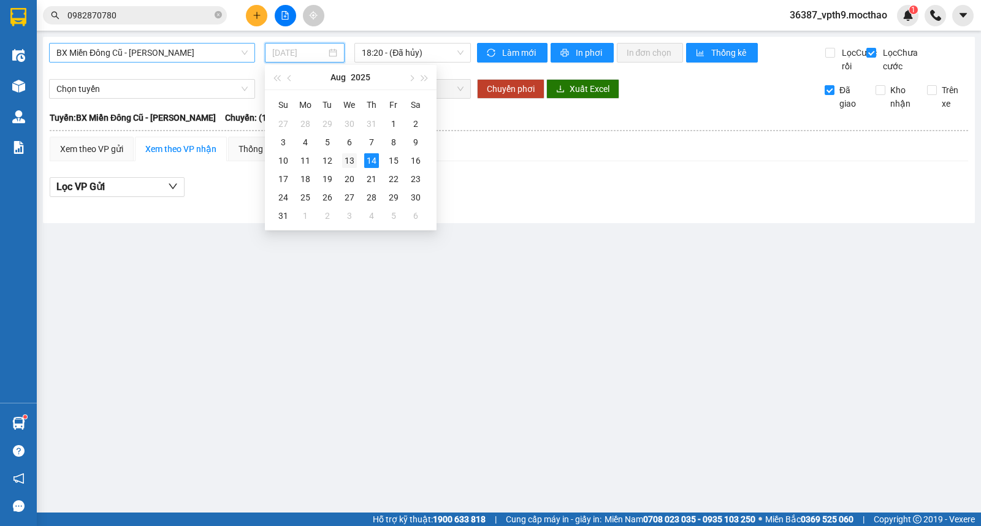
click at [348, 161] on div "13" at bounding box center [349, 160] width 15 height 15
type input "[DATE]"
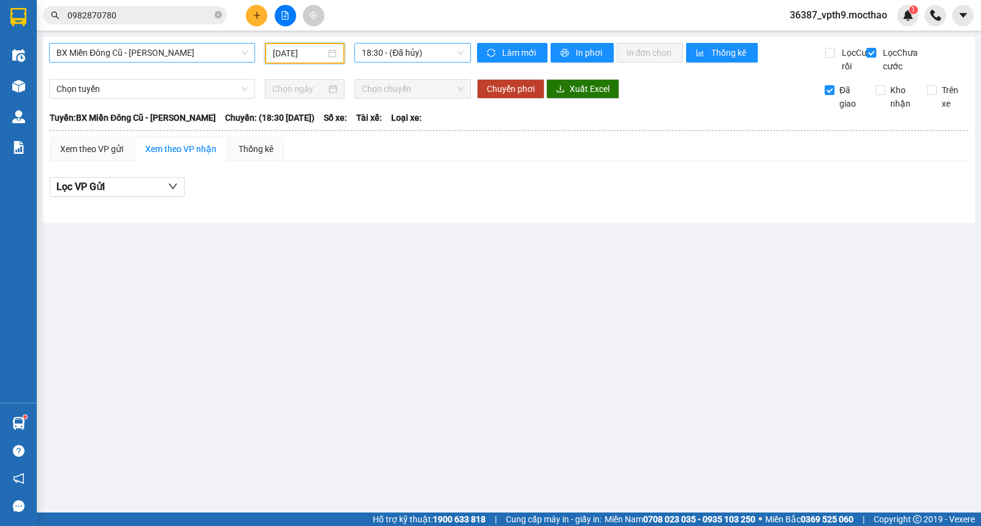
click at [443, 53] on span "18:30 - (Đã hủy)" at bounding box center [412, 53] width 101 height 18
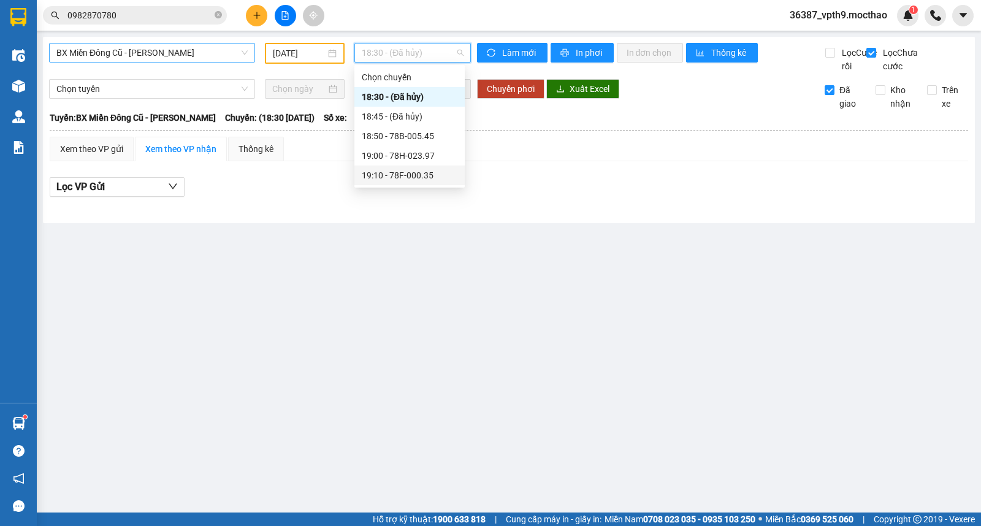
click at [421, 178] on div "19:10 - 78F-000.35" at bounding box center [410, 175] width 96 height 13
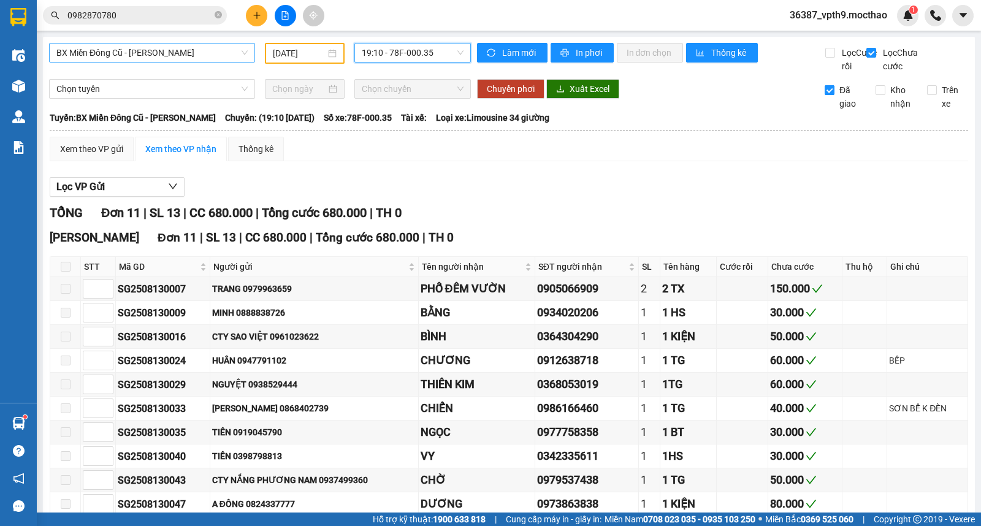
click at [835, 110] on span "Đã giao" at bounding box center [851, 96] width 32 height 27
click at [835, 95] on input "Đã giao" at bounding box center [830, 90] width 10 height 10
checkbox input "false"
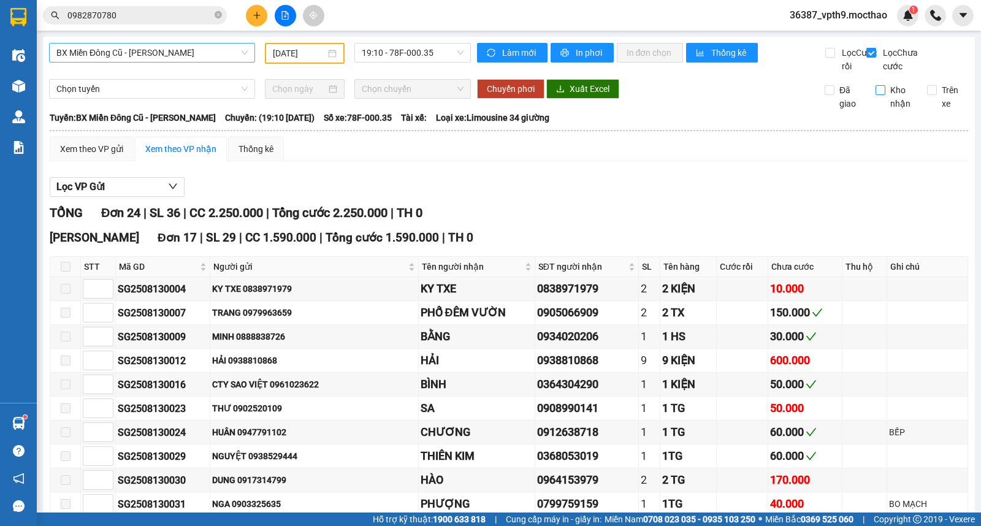
click at [876, 95] on input "Kho nhận" at bounding box center [881, 90] width 10 height 10
checkbox input "true"
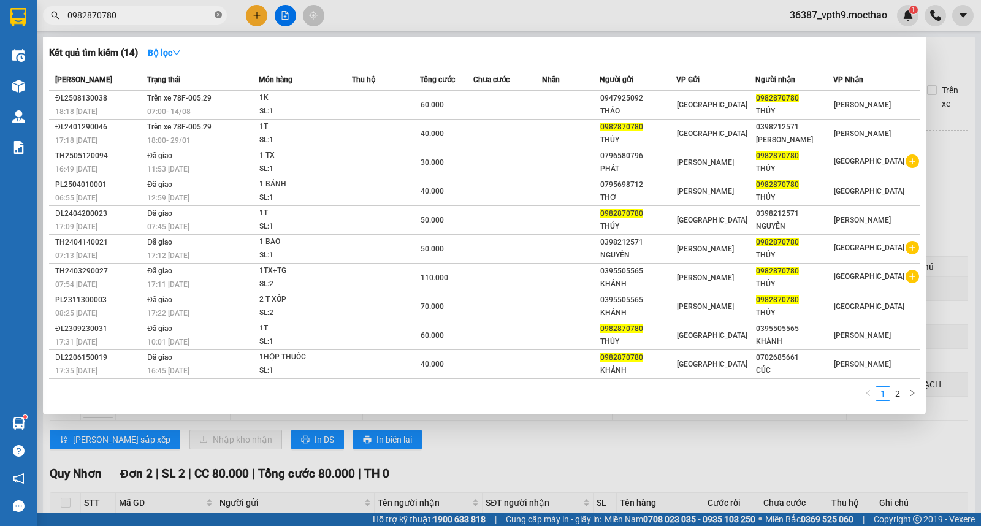
click at [220, 14] on icon "close-circle" at bounding box center [218, 14] width 7 height 7
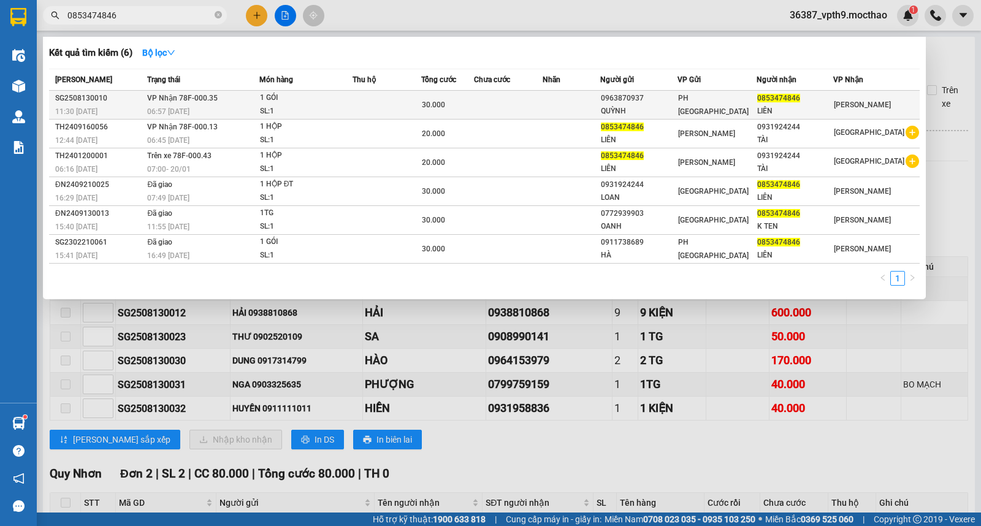
type input "0853474846"
click at [229, 94] on td "VP Nhận 78F-000.35 06:57 - 14/08" at bounding box center [201, 105] width 115 height 29
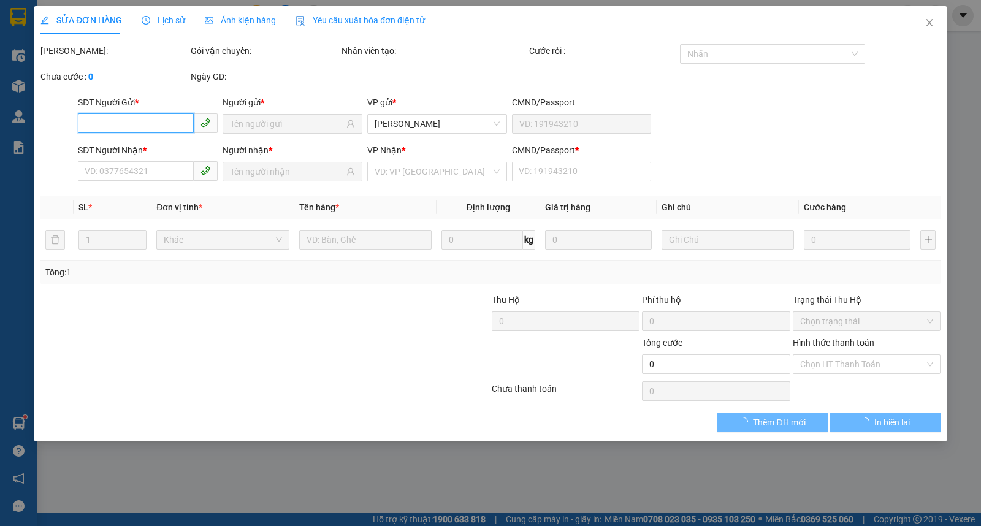
type input "0963870937"
type input "QUỲNH"
type input "0853474846"
type input "LIÊN"
type input "1"
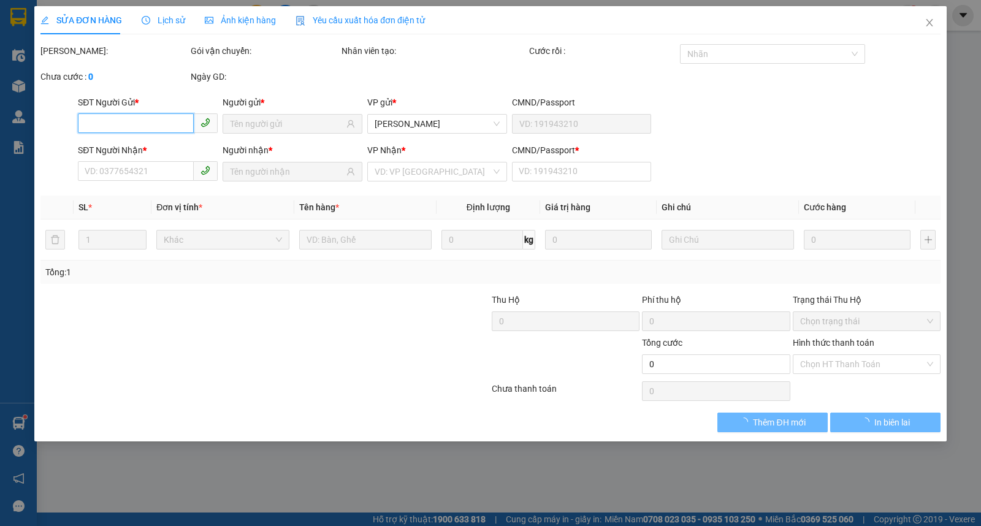
type input "30.000"
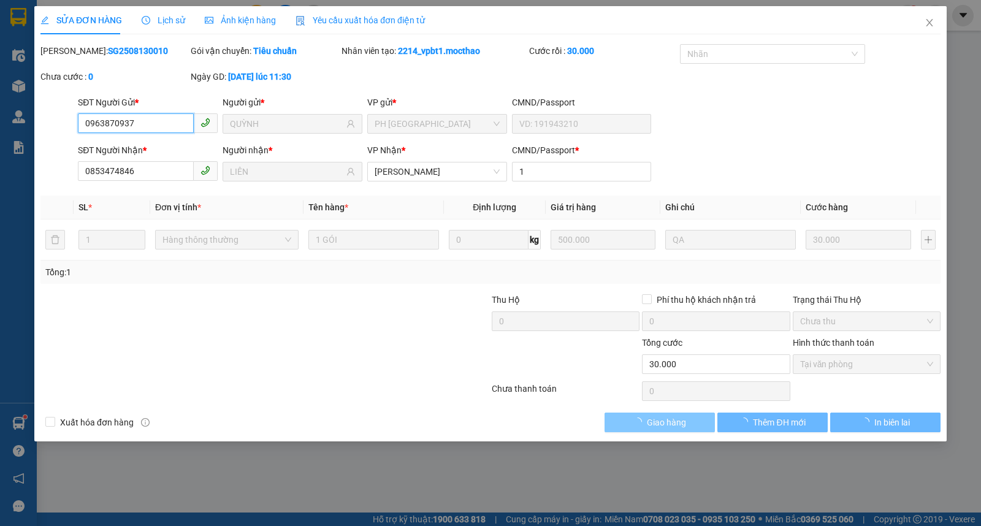
checkbox input "true"
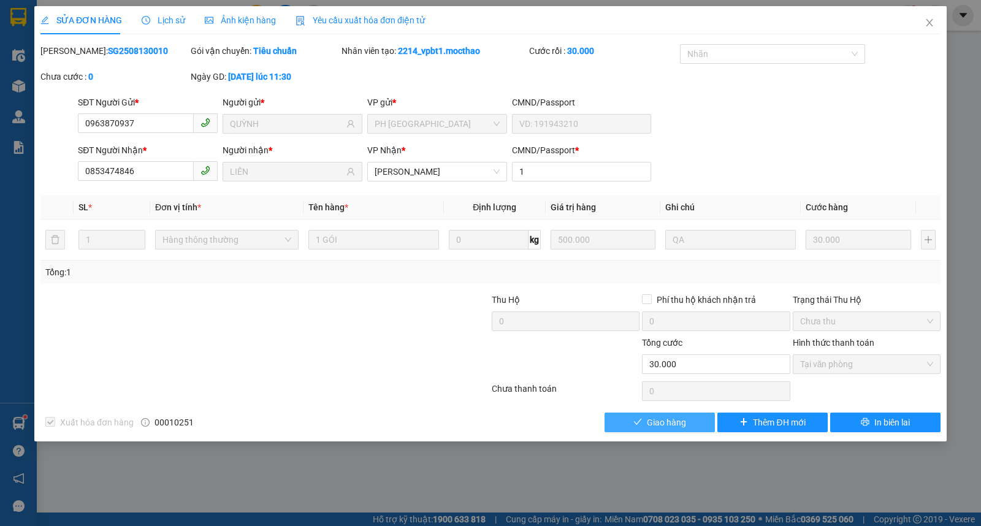
click at [670, 421] on span "Giao hàng" at bounding box center [666, 422] width 39 height 13
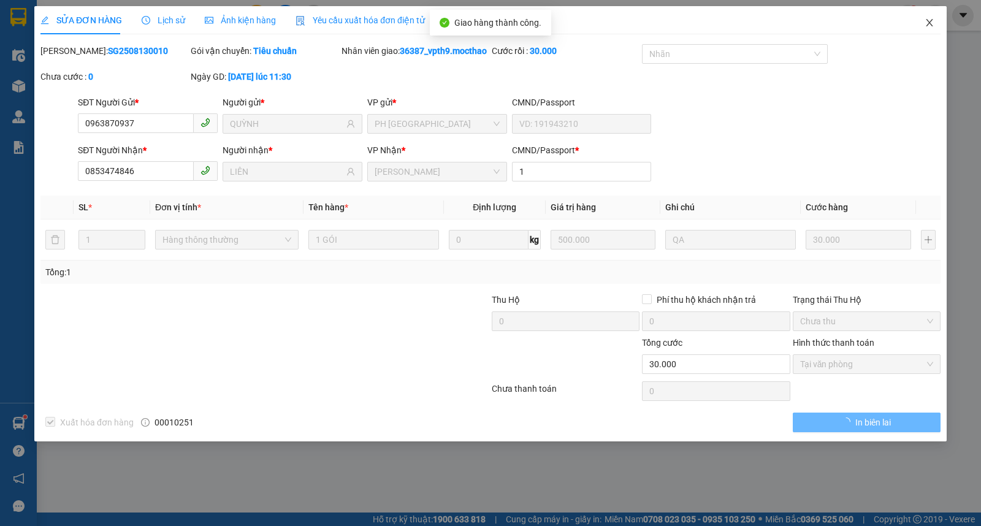
click at [933, 18] on icon "close" at bounding box center [930, 23] width 10 height 10
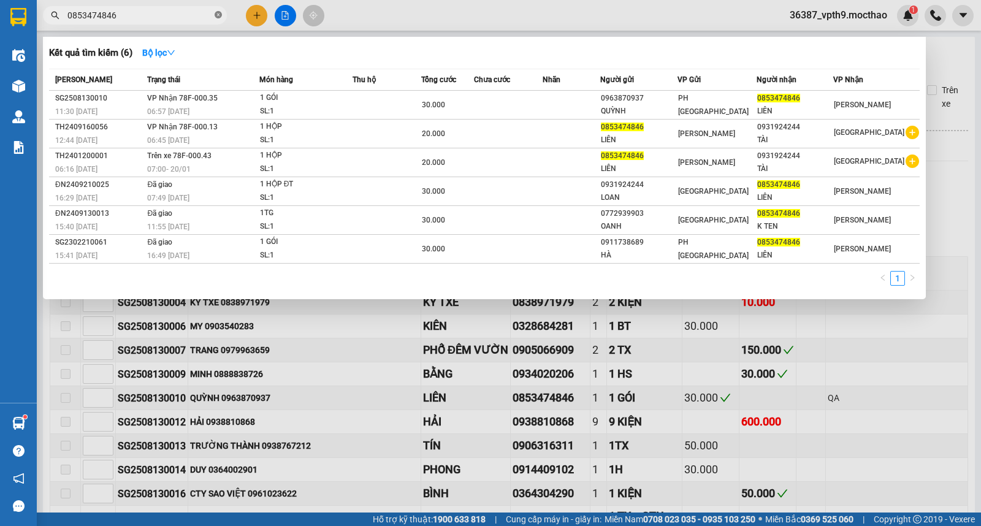
click at [218, 13] on icon "close-circle" at bounding box center [218, 14] width 7 height 7
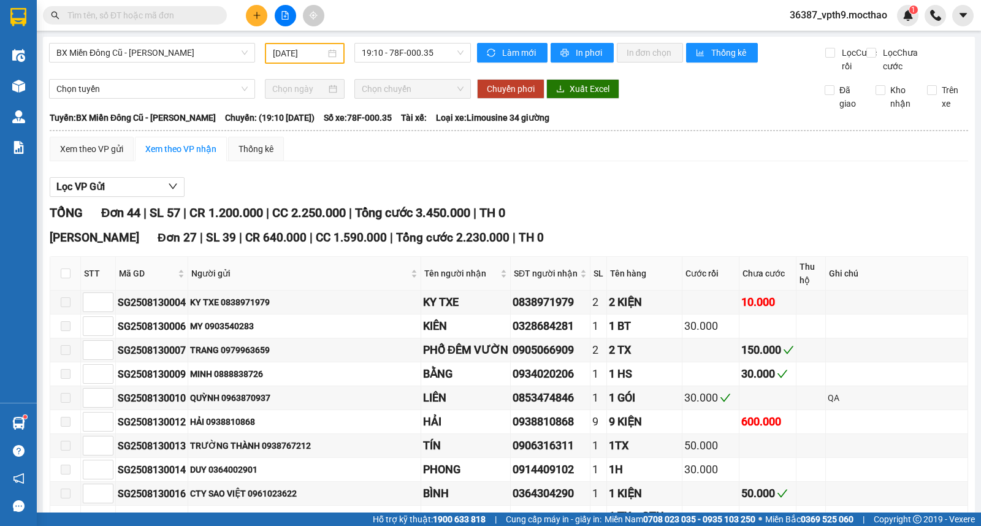
click at [183, 13] on input "text" at bounding box center [139, 15] width 145 height 13
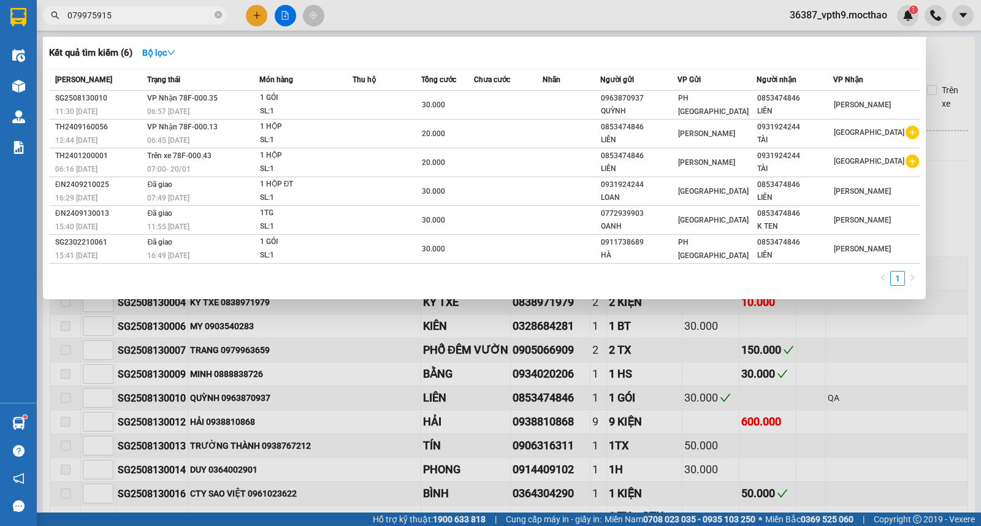
type input "0799759159"
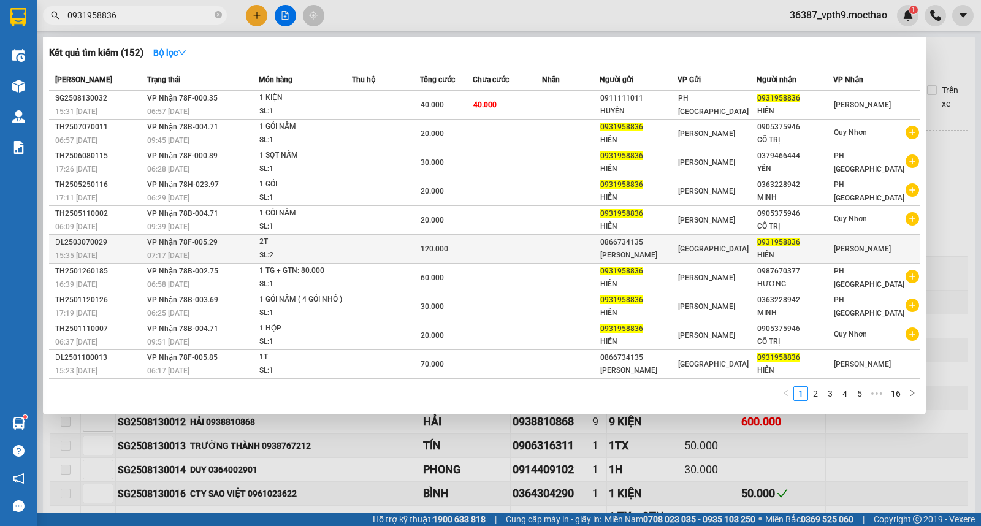
type input "0931958836"
click at [244, 254] on div "07:17 - 08/03" at bounding box center [202, 255] width 110 height 13
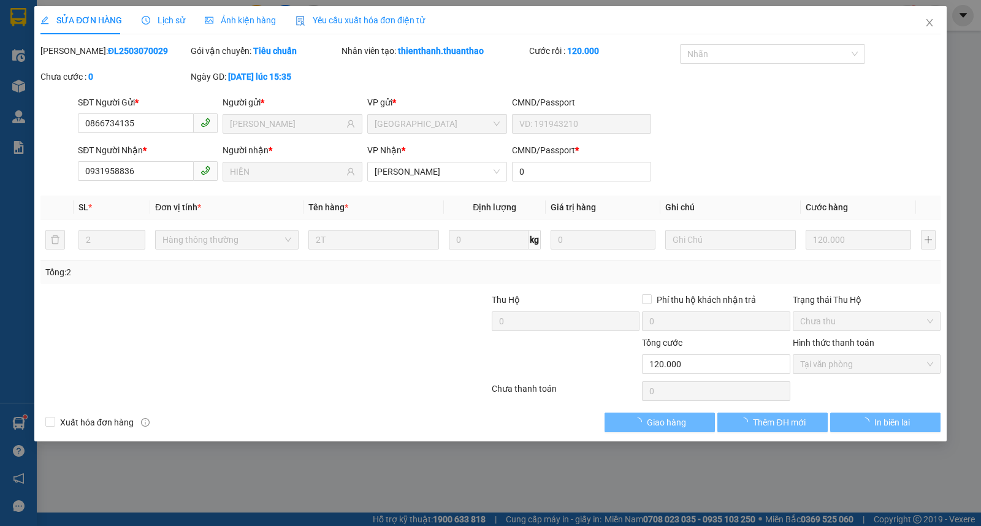
type input "0866734135"
type input "[PERSON_NAME]"
type input "0931958836"
type input "HIỀN"
type input "0"
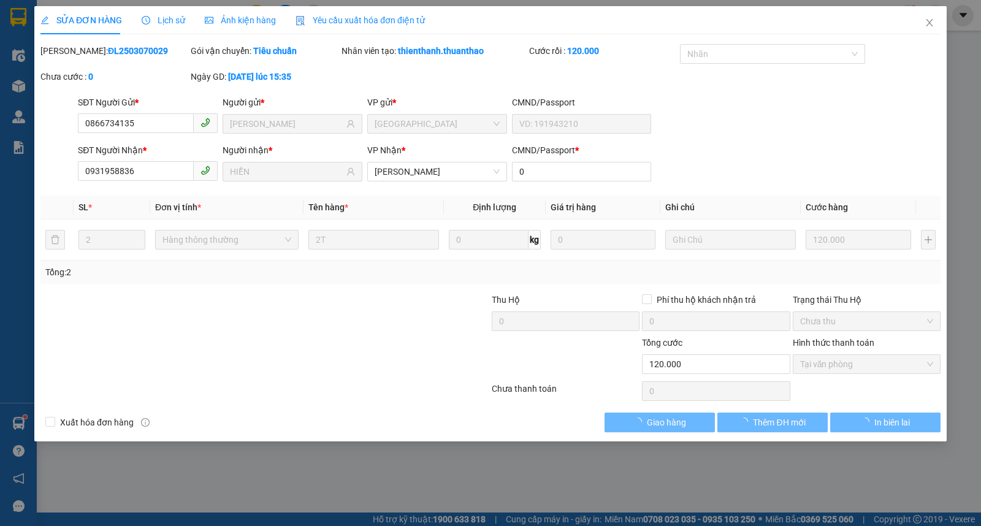
type input "120.000"
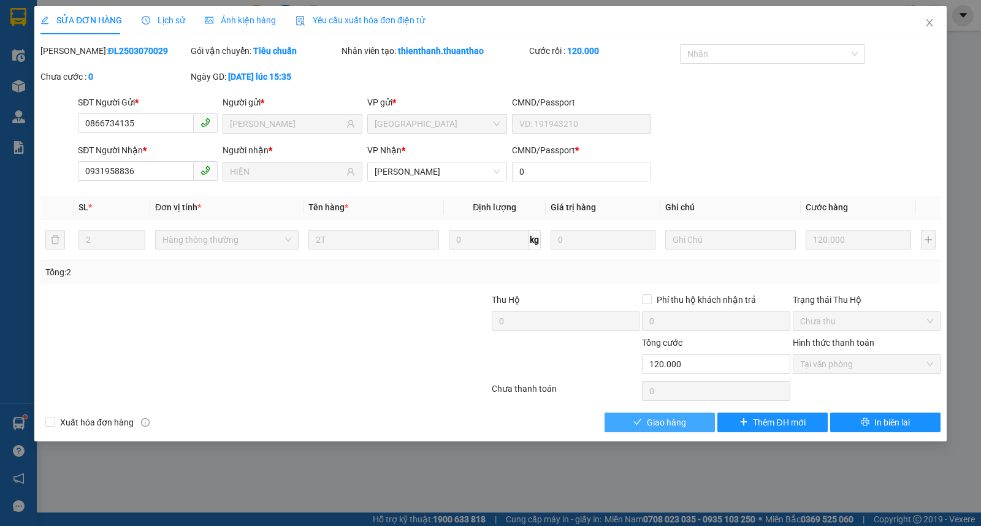
click at [653, 425] on span "Giao hàng" at bounding box center [666, 422] width 39 height 13
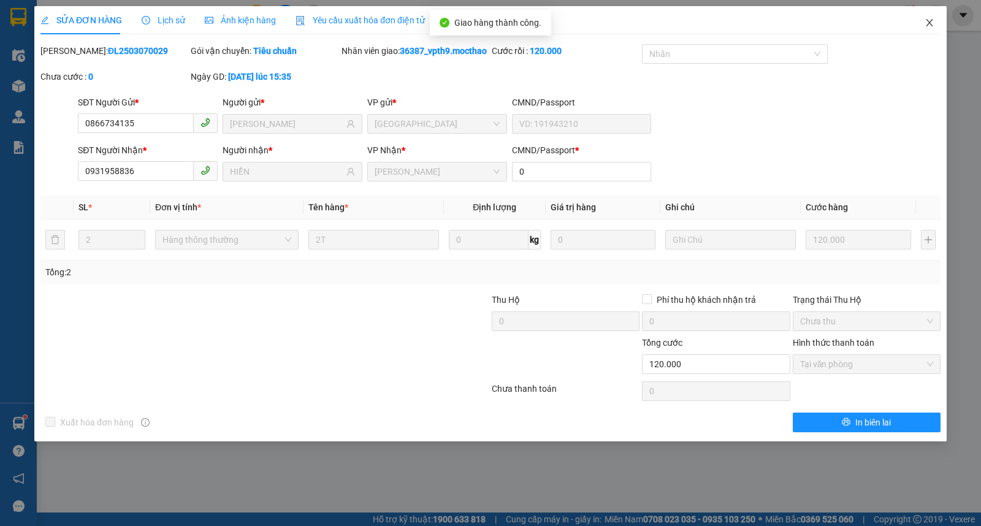
click at [936, 29] on span "Close" at bounding box center [929, 23] width 34 height 34
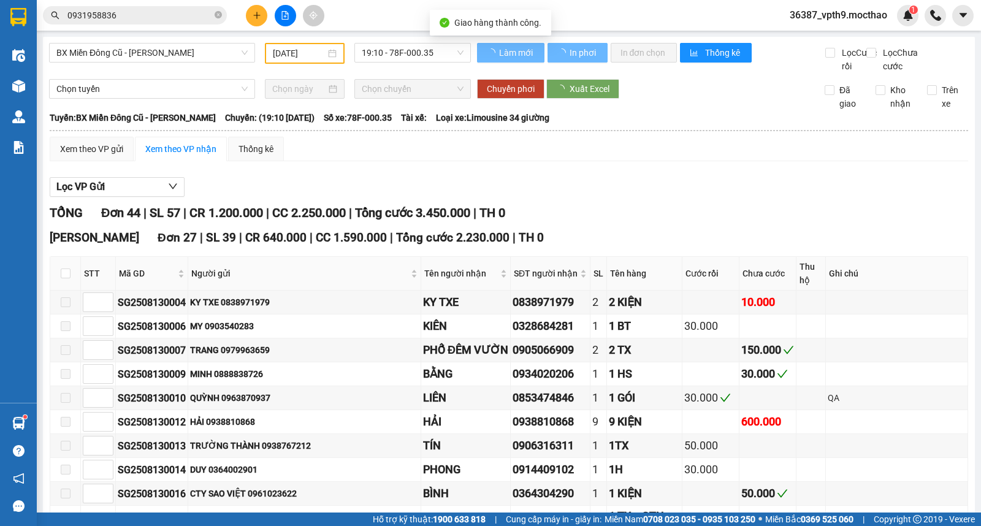
click at [182, 17] on input "0931958836" at bounding box center [139, 15] width 145 height 13
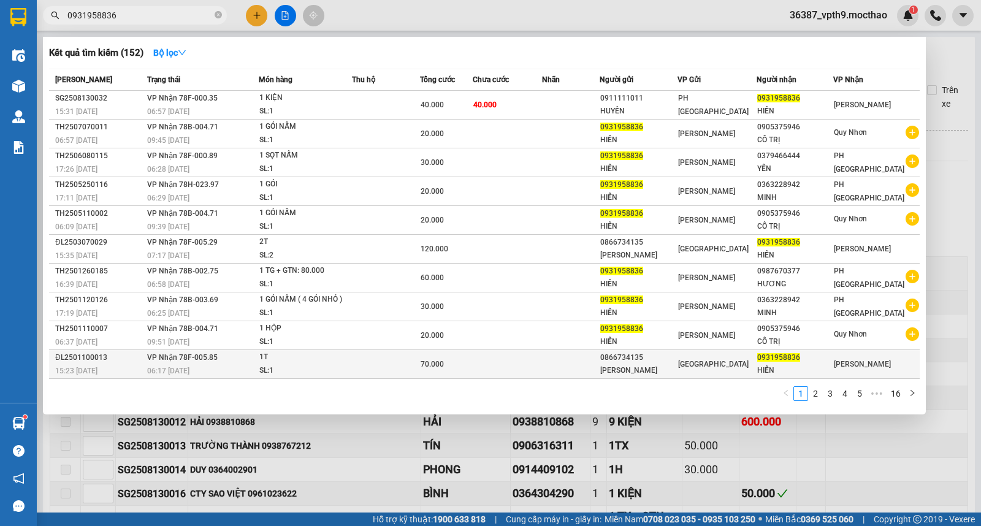
click at [250, 362] on td "VP Nhận 78F-005.85 06:17 - 11/01" at bounding box center [201, 364] width 114 height 29
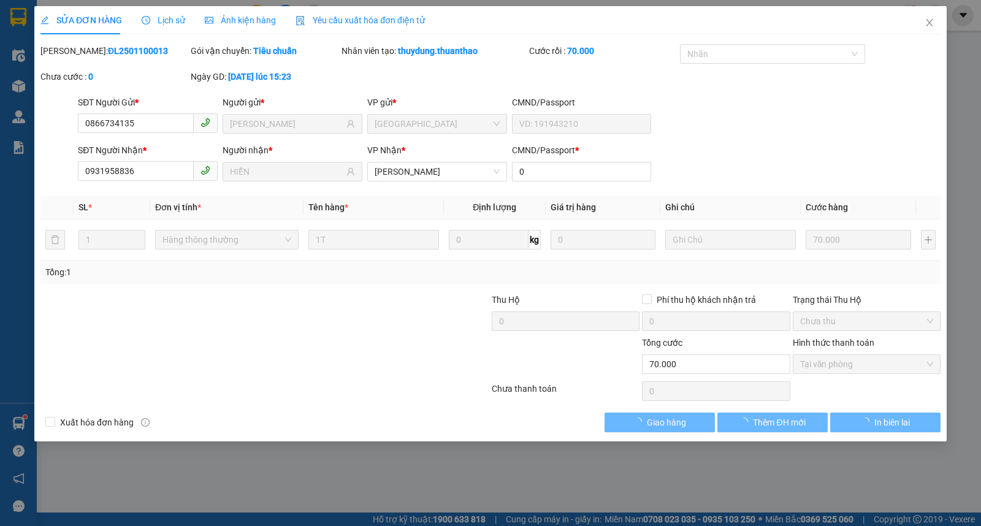
type input "0866734135"
type input "[PERSON_NAME]"
type input "0931958836"
type input "HIỀN"
type input "0"
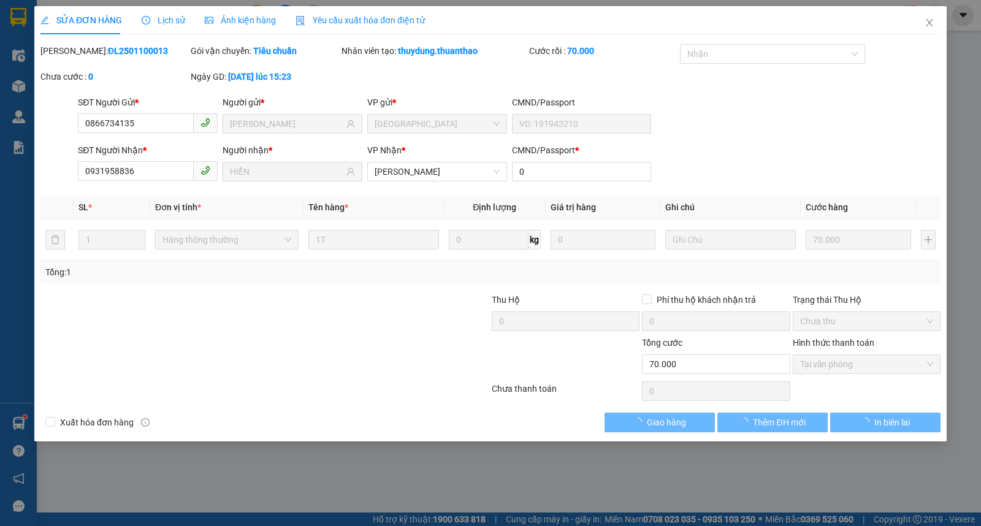
type input "70.000"
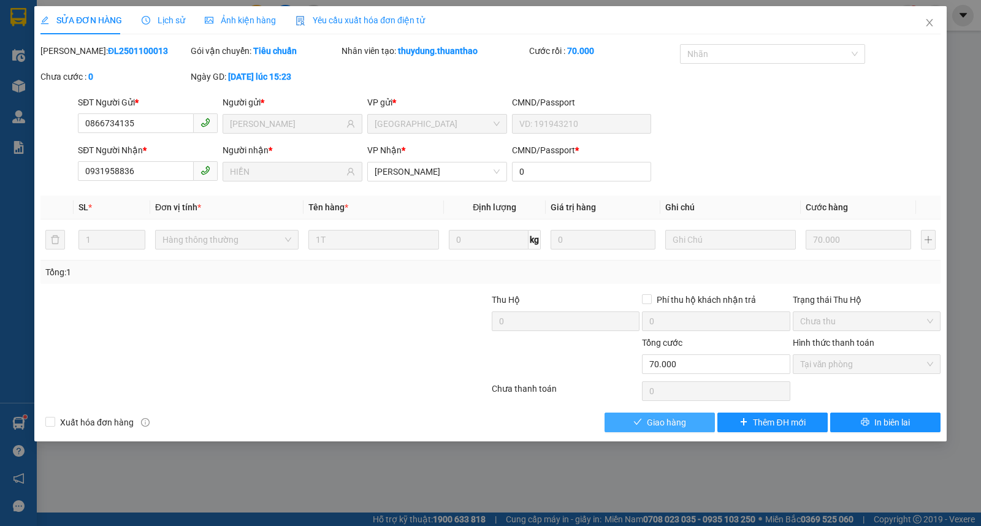
click at [665, 424] on span "Giao hàng" at bounding box center [666, 422] width 39 height 13
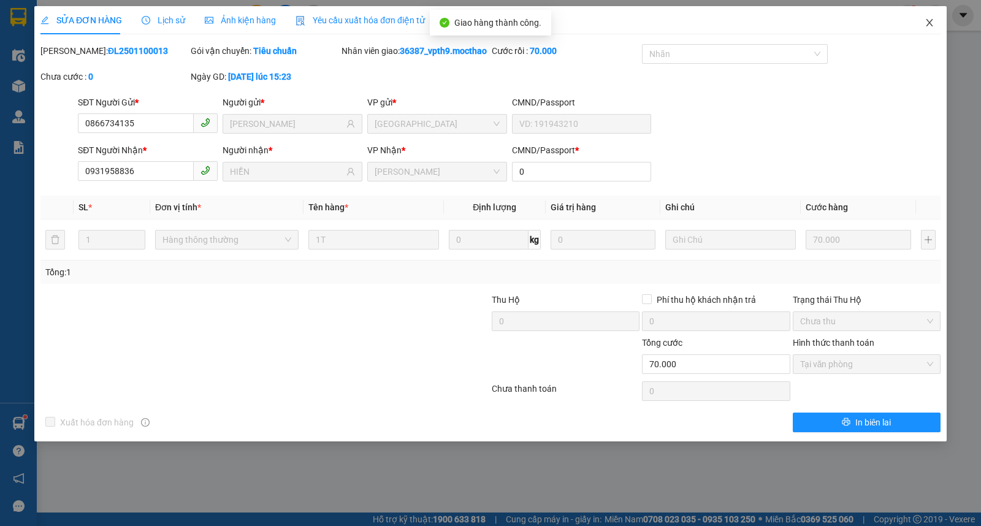
click at [932, 25] on icon "close" at bounding box center [930, 23] width 10 height 10
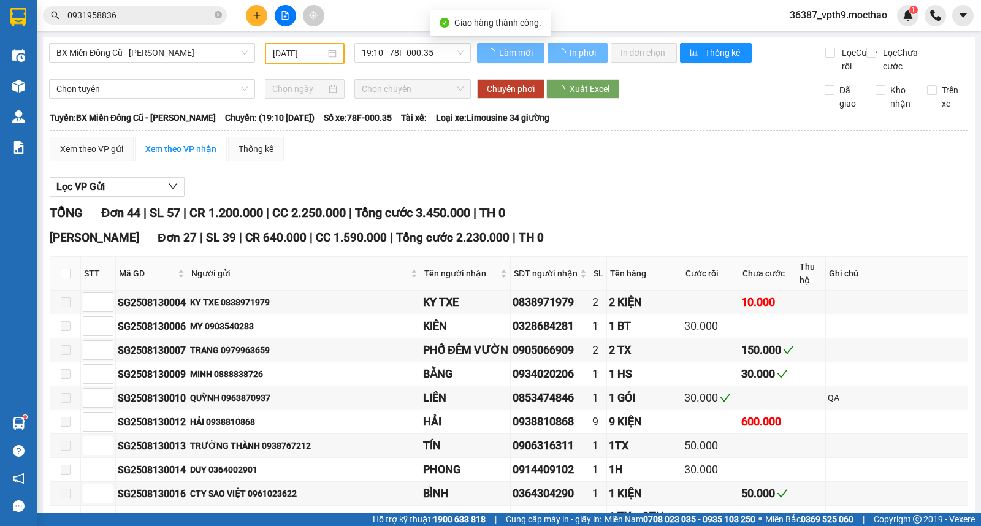
click at [158, 13] on input "0931958836" at bounding box center [139, 15] width 145 height 13
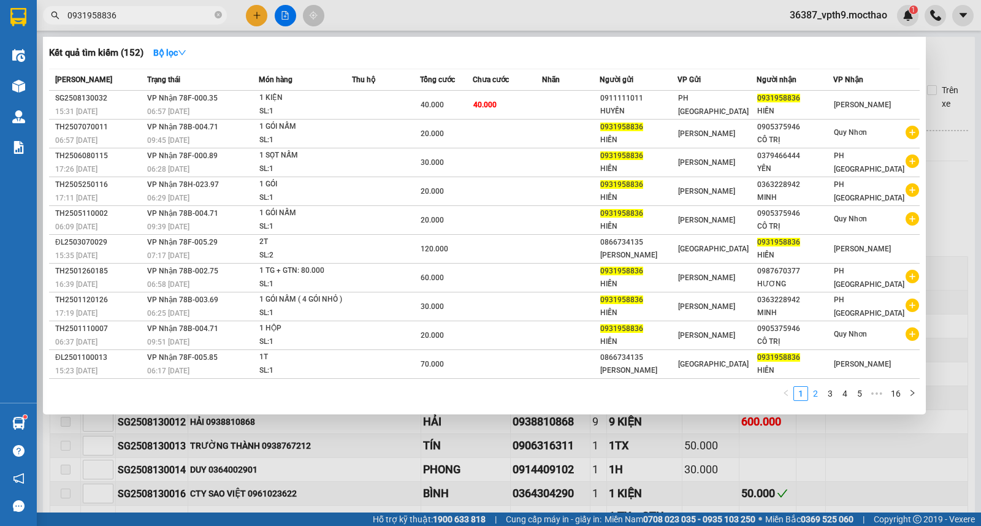
click at [813, 397] on link "2" at bounding box center [815, 393] width 13 height 13
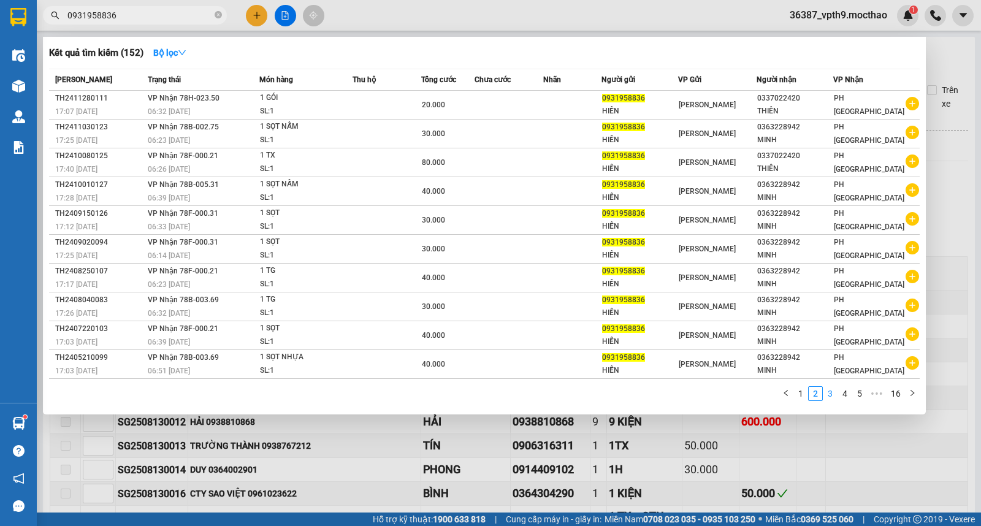
click at [835, 395] on link "3" at bounding box center [830, 393] width 13 height 13
click at [849, 397] on link "4" at bounding box center [844, 393] width 13 height 13
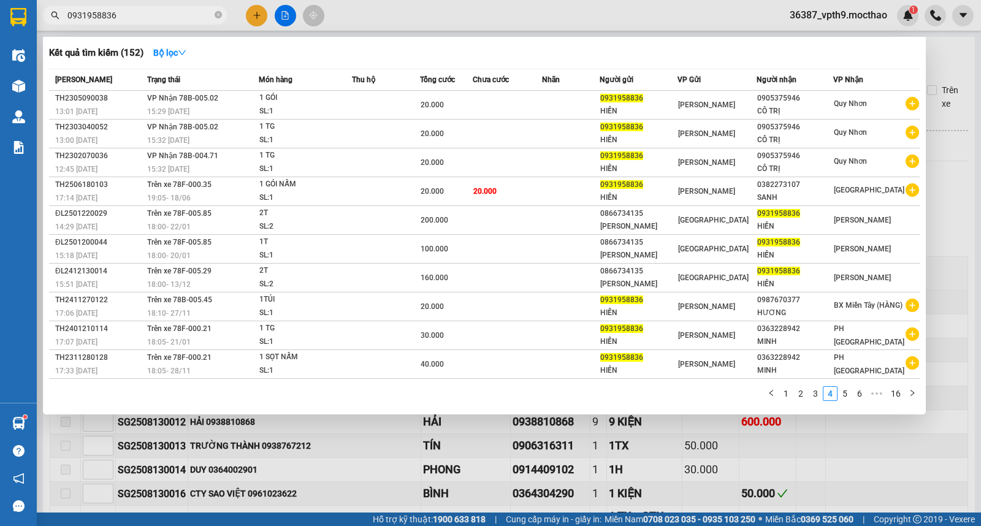
click at [849, 440] on div at bounding box center [490, 263] width 981 height 526
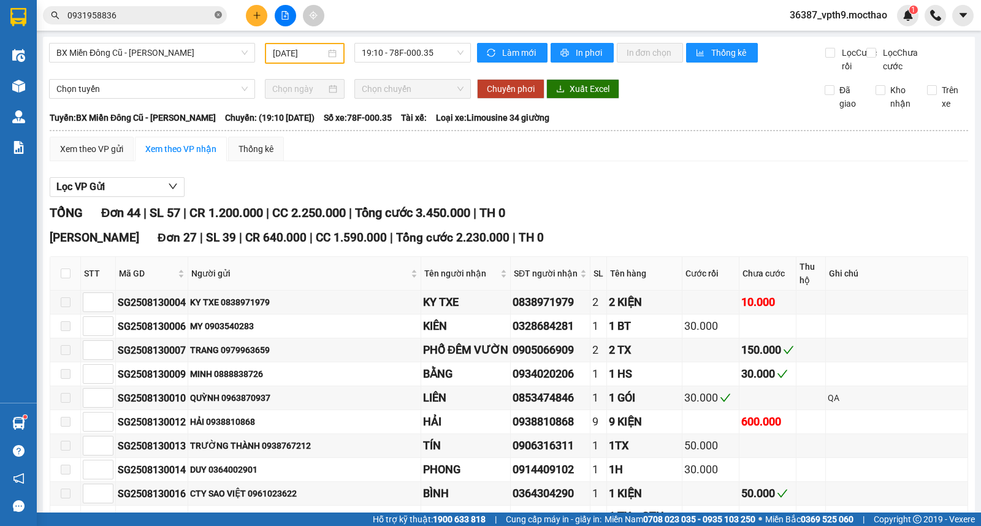
click at [218, 15] on icon "close-circle" at bounding box center [218, 14] width 7 height 7
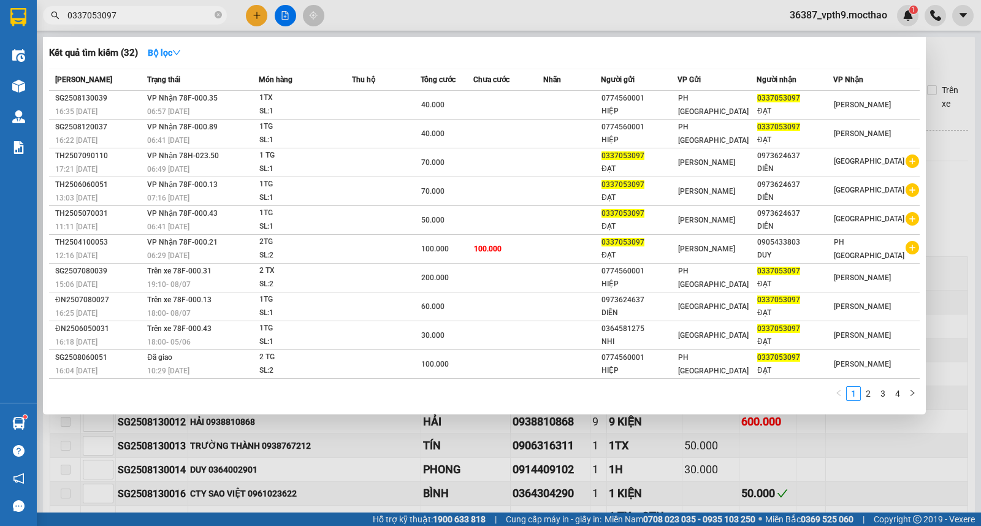
type input "0337053097"
click at [388, 491] on div at bounding box center [490, 263] width 981 height 526
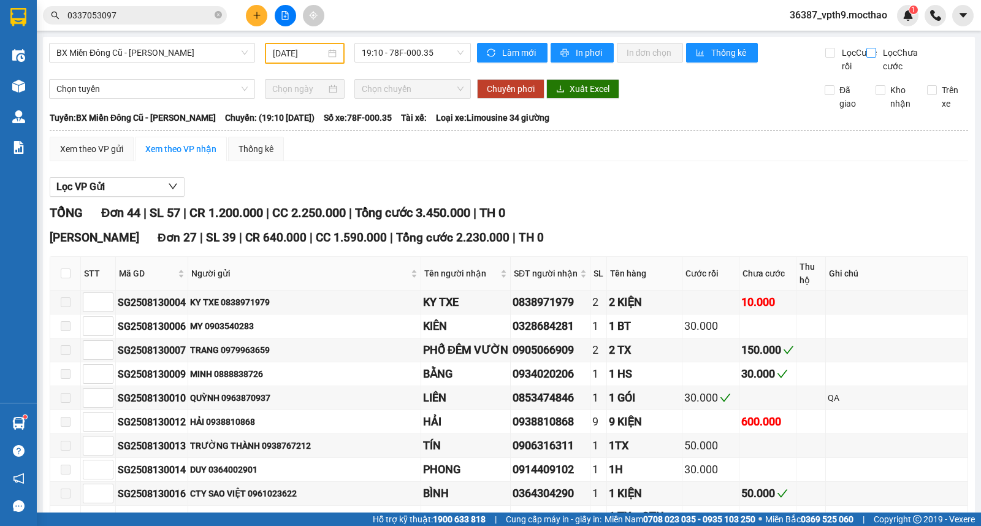
click at [878, 52] on span "Lọc Chưa cước" at bounding box center [903, 59] width 50 height 27
click at [874, 52] on input "Lọc Chưa cước" at bounding box center [872, 53] width 12 height 10
checkbox input "true"
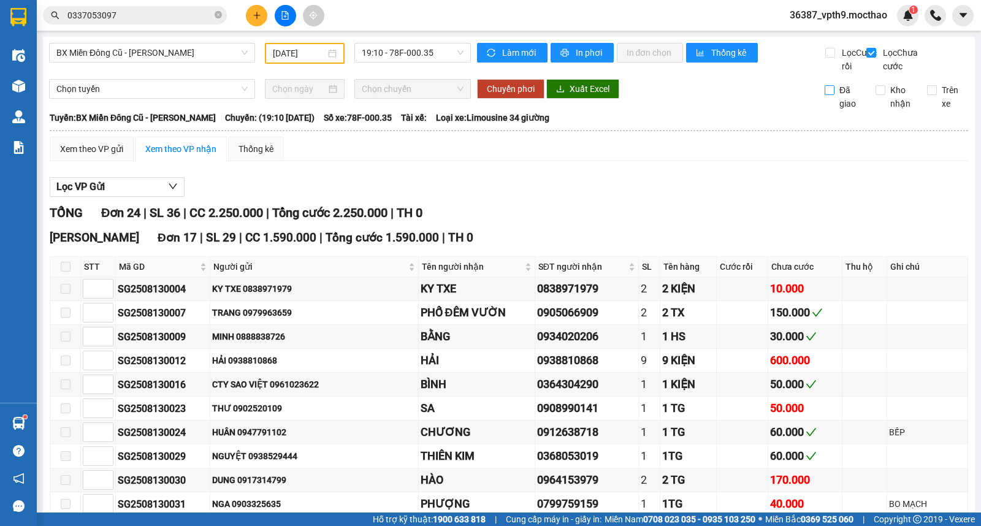
click at [841, 110] on span "Đã giao" at bounding box center [851, 96] width 32 height 27
click at [835, 95] on input "Đã giao" at bounding box center [830, 90] width 10 height 10
checkbox input "true"
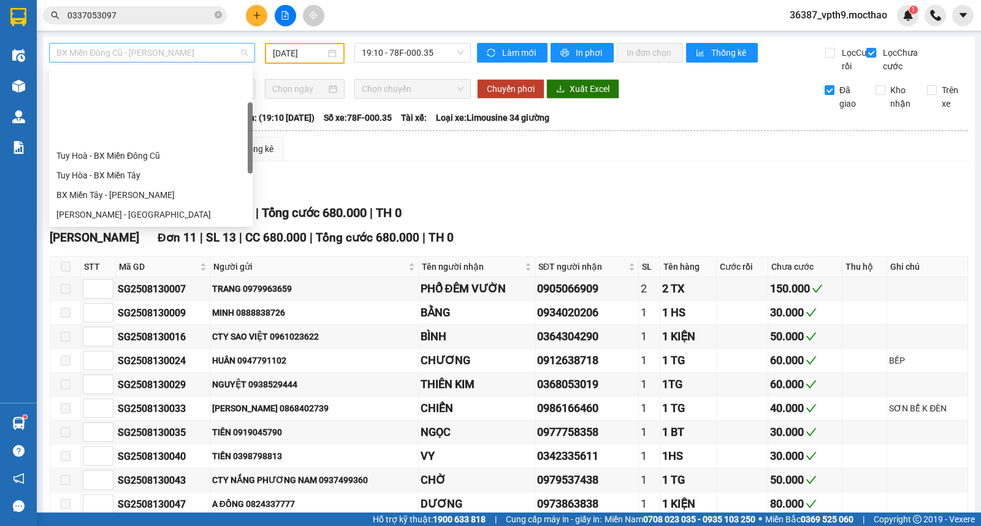
click at [192, 57] on span "BX Miền Đông Cũ - Tuy Hoà" at bounding box center [151, 53] width 191 height 18
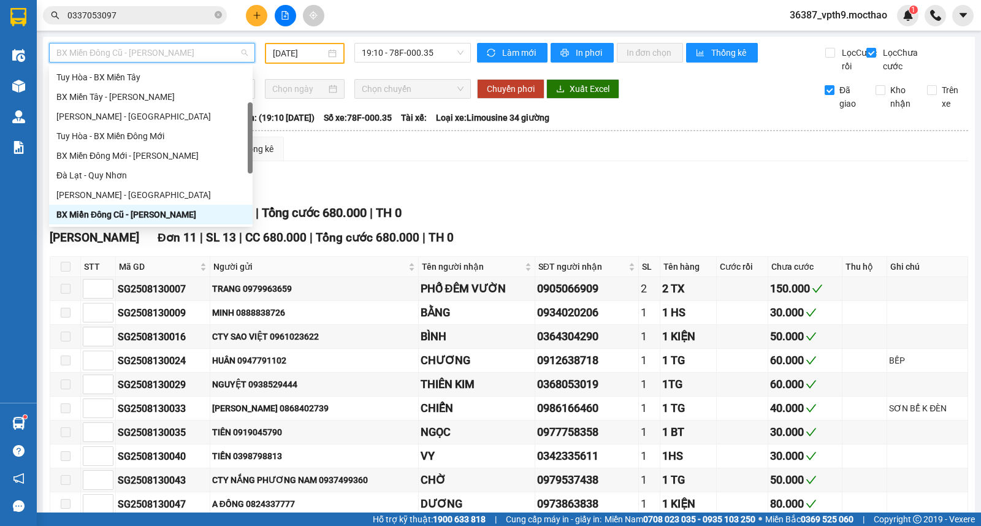
type input "M"
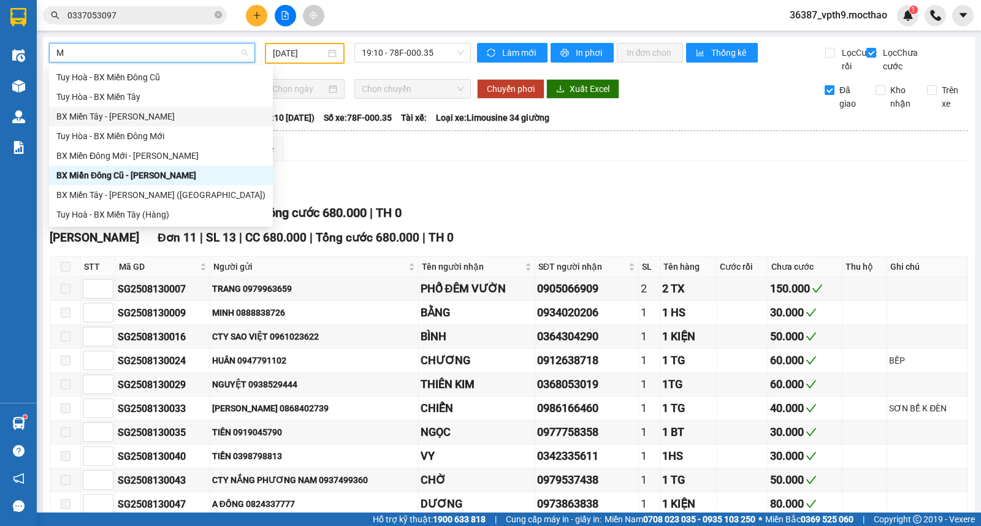
click at [96, 121] on div "BX Miền Tây - Tuy Hòa" at bounding box center [160, 116] width 209 height 13
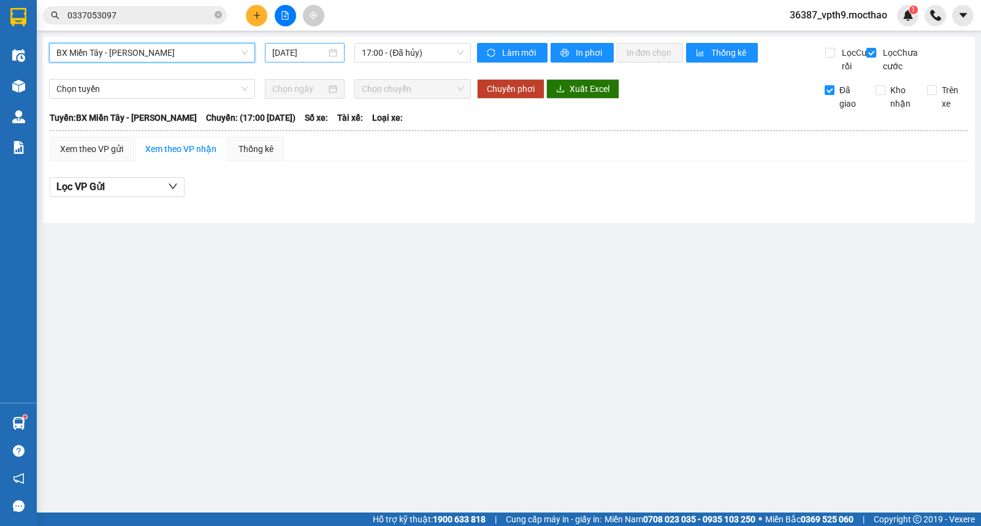
click at [291, 54] on input "14/08/2025" at bounding box center [299, 52] width 55 height 13
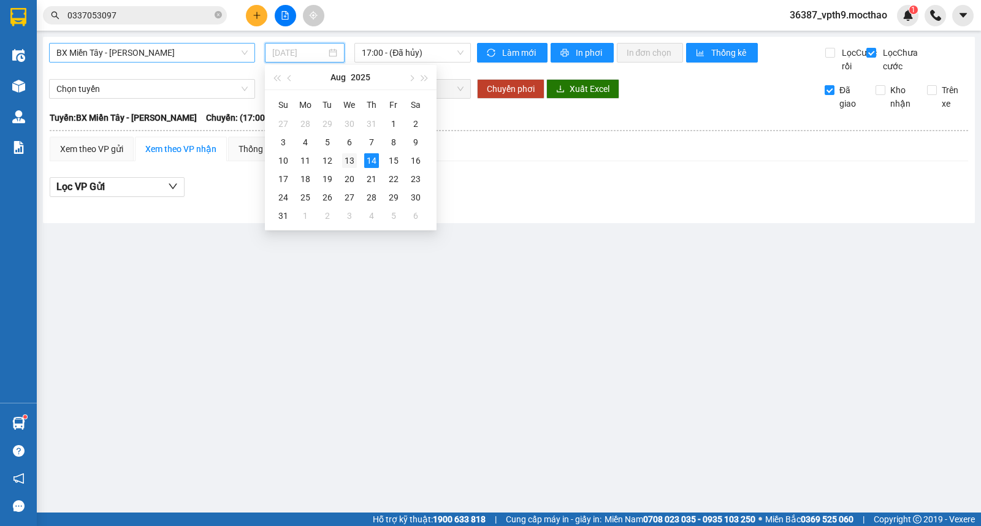
click at [352, 159] on div "13" at bounding box center [349, 160] width 15 height 15
type input "[DATE]"
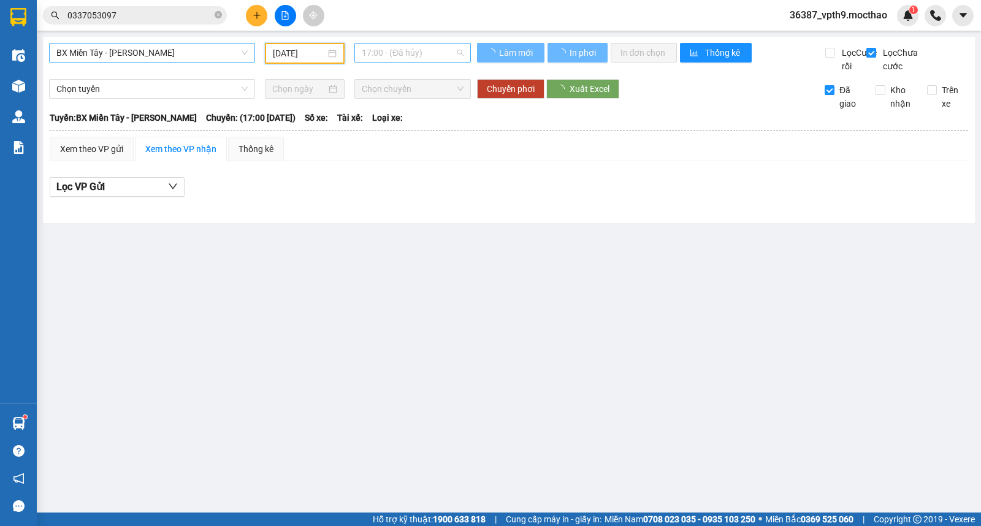
click at [408, 47] on span "17:00 - (Đã hủy)" at bounding box center [412, 53] width 101 height 18
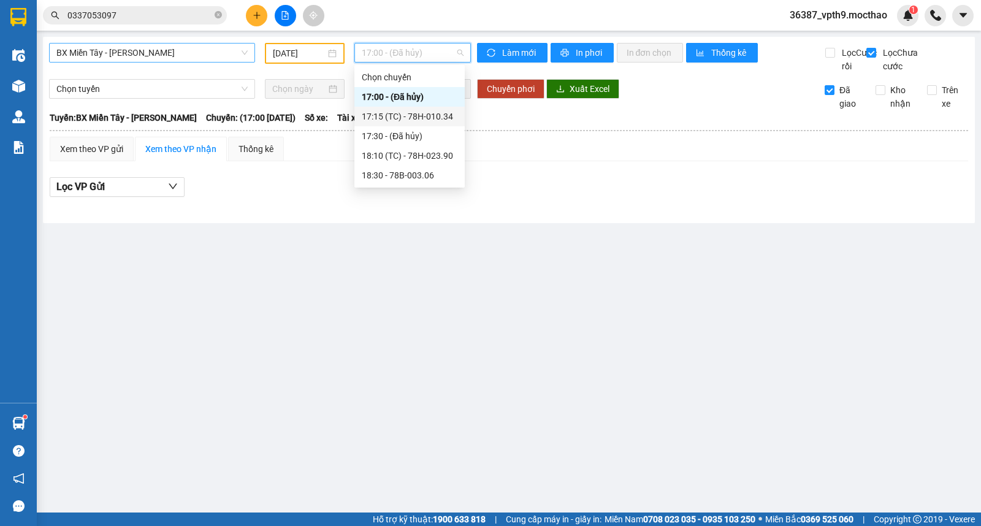
click at [424, 115] on div "17:15 (TC) - 78H-010.34" at bounding box center [410, 116] width 96 height 13
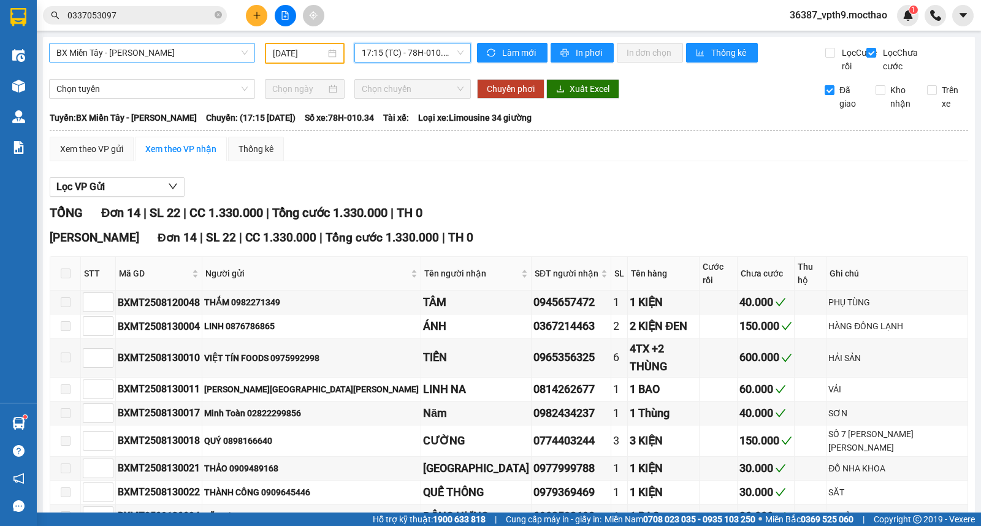
click at [452, 55] on span "17:15 (TC) - 78H-010.34" at bounding box center [412, 53] width 101 height 18
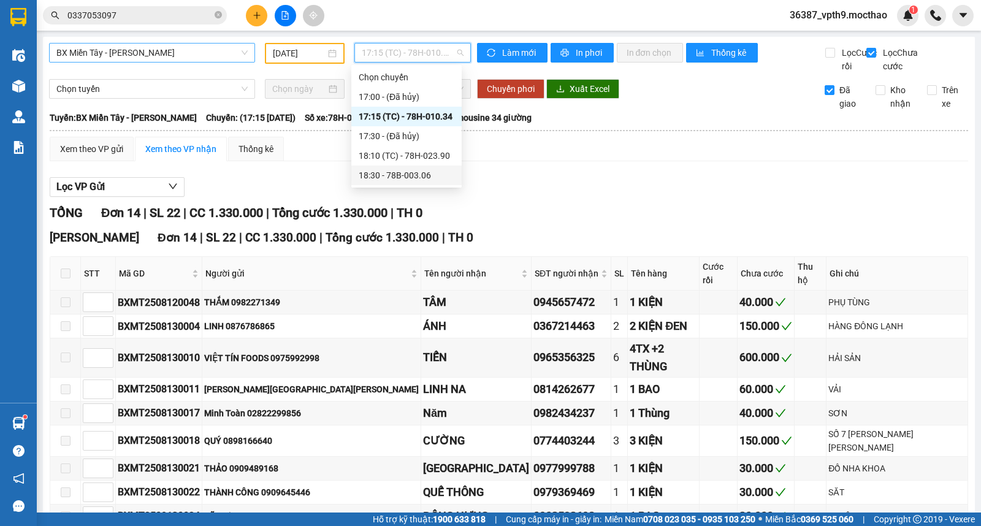
click at [411, 172] on div "18:30 - 78B-003.06" at bounding box center [407, 175] width 96 height 13
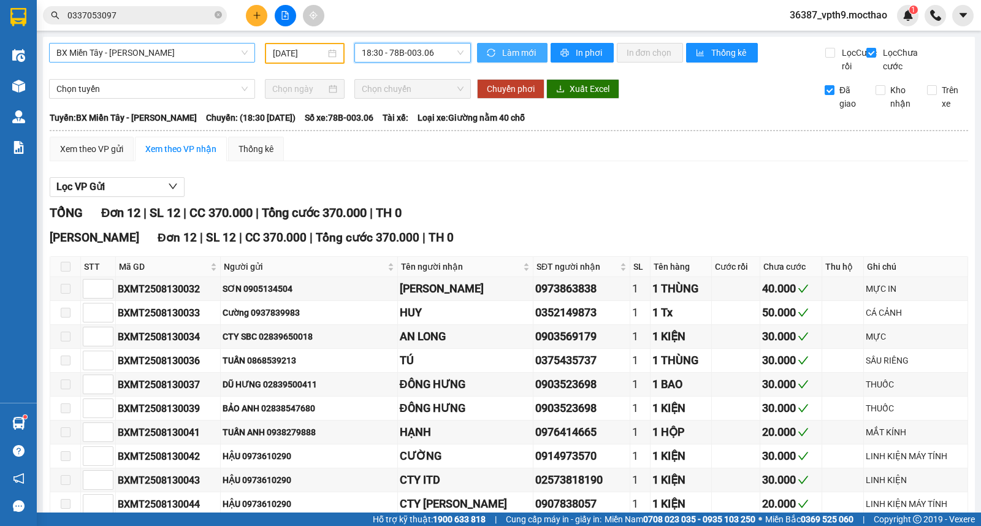
click at [502, 48] on span "Làm mới" at bounding box center [520, 52] width 36 height 13
click at [377, 56] on span "18:30 - 78B-003.06" at bounding box center [412, 53] width 101 height 18
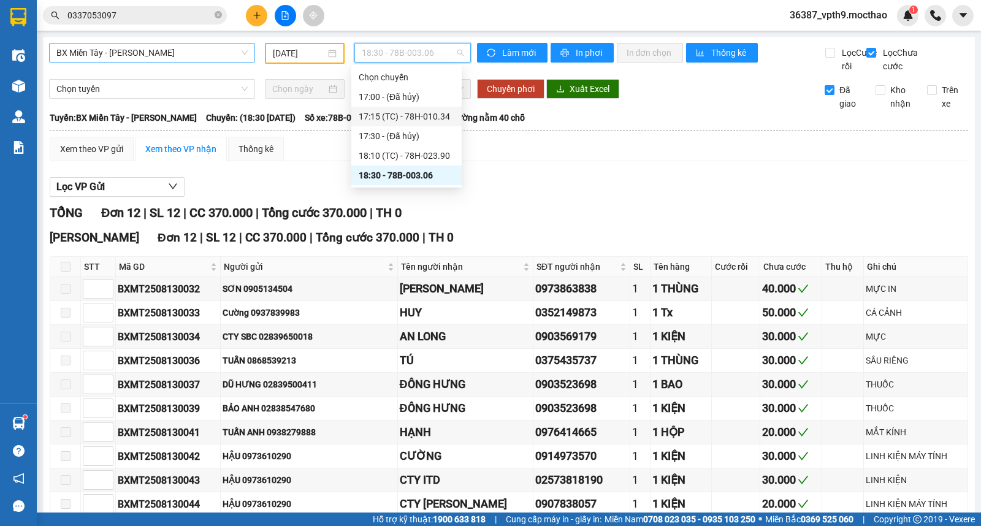
click at [401, 121] on div "17:15 (TC) - 78H-010.34" at bounding box center [407, 116] width 96 height 13
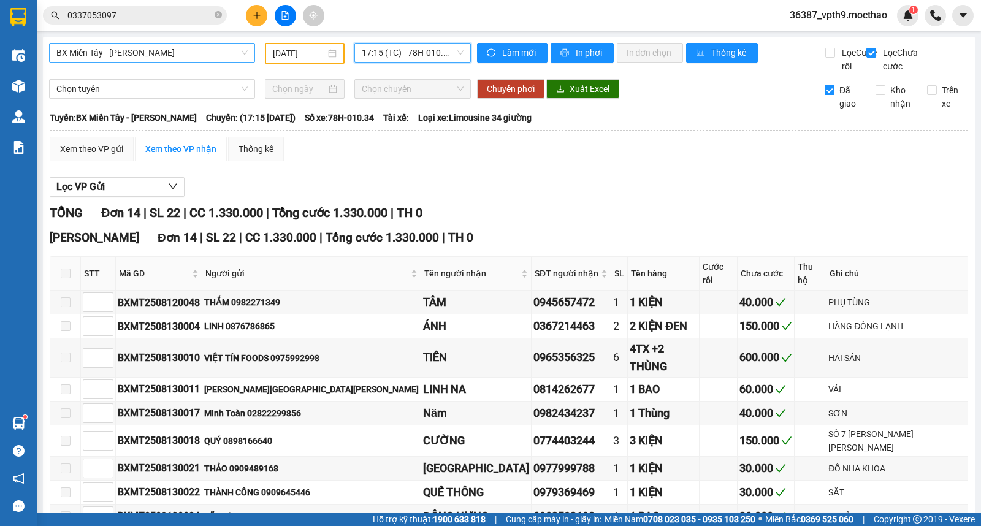
click at [825, 109] on label "Đã giao" at bounding box center [846, 96] width 42 height 27
click at [825, 95] on input "Đã giao" at bounding box center [830, 90] width 10 height 10
checkbox input "false"
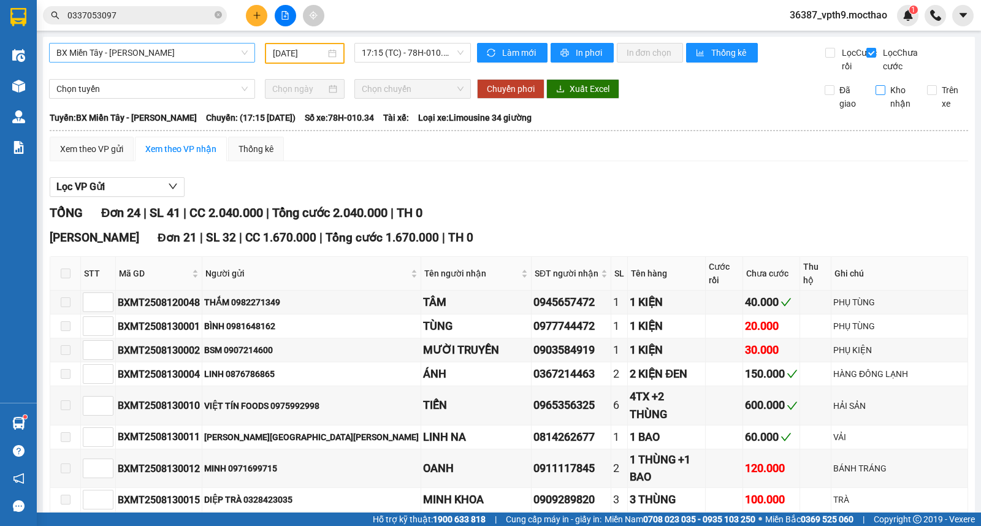
click at [876, 109] on label "Kho nhận" at bounding box center [897, 96] width 42 height 27
click at [876, 95] on input "Kho nhận" at bounding box center [881, 90] width 10 height 10
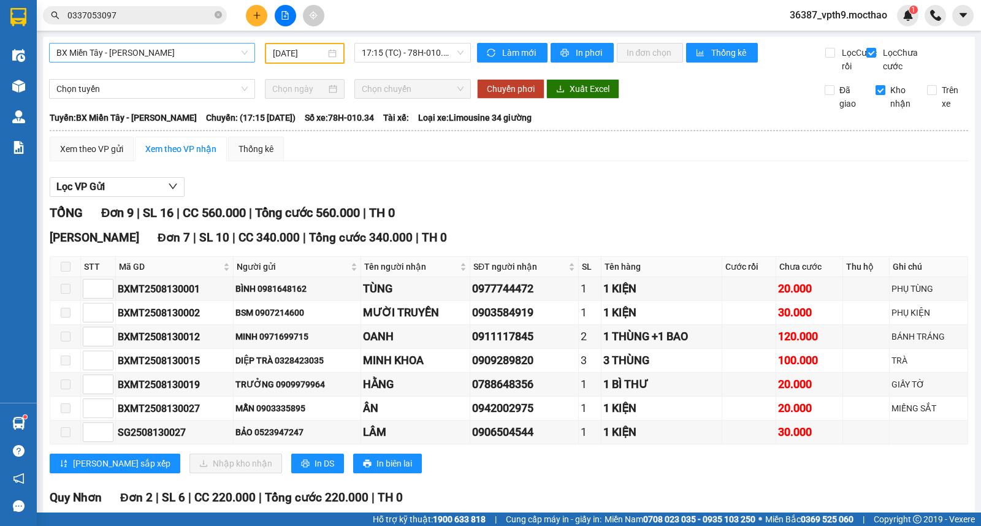
click at [876, 109] on label "Kho nhận" at bounding box center [897, 96] width 42 height 27
click at [876, 95] on input "Kho nhận" at bounding box center [881, 90] width 10 height 10
checkbox input "false"
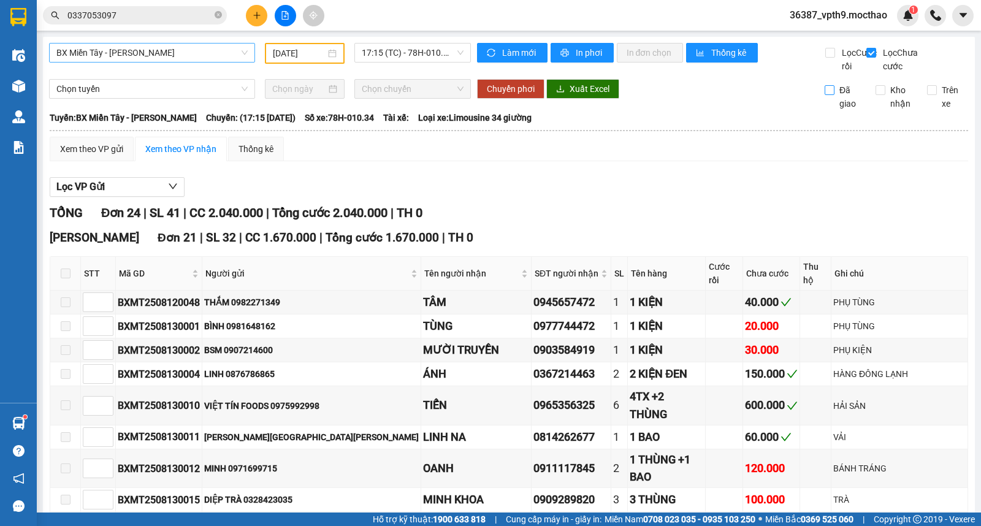
click at [825, 109] on label "Đã giao" at bounding box center [846, 96] width 42 height 27
click at [825, 95] on input "Đã giao" at bounding box center [830, 90] width 10 height 10
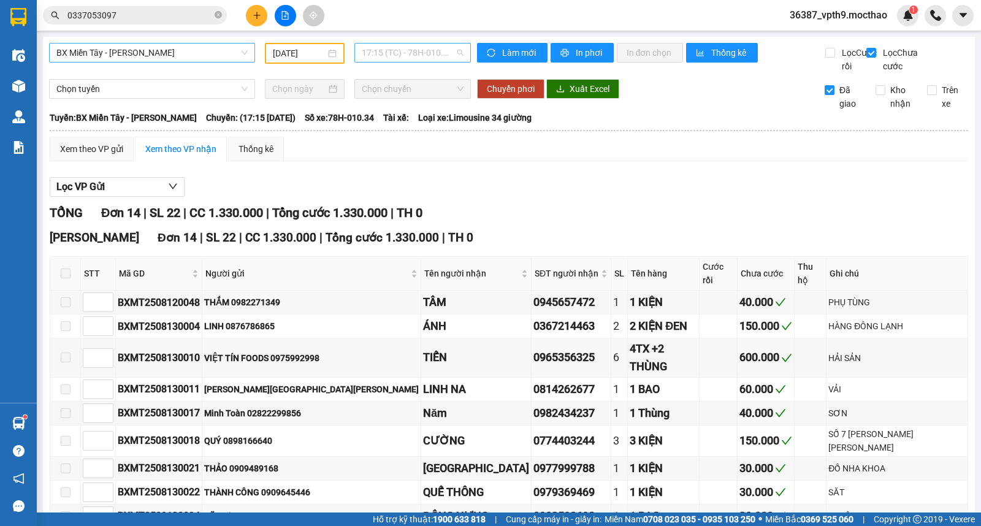
click at [433, 52] on span "17:15 (TC) - 78H-010.34" at bounding box center [412, 53] width 101 height 18
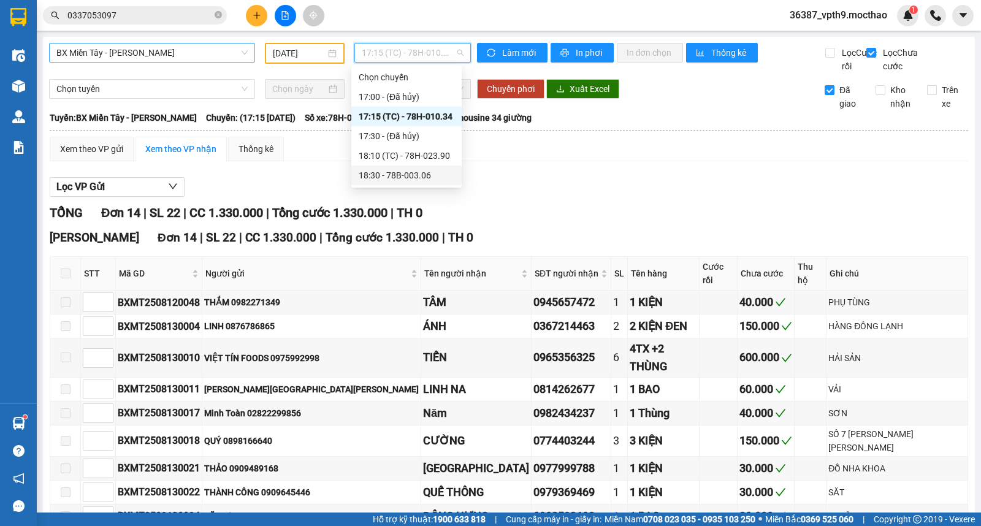
click at [411, 178] on div "18:30 - 78B-003.06" at bounding box center [407, 175] width 96 height 13
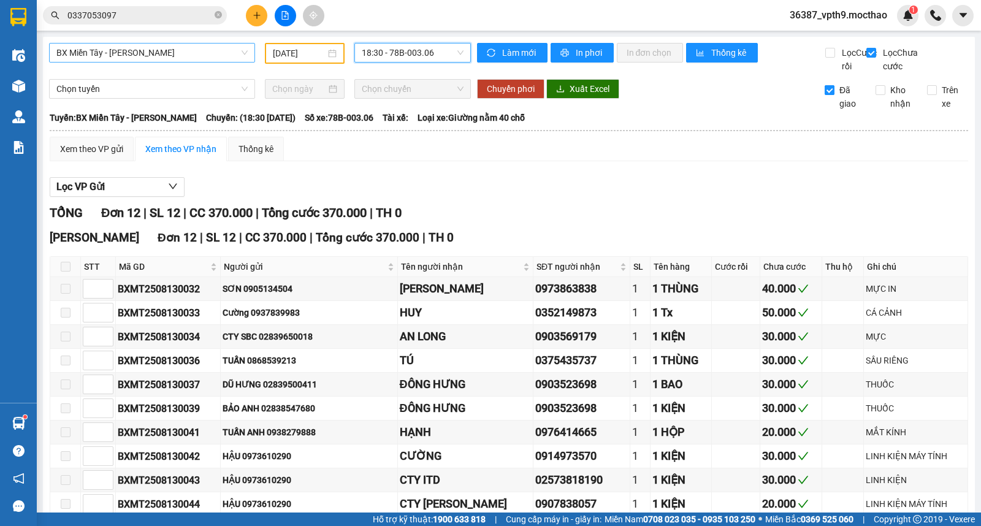
click at [825, 95] on input "Đã giao" at bounding box center [830, 90] width 10 height 10
checkbox input "false"
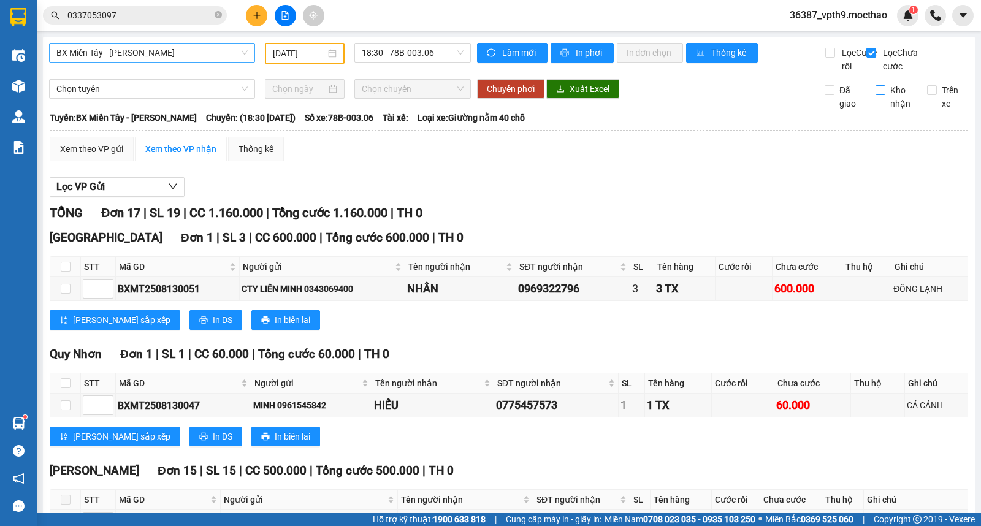
click at [885, 110] on span "Kho nhận" at bounding box center [901, 96] width 32 height 27
click at [881, 95] on input "Kho nhận" at bounding box center [881, 90] width 10 height 10
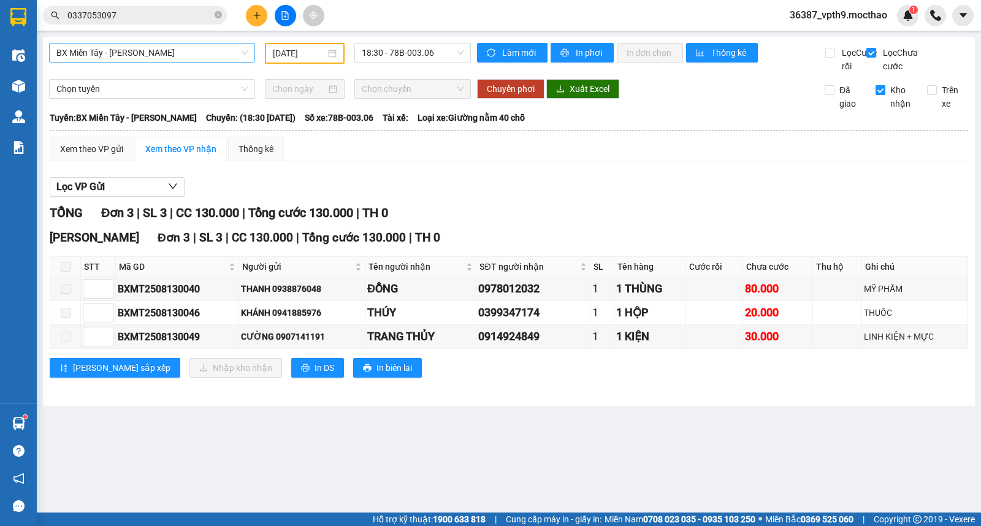
click at [881, 110] on label "Kho nhận" at bounding box center [897, 96] width 42 height 27
click at [881, 95] on input "Kho nhận" at bounding box center [881, 90] width 10 height 10
checkbox input "false"
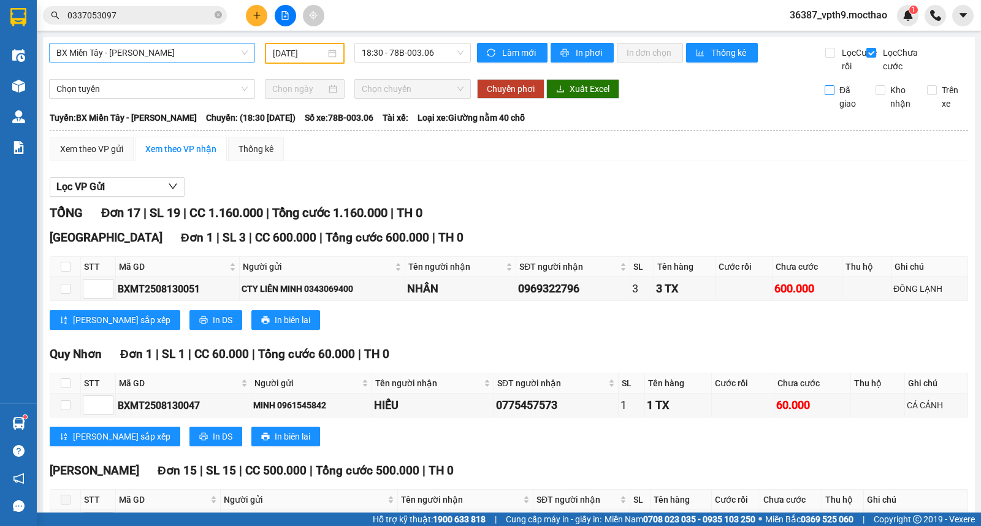
click at [838, 105] on span "Đã giao" at bounding box center [851, 96] width 32 height 27
click at [835, 95] on input "Đã giao" at bounding box center [830, 90] width 10 height 10
checkbox input "true"
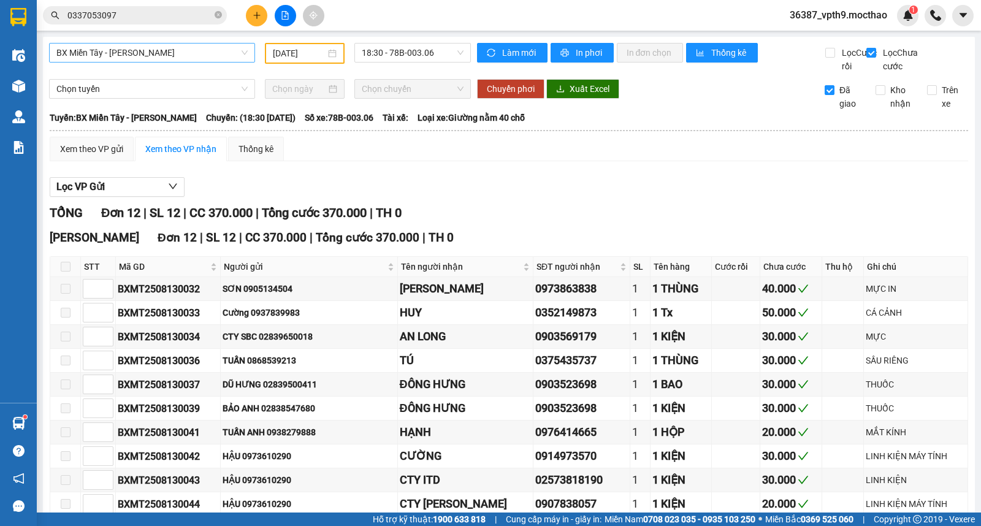
click at [201, 60] on span "BX Miền Tây - Tuy Hòa" at bounding box center [151, 53] width 191 height 18
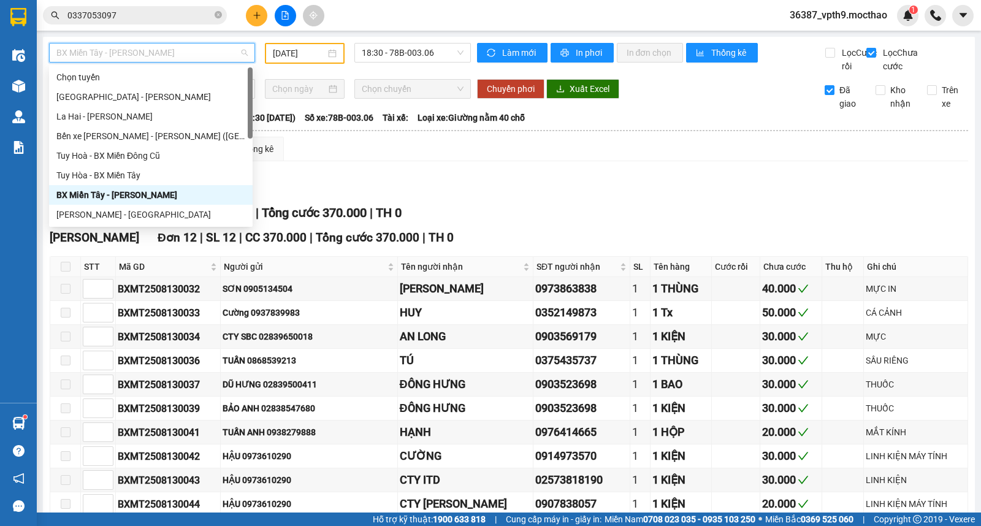
type input "M"
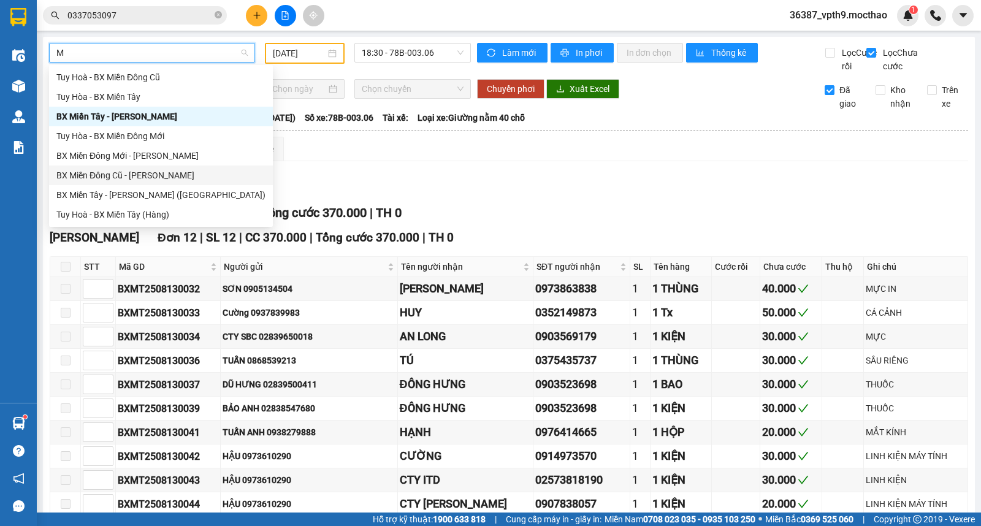
click at [145, 167] on div "BX Miền Đông Cũ - Tuy Hoà" at bounding box center [161, 176] width 224 height 20
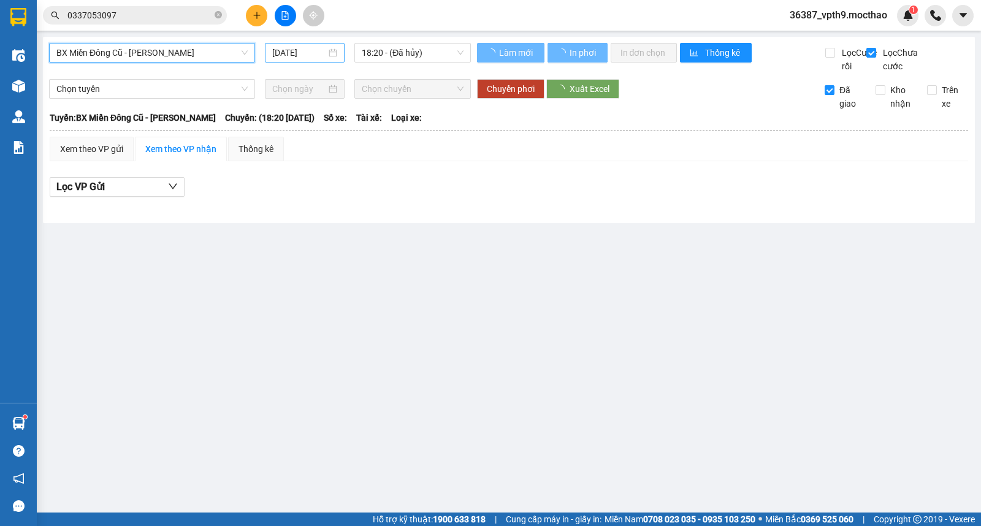
click at [316, 55] on input "14/08/2025" at bounding box center [299, 52] width 55 height 13
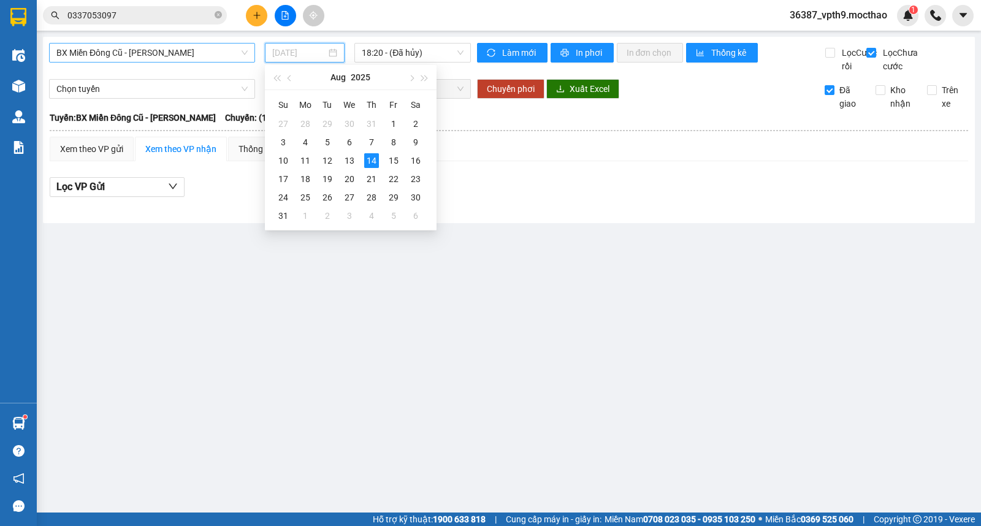
drag, startPoint x: 350, startPoint y: 162, endPoint x: 415, endPoint y: 67, distance: 114.8
click at [351, 161] on div "13" at bounding box center [349, 160] width 15 height 15
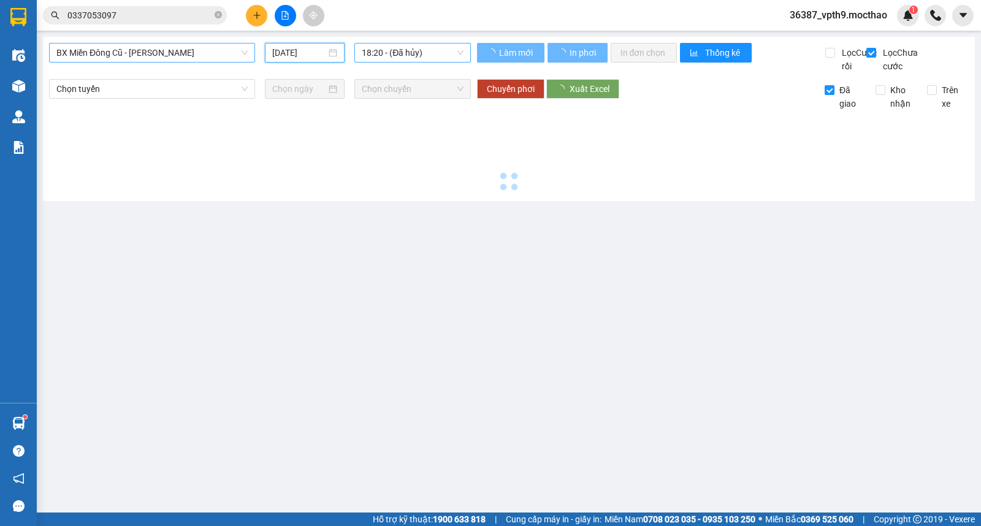
click at [434, 52] on span "18:20 - (Đã hủy)" at bounding box center [412, 53] width 101 height 18
type input "[DATE]"
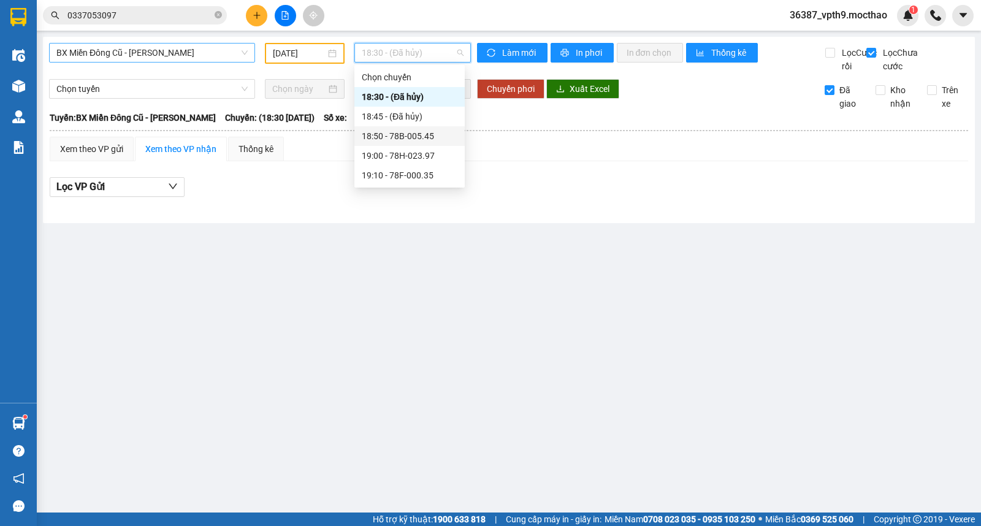
click at [425, 136] on div "18:50 - 78B-005.45" at bounding box center [410, 135] width 96 height 13
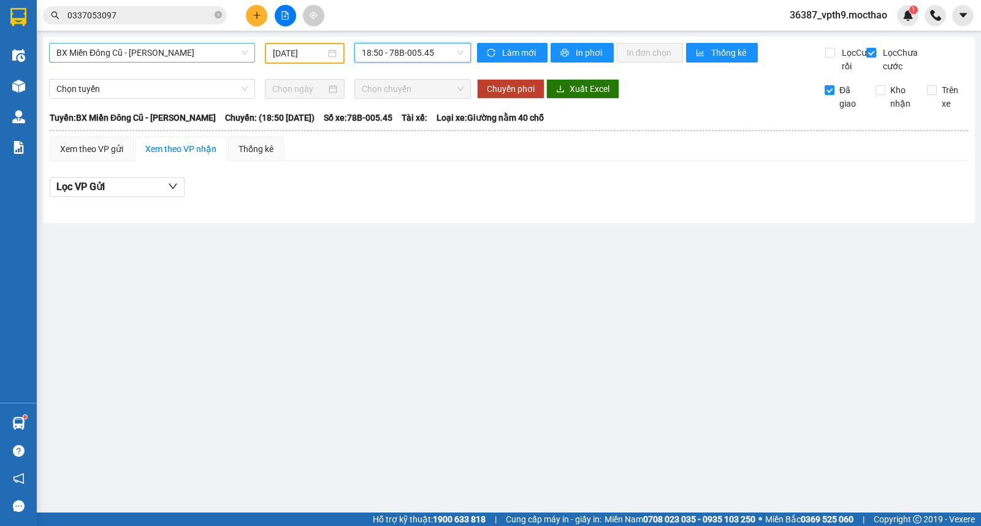
click at [446, 57] on span "18:50 - 78B-005.45" at bounding box center [412, 53] width 101 height 18
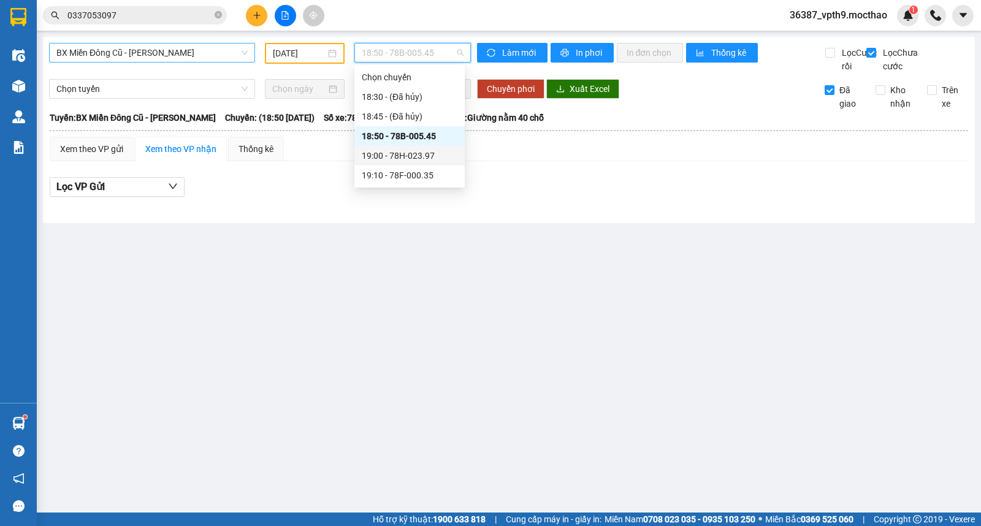
click at [408, 152] on div "19:00 - 78H-023.97" at bounding box center [410, 155] width 96 height 13
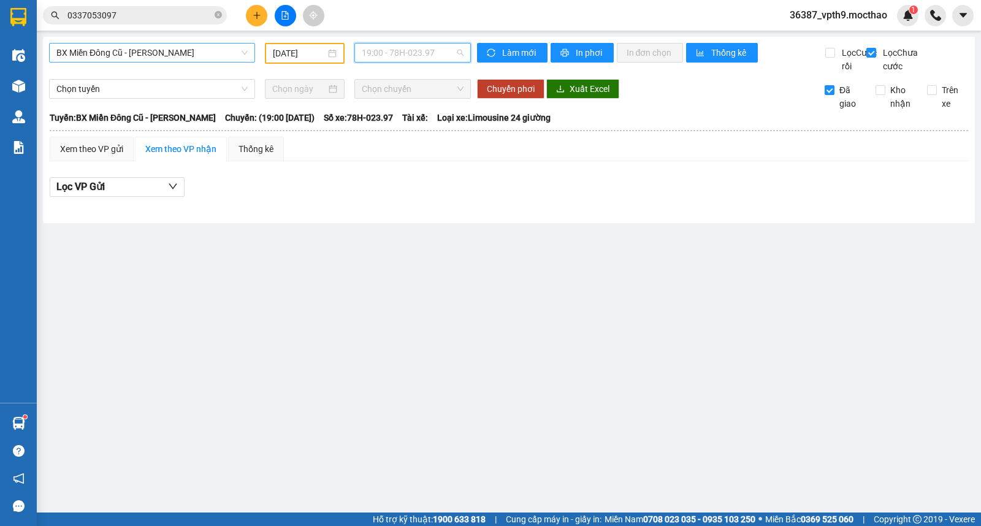
click at [426, 53] on span "19:00 - 78H-023.97" at bounding box center [412, 53] width 101 height 18
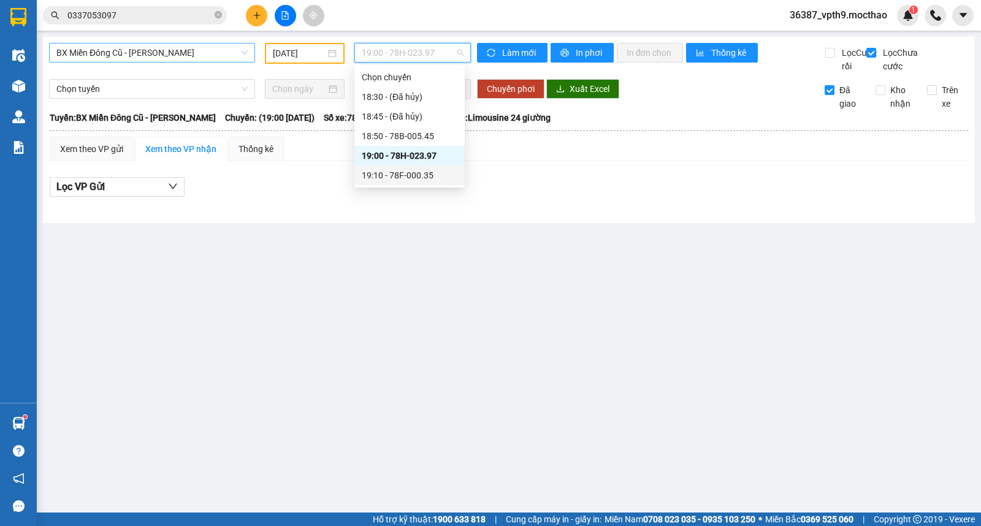
click at [419, 183] on div "19:10 - 78F-000.35" at bounding box center [409, 176] width 110 height 20
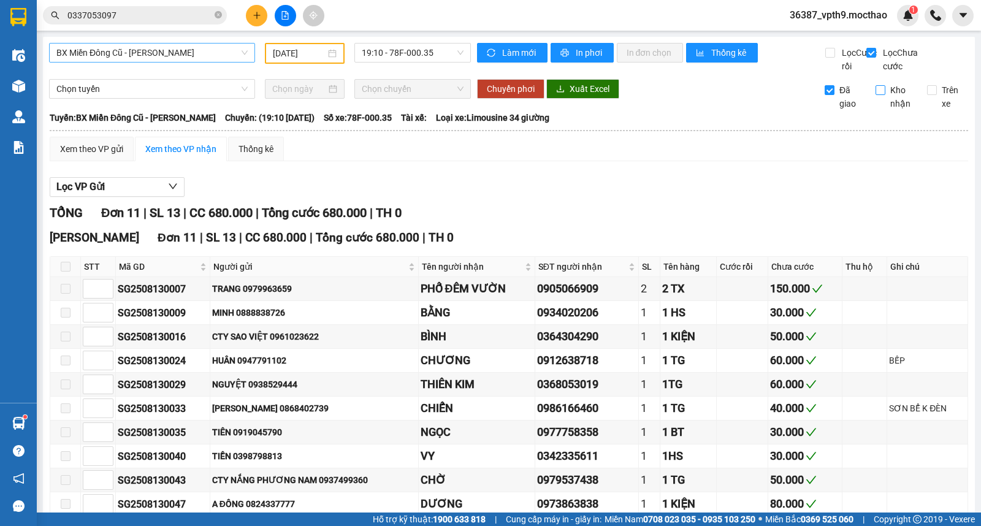
drag, startPoint x: 820, startPoint y: 106, endPoint x: 885, endPoint y: 106, distance: 64.4
click at [828, 106] on label "Đã giao" at bounding box center [846, 96] width 42 height 27
click at [828, 95] on input "Đã giao" at bounding box center [830, 90] width 10 height 10
checkbox input "false"
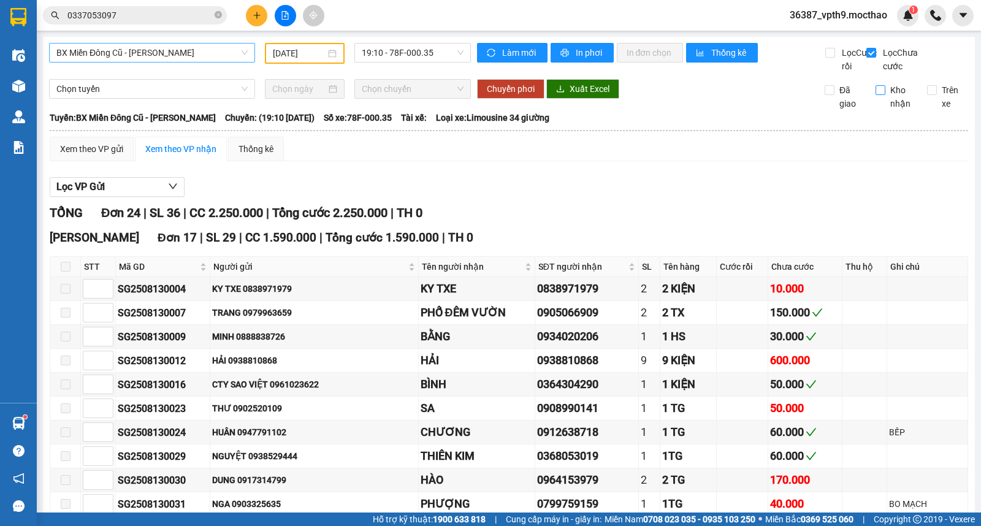
click at [885, 106] on span "Kho nhận" at bounding box center [901, 96] width 32 height 27
click at [885, 95] on input "Kho nhận" at bounding box center [881, 90] width 10 height 10
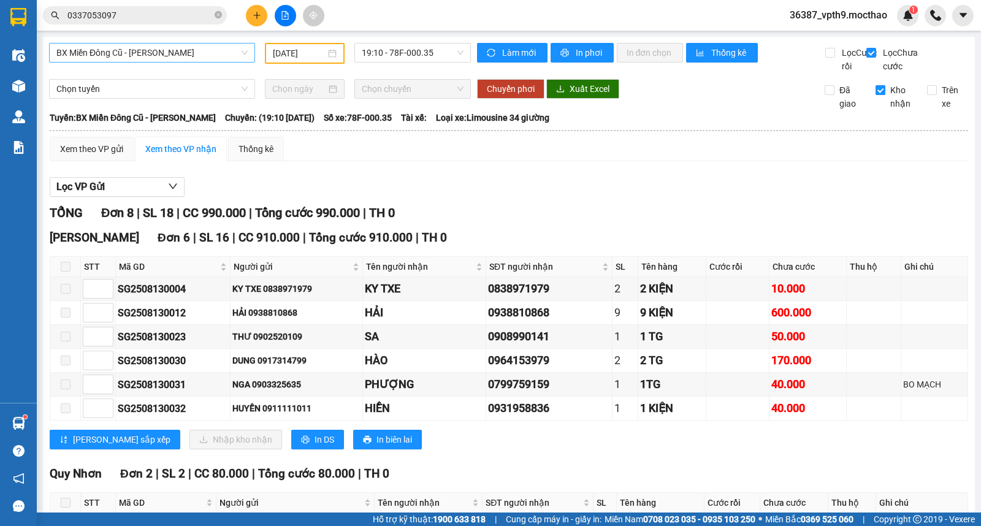
click at [886, 104] on span "Kho nhận" at bounding box center [901, 96] width 32 height 27
click at [885, 95] on input "Kho nhận" at bounding box center [881, 90] width 10 height 10
checkbox input "false"
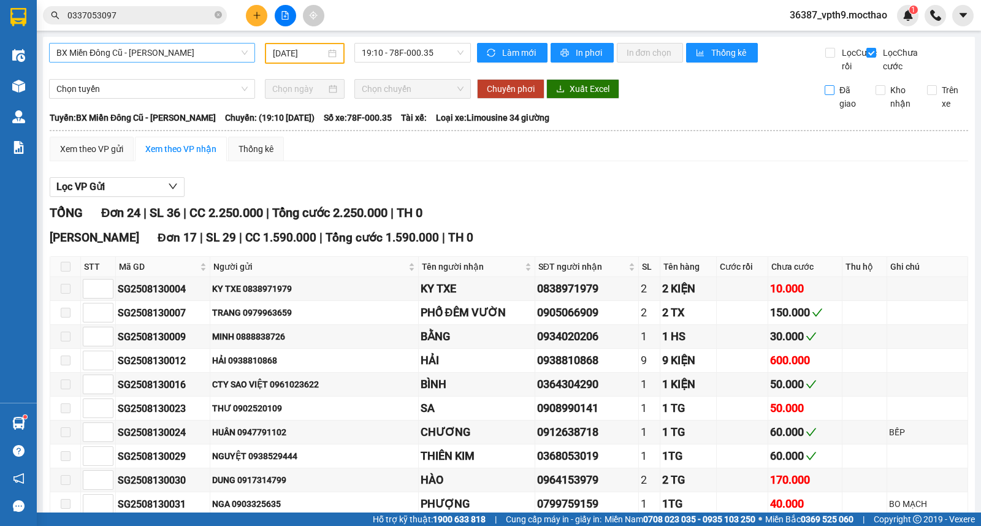
click at [835, 100] on span "Đã giao" at bounding box center [851, 96] width 32 height 27
click at [835, 95] on input "Đã giao" at bounding box center [830, 90] width 10 height 10
checkbox input "true"
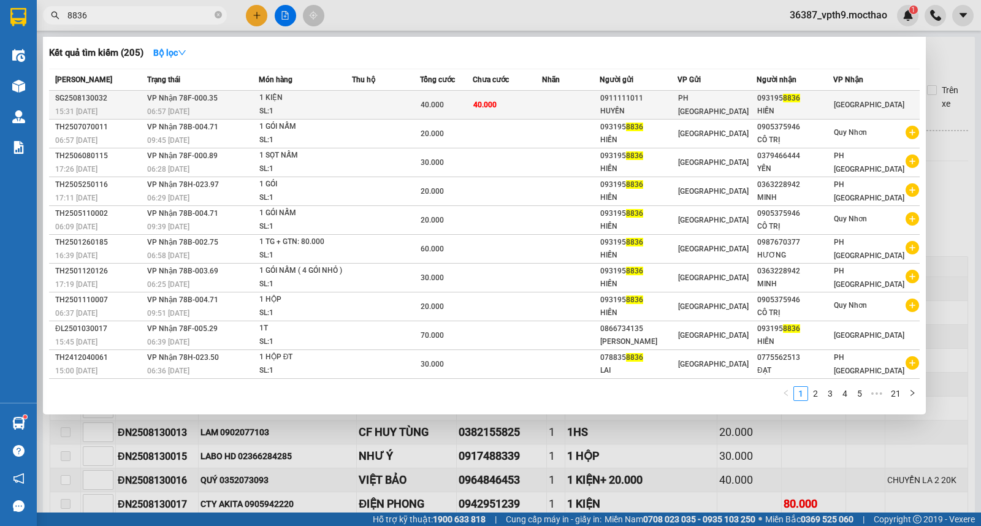
type input "8836"
click at [833, 96] on div "093195 8836" at bounding box center [794, 98] width 75 height 13
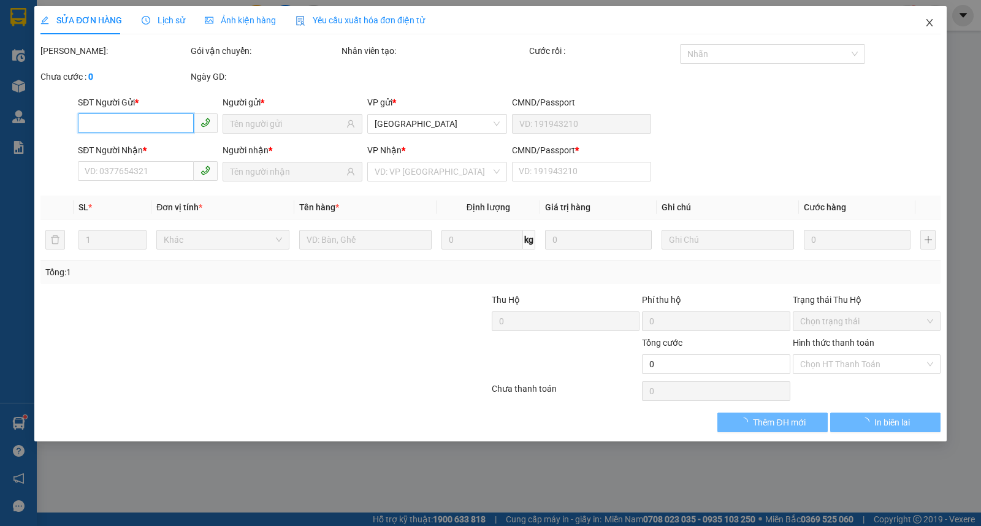
type input "0911111011"
type input "HUYỀN"
type input "0931958836"
type input "HIỀN"
type input "1"
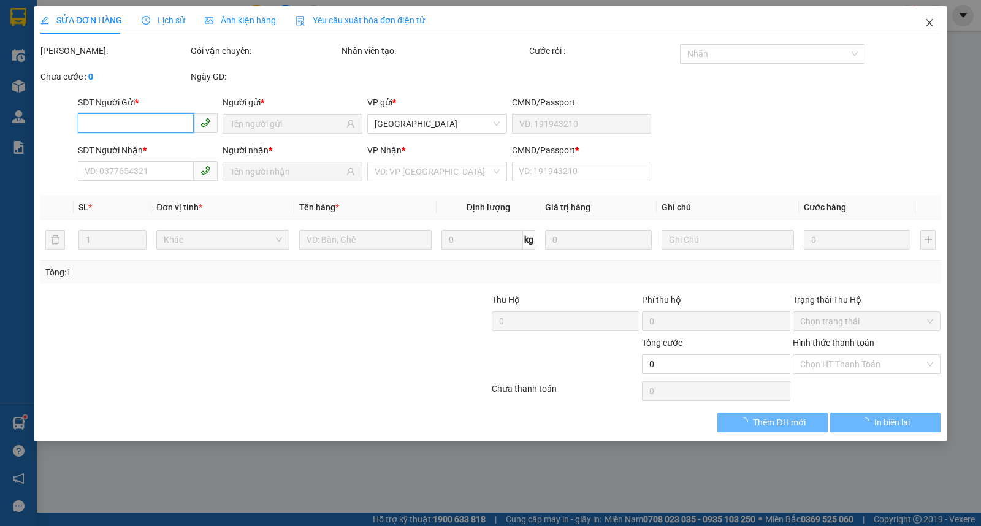
type input "40.000"
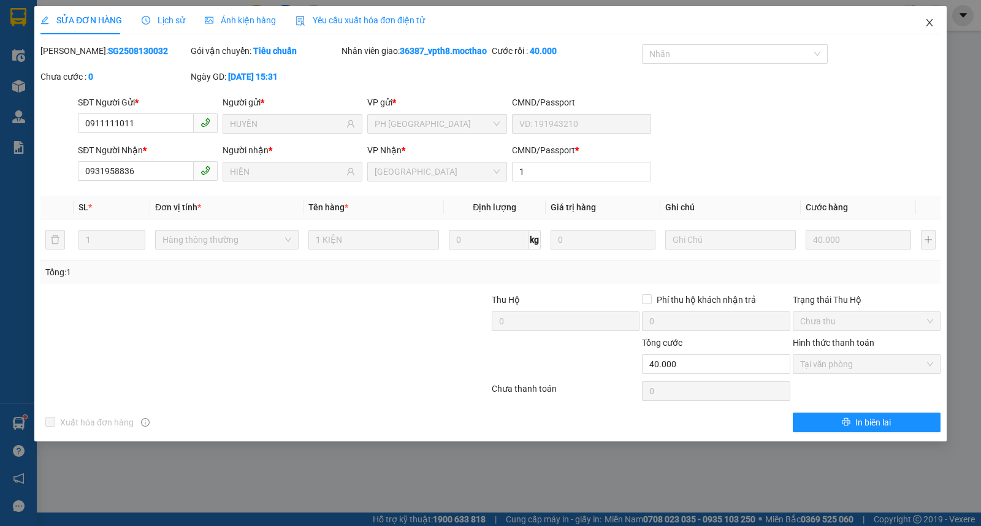
click at [929, 17] on span "Close" at bounding box center [929, 23] width 34 height 34
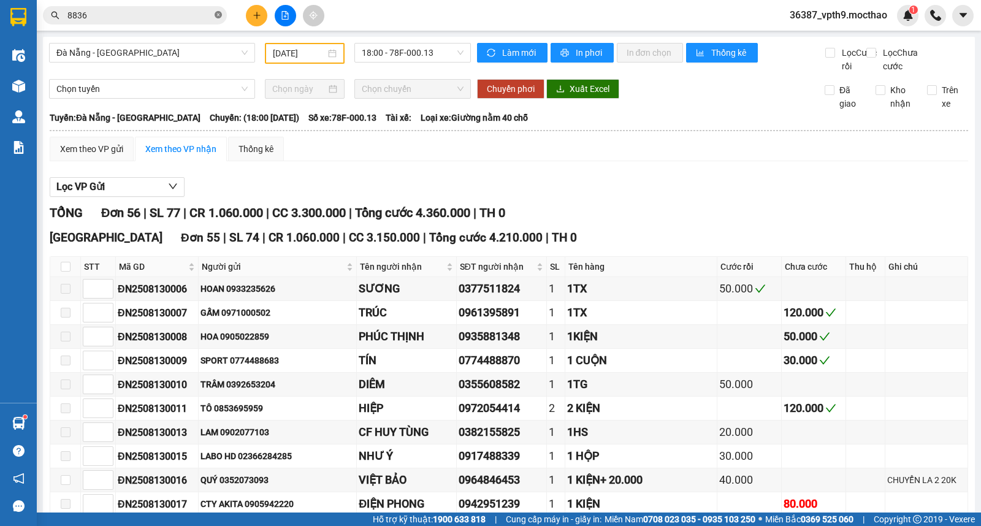
click at [216, 15] on icon "close-circle" at bounding box center [218, 14] width 7 height 7
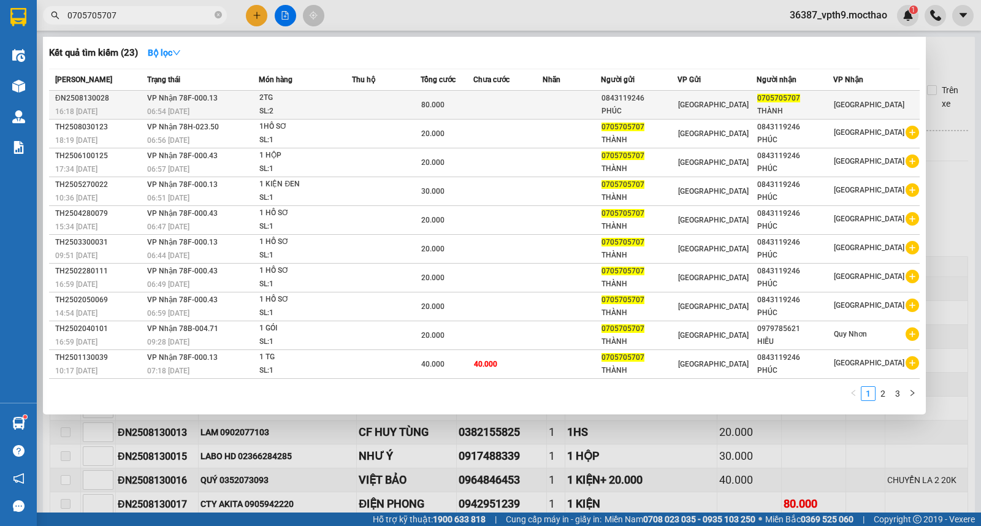
type input "0705705707"
click at [805, 109] on div "THÀNH" at bounding box center [794, 111] width 75 height 13
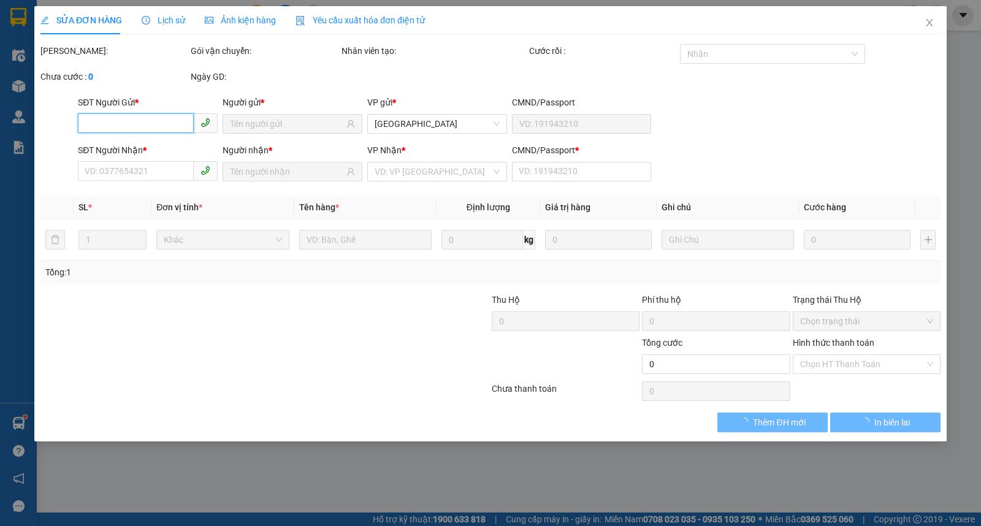
type input "0843119246"
type input "PHÚC"
type input "0705705707"
type input "THÀNH"
type input "0"
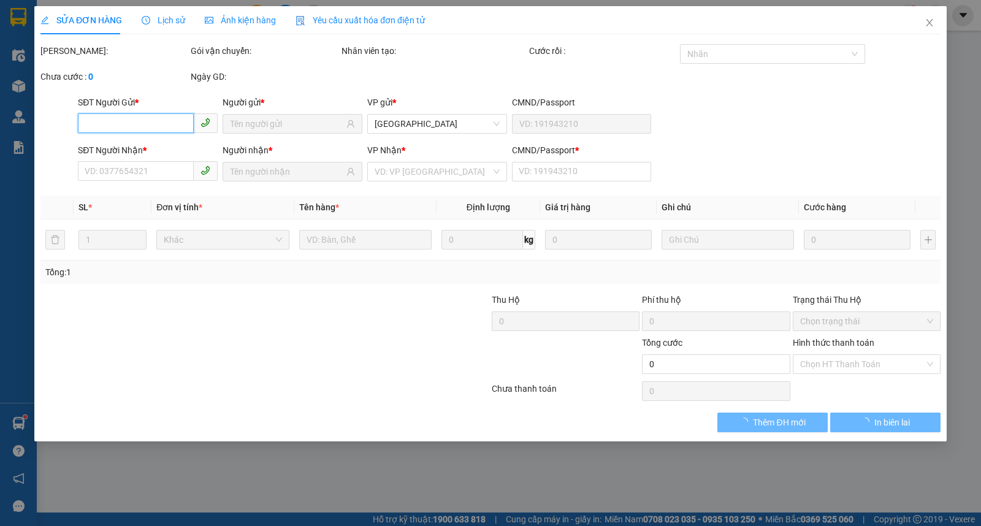
type input "80.000"
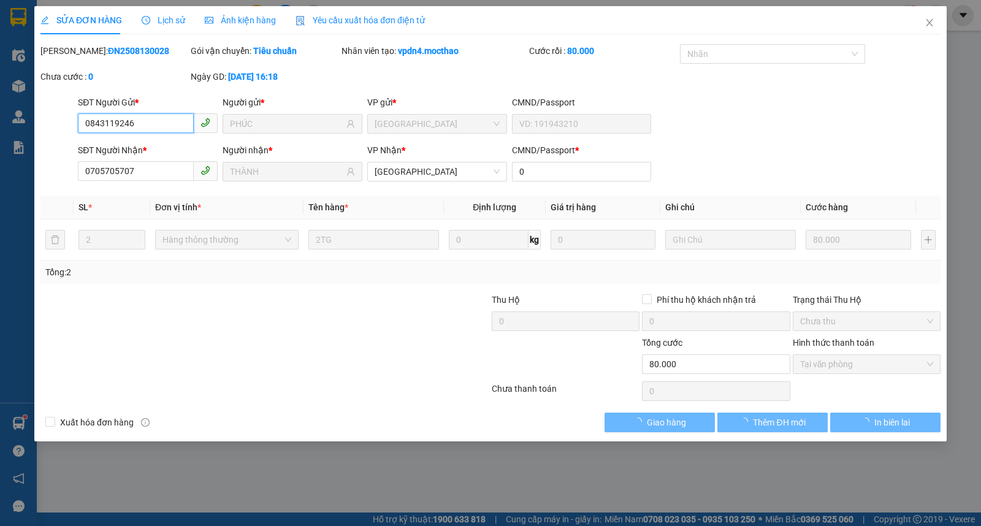
checkbox input "true"
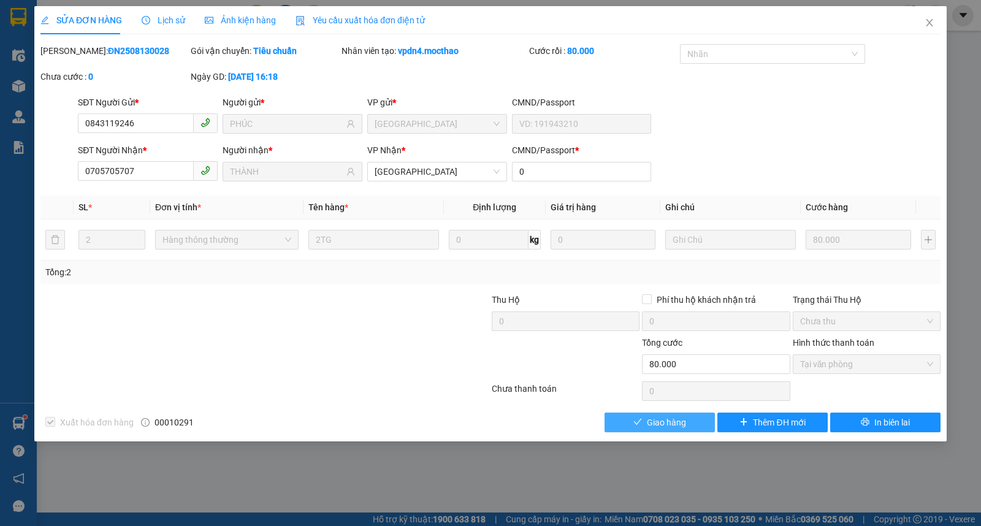
click at [647, 428] on span "Giao hàng" at bounding box center [666, 422] width 39 height 13
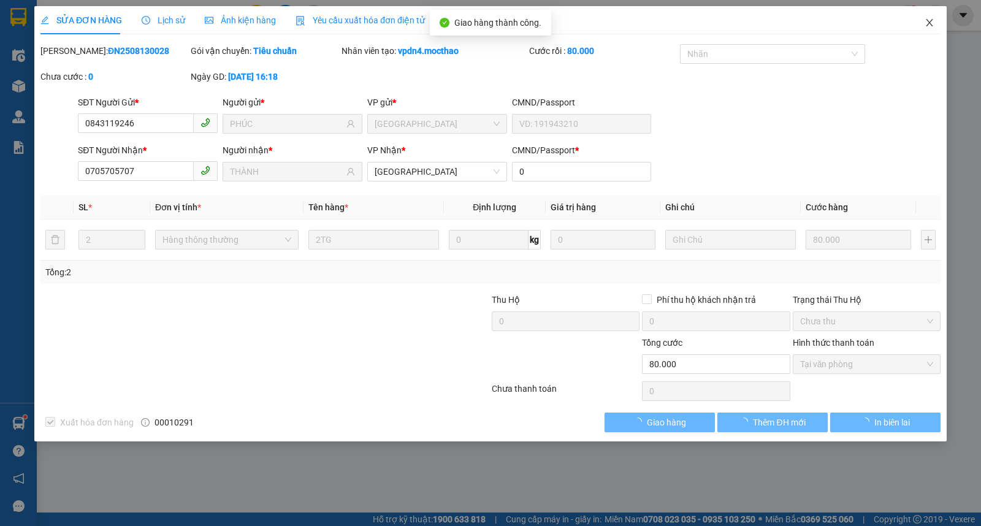
click at [925, 21] on icon "close" at bounding box center [930, 23] width 10 height 10
